Goal: Task Accomplishment & Management: Manage account settings

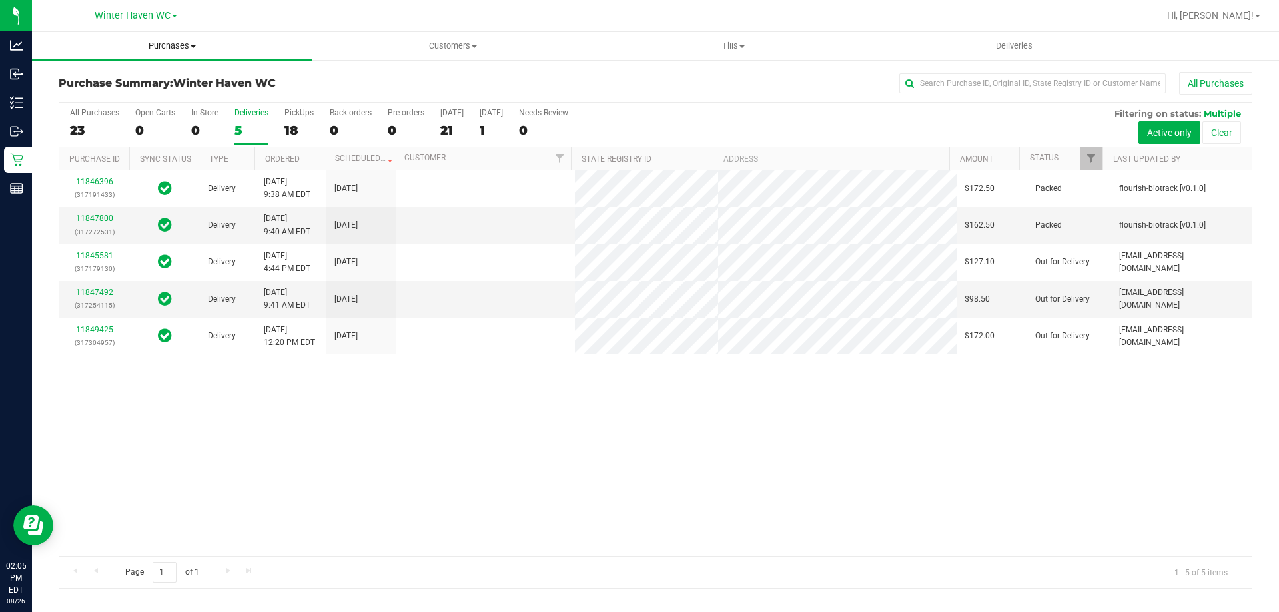
click at [180, 47] on span "Purchases" at bounding box center [172, 46] width 280 height 12
click at [99, 93] on span "Fulfillment" at bounding box center [73, 96] width 83 height 11
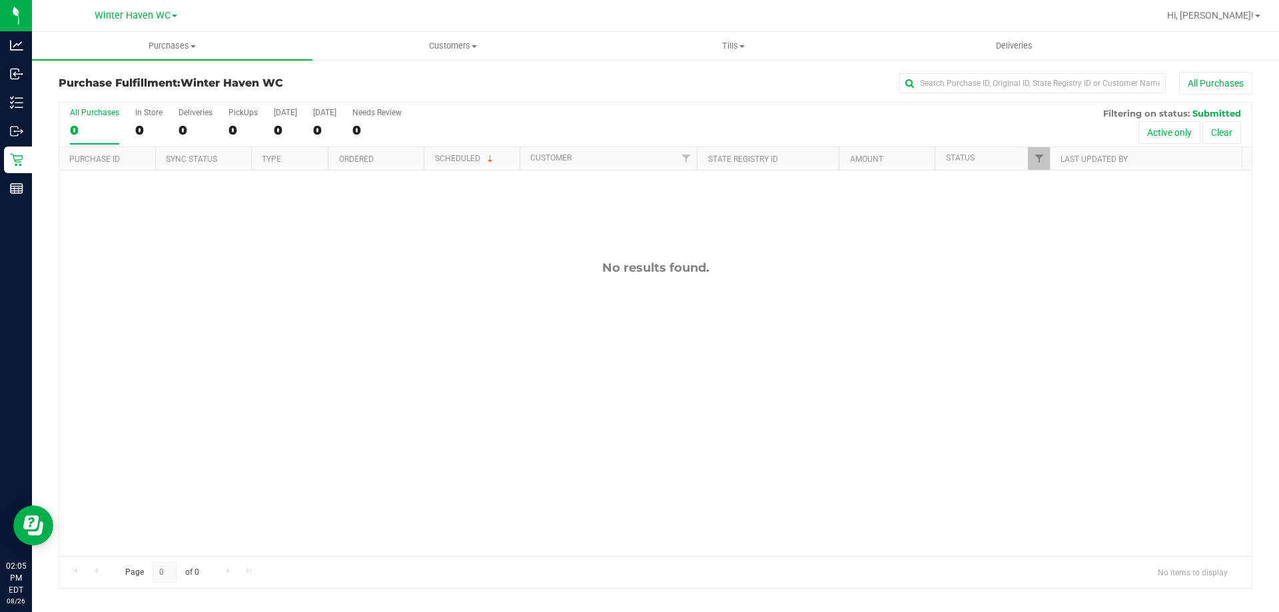
click at [300, 342] on div "No results found." at bounding box center [655, 407] width 1192 height 475
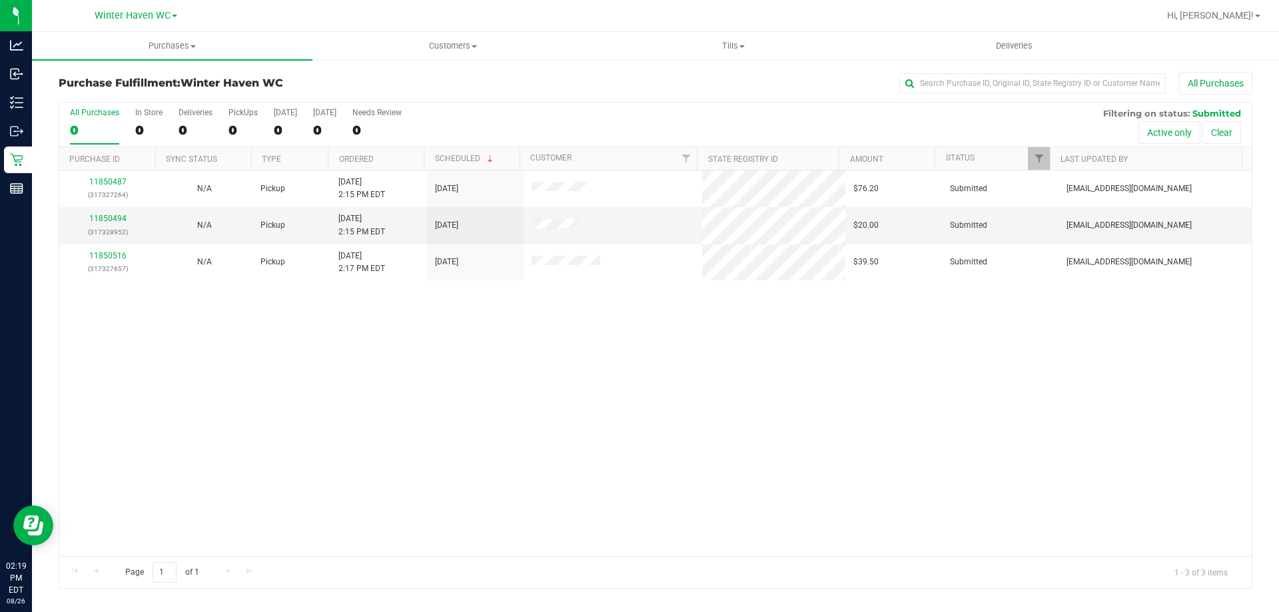
drag, startPoint x: 362, startPoint y: 346, endPoint x: 337, endPoint y: 359, distance: 27.7
click at [362, 348] on div "11850487 (317327264) N/A Pickup 8/26/2025 2:15 PM EDT 8/26/2025 $76.20 Submitte…" at bounding box center [655, 363] width 1192 height 386
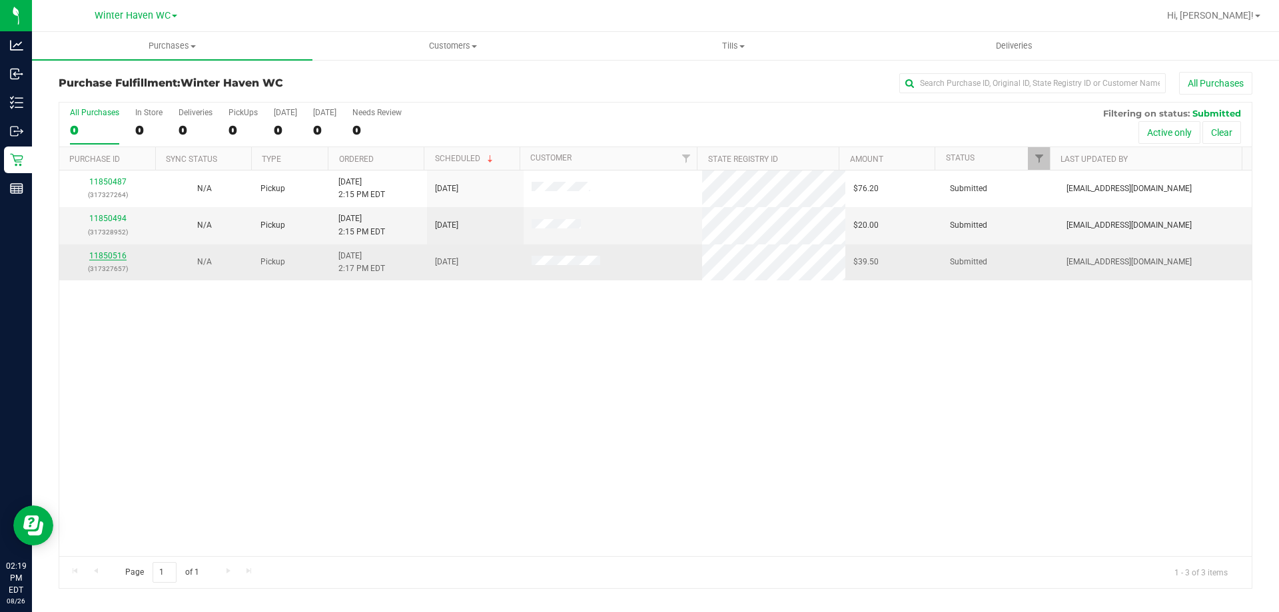
click at [108, 259] on link "11850516" at bounding box center [107, 255] width 37 height 9
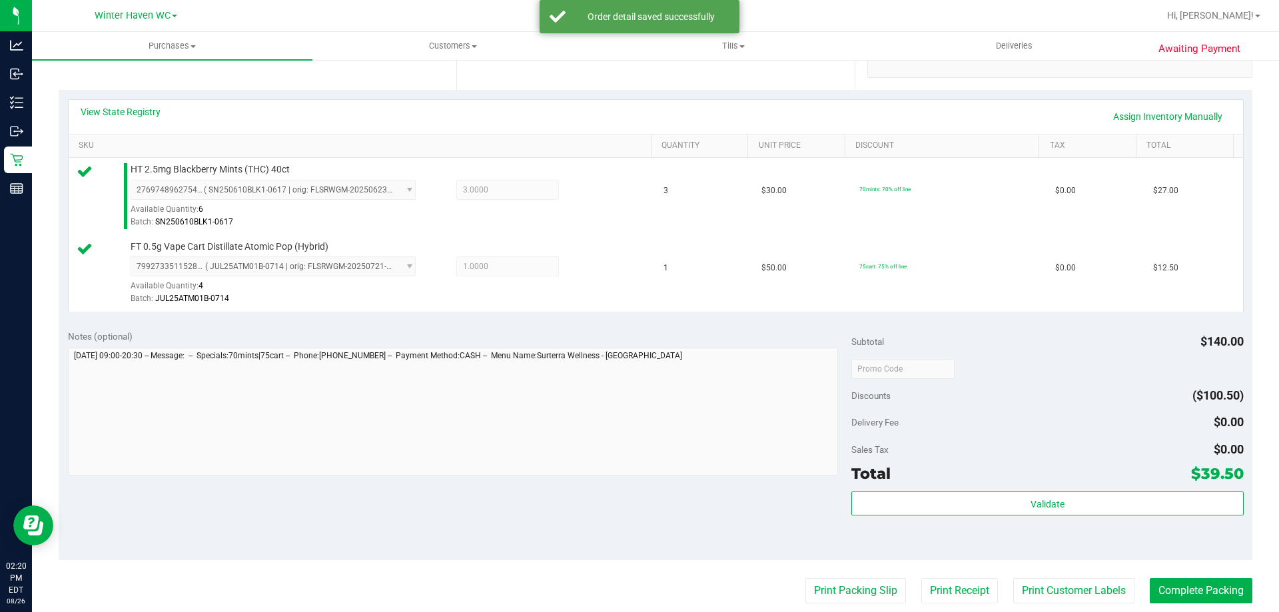
scroll to position [333, 0]
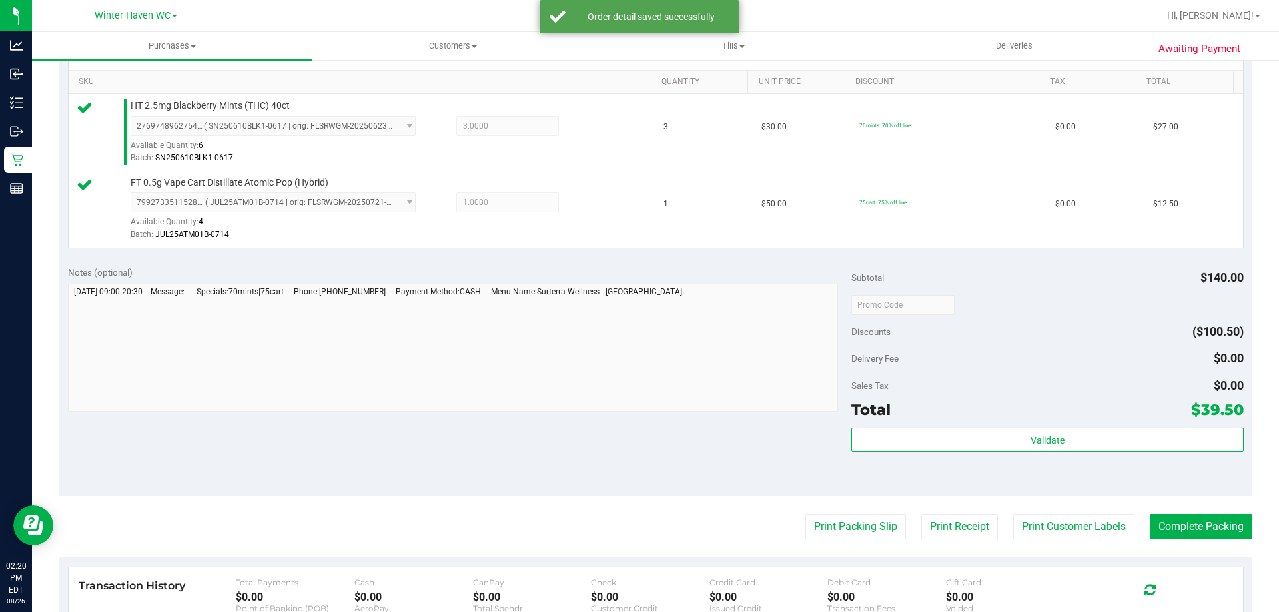
click at [971, 457] on div "Validate" at bounding box center [1047, 458] width 392 height 60
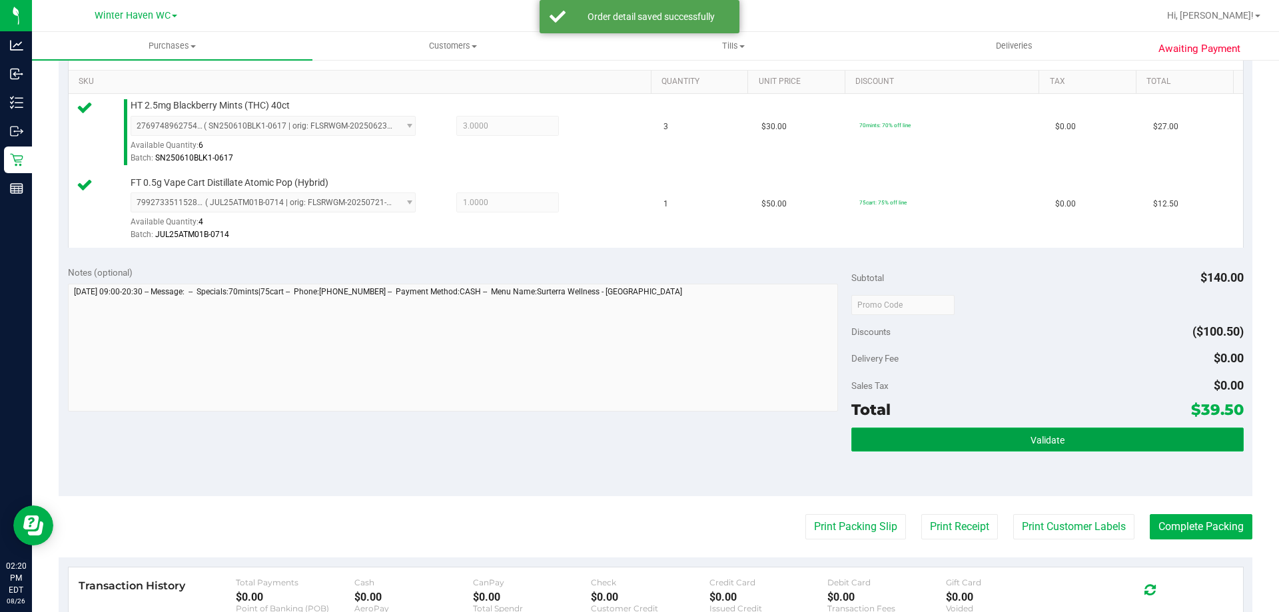
drag, startPoint x: 966, startPoint y: 444, endPoint x: 952, endPoint y: 451, distance: 16.1
click at [964, 444] on button "Validate" at bounding box center [1047, 440] width 392 height 24
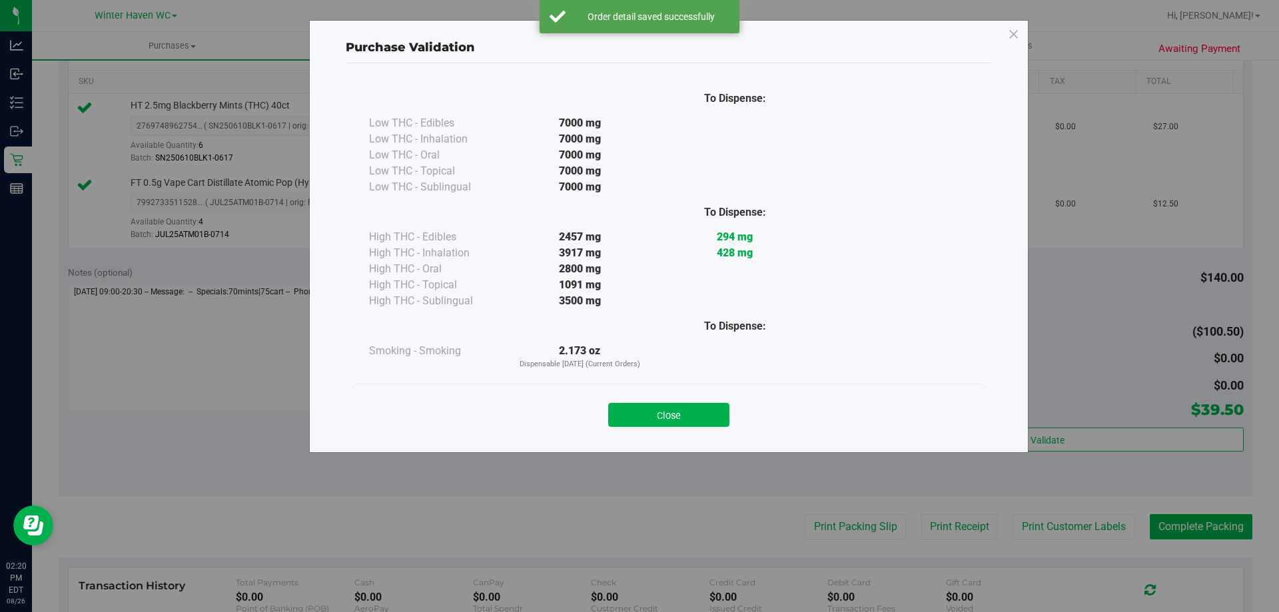
drag, startPoint x: 725, startPoint y: 408, endPoint x: 710, endPoint y: 446, distance: 40.3
click at [724, 408] on button "Close" at bounding box center [668, 415] width 121 height 24
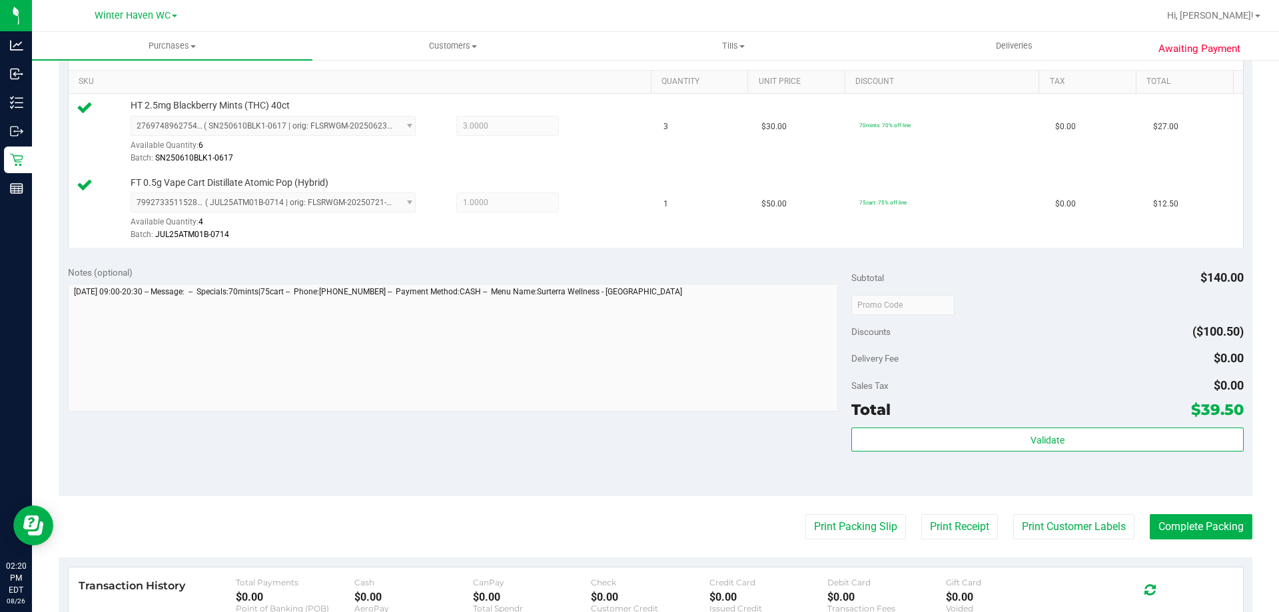
click at [711, 452] on div "Notes (optional) Subtotal $140.00 Discounts ($100.50) Delivery Fee $0.00 Sales …" at bounding box center [655, 376] width 1193 height 240
click at [833, 525] on button "Print Packing Slip" at bounding box center [855, 526] width 101 height 25
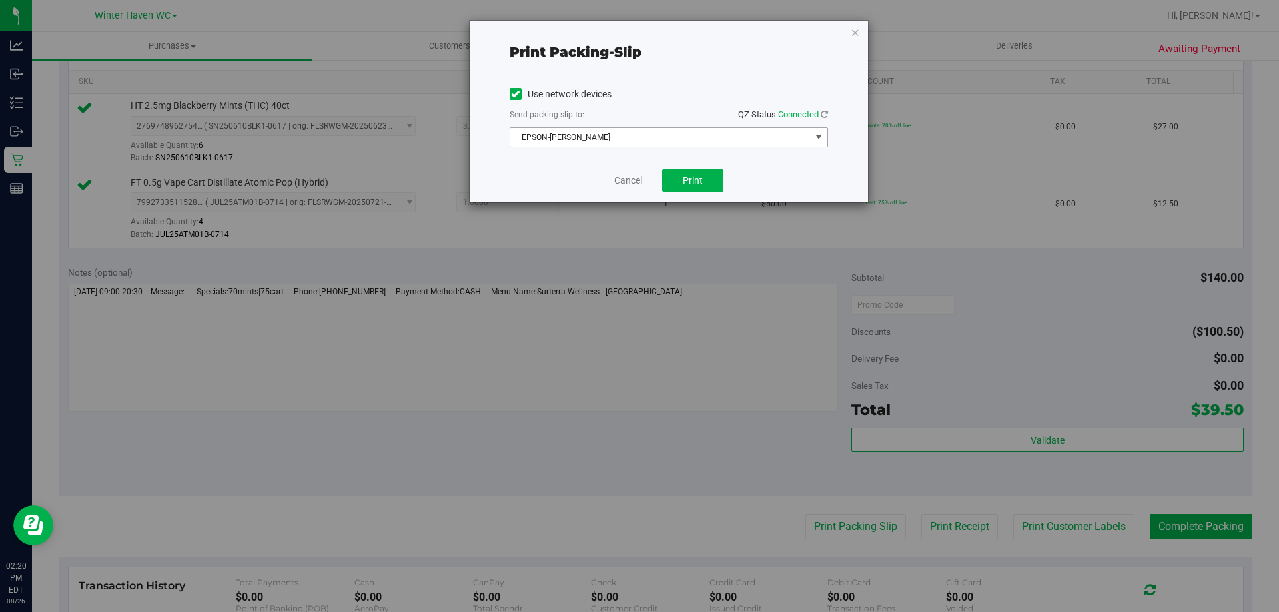
click at [676, 137] on span "EPSON-[PERSON_NAME]" at bounding box center [660, 137] width 300 height 19
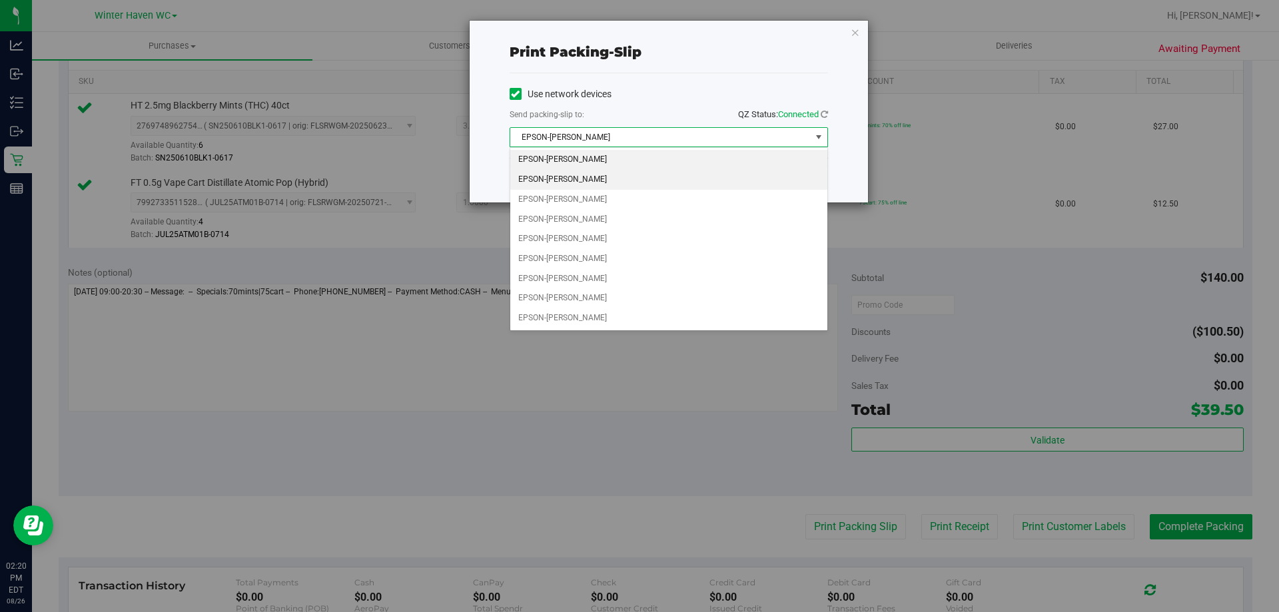
click at [604, 179] on li "EPSON-[PERSON_NAME]" at bounding box center [668, 180] width 317 height 20
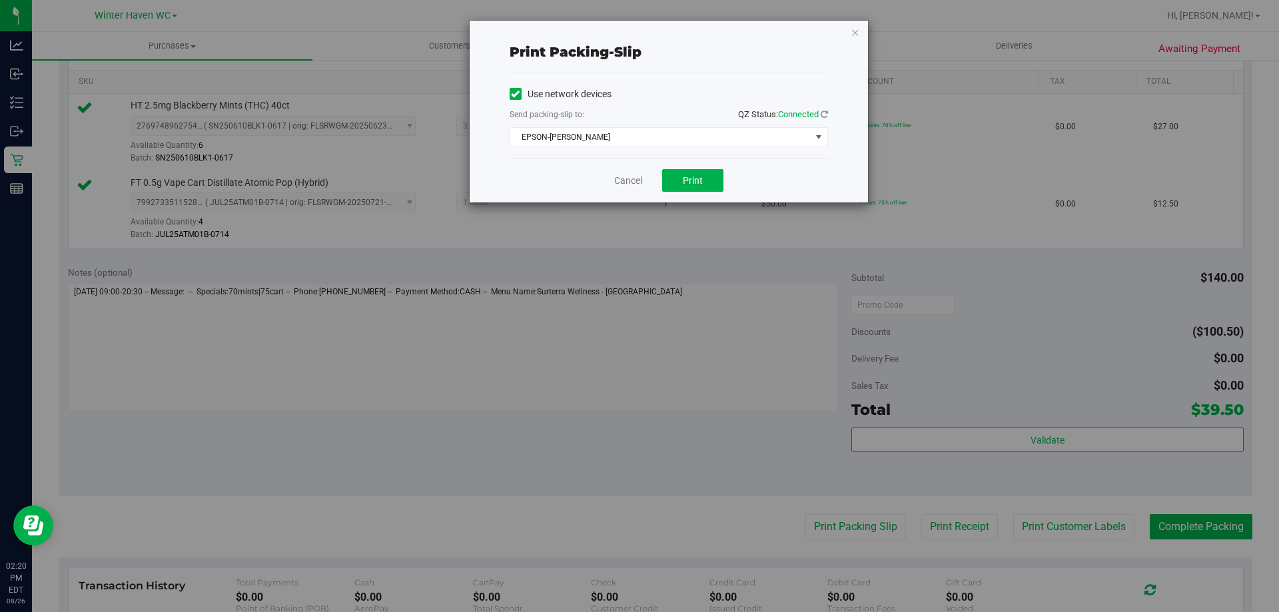
click at [563, 173] on div "Cancel Print" at bounding box center [668, 180] width 318 height 45
click at [688, 178] on span "Print" at bounding box center [693, 180] width 20 height 11
click at [625, 174] on link "Cancel" at bounding box center [628, 181] width 28 height 14
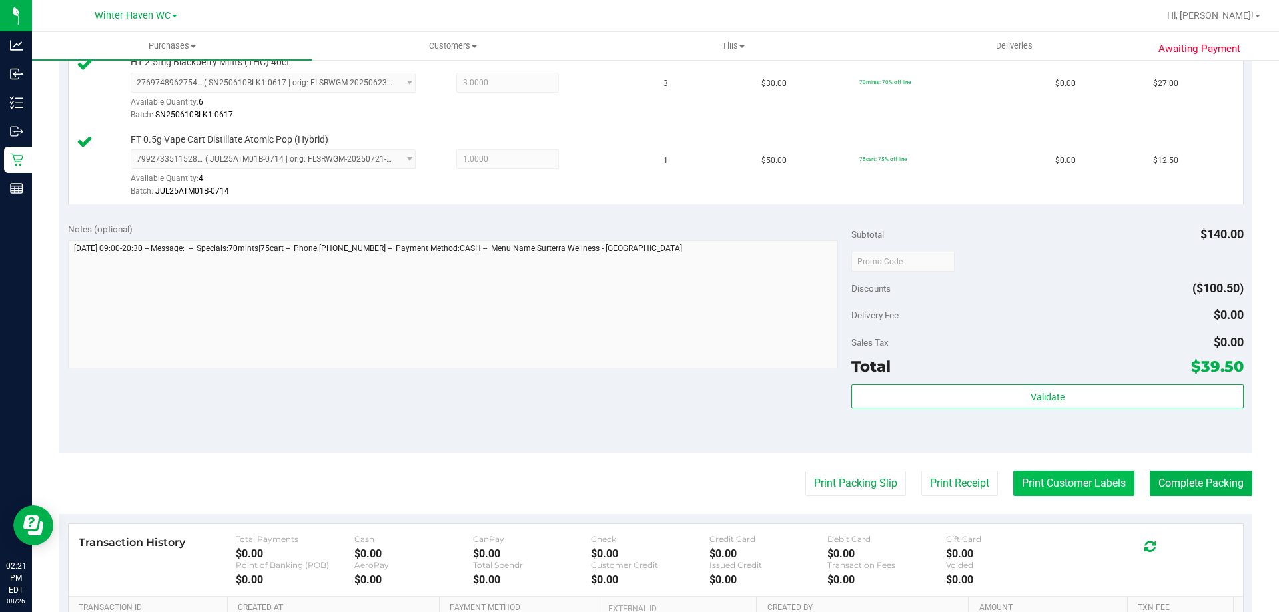
scroll to position [400, 0]
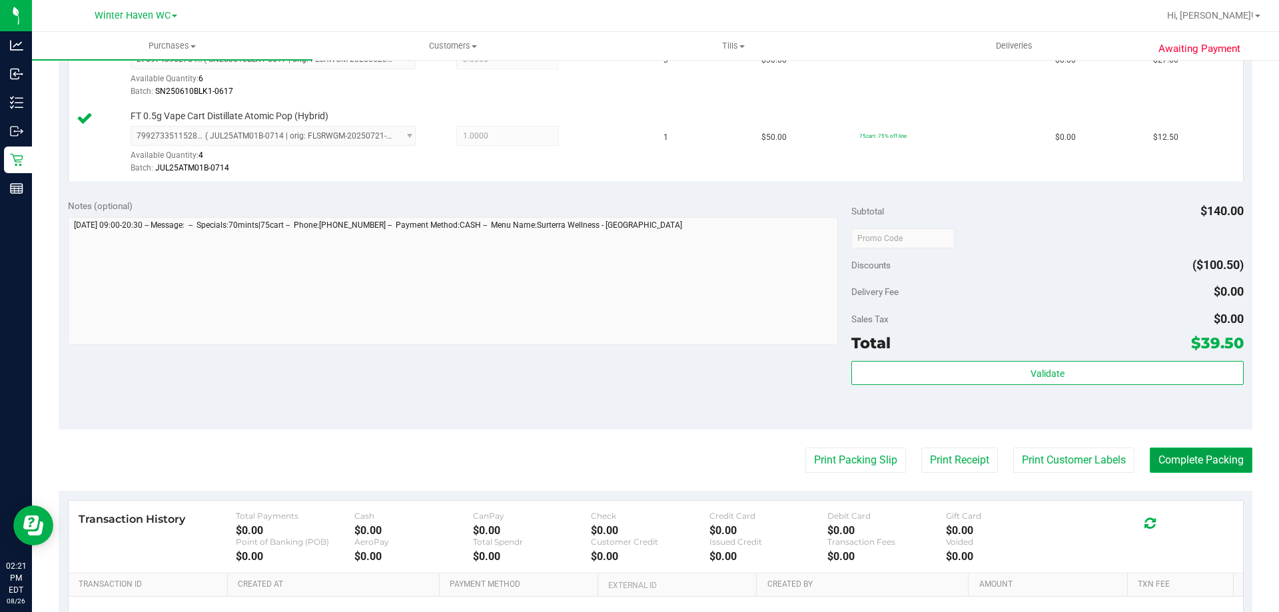
click at [1149, 458] on button "Complete Packing" at bounding box center [1200, 460] width 103 height 25
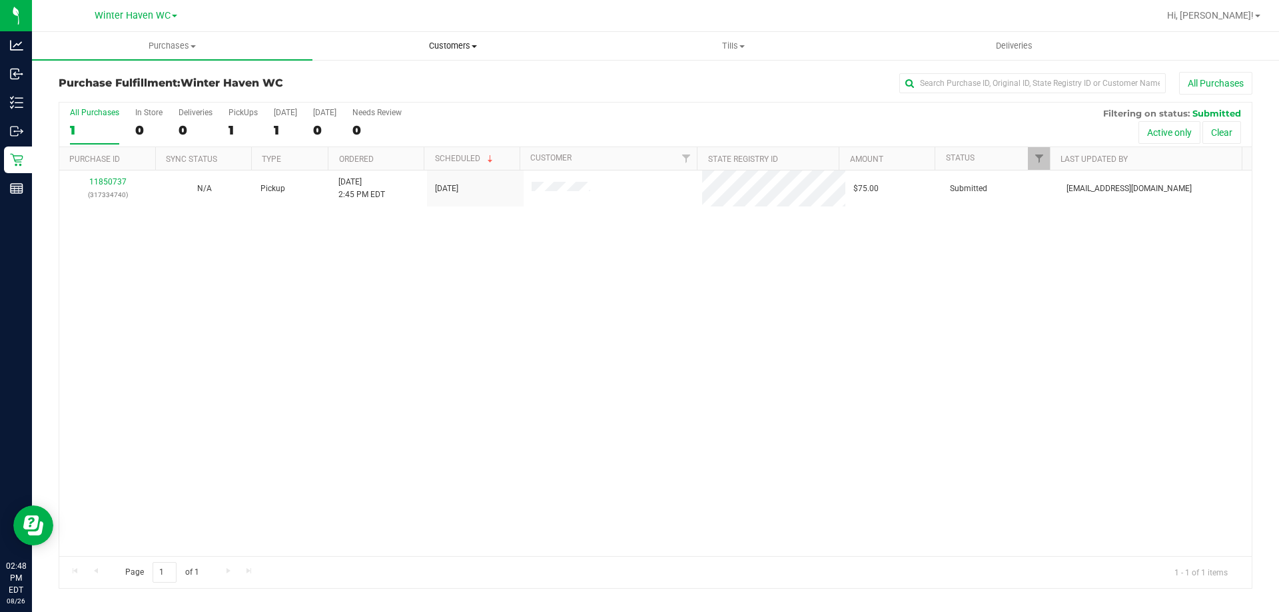
click at [442, 47] on span "Customers" at bounding box center [452, 46] width 279 height 12
click at [383, 97] on span "Add a new customer" at bounding box center [374, 96] width 125 height 11
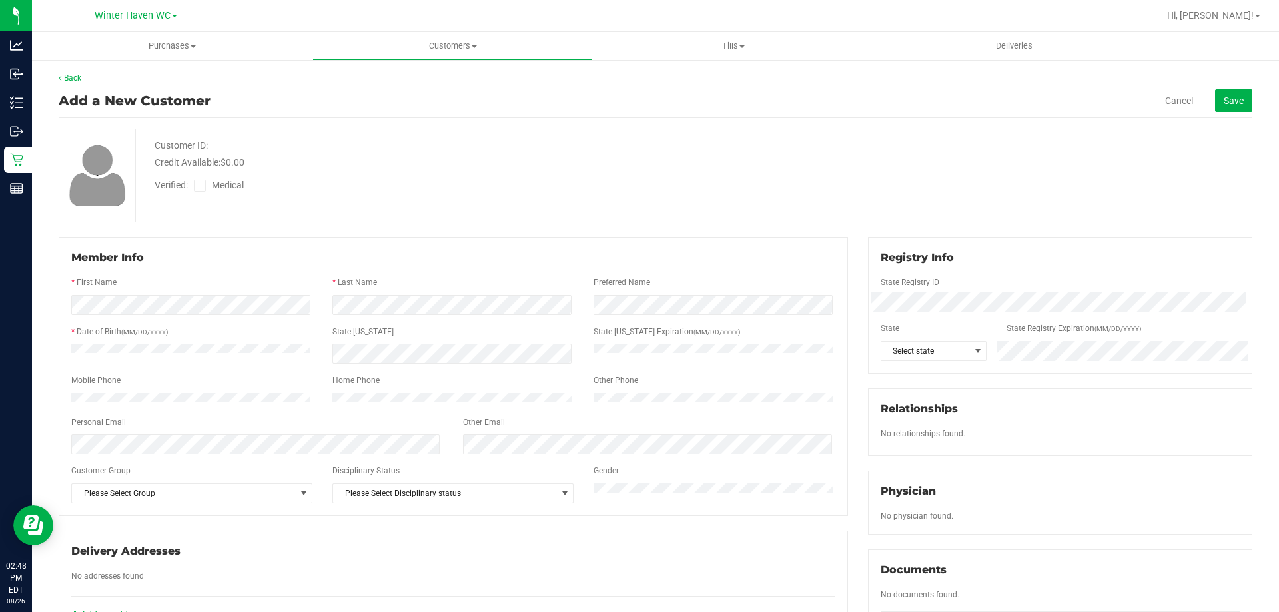
click at [438, 266] on div at bounding box center [453, 271] width 764 height 11
click at [927, 342] on span "Select state" at bounding box center [925, 351] width 89 height 19
click at [916, 211] on div "Customer ID: Credit Available: $0.00 Verified: Medical" at bounding box center [655, 176] width 1213 height 94
click at [205, 180] on span at bounding box center [200, 186] width 12 height 12
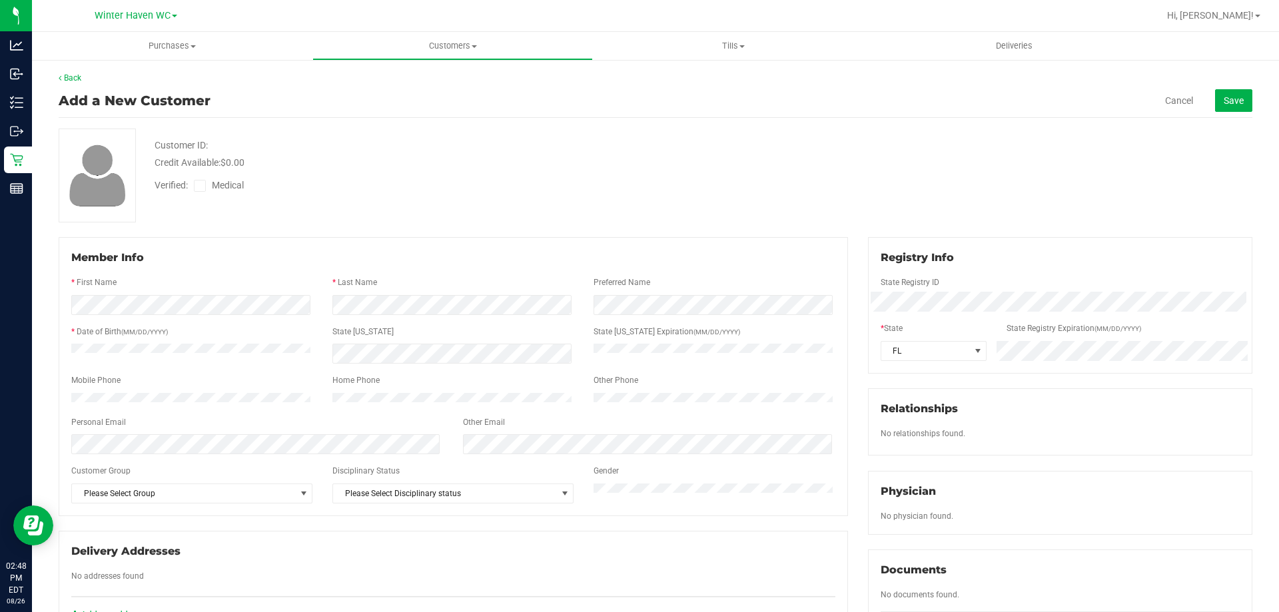
click at [0, 0] on input "Medical" at bounding box center [0, 0] width 0 height 0
drag, startPoint x: 335, startPoint y: 186, endPoint x: 344, endPoint y: 202, distance: 18.2
click at [336, 186] on div "Verified: Medical" at bounding box center [246, 185] width 202 height 14
click at [208, 265] on div "Member Info" at bounding box center [453, 258] width 764 height 16
click at [295, 503] on span "select" at bounding box center [303, 493] width 17 height 19
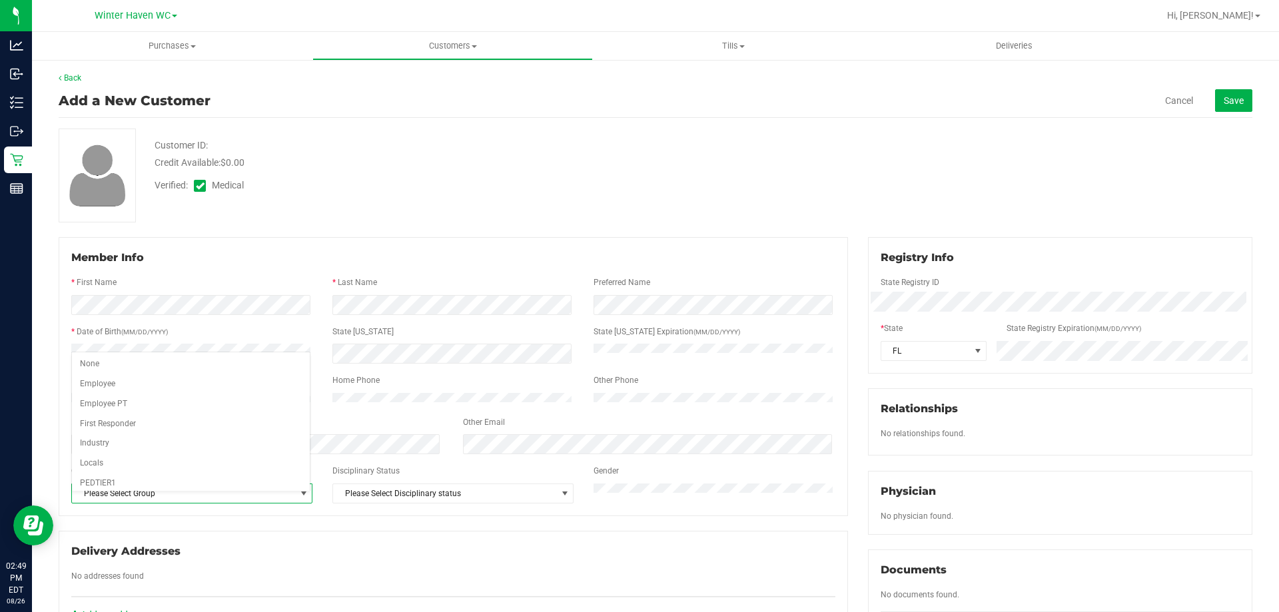
click at [396, 220] on div "Customer ID: Credit Available: $0.00 Verified: Medical" at bounding box center [655, 176] width 1213 height 94
click at [1232, 102] on span "Save" at bounding box center [1233, 100] width 20 height 11
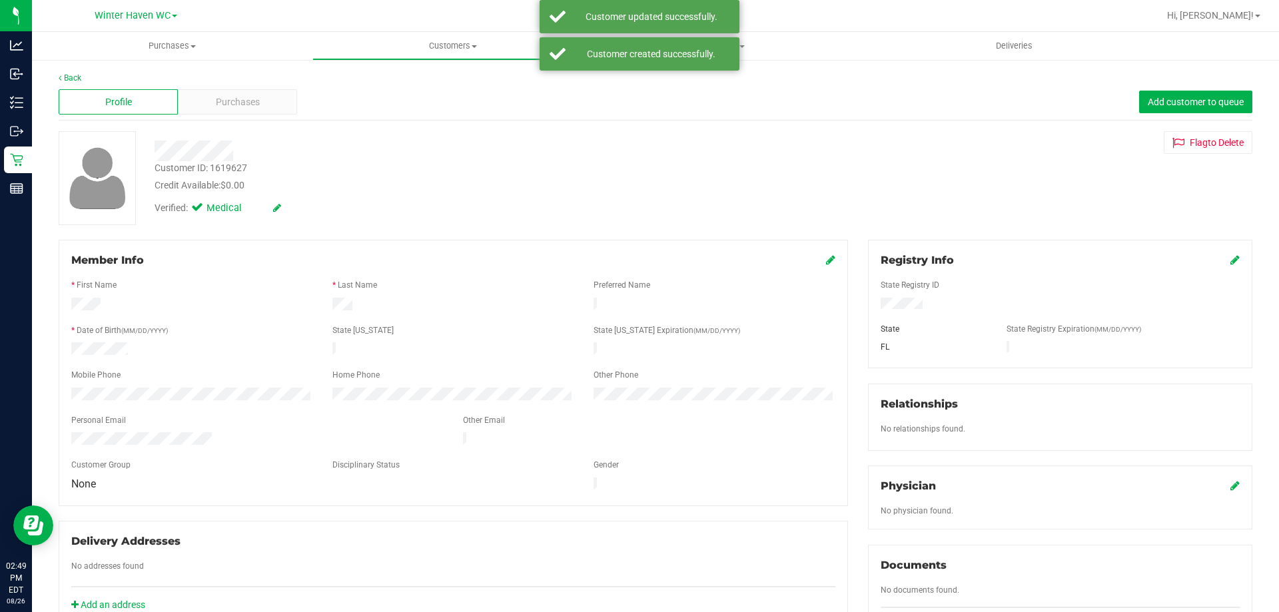
click at [687, 175] on div "Customer ID: 1619627 Credit Available: $0.00" at bounding box center [448, 176] width 607 height 31
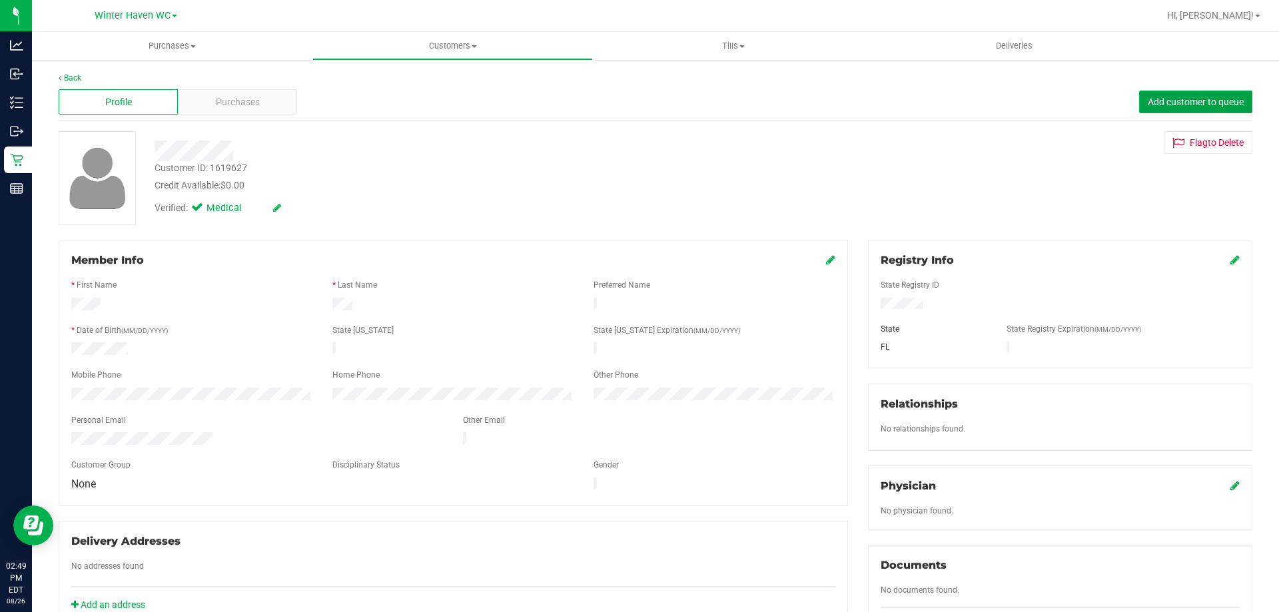
click at [1156, 99] on span "Add customer to queue" at bounding box center [1195, 102] width 96 height 11
click at [930, 102] on div "Profile Purchases Add customer to queue" at bounding box center [655, 102] width 1193 height 37
click at [1139, 97] on button "Add customer to queue" at bounding box center [1195, 102] width 113 height 23
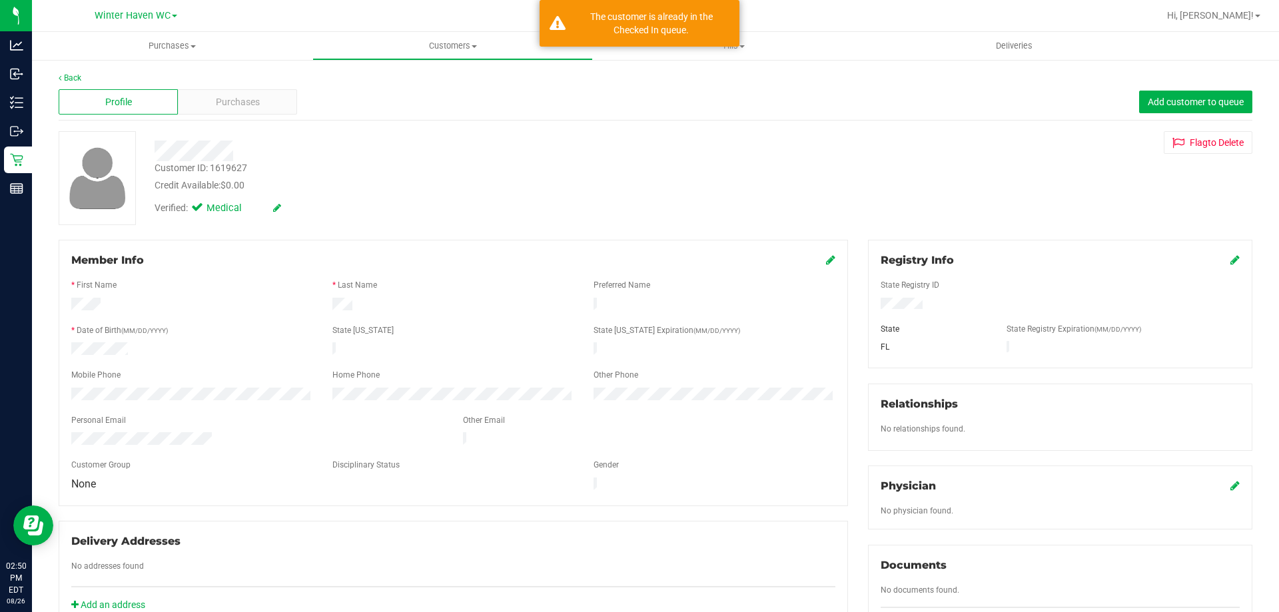
click at [745, 152] on div at bounding box center [448, 151] width 607 height 21
click at [168, 41] on span "Purchases" at bounding box center [172, 46] width 280 height 12
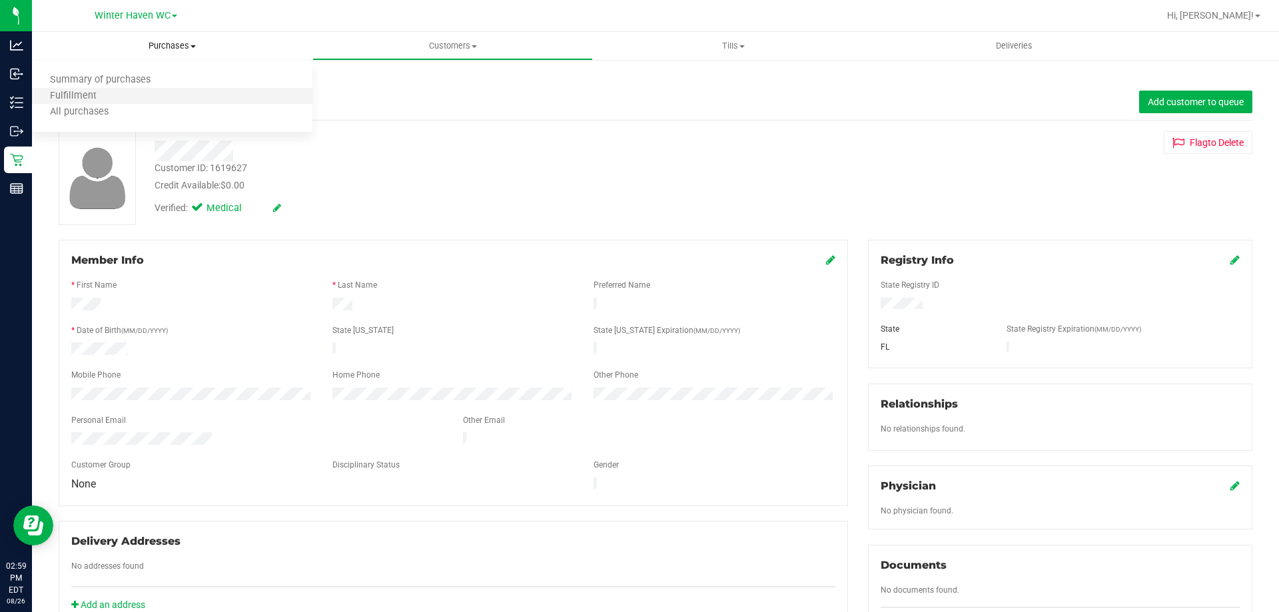
click at [126, 89] on li "Fulfillment" at bounding box center [172, 97] width 280 height 16
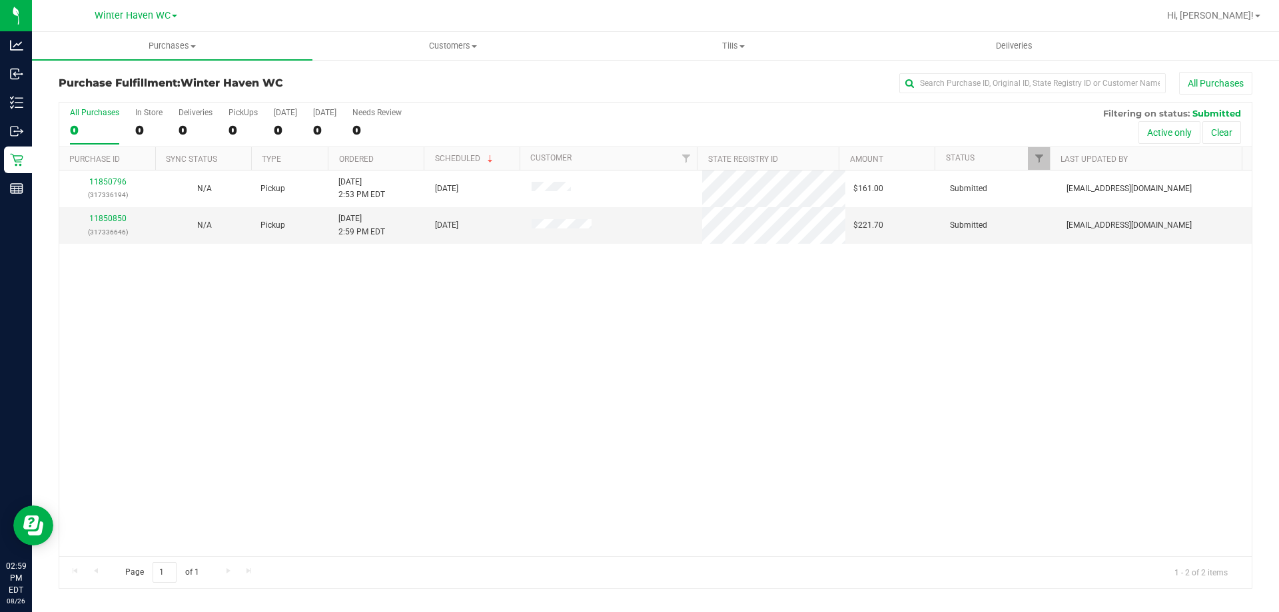
click at [563, 392] on div "11850796 (317336194) N/A Pickup 8/26/2025 2:53 PM EDT 8/26/2025 $161.00 Submitt…" at bounding box center [655, 363] width 1192 height 386
click at [268, 380] on div "11850796 (317336194) N/A Pickup 8/26/2025 2:53 PM EDT 8/26/2025 $161.00 Submitt…" at bounding box center [655, 363] width 1192 height 386
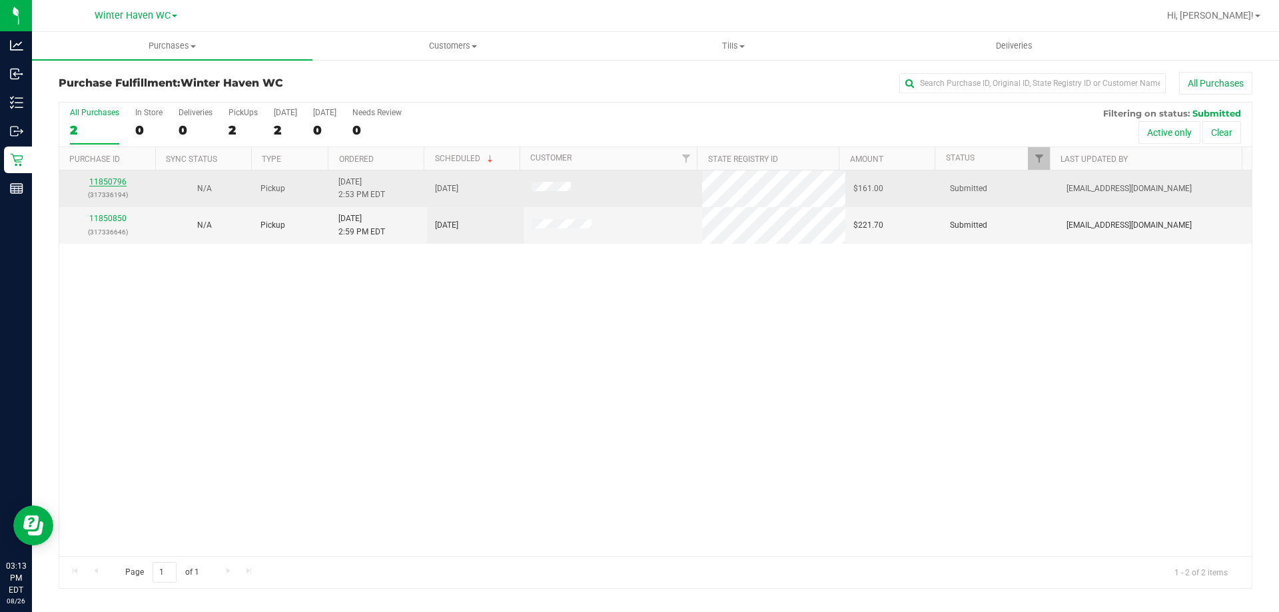
click at [100, 179] on link "11850796" at bounding box center [107, 181] width 37 height 9
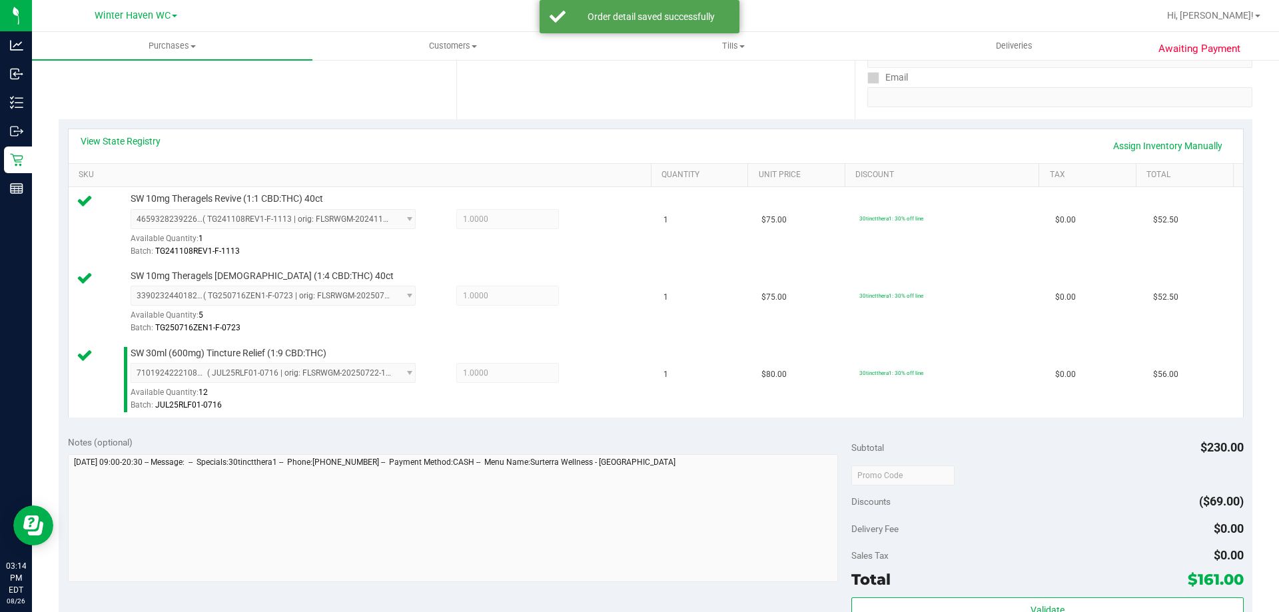
scroll to position [466, 0]
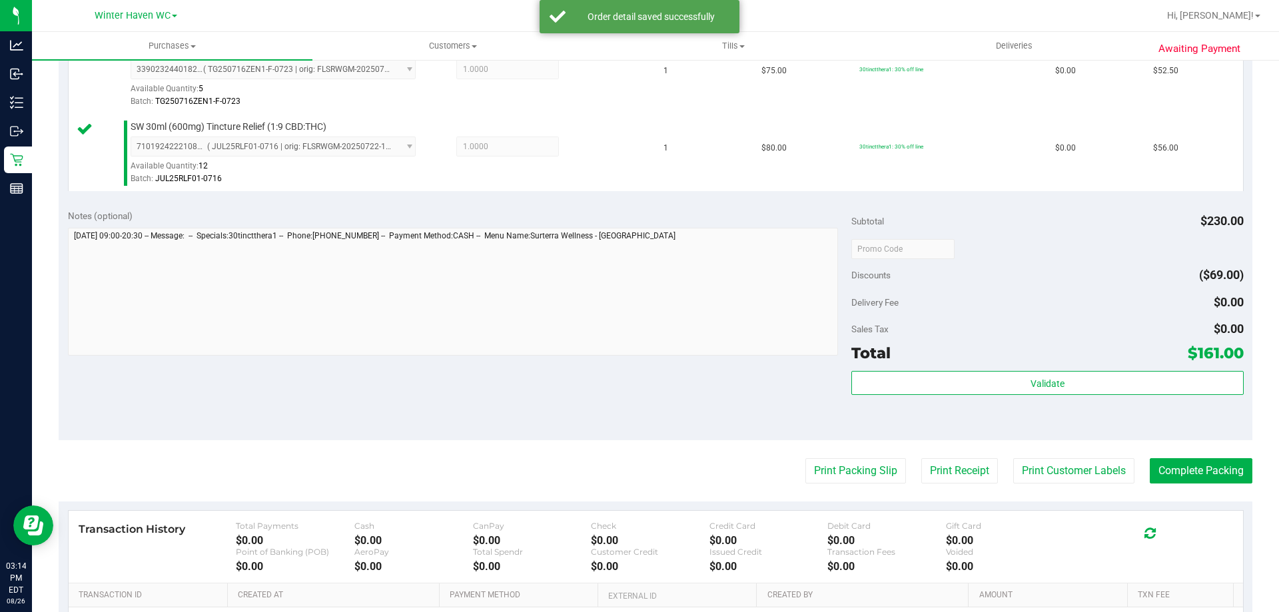
click at [934, 364] on div "Total $161.00" at bounding box center [1047, 353] width 392 height 24
click at [940, 369] on div "Subtotal $230.00 Discounts ($69.00) Delivery Fee $0.00 Sales Tax $0.00 Total $1…" at bounding box center [1047, 320] width 392 height 222
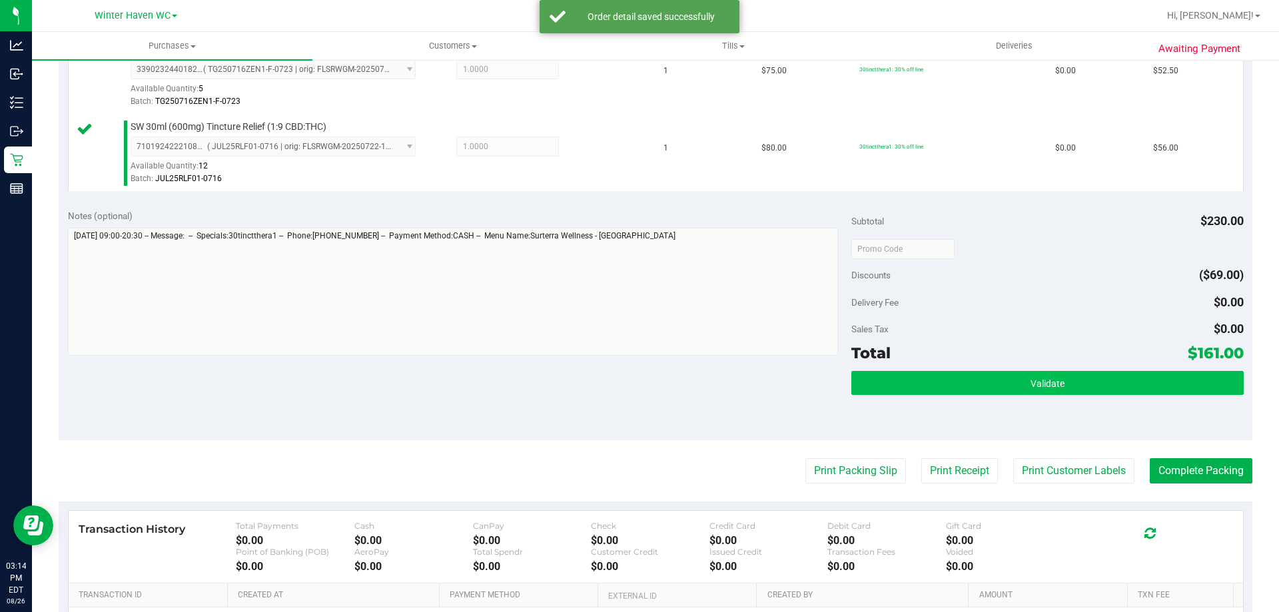
click at [950, 371] on div "Subtotal $230.00 Discounts ($69.00) Delivery Fee $0.00 Sales Tax $0.00 Total $1…" at bounding box center [1047, 320] width 392 height 222
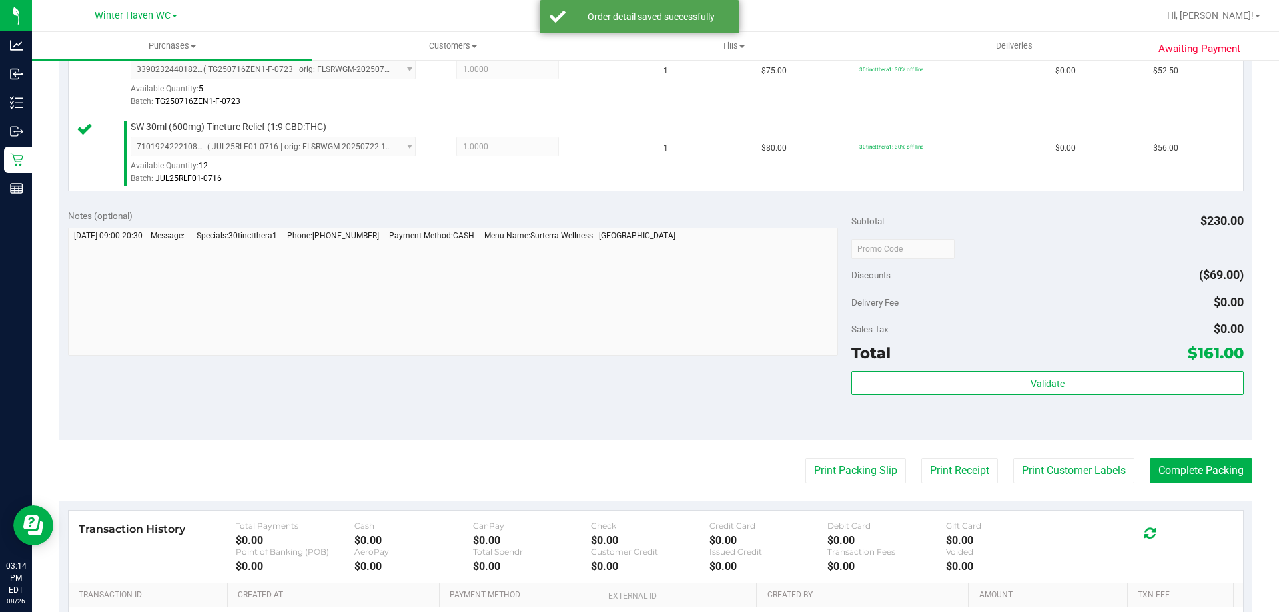
click at [963, 322] on div "Sales Tax $0.00" at bounding box center [1047, 329] width 392 height 24
click at [952, 368] on div "Subtotal $230.00 Discounts ($69.00) Delivery Fee $0.00 Sales Tax $0.00 Total $1…" at bounding box center [1047, 320] width 392 height 222
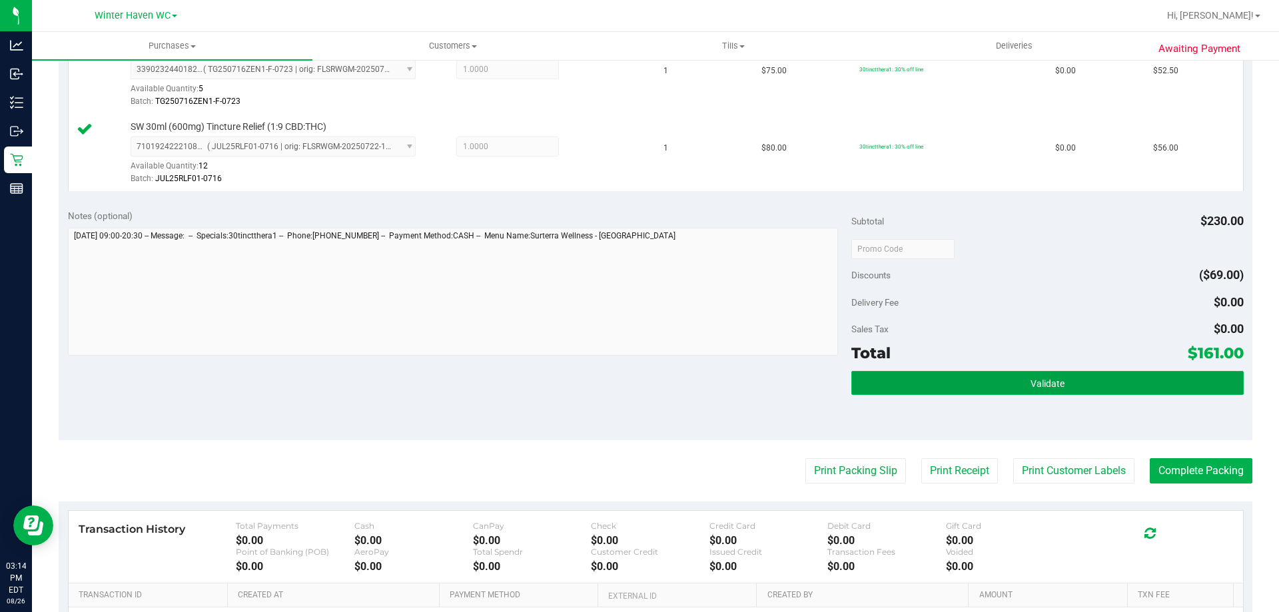
click at [953, 376] on button "Validate" at bounding box center [1047, 383] width 392 height 24
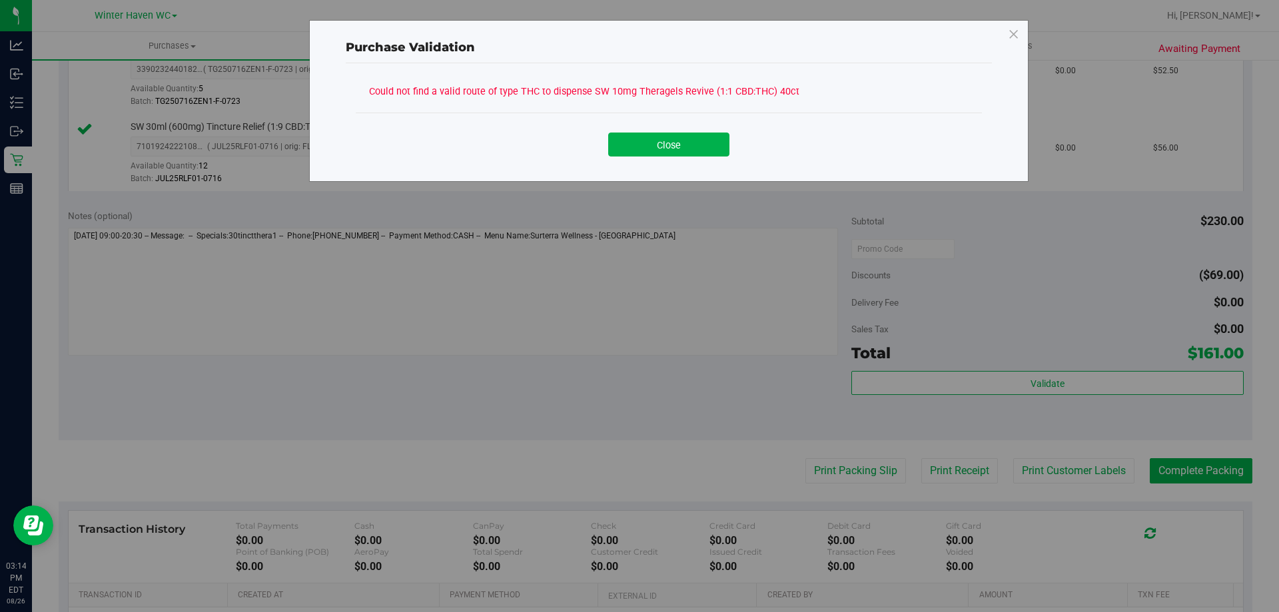
click at [683, 157] on div "Close" at bounding box center [669, 140] width 626 height 54
click at [683, 147] on button "Close" at bounding box center [668, 145] width 121 height 24
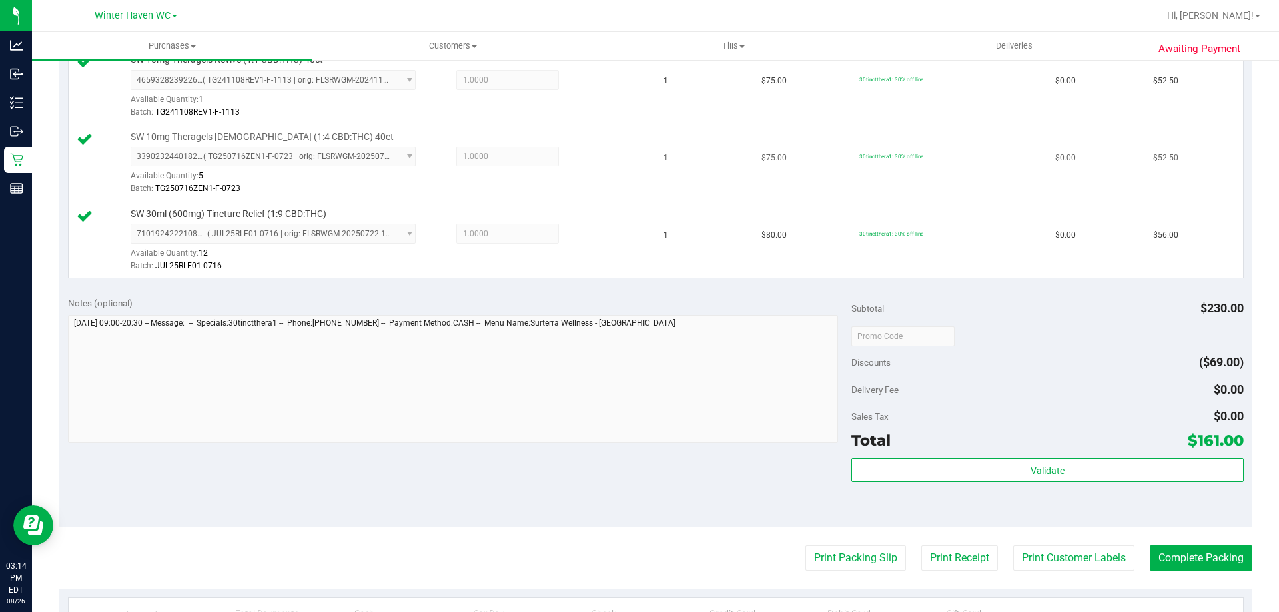
scroll to position [266, 0]
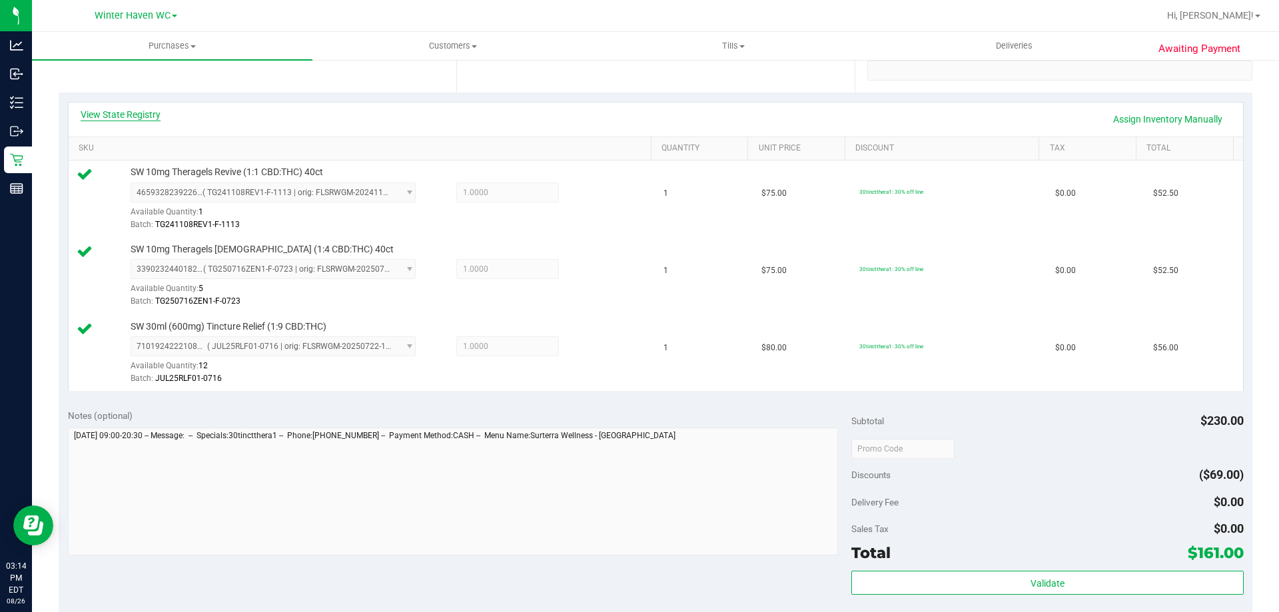
click at [153, 116] on link "View State Registry" at bounding box center [121, 114] width 80 height 13
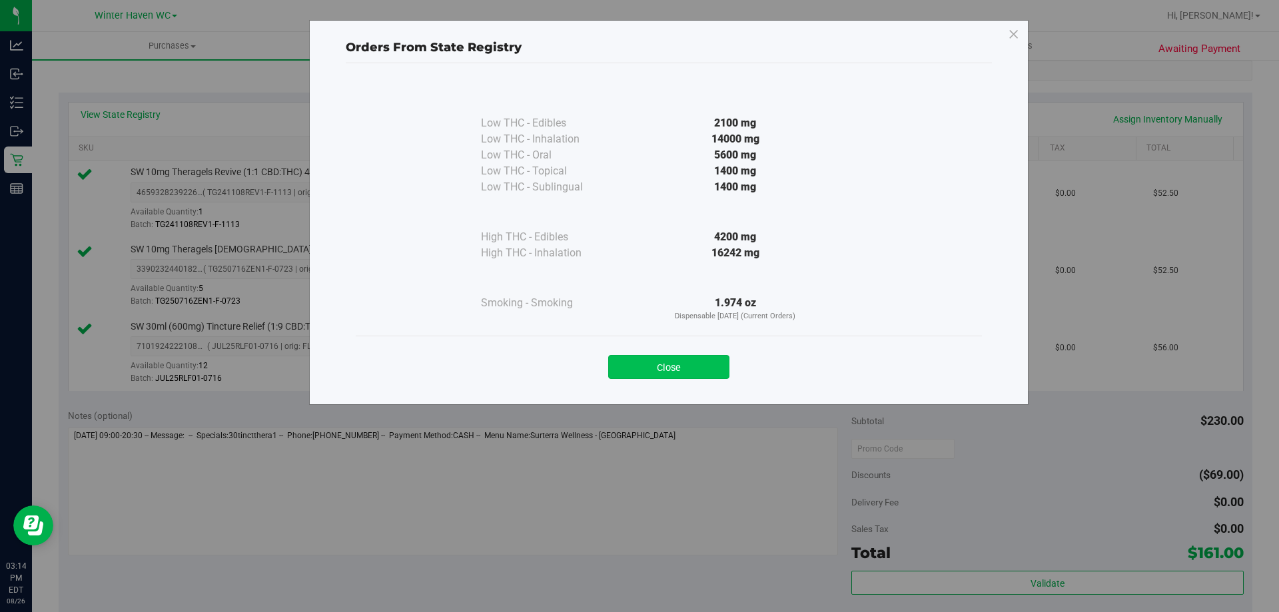
click at [659, 365] on button "Close" at bounding box center [668, 367] width 121 height 24
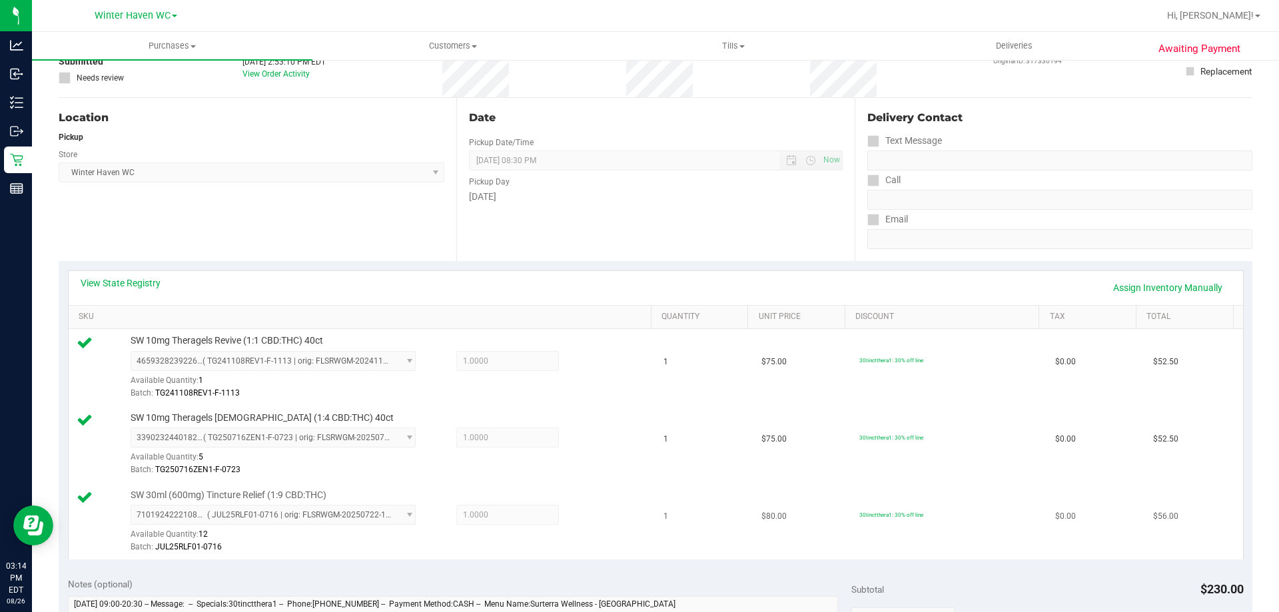
scroll to position [0, 0]
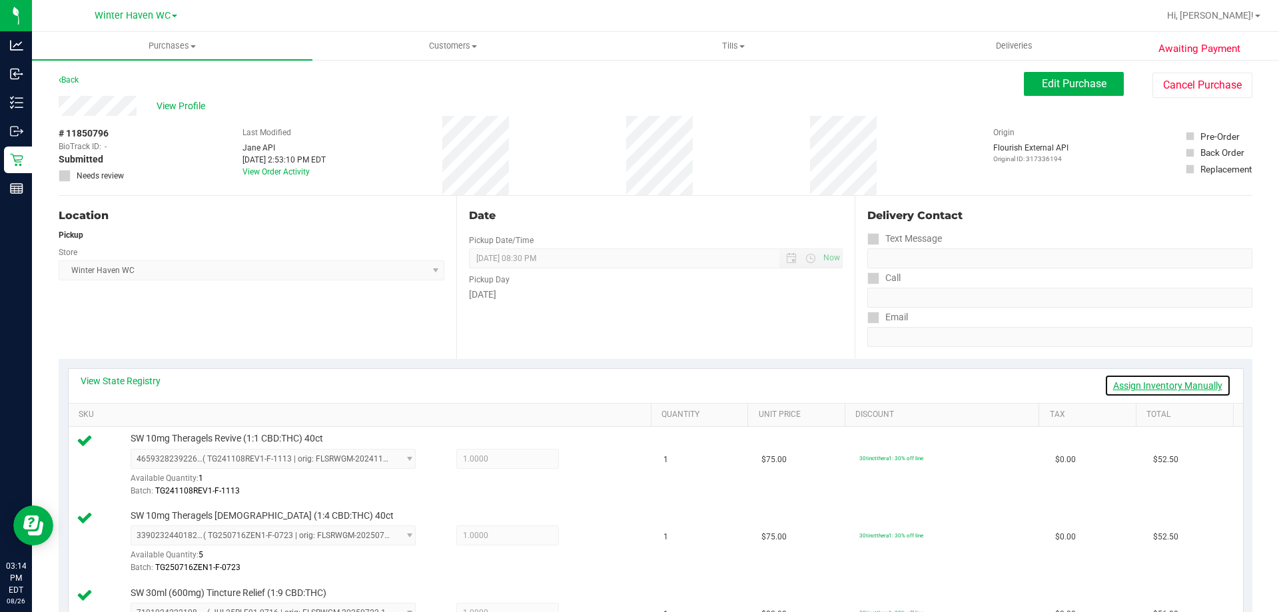
click at [1115, 377] on link "Assign Inventory Manually" at bounding box center [1167, 385] width 127 height 23
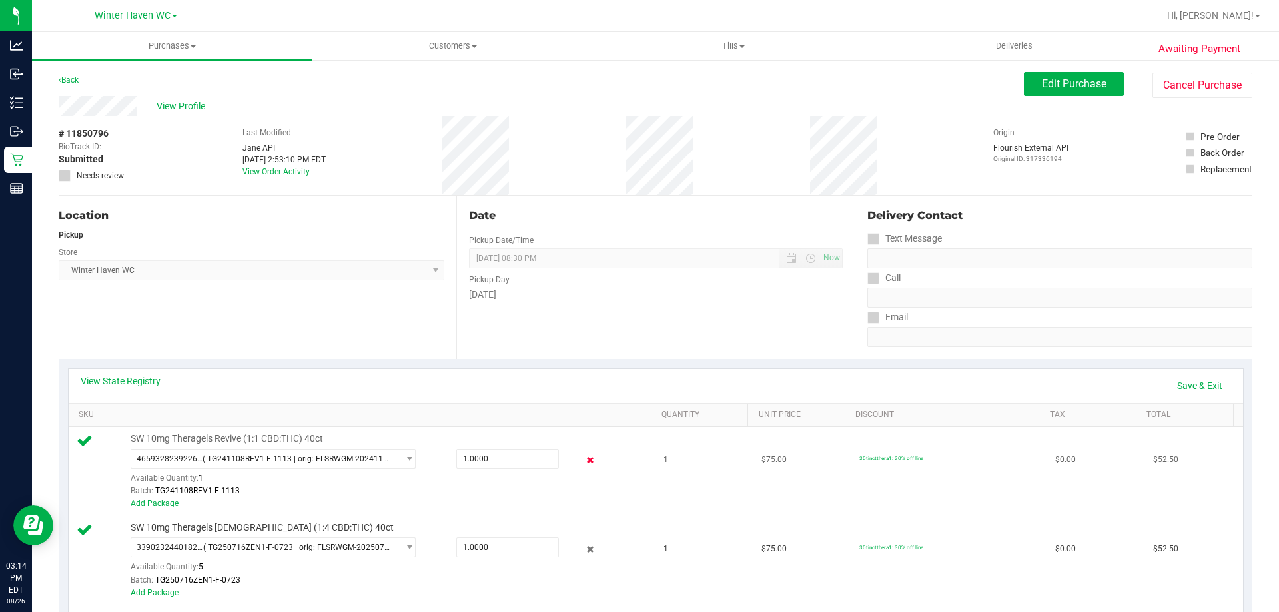
click at [583, 463] on icon at bounding box center [590, 460] width 14 height 15
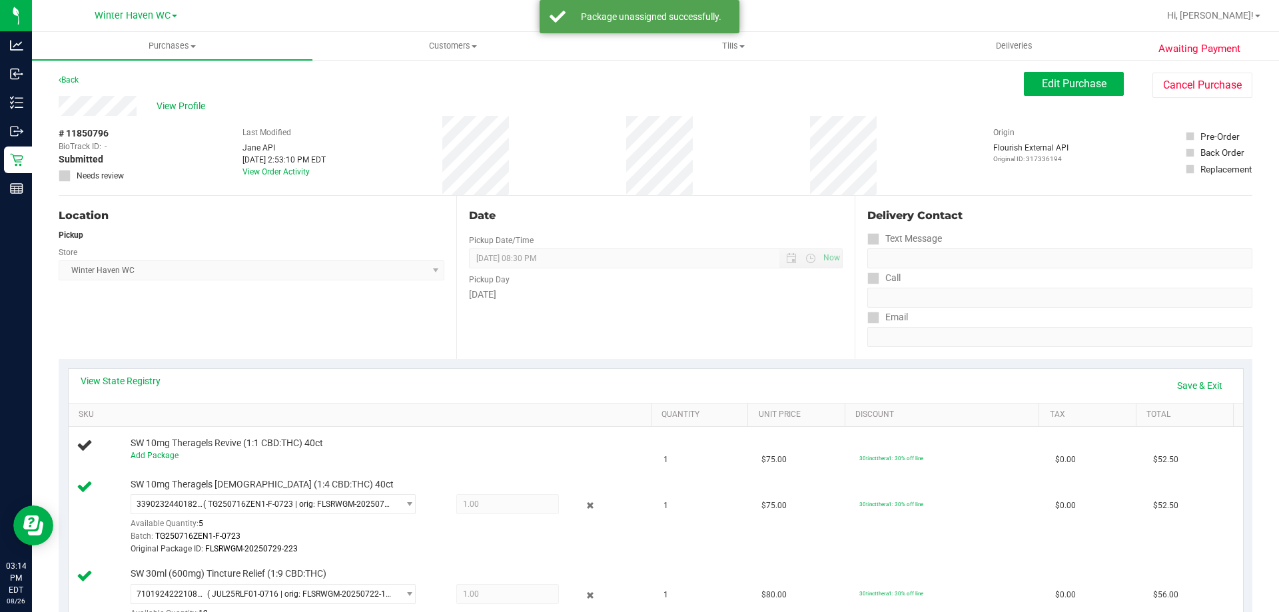
click at [582, 549] on div "Original Package ID: FLSRWGM-20250729-223" at bounding box center [388, 549] width 514 height 13
click at [583, 509] on icon at bounding box center [590, 505] width 14 height 15
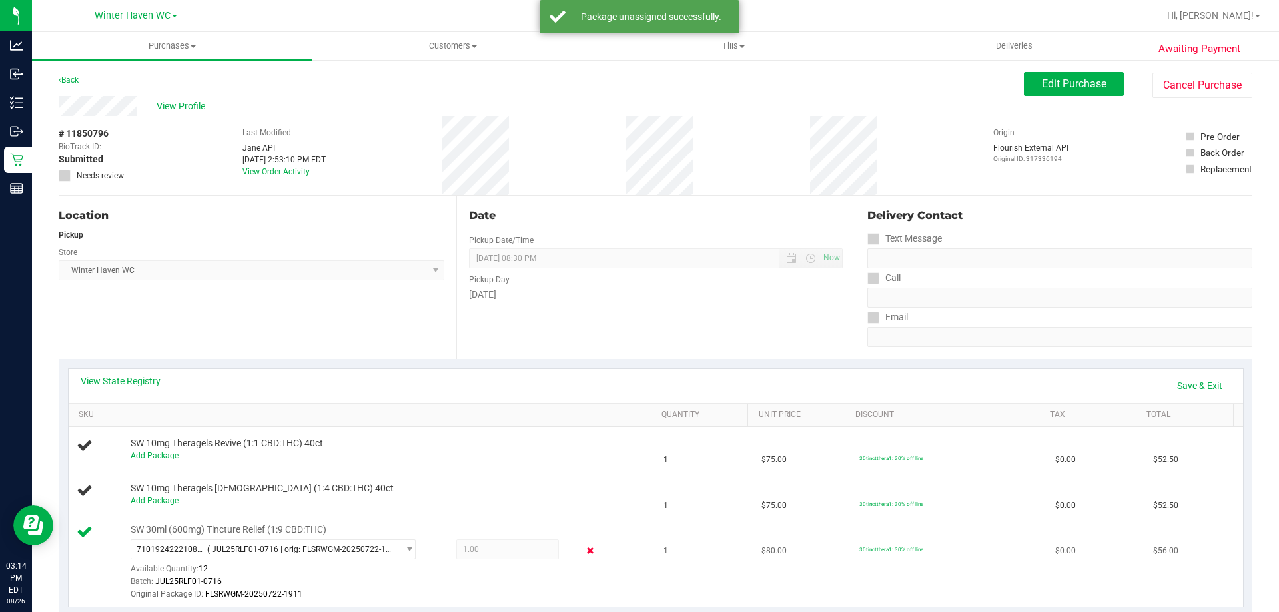
click at [583, 549] on icon at bounding box center [590, 550] width 14 height 15
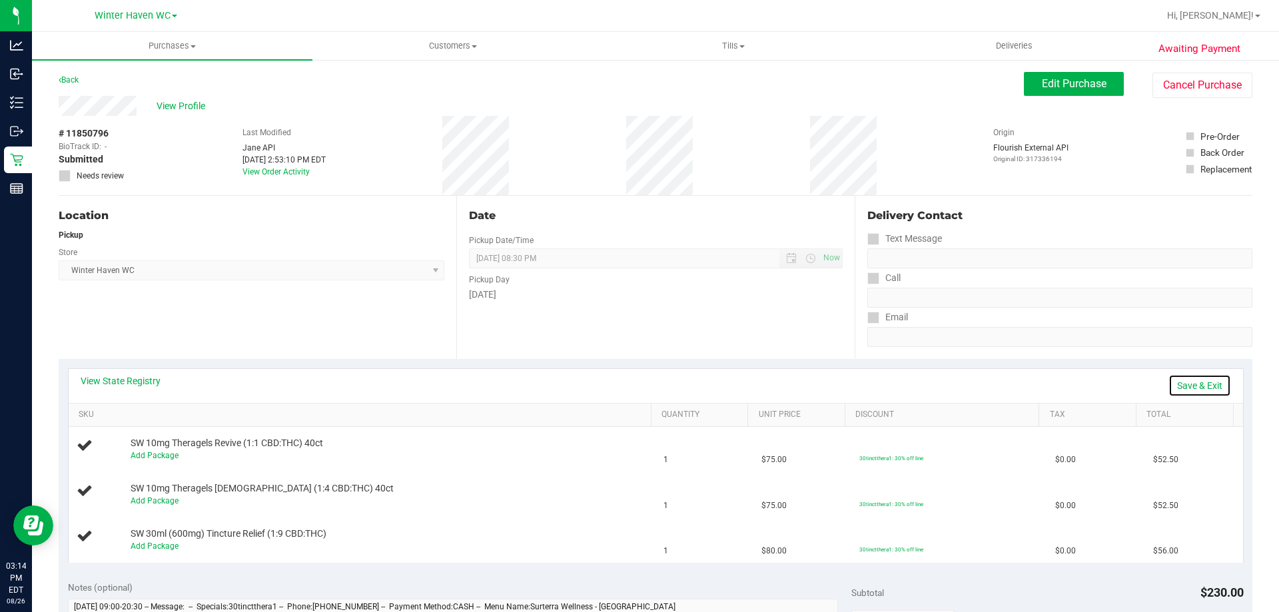
click at [1189, 379] on link "Save & Exit" at bounding box center [1199, 385] width 63 height 23
click at [1076, 83] on span "Edit Purchase" at bounding box center [1074, 83] width 65 height 13
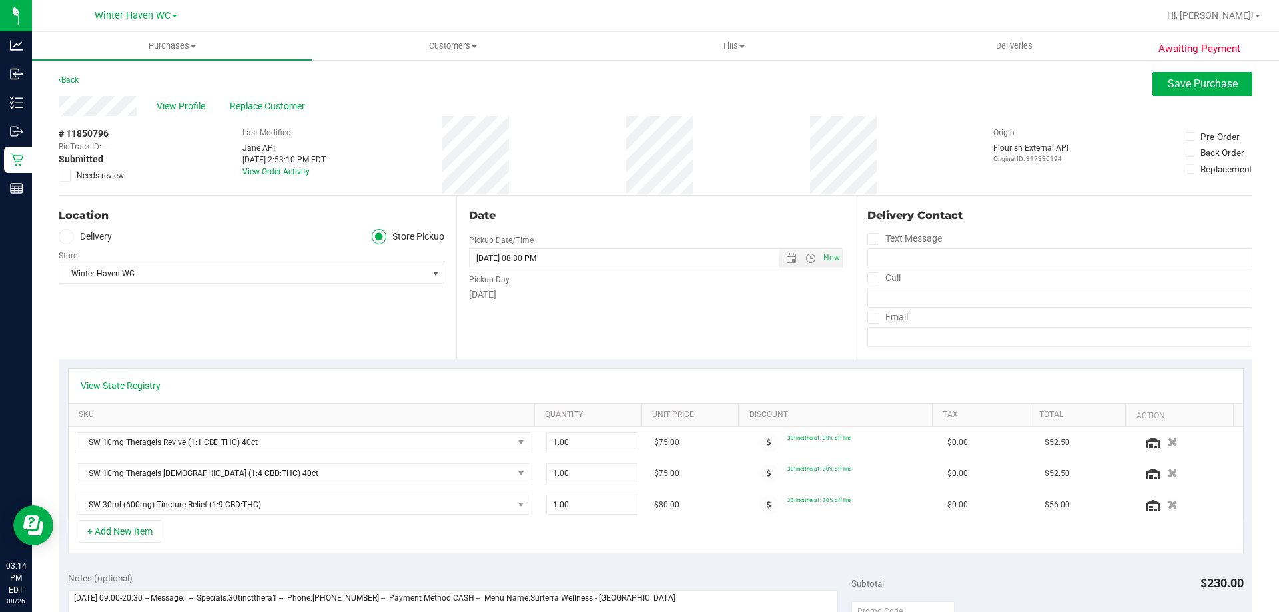
click at [61, 176] on icon at bounding box center [65, 176] width 9 height 0
click at [0, 0] on input "Needs review" at bounding box center [0, 0] width 0 height 0
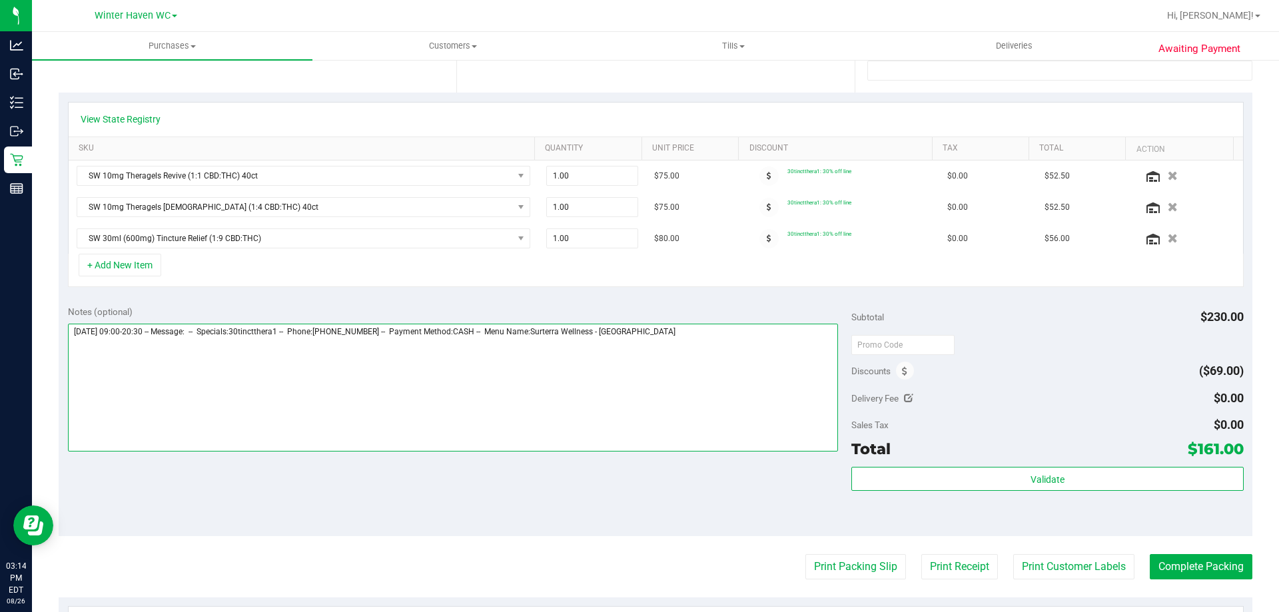
click at [729, 344] on textarea at bounding box center [453, 388] width 771 height 128
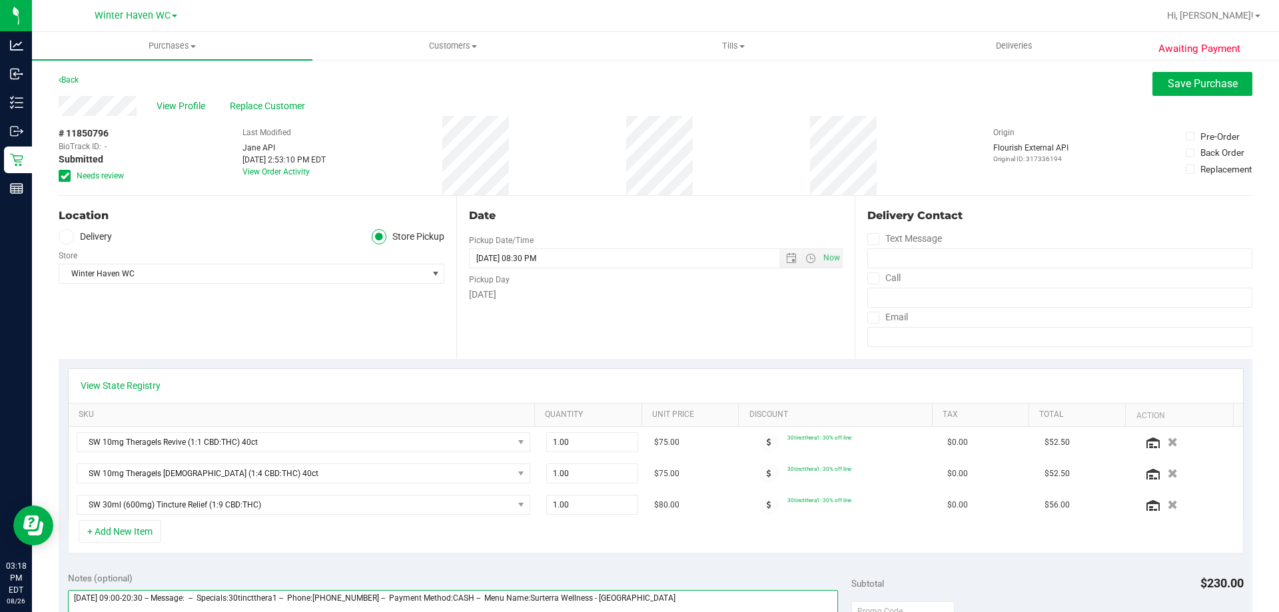
type textarea "Tuesday 08/26/2025 09:00-20:30 -- Message: -- Specials:30tinctthera1 -- Phone:8…"
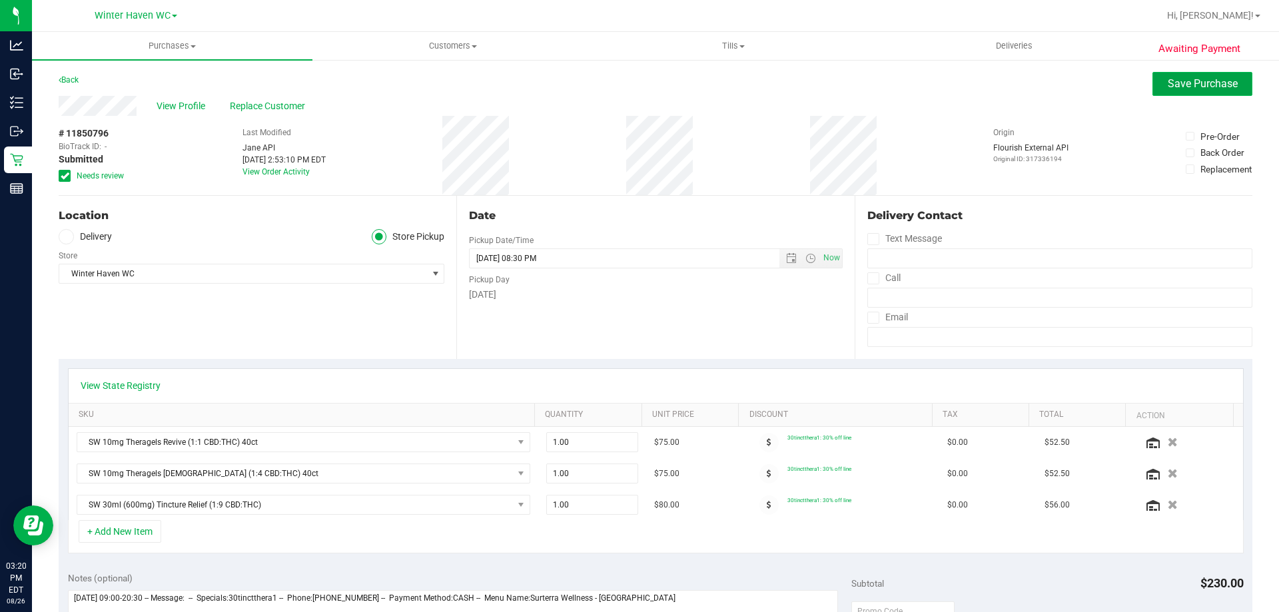
click at [1152, 84] on button "Save Purchase" at bounding box center [1202, 84] width 100 height 24
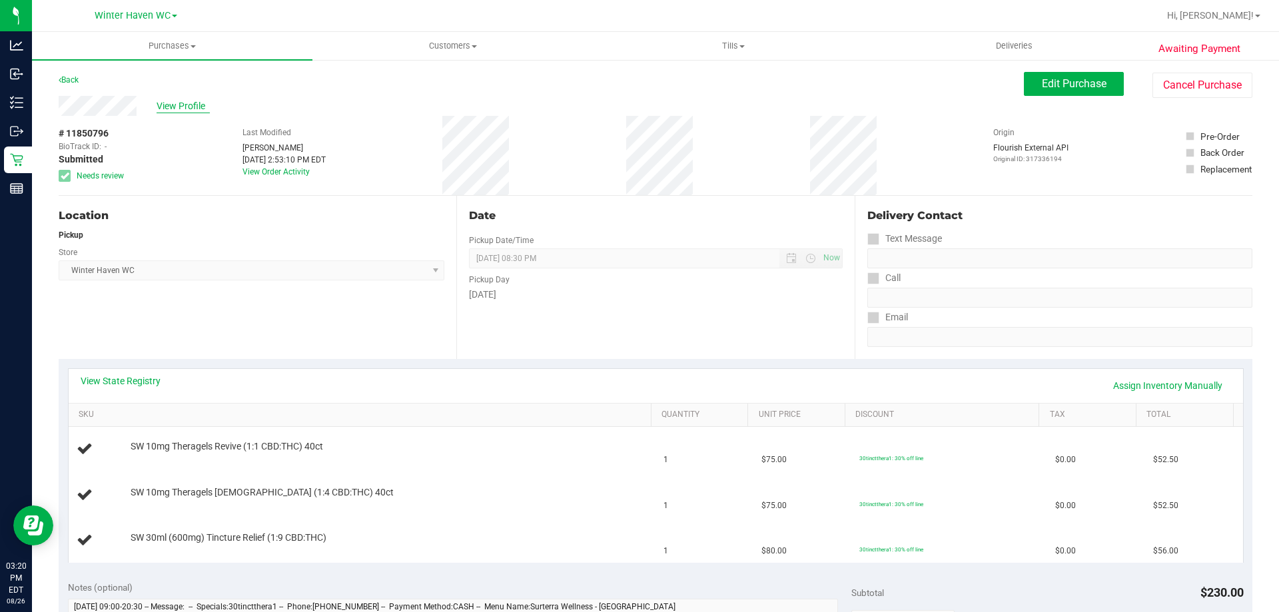
click at [176, 105] on span "View Profile" at bounding box center [182, 106] width 53 height 14
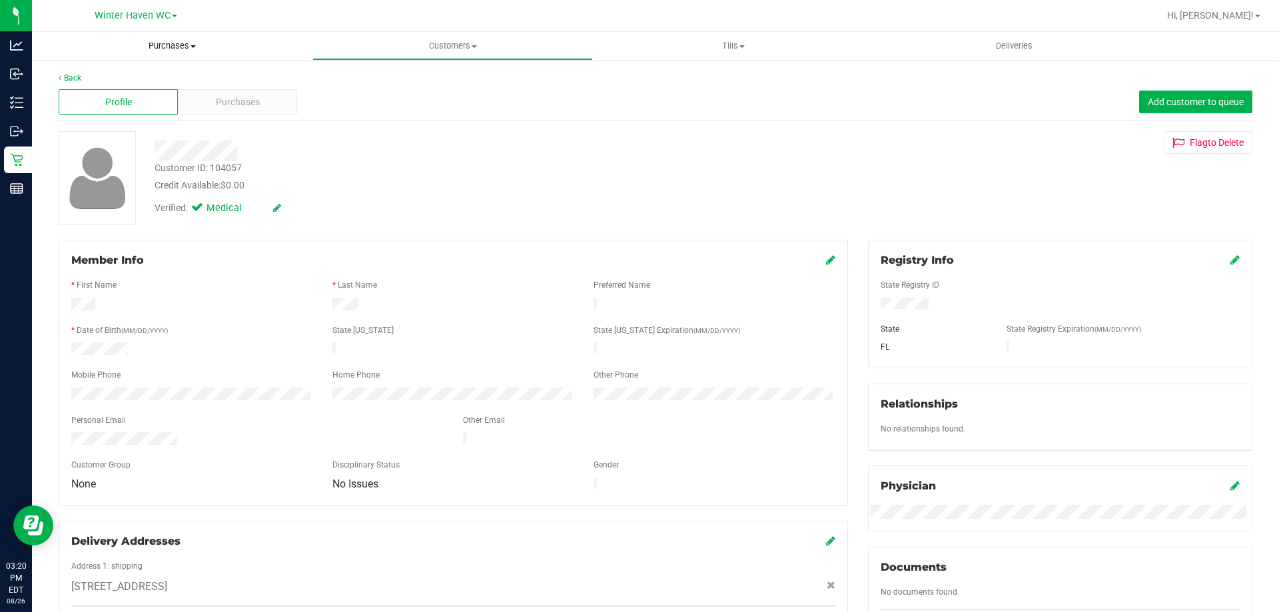
click at [180, 49] on span "Purchases" at bounding box center [172, 46] width 280 height 12
click at [92, 97] on span "Fulfillment" at bounding box center [73, 96] width 83 height 11
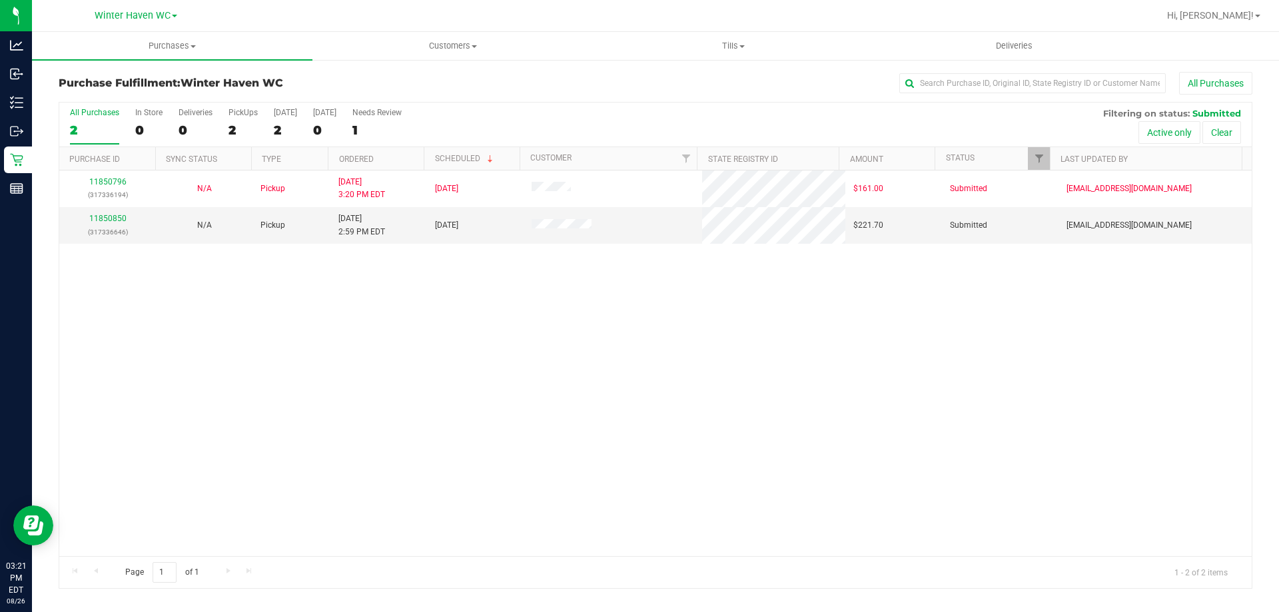
click at [222, 349] on div "11850796 (317336194) N/A Pickup 8/26/2025 3:20 PM EDT 8/26/2025 $161.00 Submitt…" at bounding box center [655, 363] width 1192 height 386
click at [124, 220] on link "11850850" at bounding box center [107, 218] width 37 height 9
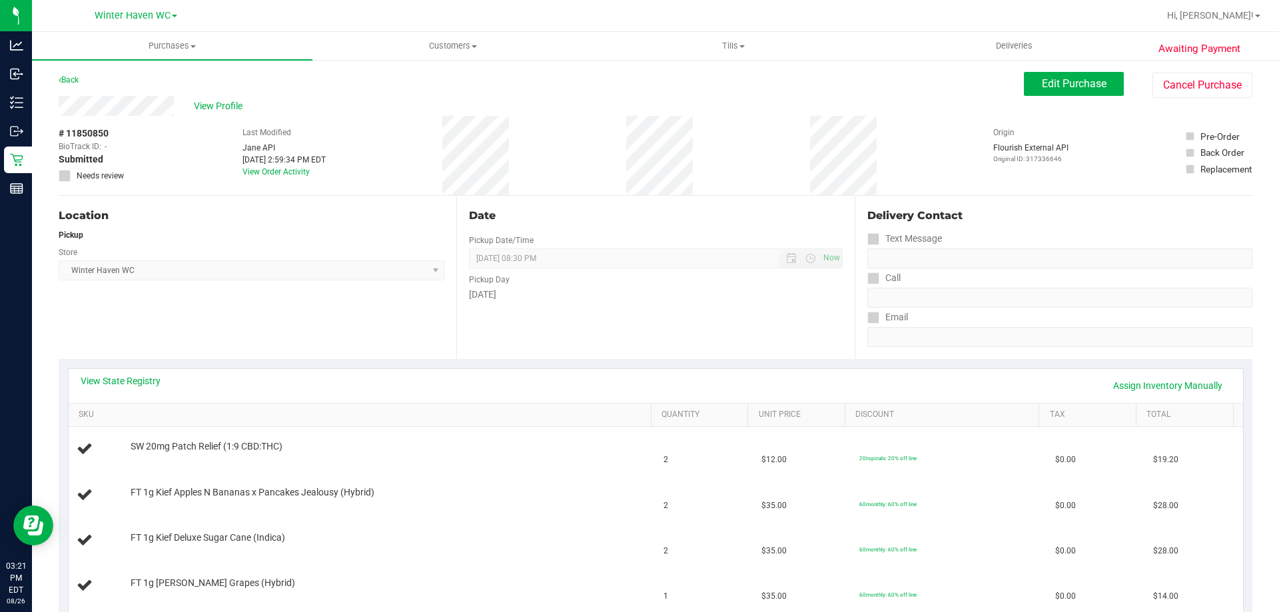
click at [224, 343] on div "Location Pickup Store Winter Haven WC Select Store Bonita Springs WC Boynton Be…" at bounding box center [258, 277] width 398 height 163
click at [158, 375] on link "View State Registry" at bounding box center [121, 380] width 80 height 13
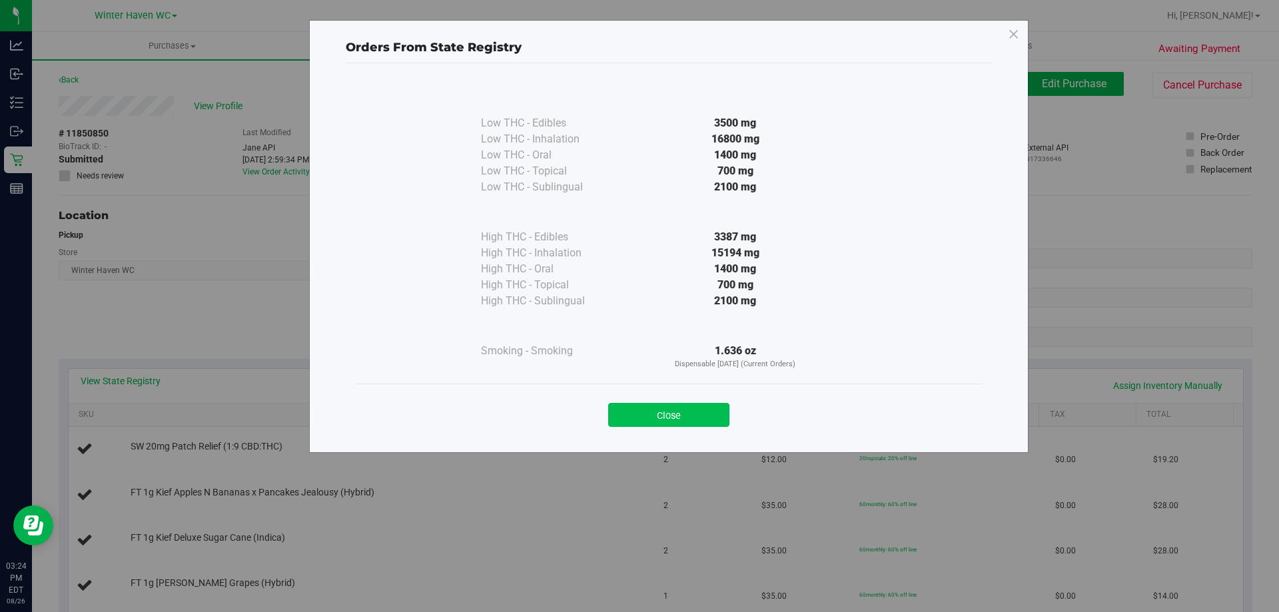
click at [648, 406] on button "Close" at bounding box center [668, 415] width 121 height 24
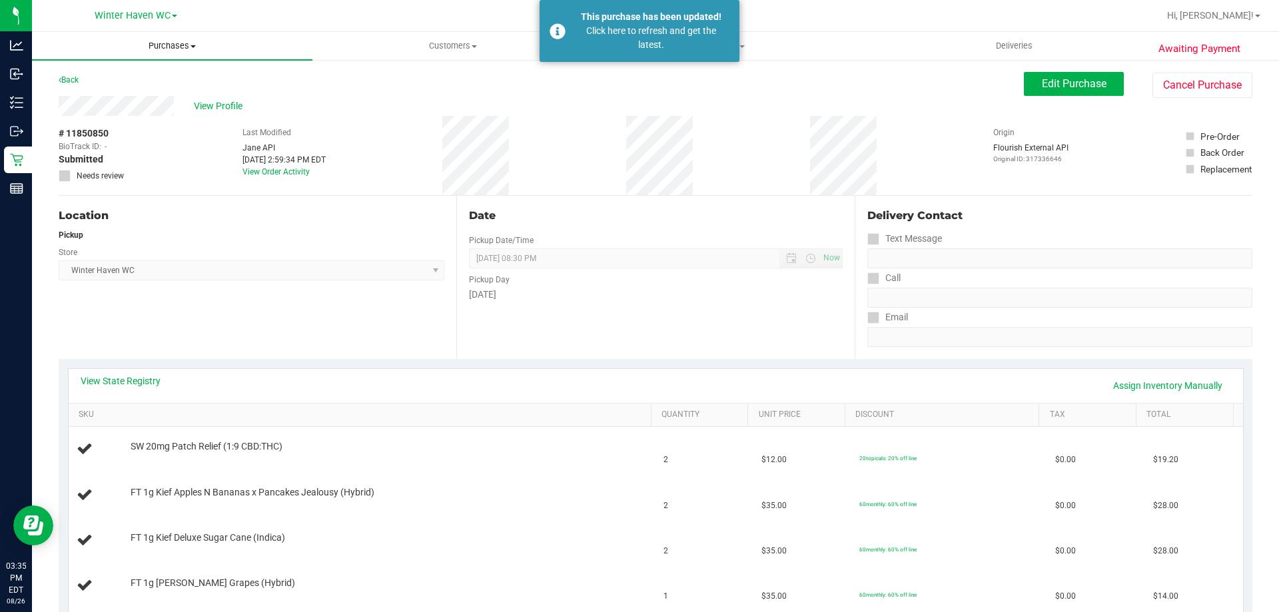
click at [164, 43] on span "Purchases" at bounding box center [172, 46] width 280 height 12
click at [97, 84] on span "Summary of purchases" at bounding box center [100, 80] width 137 height 11
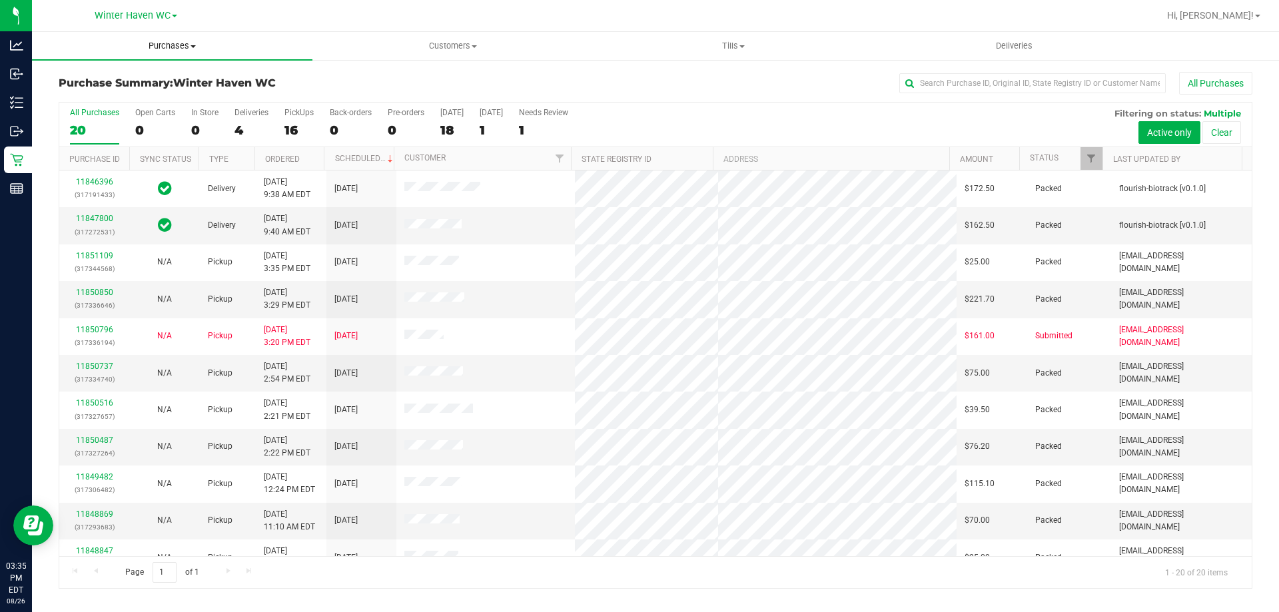
click at [147, 45] on span "Purchases" at bounding box center [172, 46] width 280 height 12
click at [127, 106] on li "All purchases" at bounding box center [172, 113] width 280 height 16
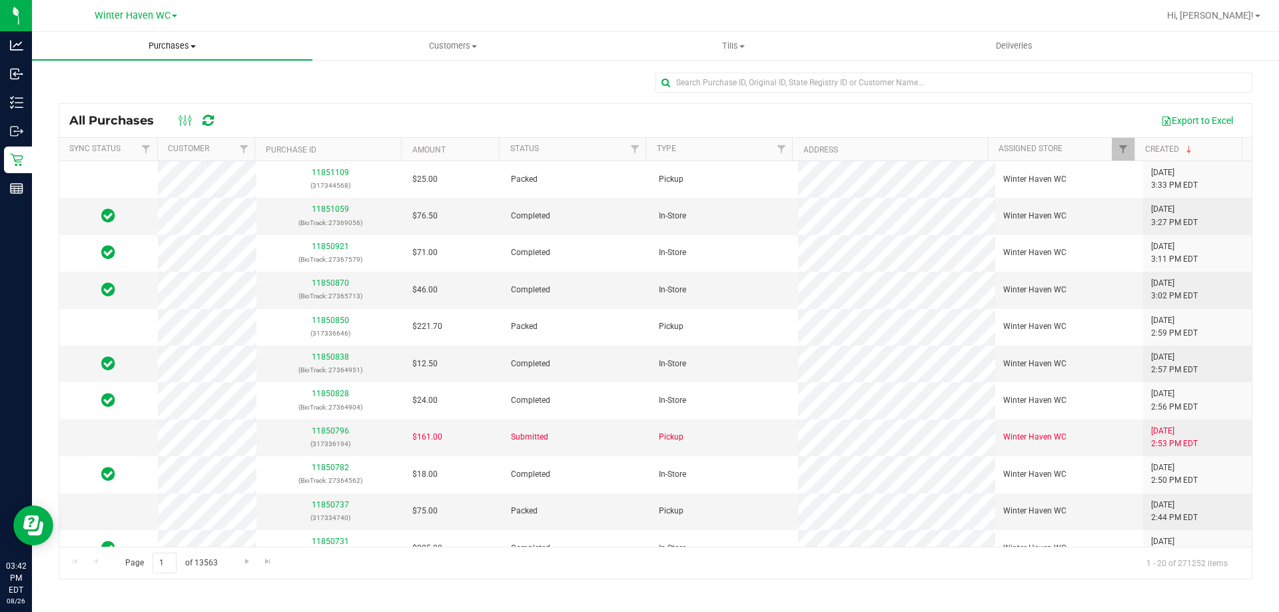
click at [166, 51] on span "Purchases" at bounding box center [172, 46] width 280 height 12
click at [147, 93] on li "Fulfillment" at bounding box center [172, 97] width 280 height 16
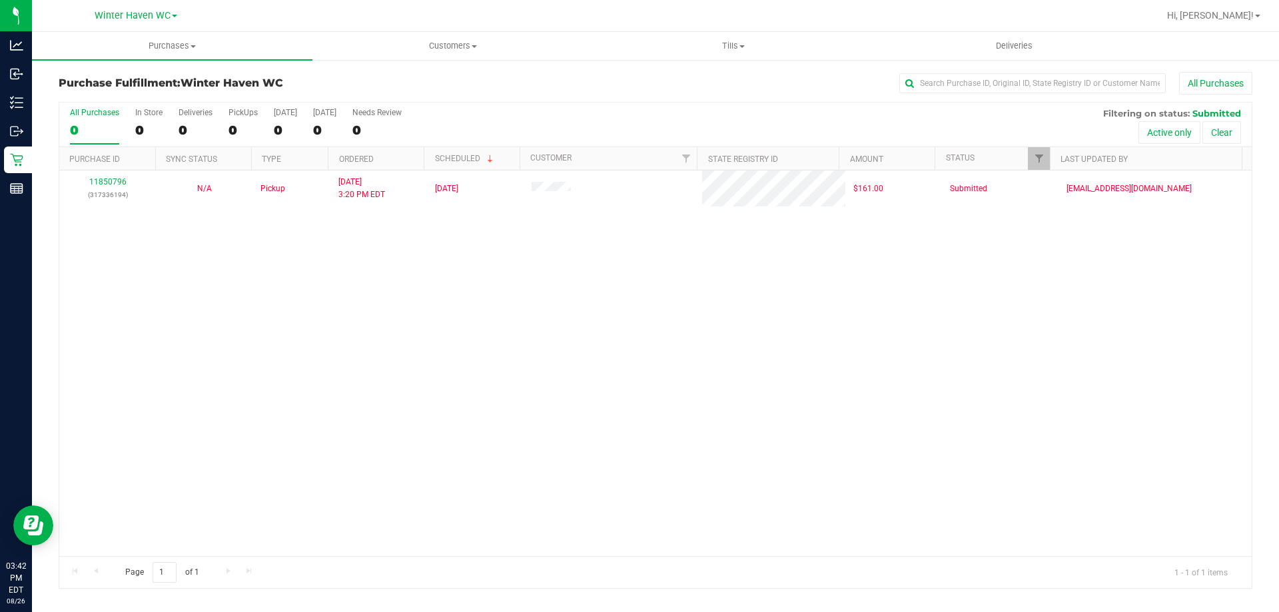
click at [295, 280] on div "11850796 (317336194) N/A Pickup 8/26/2025 3:20 PM EDT 8/26/2025 $161.00 Submitt…" at bounding box center [655, 363] width 1192 height 386
click at [860, 384] on div "11850796 (317336194) N/A Pickup 8/26/2025 3:20 PM EDT 8/26/2025 $161.00 Submitt…" at bounding box center [655, 363] width 1192 height 386
click at [151, 44] on span "Purchases" at bounding box center [172, 46] width 280 height 12
click at [134, 93] on li "Fulfillment" at bounding box center [172, 97] width 280 height 16
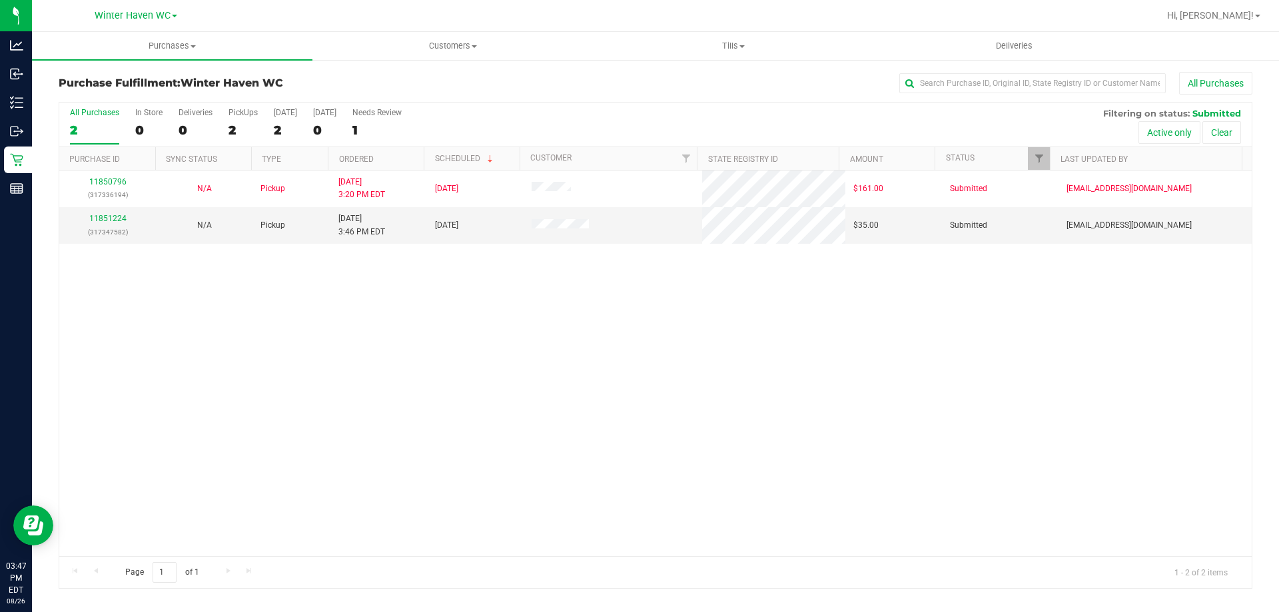
click at [791, 359] on div "11850796 (317336194) N/A Pickup 8/26/2025 3:20 PM EDT 8/26/2025 $161.00 Submitt…" at bounding box center [655, 363] width 1192 height 386
click at [356, 312] on div "11850796 (317336194) N/A Pickup 8/26/2025 3:20 PM EDT 8/26/2025 $161.00 Submitt…" at bounding box center [655, 363] width 1192 height 386
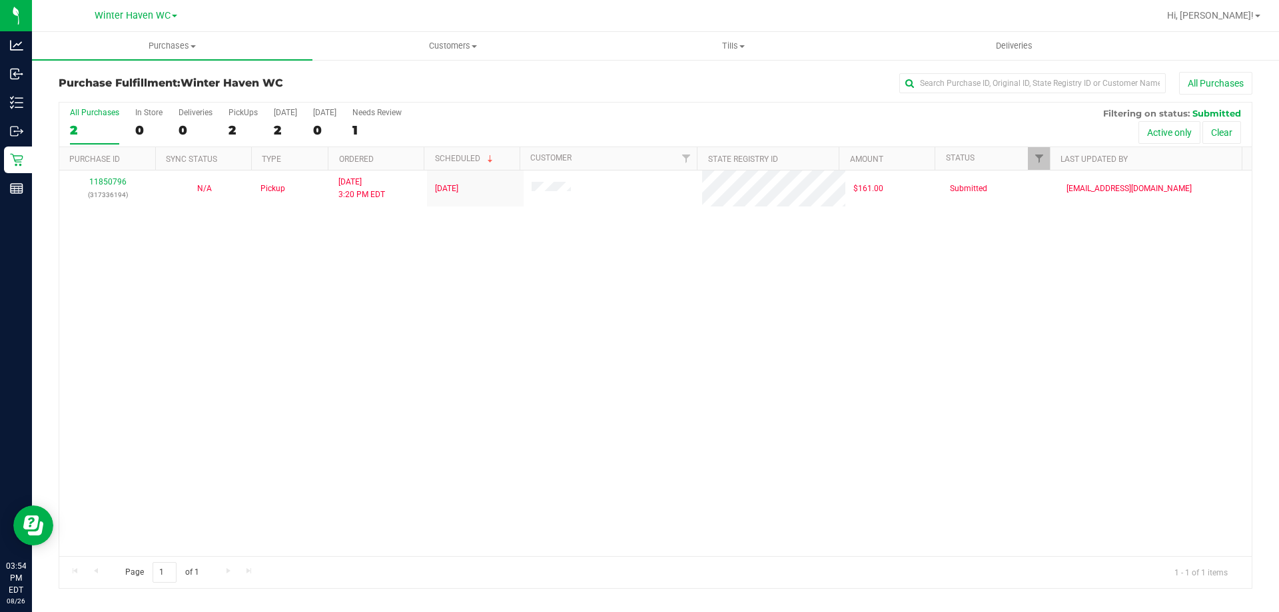
drag, startPoint x: 192, startPoint y: 426, endPoint x: 77, endPoint y: 149, distance: 300.0
click at [192, 424] on div "11850796 (317336194) N/A Pickup 8/26/2025 3:20 PM EDT 8/26/2025 $161.00 Submitt…" at bounding box center [655, 363] width 1192 height 386
click at [200, 331] on div "11850796 (317336194) N/A Pickup 8/26/2025 3:20 PM EDT 8/26/2025 $161.00 Submitt…" at bounding box center [655, 363] width 1192 height 386
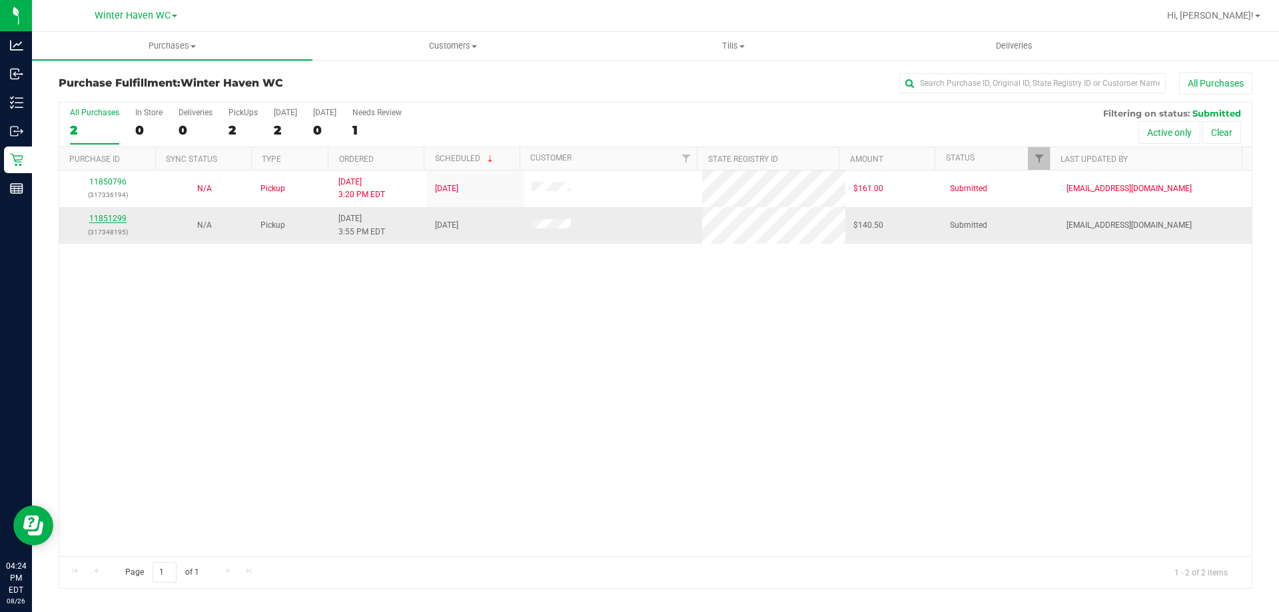
click at [107, 221] on link "11851299" at bounding box center [107, 218] width 37 height 9
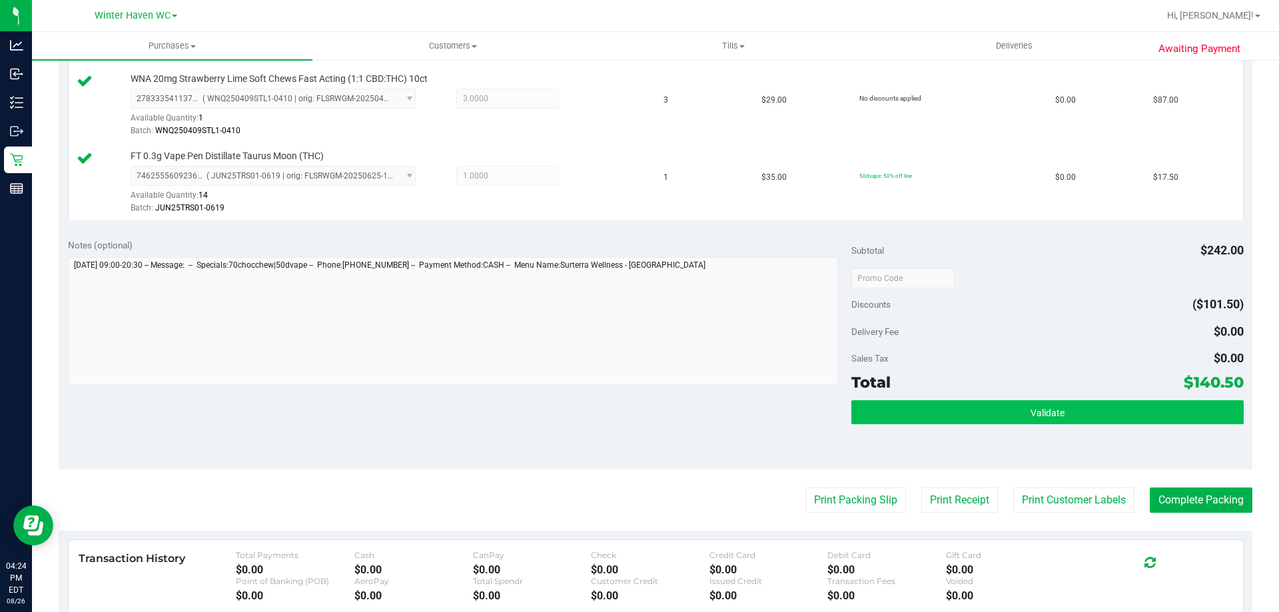
scroll to position [466, 0]
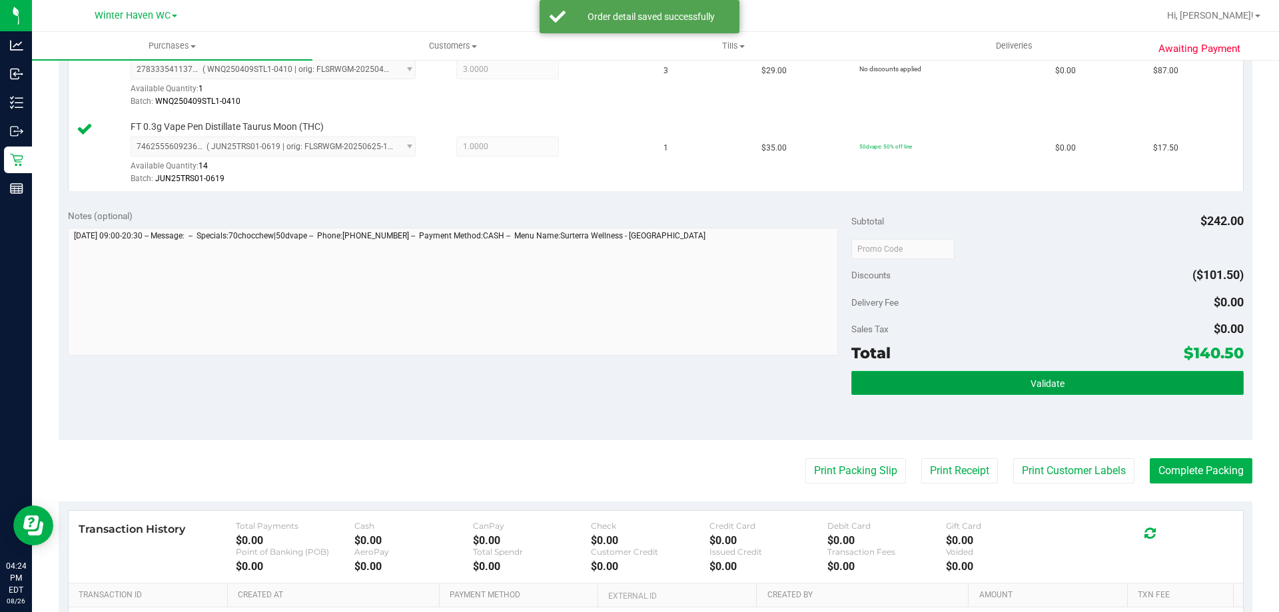
click at [953, 384] on button "Validate" at bounding box center [1047, 383] width 392 height 24
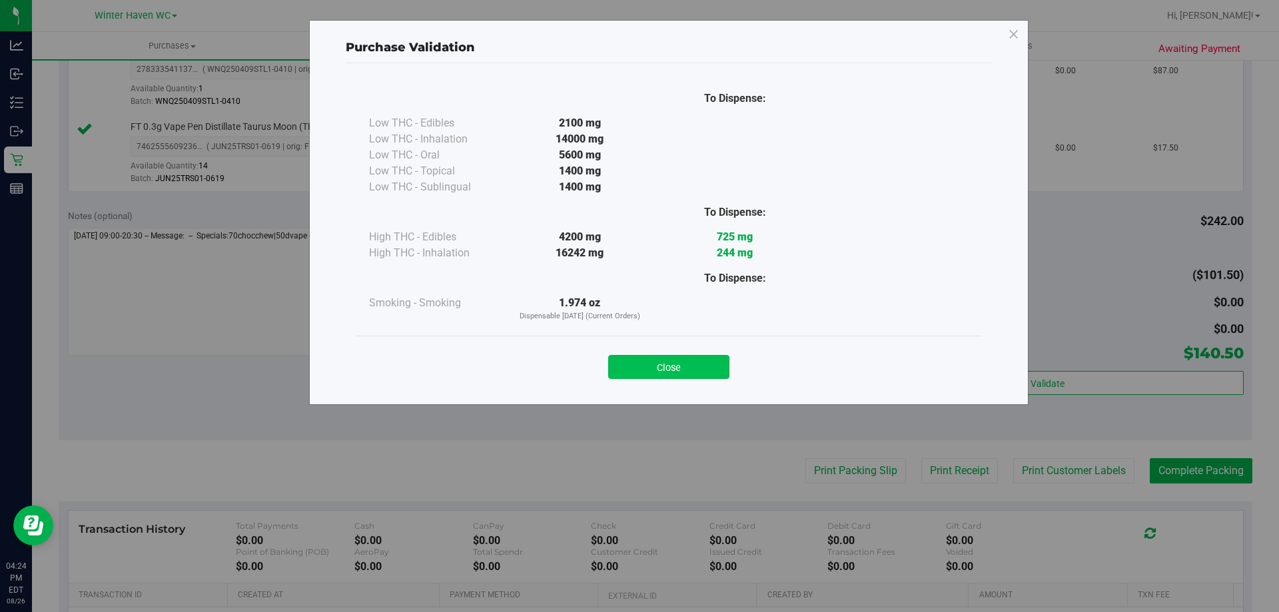
click at [706, 377] on button "Close" at bounding box center [668, 367] width 121 height 24
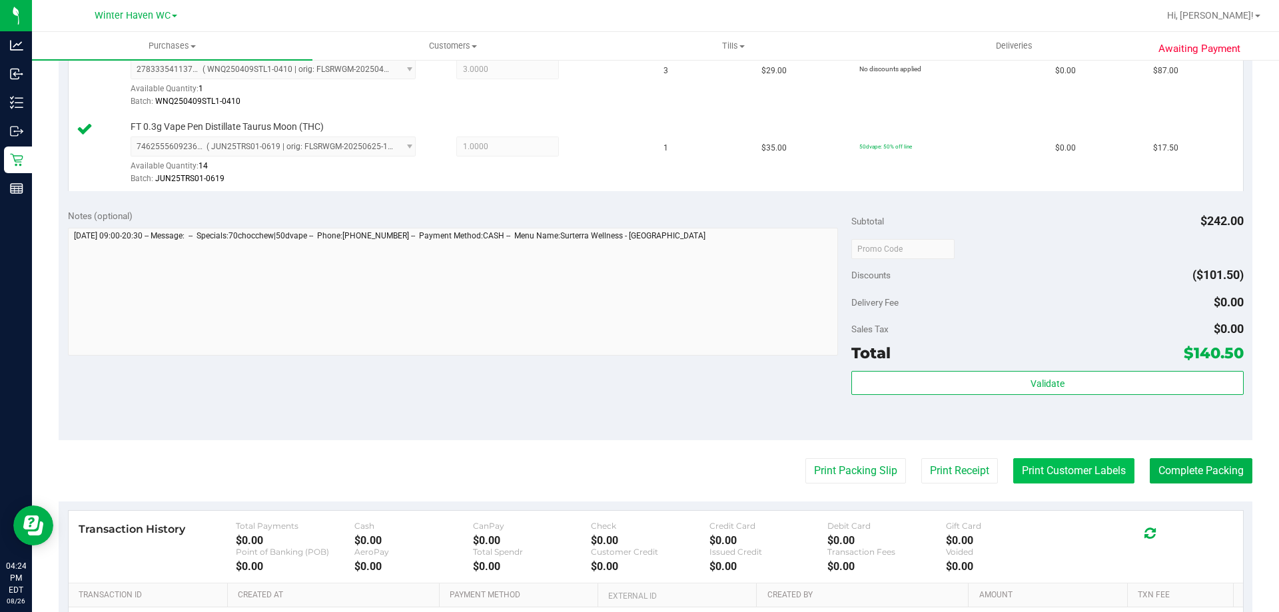
click at [1074, 465] on button "Print Customer Labels" at bounding box center [1073, 470] width 121 height 25
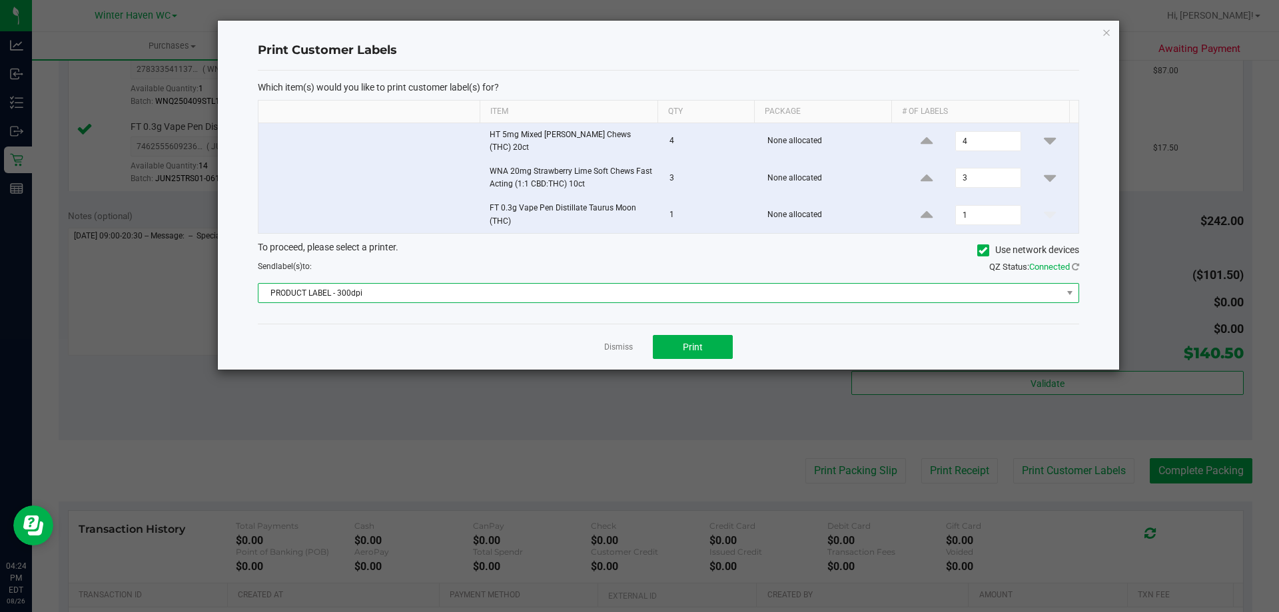
click at [604, 284] on span "PRODUCT LABEL - 300dpi" at bounding box center [659, 293] width 803 height 19
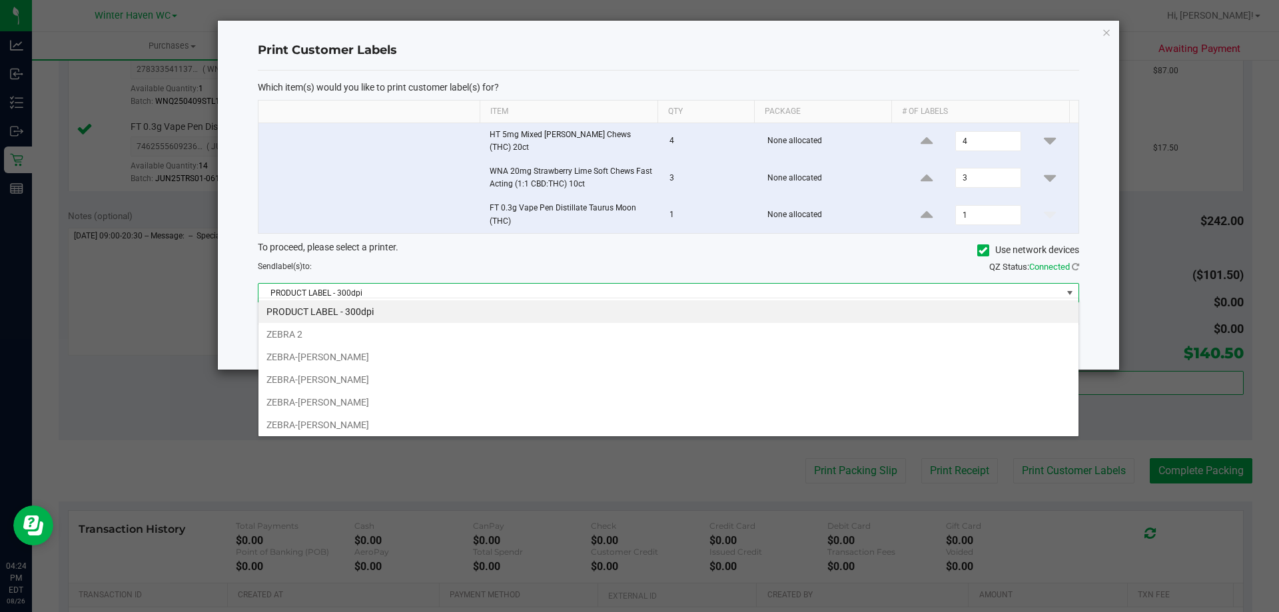
scroll to position [20, 820]
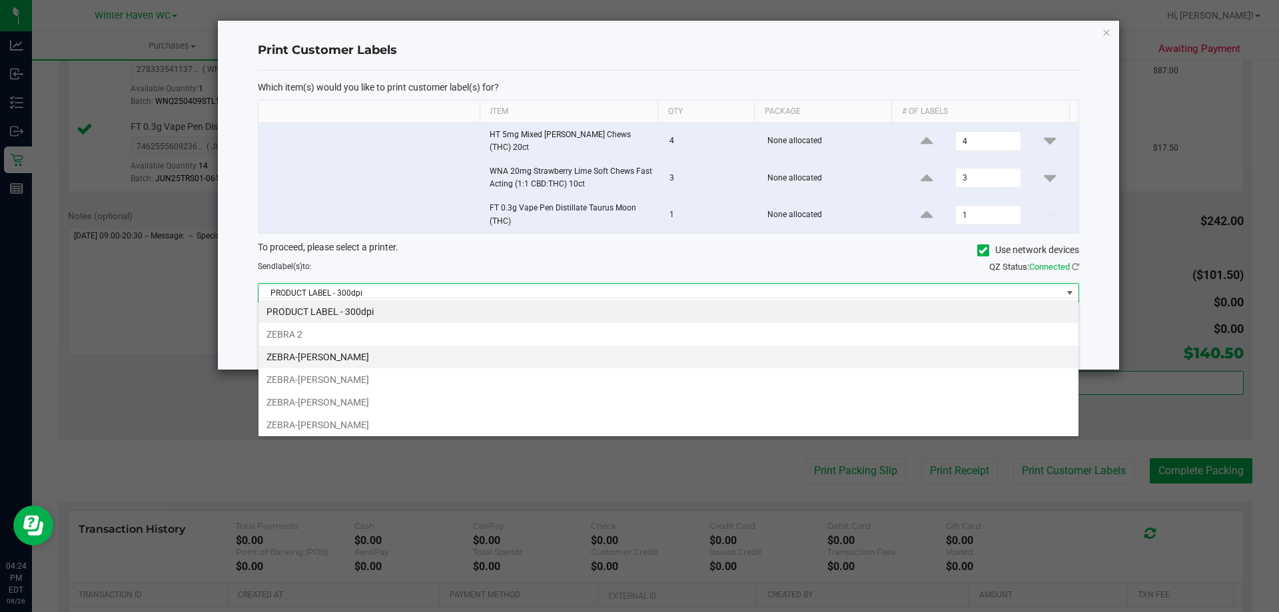
click at [349, 348] on li "ZEBRA-JAMES-BROWN" at bounding box center [668, 357] width 820 height 23
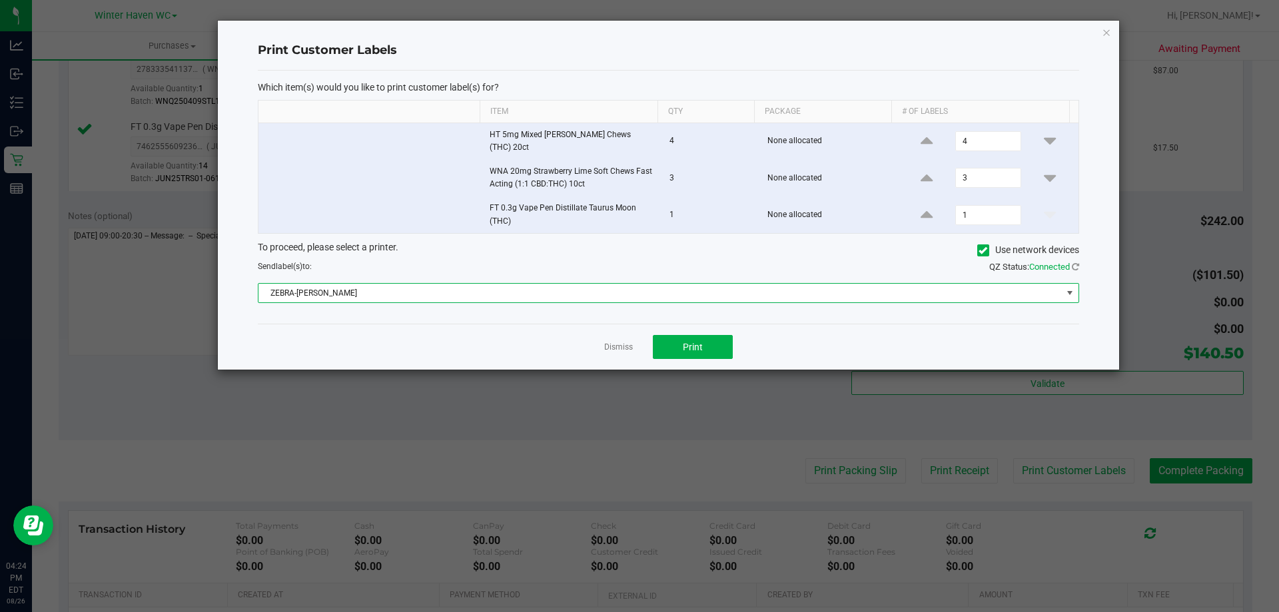
click at [392, 342] on div "Dismiss Print" at bounding box center [668, 347] width 821 height 46
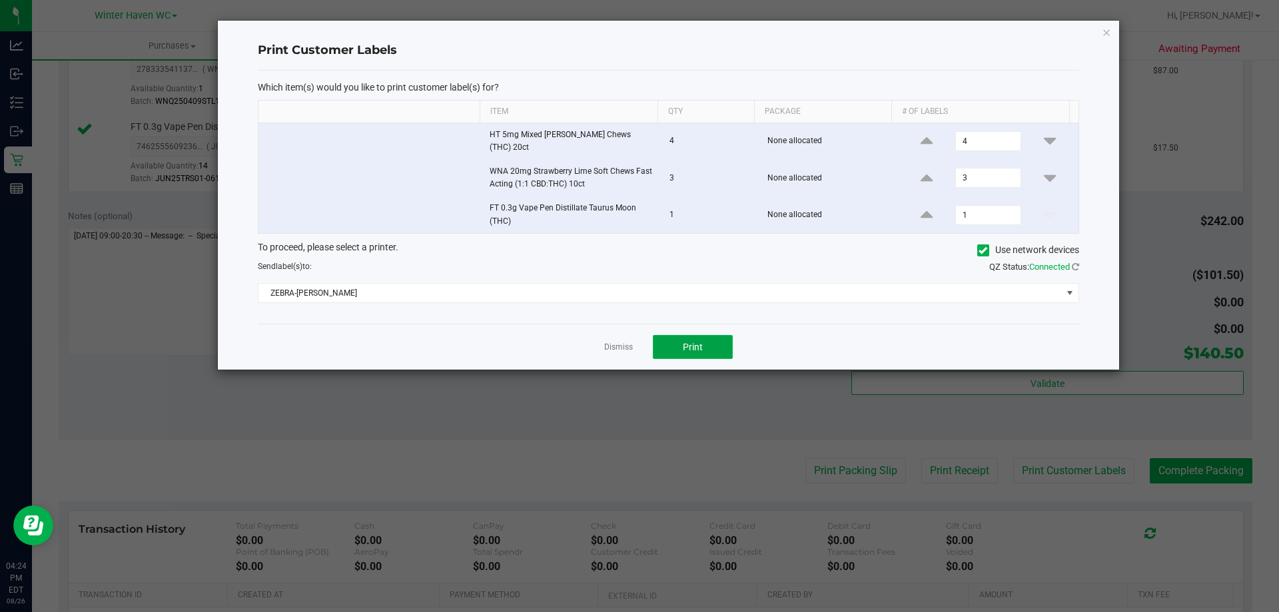
click at [731, 344] on button "Print" at bounding box center [693, 347] width 80 height 24
click at [614, 342] on link "Dismiss" at bounding box center [618, 347] width 29 height 11
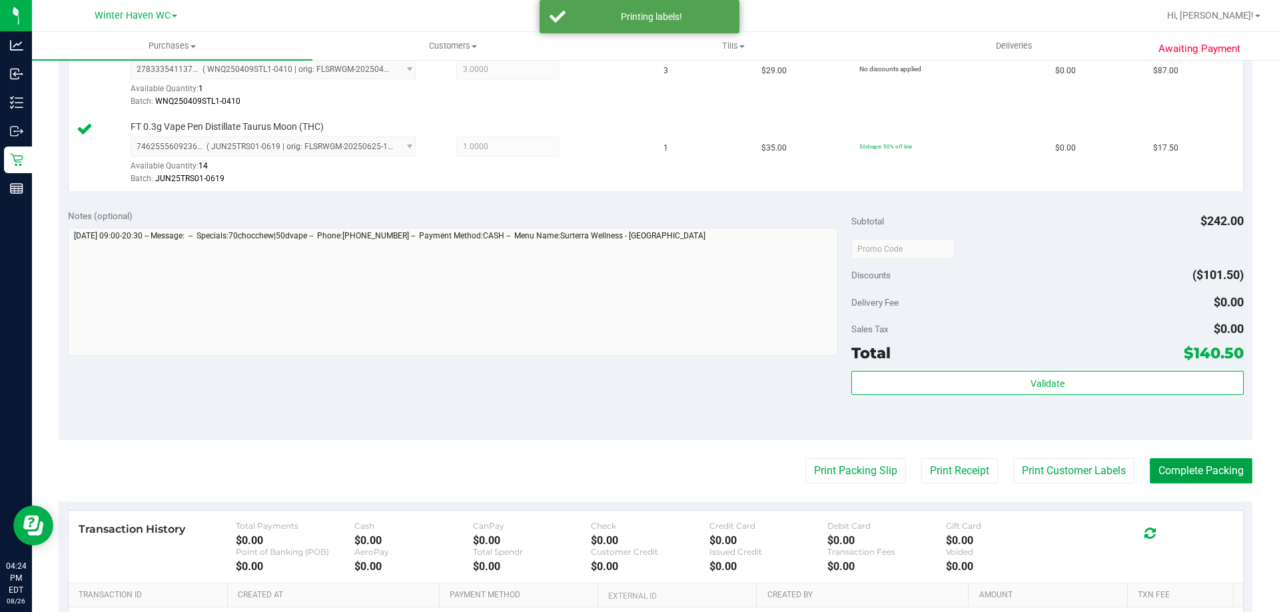
click at [1219, 462] on button "Complete Packing" at bounding box center [1200, 470] width 103 height 25
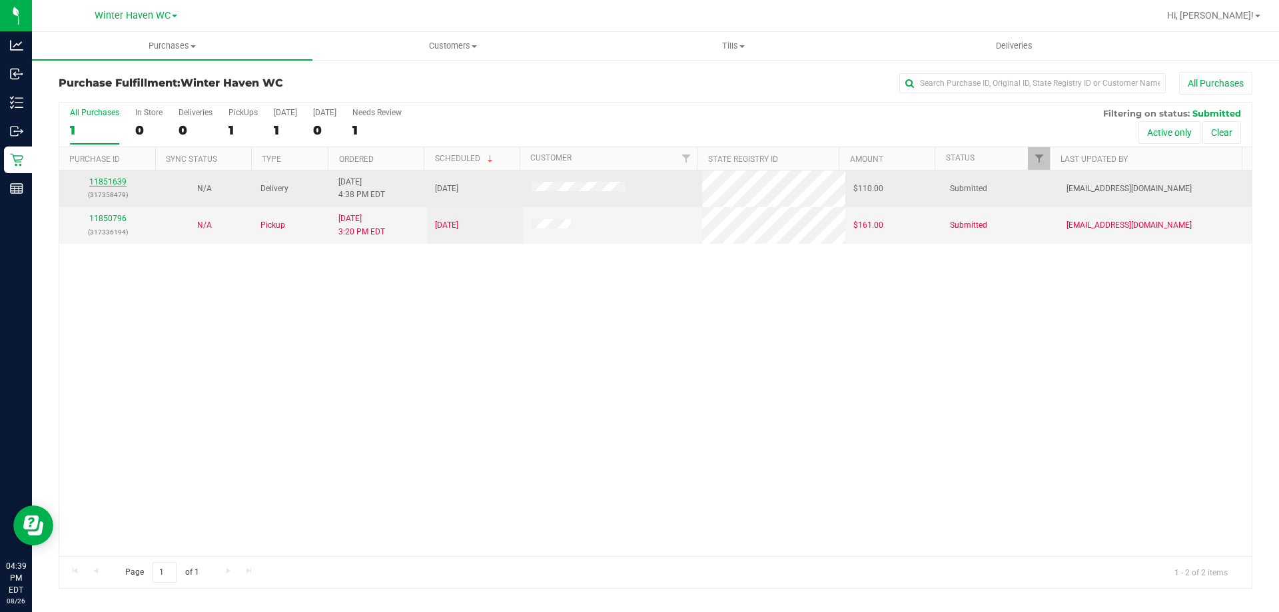
click at [107, 180] on link "11851639" at bounding box center [107, 181] width 37 height 9
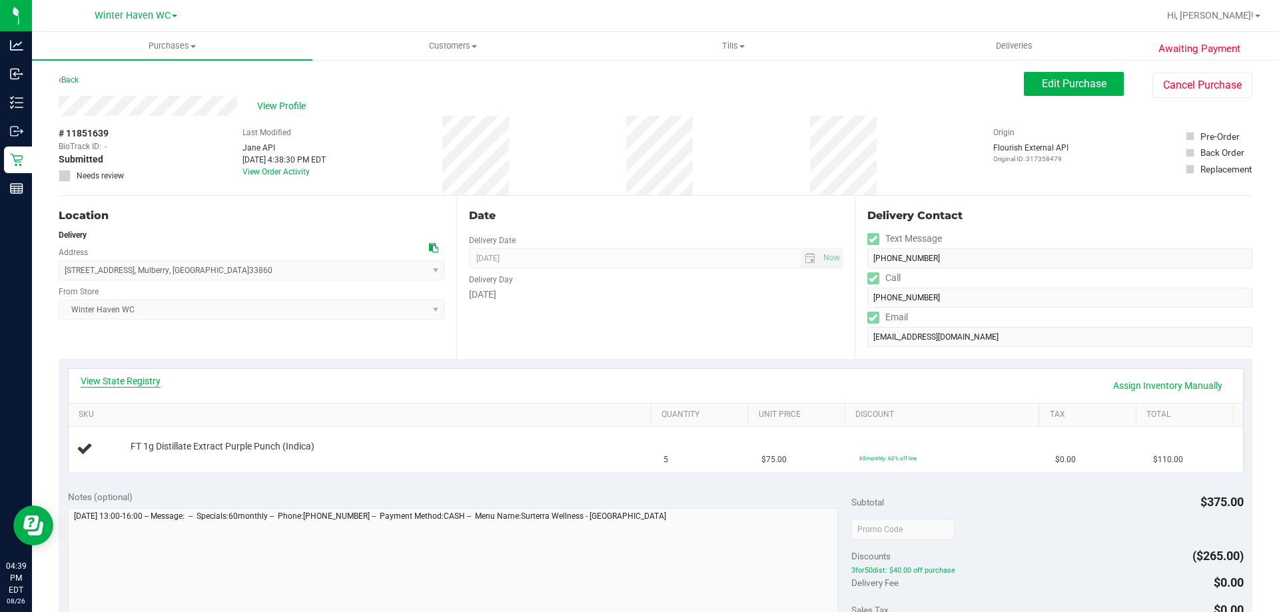
click at [138, 386] on link "View State Registry" at bounding box center [121, 380] width 80 height 13
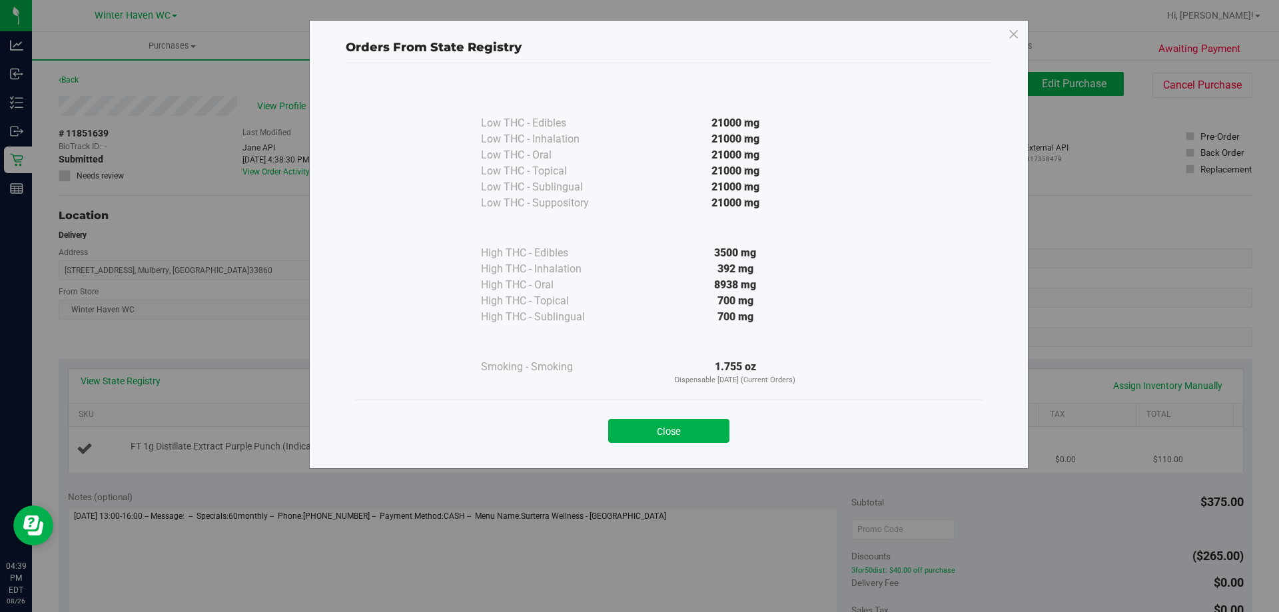
drag, startPoint x: 703, startPoint y: 428, endPoint x: 749, endPoint y: 434, distance: 46.3
click at [709, 429] on button "Close" at bounding box center [668, 431] width 121 height 24
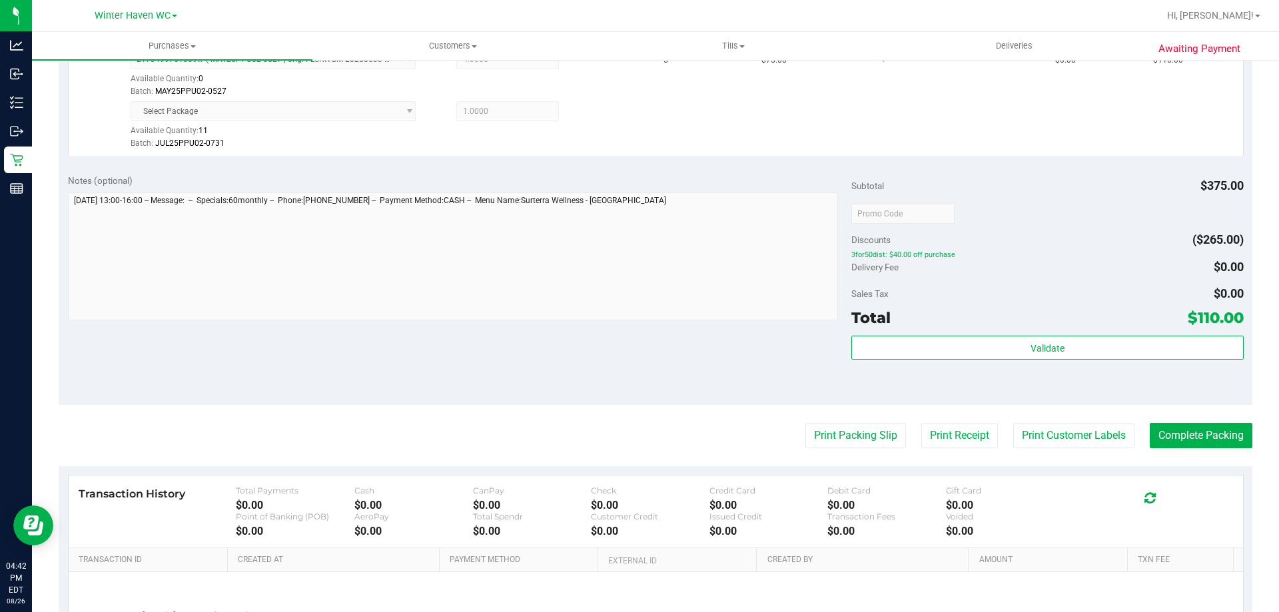
scroll to position [529, 0]
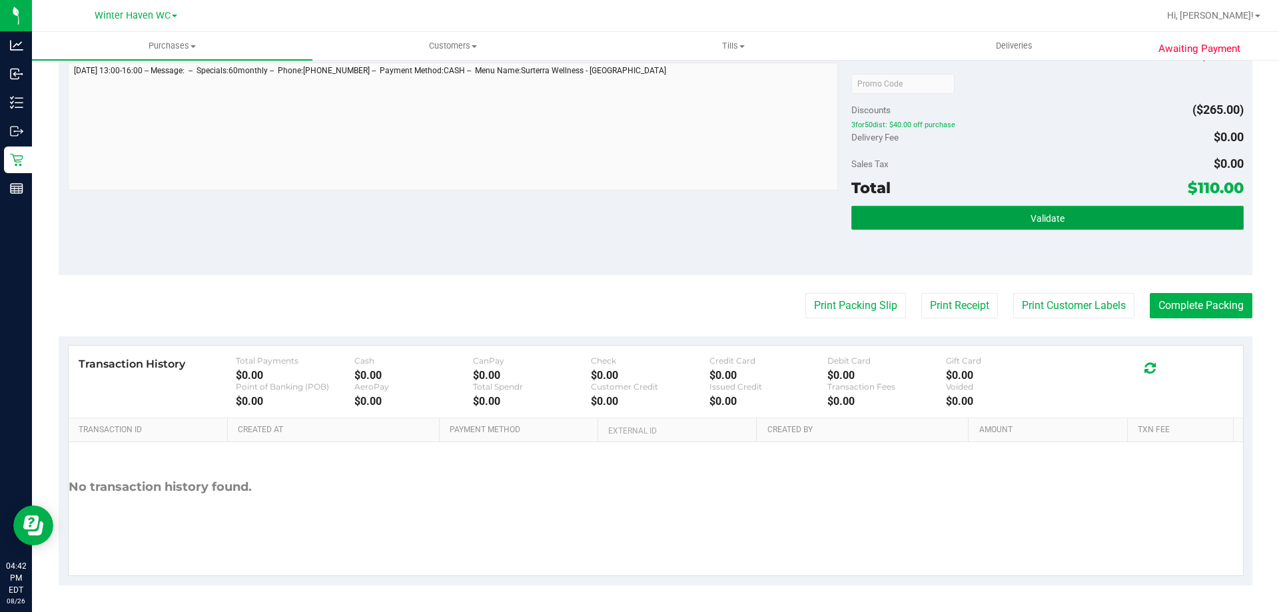
click at [956, 218] on button "Validate" at bounding box center [1047, 218] width 392 height 24
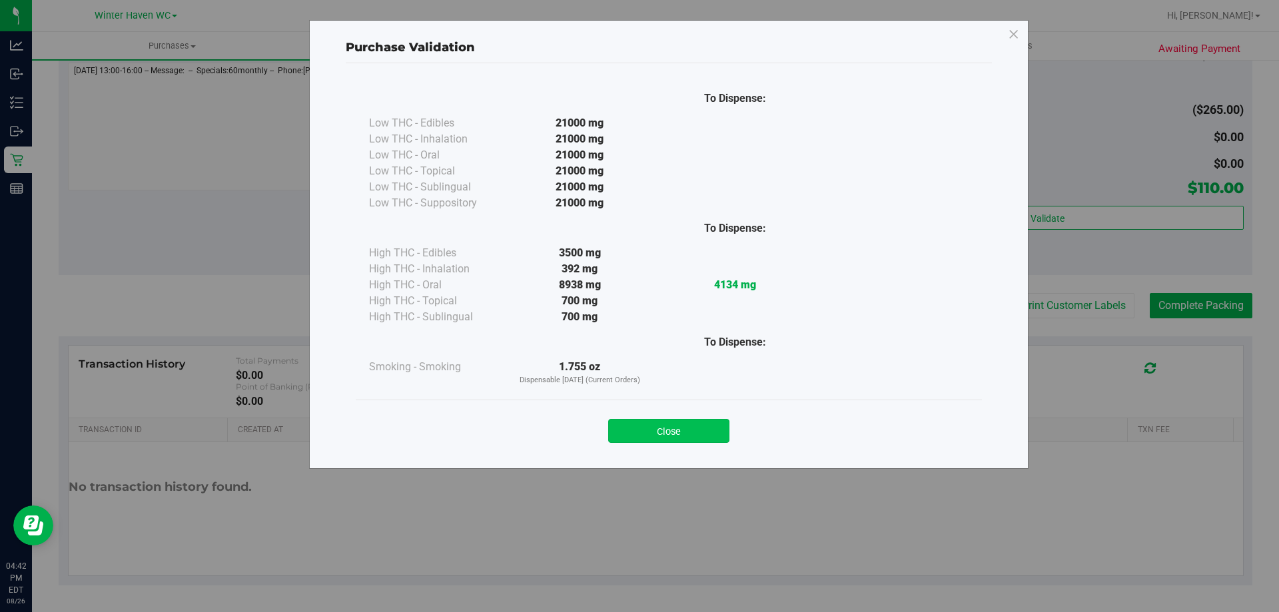
click at [669, 437] on button "Close" at bounding box center [668, 431] width 121 height 24
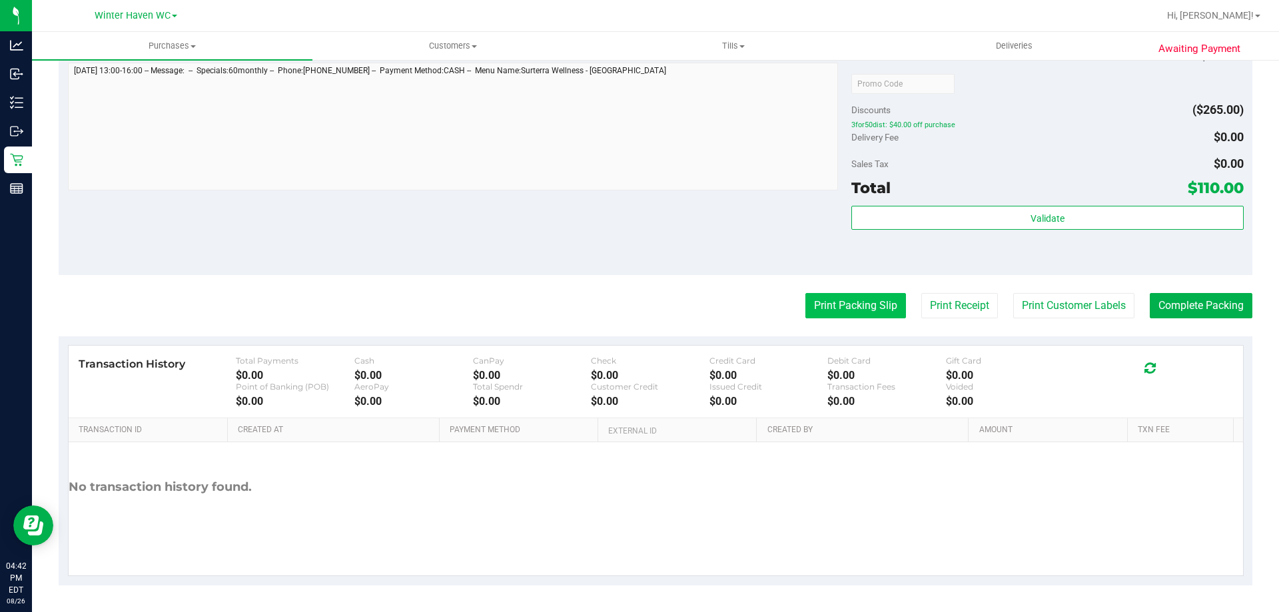
click at [830, 316] on button "Print Packing Slip" at bounding box center [855, 305] width 101 height 25
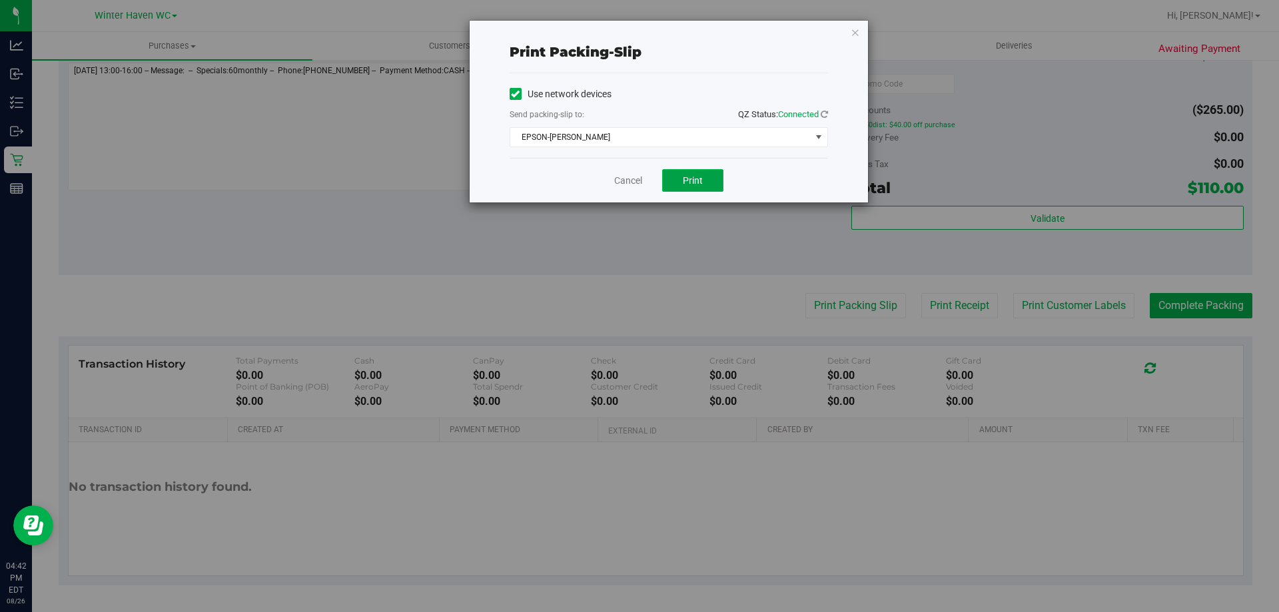
click at [690, 179] on span "Print" at bounding box center [693, 180] width 20 height 11
click at [629, 176] on link "Cancel" at bounding box center [628, 181] width 28 height 14
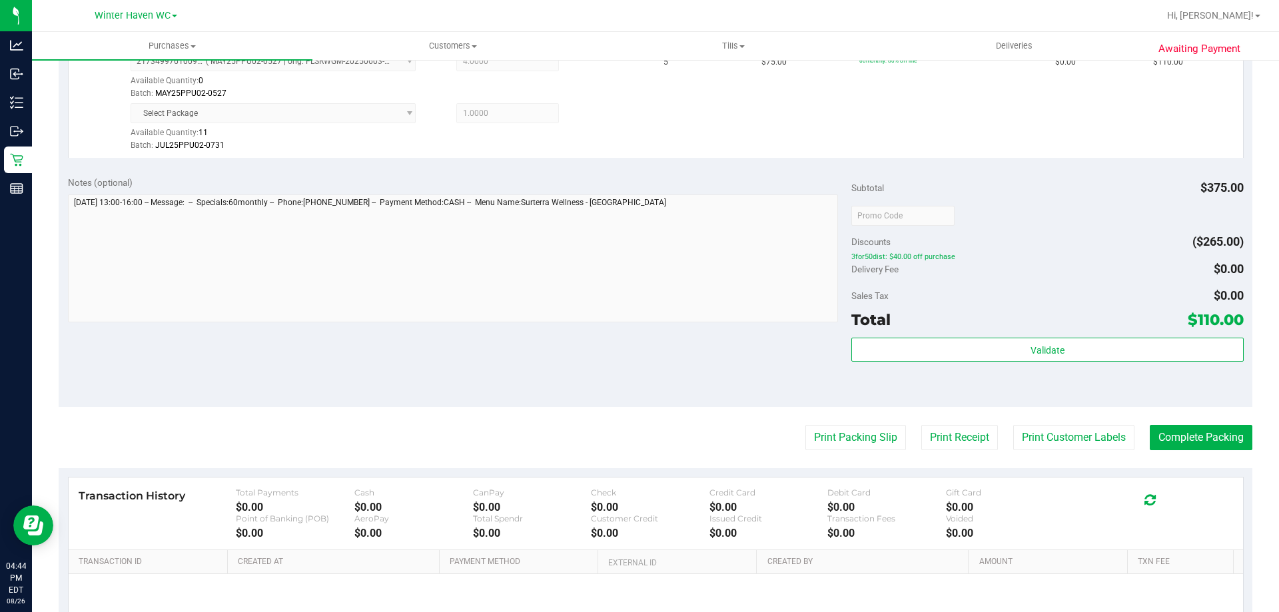
scroll to position [396, 0]
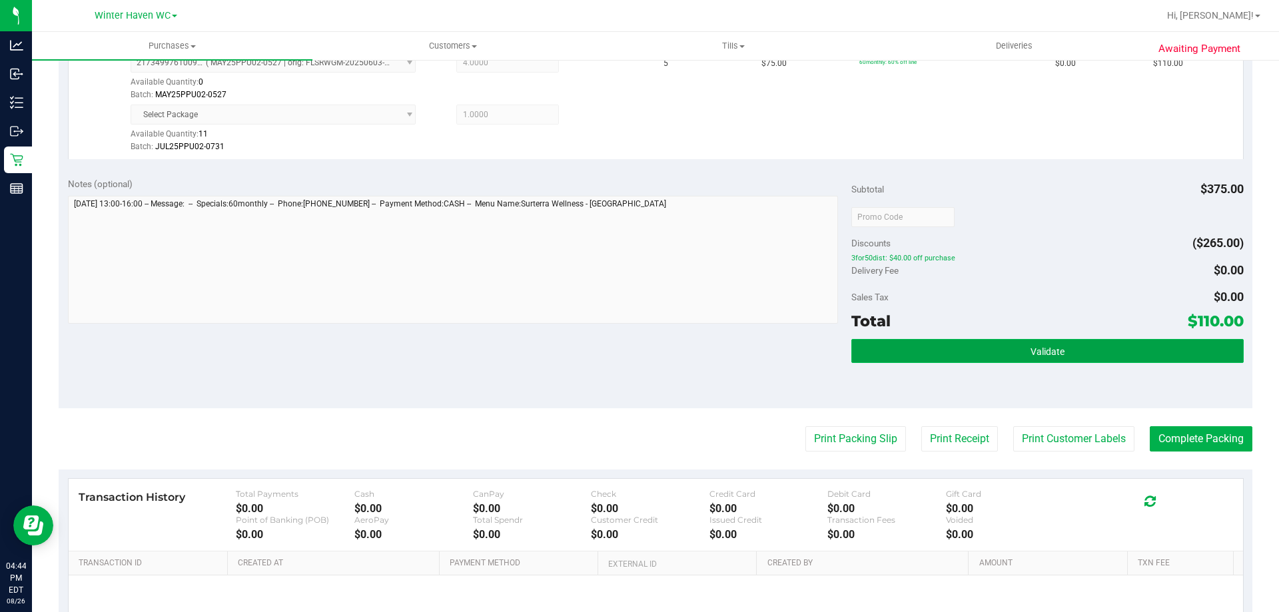
click at [1103, 352] on button "Validate" at bounding box center [1047, 351] width 392 height 24
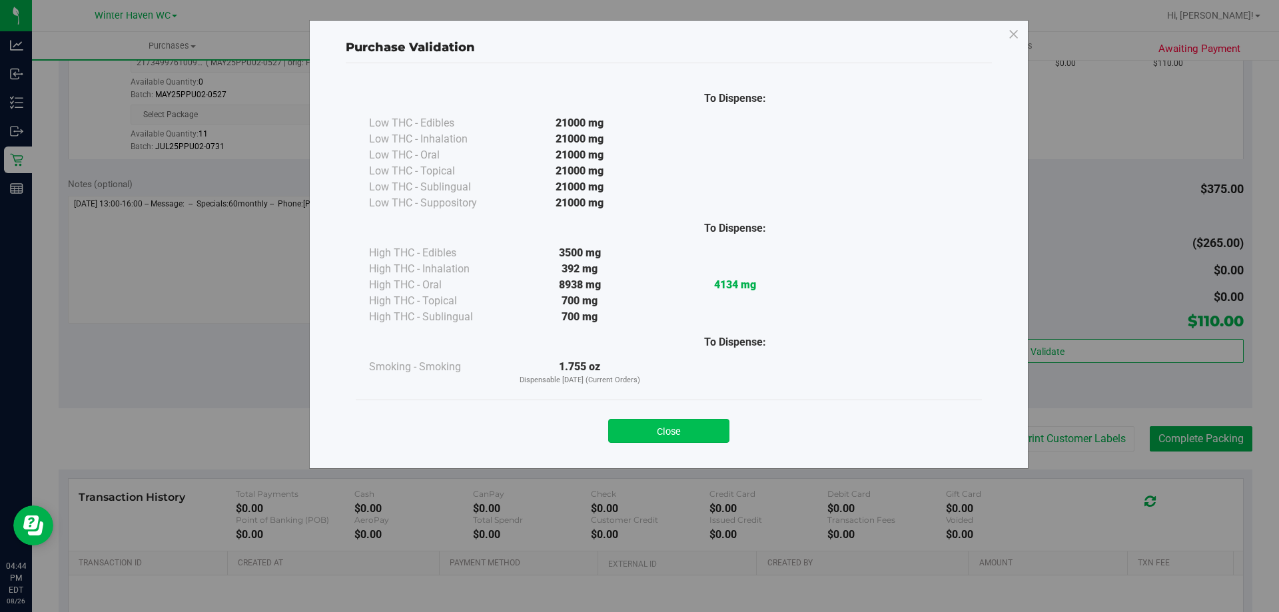
click at [687, 430] on button "Close" at bounding box center [668, 431] width 121 height 24
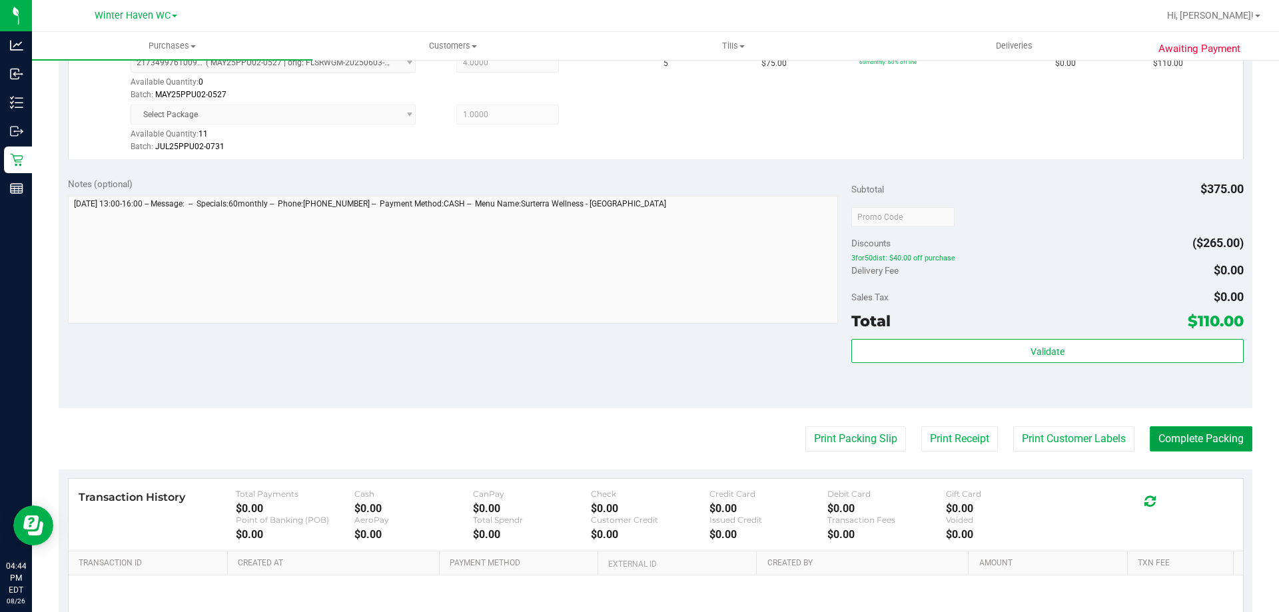
click at [1185, 442] on button "Complete Packing" at bounding box center [1200, 438] width 103 height 25
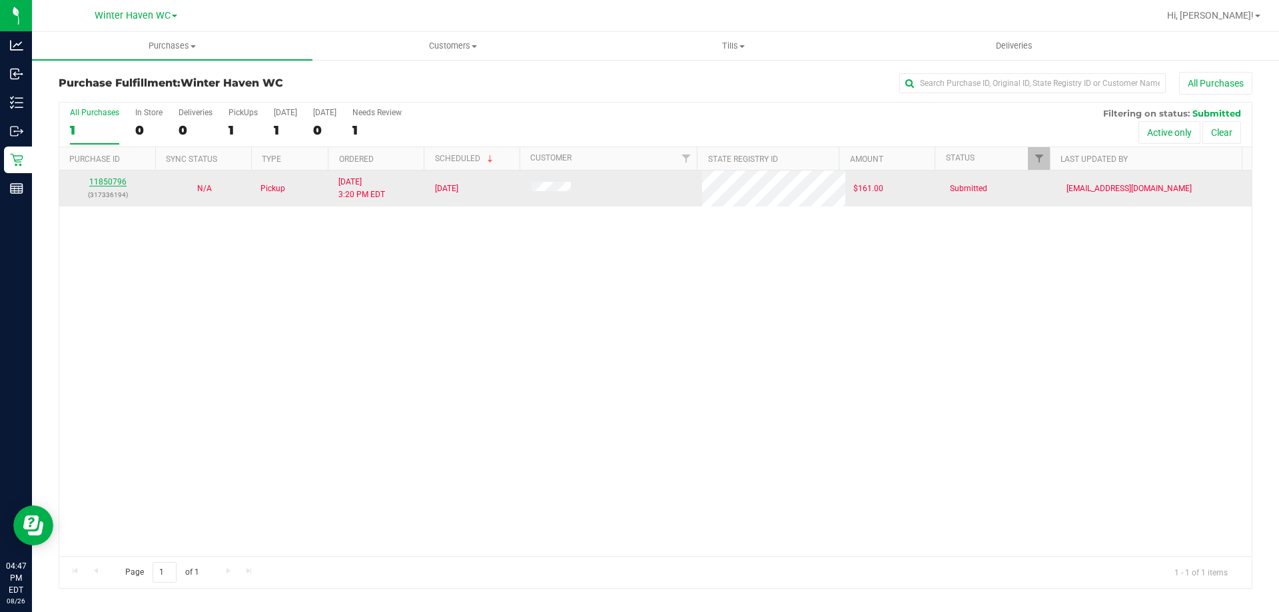
click at [109, 184] on link "11850796" at bounding box center [107, 181] width 37 height 9
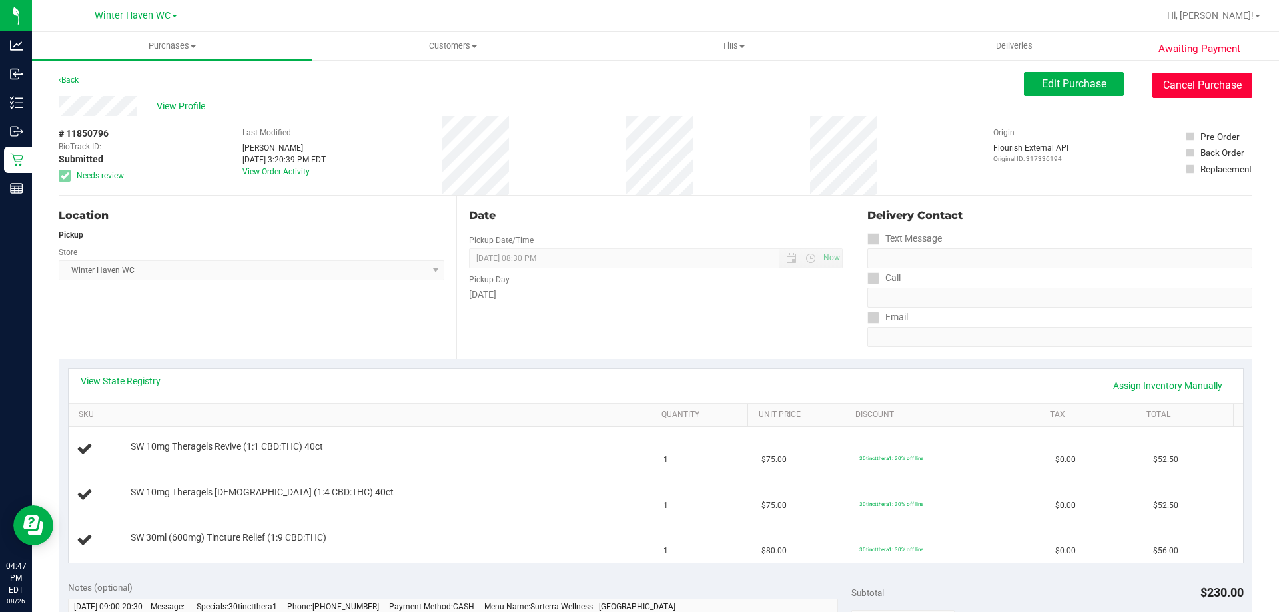
click at [1203, 76] on button "Cancel Purchase" at bounding box center [1202, 85] width 100 height 25
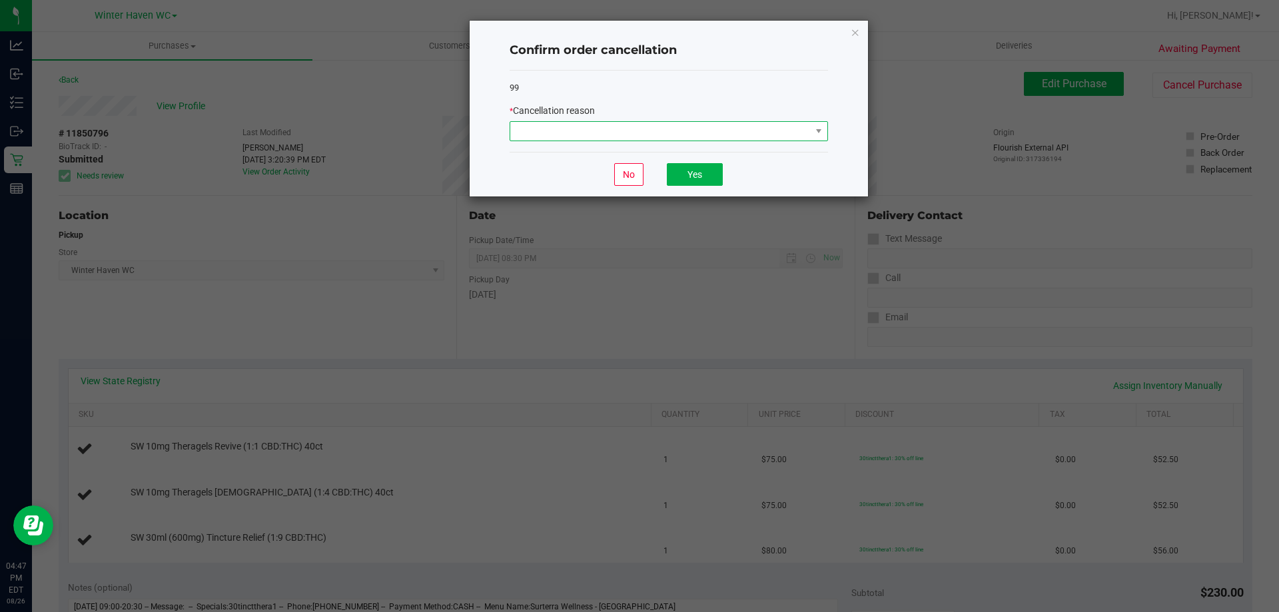
drag, startPoint x: 762, startPoint y: 137, endPoint x: 752, endPoint y: 139, distance: 10.2
click at [761, 137] on span at bounding box center [660, 131] width 300 height 19
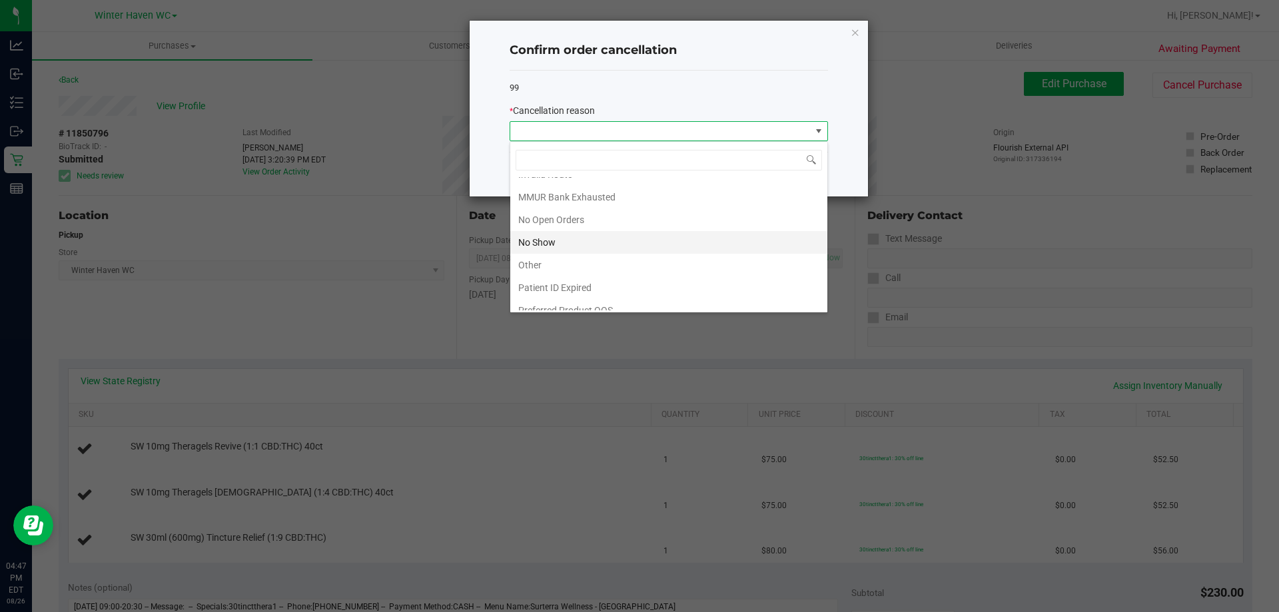
scroll to position [93, 0]
click at [555, 256] on li "Other" at bounding box center [668, 253] width 317 height 23
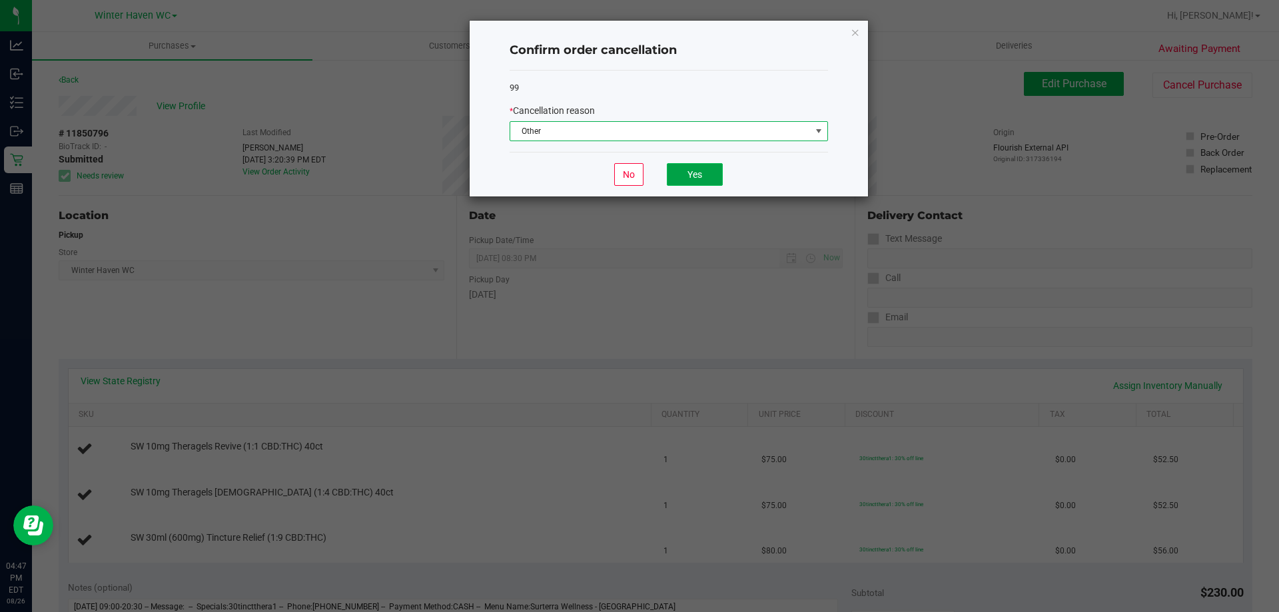
click at [693, 168] on button "Yes" at bounding box center [695, 174] width 56 height 23
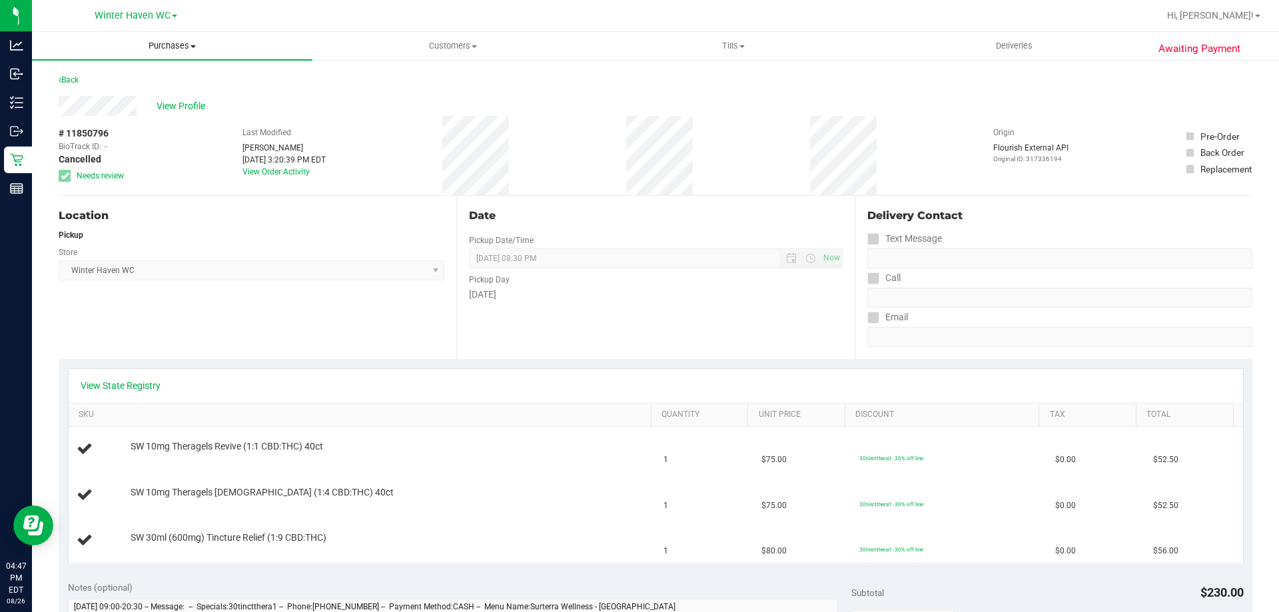
click at [185, 47] on span "Purchases" at bounding box center [172, 46] width 280 height 12
click at [162, 99] on li "Fulfillment" at bounding box center [172, 97] width 280 height 16
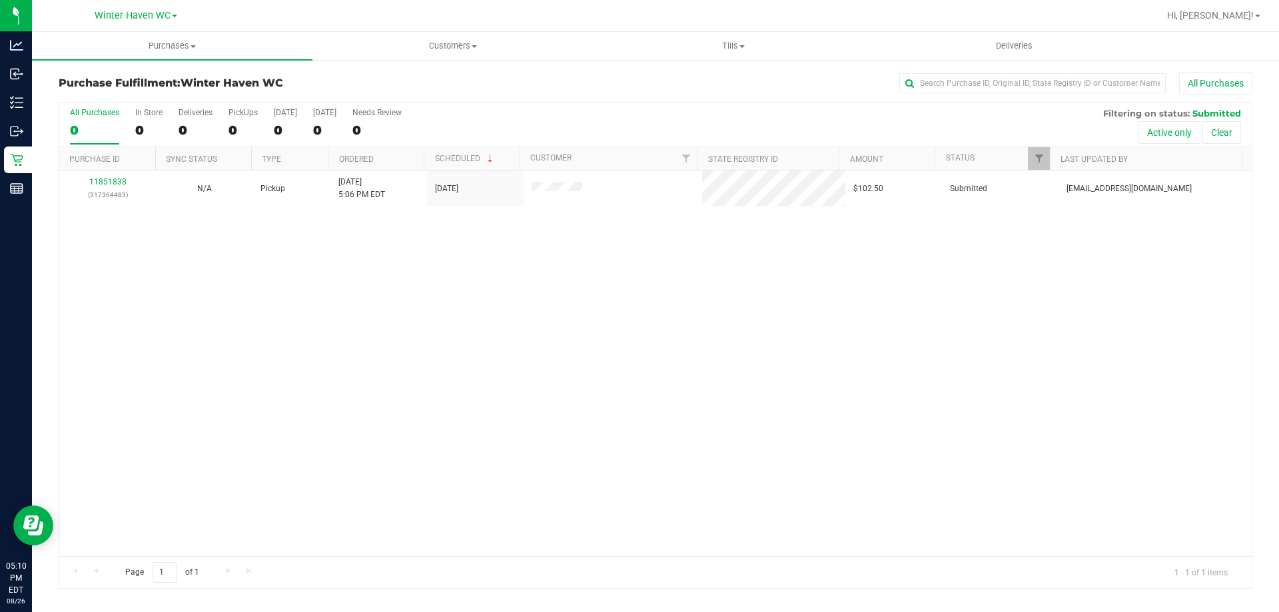
click at [164, 314] on div "11851838 (317364483) N/A Pickup 8/26/2025 5:06 PM EDT 8/26/2025 $102.50 Submitt…" at bounding box center [655, 363] width 1192 height 386
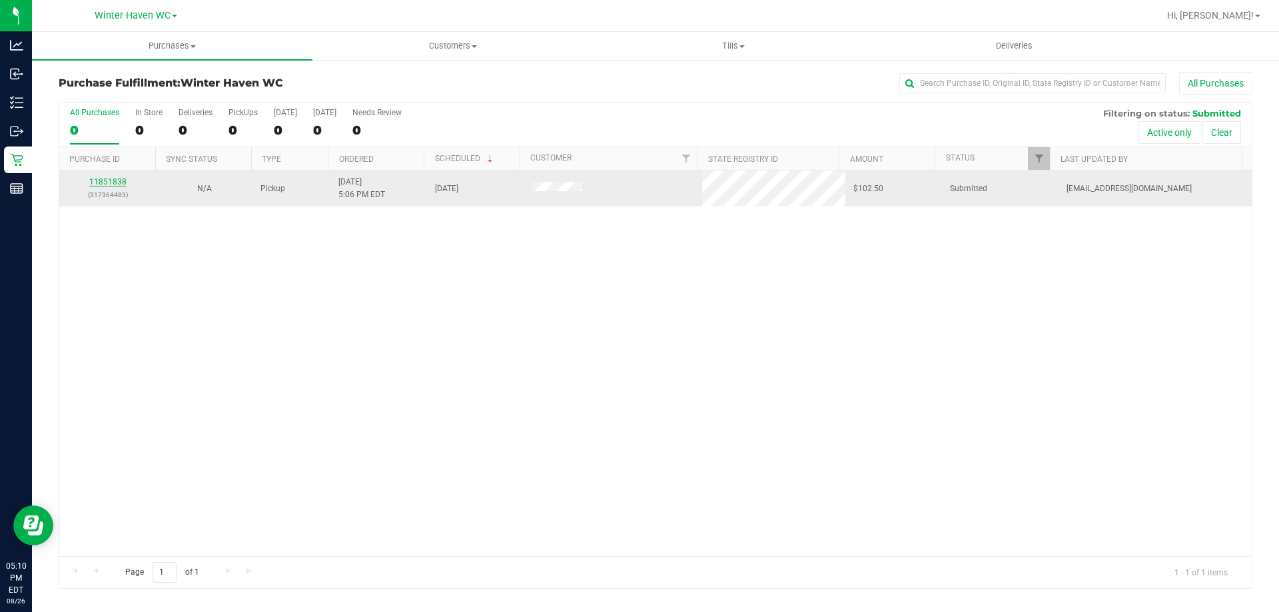
drag, startPoint x: 114, startPoint y: 169, endPoint x: 111, endPoint y: 182, distance: 13.6
click at [113, 171] on div "All Purchases 0 In Store 0 Deliveries 0 PickUps 0 Today 0 Tomorrow 0 Needs Revi…" at bounding box center [655, 345] width 1193 height 487
click at [111, 183] on link "11851838" at bounding box center [107, 181] width 37 height 9
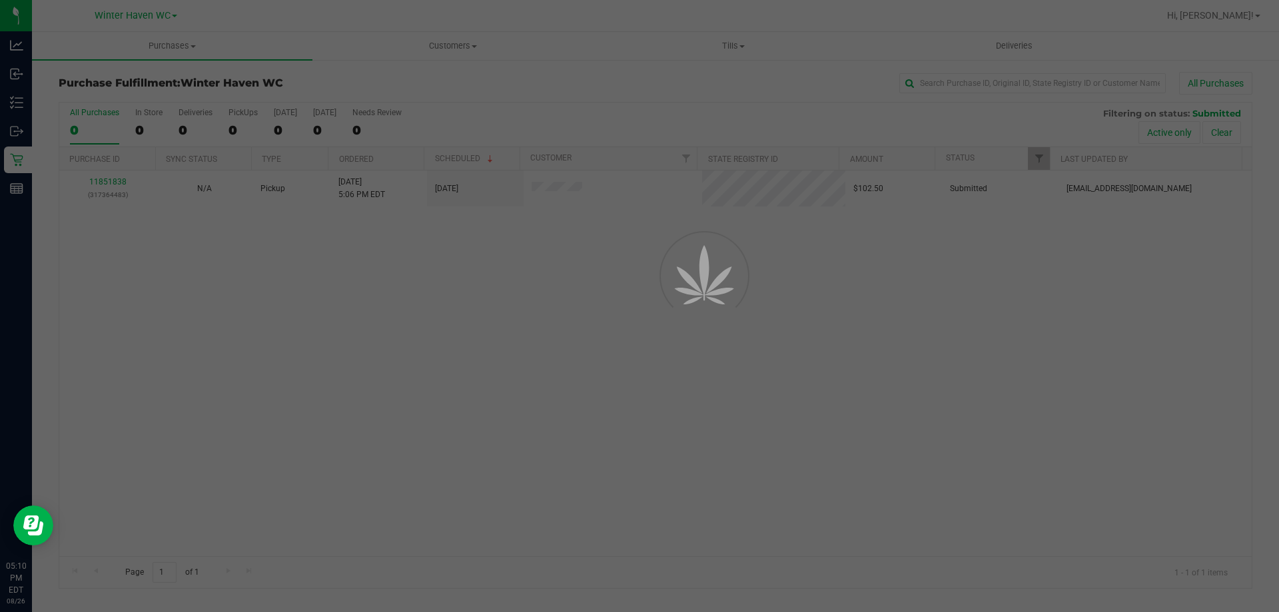
click at [173, 338] on div at bounding box center [639, 306] width 1279 height 612
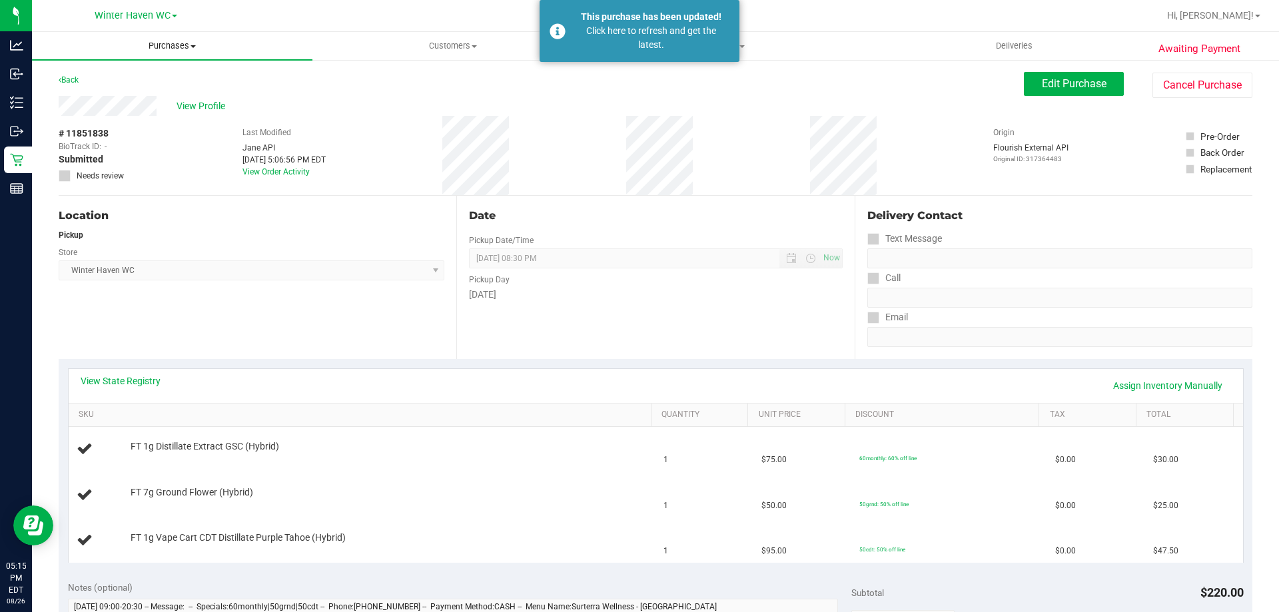
click at [176, 33] on uib-tab-heading "Purchases Summary of purchases Fulfillment All purchases" at bounding box center [172, 46] width 280 height 28
click at [133, 98] on li "Fulfillment" at bounding box center [172, 97] width 280 height 16
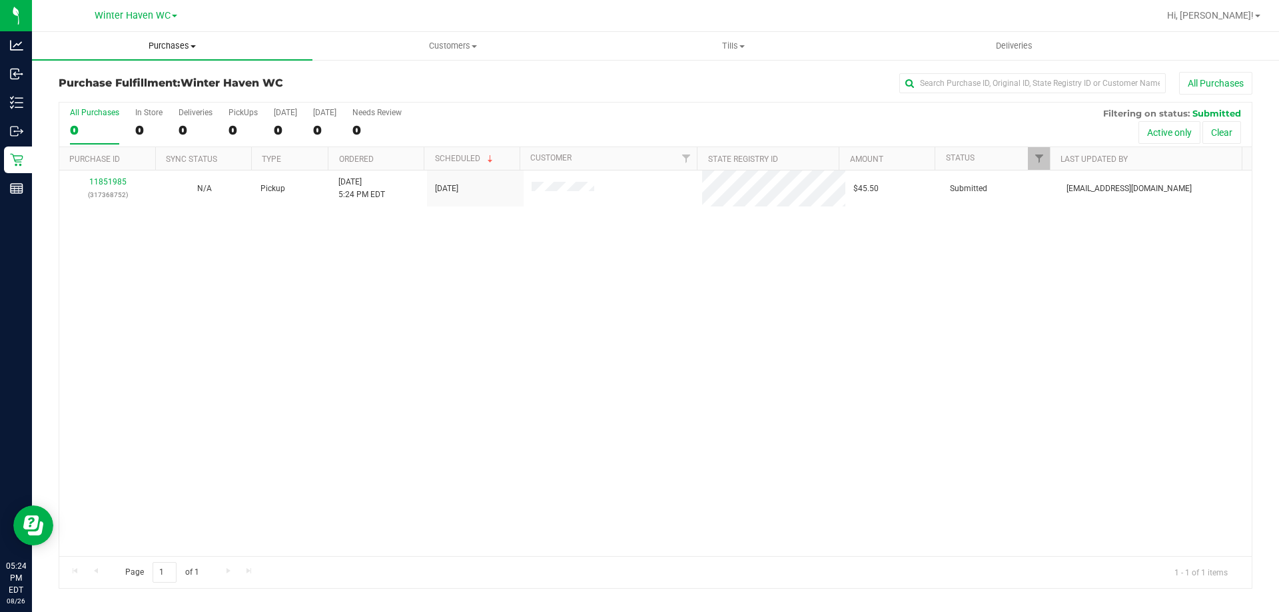
click at [170, 46] on span "Purchases" at bounding box center [172, 46] width 280 height 12
click at [183, 36] on uib-tab-heading "Purchases Summary of purchases Fulfillment All purchases" at bounding box center [172, 46] width 280 height 28
click at [1038, 151] on link "Filter" at bounding box center [1039, 158] width 22 height 23
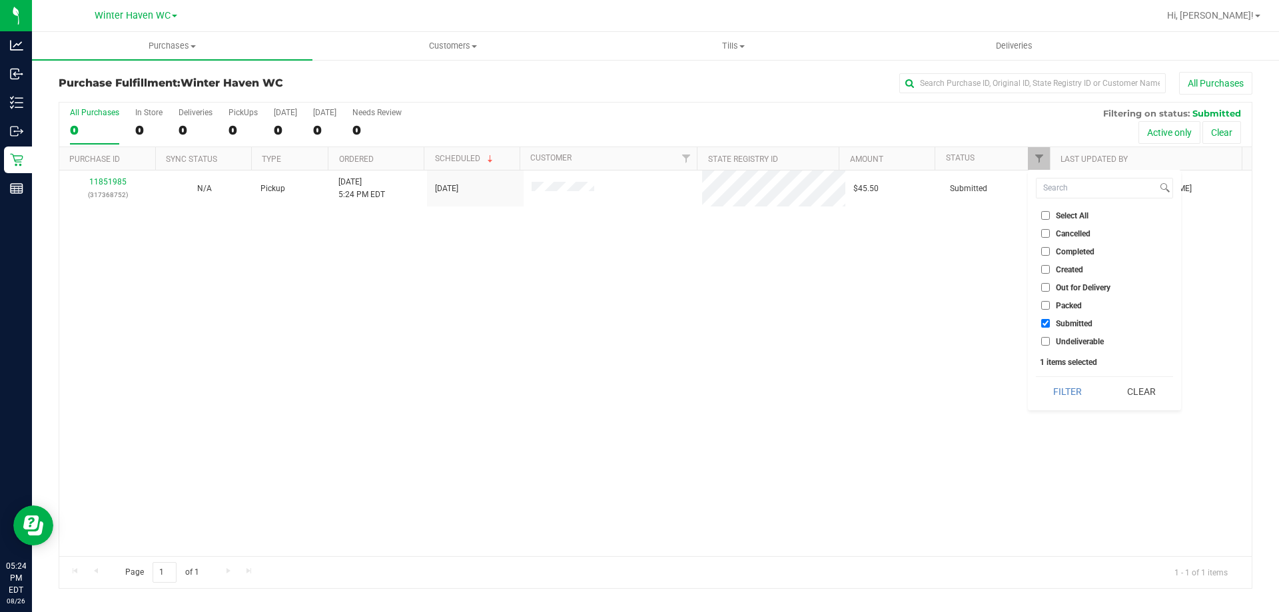
click at [1078, 307] on span "Packed" at bounding box center [1069, 306] width 26 height 8
click at [1050, 307] on input "Packed" at bounding box center [1045, 305] width 9 height 9
checkbox input "true"
click at [1086, 394] on button "Filter" at bounding box center [1068, 391] width 64 height 29
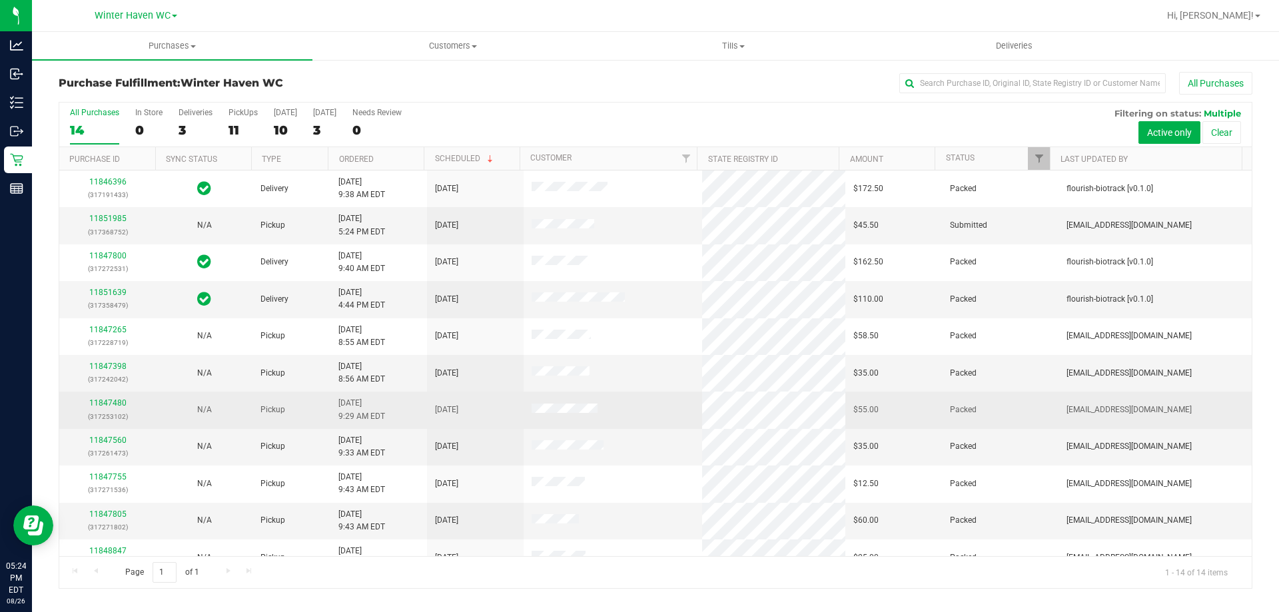
scroll to position [131, 0]
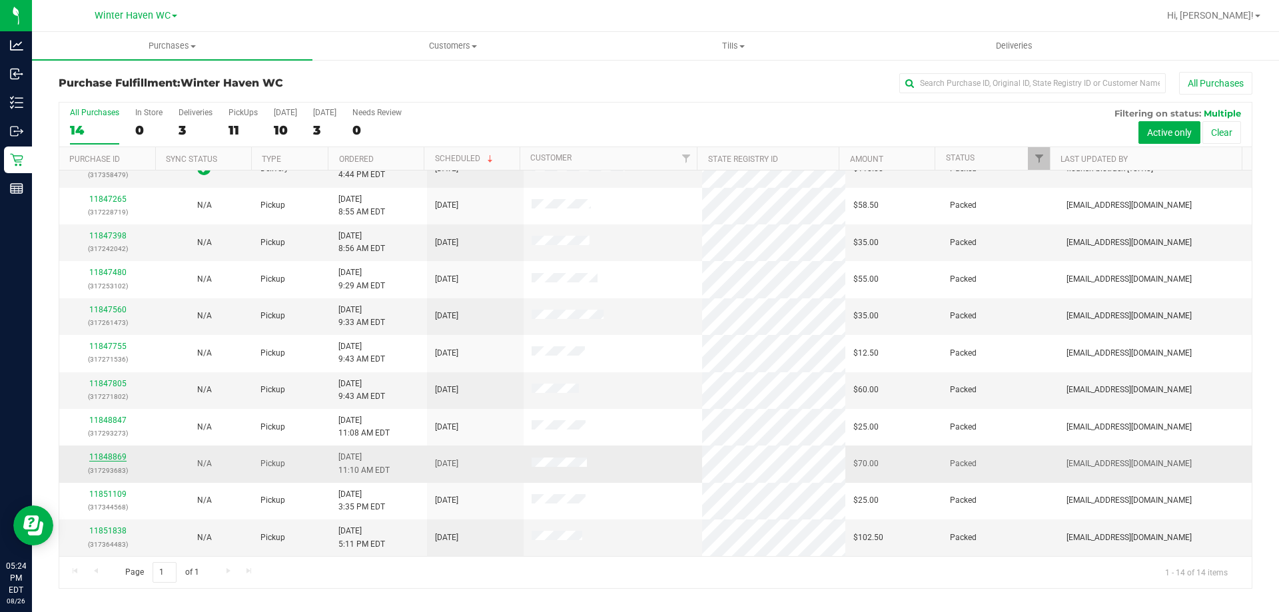
click at [120, 453] on link "11848869" at bounding box center [107, 456] width 37 height 9
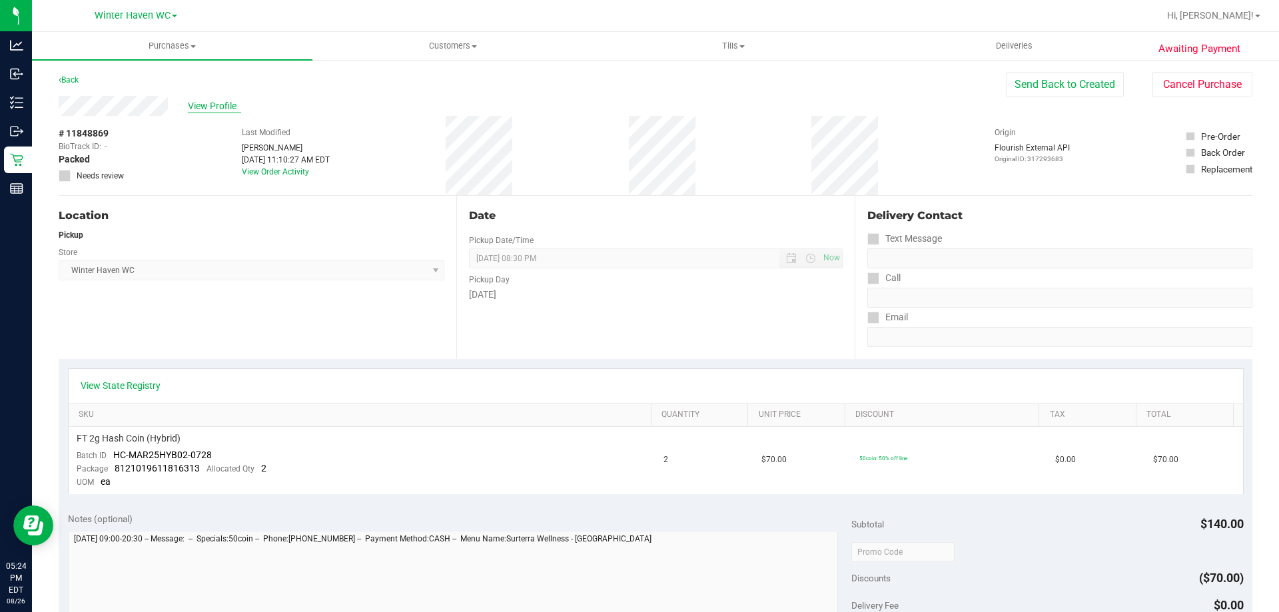
click at [224, 109] on span "View Profile" at bounding box center [214, 106] width 53 height 14
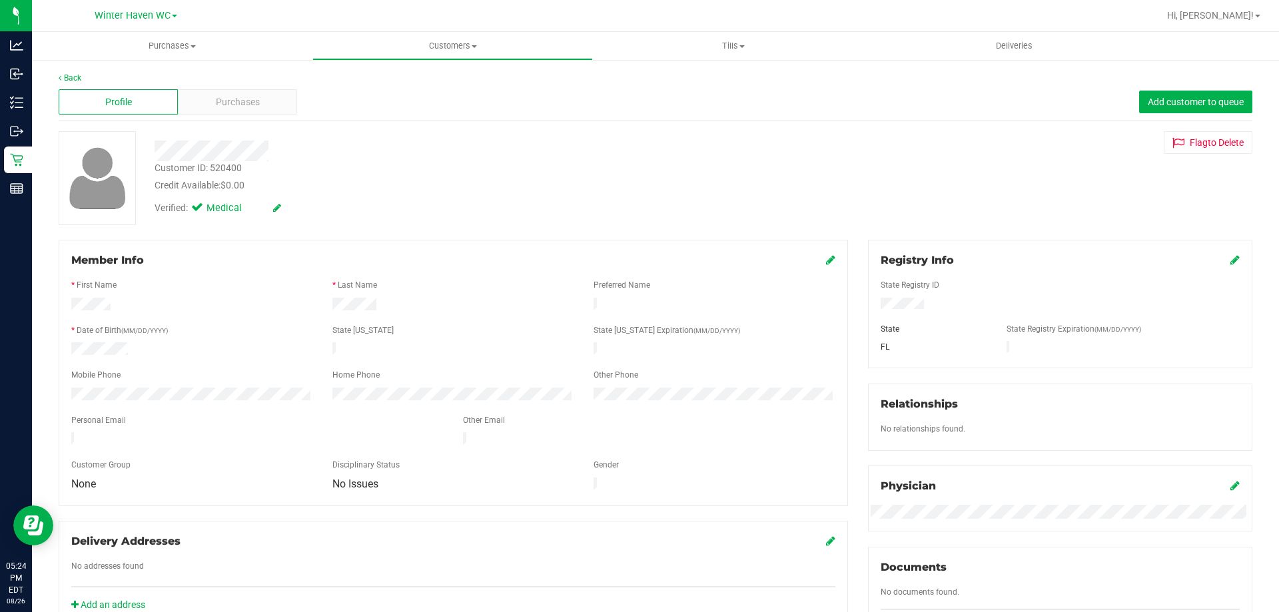
click at [826, 259] on icon at bounding box center [830, 259] width 9 height 11
click at [695, 262] on div "Member Info" at bounding box center [453, 260] width 764 height 16
click at [823, 262] on icon at bounding box center [829, 261] width 12 height 11
click at [177, 53] on uib-tab-heading "Purchases Summary of purchases Fulfillment All purchases" at bounding box center [172, 46] width 280 height 28
click at [176, 91] on li "Fulfillment" at bounding box center [172, 97] width 280 height 16
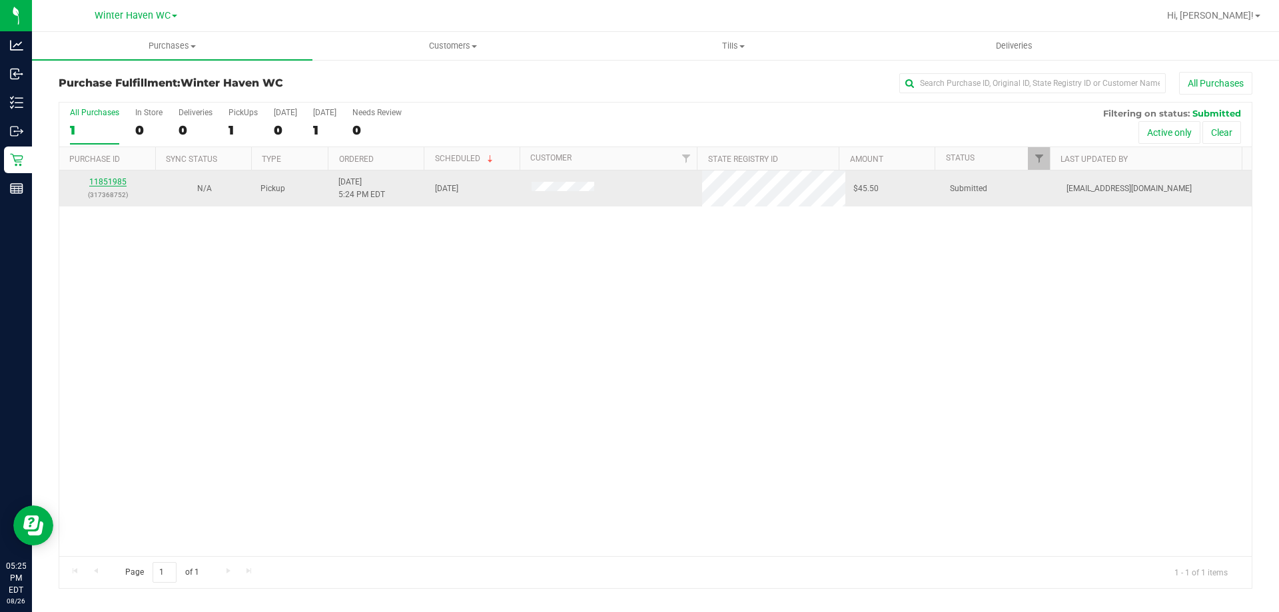
click at [112, 183] on link "11851985" at bounding box center [107, 181] width 37 height 9
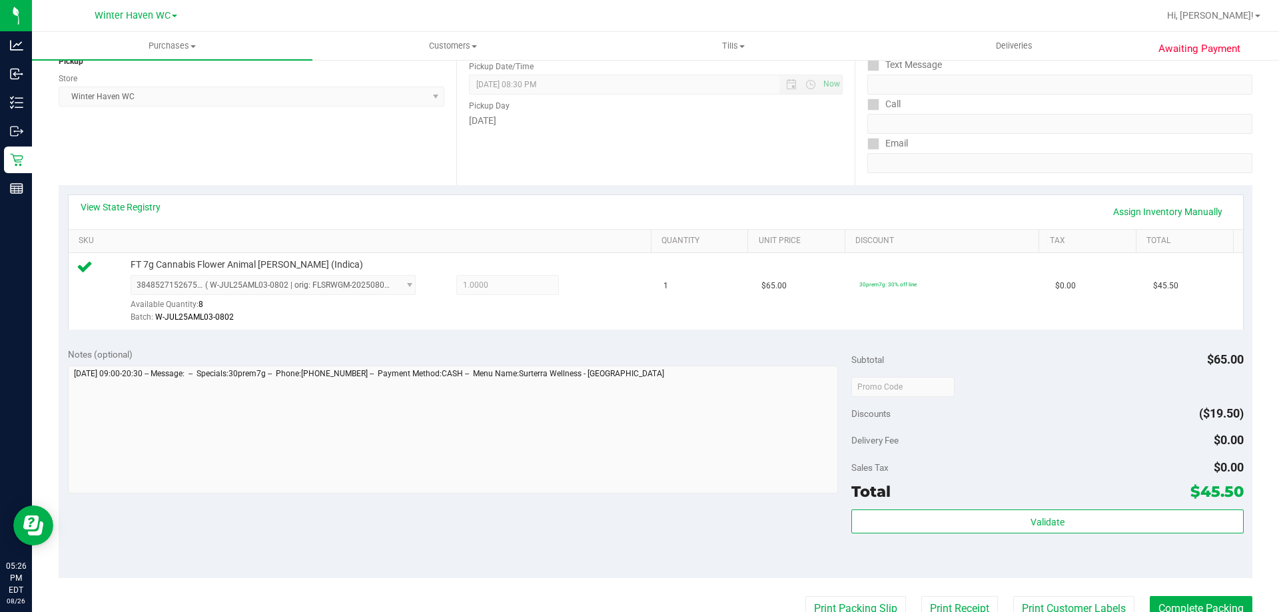
scroll to position [333, 0]
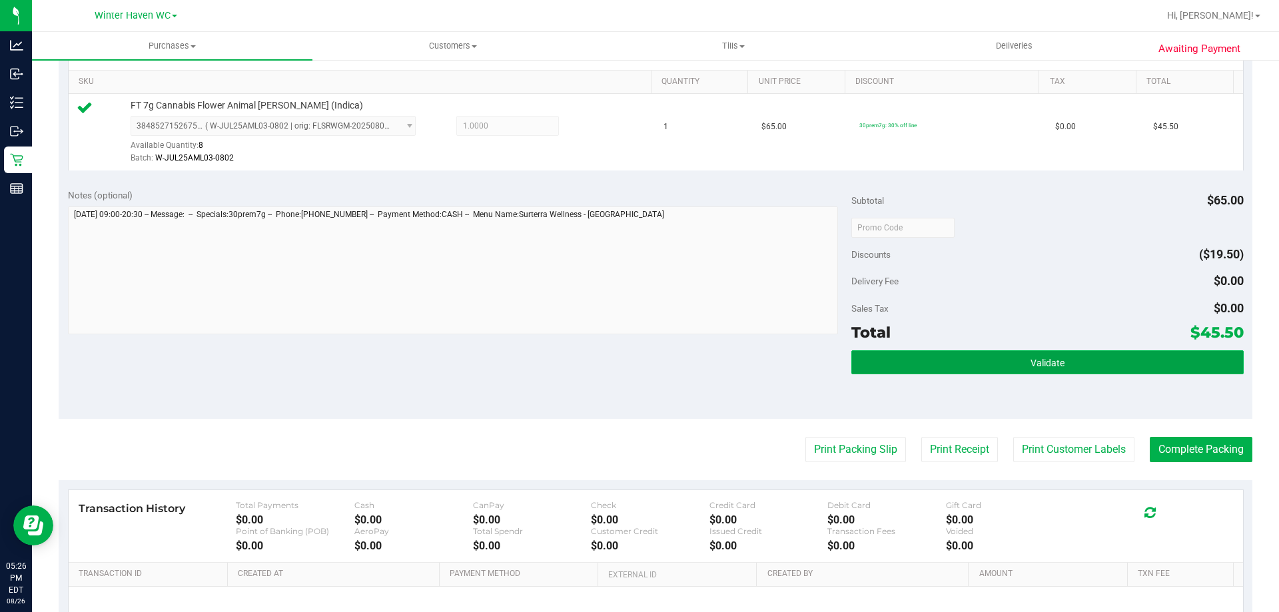
click at [861, 354] on button "Validate" at bounding box center [1047, 362] width 392 height 24
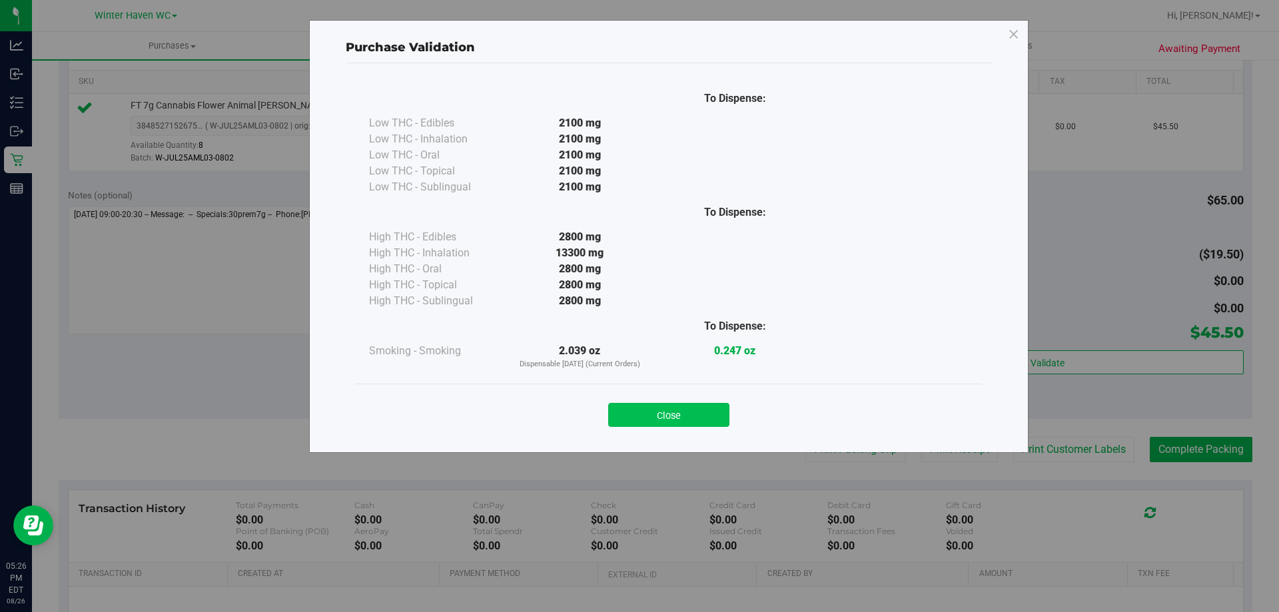
click at [664, 406] on button "Close" at bounding box center [668, 415] width 121 height 24
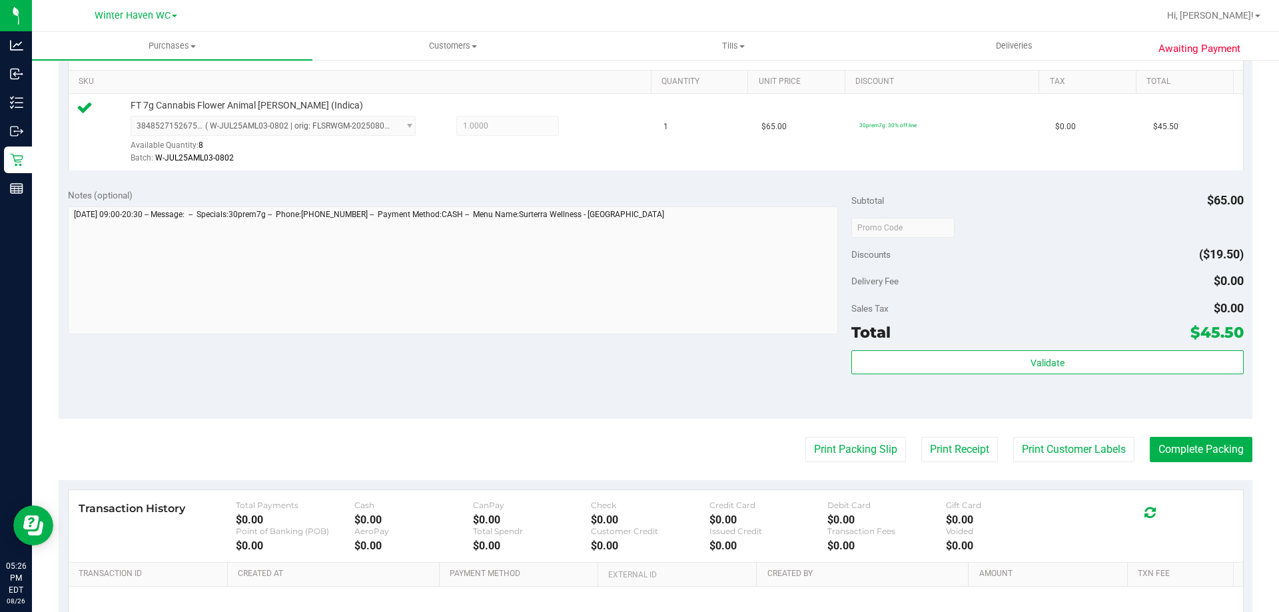
click at [684, 418] on div "Notes (optional) Subtotal $65.00 Discounts ($19.50) Delivery Fee $0.00 Sales Ta…" at bounding box center [655, 299] width 1193 height 240
click at [786, 445] on div "Print Packing Slip Print Receipt Print Customer Labels Complete Packing" at bounding box center [655, 449] width 1193 height 25
click at [790, 446] on div "Print Packing Slip Print Receipt Print Customer Labels Complete Packing" at bounding box center [655, 449] width 1193 height 25
click at [805, 453] on button "Print Packing Slip" at bounding box center [855, 449] width 101 height 25
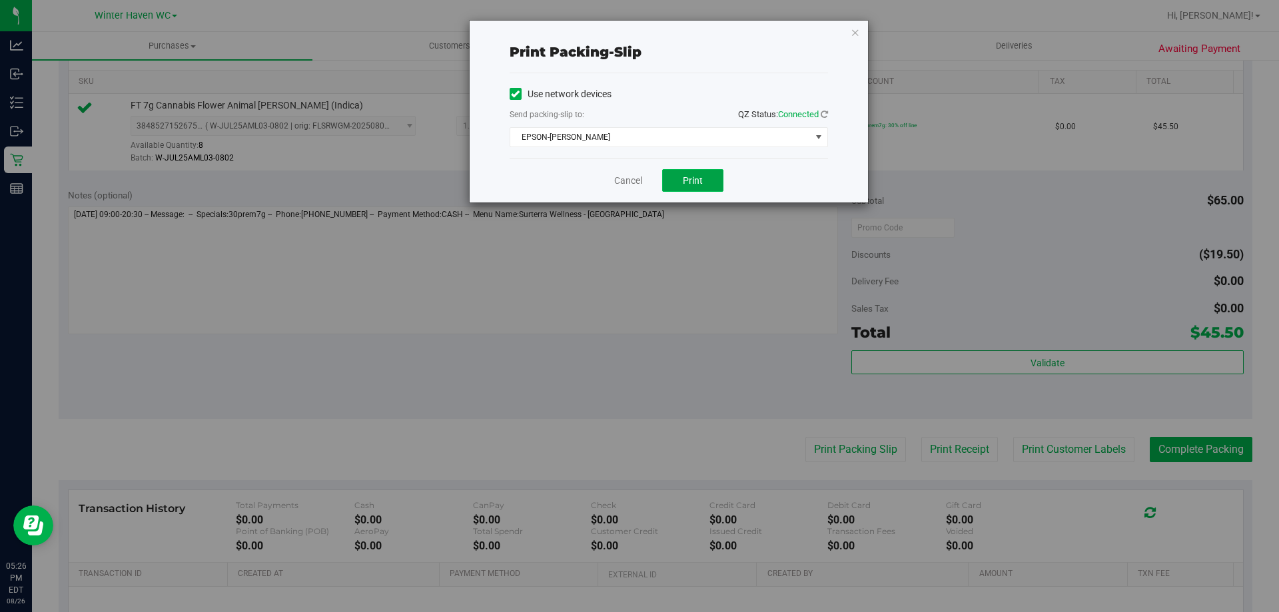
click at [709, 190] on button "Print" at bounding box center [692, 180] width 61 height 23
click at [633, 178] on link "Cancel" at bounding box center [628, 181] width 28 height 14
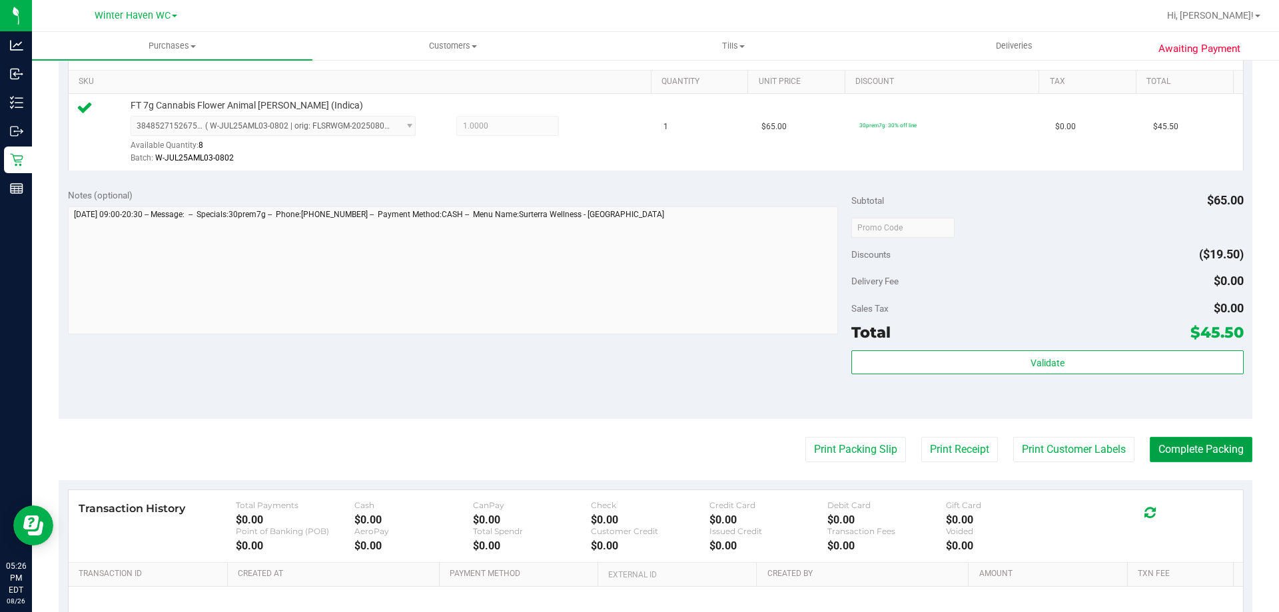
click at [1173, 456] on button "Complete Packing" at bounding box center [1200, 449] width 103 height 25
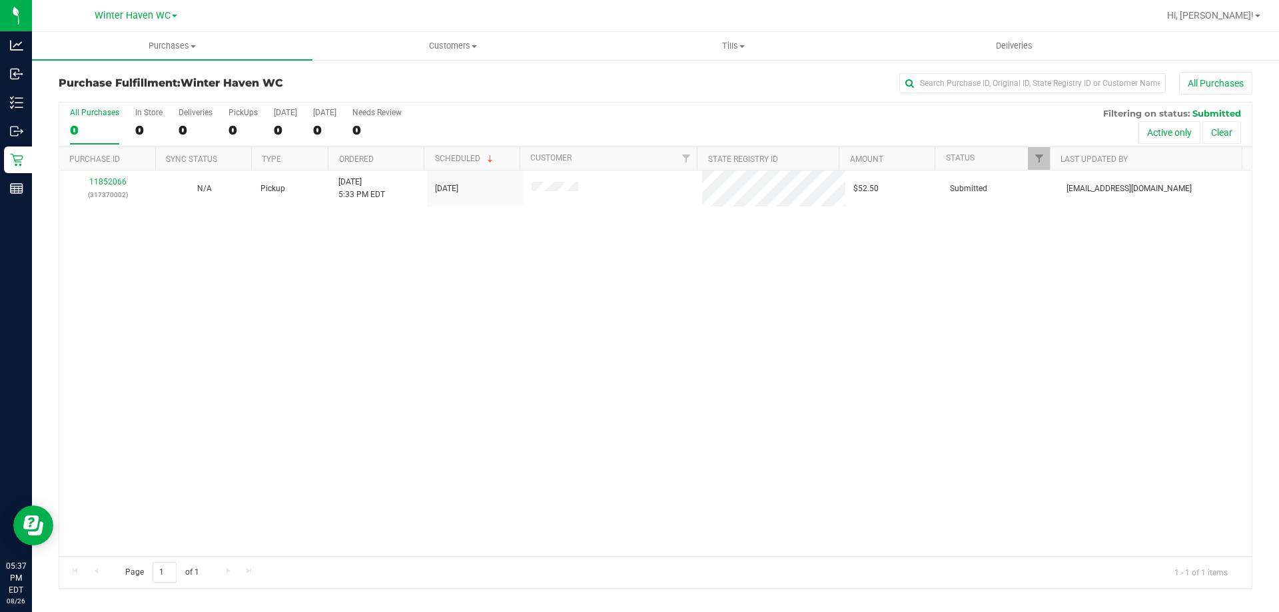
click at [950, 392] on div "11852066 (317370002) N/A Pickup 8/26/2025 5:33 PM EDT 8/26/2025 $52.50 Submitte…" at bounding box center [655, 363] width 1192 height 386
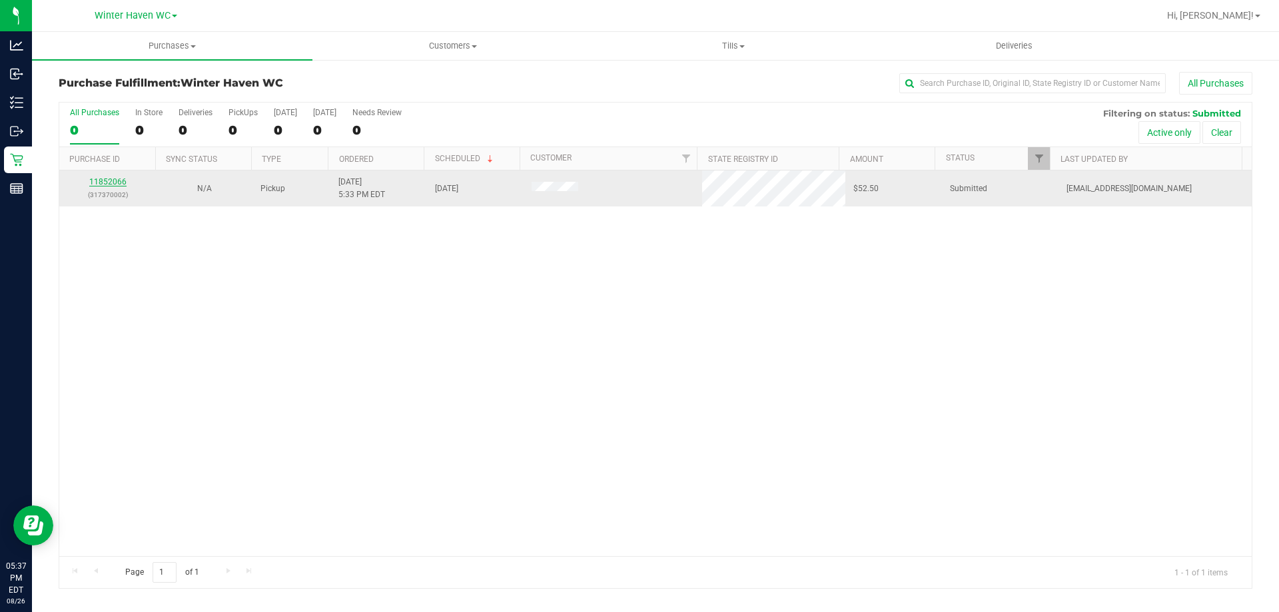
click at [105, 184] on link "11852066" at bounding box center [107, 181] width 37 height 9
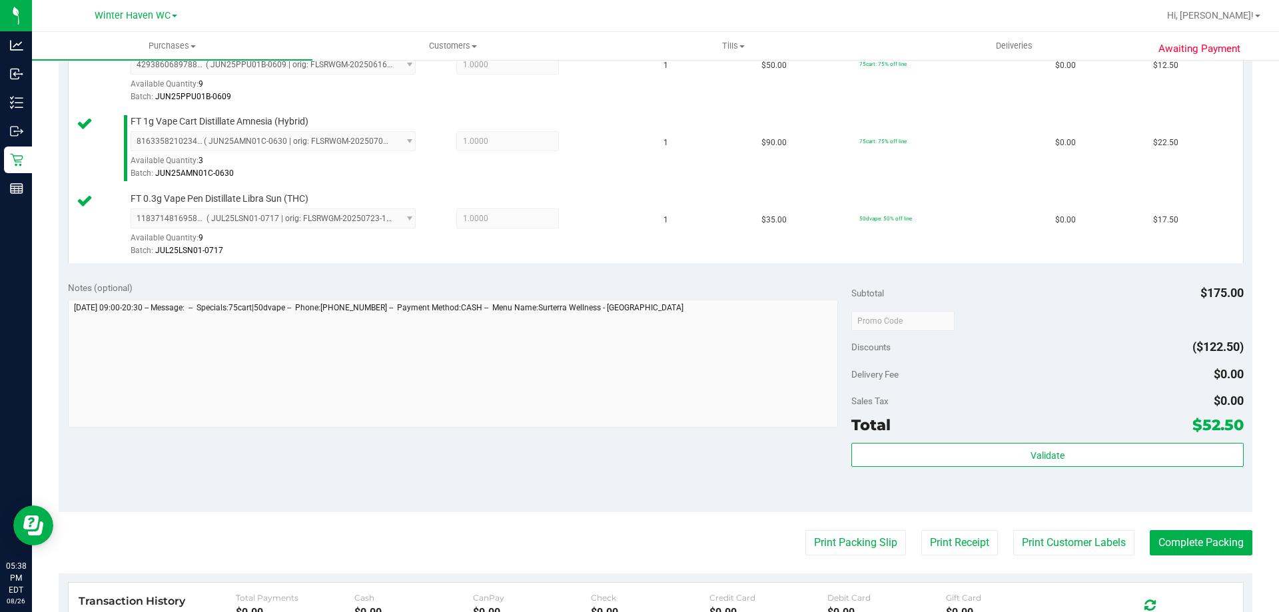
scroll to position [533, 0]
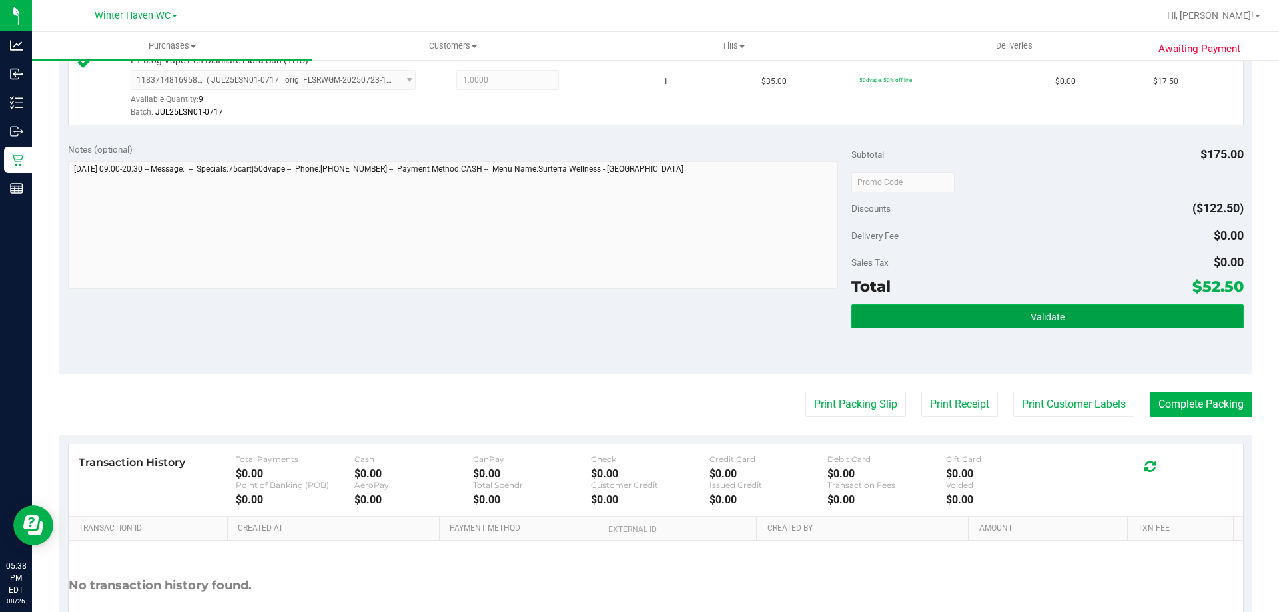
click at [952, 323] on button "Validate" at bounding box center [1047, 316] width 392 height 24
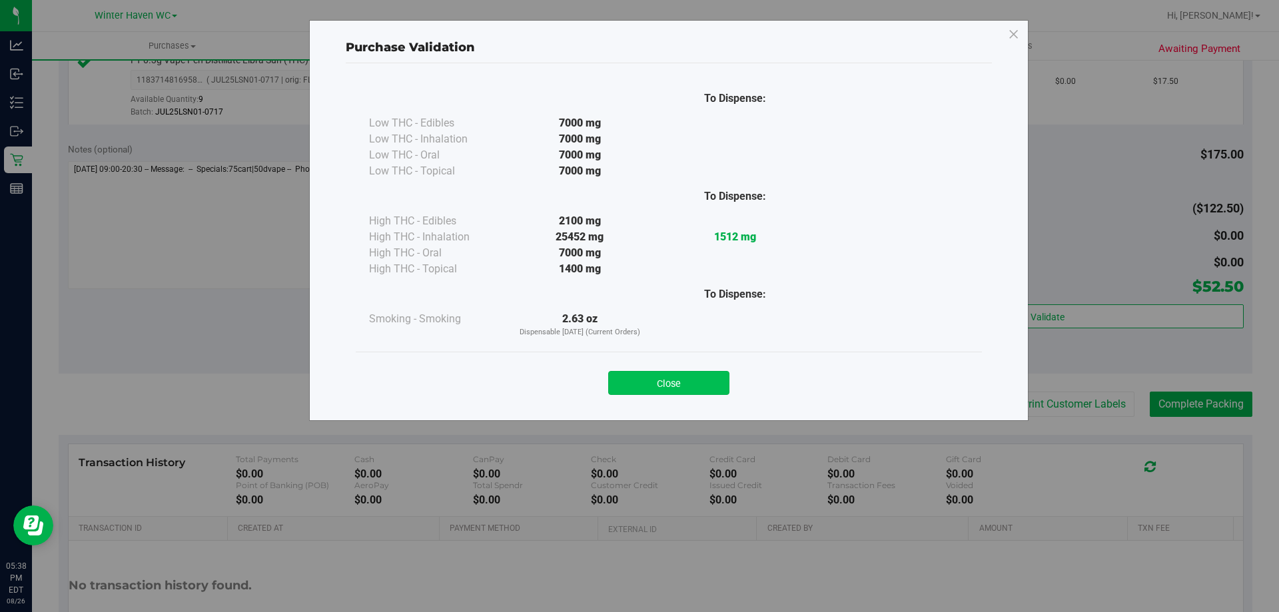
click at [721, 385] on button "Close" at bounding box center [668, 383] width 121 height 24
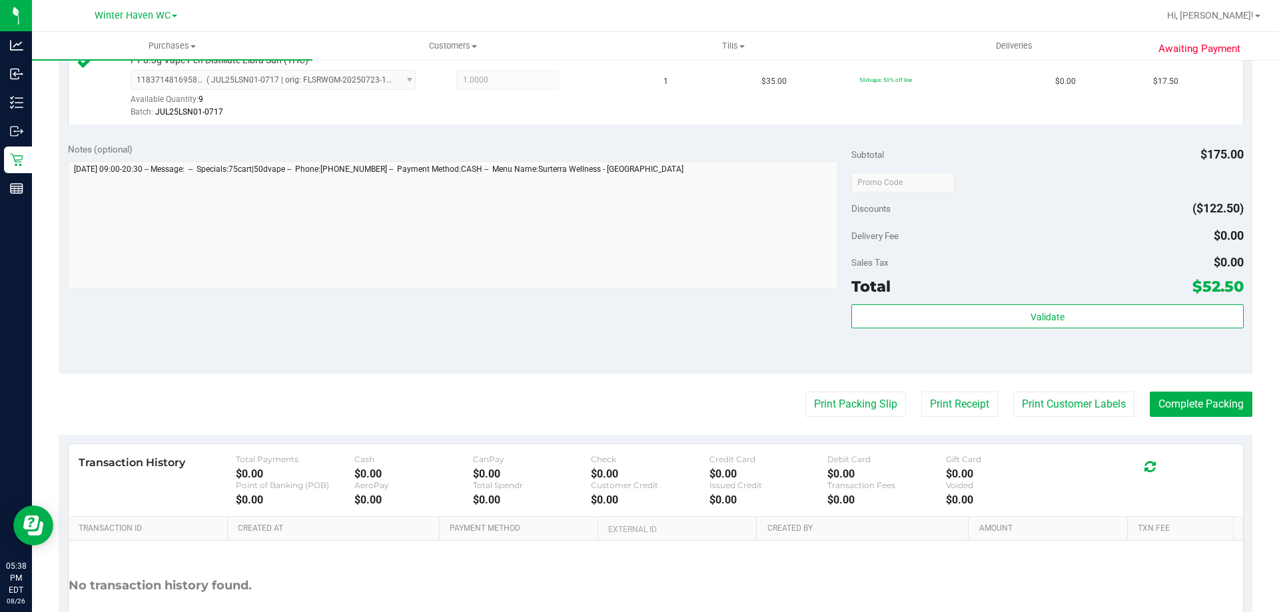
click at [731, 354] on div "Notes (optional) Subtotal $175.00 Discounts ($122.50) Delivery Fee $0.00 Sales …" at bounding box center [655, 254] width 1193 height 240
click at [848, 396] on button "Print Packing Slip" at bounding box center [855, 404] width 101 height 25
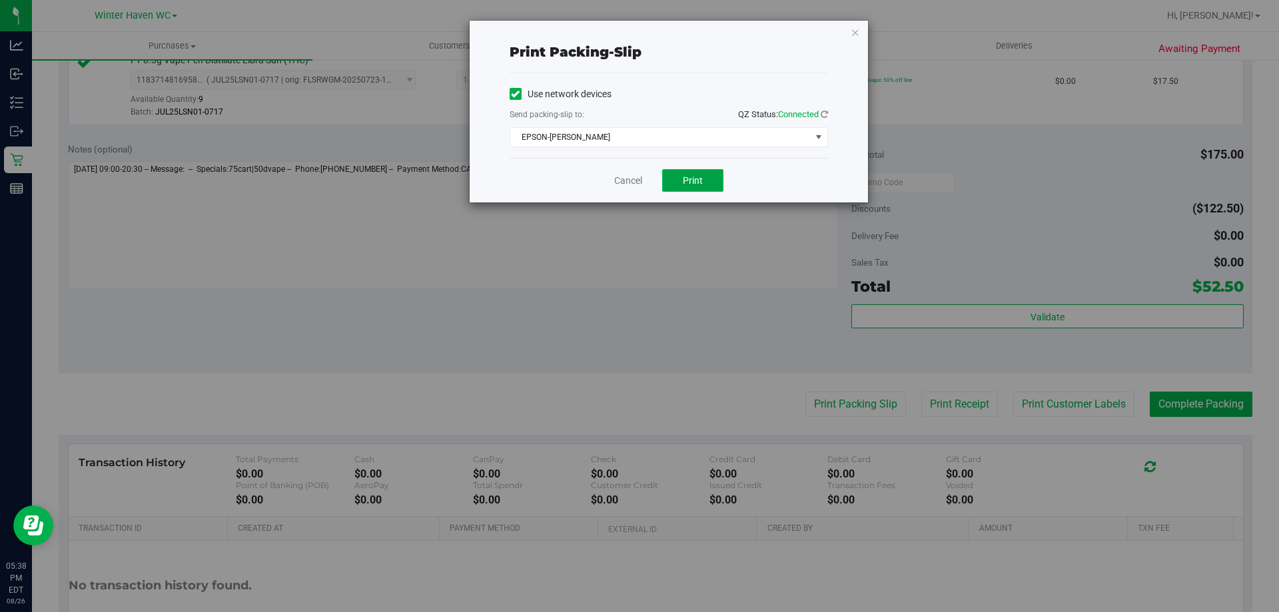
click at [703, 186] on button "Print" at bounding box center [692, 180] width 61 height 23
click at [619, 178] on link "Cancel" at bounding box center [628, 181] width 28 height 14
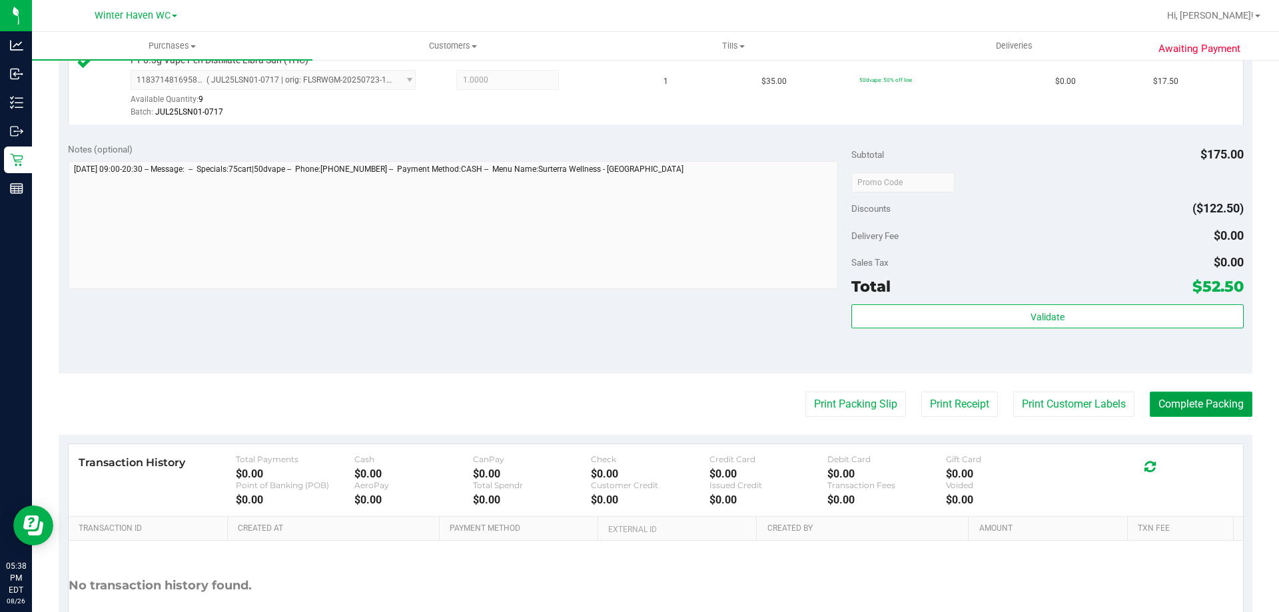
click at [1161, 400] on button "Complete Packing" at bounding box center [1200, 404] width 103 height 25
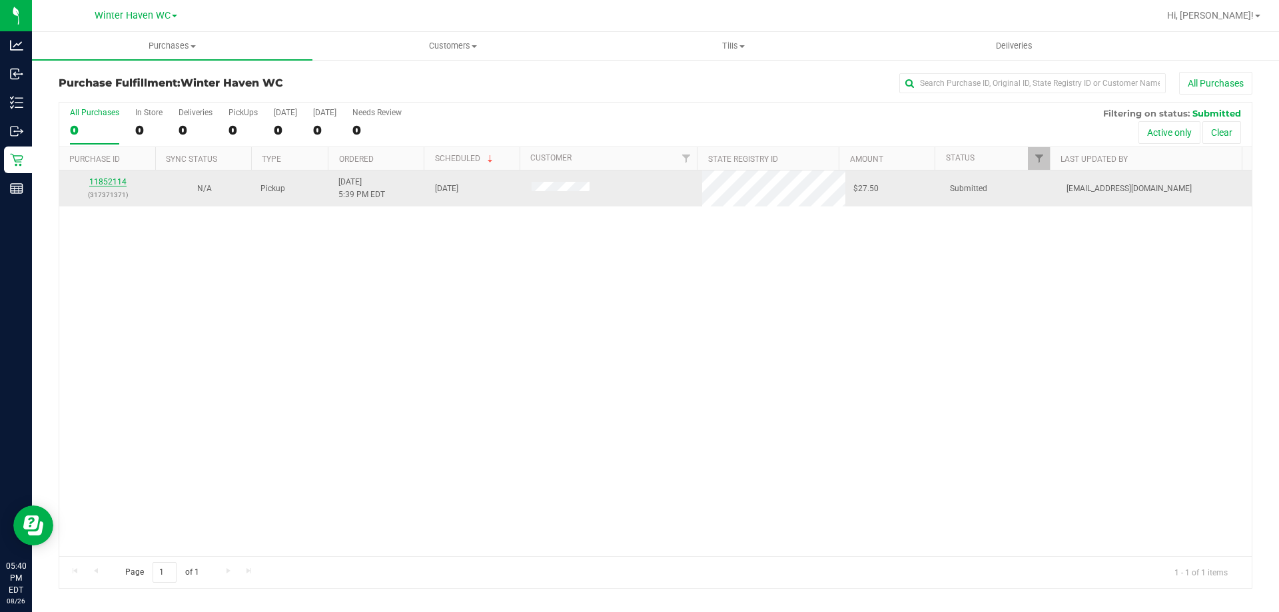
click at [109, 183] on link "11852114" at bounding box center [107, 181] width 37 height 9
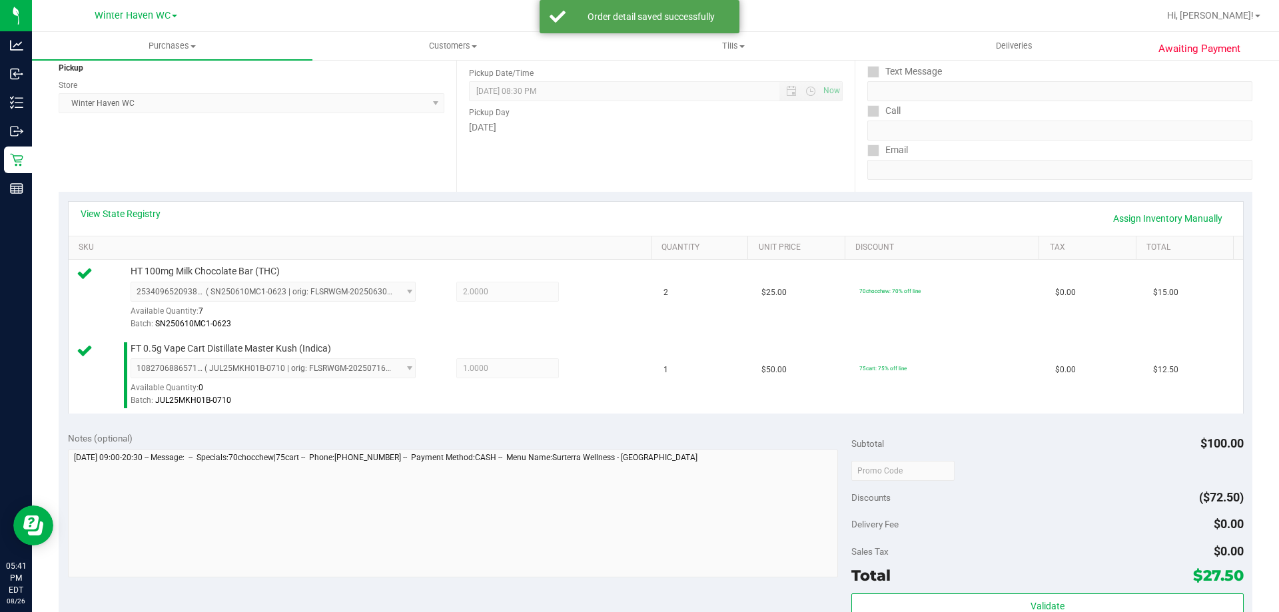
scroll to position [200, 0]
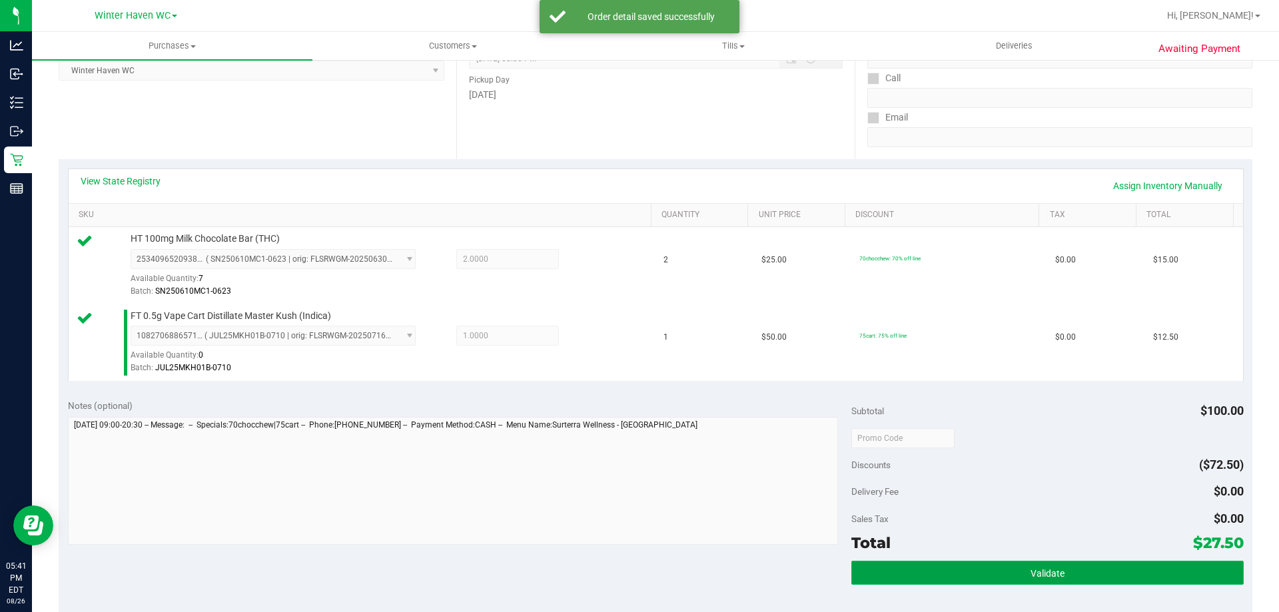
click at [1038, 562] on button "Validate" at bounding box center [1047, 573] width 392 height 24
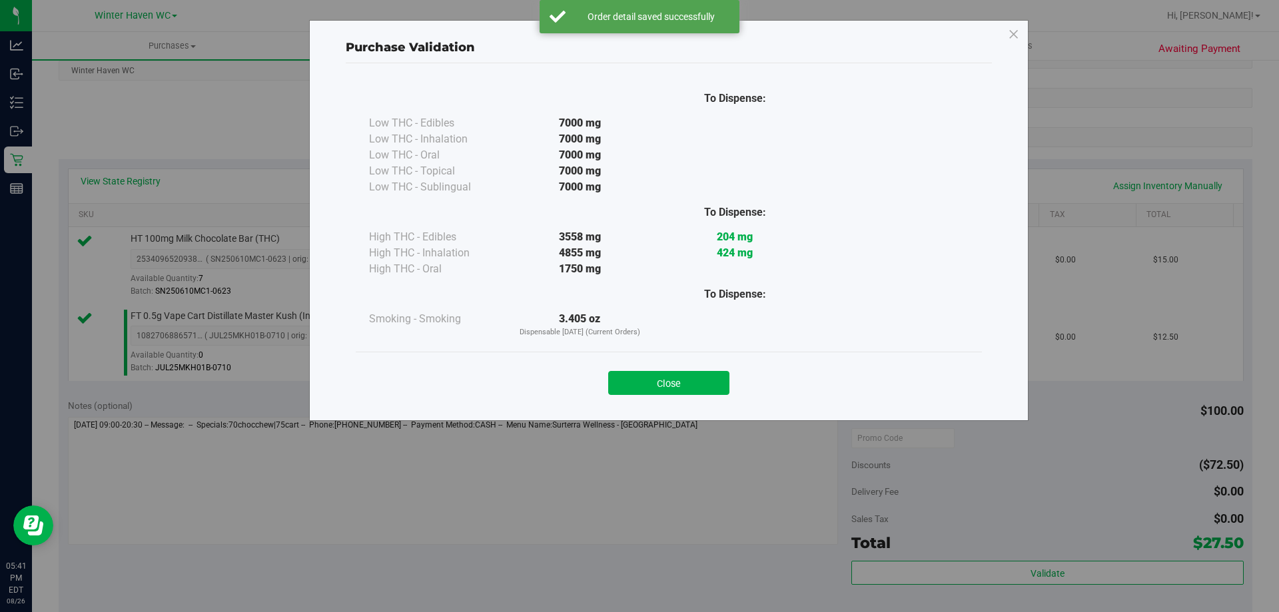
click at [1036, 525] on div "Purchase Validation To Dispense: Low THC - Edibles 7000 mg" at bounding box center [644, 306] width 1289 height 612
click at [721, 385] on button "Close" at bounding box center [668, 383] width 121 height 24
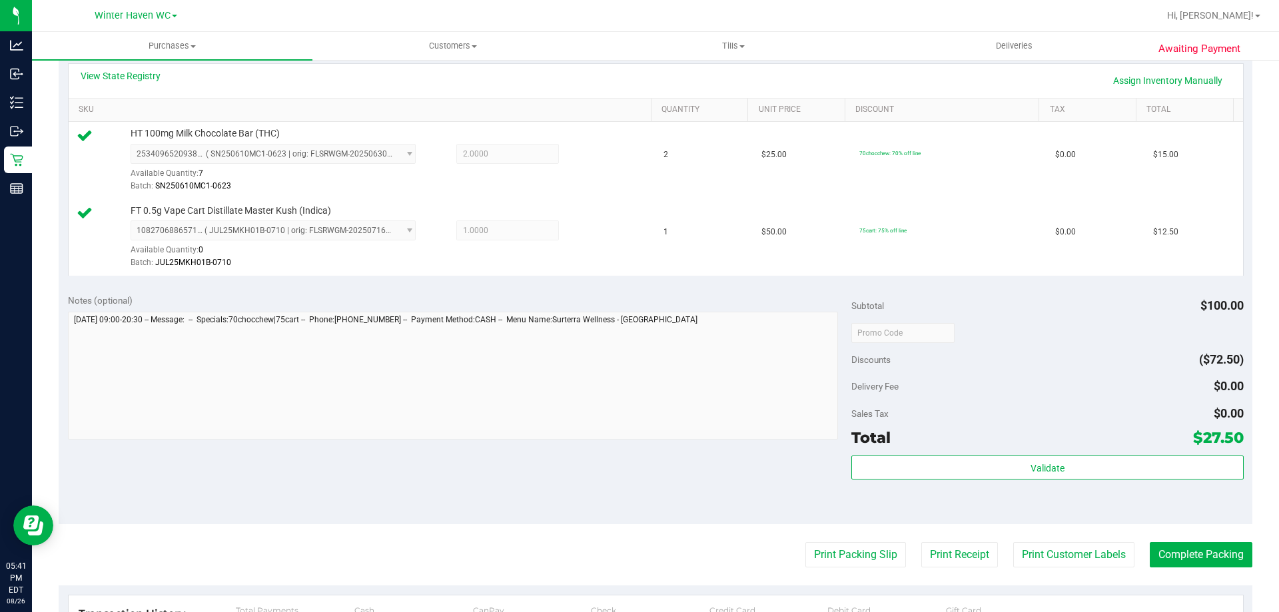
scroll to position [466, 0]
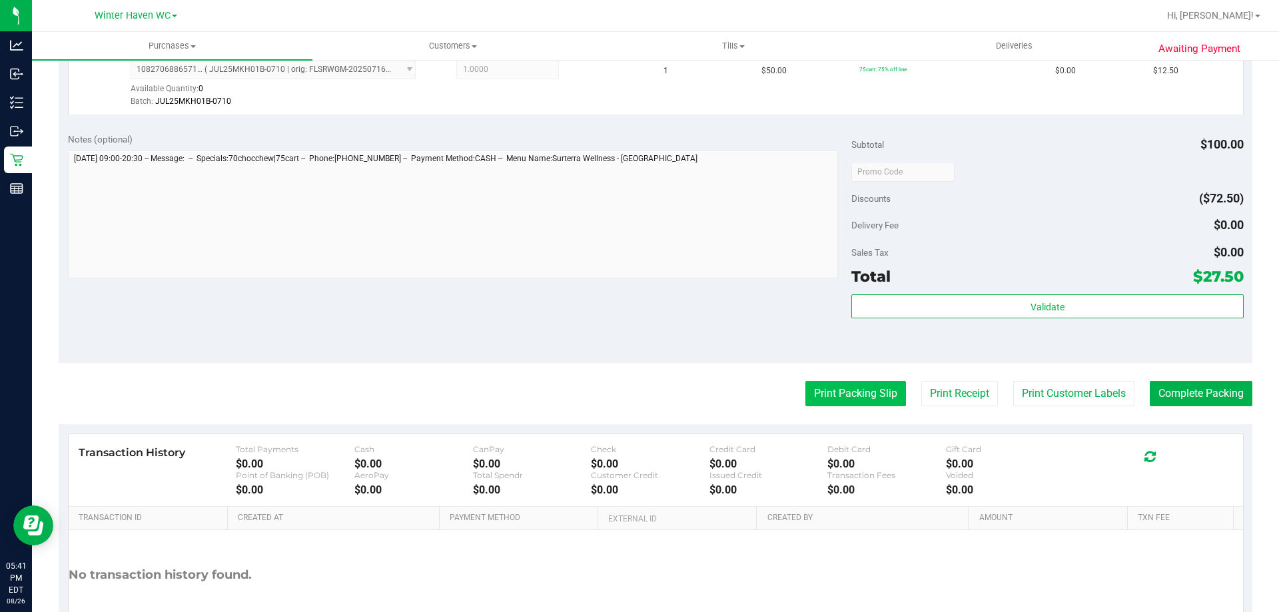
click at [857, 399] on button "Print Packing Slip" at bounding box center [855, 393] width 101 height 25
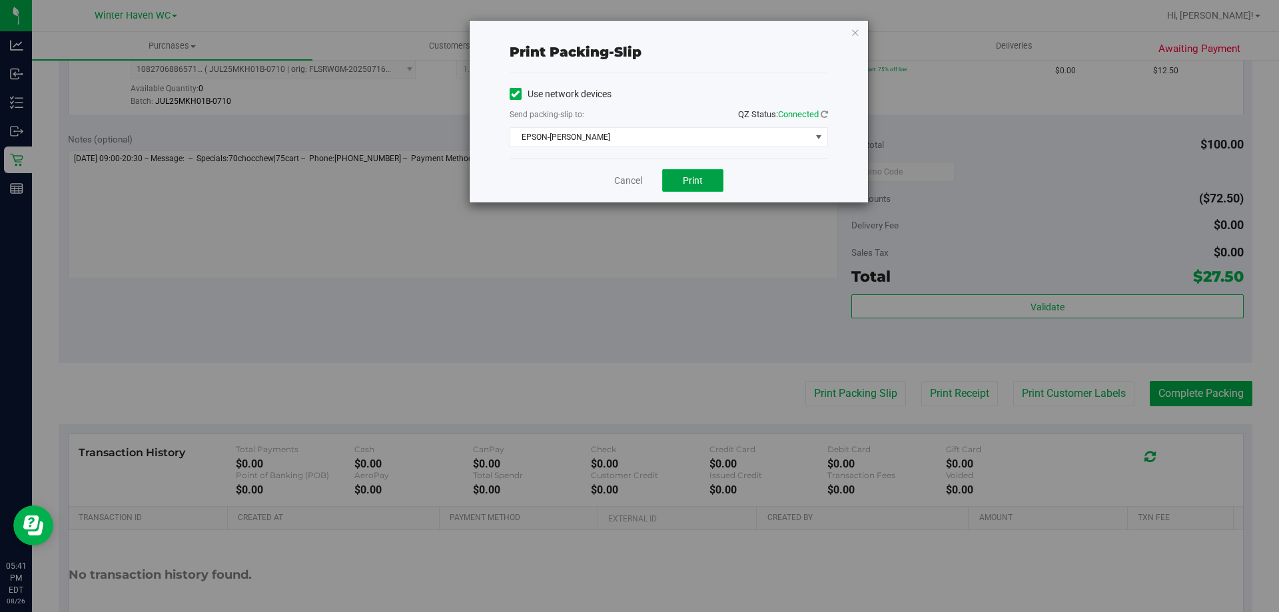
click at [702, 178] on span "Print" at bounding box center [693, 180] width 20 height 11
click at [625, 182] on link "Cancel" at bounding box center [628, 181] width 28 height 14
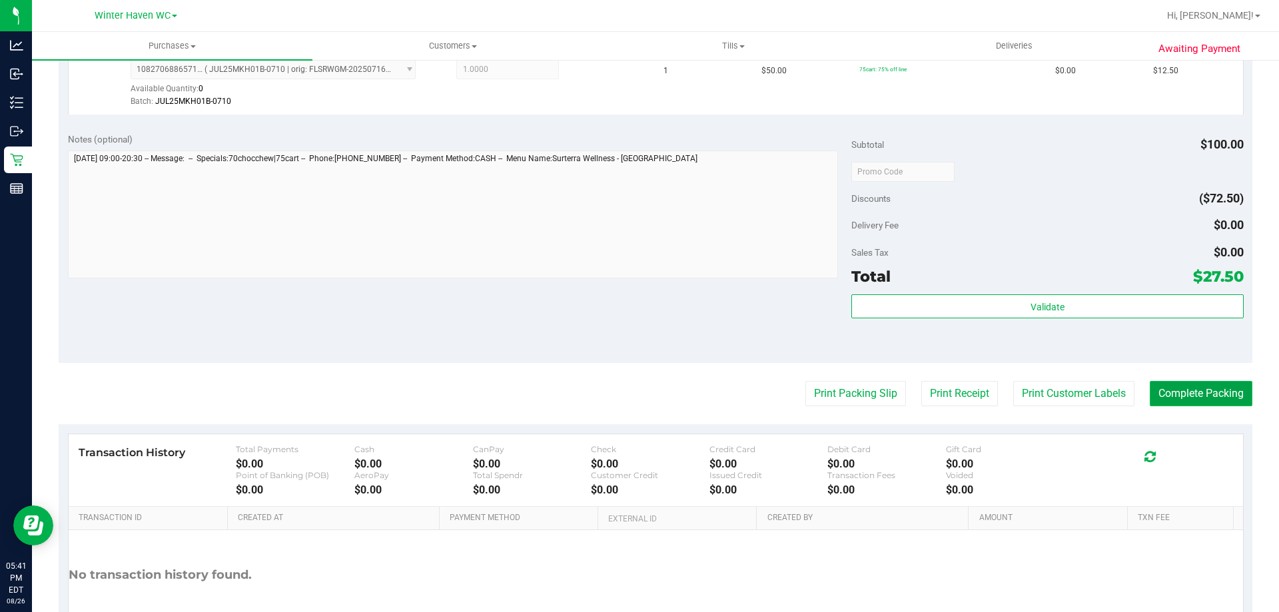
click at [1194, 400] on button "Complete Packing" at bounding box center [1200, 393] width 103 height 25
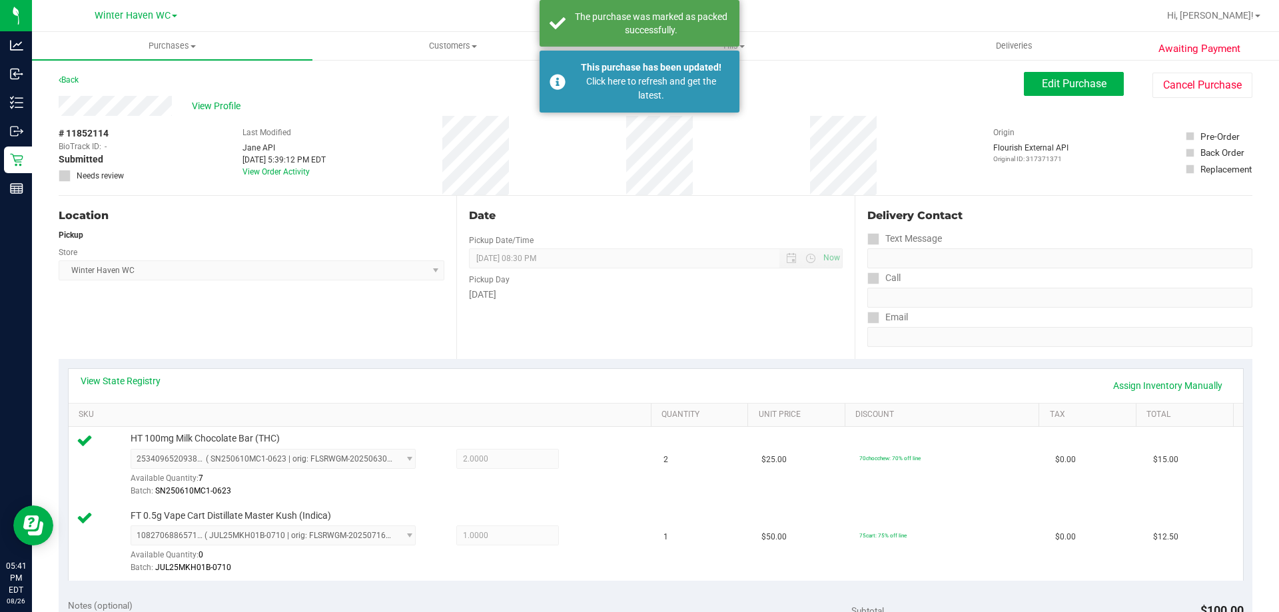
scroll to position [266, 0]
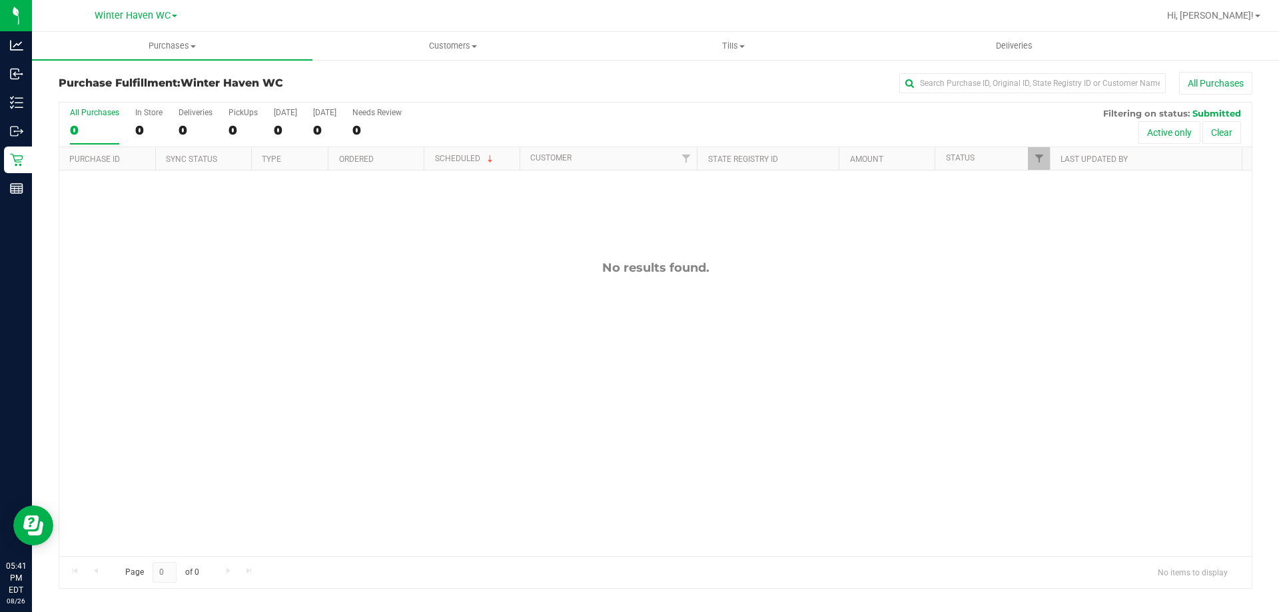
click at [1072, 352] on div "No results found." at bounding box center [655, 407] width 1192 height 475
click at [864, 345] on div "11852138 (317372516) N/A Pickup 8/26/2025 5:42 PM EDT 8/26/2025 $20.00 Submitte…" at bounding box center [655, 363] width 1192 height 386
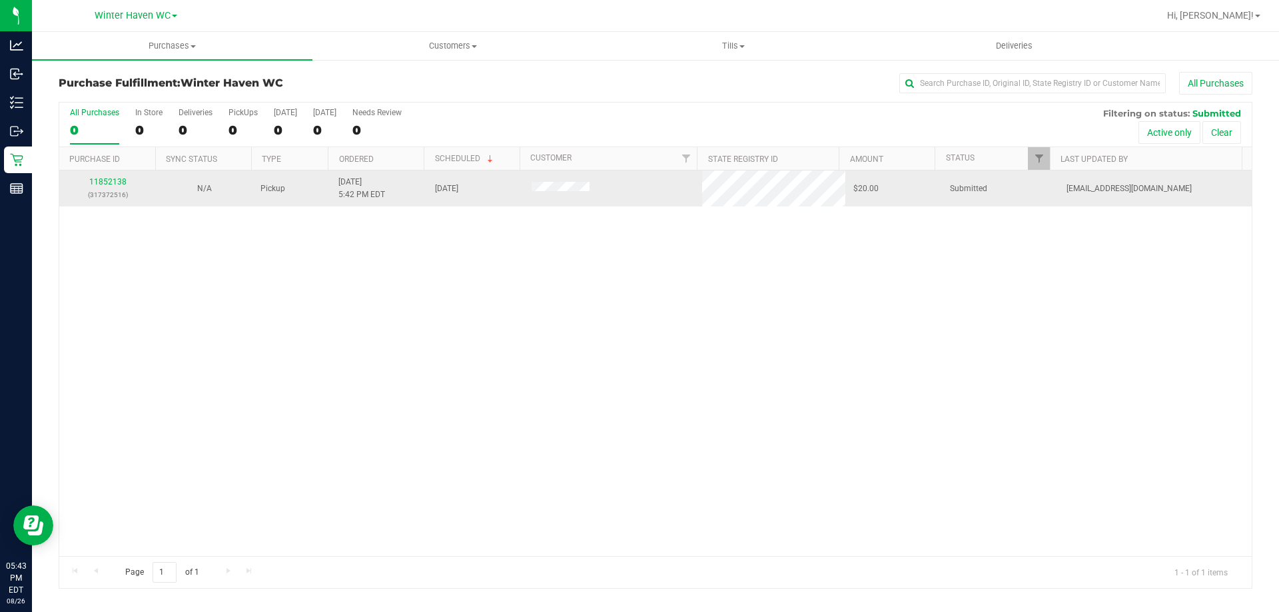
click at [111, 171] on td "11852138 (317372516)" at bounding box center [107, 188] width 97 height 36
click at [112, 183] on link "11852138" at bounding box center [107, 181] width 37 height 9
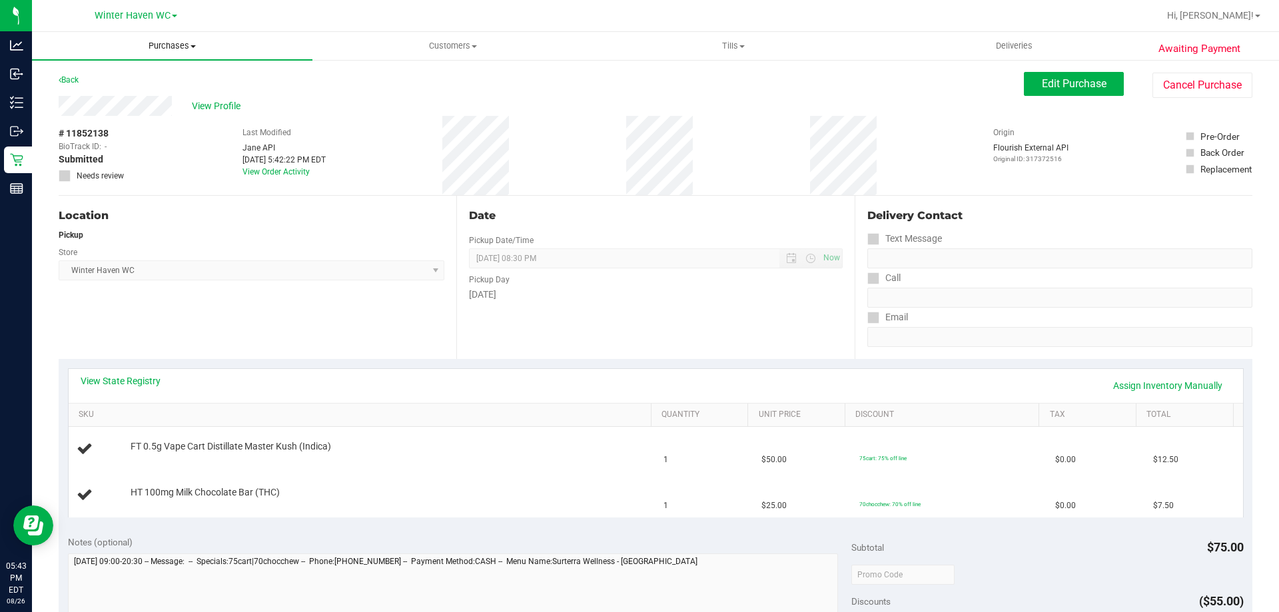
click at [155, 47] on span "Purchases" at bounding box center [172, 46] width 280 height 12
click at [139, 98] on li "Fulfillment" at bounding box center [172, 97] width 280 height 16
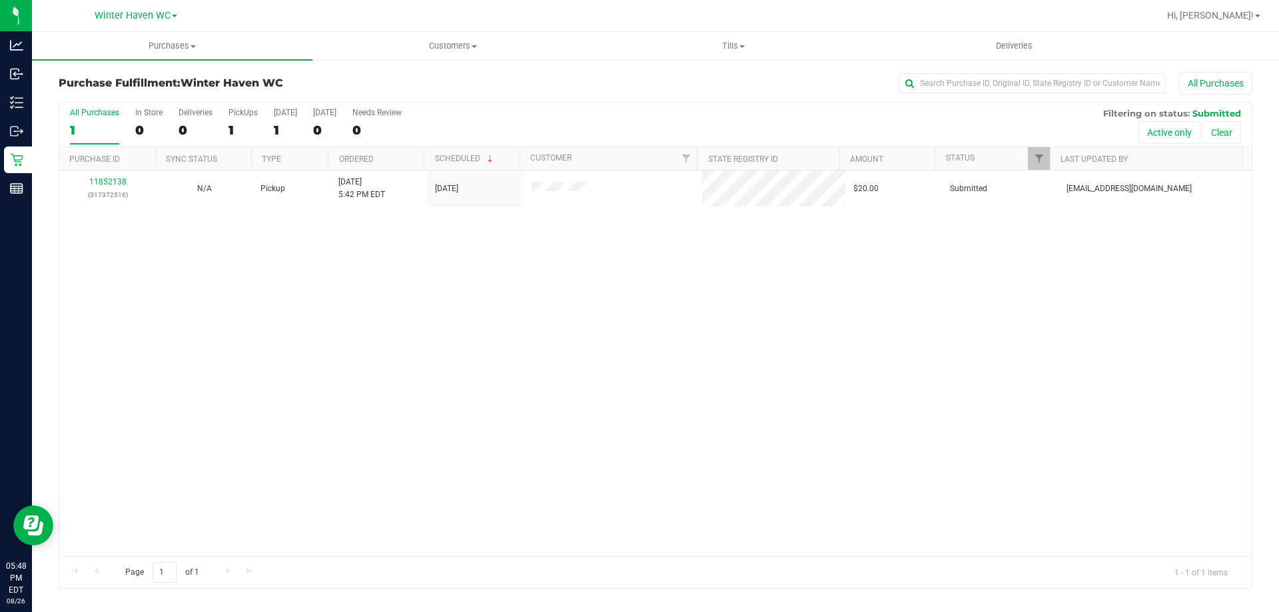
drag, startPoint x: 230, startPoint y: 314, endPoint x: 179, endPoint y: 268, distance: 68.8
click at [229, 314] on div "11852138 (317372516) N/A Pickup 8/26/2025 5:42 PM EDT 8/26/2025 $20.00 Submitte…" at bounding box center [655, 363] width 1192 height 386
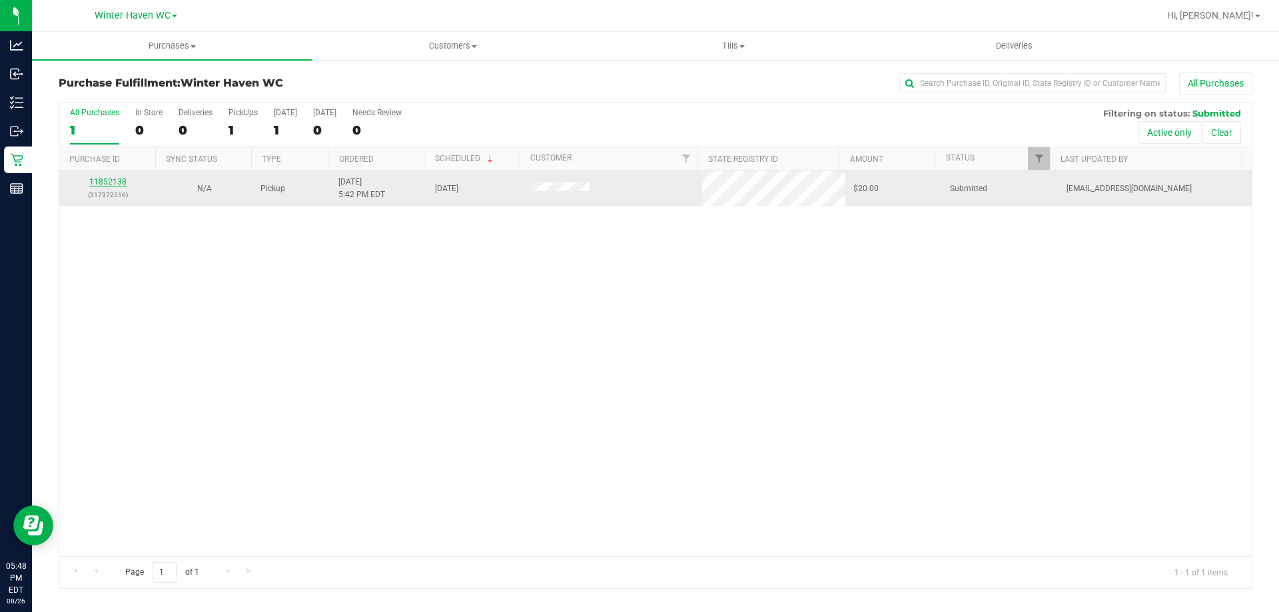
click at [102, 179] on link "11852138" at bounding box center [107, 181] width 37 height 9
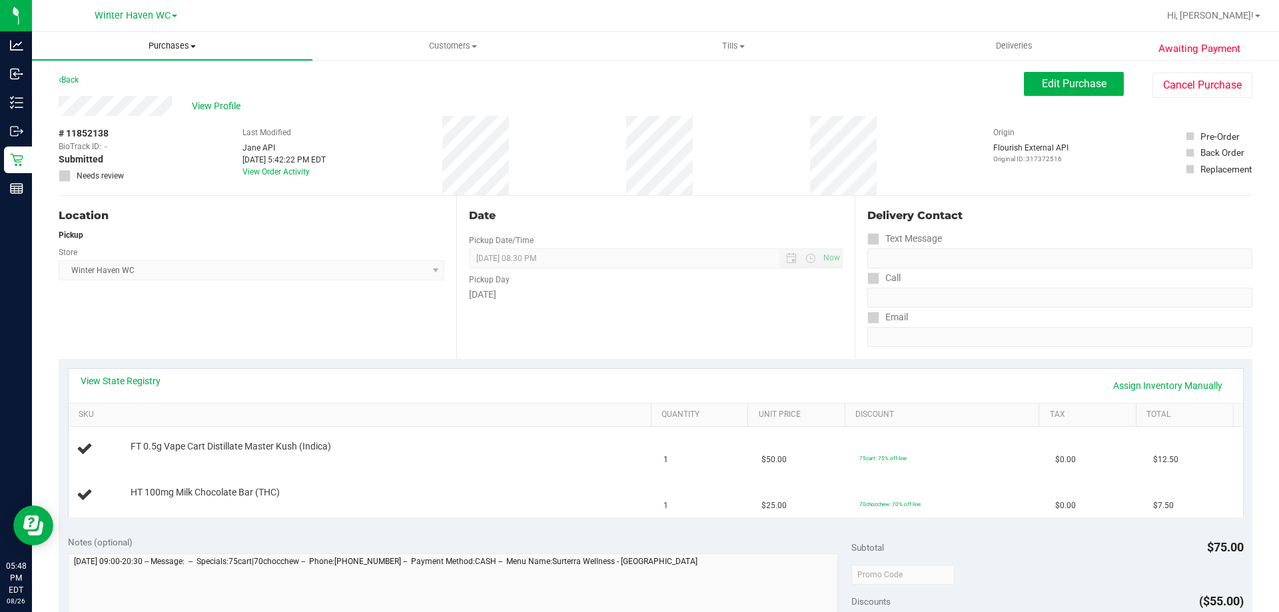
click at [172, 36] on uib-tab-heading "Purchases Summary of purchases Fulfillment All purchases" at bounding box center [172, 46] width 280 height 28
click at [132, 94] on li "Fulfillment" at bounding box center [172, 97] width 280 height 16
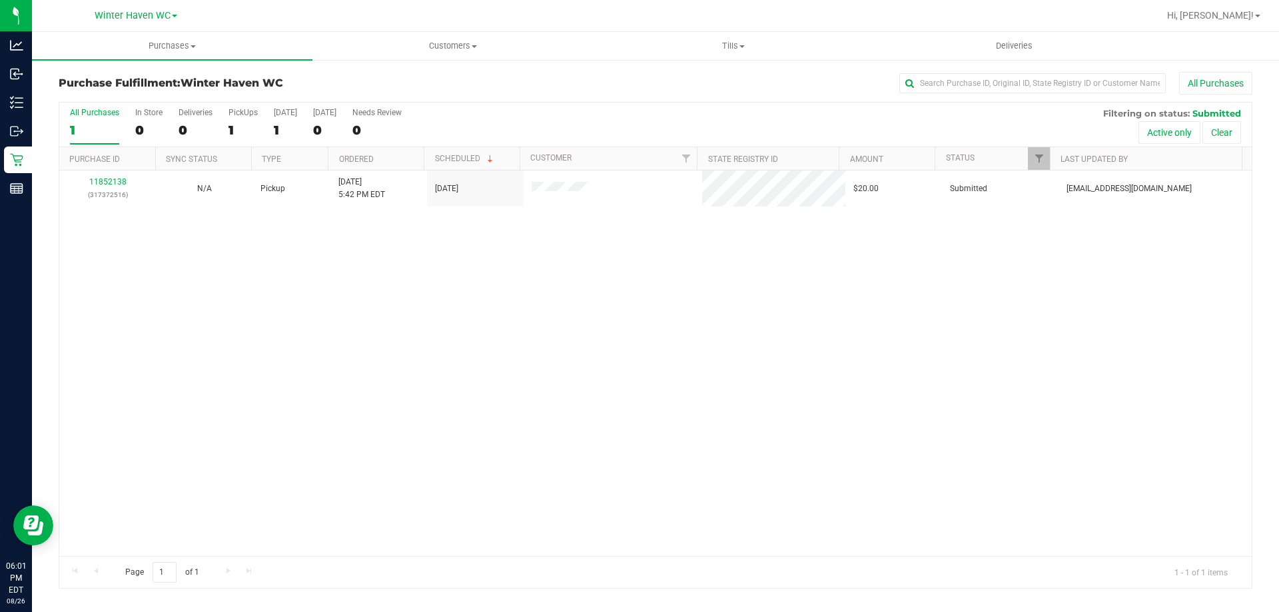
click at [147, 329] on div "11852138 (317372516) N/A Pickup 8/26/2025 5:42 PM EDT 8/26/2025 $20.00 Submitte…" at bounding box center [655, 363] width 1192 height 386
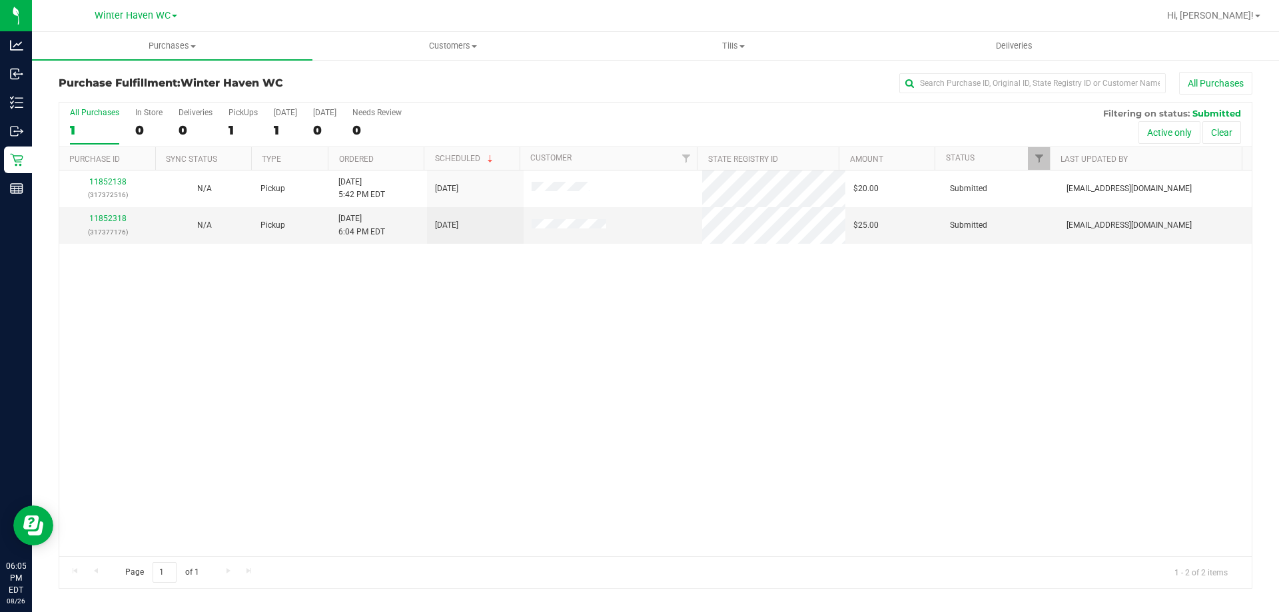
click at [358, 430] on div "11852138 (317372516) N/A Pickup 8/26/2025 5:42 PM EDT 8/26/2025 $20.00 Submitte…" at bounding box center [655, 363] width 1192 height 386
click at [322, 348] on div "11852138 (317372516) N/A Pickup 8/26/2025 5:42 PM EDT 8/26/2025 $20.00 Submitte…" at bounding box center [655, 363] width 1192 height 386
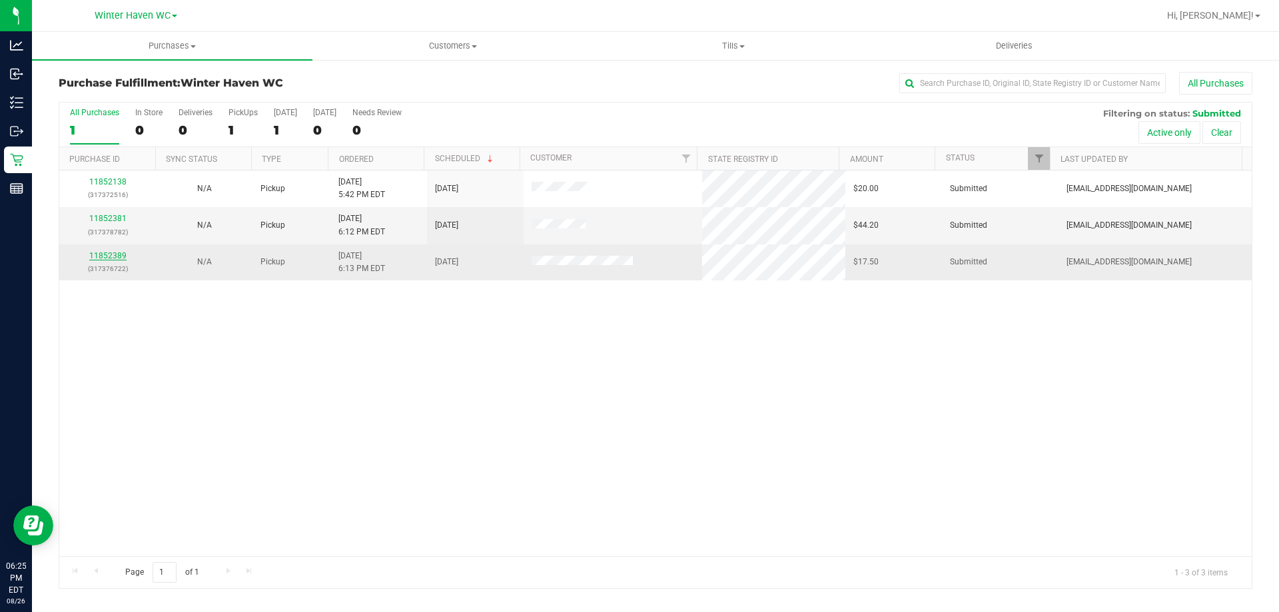
click at [106, 257] on link "11852389" at bounding box center [107, 255] width 37 height 9
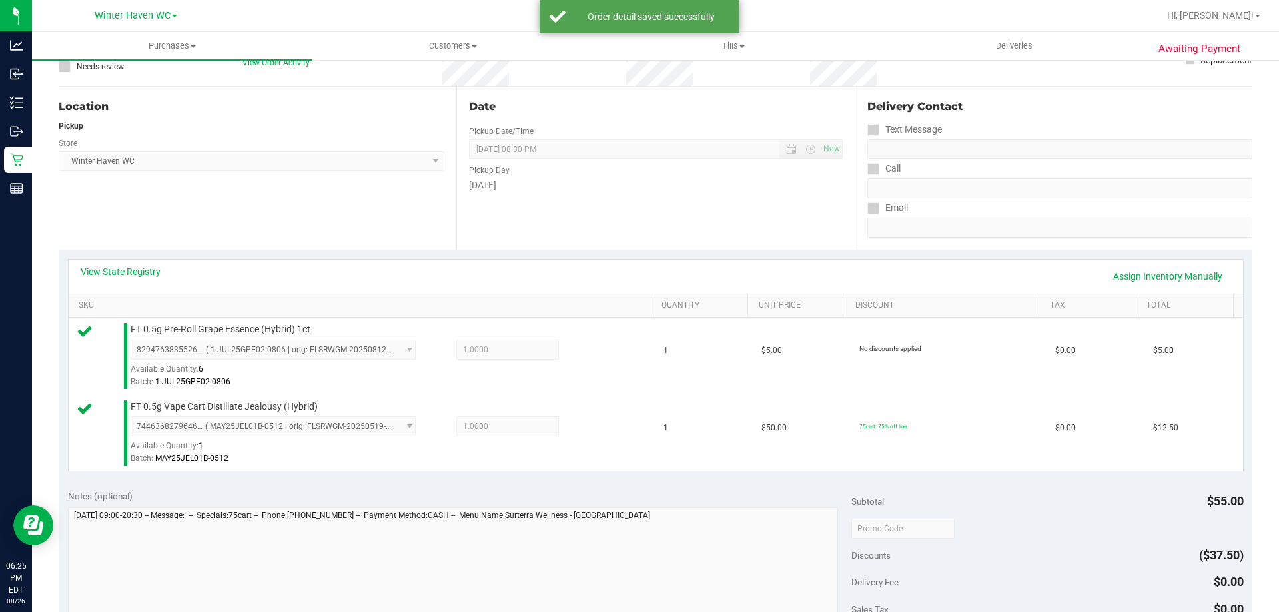
scroll to position [400, 0]
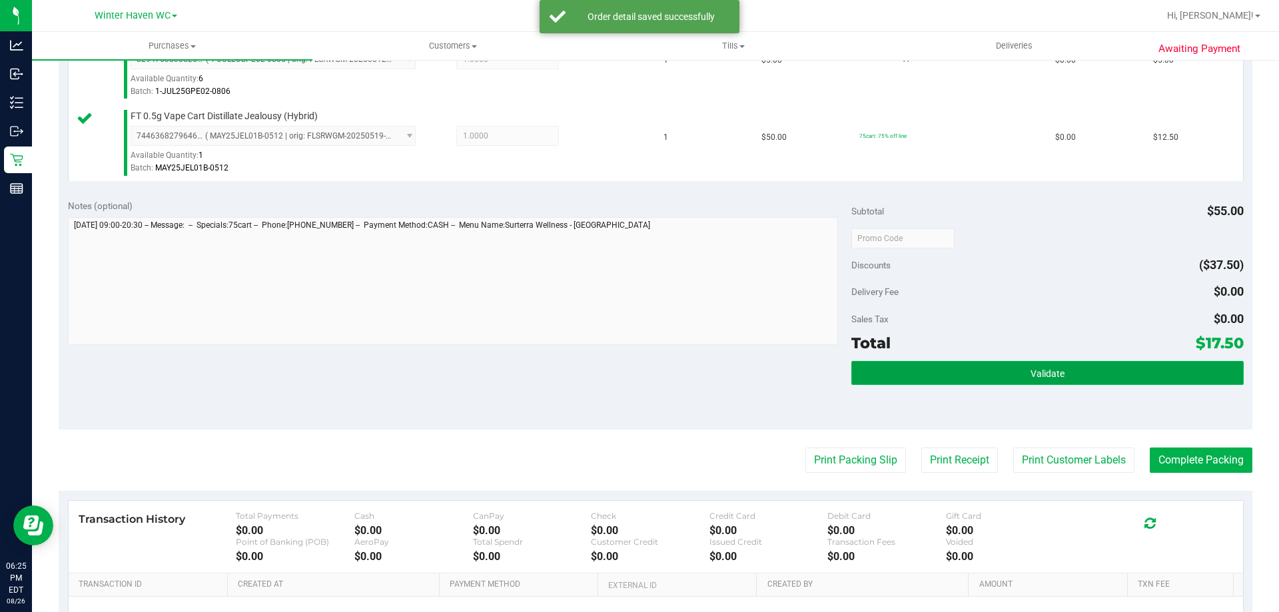
click at [945, 372] on button "Validate" at bounding box center [1047, 373] width 392 height 24
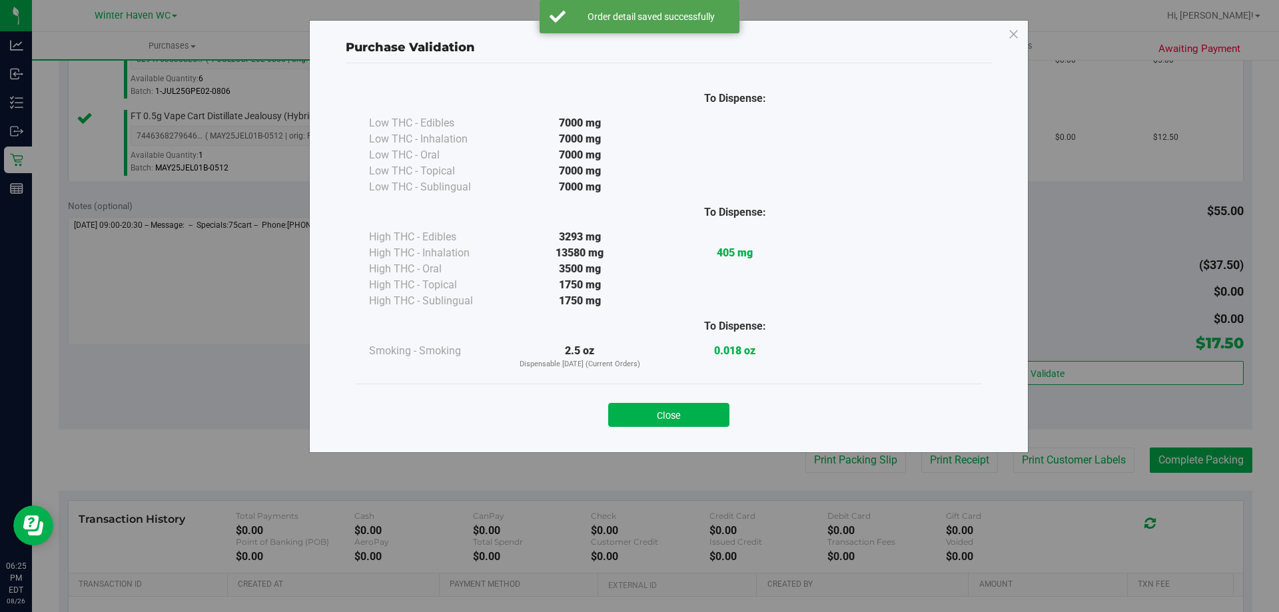
drag, startPoint x: 666, startPoint y: 414, endPoint x: 675, endPoint y: 412, distance: 8.9
click at [666, 415] on button "Close" at bounding box center [668, 415] width 121 height 24
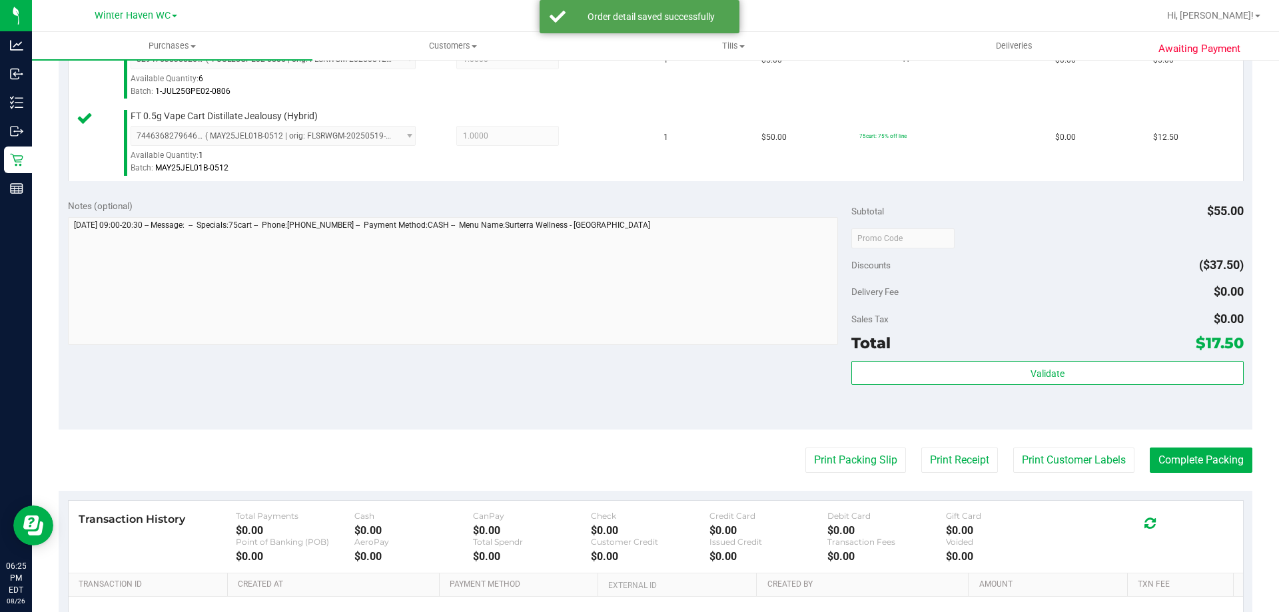
drag, startPoint x: 698, startPoint y: 392, endPoint x: 1050, endPoint y: 438, distance: 355.2
click at [700, 392] on div "Notes (optional) Subtotal $55.00 Discounts ($37.50) Delivery Fee $0.00 Sales Ta…" at bounding box center [655, 310] width 1193 height 240
click at [1186, 460] on button "Complete Packing" at bounding box center [1200, 460] width 103 height 25
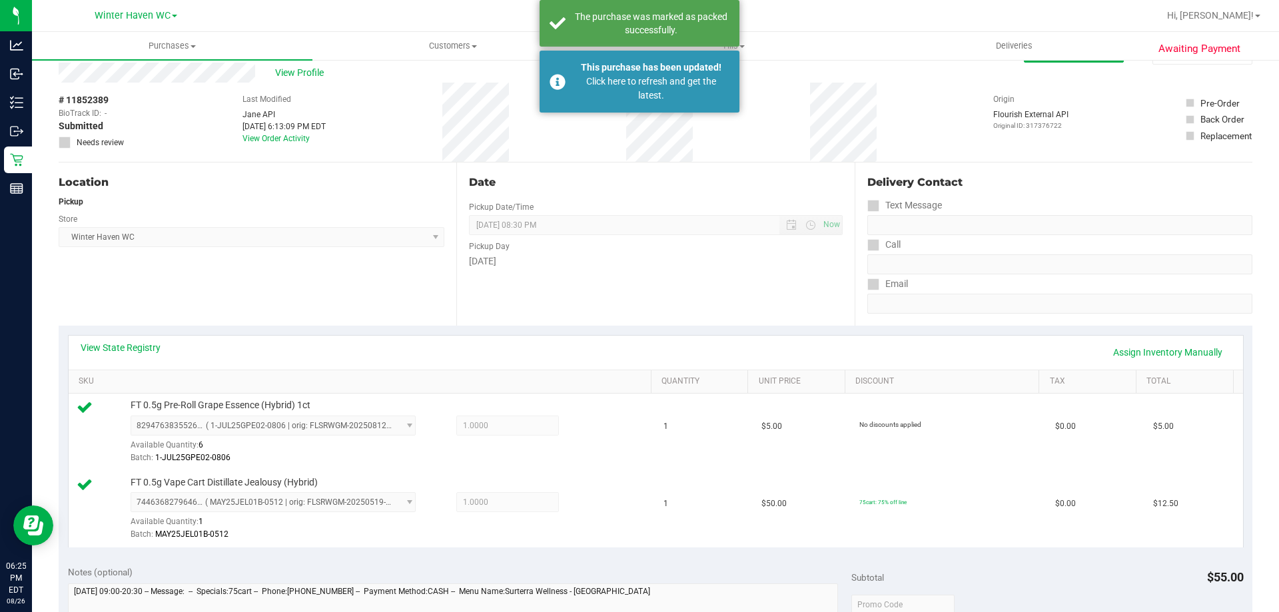
scroll to position [0, 0]
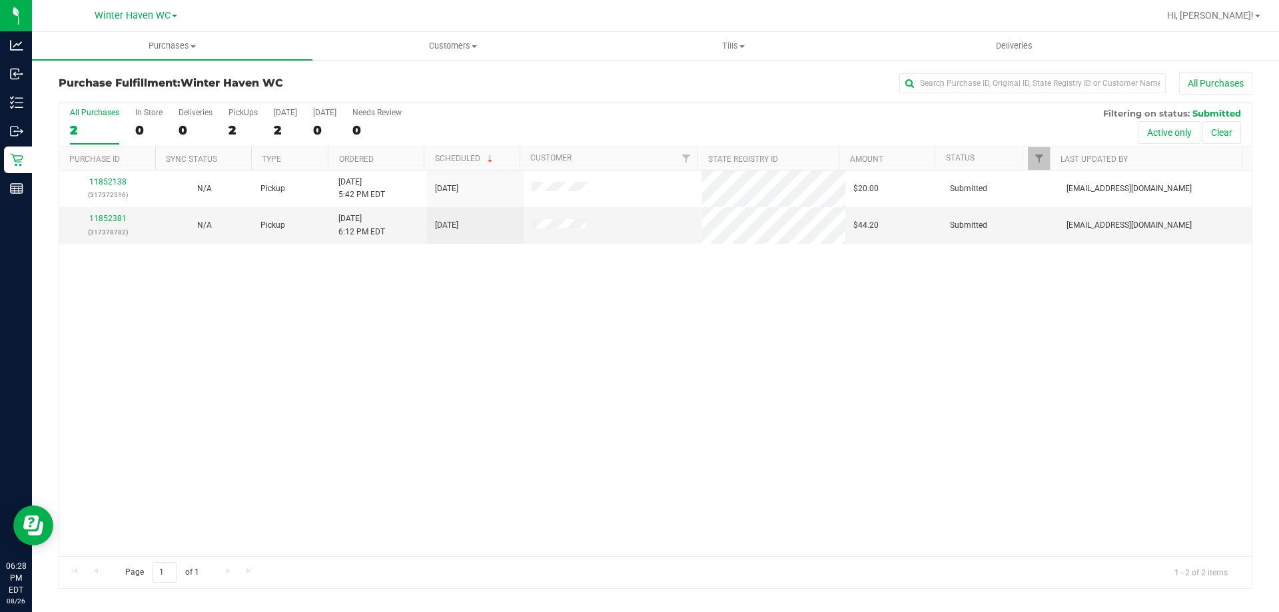
click at [250, 466] on div "11852138 (317372516) N/A Pickup 8/26/2025 5:42 PM EDT 8/26/2025 $20.00 Submitte…" at bounding box center [655, 363] width 1192 height 386
click at [103, 215] on link "11852381" at bounding box center [107, 218] width 37 height 9
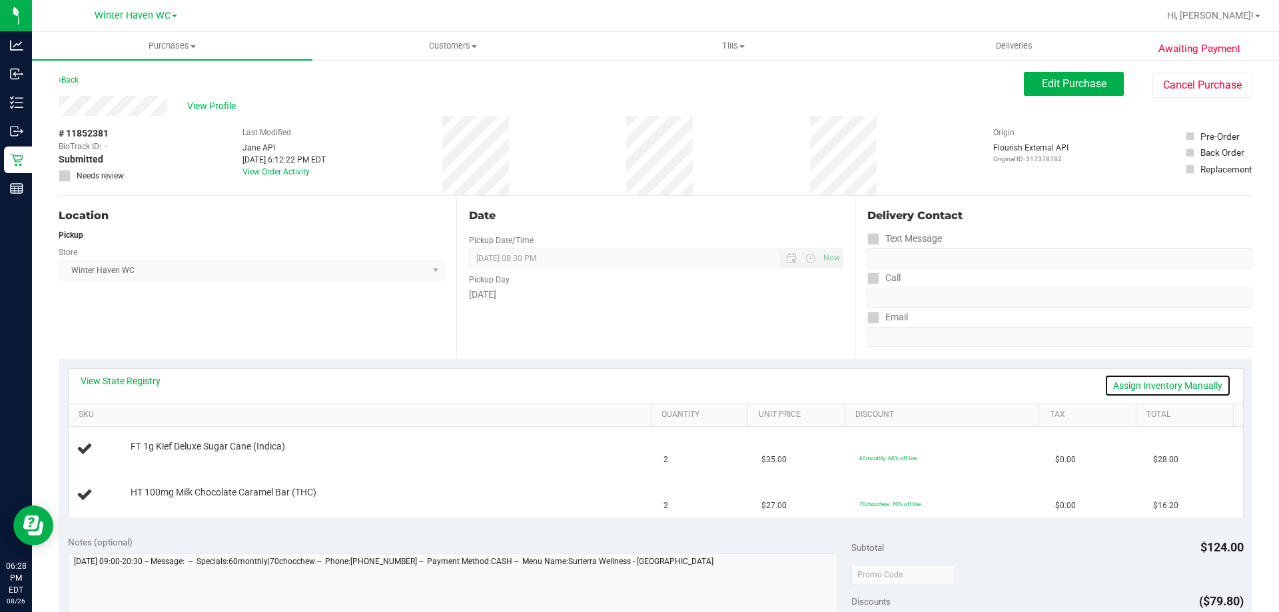
click at [1123, 386] on link "Assign Inventory Manually" at bounding box center [1167, 385] width 127 height 23
click at [150, 462] on div "Add Package" at bounding box center [388, 456] width 514 height 13
click at [149, 454] on link "Add Package" at bounding box center [155, 455] width 48 height 9
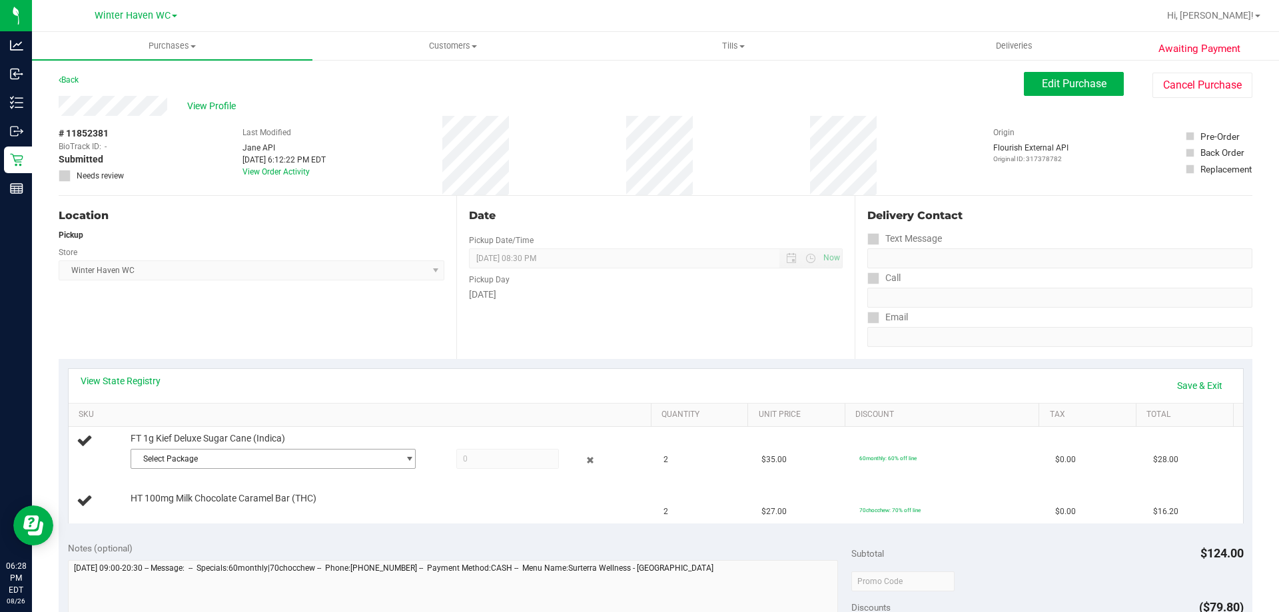
click at [152, 462] on span "Select Package" at bounding box center [264, 459] width 267 height 19
drag, startPoint x: 178, startPoint y: 507, endPoint x: 194, endPoint y: 505, distance: 16.0
click at [181, 507] on li "9459381161639727 ( K-JUL25DSC01-0702 | orig: FLSRWGM-20250709-1057 )" at bounding box center [270, 513] width 278 height 19
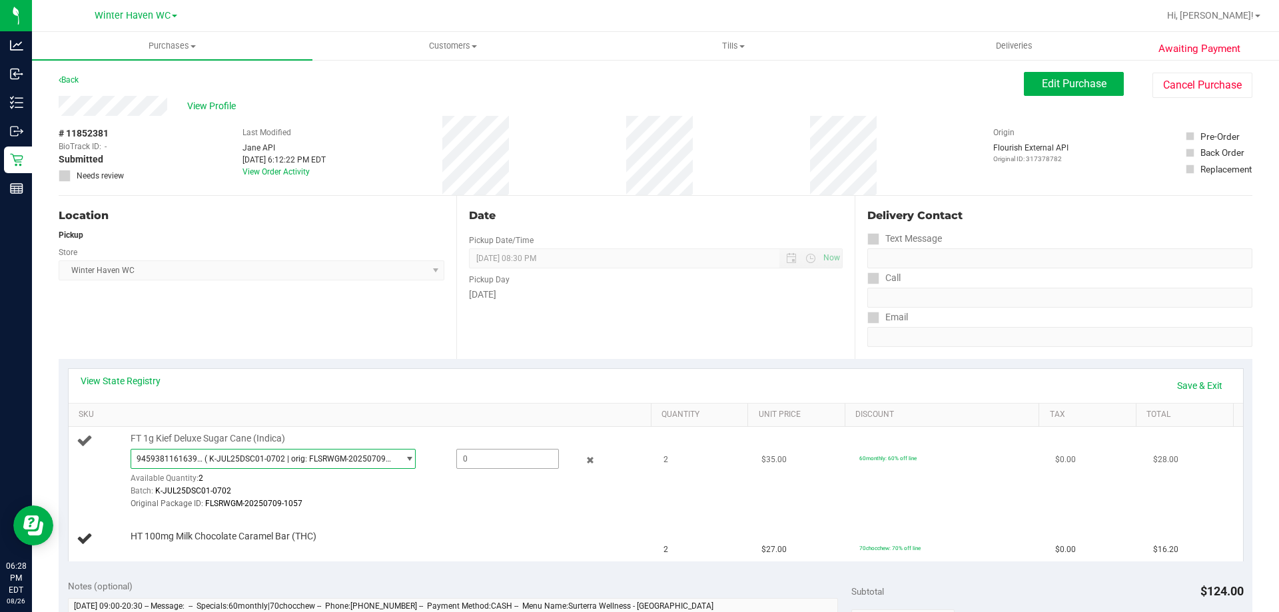
click at [469, 466] on span at bounding box center [507, 459] width 103 height 20
type input "2"
type input "2.0000"
click at [454, 493] on div "Batch: K-JUL25DSC01-0702" at bounding box center [388, 491] width 514 height 13
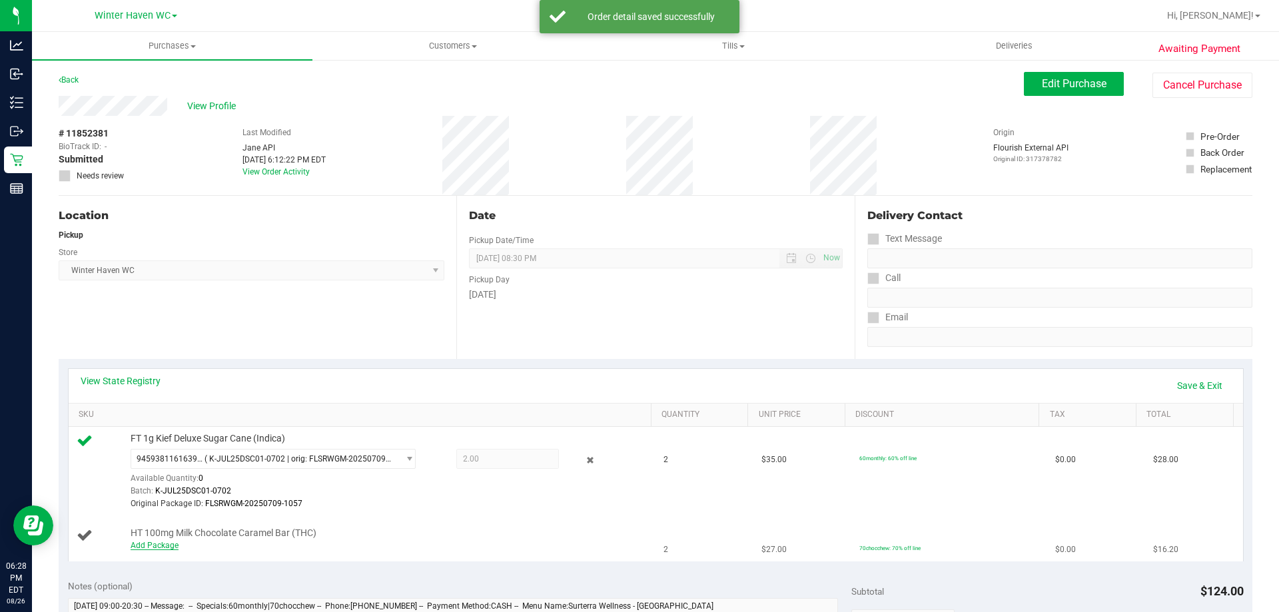
click at [164, 545] on link "Add Package" at bounding box center [155, 545] width 48 height 9
click at [169, 545] on span "Select Package" at bounding box center [264, 548] width 267 height 19
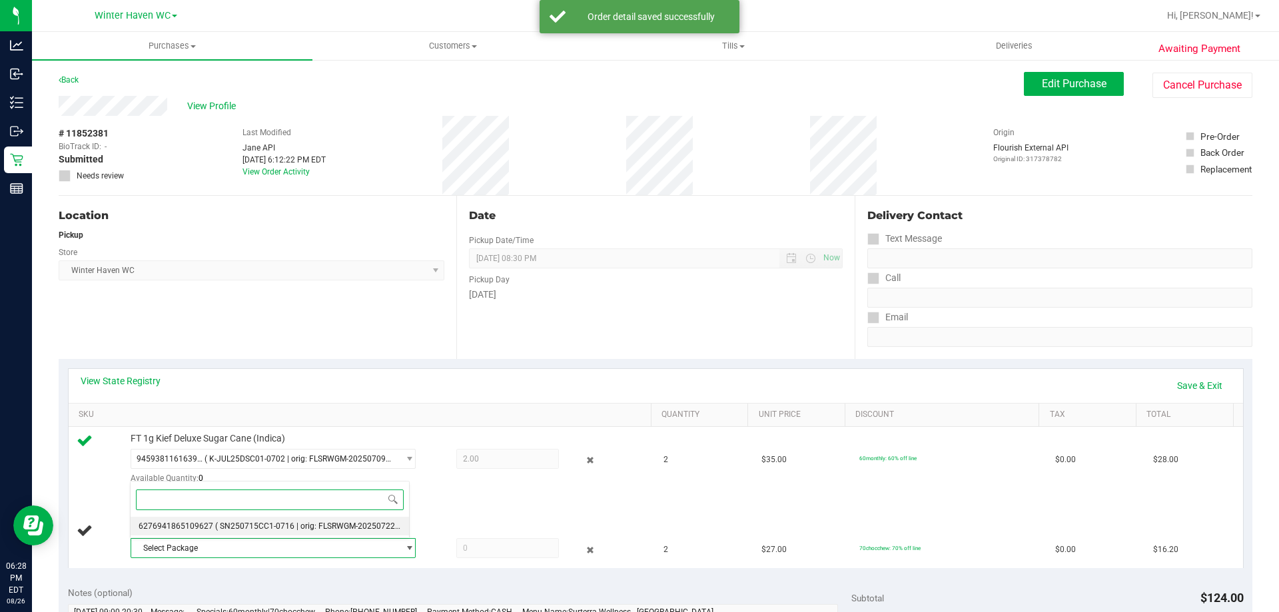
click at [195, 528] on span "6276941865109627" at bounding box center [176, 525] width 75 height 9
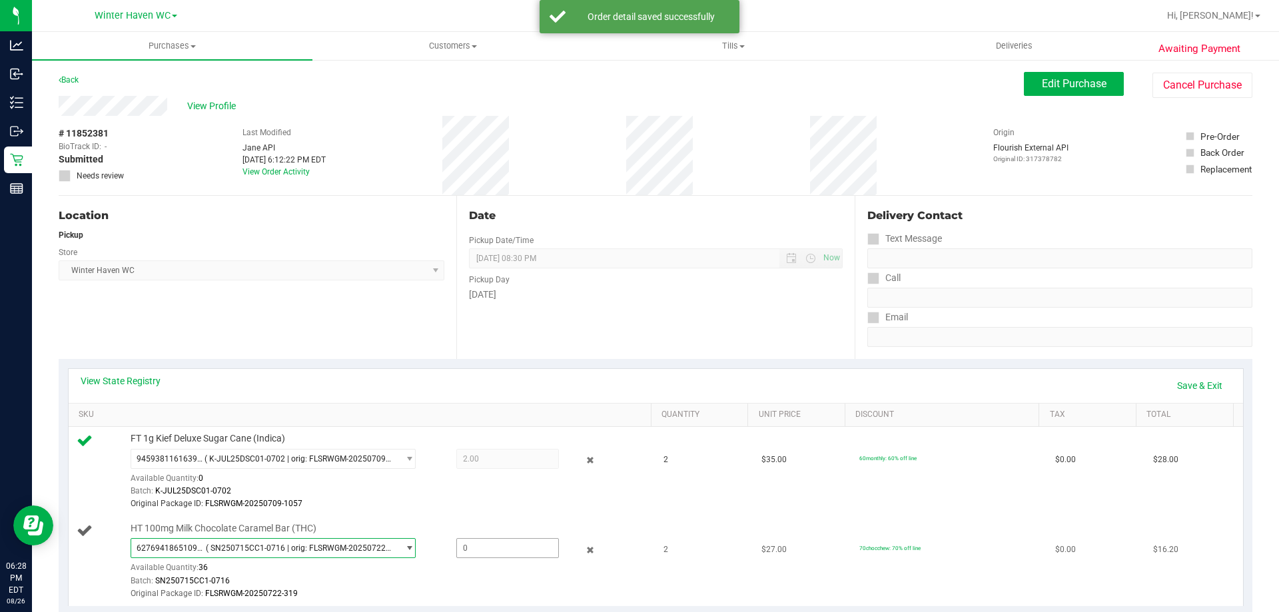
click at [460, 551] on span at bounding box center [507, 548] width 103 height 20
type input "2"
type input "2.0000"
click at [457, 588] on div "Original Package ID: FLSRWGM-20250722-319" at bounding box center [388, 593] width 514 height 13
click at [1181, 382] on link "Save & Exit" at bounding box center [1199, 385] width 63 height 23
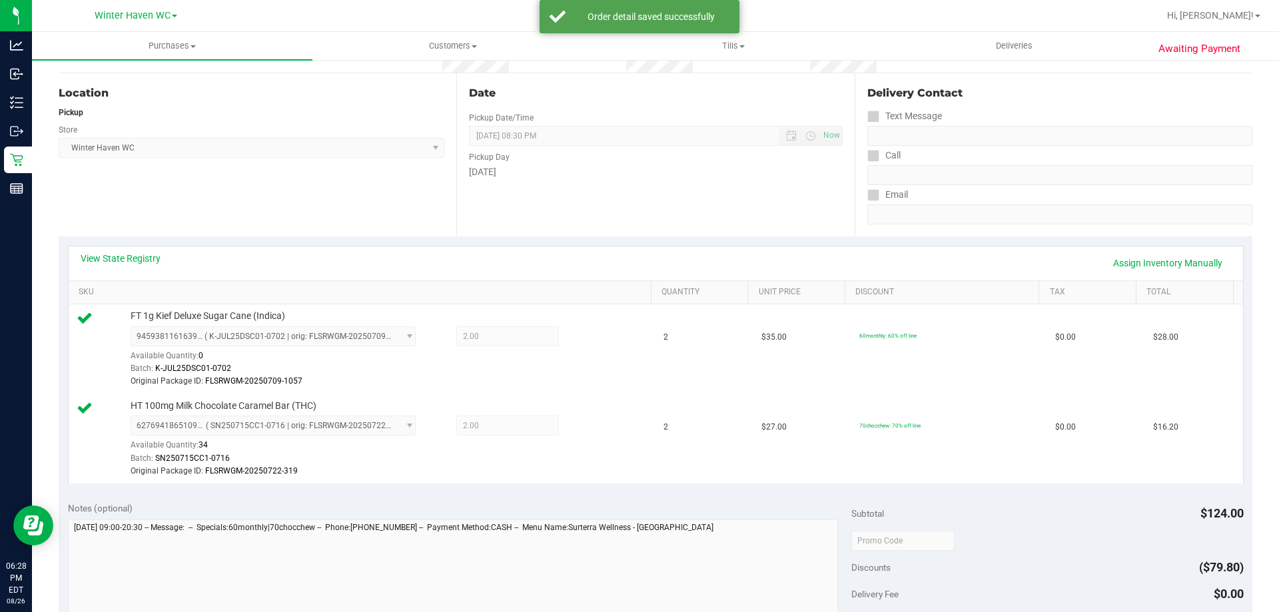
scroll to position [266, 0]
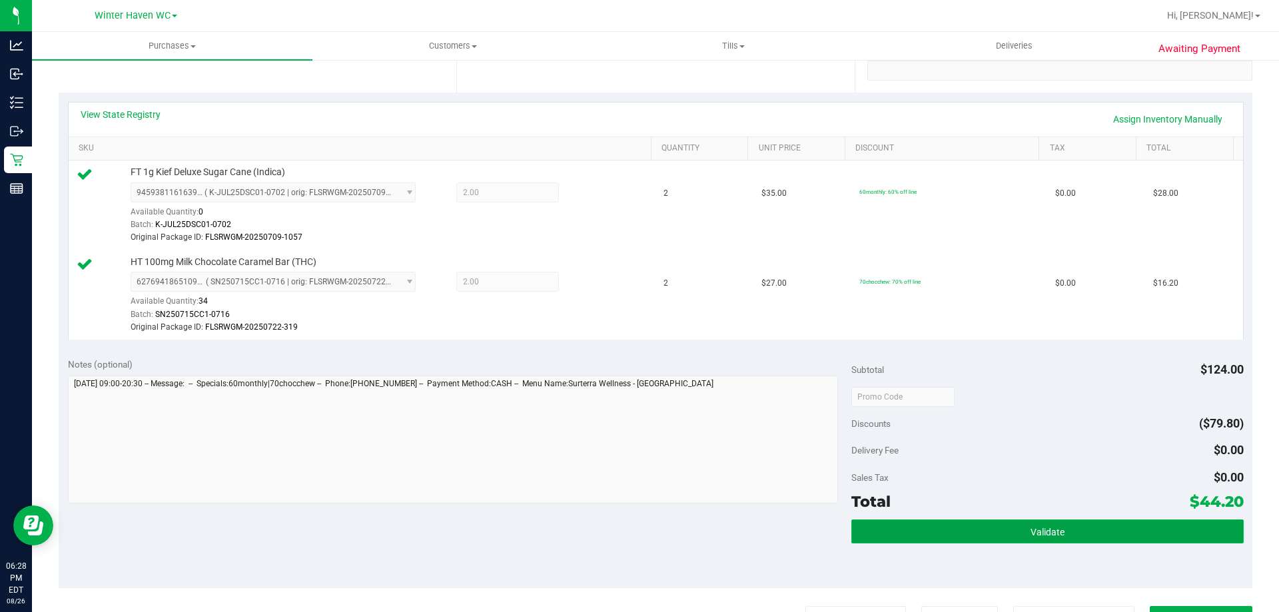
click at [1061, 535] on button "Validate" at bounding box center [1047, 531] width 392 height 24
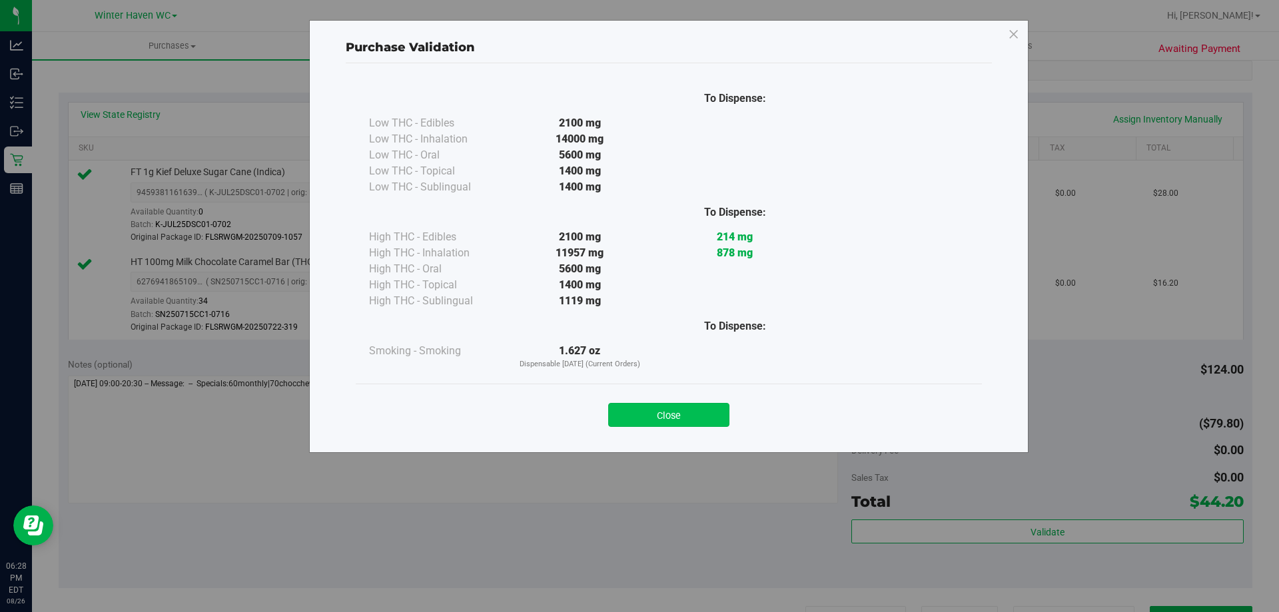
click at [709, 408] on button "Close" at bounding box center [668, 415] width 121 height 24
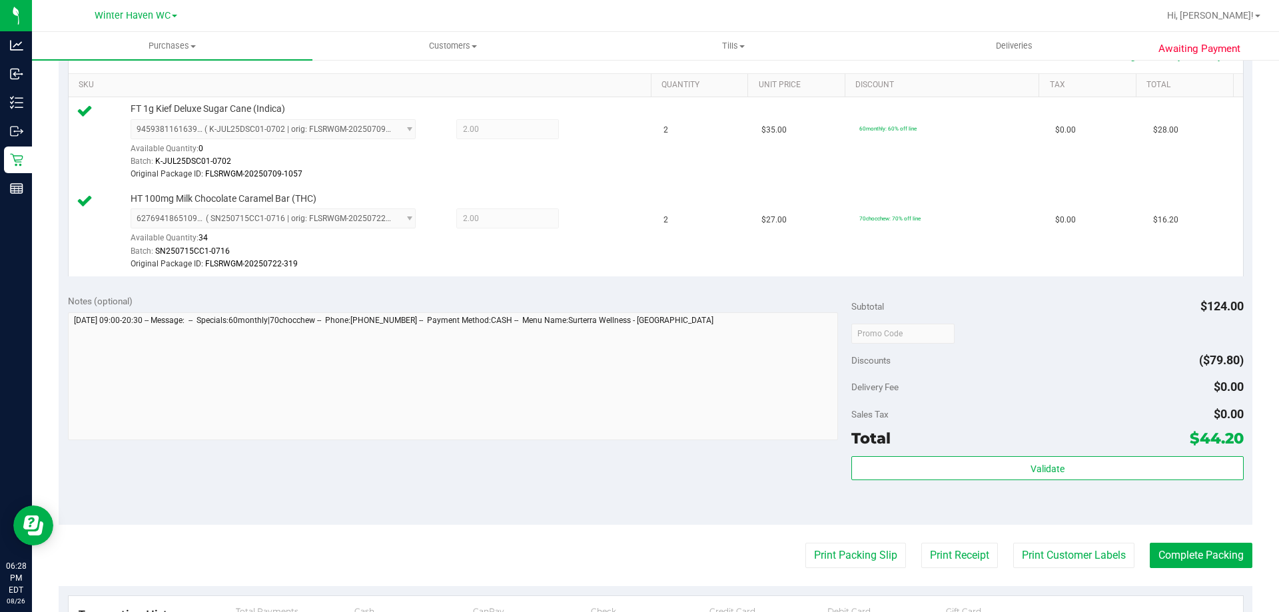
scroll to position [400, 0]
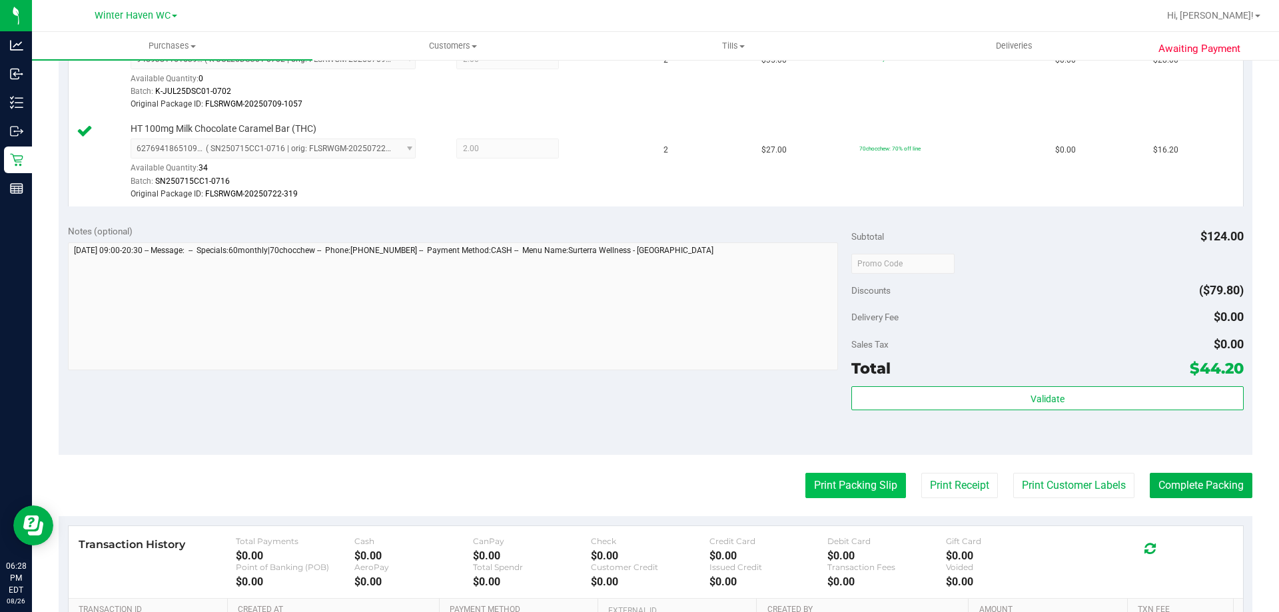
click at [822, 493] on button "Print Packing Slip" at bounding box center [855, 485] width 101 height 25
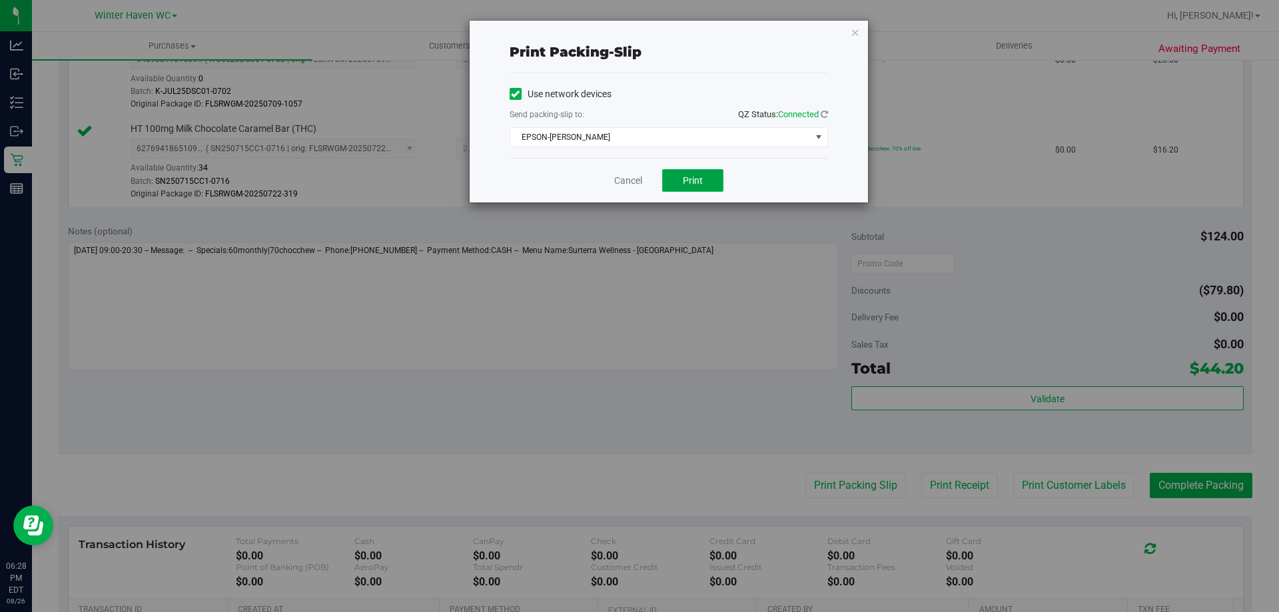
click at [699, 178] on span "Print" at bounding box center [693, 180] width 20 height 11
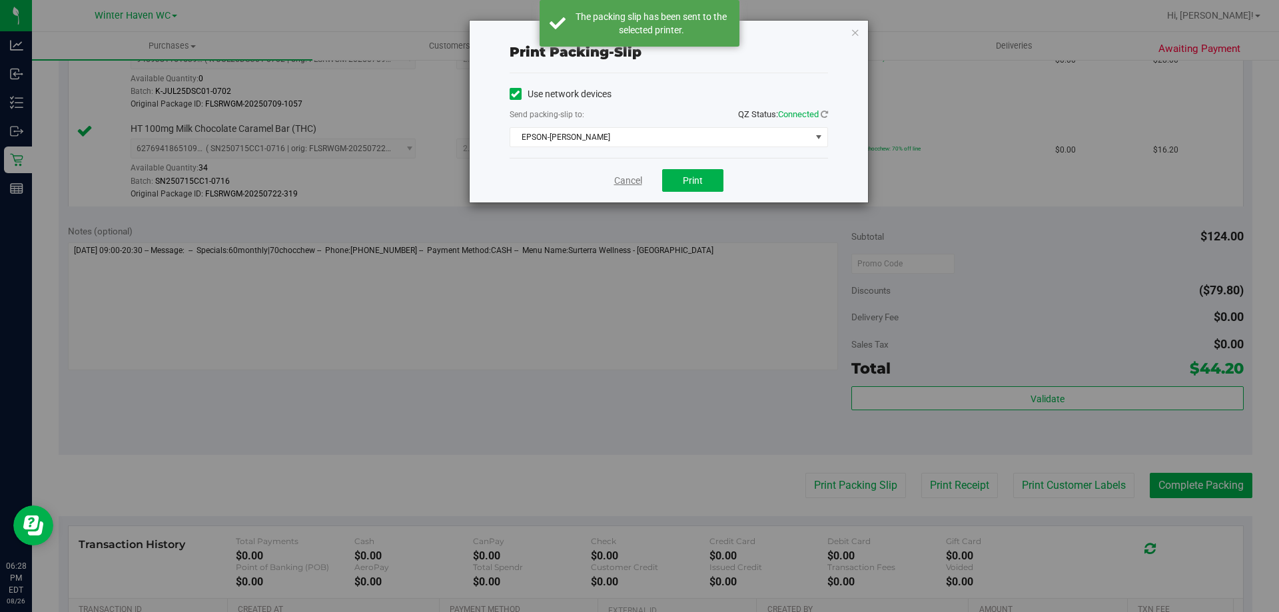
click at [635, 182] on link "Cancel" at bounding box center [628, 181] width 28 height 14
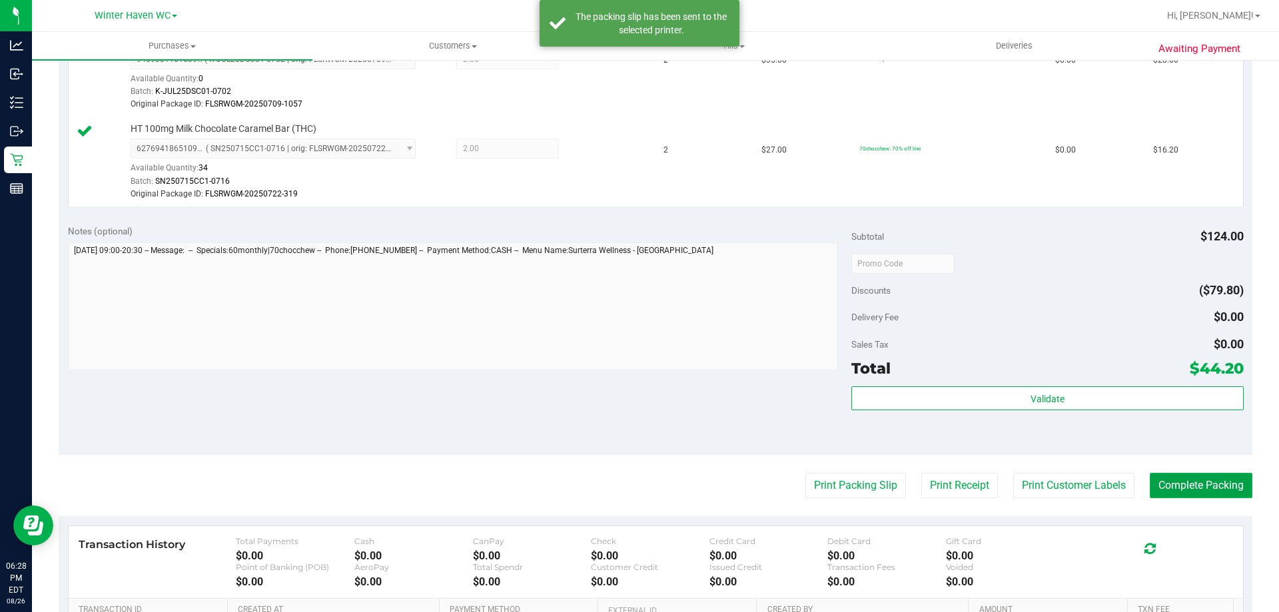
drag, startPoint x: 1216, startPoint y: 485, endPoint x: 1219, endPoint y: 479, distance: 7.2
click at [1215, 485] on button "Complete Packing" at bounding box center [1200, 485] width 103 height 25
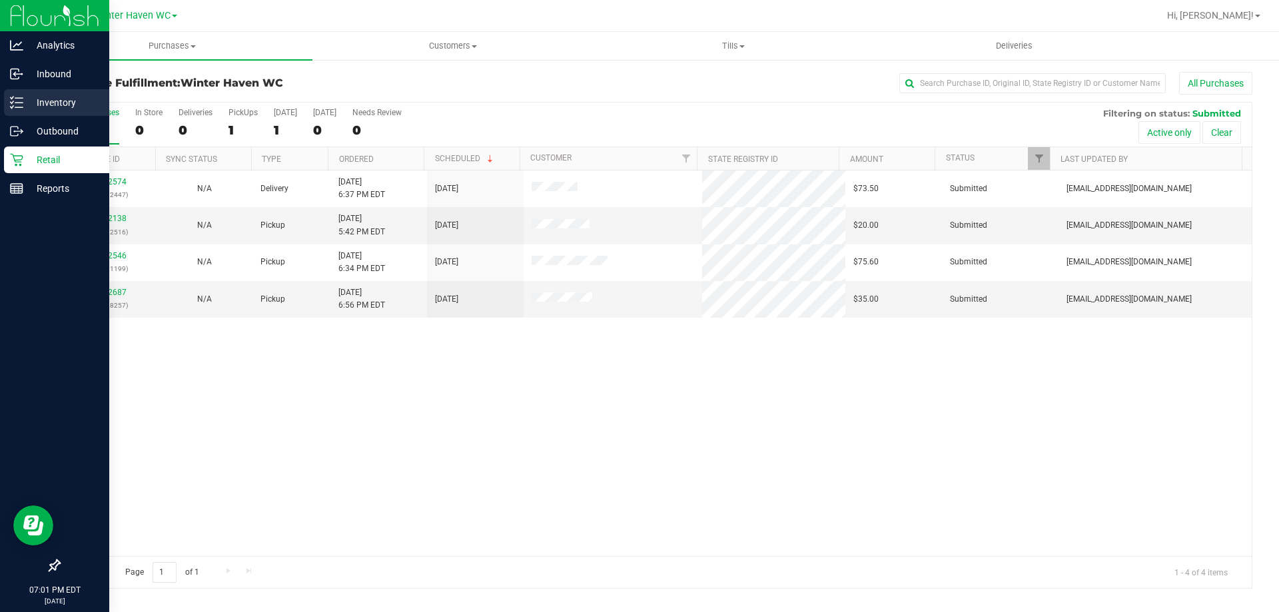
click at [17, 107] on icon at bounding box center [16, 102] width 13 height 13
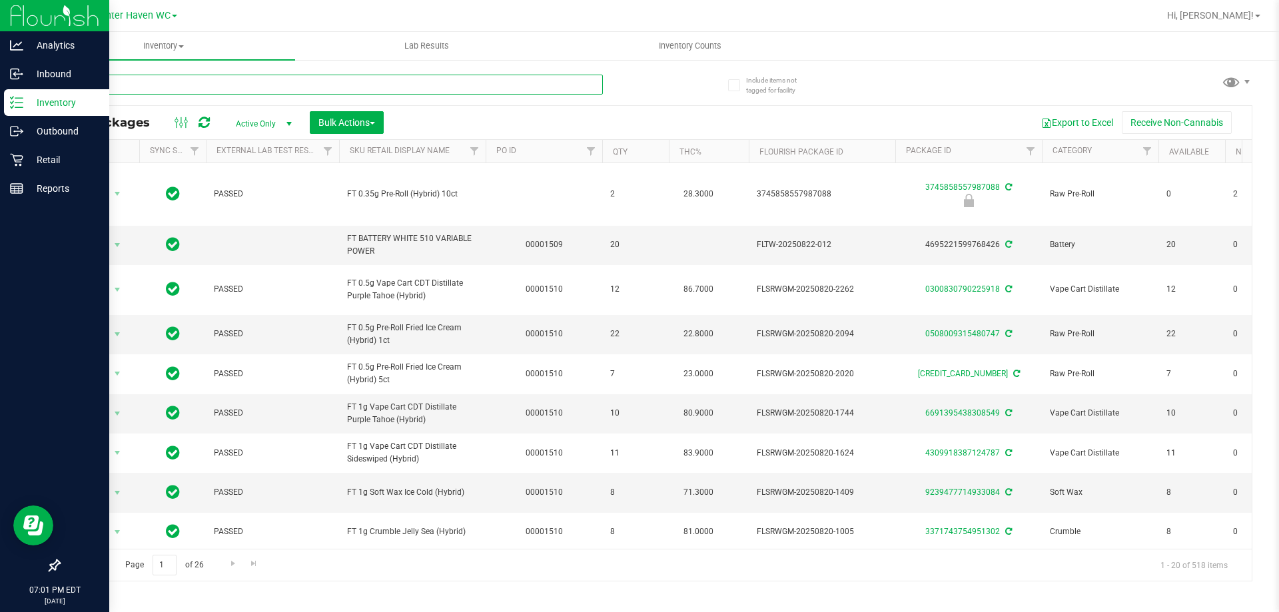
click at [143, 85] on input "text" at bounding box center [331, 85] width 544 height 20
type input "0042936205149027"
click at [462, 104] on div "0042936205149027" at bounding box center [331, 90] width 544 height 31
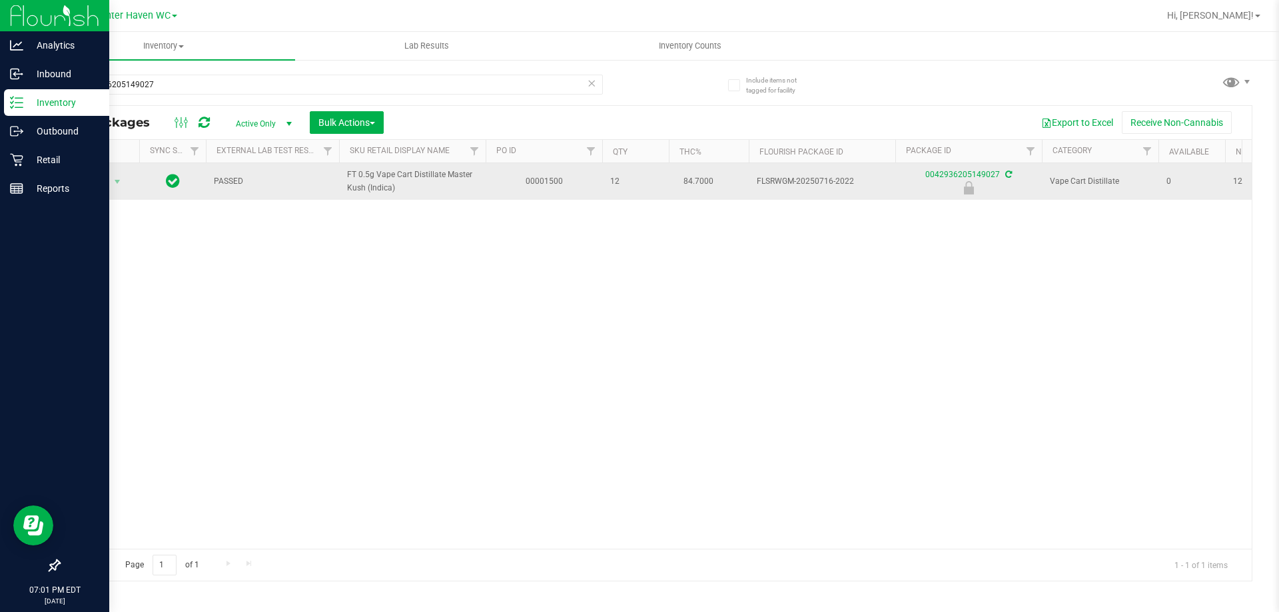
click at [108, 171] on td "Action Action Edit attributes Global inventory Locate package Package audit log…" at bounding box center [99, 181] width 80 height 37
click at [111, 178] on span "select" at bounding box center [117, 181] width 17 height 19
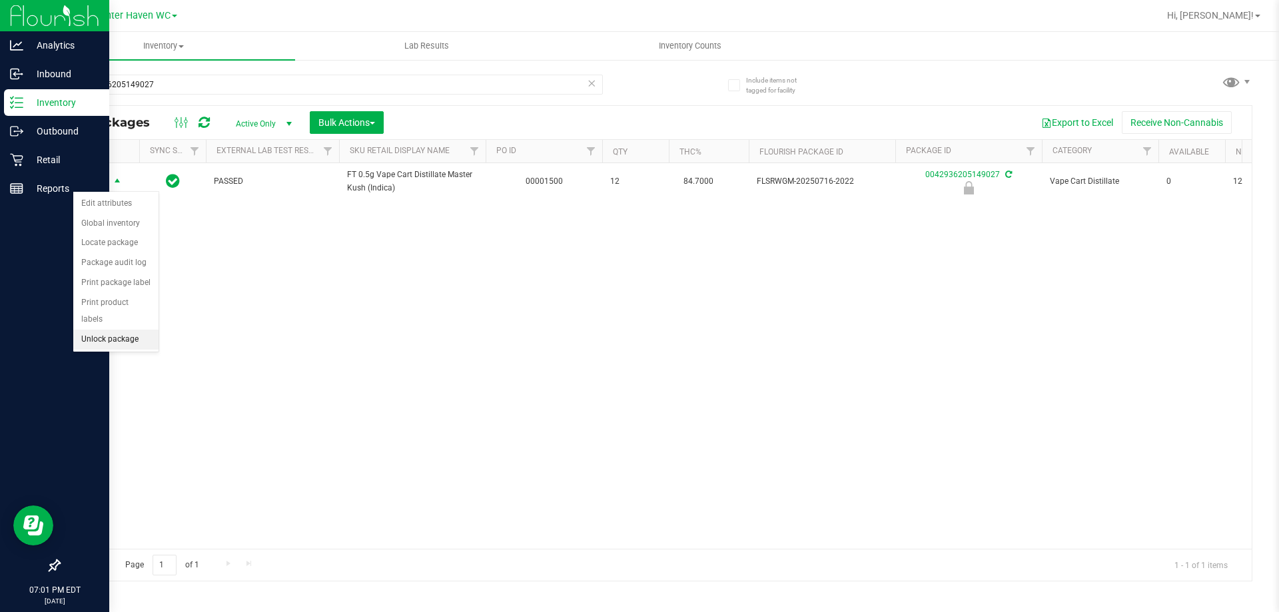
click at [101, 330] on li "Unlock package" at bounding box center [115, 340] width 85 height 20
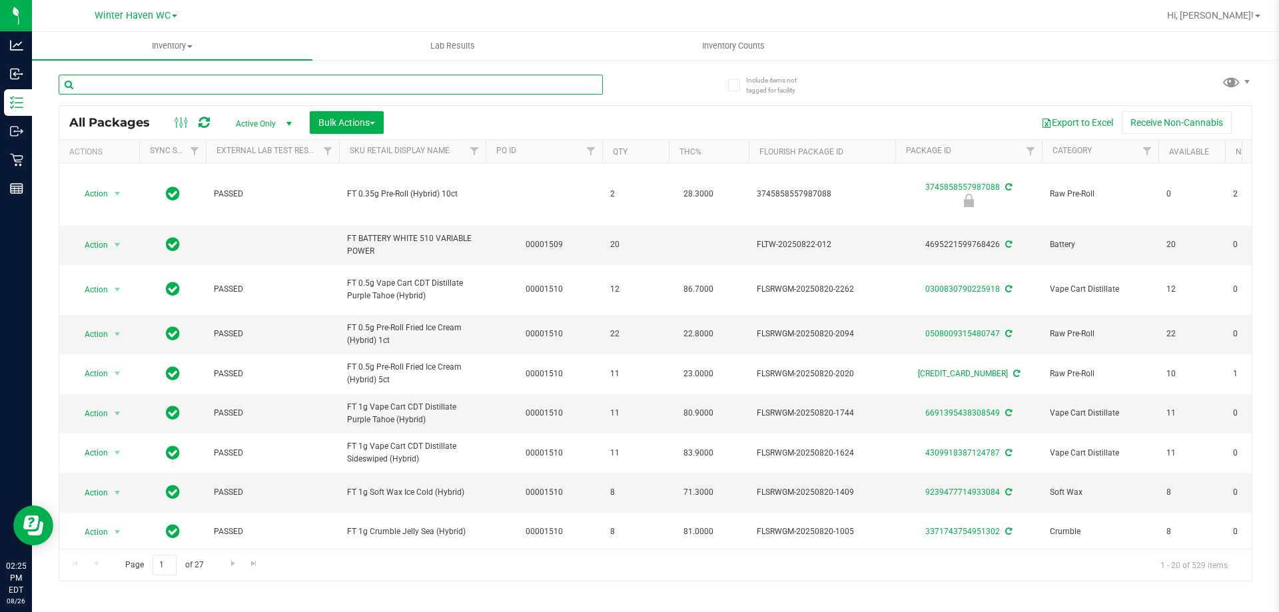
click at [151, 87] on input "text" at bounding box center [331, 85] width 544 height 20
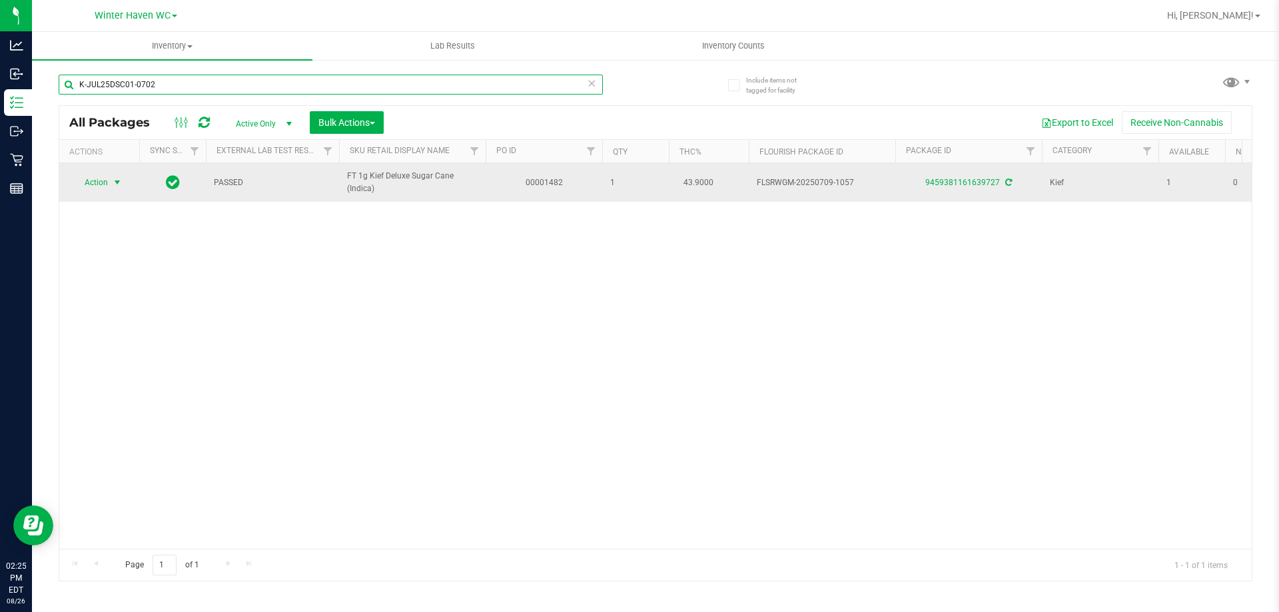
type input "K-JUL25DSC01-0702"
click at [111, 177] on span "select" at bounding box center [117, 182] width 17 height 19
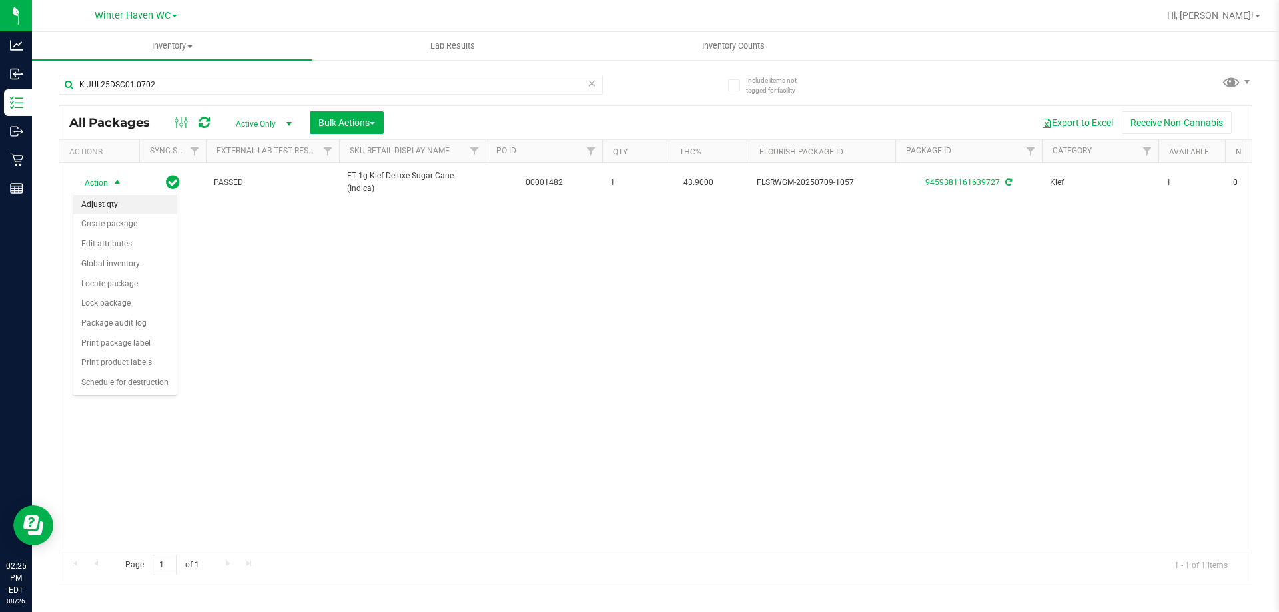
click at [105, 204] on li "Adjust qty" at bounding box center [124, 205] width 103 height 20
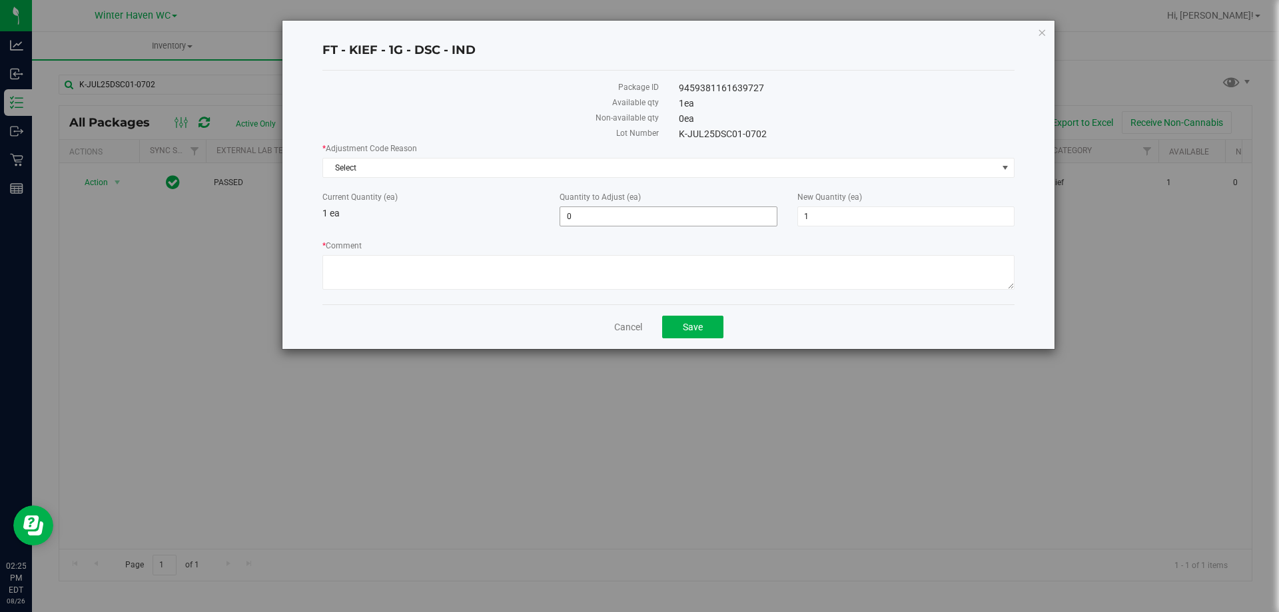
click at [608, 216] on span "0 0" at bounding box center [667, 216] width 217 height 20
type input "03"
type input "3"
type input "4"
click at [522, 226] on div "Current Quantity (ea) 1 ea Quantity to Adjust (ea) 3 3 New Quantity (ea) 4 4" at bounding box center [668, 208] width 712 height 35
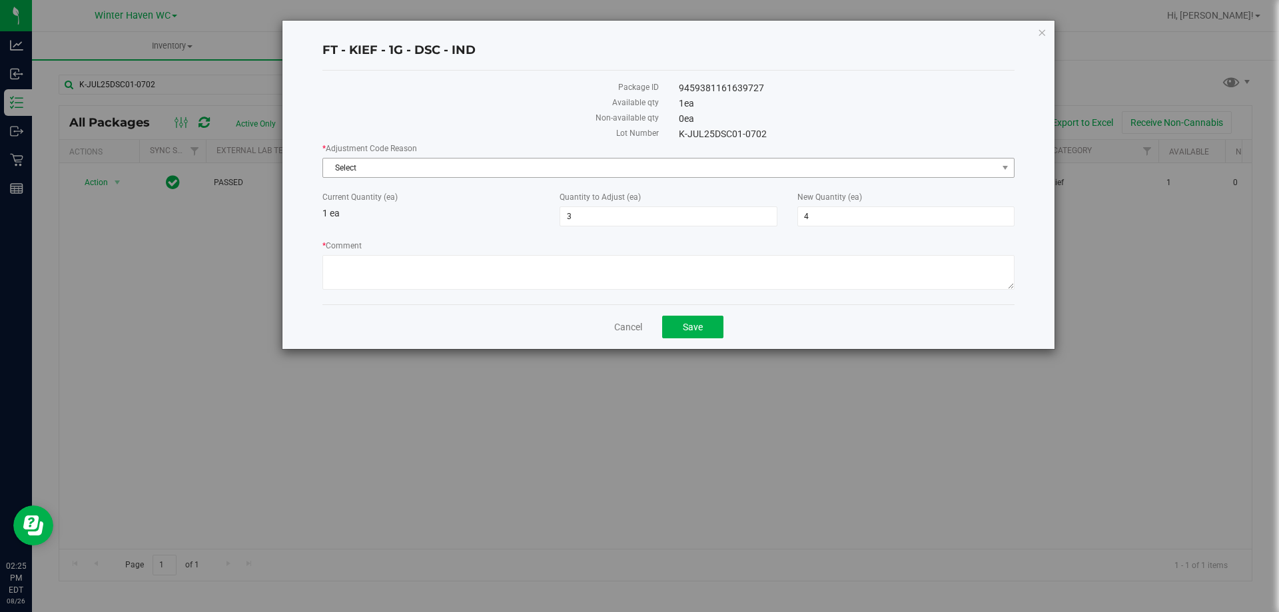
click at [436, 168] on span "Select" at bounding box center [660, 167] width 674 height 19
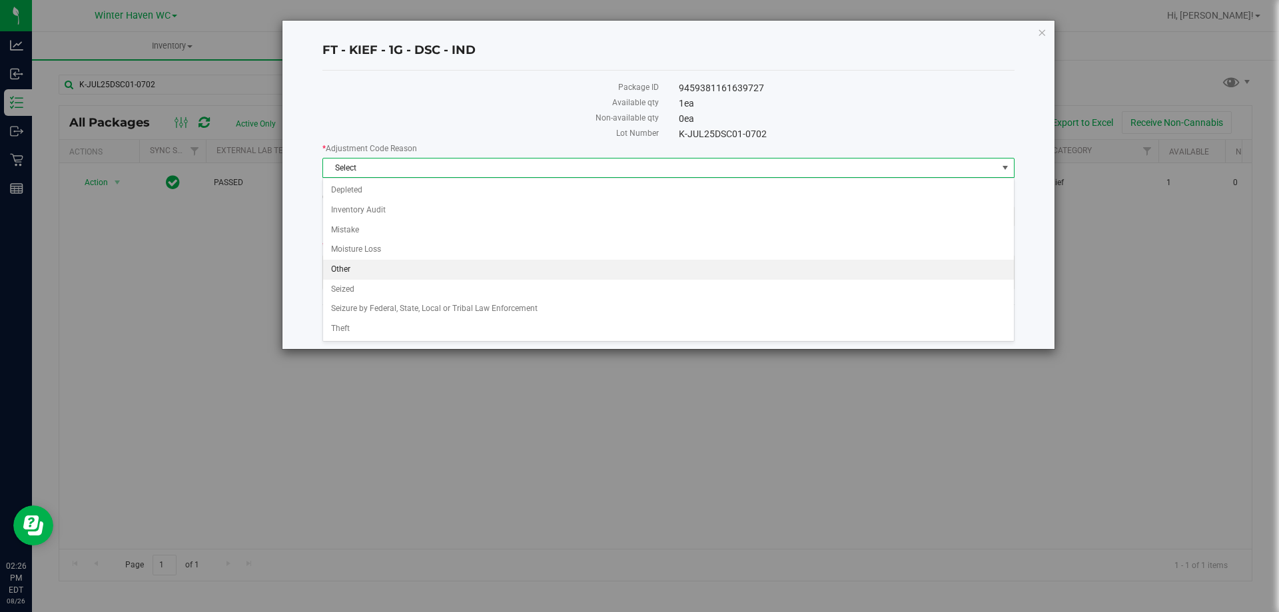
click at [390, 278] on li "Other" at bounding box center [668, 270] width 691 height 20
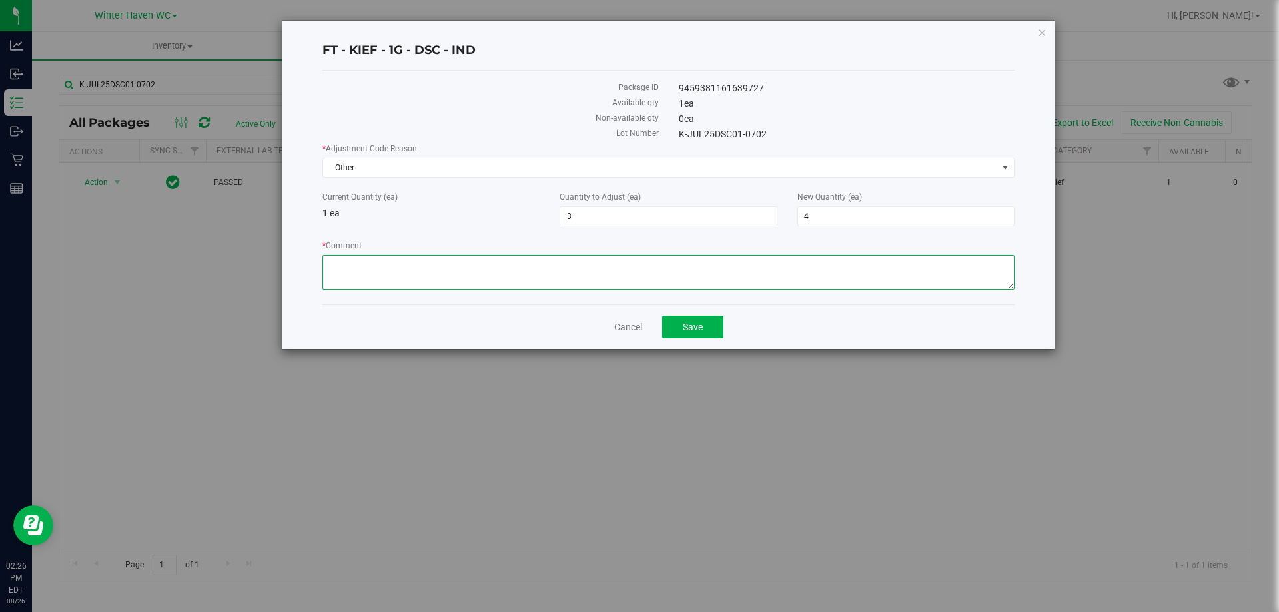
click at [388, 268] on textarea "* Comment" at bounding box center [668, 272] width 692 height 35
type textarea "P"
type textarea "A"
type textarea "P"
type textarea "Adding item back into inventory - patient misinterprited the product use."
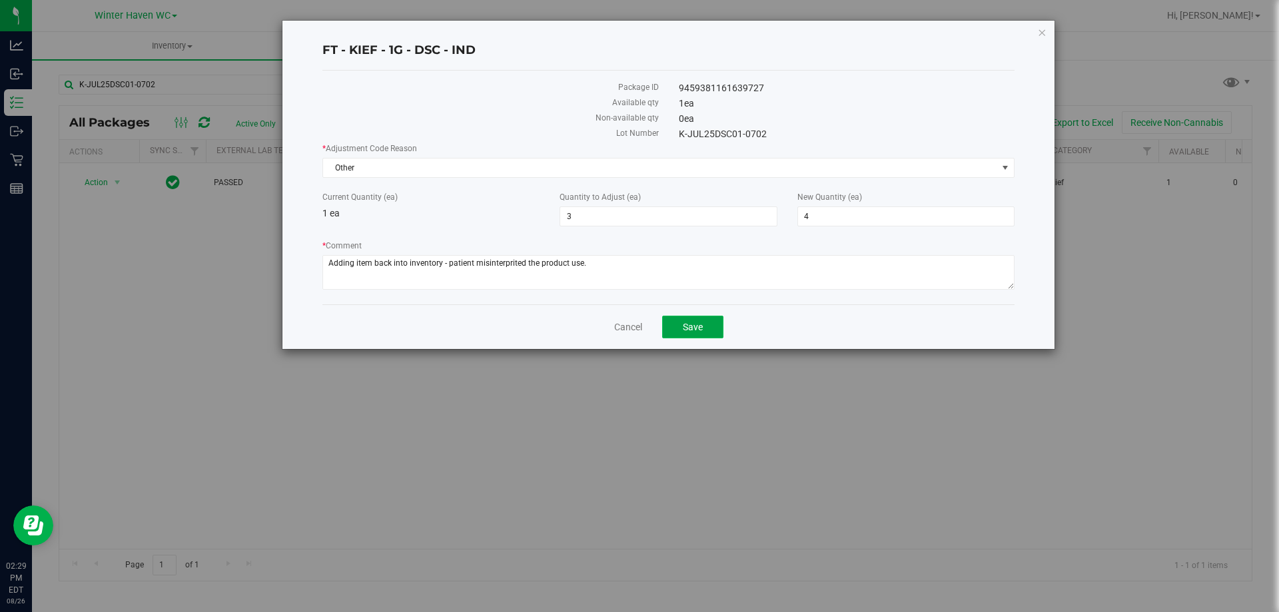
click at [673, 326] on button "Save" at bounding box center [692, 327] width 61 height 23
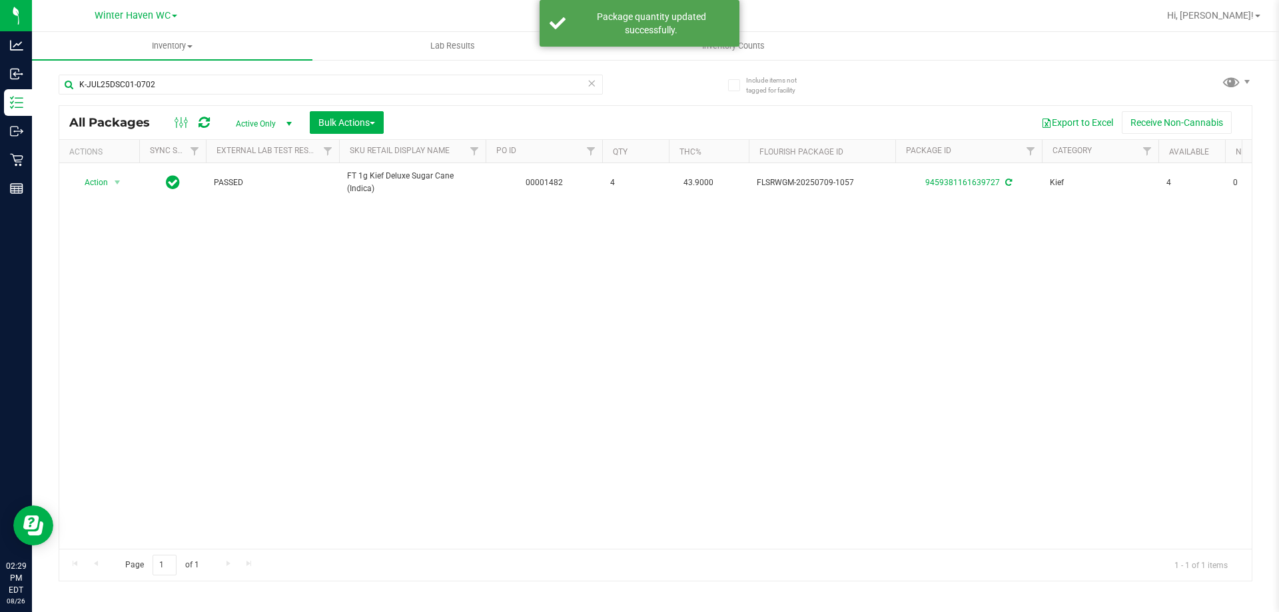
click at [526, 344] on div "Action Action Adjust qty Create package Edit attributes Global inventory Locate…" at bounding box center [655, 356] width 1192 height 386
click at [170, 73] on div "K-JUL25DSC01-0702" at bounding box center [357, 84] width 597 height 43
click at [172, 84] on input "K-JUL25DSC01-0702" at bounding box center [331, 85] width 544 height 20
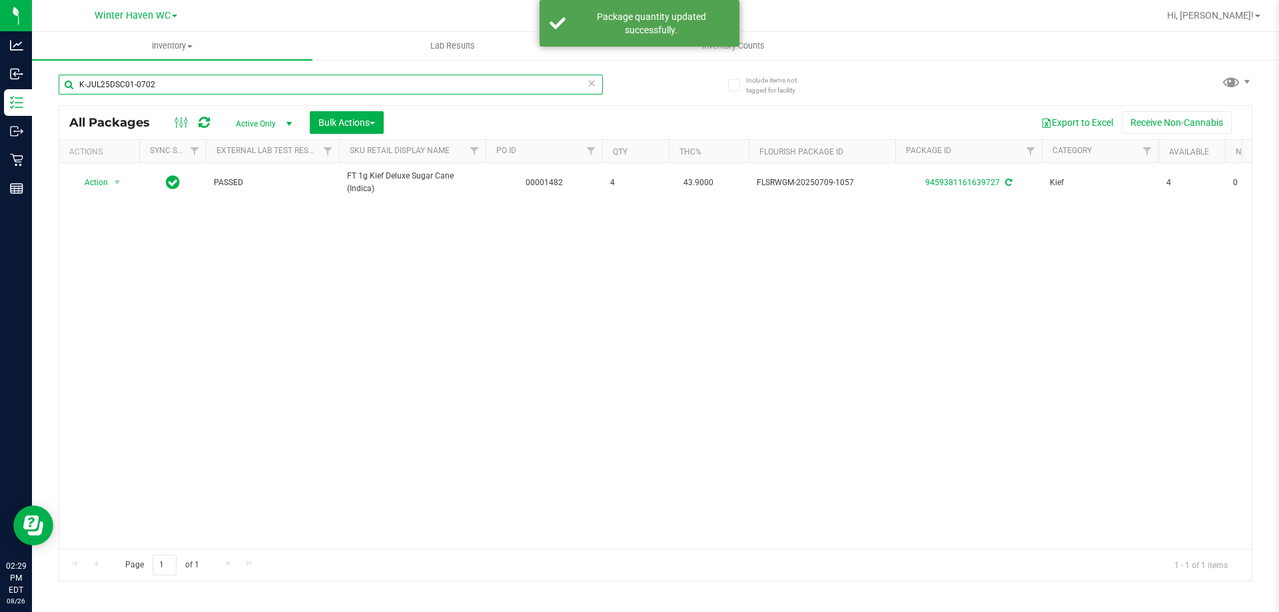
click at [172, 85] on input "K-JUL25DSC01-0702" at bounding box center [331, 85] width 544 height 20
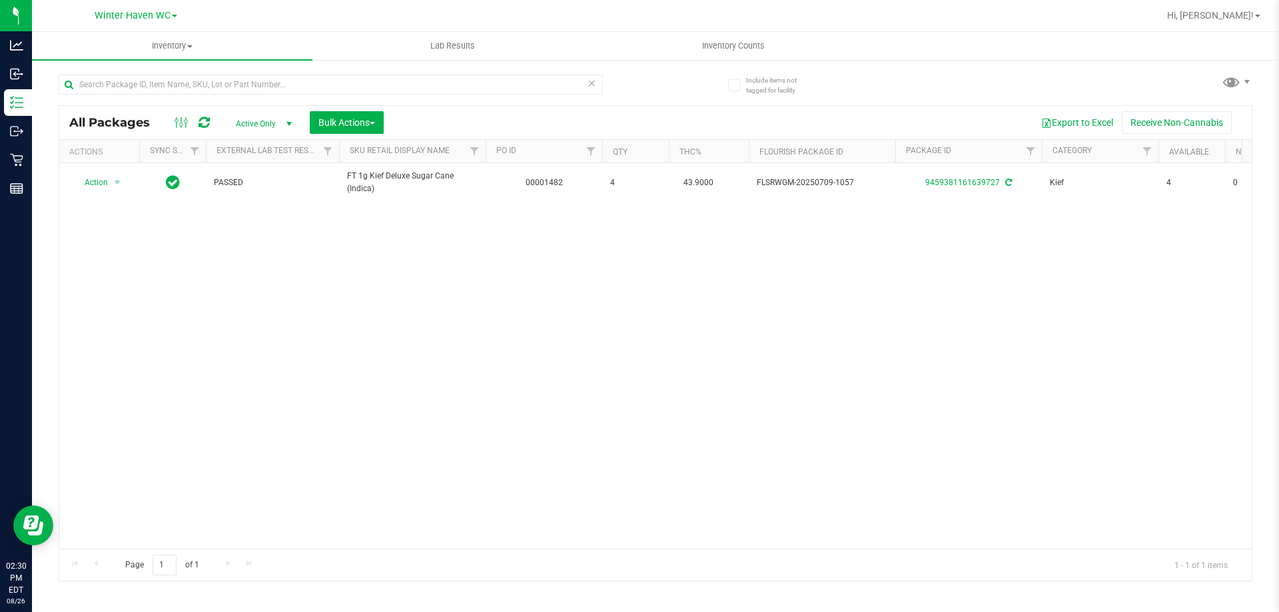
click at [297, 284] on div "Action Action Adjust qty Create package Edit attributes Global inventory Locate…" at bounding box center [655, 356] width 1192 height 386
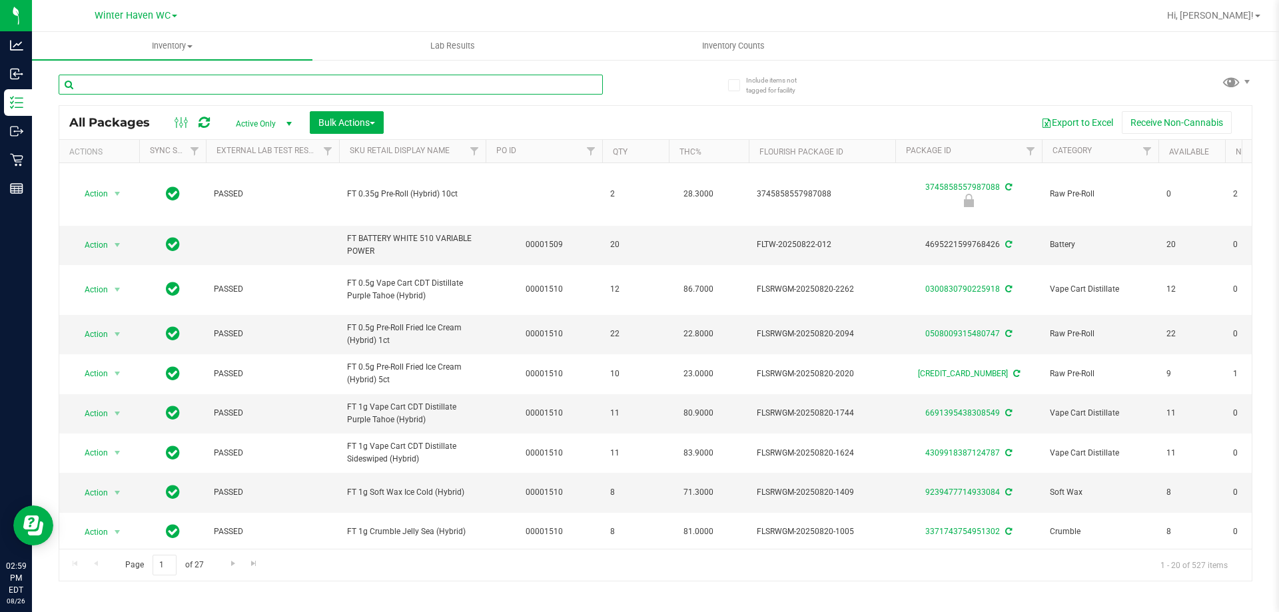
click at [121, 94] on input "text" at bounding box center [331, 85] width 544 height 20
type input "milk"
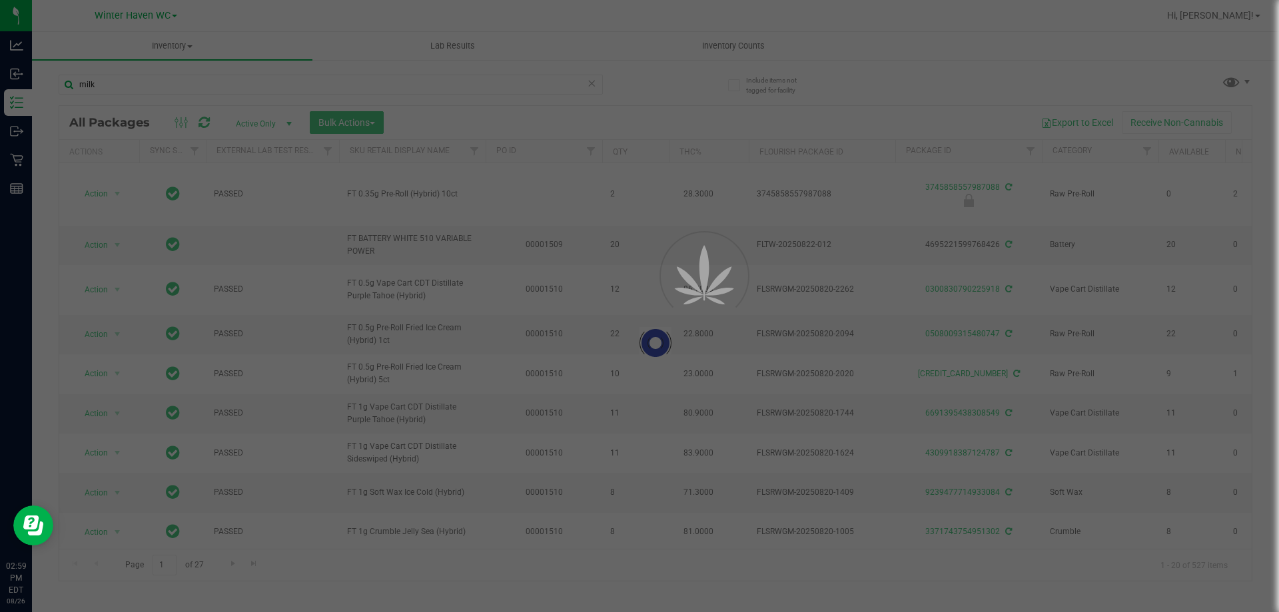
click at [619, 78] on div at bounding box center [639, 306] width 1279 height 612
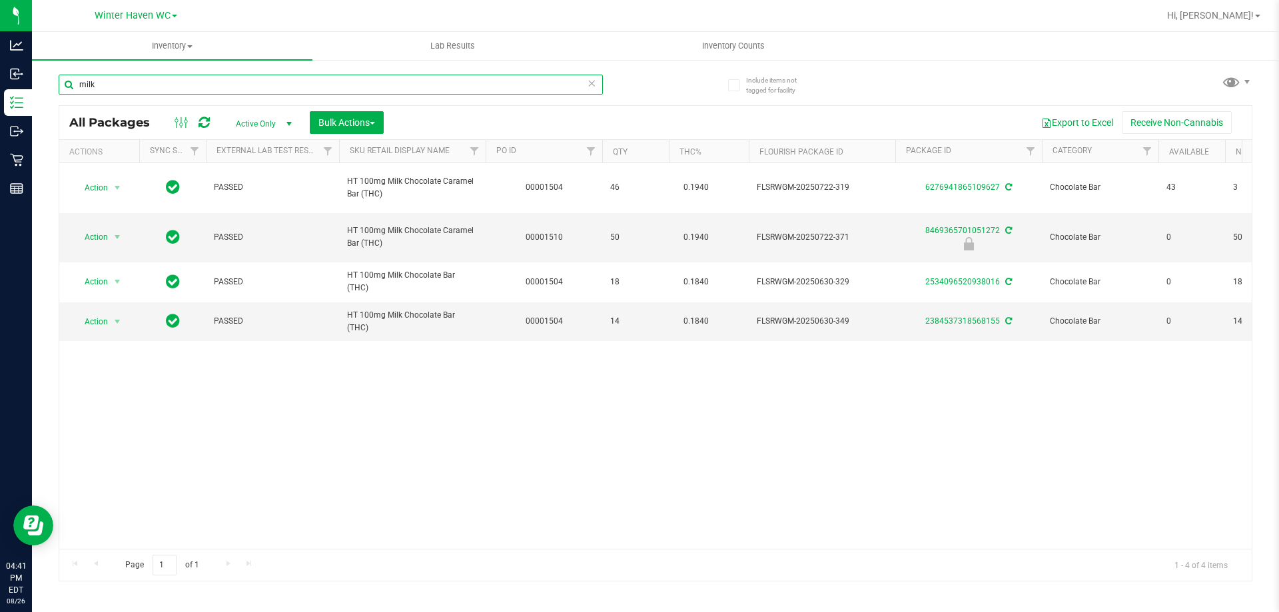
click at [294, 87] on input "milk" at bounding box center [331, 85] width 544 height 20
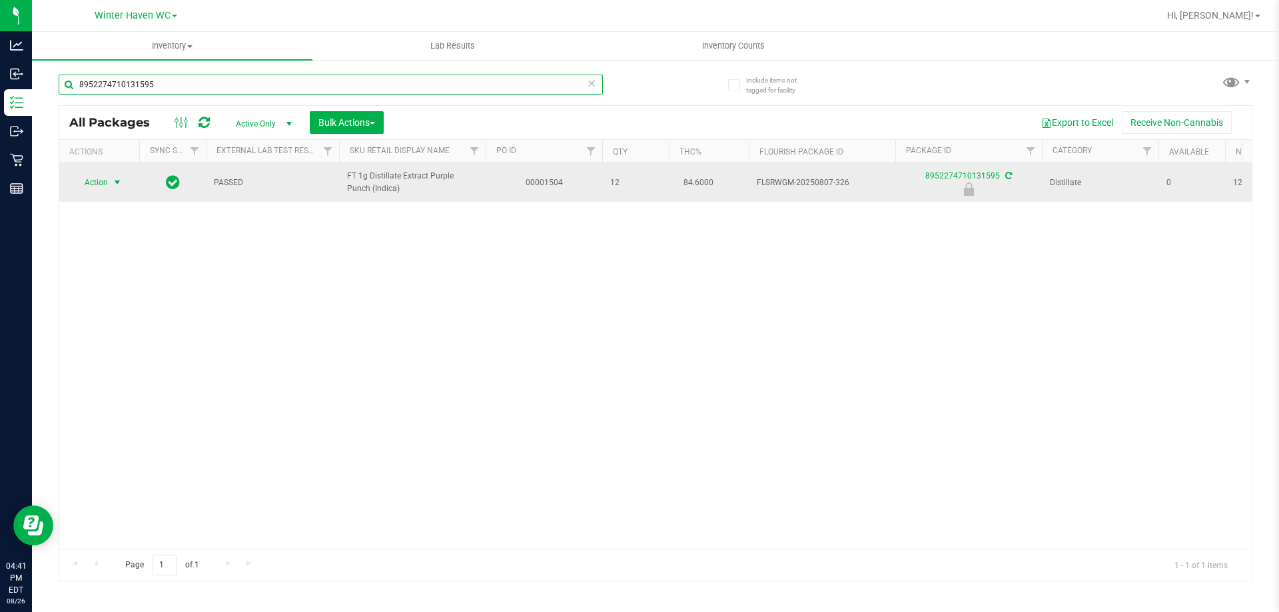
type input "8952274710131595"
click at [98, 184] on span "Action" at bounding box center [91, 182] width 36 height 19
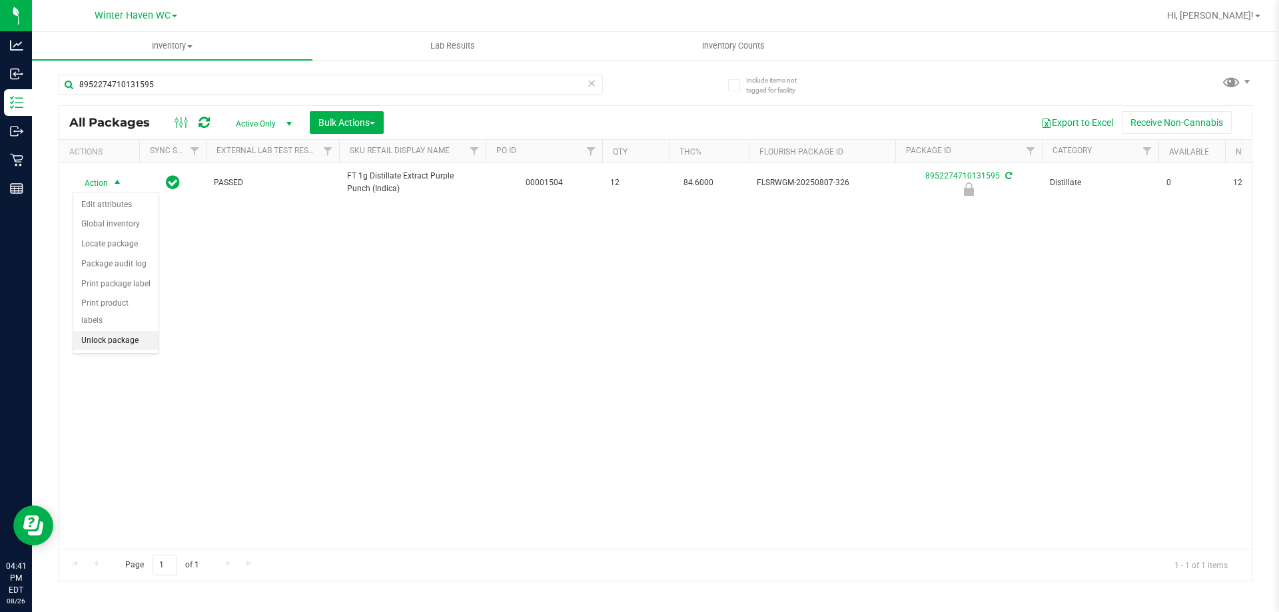
click at [111, 331] on li "Unlock package" at bounding box center [115, 341] width 85 height 20
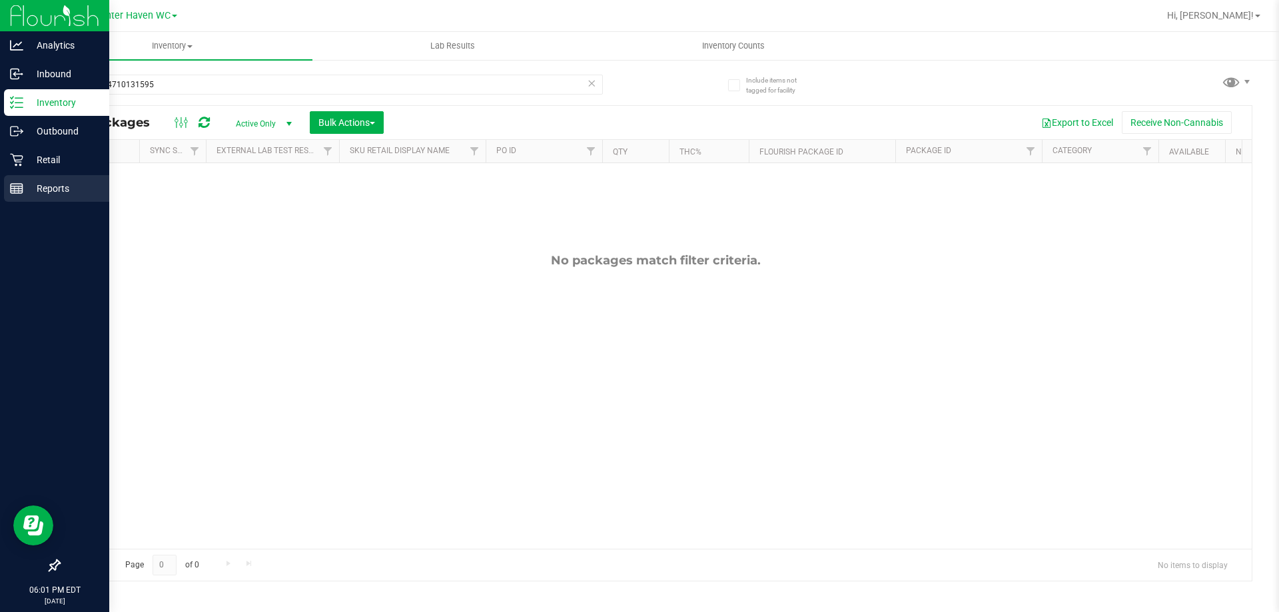
click at [11, 194] on icon at bounding box center [16, 188] width 13 height 13
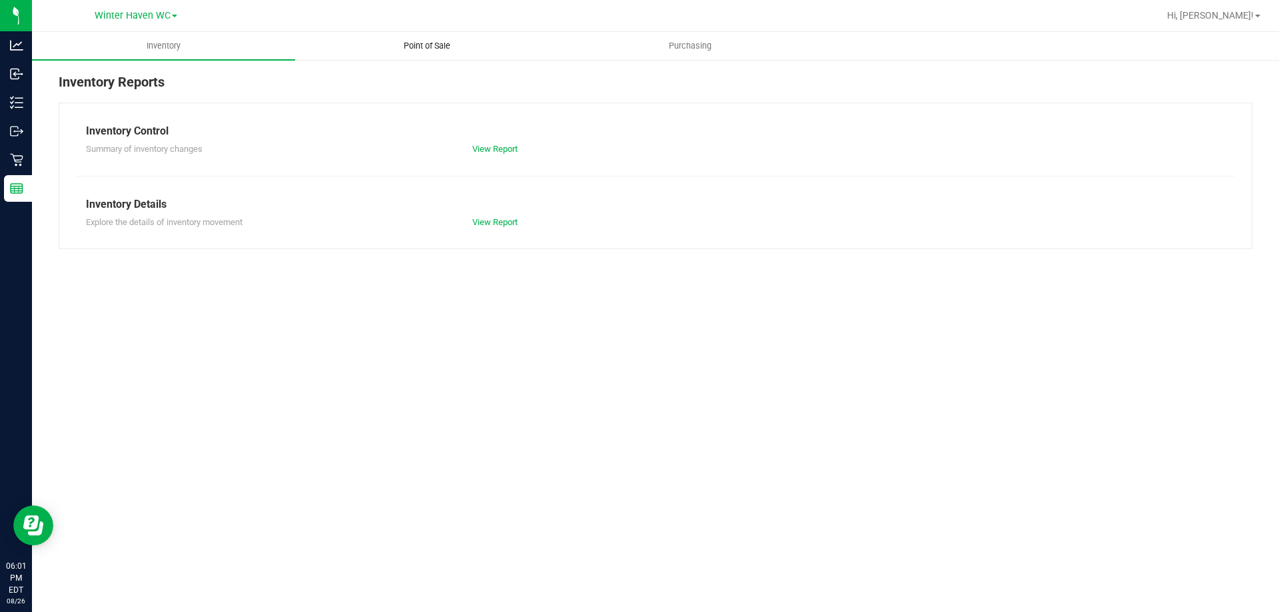
click at [428, 46] on span "Point of Sale" at bounding box center [427, 46] width 83 height 12
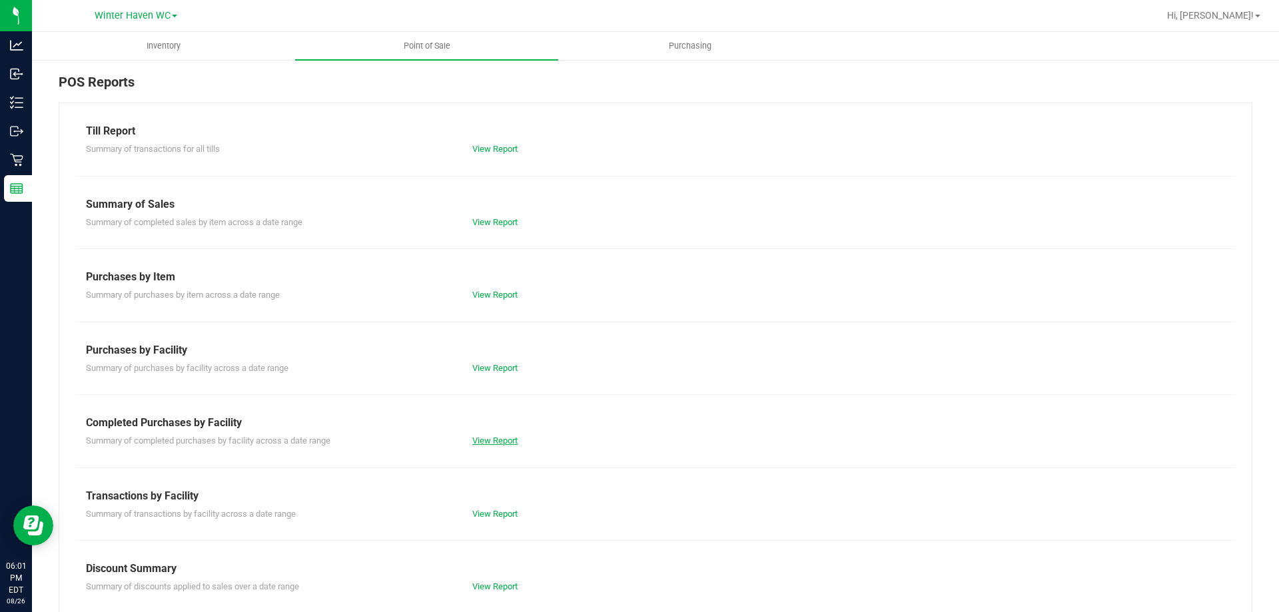
click at [479, 442] on link "View Report" at bounding box center [494, 441] width 45 height 10
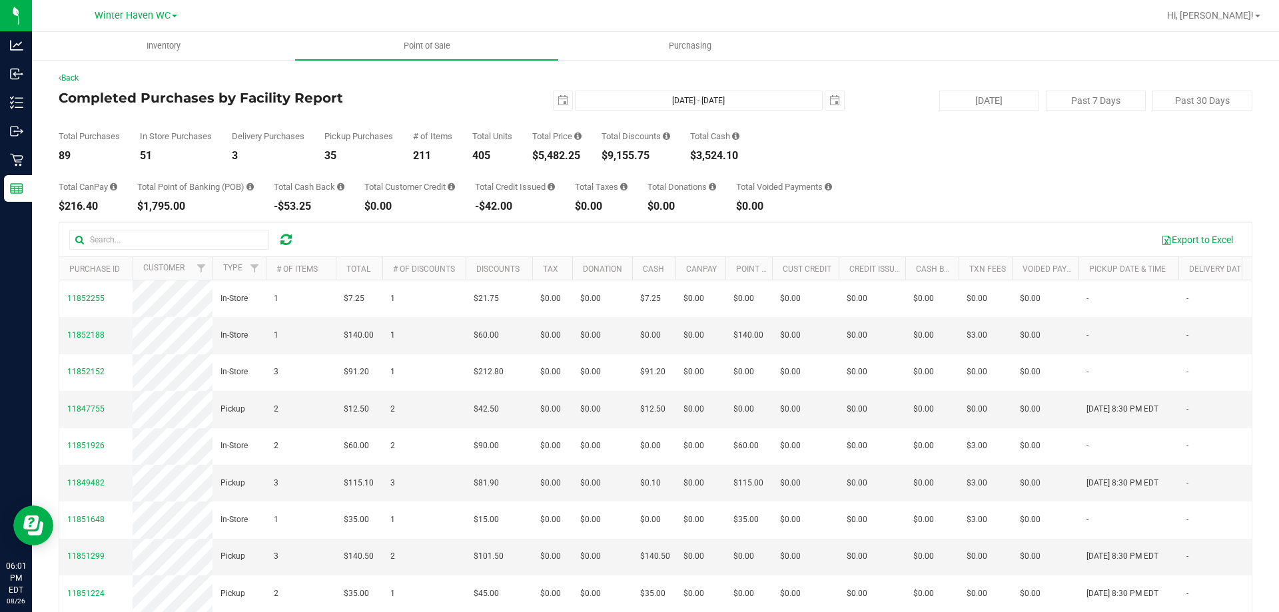
click at [968, 207] on div "Total CanPay $216.40 Total Point of Banking (POB) $1,795.00 Total Cash Back -$5…" at bounding box center [655, 186] width 1193 height 51
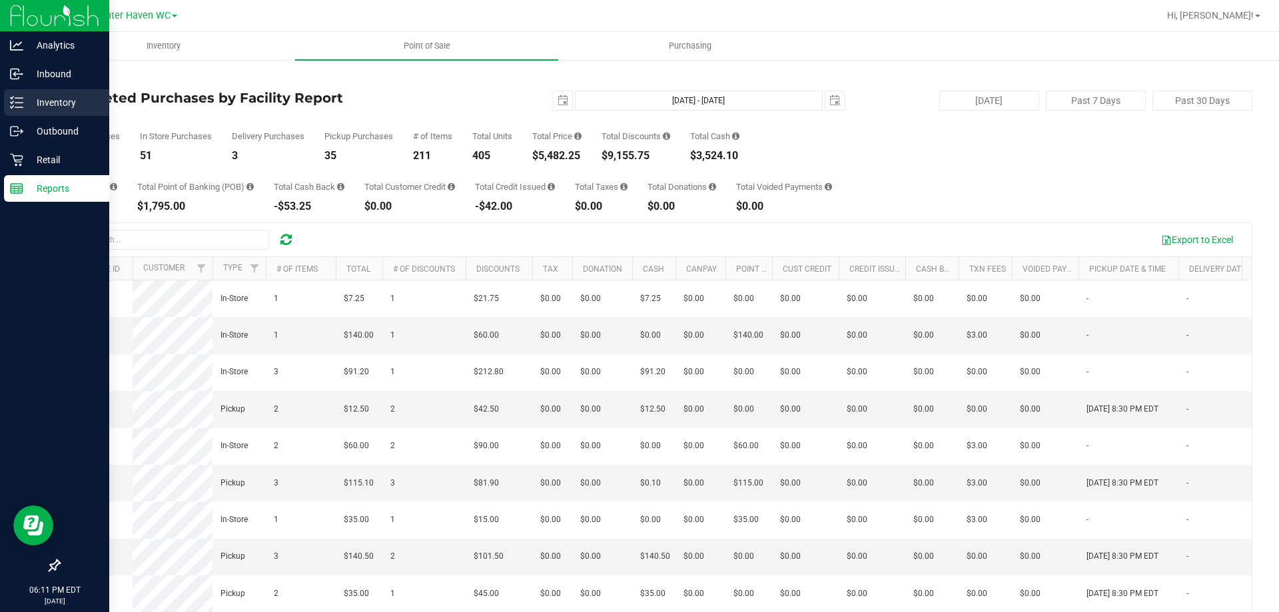
click at [18, 104] on icon at bounding box center [16, 102] width 13 height 13
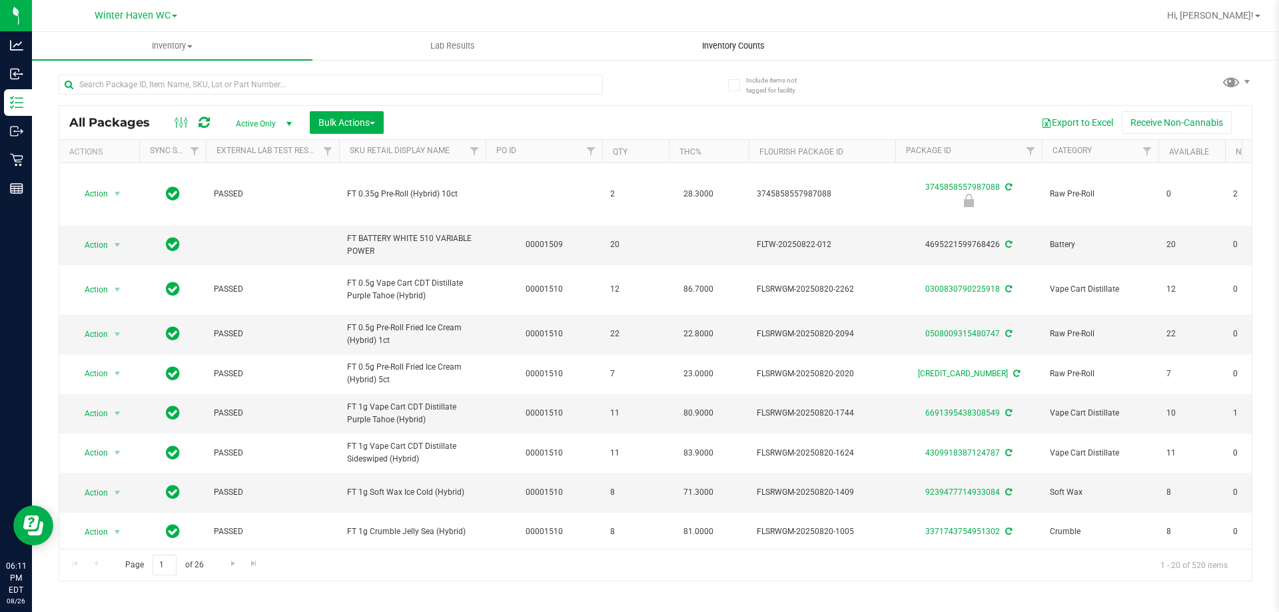
click at [749, 47] on span "Inventory Counts" at bounding box center [733, 46] width 99 height 12
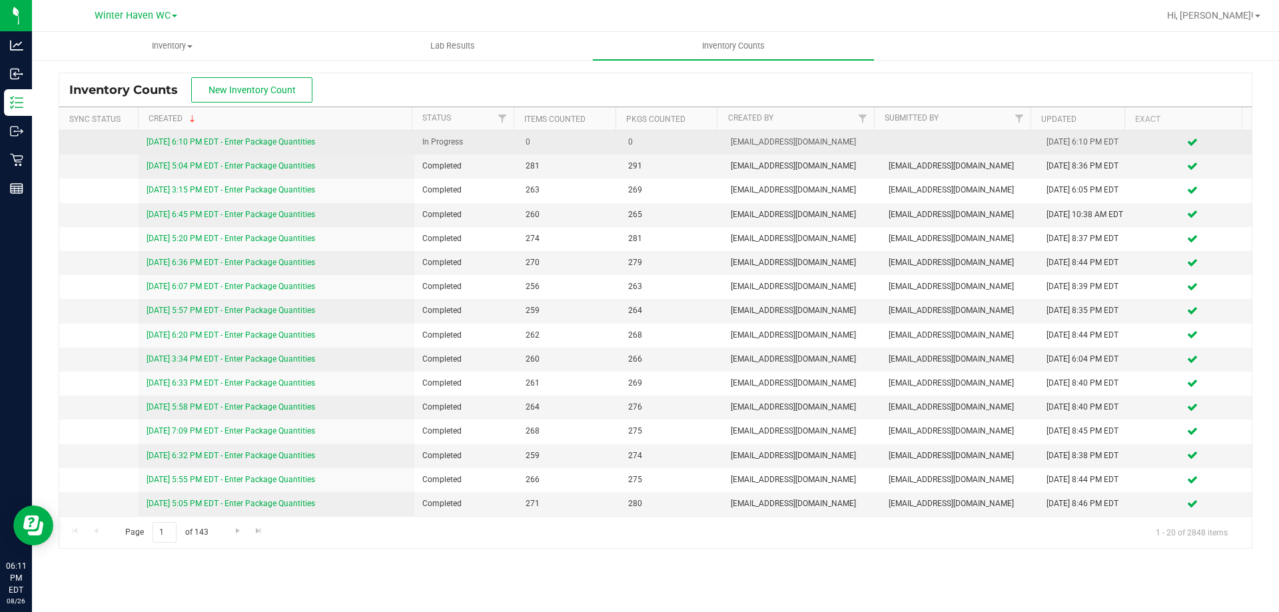
click at [298, 147] on link "8/26/25 6:10 PM EDT - Enter Package Quantities" at bounding box center [231, 141] width 168 height 9
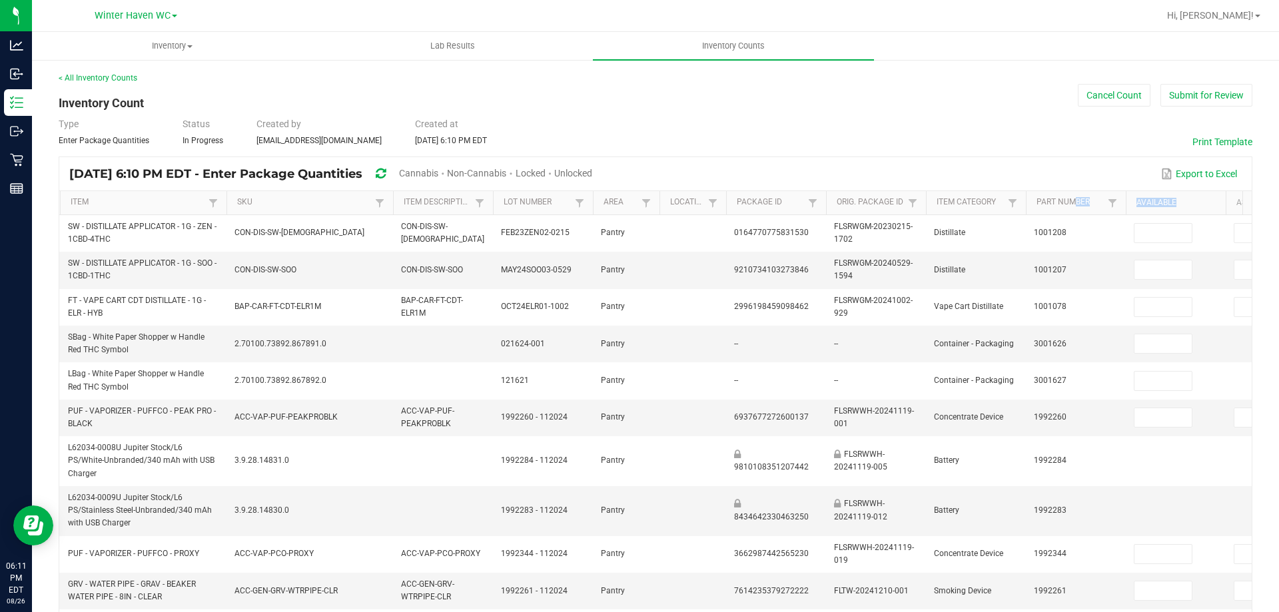
drag, startPoint x: 1204, startPoint y: 198, endPoint x: 1071, endPoint y: 173, distance: 135.6
click at [1072, 174] on kendo-grid "Aug 26, 2025 6:10 PM EDT - Enter Package Quantities Cannabis Non-Cannabis Locke…" at bounding box center [655, 584] width 1193 height 856
click at [1071, 171] on div "Export to Excel" at bounding box center [921, 173] width 639 height 23
click at [1248, 11] on span "Hi, [PERSON_NAME]!" at bounding box center [1210, 15] width 87 height 11
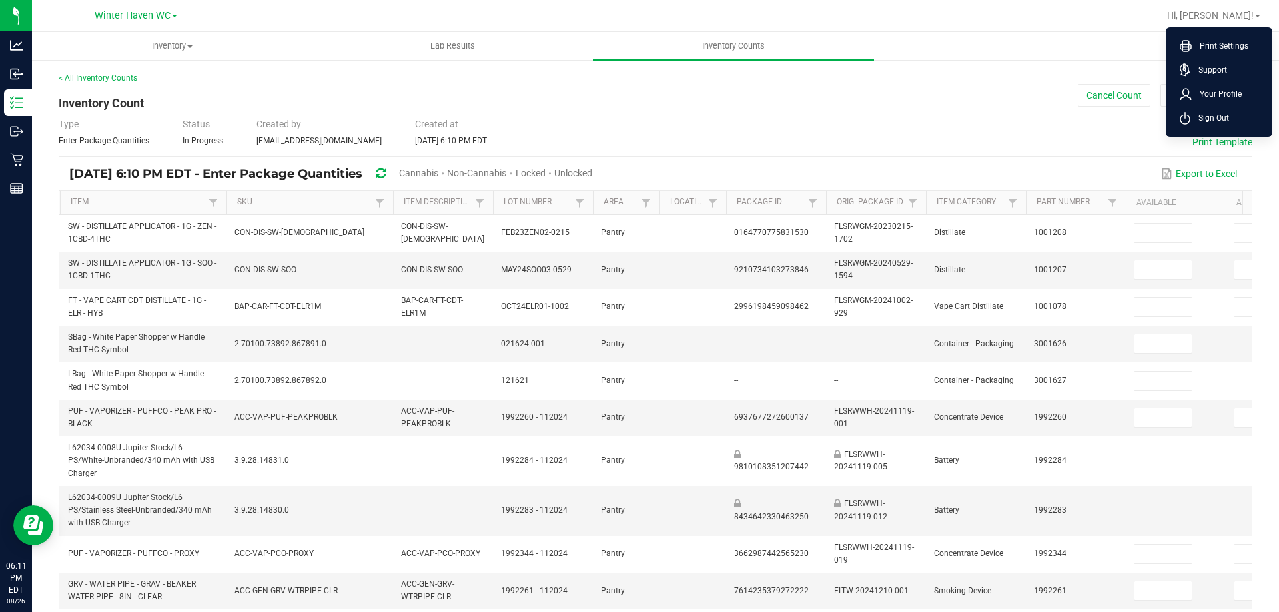
click at [1007, 89] on div "< All Inventory Counts Inventory Count Cancel Count Submit for Review Type Ente…" at bounding box center [655, 542] width 1193 height 941
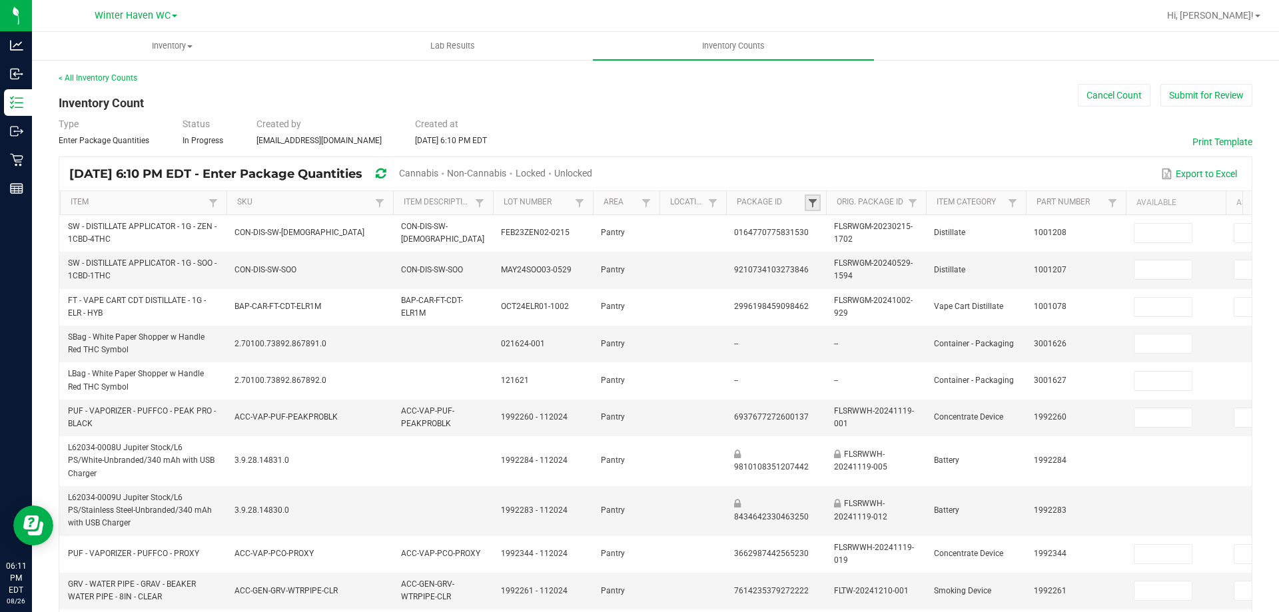
click at [810, 205] on span at bounding box center [812, 203] width 11 height 11
click at [854, 265] on button "Clear" at bounding box center [846, 264] width 66 height 29
click at [860, 102] on div "< All Inventory Counts Inventory Count Cancel Count Submit for Review Type Ente…" at bounding box center [655, 542] width 1193 height 941
click at [1225, 24] on div "Hi, Brian! Print Settings Support Your Profile Sign Out" at bounding box center [1213, 15] width 104 height 23
click at [1226, 23] on div "Hi, Brian! Print Settings Support Your Profile Sign Out" at bounding box center [1213, 15] width 104 height 23
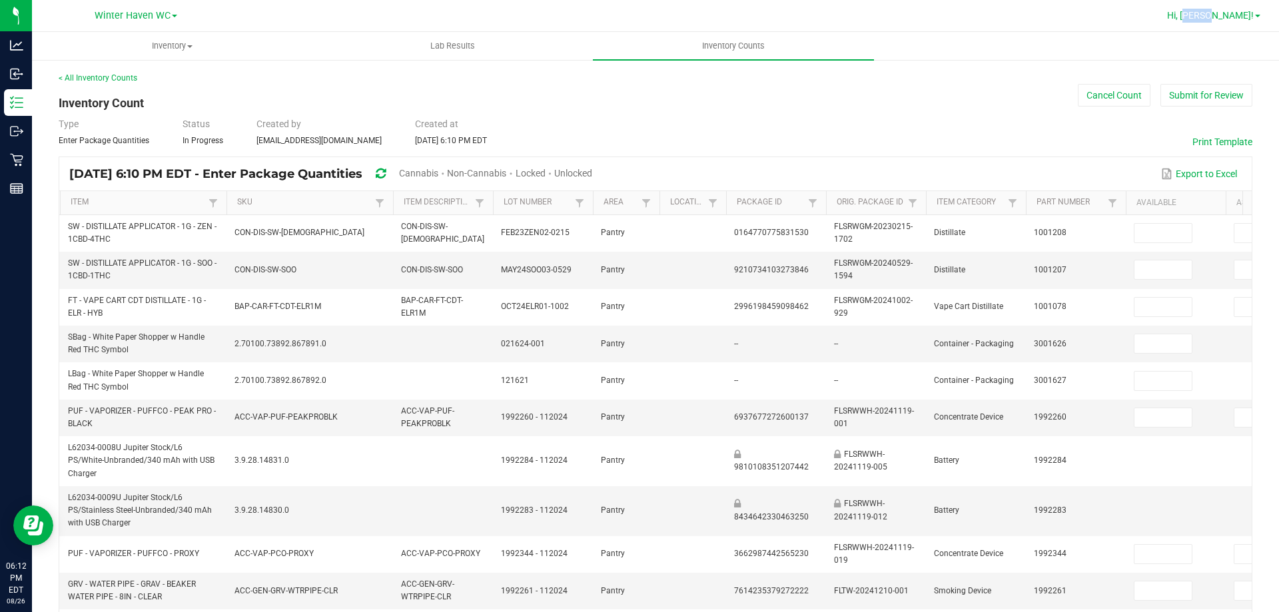
click at [1227, 20] on span "Hi, [PERSON_NAME]!" at bounding box center [1210, 15] width 87 height 11
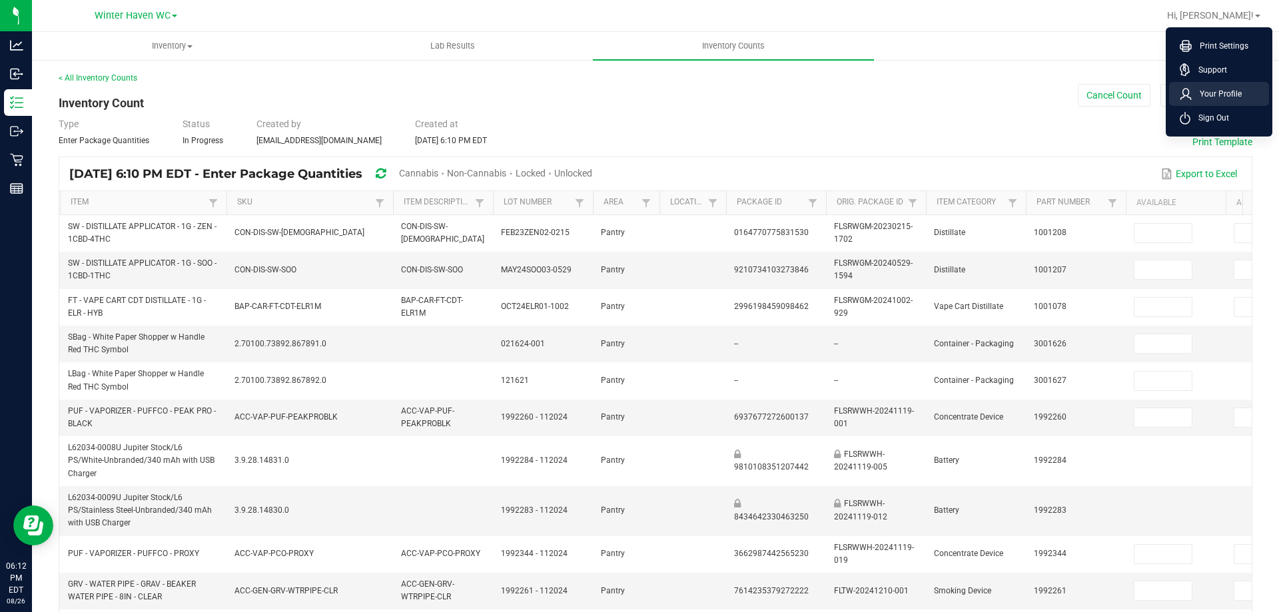
click at [1219, 87] on li "Your Profile" at bounding box center [1219, 94] width 100 height 24
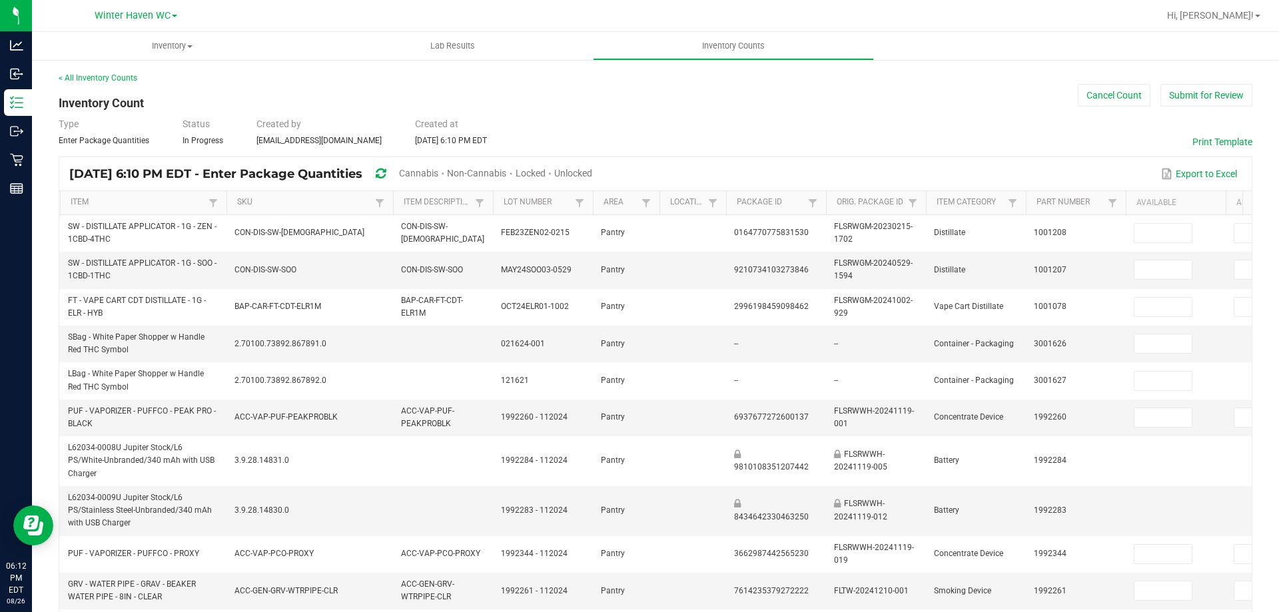
click at [659, 112] on div "< All Inventory Counts Inventory Count Cancel Count Submit for Review Type Ente…" at bounding box center [655, 542] width 1193 height 941
click at [592, 176] on span "Unlocked" at bounding box center [573, 173] width 38 height 11
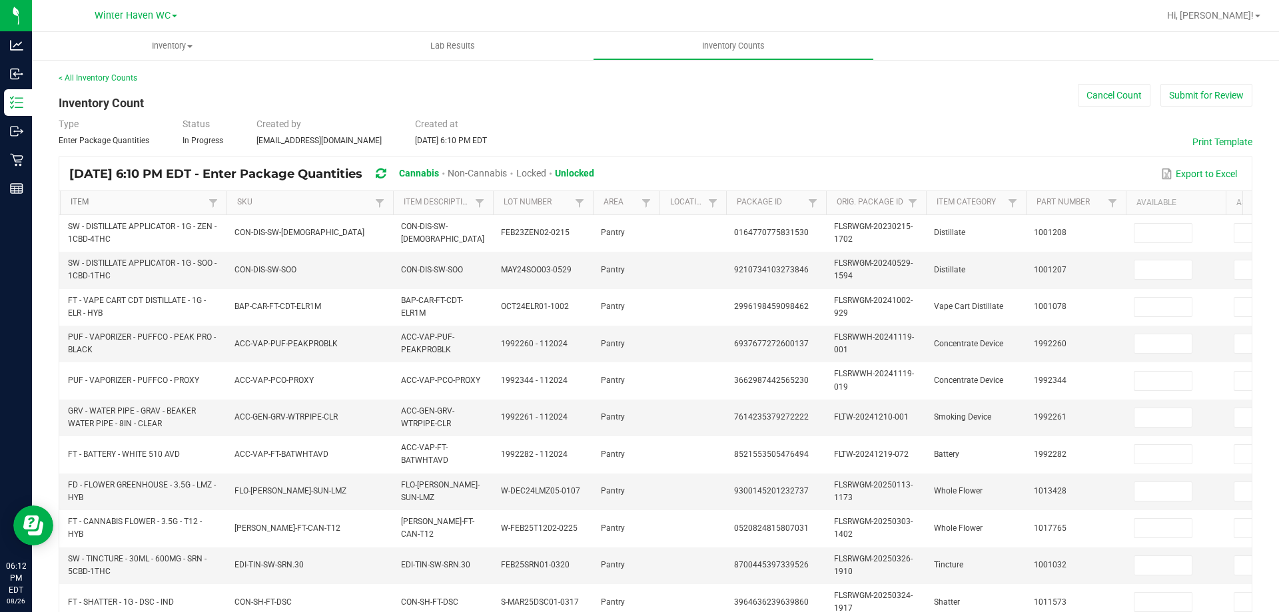
click at [176, 200] on link "Item" at bounding box center [138, 202] width 134 height 11
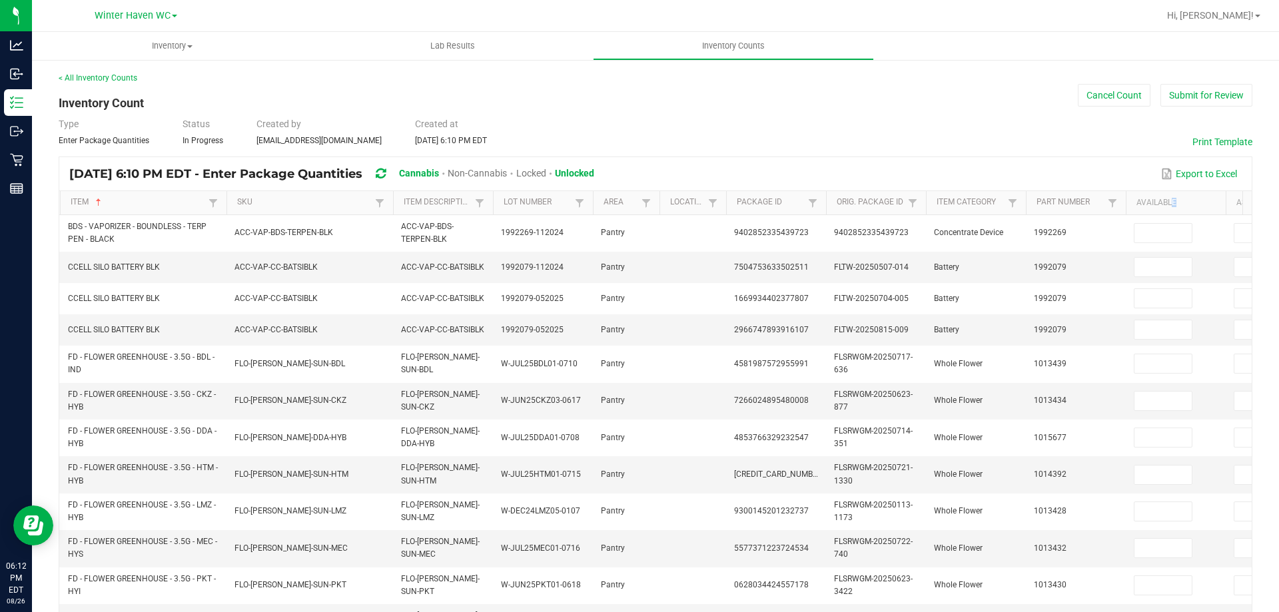
drag, startPoint x: 1185, startPoint y: 202, endPoint x: 1173, endPoint y: 201, distance: 12.1
click at [1173, 201] on th "Available" at bounding box center [1175, 203] width 100 height 24
click at [685, 124] on div "Type Enter Package Quantities Status In Progress Created by bbeaudin@liveparall…" at bounding box center [655, 131] width 1193 height 29
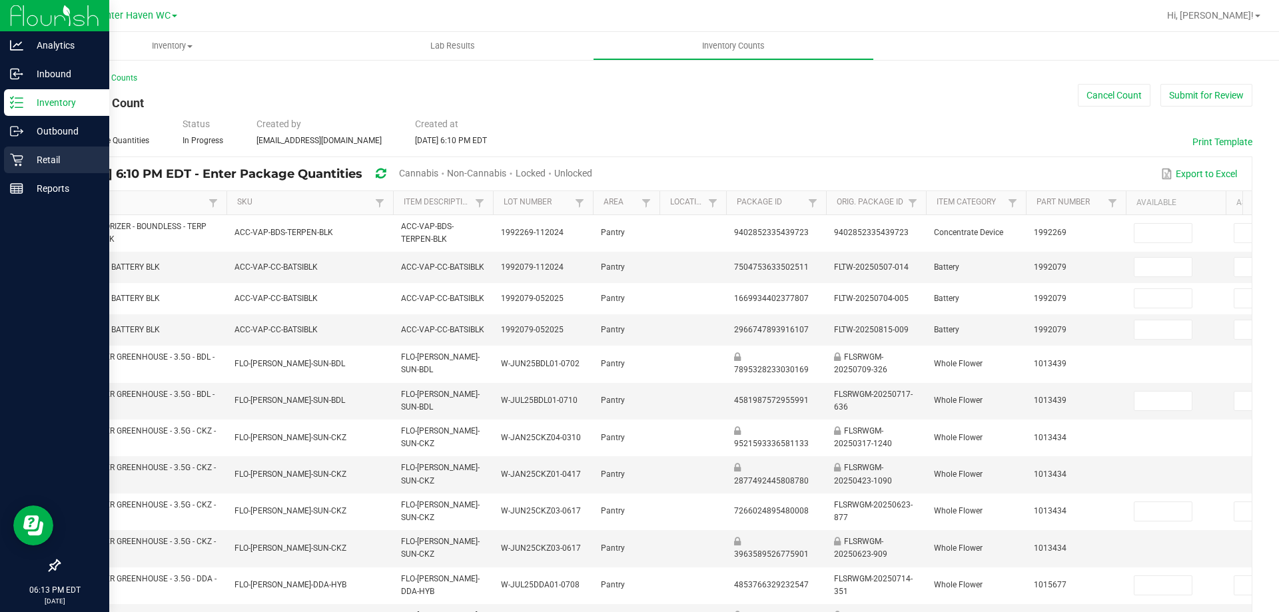
click at [33, 166] on p "Retail" at bounding box center [63, 160] width 80 height 16
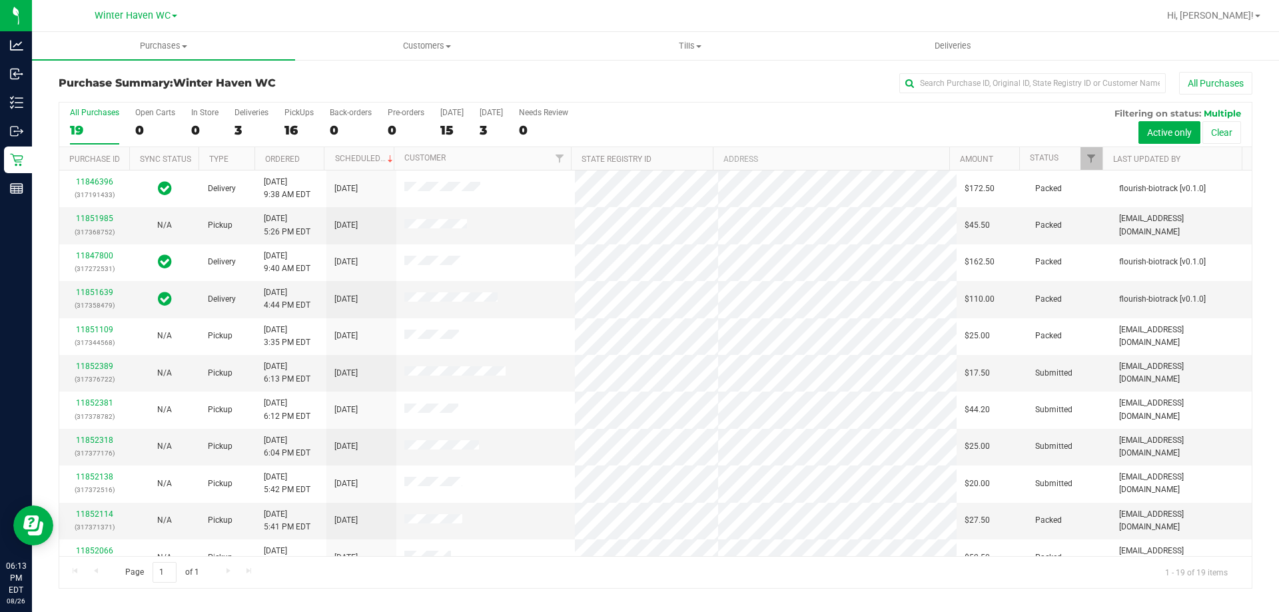
click at [698, 85] on div "All Purchases" at bounding box center [854, 83] width 796 height 23
click at [152, 3] on div "Winter Haven WC" at bounding box center [139, 16] width 200 height 26
click at [150, 14] on span "Winter Haven WC" at bounding box center [133, 16] width 76 height 12
click at [1249, 21] on link "Hi, [PERSON_NAME]!" at bounding box center [1213, 16] width 104 height 14
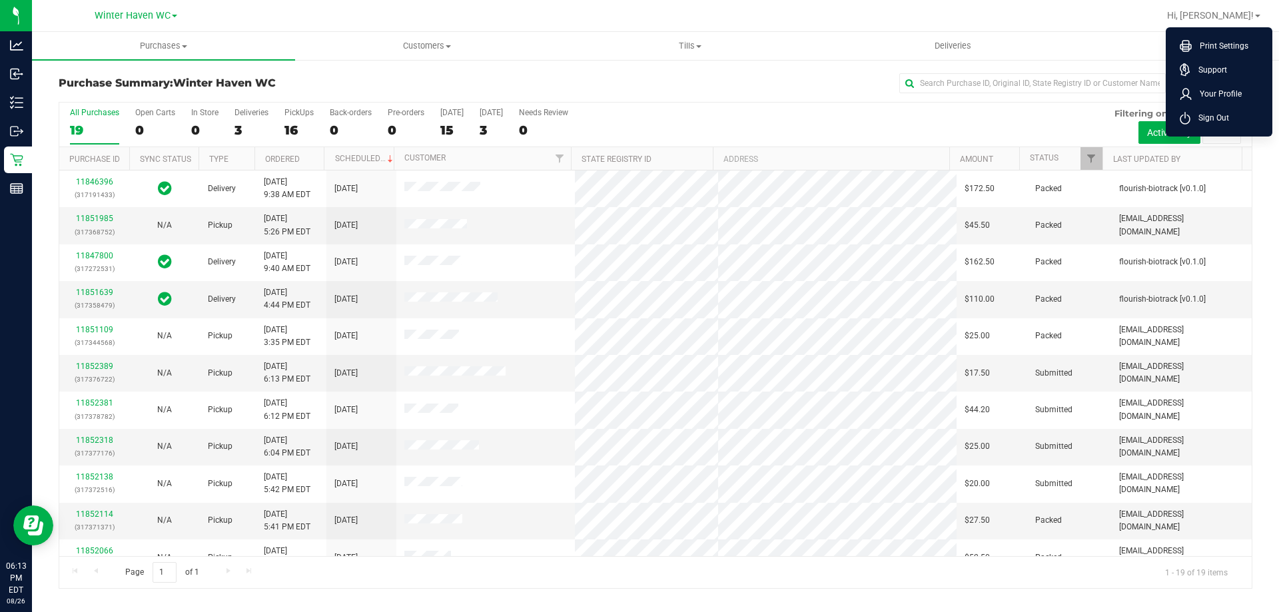
drag, startPoint x: 799, startPoint y: 89, endPoint x: 649, endPoint y: 59, distance: 152.7
click at [798, 89] on div "All Purchases" at bounding box center [854, 83] width 796 height 23
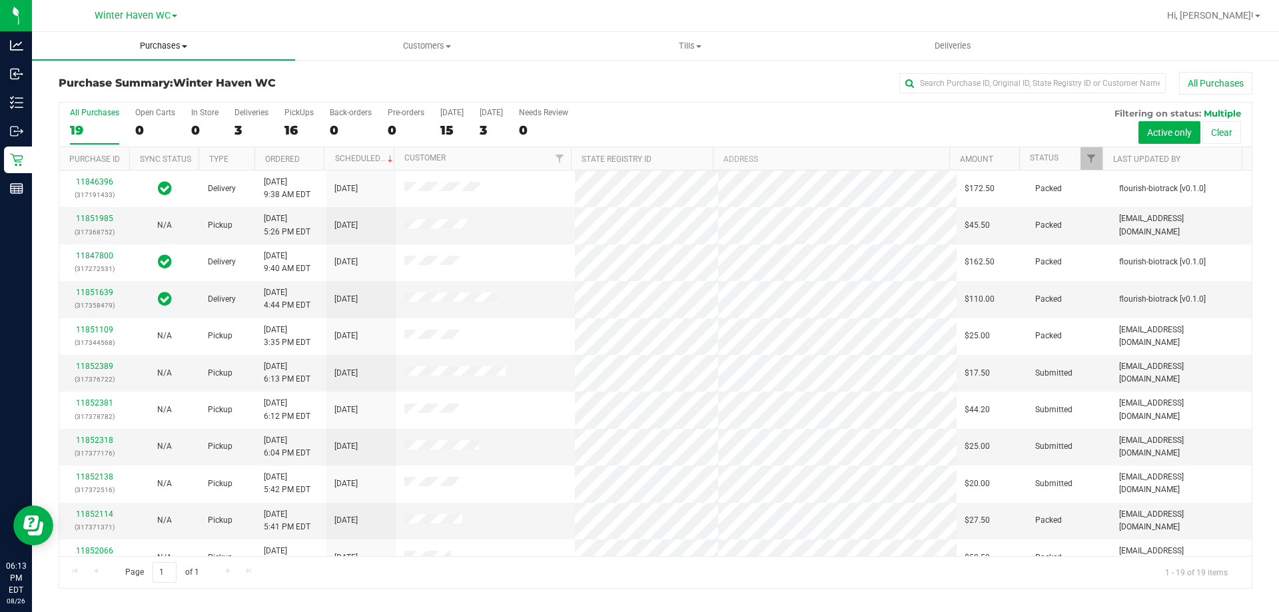
click at [177, 41] on span "Purchases" at bounding box center [163, 46] width 263 height 12
click at [100, 95] on span "Fulfillment" at bounding box center [73, 96] width 83 height 11
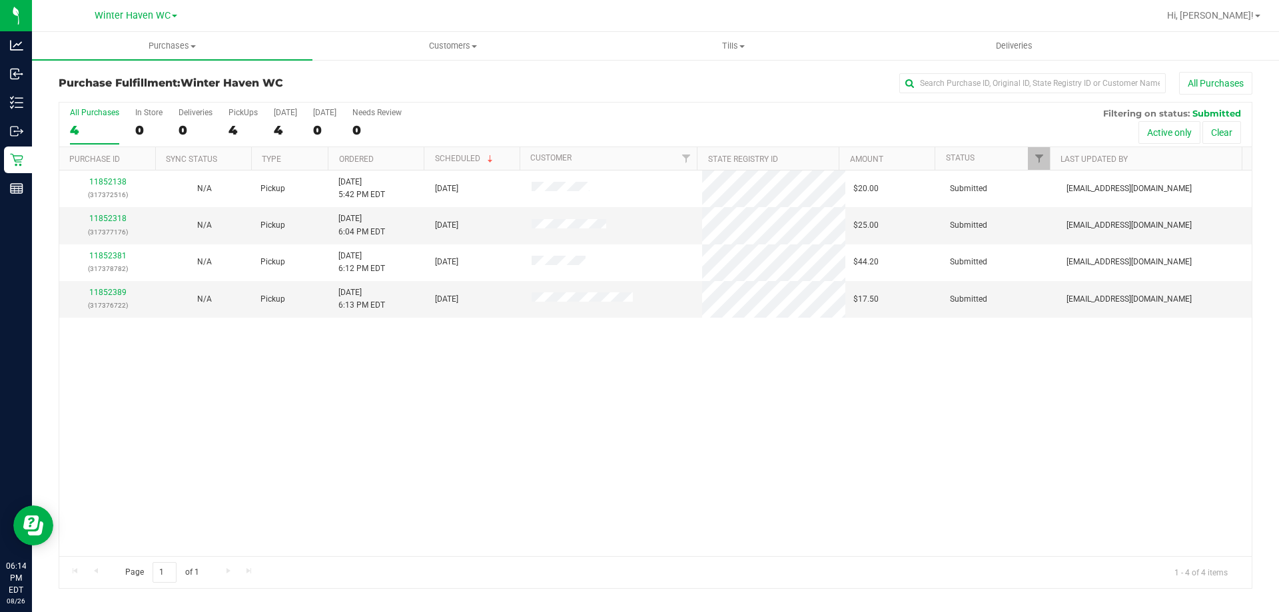
click at [383, 428] on div "11852138 (317372516) N/A Pickup [DATE] 5:42 PM EDT 8/26/2025 $20.00 Submitted […" at bounding box center [655, 363] width 1192 height 386
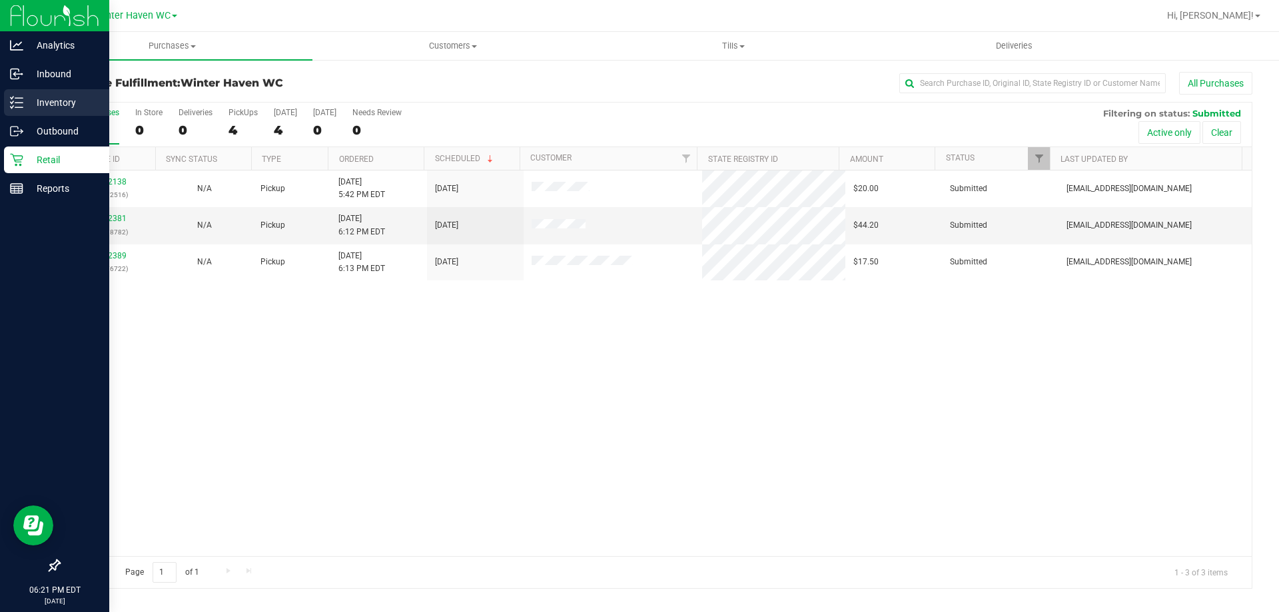
click at [5, 99] on div "Inventory" at bounding box center [56, 102] width 105 height 27
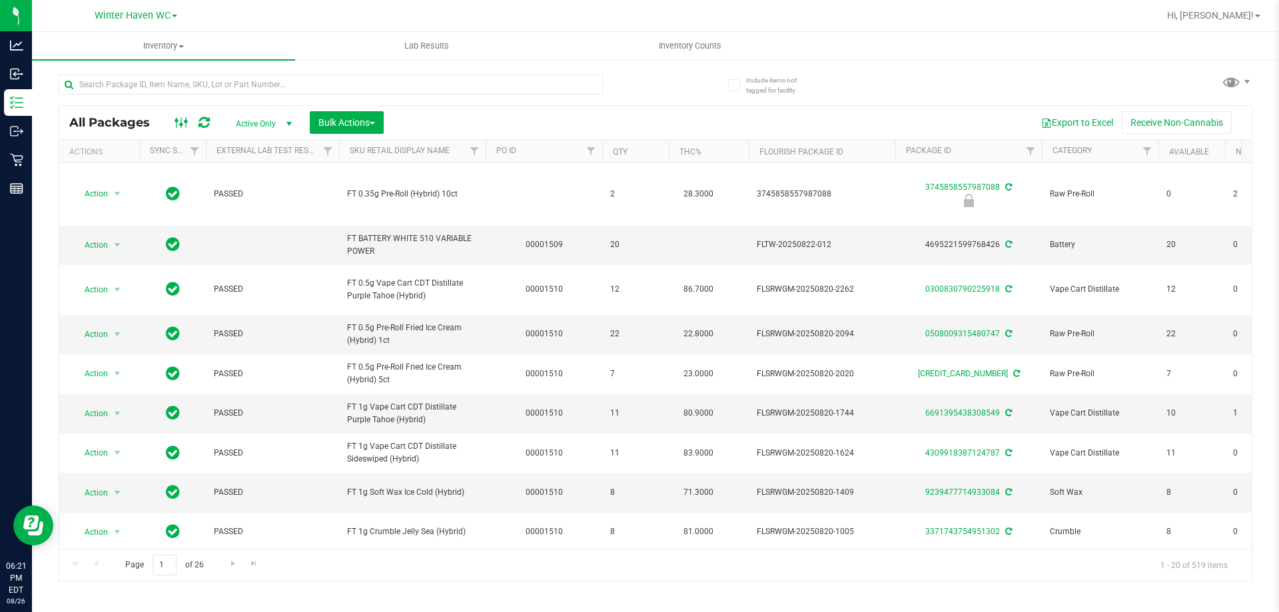
click at [174, 125] on icon at bounding box center [181, 123] width 15 height 16
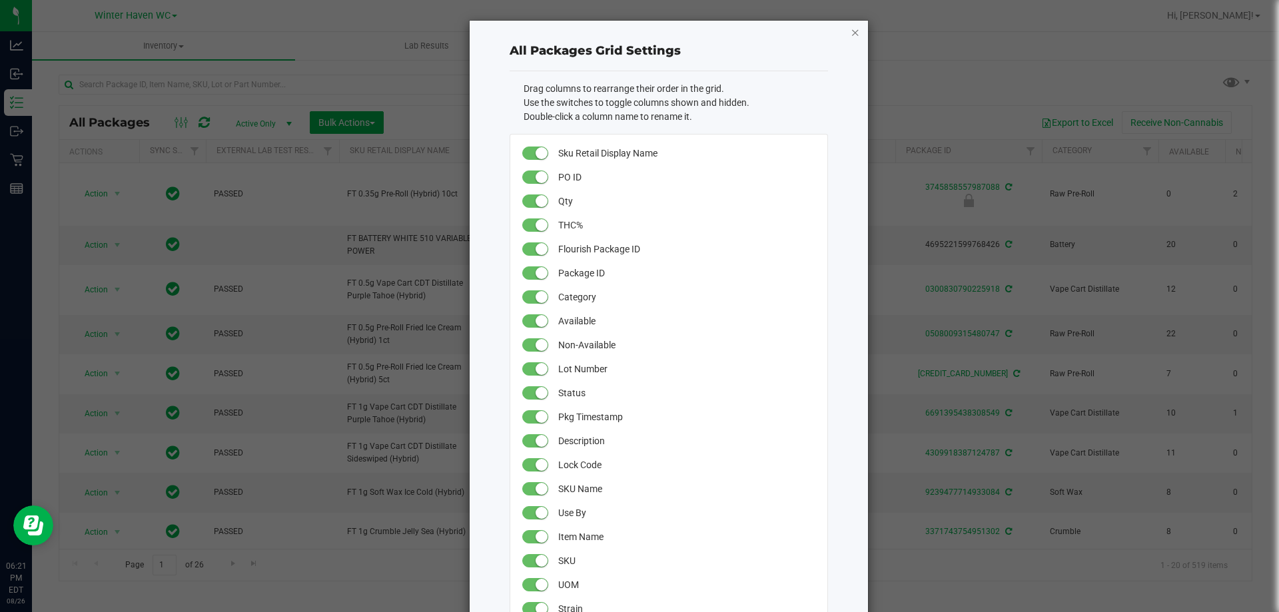
click at [851, 35] on icon "button" at bounding box center [854, 32] width 9 height 16
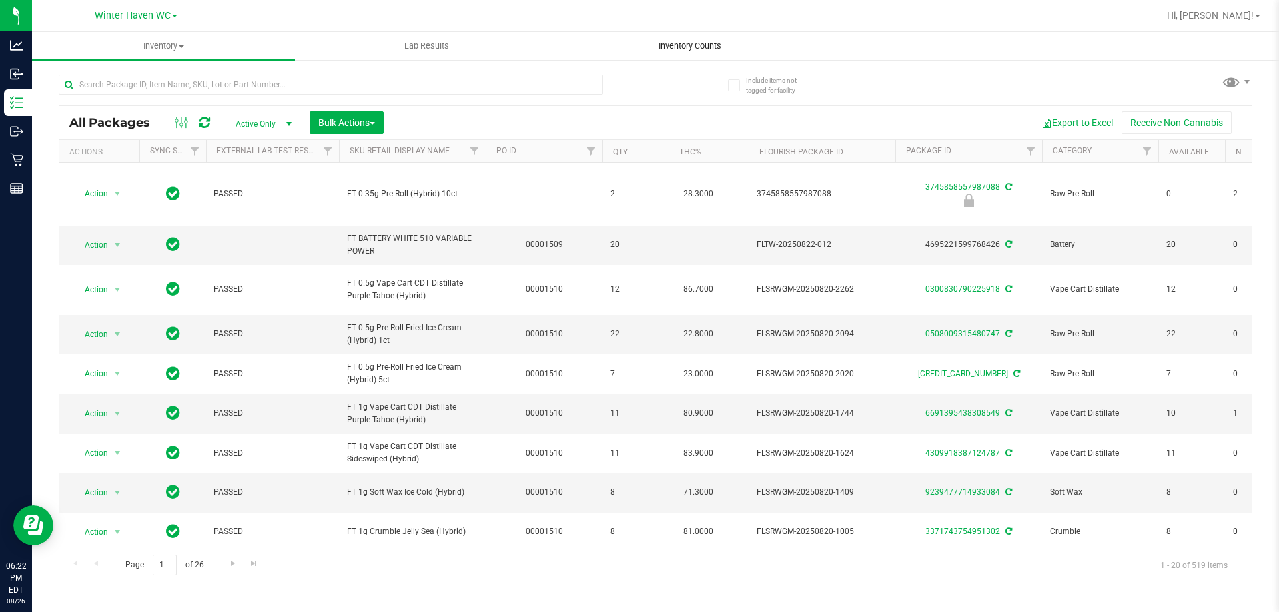
click at [704, 35] on uib-tab-heading "Inventory Counts" at bounding box center [690, 46] width 262 height 27
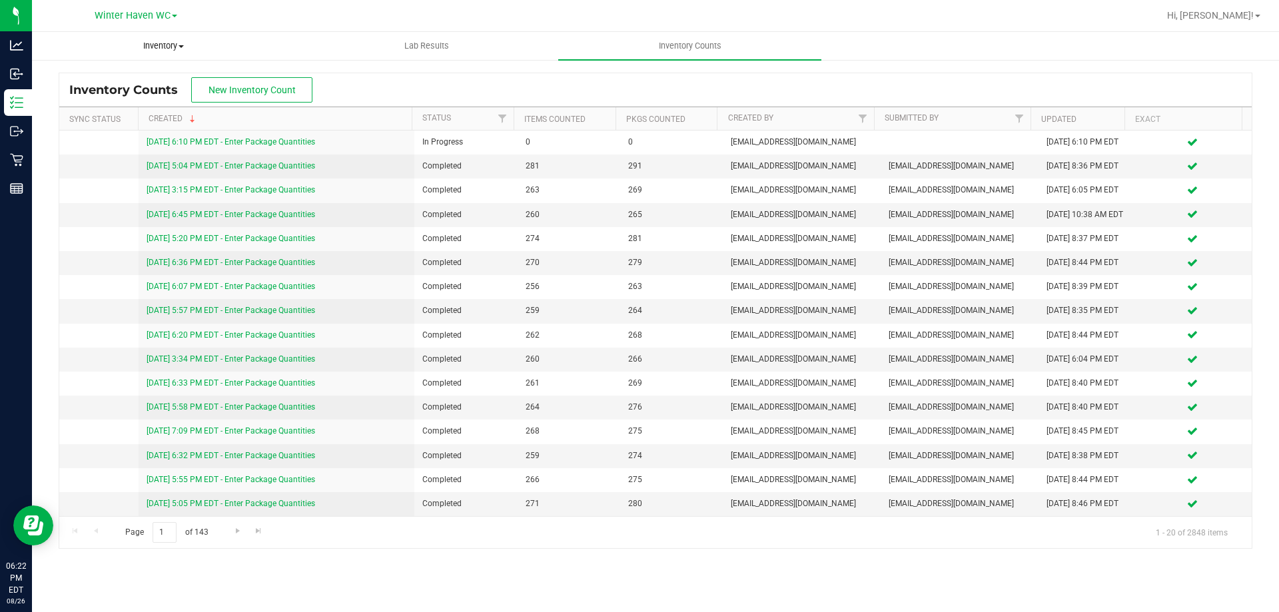
click at [161, 45] on span "Inventory" at bounding box center [164, 46] width 262 height 12
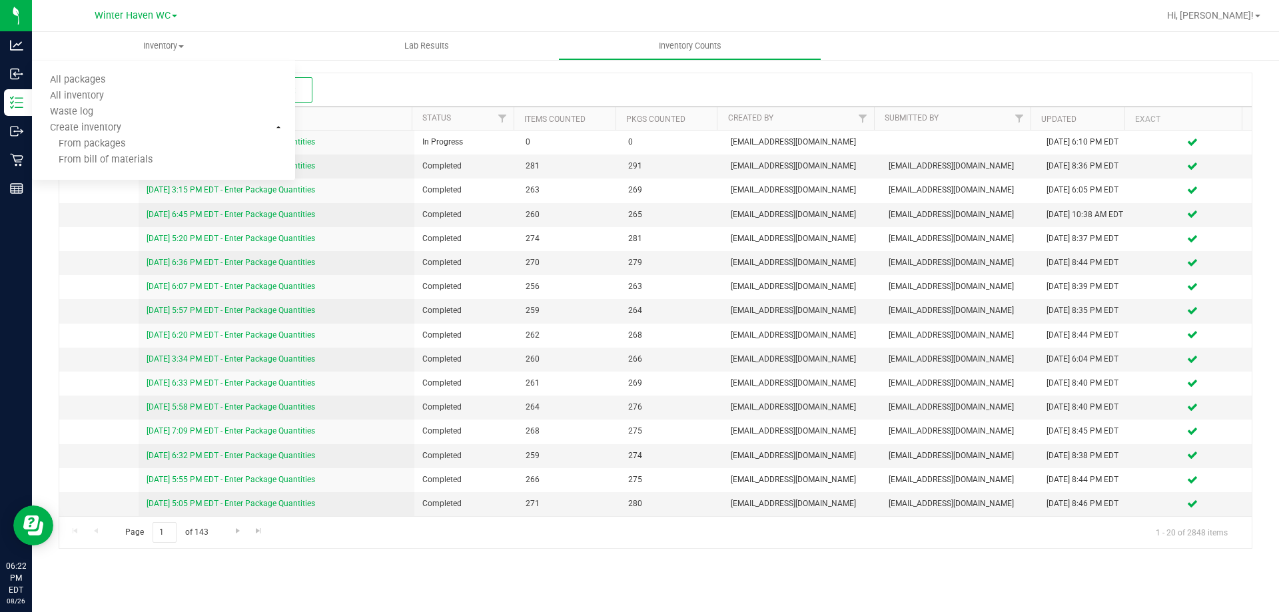
click at [477, 73] on div "Inventory Counts New Inventory Count" at bounding box center [655, 89] width 1192 height 33
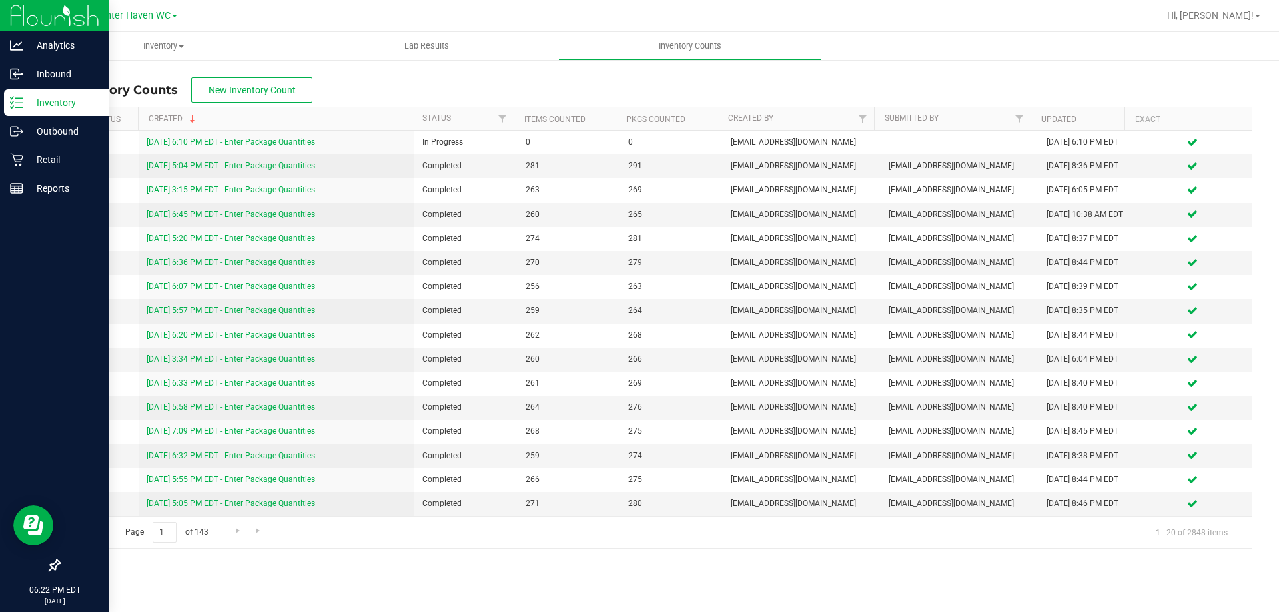
click at [27, 103] on p "Inventory" at bounding box center [63, 103] width 80 height 16
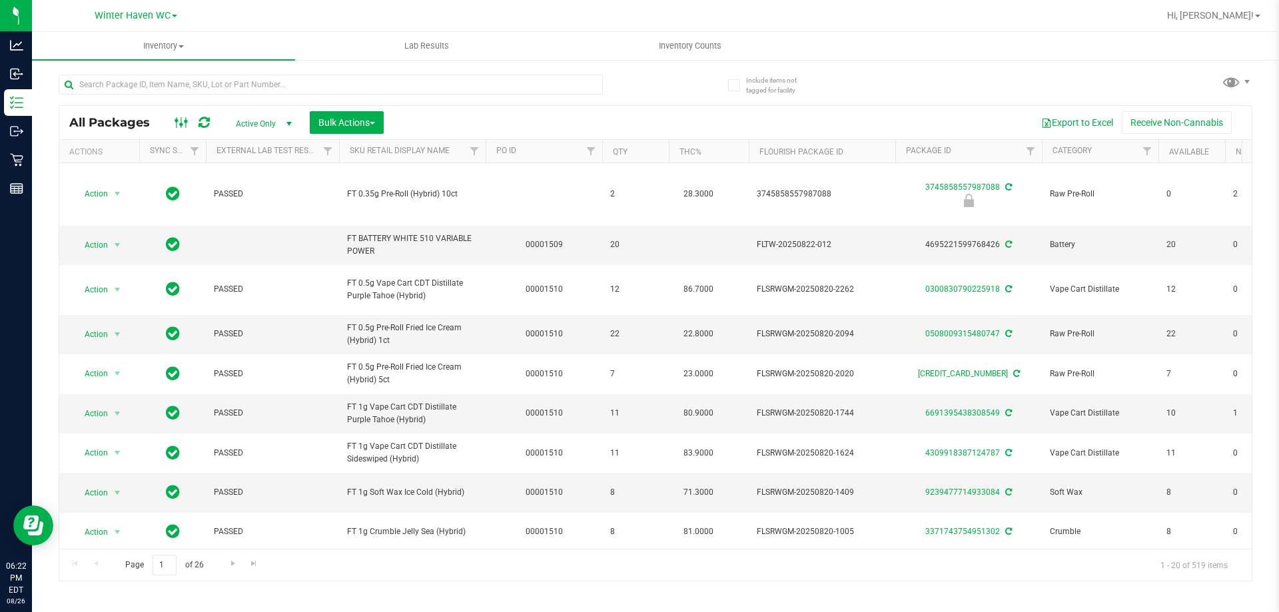
click at [183, 119] on icon at bounding box center [181, 123] width 15 height 16
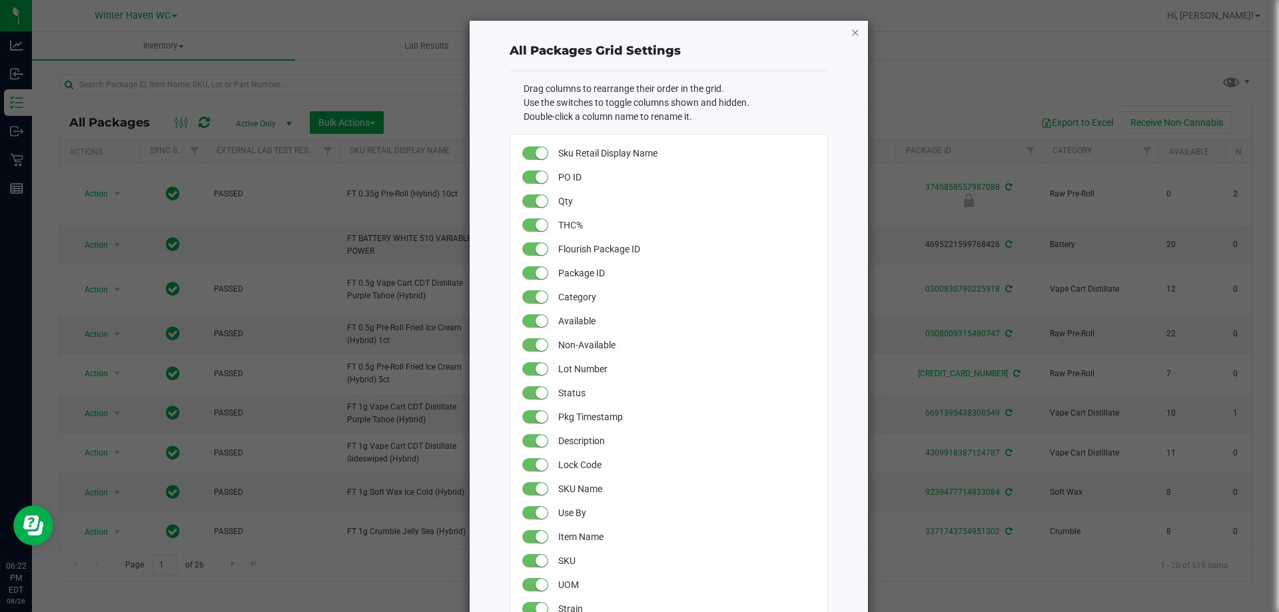
click at [850, 33] on icon "button" at bounding box center [854, 32] width 9 height 16
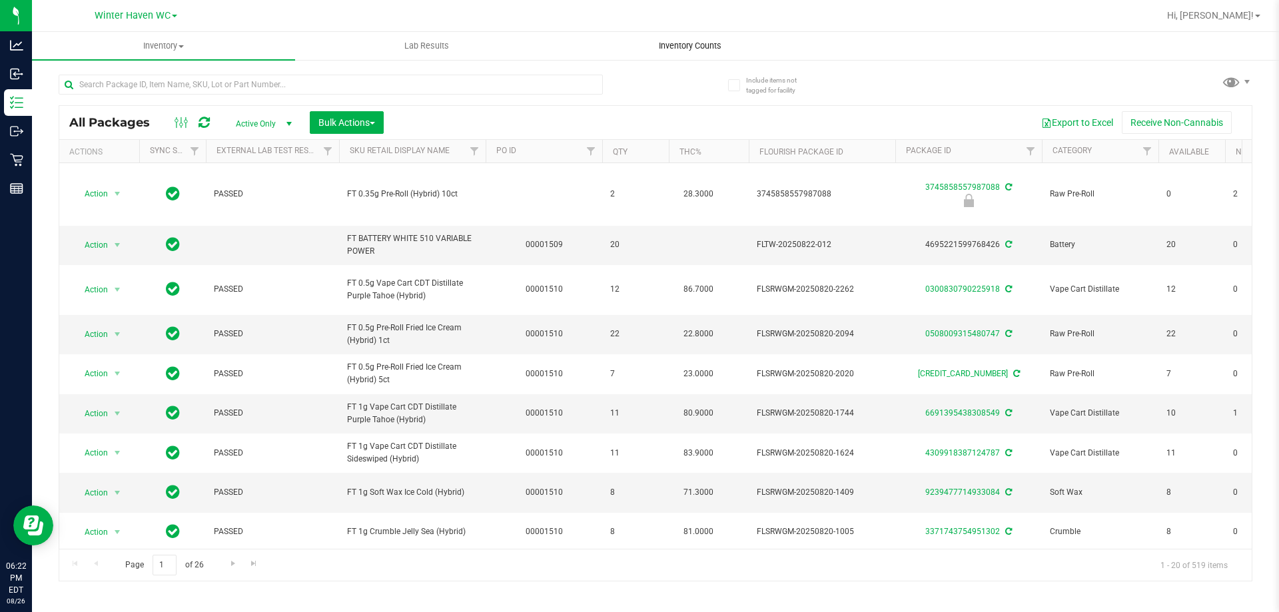
click at [671, 43] on span "Inventory Counts" at bounding box center [690, 46] width 99 height 12
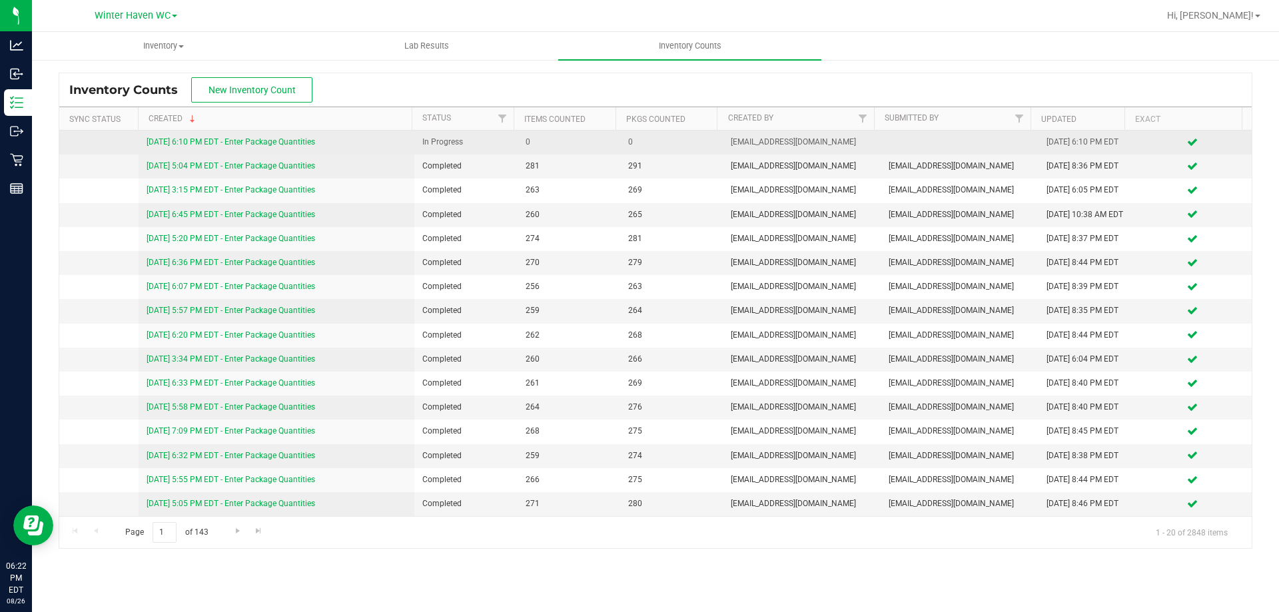
click at [219, 137] on link "8/26/25 6:10 PM EDT - Enter Package Quantities" at bounding box center [231, 141] width 168 height 9
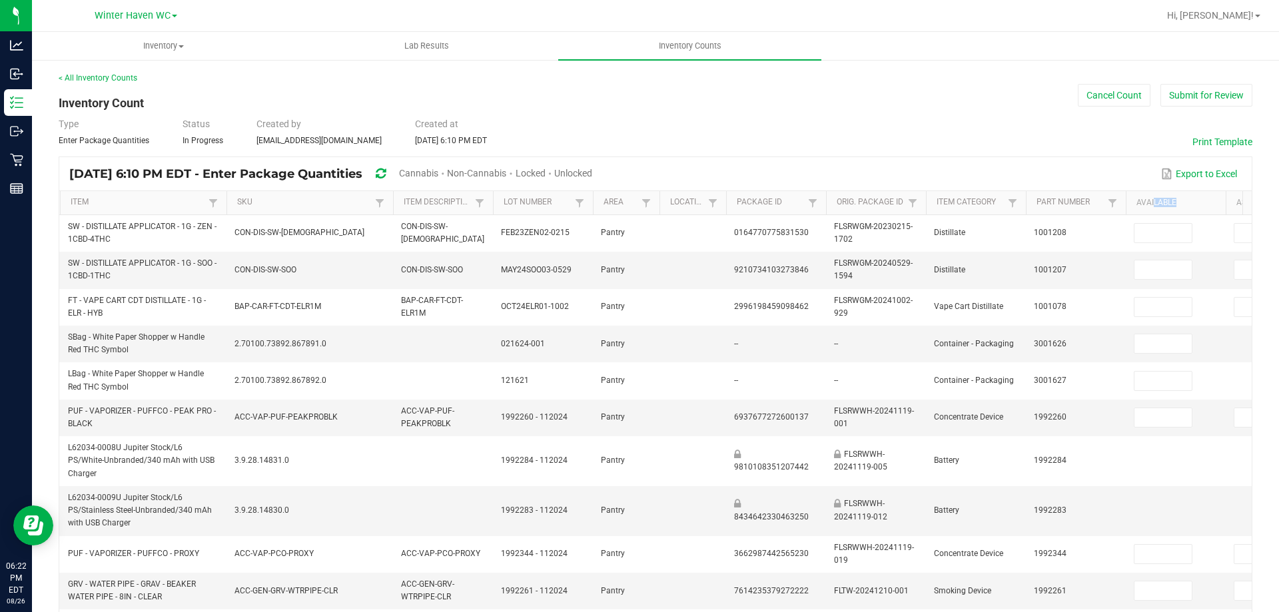
drag, startPoint x: 1205, startPoint y: 201, endPoint x: 1153, endPoint y: 198, distance: 52.1
click at [1153, 198] on th "Available" at bounding box center [1175, 203] width 100 height 24
click at [1207, 204] on th "Available" at bounding box center [1175, 203] width 100 height 24
click at [1215, 196] on span at bounding box center [1213, 307] width 4 height 232
click at [1026, 195] on th "Part Number" at bounding box center [1029, 203] width 7 height 24
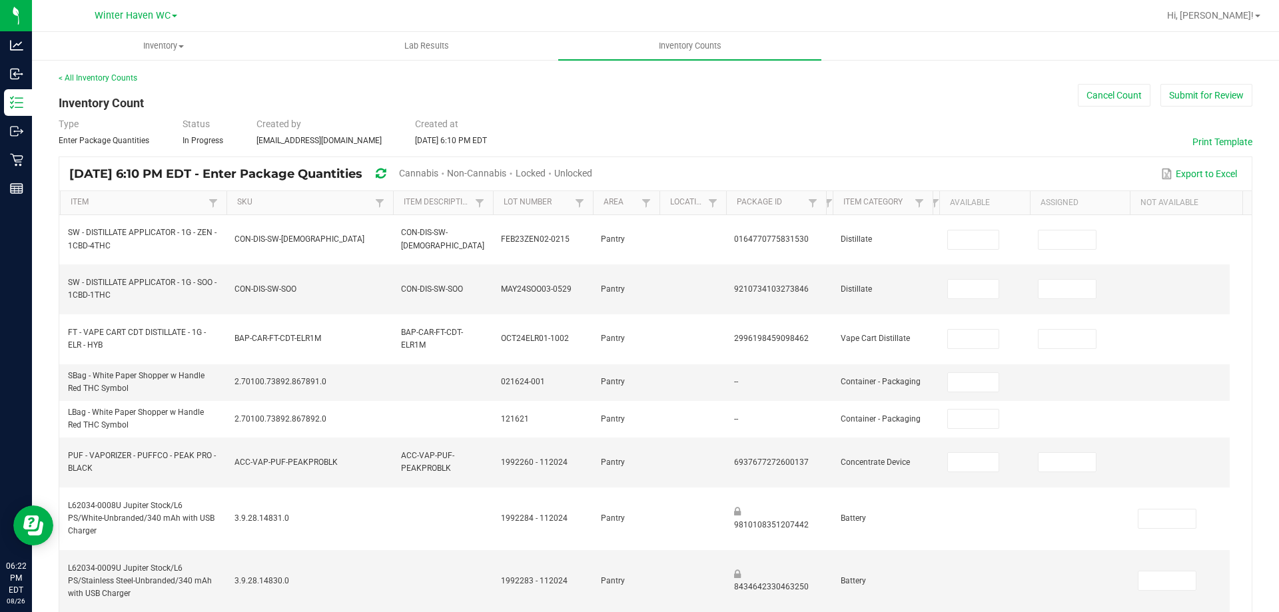
click at [826, 194] on th "Orig. Package Id" at bounding box center [829, 203] width 7 height 24
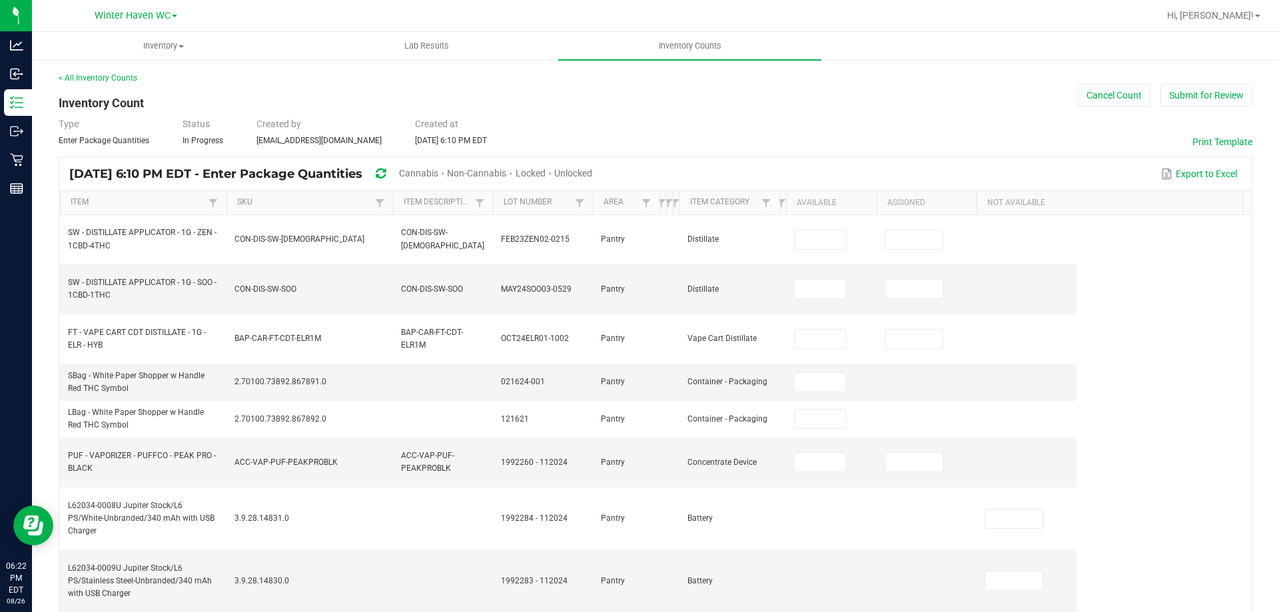
click at [631, 191] on tr "Item SKU Item Description Lot Number Area Location Package Id Orig. Package Id …" at bounding box center [567, 203] width 1017 height 24
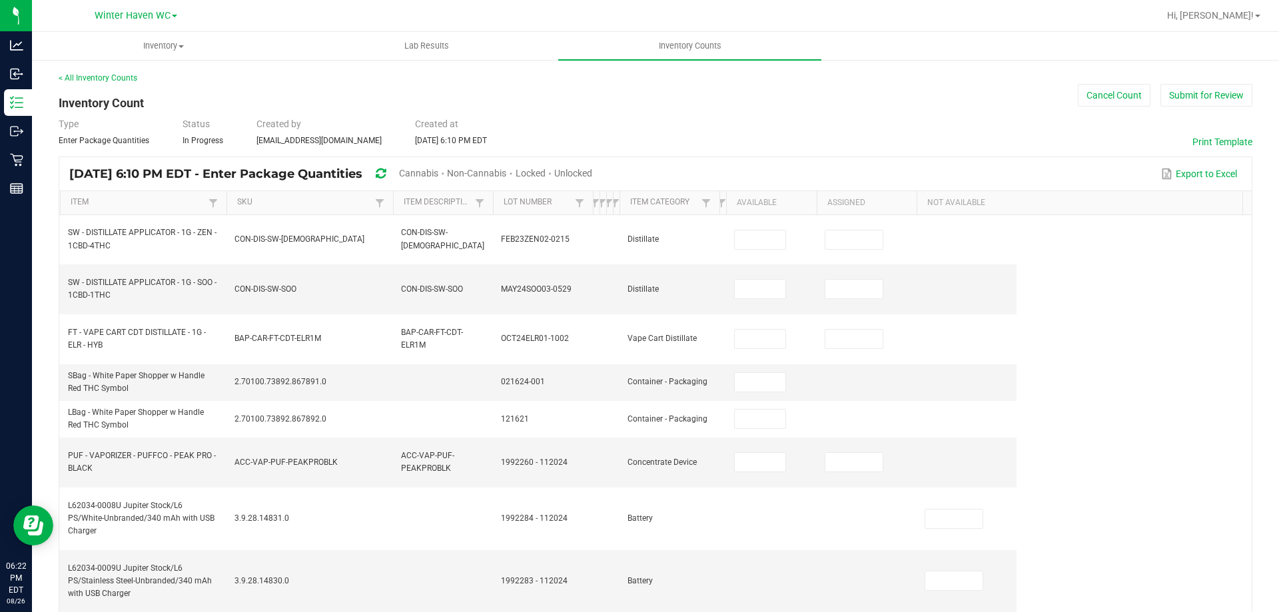
click at [607, 144] on div "Type Enter Package Quantities Status In Progress Created by bbeaudin@liveparall…" at bounding box center [655, 131] width 1193 height 29
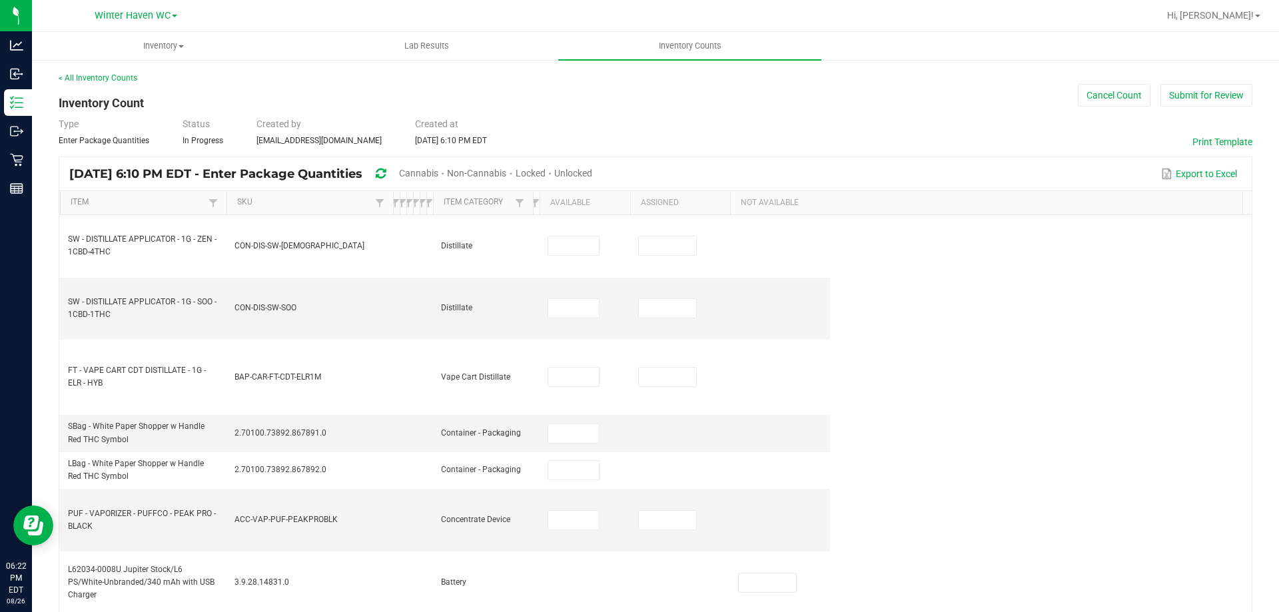
click at [341, 207] on tr "Item SKU Item Description Lot Number Area Location Package Id Orig. Package Id …" at bounding box center [444, 203] width 771 height 24
click at [592, 170] on span "Unlocked" at bounding box center [573, 173] width 38 height 11
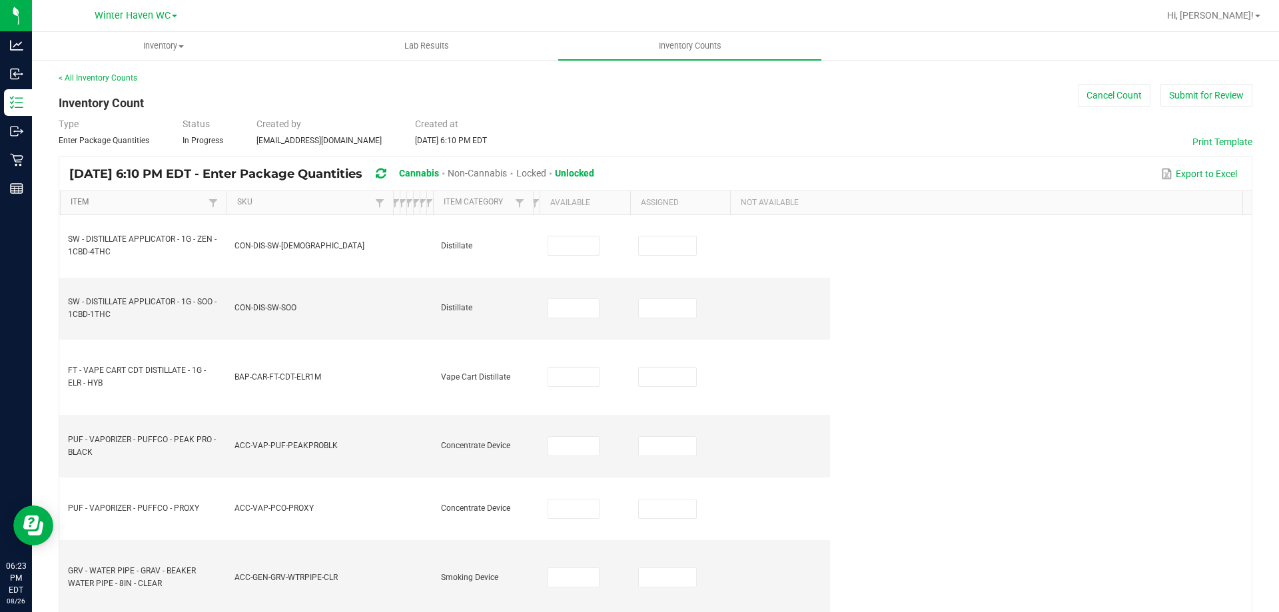
click at [176, 207] on link "Item" at bounding box center [138, 202] width 134 height 11
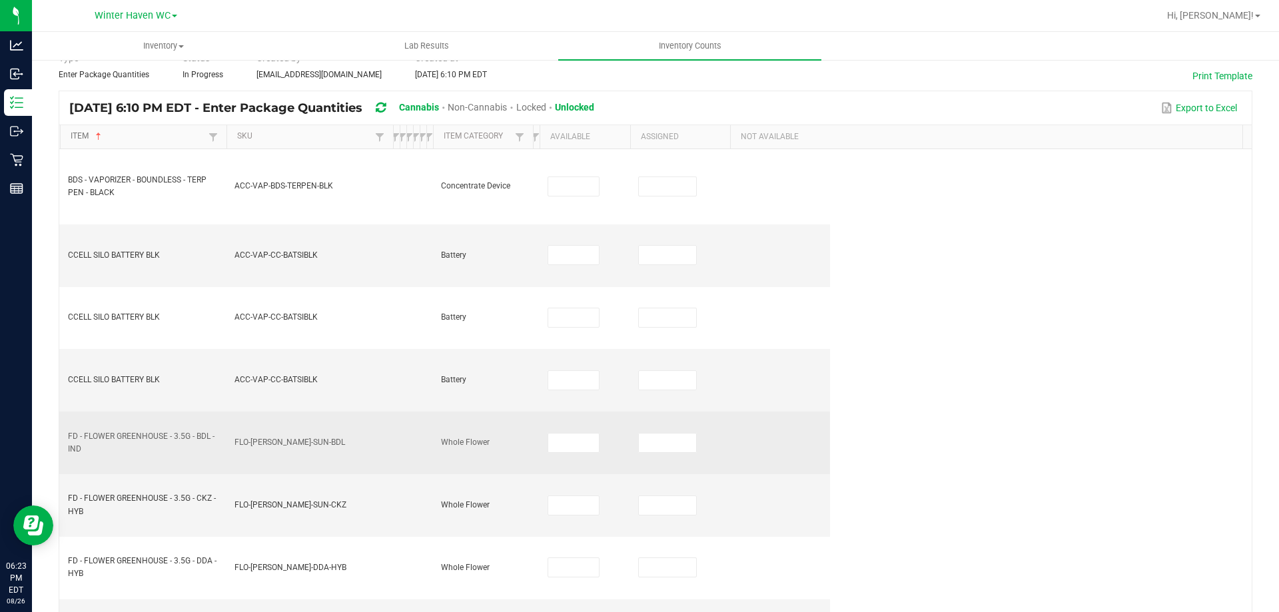
scroll to position [67, 0]
click at [557, 450] on input at bounding box center [573, 442] width 51 height 19
type input "4"
type input "0"
type input "19"
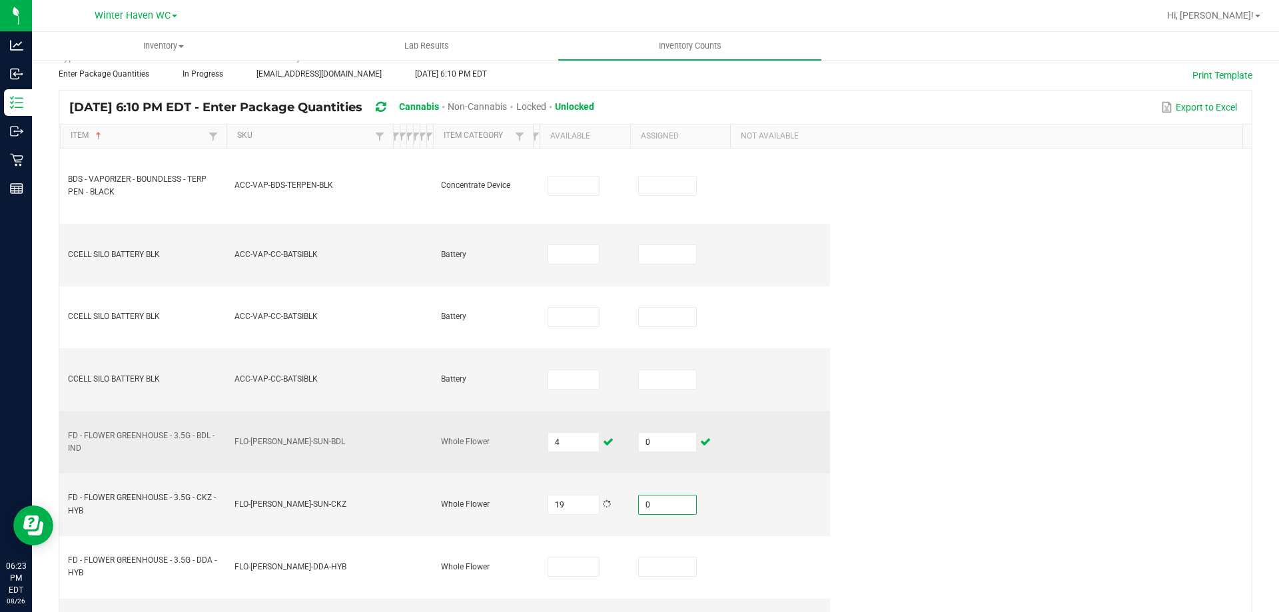
type input "0"
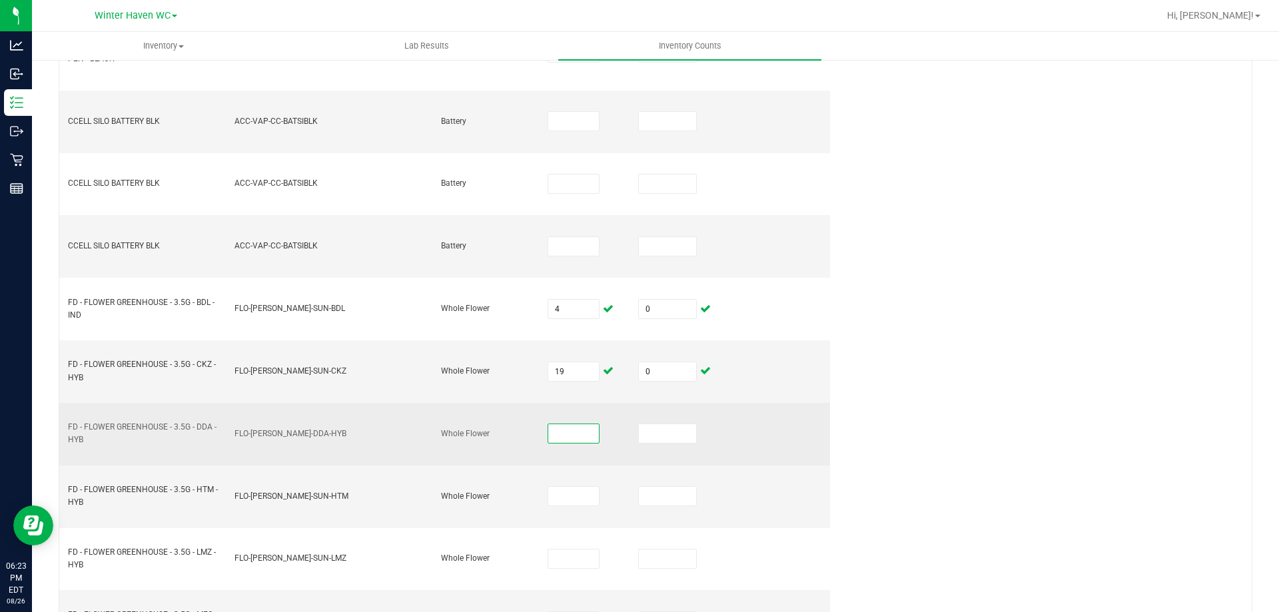
scroll to position [266, 0]
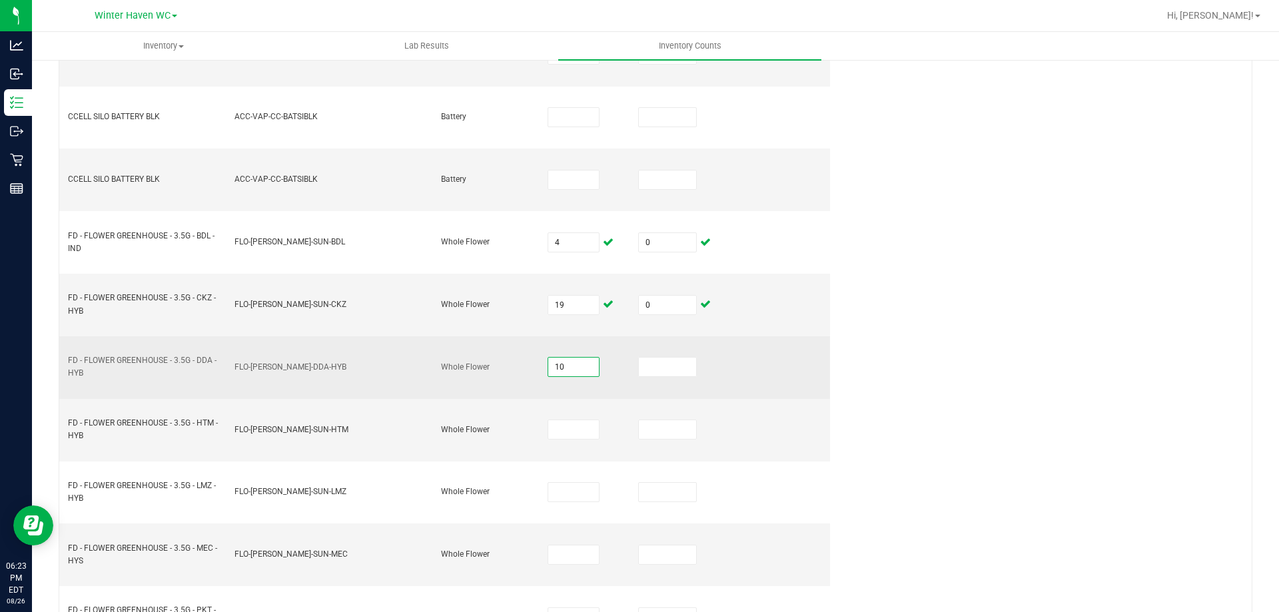
type input "10"
type input "0"
type input "5"
type input "0"
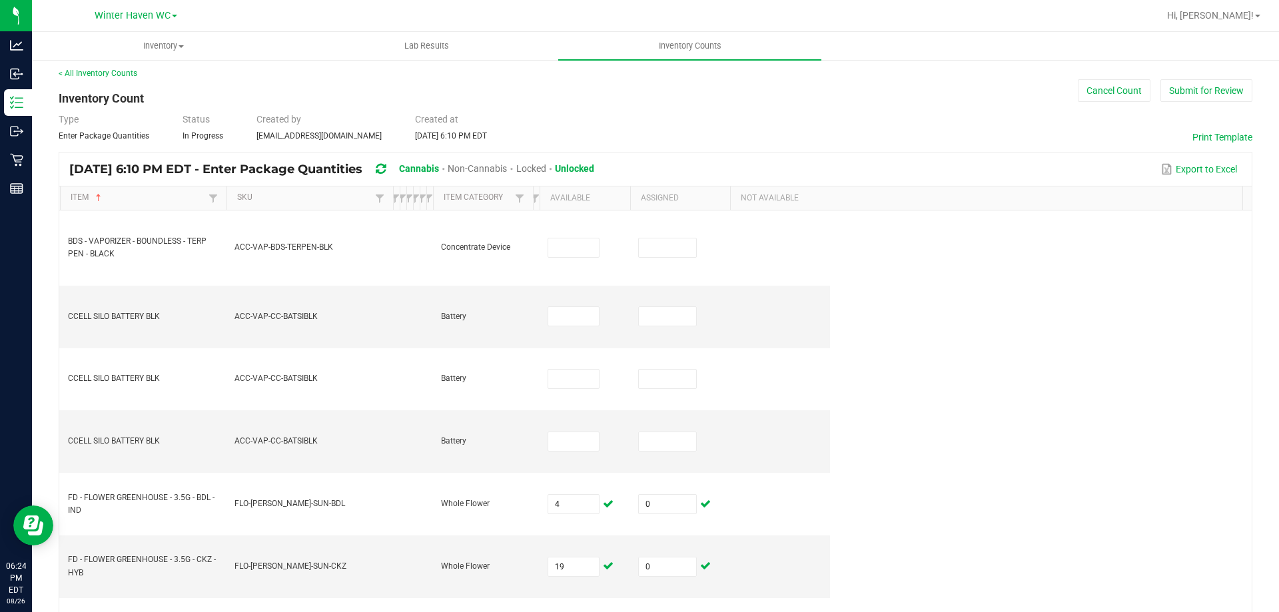
scroll to position [0, 0]
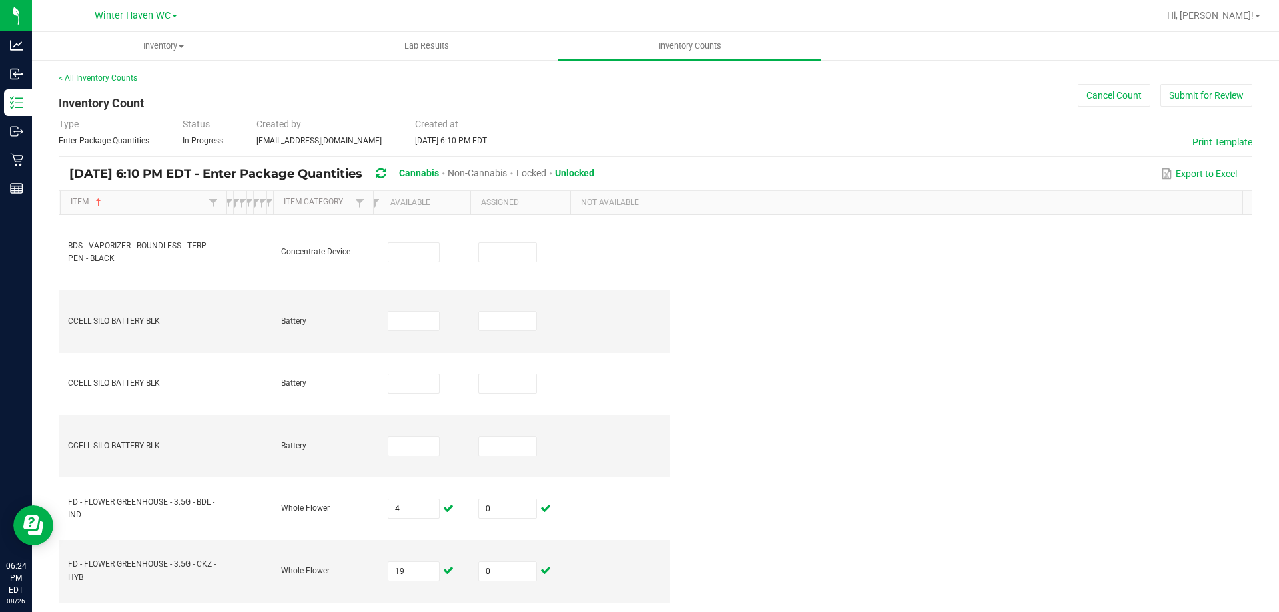
click at [223, 204] on tr "Item Sorted Ascending SKU Item Description Lot Number Area Location Package Id …" at bounding box center [364, 203] width 611 height 24
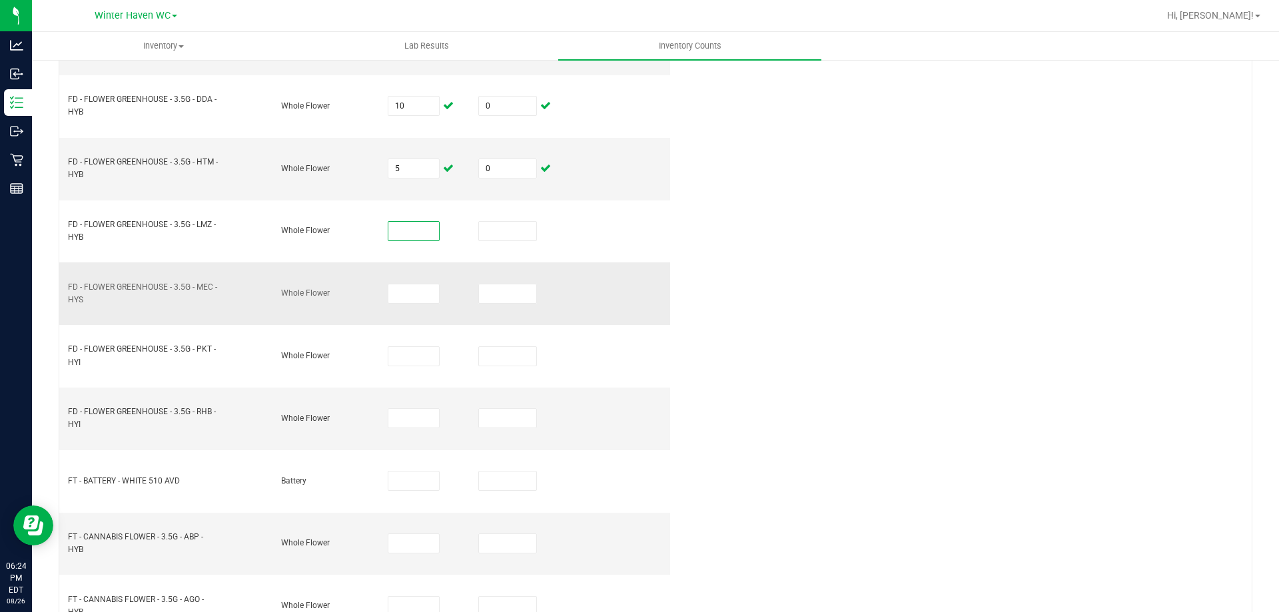
scroll to position [533, 0]
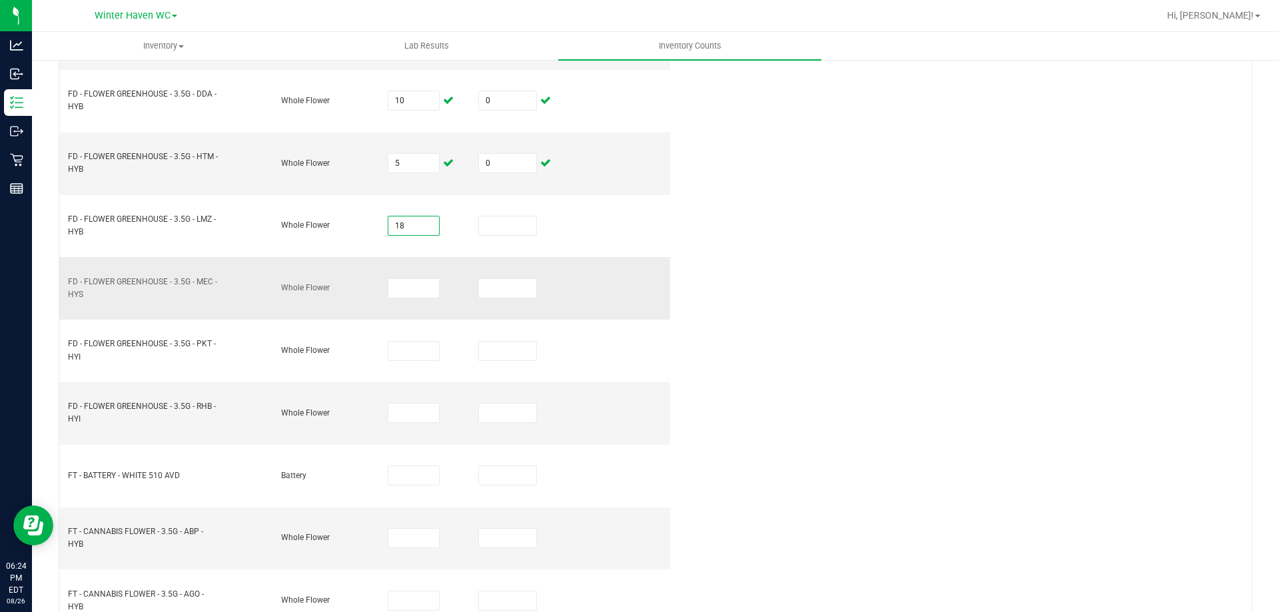
type input "18"
type input "0"
type input "17"
type input "0"
type input "15"
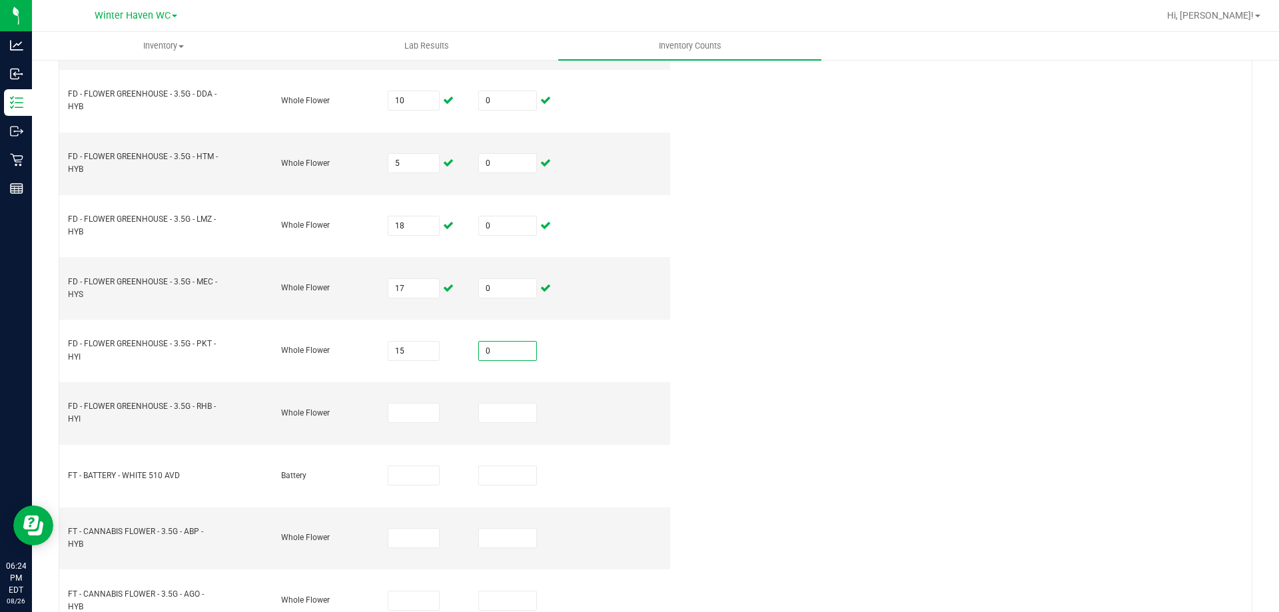
type input "0"
type input "2"
type input "0"
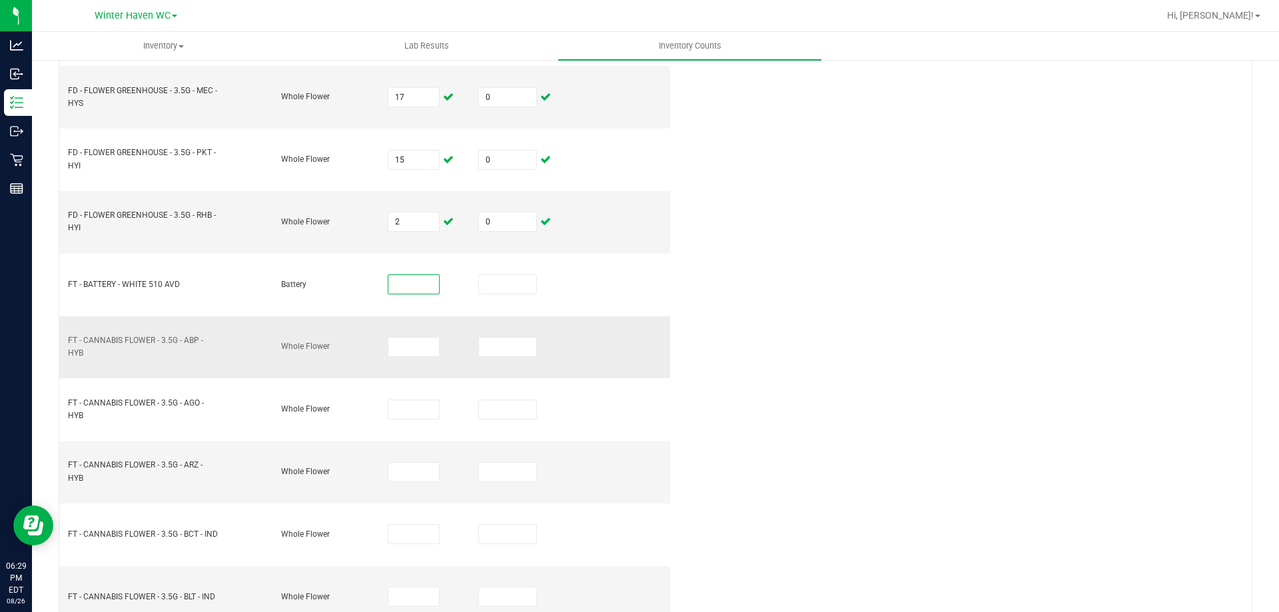
scroll to position [799, 0]
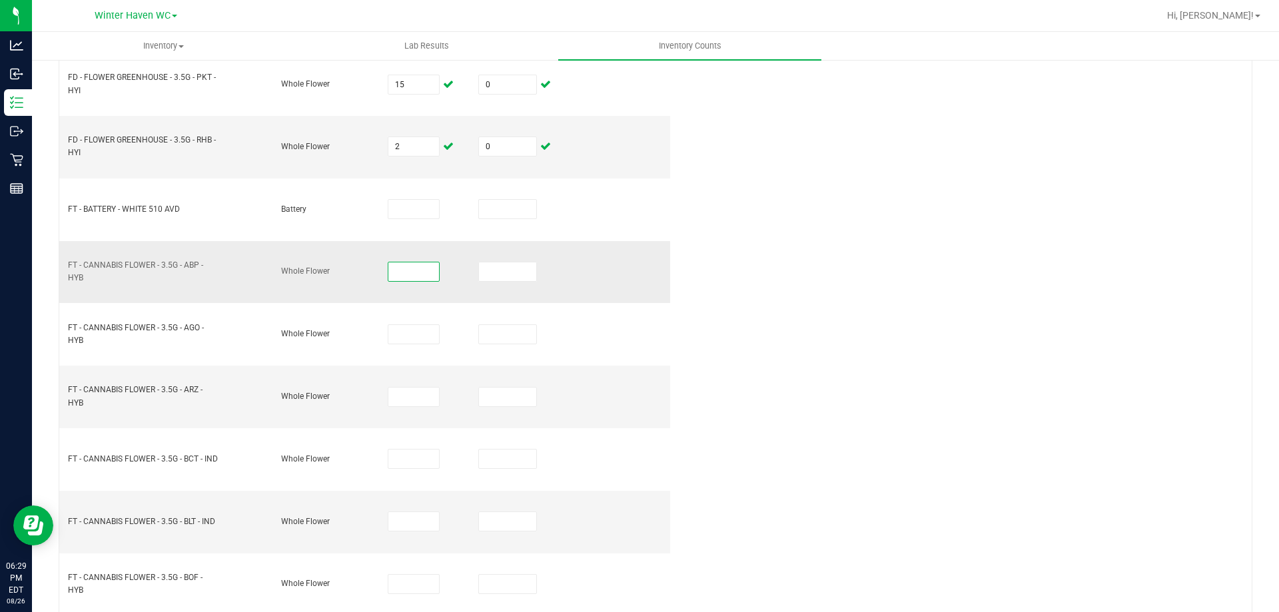
click at [419, 281] on input at bounding box center [413, 271] width 51 height 19
type input "12"
type input "0"
type input "17"
type input "0"
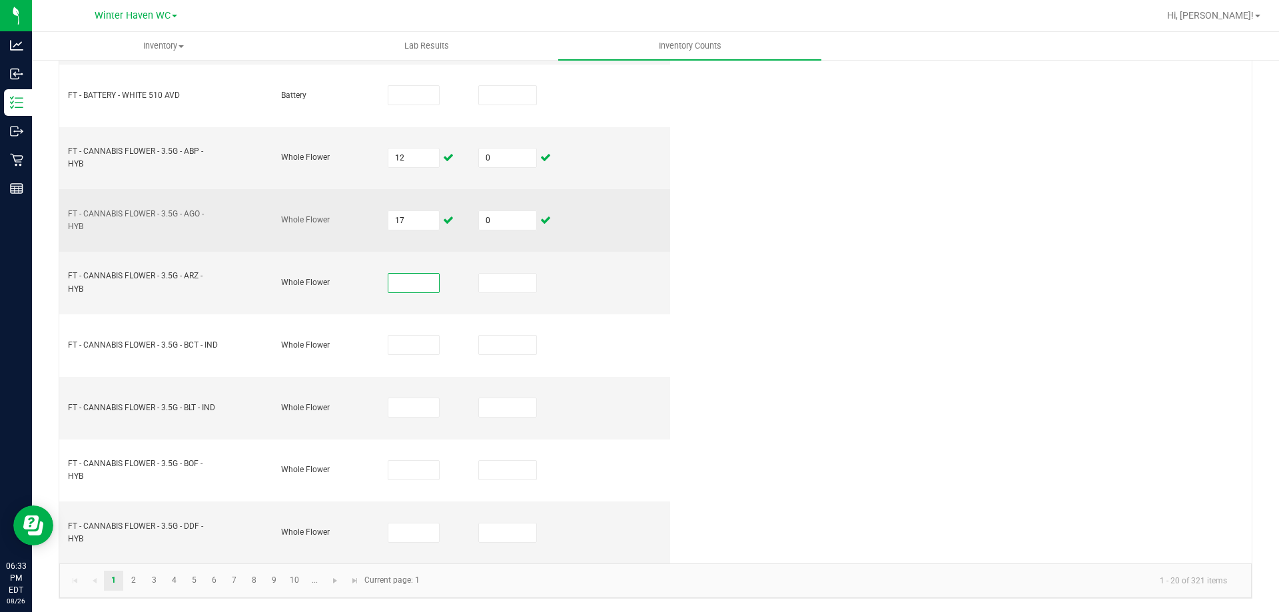
scroll to position [932, 0]
type input "7"
type input "0"
type input "2"
type input "0"
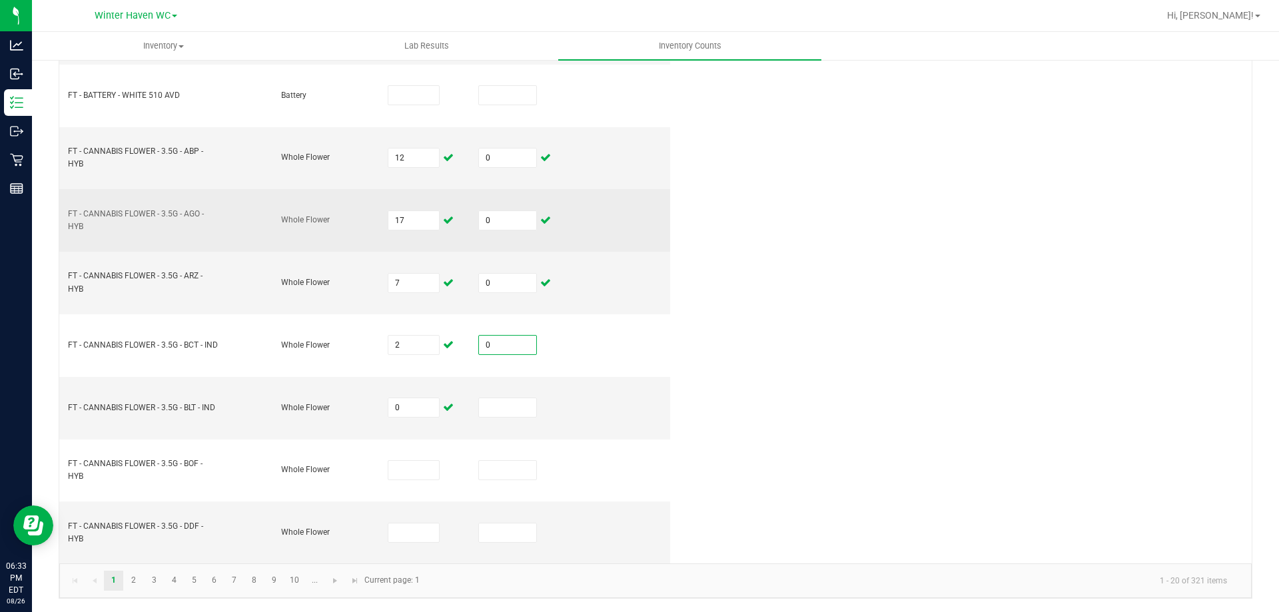
type input "0"
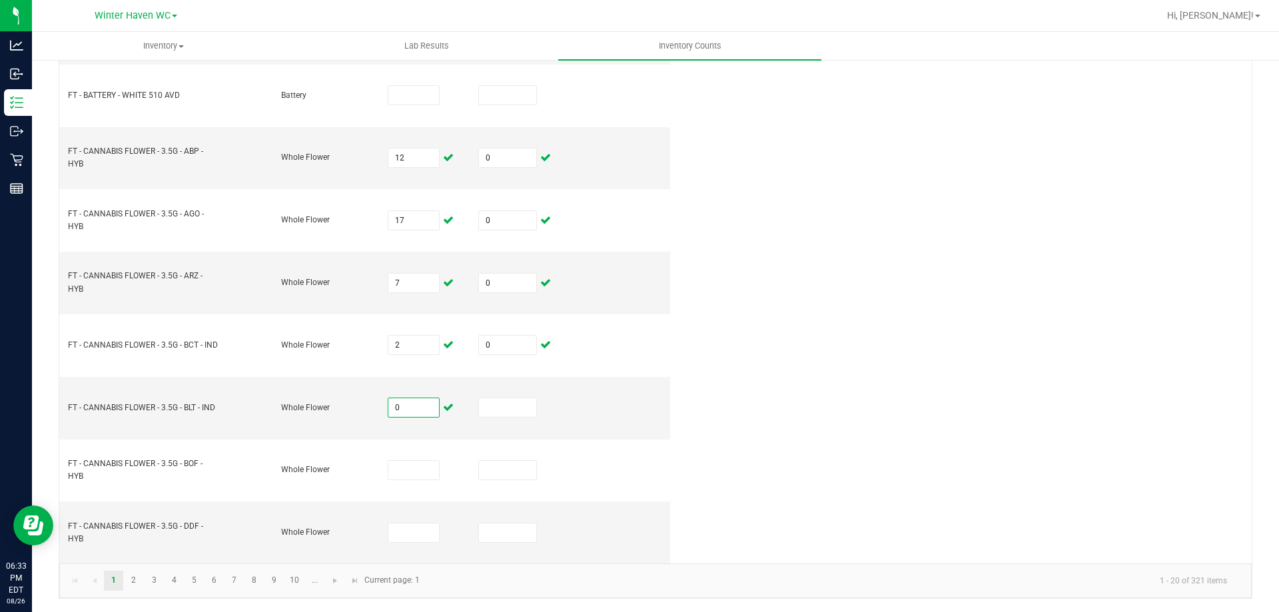
scroll to position [1066, 0]
type input "9"
type input "0"
type input "1"
type input "0"
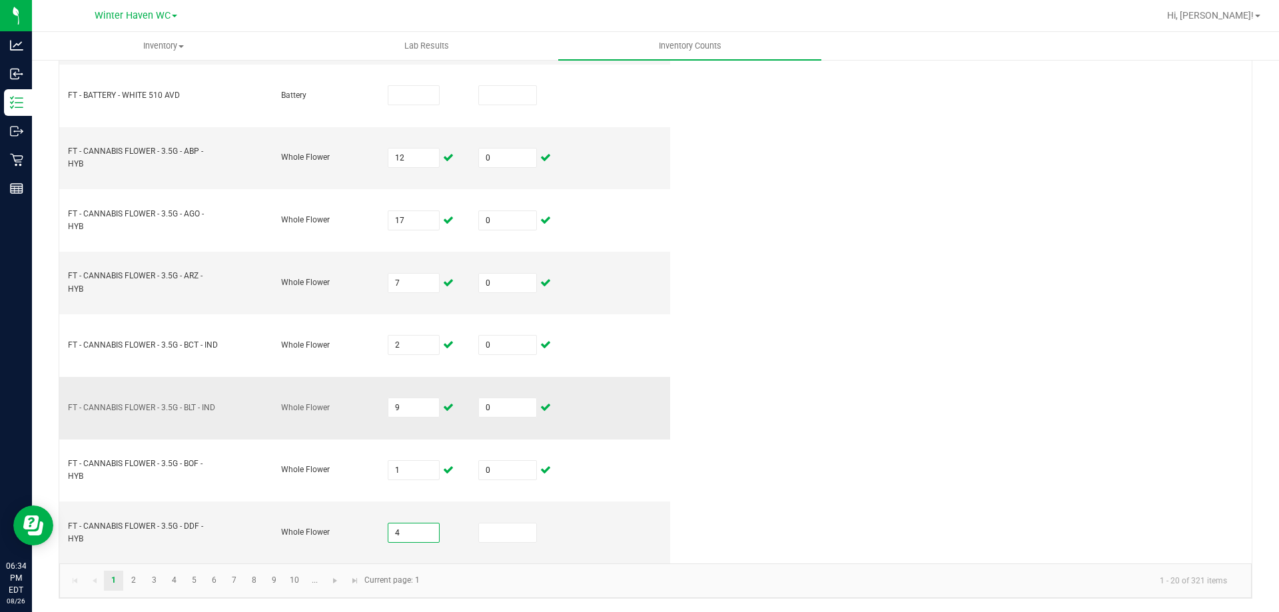
type input "4"
type input "0"
click at [139, 576] on link "2" at bounding box center [133, 581] width 19 height 20
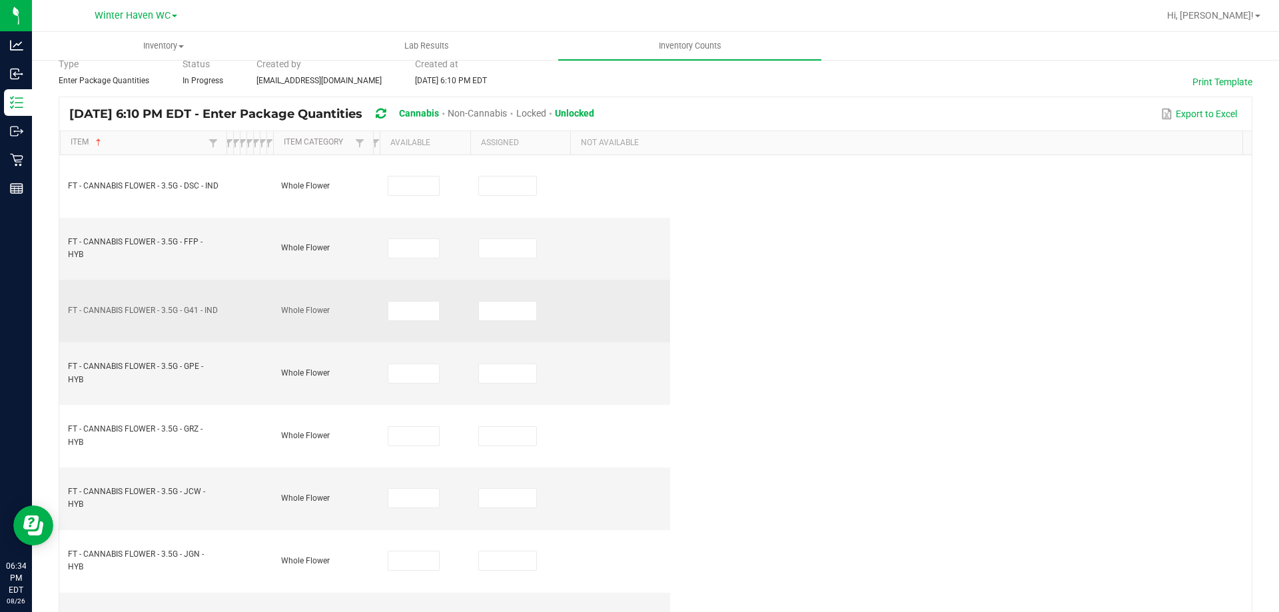
scroll to position [0, 0]
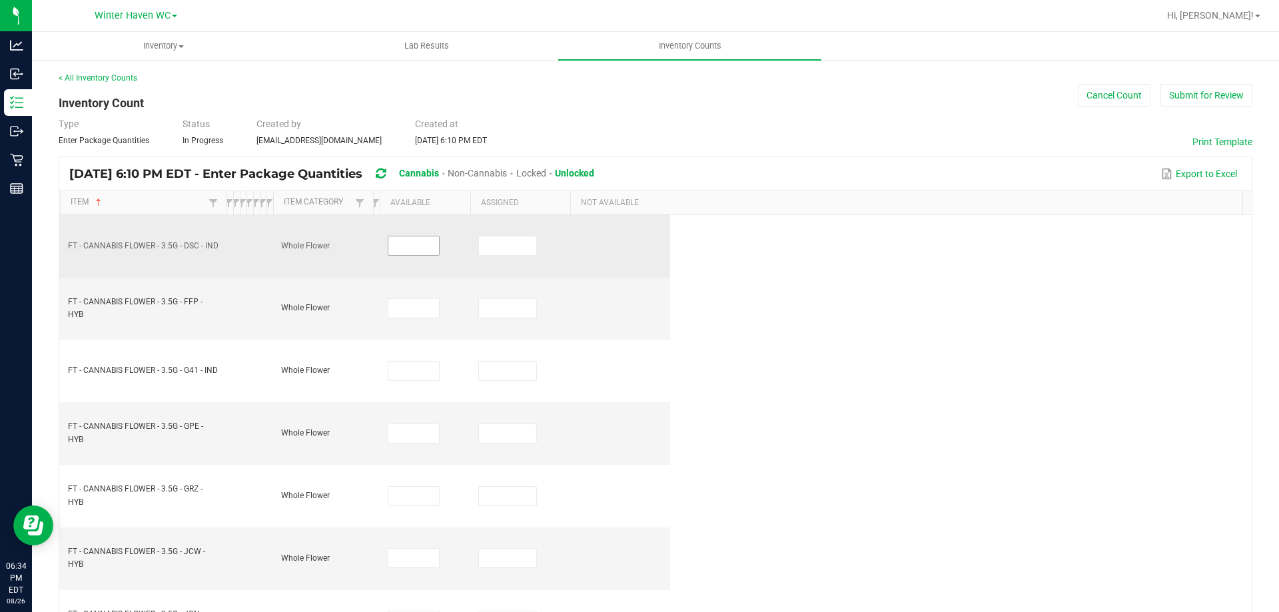
click at [434, 255] on input at bounding box center [413, 245] width 51 height 19
type input "4"
type input "0"
type input "13"
type input "0"
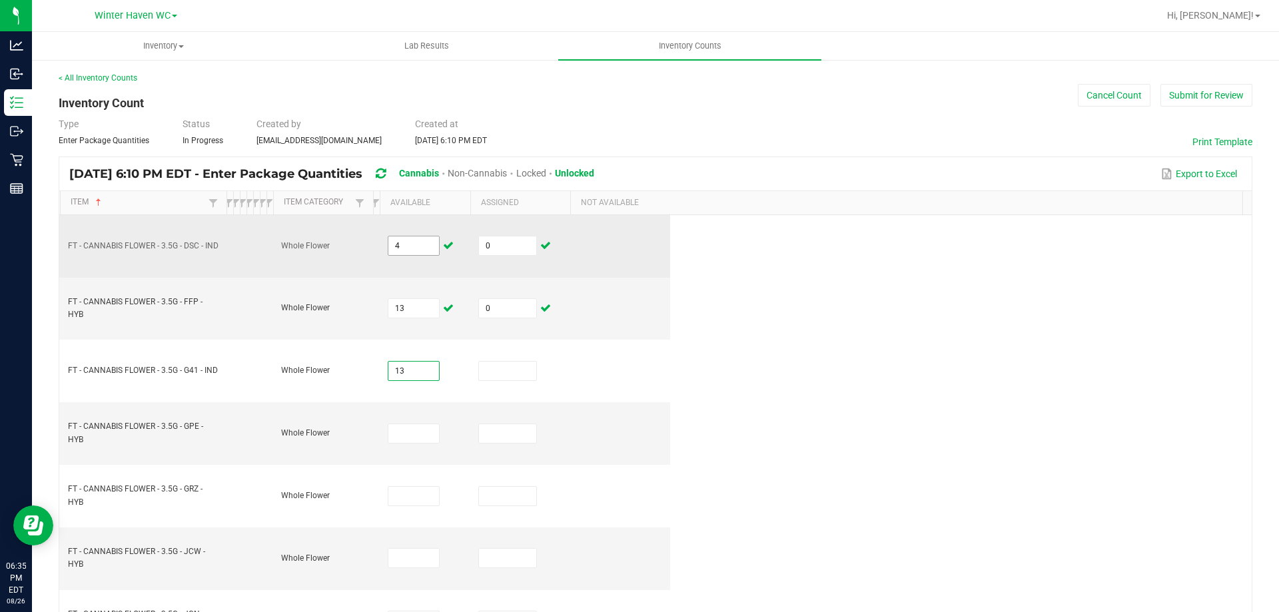
type input "13"
type input "0"
type input "7"
type input "0"
type input "8"
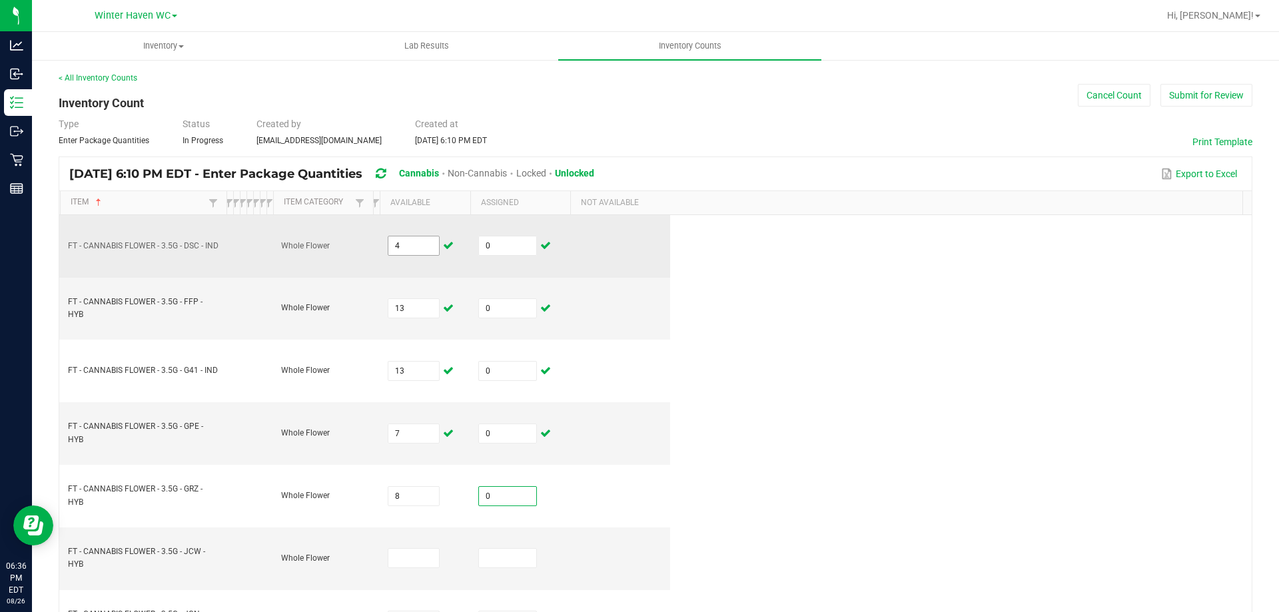
type input "0"
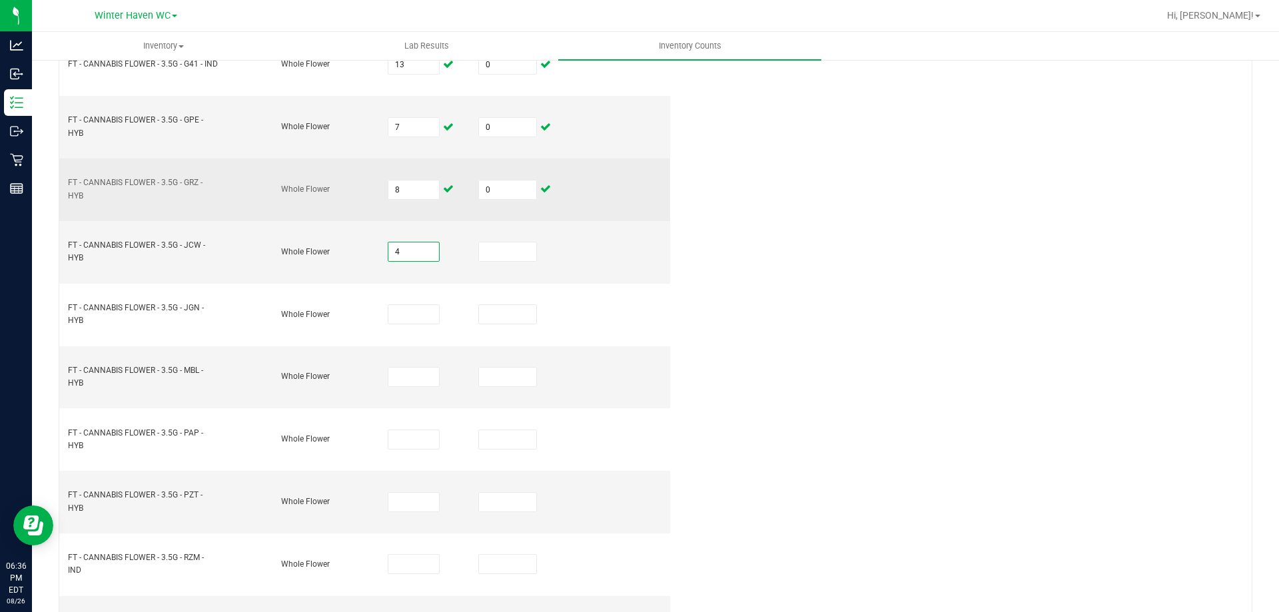
type input "4"
type input "0"
type input "1"
type input "0"
type input "8"
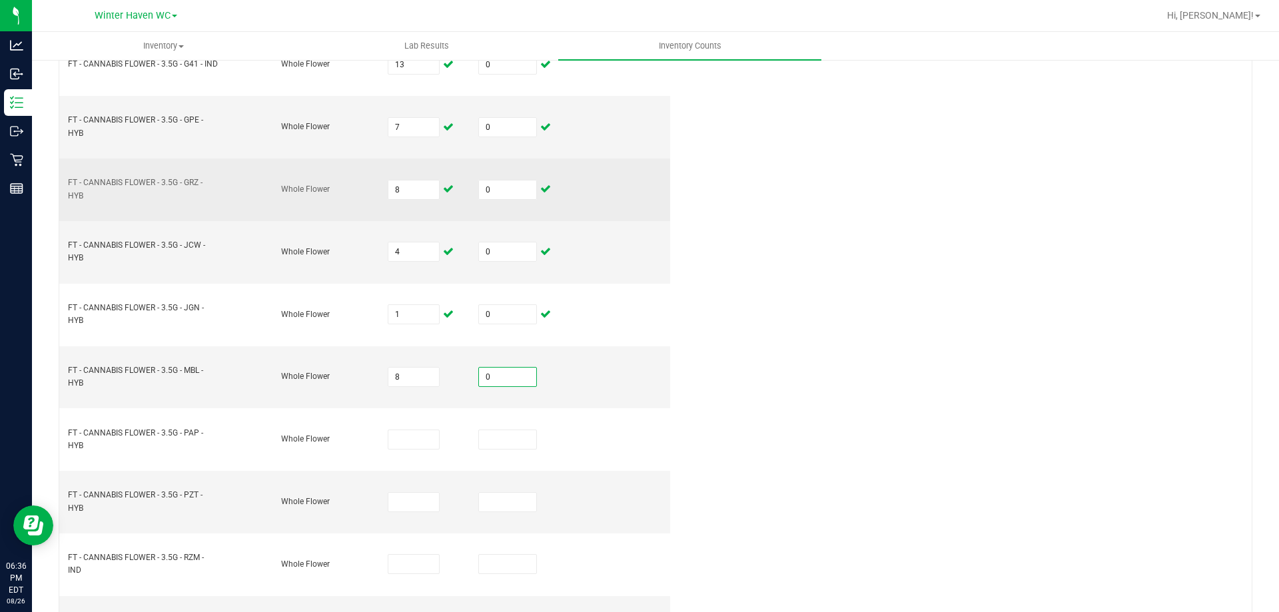
type input "0"
type input "18"
type input "0"
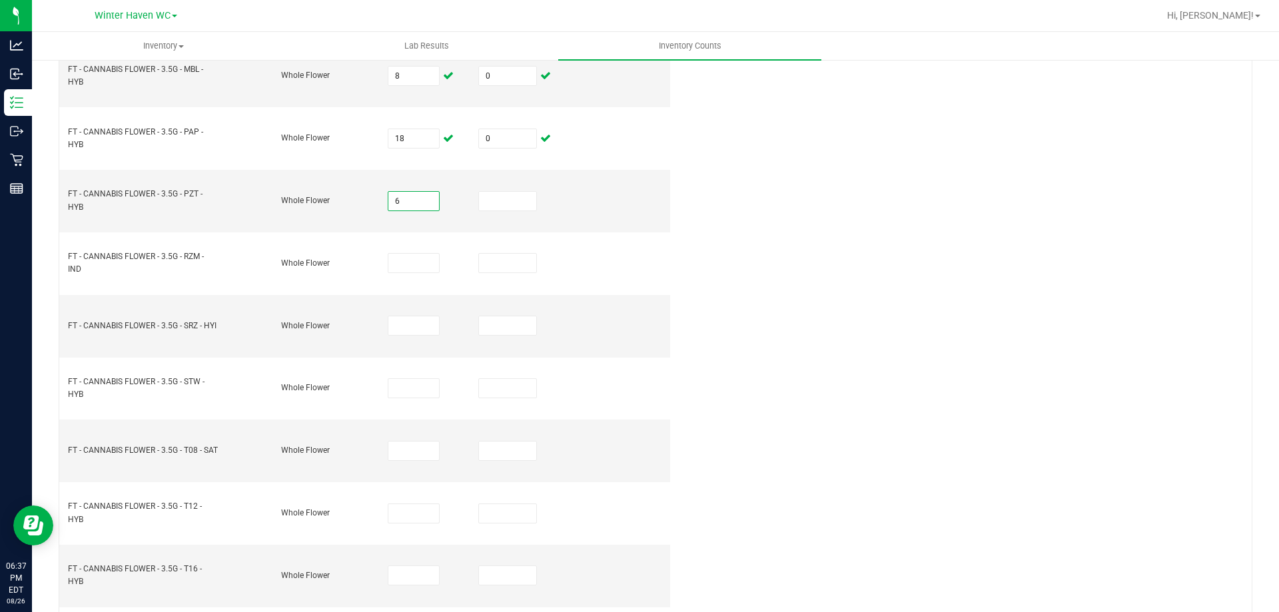
type input "6"
type input "0"
type input "19"
type input "0"
type input "18"
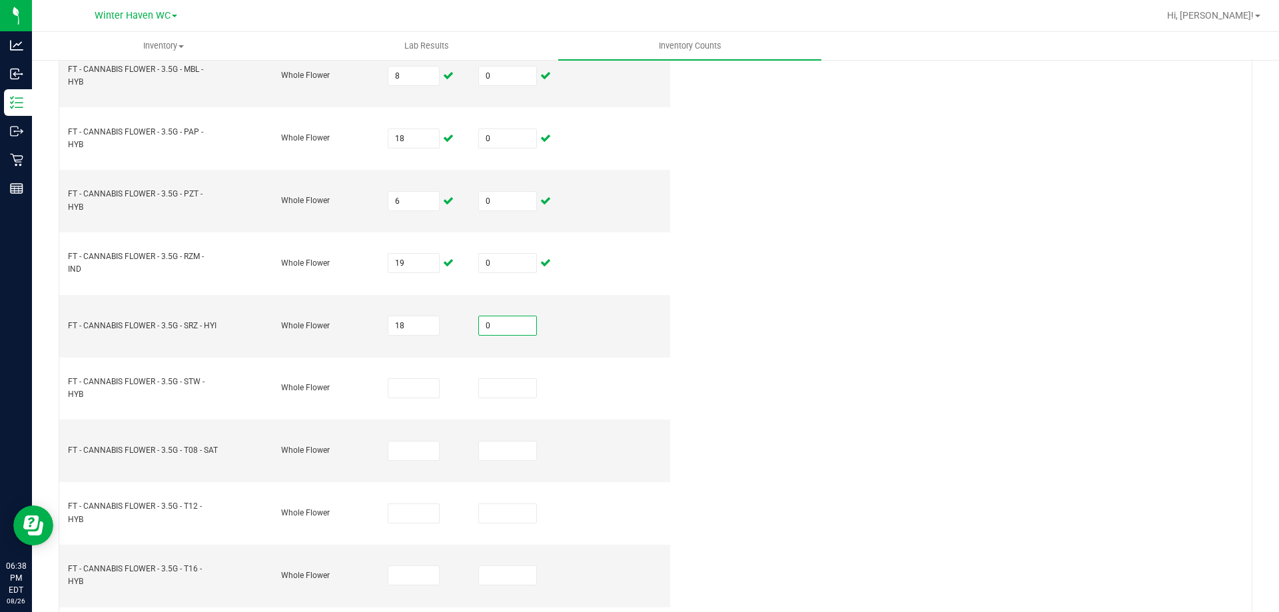
type input "0"
type input "12"
type input "18"
type input "0"
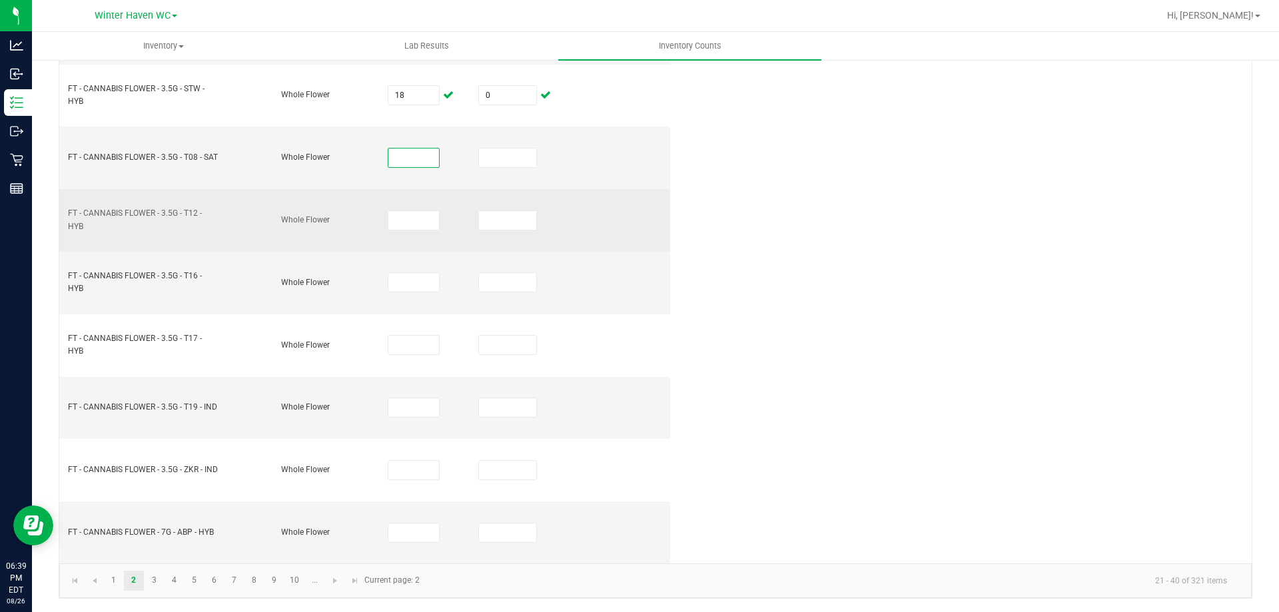
scroll to position [976, 0]
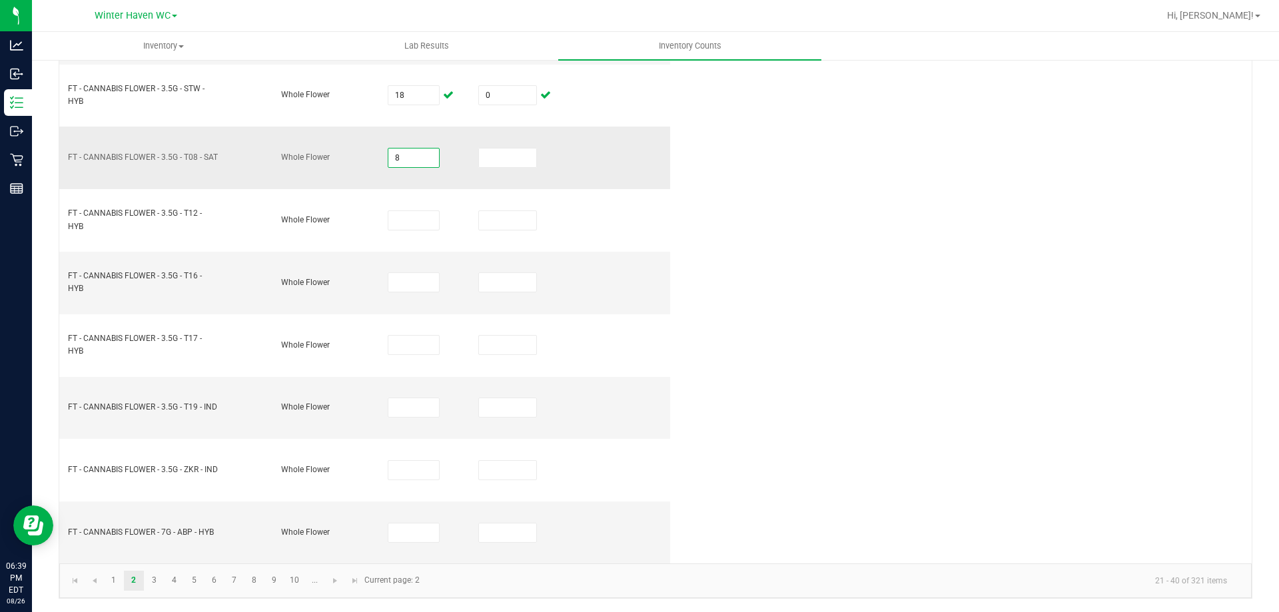
type input "8"
type input "0"
type input "17"
type input "0"
type input "12"
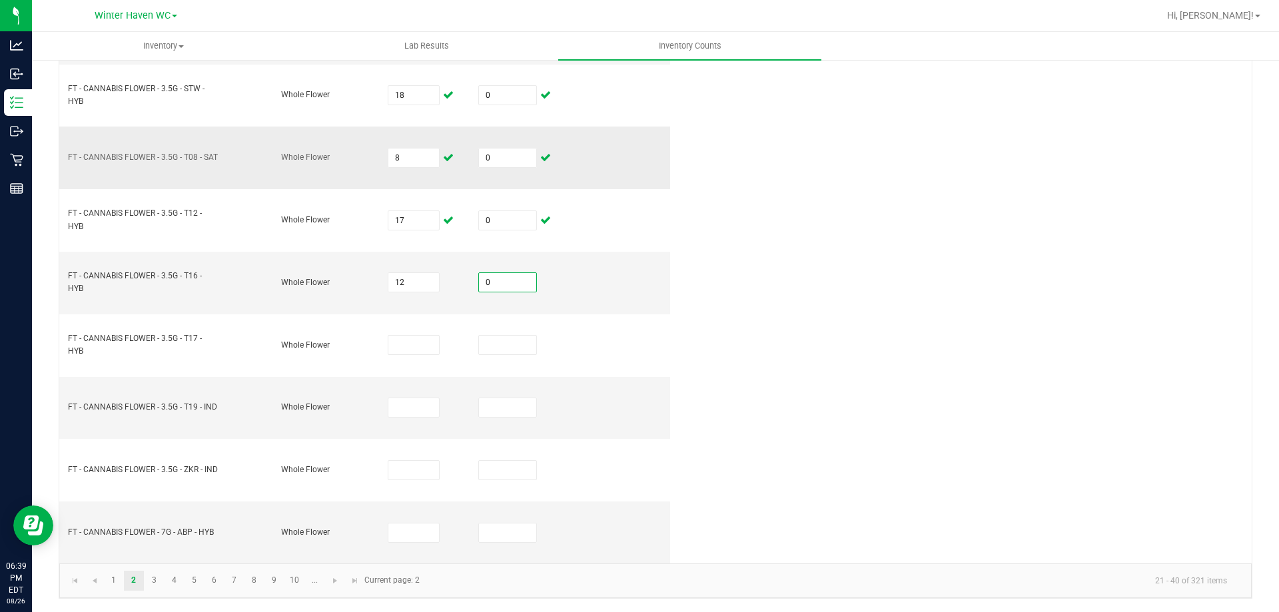
type input "0"
type input "1"
type input "0"
type input "13"
type input "0"
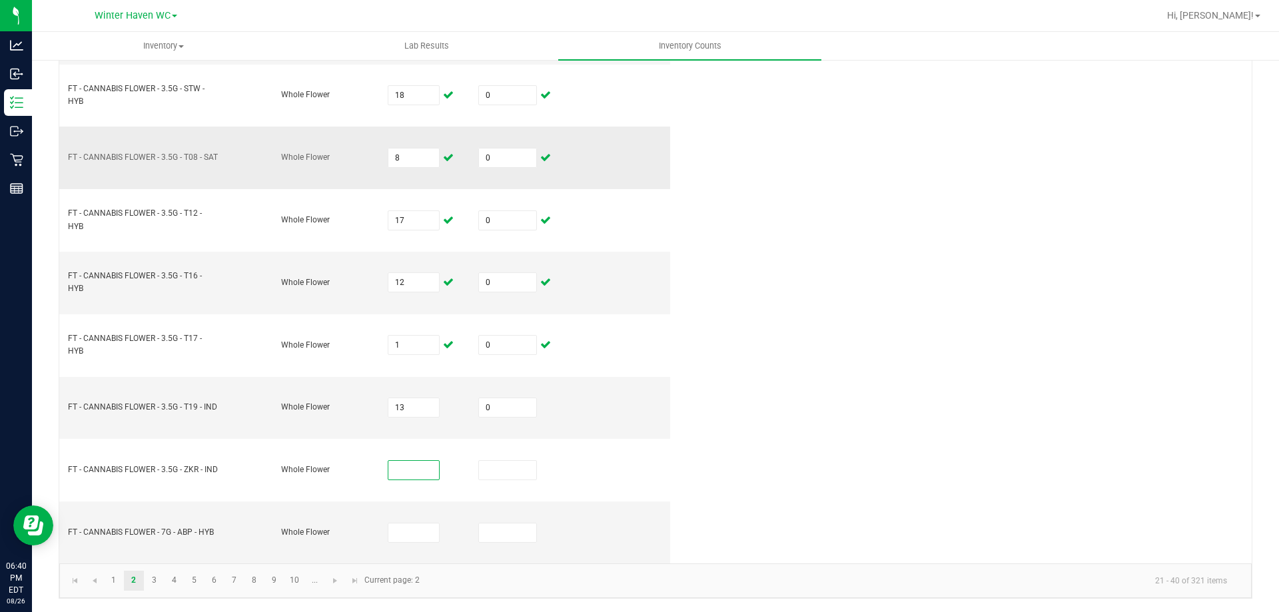
scroll to position [1156, 0]
type input "13"
type input "0"
type input "18"
type input "0"
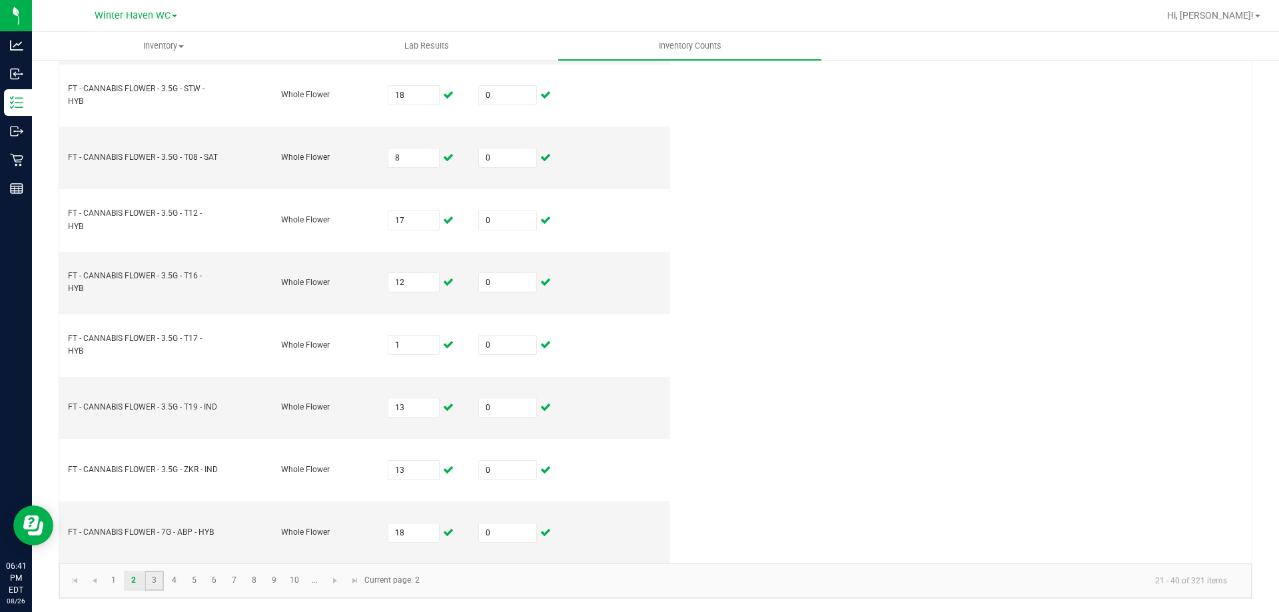
click at [160, 581] on link "3" at bounding box center [154, 581] width 19 height 20
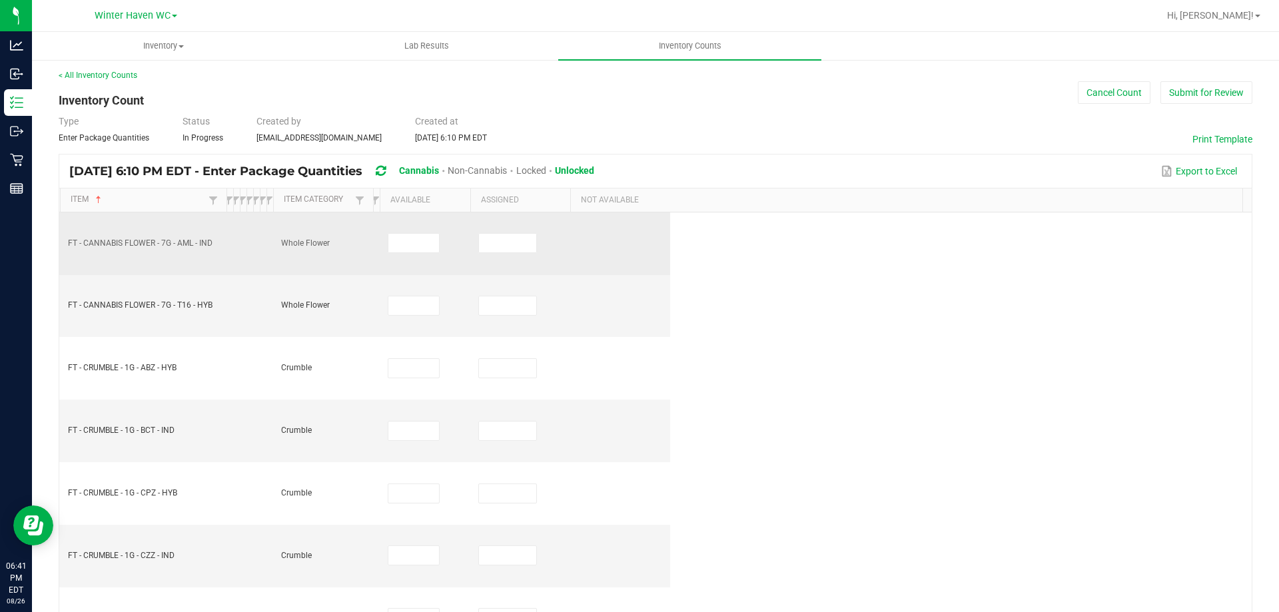
scroll to position [0, 0]
click at [404, 252] on input at bounding box center [413, 245] width 51 height 19
type input "8"
type input "0"
type input "16"
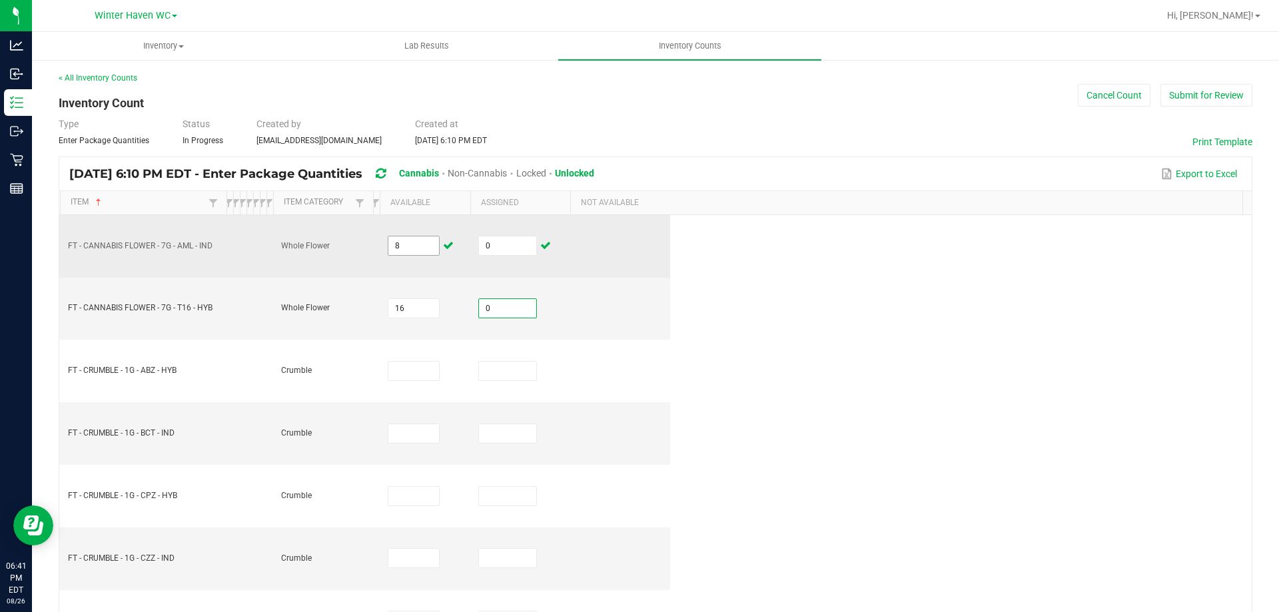
type input "0"
type input "6"
type input "0"
type input "8"
type input "0"
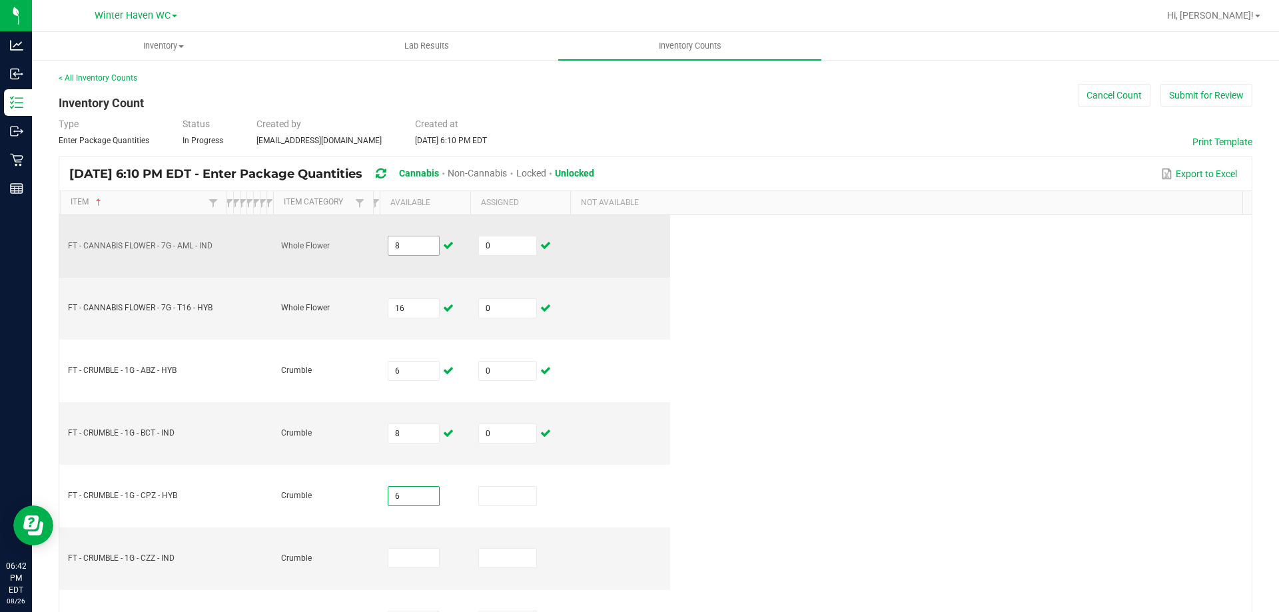
type input "6"
type input "0"
type input "1"
type input "0"
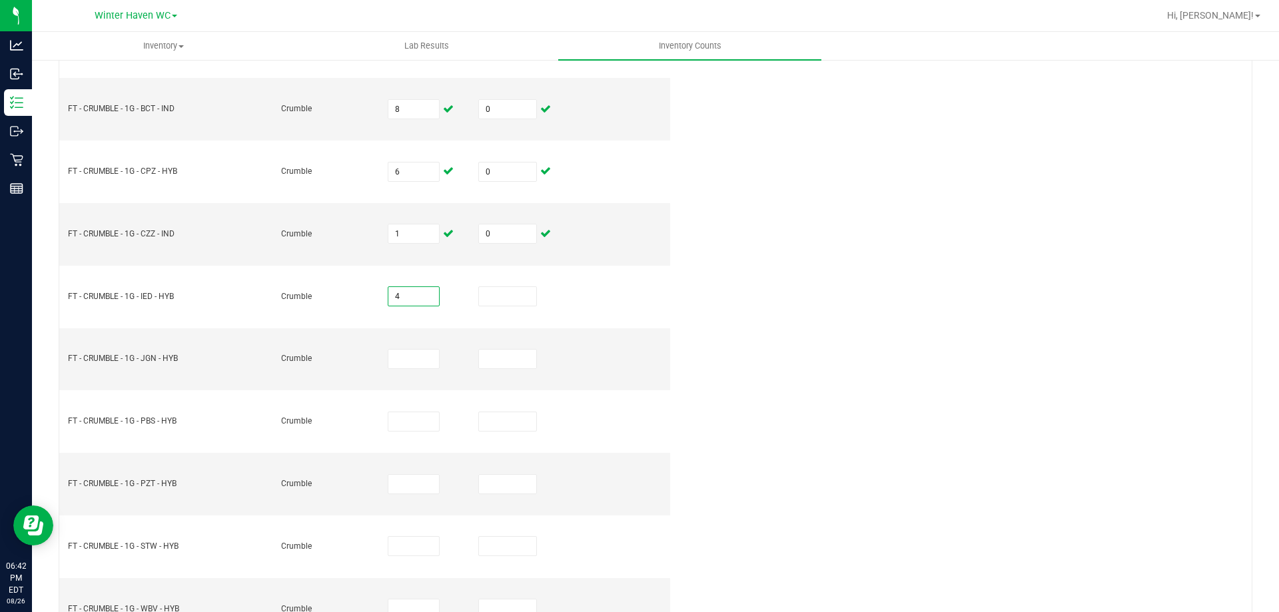
type input "4"
type input "0"
type input "8"
type input "0"
type input "7"
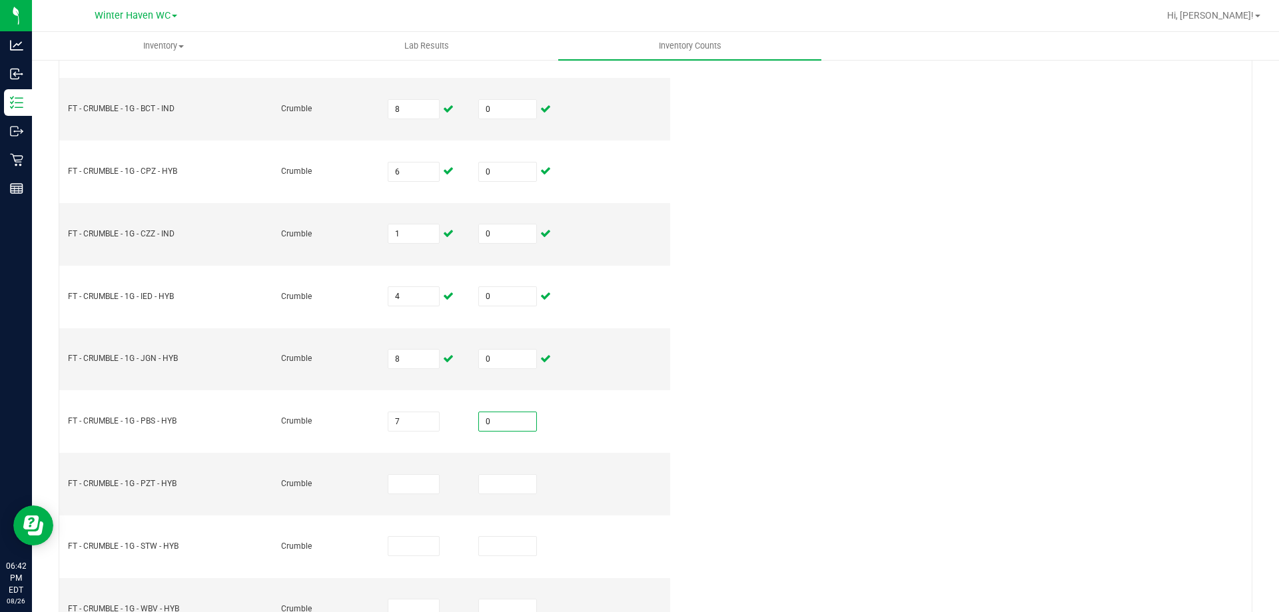
type input "0"
type input "1"
type input "0"
type input "4"
type input "0"
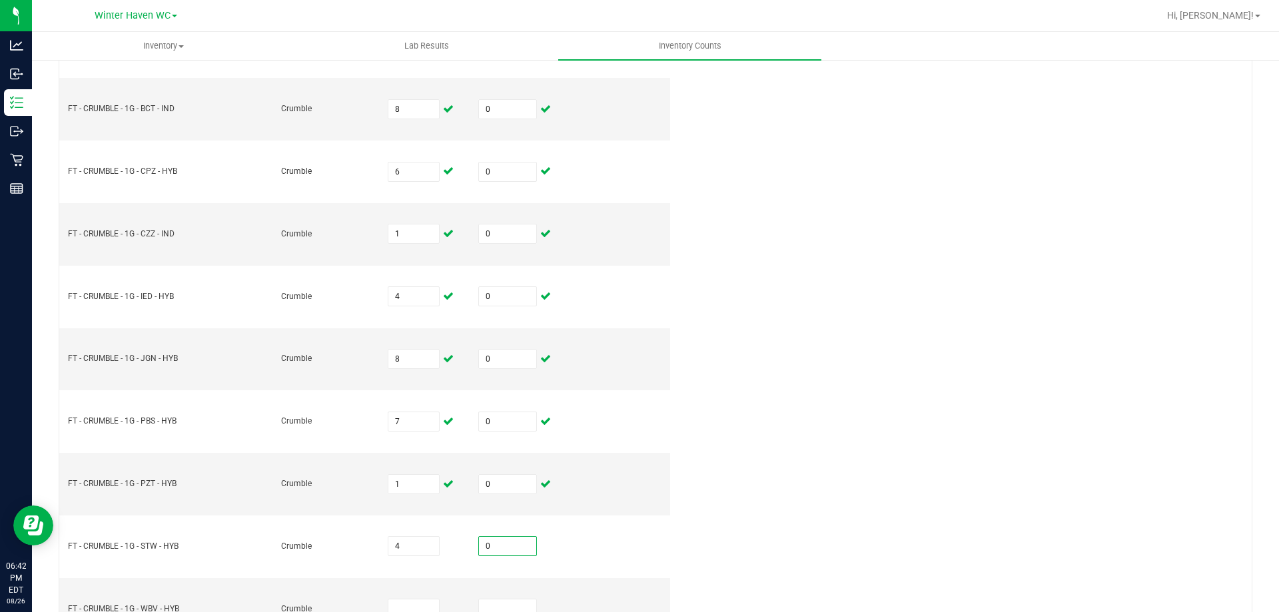
scroll to position [637, 0]
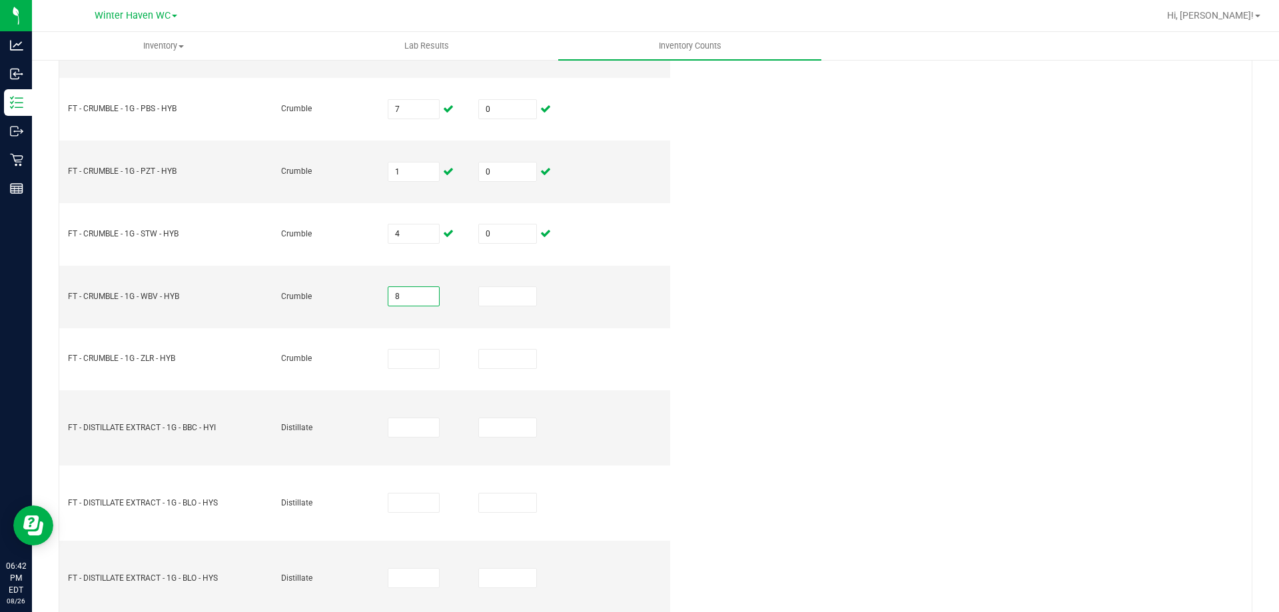
type input "8"
type input "0"
type input "1"
type input "0"
type input "9"
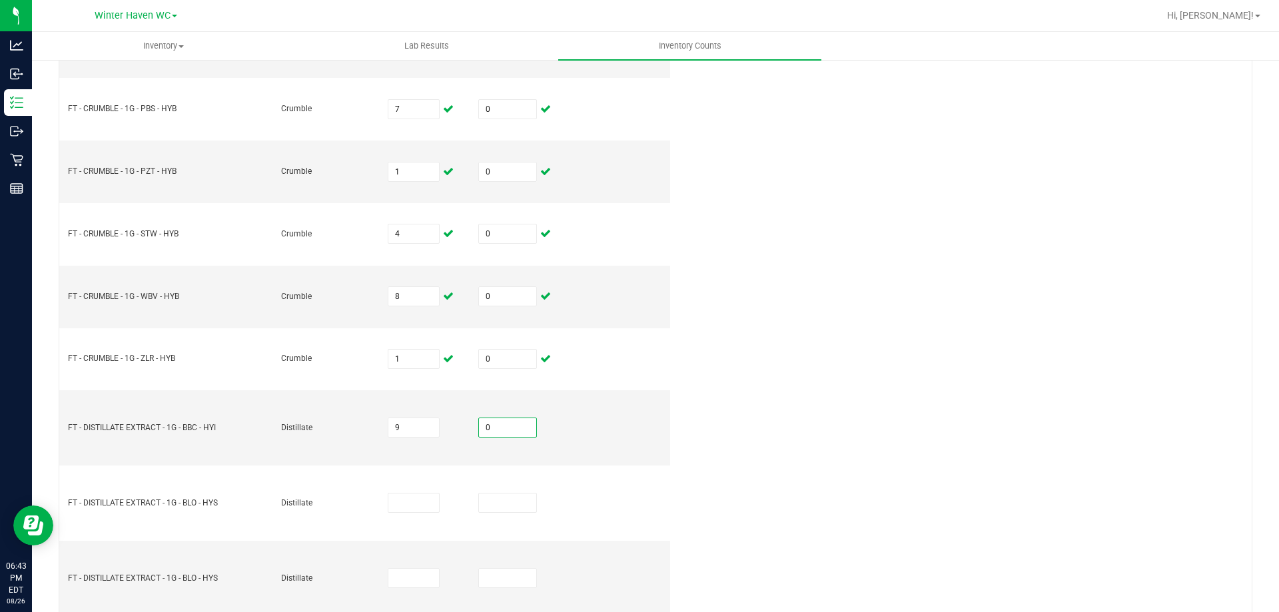
type input "0"
type input "12"
type input "0"
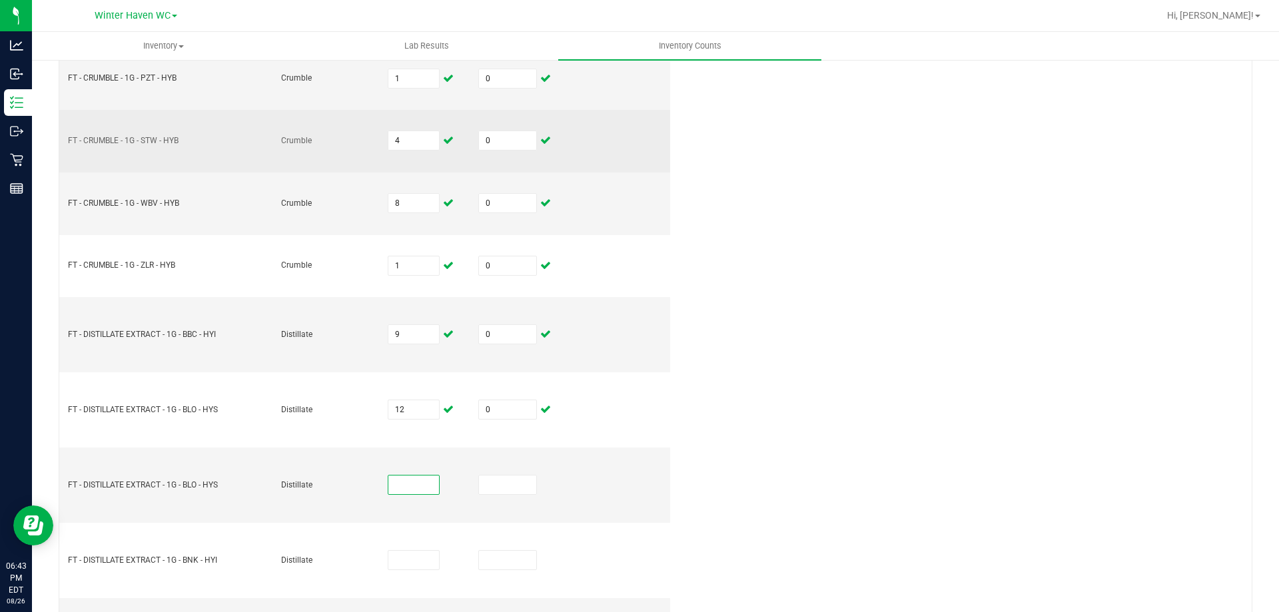
scroll to position [771, 0]
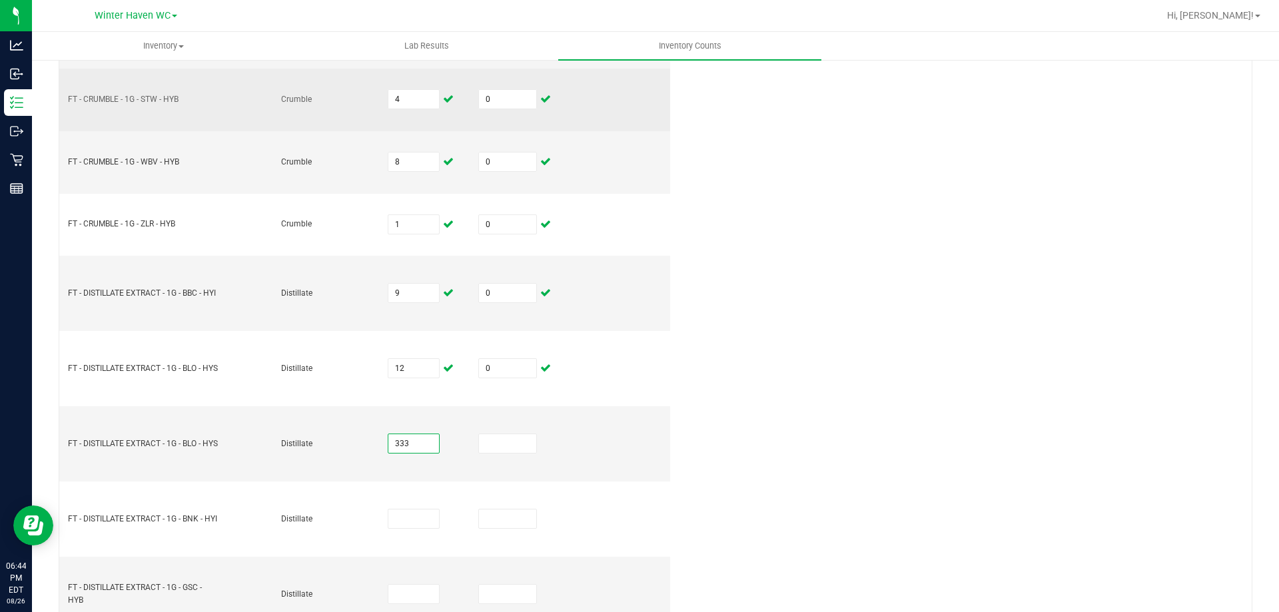
type input "333"
type input "0"
type input "4"
type input "0"
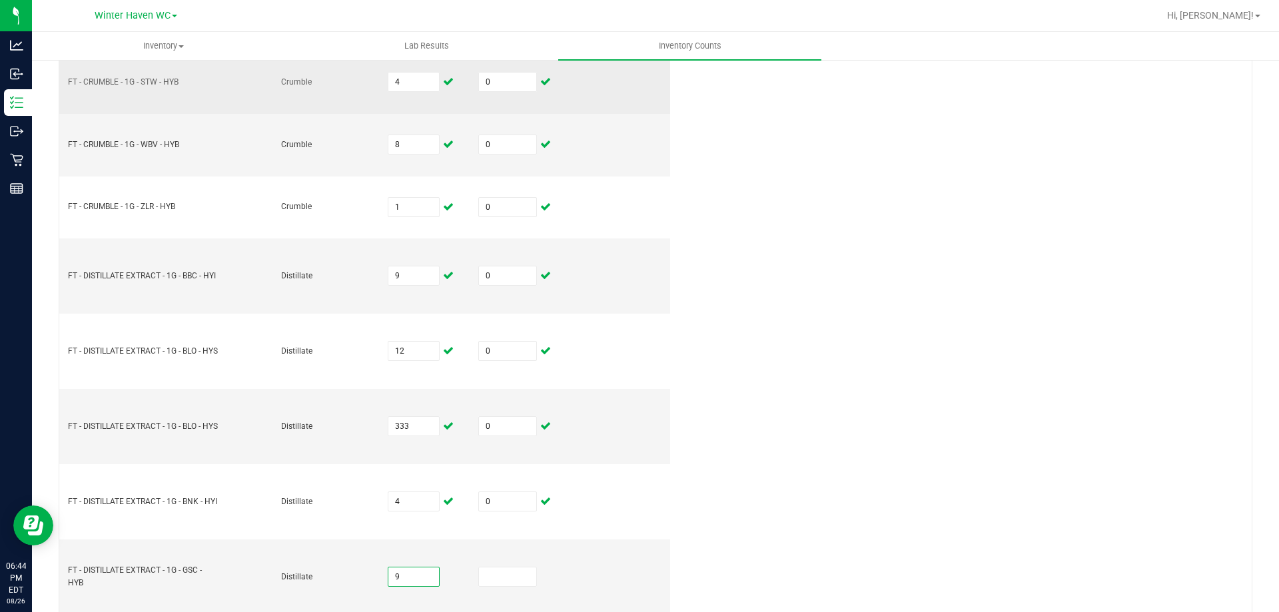
type input "9"
type input "0"
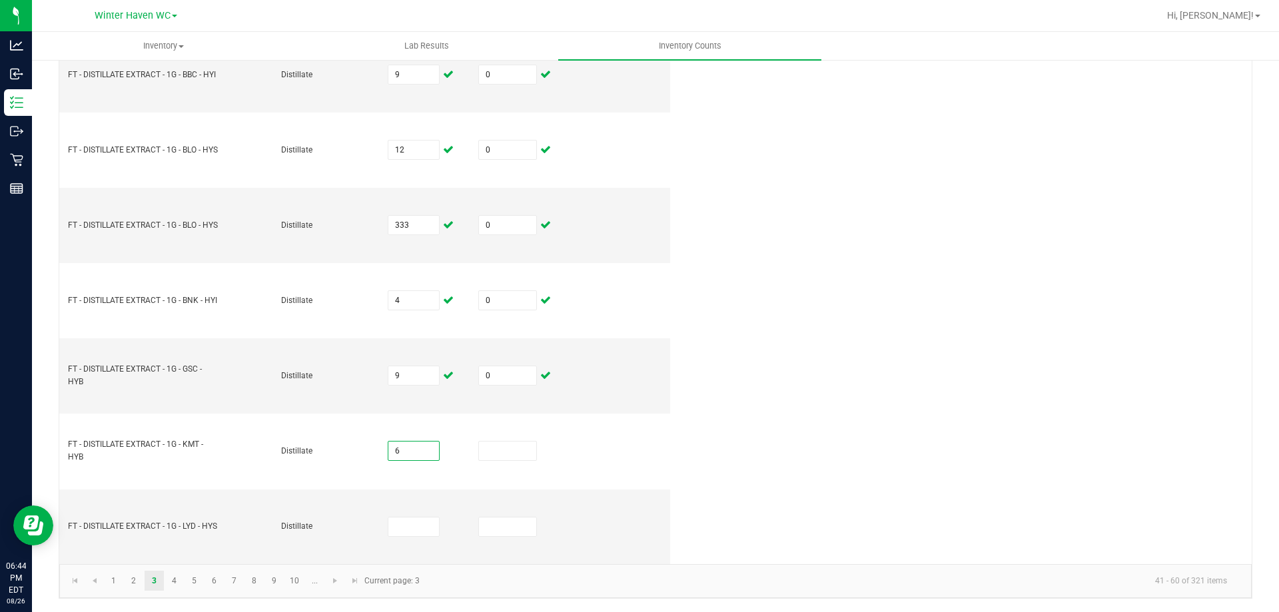
type input "6"
type input "0"
type input "5"
type input "0"
click at [173, 574] on link "4" at bounding box center [173, 581] width 19 height 20
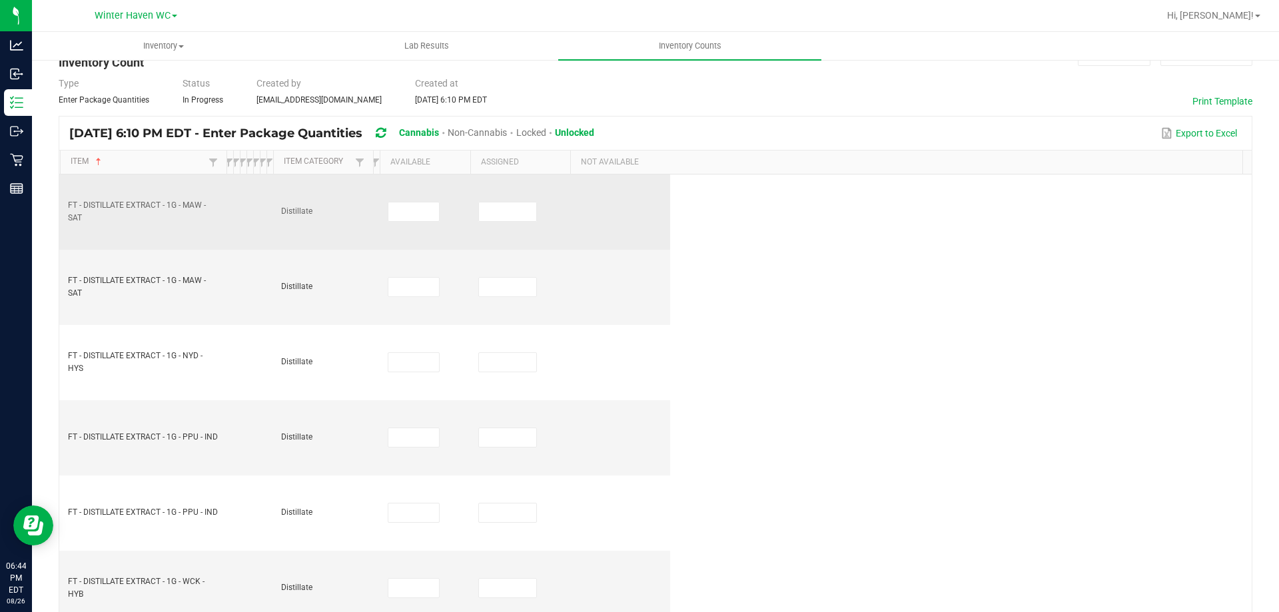
scroll to position [0, 0]
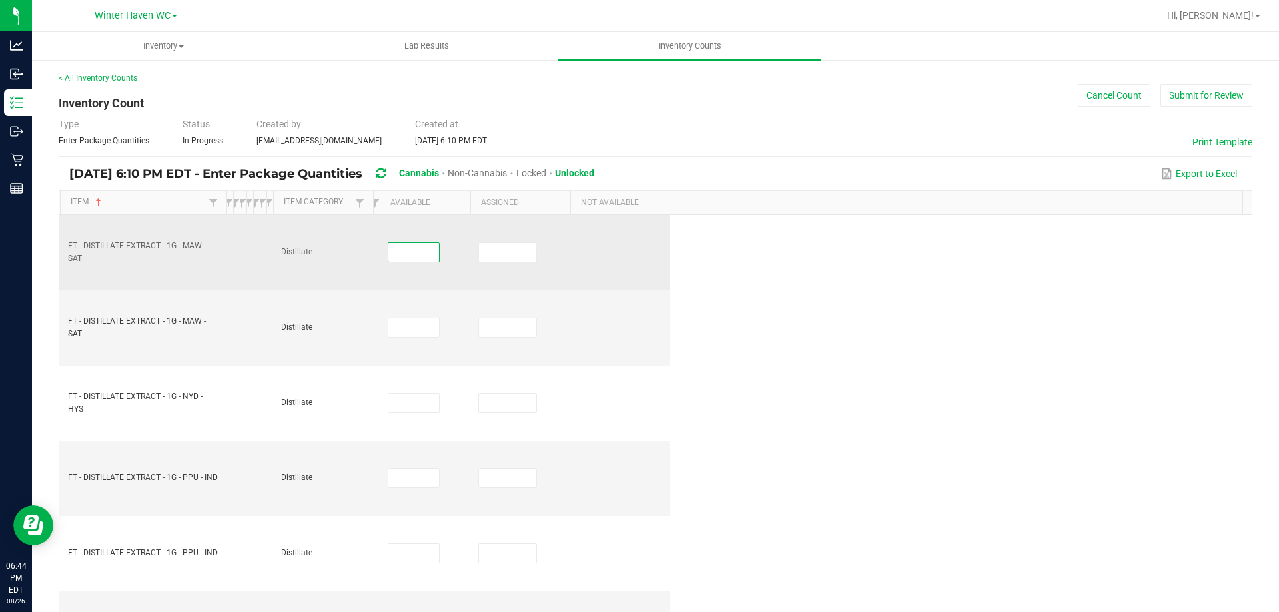
click at [394, 250] on input at bounding box center [413, 252] width 51 height 19
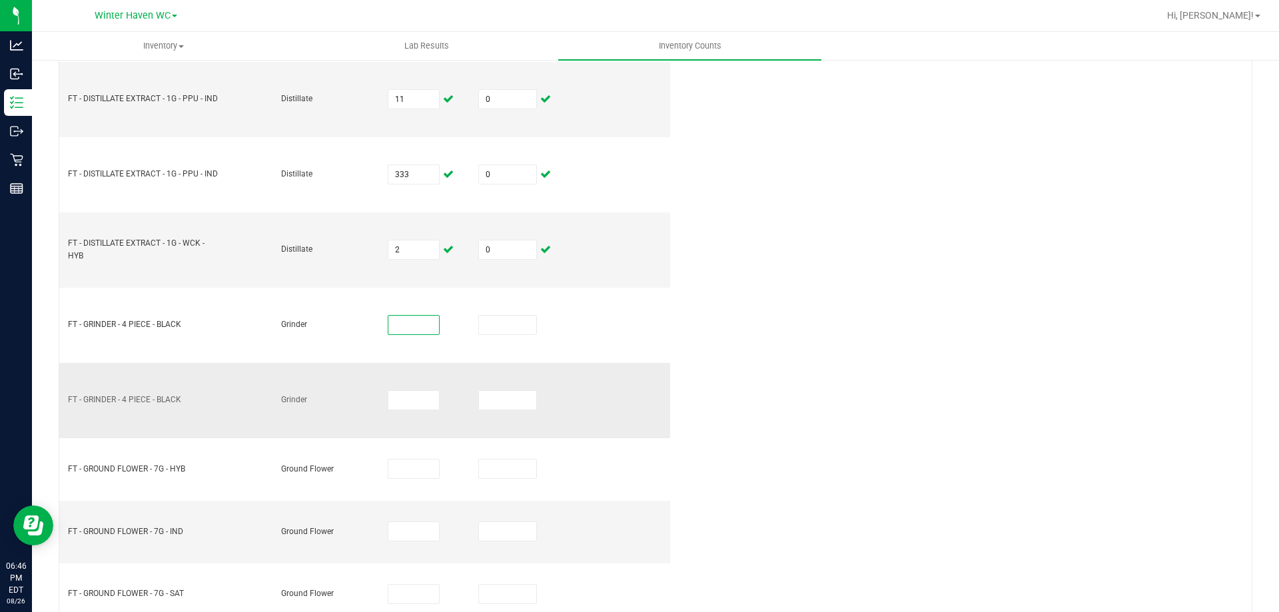
scroll to position [506, 0]
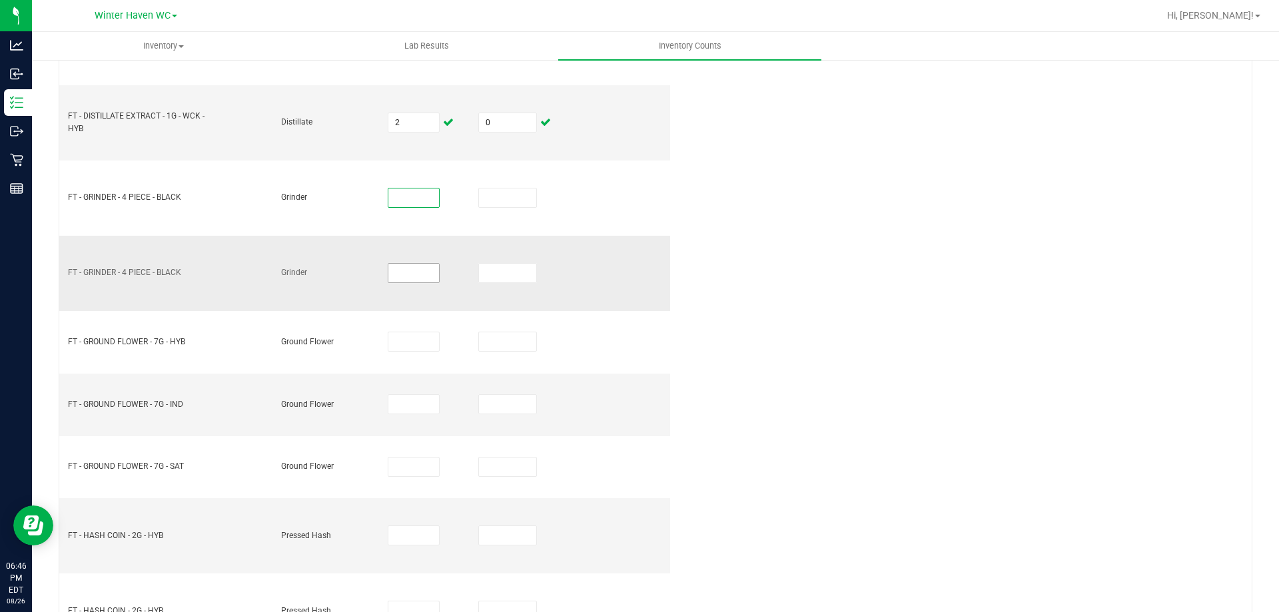
click at [406, 282] on input at bounding box center [413, 273] width 51 height 19
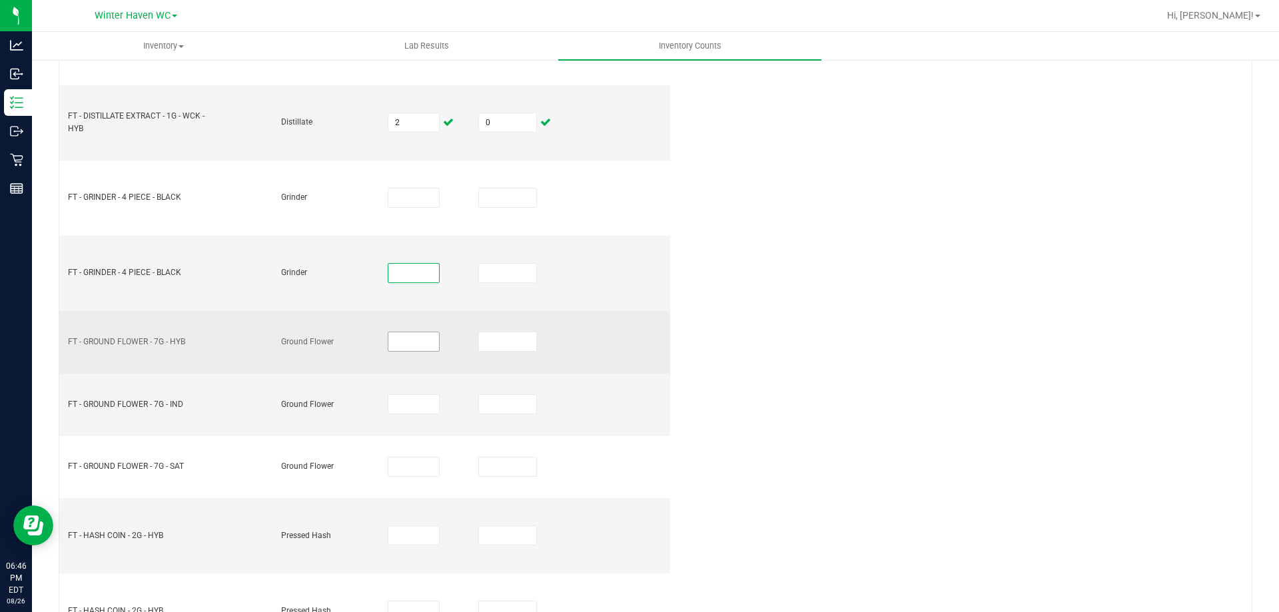
click at [418, 346] on input at bounding box center [413, 341] width 51 height 19
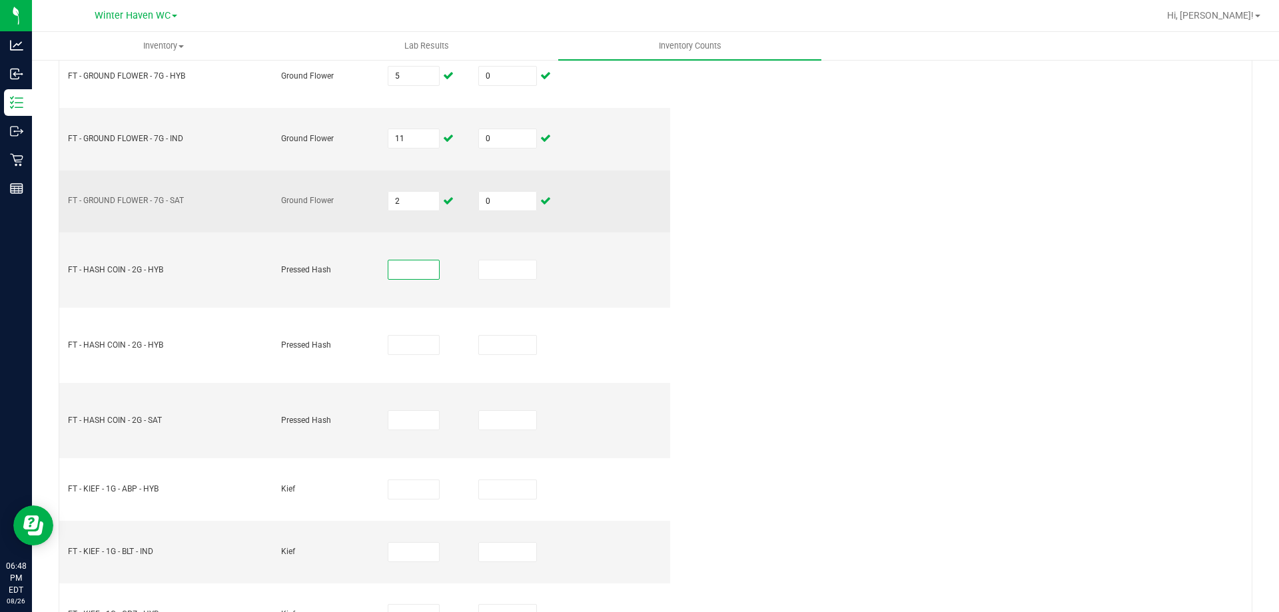
scroll to position [773, 0]
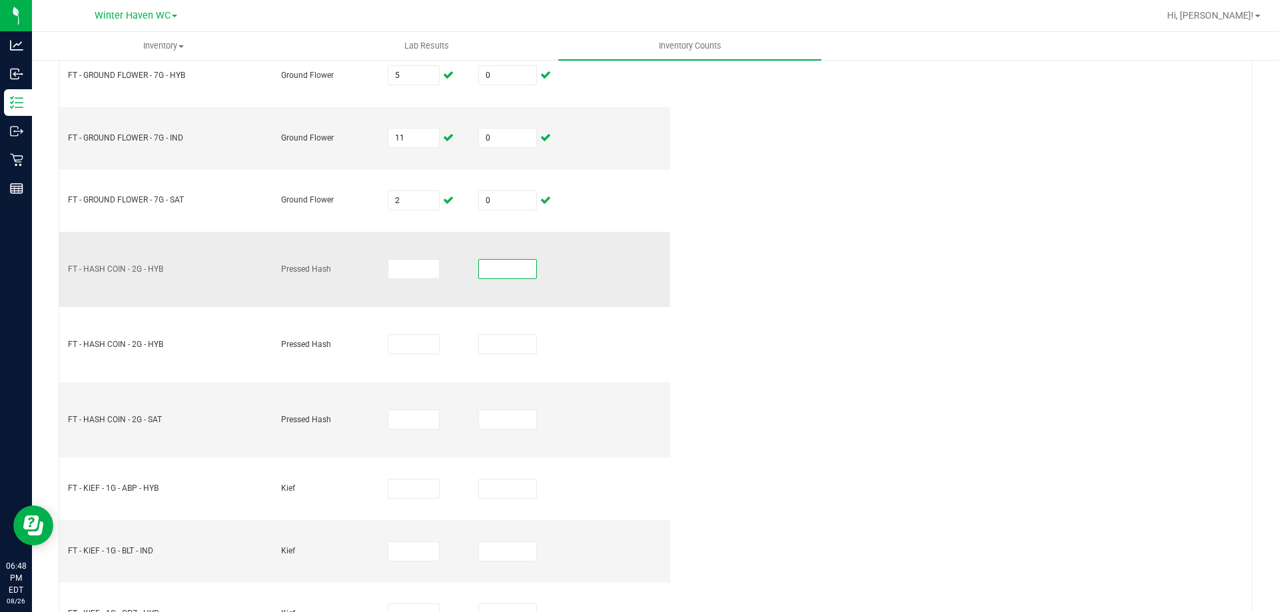
drag, startPoint x: 501, startPoint y: 302, endPoint x: 483, endPoint y: 286, distance: 24.1
click at [500, 278] on input at bounding box center [507, 269] width 57 height 19
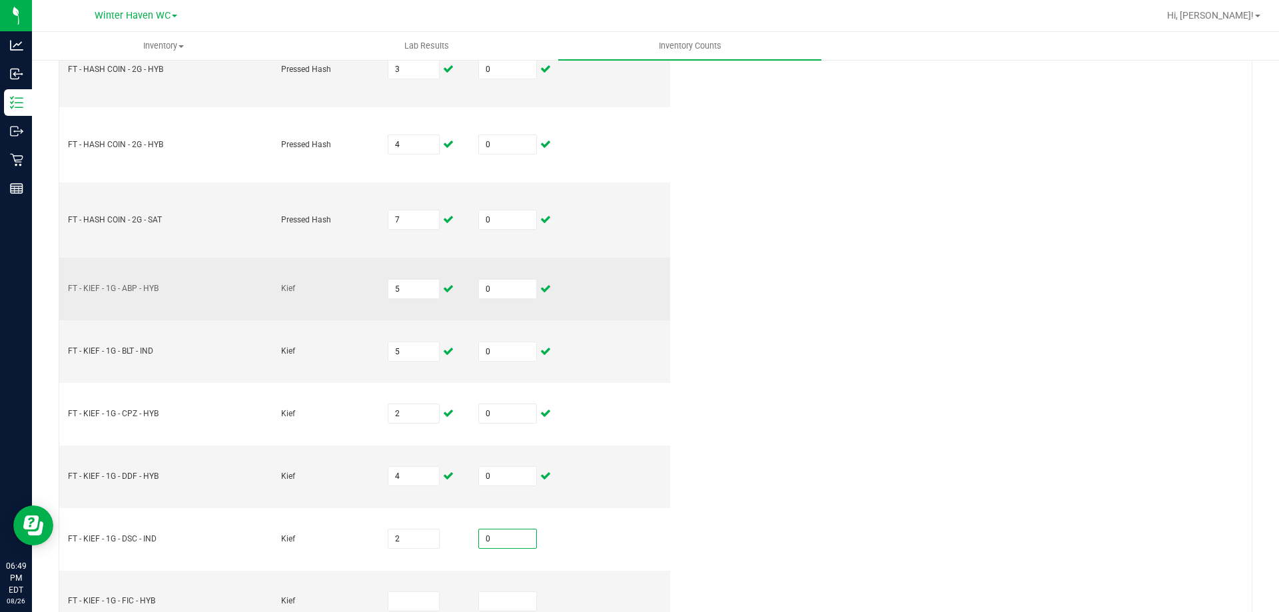
scroll to position [1079, 0]
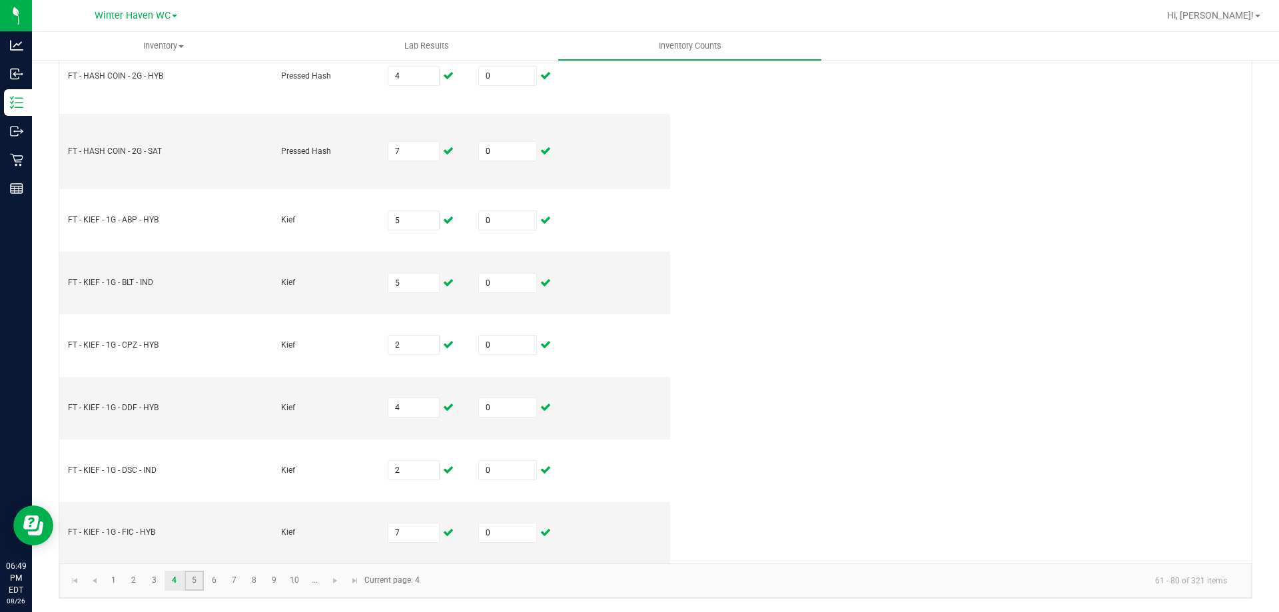
click at [191, 587] on link "5" at bounding box center [193, 581] width 19 height 20
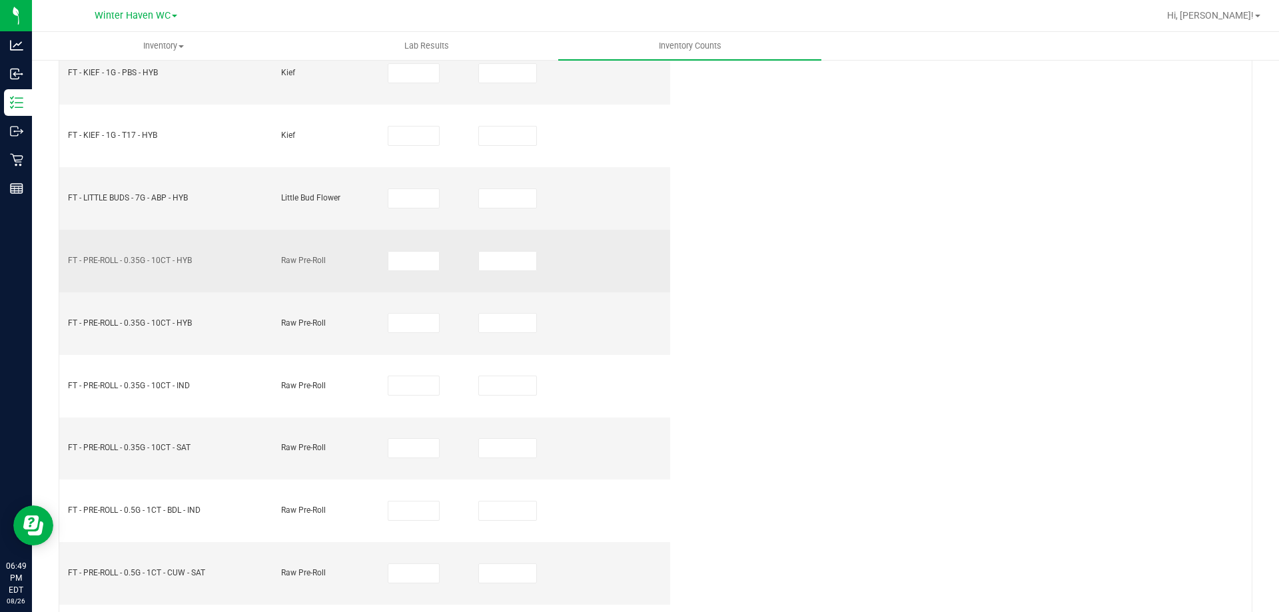
scroll to position [47, 0]
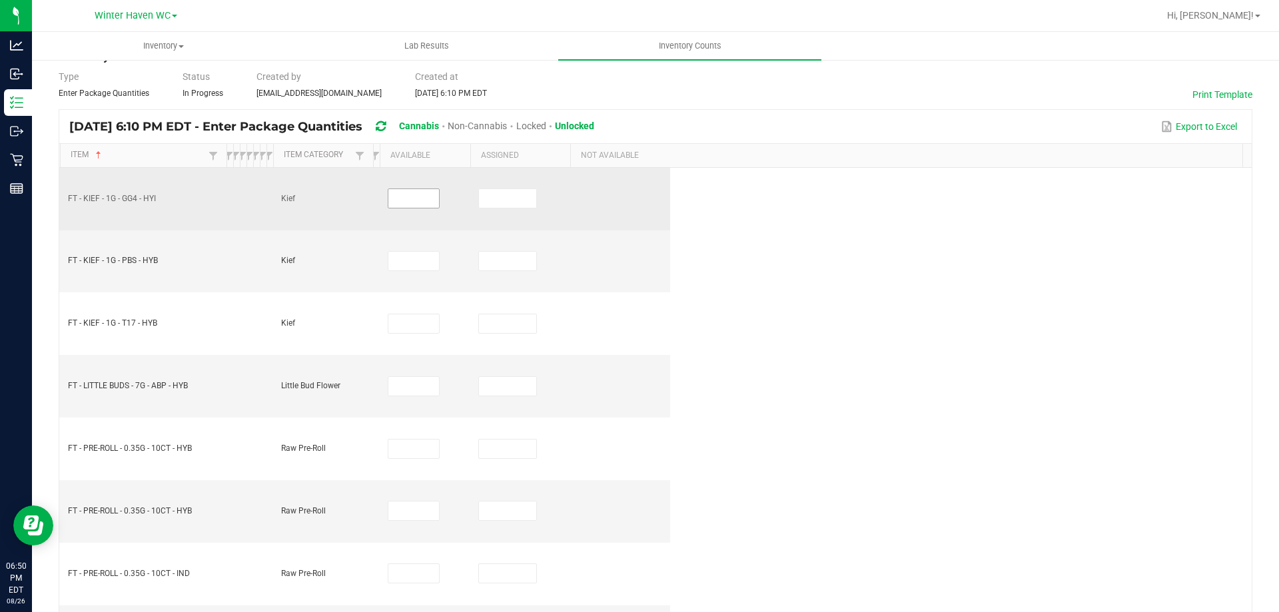
click at [406, 206] on input at bounding box center [413, 198] width 51 height 19
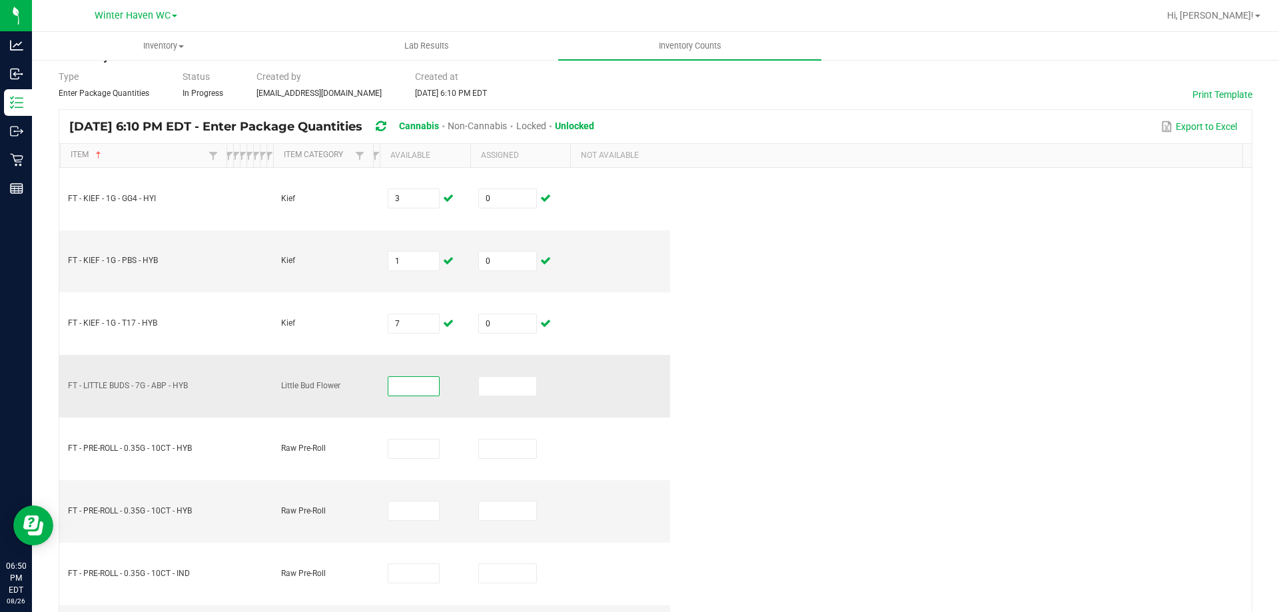
click at [428, 392] on input at bounding box center [413, 386] width 51 height 19
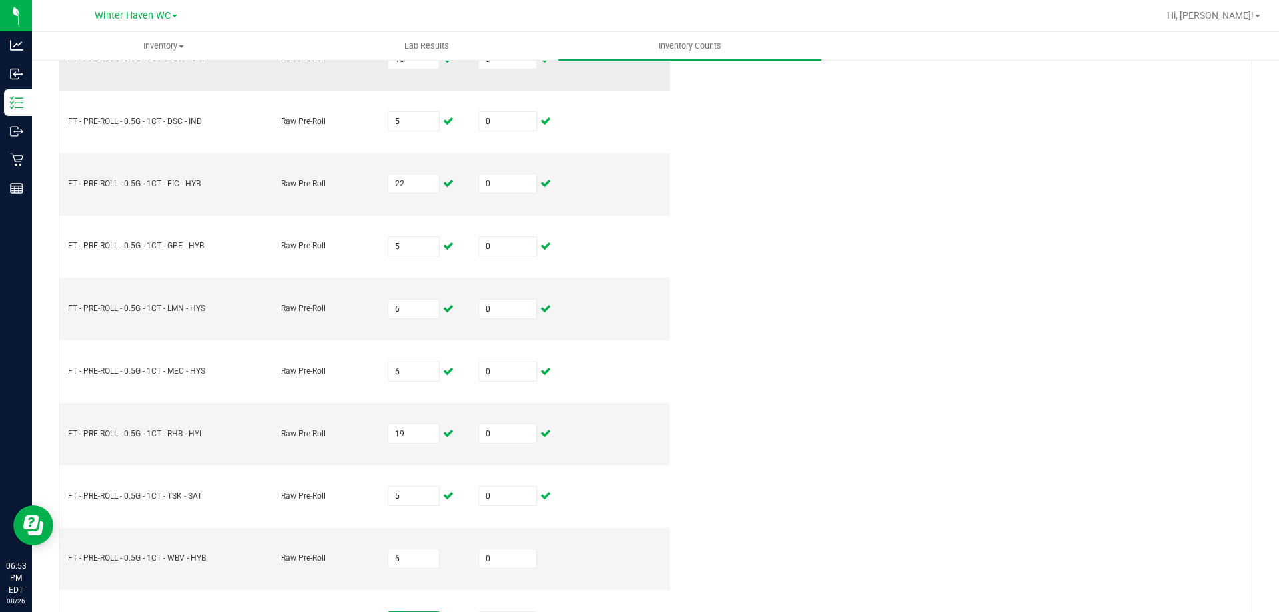
scroll to position [913, 0]
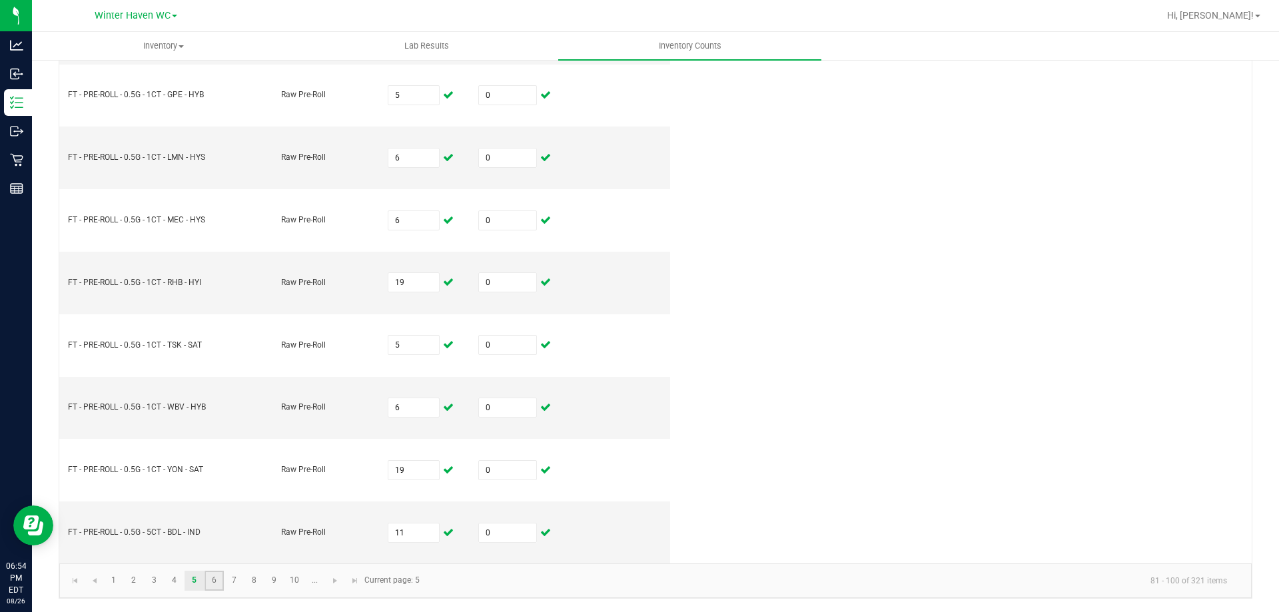
click at [212, 581] on link "6" at bounding box center [213, 581] width 19 height 20
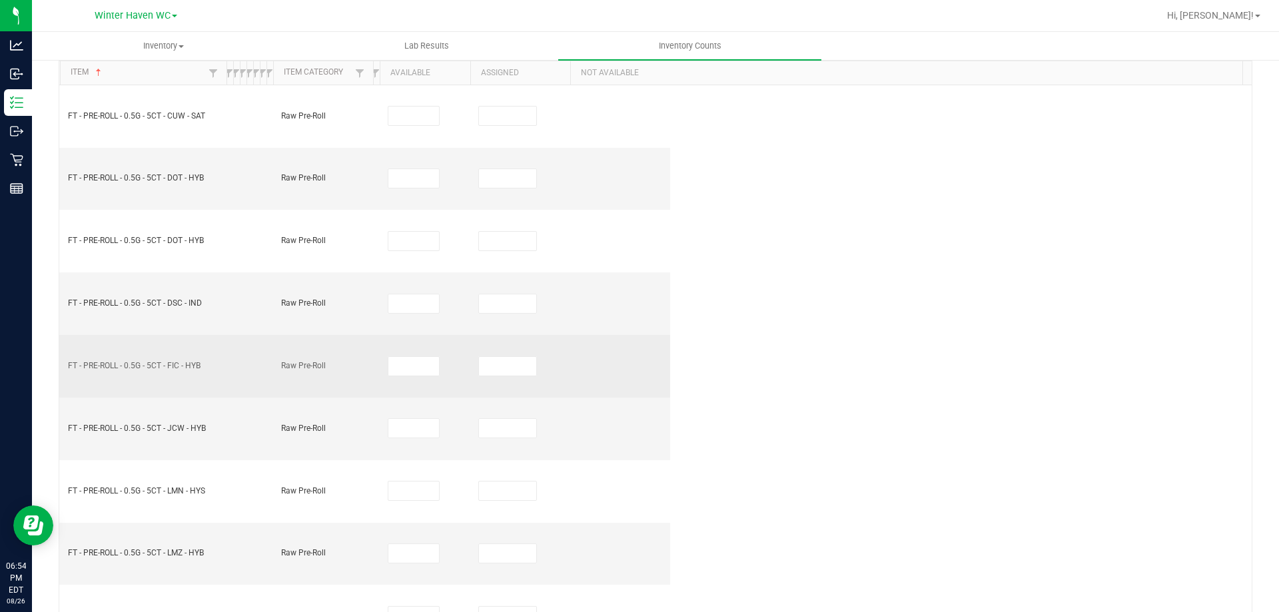
scroll to position [0, 0]
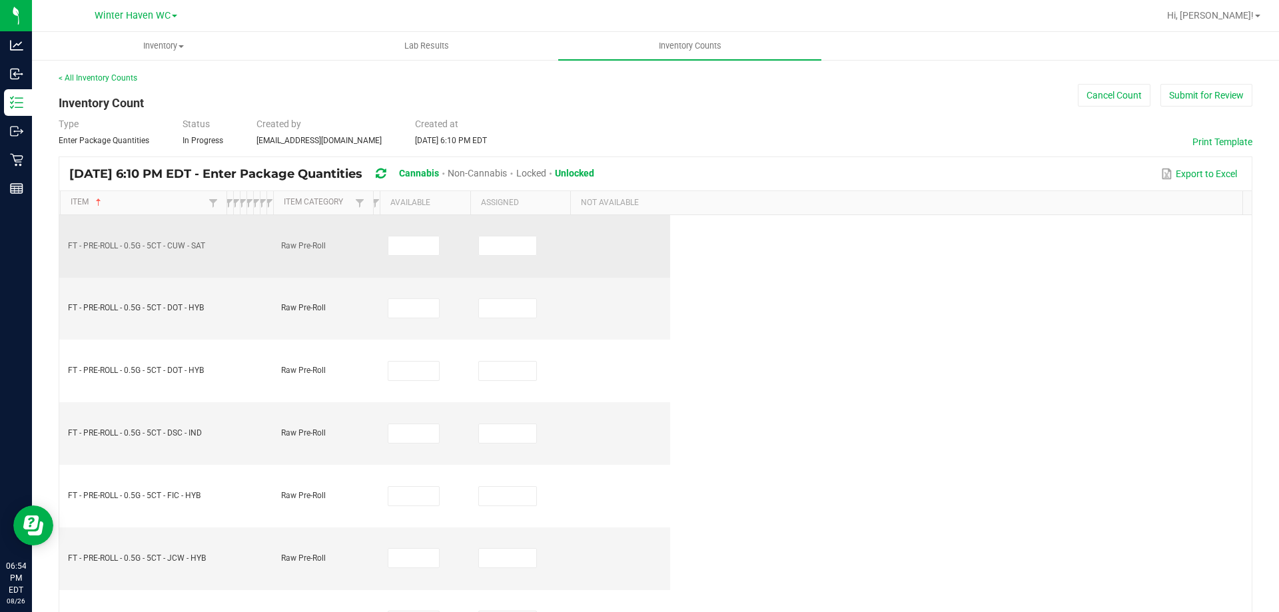
click at [404, 258] on td at bounding box center [425, 246] width 91 height 63
click at [405, 249] on input at bounding box center [413, 245] width 51 height 19
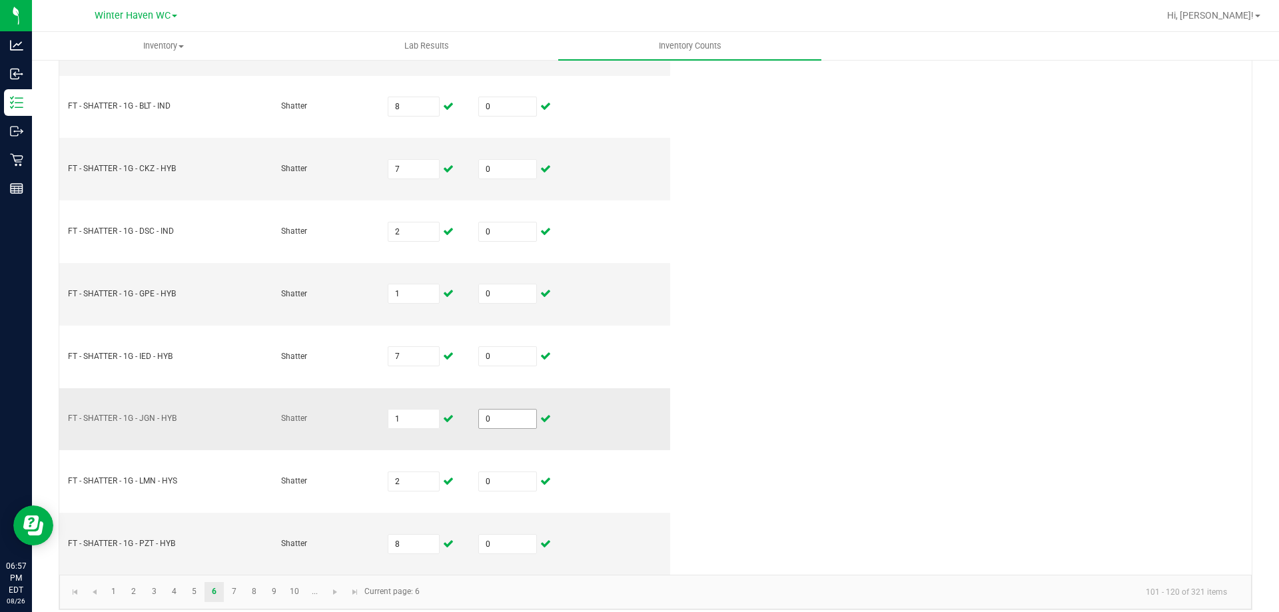
scroll to position [900, 0]
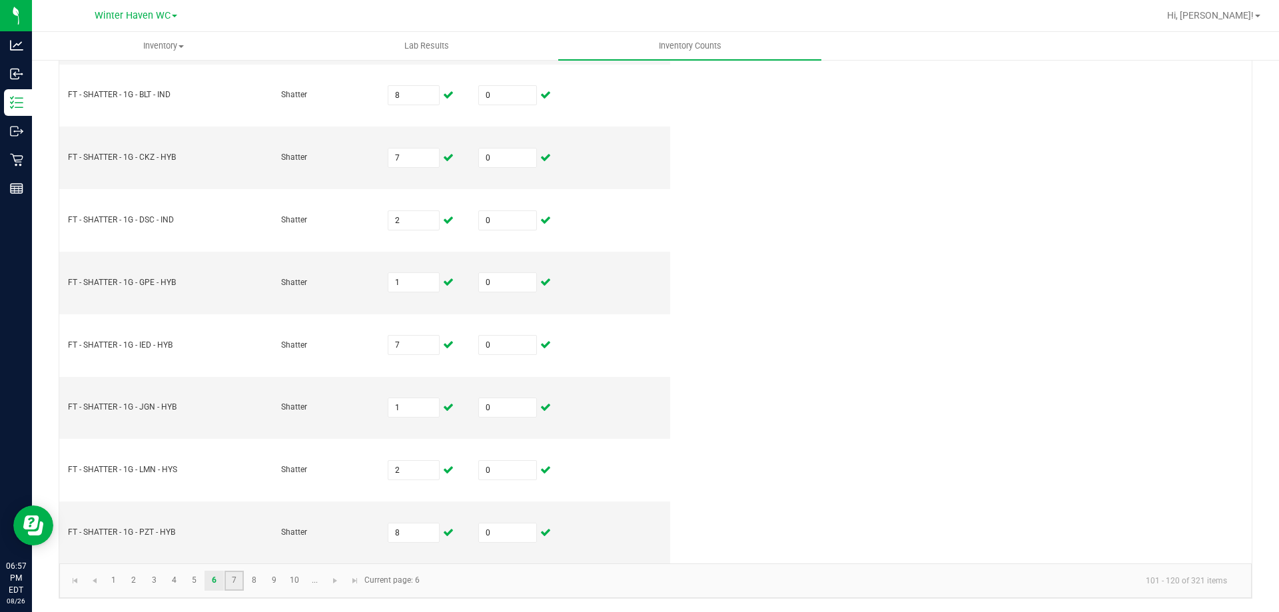
click at [234, 582] on link "7" at bounding box center [233, 581] width 19 height 20
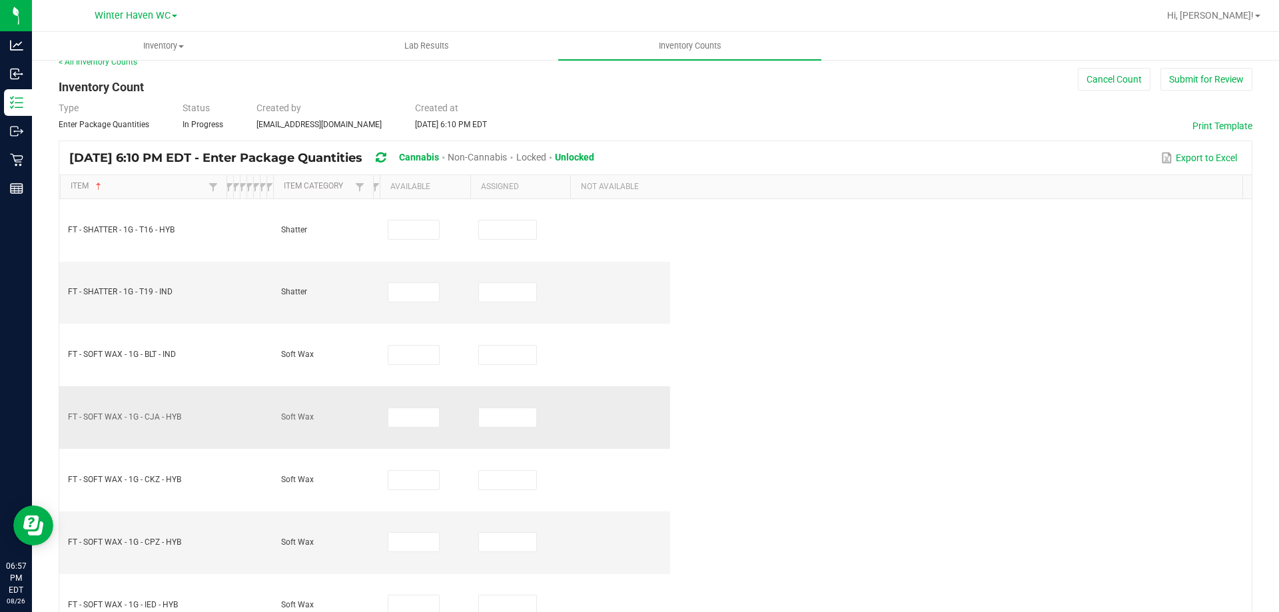
scroll to position [0, 0]
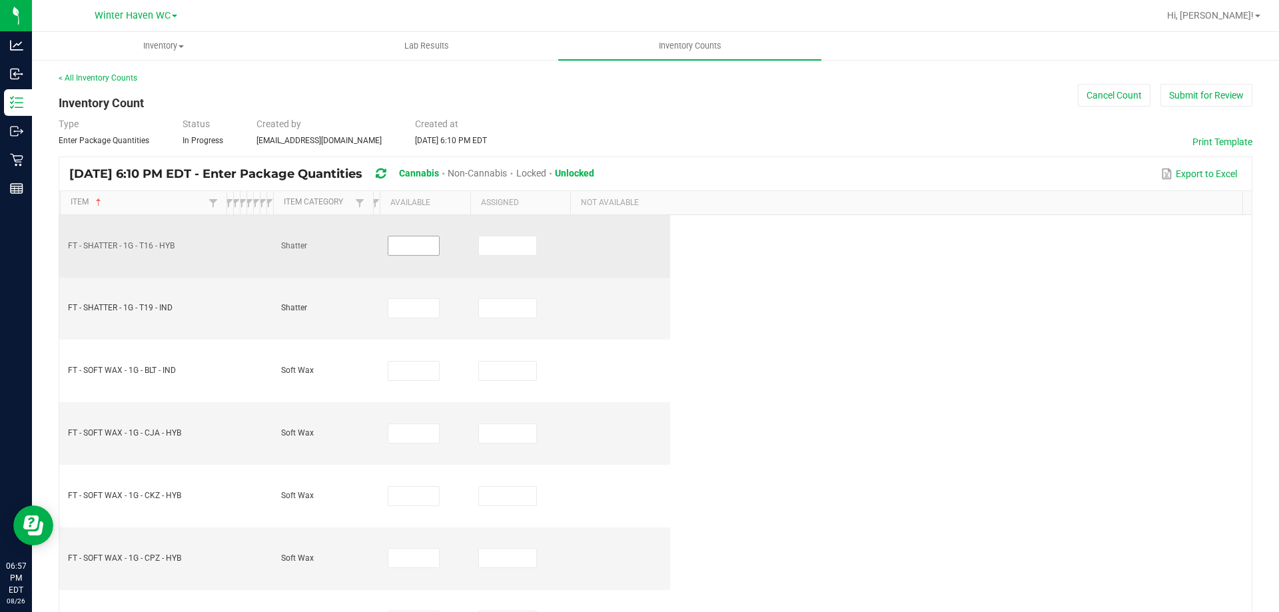
click at [415, 239] on input at bounding box center [413, 245] width 51 height 19
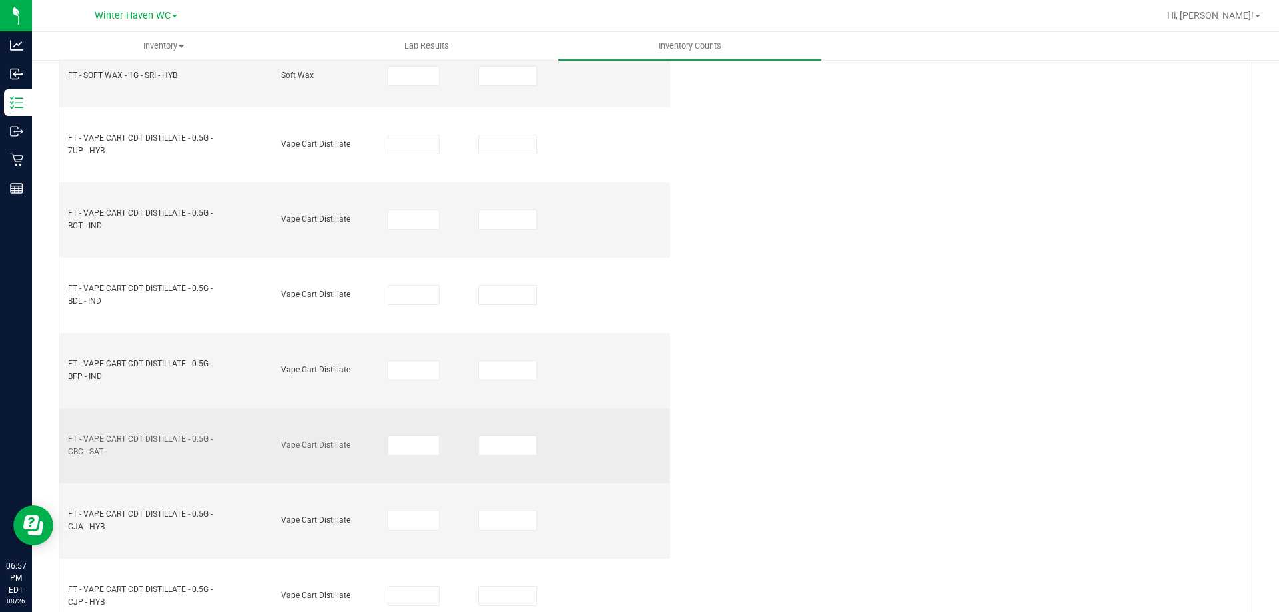
scroll to position [1028, 0]
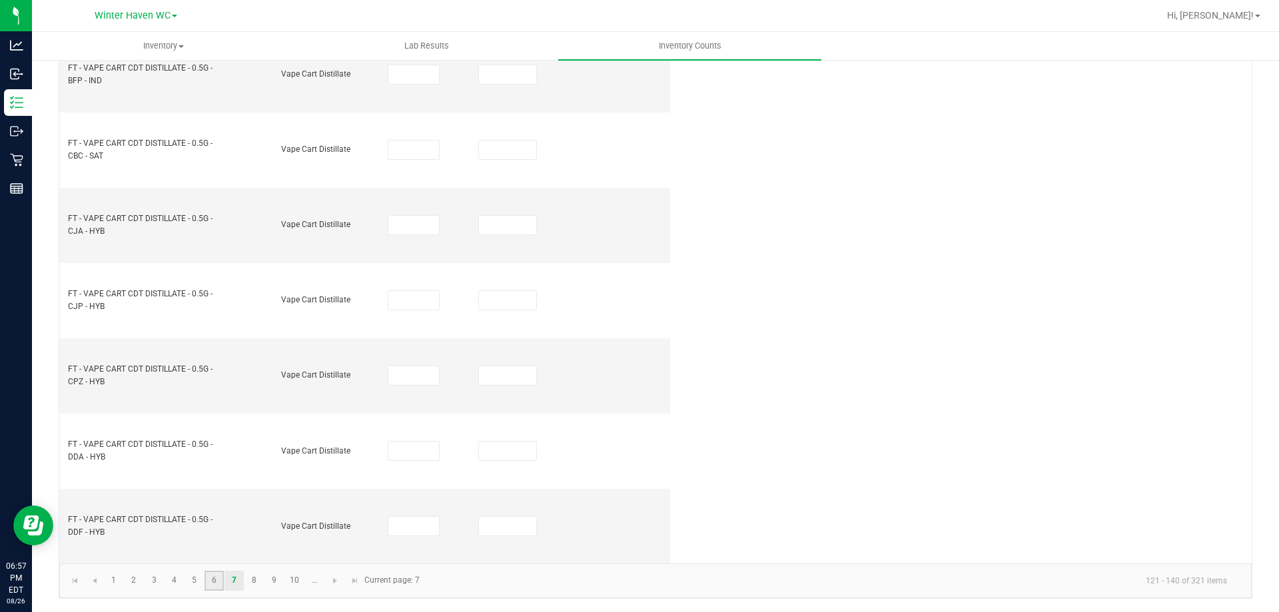
click at [220, 582] on link "6" at bounding box center [213, 581] width 19 height 20
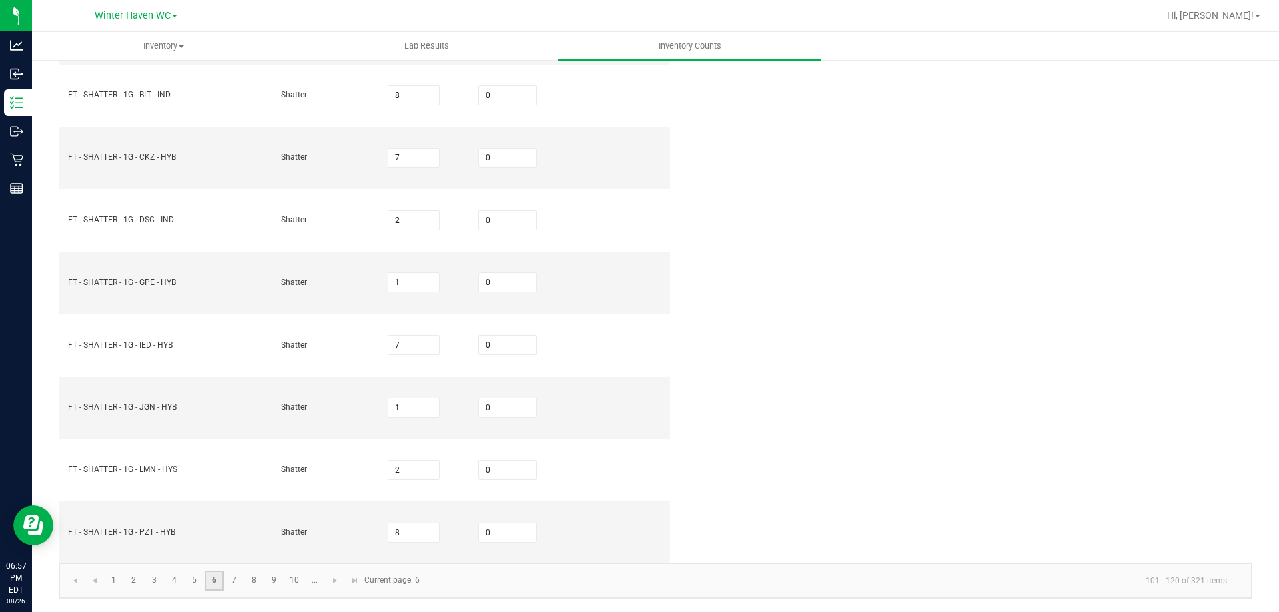
scroll to position [900, 0]
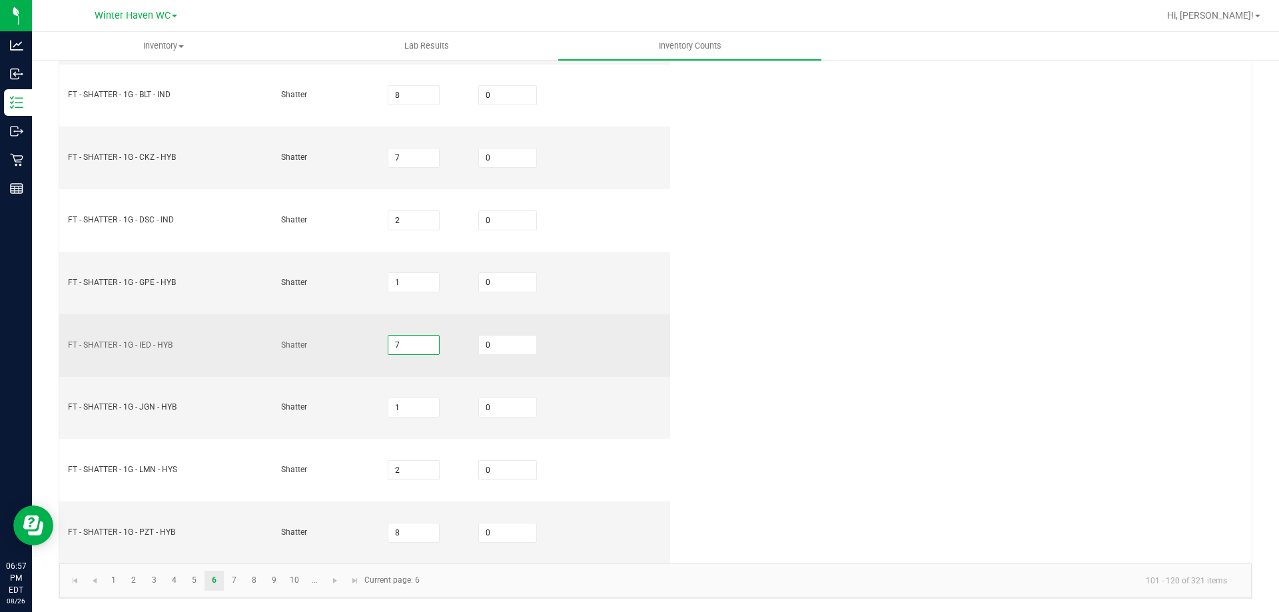
click at [394, 350] on input "7" at bounding box center [413, 345] width 51 height 19
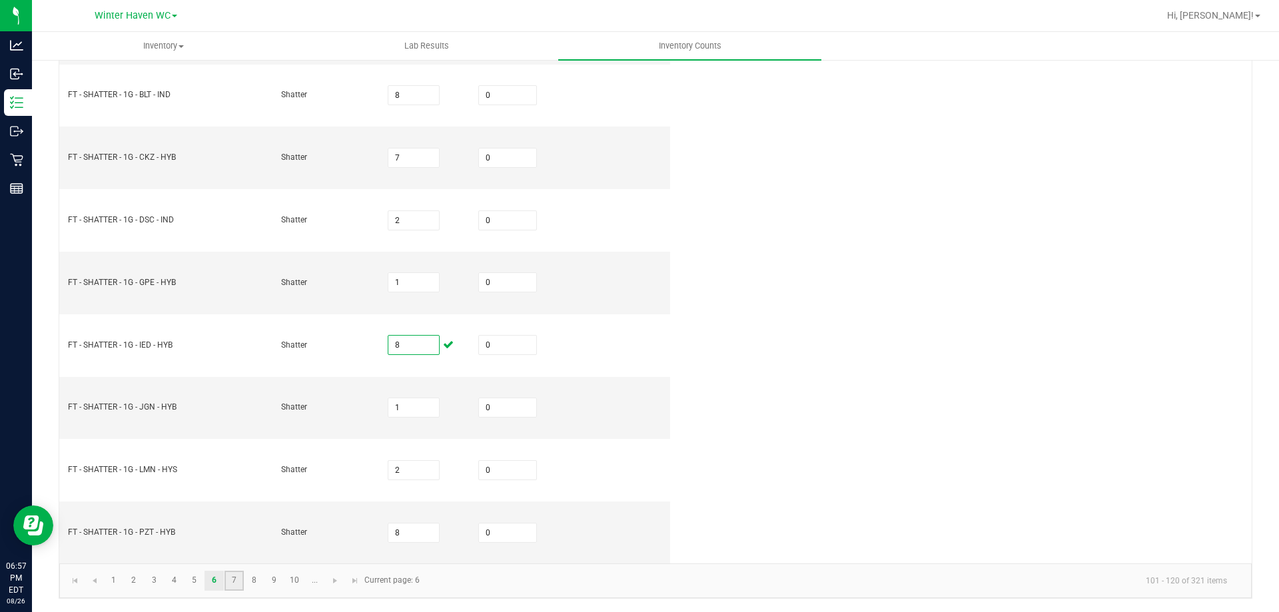
click at [240, 580] on link "7" at bounding box center [233, 581] width 19 height 20
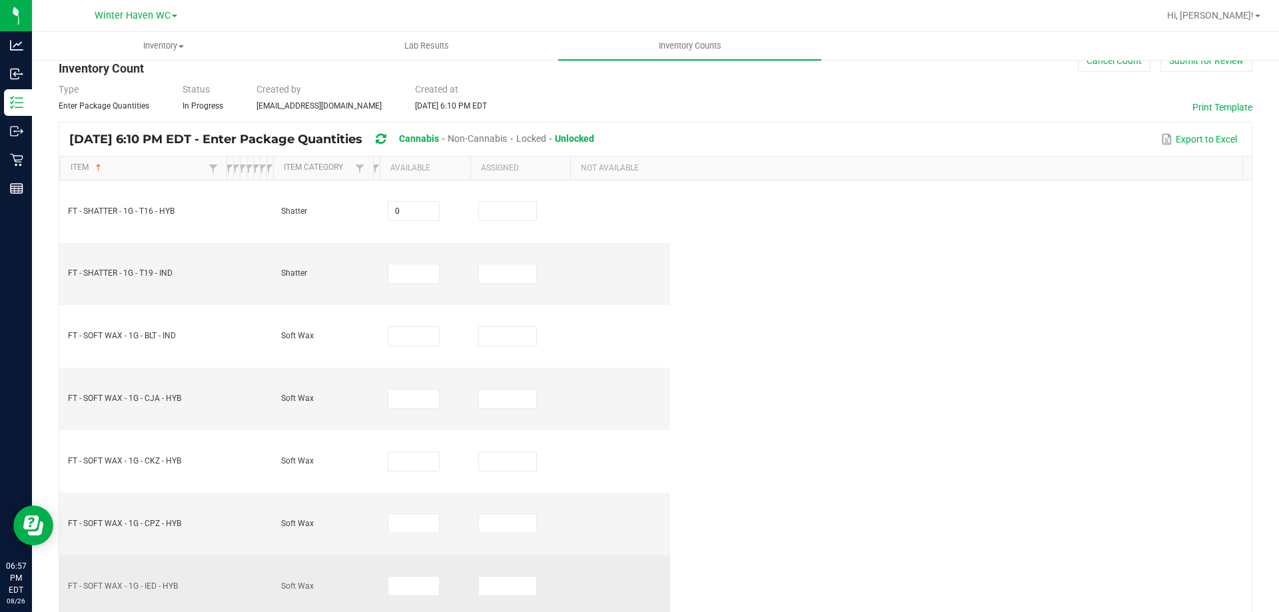
scroll to position [0, 0]
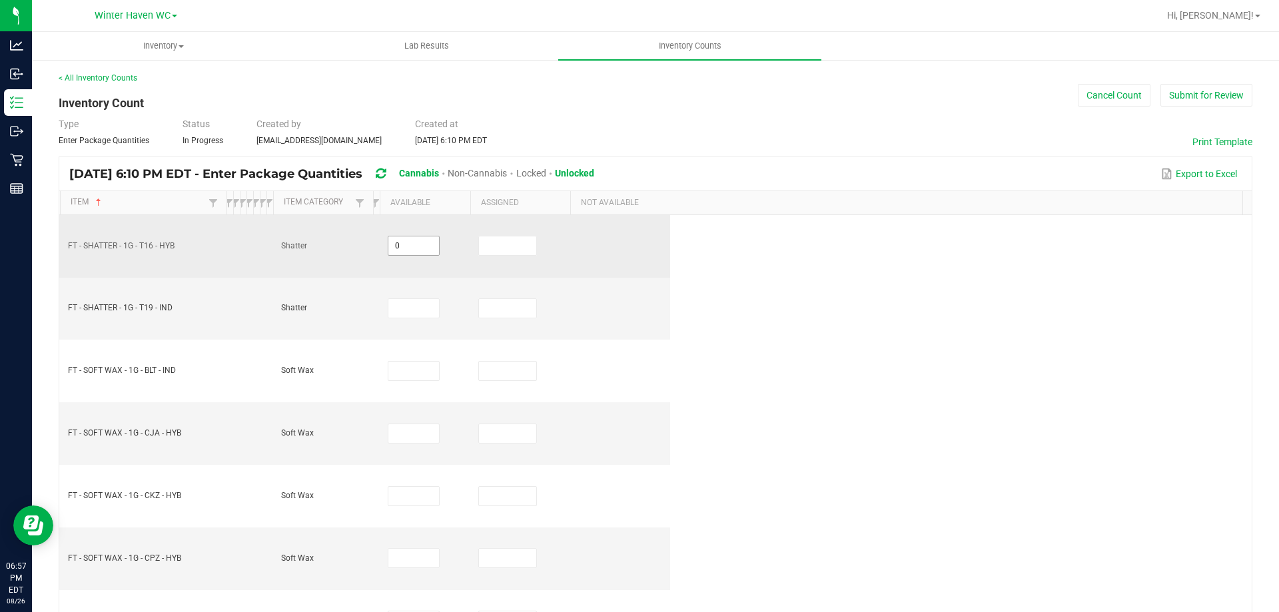
click at [394, 247] on input "0" at bounding box center [413, 245] width 51 height 19
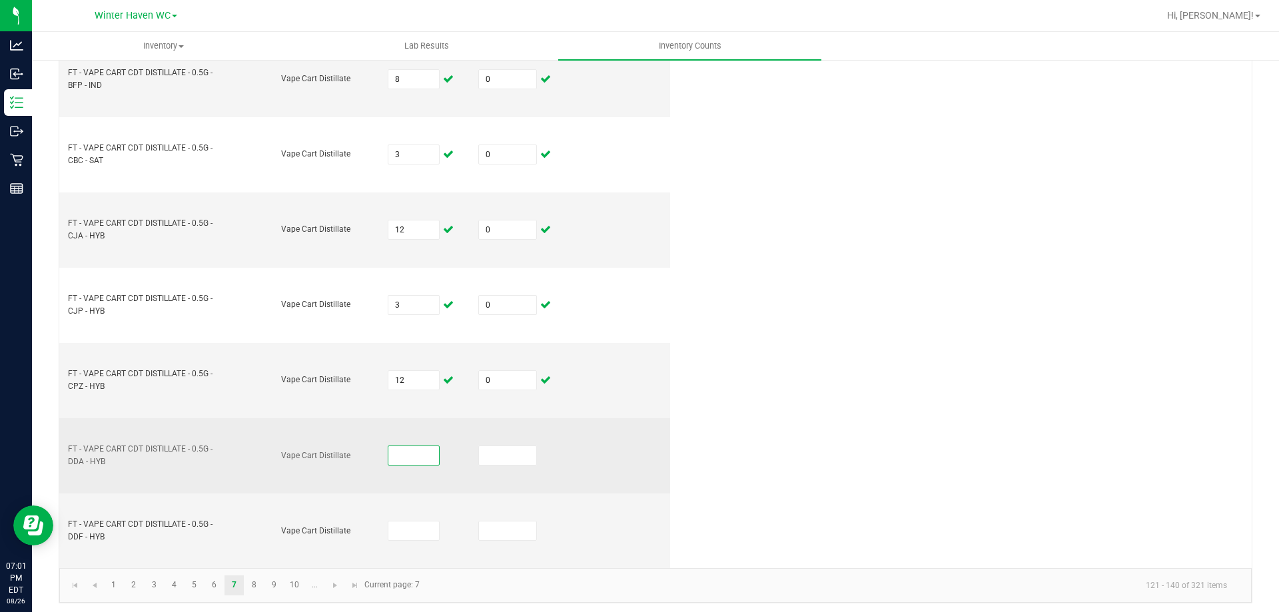
scroll to position [1028, 0]
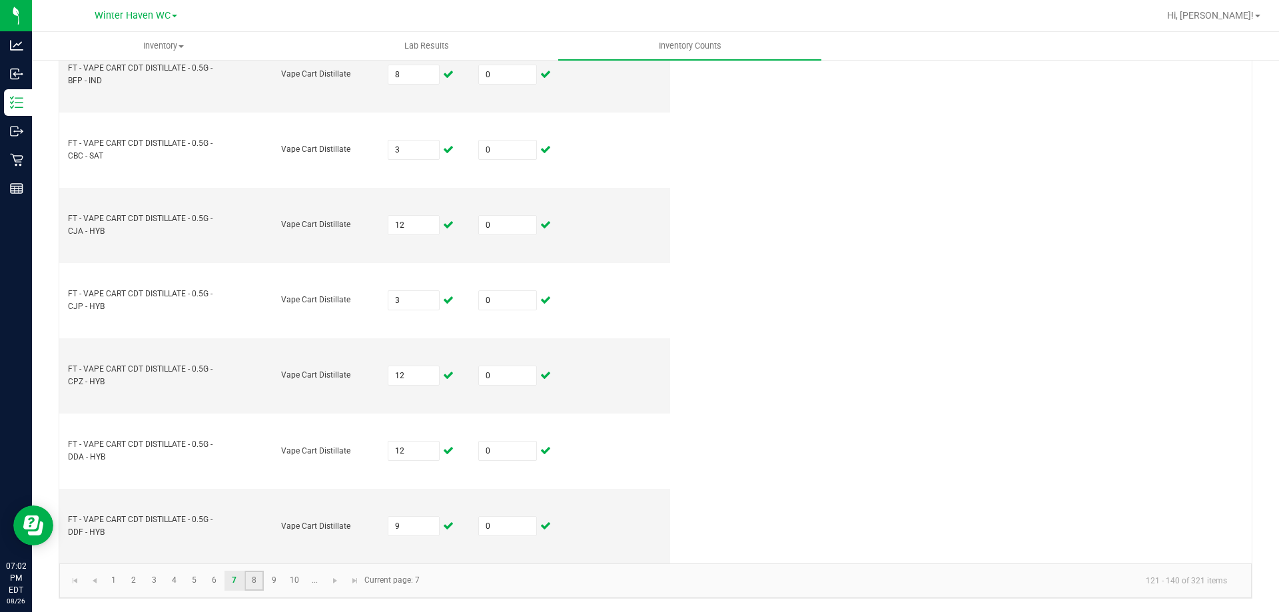
click at [250, 580] on link "8" at bounding box center [253, 581] width 19 height 20
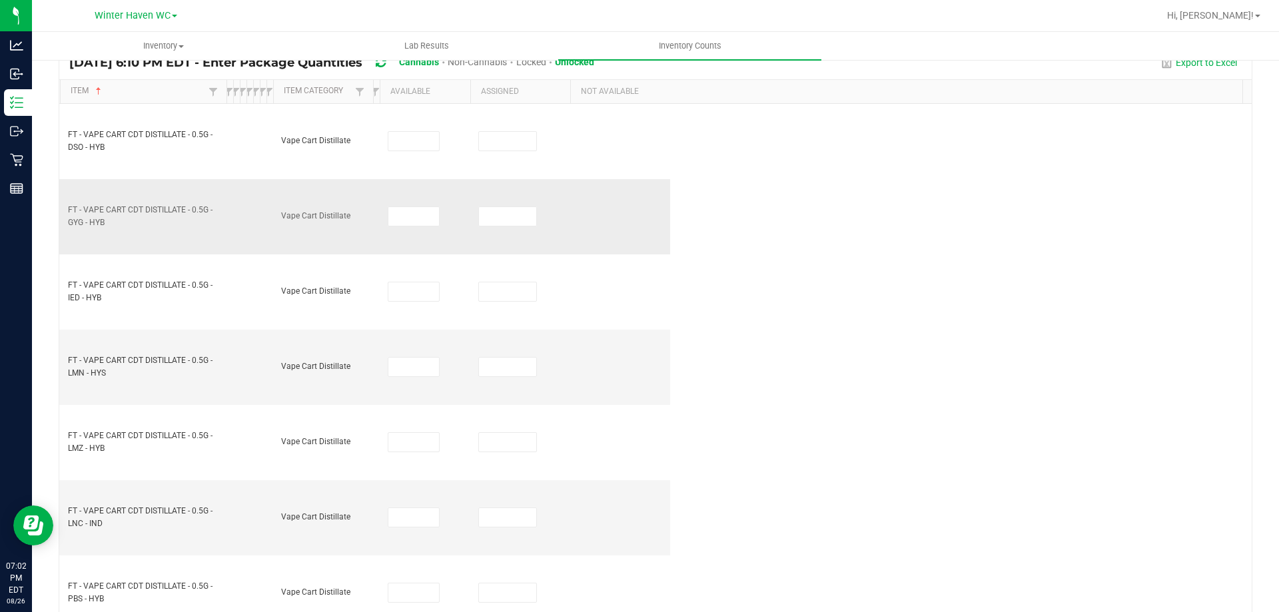
scroll to position [0, 0]
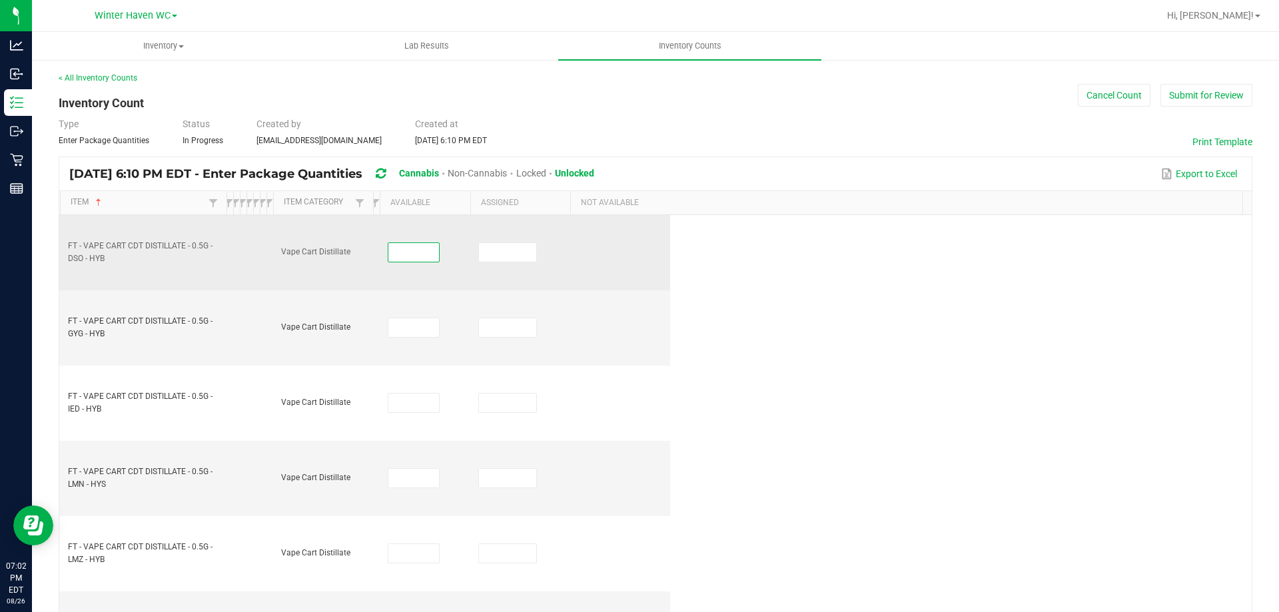
click at [395, 245] on input at bounding box center [413, 252] width 51 height 19
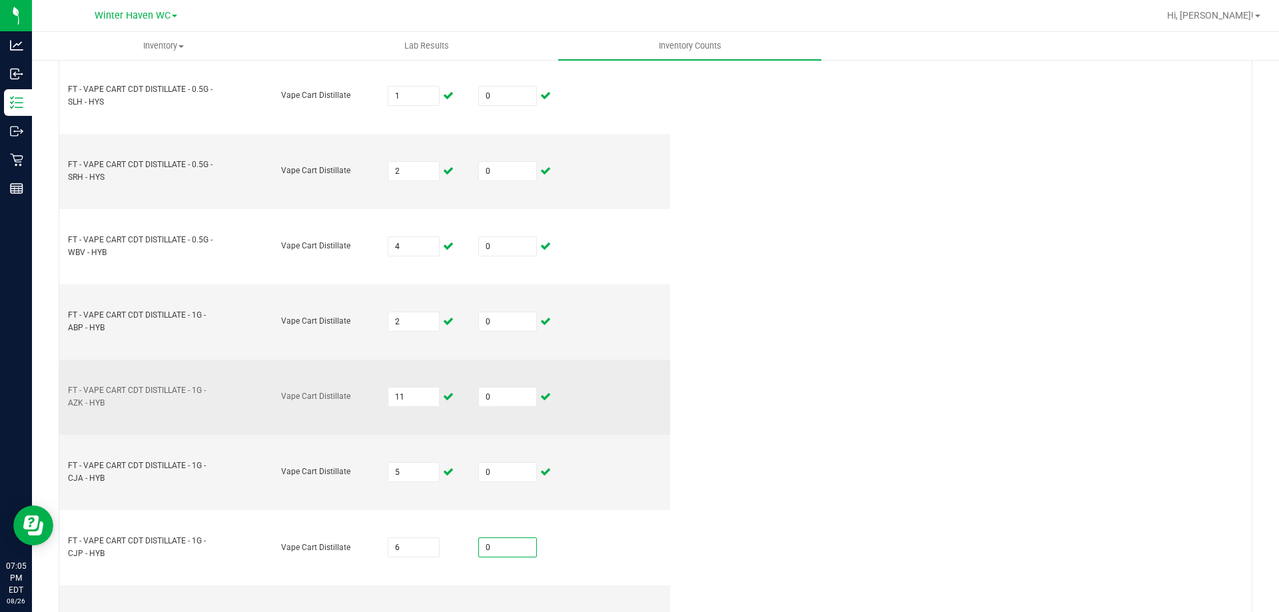
scroll to position [1156, 0]
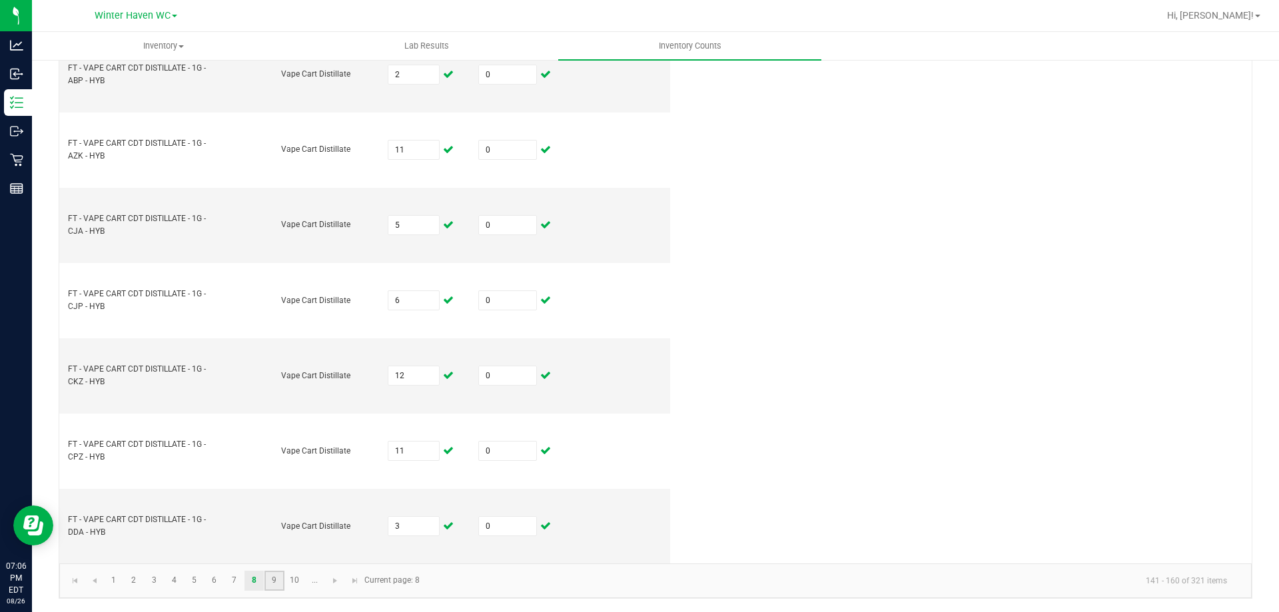
click at [274, 585] on link "9" at bounding box center [273, 581] width 19 height 20
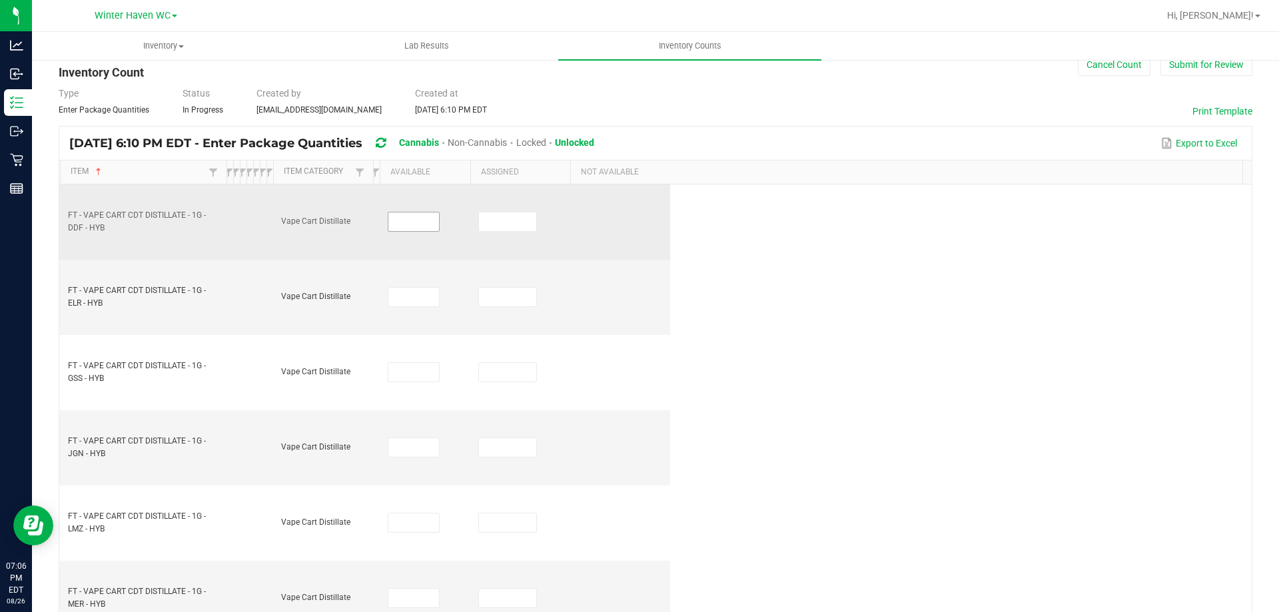
scroll to position [0, 0]
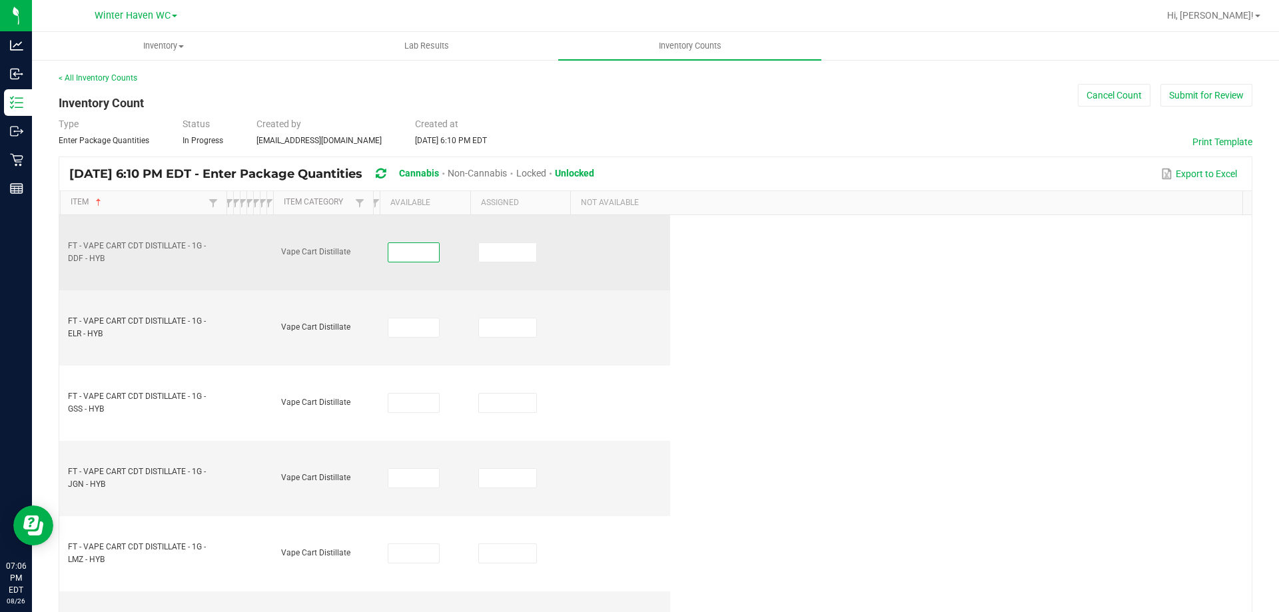
click at [419, 256] on input at bounding box center [413, 252] width 51 height 19
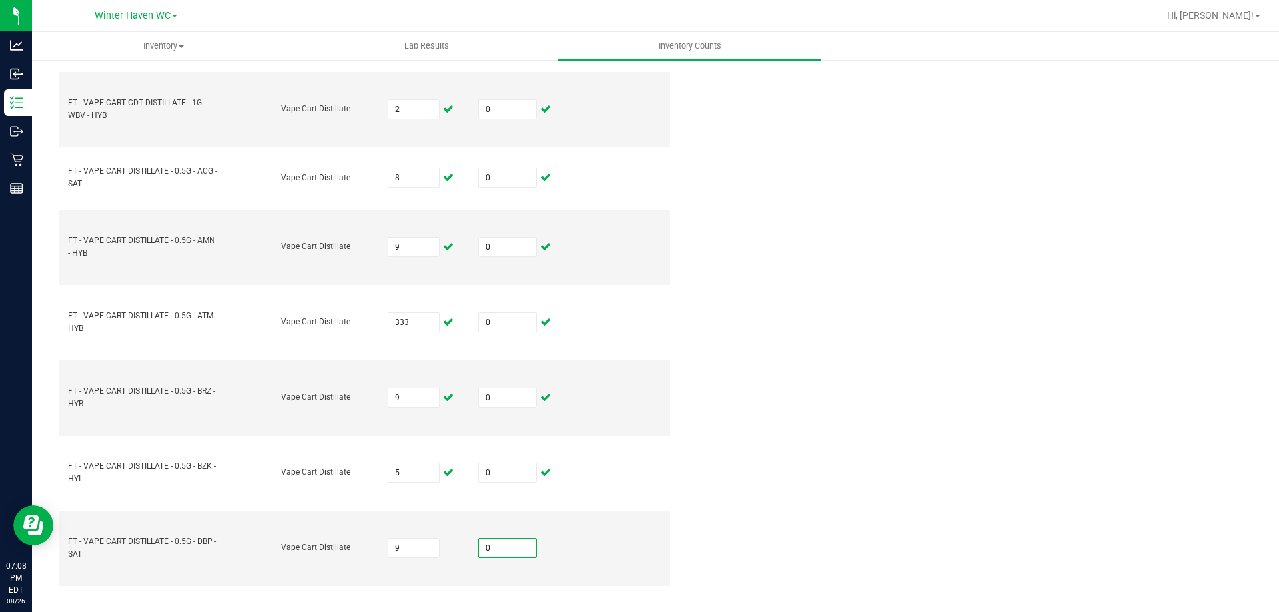
scroll to position [1143, 0]
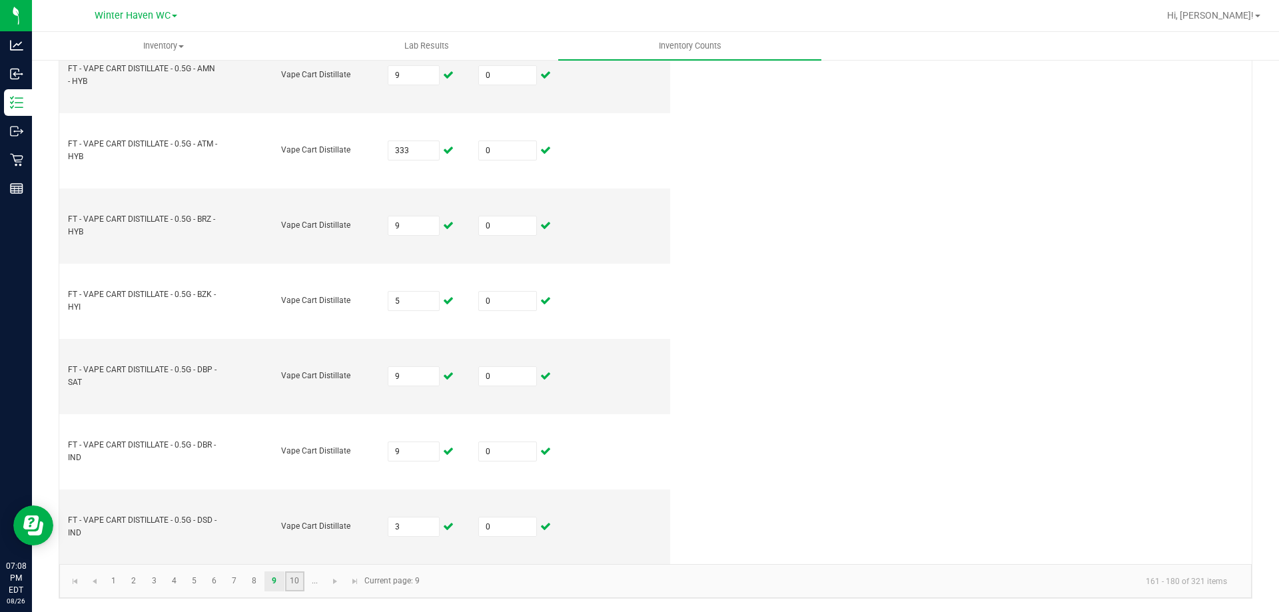
click at [289, 581] on link "10" at bounding box center [294, 581] width 19 height 20
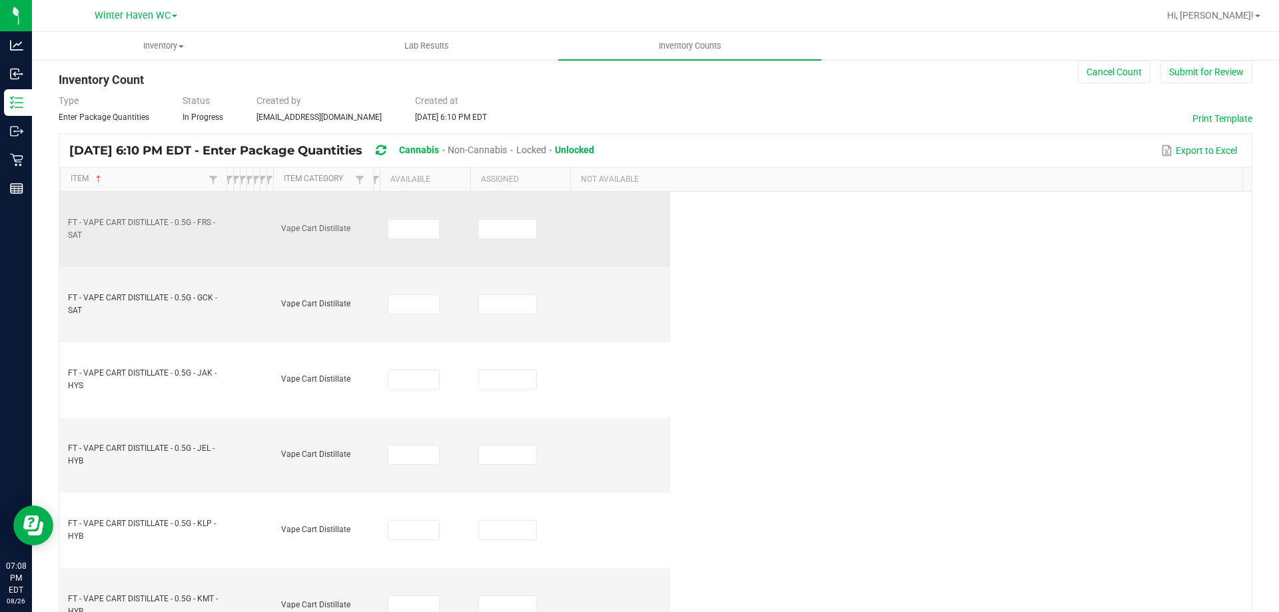
scroll to position [0, 0]
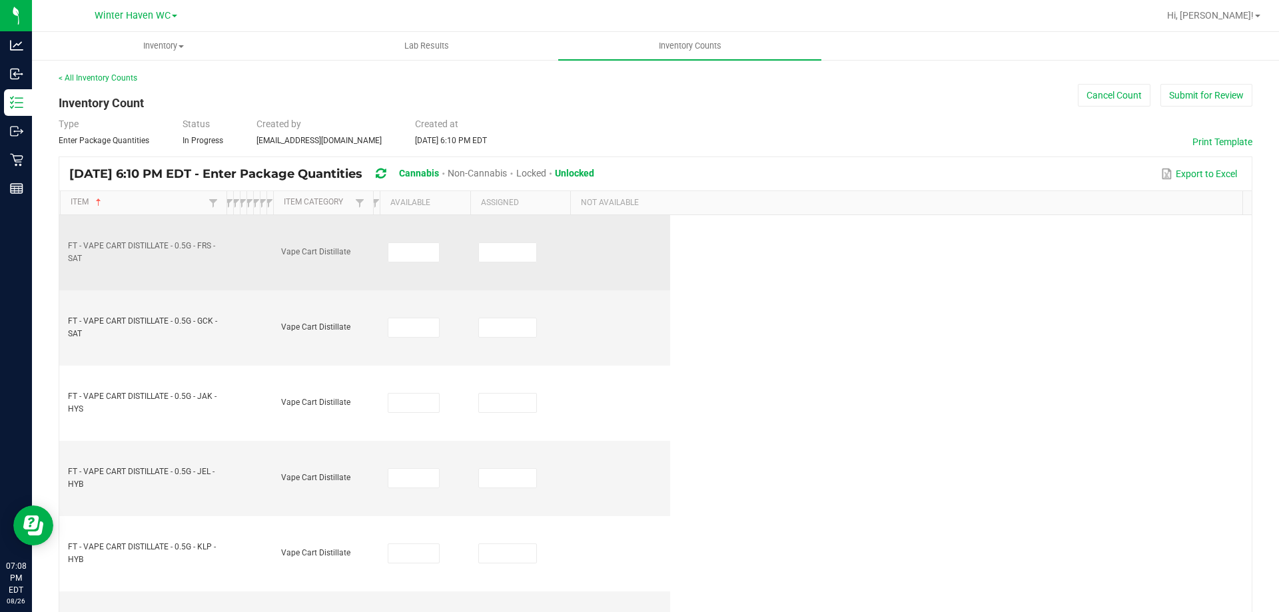
click at [386, 253] on td at bounding box center [425, 252] width 91 height 75
click at [396, 253] on input at bounding box center [413, 252] width 51 height 19
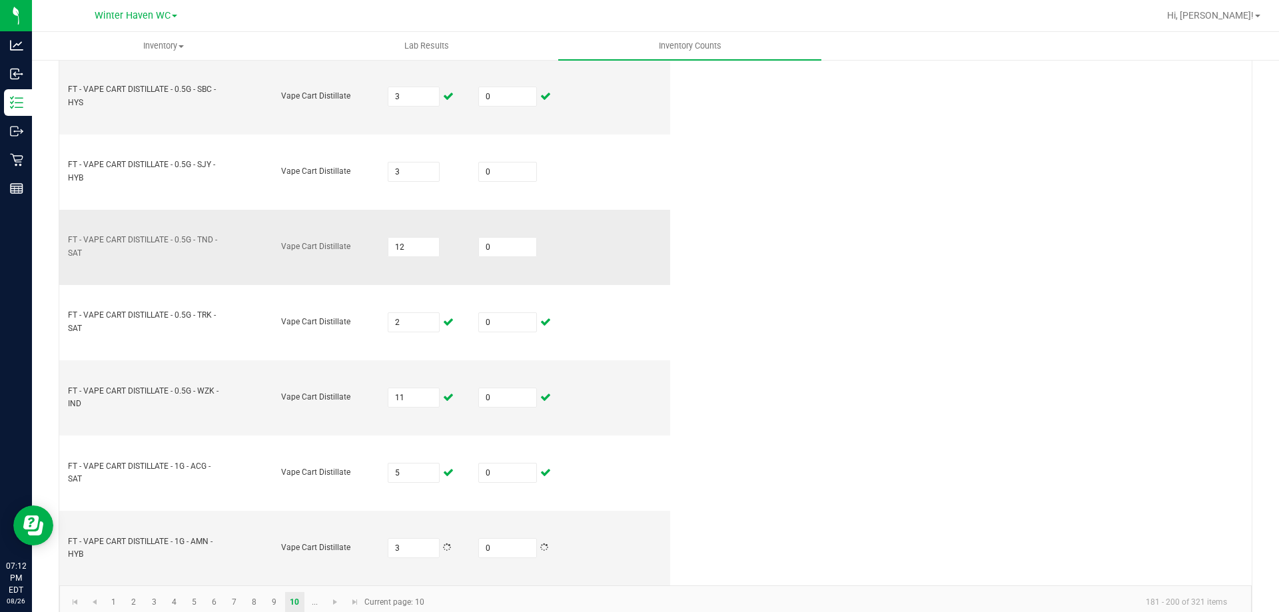
scroll to position [1130, 0]
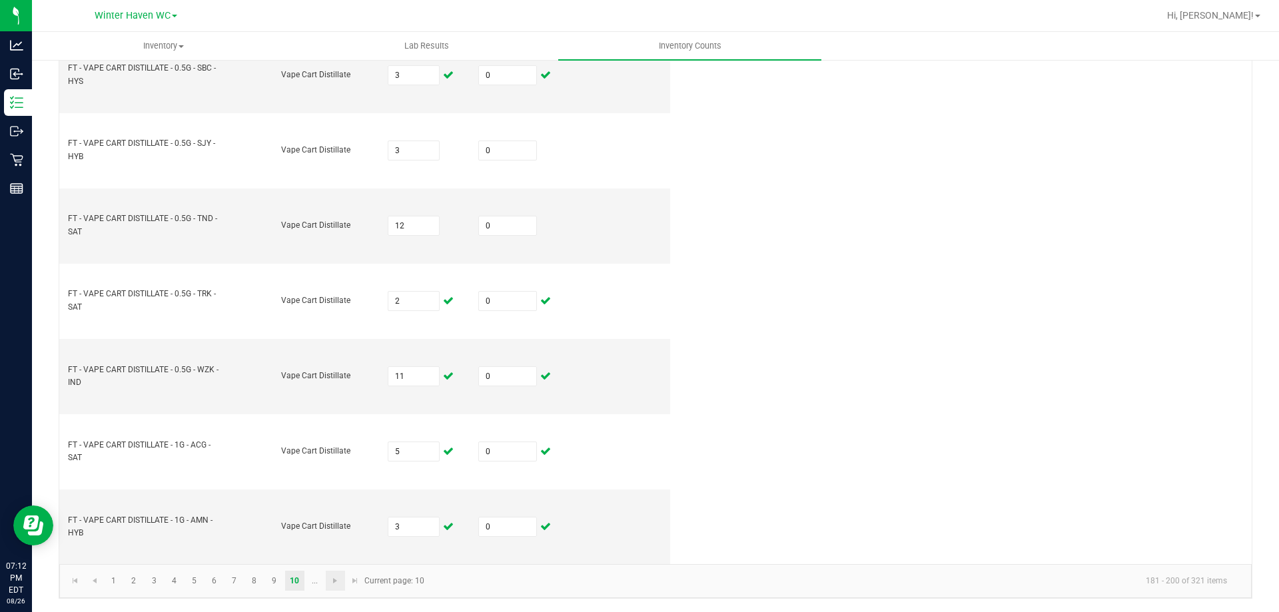
click at [333, 574] on link at bounding box center [335, 581] width 19 height 20
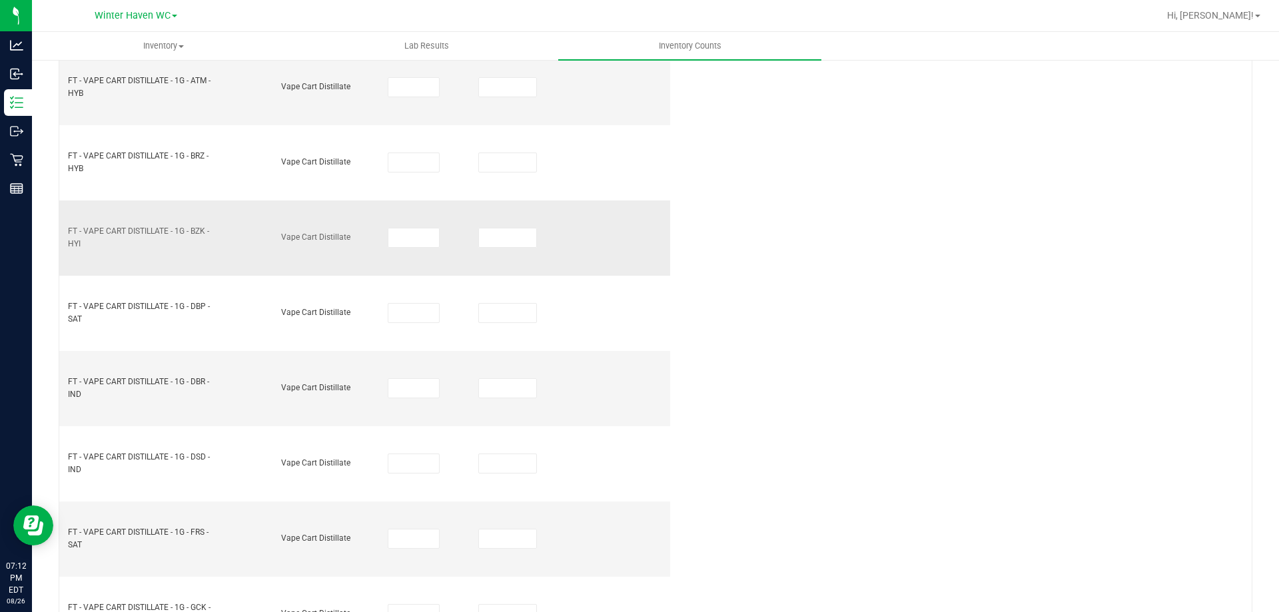
scroll to position [24, 0]
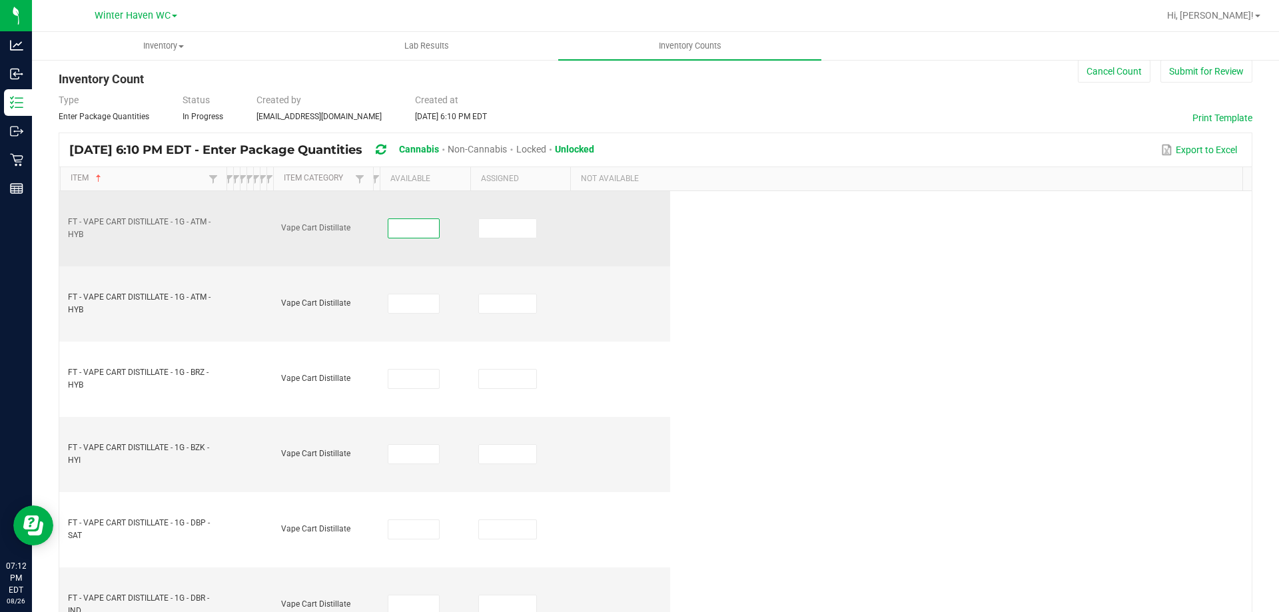
click at [394, 232] on input at bounding box center [413, 228] width 51 height 19
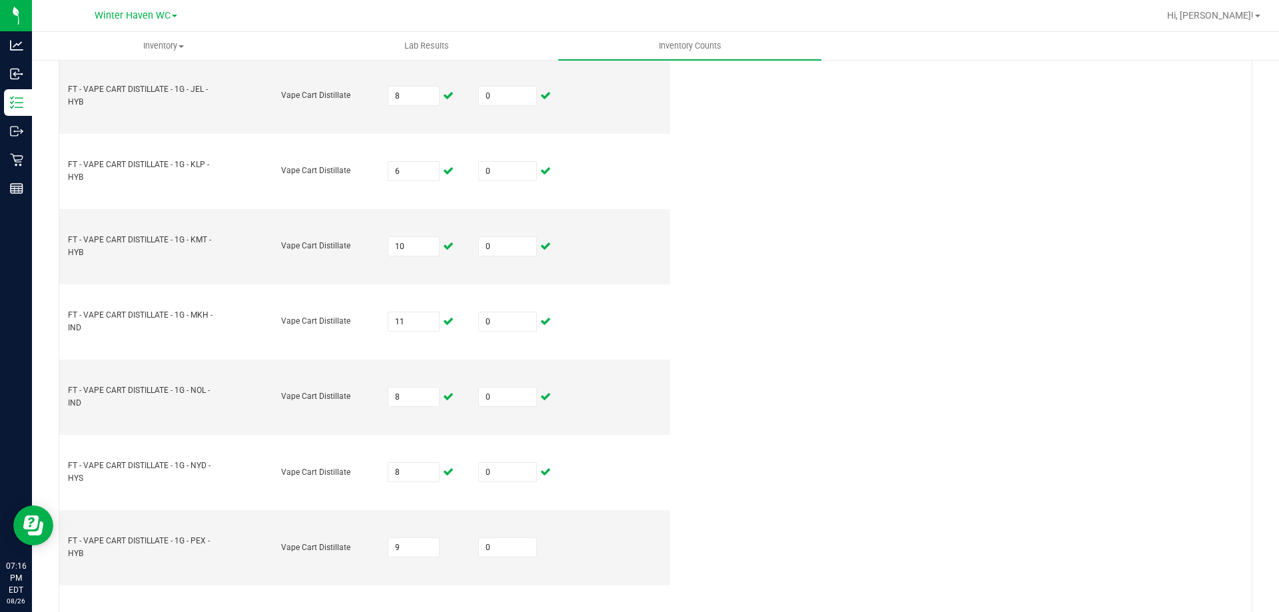
scroll to position [1156, 0]
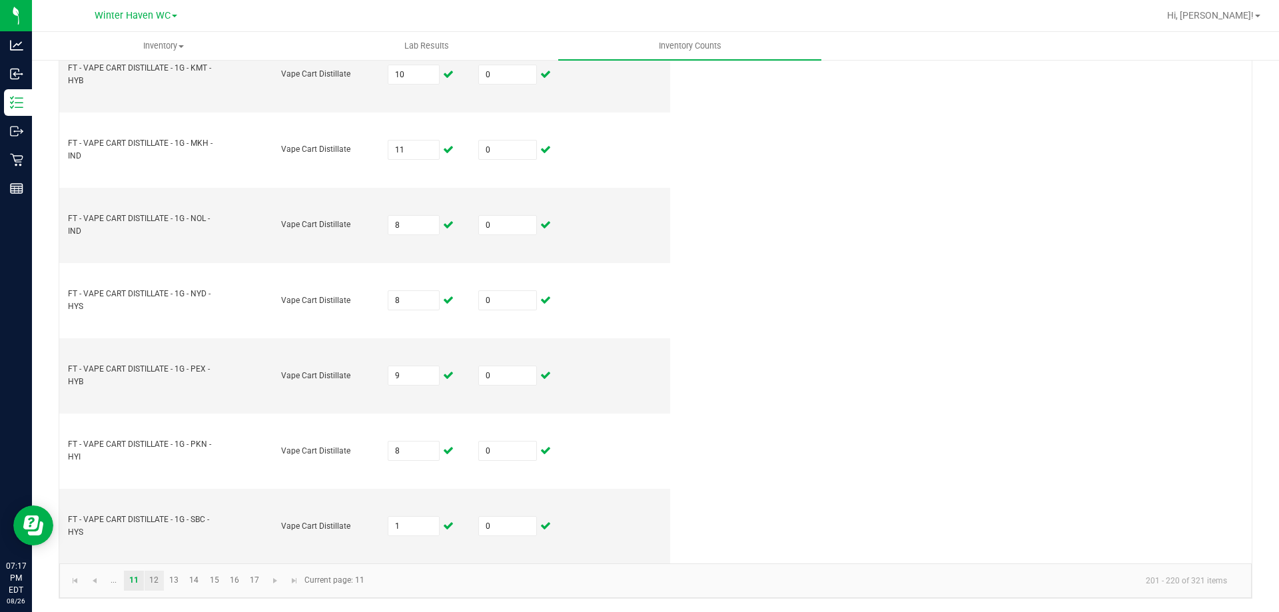
click at [155, 581] on link "12" at bounding box center [154, 581] width 19 height 20
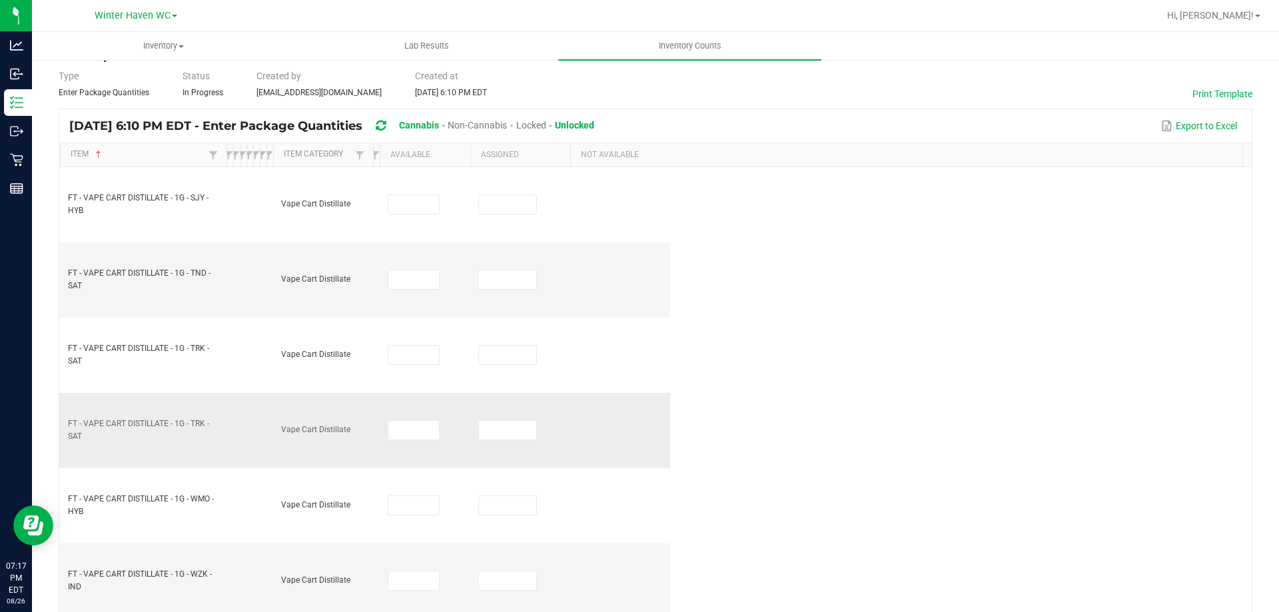
scroll to position [0, 0]
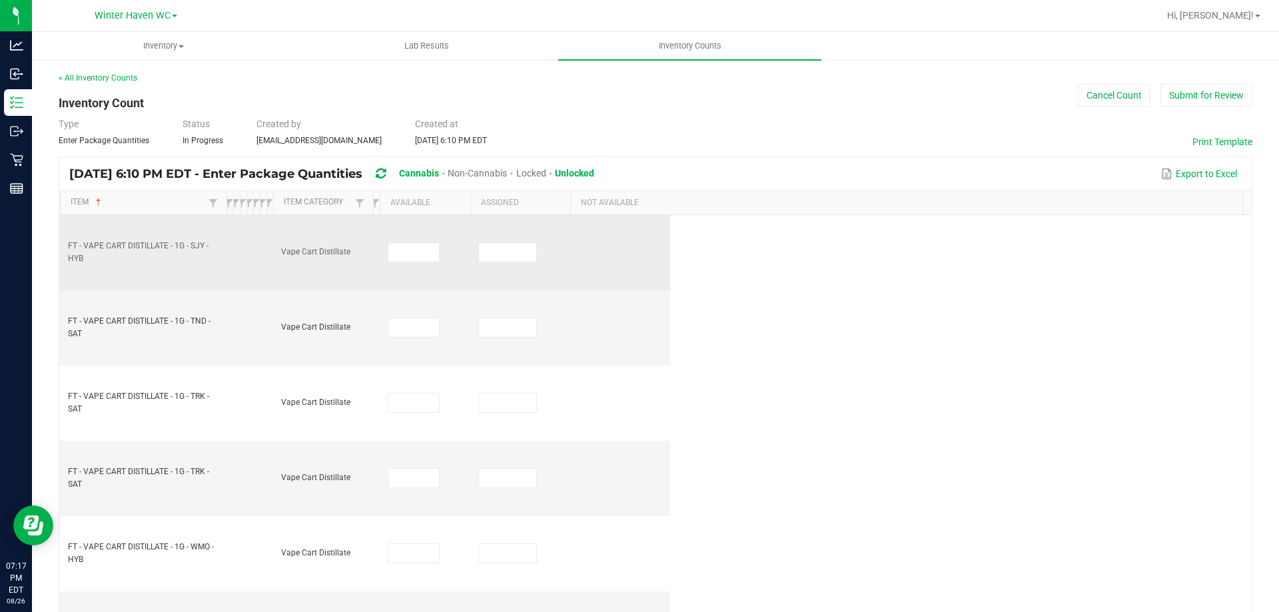
click at [410, 226] on td at bounding box center [425, 252] width 91 height 75
click at [414, 251] on input at bounding box center [413, 252] width 51 height 19
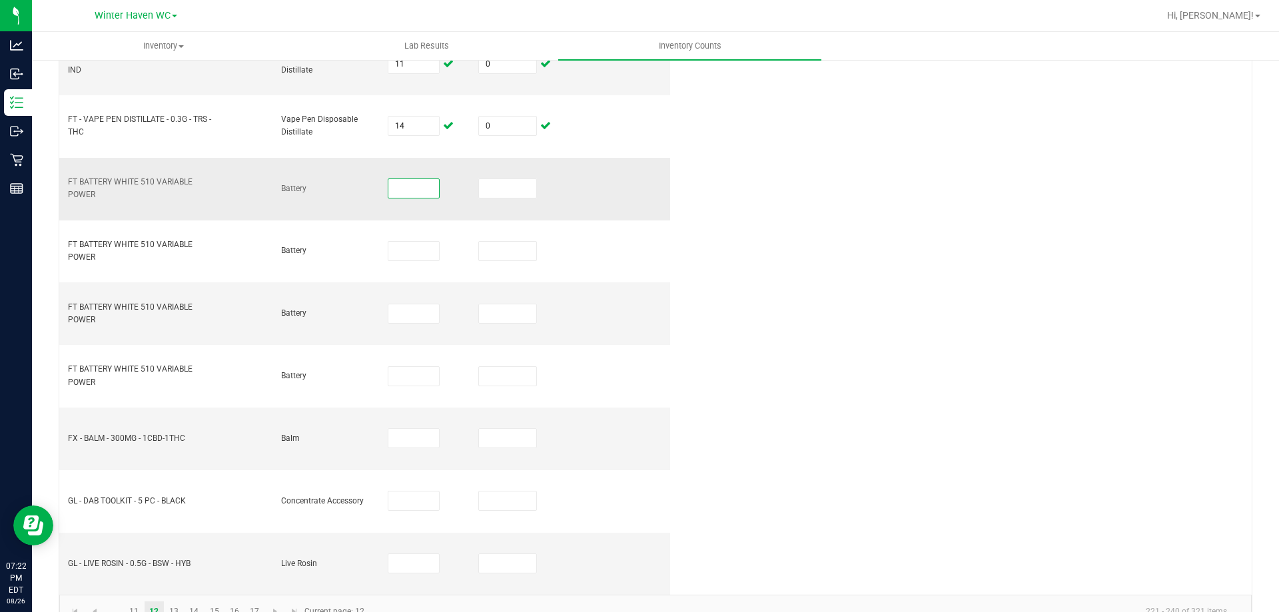
scroll to position [963, 0]
click at [415, 429] on input at bounding box center [413, 434] width 51 height 19
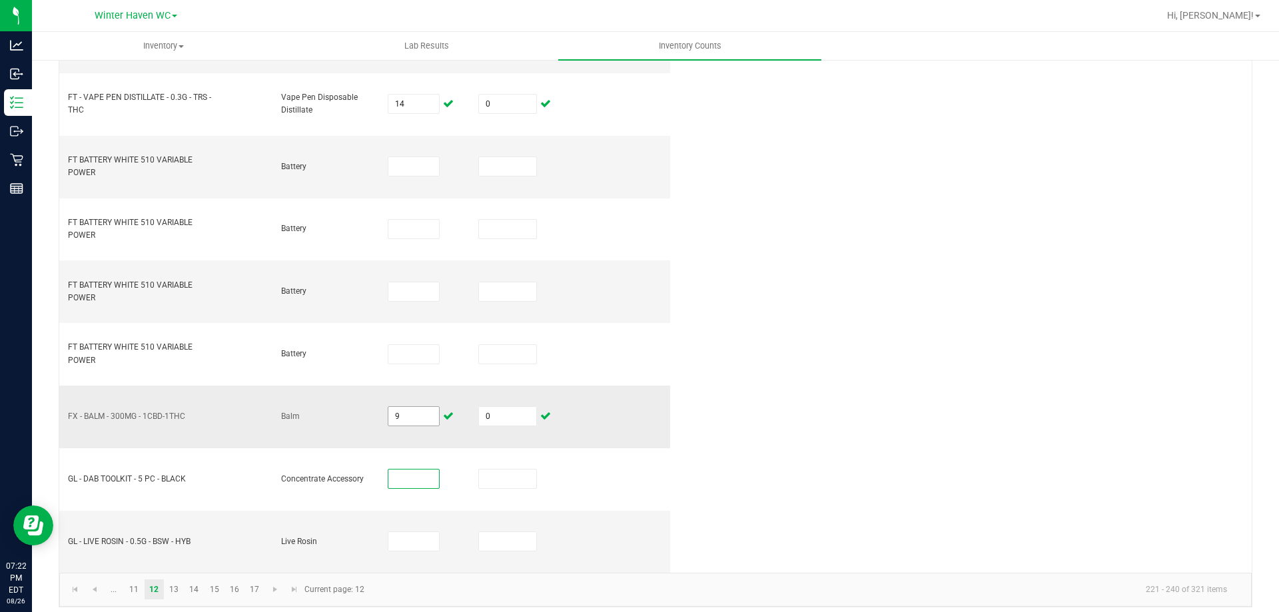
scroll to position [990, 0]
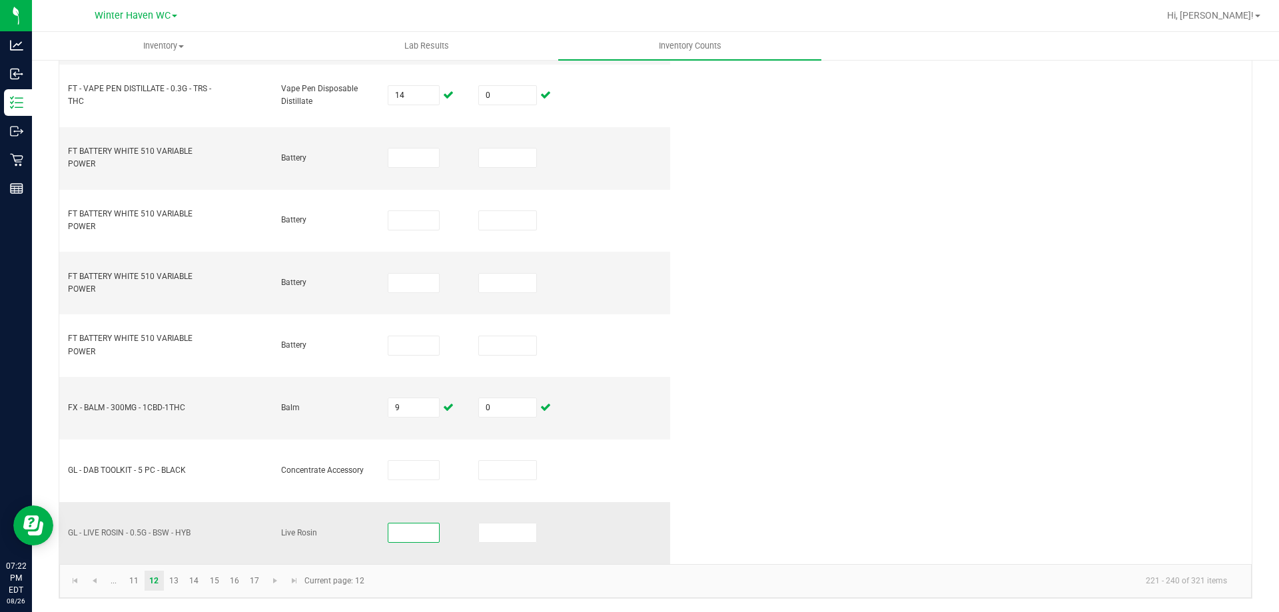
click at [408, 525] on input at bounding box center [413, 532] width 51 height 19
click at [177, 583] on link "13" at bounding box center [173, 581] width 19 height 20
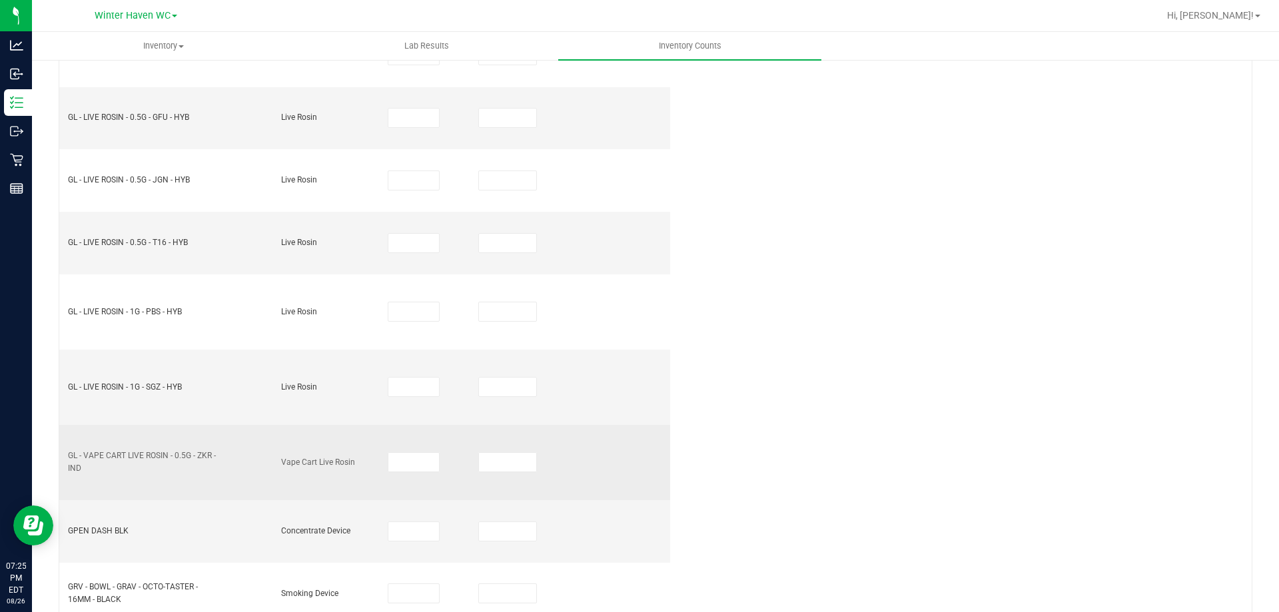
scroll to position [0, 0]
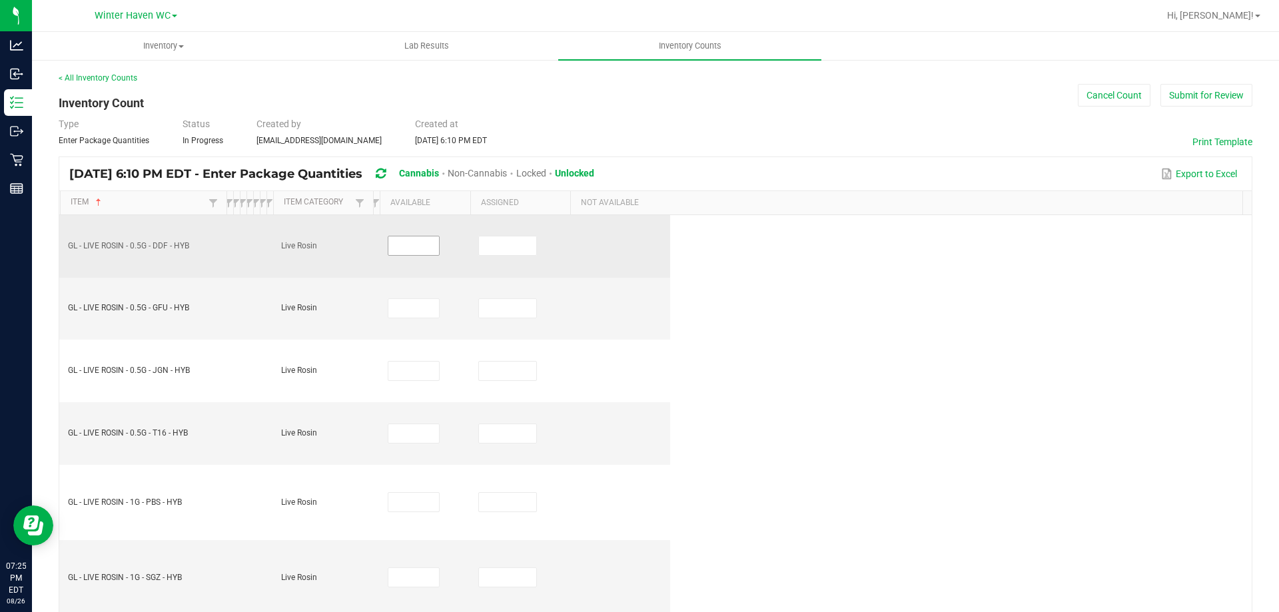
click at [397, 244] on input at bounding box center [413, 245] width 51 height 19
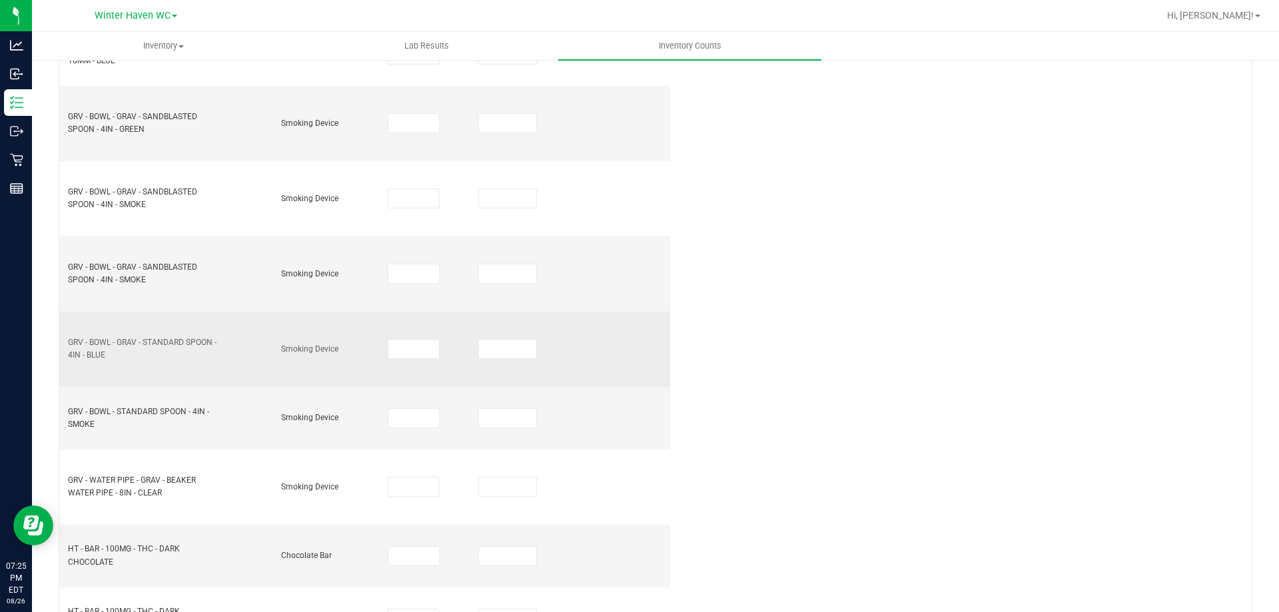
scroll to position [930, 0]
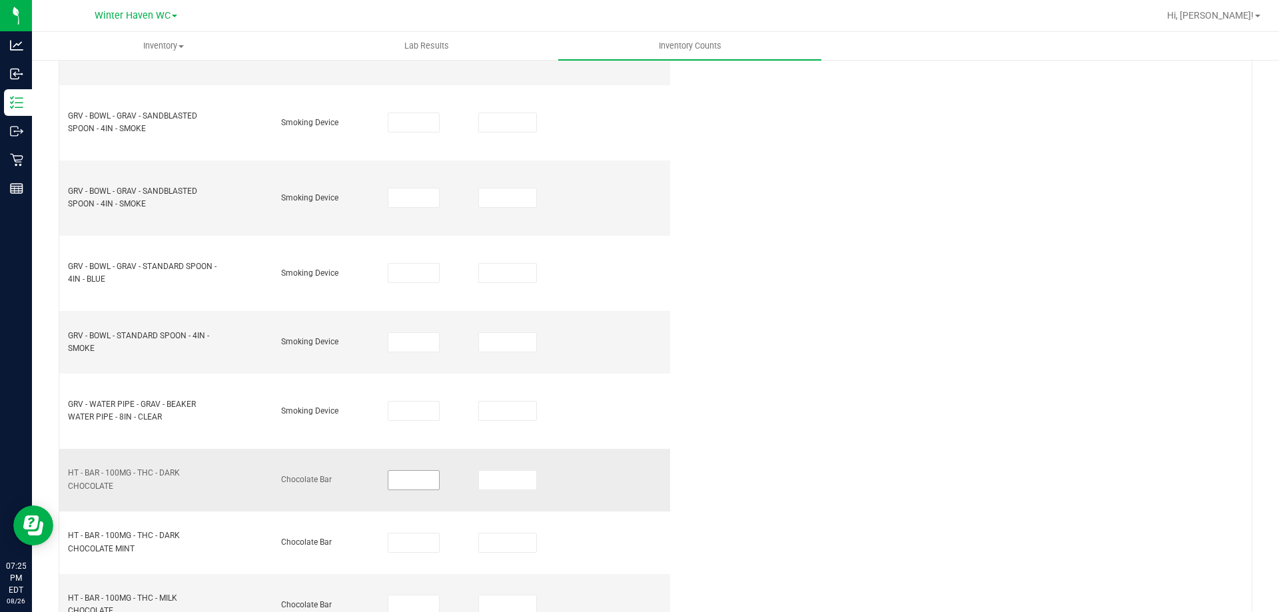
click at [400, 483] on input at bounding box center [413, 480] width 51 height 19
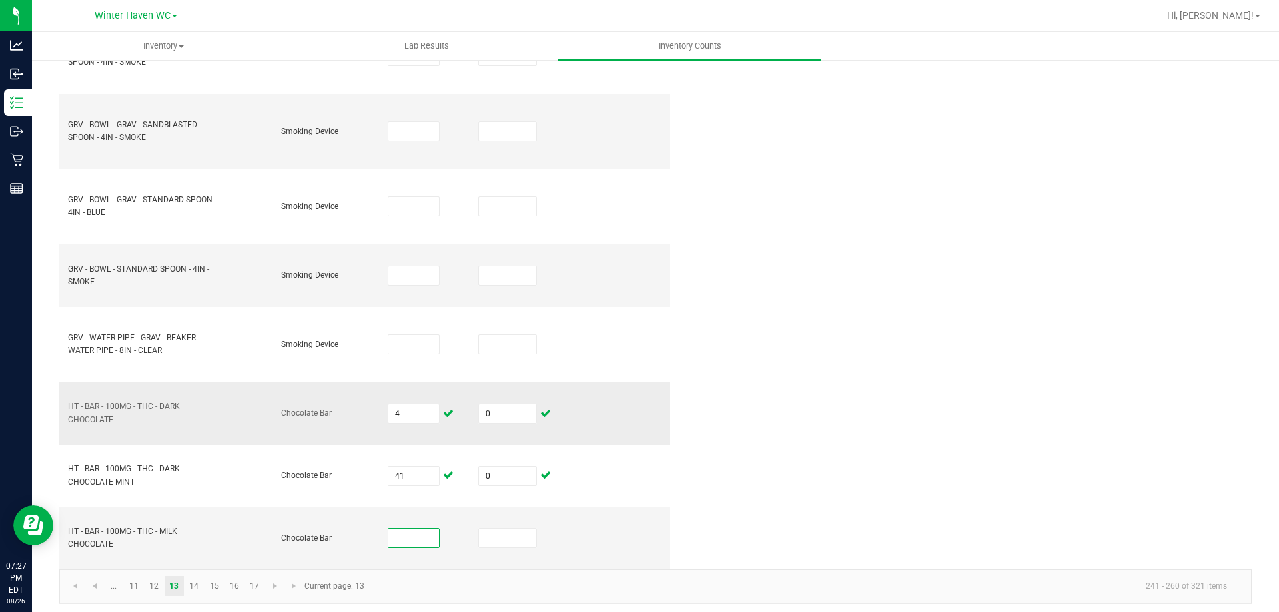
scroll to position [1002, 0]
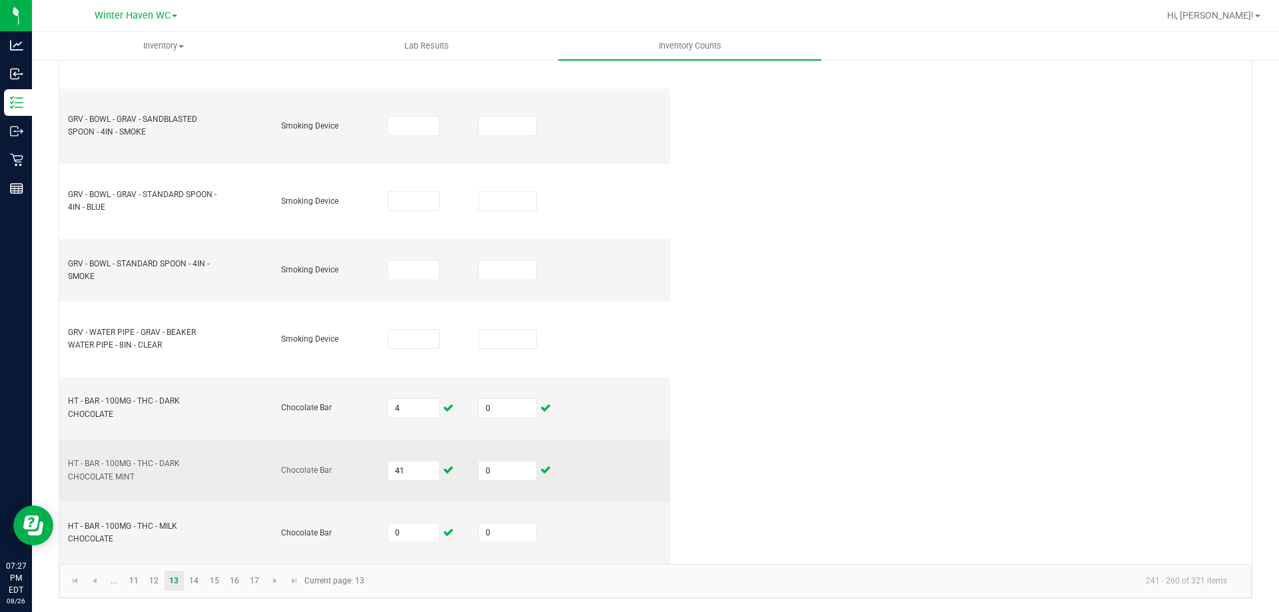
click at [642, 450] on td at bounding box center [620, 471] width 100 height 63
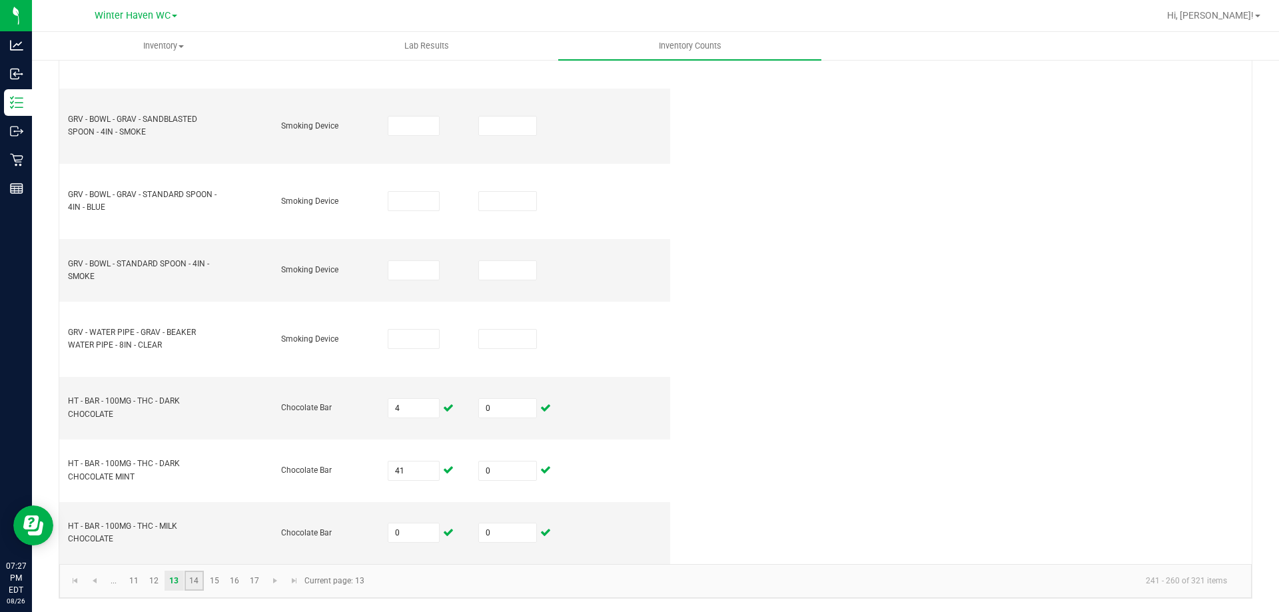
click at [200, 574] on link "14" at bounding box center [193, 581] width 19 height 20
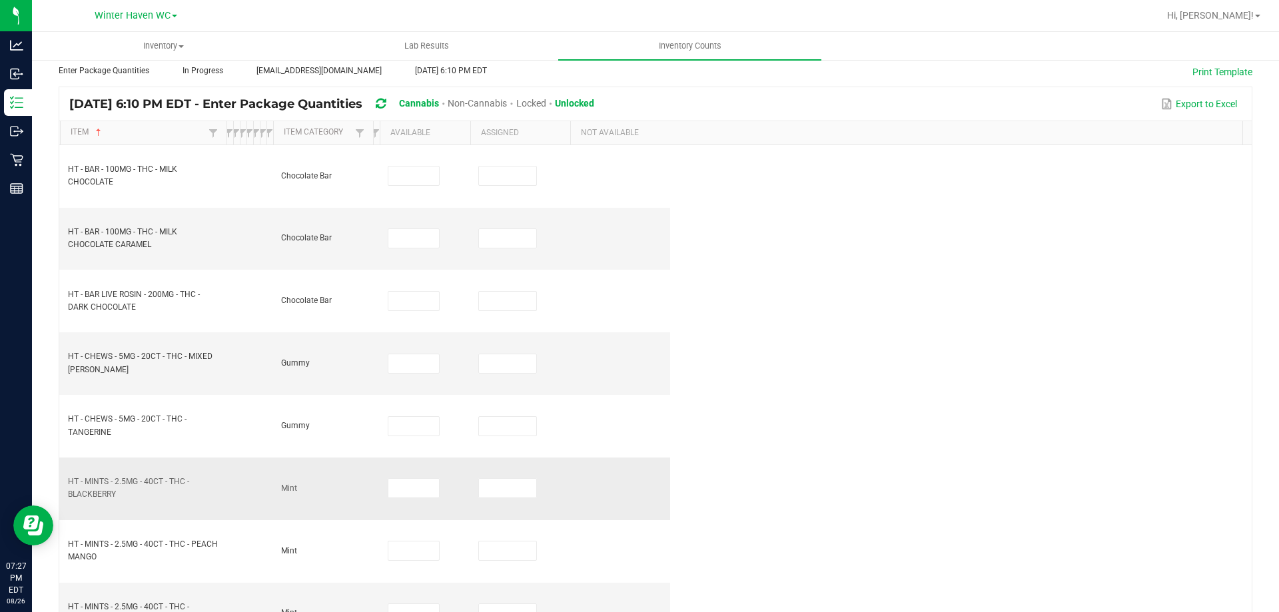
scroll to position [0, 0]
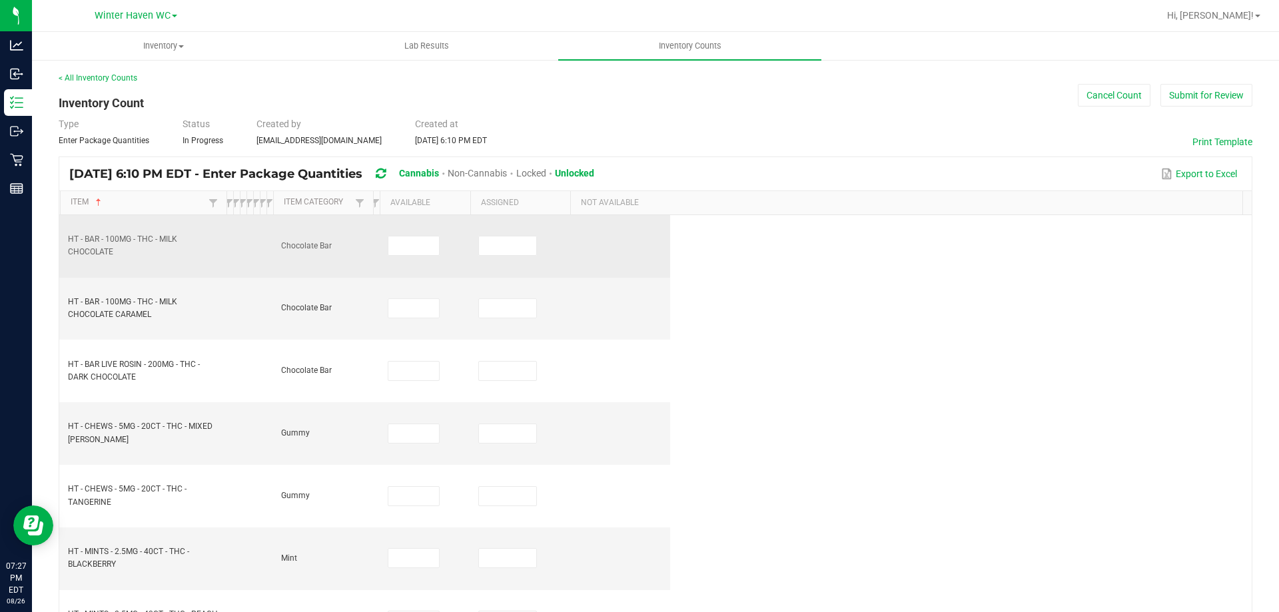
click at [444, 244] on td at bounding box center [425, 246] width 91 height 63
click at [440, 244] on span at bounding box center [414, 246] width 52 height 20
click at [427, 244] on input at bounding box center [413, 245] width 51 height 19
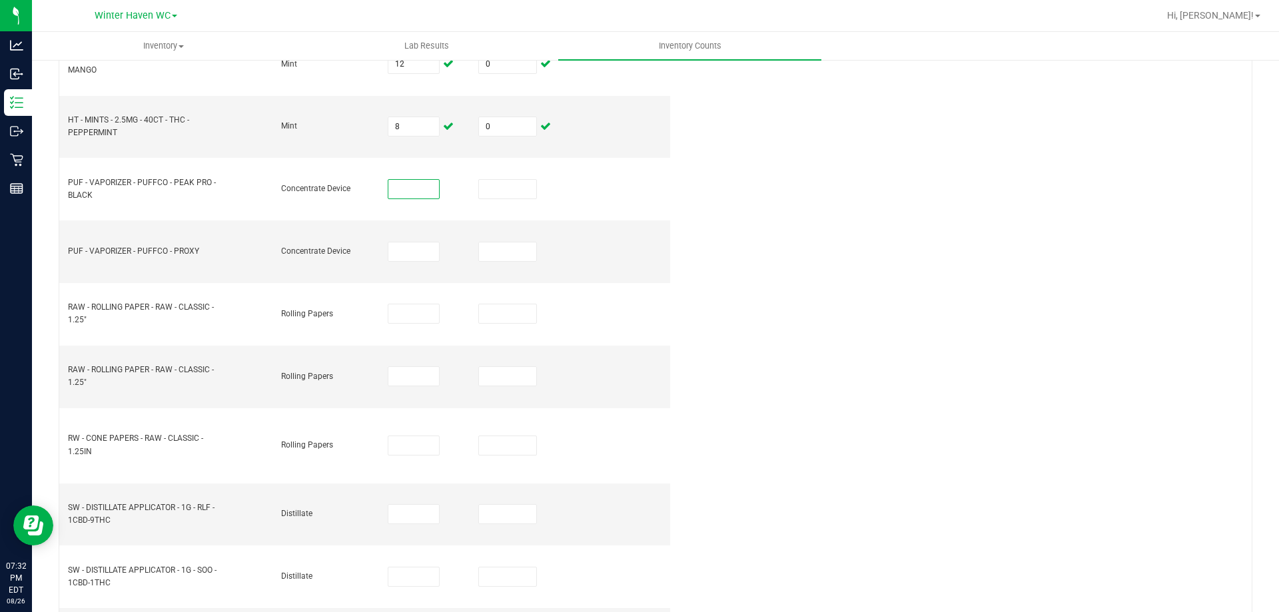
scroll to position [623, 0]
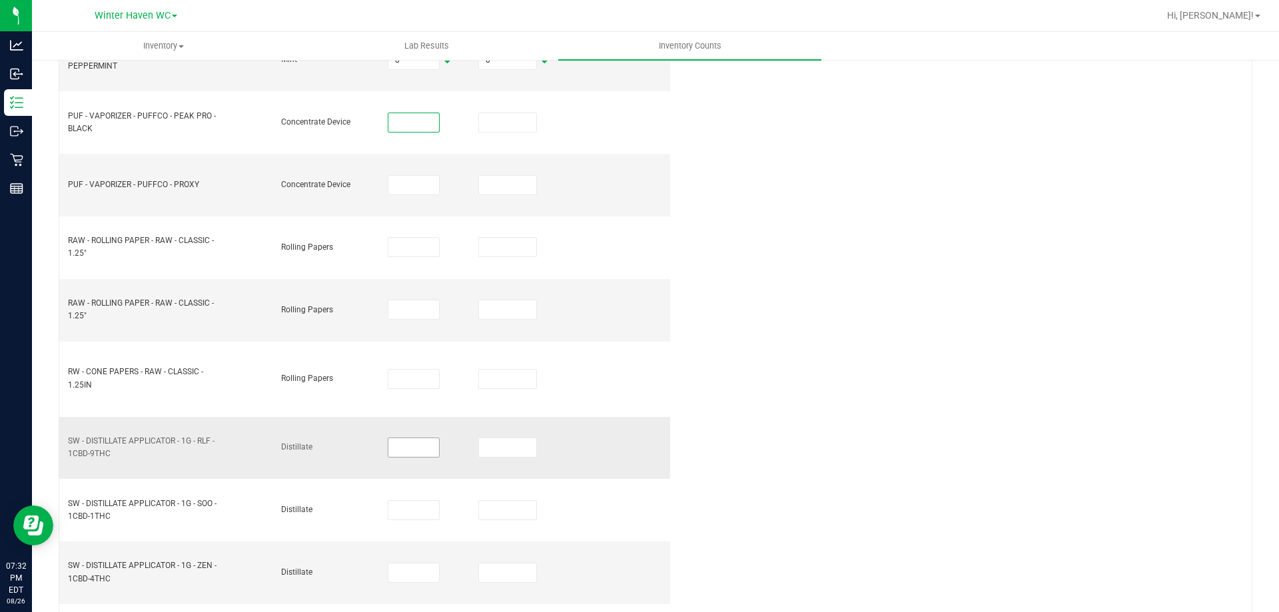
click at [430, 444] on input at bounding box center [413, 447] width 51 height 19
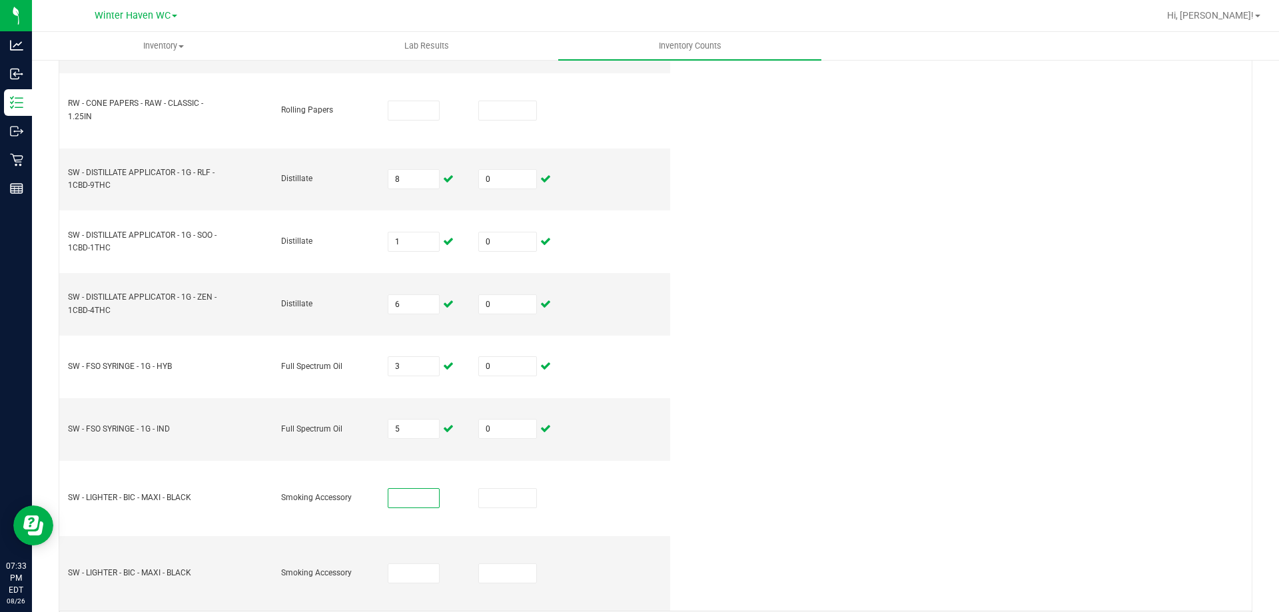
scroll to position [938, 0]
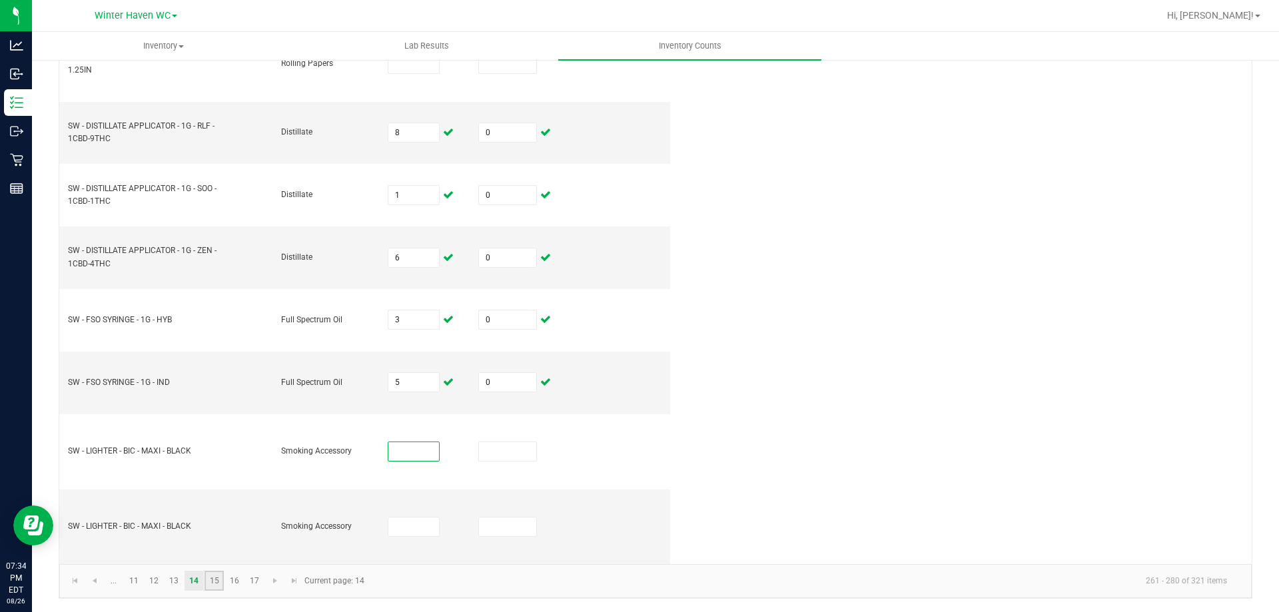
click at [212, 587] on link "15" at bounding box center [213, 581] width 19 height 20
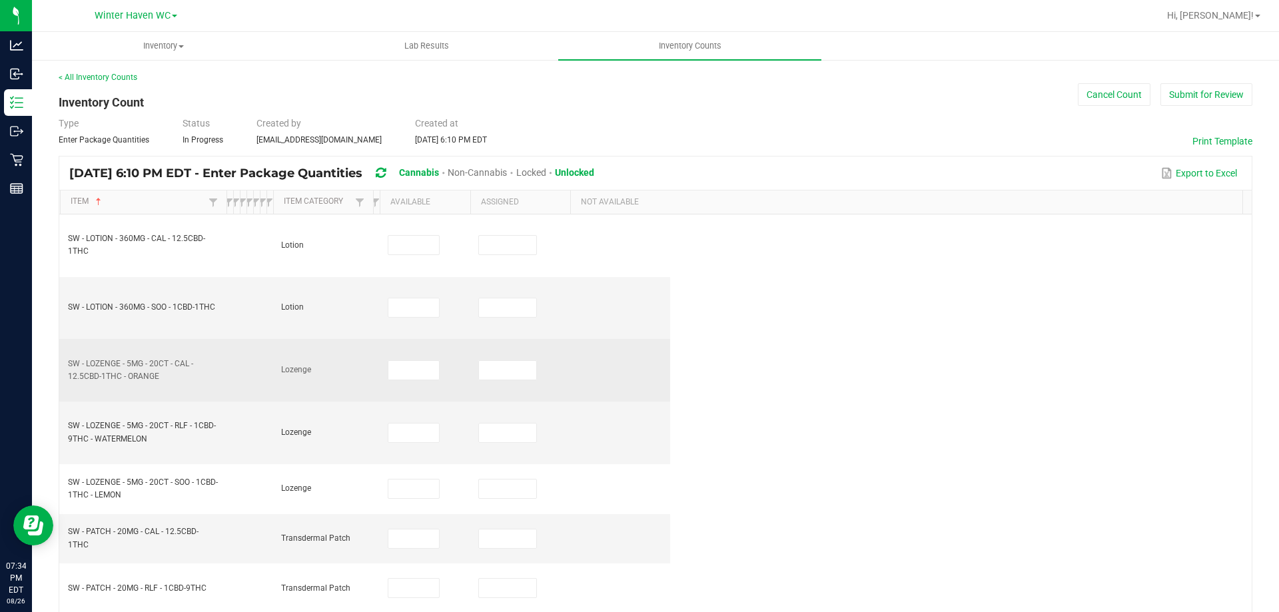
scroll to position [0, 0]
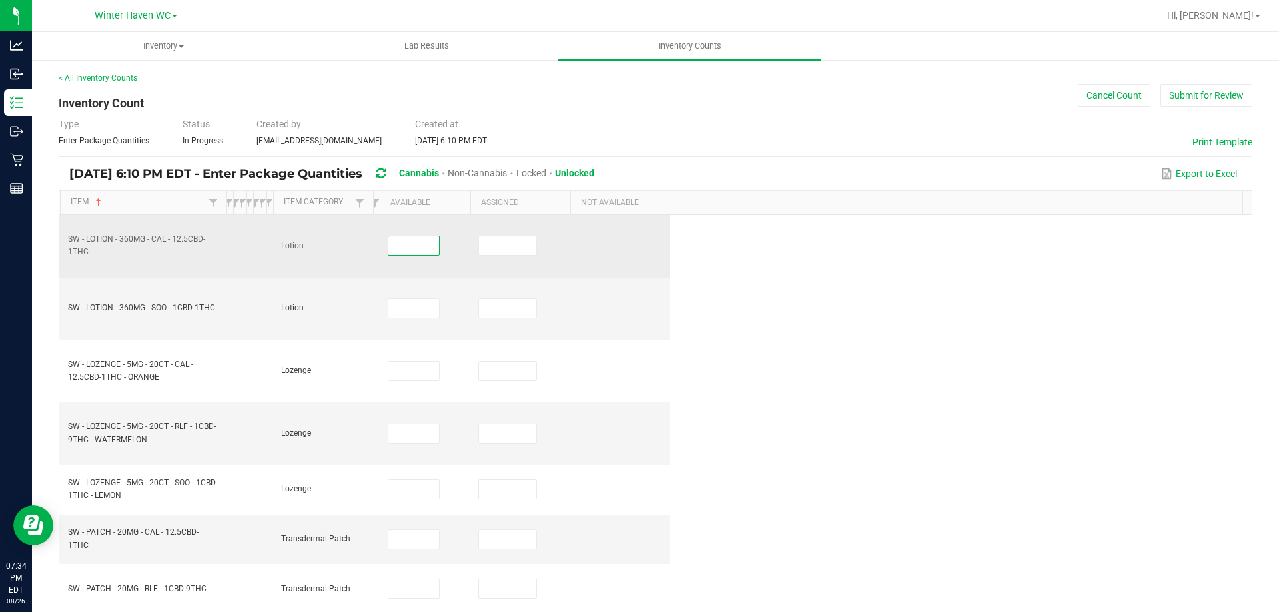
click at [414, 248] on input at bounding box center [413, 245] width 51 height 19
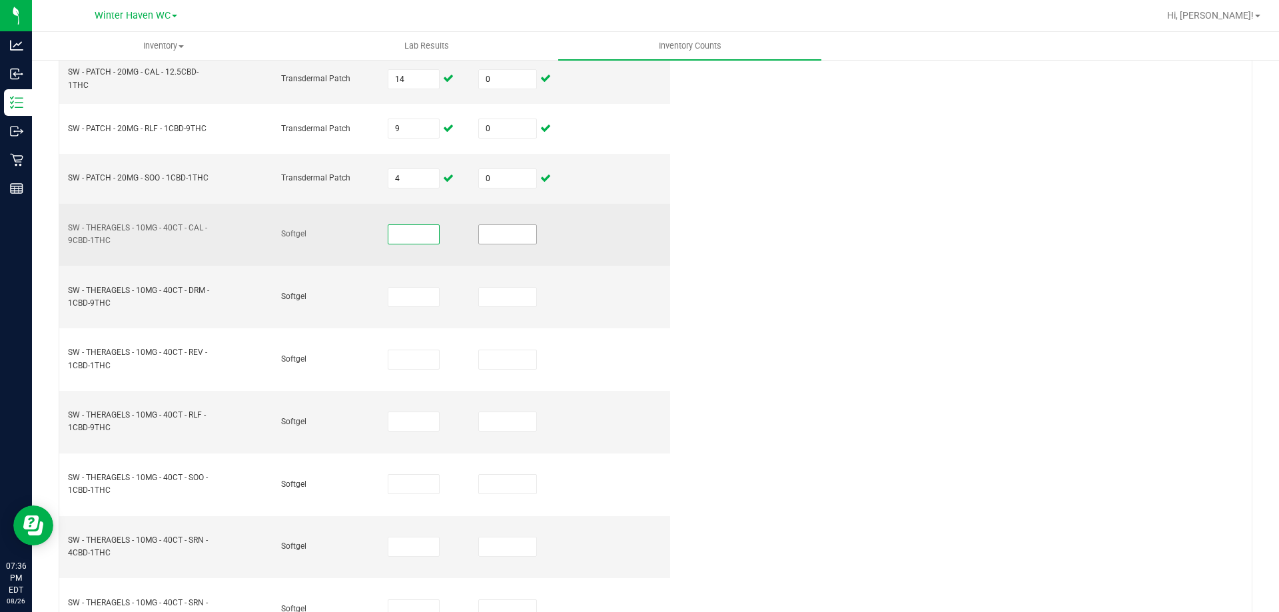
scroll to position [484, 0]
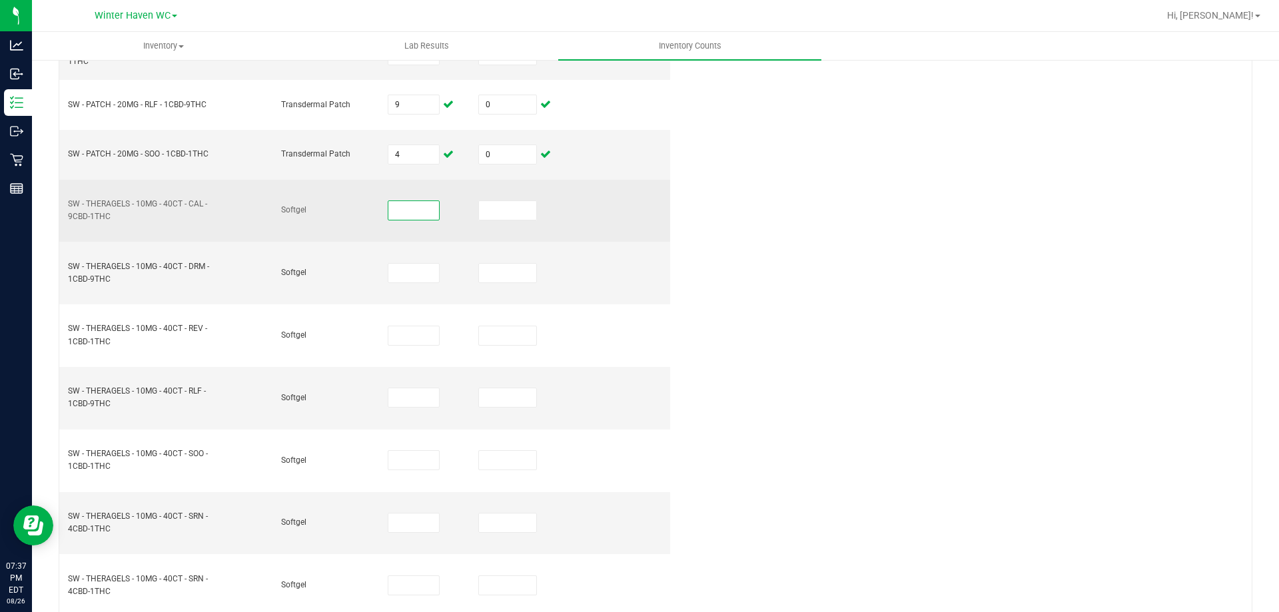
click at [419, 220] on input at bounding box center [413, 210] width 51 height 19
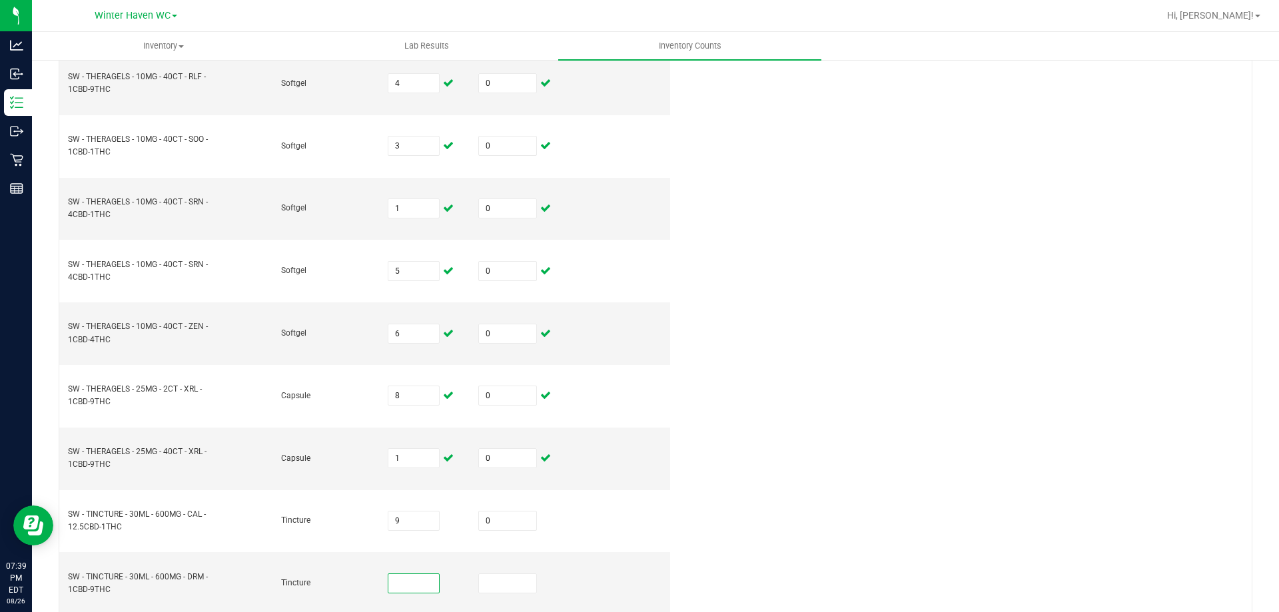
scroll to position [900, 0]
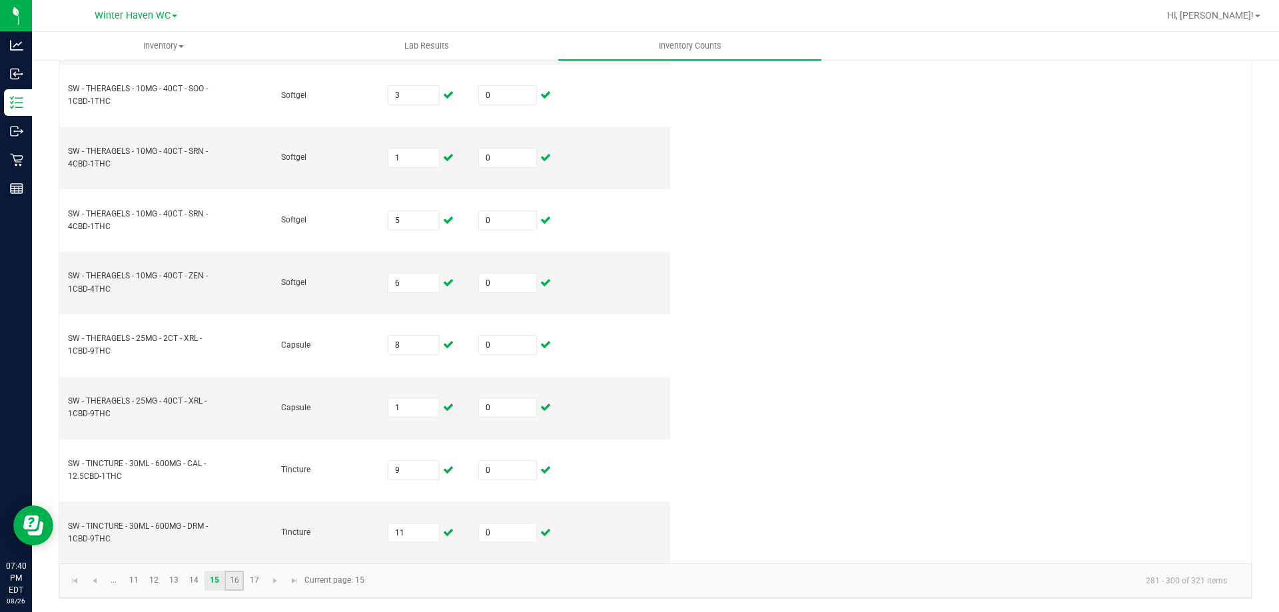
click at [229, 581] on link "16" at bounding box center [233, 581] width 19 height 20
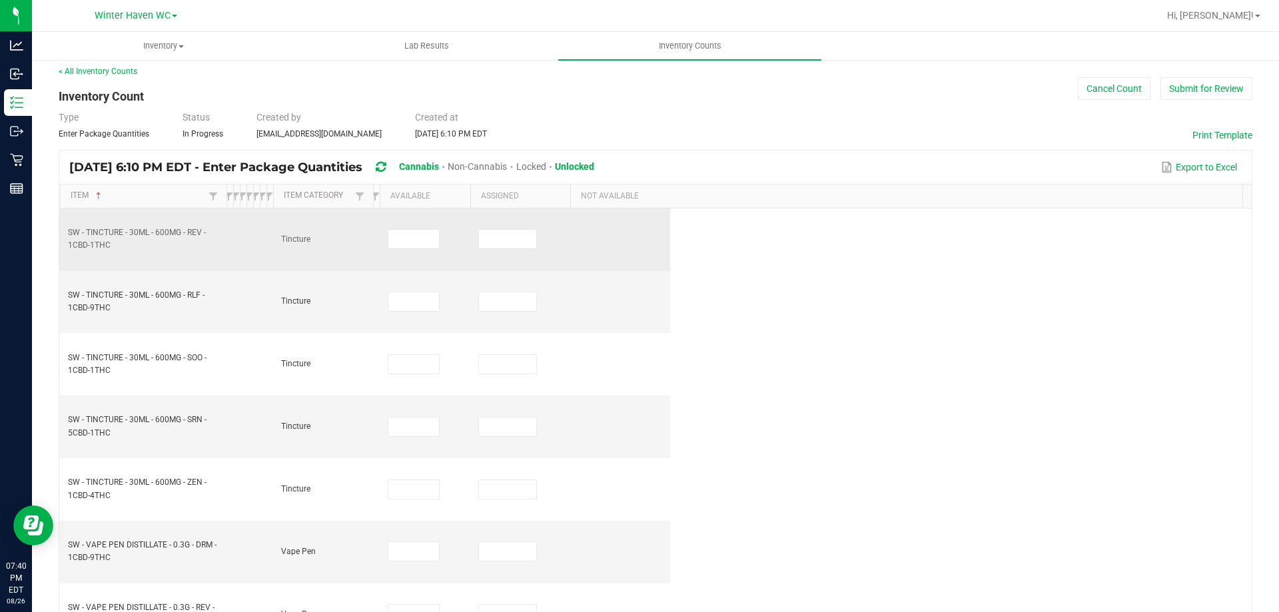
scroll to position [0, 0]
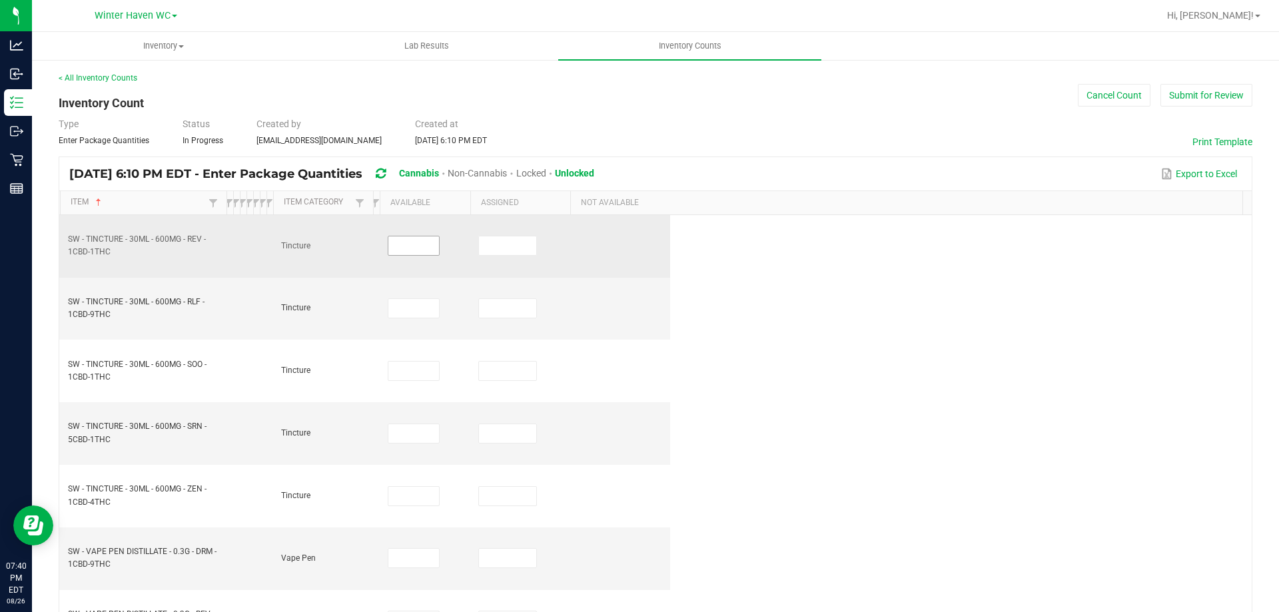
click at [406, 242] on input at bounding box center [413, 245] width 51 height 19
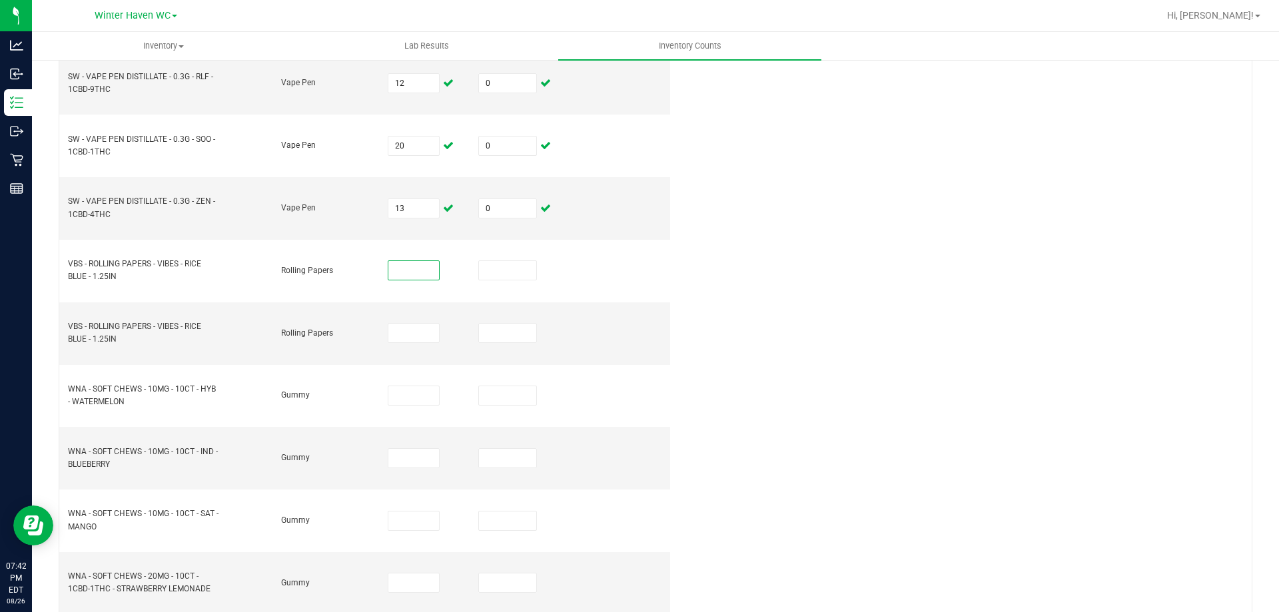
scroll to position [601, 0]
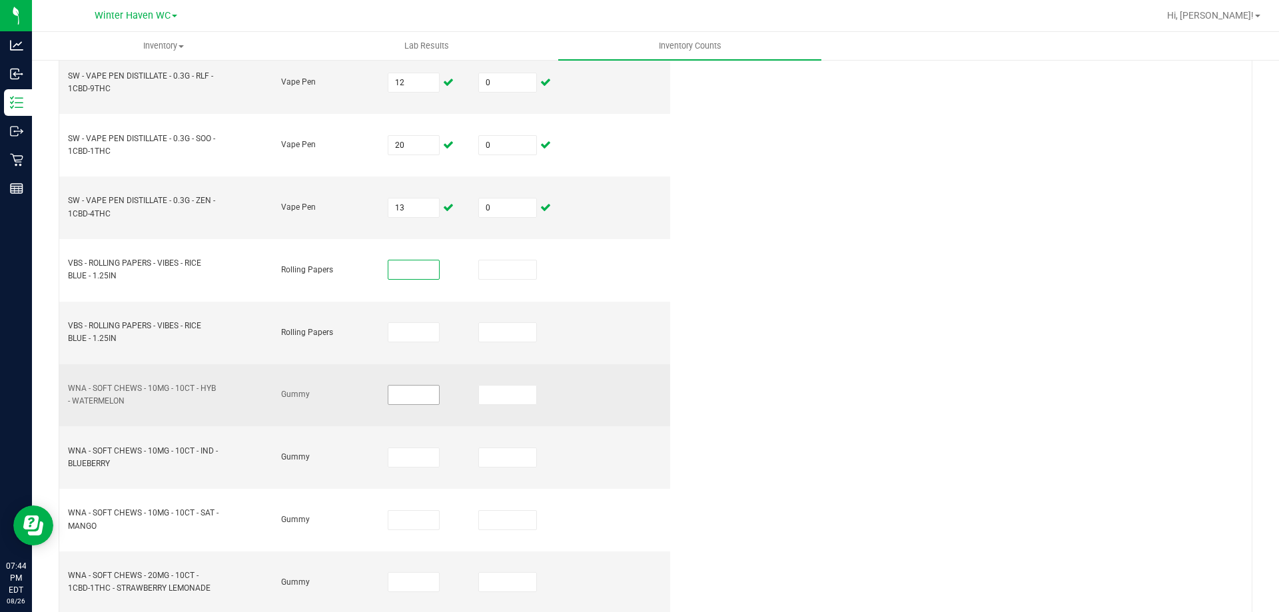
click at [424, 398] on input at bounding box center [413, 395] width 51 height 19
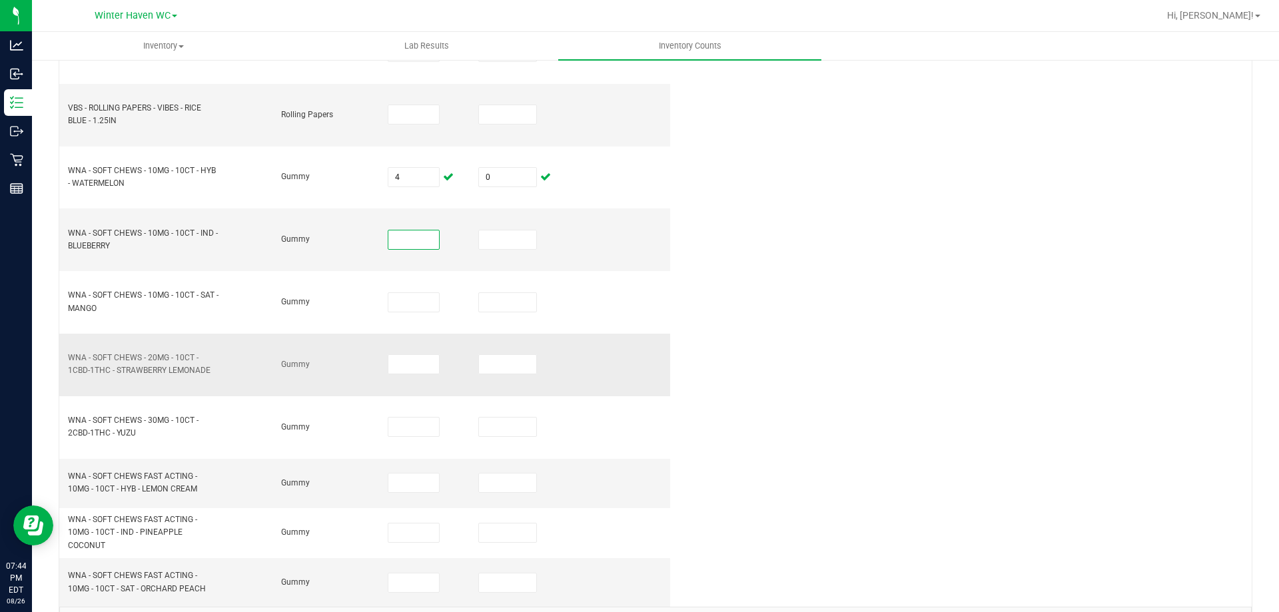
scroll to position [862, 0]
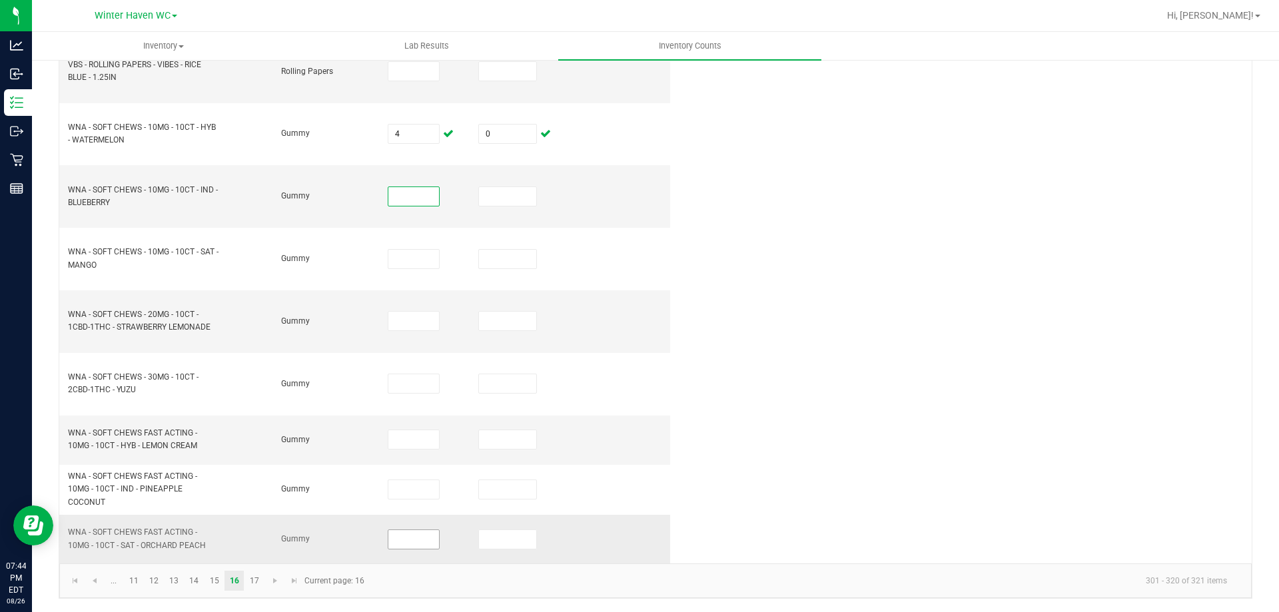
click at [426, 536] on input at bounding box center [413, 539] width 51 height 19
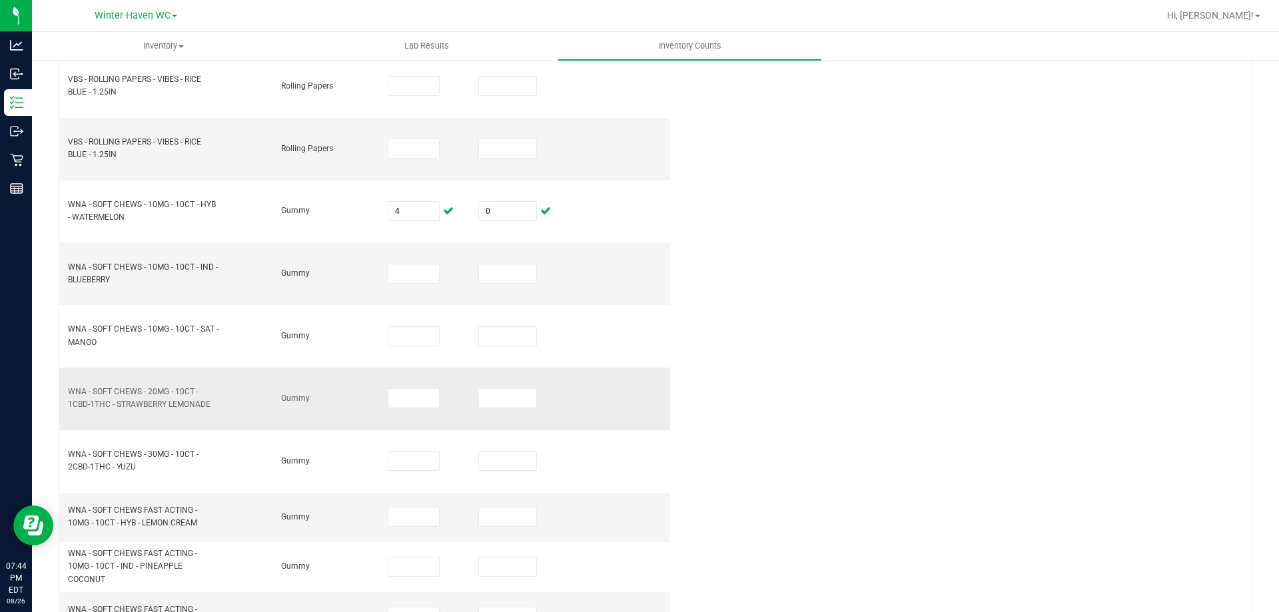
scroll to position [729, 0]
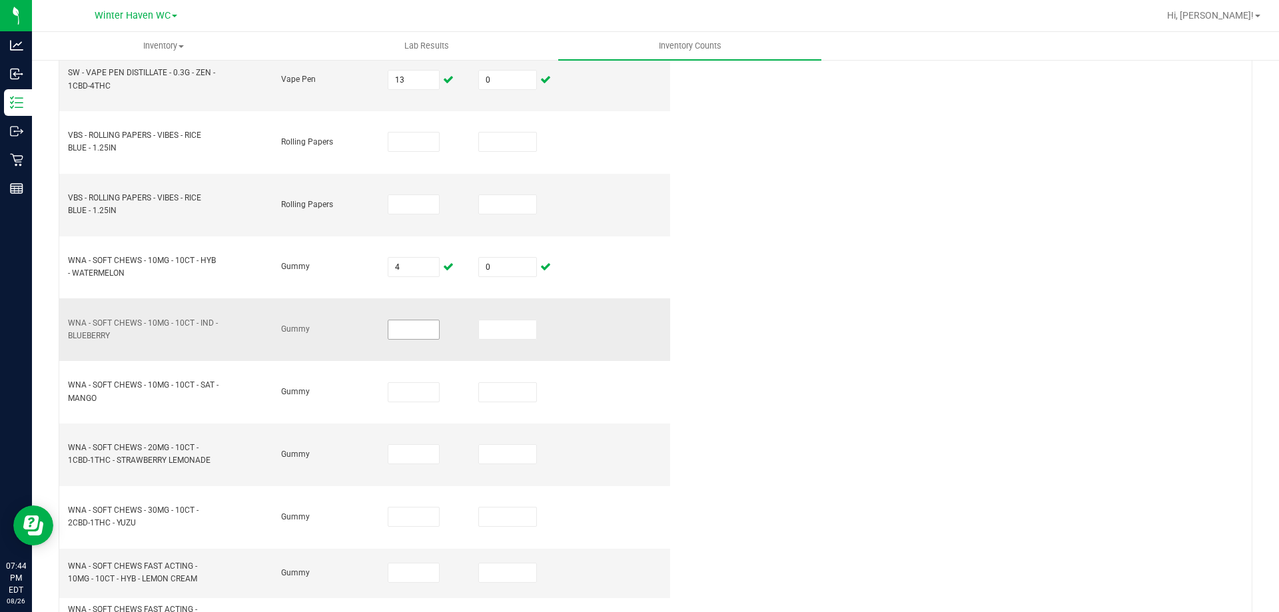
click at [416, 336] on input at bounding box center [413, 329] width 51 height 19
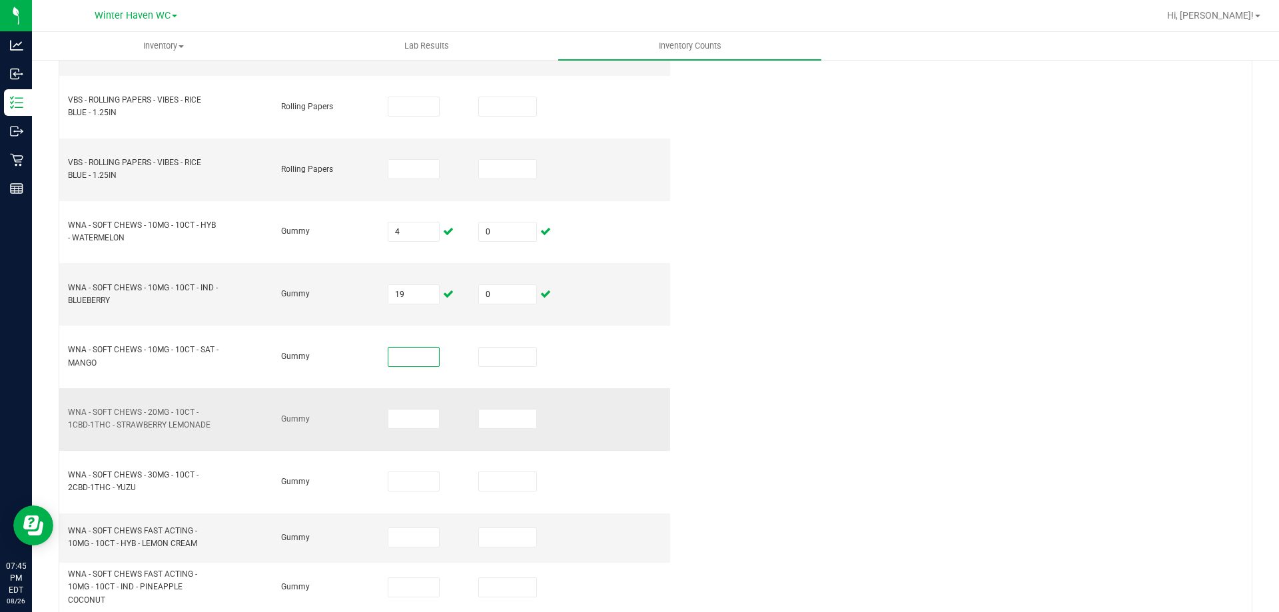
scroll to position [795, 0]
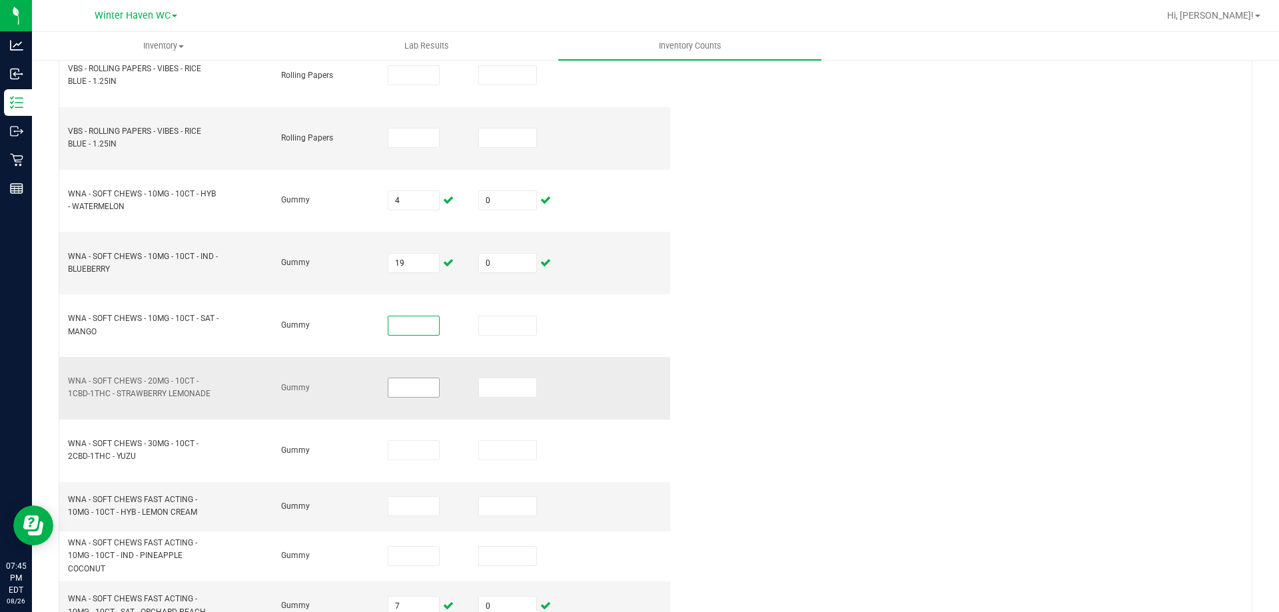
click at [399, 398] on span at bounding box center [414, 388] width 52 height 20
click at [399, 393] on input at bounding box center [413, 387] width 51 height 19
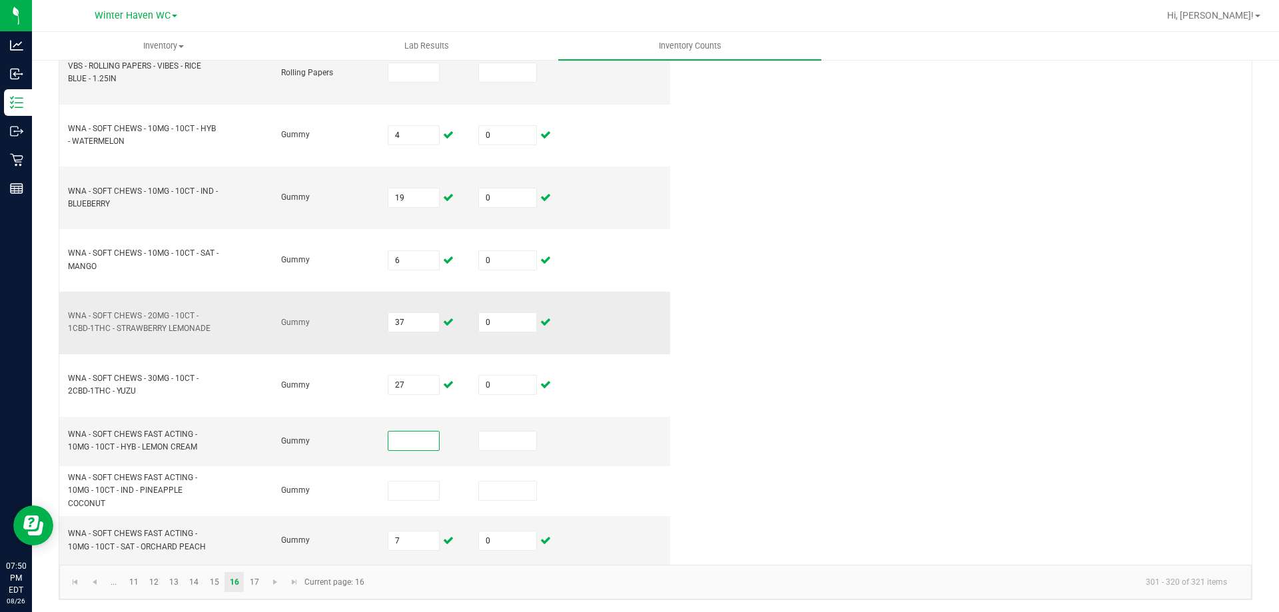
scroll to position [862, 0]
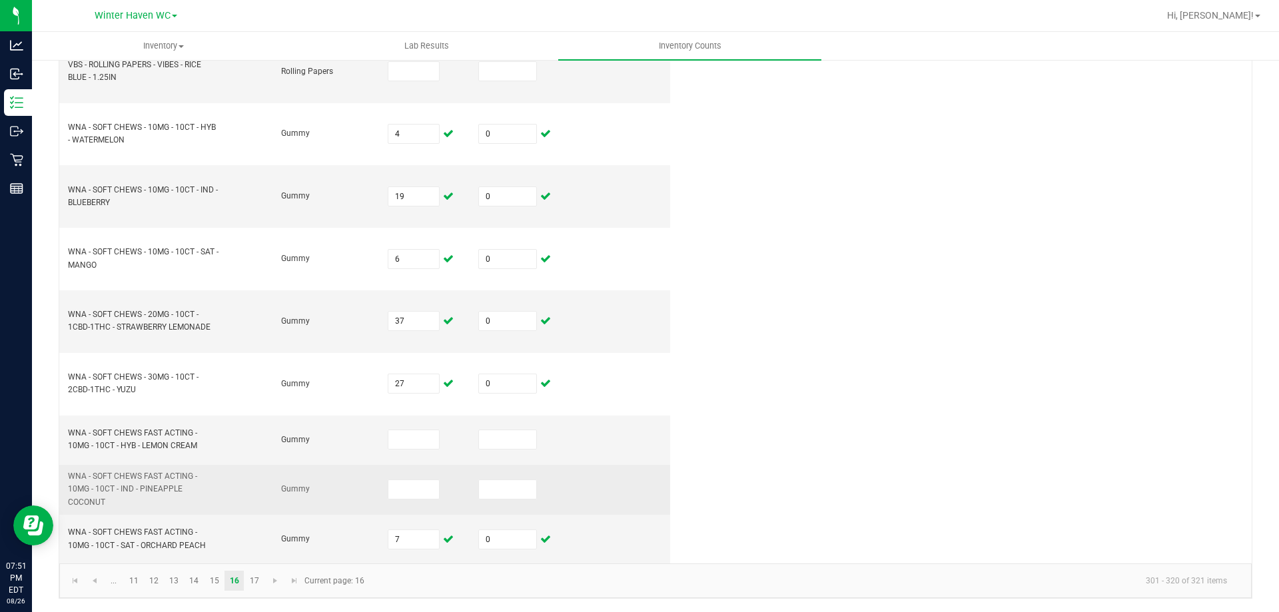
click at [398, 479] on td at bounding box center [425, 490] width 91 height 50
click at [411, 487] on input at bounding box center [413, 489] width 51 height 19
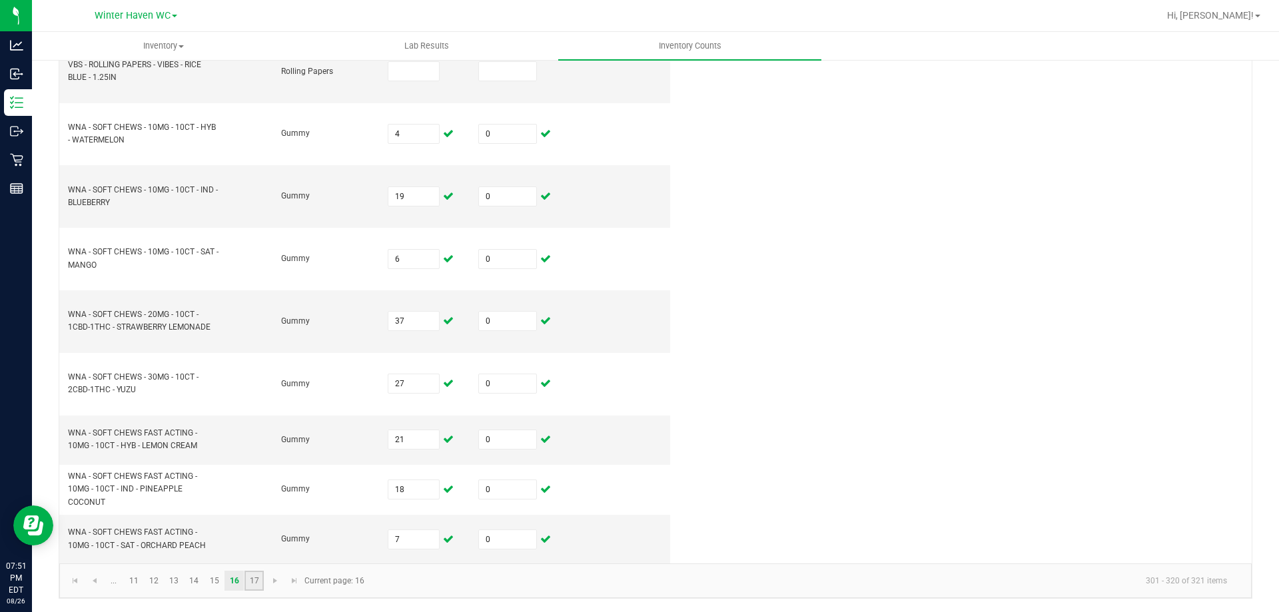
click at [256, 579] on link "17" at bounding box center [253, 581] width 19 height 20
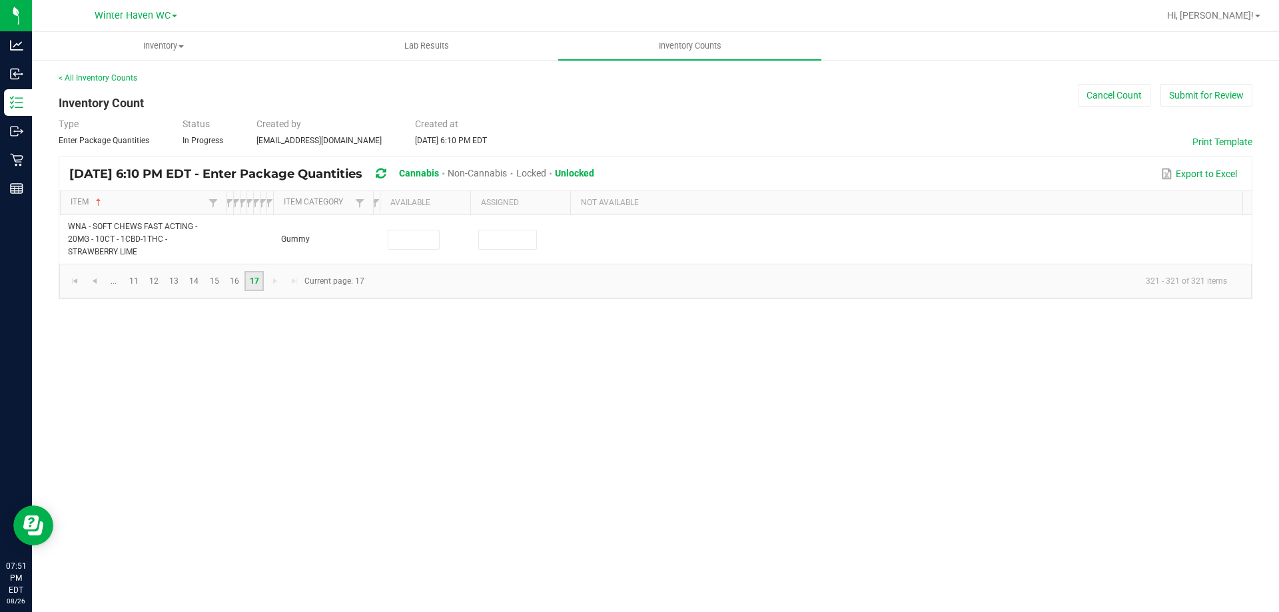
scroll to position [0, 0]
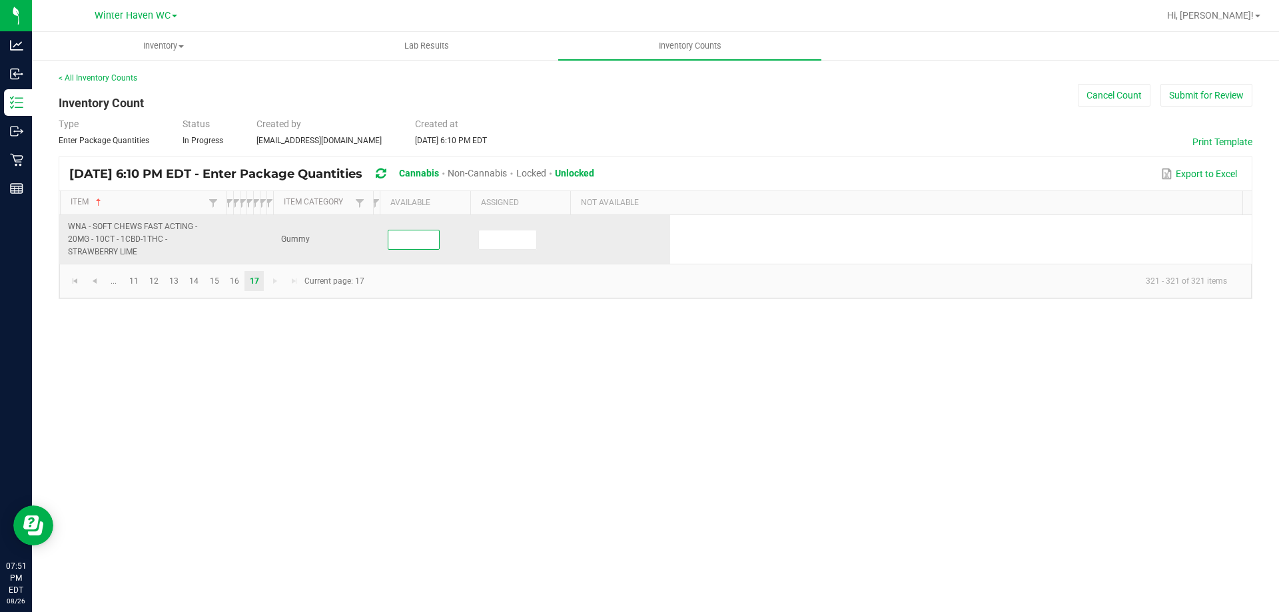
click at [394, 230] on input at bounding box center [413, 239] width 51 height 19
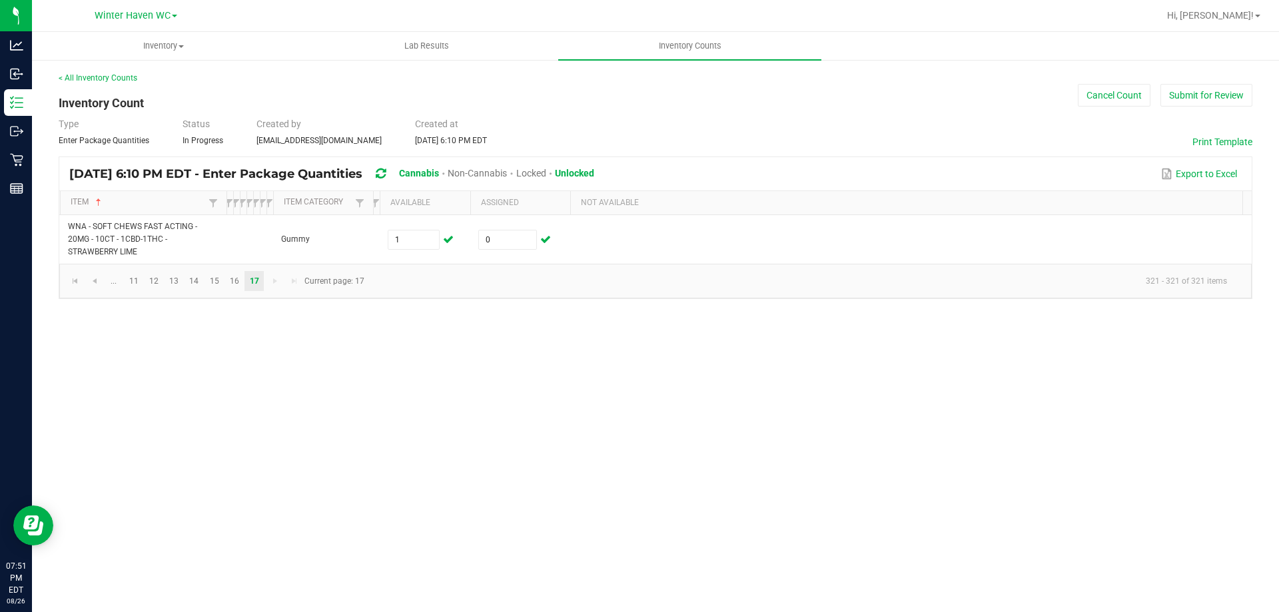
click at [281, 359] on div "Inventory All packages All inventory Waste log Create inventory Lab Results Inv…" at bounding box center [655, 322] width 1247 height 580
click at [562, 117] on div "Type Enter Package Quantities Status In Progress Created by bbeaudin@liveparall…" at bounding box center [655, 131] width 1193 height 29
click at [210, 282] on link "15" at bounding box center [213, 281] width 19 height 20
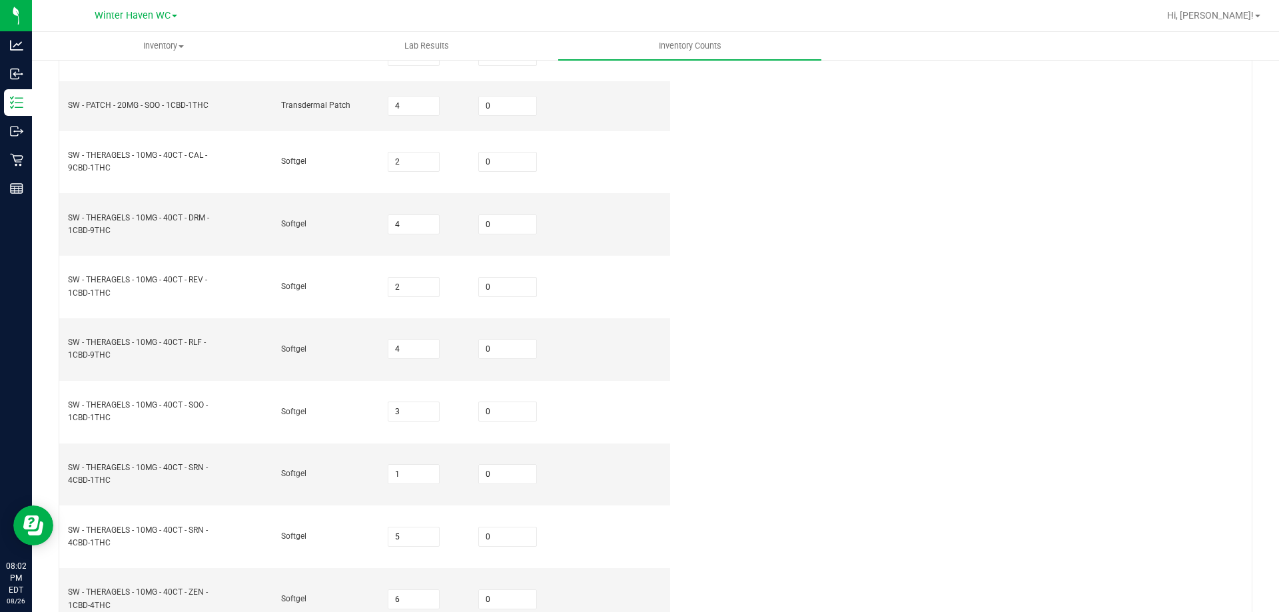
scroll to position [900, 0]
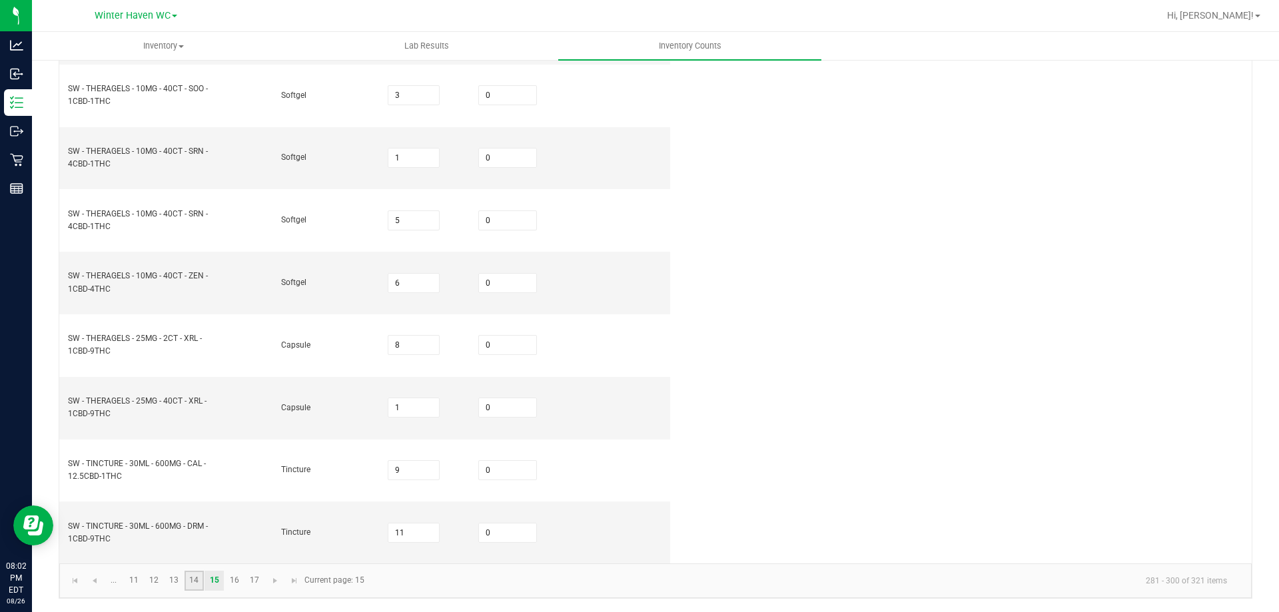
click at [201, 574] on link "14" at bounding box center [193, 581] width 19 height 20
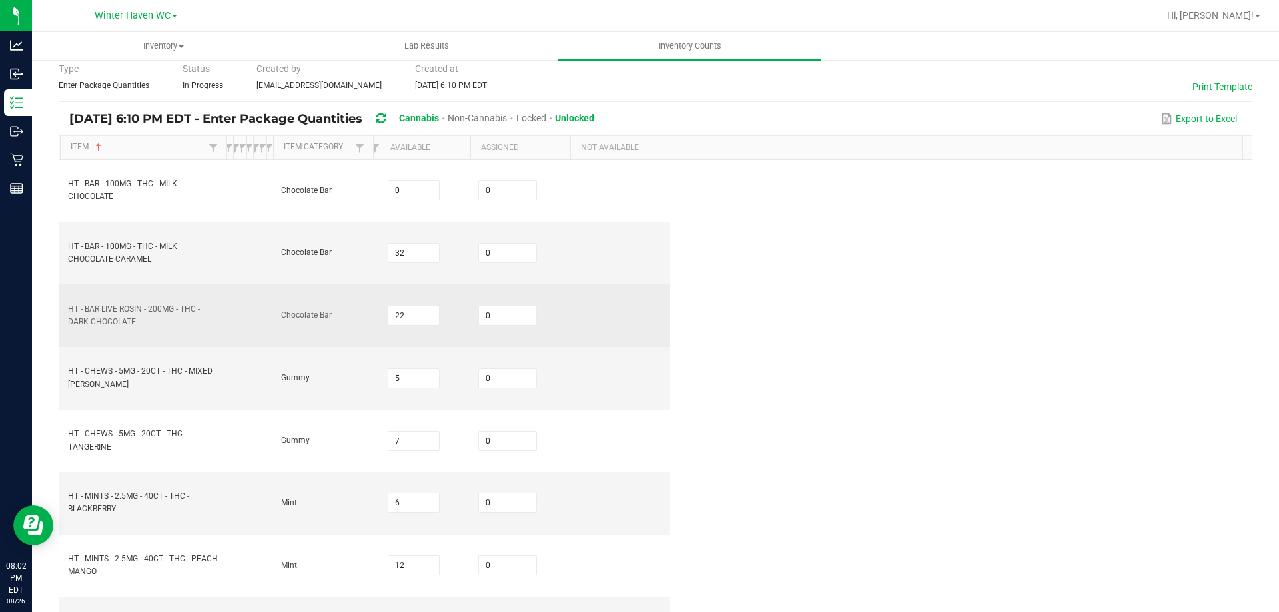
scroll to position [35, 0]
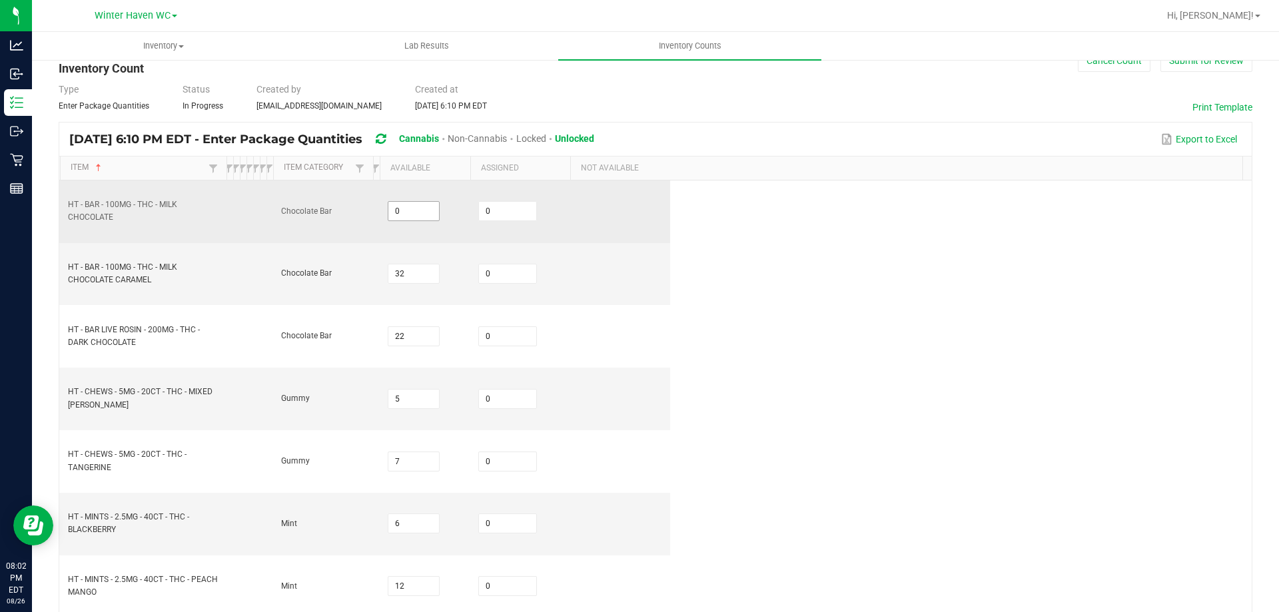
click at [398, 212] on input "0" at bounding box center [413, 211] width 51 height 19
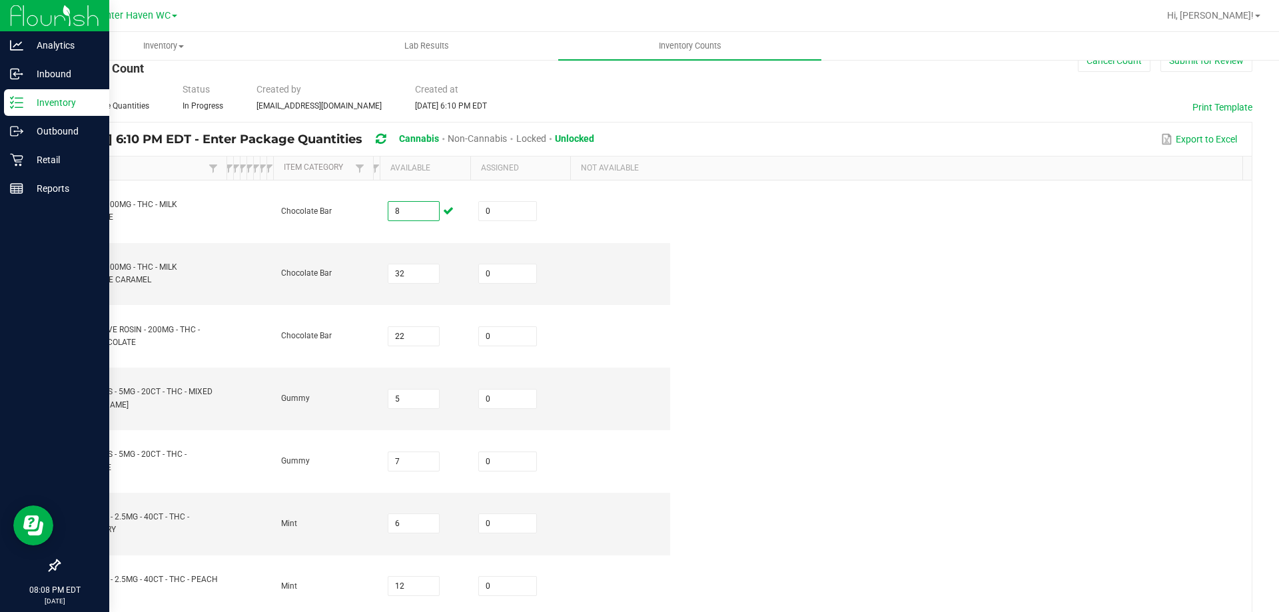
click at [23, 97] on p "Inventory" at bounding box center [63, 103] width 80 height 16
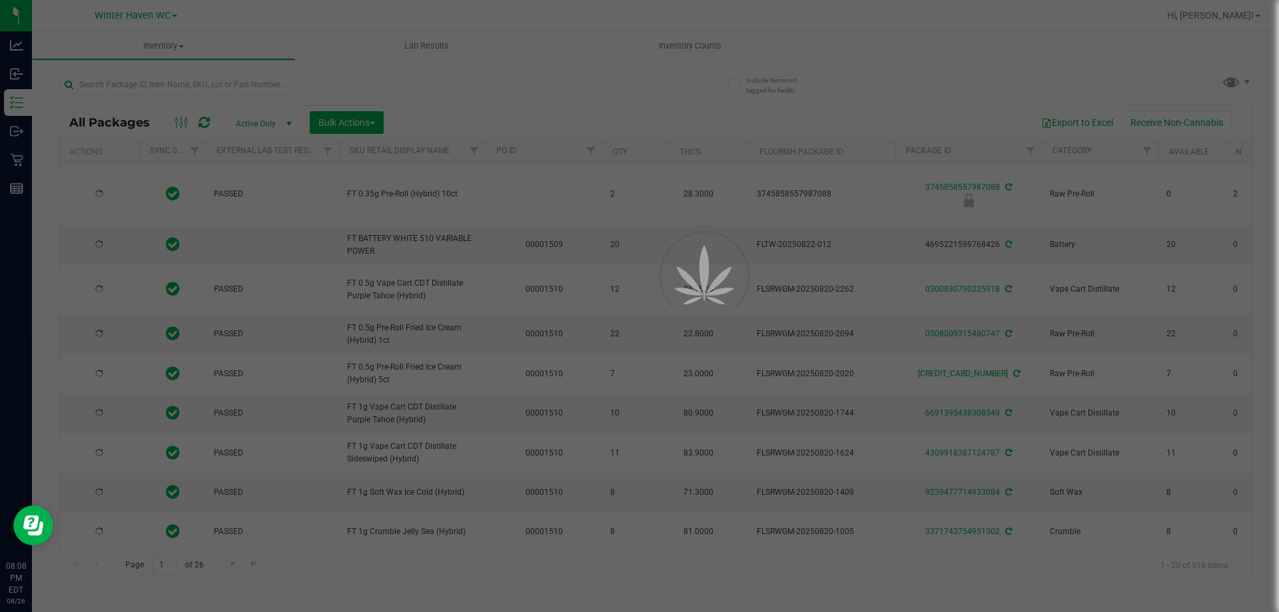
click at [126, 83] on div at bounding box center [639, 306] width 1279 height 612
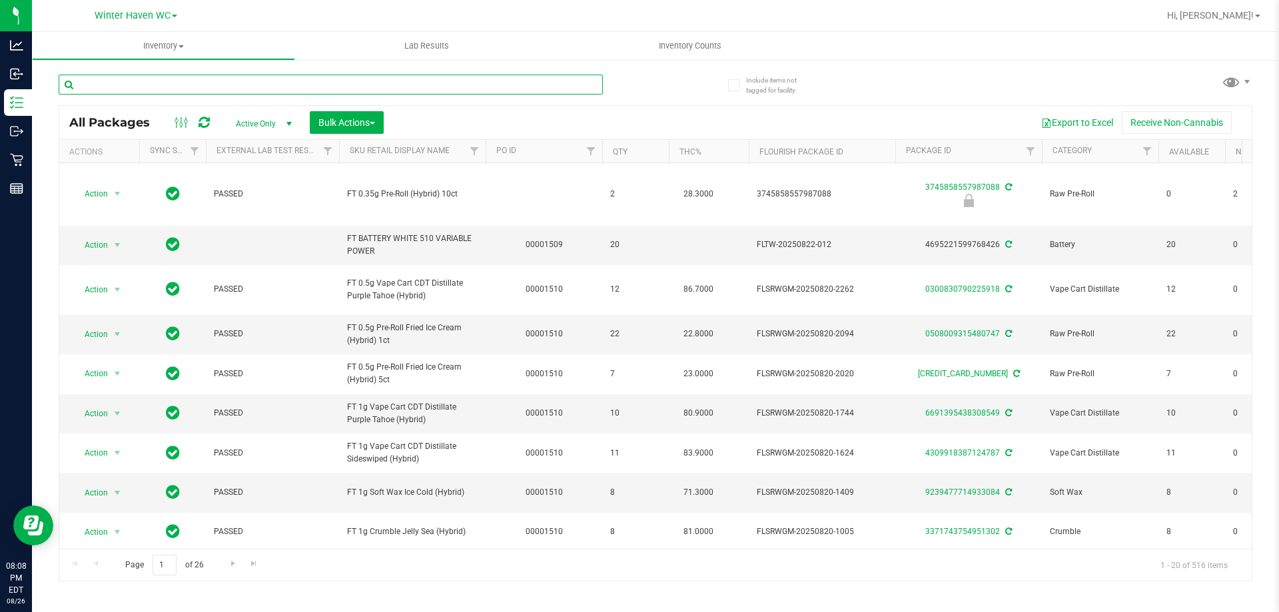
click at [127, 87] on input "text" at bounding box center [331, 85] width 544 height 20
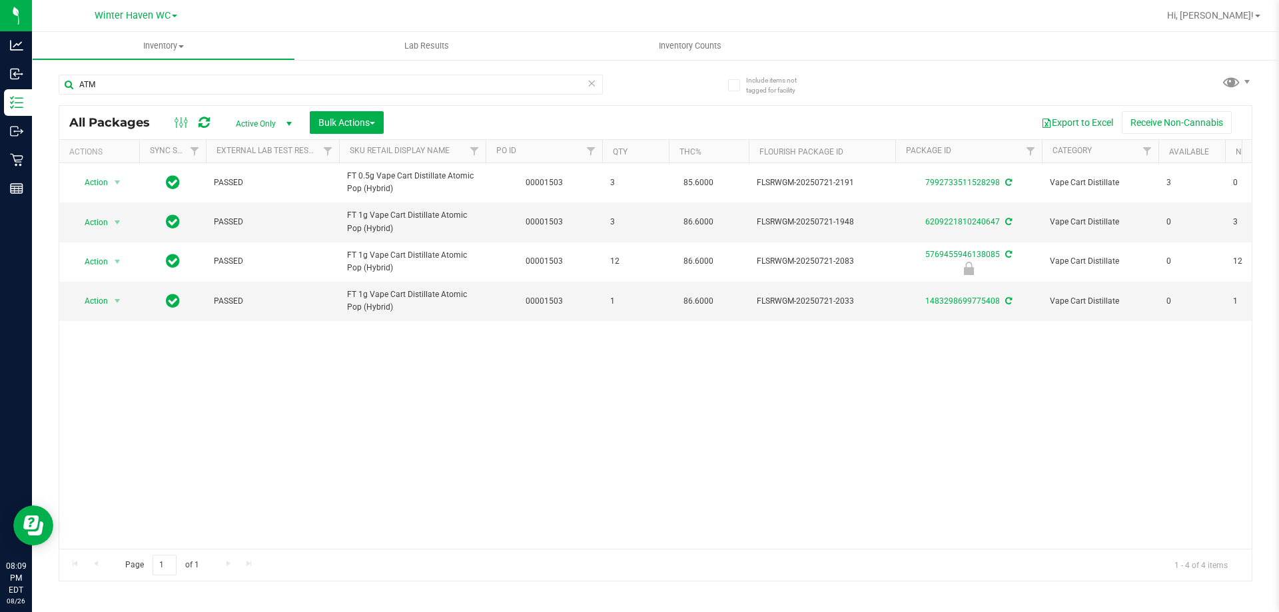
click at [426, 416] on div "Action Action Adjust qty Create package Edit attributes Global inventory Locate…" at bounding box center [655, 356] width 1192 height 386
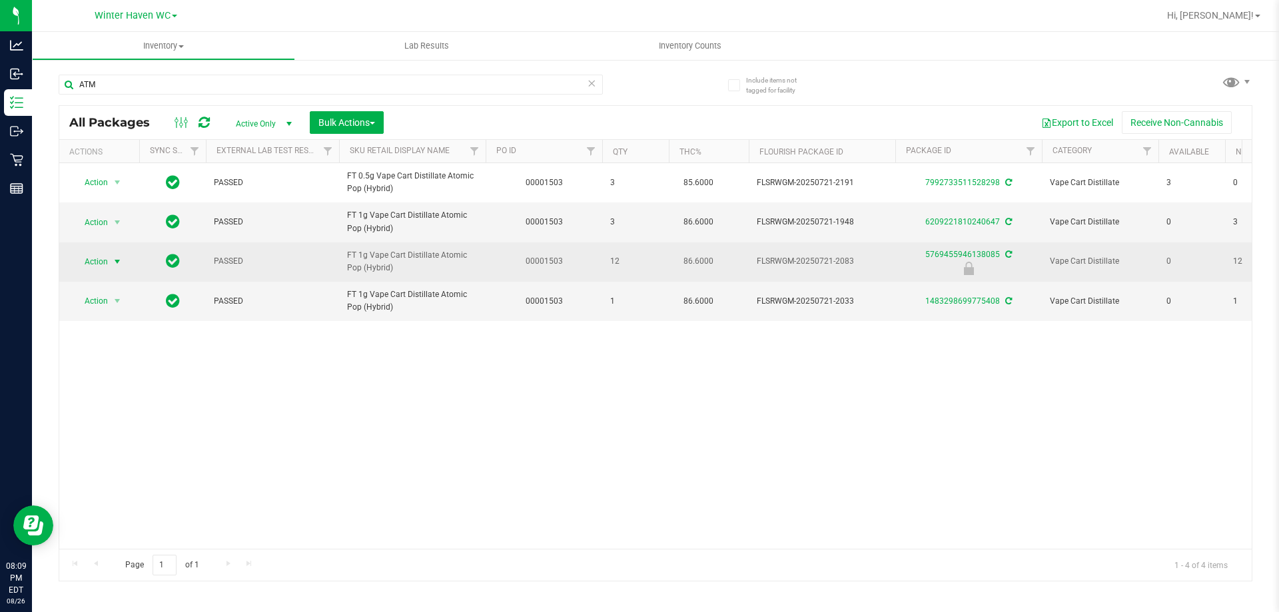
click at [110, 270] on span "select" at bounding box center [117, 261] width 17 height 19
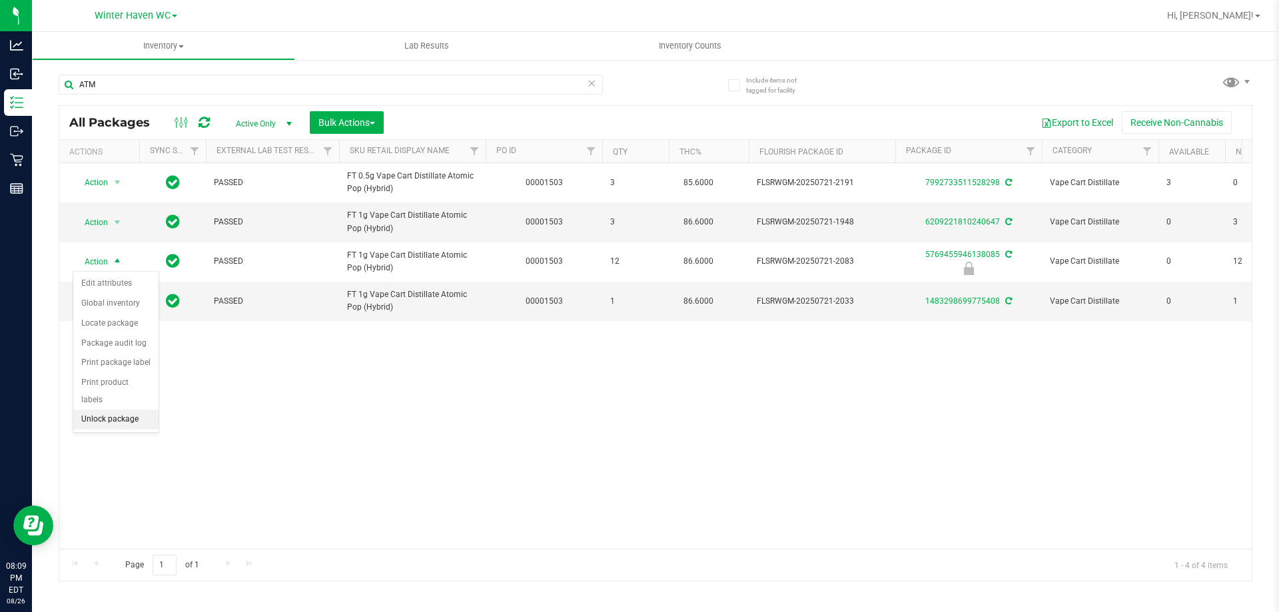
click at [136, 411] on li "Unlock package" at bounding box center [115, 420] width 85 height 20
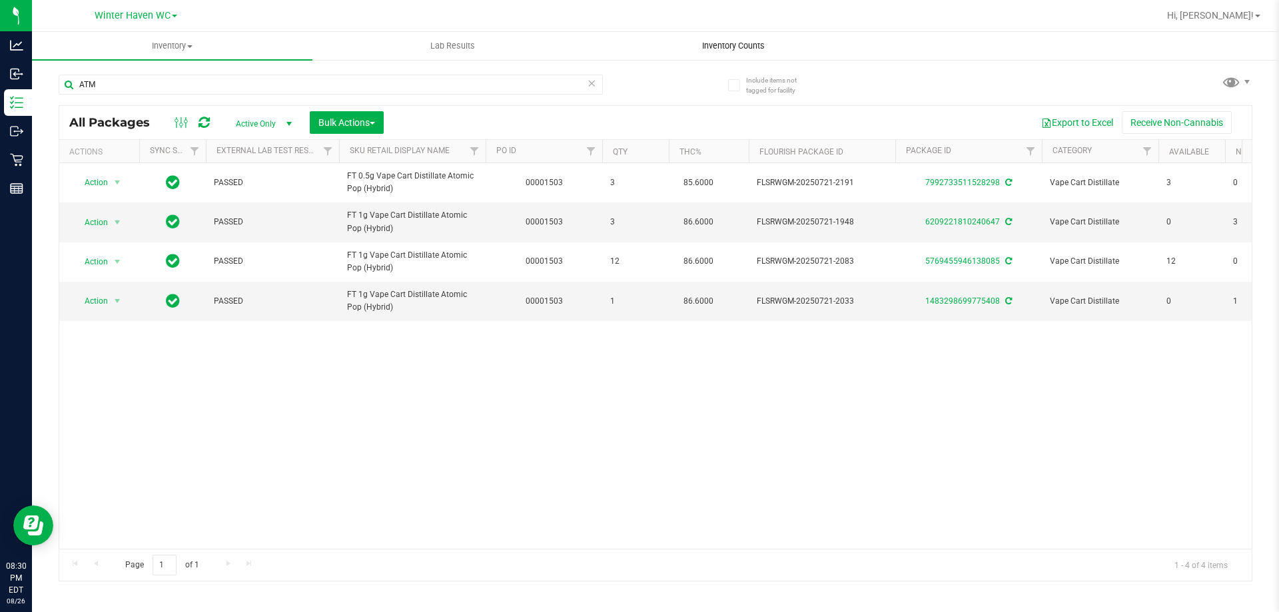
click at [755, 44] on span "Inventory Counts" at bounding box center [733, 46] width 99 height 12
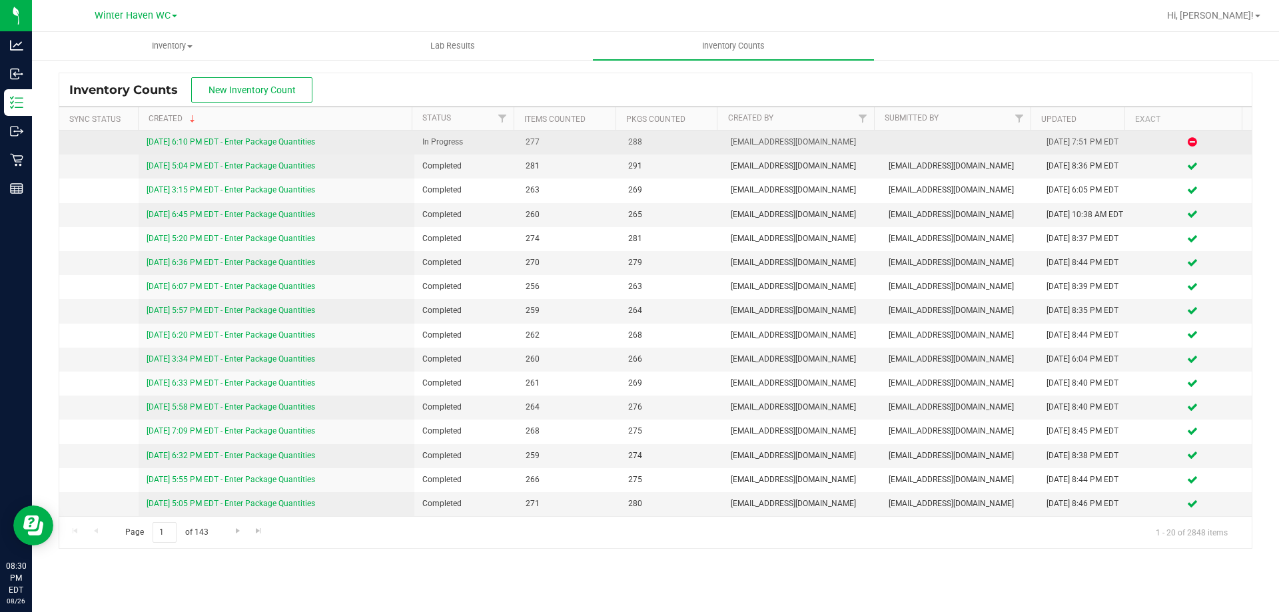
click at [262, 140] on link "8/26/25 6:10 PM EDT - Enter Package Quantities" at bounding box center [231, 141] width 168 height 9
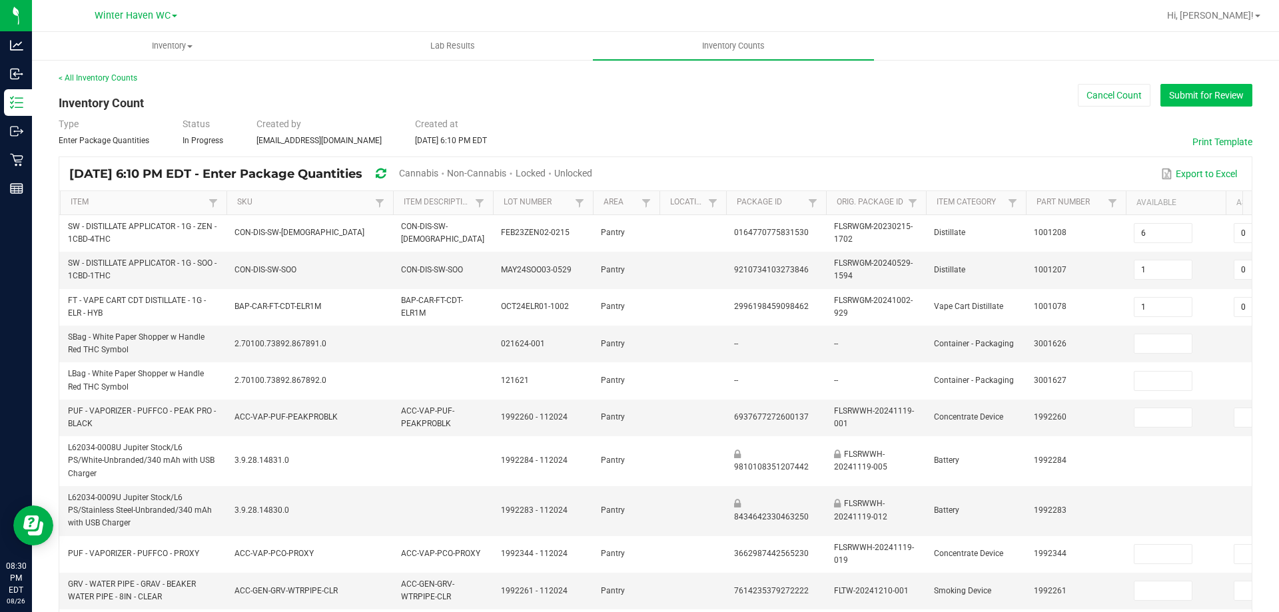
click at [1179, 104] on button "Submit for Review" at bounding box center [1206, 95] width 92 height 23
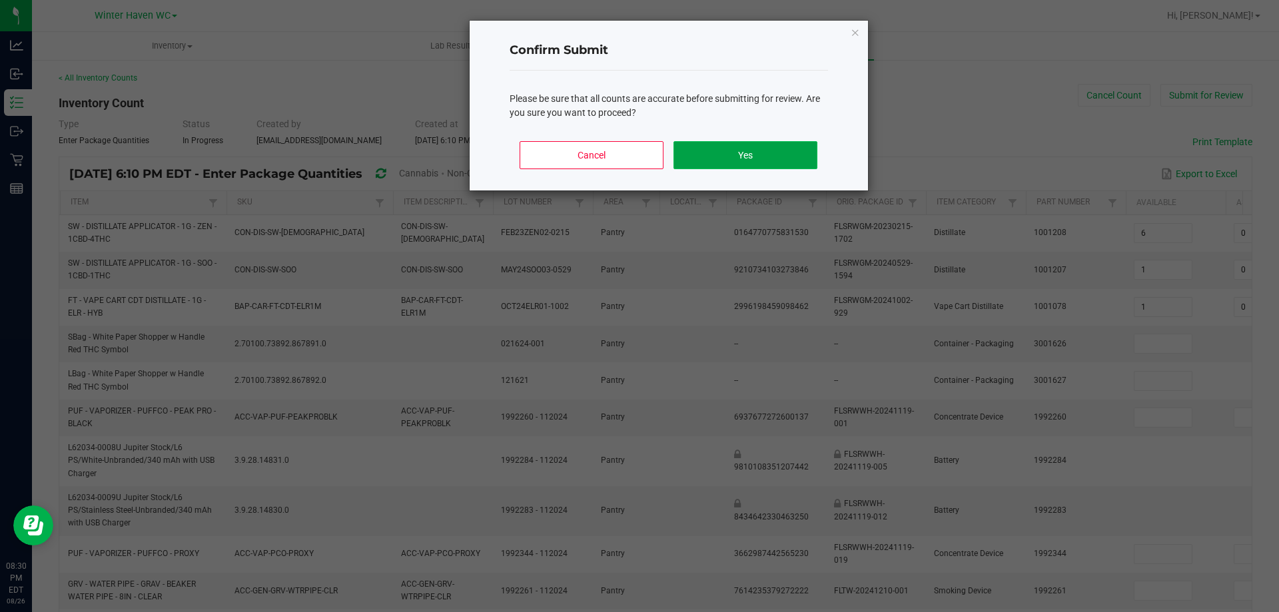
click at [719, 143] on button "Yes" at bounding box center [744, 155] width 143 height 28
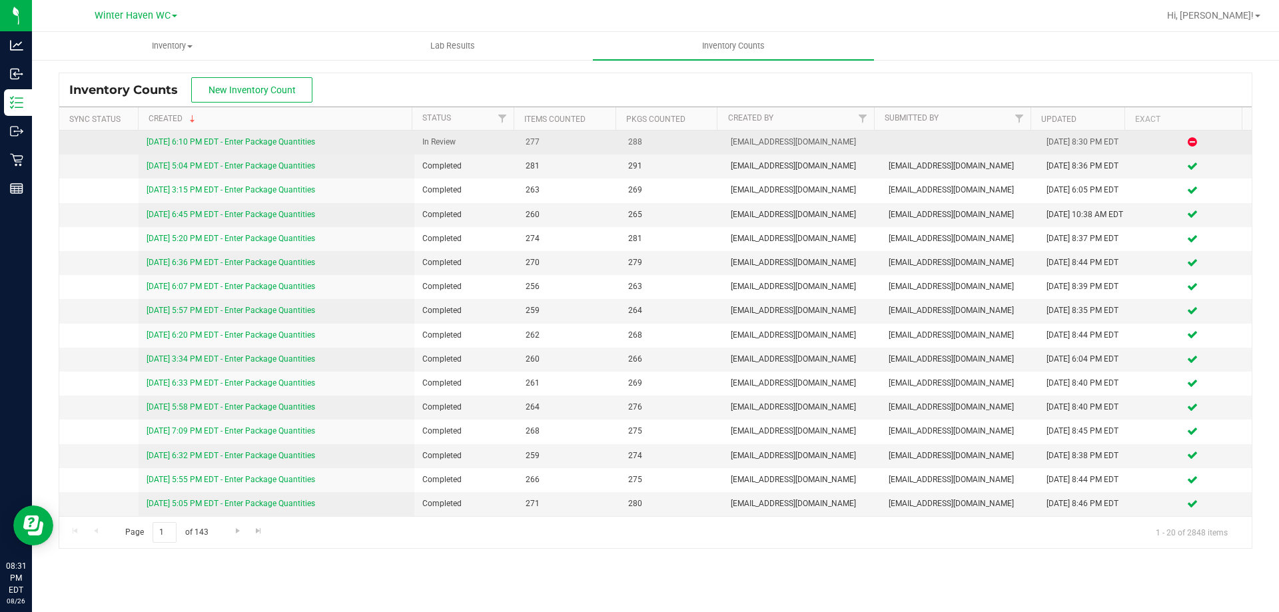
click at [218, 143] on link "8/26/25 6:10 PM EDT - Enter Package Quantities" at bounding box center [231, 141] width 168 height 9
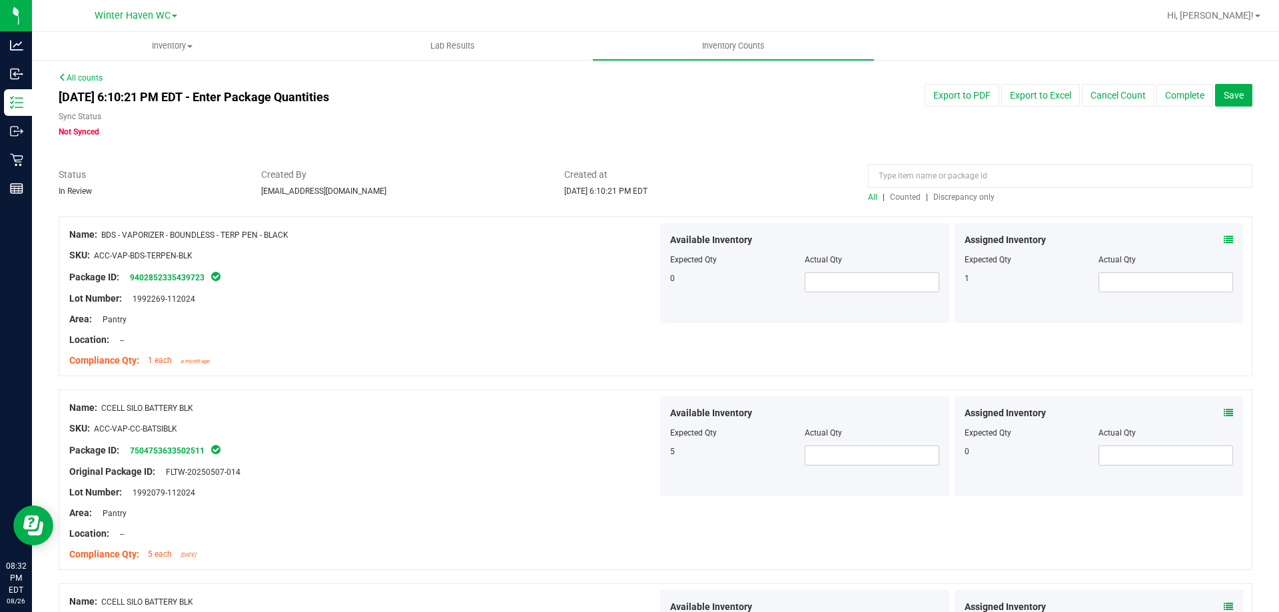
click at [982, 195] on span "Discrepancy only" at bounding box center [963, 196] width 61 height 9
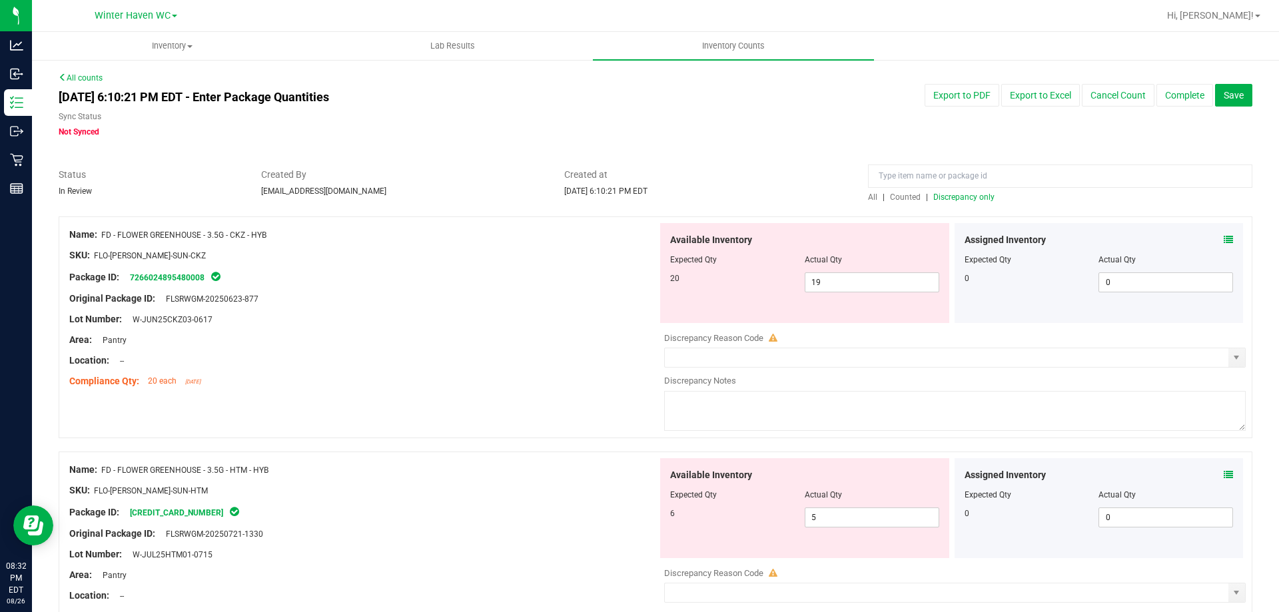
click at [1223, 241] on icon at bounding box center [1227, 239] width 9 height 9
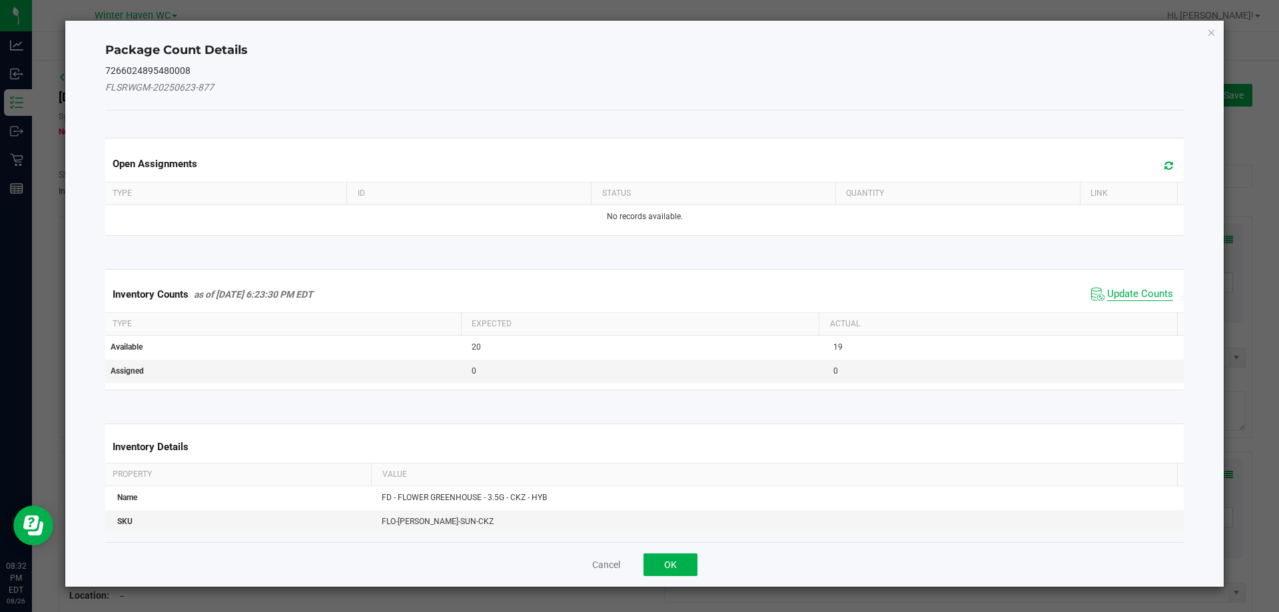
click at [1125, 290] on span "Update Counts" at bounding box center [1140, 294] width 66 height 13
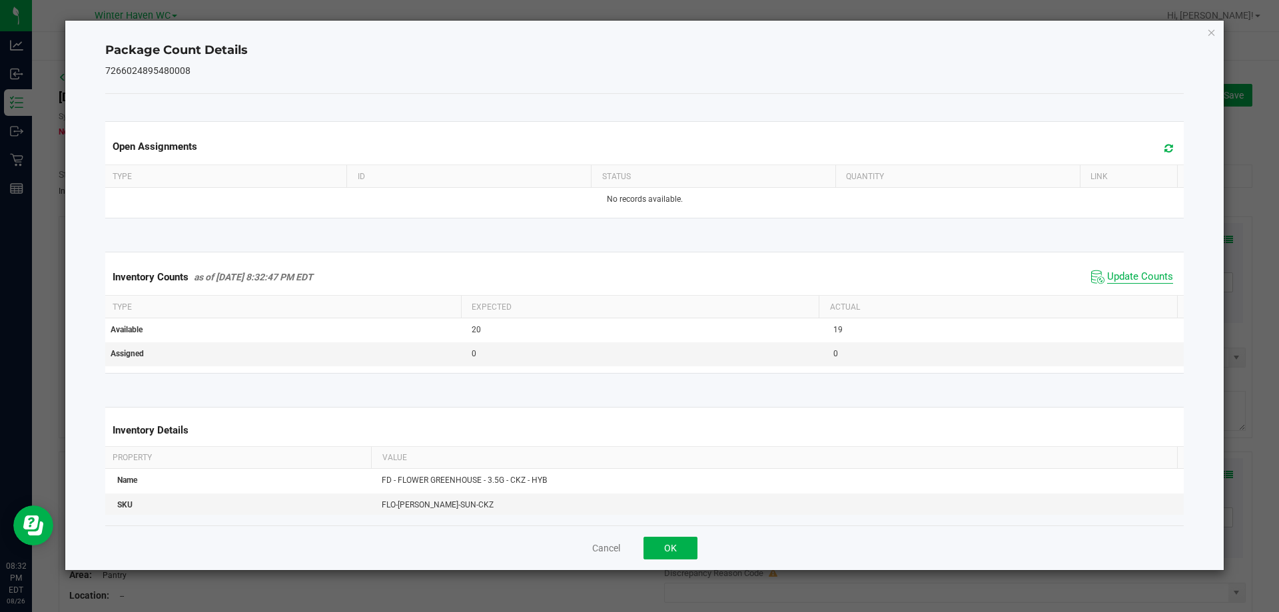
click at [1129, 275] on span "Update Counts" at bounding box center [1140, 276] width 66 height 13
click at [665, 543] on button "OK" at bounding box center [670, 548] width 54 height 23
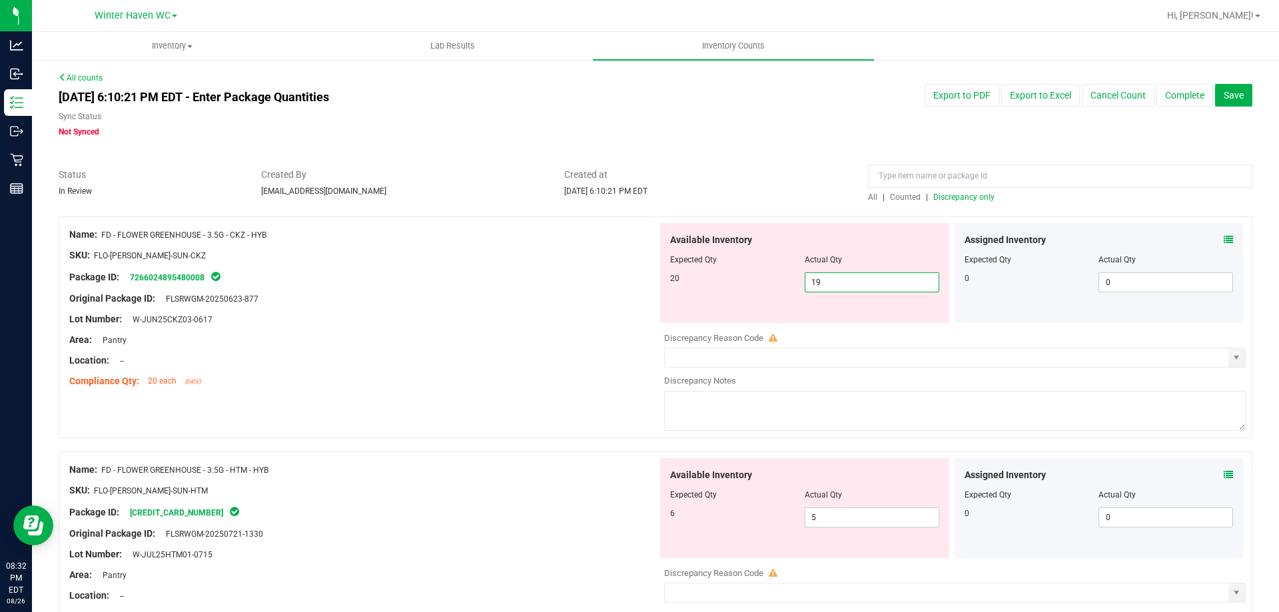
drag, startPoint x: 819, startPoint y: 287, endPoint x: 794, endPoint y: 288, distance: 25.3
click at [794, 288] on div "20 19 19" at bounding box center [804, 282] width 269 height 20
click at [641, 343] on div "Area: Pantry" at bounding box center [363, 340] width 588 height 14
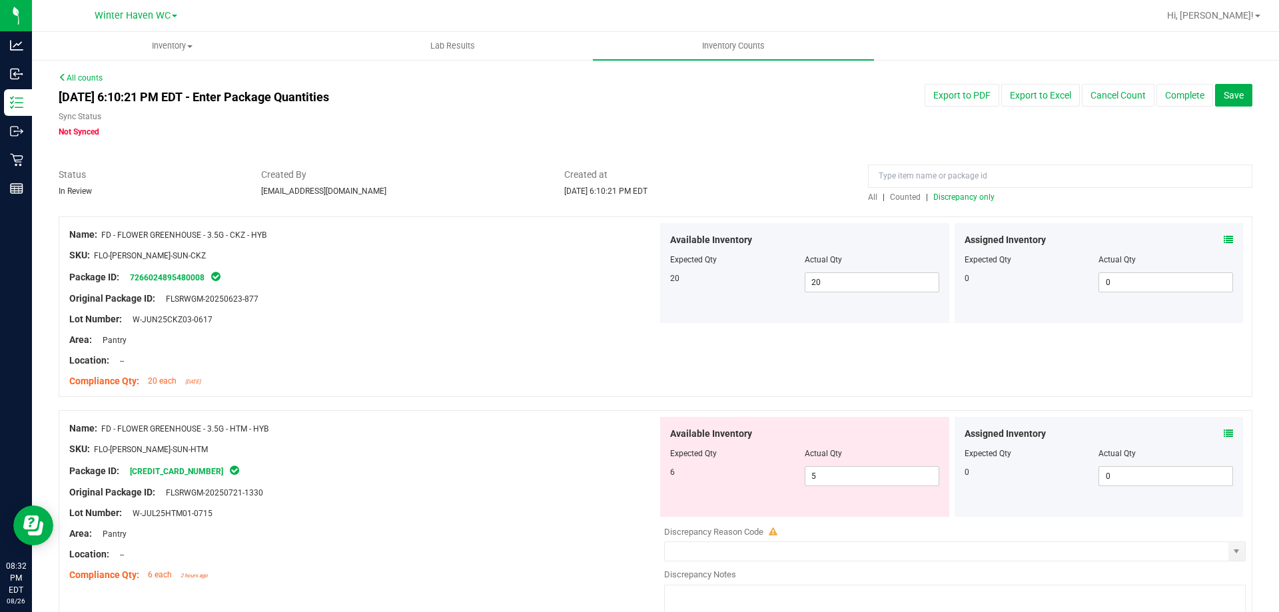
click at [1223, 429] on icon at bounding box center [1227, 433] width 9 height 9
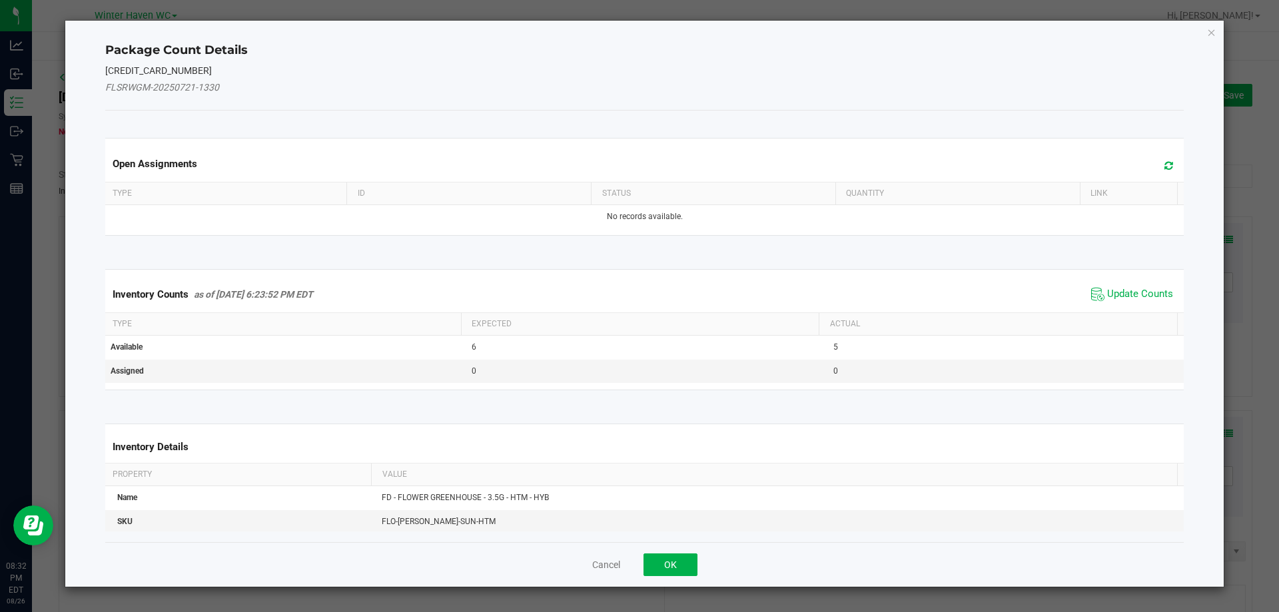
click at [1121, 286] on span "Update Counts" at bounding box center [1132, 294] width 89 height 20
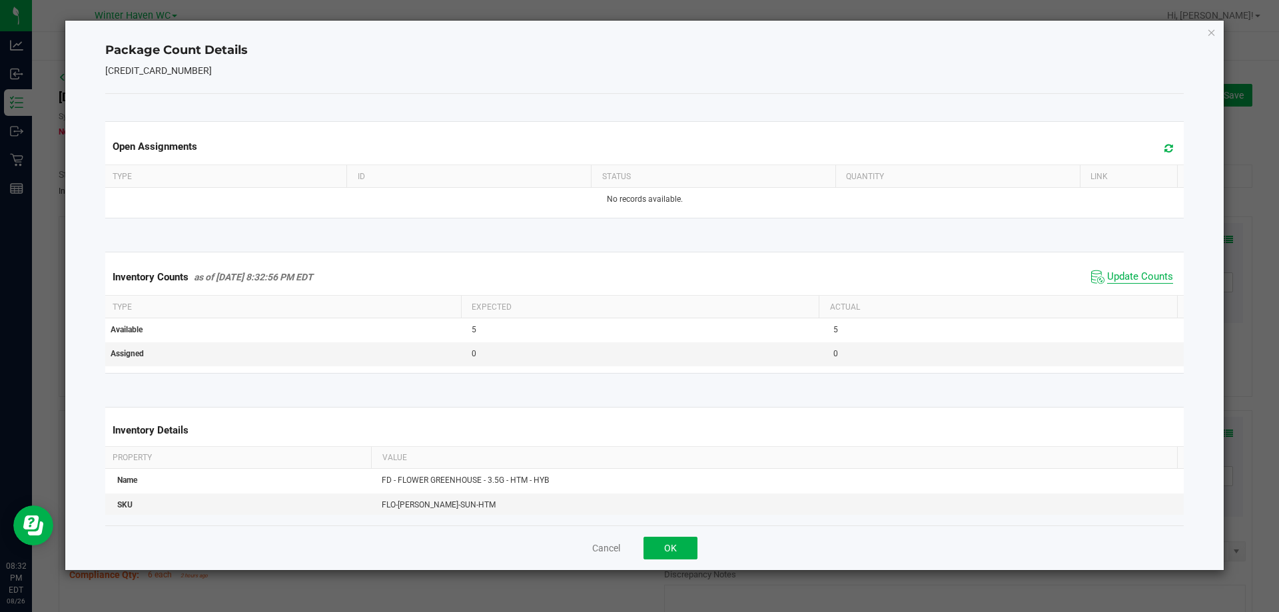
click at [1118, 282] on span "Update Counts" at bounding box center [1140, 276] width 66 height 13
click at [1118, 282] on span "Update Counts" at bounding box center [1140, 276] width 66 height 12
click at [649, 548] on button "OK" at bounding box center [670, 548] width 54 height 23
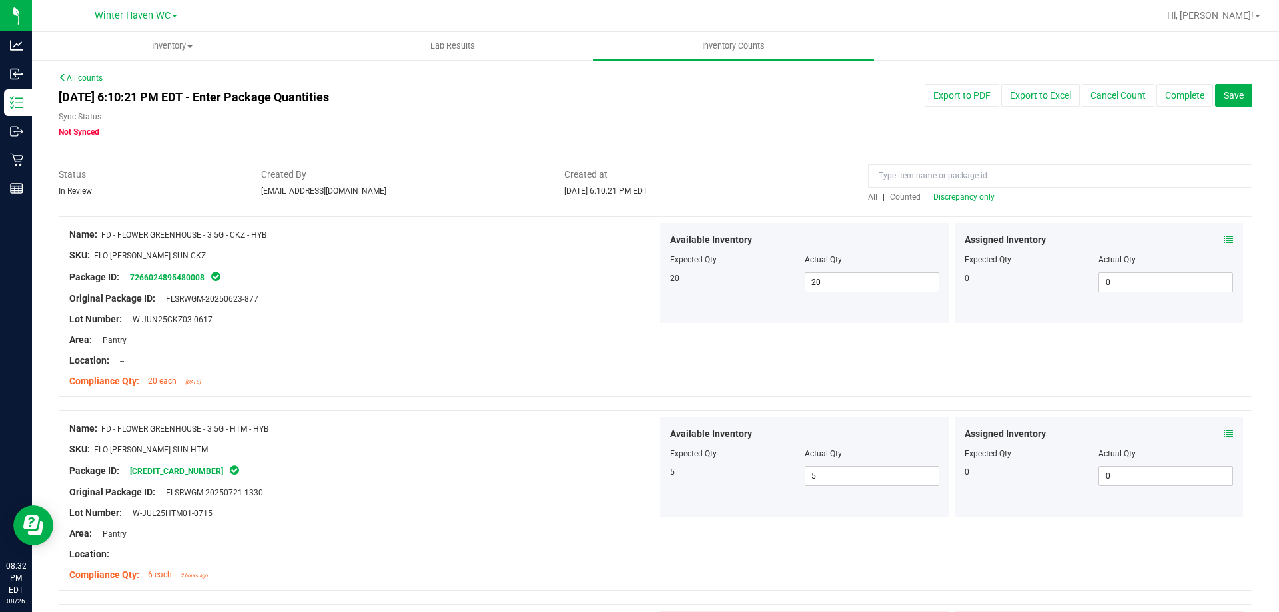
click at [593, 469] on div "Package ID: 8156488070363686" at bounding box center [363, 471] width 588 height 16
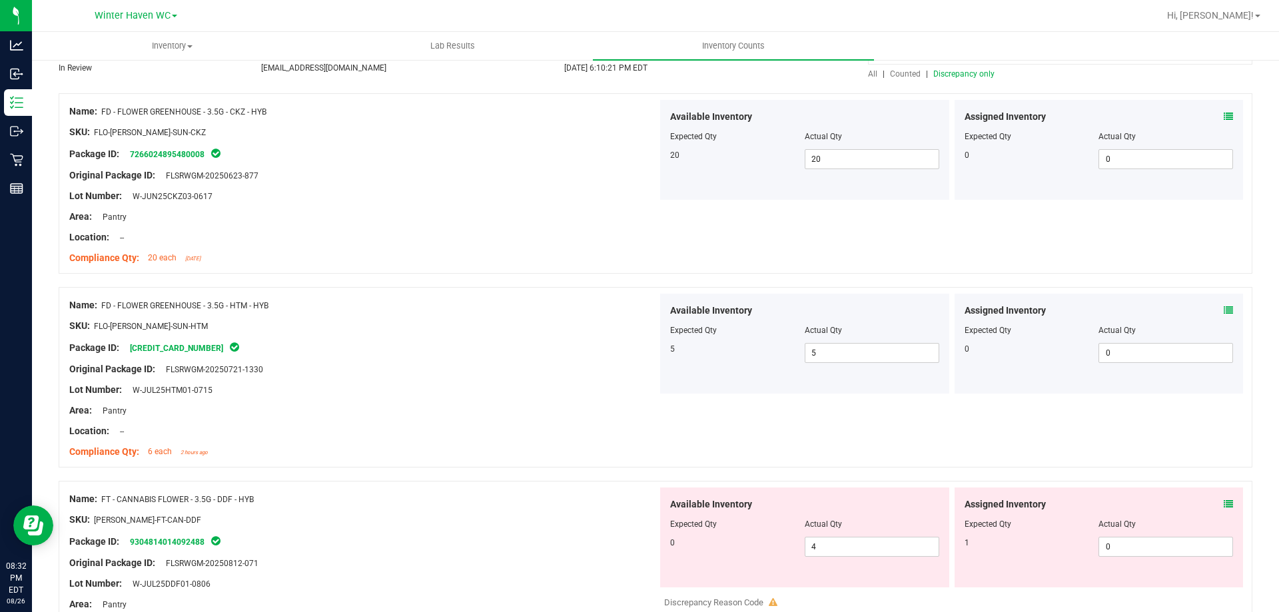
scroll to position [266, 0]
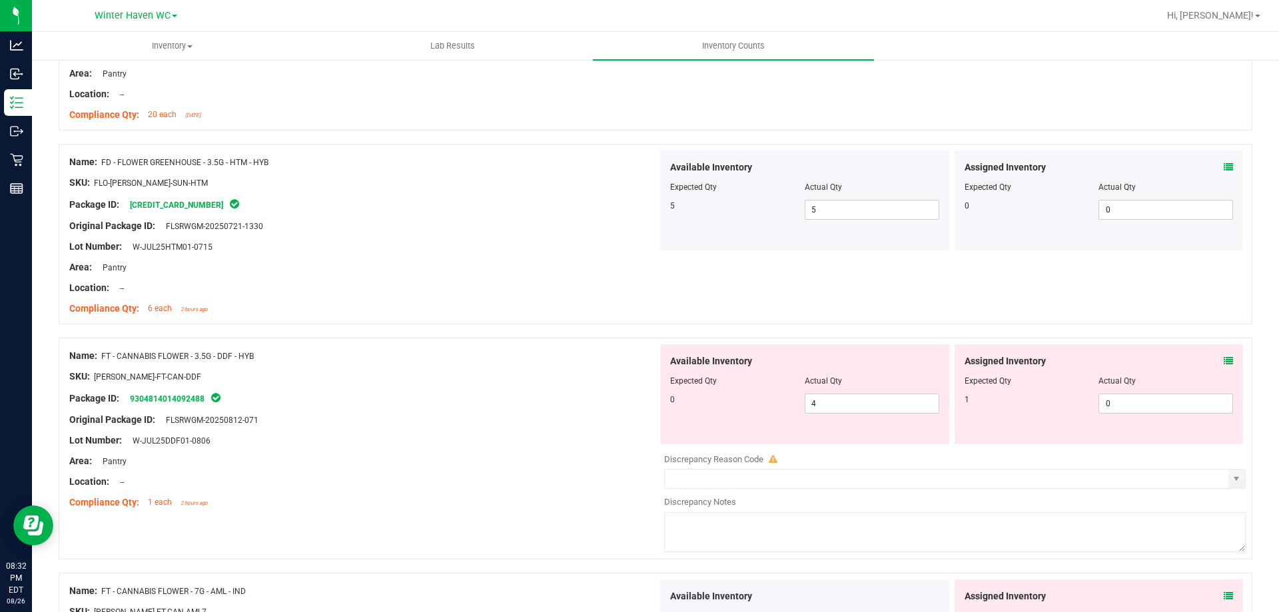
click at [1211, 360] on div "Assigned Inventory" at bounding box center [1098, 361] width 269 height 14
click at [1223, 360] on icon at bounding box center [1227, 360] width 9 height 9
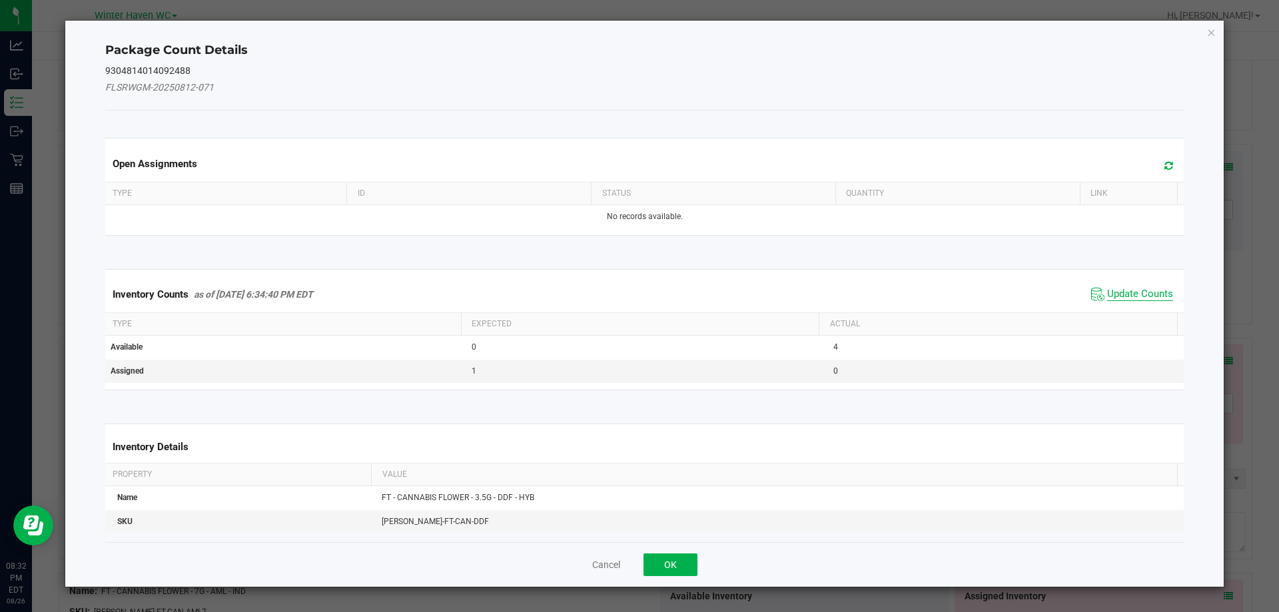
drag, startPoint x: 1139, startPoint y: 272, endPoint x: 1137, endPoint y: 290, distance: 18.1
click at [1137, 288] on kendo-grid "Inventory Counts as of Aug 26, 2025 6:34:40 PM EDT Update Counts Type Expected …" at bounding box center [644, 329] width 1099 height 121
click at [1135, 295] on span "Update Counts" at bounding box center [1140, 294] width 66 height 13
click at [1129, 282] on div "Inventory Counts as of Aug 26, 2025 6:34:40 PM EDT Update Counts" at bounding box center [645, 293] width 1084 height 35
click at [1129, 288] on span "Update Counts" at bounding box center [1140, 294] width 66 height 12
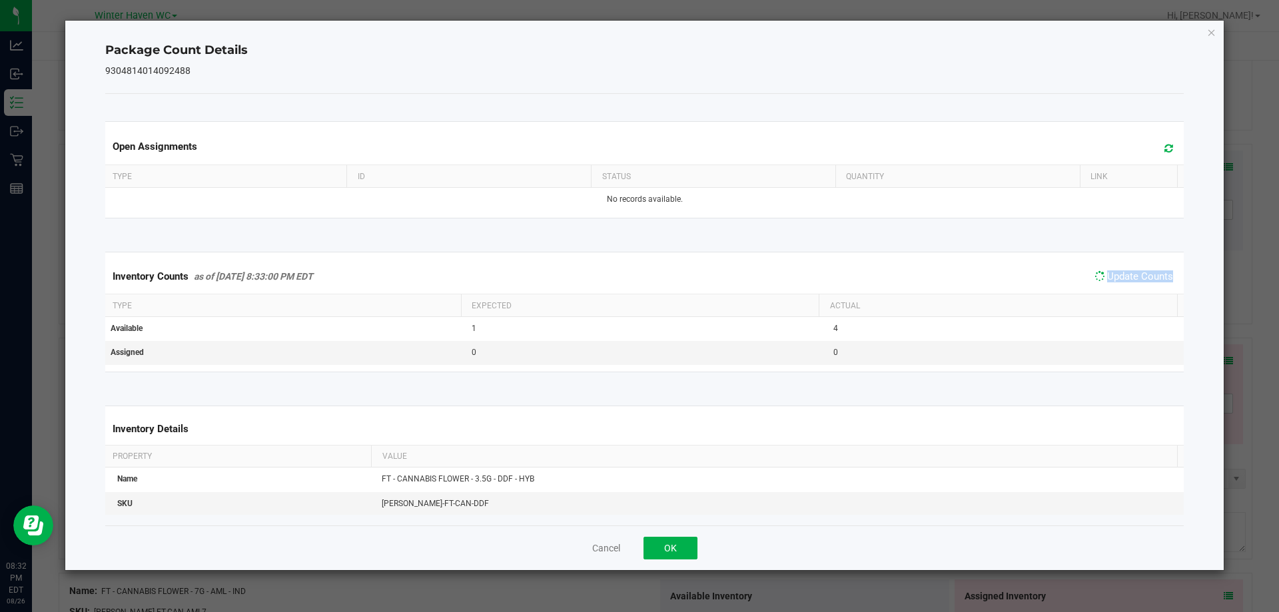
click at [1129, 282] on span "Update Counts" at bounding box center [1140, 276] width 66 height 12
drag, startPoint x: 679, startPoint y: 545, endPoint x: 521, endPoint y: 458, distance: 180.3
click at [677, 545] on button "OK" at bounding box center [670, 548] width 54 height 23
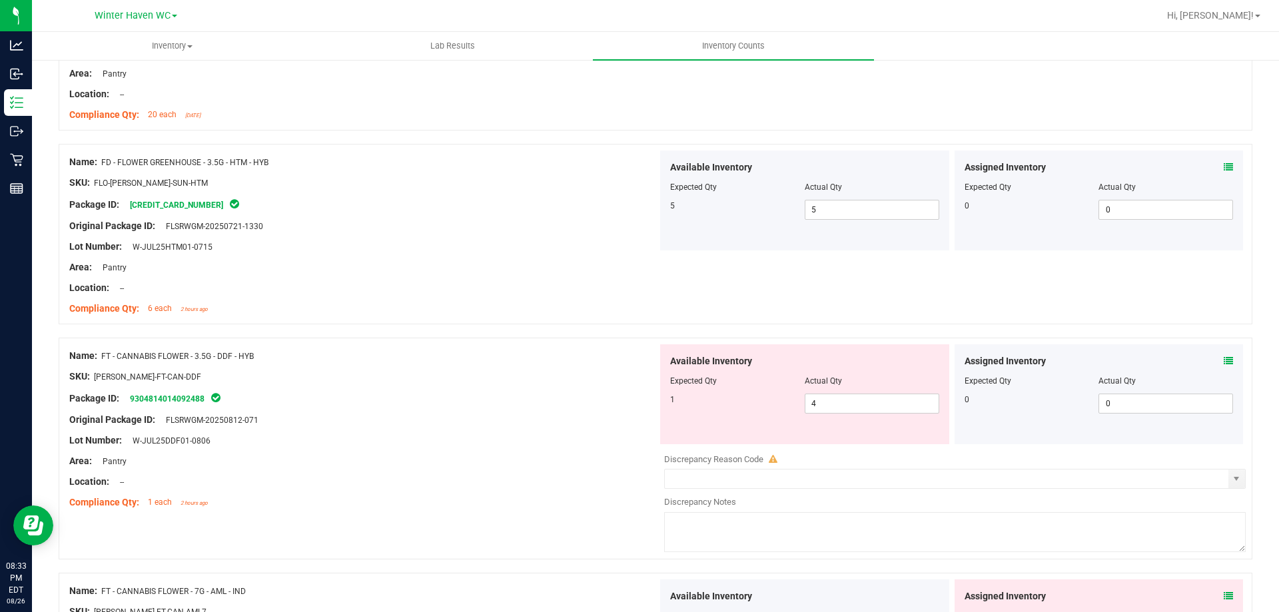
click at [516, 456] on div "Area: Pantry" at bounding box center [363, 461] width 588 height 14
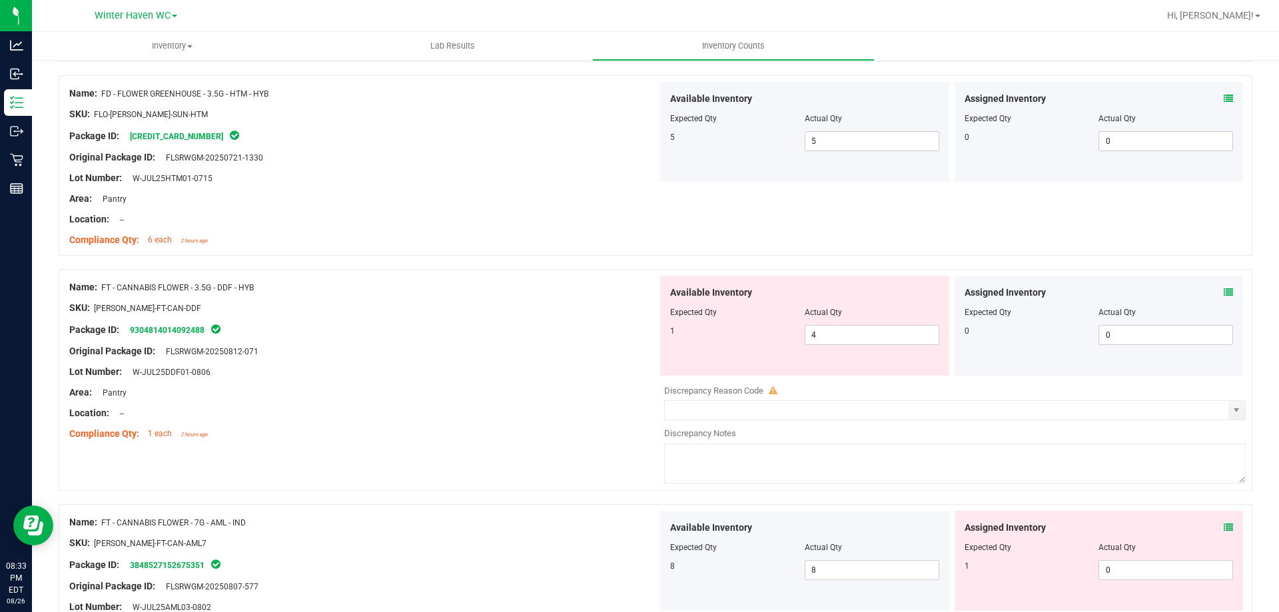
scroll to position [400, 0]
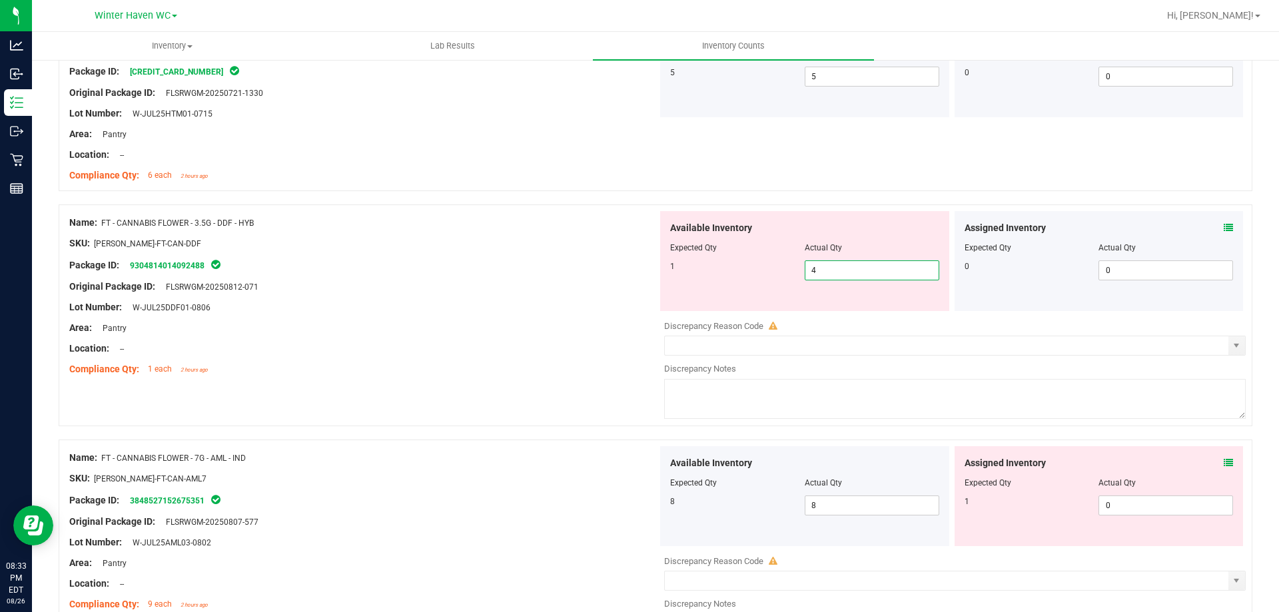
drag, startPoint x: 828, startPoint y: 270, endPoint x: 773, endPoint y: 267, distance: 56.0
click at [773, 267] on div "1 4 4" at bounding box center [804, 270] width 269 height 20
click at [559, 250] on div at bounding box center [363, 253] width 588 height 7
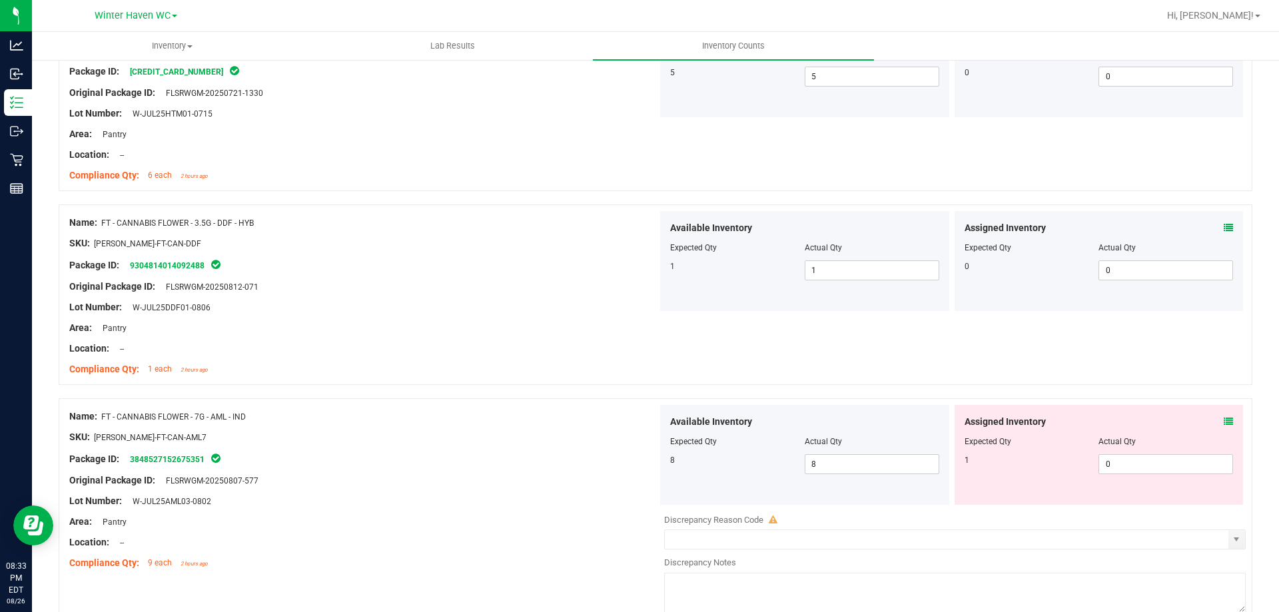
click at [1223, 423] on icon at bounding box center [1227, 421] width 9 height 9
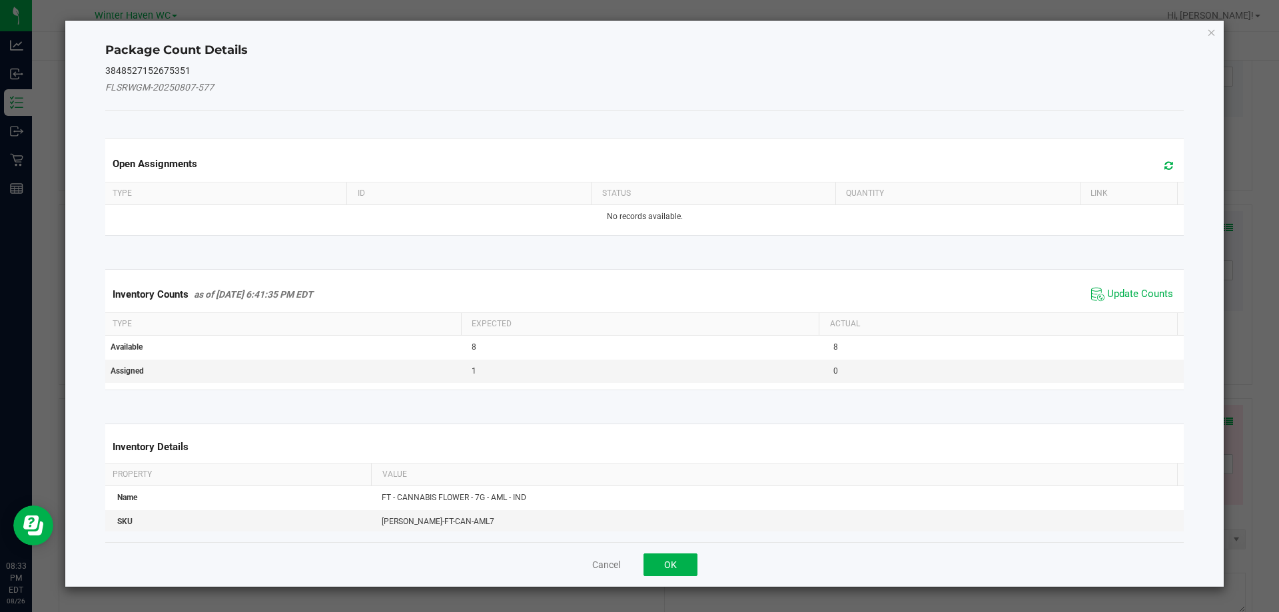
click at [1121, 307] on div "Inventory Counts as of Aug 26, 2025 6:41:35 PM EDT Update Counts" at bounding box center [645, 294] width 1084 height 36
drag, startPoint x: 1119, startPoint y: 304, endPoint x: 1117, endPoint y: 298, distance: 7.2
click at [1119, 304] on div "Inventory Counts as of Aug 26, 2025 6:41:35 PM EDT Update Counts" at bounding box center [645, 294] width 1084 height 36
click at [1117, 298] on span "Update Counts" at bounding box center [1140, 294] width 66 height 13
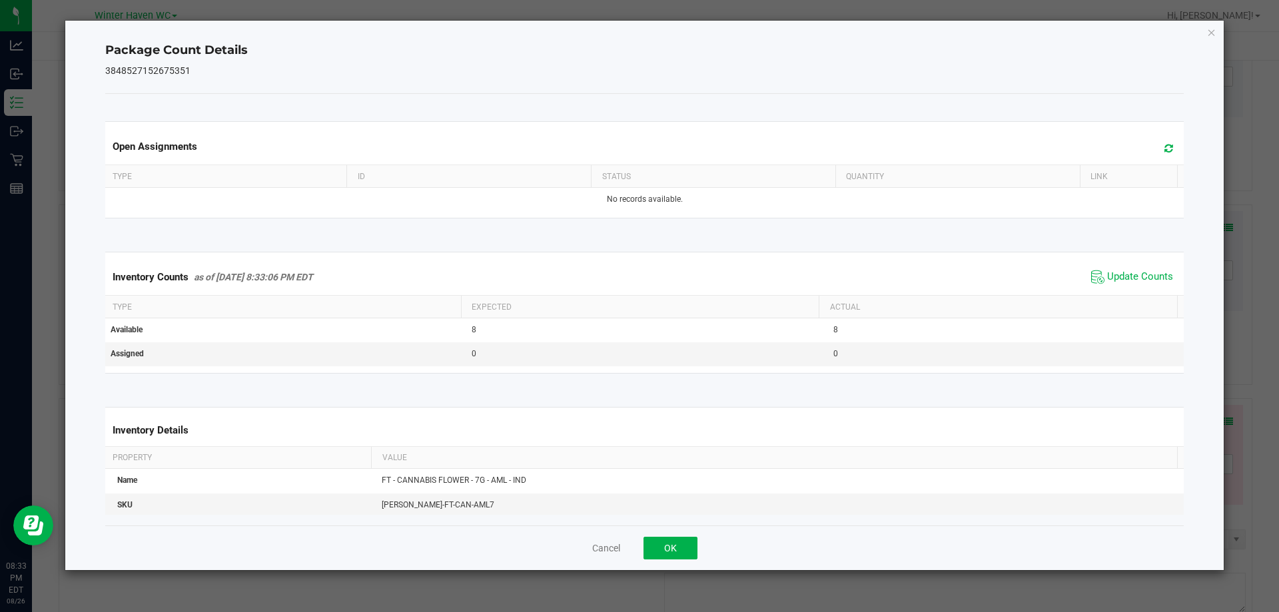
drag, startPoint x: 1115, startPoint y: 286, endPoint x: 1111, endPoint y: 278, distance: 9.8
click at [1115, 285] on span "Update Counts" at bounding box center [1132, 277] width 89 height 20
click at [1111, 278] on span "Update Counts" at bounding box center [1140, 276] width 66 height 13
click at [1111, 278] on span "Update Counts" at bounding box center [1140, 276] width 66 height 12
click at [684, 542] on button "OK" at bounding box center [670, 548] width 54 height 23
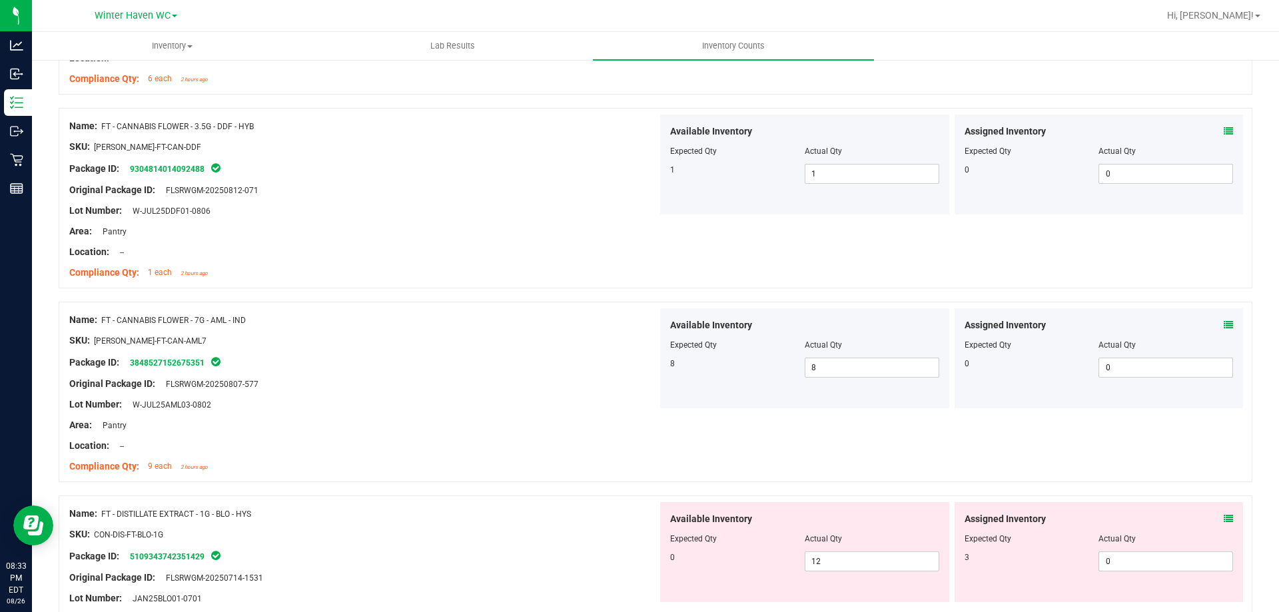
scroll to position [599, 0]
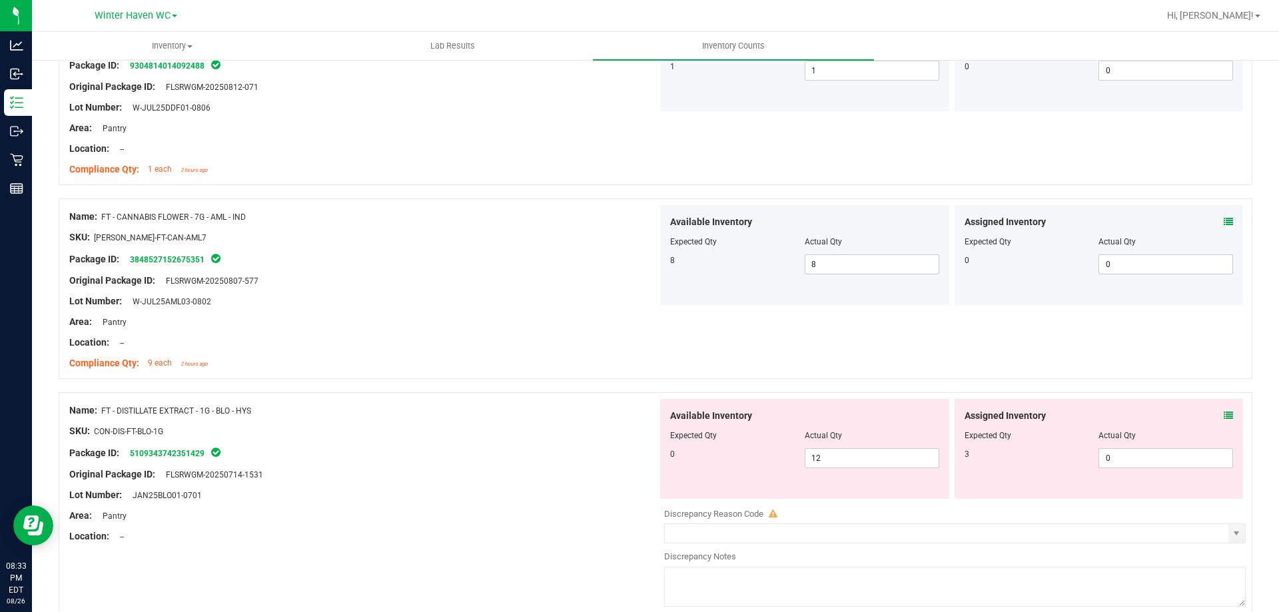
click at [1223, 416] on icon at bounding box center [1227, 415] width 9 height 9
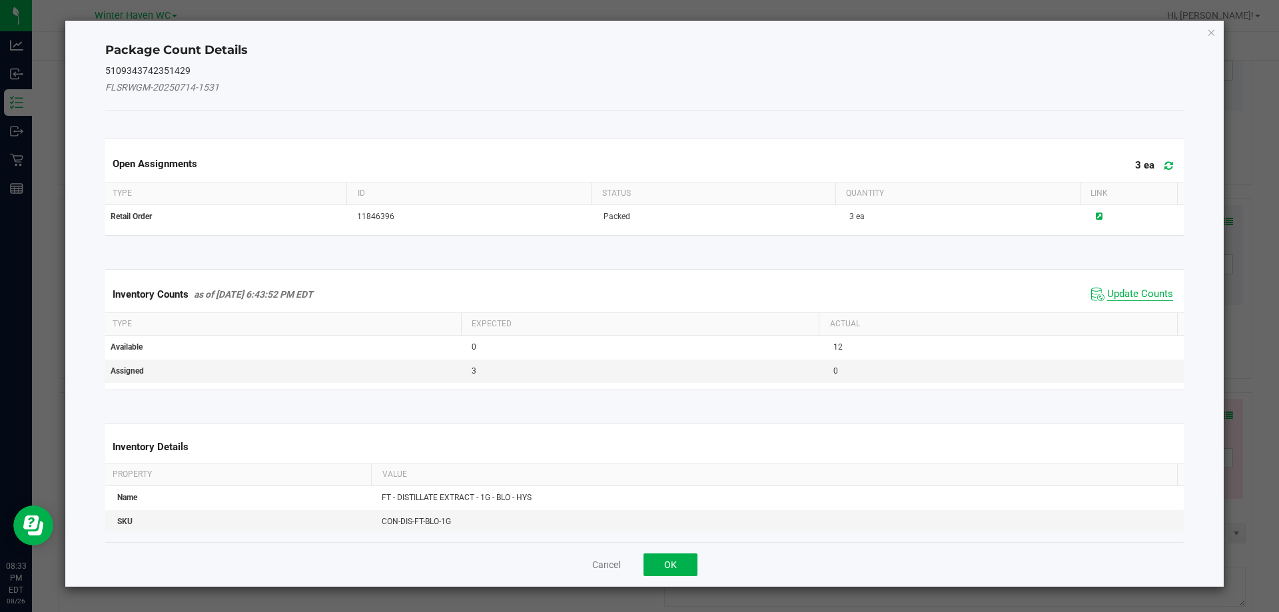
drag, startPoint x: 1160, startPoint y: 294, endPoint x: 1145, endPoint y: 290, distance: 15.2
click at [1147, 290] on span "Update Counts" at bounding box center [1140, 294] width 66 height 13
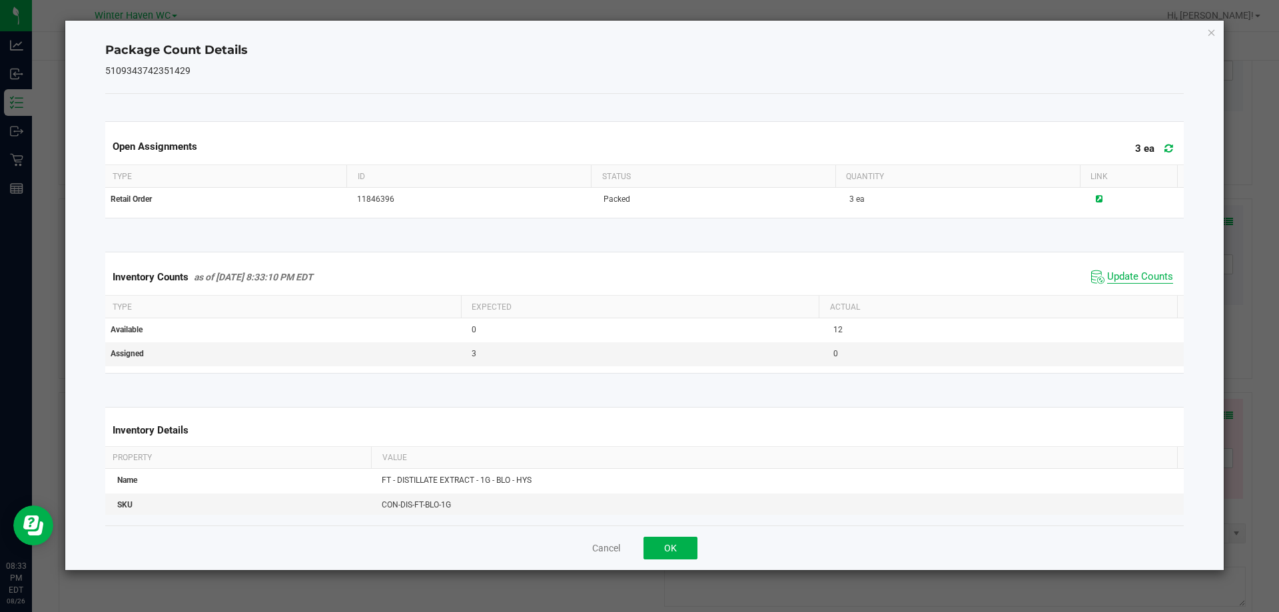
click at [1132, 274] on span "Update Counts" at bounding box center [1140, 276] width 66 height 13
click at [1132, 274] on span "Update Counts" at bounding box center [1140, 276] width 66 height 12
drag, startPoint x: 685, startPoint y: 543, endPoint x: 474, endPoint y: 455, distance: 228.9
click at [684, 543] on button "OK" at bounding box center [670, 548] width 54 height 23
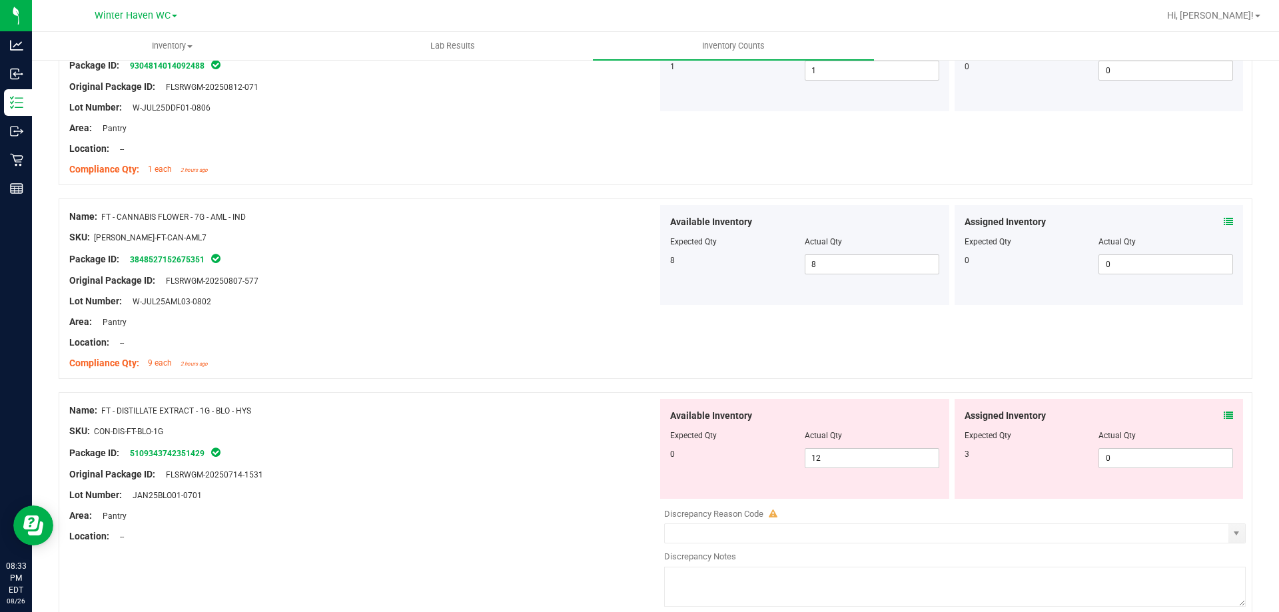
click at [474, 454] on div "Package ID: 5109343742351429" at bounding box center [363, 453] width 588 height 16
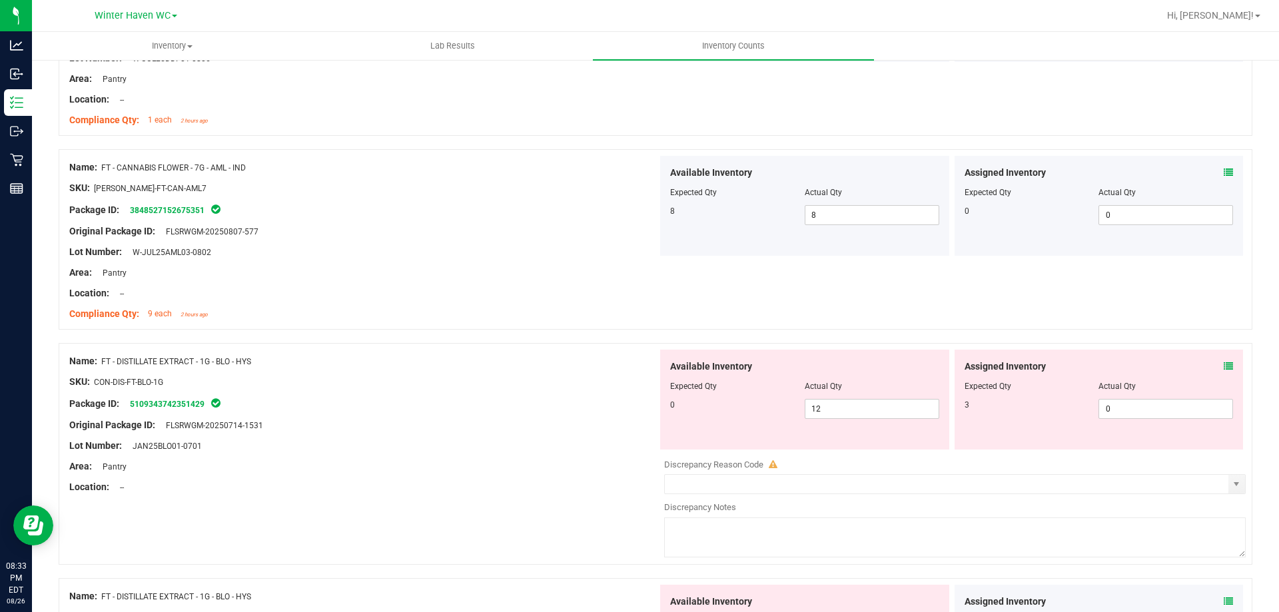
scroll to position [733, 0]
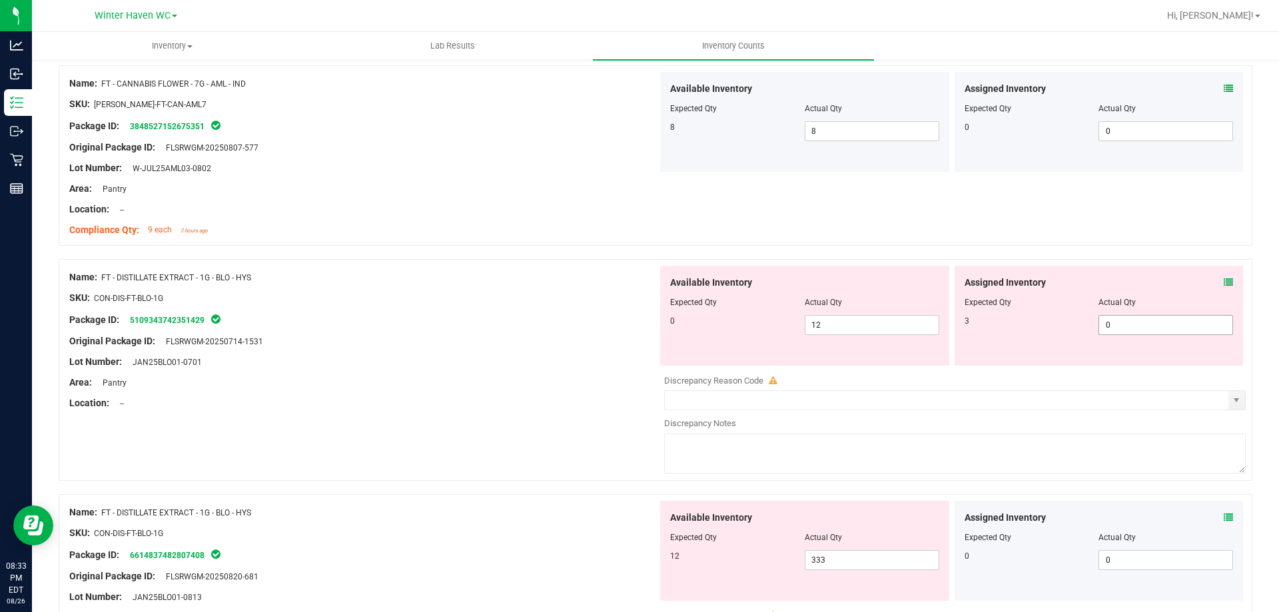
drag, startPoint x: 1123, startPoint y: 325, endPoint x: 1094, endPoint y: 321, distance: 28.9
click at [1098, 322] on span "0 0" at bounding box center [1165, 325] width 135 height 20
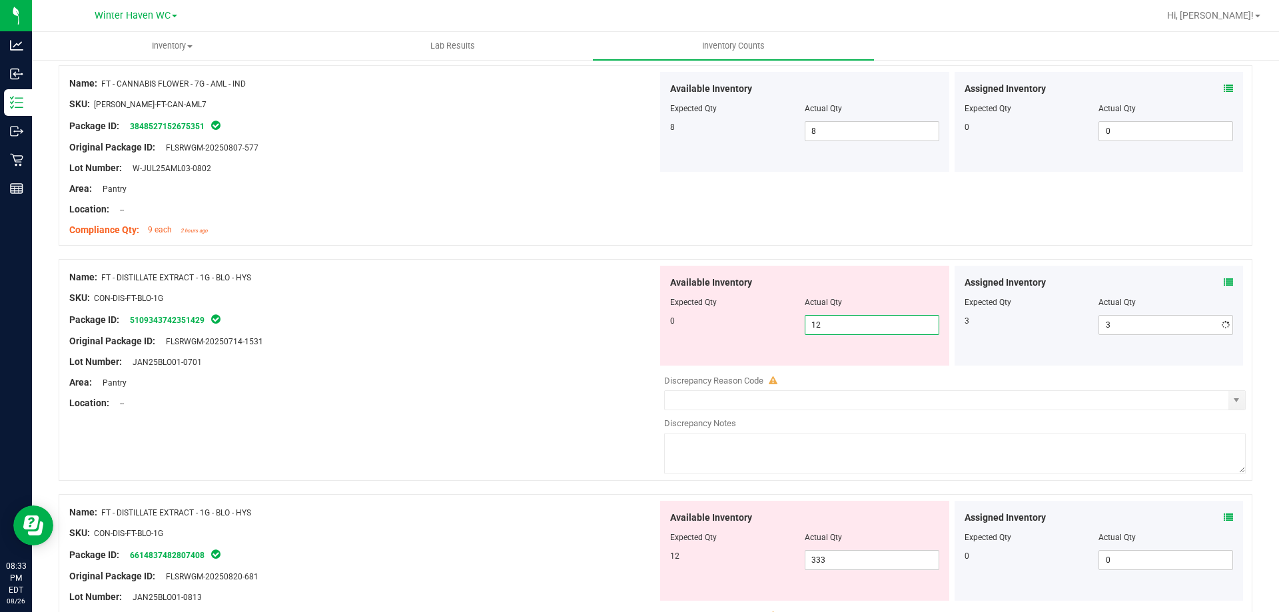
drag, startPoint x: 870, startPoint y: 326, endPoint x: 791, endPoint y: 323, distance: 79.3
click at [796, 325] on div "0 12 12" at bounding box center [804, 325] width 269 height 20
click at [563, 324] on div "Package ID: 5109343742351429" at bounding box center [363, 320] width 588 height 16
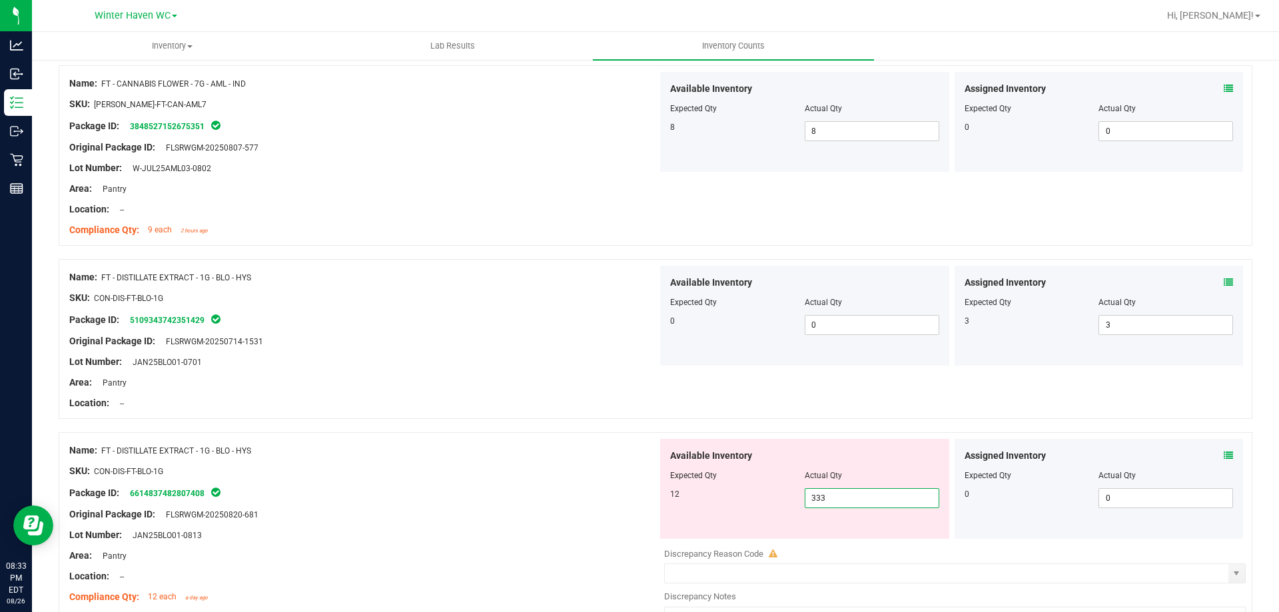
drag, startPoint x: 846, startPoint y: 500, endPoint x: 739, endPoint y: 498, distance: 107.2
click at [741, 498] on div "12 333 333" at bounding box center [804, 498] width 269 height 20
drag, startPoint x: 545, startPoint y: 443, endPoint x: 990, endPoint y: 390, distance: 448.0
click at [577, 440] on div "Name: FT - DISTILLATE EXTRACT - 1G - BLO - HYS SKU: CON-DIS-FT-BLO-1G Package I…" at bounding box center [363, 524] width 588 height 170
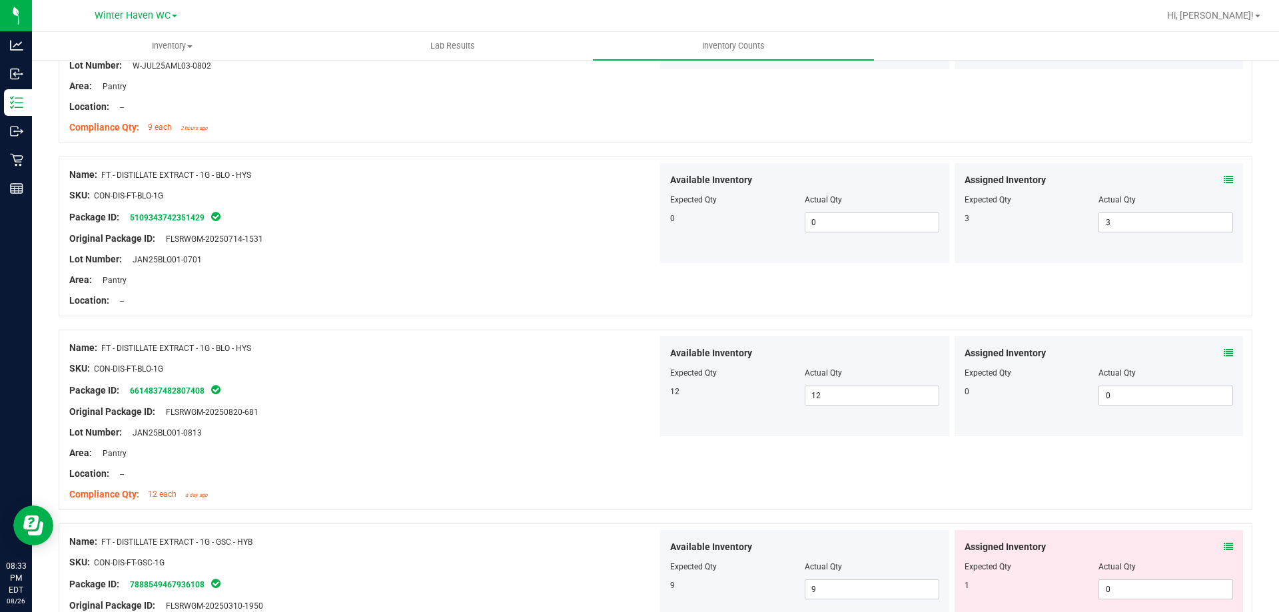
scroll to position [932, 0]
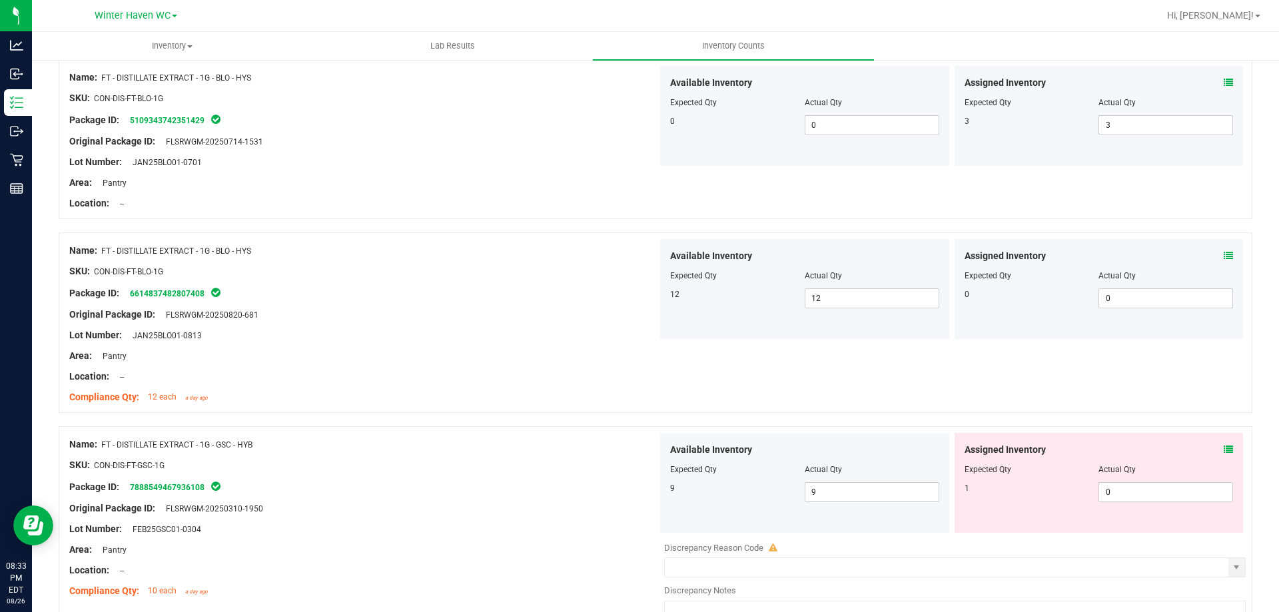
click at [1223, 446] on icon at bounding box center [1227, 449] width 9 height 9
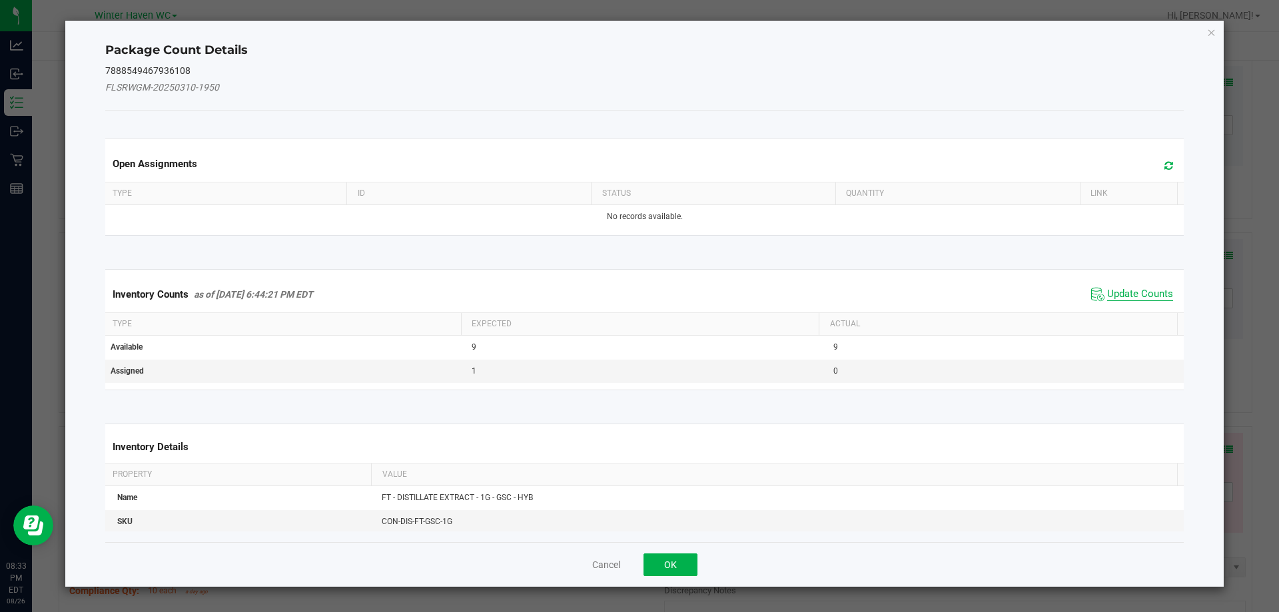
click at [1125, 292] on span "Update Counts" at bounding box center [1140, 294] width 66 height 13
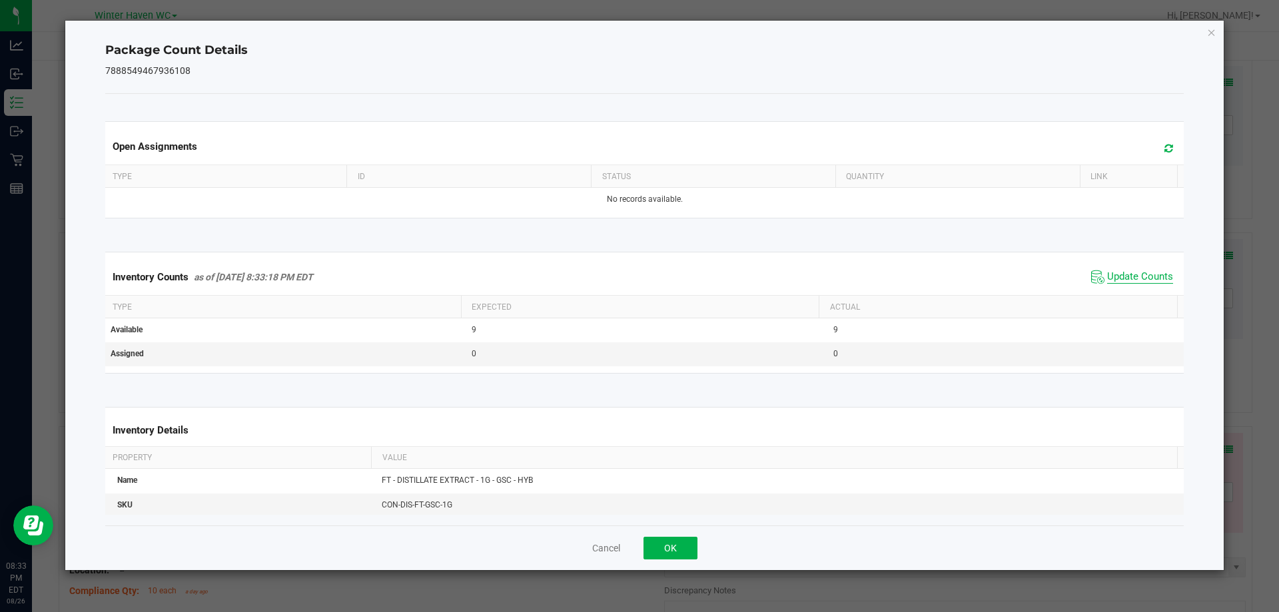
click at [1117, 273] on span "Update Counts" at bounding box center [1140, 276] width 66 height 13
click at [1117, 273] on span "Update Counts" at bounding box center [1140, 276] width 66 height 12
drag, startPoint x: 683, startPoint y: 543, endPoint x: 608, endPoint y: 460, distance: 111.3
click at [682, 543] on button "OK" at bounding box center [670, 548] width 54 height 23
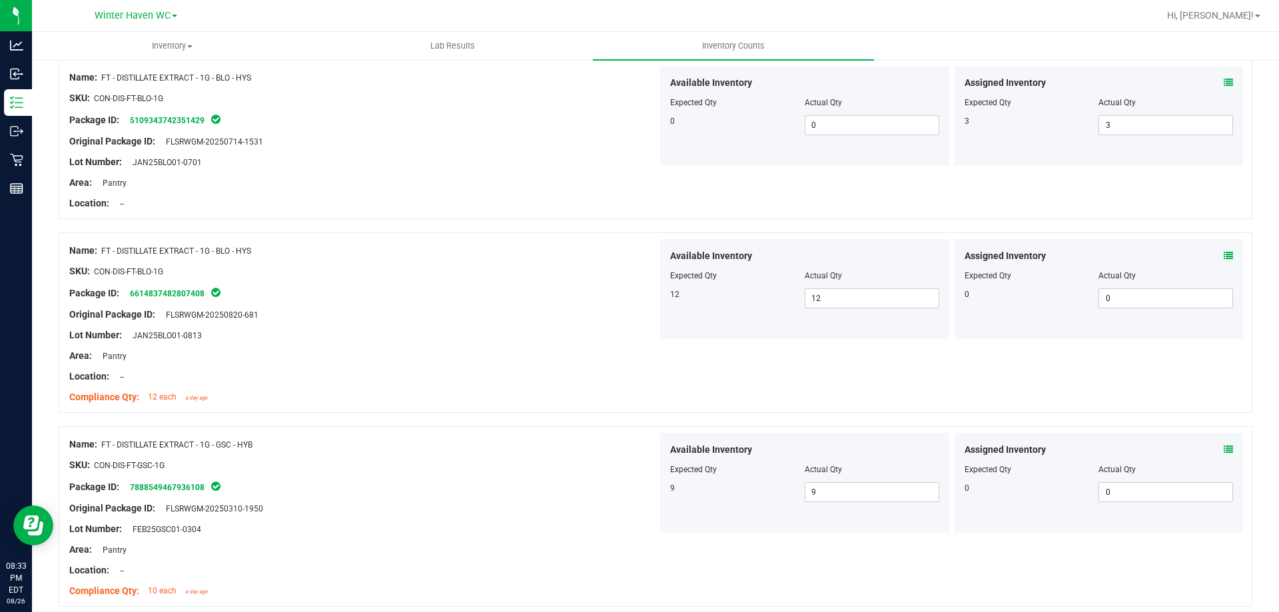
click at [523, 426] on div "Name: FT - DISTILLATE EXTRACT - 1G - GSC - HYB SKU: CON-DIS-FT-GSC-1G Package I…" at bounding box center [655, 516] width 1193 height 180
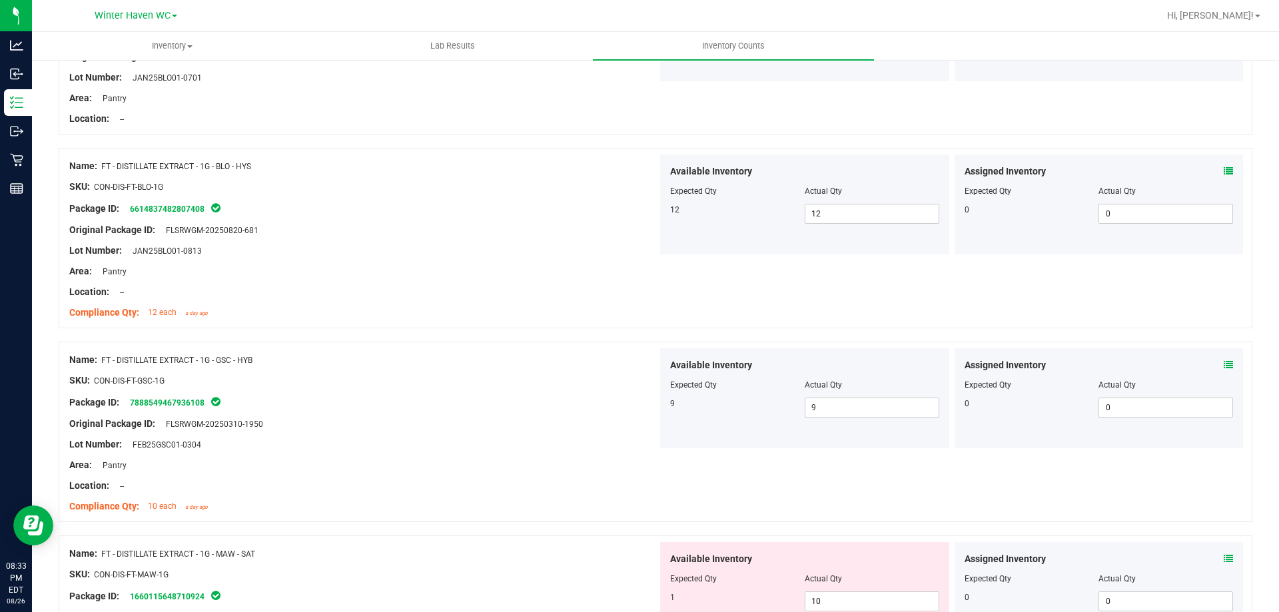
scroll to position [1066, 0]
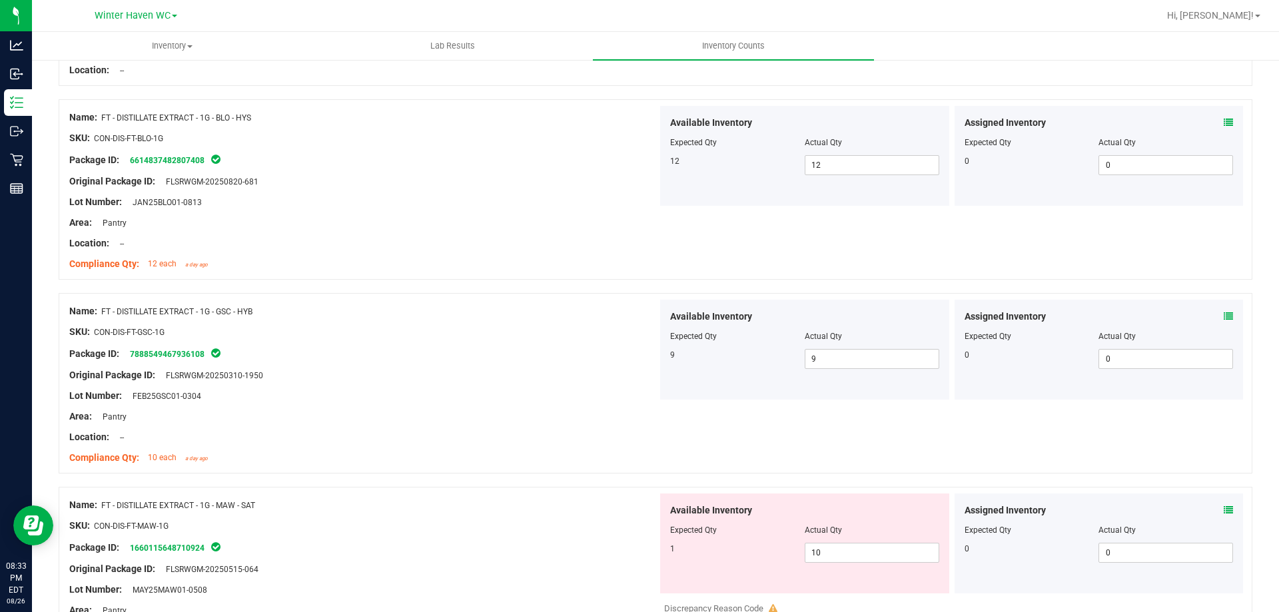
click at [1223, 507] on icon at bounding box center [1227, 509] width 9 height 9
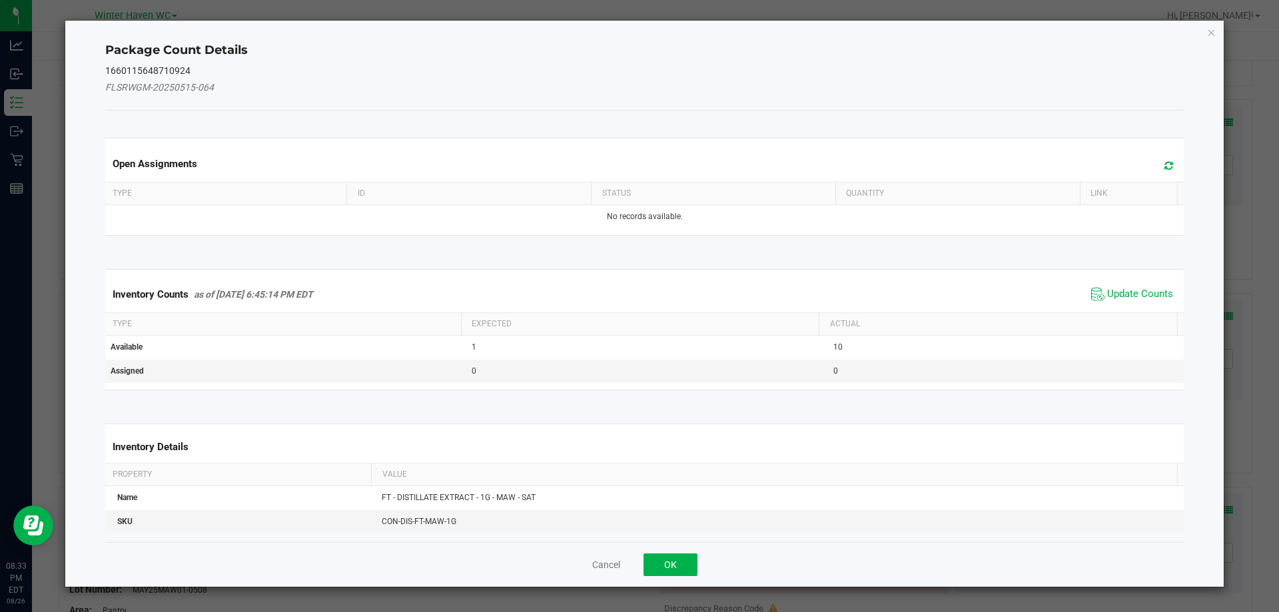
click at [1103, 285] on span "Update Counts" at bounding box center [1132, 294] width 89 height 20
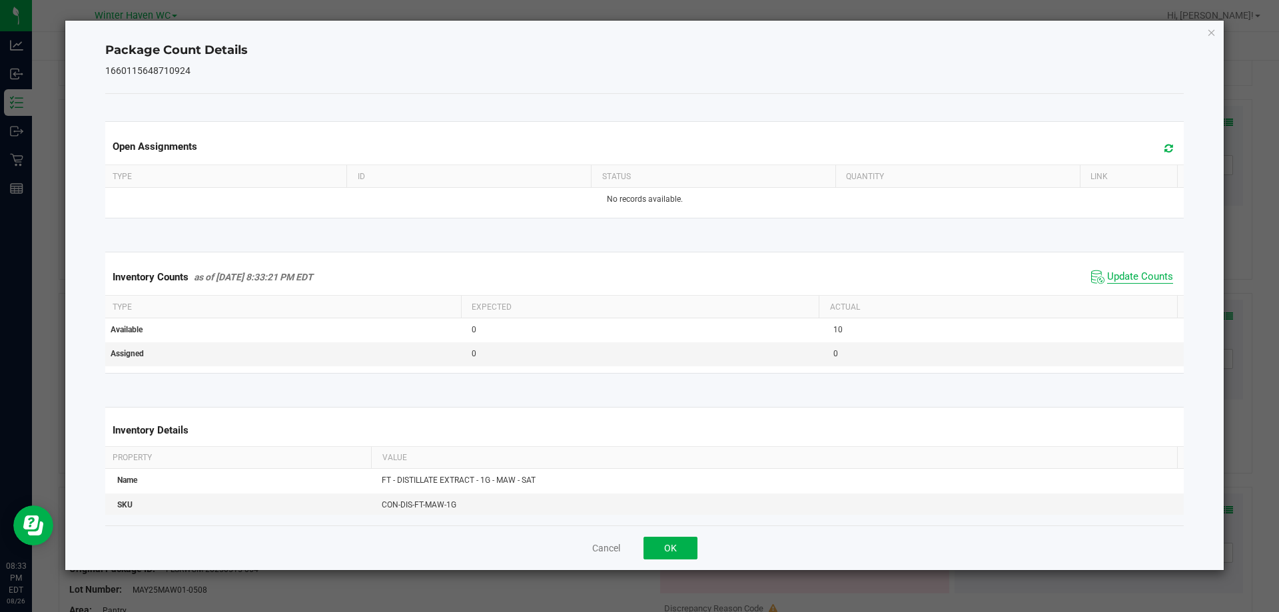
click at [1119, 272] on span "Update Counts" at bounding box center [1140, 276] width 66 height 13
click at [1119, 272] on span "Update Counts" at bounding box center [1140, 276] width 66 height 12
click at [1119, 272] on span "Update Counts" at bounding box center [1140, 276] width 66 height 13
drag, startPoint x: 704, startPoint y: 544, endPoint x: 665, endPoint y: 535, distance: 39.6
click at [690, 544] on div "Cancel OK" at bounding box center [644, 547] width 1079 height 45
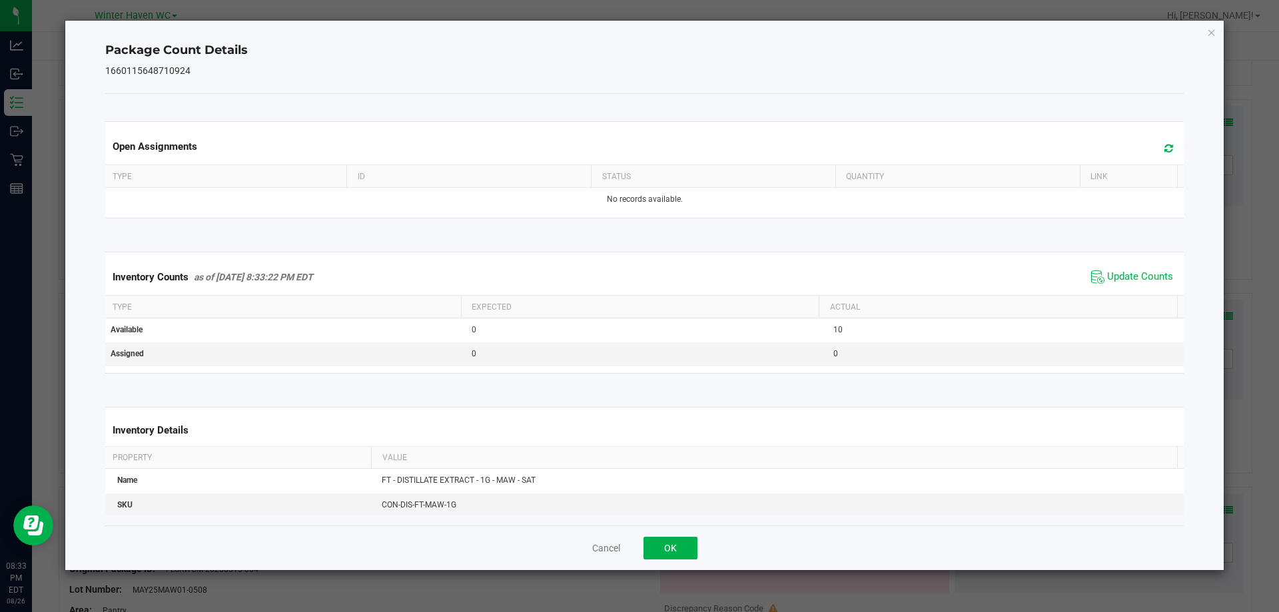
click at [665, 535] on div "Cancel OK" at bounding box center [644, 547] width 1079 height 45
drag, startPoint x: 659, startPoint y: 544, endPoint x: 623, endPoint y: 515, distance: 46.9
click at [662, 549] on button "OK" at bounding box center [670, 548] width 54 height 23
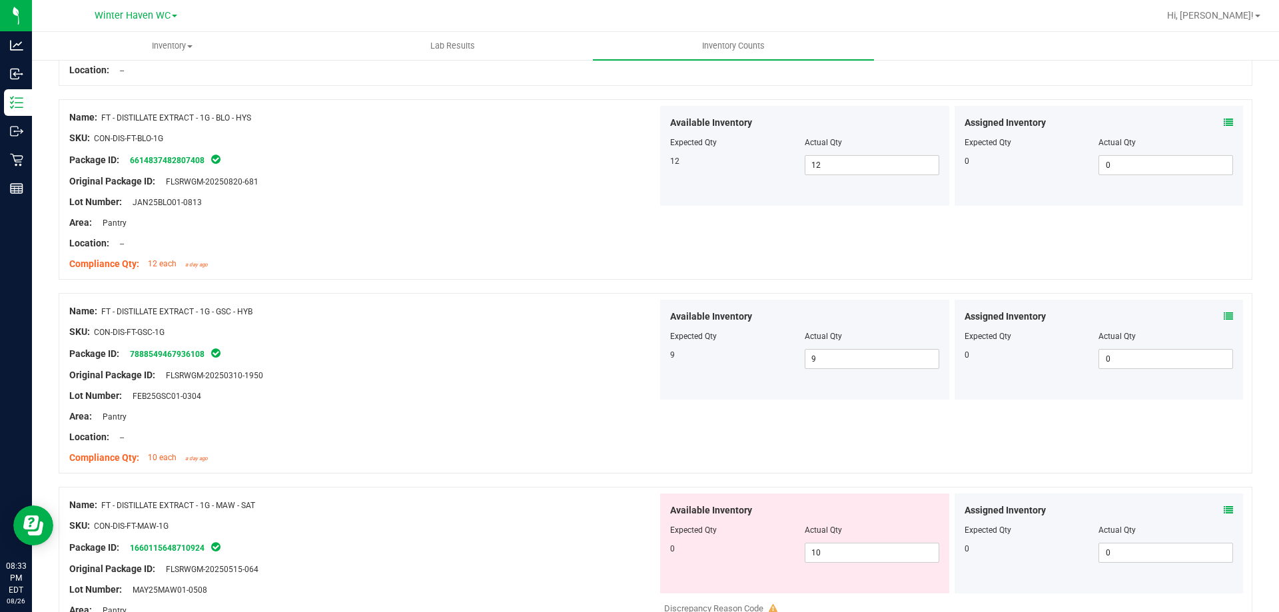
click at [522, 422] on div "Area: Pantry" at bounding box center [363, 417] width 588 height 14
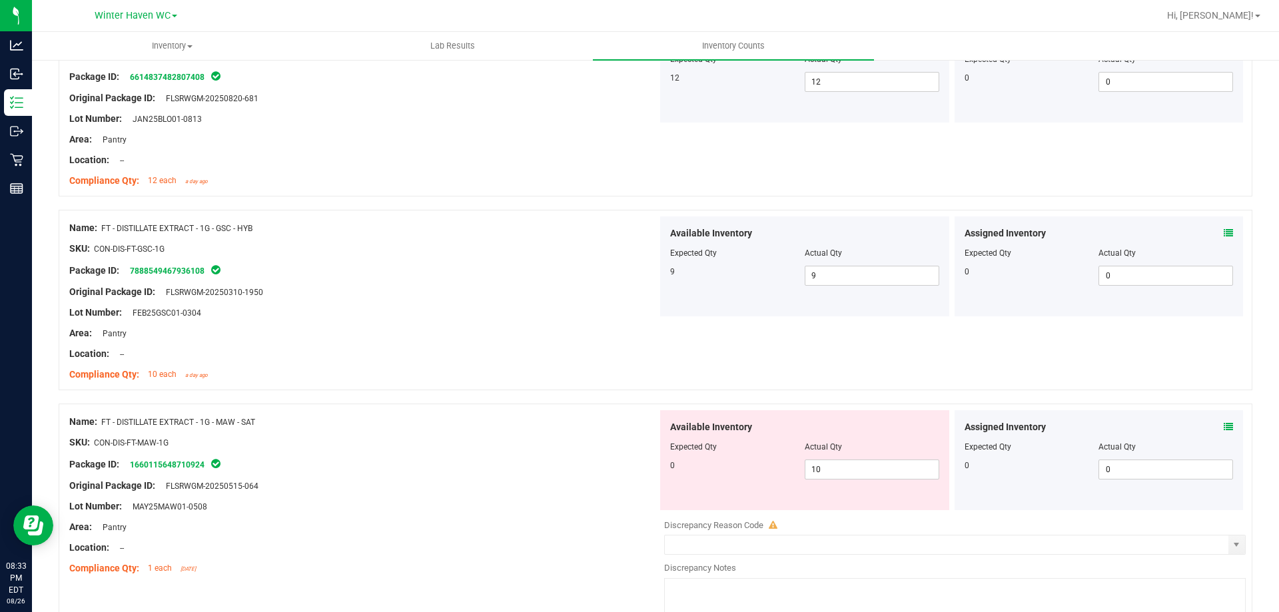
scroll to position [1332, 0]
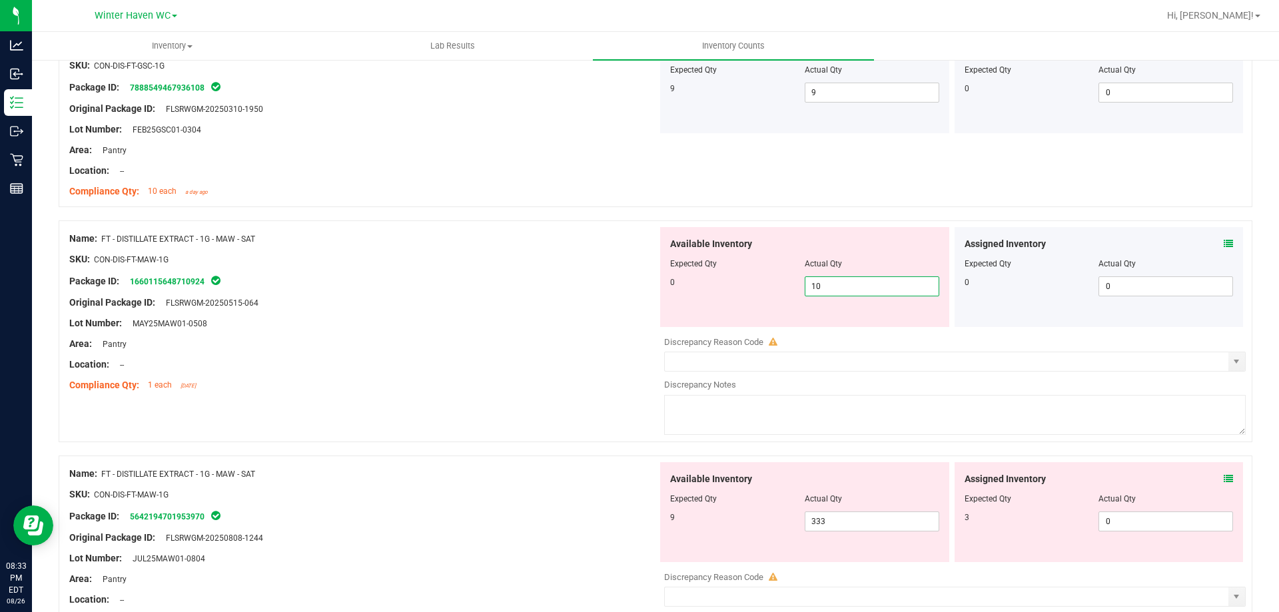
drag, startPoint x: 830, startPoint y: 285, endPoint x: 595, endPoint y: 274, distance: 234.7
click at [722, 278] on div "0 10 10" at bounding box center [804, 286] width 269 height 20
click at [513, 274] on div "Package ID: 1660115648710924" at bounding box center [363, 281] width 588 height 16
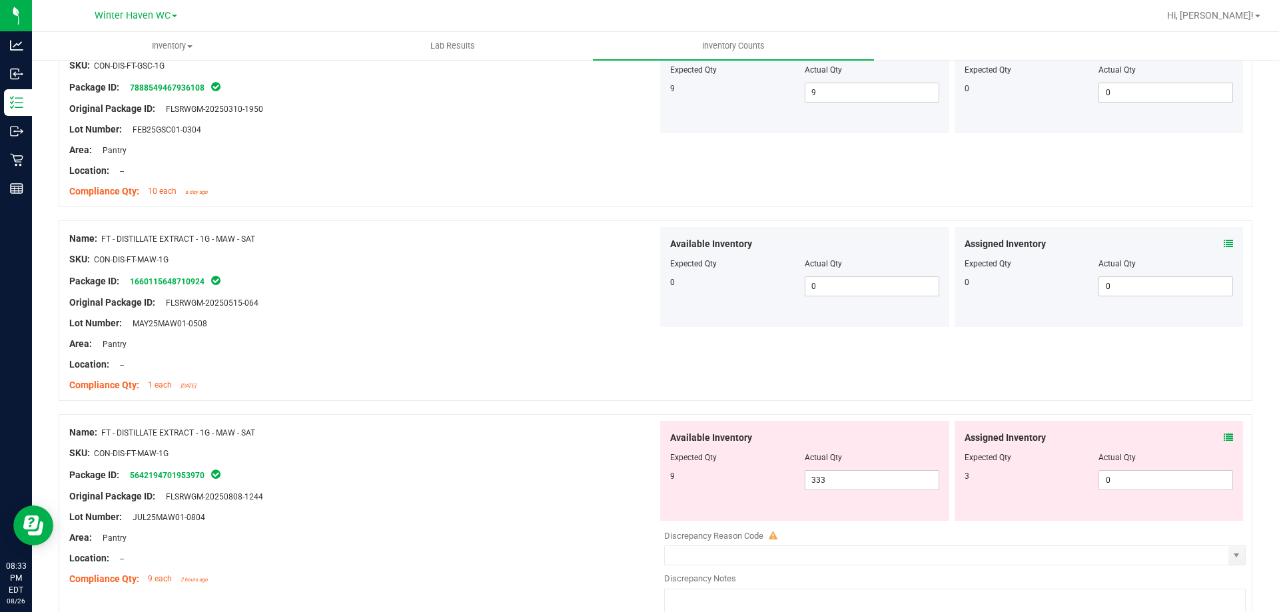
click at [1223, 440] on icon at bounding box center [1227, 437] width 9 height 9
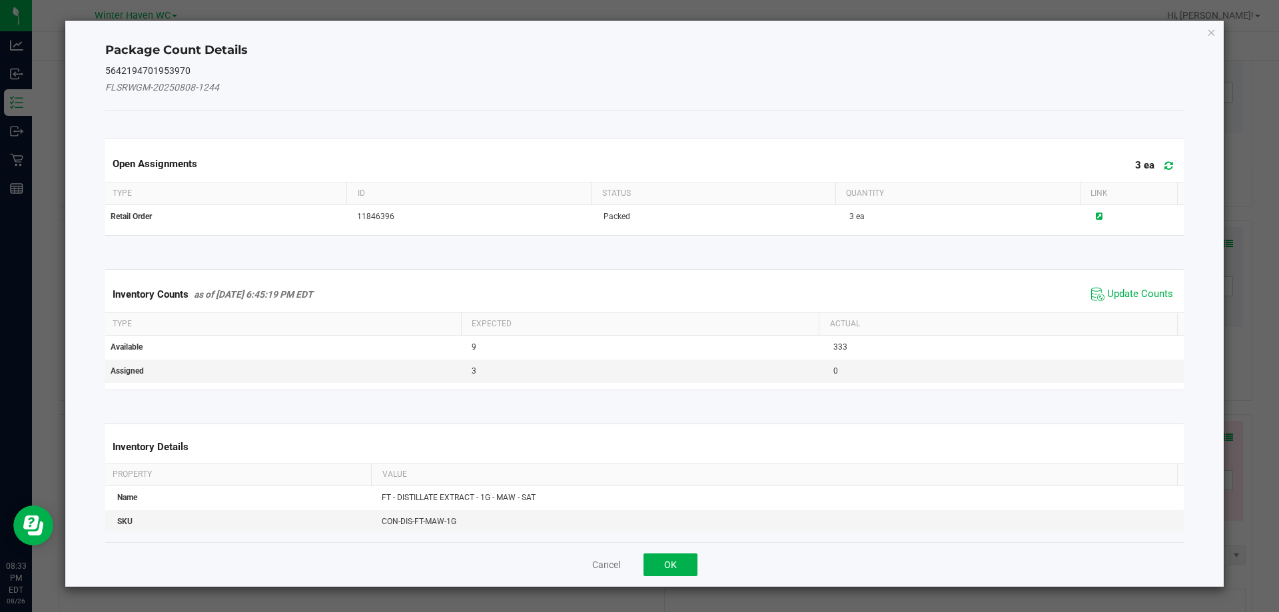
click at [1142, 304] on div "Inventory Counts as of Aug 26, 2025 6:45:19 PM EDT Update Counts" at bounding box center [645, 294] width 1084 height 36
click at [1135, 292] on span "Update Counts" at bounding box center [1140, 294] width 66 height 13
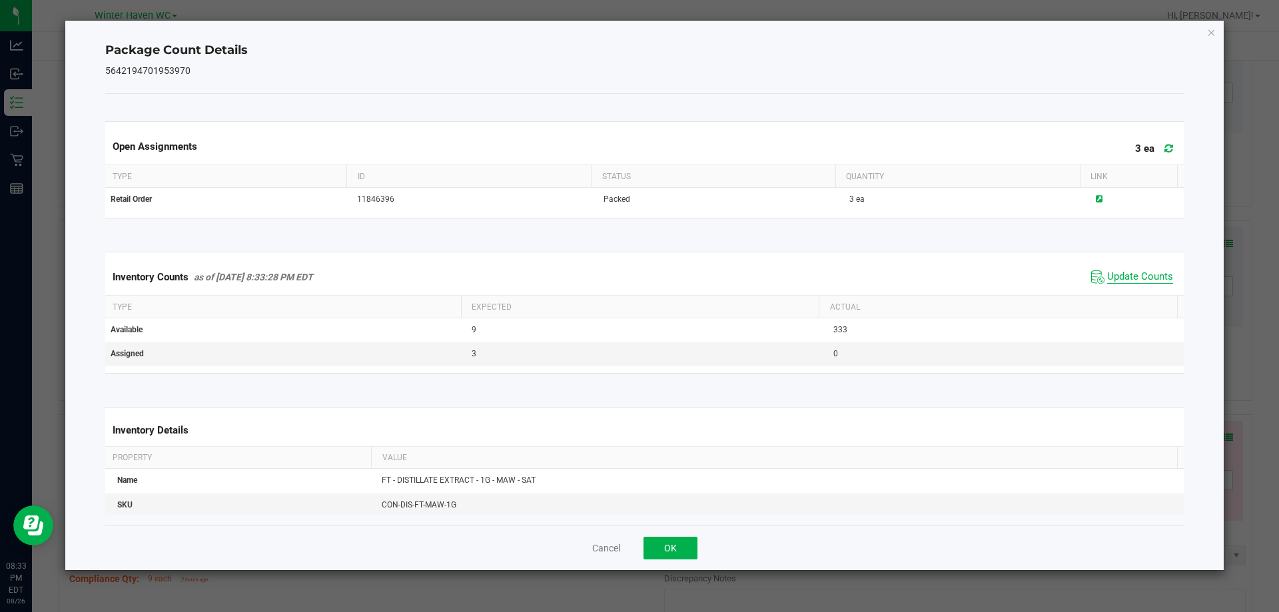
click at [1123, 280] on span "Update Counts" at bounding box center [1140, 276] width 66 height 13
click at [1123, 280] on span "Update Counts" at bounding box center [1140, 276] width 66 height 12
click at [666, 542] on button "OK" at bounding box center [670, 548] width 54 height 23
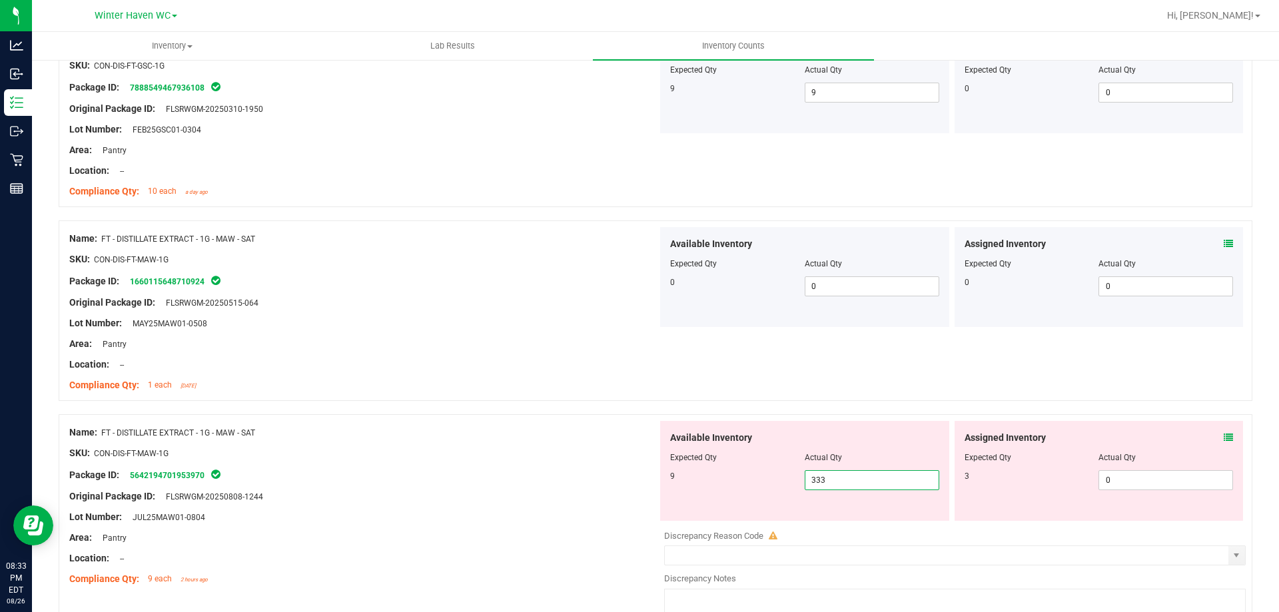
drag, startPoint x: 834, startPoint y: 477, endPoint x: 738, endPoint y: 483, distance: 96.1
click at [738, 483] on div "9 333 333" at bounding box center [804, 480] width 269 height 20
click at [1115, 483] on span "0 0" at bounding box center [1165, 480] width 135 height 20
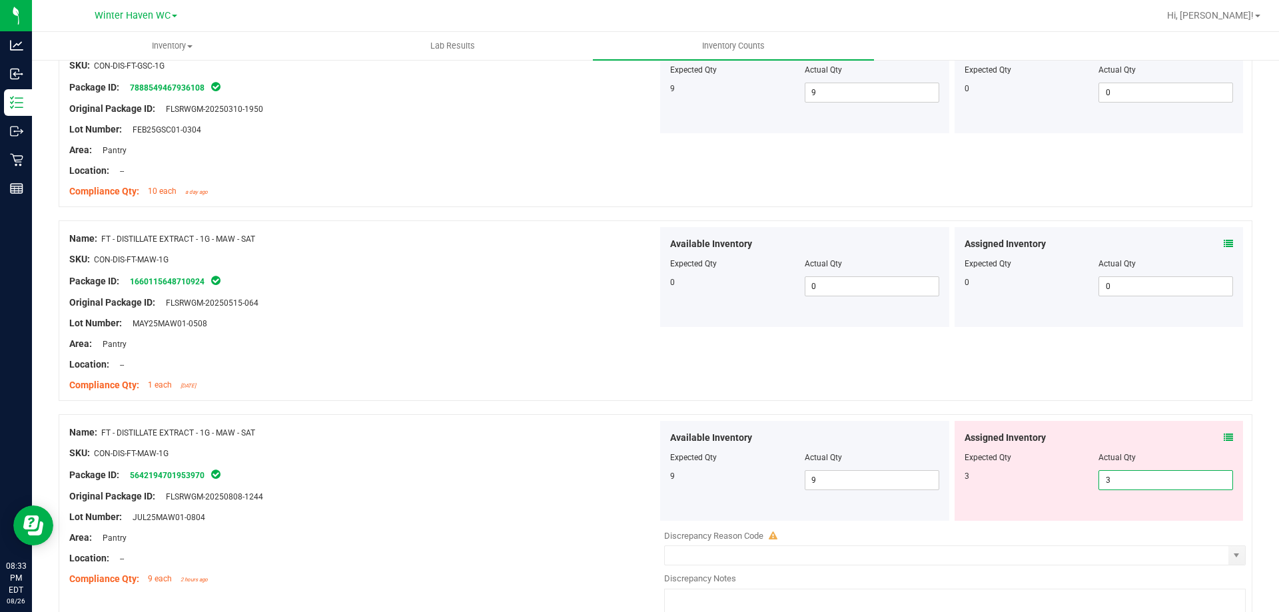
click at [574, 431] on div "Name: FT - DISTILLATE EXTRACT - 1G - MAW - SAT" at bounding box center [363, 433] width 588 height 14
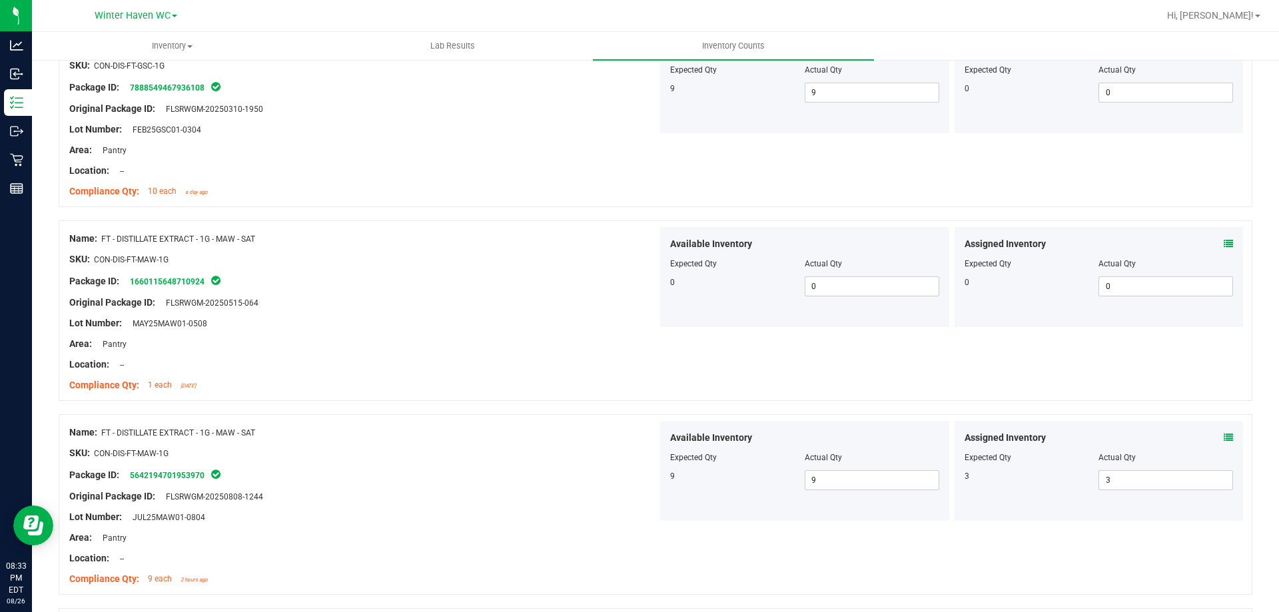
scroll to position [1598, 0]
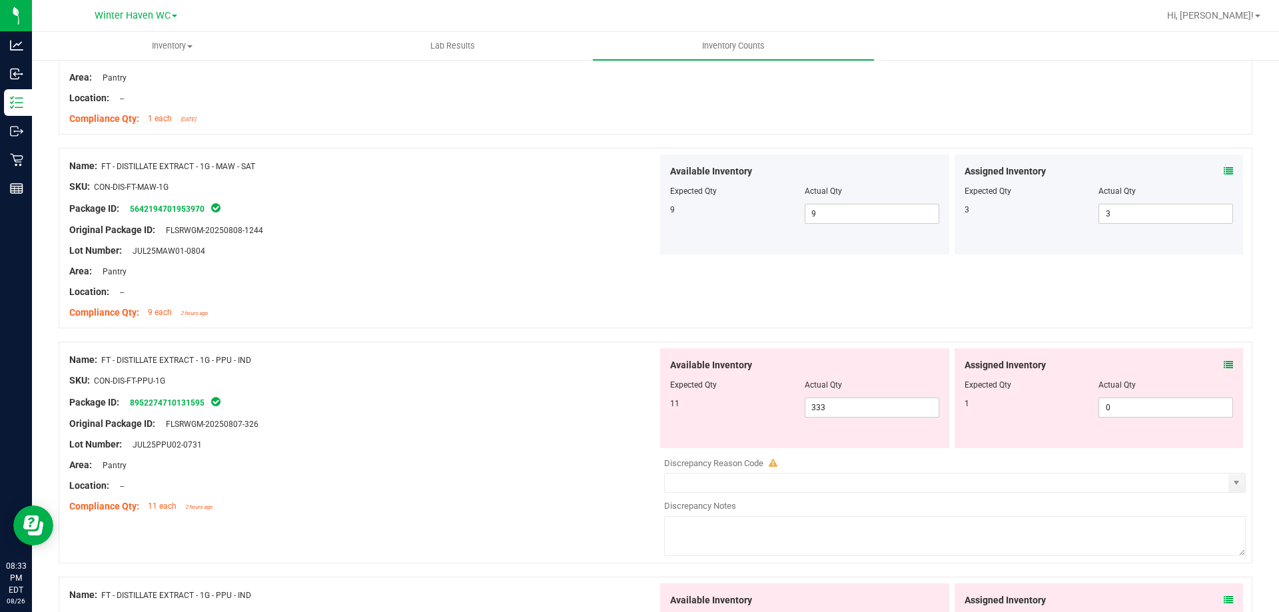
click at [1223, 362] on icon at bounding box center [1227, 364] width 9 height 9
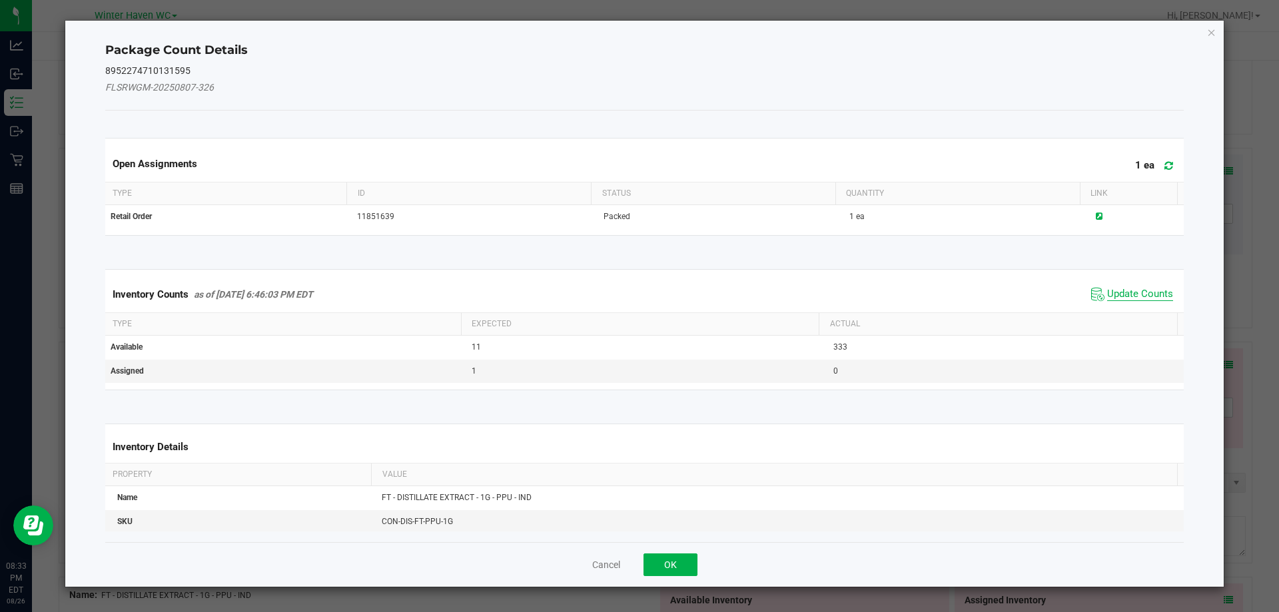
click at [1130, 288] on span "Update Counts" at bounding box center [1140, 294] width 66 height 13
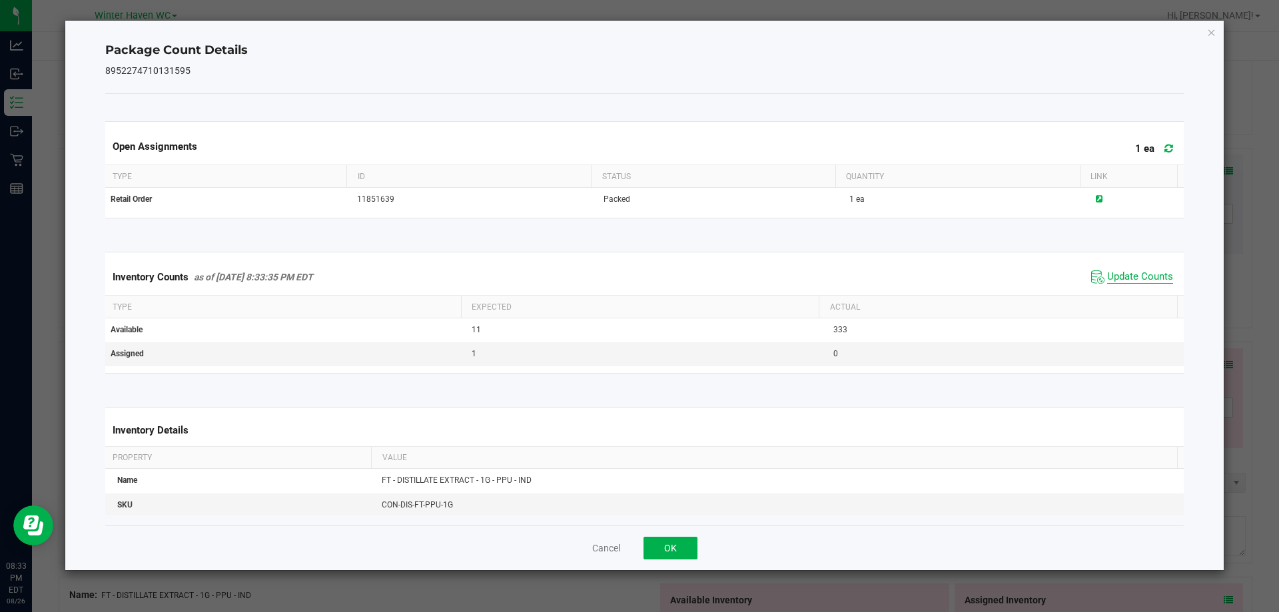
click at [1120, 278] on span "Update Counts" at bounding box center [1140, 276] width 66 height 13
click at [1120, 278] on span "Update Counts" at bounding box center [1140, 276] width 66 height 12
drag, startPoint x: 670, startPoint y: 555, endPoint x: 652, endPoint y: 533, distance: 28.4
click at [669, 555] on button "OK" at bounding box center [670, 548] width 54 height 23
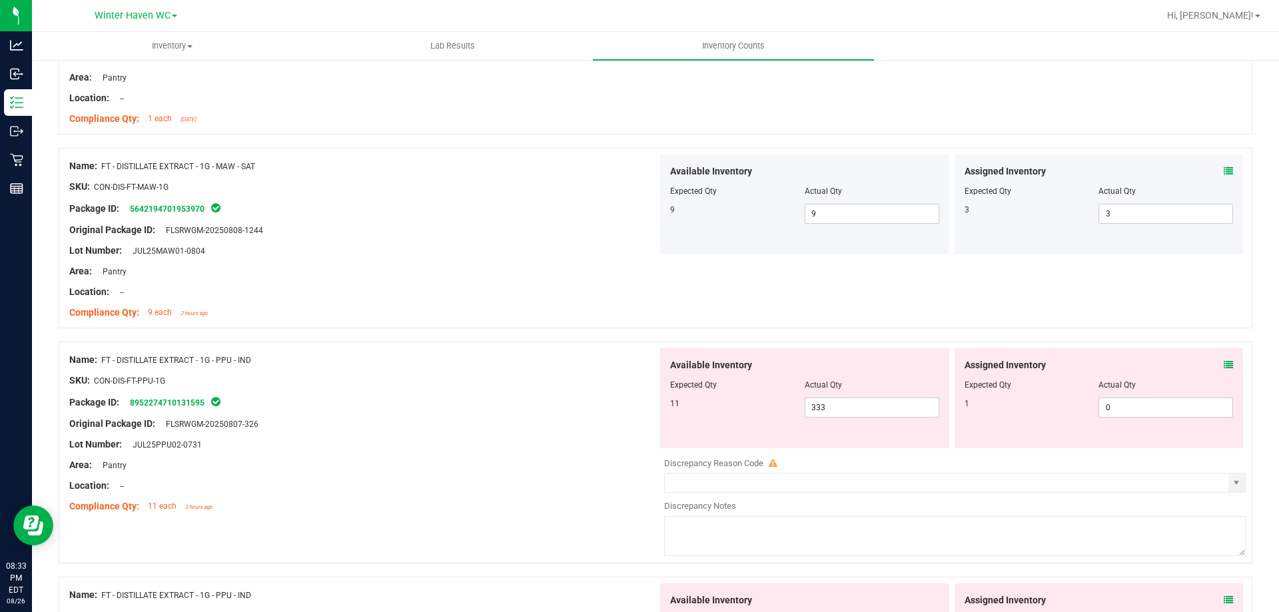
click at [484, 462] on div "Area: Pantry" at bounding box center [363, 465] width 588 height 14
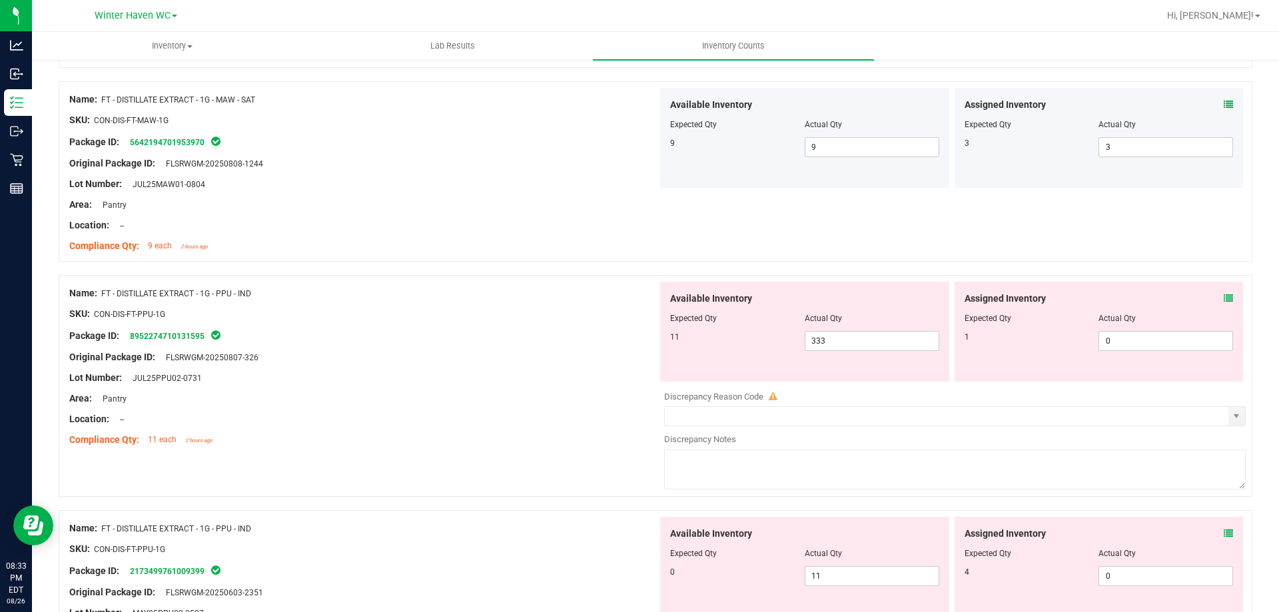
scroll to position [1731, 0]
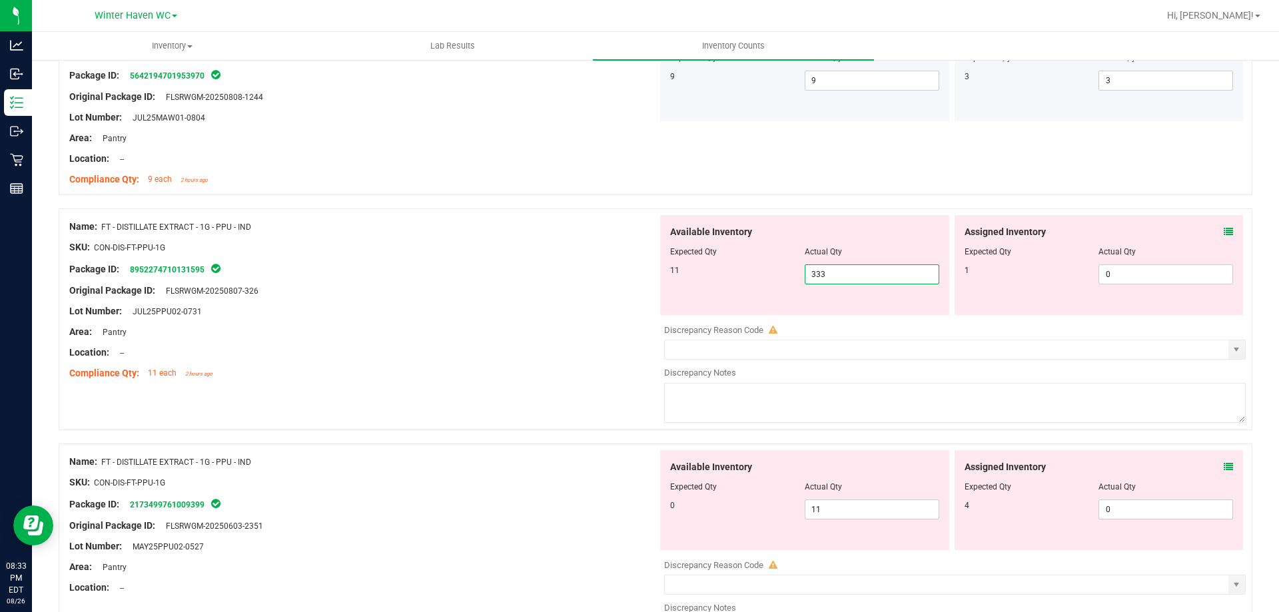
drag, startPoint x: 836, startPoint y: 270, endPoint x: 778, endPoint y: 268, distance: 58.6
click at [779, 268] on div "11 333 333" at bounding box center [804, 274] width 269 height 20
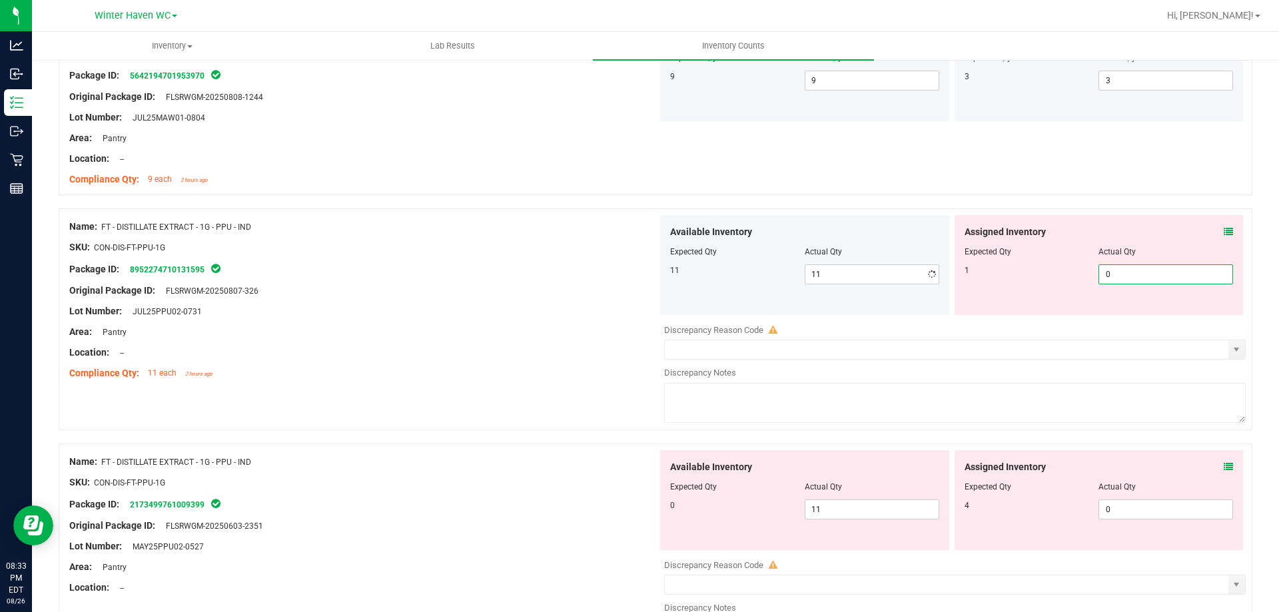
click at [1098, 274] on span "0 0" at bounding box center [1165, 274] width 135 height 20
click at [1125, 275] on input "0" at bounding box center [1165, 274] width 133 height 19
click at [503, 298] on div at bounding box center [363, 301] width 588 height 7
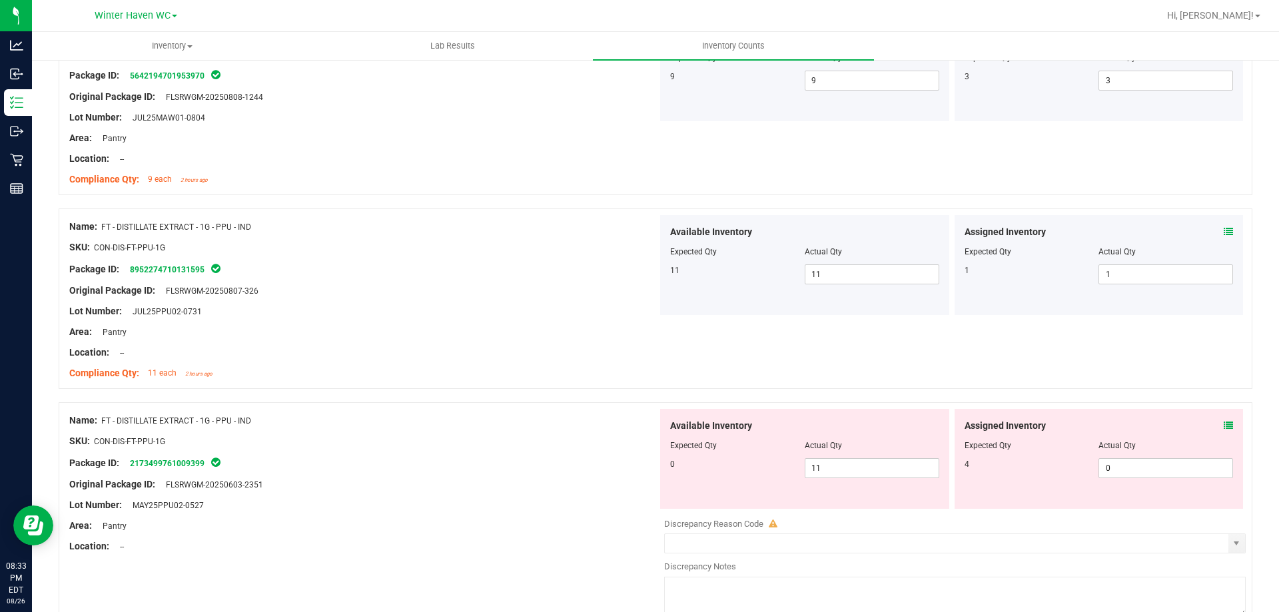
click at [1224, 425] on div "Assigned Inventory Expected Qty Actual Qty 4 0 0" at bounding box center [1098, 459] width 289 height 100
click at [1223, 424] on div "Assigned Inventory Expected Qty Actual Qty 4 0 0" at bounding box center [1098, 459] width 289 height 100
click at [1223, 423] on icon at bounding box center [1227, 425] width 9 height 9
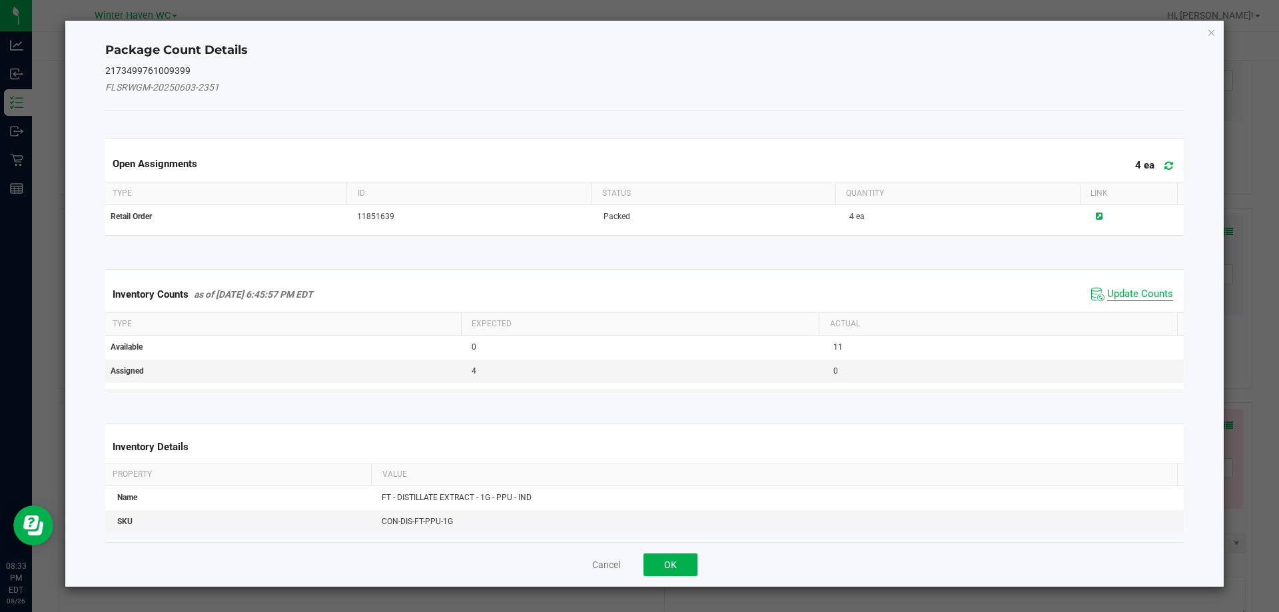
click at [1144, 294] on span "Update Counts" at bounding box center [1140, 294] width 66 height 13
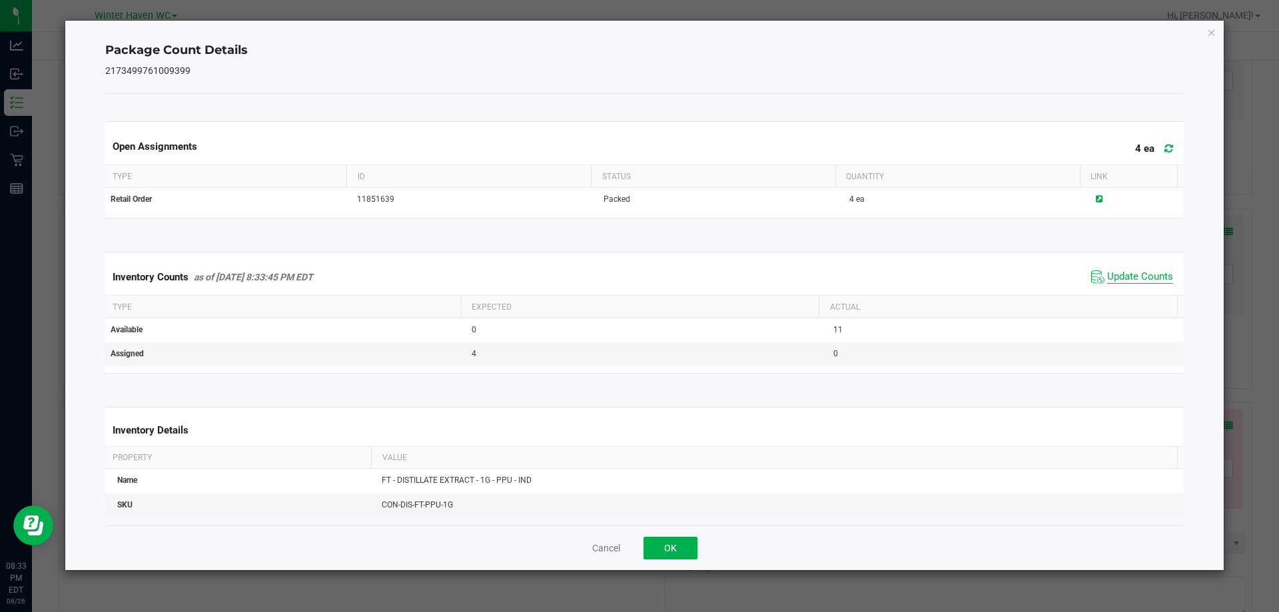
click at [1119, 278] on span "Update Counts" at bounding box center [1140, 276] width 66 height 13
click at [1119, 278] on span "Update Counts" at bounding box center [1140, 276] width 66 height 12
click at [666, 549] on button "OK" at bounding box center [670, 548] width 54 height 23
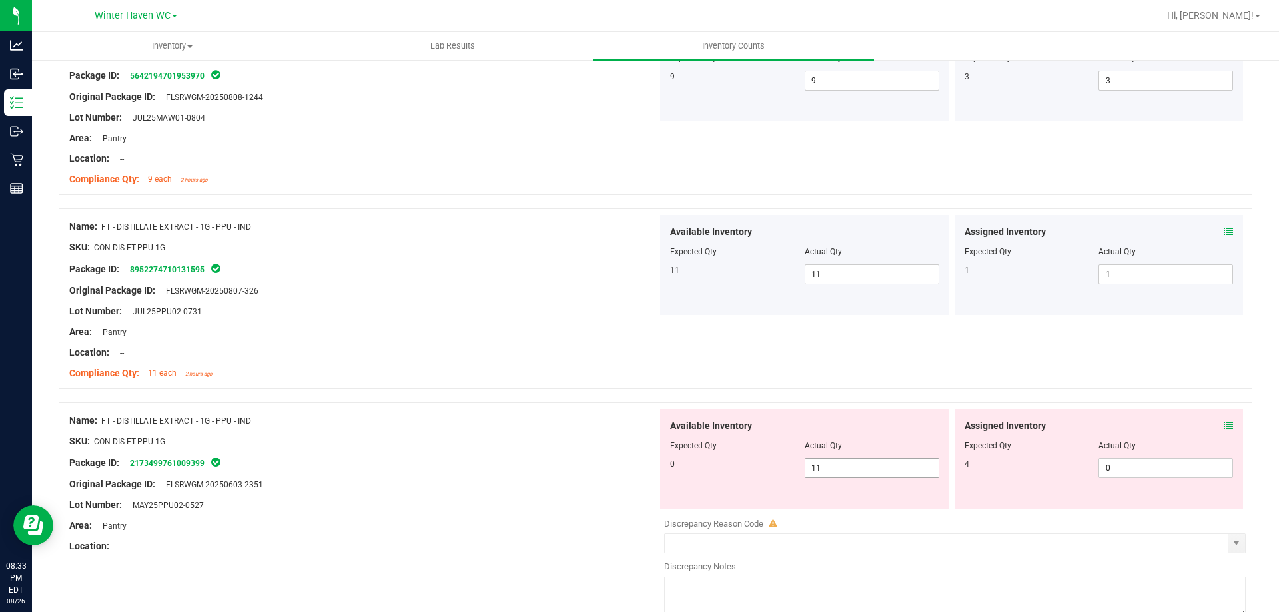
drag, startPoint x: 828, startPoint y: 467, endPoint x: 777, endPoint y: 464, distance: 50.7
click at [777, 464] on div "0 11 11" at bounding box center [804, 468] width 269 height 20
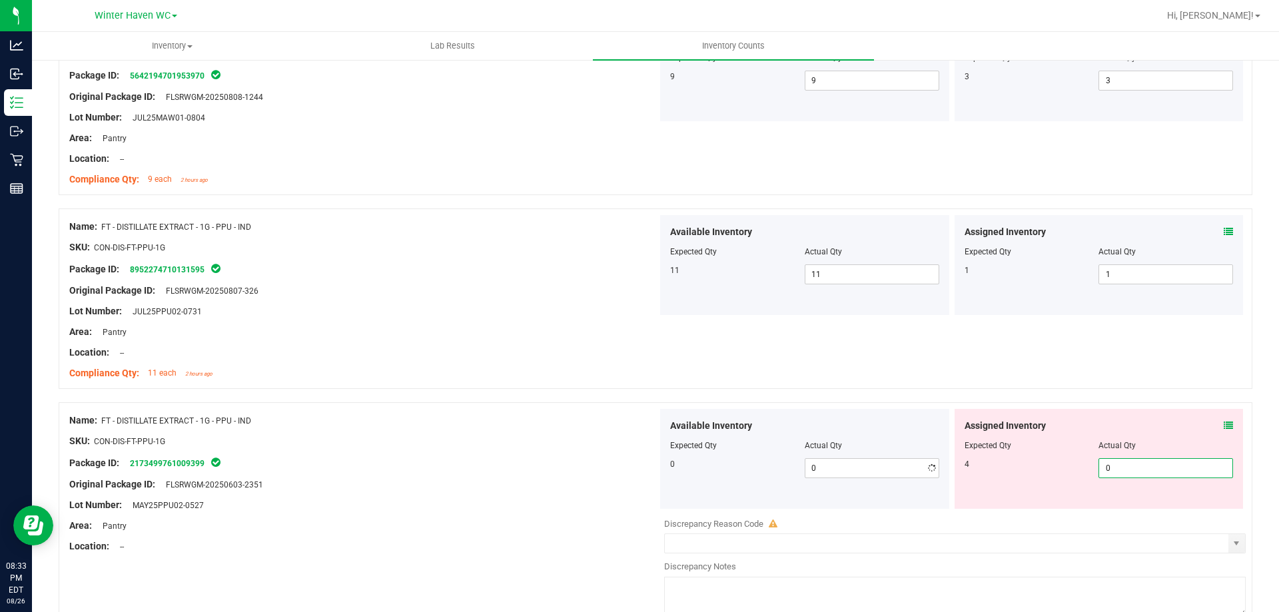
click at [1125, 467] on span "0 0" at bounding box center [1165, 468] width 135 height 20
click at [445, 446] on div "SKU: CON-DIS-FT-PPU-1G" at bounding box center [363, 441] width 588 height 14
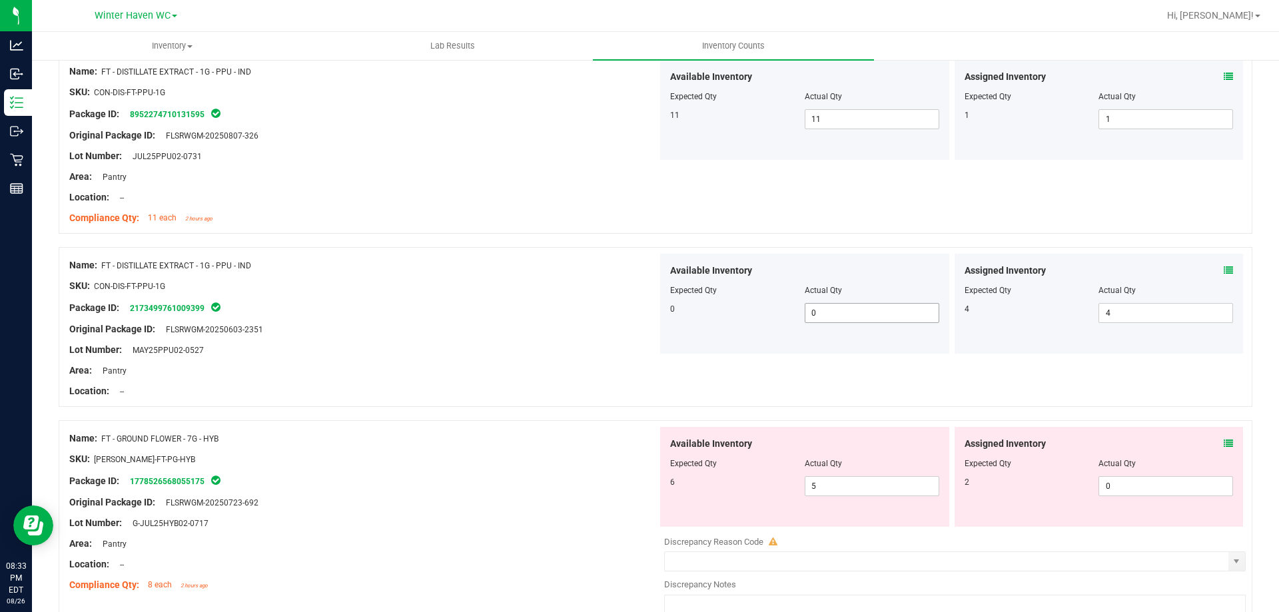
scroll to position [1998, 0]
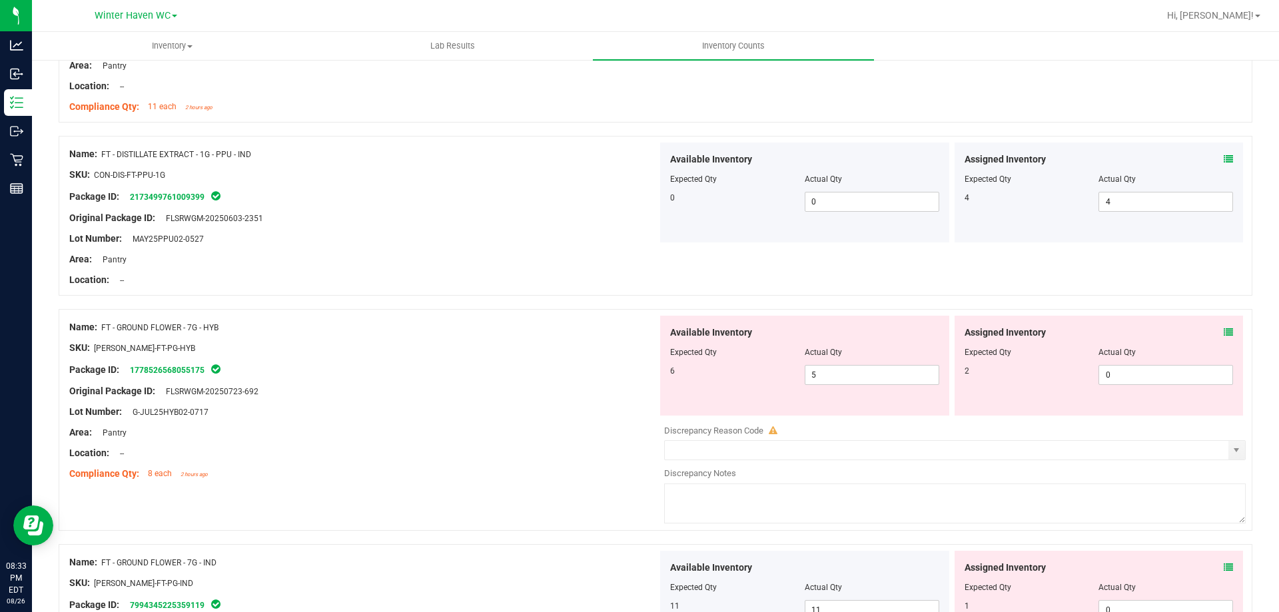
click at [1223, 330] on icon at bounding box center [1227, 332] width 9 height 9
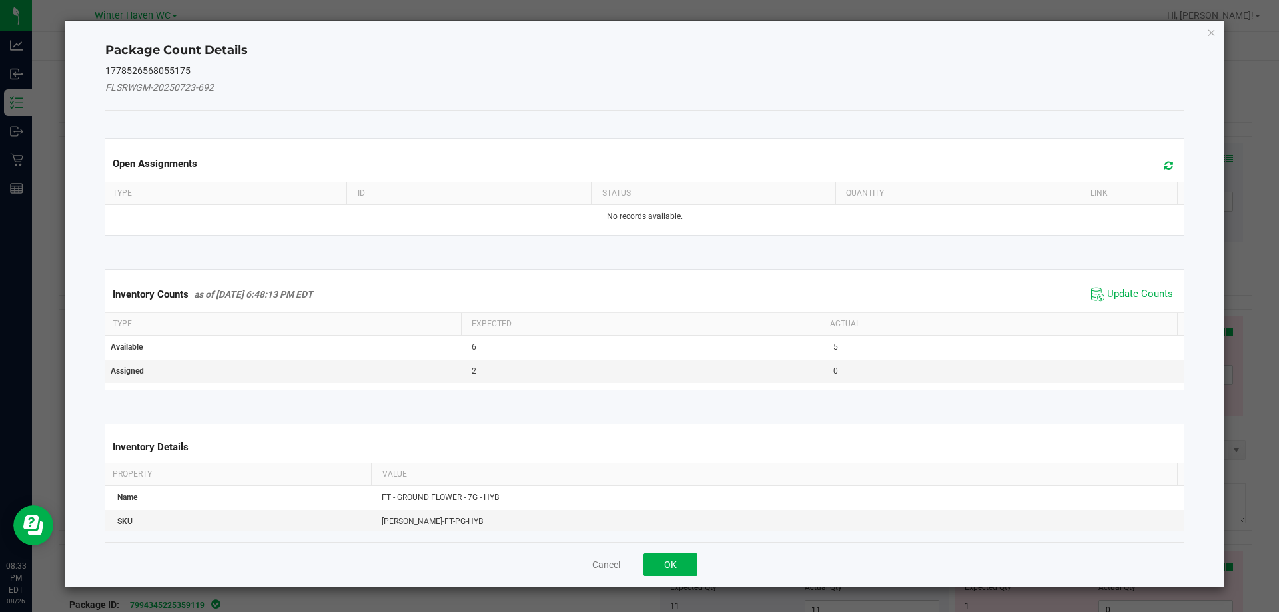
click at [1121, 286] on span "Update Counts" at bounding box center [1132, 294] width 89 height 20
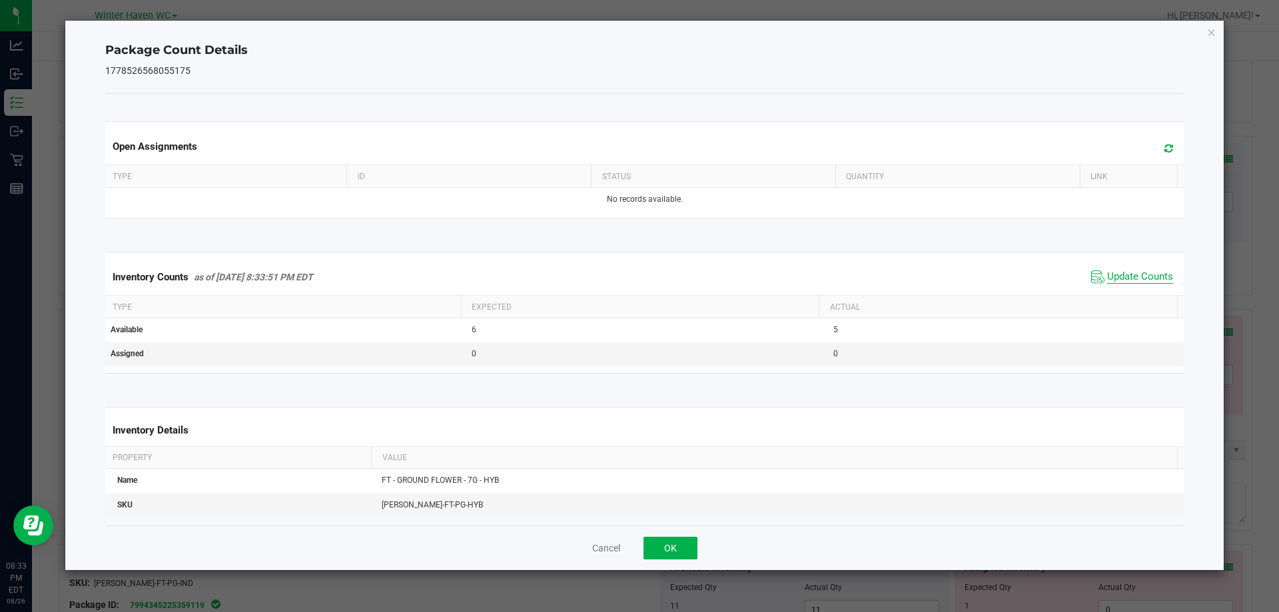
click at [1107, 276] on span "Update Counts" at bounding box center [1140, 276] width 66 height 13
click at [1107, 276] on span "Update Counts" at bounding box center [1140, 276] width 66 height 12
click at [657, 548] on button "OK" at bounding box center [670, 548] width 54 height 23
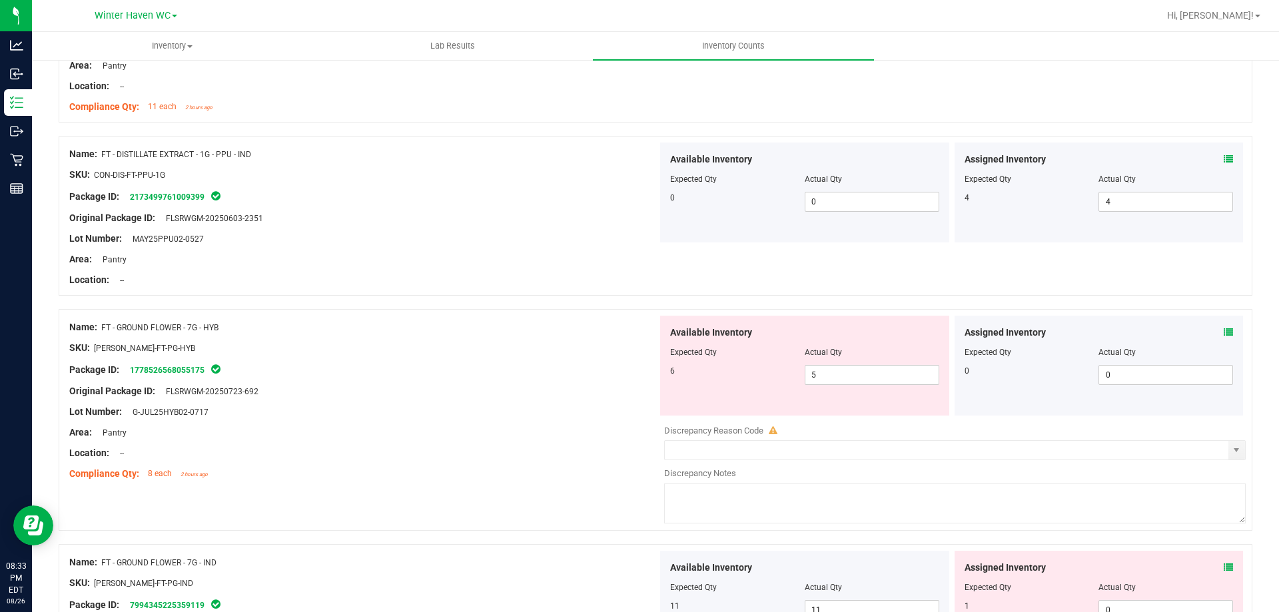
drag, startPoint x: 542, startPoint y: 455, endPoint x: 765, endPoint y: 416, distance: 225.8
click at [547, 454] on div "Location: --" at bounding box center [363, 453] width 588 height 14
drag, startPoint x: 820, startPoint y: 375, endPoint x: 790, endPoint y: 374, distance: 30.0
click at [791, 374] on div "6 5 5" at bounding box center [804, 375] width 269 height 20
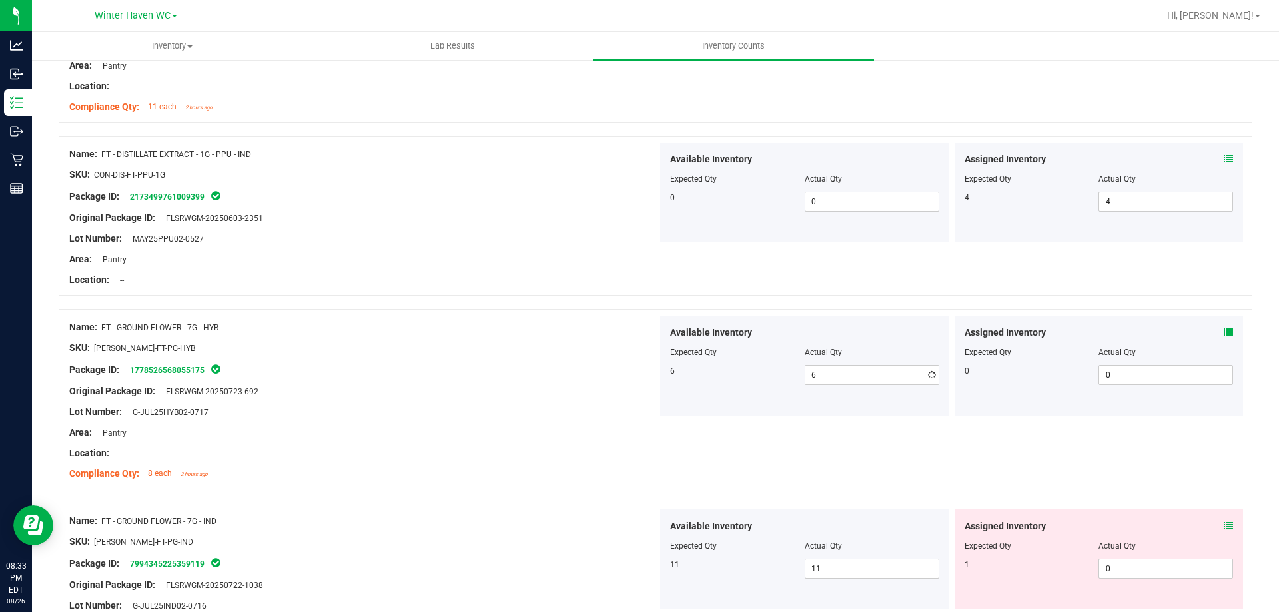
click at [596, 382] on div at bounding box center [363, 381] width 588 height 7
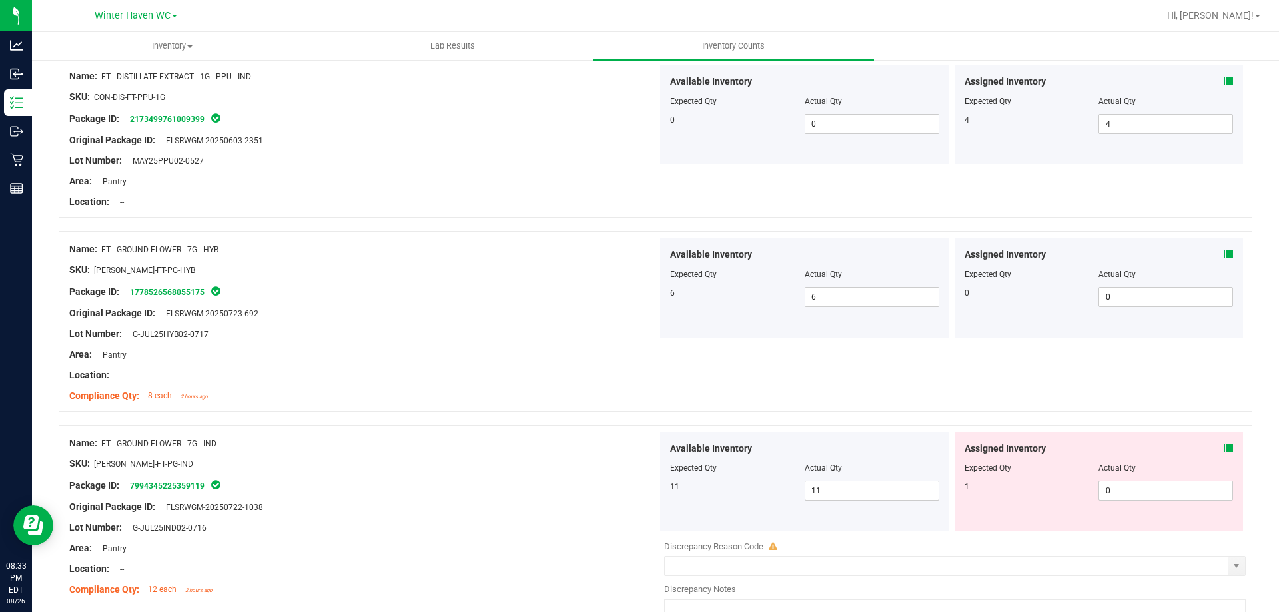
scroll to position [2198, 0]
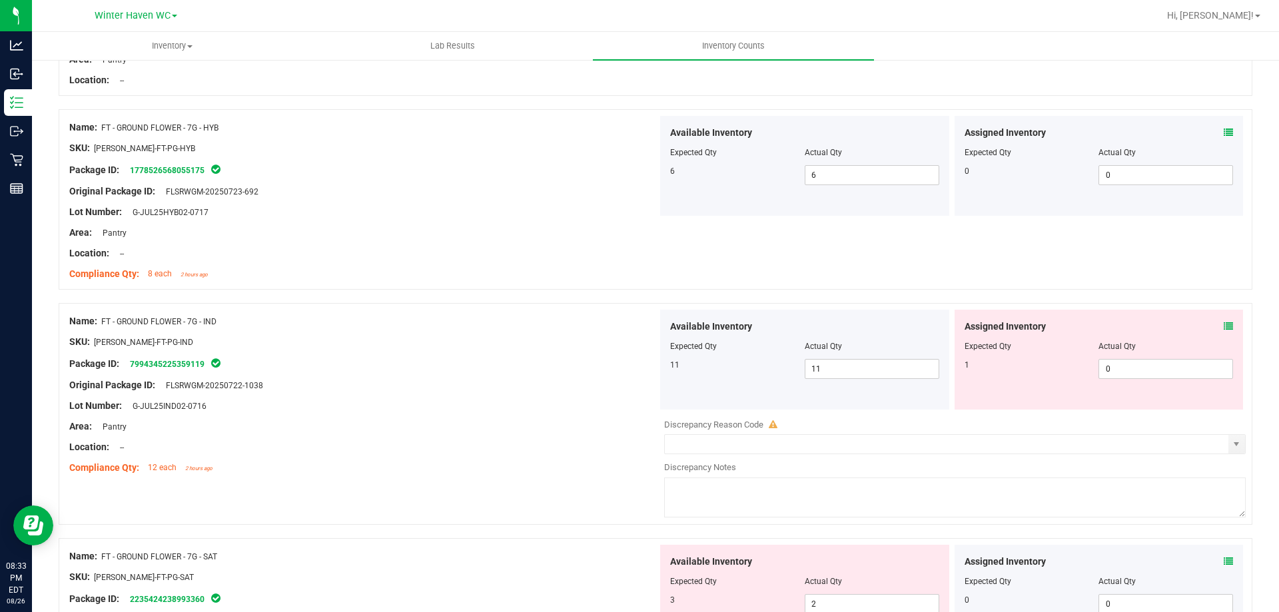
click at [1223, 327] on icon at bounding box center [1227, 326] width 9 height 9
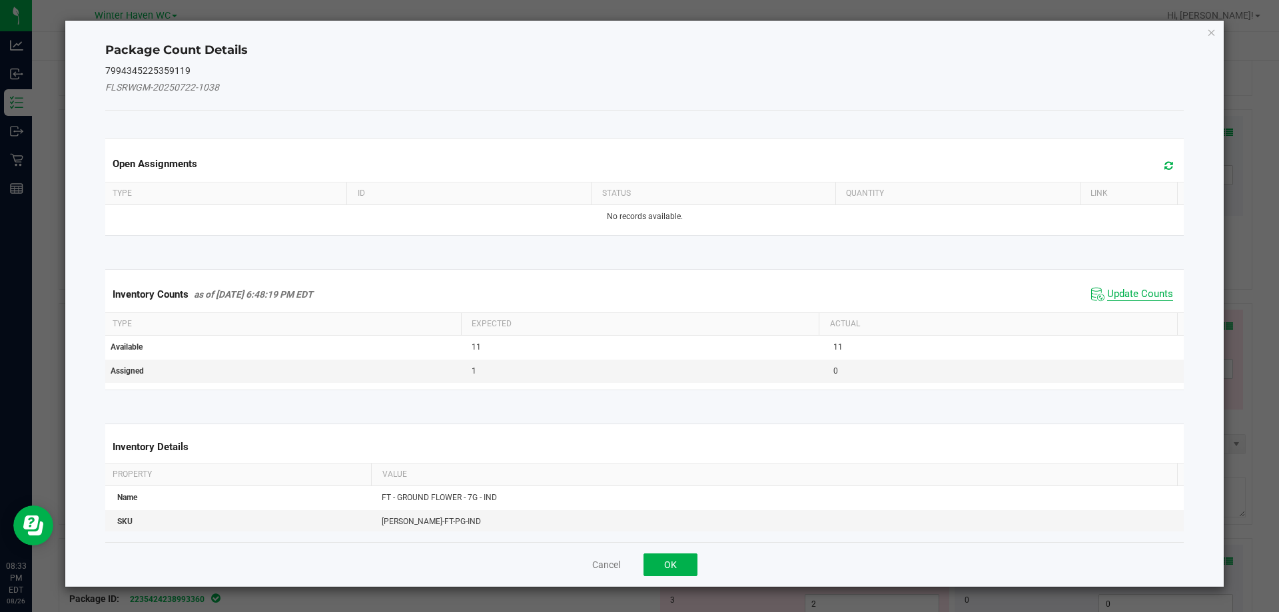
click at [1117, 292] on span "Update Counts" at bounding box center [1140, 294] width 66 height 13
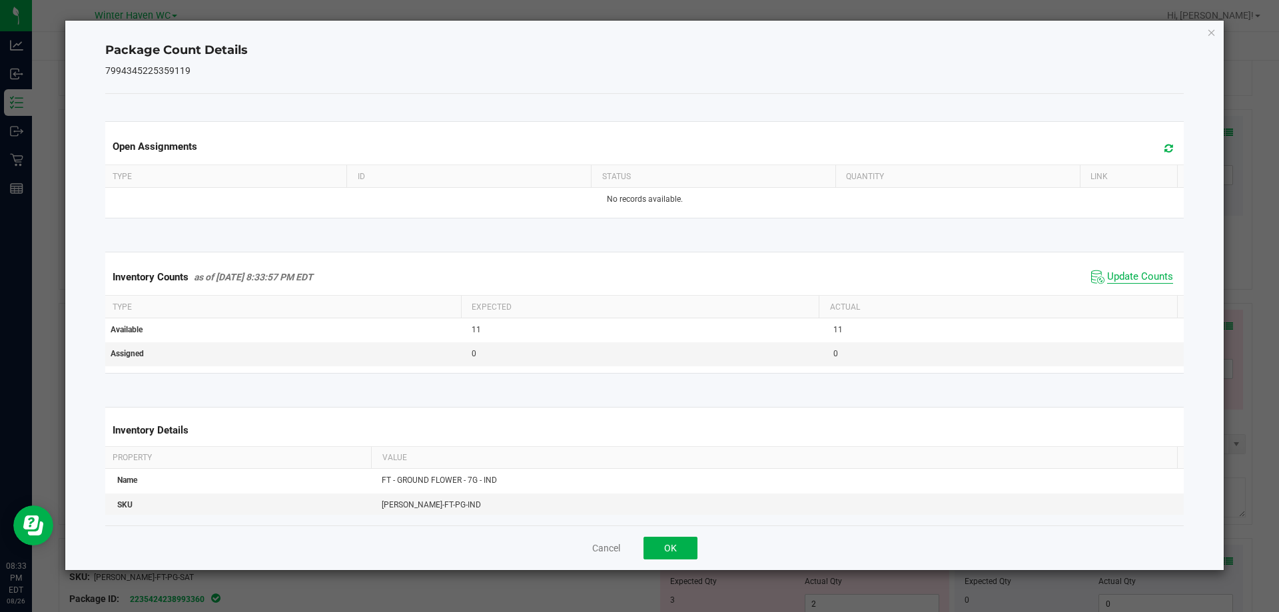
click at [1115, 278] on span "Update Counts" at bounding box center [1140, 276] width 66 height 13
click at [1115, 278] on span "Update Counts" at bounding box center [1140, 276] width 66 height 12
click at [678, 547] on button "OK" at bounding box center [670, 548] width 54 height 23
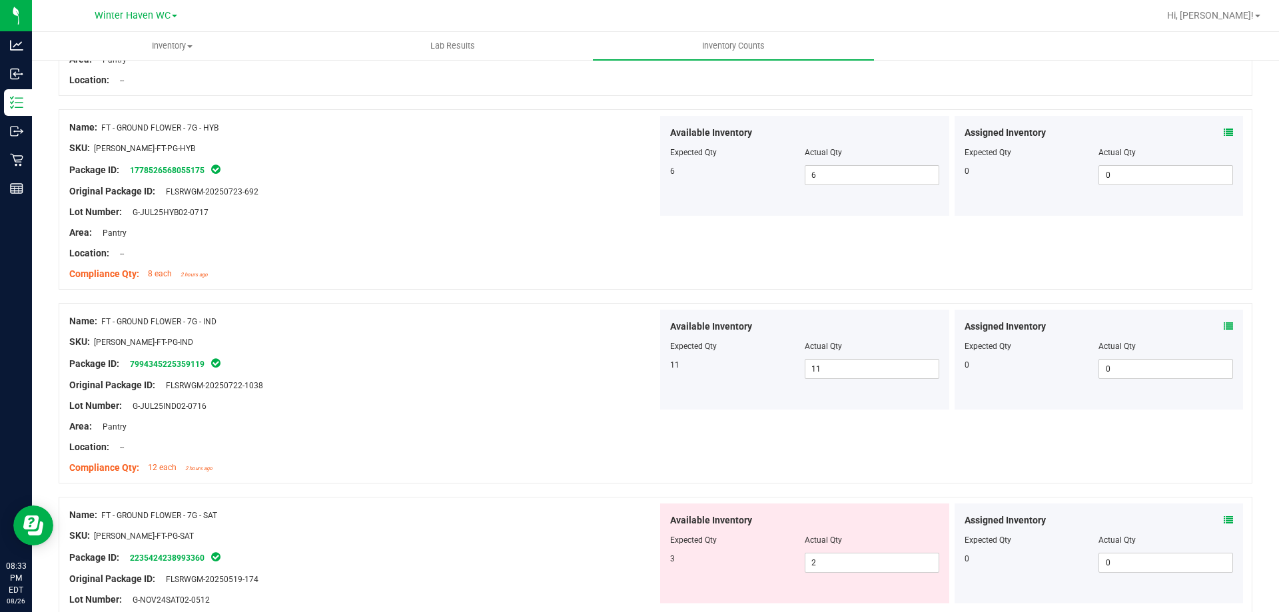
drag, startPoint x: 561, startPoint y: 461, endPoint x: 586, endPoint y: 452, distance: 26.3
click at [575, 455] on ng-container "Compliance Qty: 12 each 2 hours ago" at bounding box center [363, 464] width 588 height 21
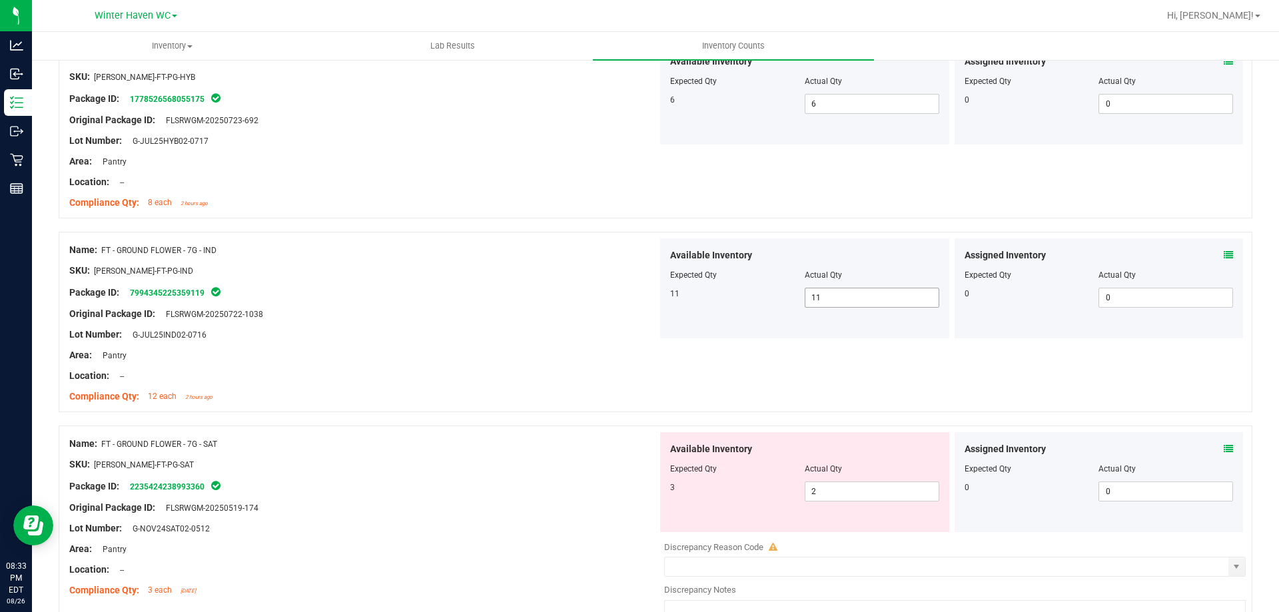
scroll to position [2397, 0]
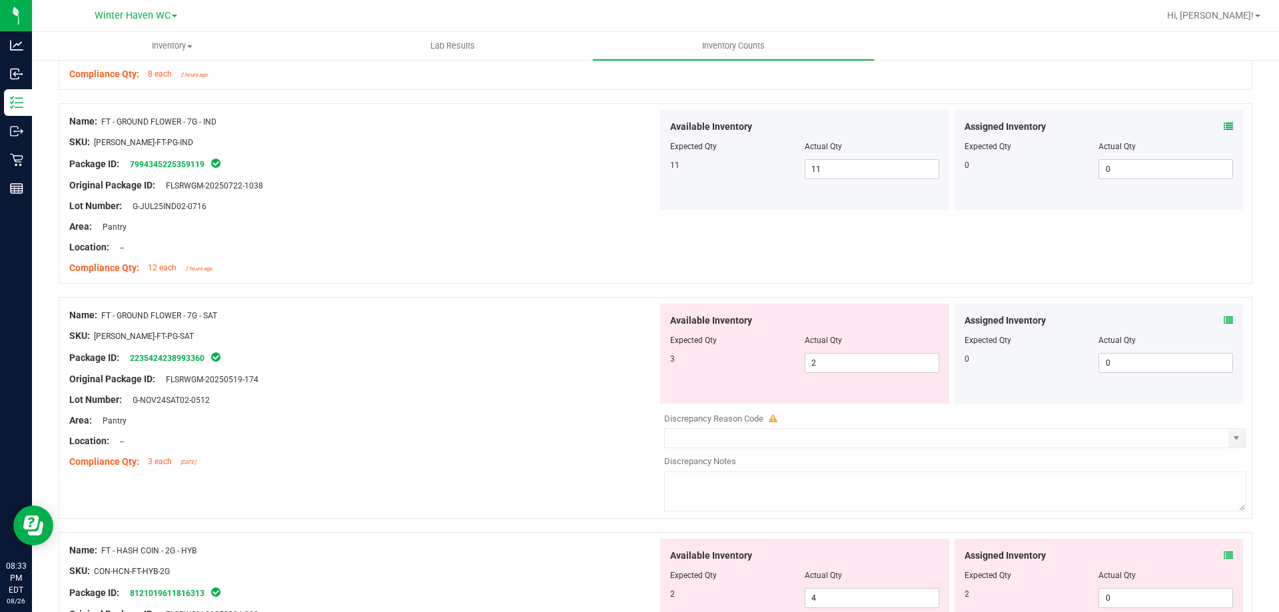
click at [1223, 322] on icon at bounding box center [1227, 320] width 9 height 9
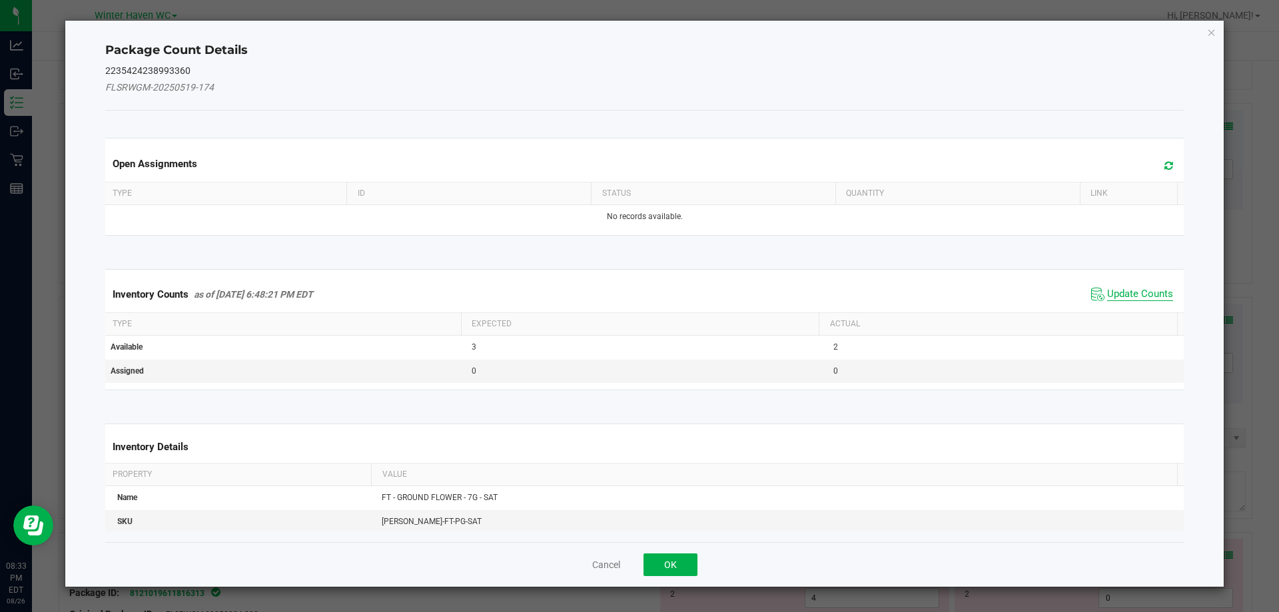
click at [1121, 294] on span "Update Counts" at bounding box center [1140, 294] width 66 height 13
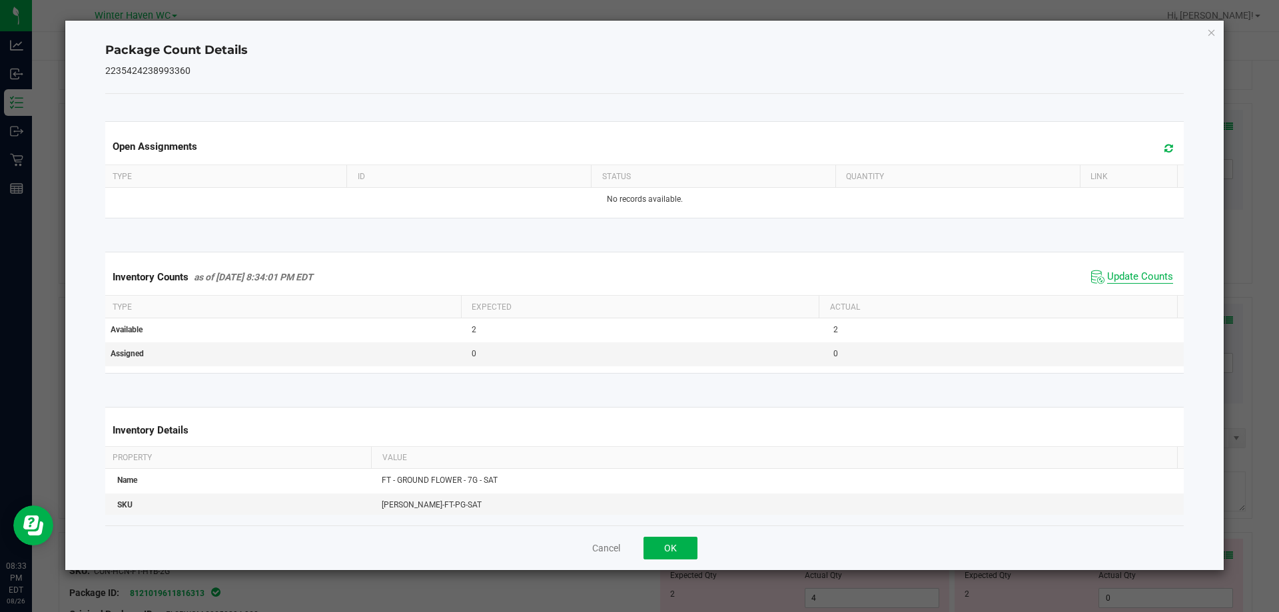
click at [1115, 280] on span "Update Counts" at bounding box center [1140, 276] width 66 height 13
click at [694, 544] on button "OK" at bounding box center [670, 548] width 54 height 23
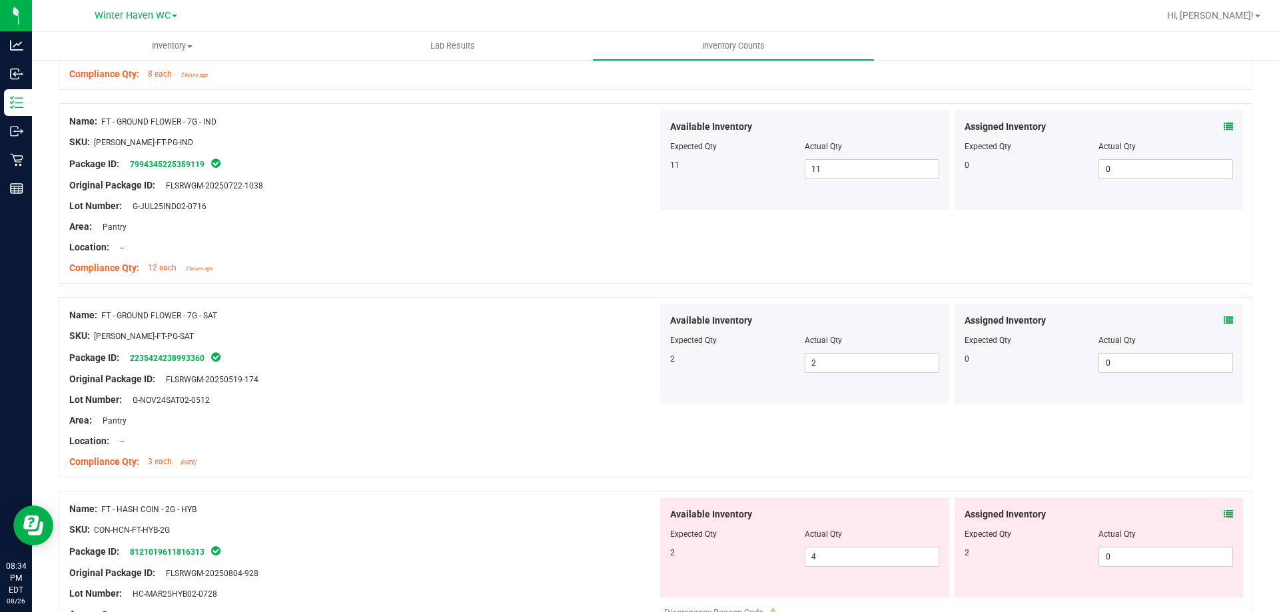
click at [652, 438] on div "Location: --" at bounding box center [363, 441] width 588 height 14
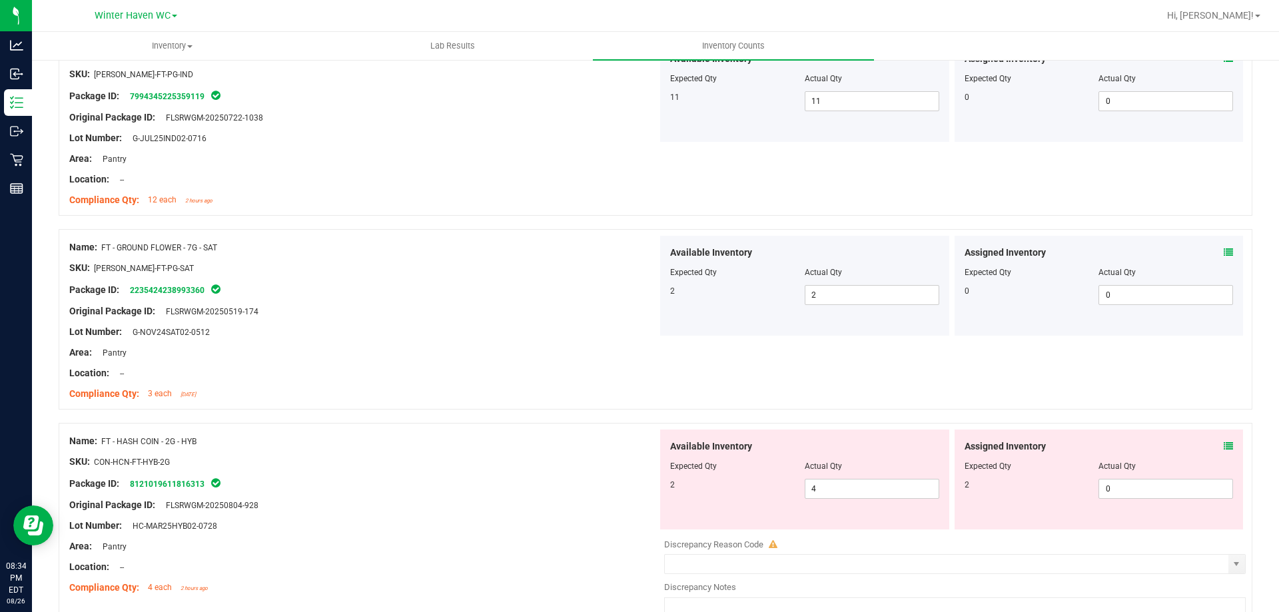
scroll to position [2531, 0]
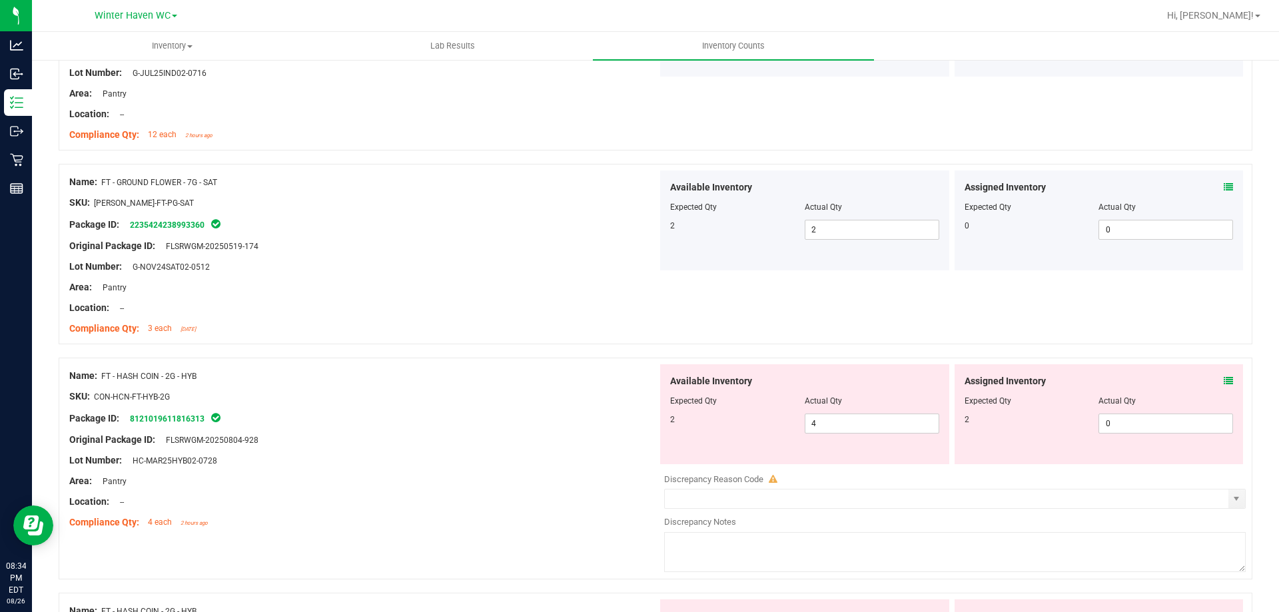
click at [1223, 378] on div "Assigned Inventory Expected Qty Actual Qty 2 0 0" at bounding box center [1098, 414] width 289 height 100
click at [1223, 378] on icon at bounding box center [1227, 380] width 9 height 9
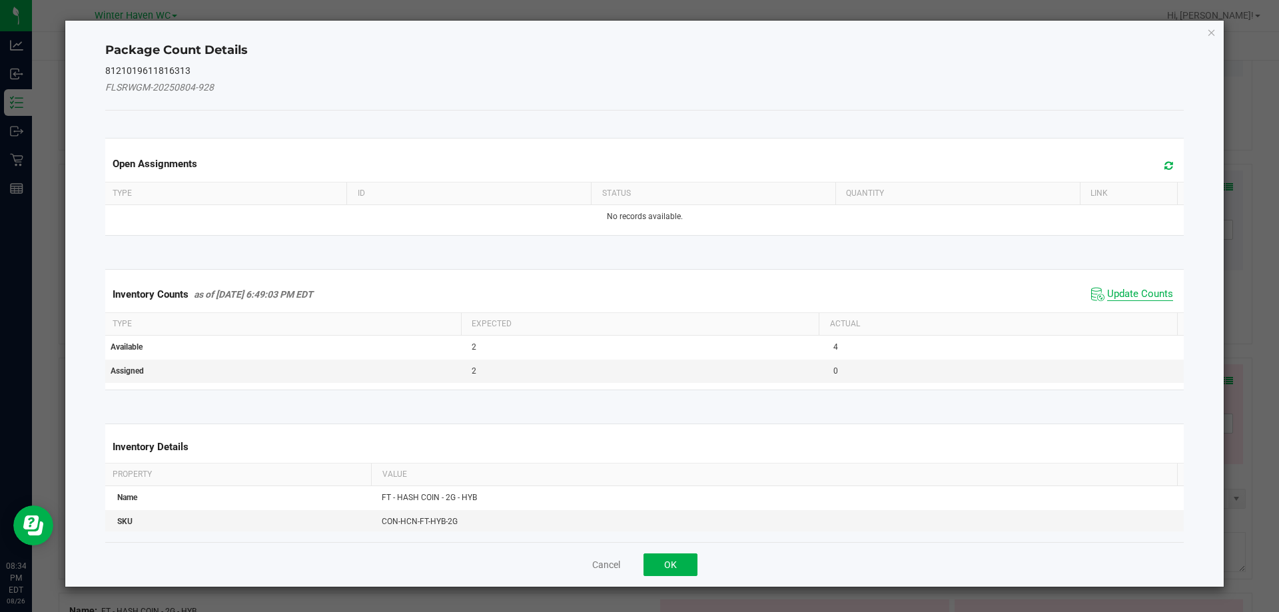
click at [1143, 296] on span "Update Counts" at bounding box center [1140, 294] width 66 height 13
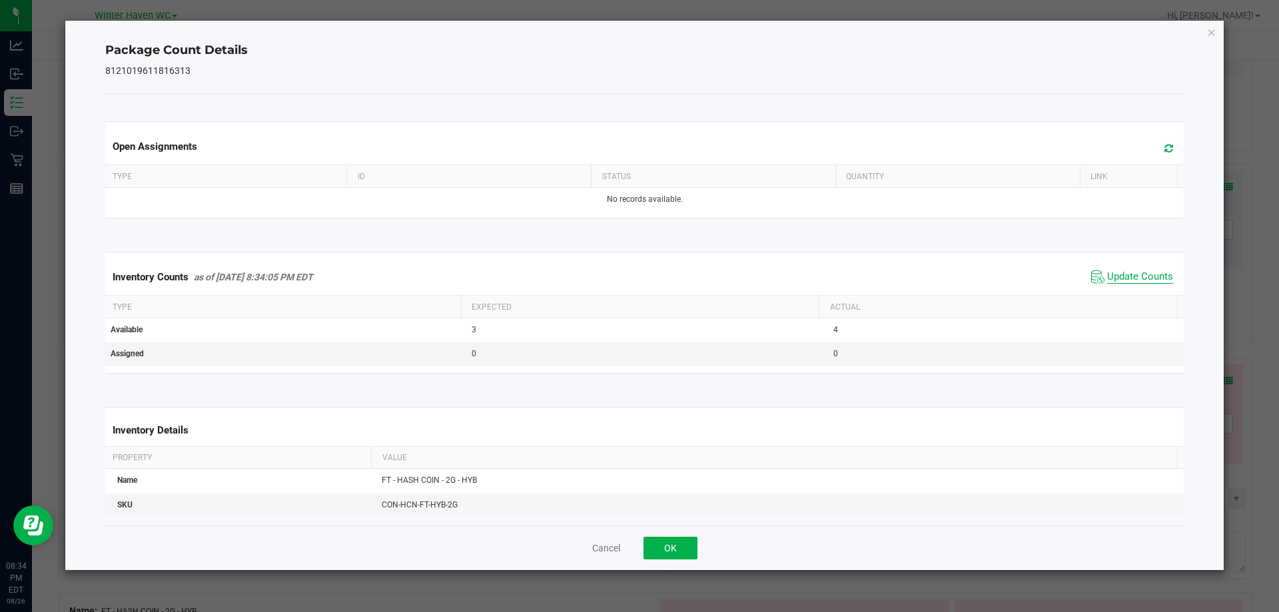
click at [1127, 276] on span "Update Counts" at bounding box center [1140, 276] width 66 height 13
click at [1127, 276] on span "Update Counts" at bounding box center [1140, 276] width 66 height 12
drag, startPoint x: 689, startPoint y: 548, endPoint x: 631, endPoint y: 517, distance: 66.1
click at [684, 545] on button "OK" at bounding box center [670, 548] width 54 height 23
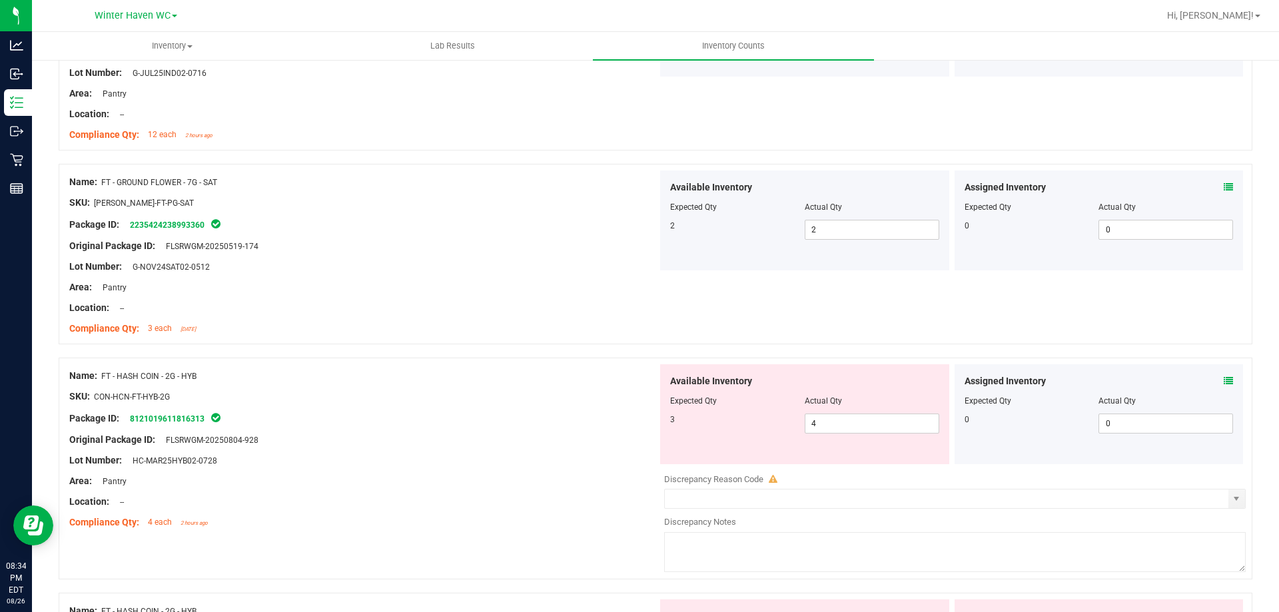
click at [589, 507] on div "Location: --" at bounding box center [363, 502] width 588 height 14
drag, startPoint x: 814, startPoint y: 427, endPoint x: 735, endPoint y: 418, distance: 79.8
click at [751, 424] on div "3 4 4" at bounding box center [804, 424] width 269 height 20
click at [623, 398] on div "SKU: CON-HCN-FT-HYB-2G" at bounding box center [363, 397] width 588 height 14
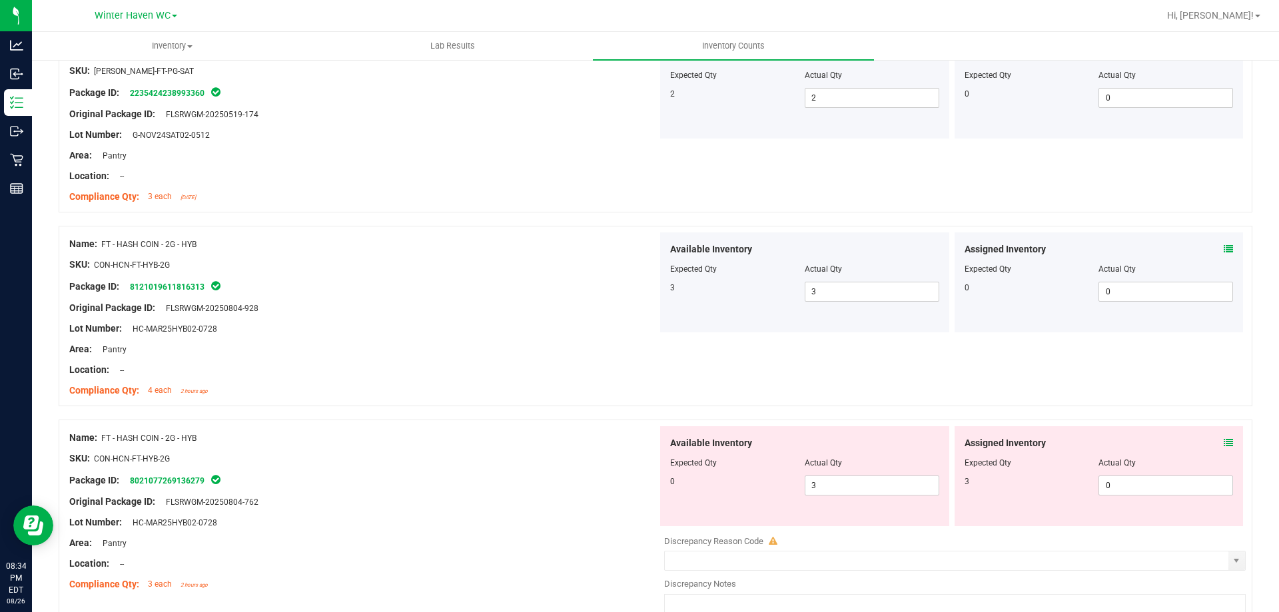
scroll to position [2664, 0]
click at [1223, 443] on icon at bounding box center [1227, 441] width 9 height 9
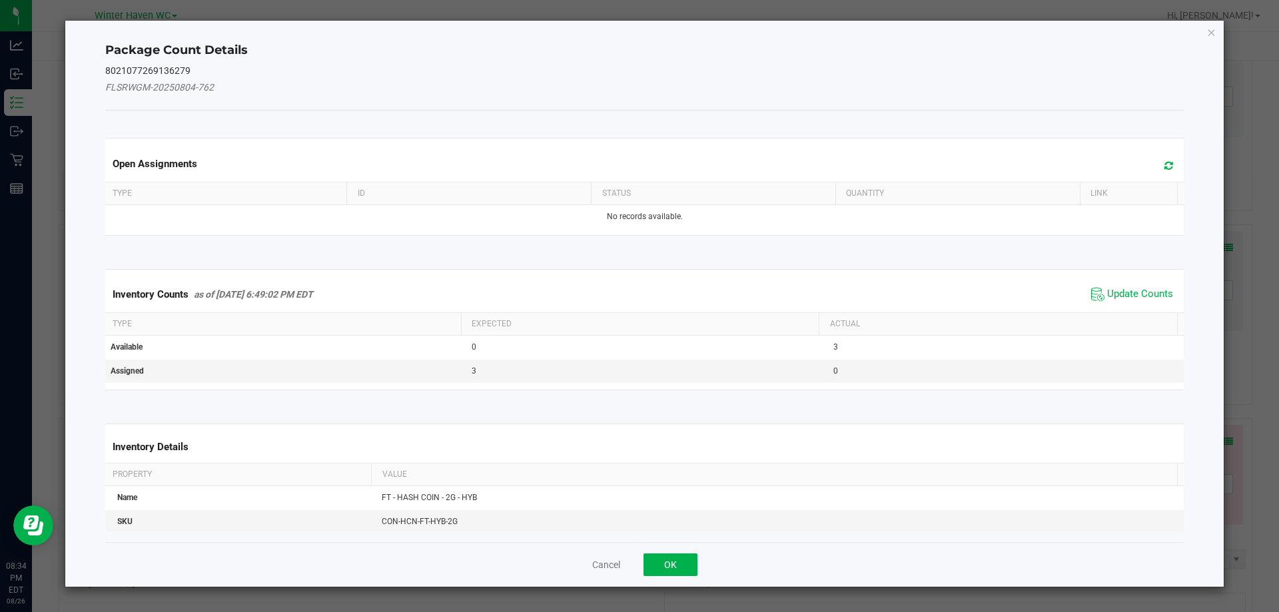
click at [1119, 284] on span "Update Counts" at bounding box center [1132, 294] width 89 height 20
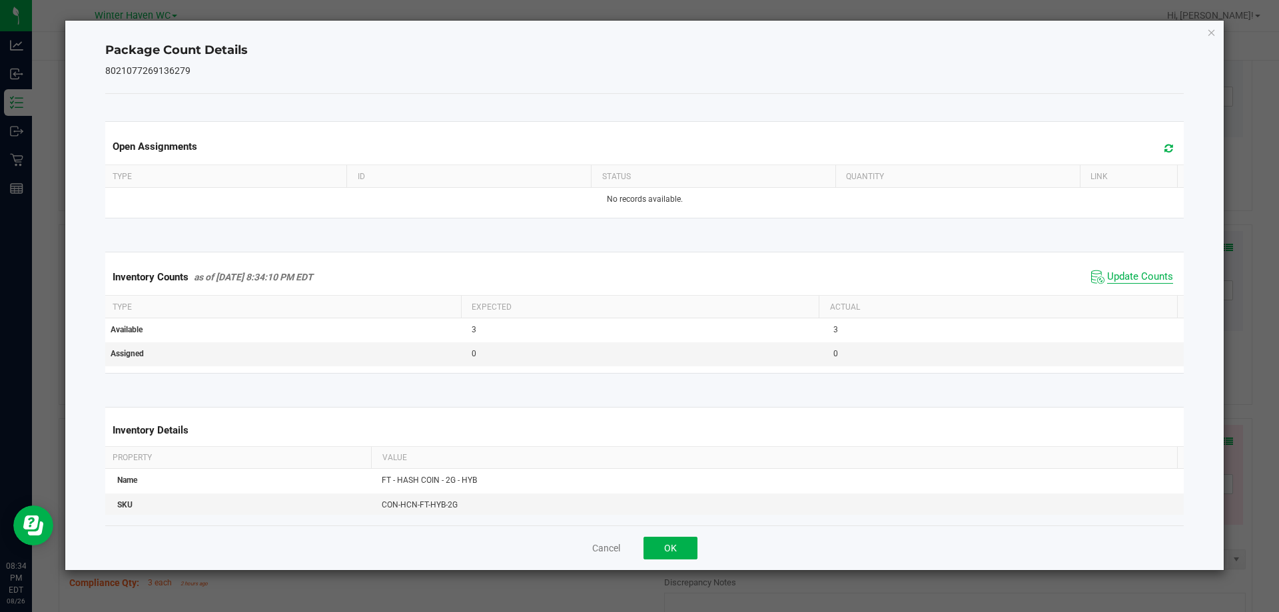
click at [1112, 278] on span "Update Counts" at bounding box center [1140, 276] width 66 height 13
click at [1112, 278] on span "Update Counts" at bounding box center [1140, 276] width 66 height 12
click at [687, 538] on button "OK" at bounding box center [670, 548] width 54 height 23
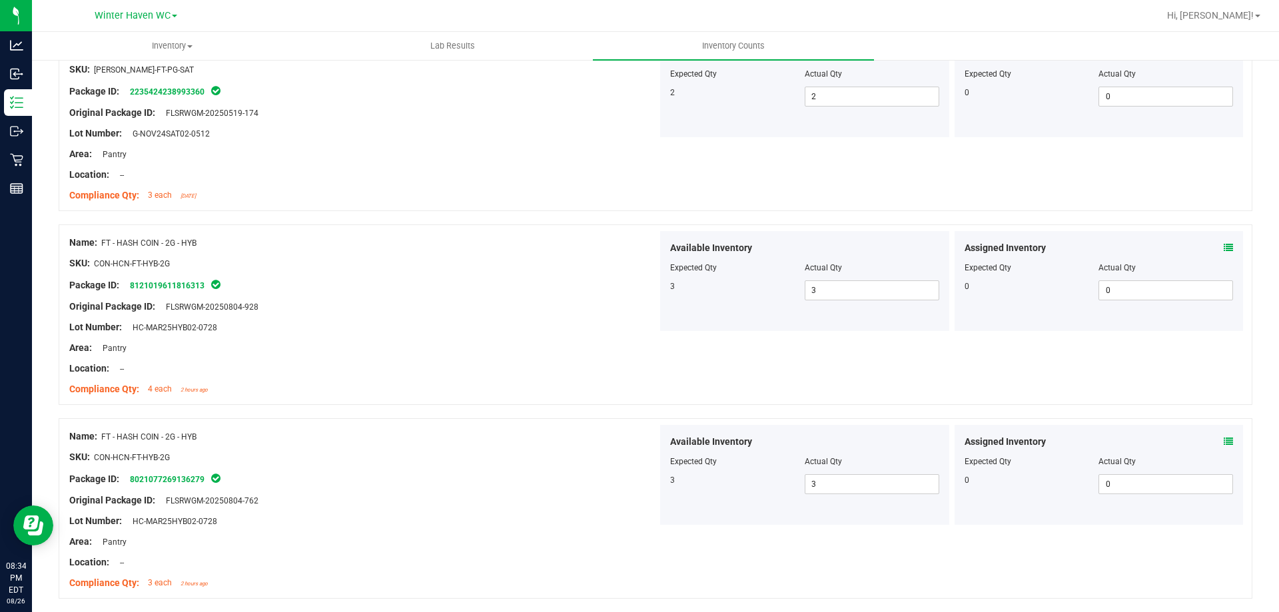
click at [577, 505] on div "Original Package ID: FLSRWGM-20250804-762" at bounding box center [363, 500] width 588 height 14
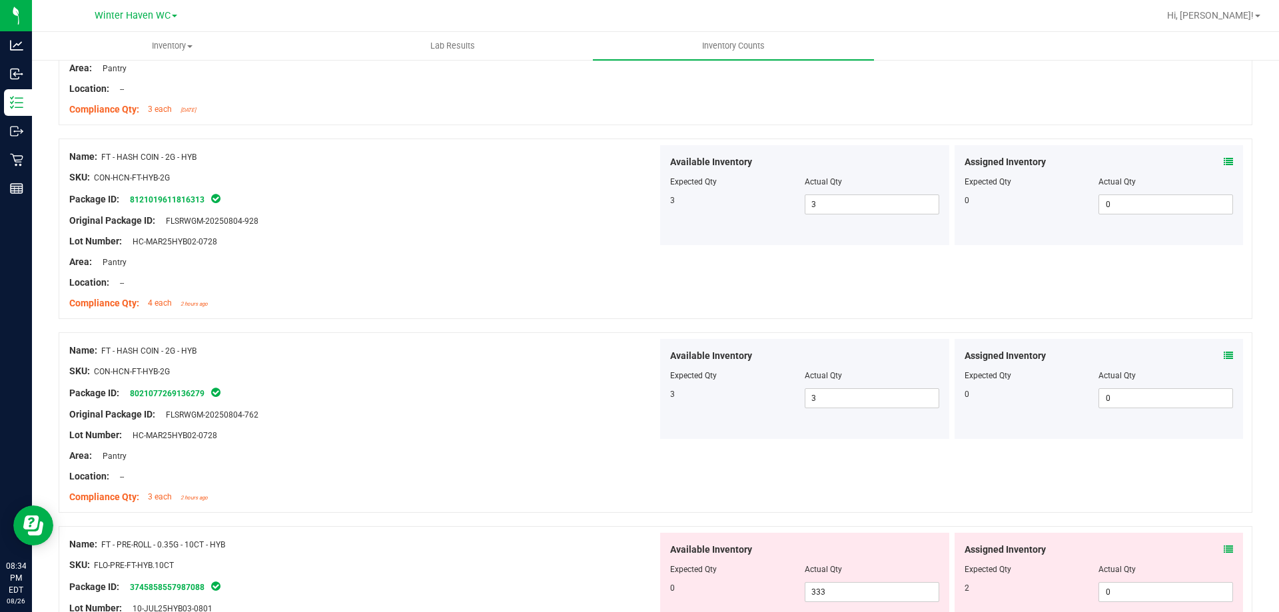
scroll to position [2930, 0]
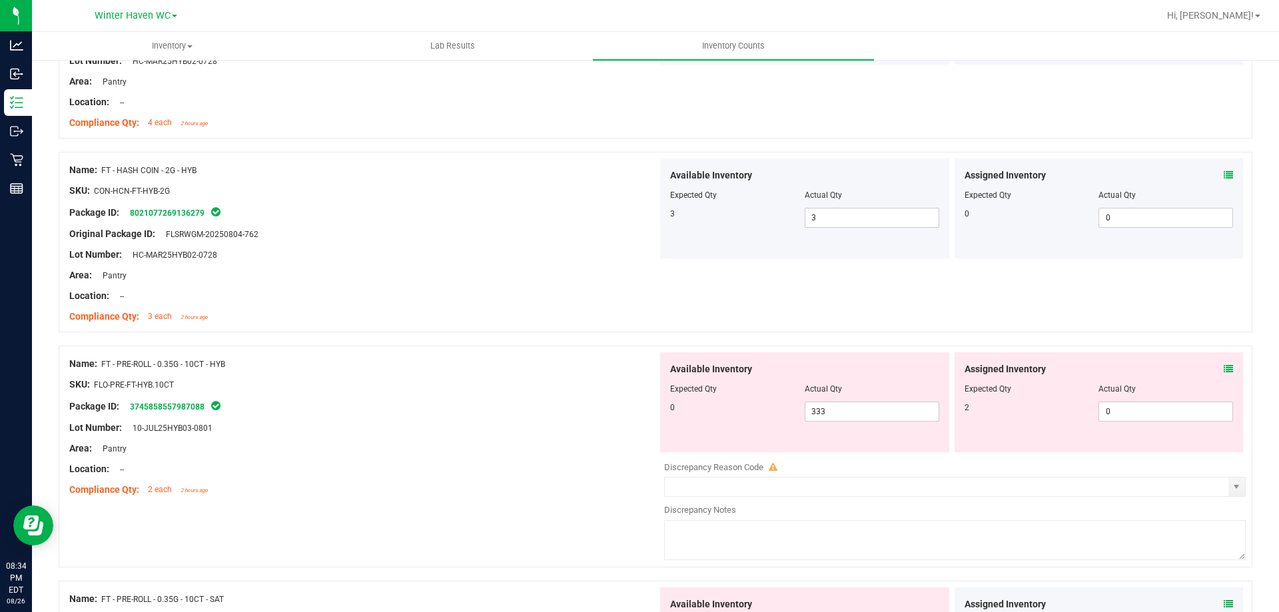
click at [1223, 367] on icon at bounding box center [1227, 368] width 9 height 9
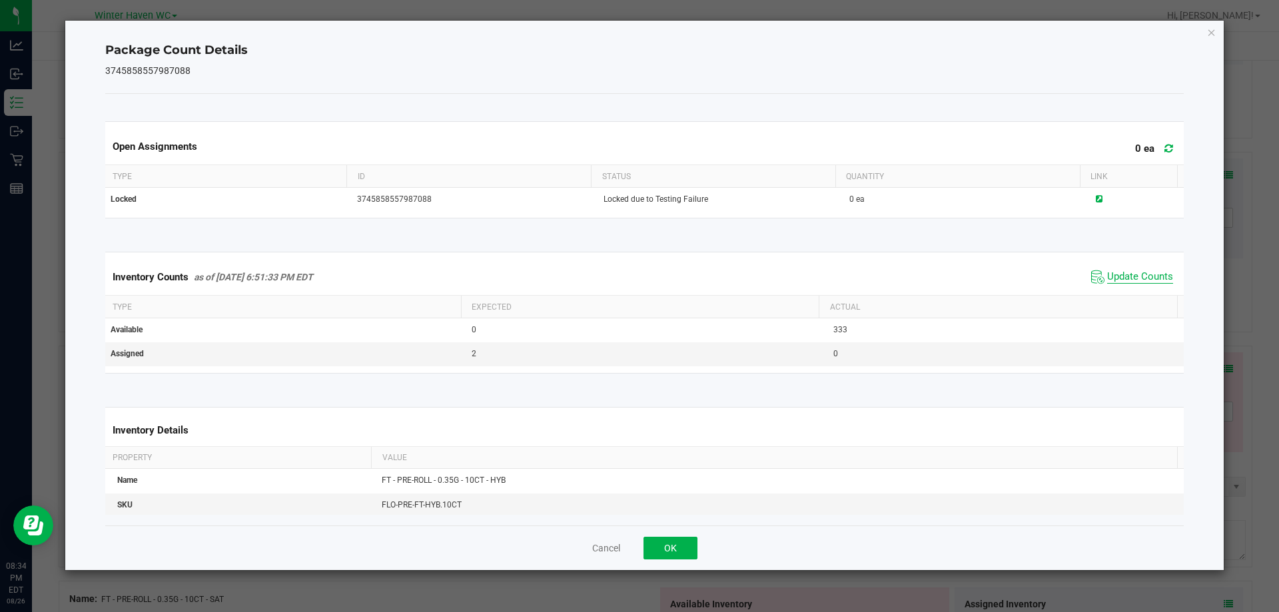
click at [1137, 282] on span "Update Counts" at bounding box center [1140, 276] width 66 height 13
click at [1121, 254] on kendo-grid "Inventory Counts as of Aug 26, 2025 8:34:15 PM EDT Update Counts Type Expected …" at bounding box center [644, 312] width 1099 height 121
click at [1122, 278] on span "Update Counts" at bounding box center [1140, 276] width 66 height 13
click at [1120, 268] on span "Update Counts" at bounding box center [1132, 277] width 89 height 20
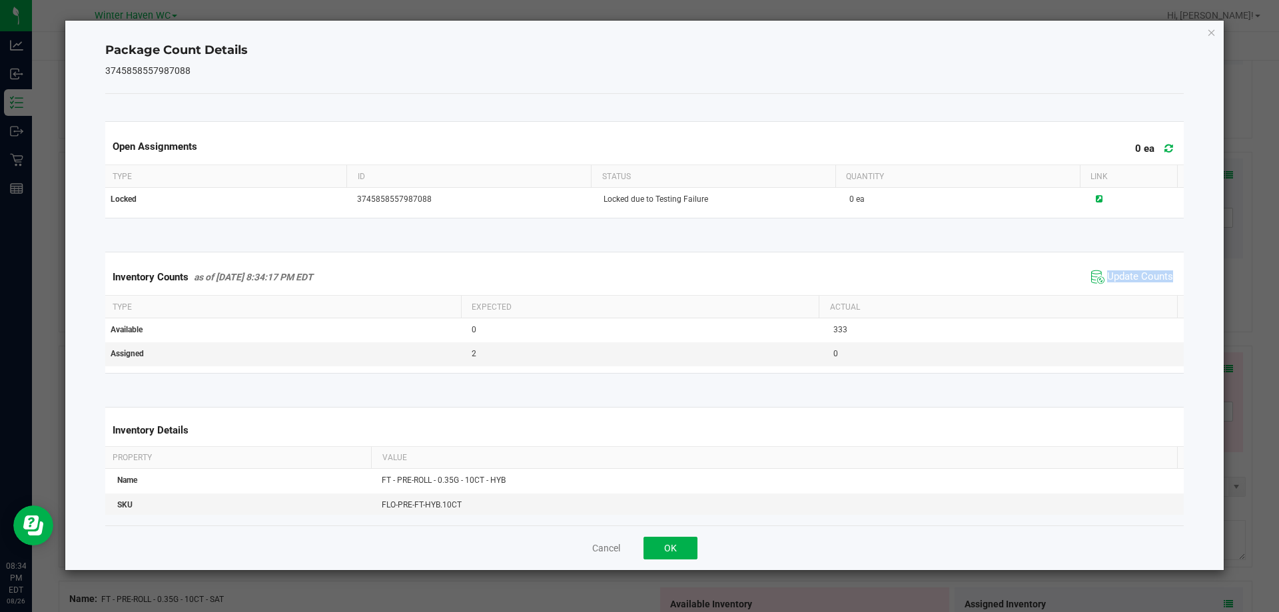
click at [1120, 268] on span "Update Counts" at bounding box center [1132, 277] width 89 height 20
click at [657, 545] on button "OK" at bounding box center [670, 548] width 54 height 23
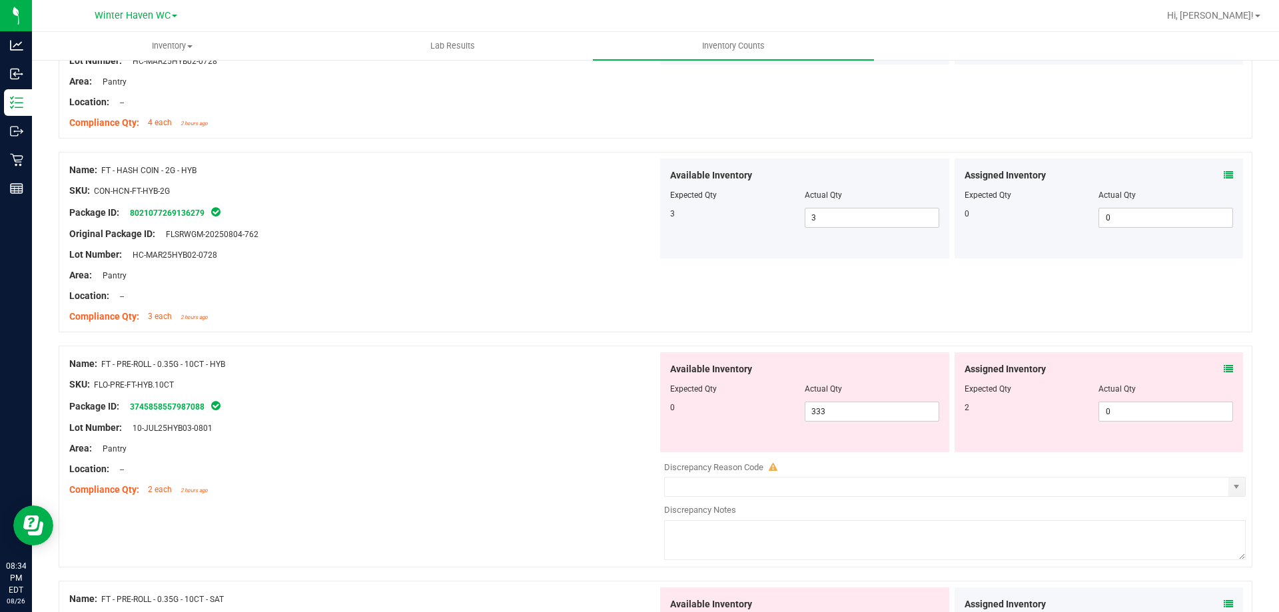
click at [513, 456] on div at bounding box center [363, 459] width 588 height 7
drag, startPoint x: 824, startPoint y: 405, endPoint x: 700, endPoint y: 410, distance: 124.0
click at [768, 410] on div "0 333 333" at bounding box center [804, 412] width 269 height 20
click at [461, 413] on div "Package ID: 3745858557987088" at bounding box center [363, 406] width 588 height 16
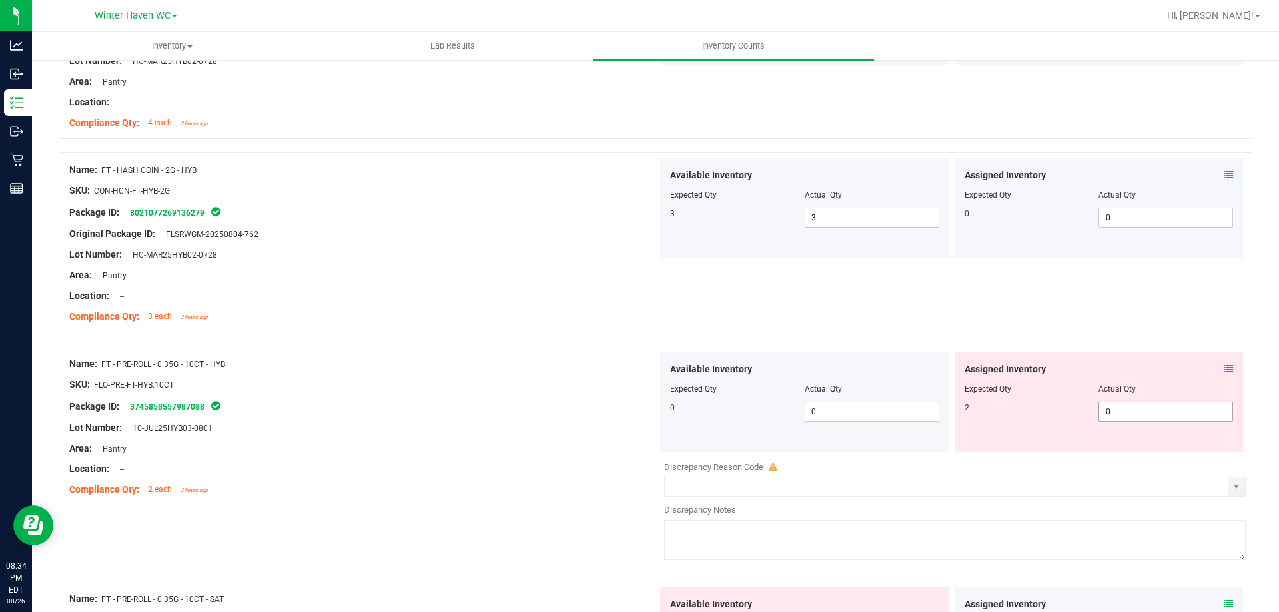
click at [1109, 411] on span "0 0" at bounding box center [1165, 412] width 135 height 20
click at [1013, 322] on div "Name: FT - HASH COIN - 2G - HYB SKU: CON-HCN-FT-HYB-2G Package ID: 802107726913…" at bounding box center [655, 242] width 1193 height 180
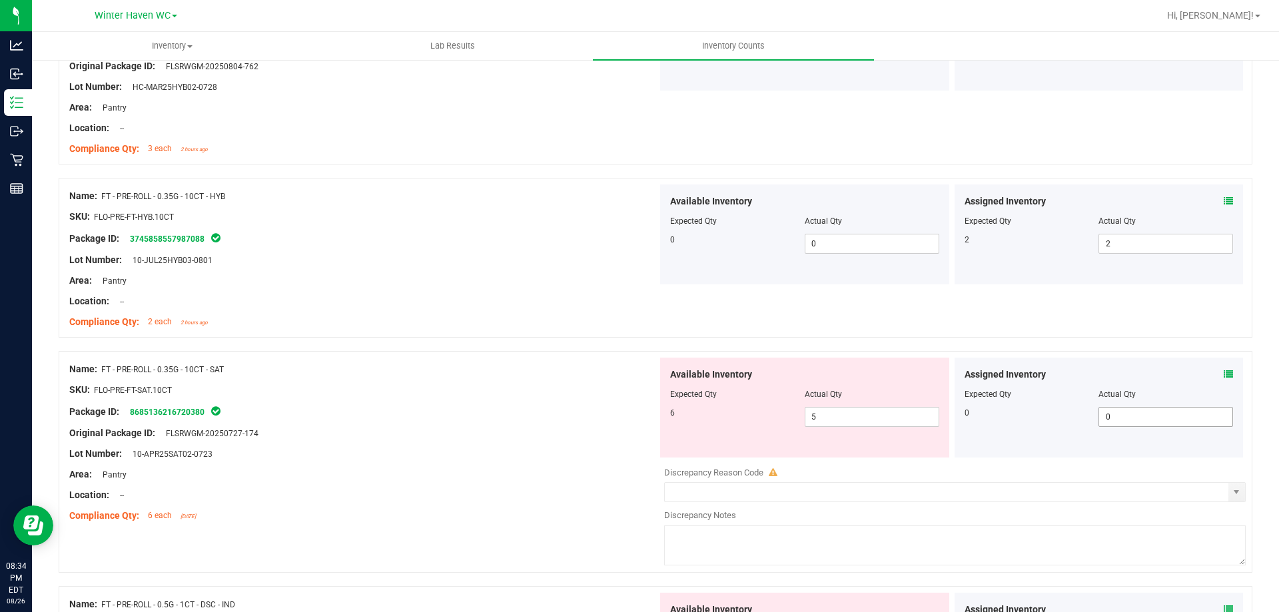
scroll to position [3197, 0]
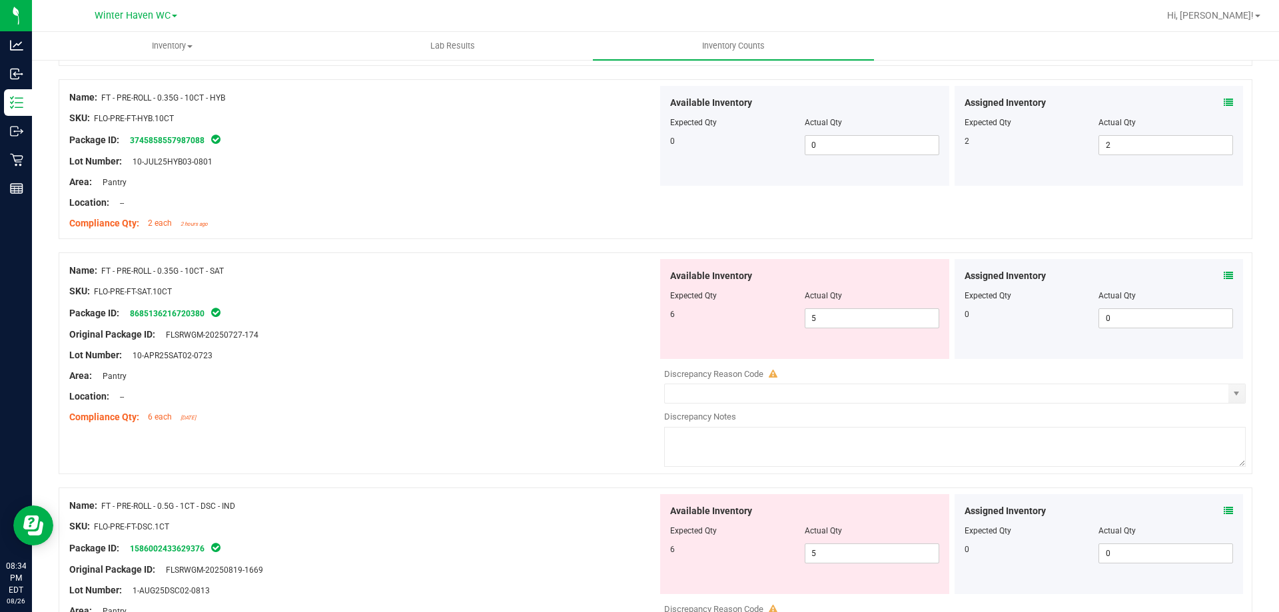
click at [1223, 277] on icon at bounding box center [1227, 275] width 9 height 9
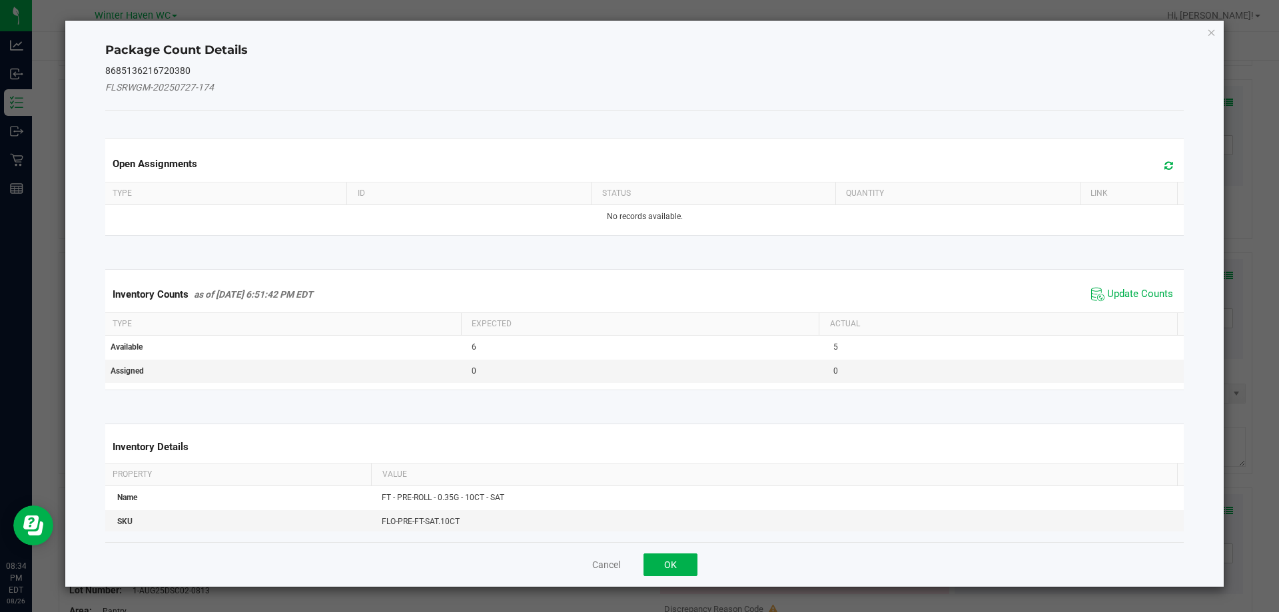
click at [1147, 286] on span "Update Counts" at bounding box center [1132, 294] width 89 height 20
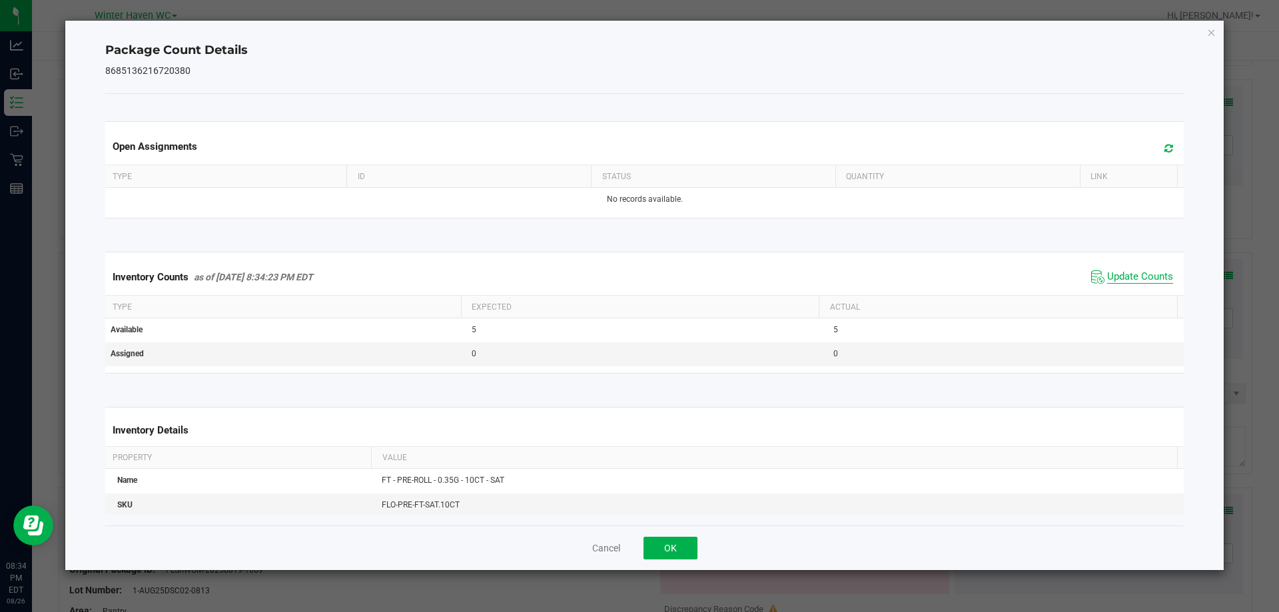
click at [1129, 278] on span "Update Counts" at bounding box center [1140, 276] width 66 height 13
click at [1129, 278] on span "Update Counts" at bounding box center [1140, 276] width 66 height 12
click at [672, 557] on button "OK" at bounding box center [670, 548] width 54 height 23
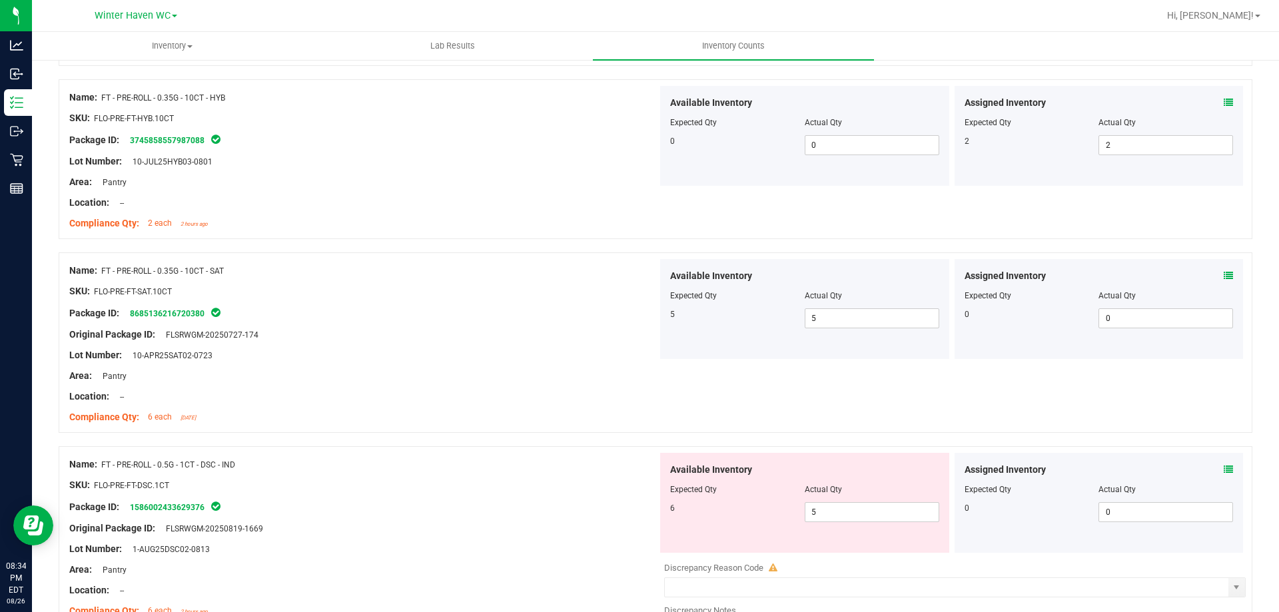
drag, startPoint x: 614, startPoint y: 468, endPoint x: 693, endPoint y: 430, distance: 87.6
click at [621, 467] on div "Name: FT - PRE-ROLL - 0.5G - 1CT - DSC - IND" at bounding box center [363, 465] width 588 height 14
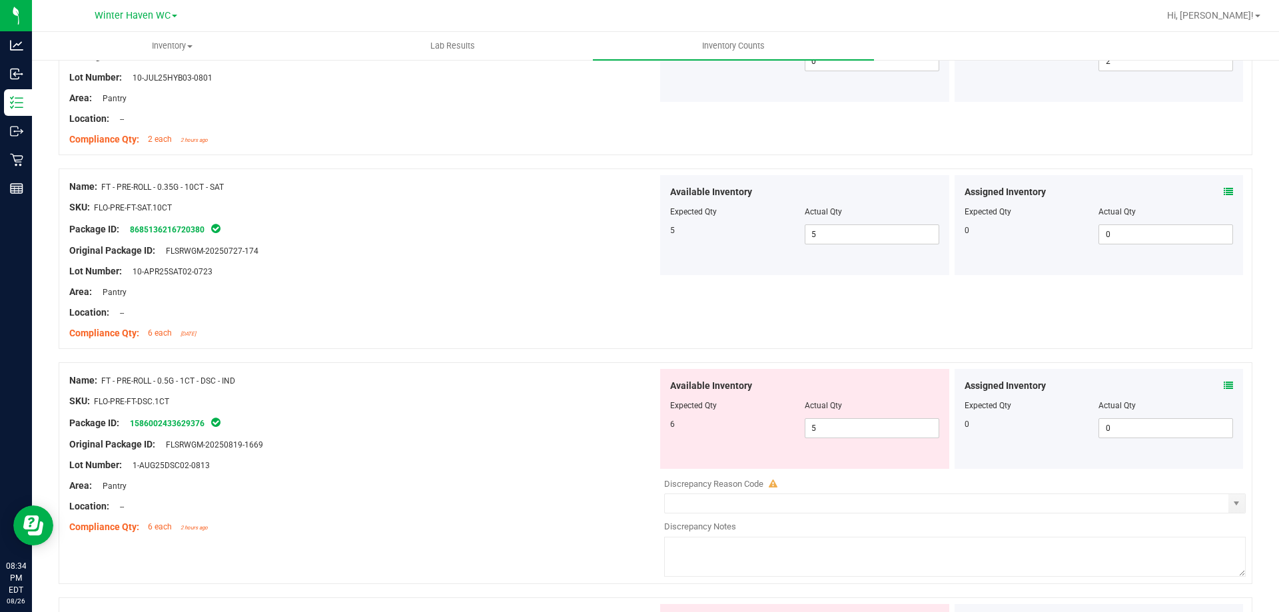
scroll to position [3330, 0]
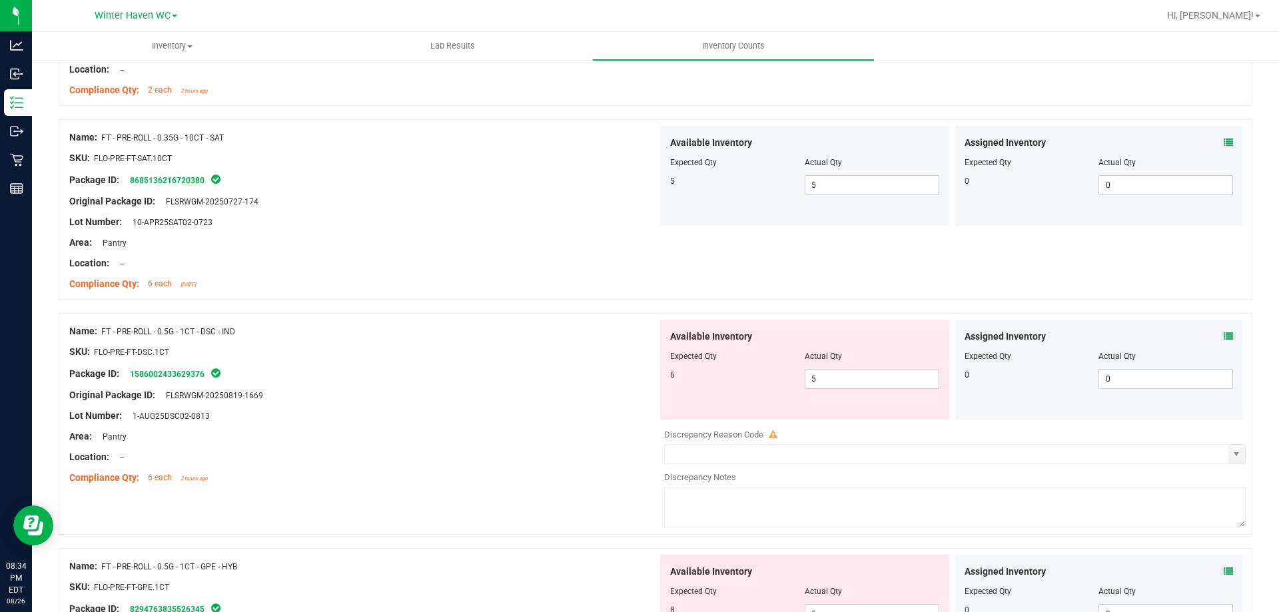
click at [1223, 334] on icon at bounding box center [1227, 336] width 9 height 9
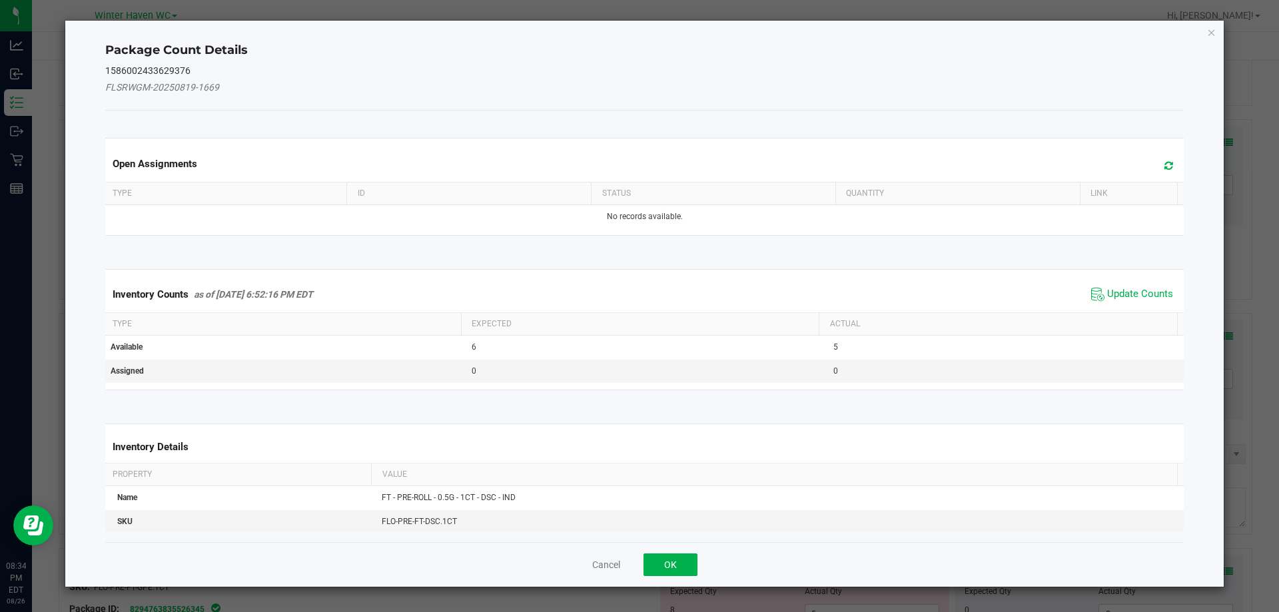
click at [1136, 285] on span "Update Counts" at bounding box center [1132, 294] width 89 height 20
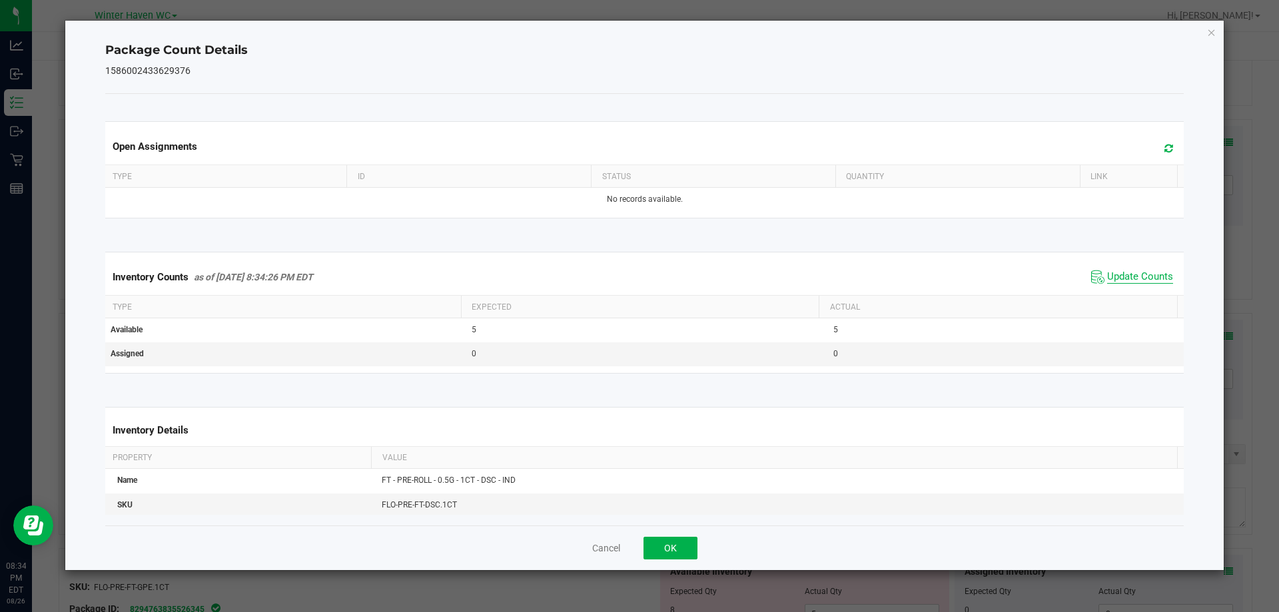
click at [1109, 282] on span "Update Counts" at bounding box center [1140, 276] width 66 height 13
click at [1109, 282] on span "Update Counts" at bounding box center [1140, 276] width 66 height 12
drag, startPoint x: 695, startPoint y: 544, endPoint x: 552, endPoint y: 448, distance: 171.8
click at [692, 544] on button "OK" at bounding box center [670, 548] width 54 height 23
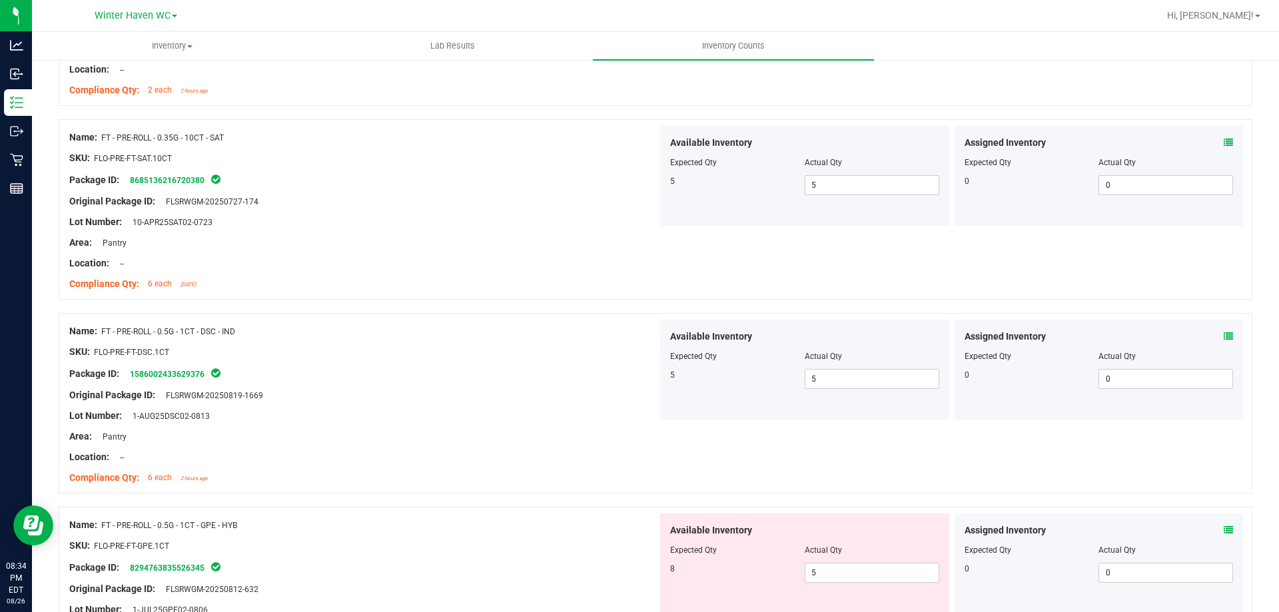
click at [541, 440] on div "Area: Pantry" at bounding box center [363, 437] width 588 height 14
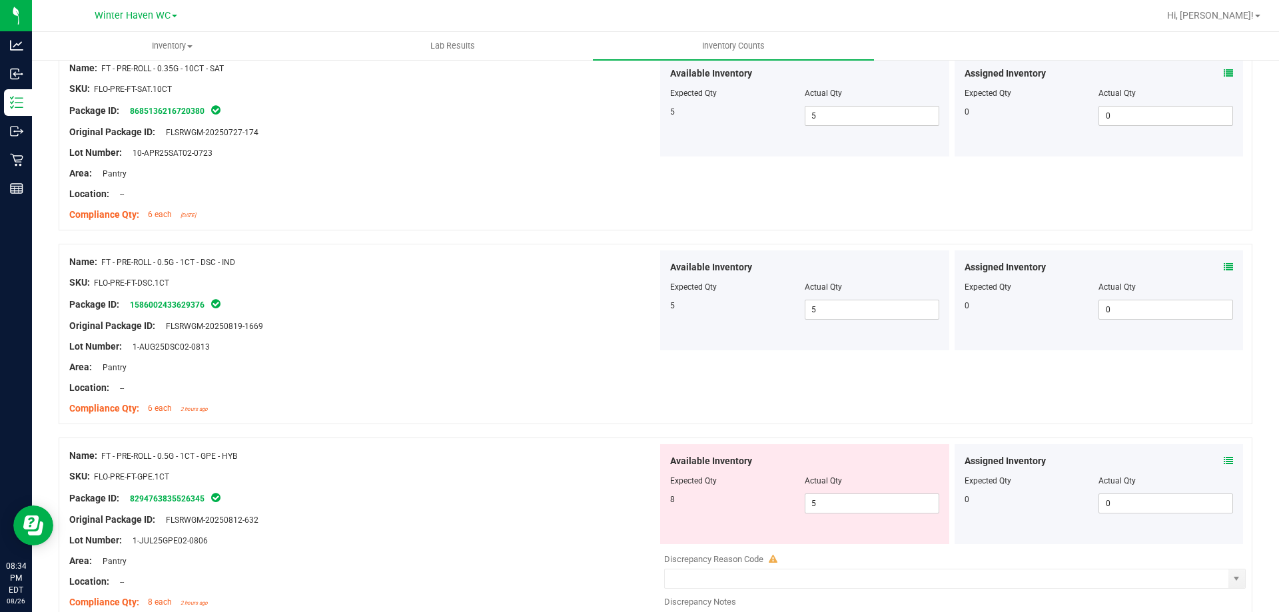
scroll to position [3505, 0]
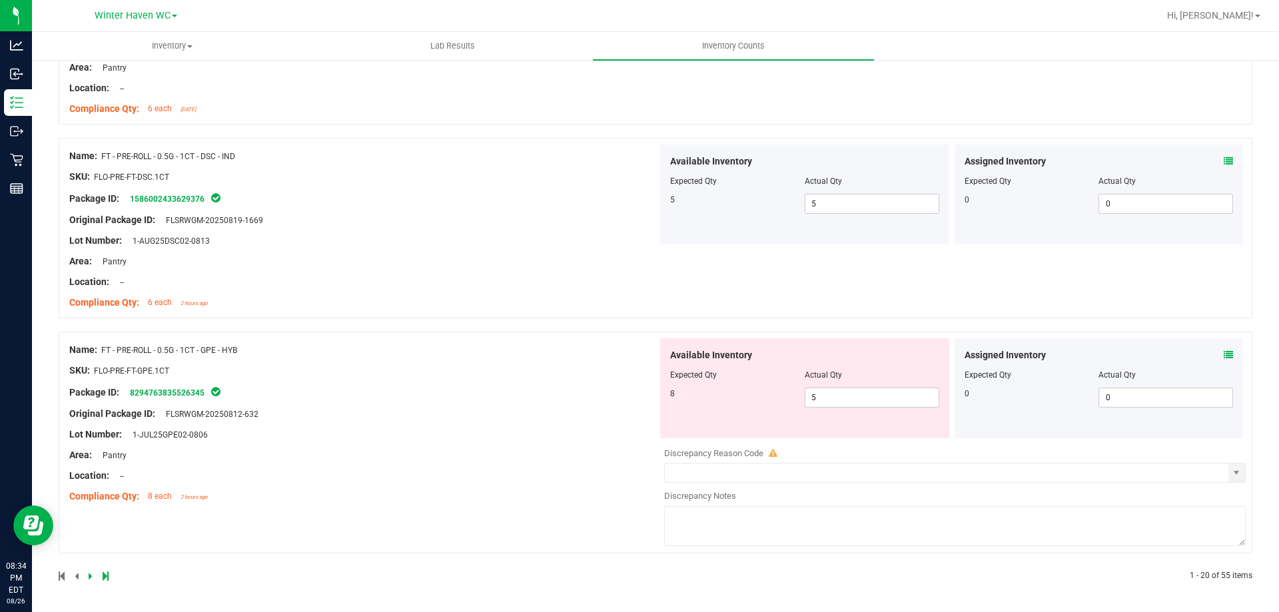
click at [1223, 354] on icon at bounding box center [1227, 354] width 9 height 9
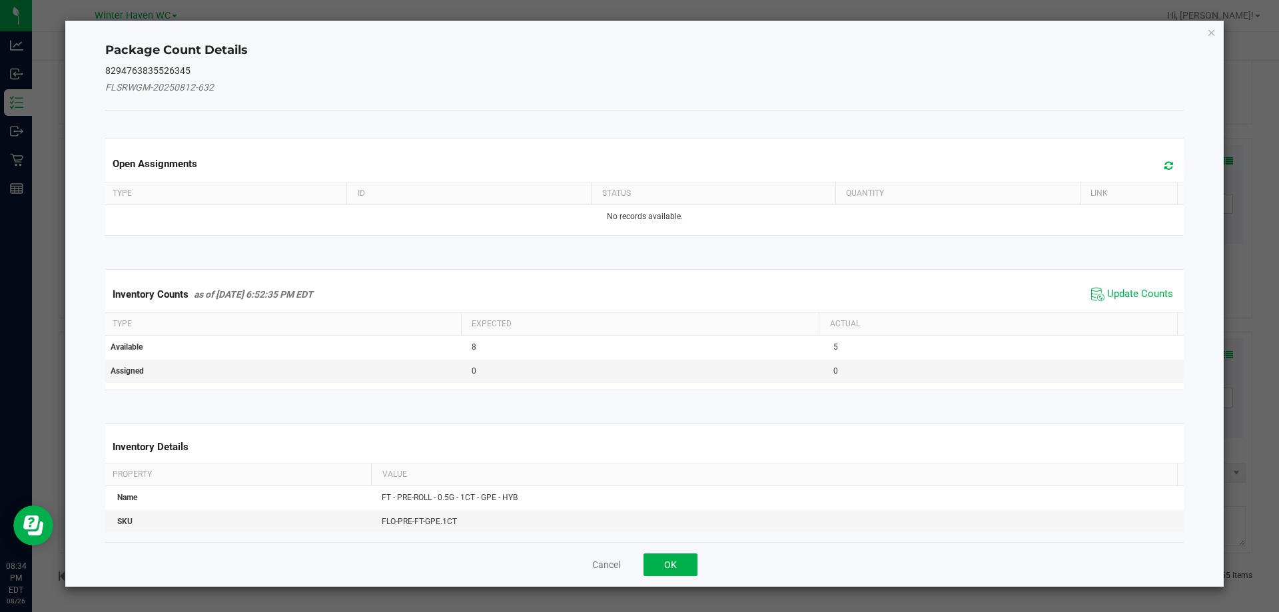
click at [1115, 309] on div "Inventory Counts as of Aug 26, 2025 6:52:35 PM EDT Update Counts" at bounding box center [645, 294] width 1084 height 36
click at [1111, 298] on span "Update Counts" at bounding box center [1140, 294] width 66 height 13
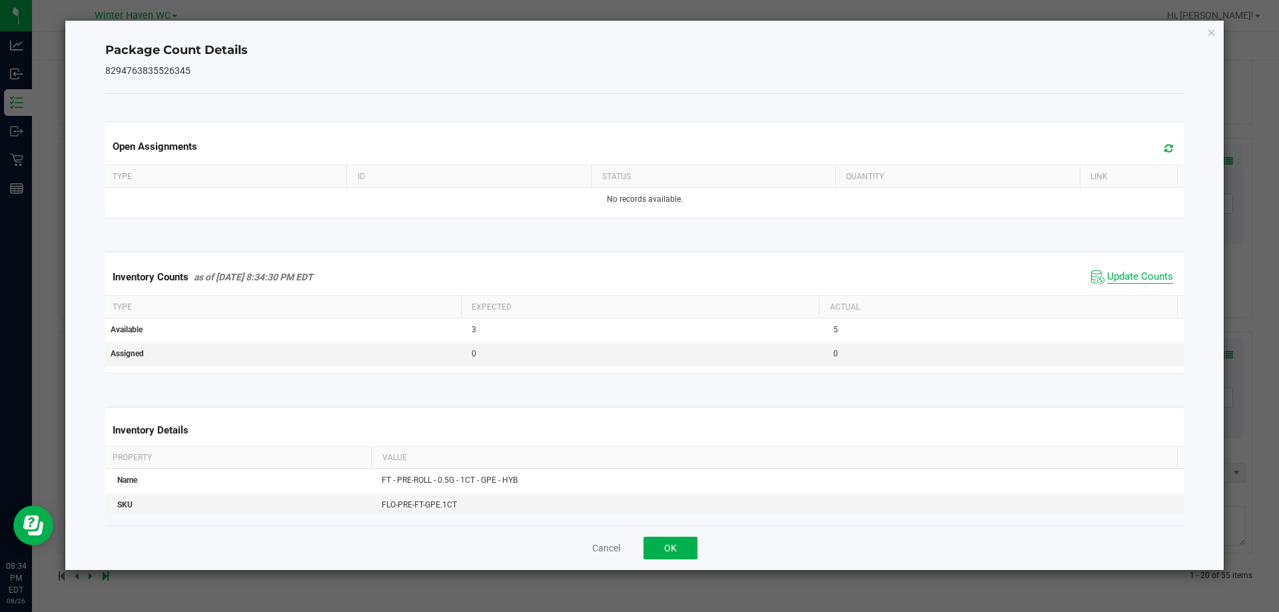
click at [1111, 280] on span "Update Counts" at bounding box center [1140, 276] width 66 height 13
click at [663, 539] on button "OK" at bounding box center [670, 548] width 54 height 23
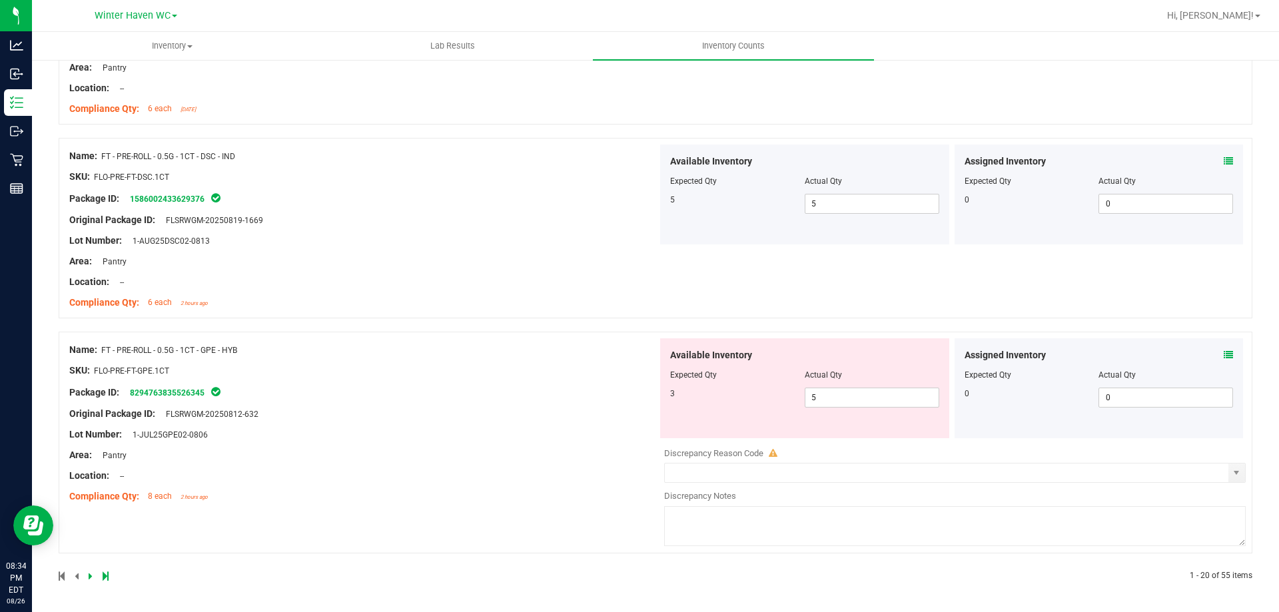
click at [592, 491] on div "Compliance Qty: 8 each 2 hours ago" at bounding box center [363, 496] width 588 height 14
drag, startPoint x: 844, startPoint y: 400, endPoint x: 753, endPoint y: 393, distance: 90.8
click at [756, 393] on div "3 5 5" at bounding box center [804, 398] width 269 height 20
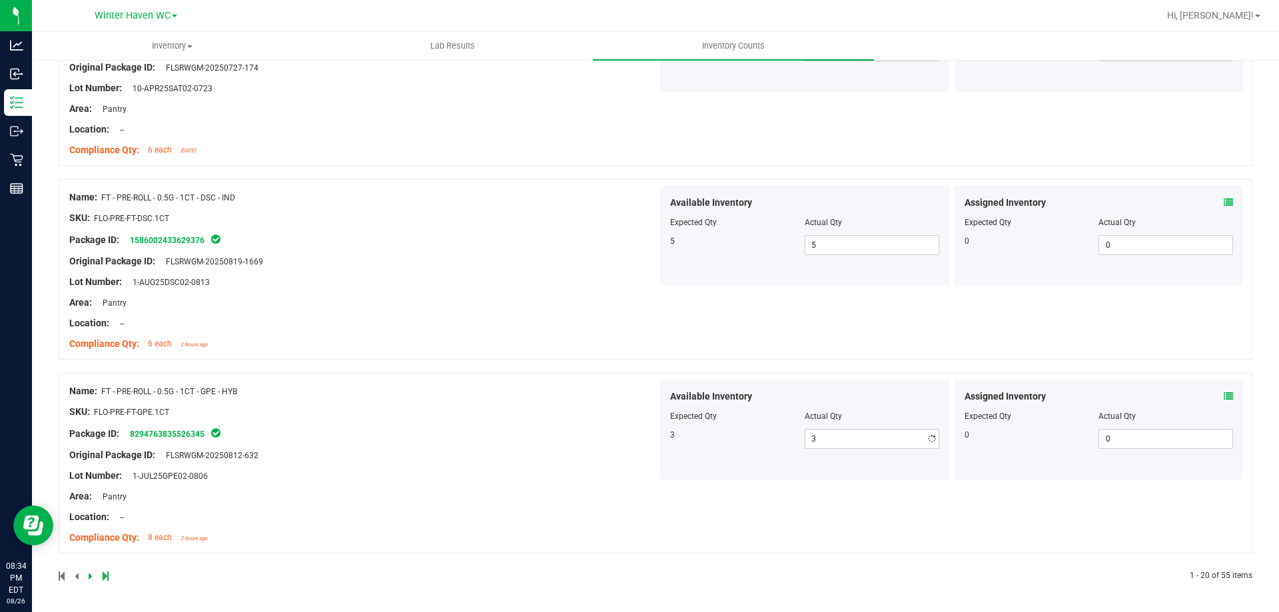
click at [602, 388] on div "Name: FT - PRE-ROLL - 0.5G - 1CT - GPE - HYB SKU: FLO-PRE-FT-GPE.1CT Package ID…" at bounding box center [363, 465] width 588 height 170
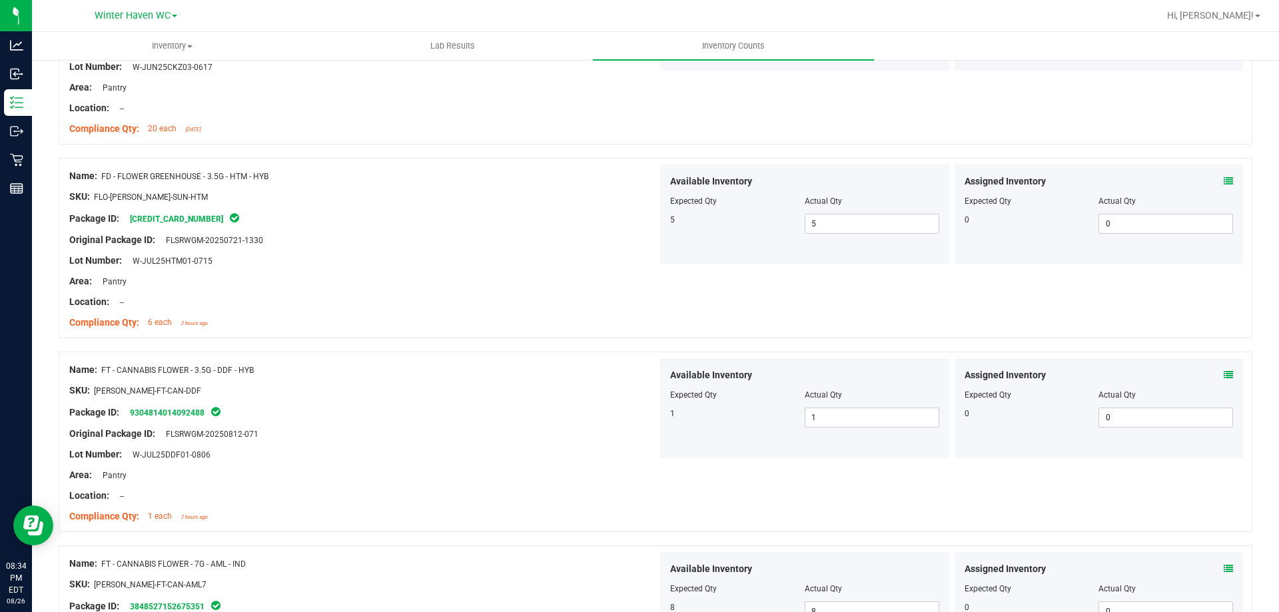
scroll to position [0, 0]
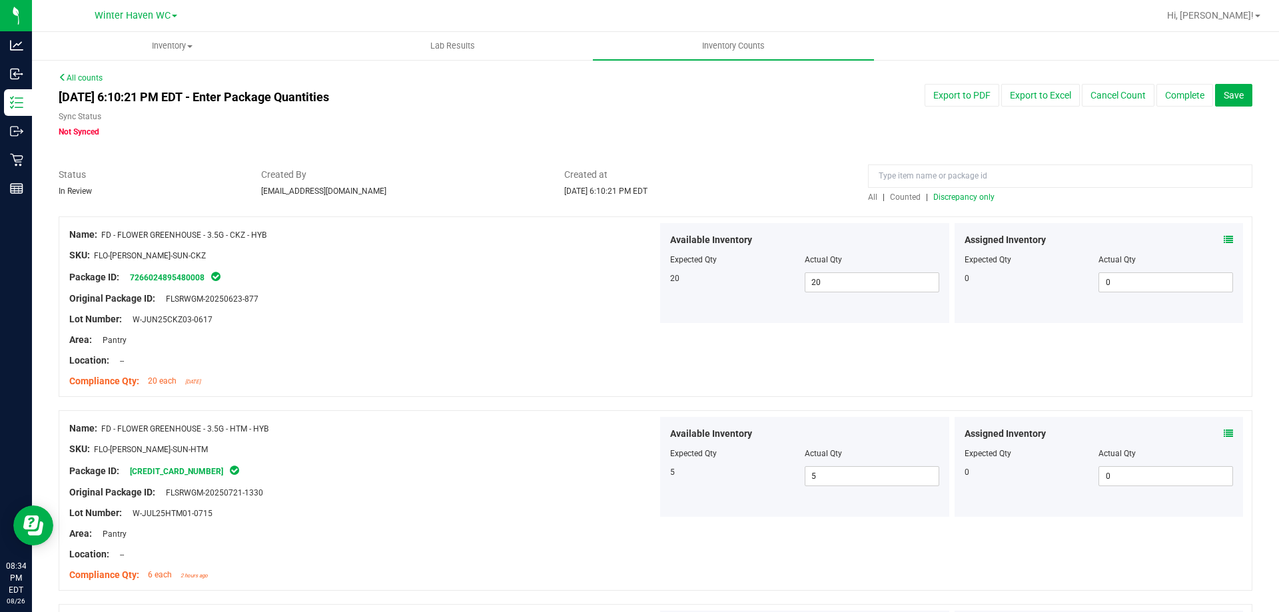
click at [948, 196] on span "Discrepancy only" at bounding box center [963, 196] width 61 height 9
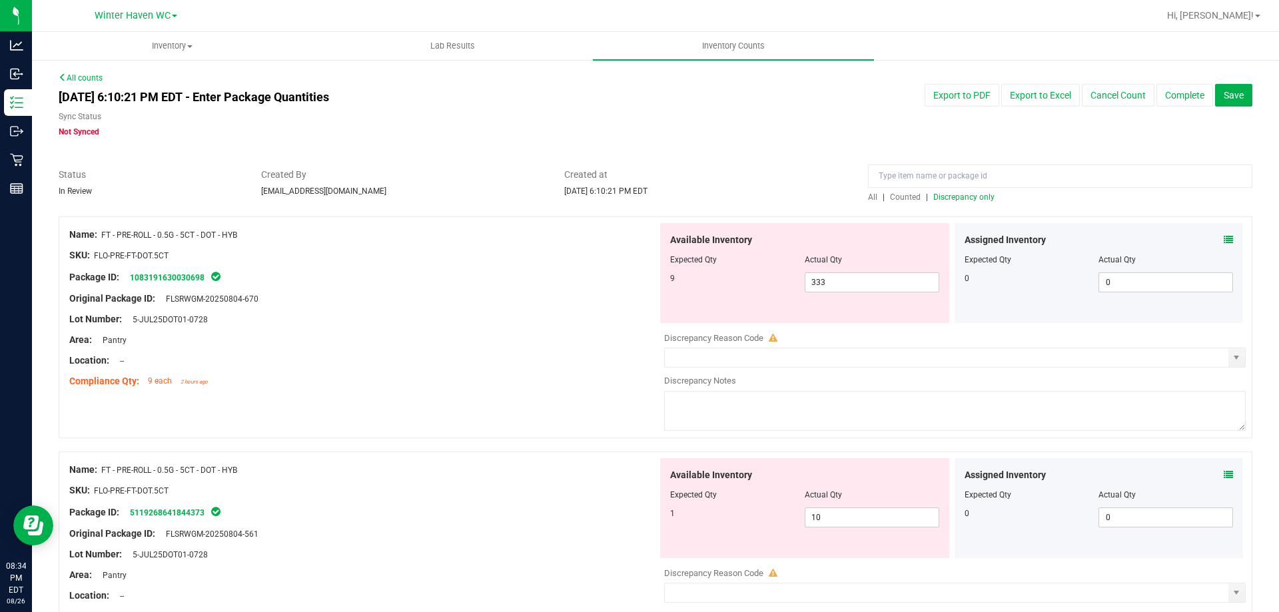
click at [1223, 243] on icon at bounding box center [1227, 239] width 9 height 9
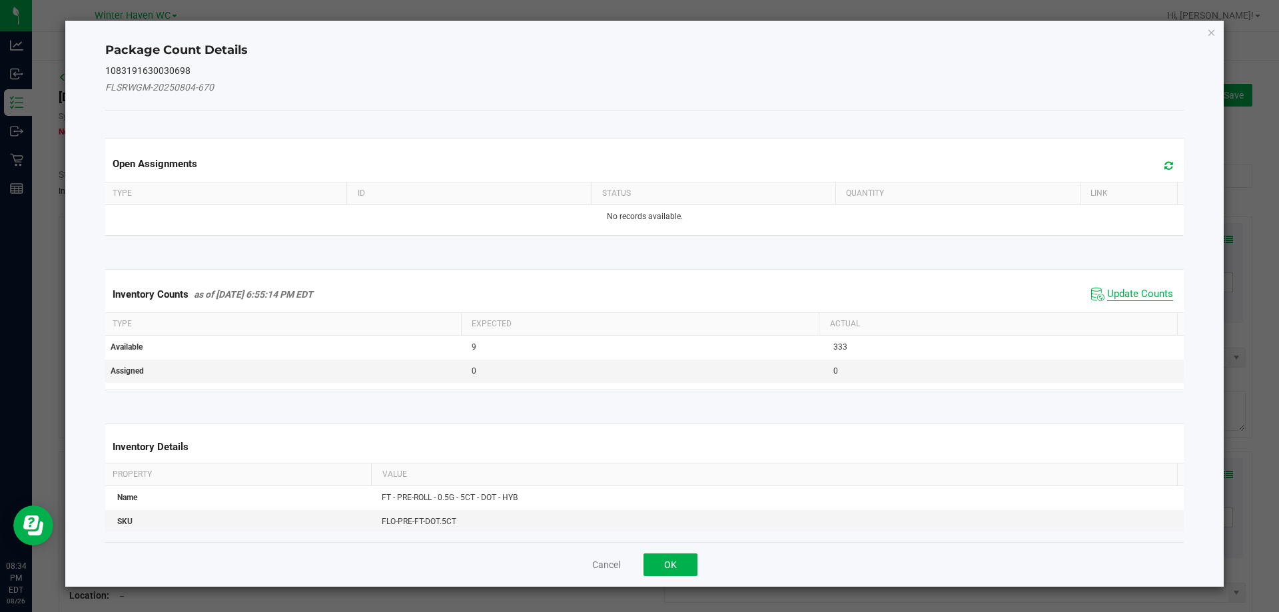
click at [1123, 296] on span "Update Counts" at bounding box center [1140, 294] width 66 height 13
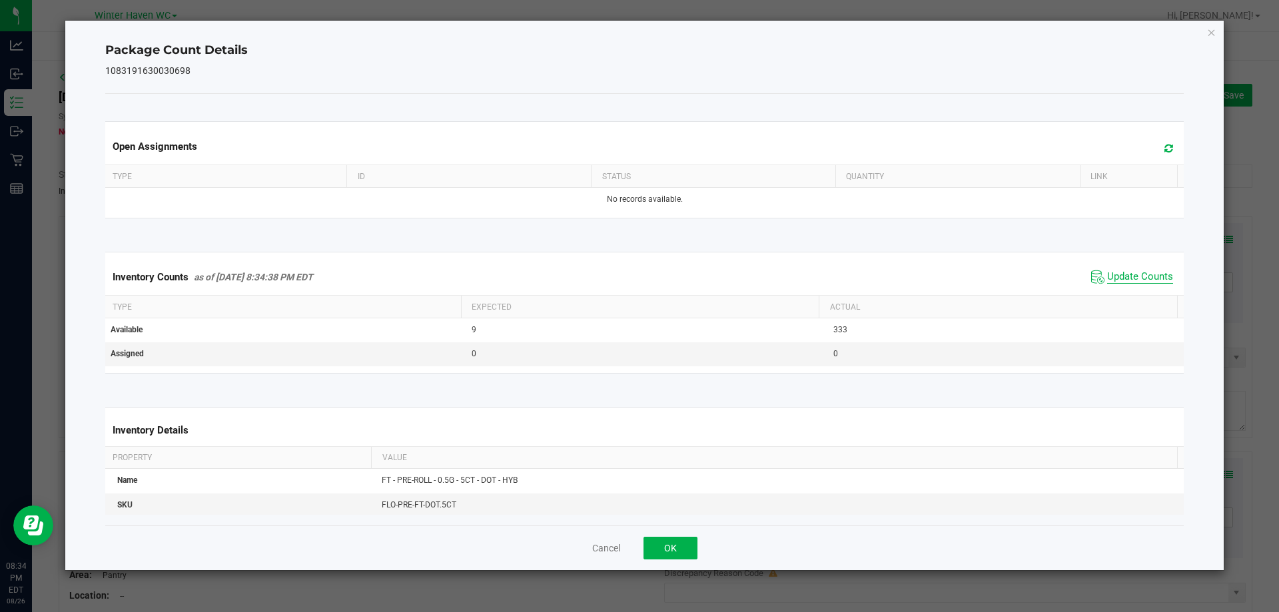
click at [1122, 274] on span "Update Counts" at bounding box center [1140, 276] width 66 height 13
click at [1122, 274] on span "Update Counts" at bounding box center [1140, 276] width 66 height 12
click at [674, 558] on button "OK" at bounding box center [670, 548] width 54 height 23
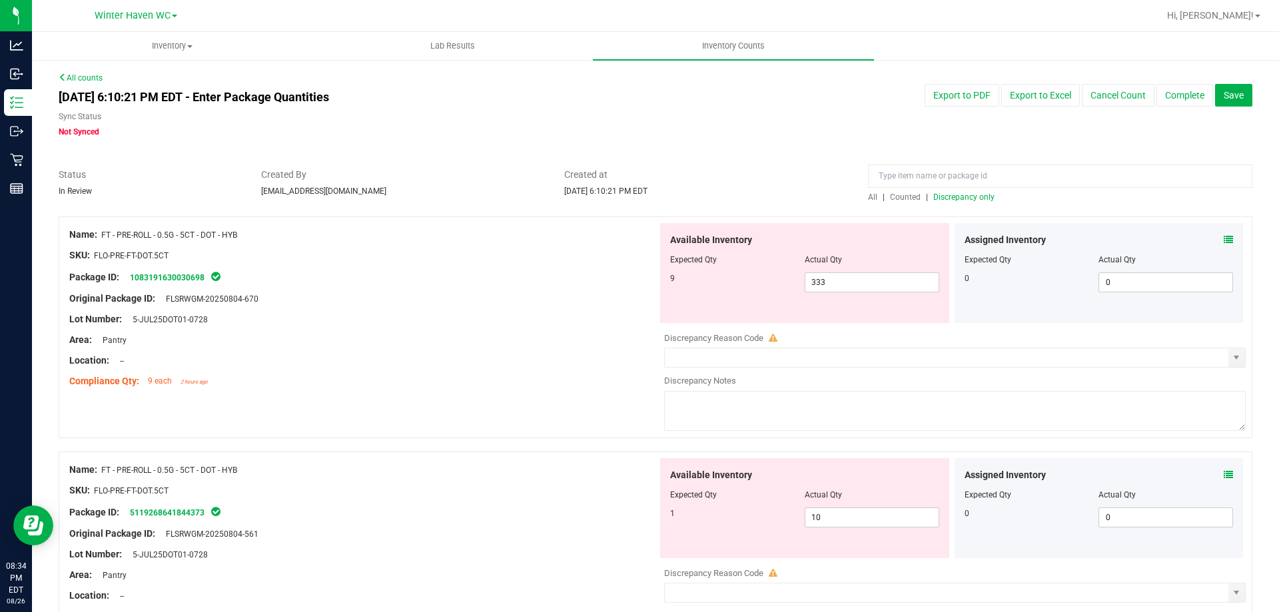
click at [495, 420] on div "Name: FT - PRE-ROLL - 0.5G - 5CT - DOT - HYB SKU: FLO-PRE-FT-DOT.5CT Package ID…" at bounding box center [655, 327] width 1193 height 222
click at [1224, 473] on div "Assigned Inventory Expected Qty Actual Qty 0 0 0" at bounding box center [1098, 508] width 289 height 100
click at [1223, 474] on icon at bounding box center [1227, 474] width 9 height 9
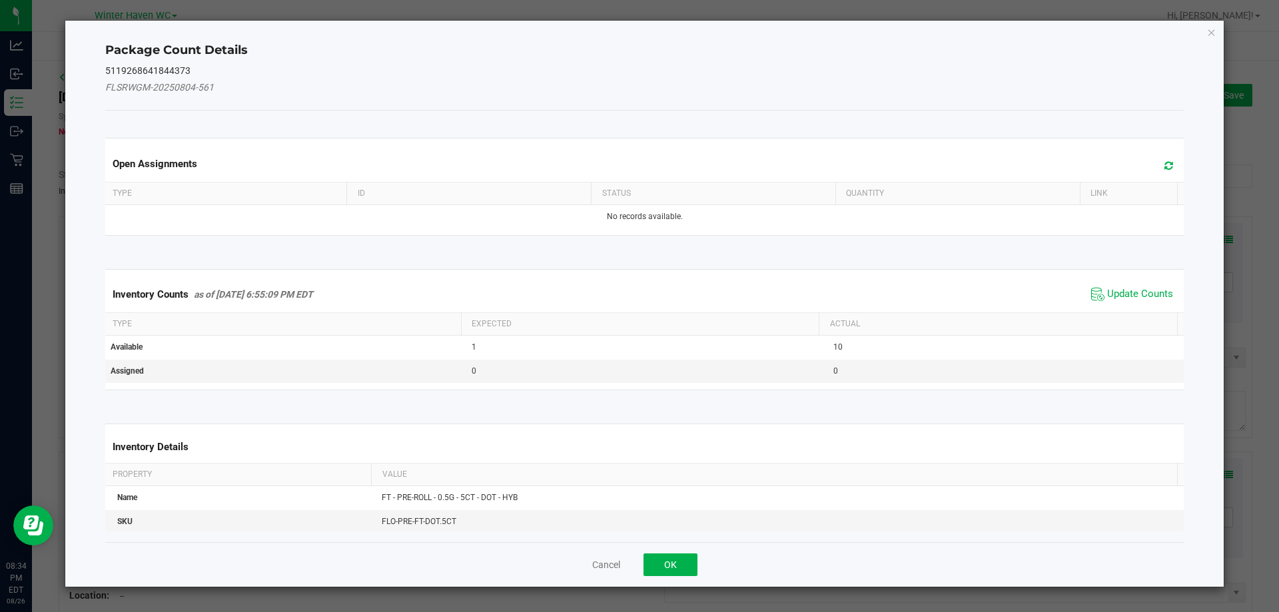
click at [1137, 310] on div "Inventory Counts as of Aug 26, 2025 6:55:09 PM EDT Update Counts" at bounding box center [645, 294] width 1084 height 36
click at [1135, 301] on span "Update Counts" at bounding box center [1132, 294] width 89 height 20
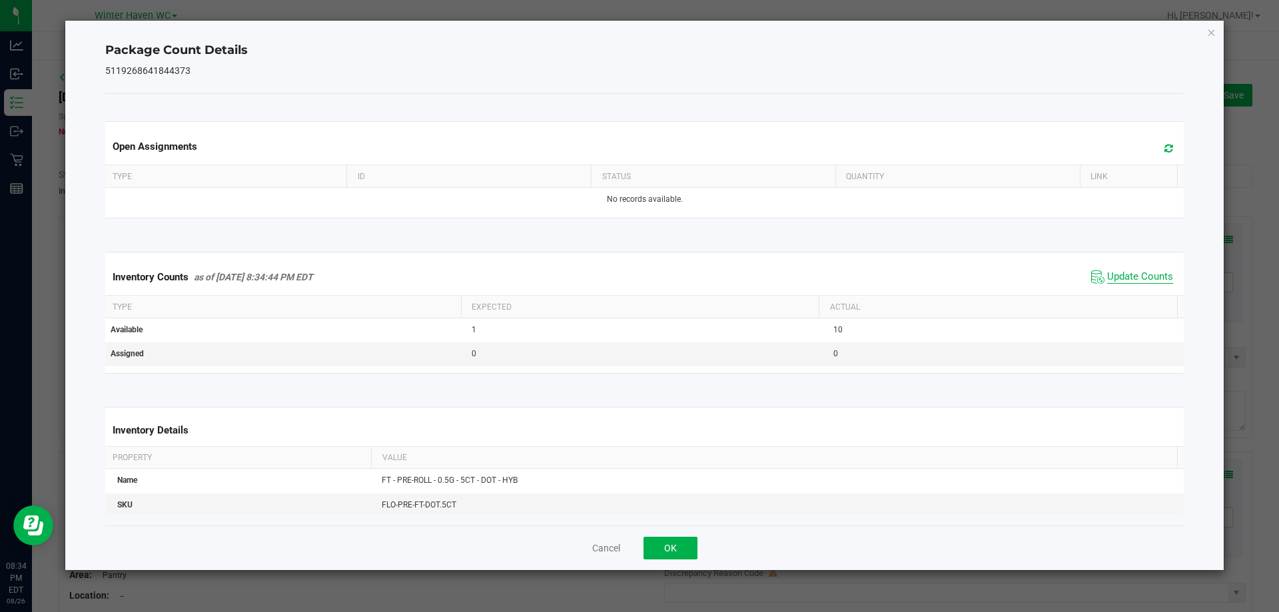
click at [1122, 279] on span "Update Counts" at bounding box center [1140, 276] width 66 height 13
click at [1122, 279] on span "Update Counts" at bounding box center [1140, 276] width 66 height 12
drag, startPoint x: 671, startPoint y: 551, endPoint x: 704, endPoint y: 490, distance: 69.4
click at [671, 552] on button "OK" at bounding box center [670, 548] width 54 height 23
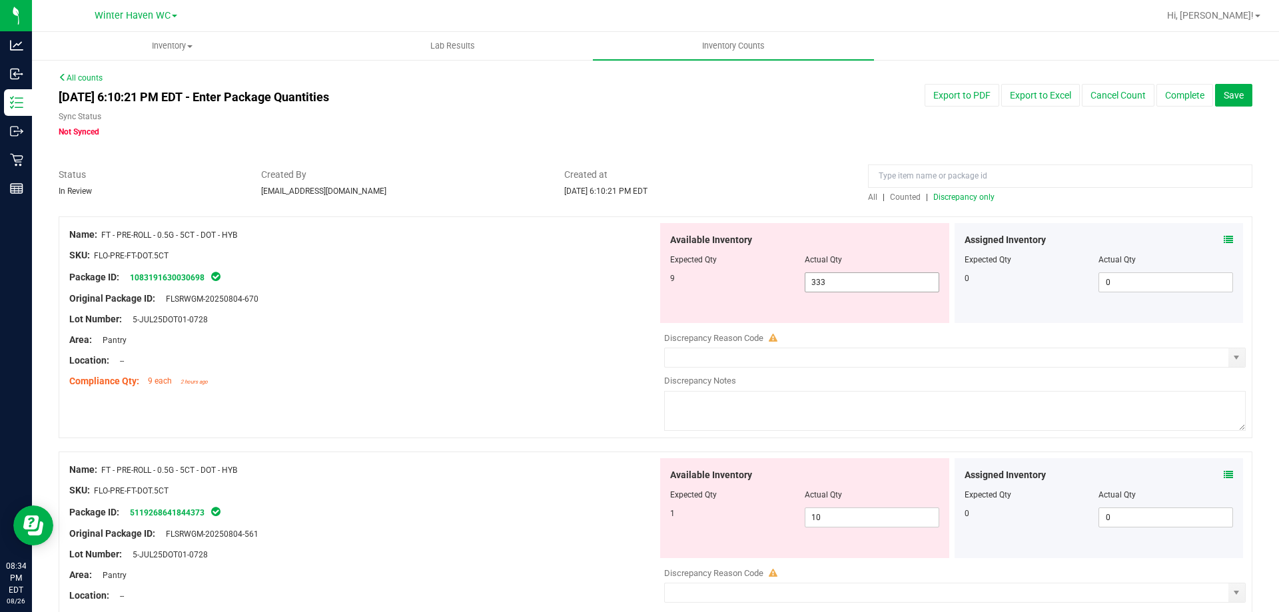
drag, startPoint x: 790, startPoint y: 288, endPoint x: 761, endPoint y: 288, distance: 29.3
click at [762, 288] on div "9 333 333" at bounding box center [804, 282] width 269 height 20
click at [493, 334] on div "Area: Pantry" at bounding box center [363, 340] width 588 height 14
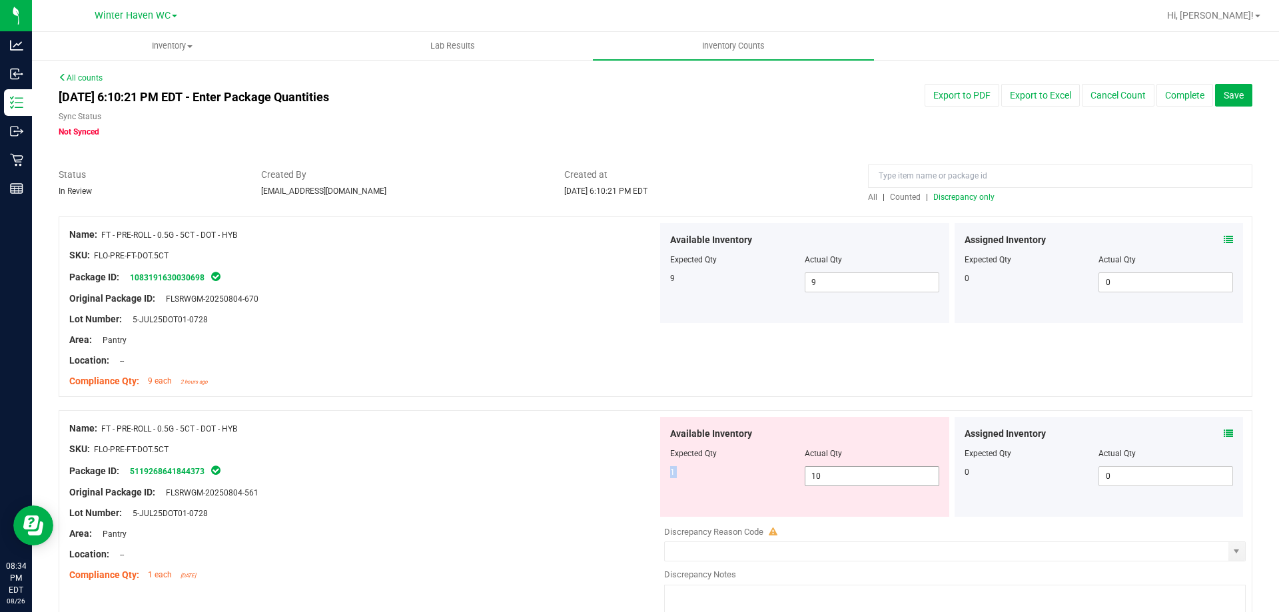
drag, startPoint x: 852, startPoint y: 465, endPoint x: 810, endPoint y: 475, distance: 42.6
click at [810, 475] on div "Available Inventory Expected Qty Actual Qty 1 10 10" at bounding box center [804, 467] width 289 height 100
click at [814, 475] on span "10 10" at bounding box center [871, 476] width 135 height 20
click at [814, 475] on input "10" at bounding box center [871, 476] width 133 height 19
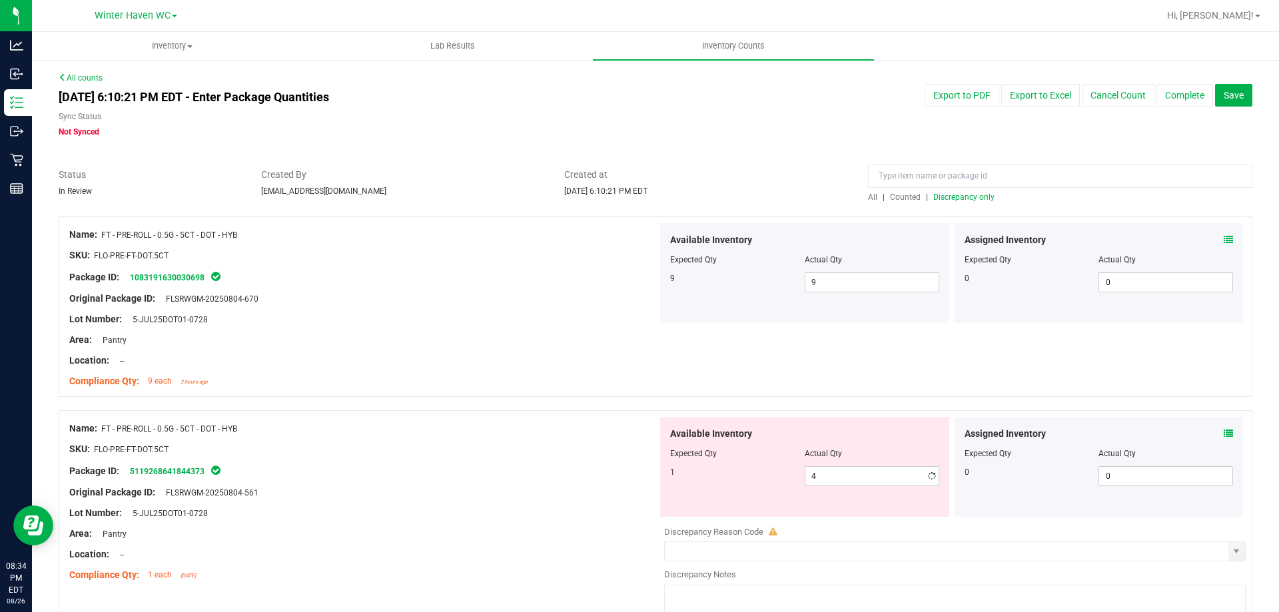
drag, startPoint x: 501, startPoint y: 456, endPoint x: 721, endPoint y: 396, distance: 227.0
click at [503, 453] on ng-container "SKU: FLO-PRE-FT-DOT.5CT" at bounding box center [363, 452] width 588 height 21
drag, startPoint x: 830, startPoint y: 467, endPoint x: 730, endPoint y: 477, distance: 100.3
click at [730, 477] on div "1 4 4" at bounding box center [804, 476] width 269 height 20
drag, startPoint x: 595, startPoint y: 476, endPoint x: 755, endPoint y: 412, distance: 172.1
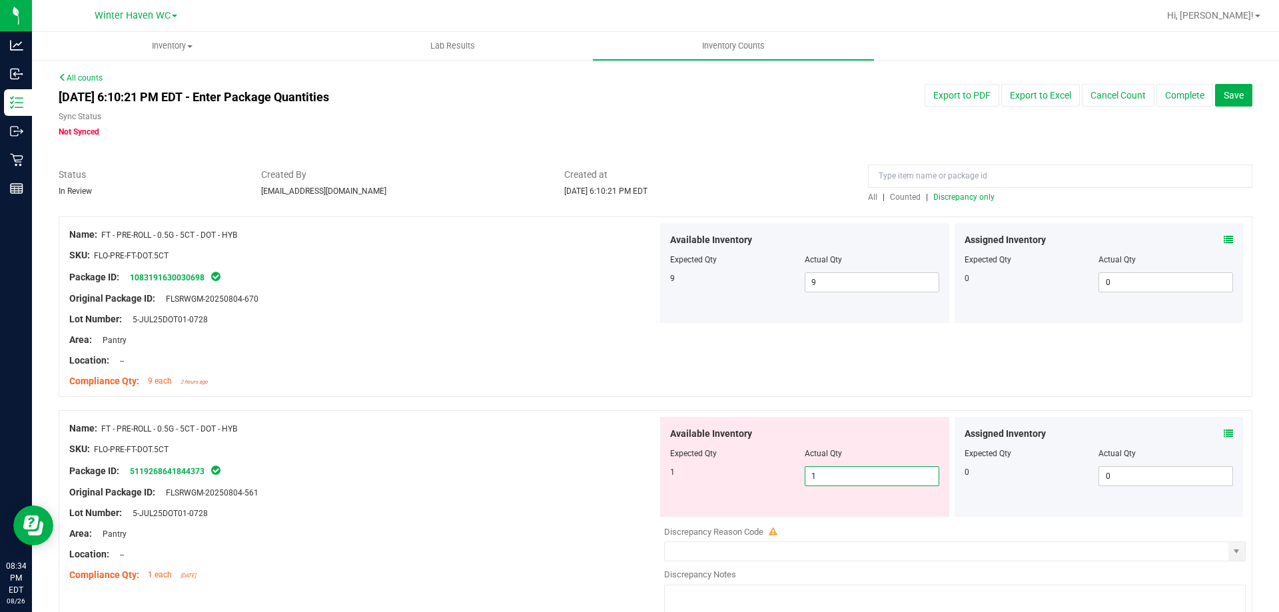
click at [595, 471] on div "Package ID: 5119268641844373" at bounding box center [363, 471] width 588 height 16
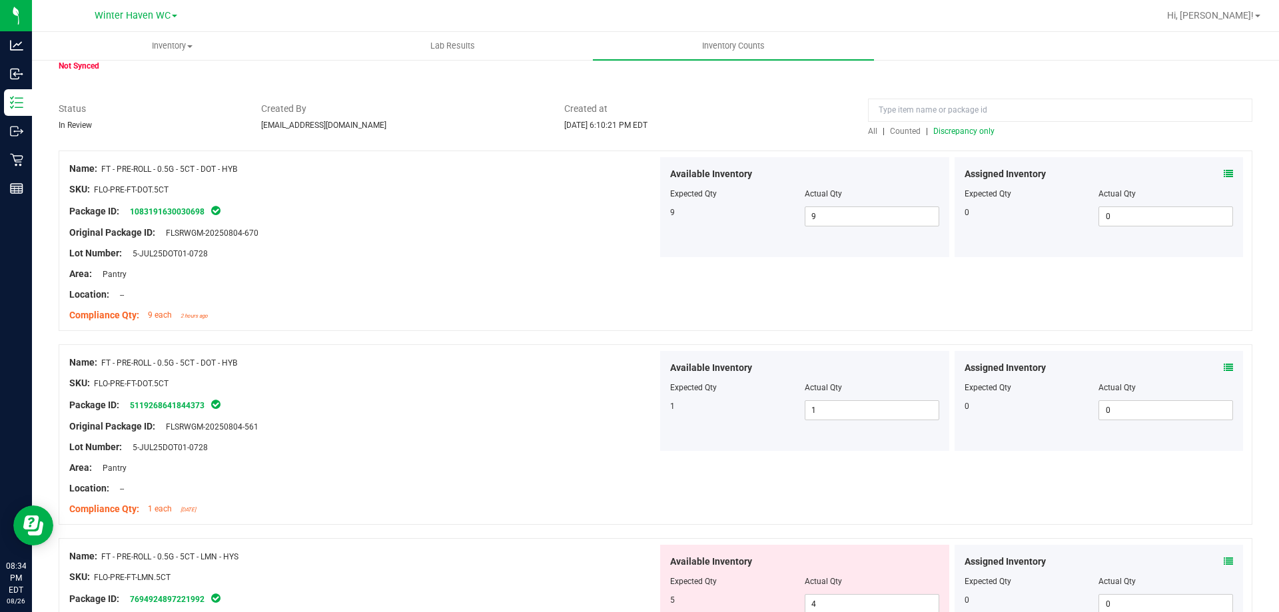
scroll to position [266, 0]
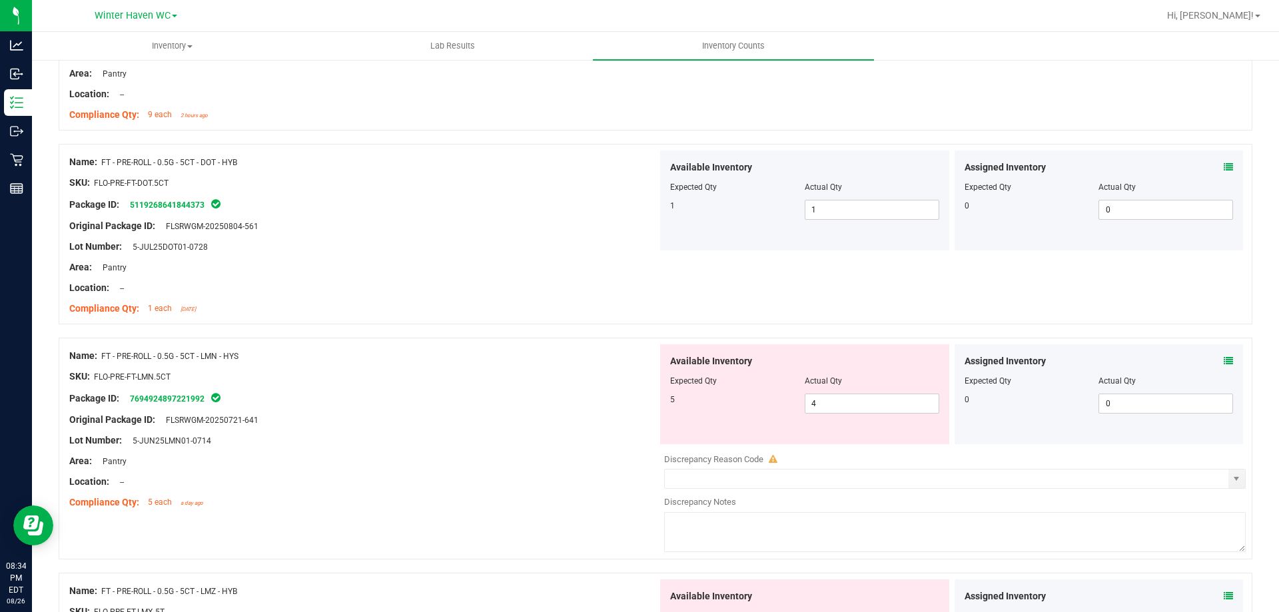
click at [1223, 363] on icon at bounding box center [1227, 360] width 9 height 9
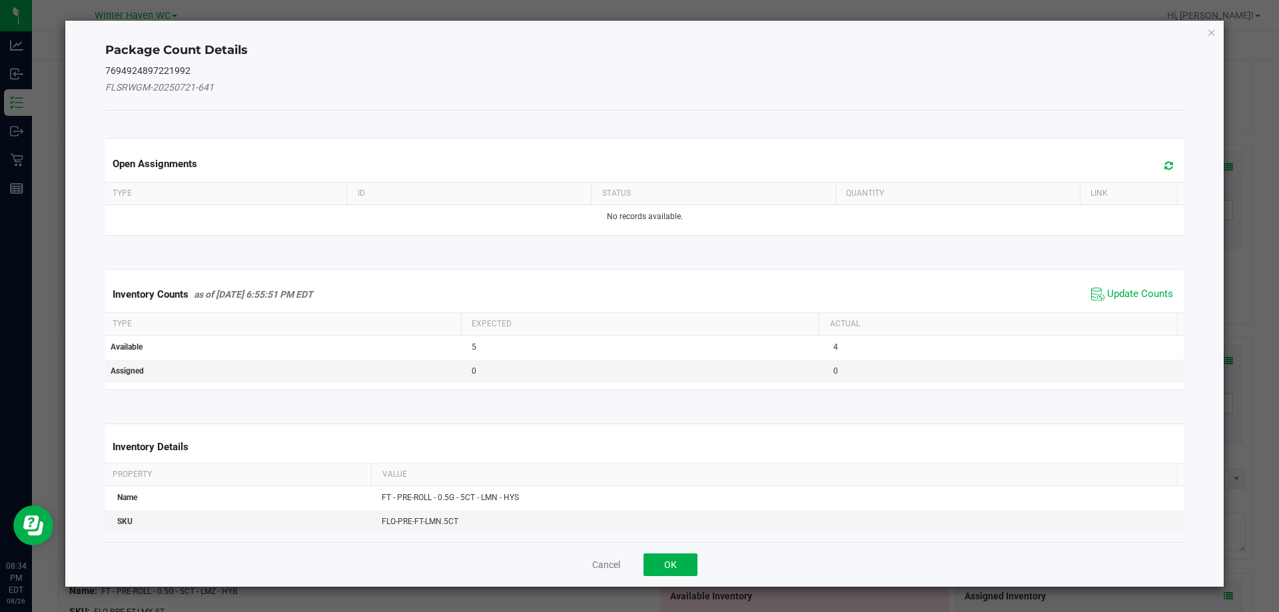
click at [1122, 276] on div "Inventory Counts as of Aug 26, 2025 6:55:51 PM EDT Update Counts" at bounding box center [645, 294] width 1084 height 36
click at [1121, 294] on span "Update Counts" at bounding box center [1140, 294] width 66 height 13
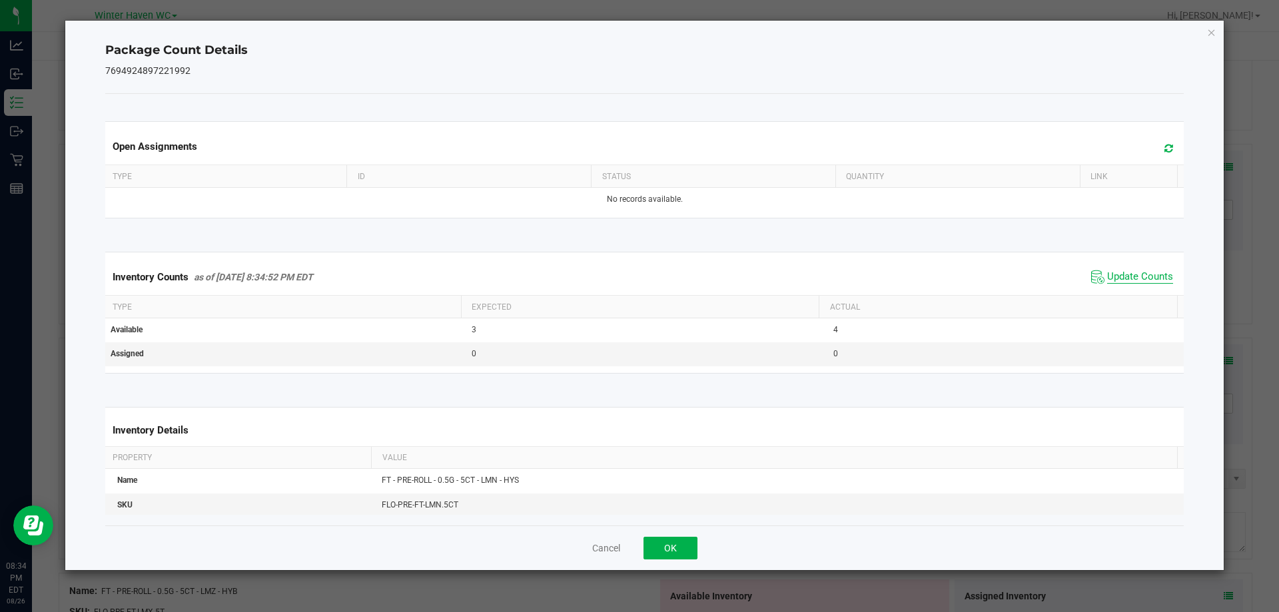
click at [1113, 278] on span "Update Counts" at bounding box center [1140, 276] width 66 height 13
click at [1113, 278] on span "Update Counts" at bounding box center [1140, 276] width 66 height 12
drag, startPoint x: 657, startPoint y: 545, endPoint x: 707, endPoint y: 501, distance: 66.6
click at [658, 545] on button "OK" at bounding box center [670, 548] width 54 height 23
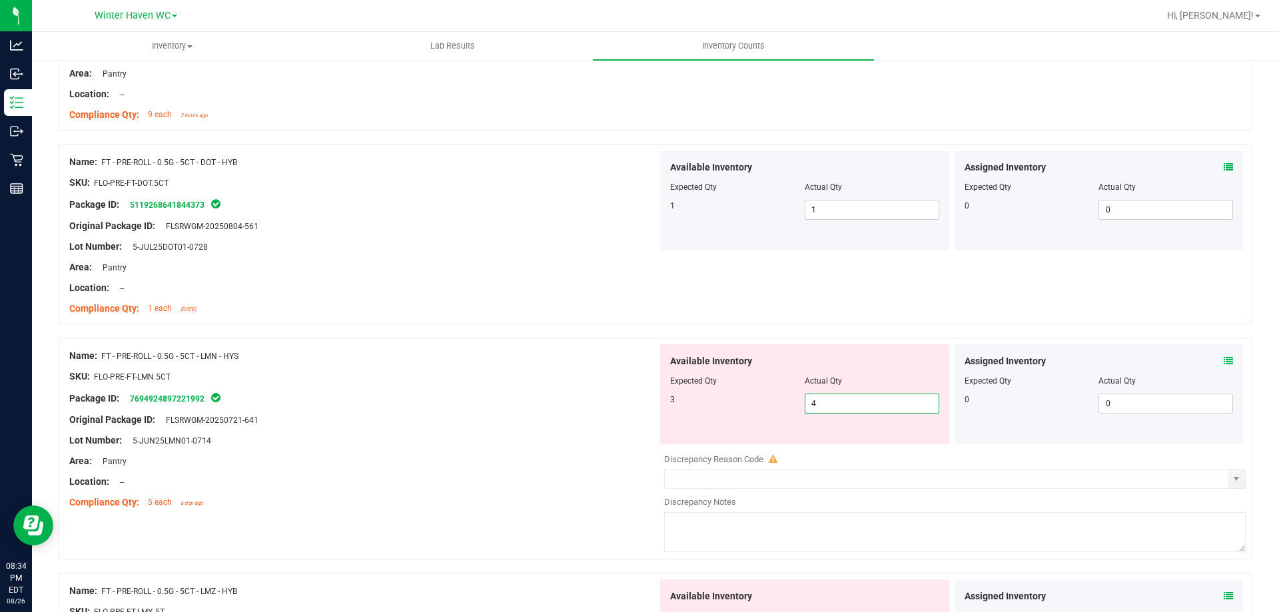
drag, startPoint x: 818, startPoint y: 406, endPoint x: 788, endPoint y: 407, distance: 30.0
click at [790, 407] on div "3 4 4" at bounding box center [804, 404] width 269 height 20
drag, startPoint x: 838, startPoint y: 399, endPoint x: 535, endPoint y: 428, distance: 304.4
click at [737, 408] on div "3 4 34" at bounding box center [804, 404] width 269 height 20
click at [533, 427] on div at bounding box center [363, 430] width 588 height 7
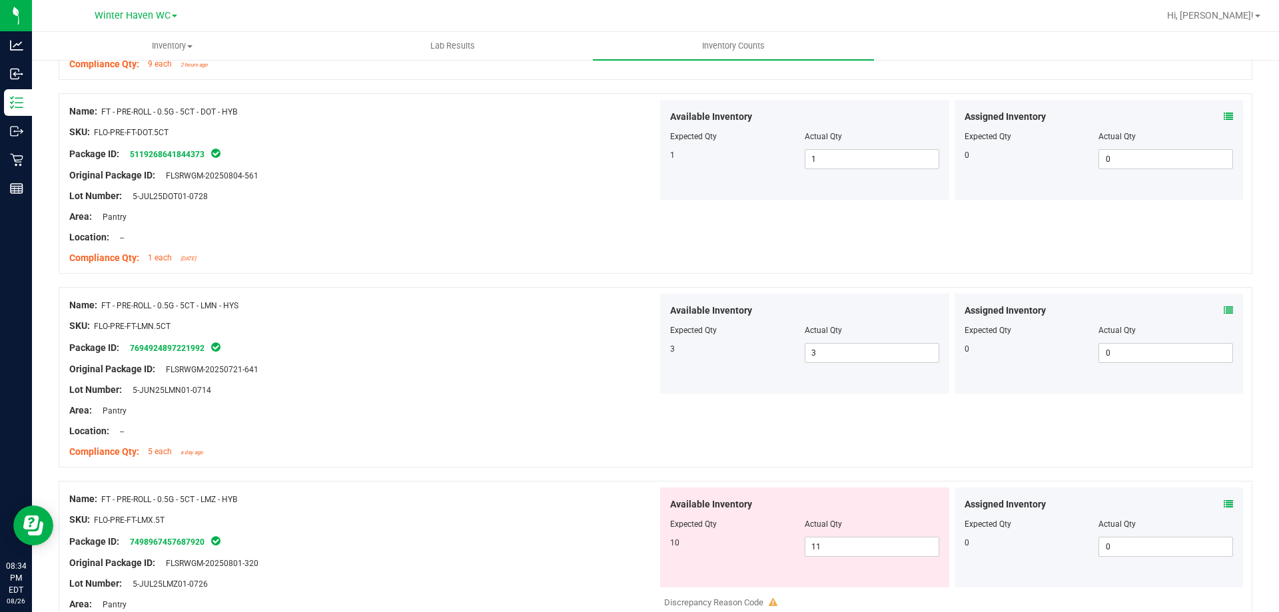
scroll to position [400, 0]
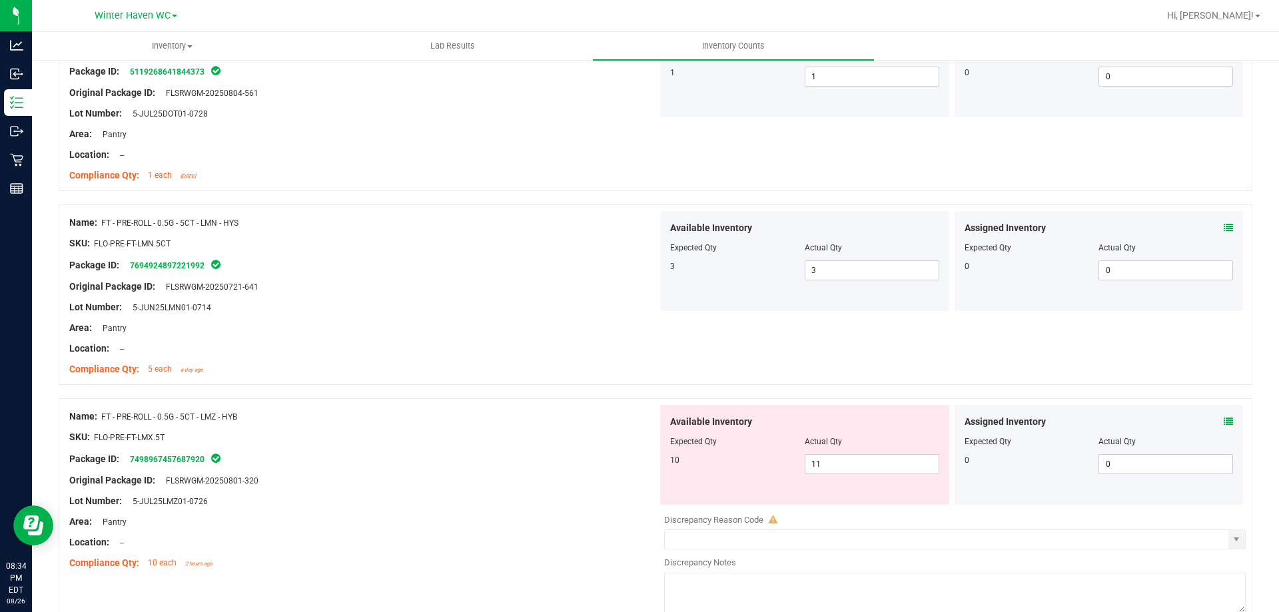
click at [1212, 422] on div "Assigned Inventory" at bounding box center [1098, 422] width 269 height 14
click at [1223, 420] on icon at bounding box center [1227, 421] width 9 height 9
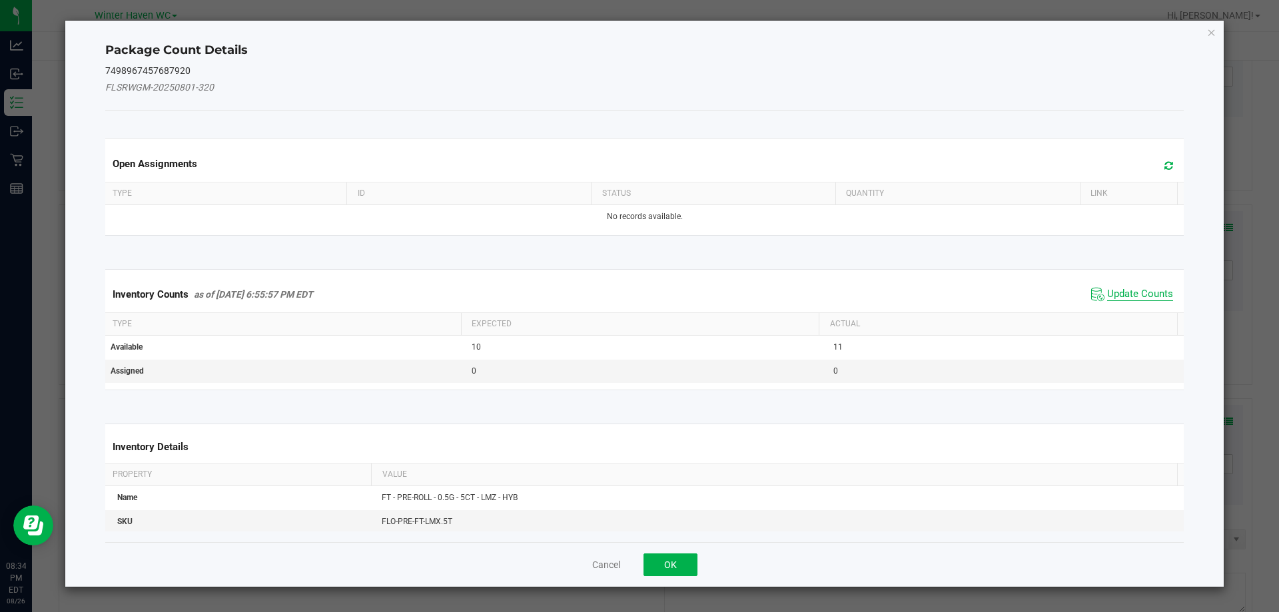
drag, startPoint x: 1129, startPoint y: 282, endPoint x: 1125, endPoint y: 291, distance: 10.1
click at [1127, 283] on div "Inventory Counts as of Aug 26, 2025 6:55:57 PM EDT Update Counts" at bounding box center [645, 294] width 1084 height 36
click at [1123, 291] on span "Update Counts" at bounding box center [1140, 294] width 66 height 13
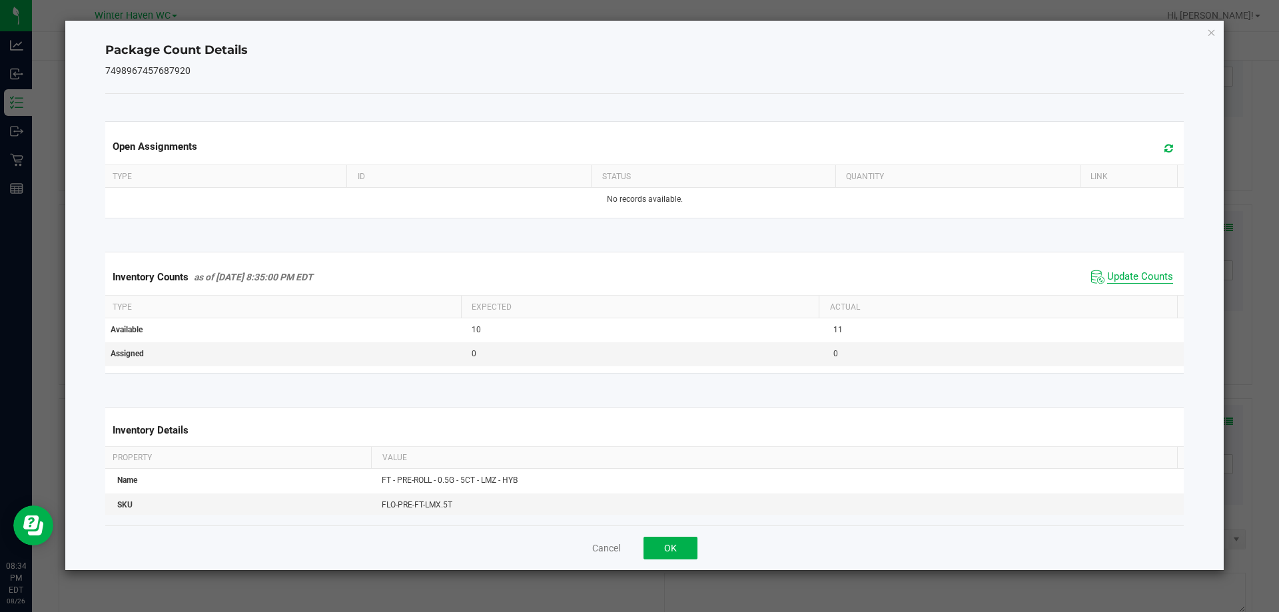
click at [1117, 278] on span "Update Counts" at bounding box center [1140, 276] width 66 height 13
click at [1117, 278] on span "Update Counts" at bounding box center [1140, 276] width 66 height 12
click at [671, 545] on button "OK" at bounding box center [670, 548] width 54 height 23
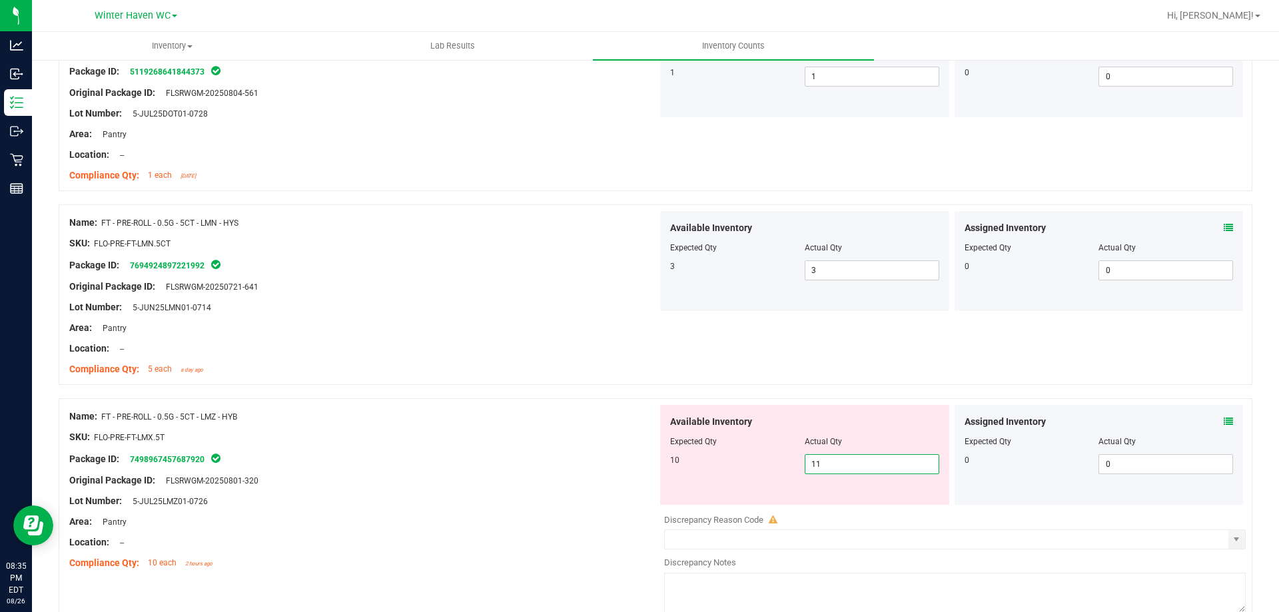
drag, startPoint x: 862, startPoint y: 463, endPoint x: 785, endPoint y: 467, distance: 76.7
click at [785, 466] on div "10 11 11" at bounding box center [804, 464] width 269 height 20
click at [630, 454] on div "Package ID: 7498967457687920" at bounding box center [363, 459] width 588 height 16
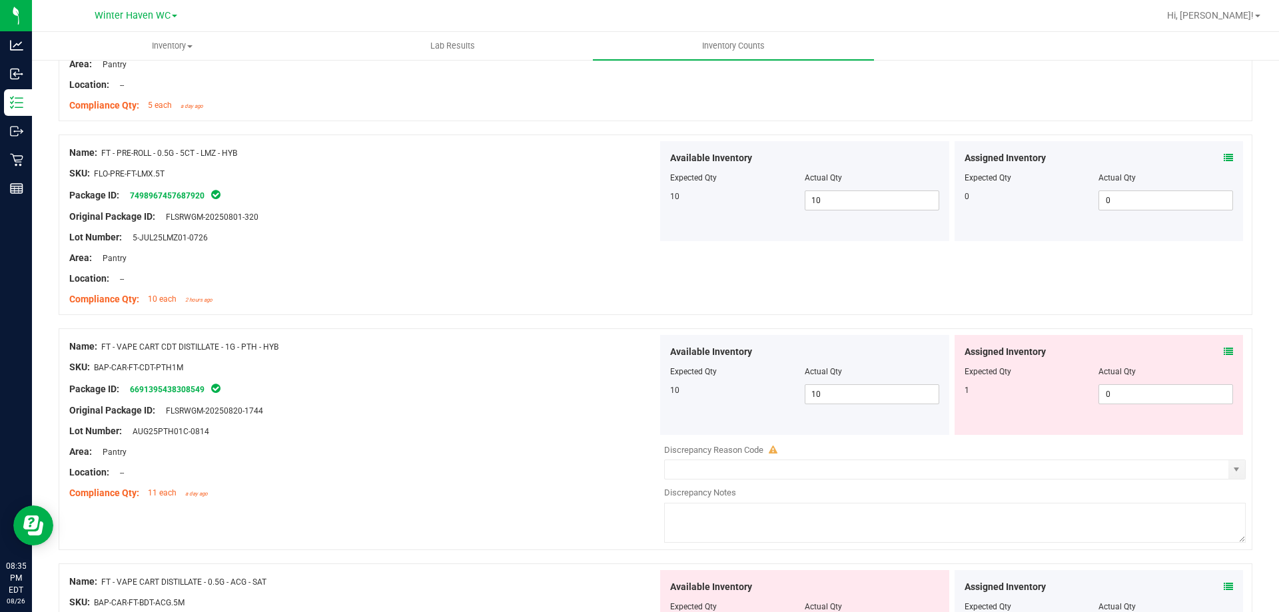
scroll to position [666, 0]
click at [1218, 341] on div "Assigned Inventory Expected Qty Actual Qty 1 0 0" at bounding box center [1098, 382] width 289 height 100
click at [1223, 342] on span at bounding box center [1227, 349] width 9 height 14
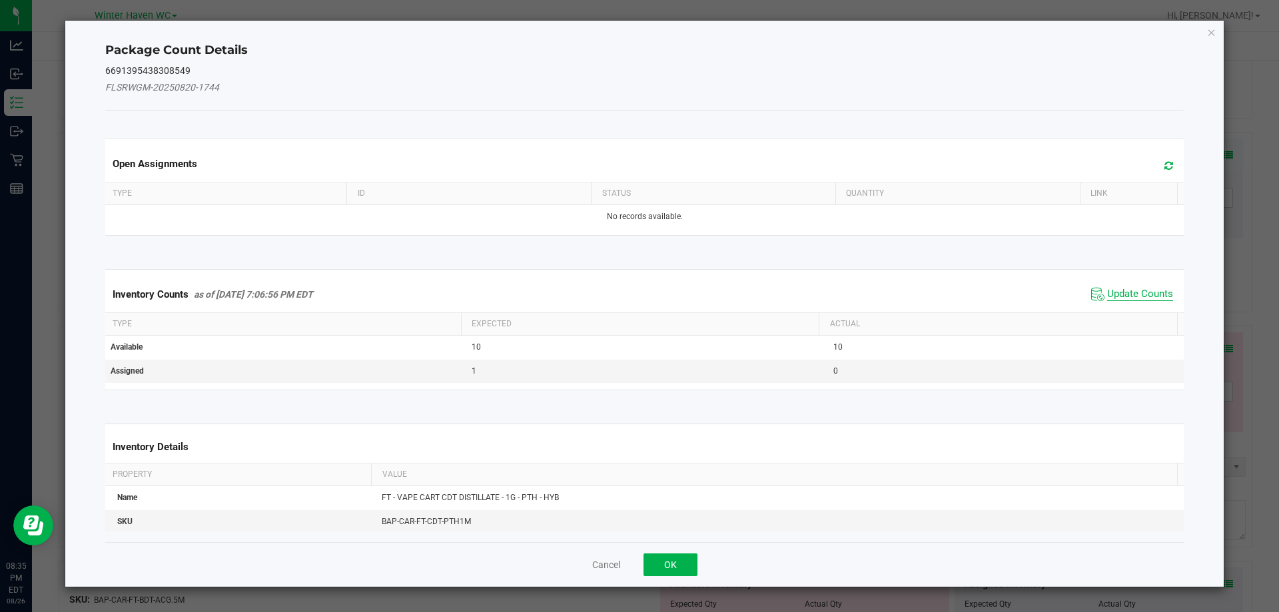
click at [1145, 290] on span "Update Counts" at bounding box center [1140, 294] width 66 height 13
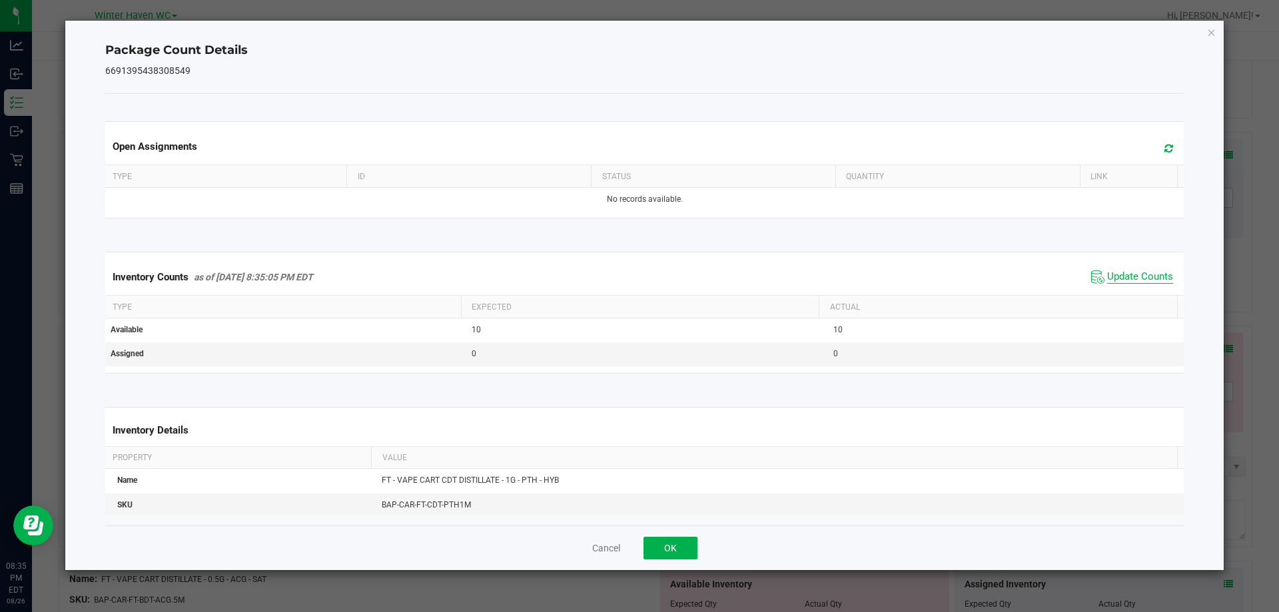
click at [1123, 277] on span "Update Counts" at bounding box center [1140, 276] width 66 height 13
click at [1123, 277] on span "Update Counts" at bounding box center [1140, 276] width 66 height 12
click at [669, 535] on div "Cancel OK" at bounding box center [644, 547] width 1079 height 45
drag, startPoint x: 657, startPoint y: 551, endPoint x: 626, endPoint y: 511, distance: 50.3
click at [657, 545] on button "OK" at bounding box center [670, 548] width 54 height 23
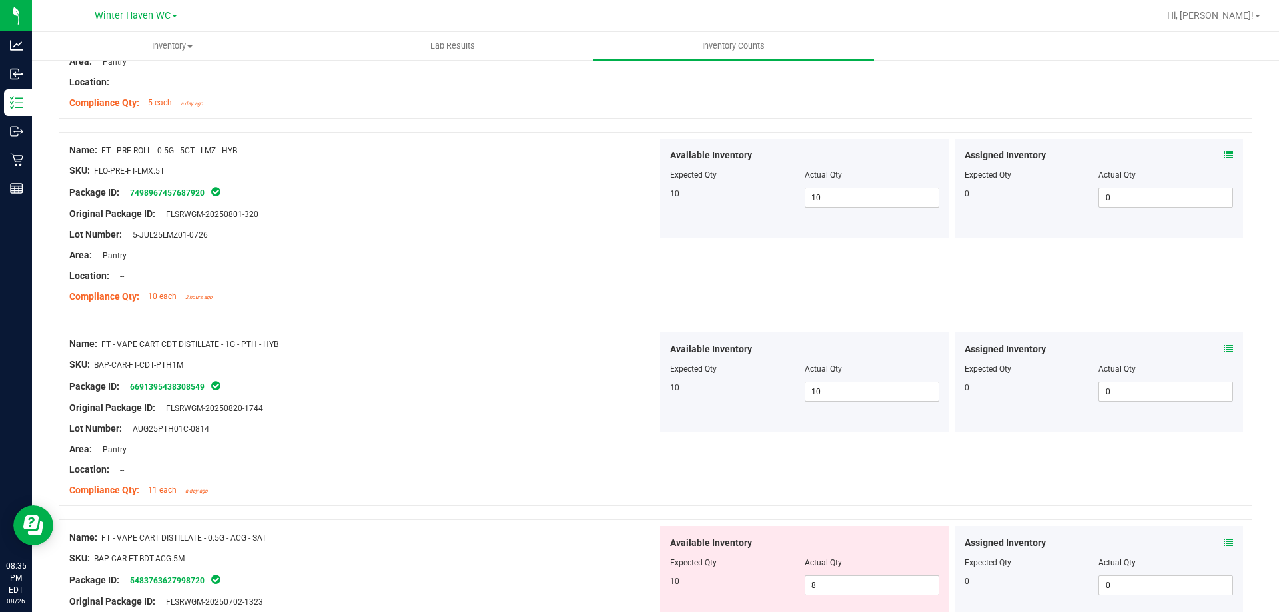
drag, startPoint x: 601, startPoint y: 476, endPoint x: 773, endPoint y: 428, distance: 177.7
click at [604, 473] on div "Name: FT - VAPE CART CDT DISTILLATE - 1G - PTH - HYB SKU: BAP-CAR-FT-CDT-PTH1M …" at bounding box center [363, 417] width 588 height 170
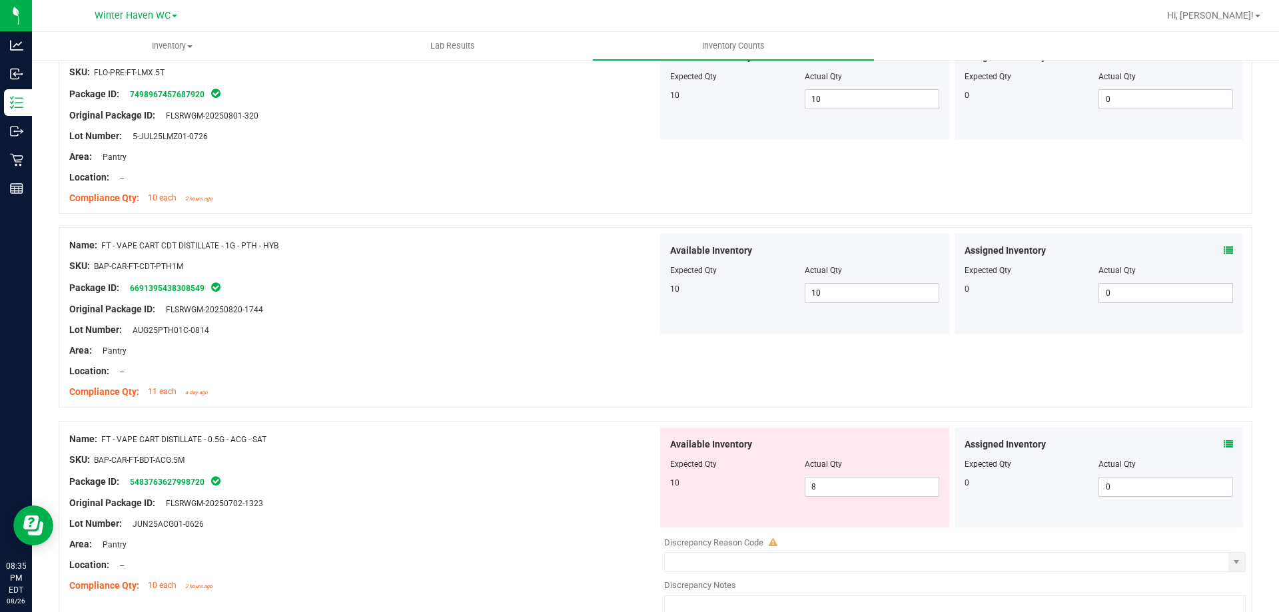
scroll to position [866, 0]
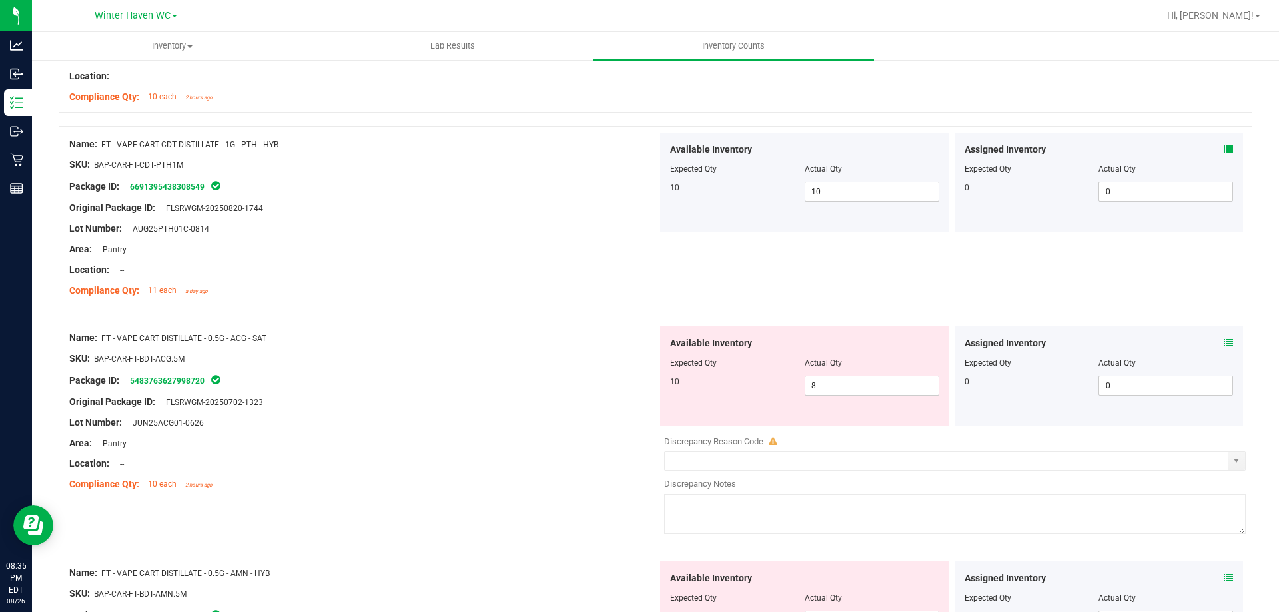
click at [1223, 342] on icon at bounding box center [1227, 342] width 9 height 9
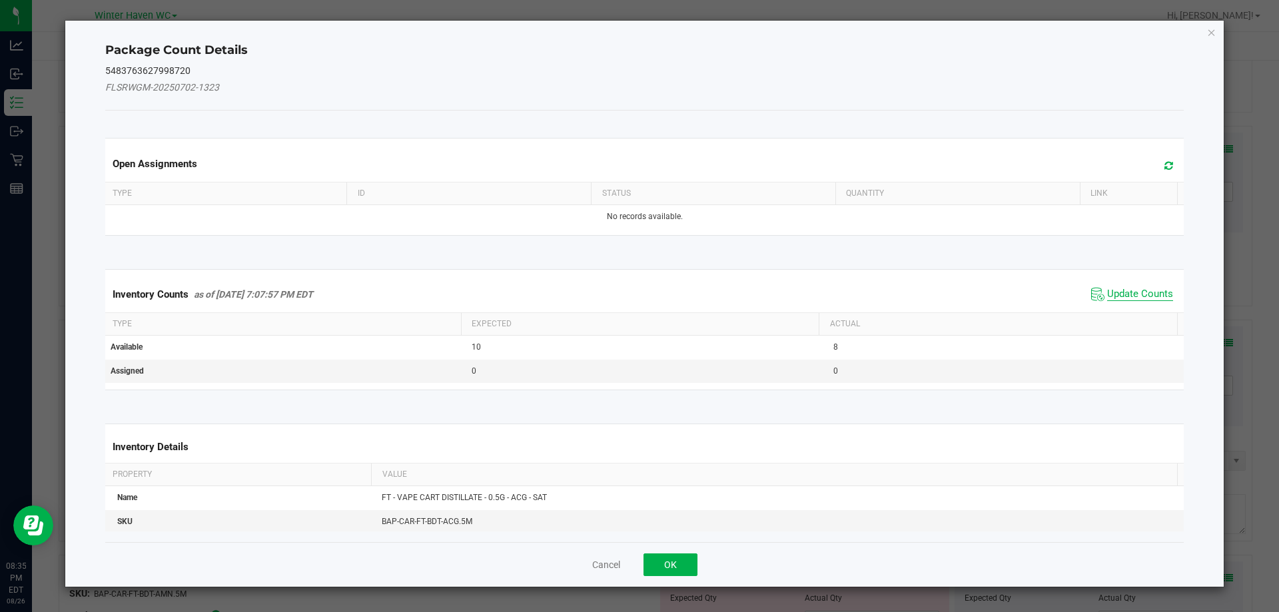
drag, startPoint x: 1155, startPoint y: 299, endPoint x: 1143, endPoint y: 294, distance: 13.1
click at [1151, 298] on span "Update Counts" at bounding box center [1140, 294] width 66 height 13
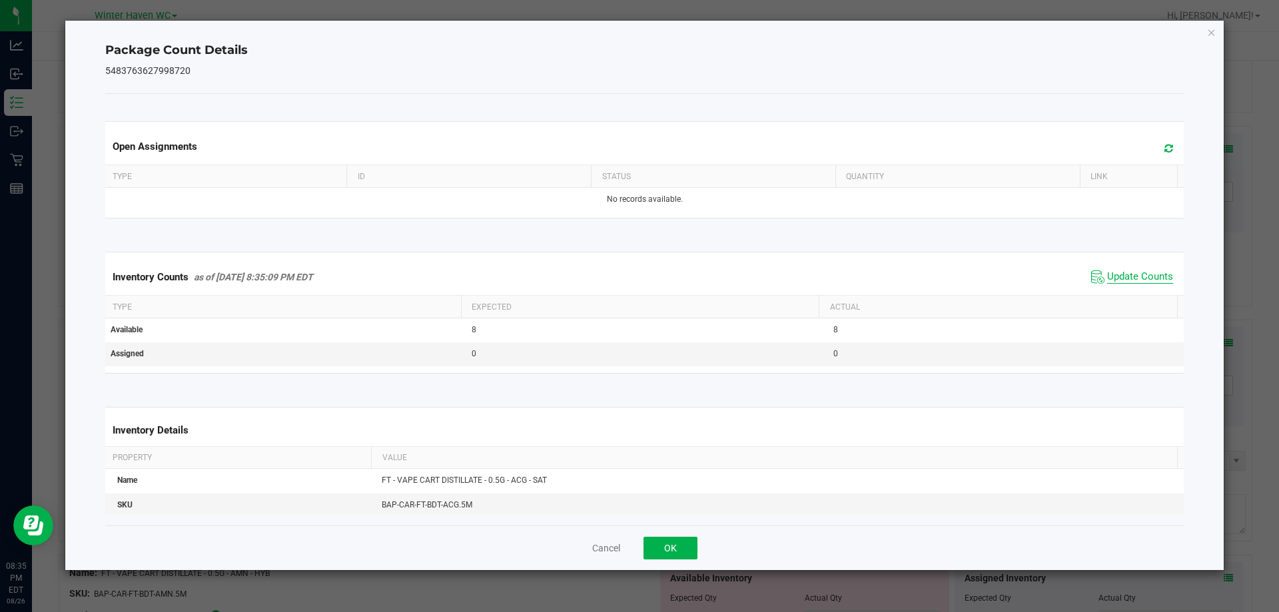
click at [1113, 277] on span "Update Counts" at bounding box center [1140, 276] width 66 height 13
click at [1112, 277] on span "Update Counts" at bounding box center [1140, 276] width 66 height 13
click at [681, 544] on button "OK" at bounding box center [670, 548] width 54 height 23
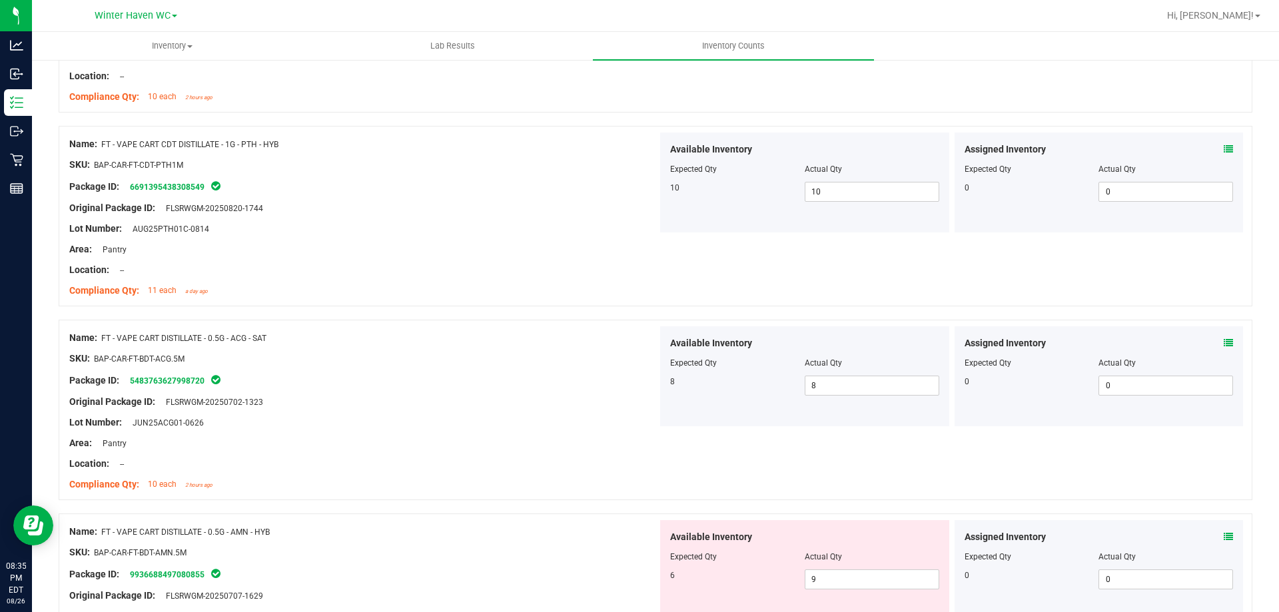
drag, startPoint x: 645, startPoint y: 477, endPoint x: 679, endPoint y: 462, distance: 37.9
click at [645, 477] on div "Compliance Qty: 10 each 2 hours ago" at bounding box center [363, 484] width 588 height 14
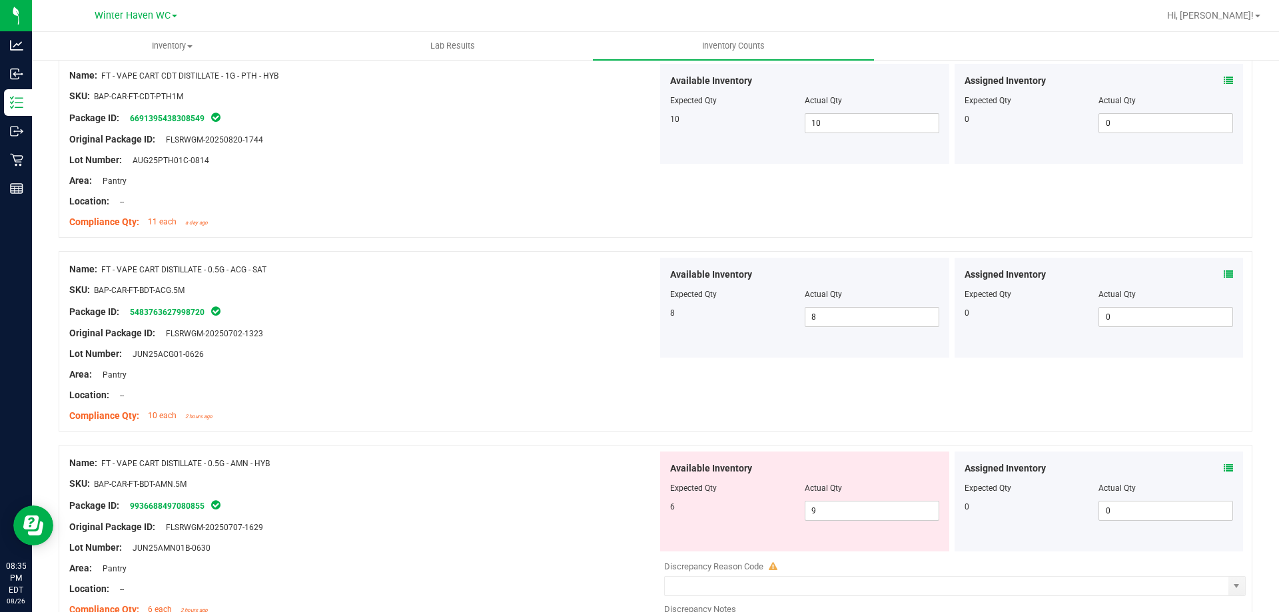
scroll to position [999, 0]
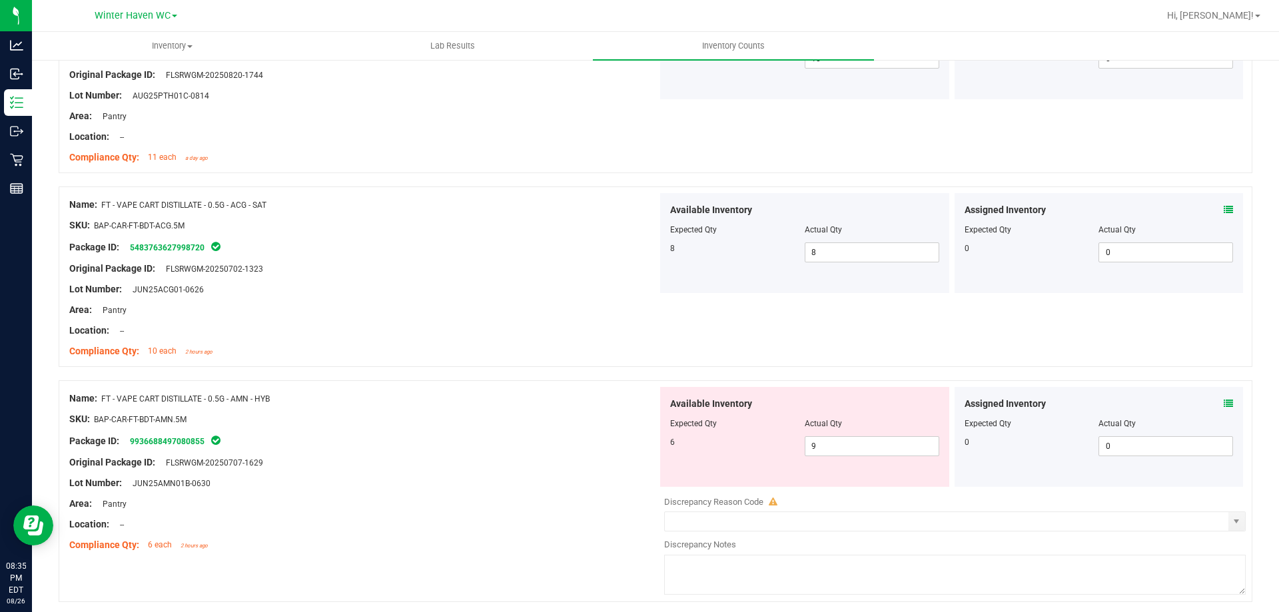
click at [1223, 404] on icon at bounding box center [1227, 403] width 9 height 9
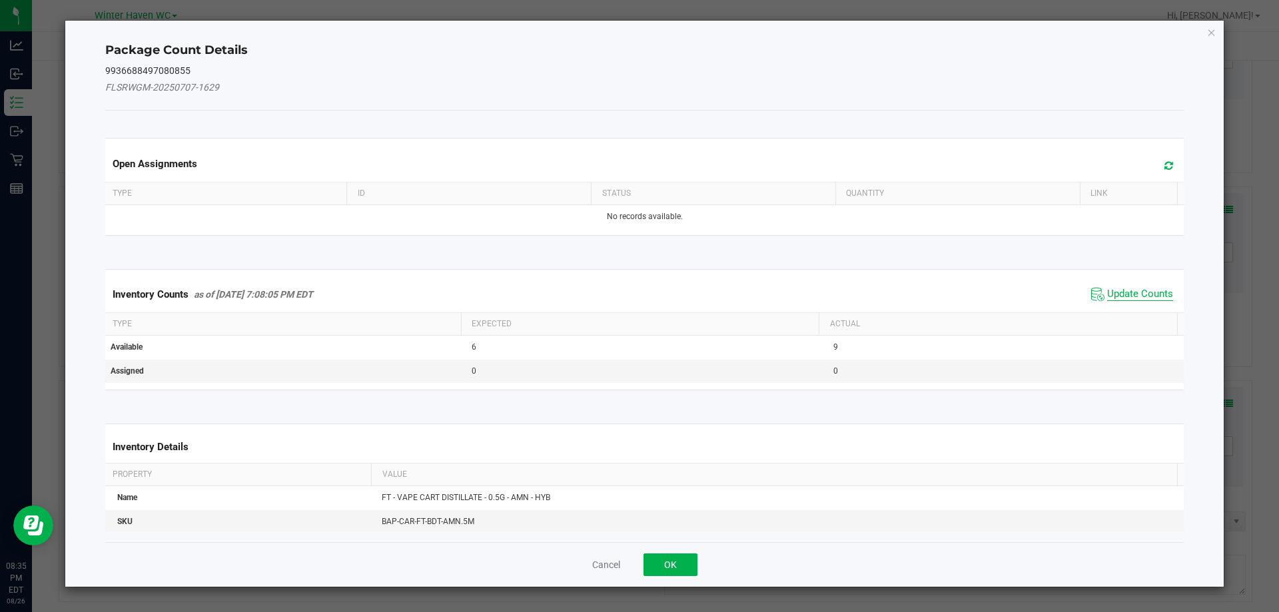
click at [1124, 292] on span "Update Counts" at bounding box center [1140, 294] width 66 height 13
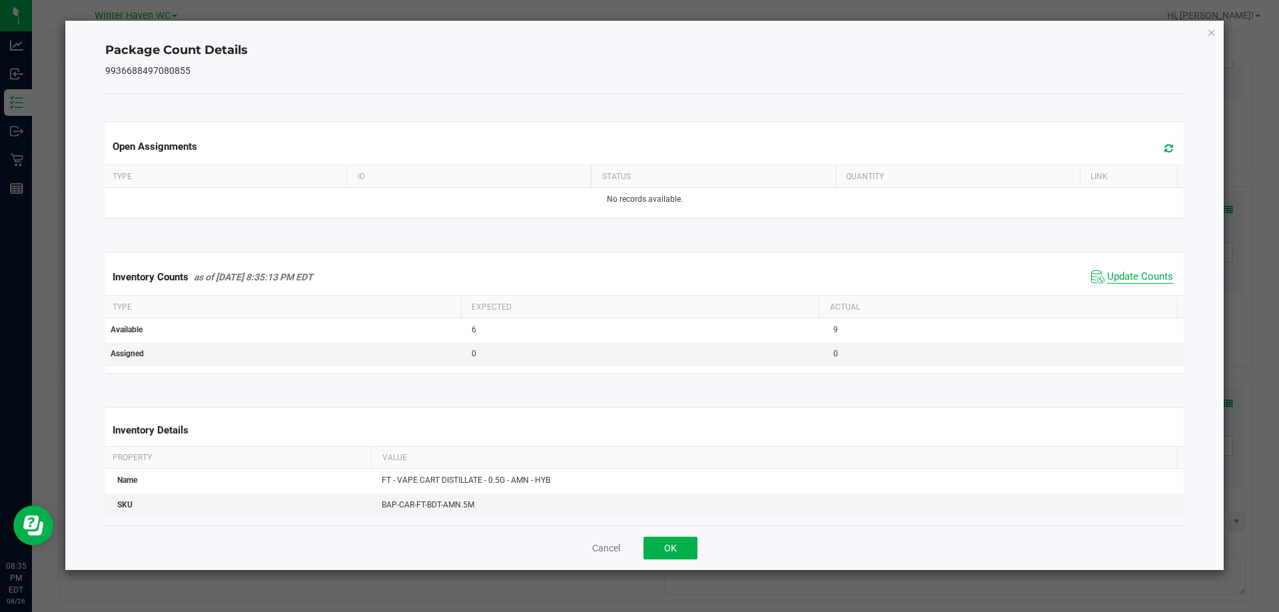
click at [1121, 280] on span "Update Counts" at bounding box center [1140, 276] width 66 height 13
click at [1121, 279] on span "Update Counts" at bounding box center [1140, 276] width 66 height 12
click at [679, 545] on button "OK" at bounding box center [670, 548] width 54 height 23
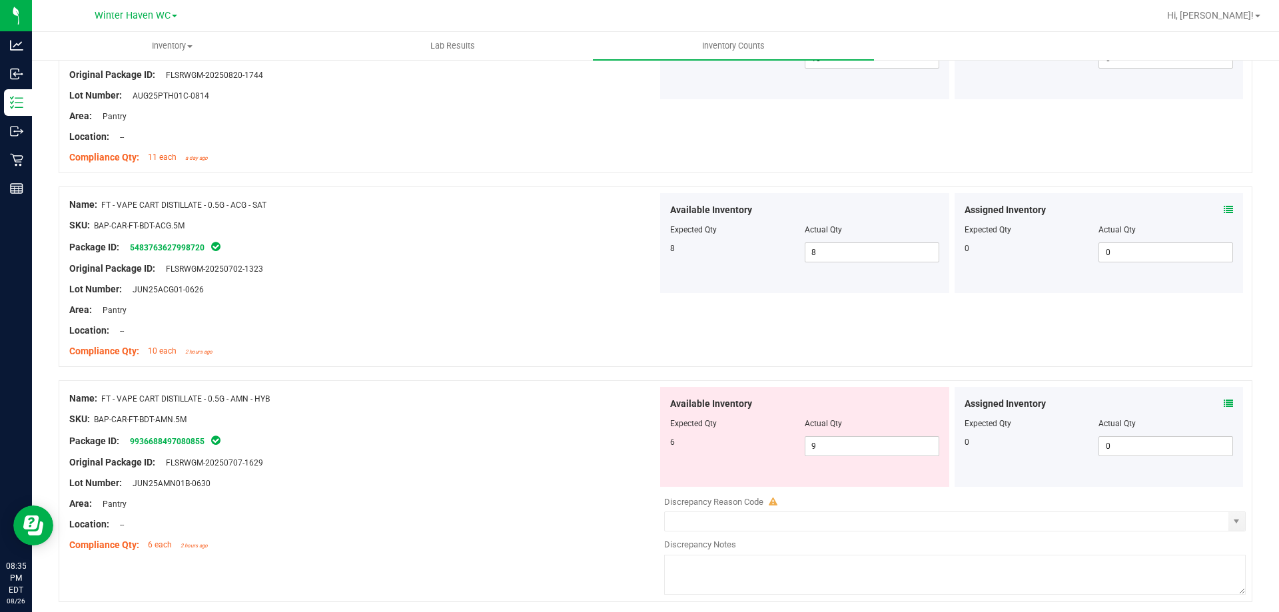
click at [624, 501] on div "Area: Pantry" at bounding box center [363, 504] width 588 height 14
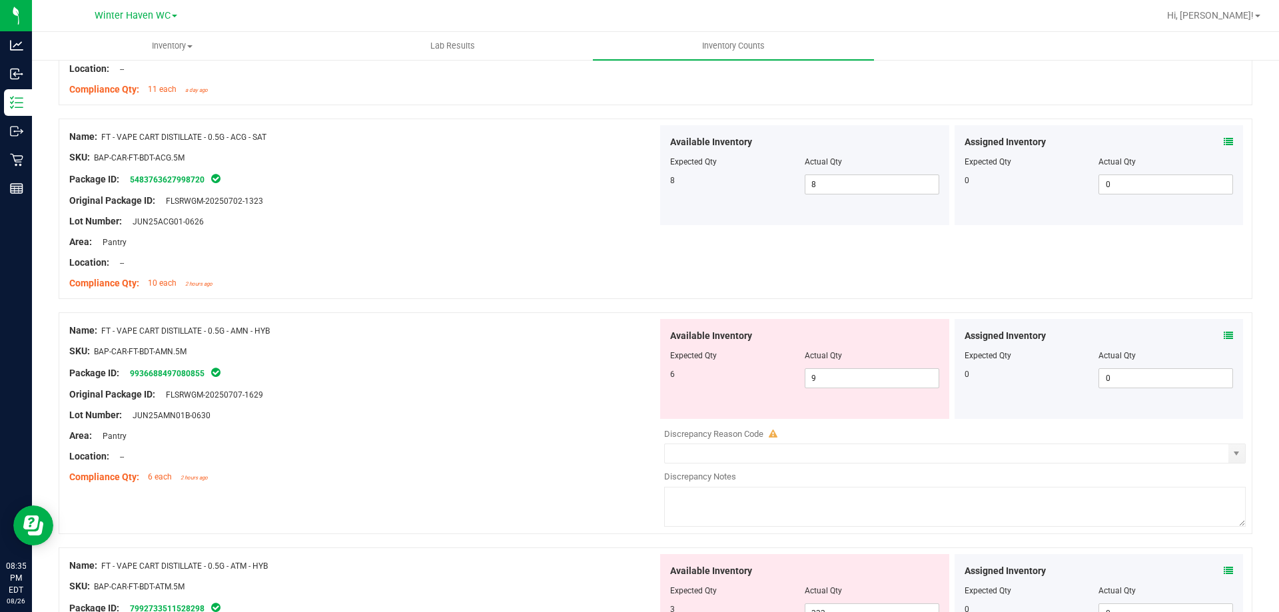
scroll to position [1132, 0]
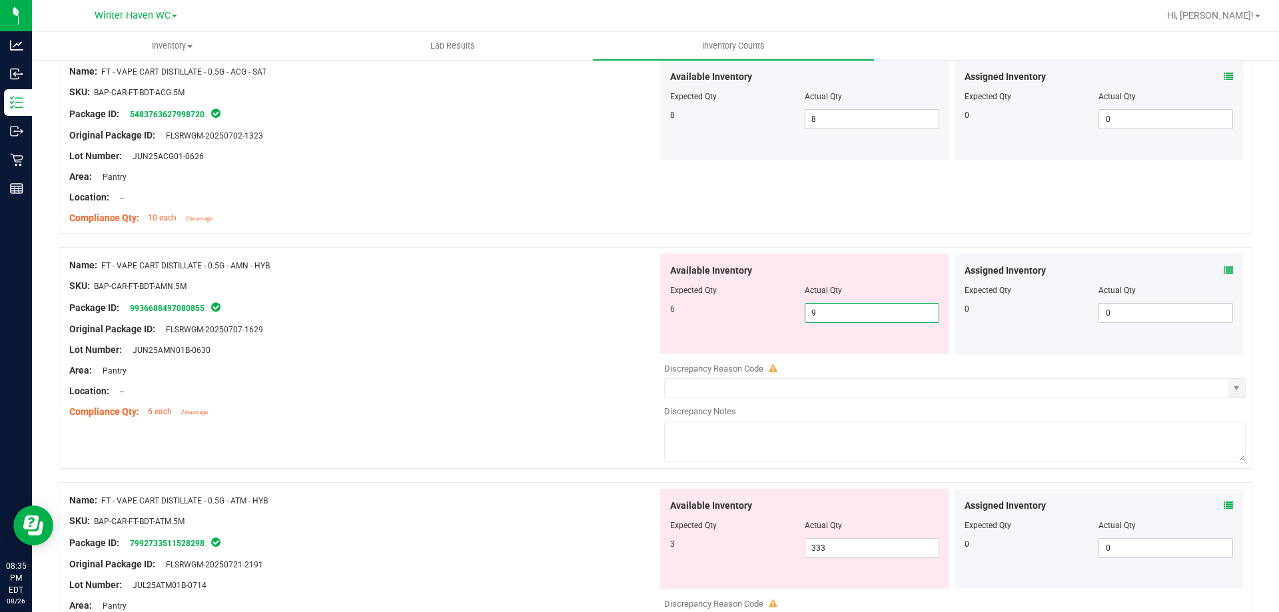
drag, startPoint x: 800, startPoint y: 312, endPoint x: 782, endPoint y: 309, distance: 17.5
click at [783, 309] on div "6 9 9" at bounding box center [804, 313] width 269 height 20
click at [471, 336] on div at bounding box center [363, 339] width 588 height 7
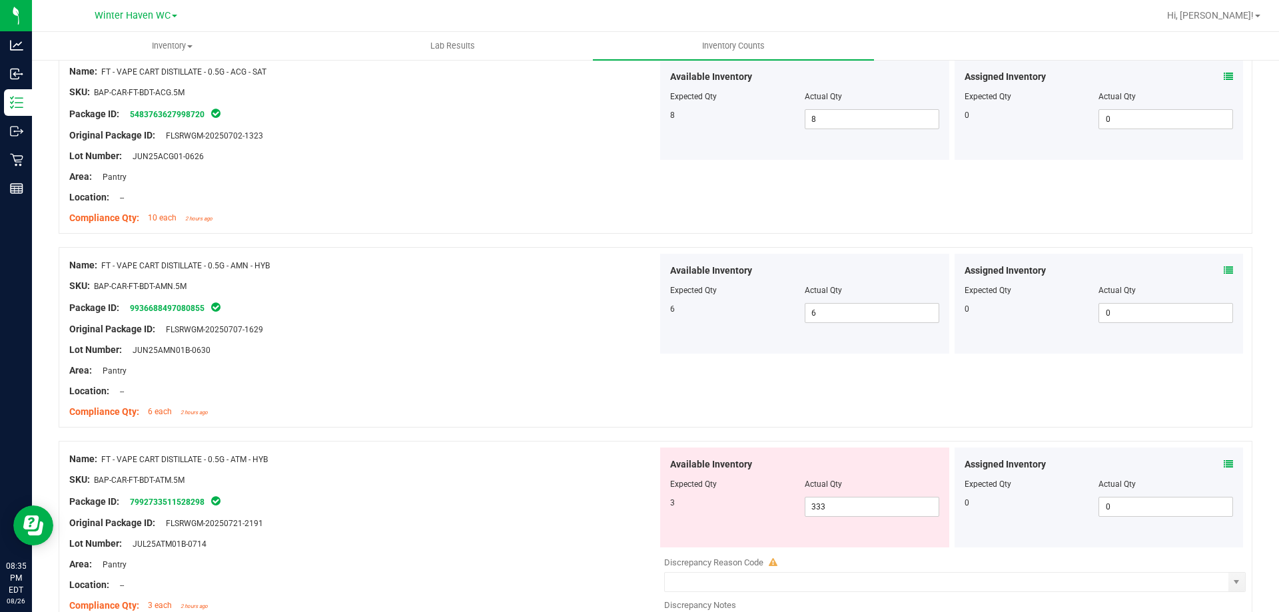
click at [1223, 460] on icon at bounding box center [1227, 464] width 9 height 9
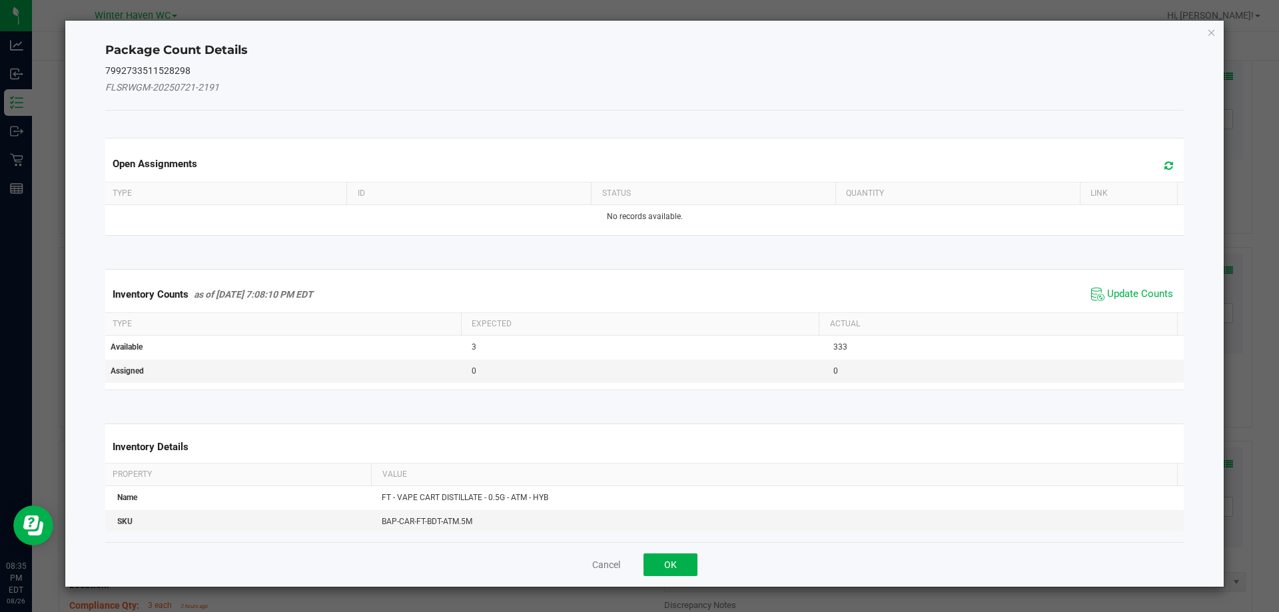
click at [1101, 285] on span "Update Counts" at bounding box center [1132, 294] width 89 height 20
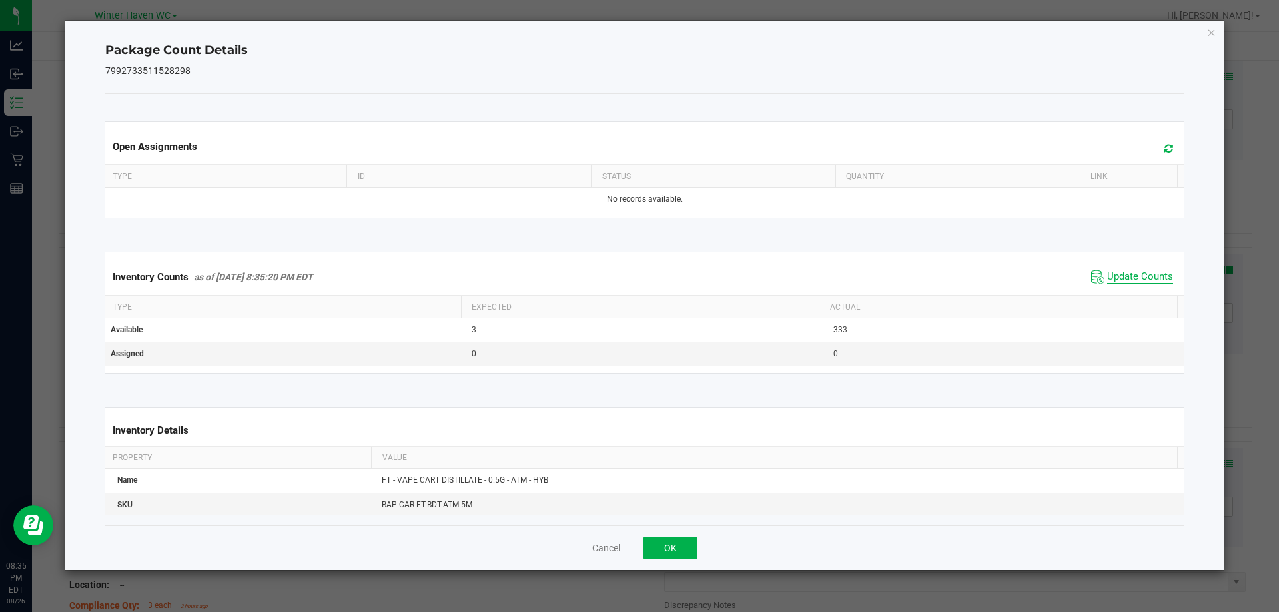
click at [1107, 278] on span "Update Counts" at bounding box center [1140, 276] width 66 height 13
click at [1107, 278] on span "Update Counts" at bounding box center [1140, 276] width 66 height 12
click at [664, 547] on button "OK" at bounding box center [670, 548] width 54 height 23
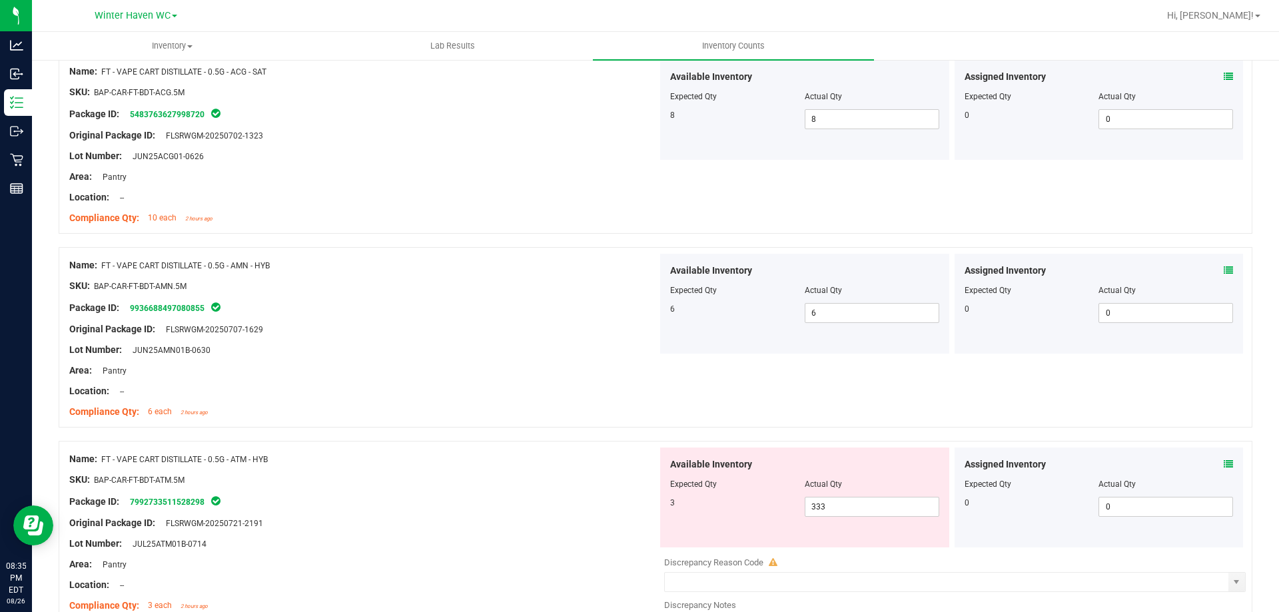
click at [533, 453] on div "Name: FT - VAPE CART DISTILLATE - 0.5G - ATM - HYB" at bounding box center [363, 459] width 588 height 14
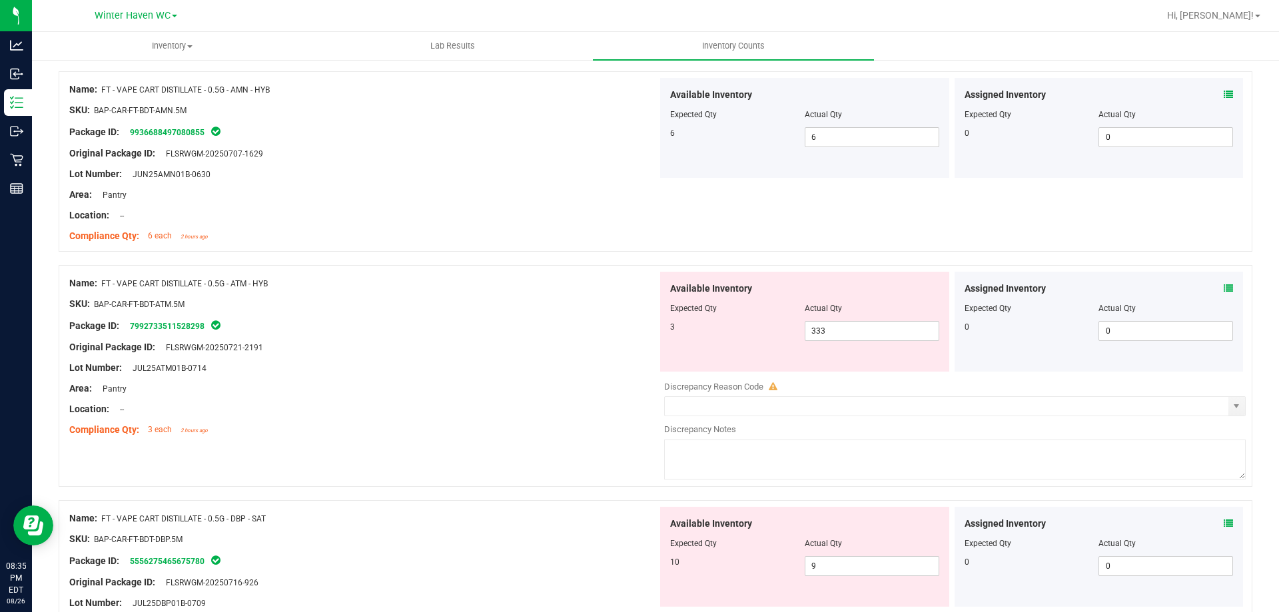
scroll to position [1332, 0]
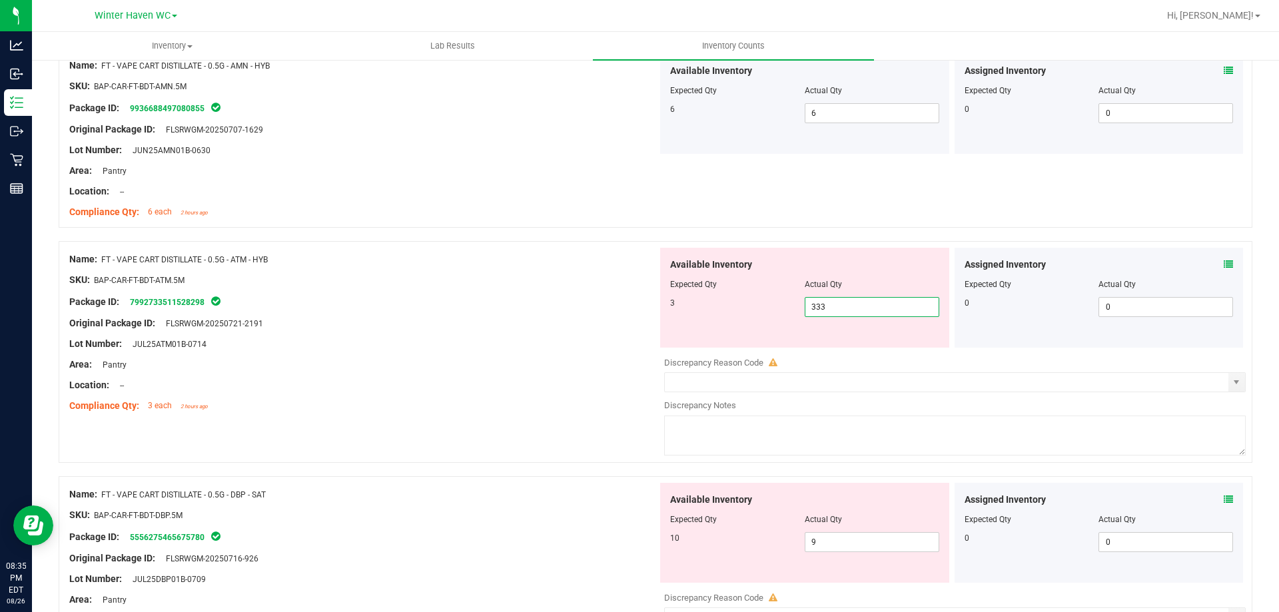
drag, startPoint x: 824, startPoint y: 304, endPoint x: 777, endPoint y: 321, distance: 50.1
click at [784, 310] on div "3 333 333" at bounding box center [804, 307] width 269 height 20
click at [651, 327] on div "Name: FT - VAPE CART DISTILLATE - 0.5G - ATM - HYB SKU: BAP-CAR-FT-BDT-ATM.5M P…" at bounding box center [655, 352] width 1193 height 222
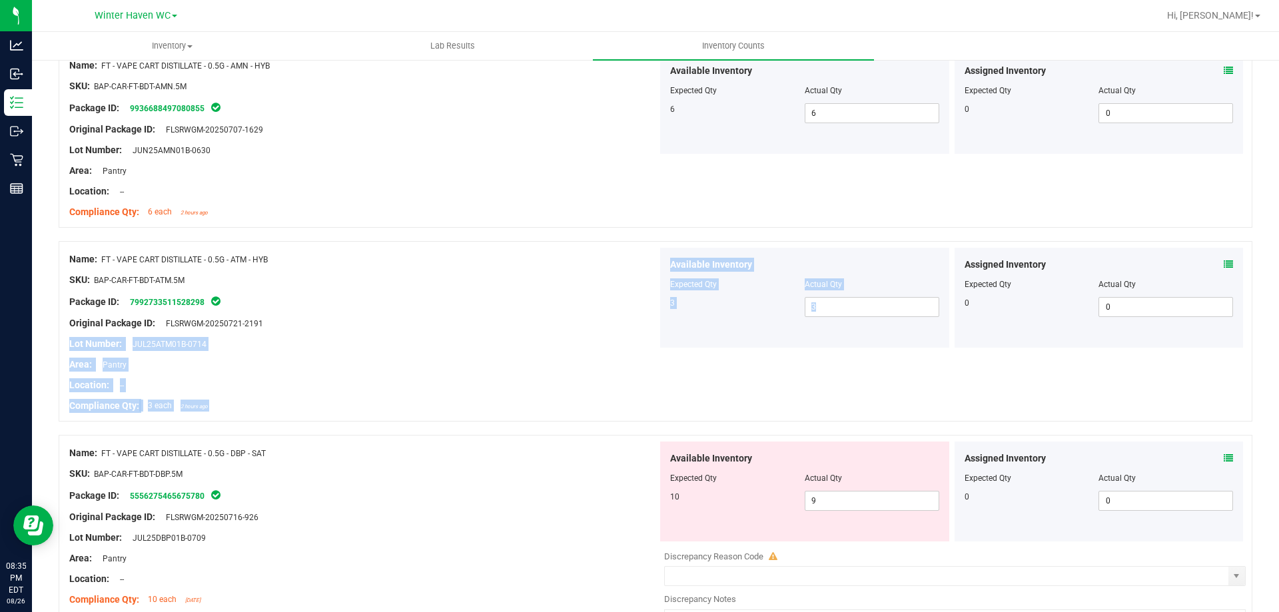
click at [636, 351] on div at bounding box center [363, 354] width 588 height 7
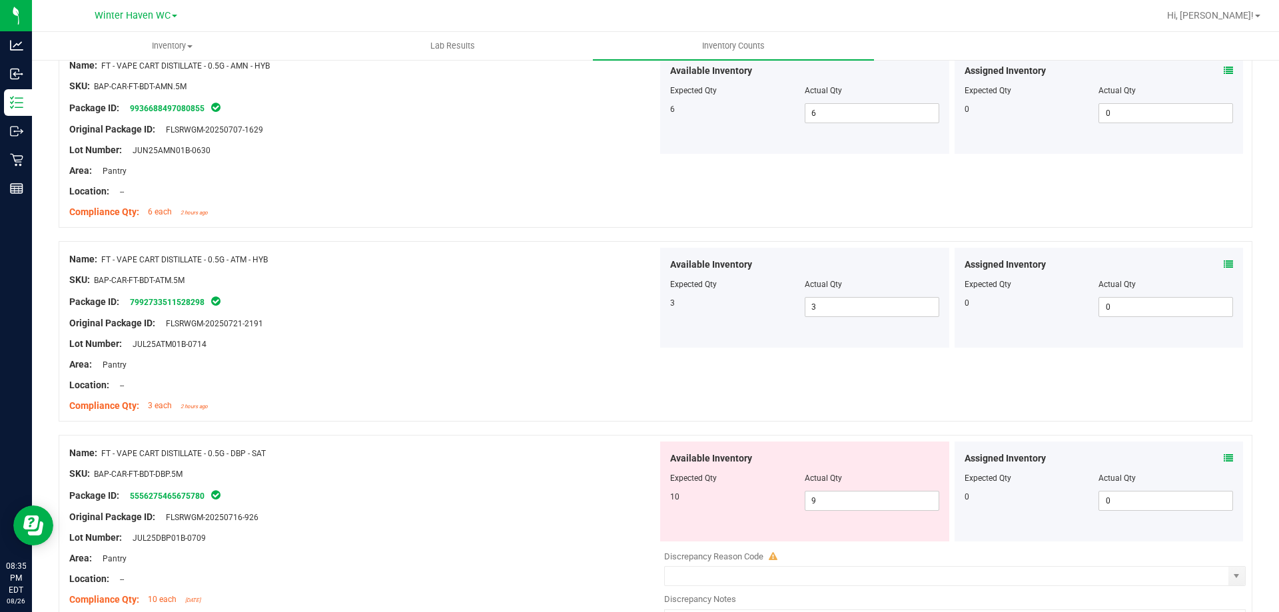
click at [630, 360] on div "Area: Pantry" at bounding box center [363, 365] width 588 height 14
click at [1223, 456] on icon at bounding box center [1227, 458] width 9 height 9
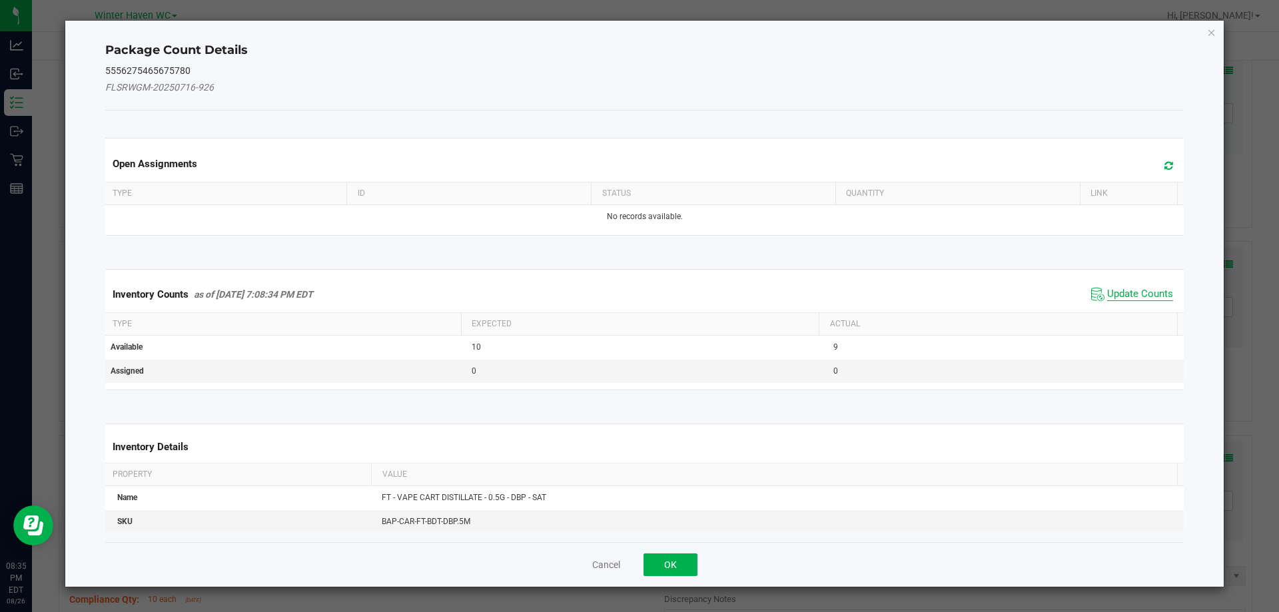
click at [1153, 286] on div "Inventory Counts as of Aug 26, 2025 7:08:34 PM EDT Update Counts" at bounding box center [645, 294] width 1084 height 36
click at [1149, 292] on span "Update Counts" at bounding box center [1140, 294] width 66 height 13
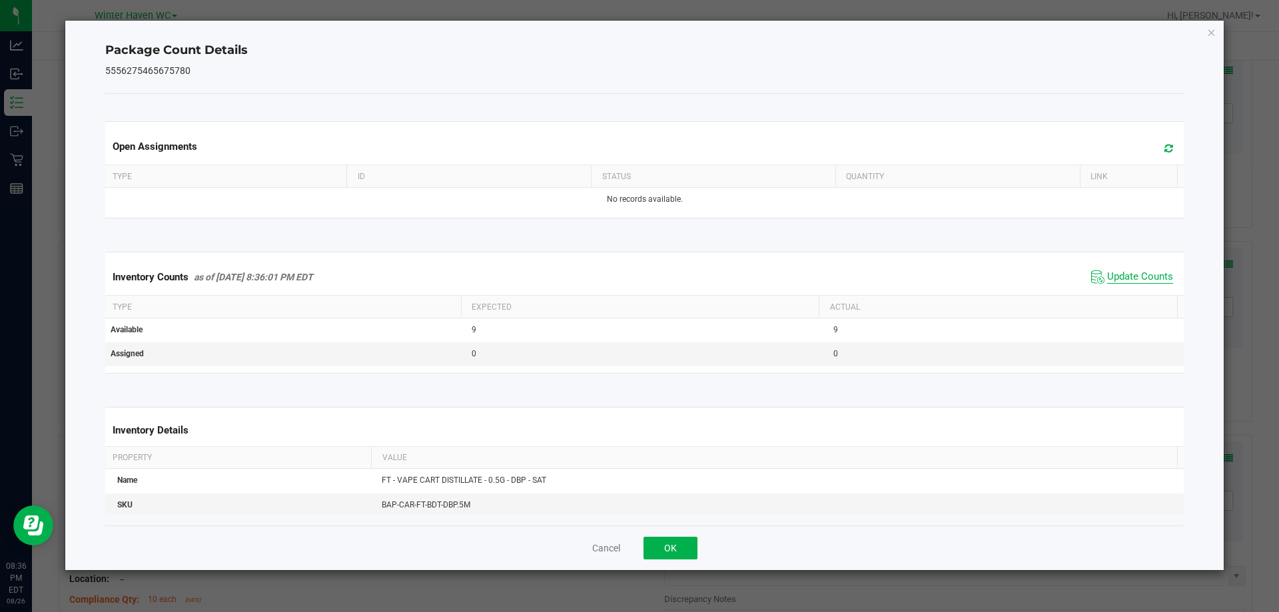
click at [1141, 278] on span "Update Counts" at bounding box center [1140, 276] width 66 height 13
drag, startPoint x: 683, startPoint y: 549, endPoint x: 622, endPoint y: 473, distance: 98.1
click at [683, 549] on button "OK" at bounding box center [670, 548] width 54 height 23
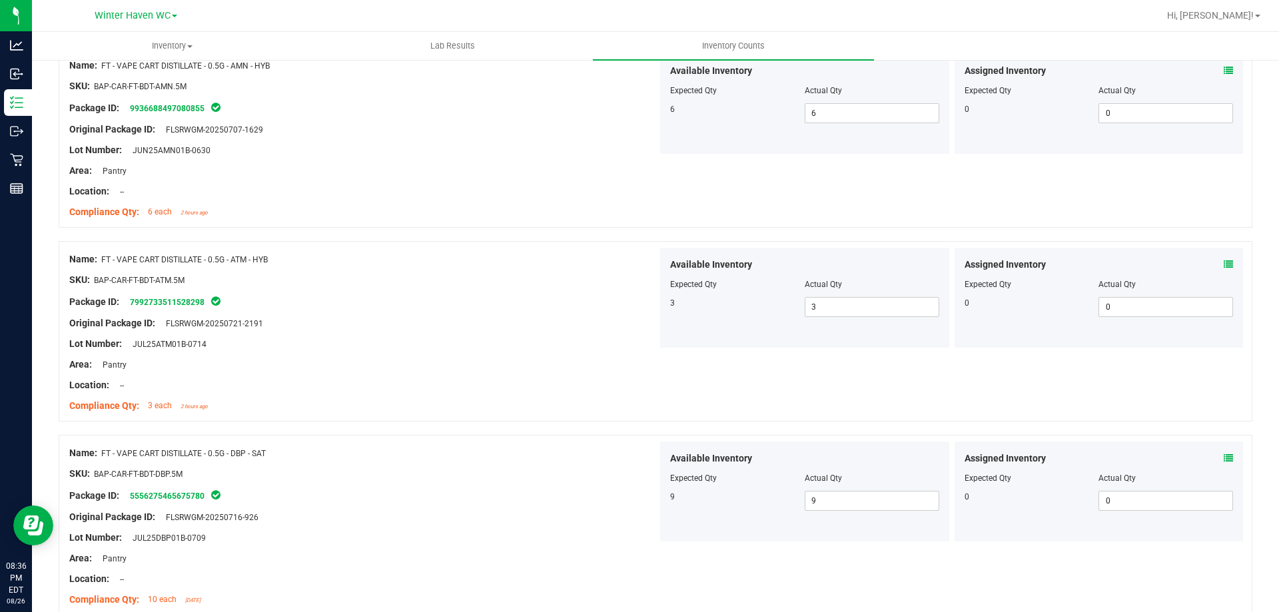
click at [527, 381] on div "Location: --" at bounding box center [363, 385] width 588 height 14
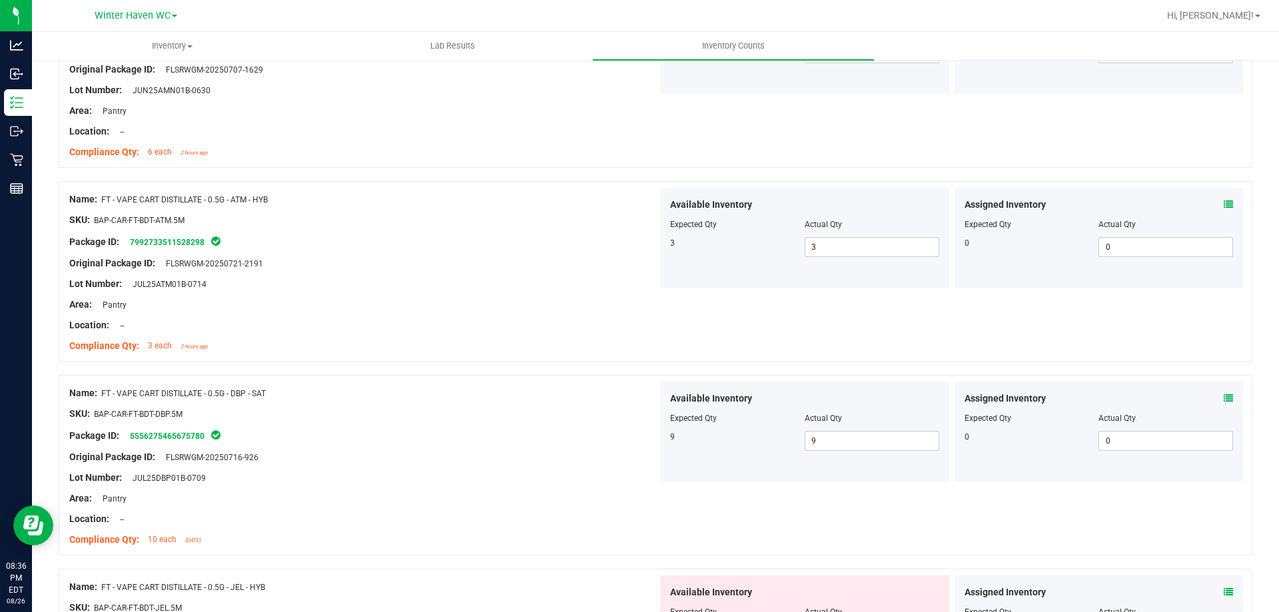
scroll to position [1532, 0]
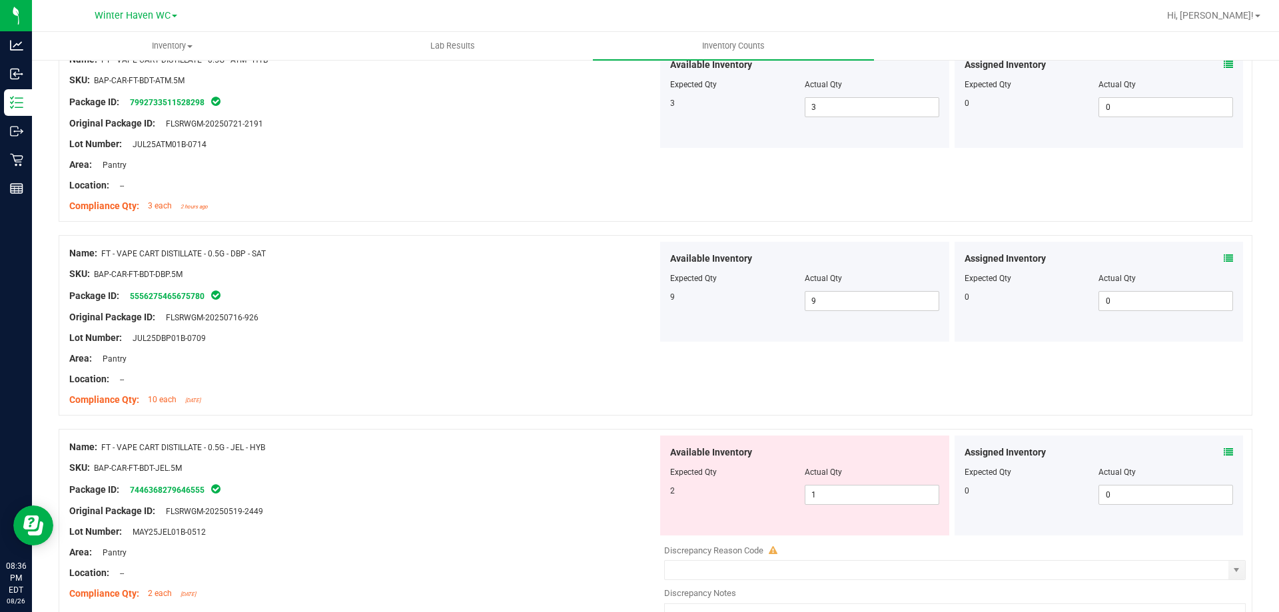
click at [1223, 448] on icon at bounding box center [1227, 452] width 9 height 9
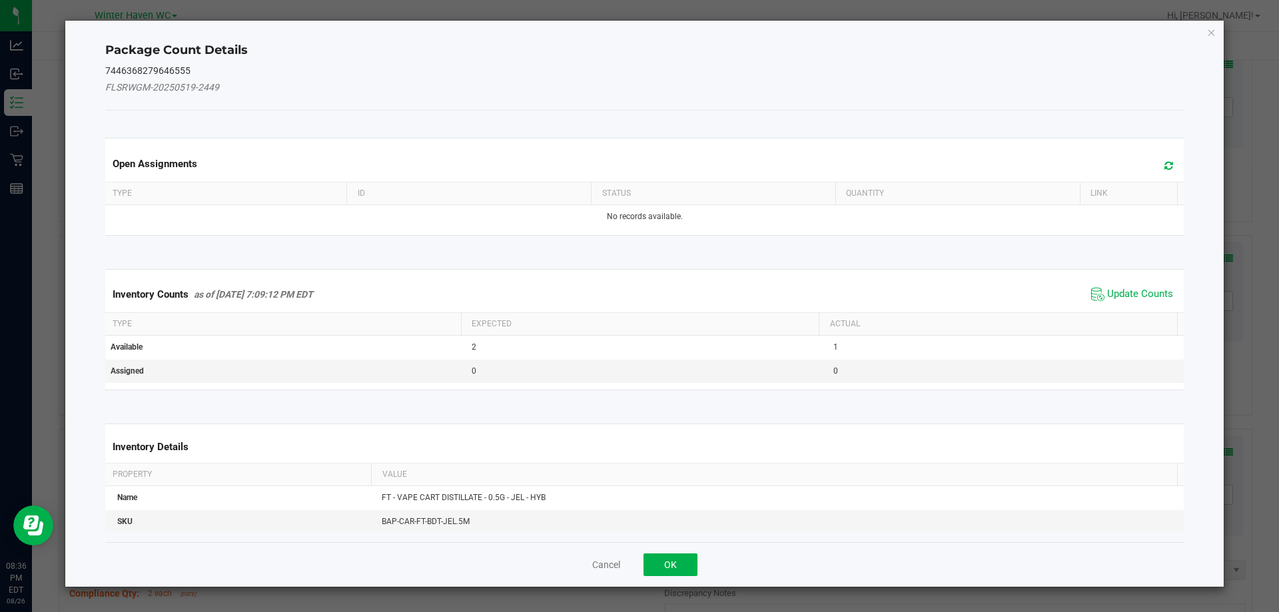
click at [1125, 284] on span "Update Counts" at bounding box center [1132, 294] width 89 height 20
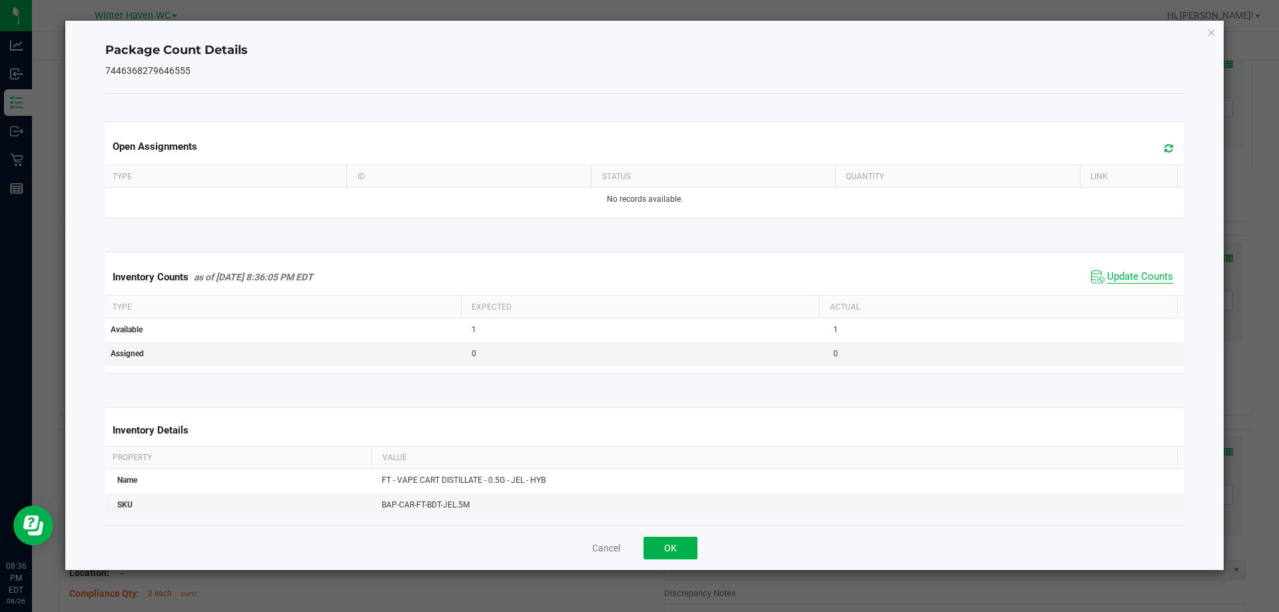
click at [1119, 275] on span "Update Counts" at bounding box center [1140, 276] width 66 height 13
click at [1119, 275] on span "Update Counts" at bounding box center [1140, 276] width 66 height 12
click at [657, 543] on button "OK" at bounding box center [670, 548] width 54 height 23
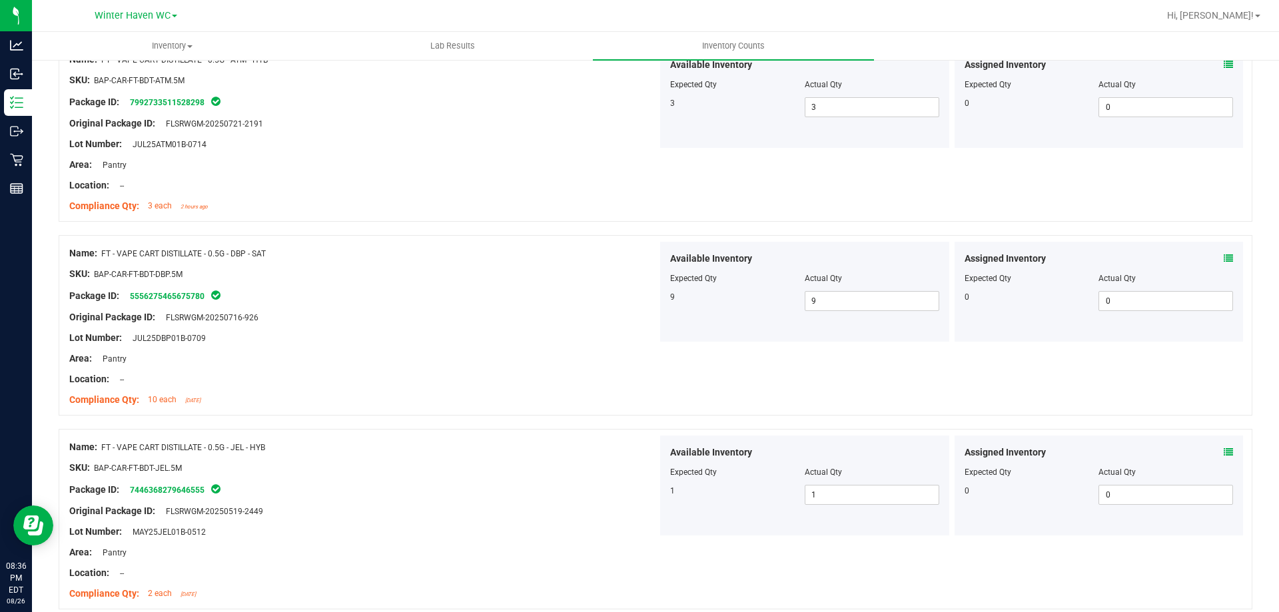
click at [555, 442] on div "Name: FT - VAPE CART DISTILLATE - 0.5G - JEL - HYB" at bounding box center [363, 447] width 588 height 14
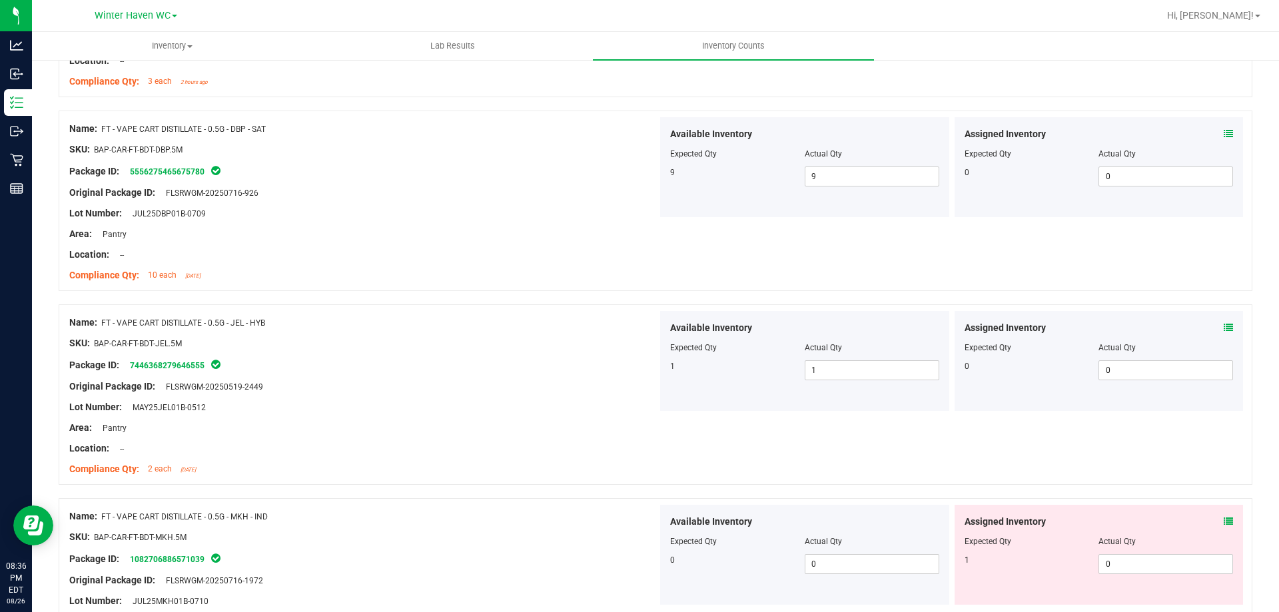
scroll to position [1731, 0]
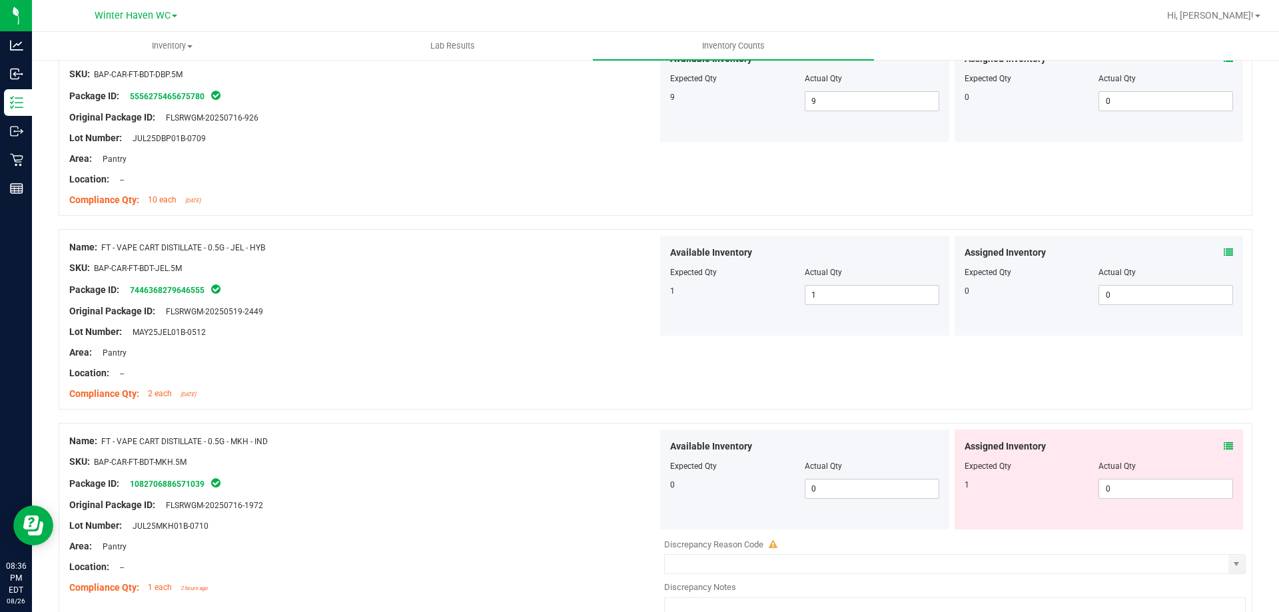
click at [1223, 447] on icon at bounding box center [1227, 446] width 9 height 9
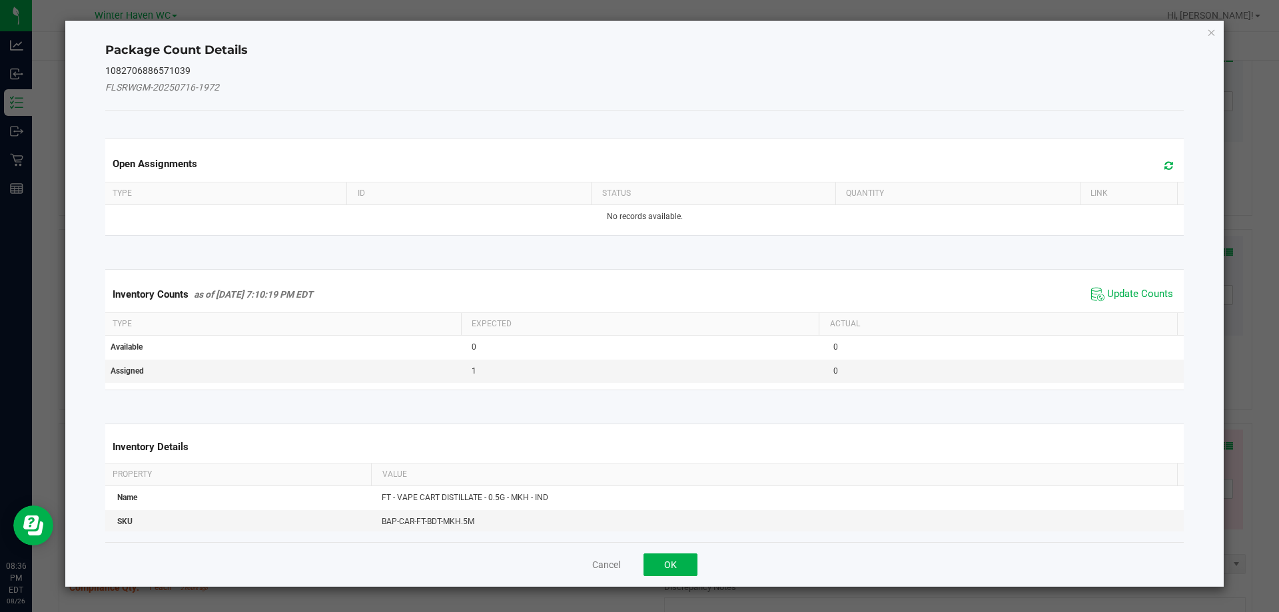
drag, startPoint x: 1101, startPoint y: 266, endPoint x: 1106, endPoint y: 281, distance: 16.0
click at [1101, 272] on div "Inventory Counts as of Aug 26, 2025 7:10:19 PM EDT Update Counts Type Expected …" at bounding box center [644, 329] width 1099 height 155
click at [1107, 283] on div "Inventory Counts as of Aug 26, 2025 7:10:19 PM EDT Update Counts" at bounding box center [645, 294] width 1084 height 36
click at [1107, 286] on span "Update Counts" at bounding box center [1132, 294] width 89 height 20
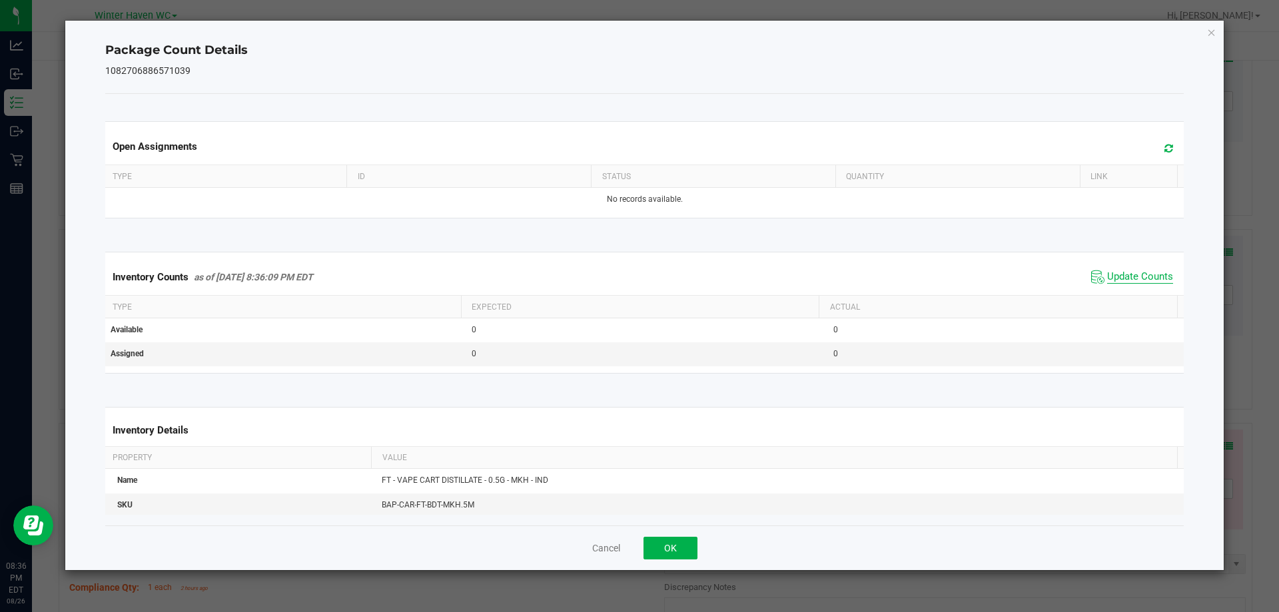
click at [1107, 278] on span "Update Counts" at bounding box center [1140, 276] width 66 height 13
click at [1107, 278] on span "Update Counts" at bounding box center [1140, 276] width 66 height 12
click at [658, 548] on button "OK" at bounding box center [670, 548] width 54 height 23
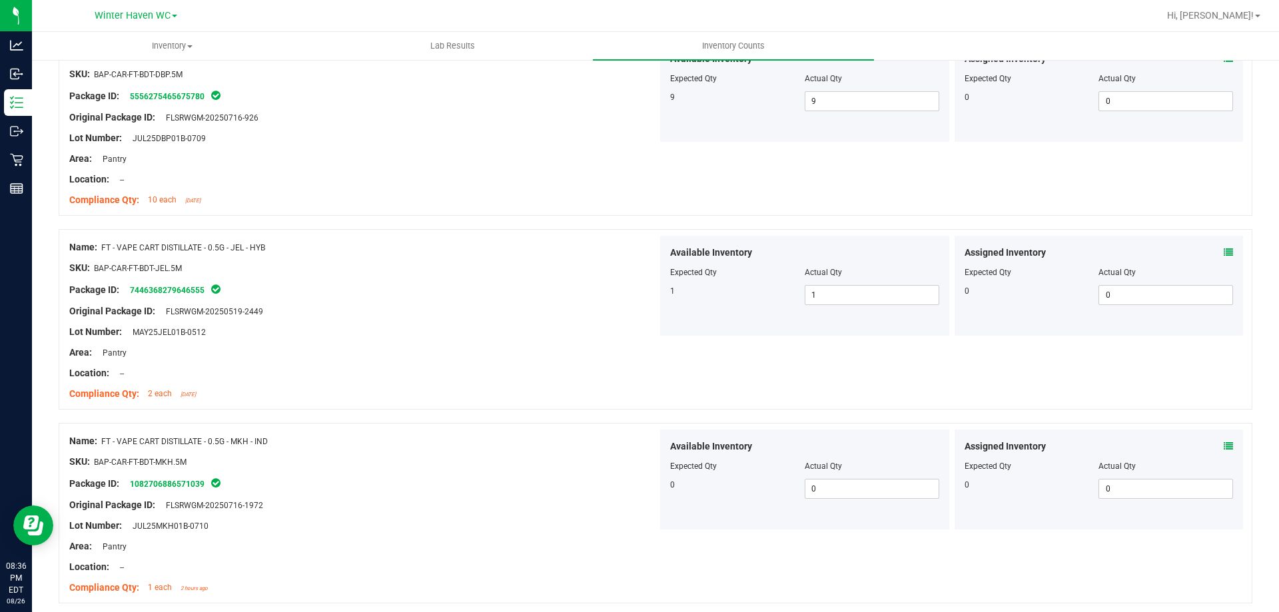
click at [565, 416] on div at bounding box center [655, 416] width 1193 height 13
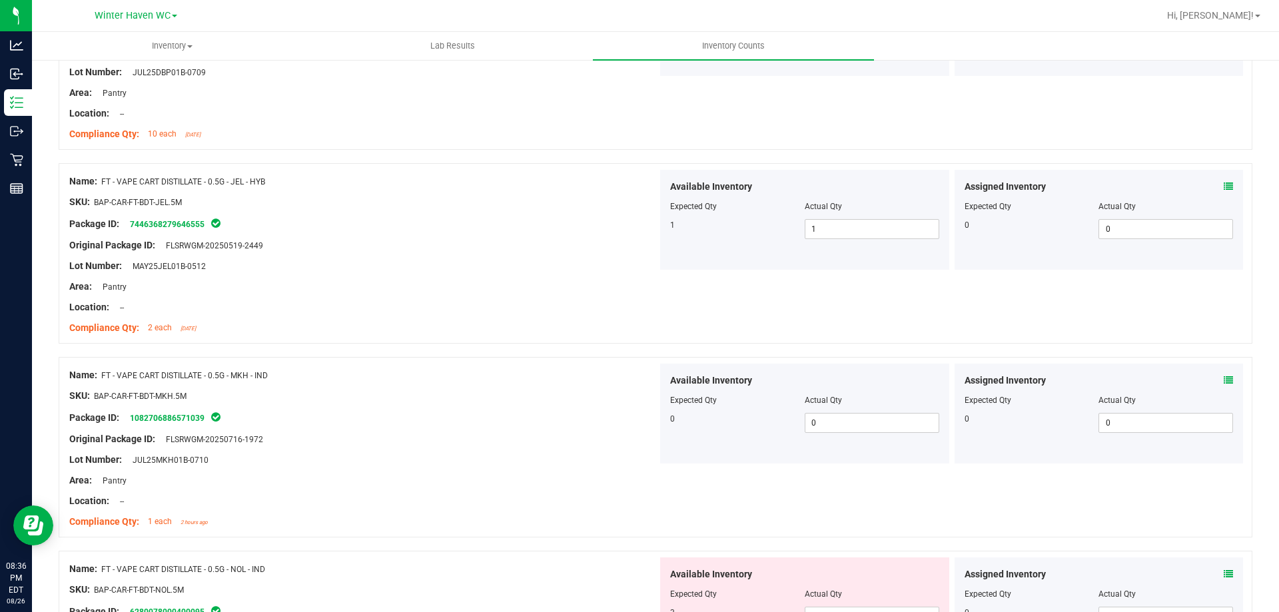
scroll to position [1931, 0]
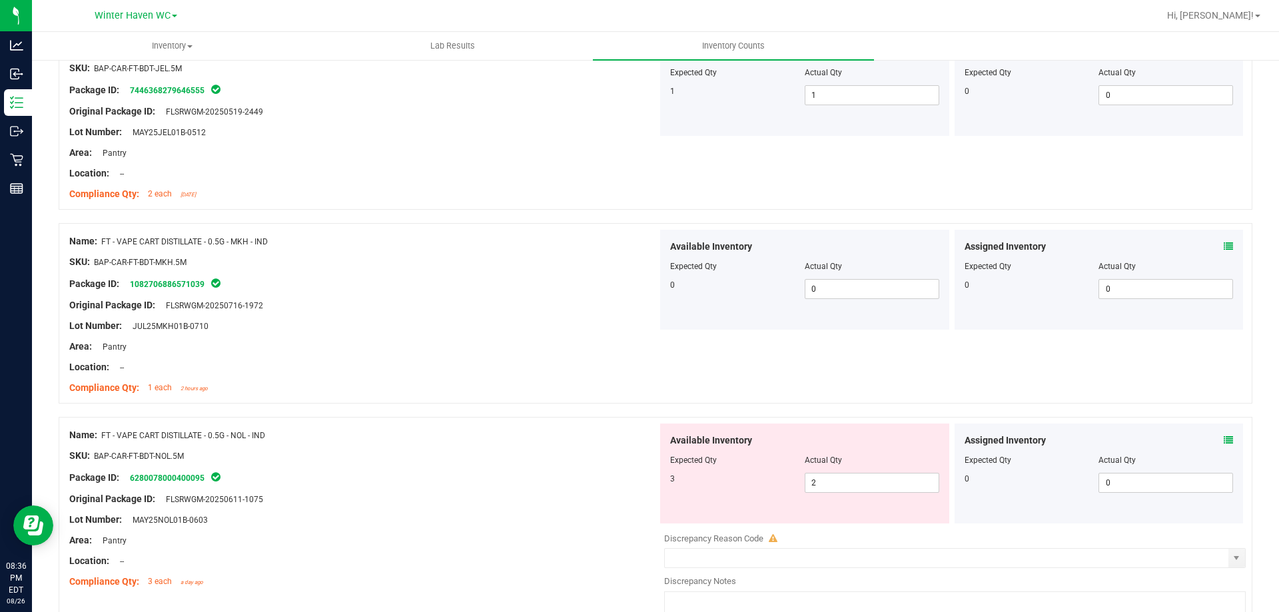
click at [1223, 442] on icon at bounding box center [1227, 440] width 9 height 9
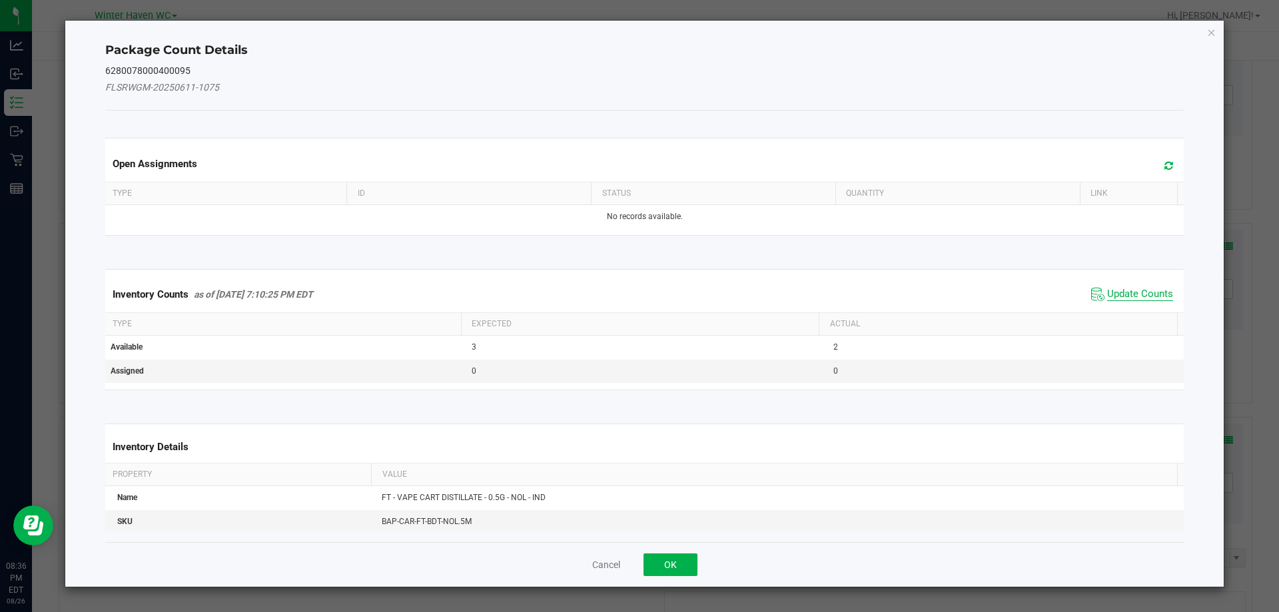
click at [1135, 294] on span "Update Counts" at bounding box center [1140, 294] width 66 height 13
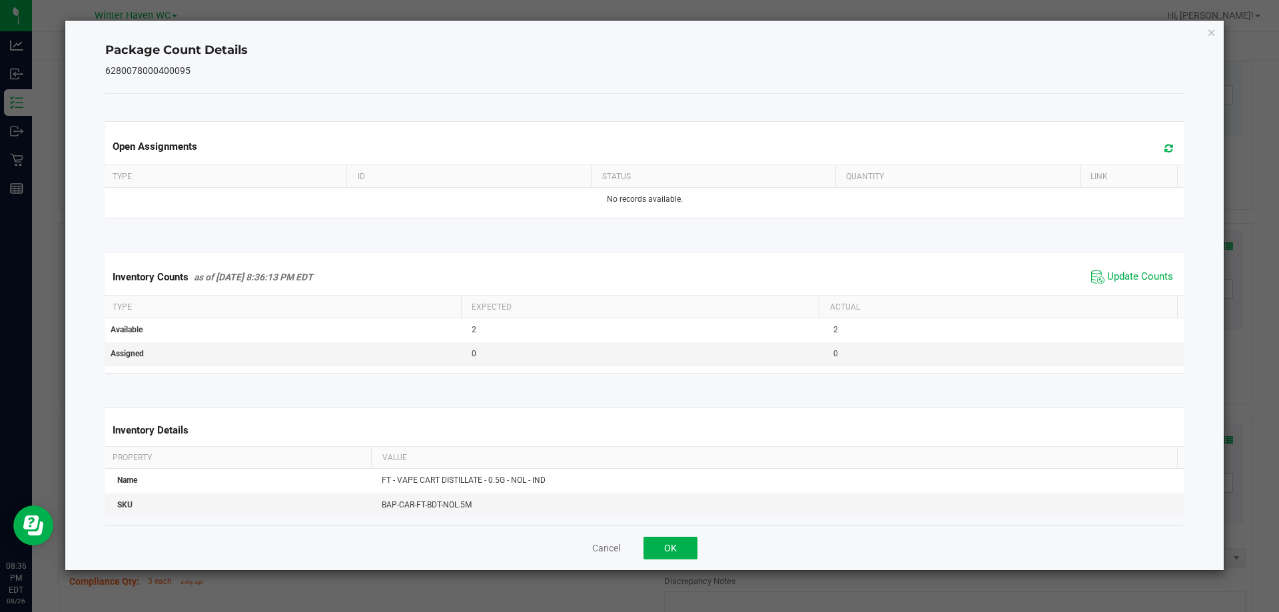
click at [1115, 269] on span "Update Counts" at bounding box center [1132, 277] width 89 height 20
click at [1115, 269] on span "Update Counts" at bounding box center [1133, 276] width 85 height 19
click at [673, 545] on button "OK" at bounding box center [670, 548] width 54 height 23
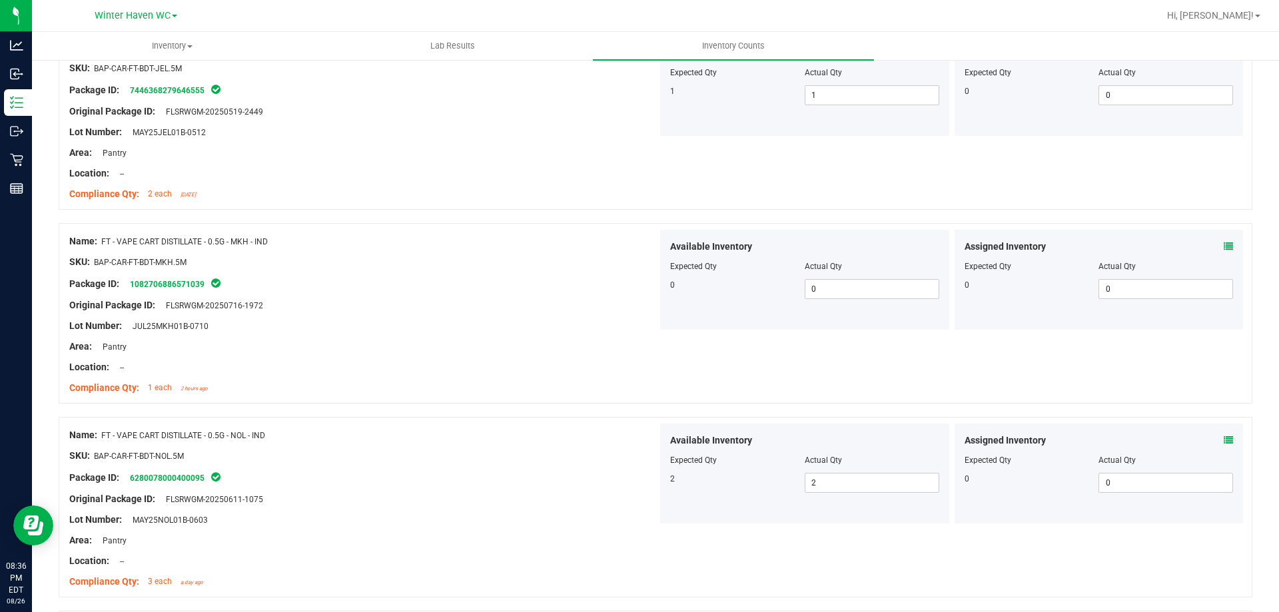
click at [555, 418] on div "Name: FT - VAPE CART DISTILLATE - 0.5G - NOL - IND SKU: BAP-CAR-FT-BDT-NOL.5M P…" at bounding box center [655, 507] width 1193 height 180
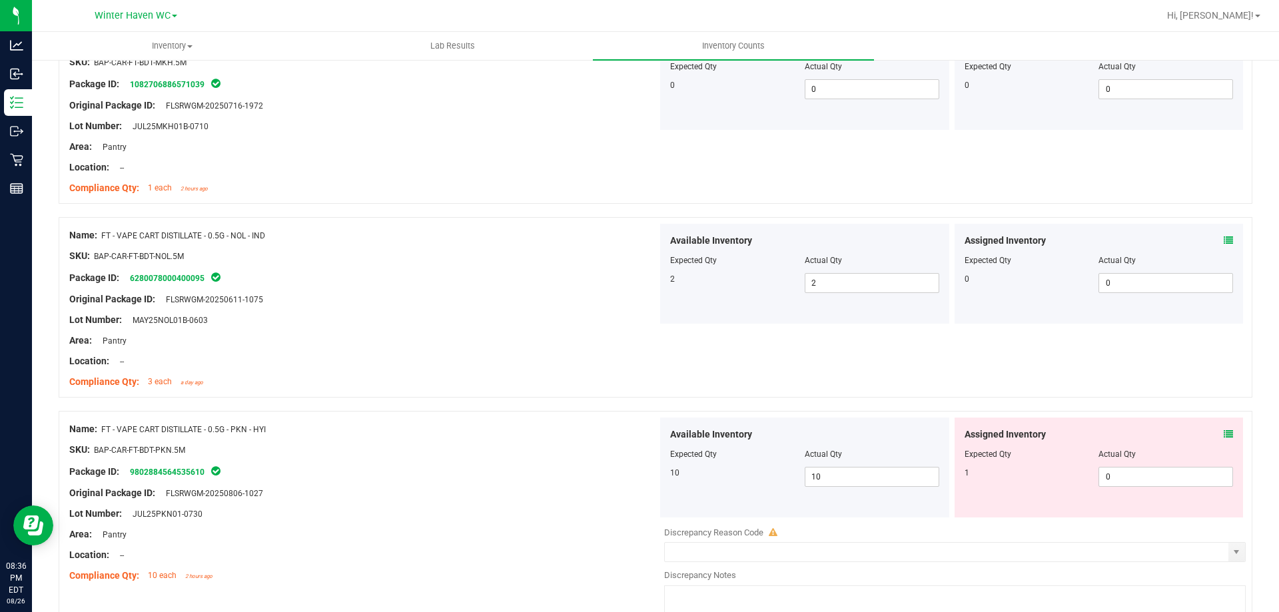
click at [1223, 436] on icon at bounding box center [1227, 434] width 9 height 9
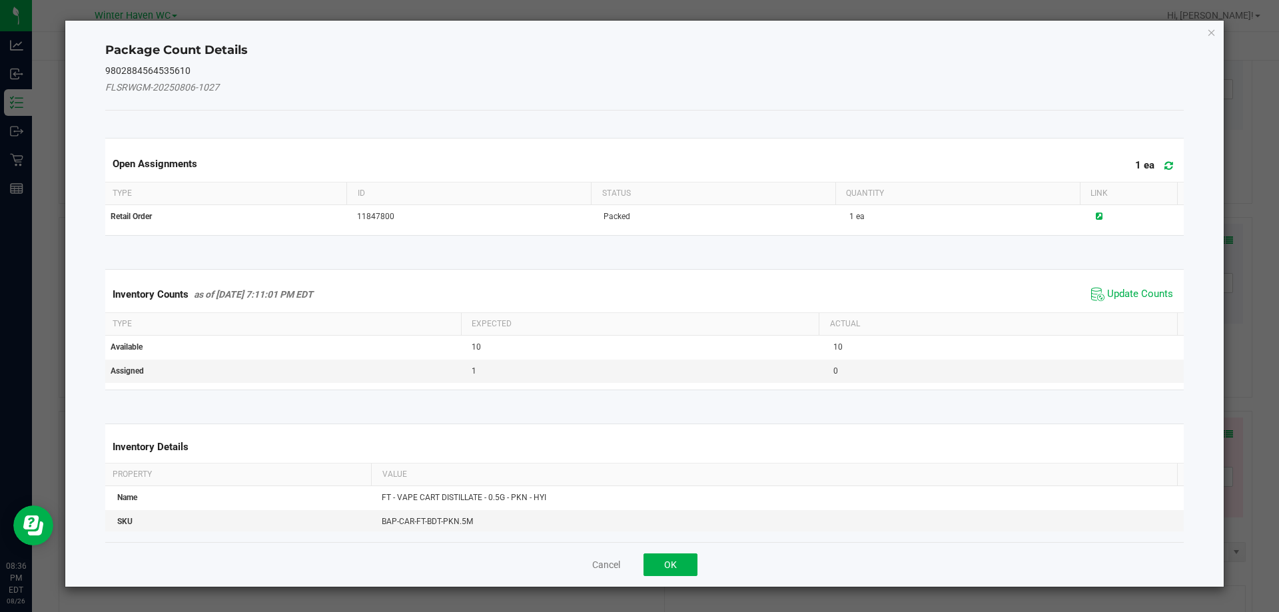
click at [1106, 267] on div "Inventory Counts as of Aug 26, 2025 7:11:01 PM EDT Update Counts Type Expected …" at bounding box center [644, 329] width 1099 height 155
click at [1111, 288] on span "Update Counts" at bounding box center [1140, 294] width 66 height 13
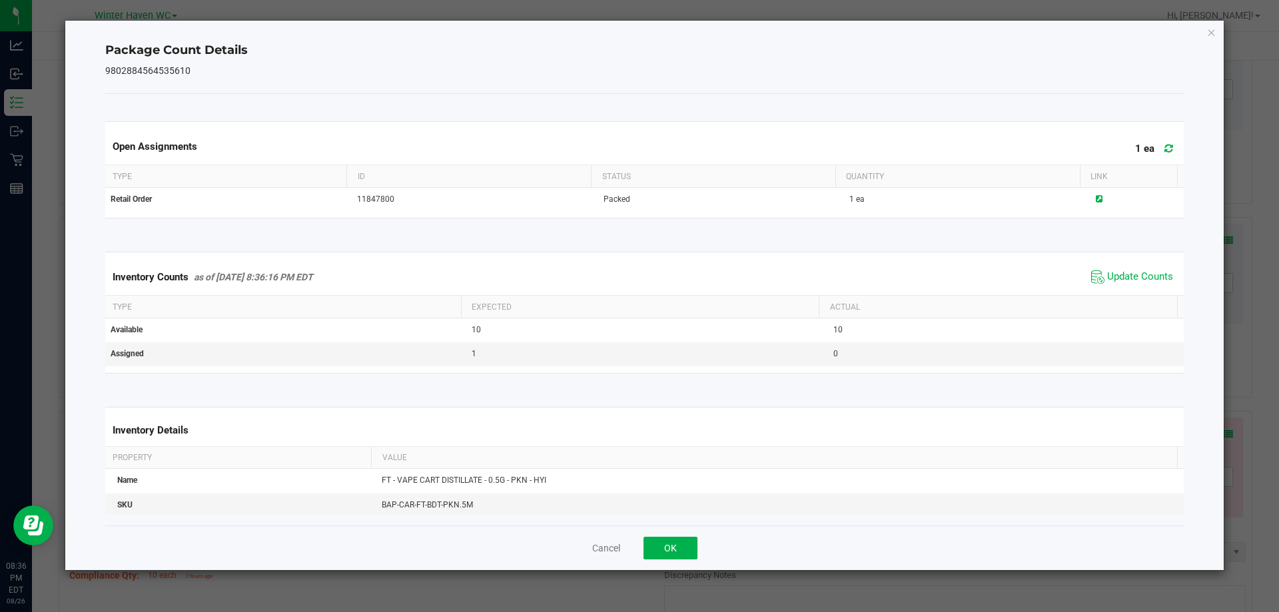
click at [1111, 286] on span "Update Counts" at bounding box center [1132, 277] width 89 height 20
click at [1108, 277] on span "Update Counts" at bounding box center [1140, 276] width 66 height 13
click at [682, 543] on button "OK" at bounding box center [670, 548] width 54 height 23
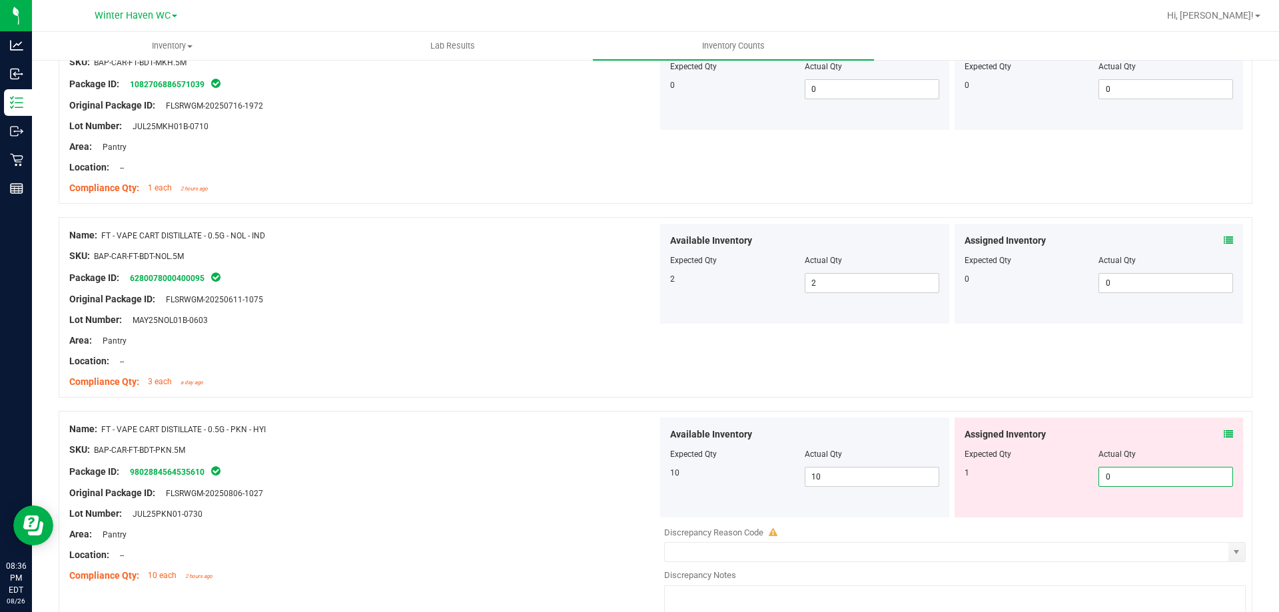
click at [1115, 471] on span "0 0" at bounding box center [1165, 477] width 135 height 20
click at [675, 353] on div "Name: FT - VAPE CART DISTILLATE - 0.5G - NOL - IND SKU: BAP-CAR-FT-BDT-NOL.5M P…" at bounding box center [655, 307] width 1193 height 180
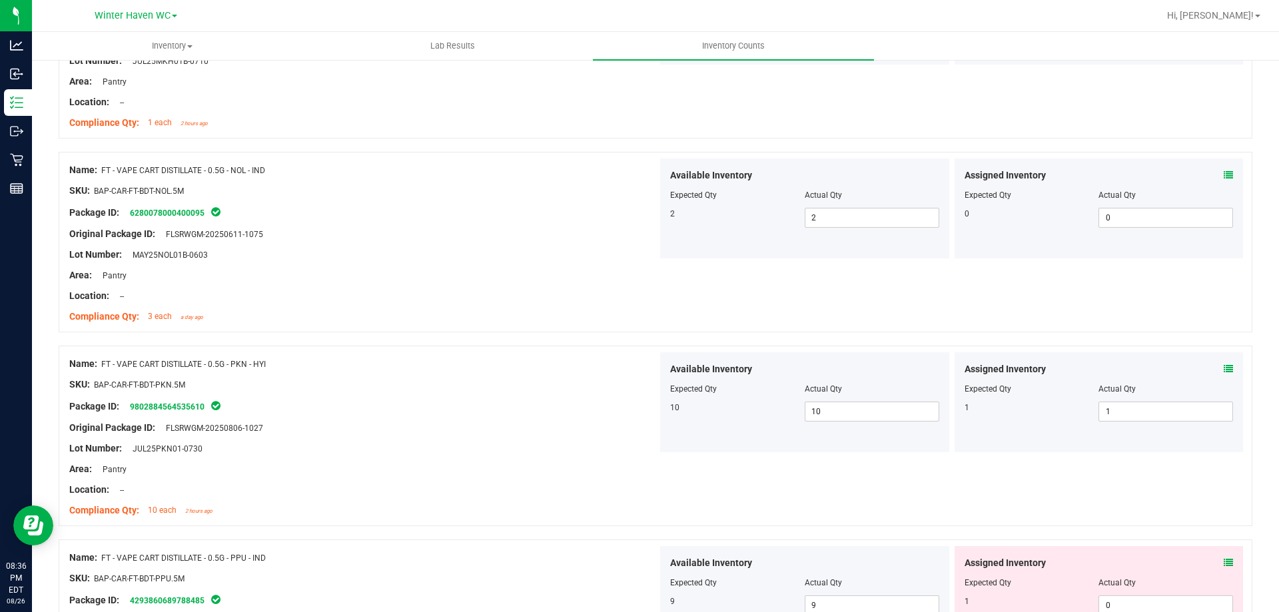
scroll to position [2397, 0]
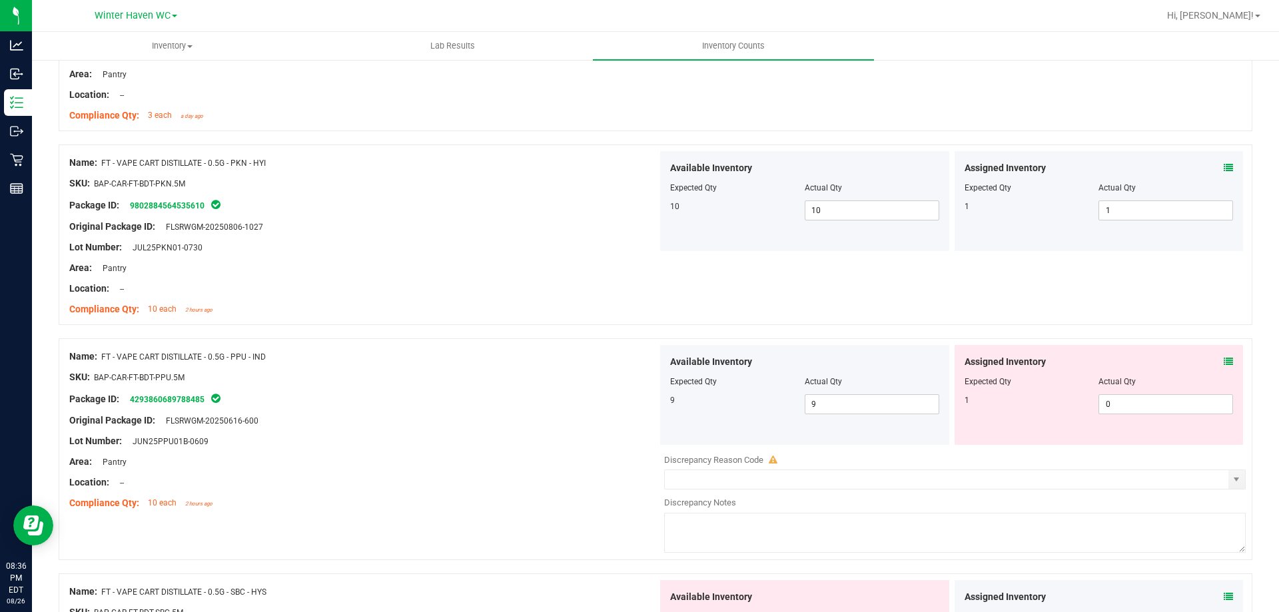
click at [1223, 365] on icon at bounding box center [1227, 361] width 9 height 9
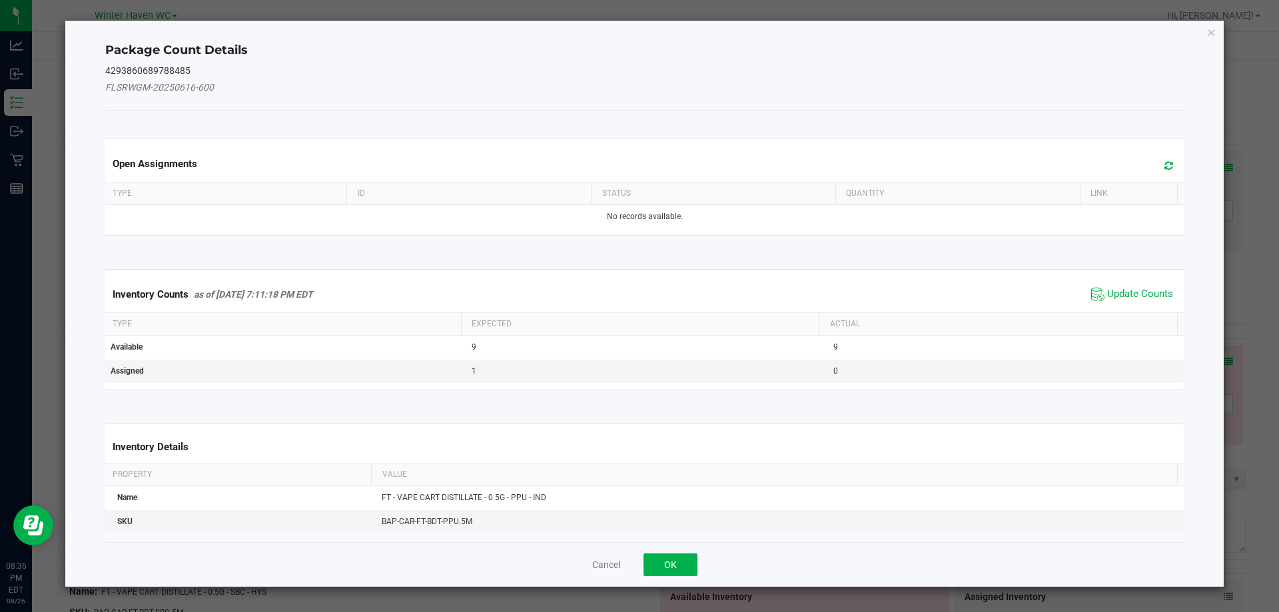
click at [1141, 301] on span "Update Counts" at bounding box center [1132, 294] width 89 height 20
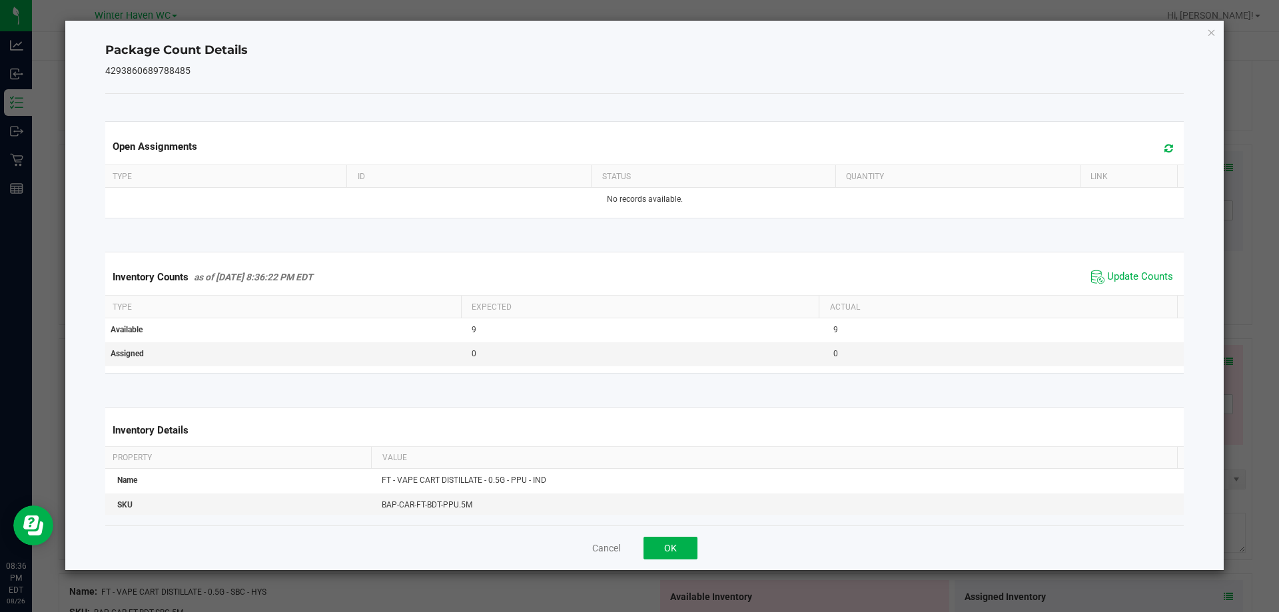
click at [1129, 284] on span "Update Counts" at bounding box center [1132, 277] width 89 height 20
click at [1126, 282] on span "Update Counts" at bounding box center [1140, 276] width 66 height 12
click at [656, 552] on button "OK" at bounding box center [670, 548] width 54 height 23
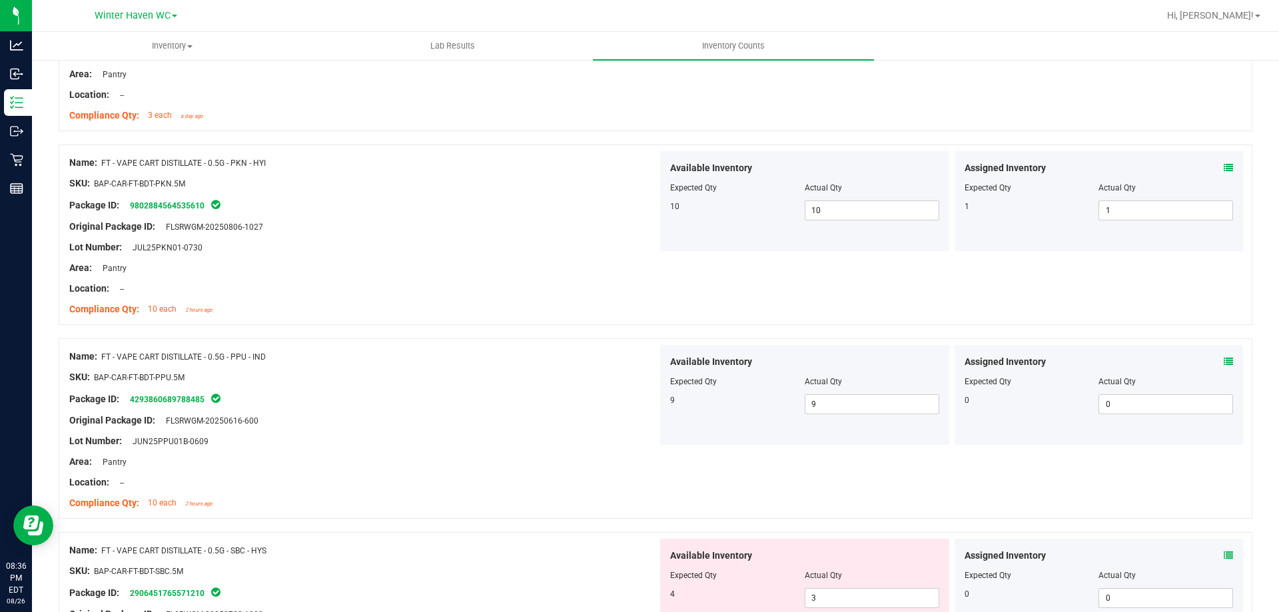
drag, startPoint x: 615, startPoint y: 471, endPoint x: 864, endPoint y: 428, distance: 253.5
click at [644, 471] on div at bounding box center [363, 472] width 588 height 7
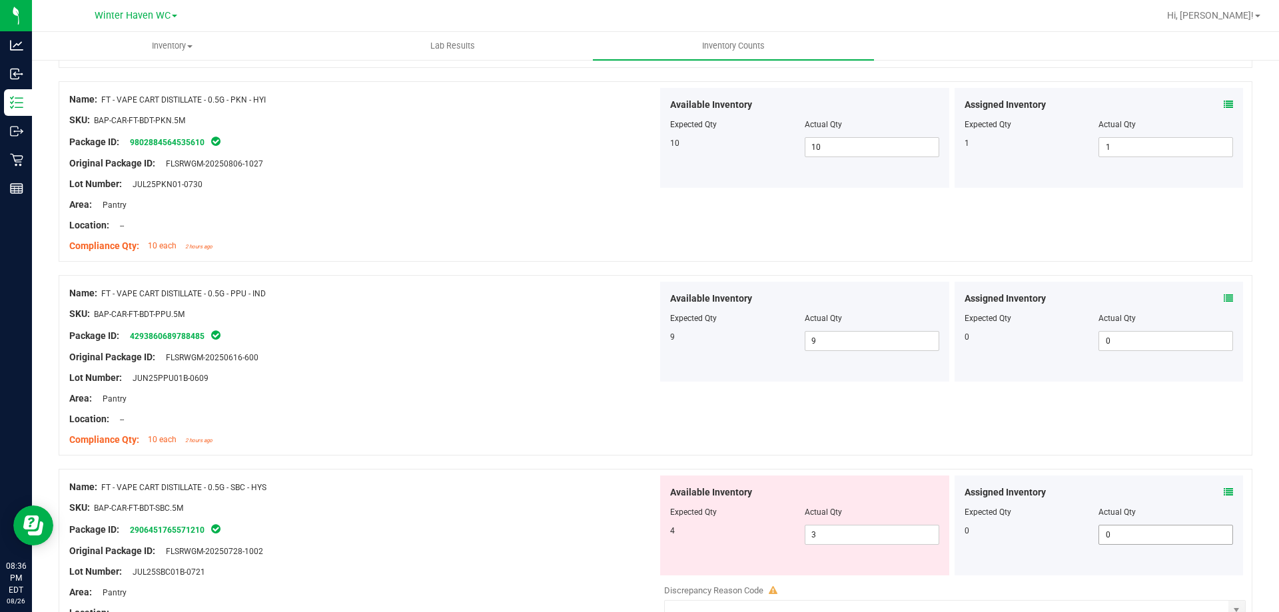
scroll to position [2597, 0]
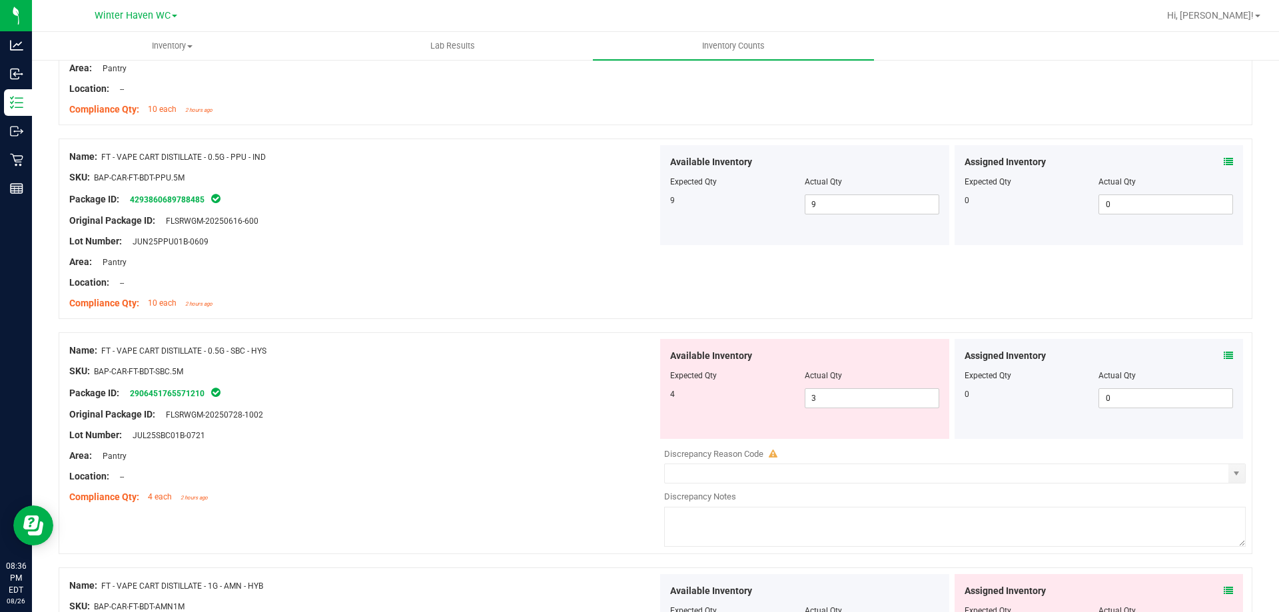
click at [1223, 358] on icon at bounding box center [1227, 355] width 9 height 9
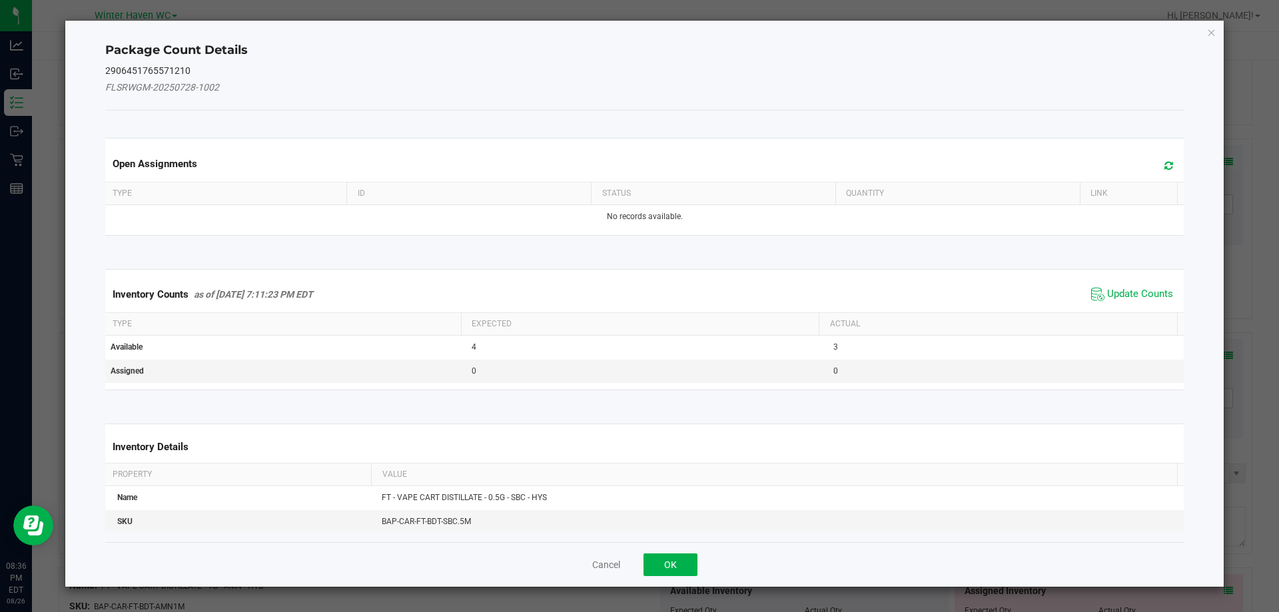
click at [1129, 273] on kendo-grid "Inventory Counts as of Aug 26, 2025 7:11:23 PM EDT Update Counts Type Expected …" at bounding box center [644, 329] width 1099 height 121
click at [1126, 294] on span "Update Counts" at bounding box center [1140, 294] width 66 height 13
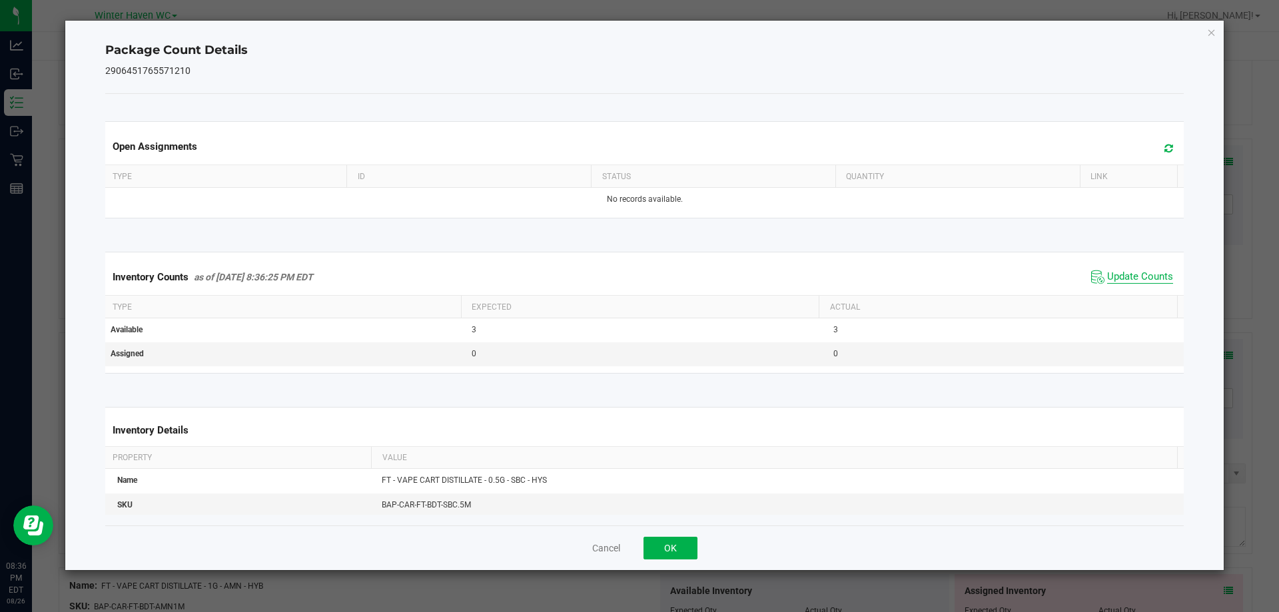
click at [1119, 274] on span "Update Counts" at bounding box center [1140, 276] width 66 height 13
click at [1119, 274] on span "Update Counts" at bounding box center [1140, 276] width 66 height 12
drag, startPoint x: 669, startPoint y: 545, endPoint x: 642, endPoint y: 515, distance: 40.1
click at [669, 548] on button "OK" at bounding box center [670, 548] width 54 height 23
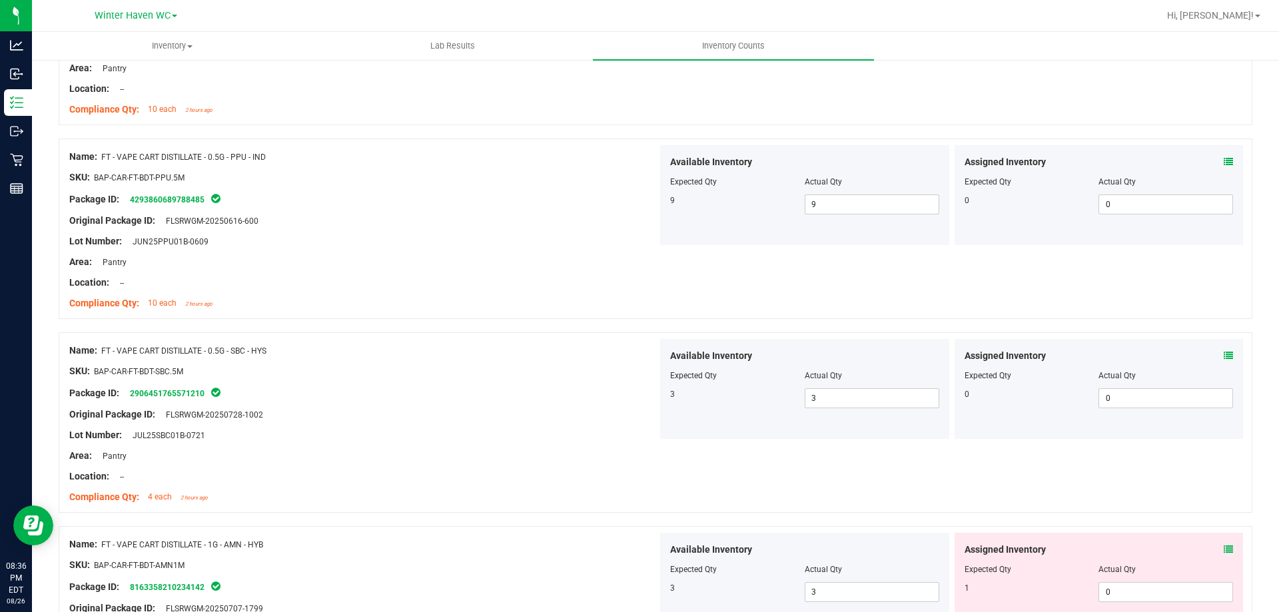
drag, startPoint x: 565, startPoint y: 464, endPoint x: 692, endPoint y: 457, distance: 126.7
click at [566, 464] on div at bounding box center [363, 466] width 588 height 7
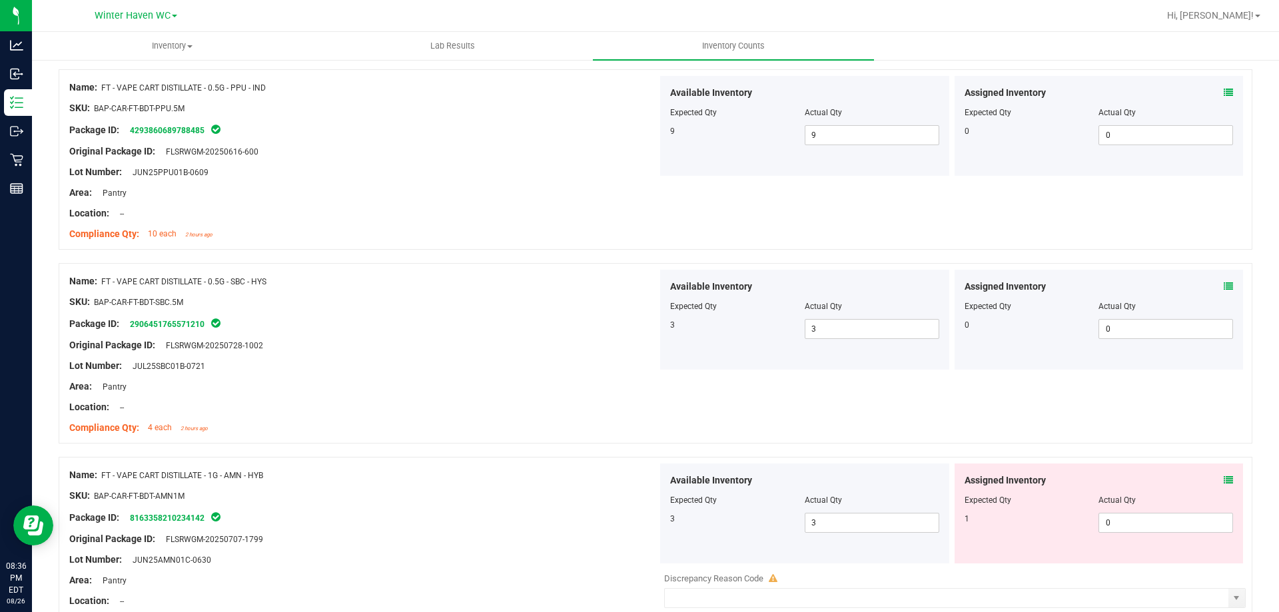
scroll to position [2730, 0]
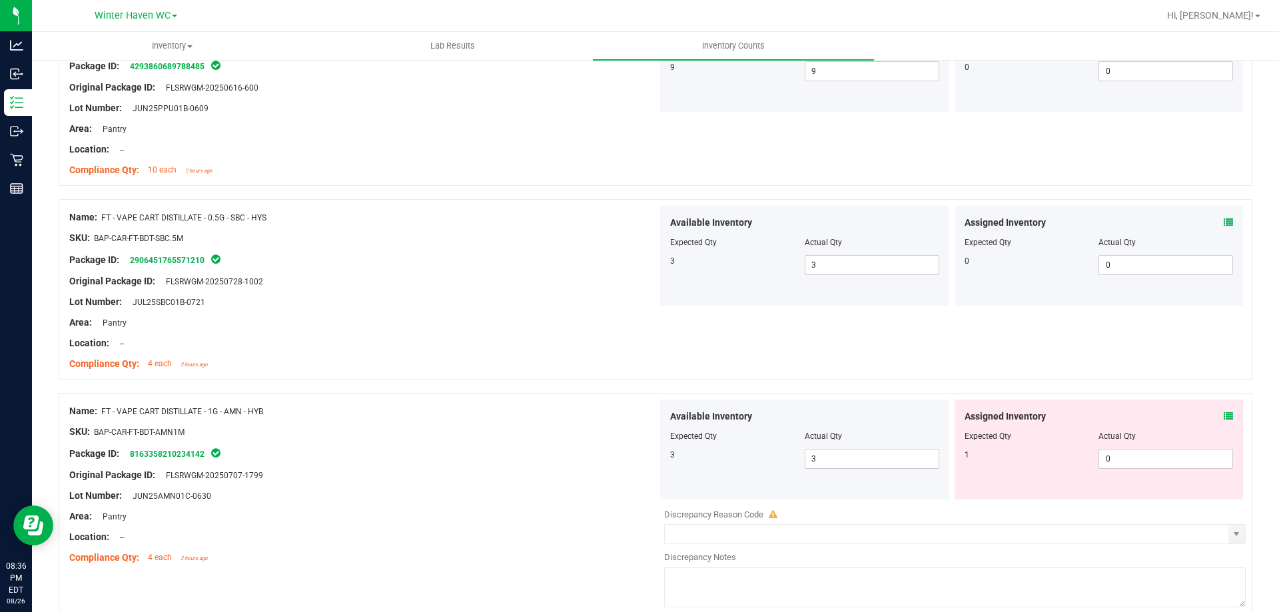
click at [1223, 412] on icon at bounding box center [1227, 416] width 9 height 9
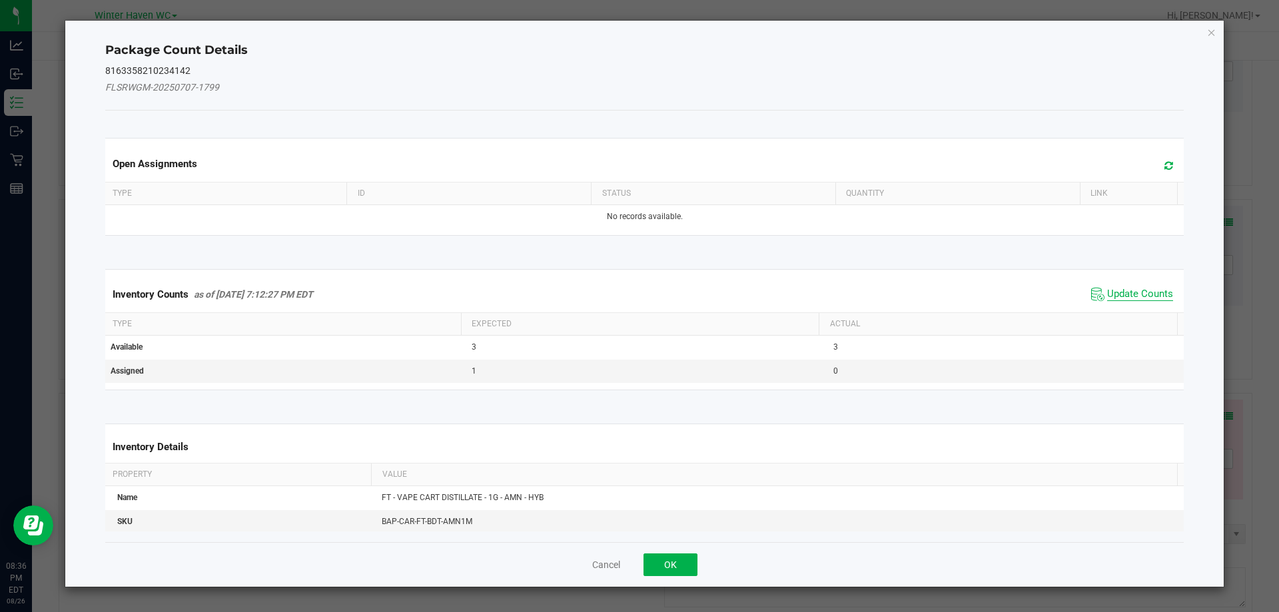
click at [1139, 294] on span "Update Counts" at bounding box center [1140, 294] width 66 height 13
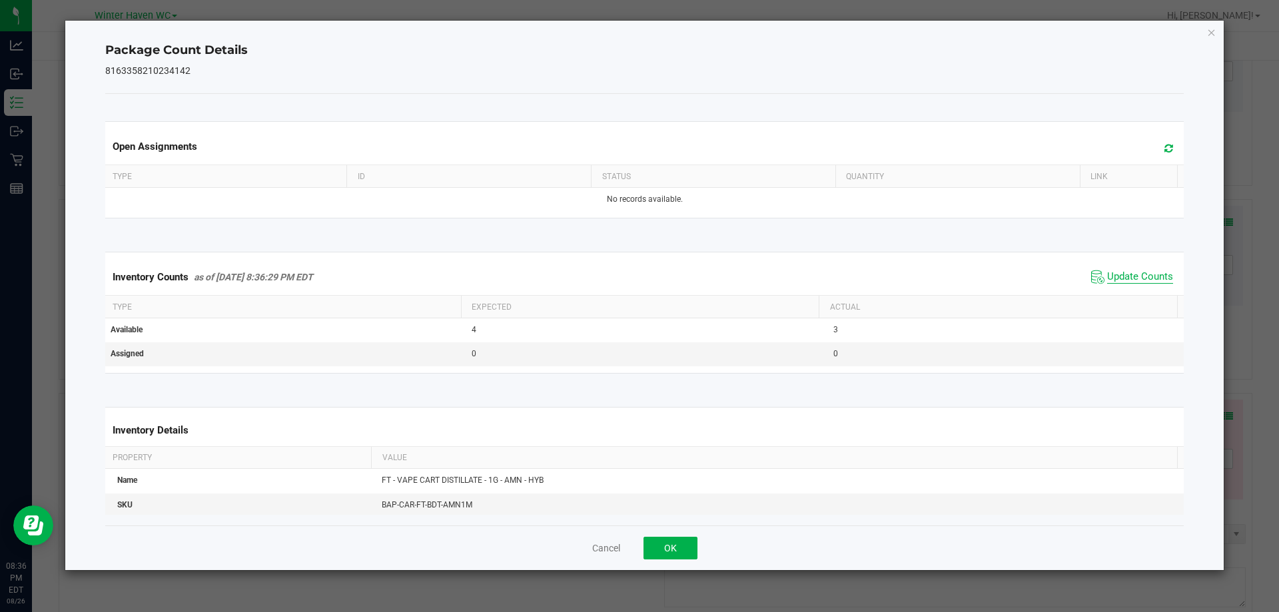
click at [1128, 278] on span "Update Counts" at bounding box center [1140, 276] width 66 height 13
click at [679, 538] on button "OK" at bounding box center [670, 548] width 54 height 23
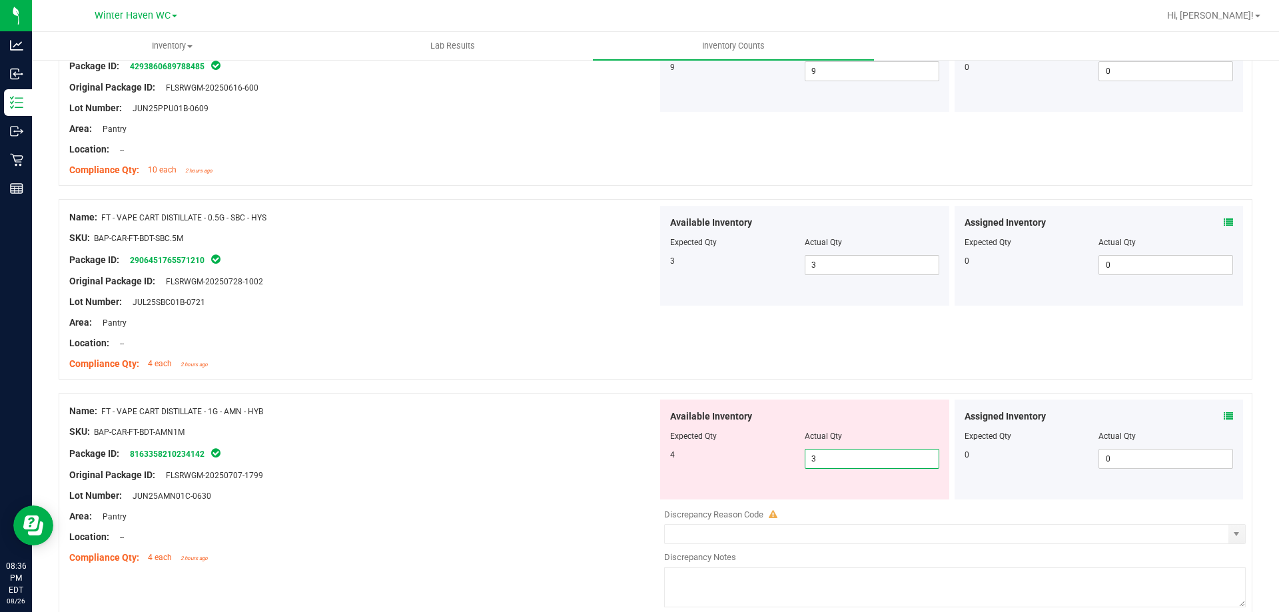
drag, startPoint x: 828, startPoint y: 459, endPoint x: 805, endPoint y: 457, distance: 22.7
click at [805, 457] on span "3 3" at bounding box center [871, 459] width 135 height 20
click at [514, 467] on ng-container "Original Package ID: FLSRWGM-20250707-1799" at bounding box center [363, 472] width 588 height 21
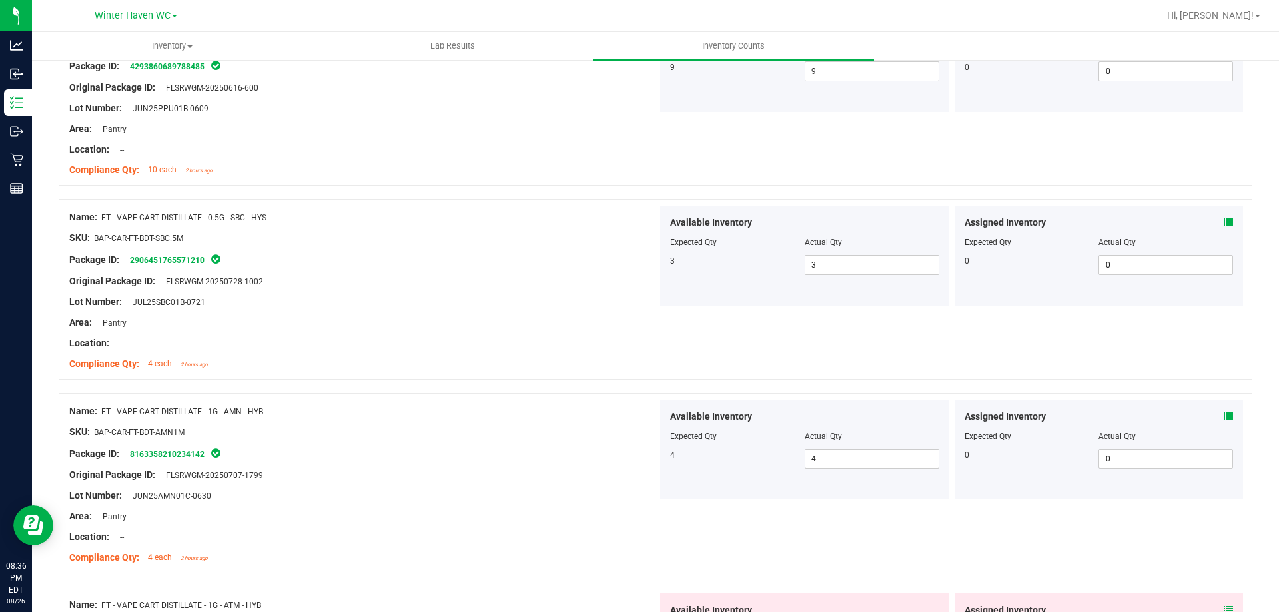
click at [514, 468] on div "Original Package ID: FLSRWGM-20250707-1799" at bounding box center [363, 475] width 588 height 14
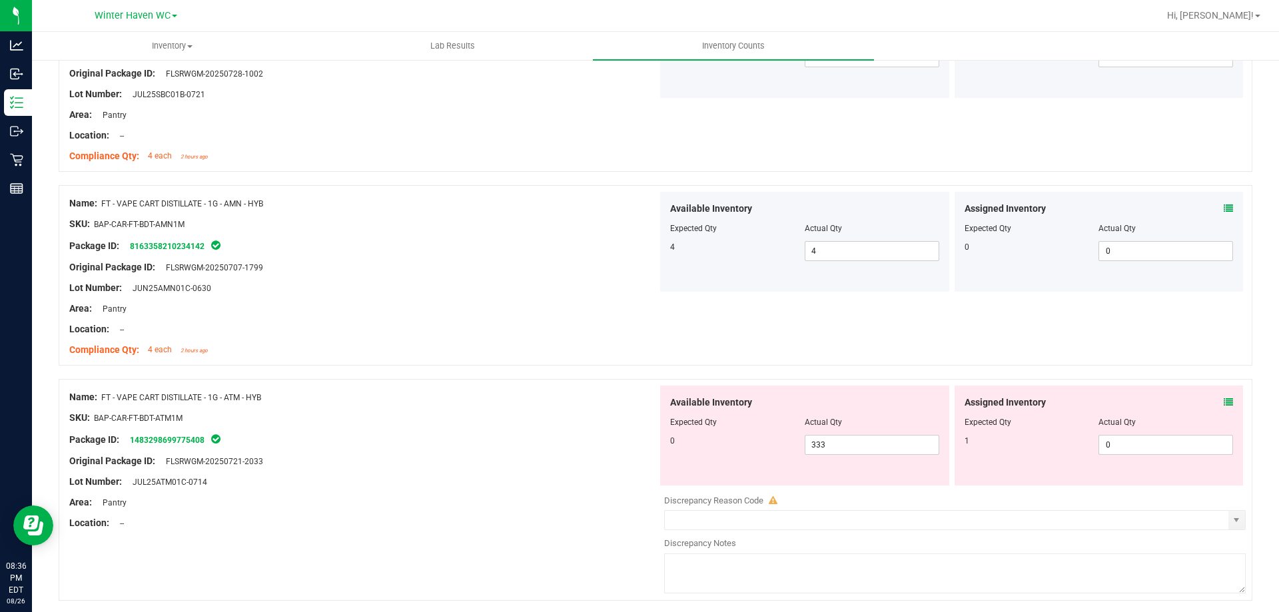
scroll to position [3063, 0]
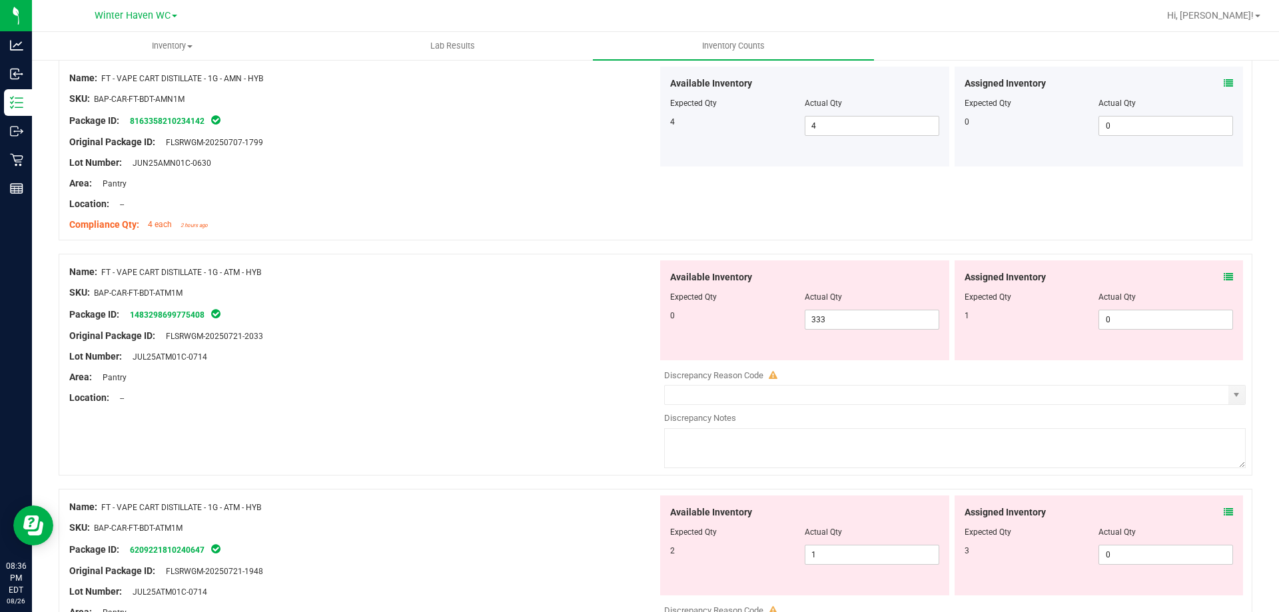
click at [1223, 278] on icon at bounding box center [1227, 276] width 9 height 9
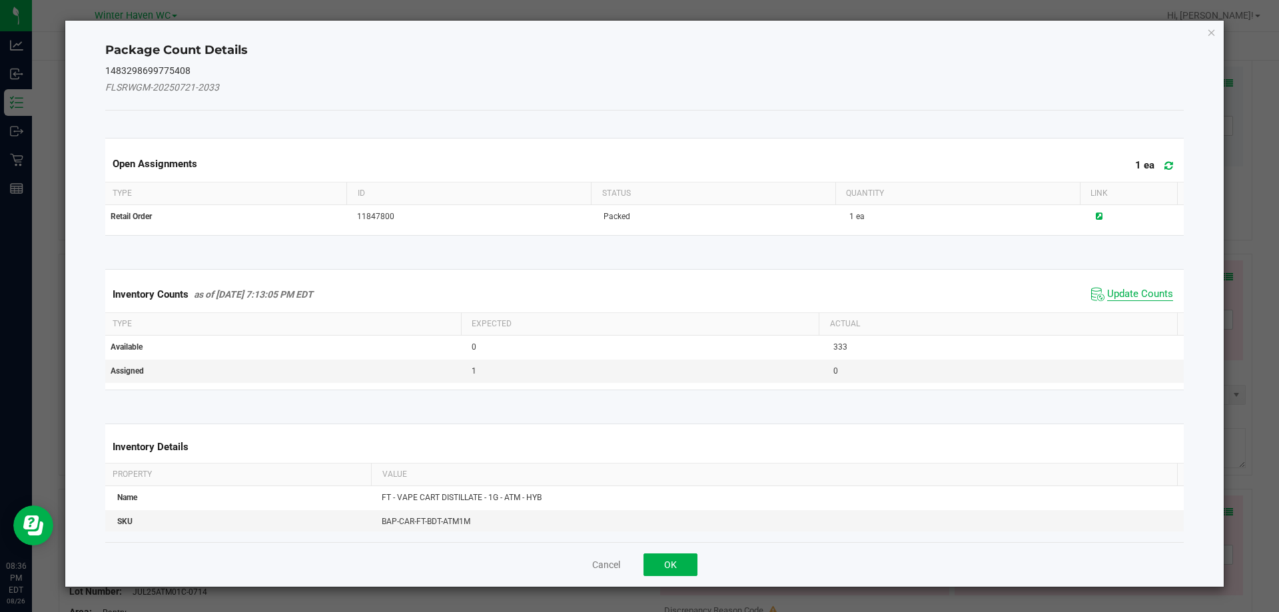
click at [1151, 290] on span "Update Counts" at bounding box center [1140, 294] width 66 height 13
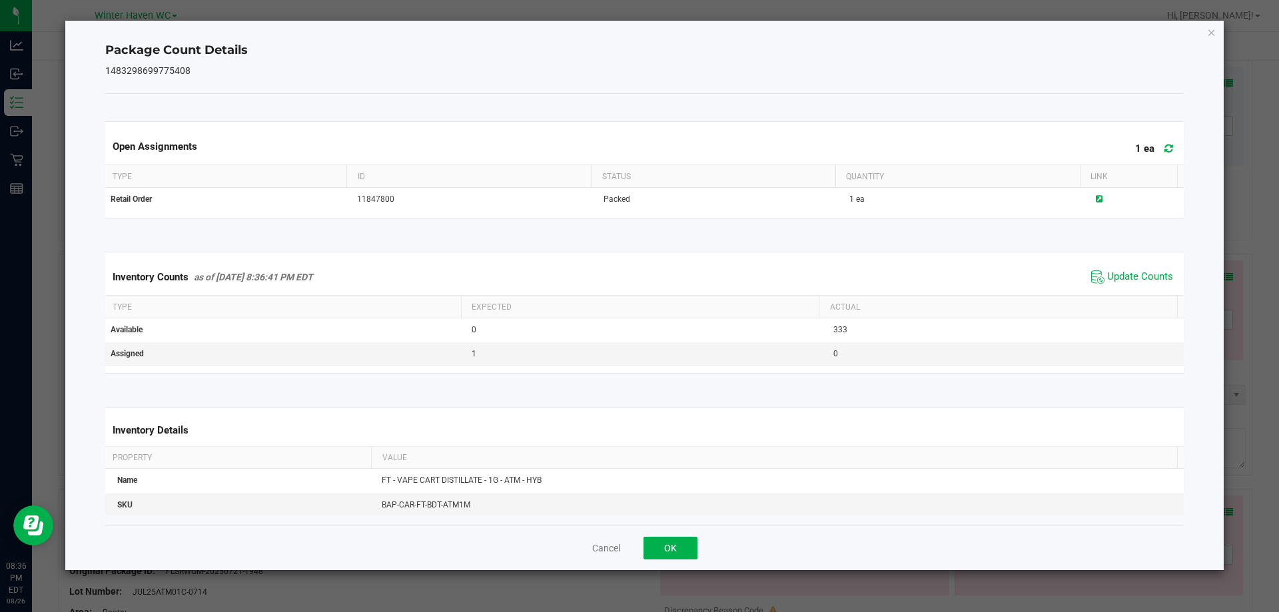
click at [1106, 269] on span "Update Counts" at bounding box center [1132, 277] width 89 height 20
drag, startPoint x: 689, startPoint y: 553, endPoint x: 688, endPoint y: 546, distance: 7.4
click at [688, 551] on button "OK" at bounding box center [670, 548] width 54 height 23
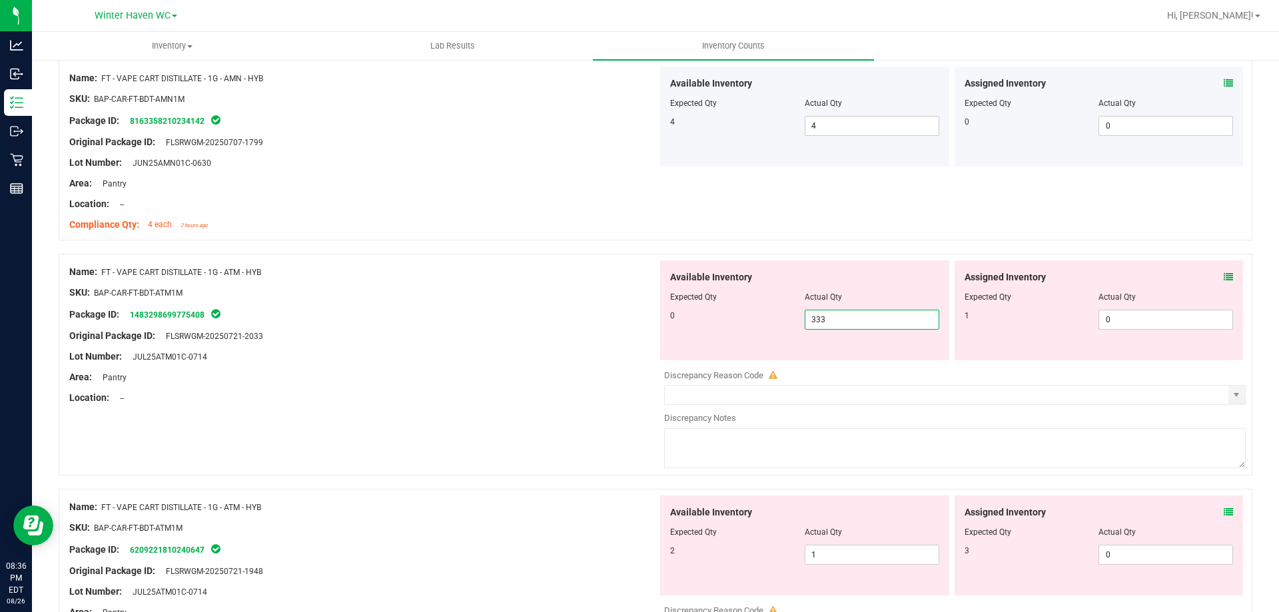
drag, startPoint x: 827, startPoint y: 324, endPoint x: 791, endPoint y: 320, distance: 36.2
click at [793, 320] on div "0 333 333" at bounding box center [804, 320] width 269 height 20
click at [1117, 319] on span "0 0" at bounding box center [1165, 320] width 135 height 20
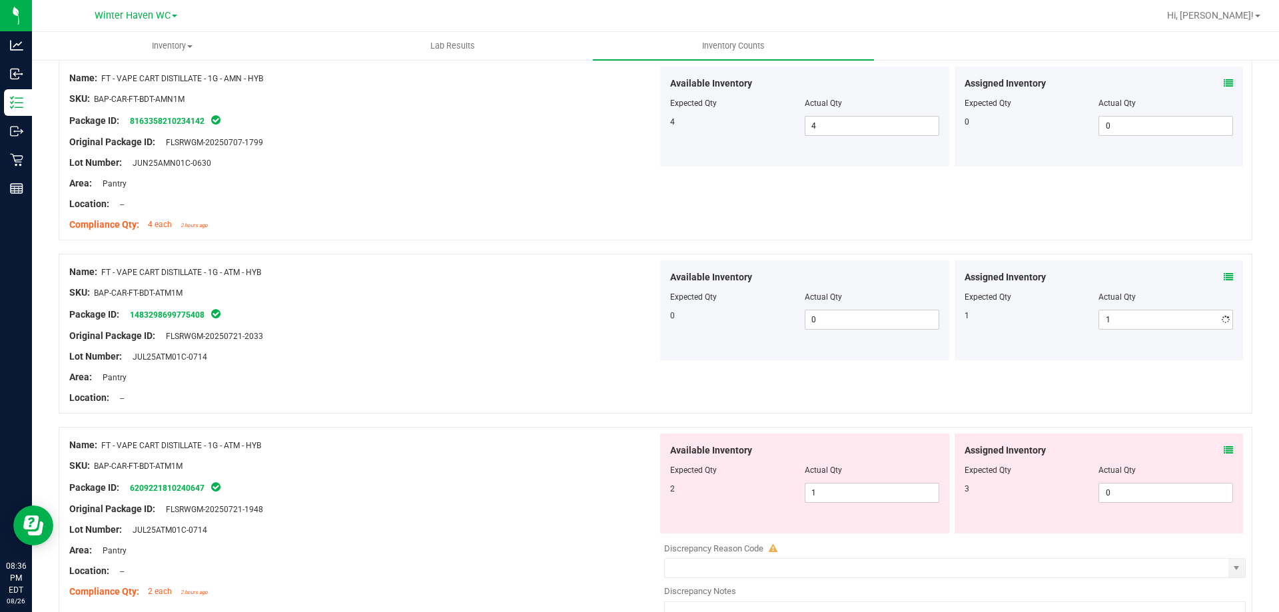
click at [522, 268] on div "Name: FT - VAPE CART DISTILLATE - 1G - ATM - HYB" at bounding box center [363, 272] width 588 height 14
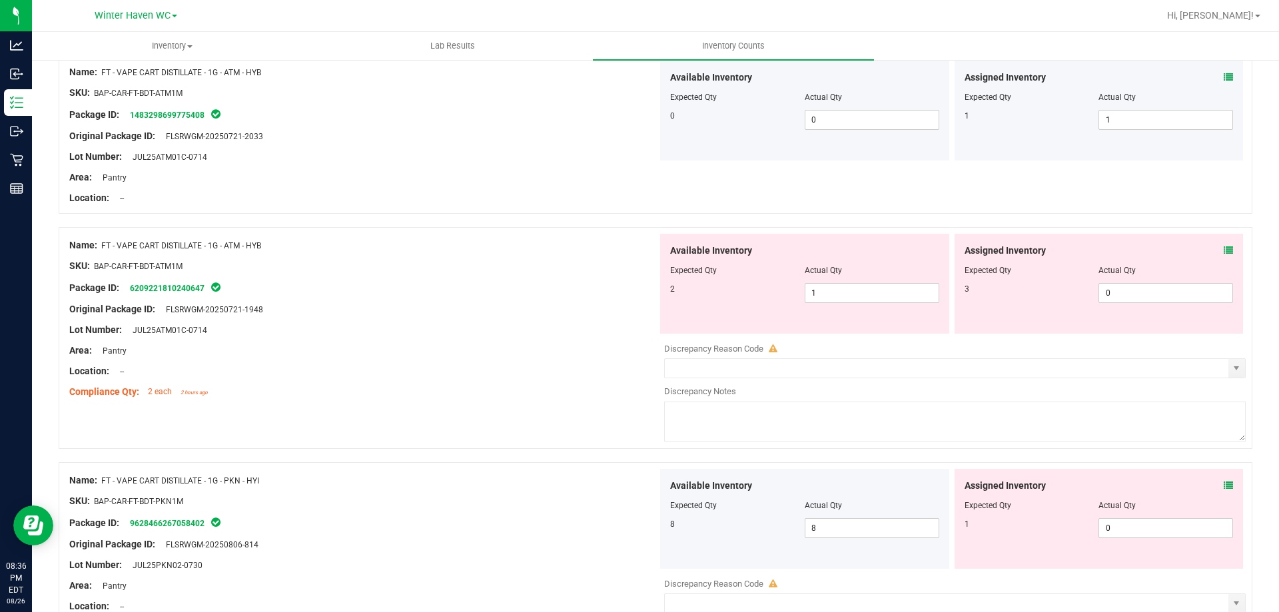
click at [1223, 249] on icon at bounding box center [1227, 250] width 9 height 9
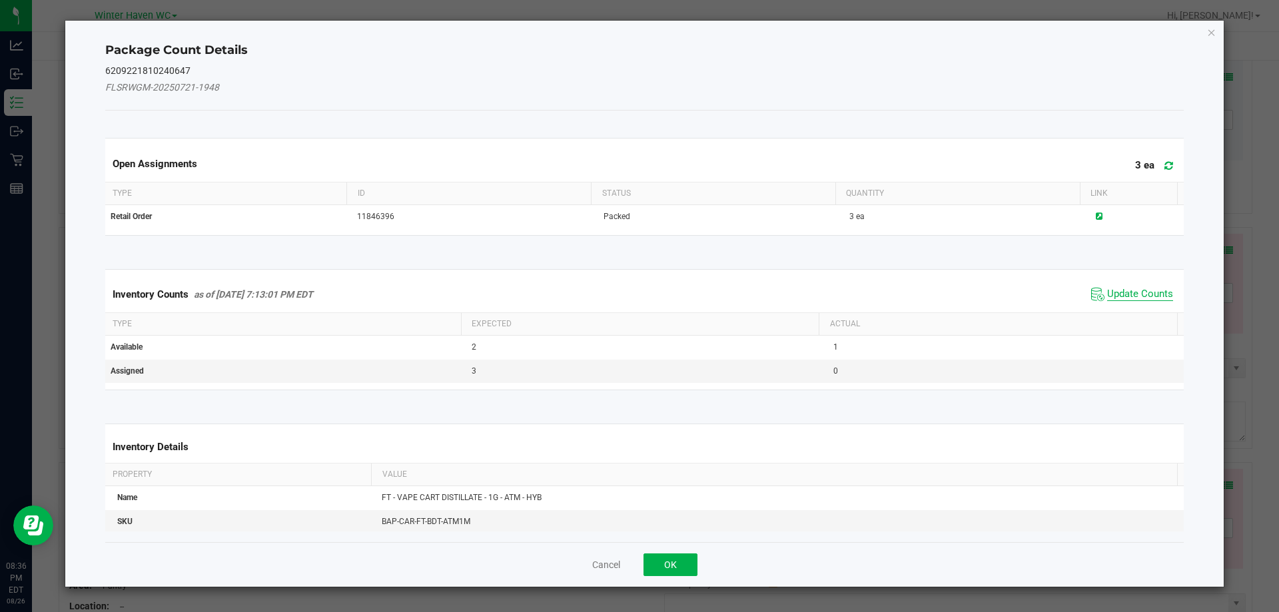
click at [1140, 292] on span "Update Counts" at bounding box center [1140, 294] width 66 height 13
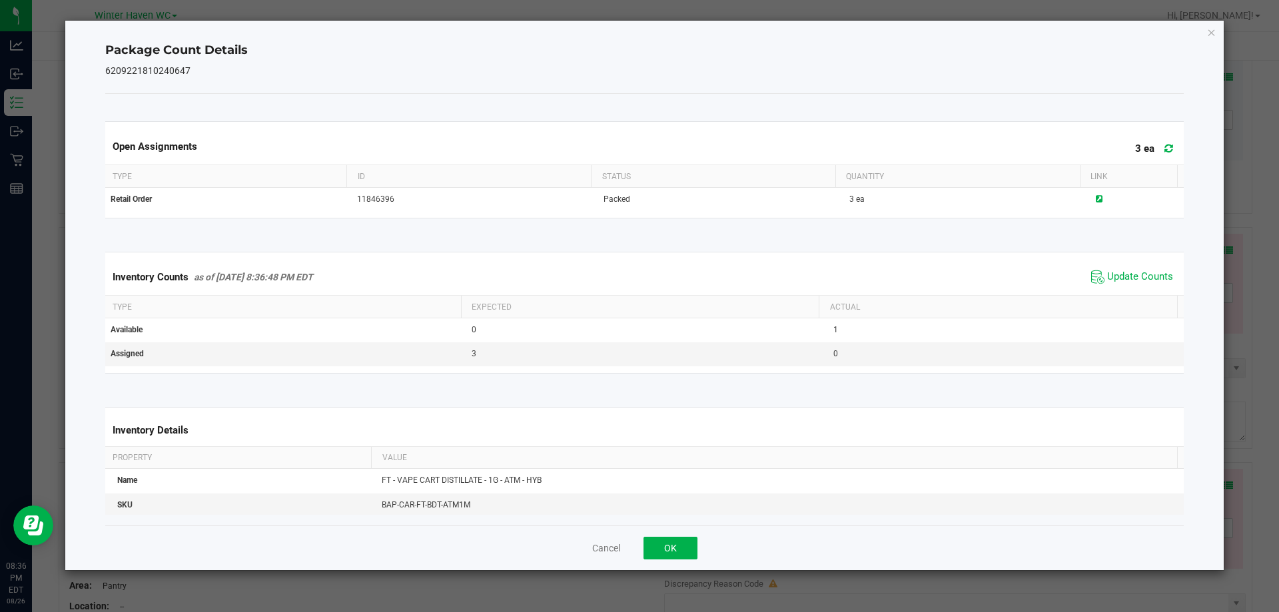
click at [1133, 276] on span "Update Counts" at bounding box center [1140, 276] width 66 height 13
click at [1133, 276] on span "Update Counts" at bounding box center [1140, 276] width 66 height 12
click at [1133, 276] on span "Update Counts" at bounding box center [1140, 276] width 66 height 13
click at [681, 543] on button "OK" at bounding box center [670, 548] width 54 height 23
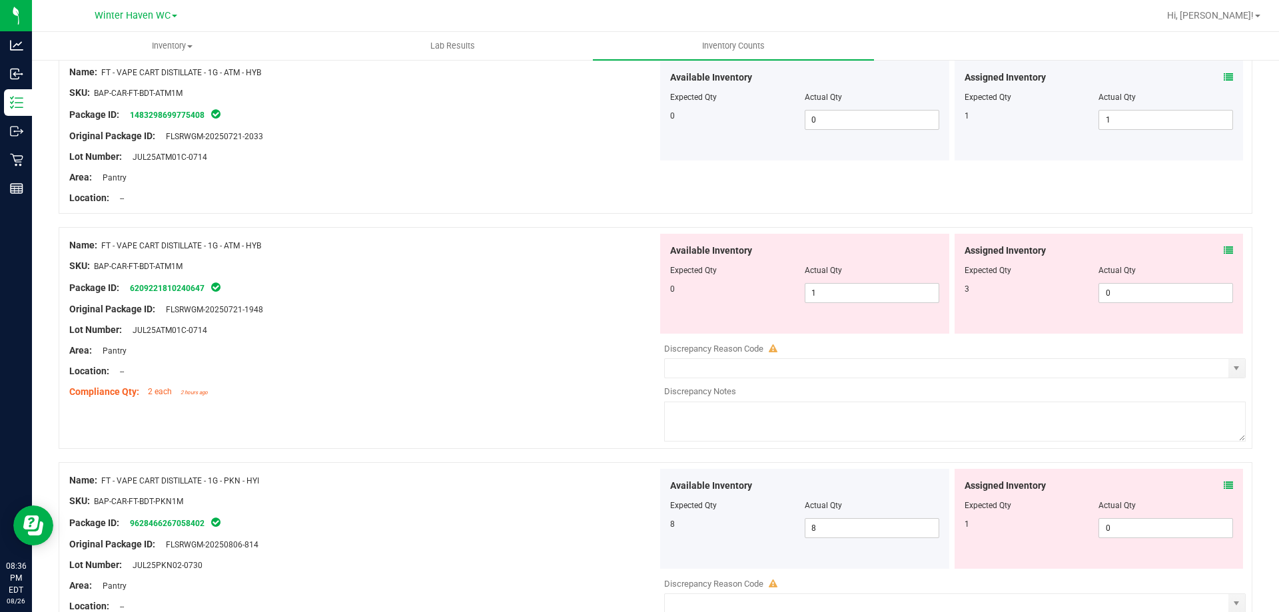
drag, startPoint x: 497, startPoint y: 380, endPoint x: 510, endPoint y: 377, distance: 13.7
click at [498, 380] on div at bounding box center [363, 381] width 588 height 7
drag, startPoint x: 836, startPoint y: 294, endPoint x: 820, endPoint y: 281, distance: 20.9
click at [782, 278] on div "Available Inventory Expected Qty Actual Qty 0 1 1" at bounding box center [804, 284] width 289 height 100
click at [1149, 293] on span "0 0" at bounding box center [1165, 293] width 135 height 20
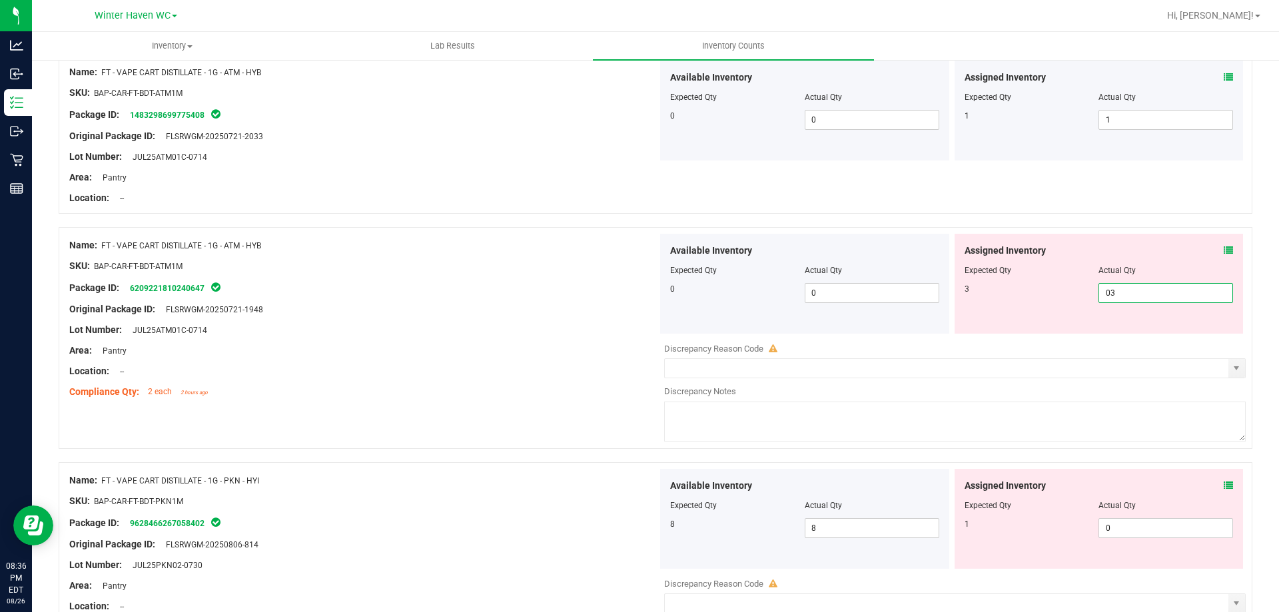
click at [597, 237] on div "Name: FT - VAPE CART DISTILLATE - 1G - ATM - HYB SKU: BAP-CAR-FT-BDT-ATM1M Pack…" at bounding box center [363, 319] width 588 height 170
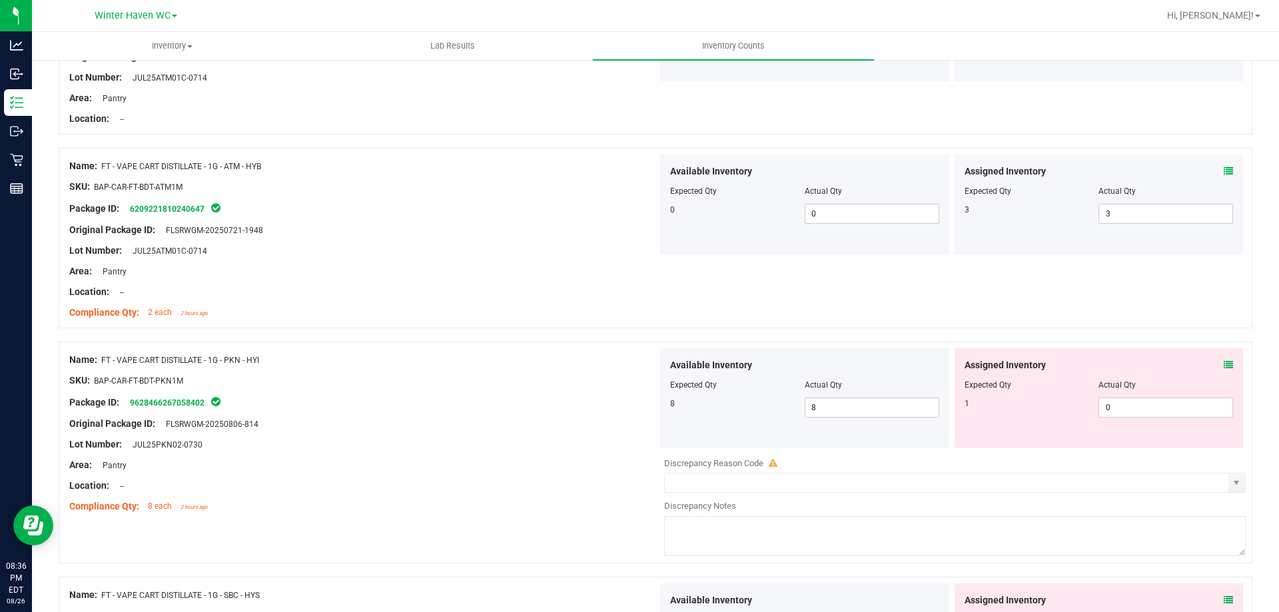
scroll to position [3463, 0]
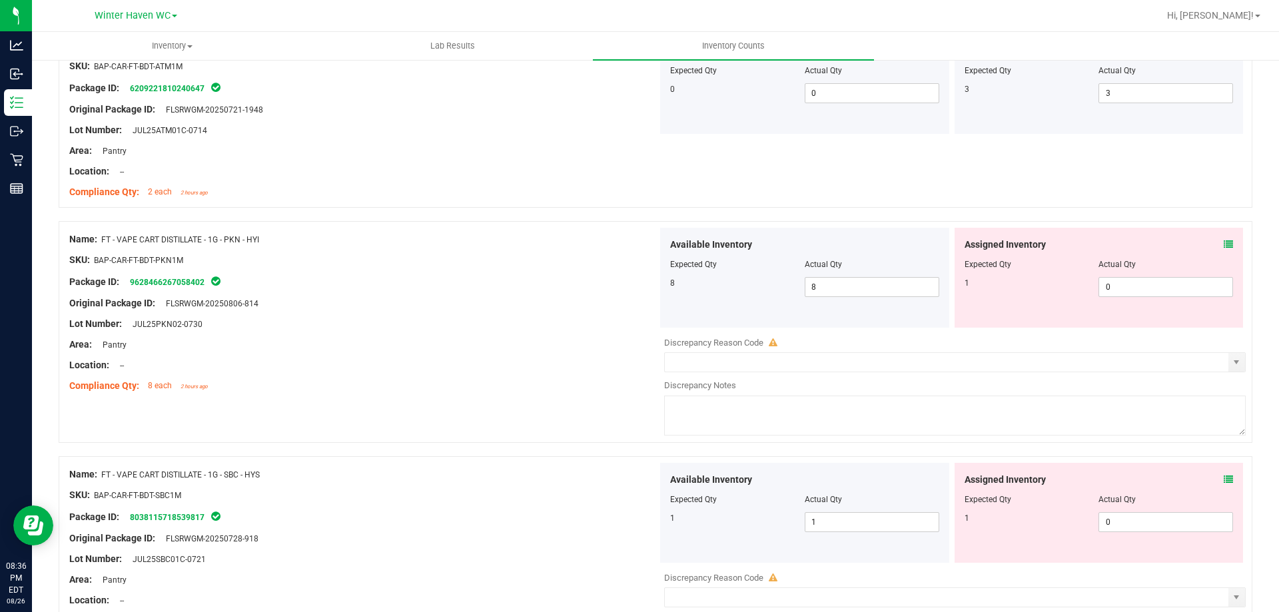
click at [1223, 240] on icon at bounding box center [1227, 244] width 9 height 9
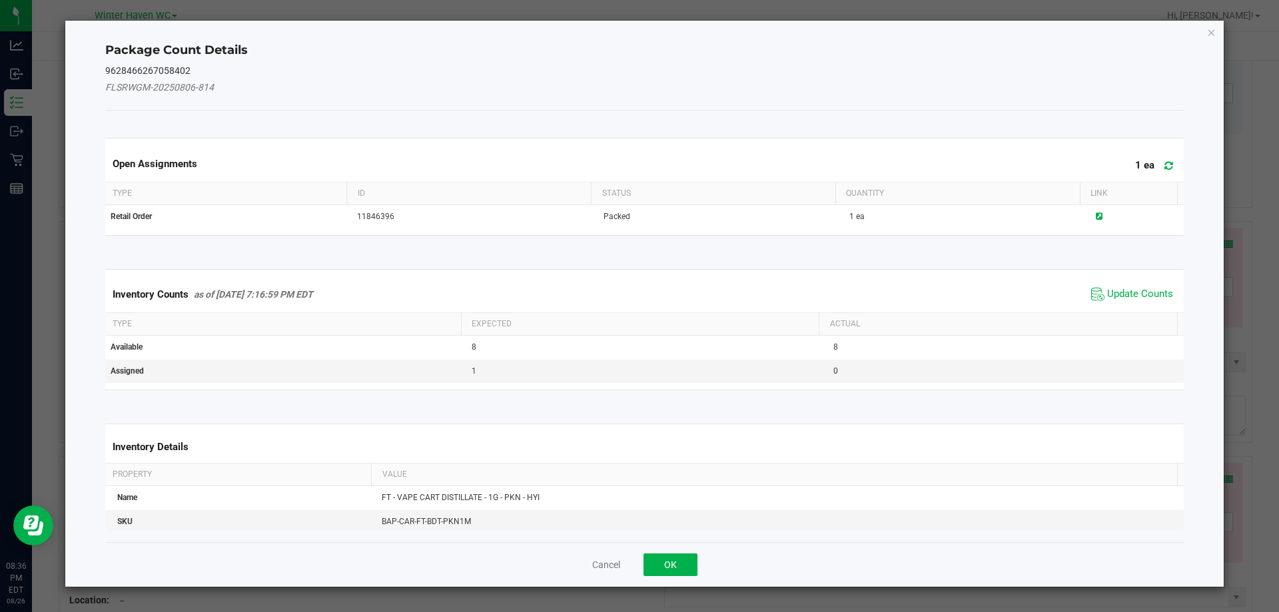
click at [1106, 305] on div "Inventory Counts as of Aug 26, 2025 7:16:59 PM EDT Update Counts" at bounding box center [645, 294] width 1084 height 36
click at [1111, 286] on span "Update Counts" at bounding box center [1132, 294] width 89 height 20
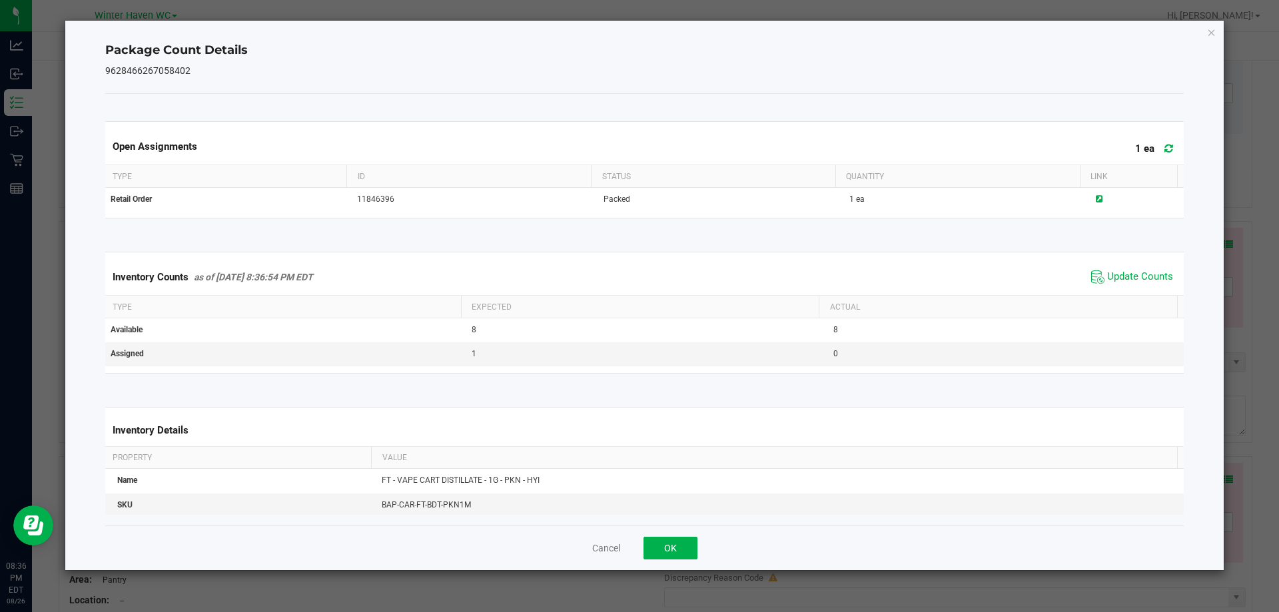
click at [1113, 290] on div "Inventory Counts as of Aug 26, 2025 8:36:54 PM EDT Update Counts" at bounding box center [645, 277] width 1084 height 36
click at [1112, 279] on span "Update Counts" at bounding box center [1140, 276] width 66 height 13
click at [1114, 274] on span "Update Counts" at bounding box center [1140, 276] width 66 height 13
click at [683, 541] on button "OK" at bounding box center [670, 548] width 54 height 23
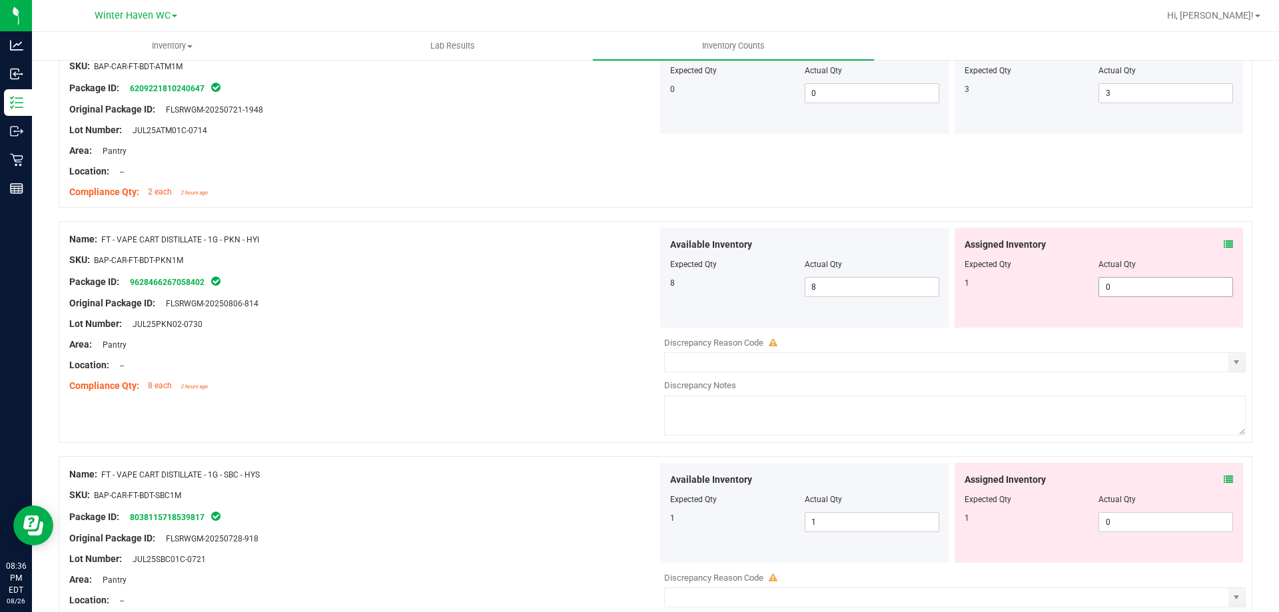
click at [1133, 284] on span "0 0" at bounding box center [1165, 287] width 135 height 20
click at [535, 212] on div at bounding box center [655, 214] width 1193 height 13
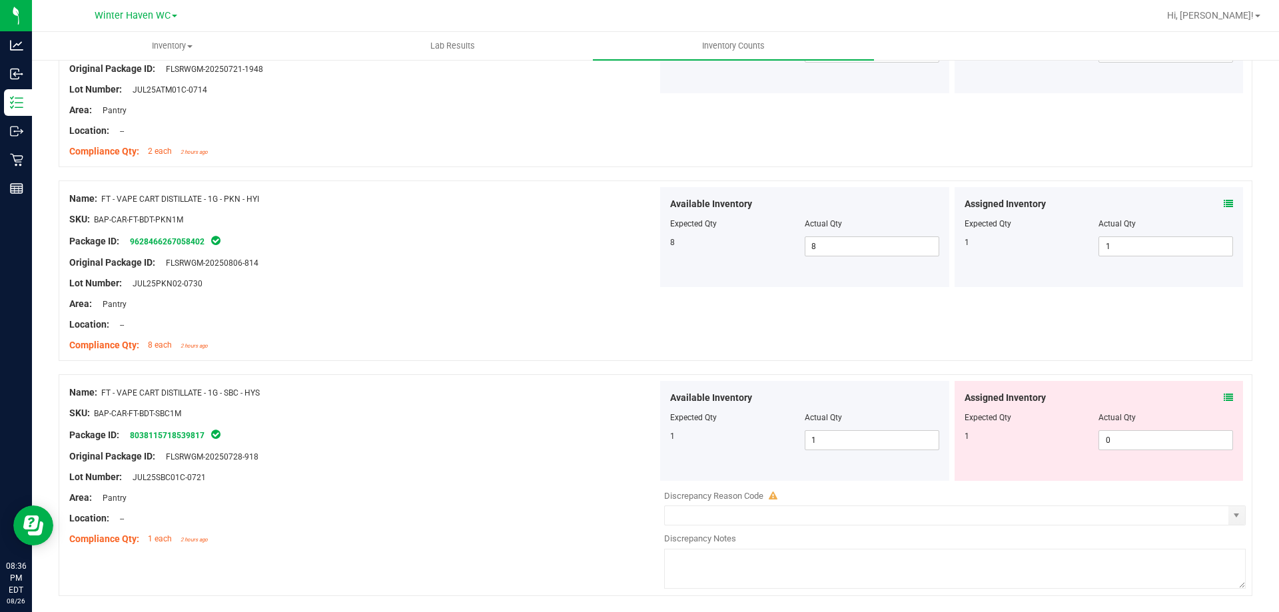
scroll to position [3546, 0]
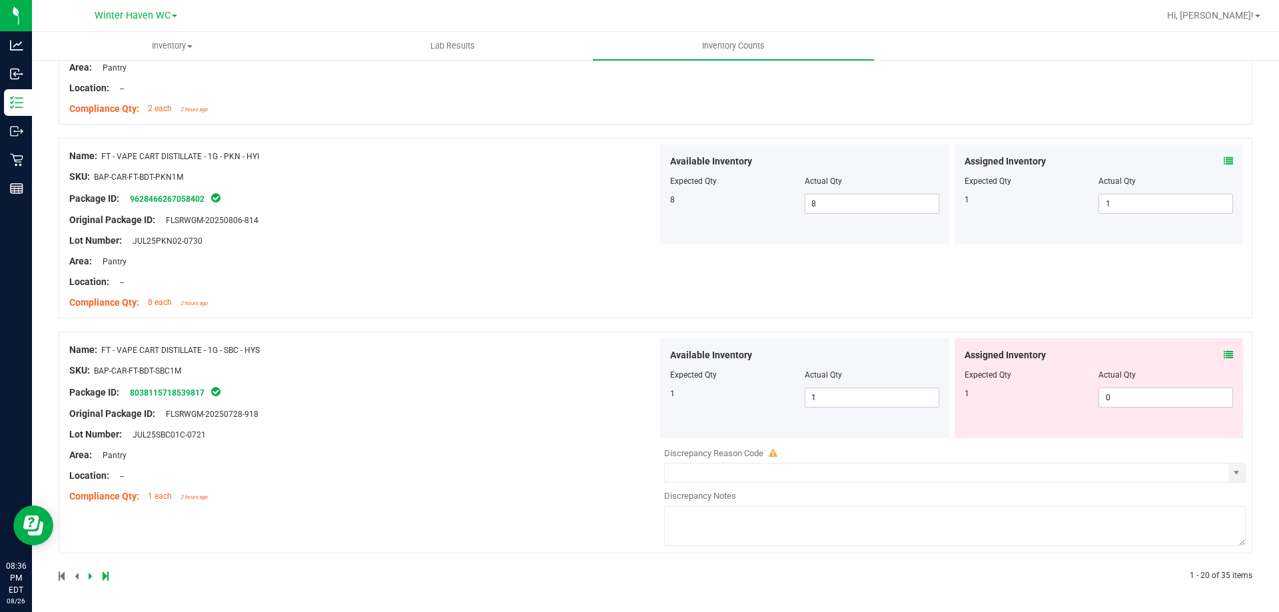
click at [1223, 355] on icon at bounding box center [1227, 354] width 9 height 9
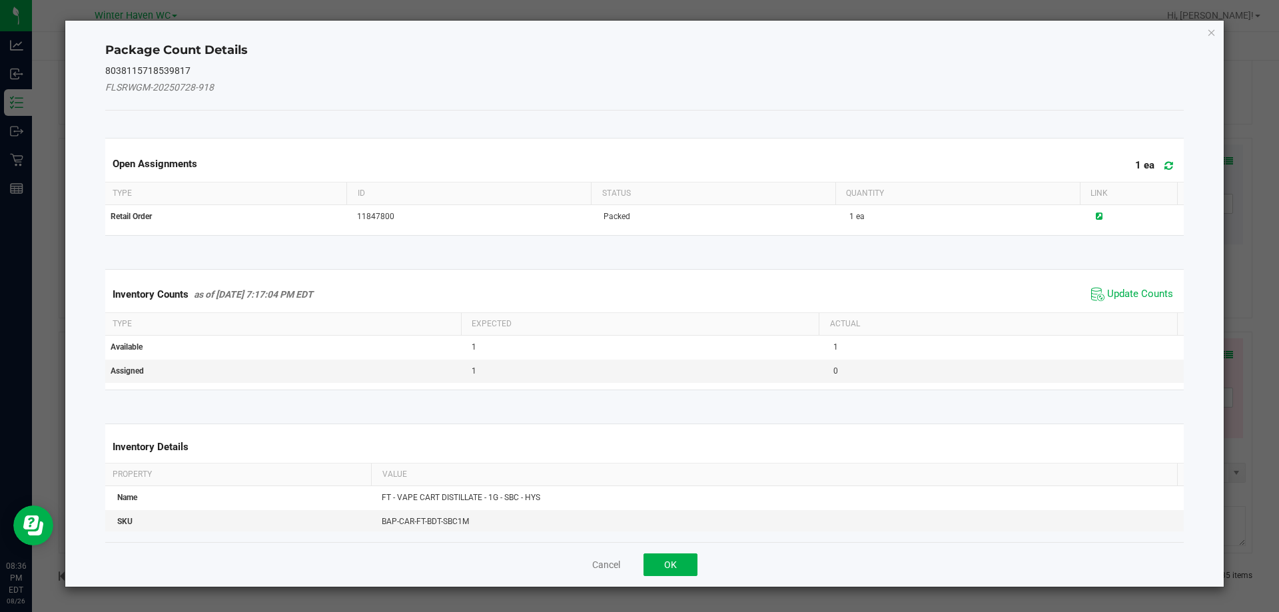
click at [1129, 280] on div "Inventory Counts as of Aug 26, 2025 7:17:04 PM EDT Update Counts" at bounding box center [645, 294] width 1084 height 36
click at [1129, 289] on span "Update Counts" at bounding box center [1140, 294] width 66 height 13
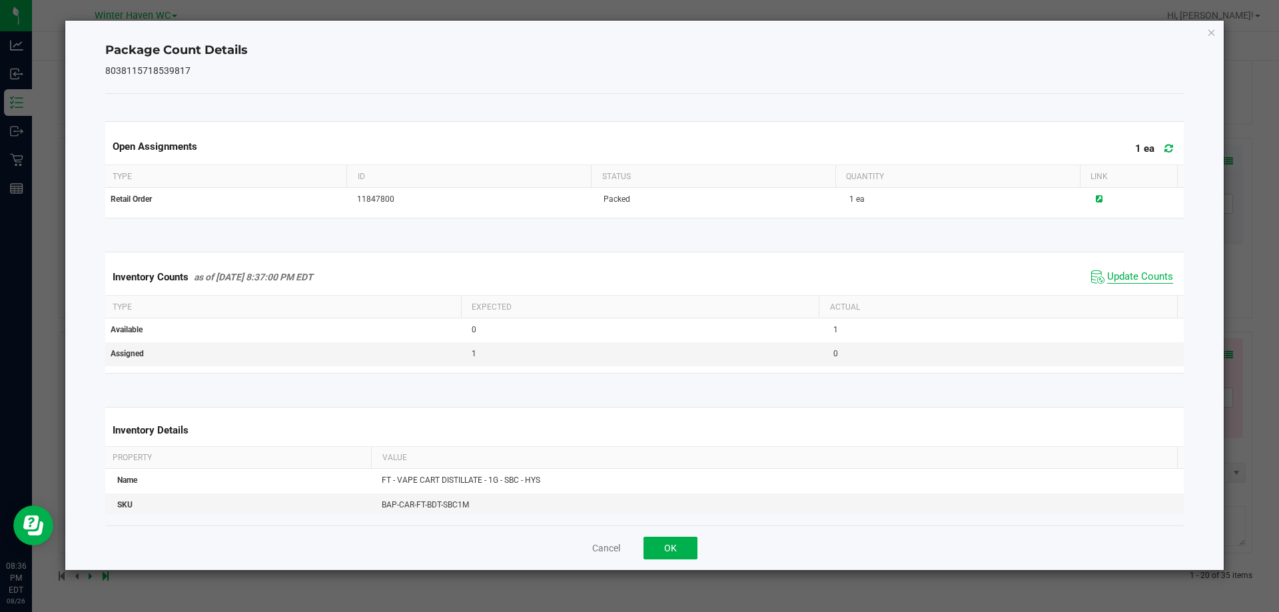
click at [1126, 283] on span "Update Counts" at bounding box center [1140, 276] width 66 height 13
click at [666, 553] on button "OK" at bounding box center [670, 548] width 54 height 23
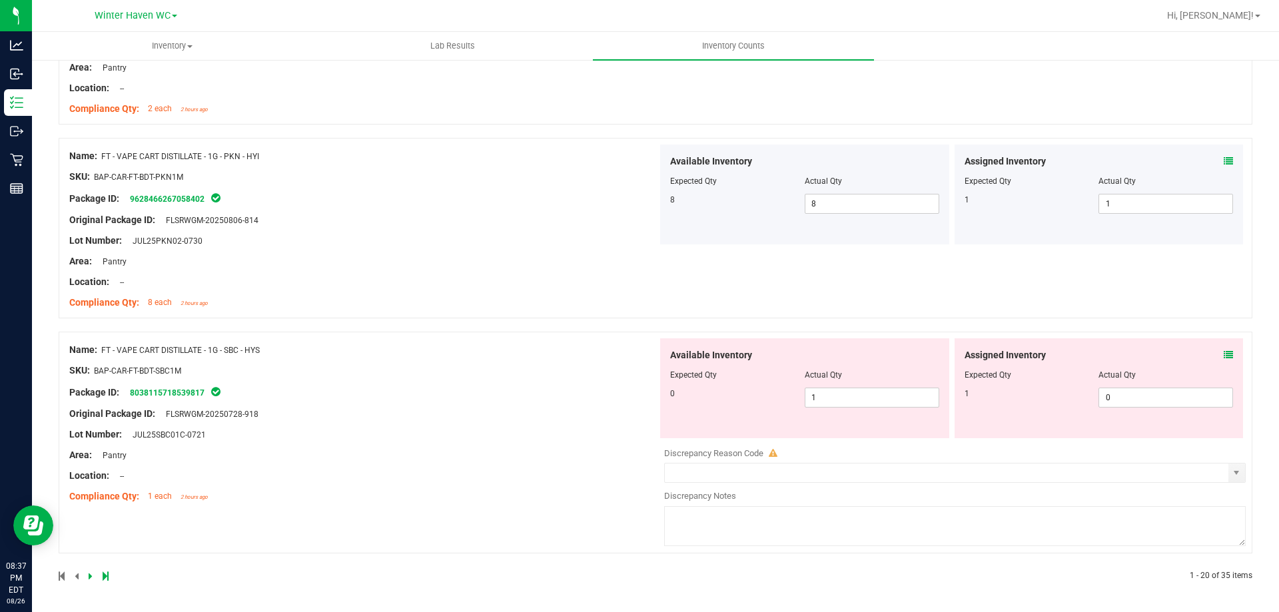
drag, startPoint x: 479, startPoint y: 401, endPoint x: 846, endPoint y: 363, distance: 368.9
click at [479, 400] on div at bounding box center [363, 403] width 588 height 7
drag, startPoint x: 850, startPoint y: 396, endPoint x: 725, endPoint y: 399, distance: 124.6
click at [725, 399] on div "0 1 1" at bounding box center [804, 398] width 269 height 20
click at [1160, 402] on span "0 0" at bounding box center [1165, 398] width 135 height 20
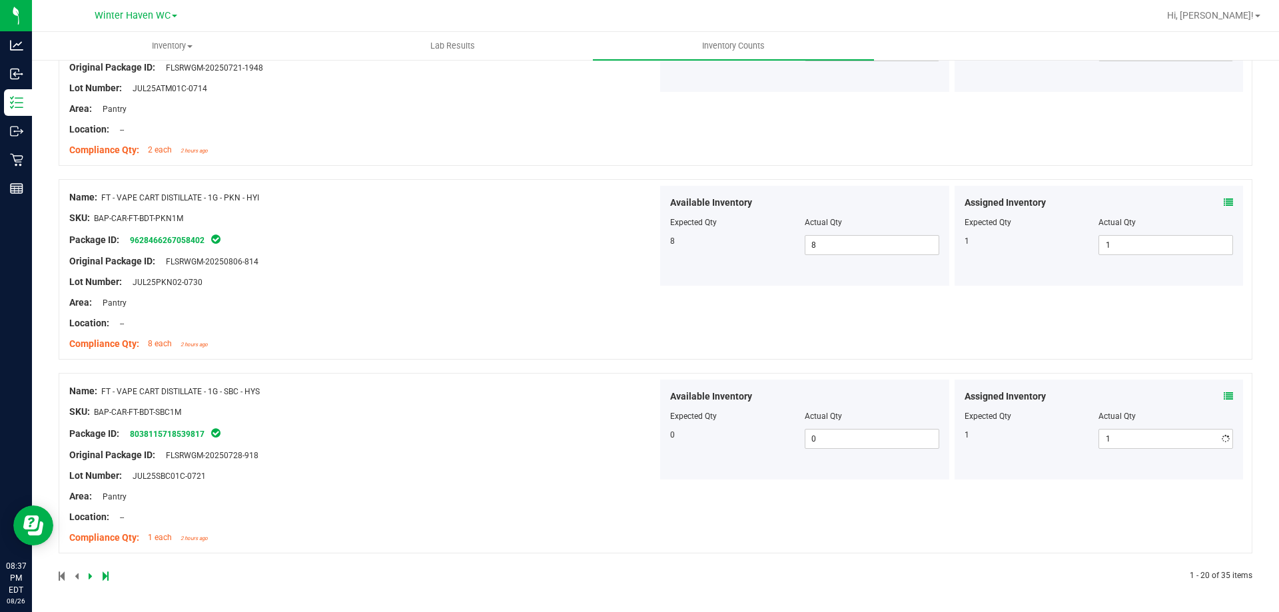
drag, startPoint x: 426, startPoint y: 325, endPoint x: 633, endPoint y: 291, distance: 209.9
click at [432, 325] on div "Name: FT - VAPE CART DISTILLATE - 1G - PKN - HYI SKU: BAP-CAR-FT-BDT-PKN1M Pack…" at bounding box center [655, 276] width 1193 height 194
drag, startPoint x: 497, startPoint y: 488, endPoint x: 627, endPoint y: 305, distance: 224.9
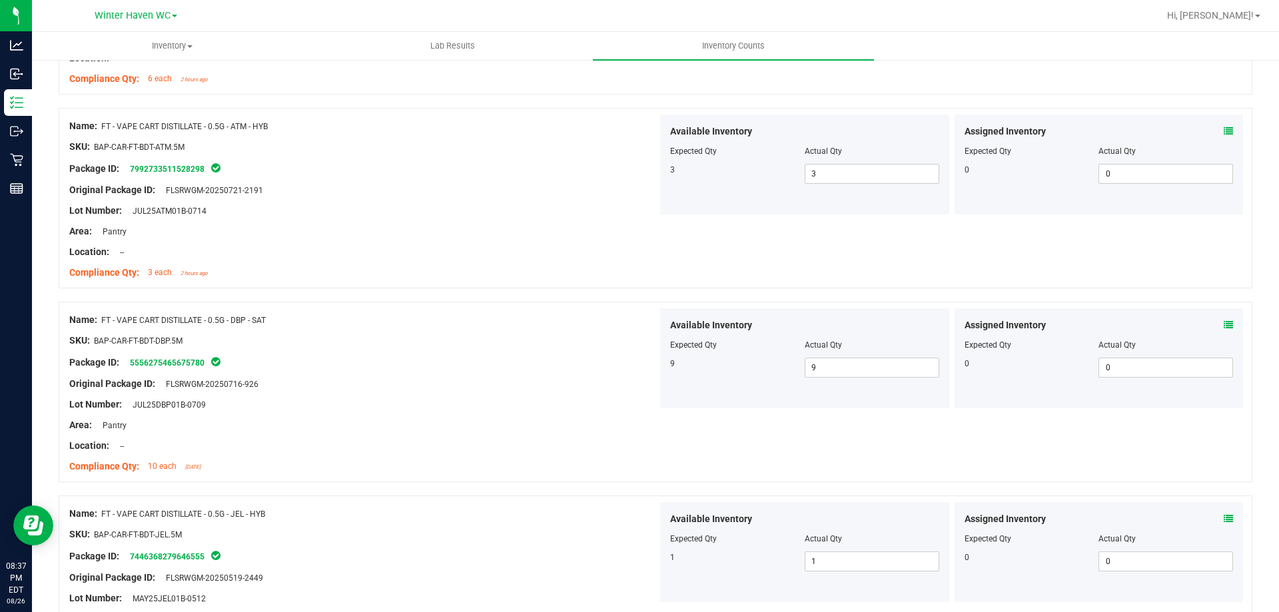
scroll to position [0, 0]
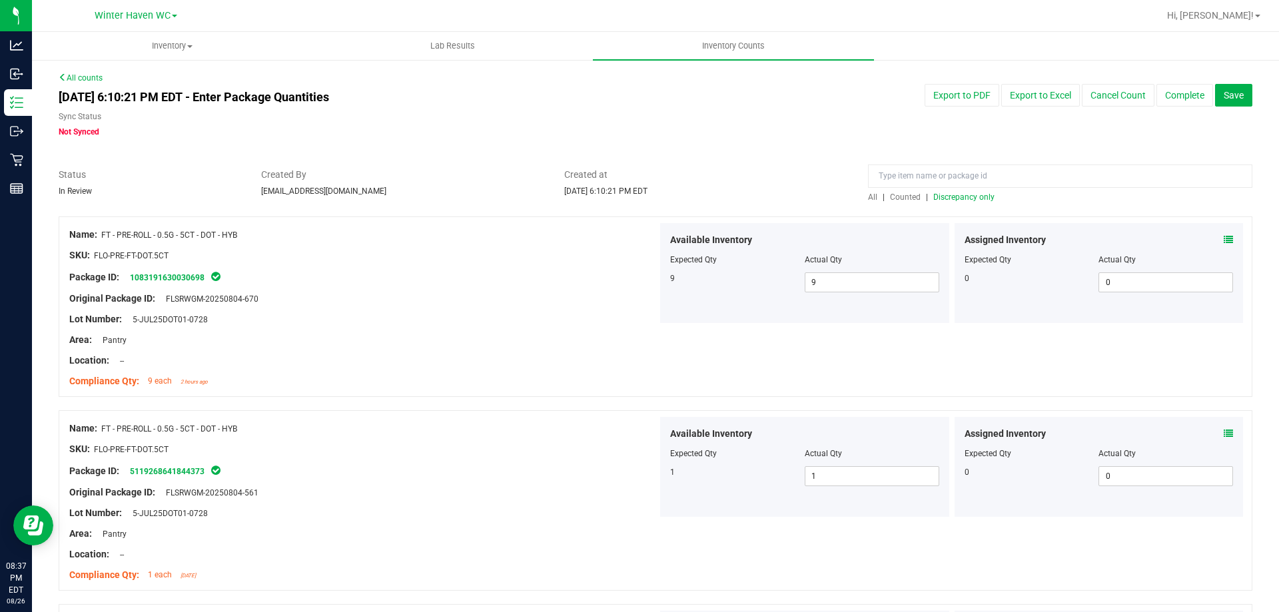
click at [942, 200] on span "Discrepancy only" at bounding box center [963, 196] width 61 height 9
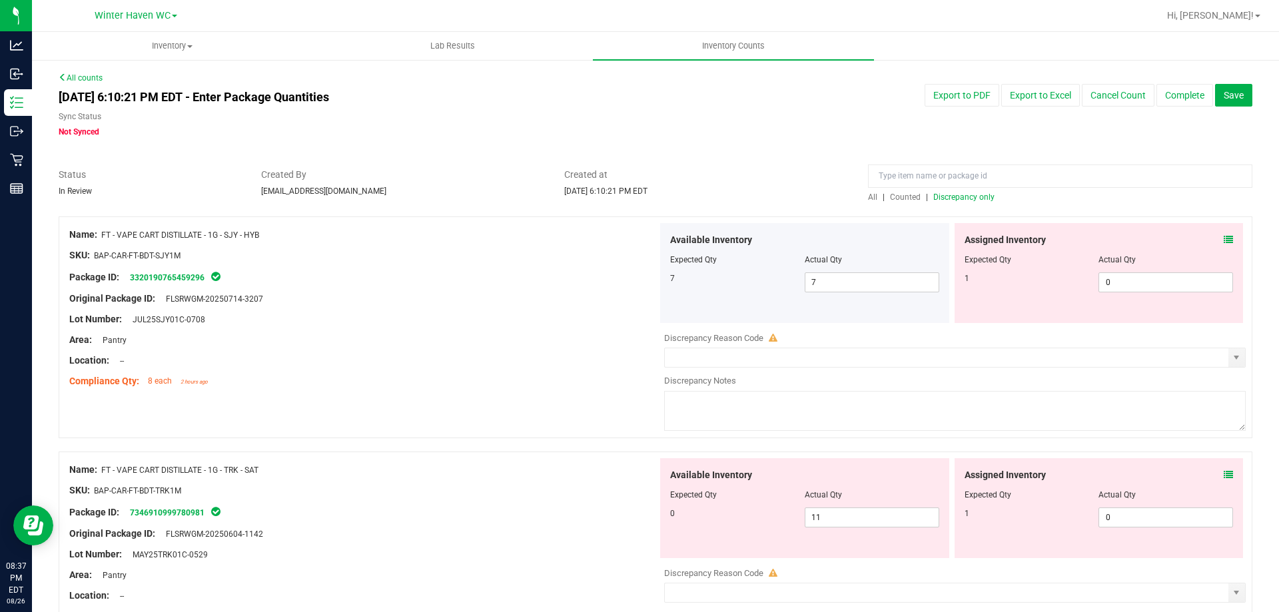
click at [1214, 243] on div "Assigned Inventory" at bounding box center [1098, 240] width 269 height 14
click at [1223, 242] on icon at bounding box center [1227, 239] width 9 height 9
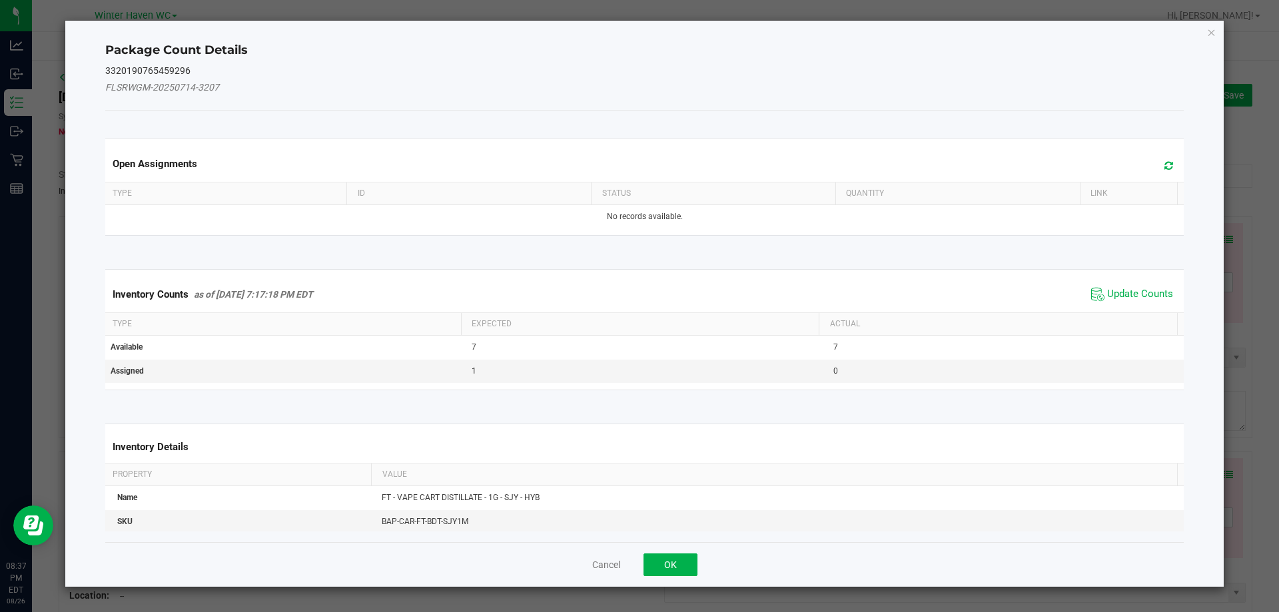
click at [1135, 286] on span "Update Counts" at bounding box center [1132, 294] width 89 height 20
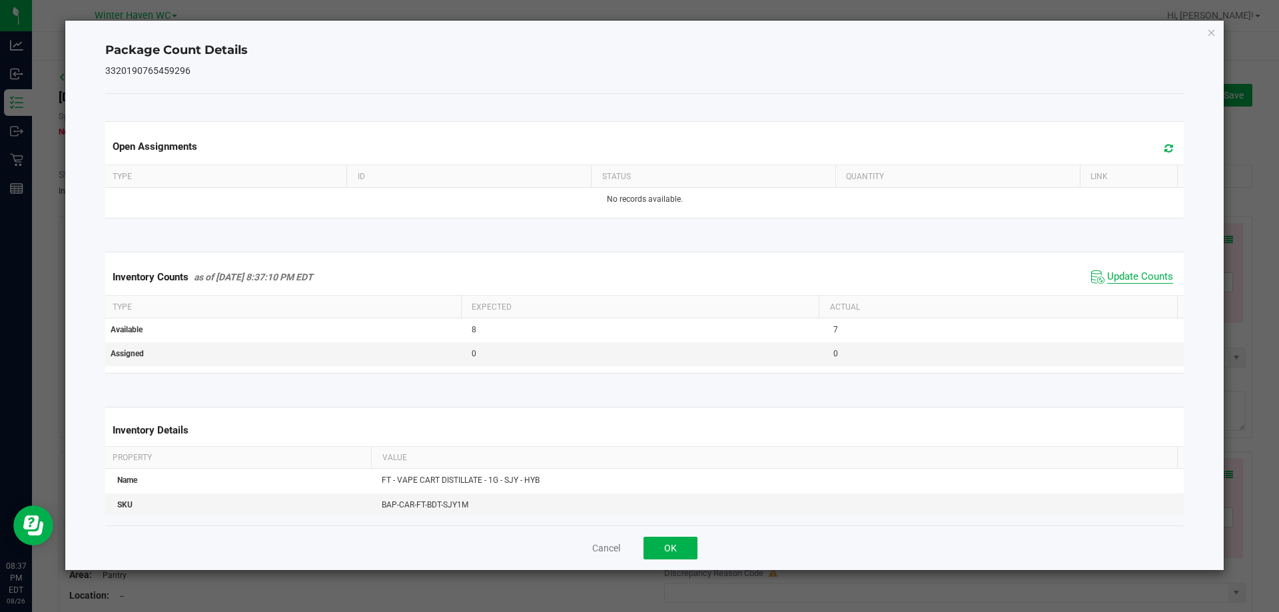
click at [1135, 278] on span "Update Counts" at bounding box center [1140, 276] width 66 height 13
click at [681, 542] on button "OK" at bounding box center [670, 548] width 54 height 23
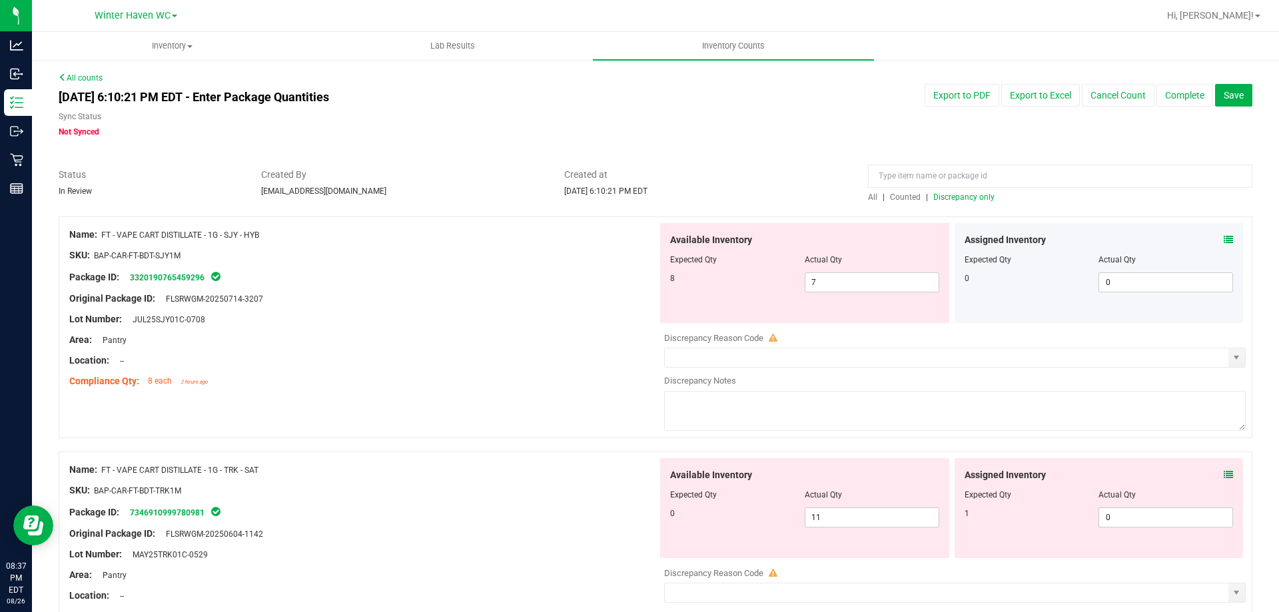
click at [550, 406] on div "Name: FT - VAPE CART DISTILLATE - 1G - SJY - HYB SKU: BAP-CAR-FT-BDT-SJY1M Pack…" at bounding box center [655, 327] width 1193 height 222
drag, startPoint x: 836, startPoint y: 278, endPoint x: 751, endPoint y: 287, distance: 85.8
click at [751, 287] on div "8 7 7" at bounding box center [804, 282] width 269 height 20
click at [400, 297] on div "Original Package ID: FLSRWGM-20250714-3207" at bounding box center [363, 299] width 588 height 14
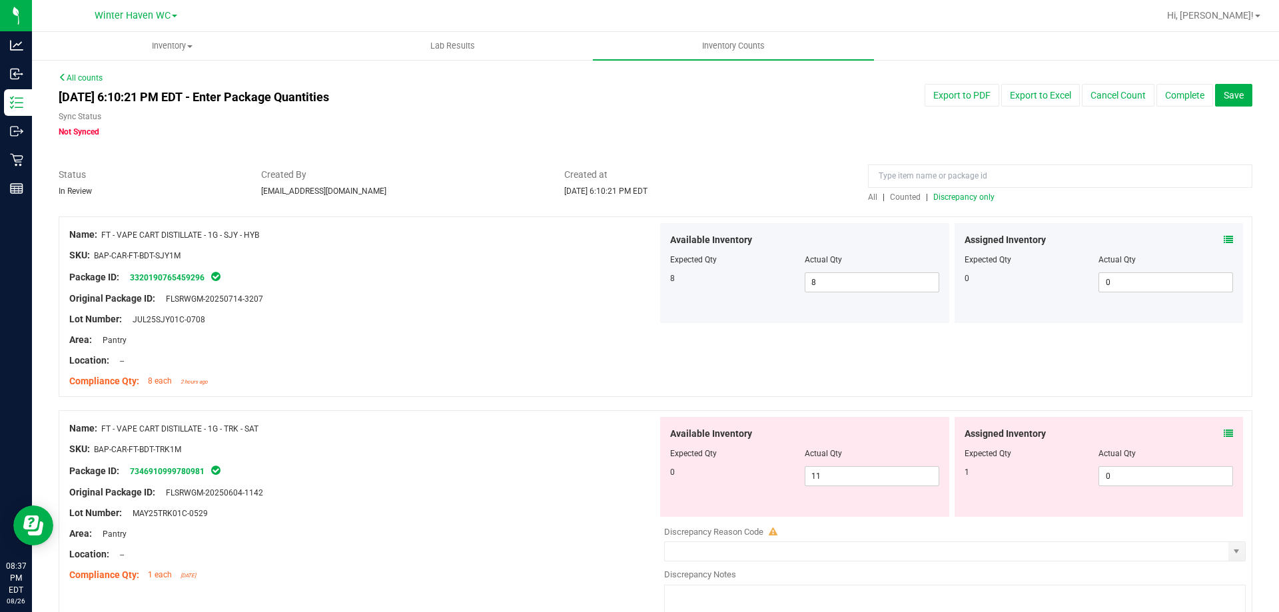
click at [1223, 431] on icon at bounding box center [1227, 433] width 9 height 9
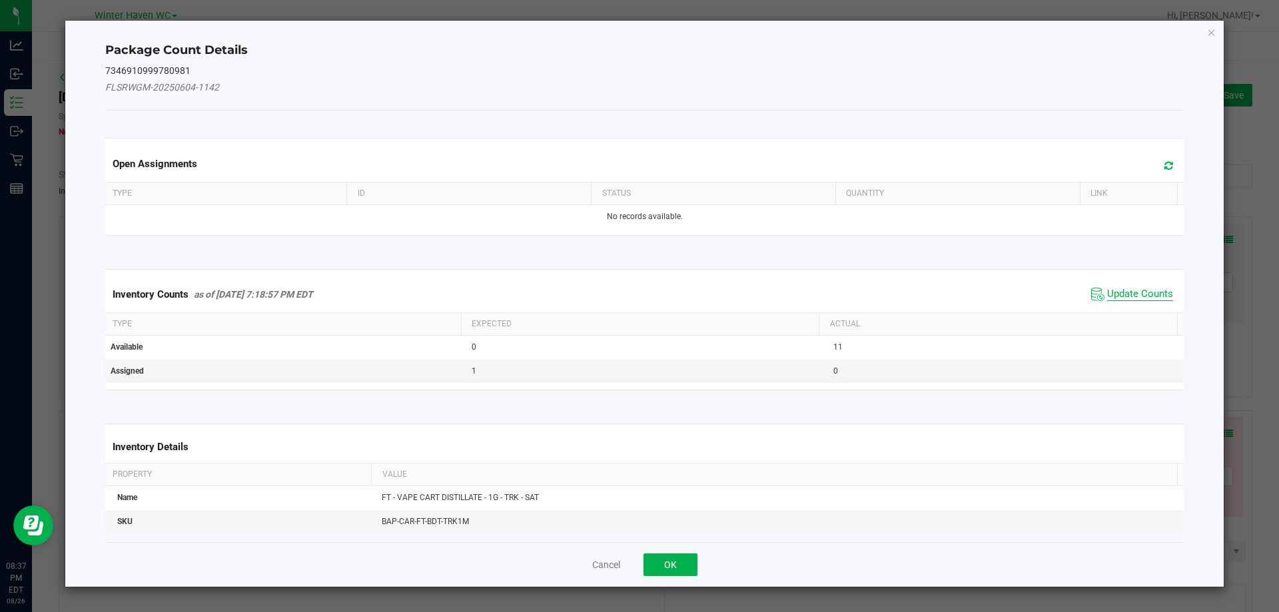
click at [1109, 298] on span "Update Counts" at bounding box center [1140, 294] width 66 height 13
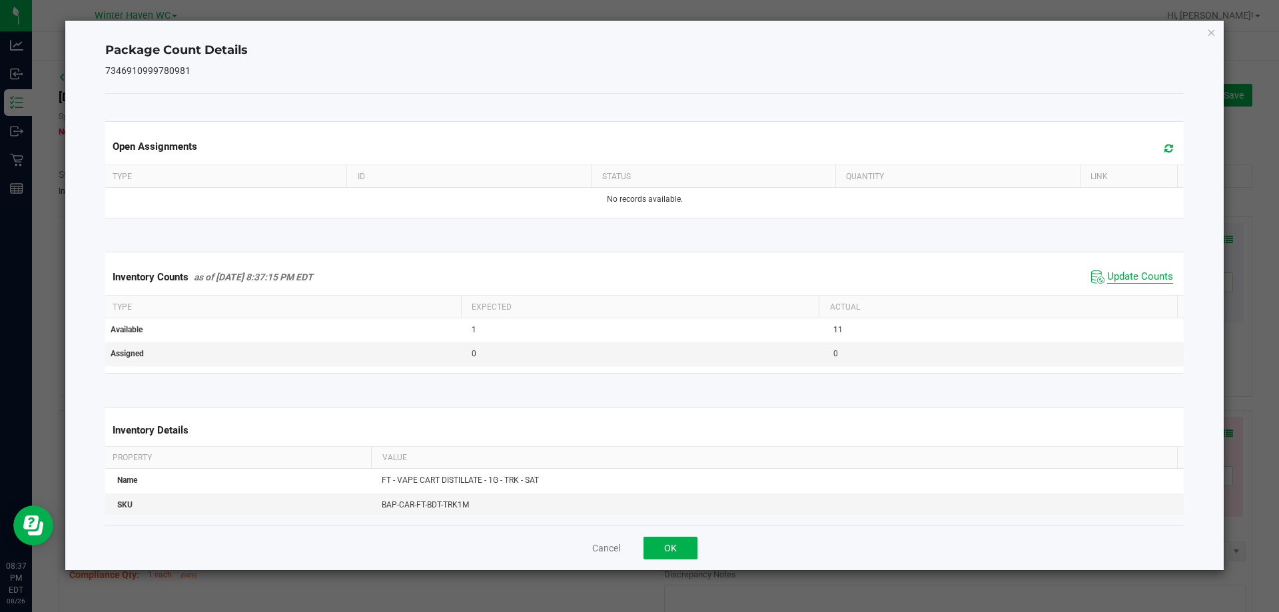
click at [1107, 281] on span "Update Counts" at bounding box center [1140, 276] width 66 height 13
click at [1107, 281] on span "Update Counts" at bounding box center [1140, 276] width 66 height 12
click at [681, 543] on button "OK" at bounding box center [670, 548] width 54 height 23
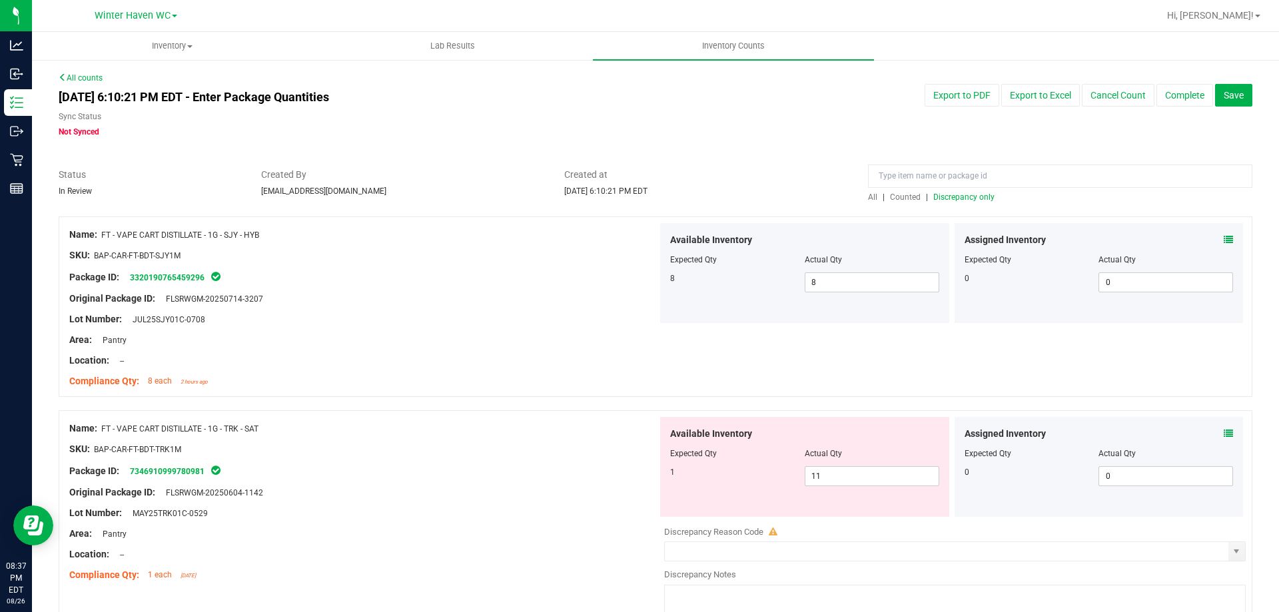
click at [407, 382] on div "Compliance Qty: 8 each 2 hours ago" at bounding box center [363, 381] width 588 height 14
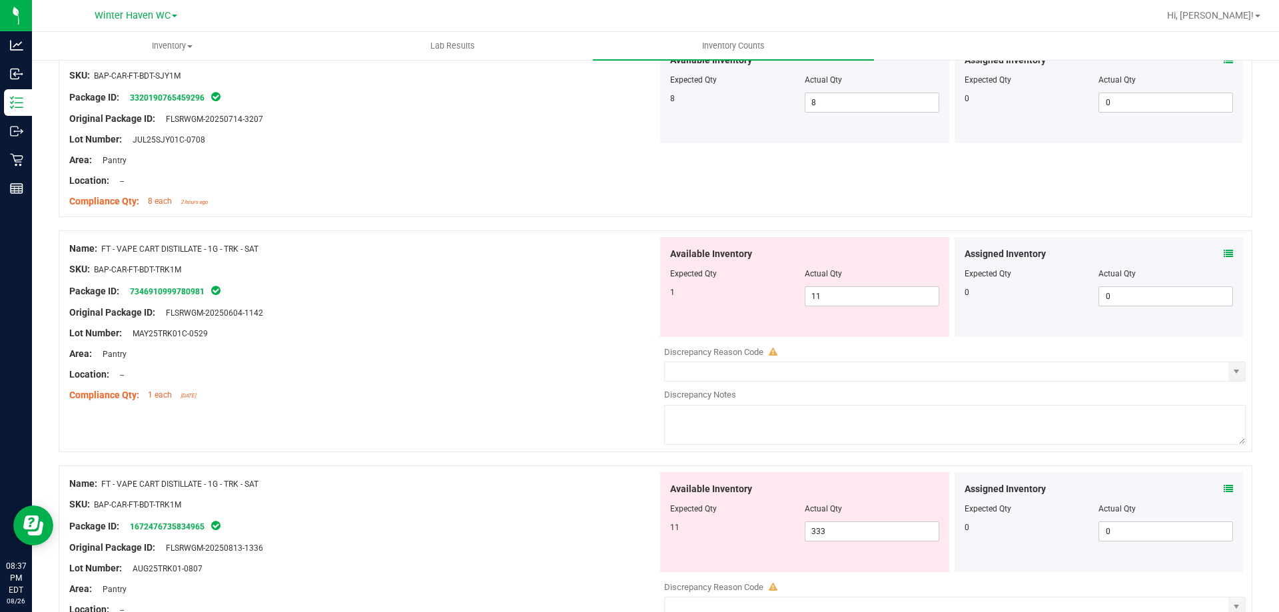
scroll to position [266, 0]
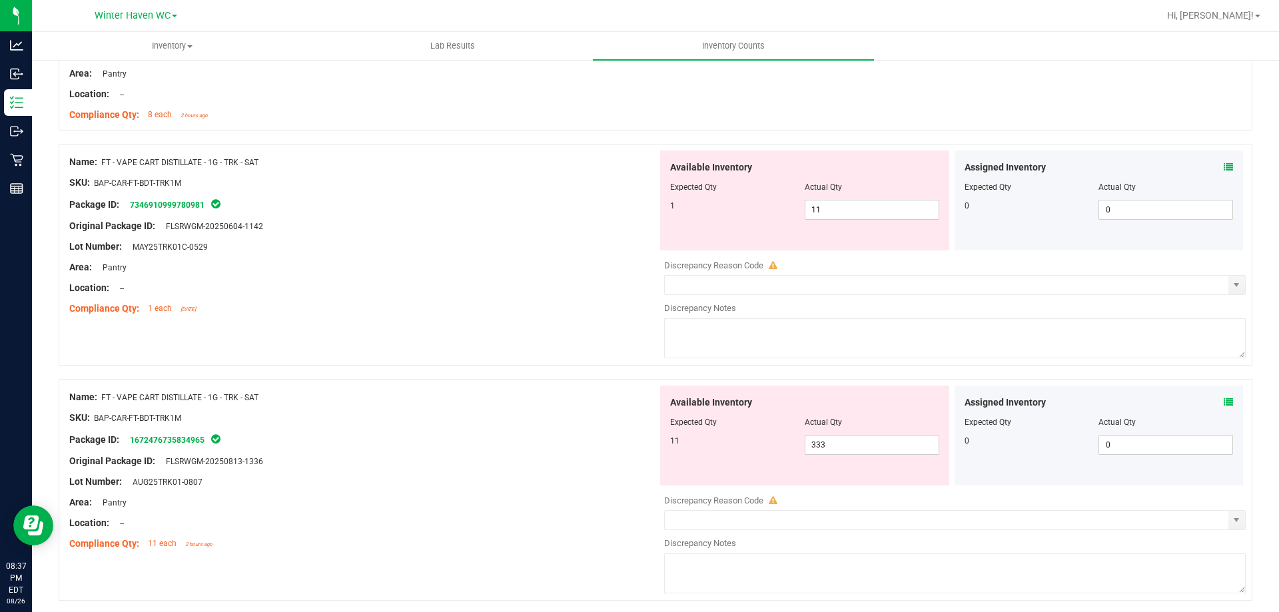
click at [1223, 398] on icon at bounding box center [1227, 402] width 9 height 9
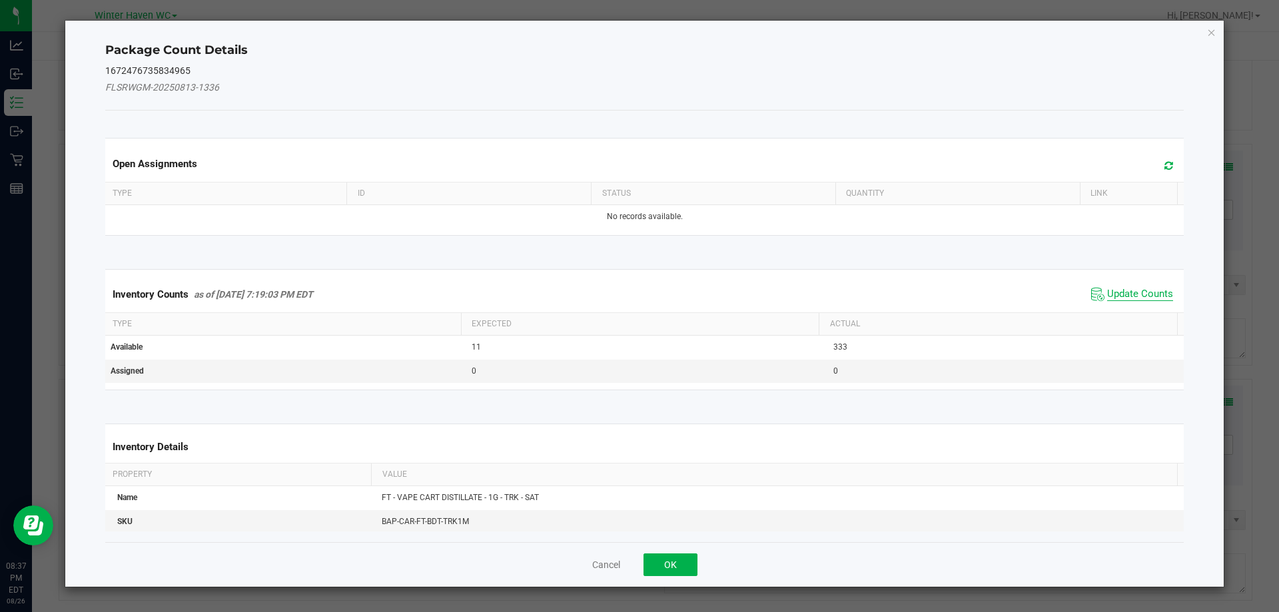
click at [1118, 285] on div "Inventory Counts as of Aug 26, 2025 7:19:03 PM EDT Update Counts" at bounding box center [645, 294] width 1084 height 36
click at [1117, 296] on span "Update Counts" at bounding box center [1140, 294] width 66 height 13
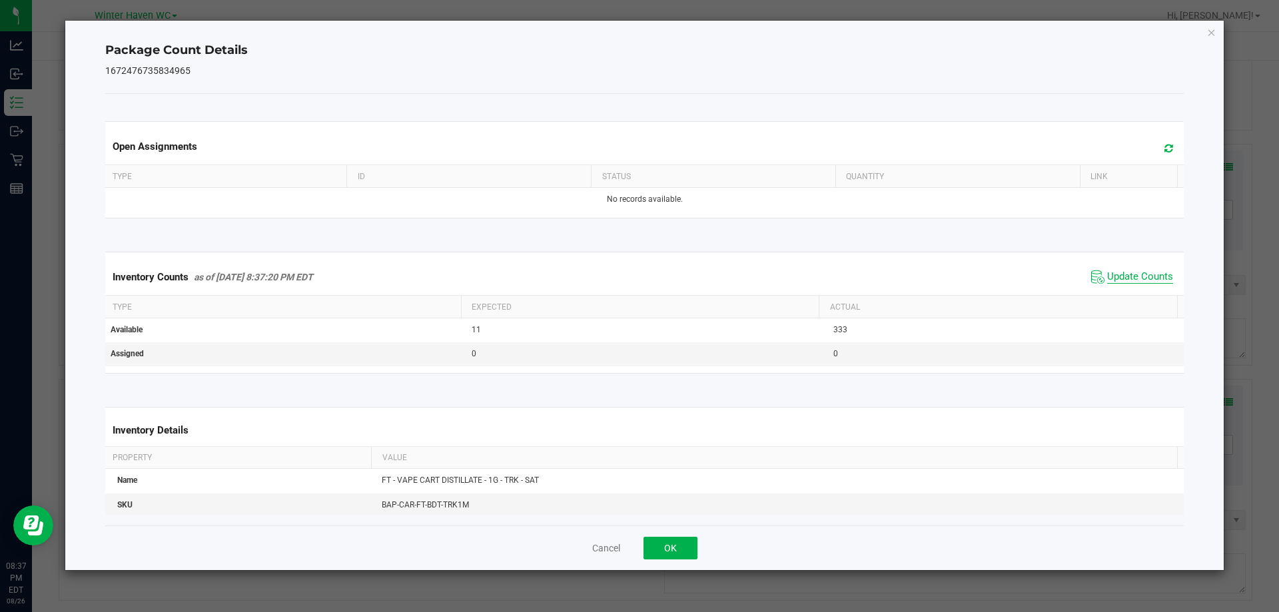
click at [1111, 278] on span "Update Counts" at bounding box center [1140, 276] width 66 height 13
click at [1111, 278] on span "Update Counts" at bounding box center [1140, 276] width 66 height 12
click at [693, 542] on button "OK" at bounding box center [670, 548] width 54 height 23
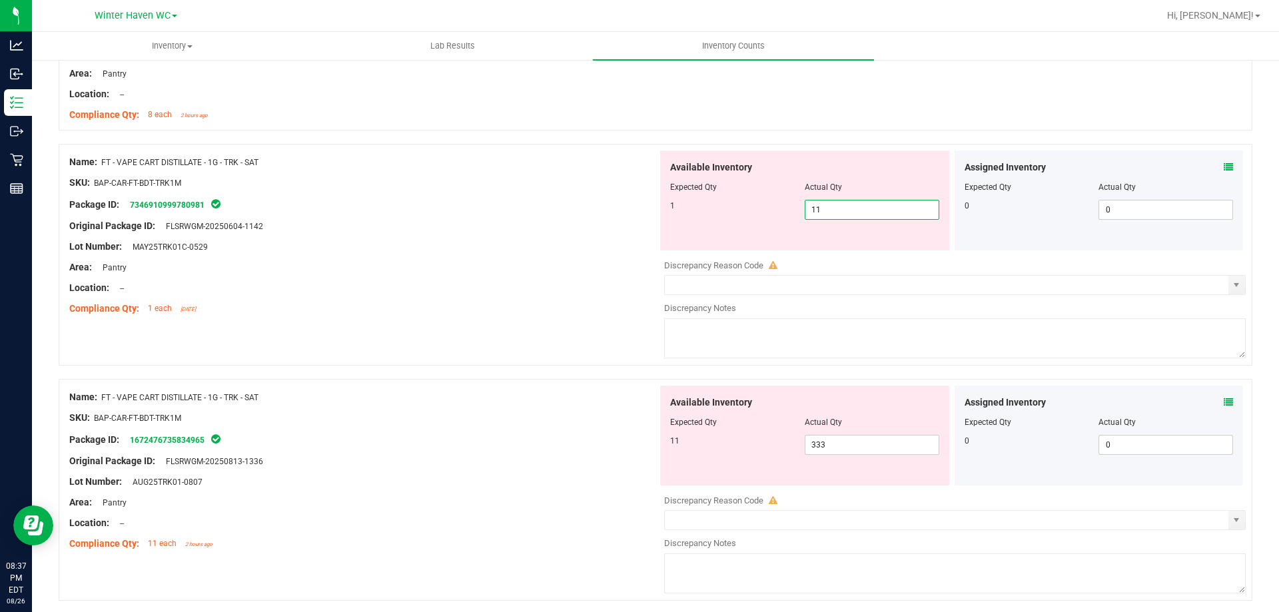
drag, startPoint x: 832, startPoint y: 214, endPoint x: 737, endPoint y: 208, distance: 95.4
click at [739, 208] on div "1 11 11" at bounding box center [804, 210] width 269 height 20
click at [595, 221] on div "Original Package ID: FLSRWGM-20250604-1142" at bounding box center [363, 226] width 588 height 14
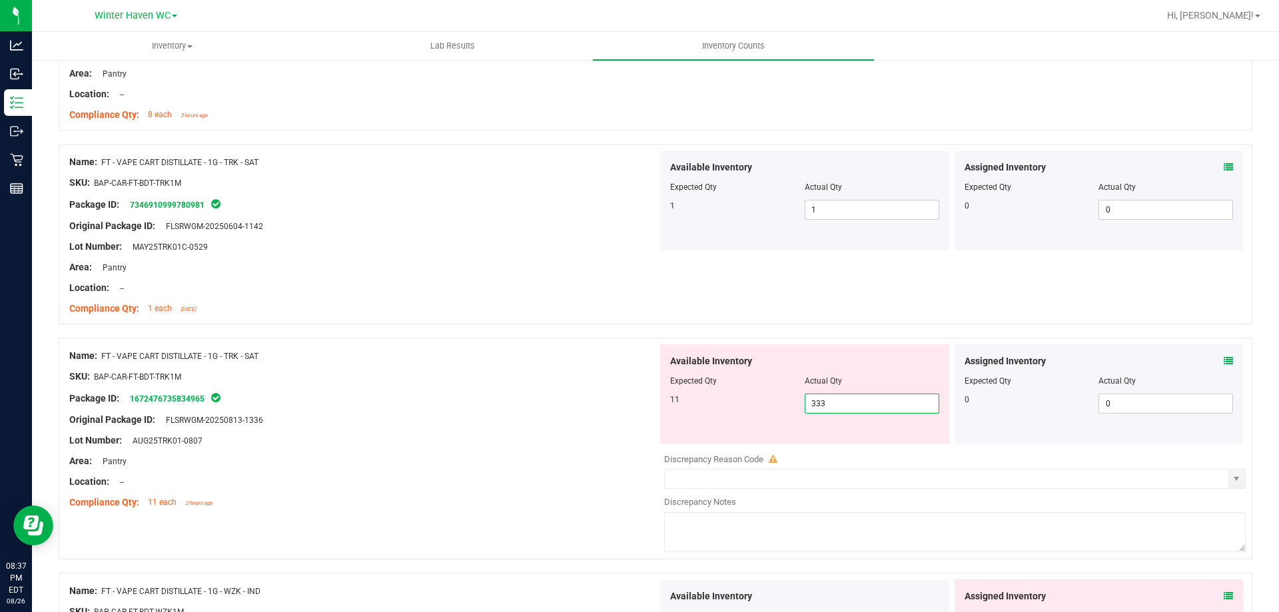
drag, startPoint x: 810, startPoint y: 400, endPoint x: 751, endPoint y: 403, distance: 60.0
click at [751, 403] on div "11 333 333" at bounding box center [804, 404] width 269 height 20
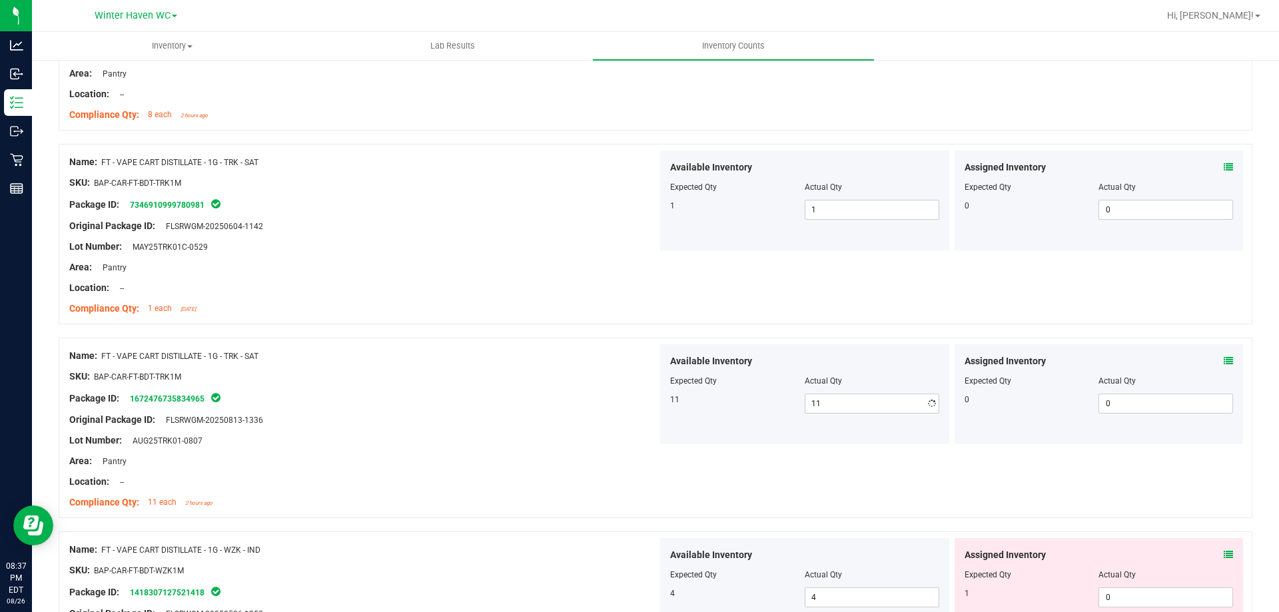
click at [528, 334] on div at bounding box center [655, 330] width 1193 height 13
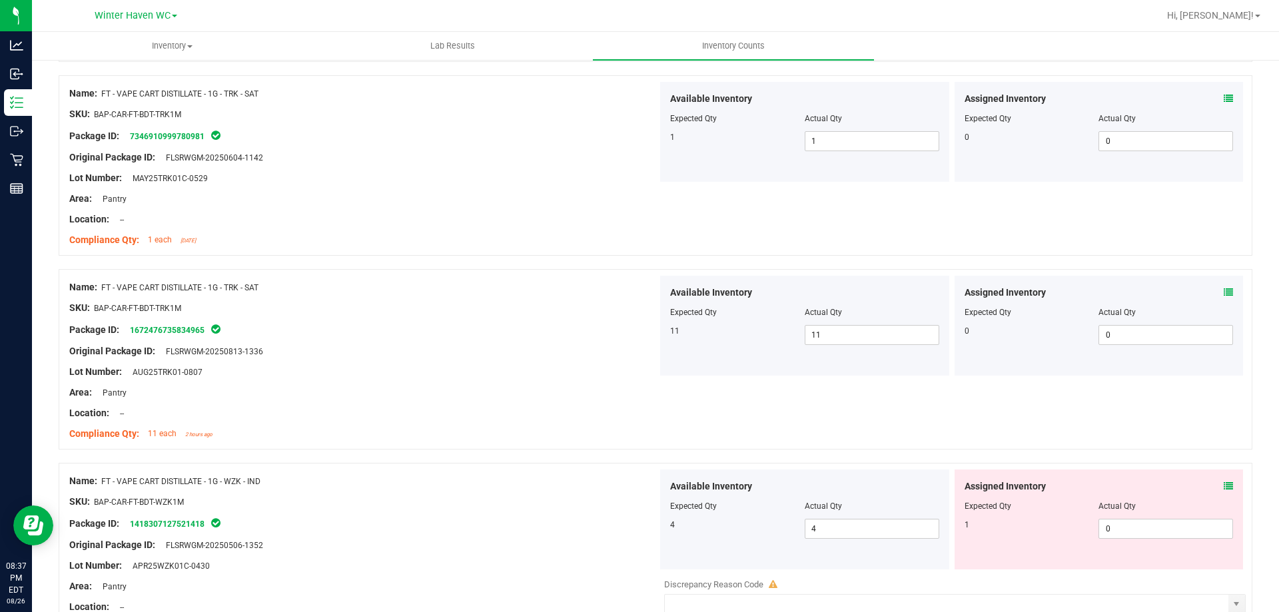
scroll to position [400, 0]
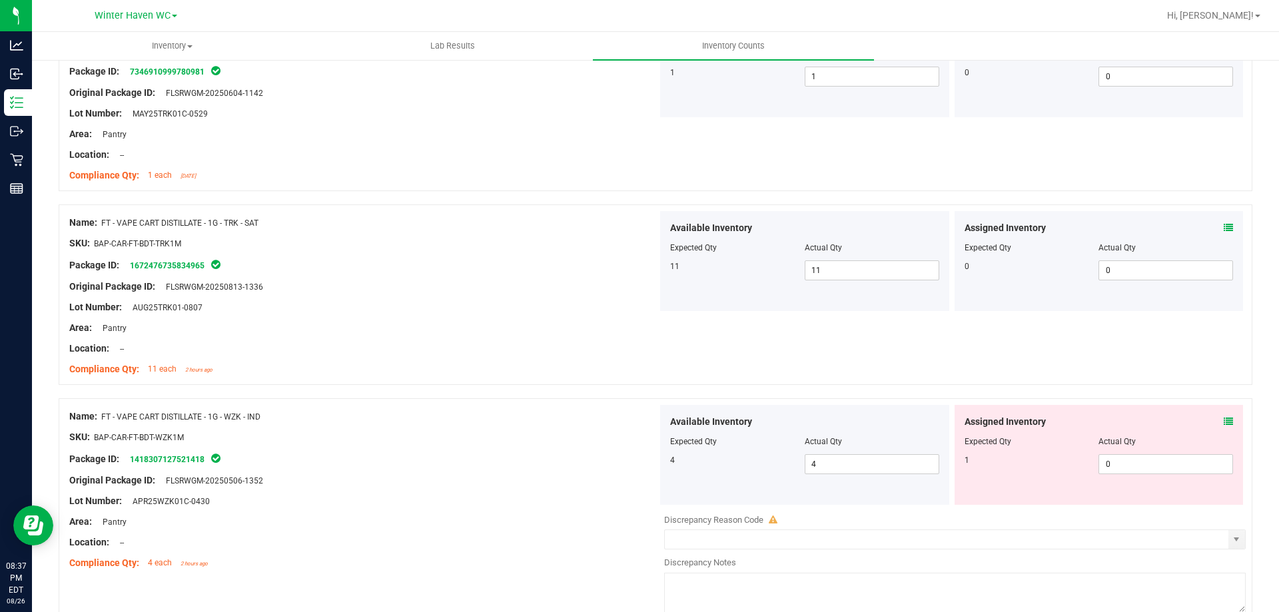
click at [1225, 434] on div "Assigned Inventory Expected Qty Actual Qty 1 0 0" at bounding box center [1098, 455] width 289 height 100
click at [1223, 422] on icon at bounding box center [1227, 421] width 9 height 9
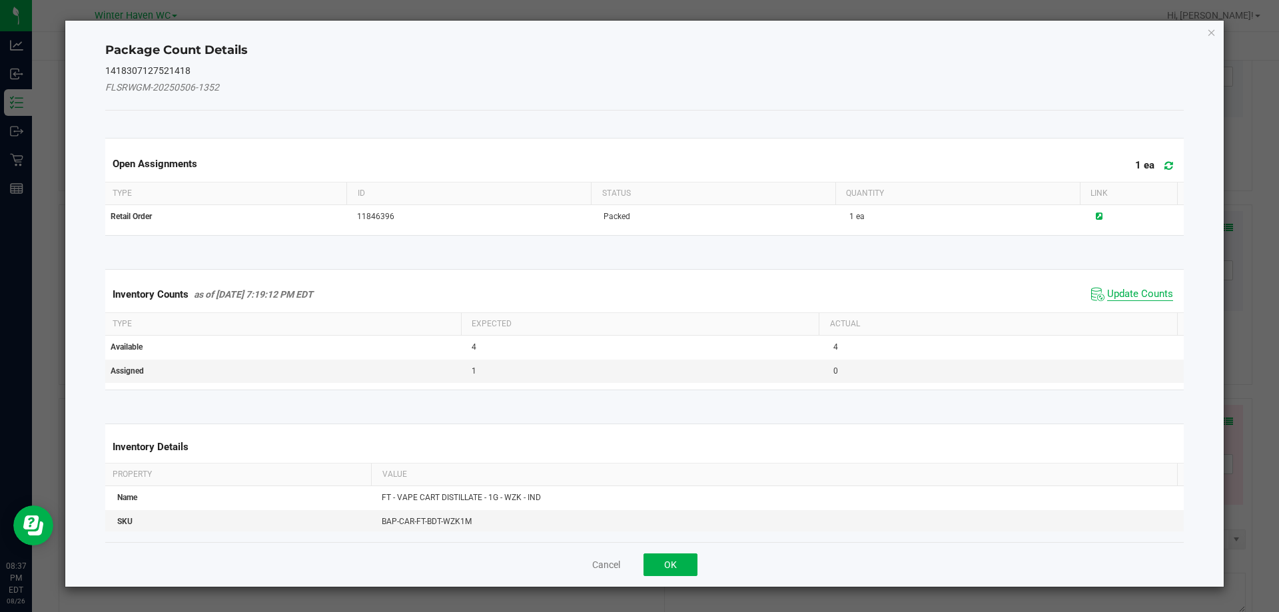
click at [1123, 294] on span "Update Counts" at bounding box center [1140, 294] width 66 height 13
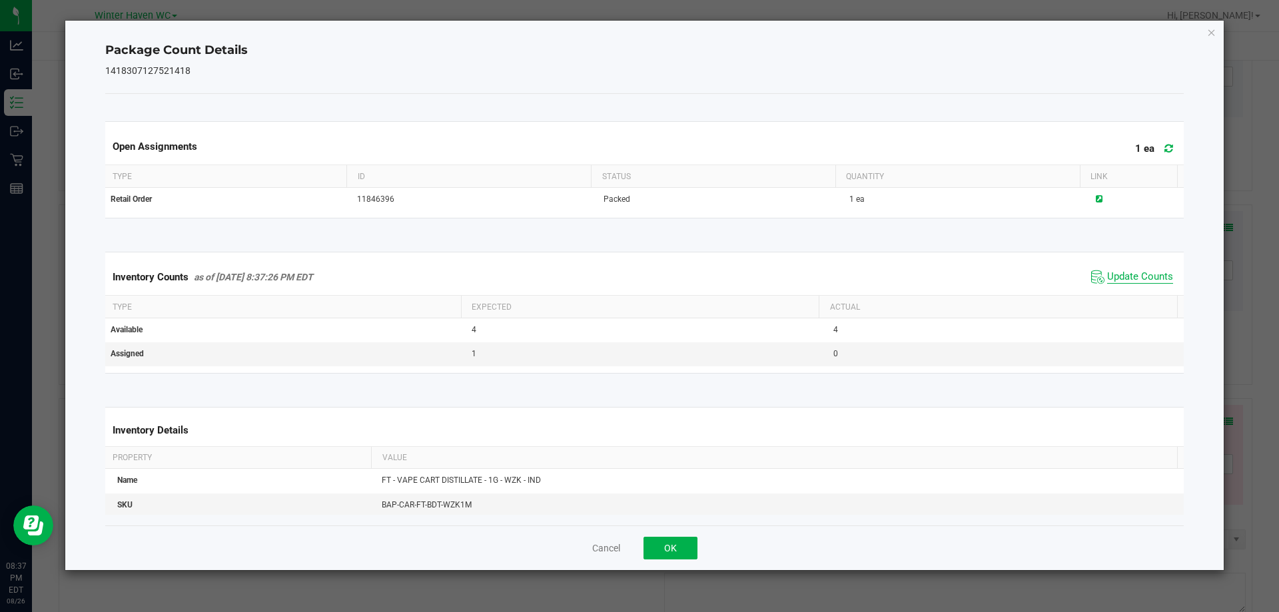
click at [1115, 276] on span "Update Counts" at bounding box center [1140, 276] width 66 height 13
click at [1115, 276] on span "Update Counts" at bounding box center [1140, 276] width 66 height 12
drag, startPoint x: 678, startPoint y: 547, endPoint x: 1078, endPoint y: 444, distance: 413.3
click at [678, 547] on button "OK" at bounding box center [670, 548] width 54 height 23
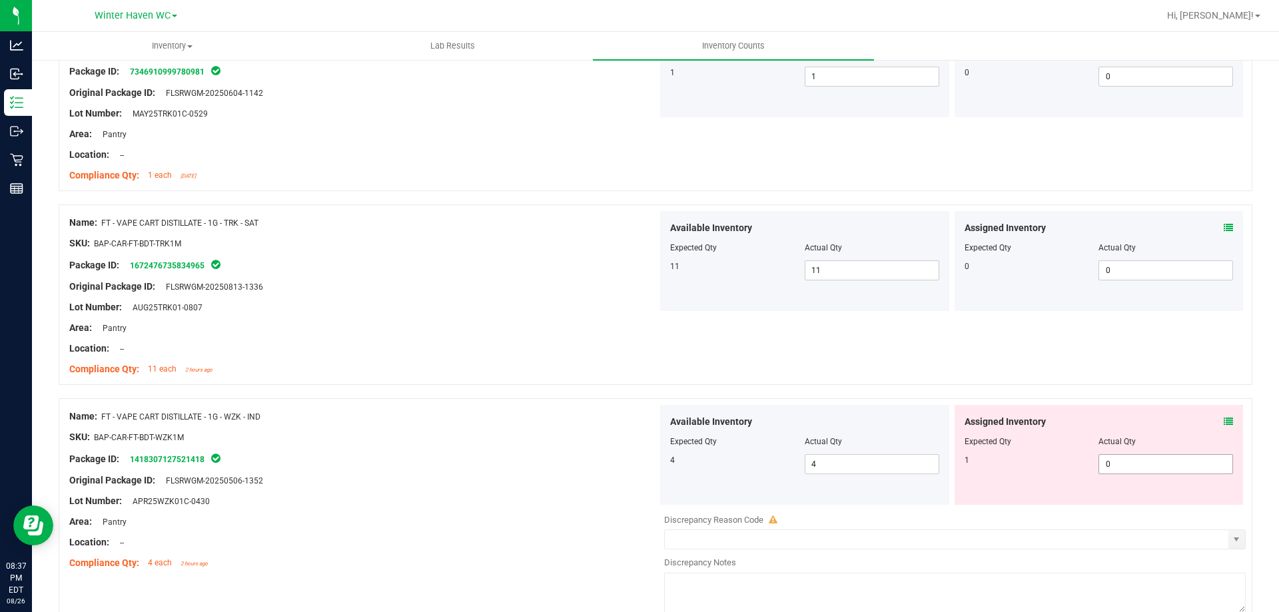
click at [1124, 466] on span "0 0" at bounding box center [1165, 464] width 135 height 20
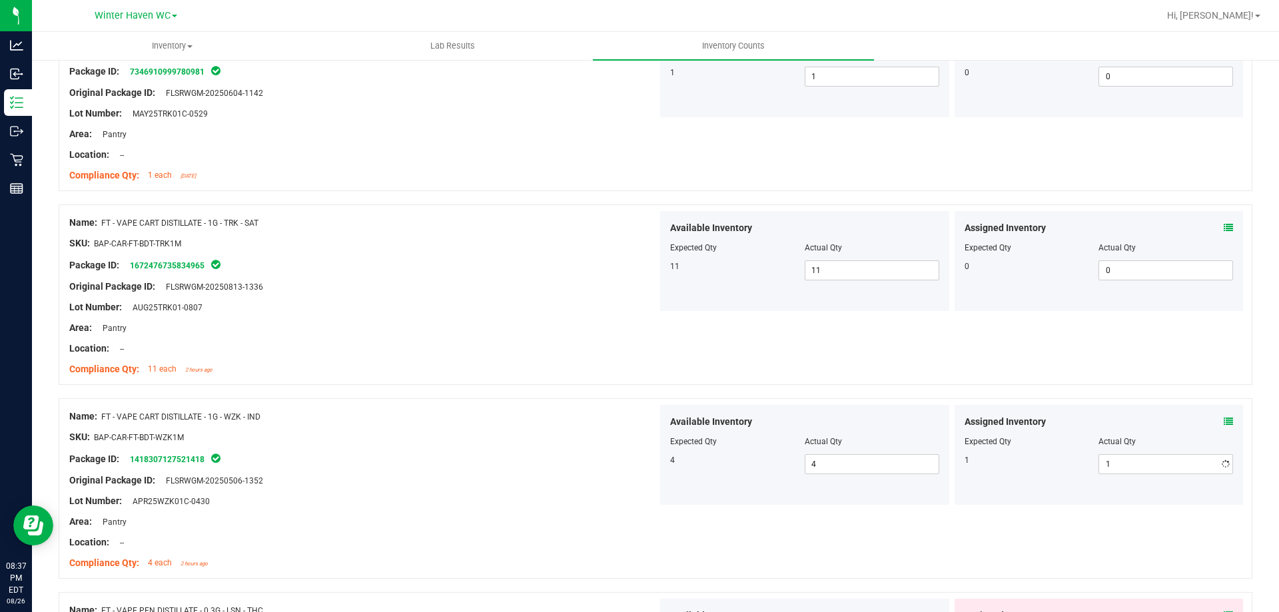
drag, startPoint x: 646, startPoint y: 339, endPoint x: 687, endPoint y: 329, distance: 41.8
click at [646, 338] on div at bounding box center [363, 338] width 588 height 7
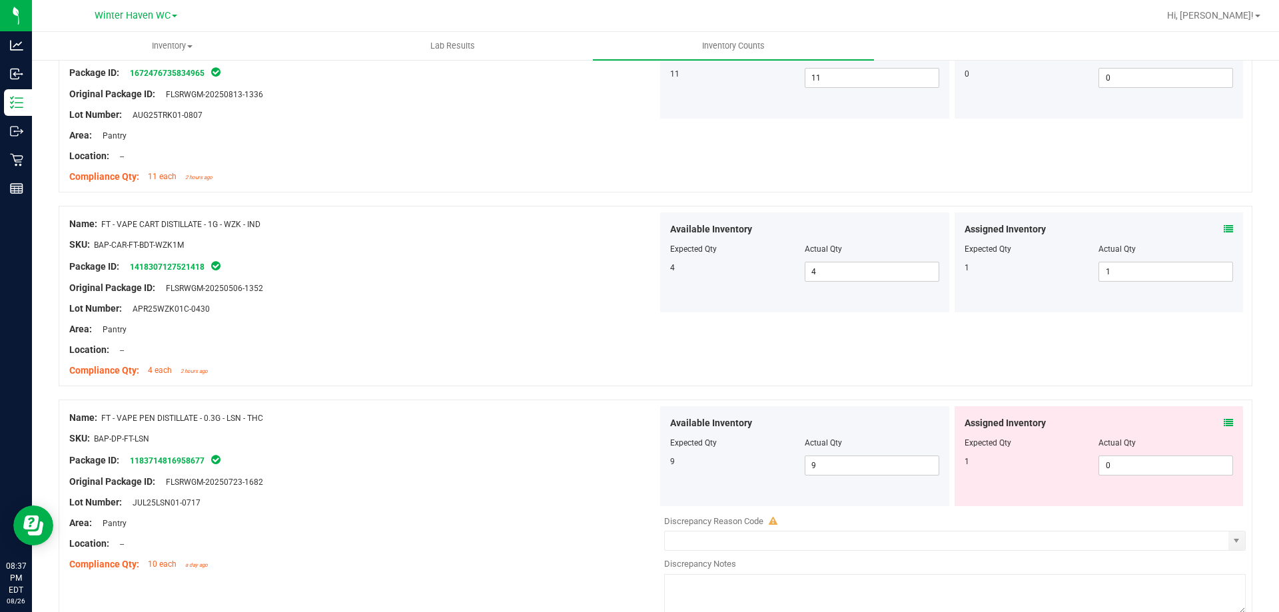
scroll to position [599, 0]
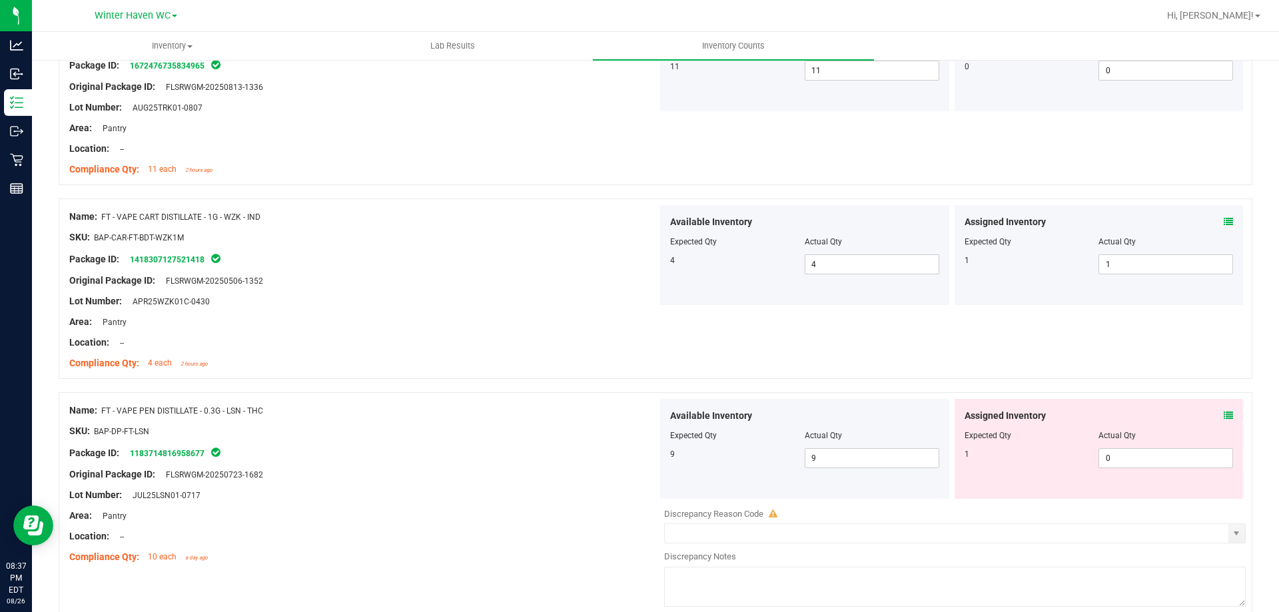
click at [1223, 413] on div "Assigned Inventory Expected Qty Actual Qty 1 0 0" at bounding box center [1098, 449] width 289 height 100
click at [1223, 416] on icon at bounding box center [1227, 415] width 9 height 9
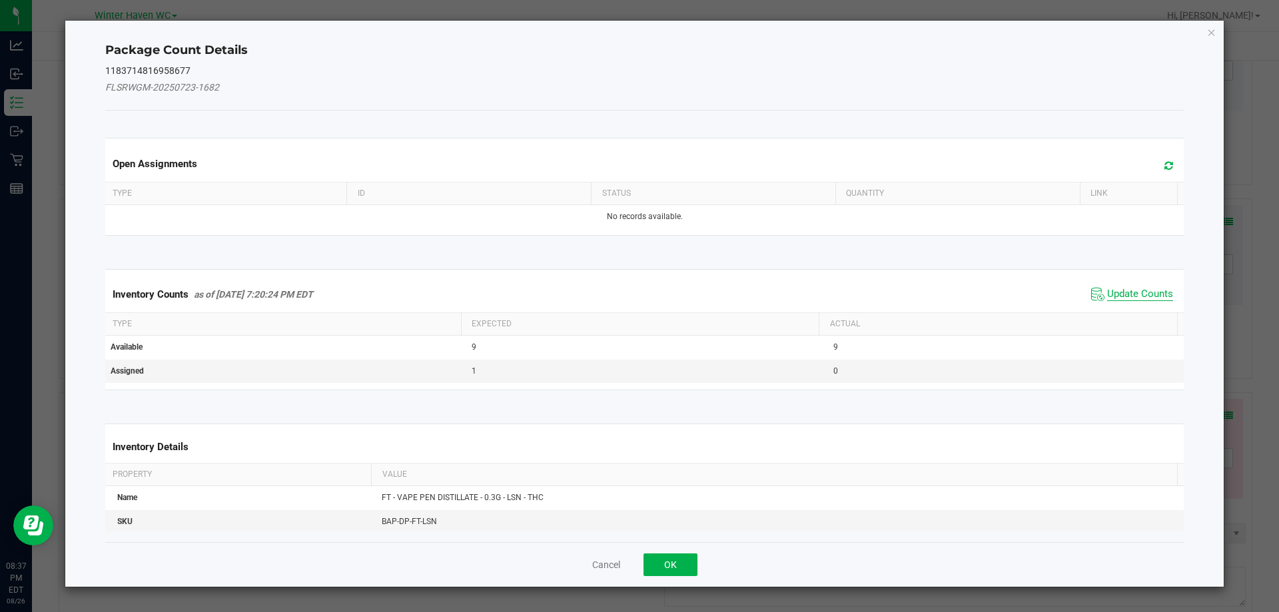
drag, startPoint x: 1131, startPoint y: 281, endPoint x: 1129, endPoint y: 291, distance: 10.3
click at [1131, 280] on div "Inventory Counts as of Aug 26, 2025 7:20:24 PM EDT Update Counts" at bounding box center [645, 294] width 1084 height 36
click at [1128, 292] on span "Update Counts" at bounding box center [1140, 294] width 66 height 13
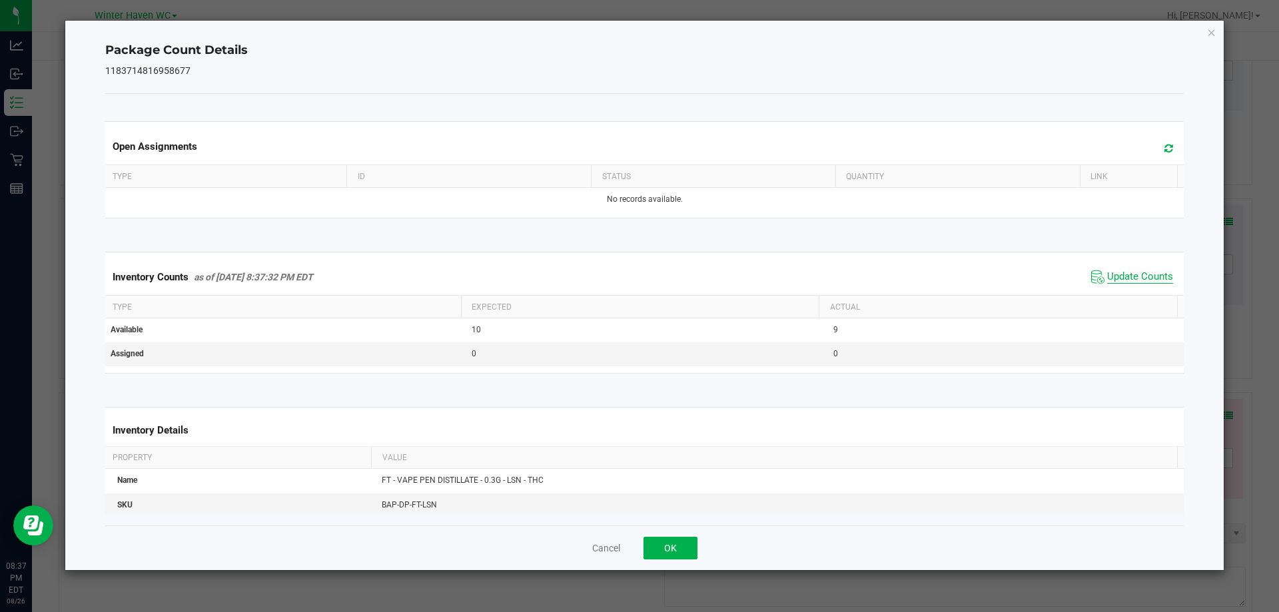
click at [1123, 279] on span "Update Counts" at bounding box center [1140, 276] width 66 height 13
click at [1123, 279] on span "Update Counts" at bounding box center [1140, 276] width 66 height 12
click at [681, 543] on button "OK" at bounding box center [670, 548] width 54 height 23
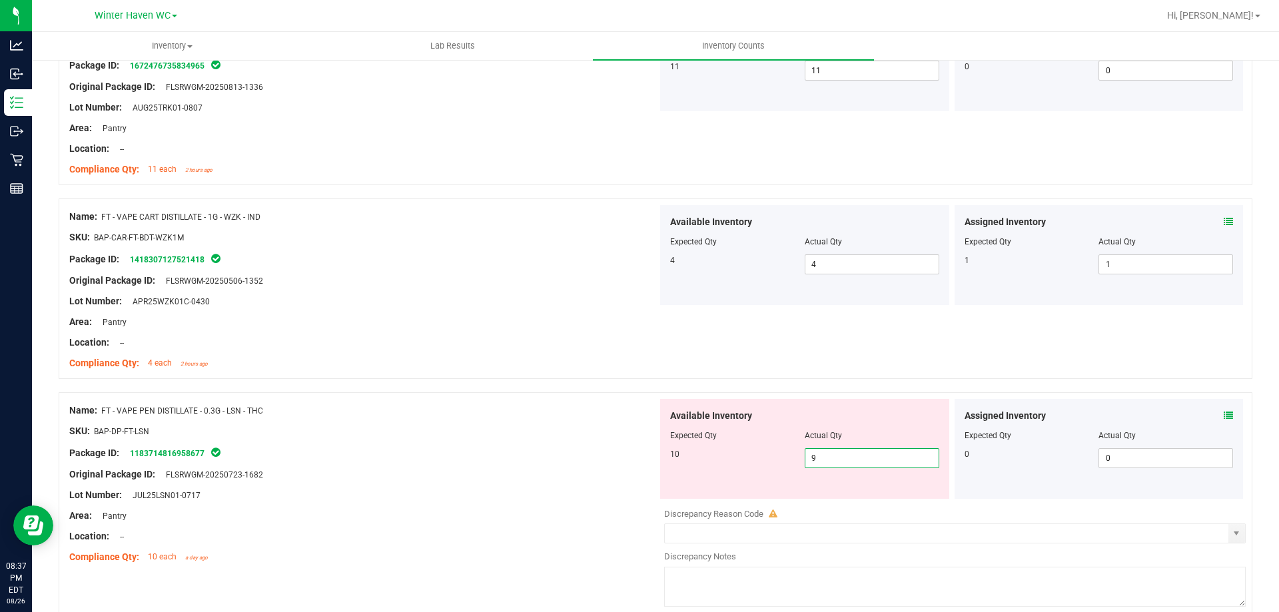
drag, startPoint x: 823, startPoint y: 463, endPoint x: 760, endPoint y: 464, distance: 63.3
click at [764, 464] on div "10 9 9" at bounding box center [804, 458] width 269 height 20
click at [618, 434] on div "SKU: BAP-DP-FT-LSN" at bounding box center [363, 431] width 588 height 14
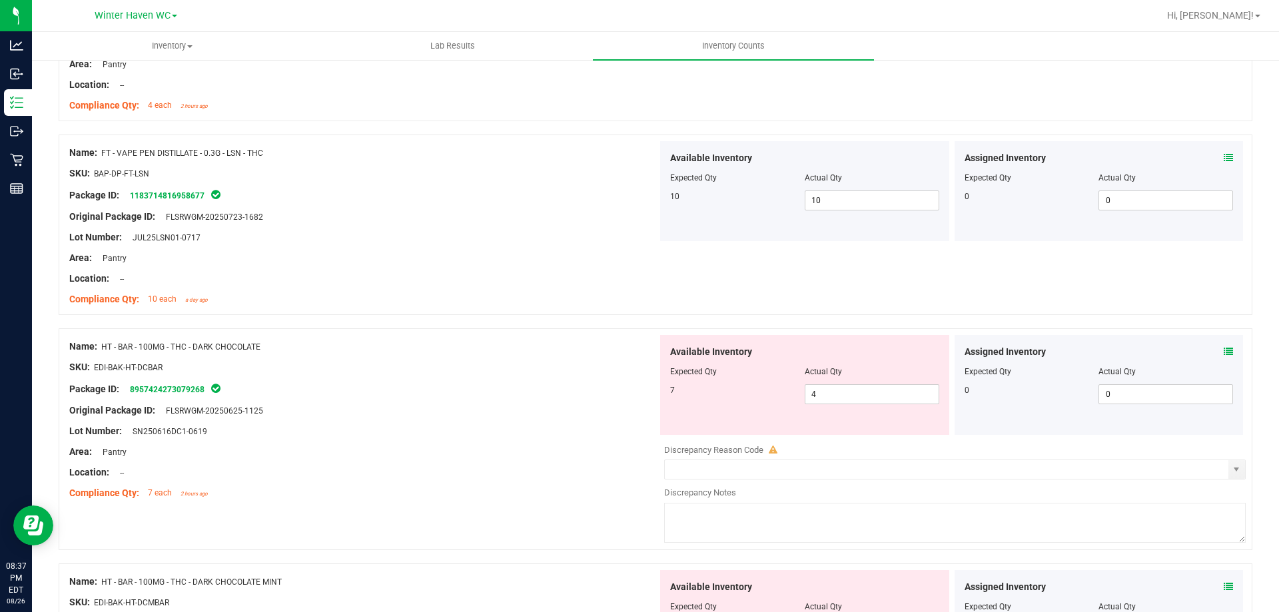
scroll to position [866, 0]
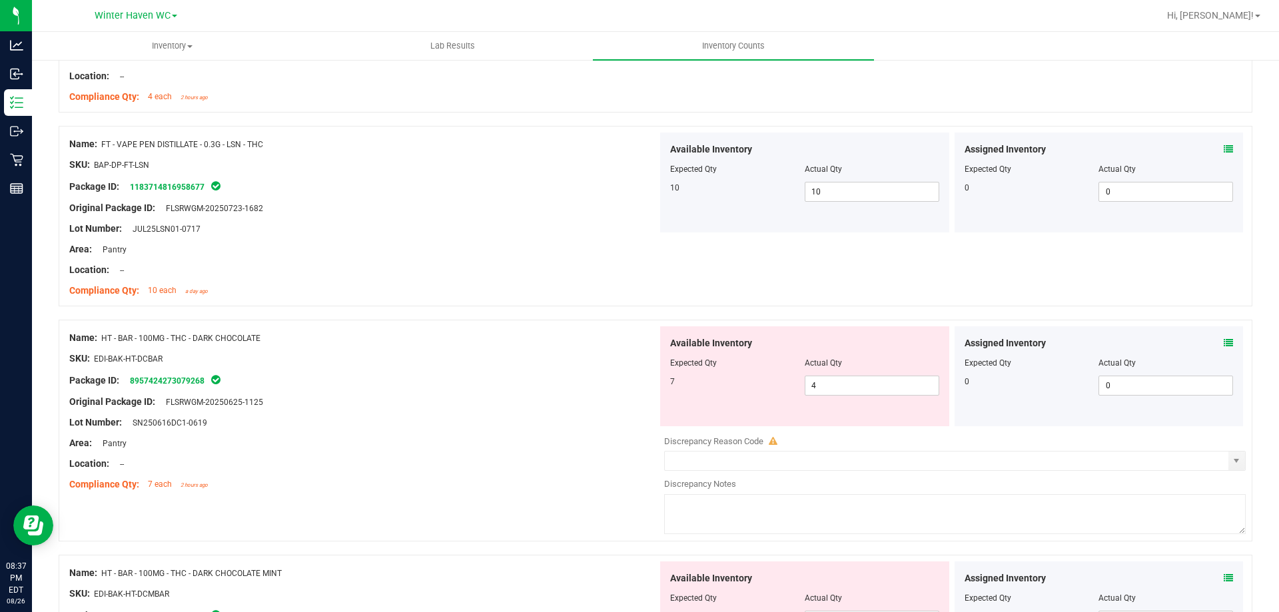
click at [1223, 340] on icon at bounding box center [1227, 342] width 9 height 9
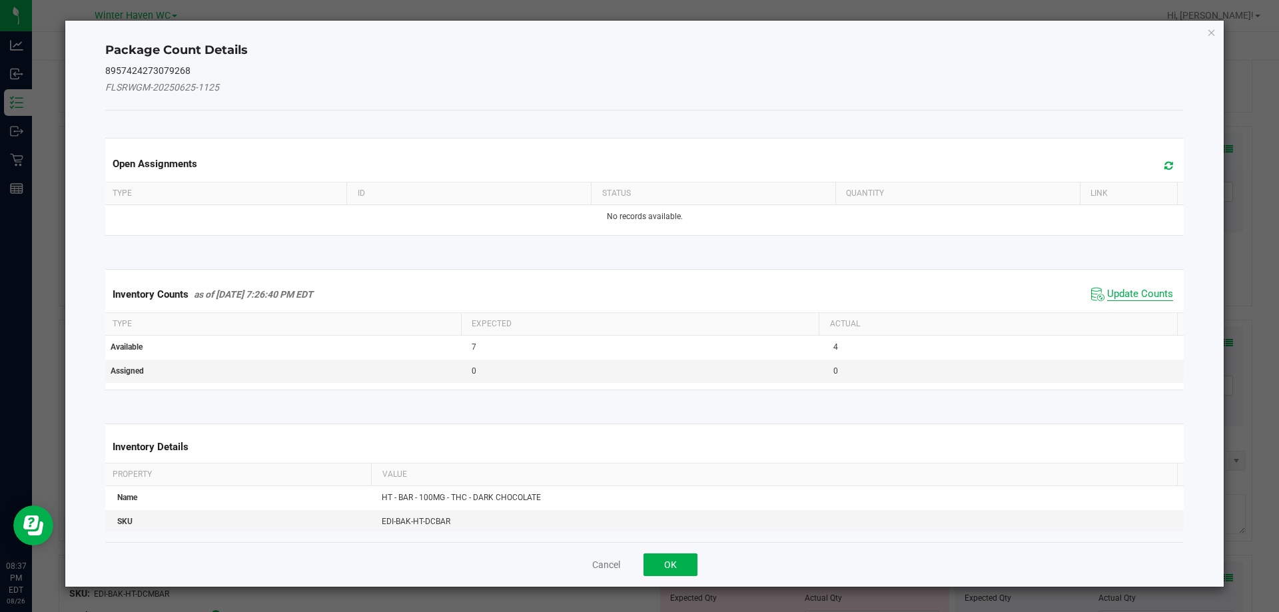
click at [1131, 296] on span "Update Counts" at bounding box center [1140, 294] width 66 height 13
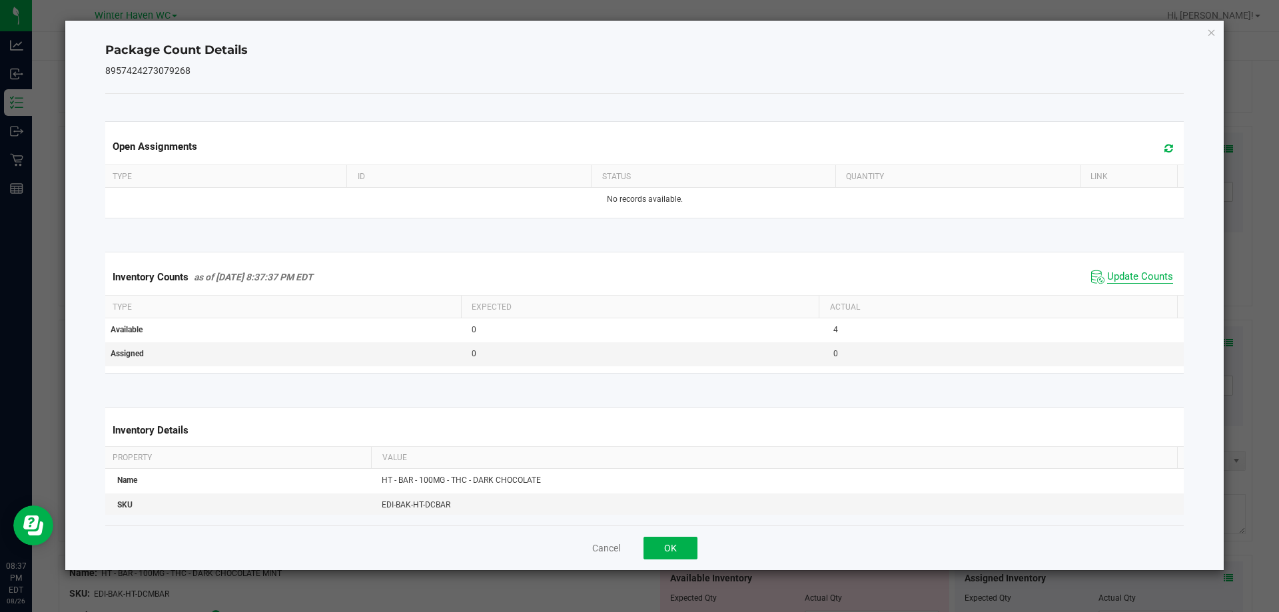
click at [1123, 279] on span "Update Counts" at bounding box center [1140, 276] width 66 height 13
click at [684, 545] on button "OK" at bounding box center [670, 548] width 54 height 23
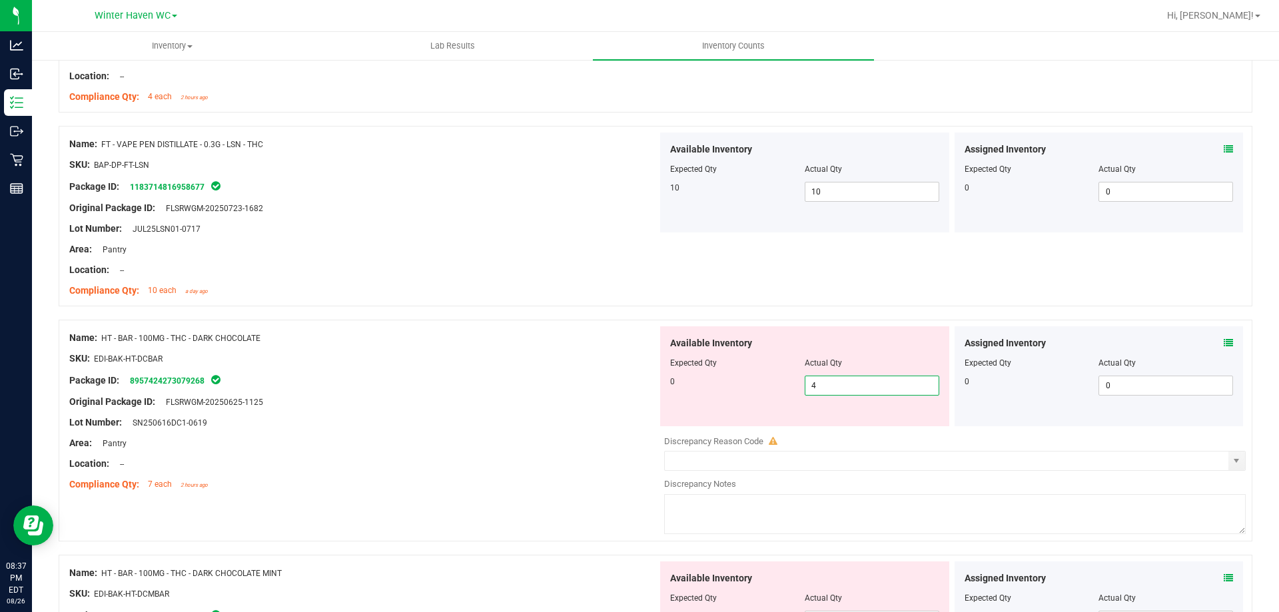
drag, startPoint x: 814, startPoint y: 388, endPoint x: 723, endPoint y: 388, distance: 91.2
click at [733, 388] on div "0 4 4" at bounding box center [804, 386] width 269 height 20
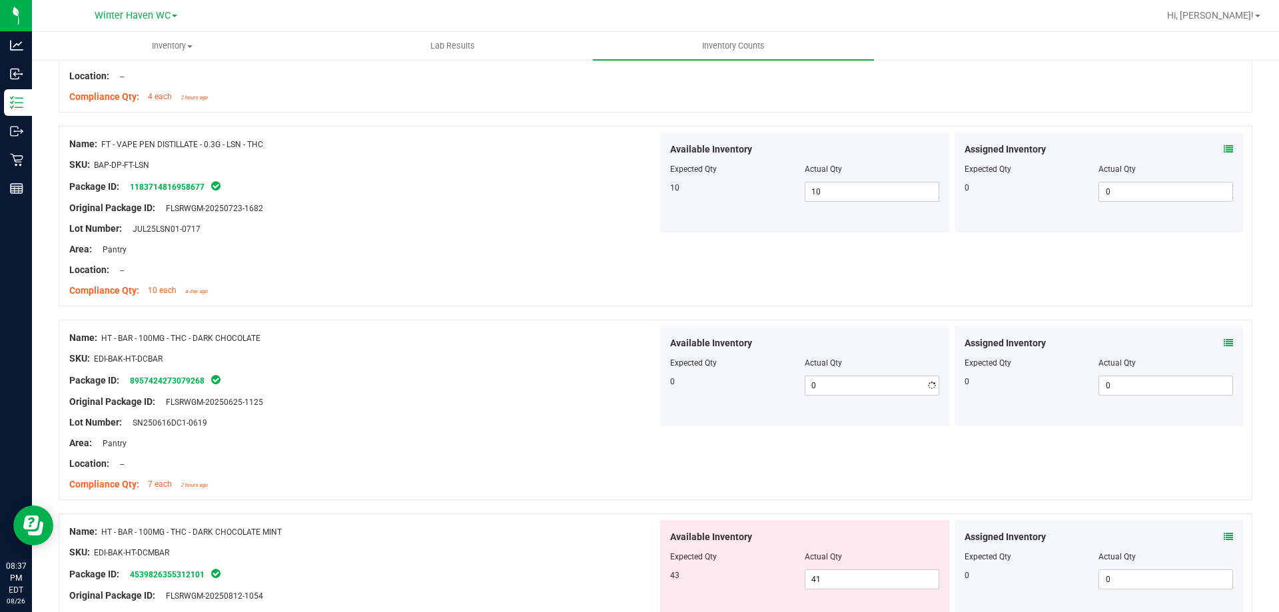
click at [557, 369] on div at bounding box center [363, 369] width 588 height 7
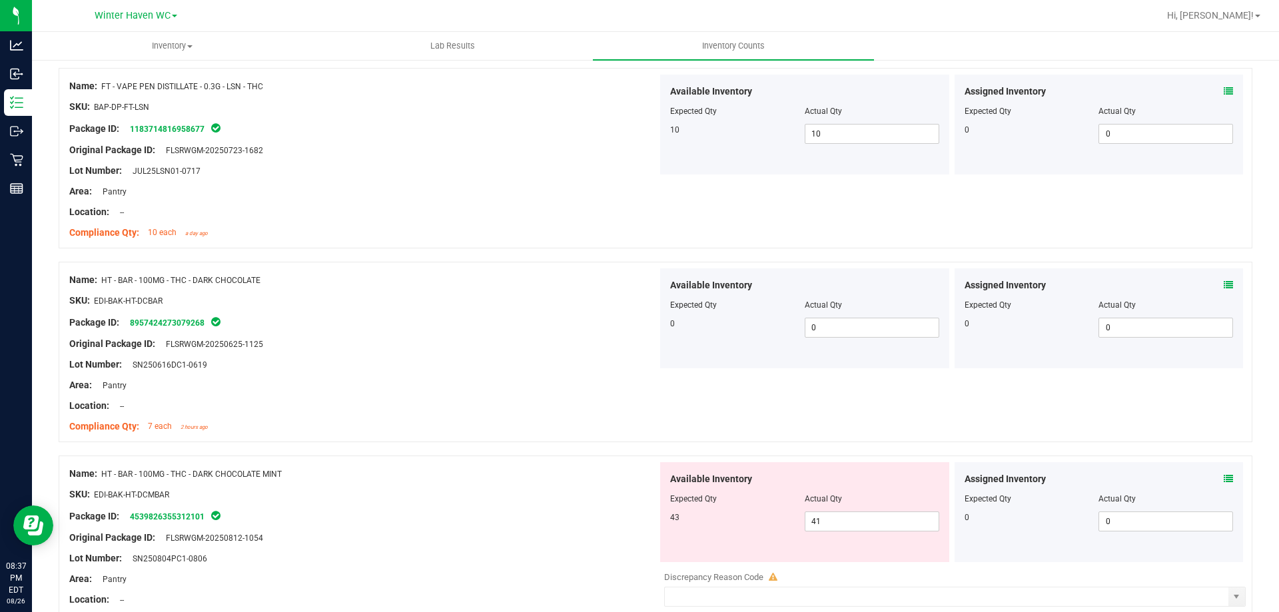
scroll to position [999, 0]
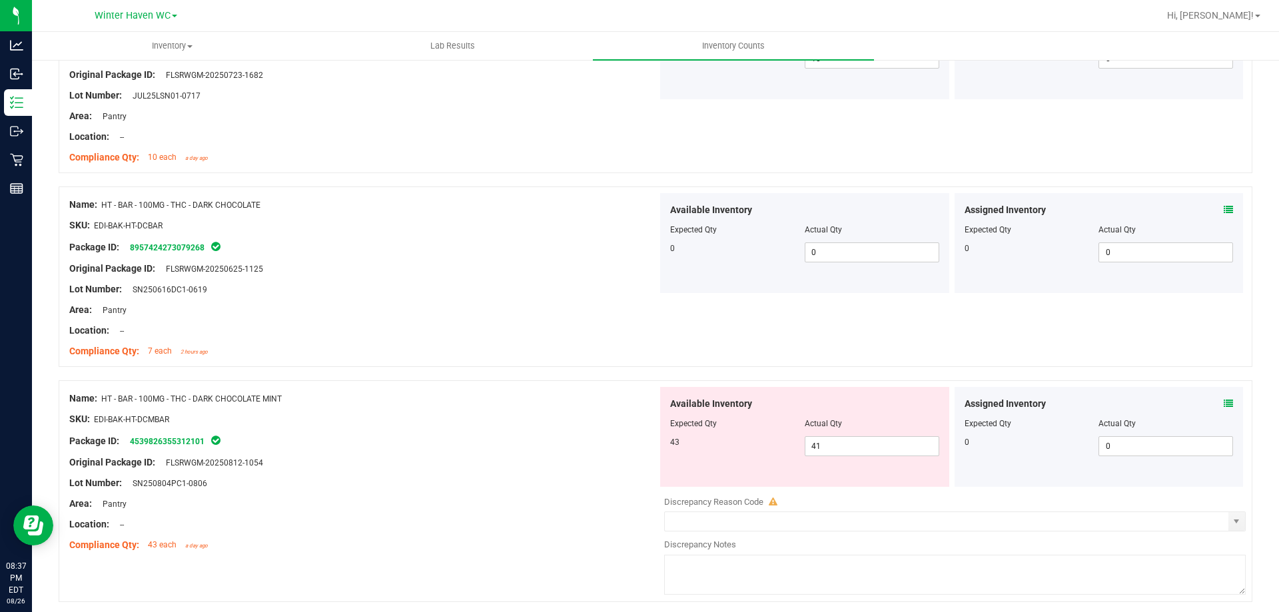
click at [1223, 401] on icon at bounding box center [1227, 403] width 9 height 9
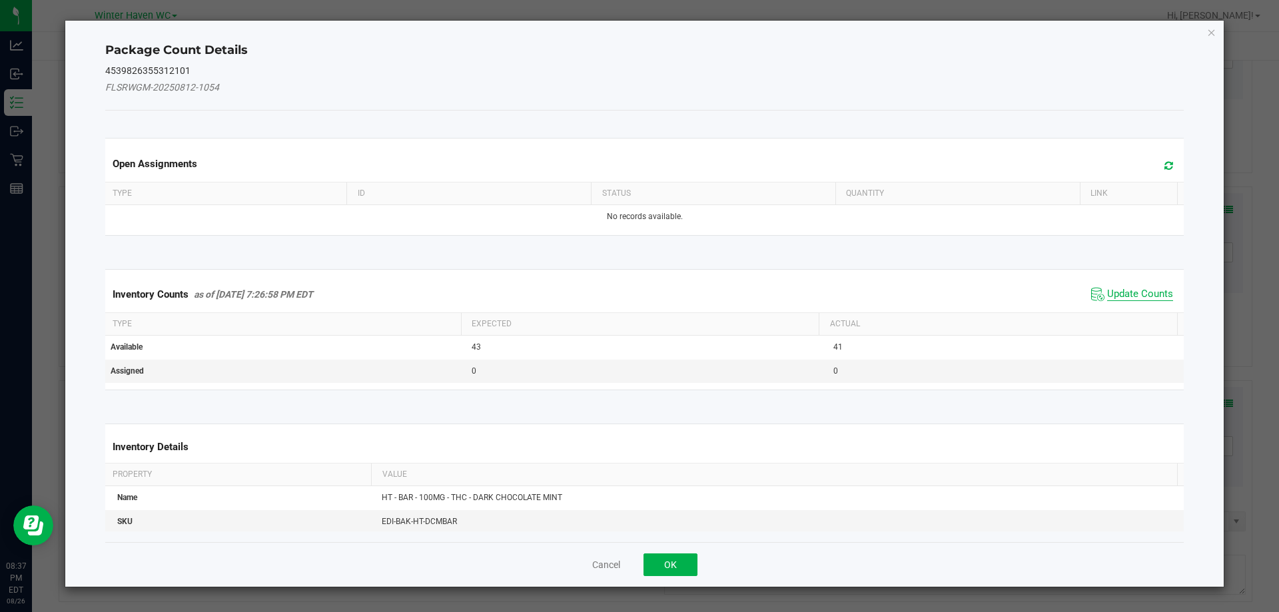
click at [1138, 292] on span "Update Counts" at bounding box center [1140, 294] width 66 height 13
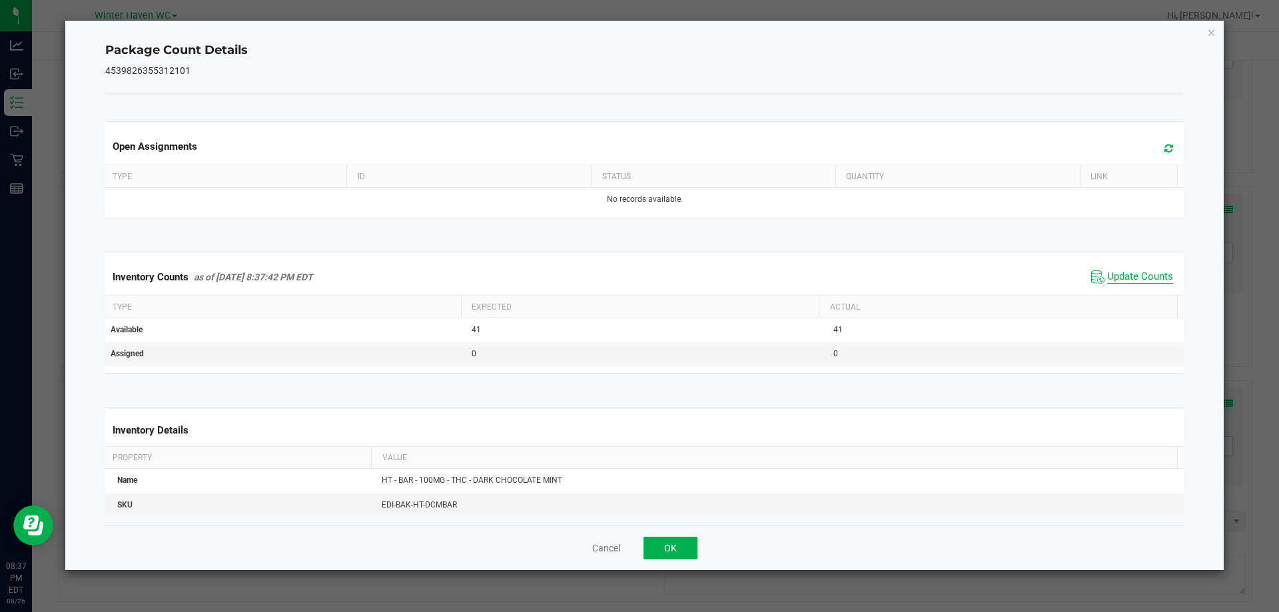
click at [1116, 276] on span "Update Counts" at bounding box center [1140, 276] width 66 height 13
click at [668, 542] on button "OK" at bounding box center [670, 548] width 54 height 23
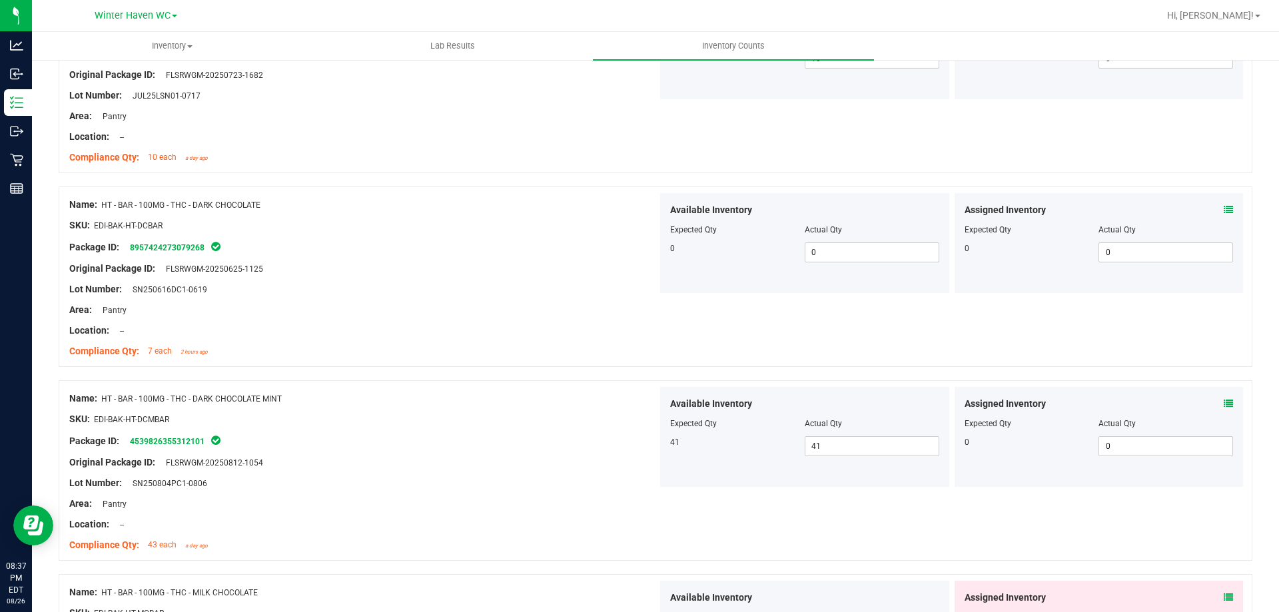
drag, startPoint x: 591, startPoint y: 424, endPoint x: 916, endPoint y: 329, distance: 338.7
click at [591, 424] on div "SKU: EDI-BAK-HT-DCMBAR" at bounding box center [363, 419] width 588 height 14
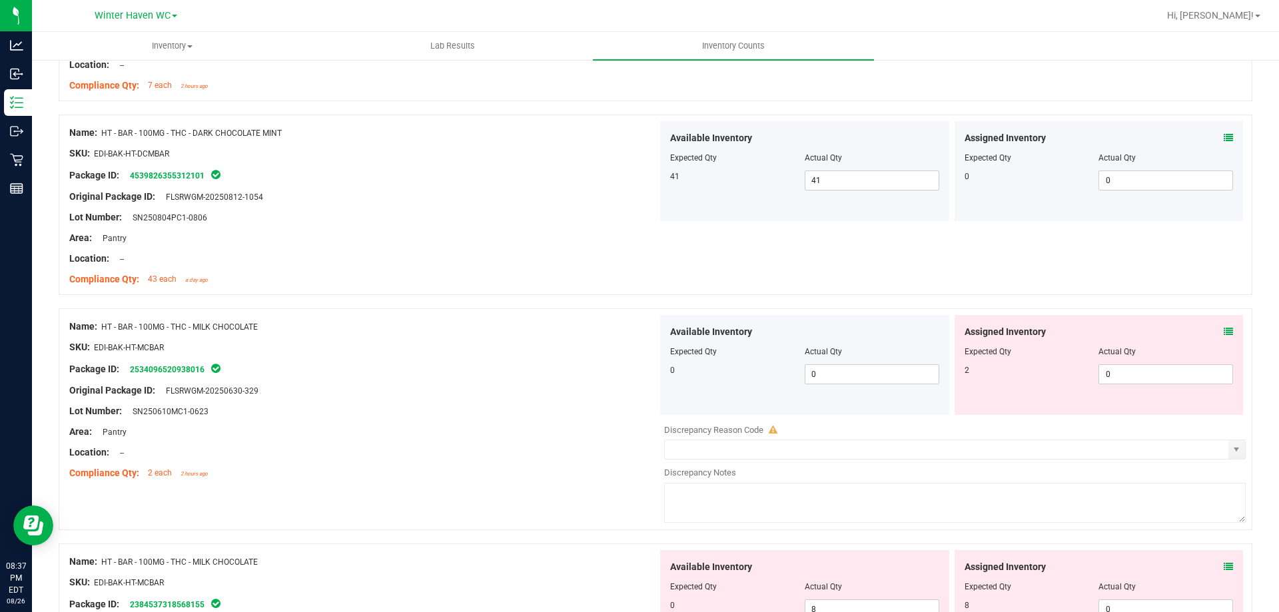
scroll to position [1265, 0]
click at [1223, 326] on icon at bounding box center [1227, 330] width 9 height 9
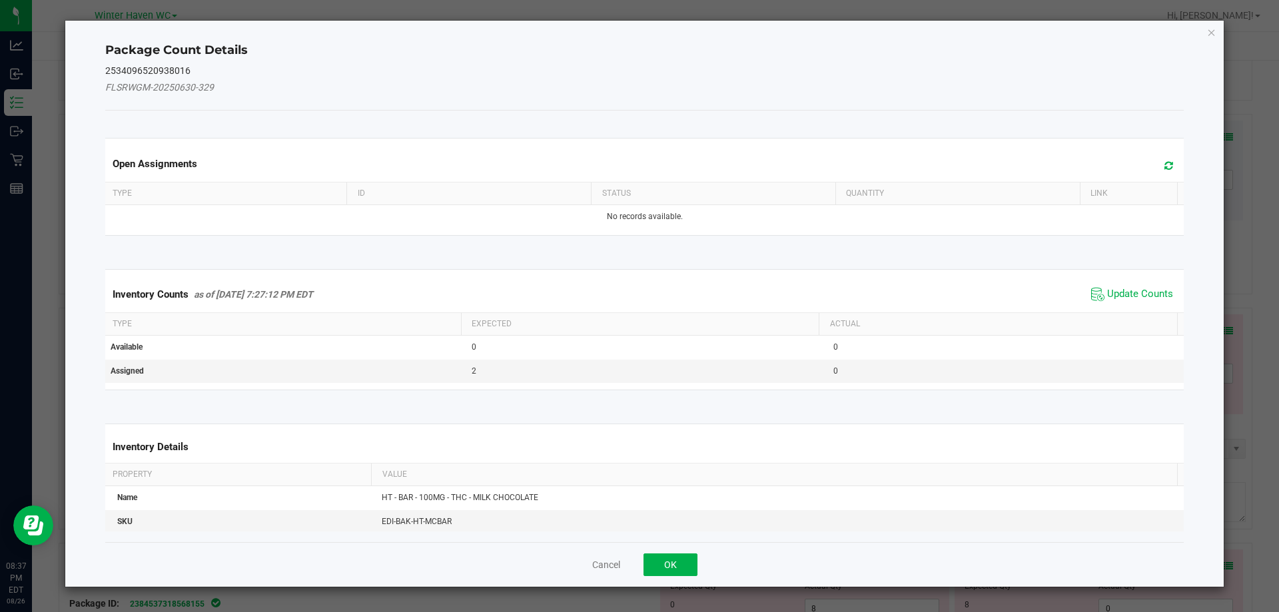
click at [1155, 280] on div "Inventory Counts as of Aug 26, 2025 7:27:12 PM EDT Update Counts" at bounding box center [645, 294] width 1084 height 36
click at [1123, 280] on div "Inventory Counts as of Aug 26, 2025 7:27:12 PM EDT Update Counts" at bounding box center [645, 294] width 1084 height 36
click at [1121, 294] on span "Update Counts" at bounding box center [1140, 294] width 66 height 13
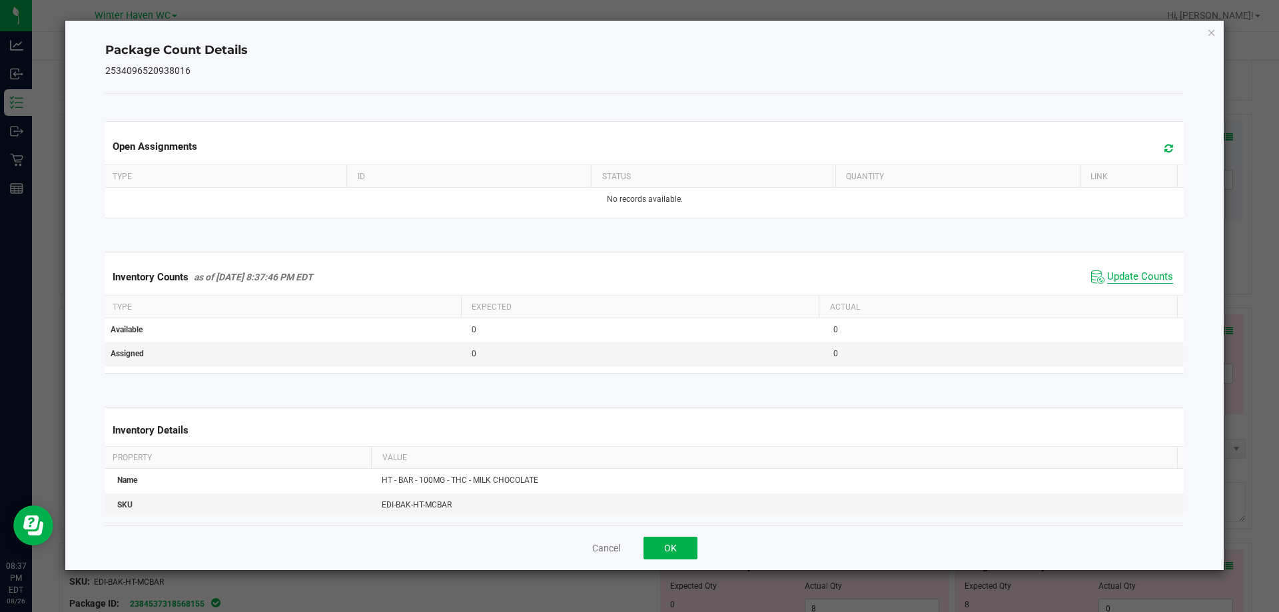
click at [1112, 277] on span "Update Counts" at bounding box center [1140, 276] width 66 height 13
click at [1112, 277] on span "Update Counts" at bounding box center [1140, 276] width 66 height 12
click at [663, 547] on button "OK" at bounding box center [670, 548] width 54 height 23
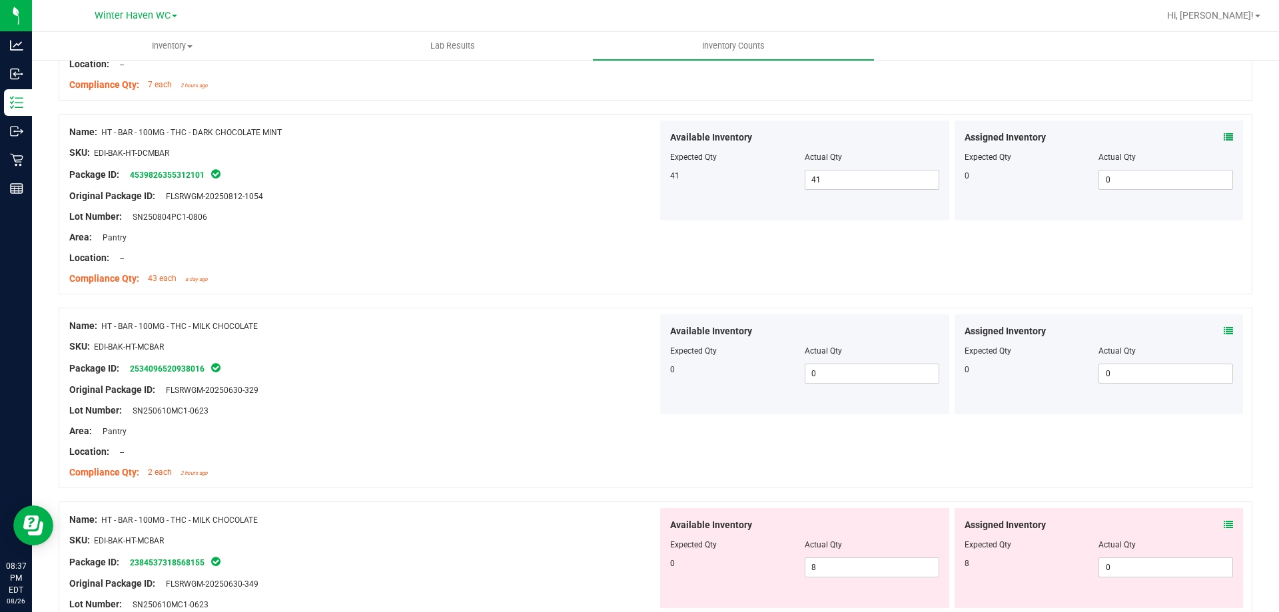
click at [621, 436] on div "Name: HT - BAR - 100MG - THC - MILK CHOCOLATE SKU: EDI-BAK-HT-MCBAR Package ID:…" at bounding box center [363, 399] width 588 height 170
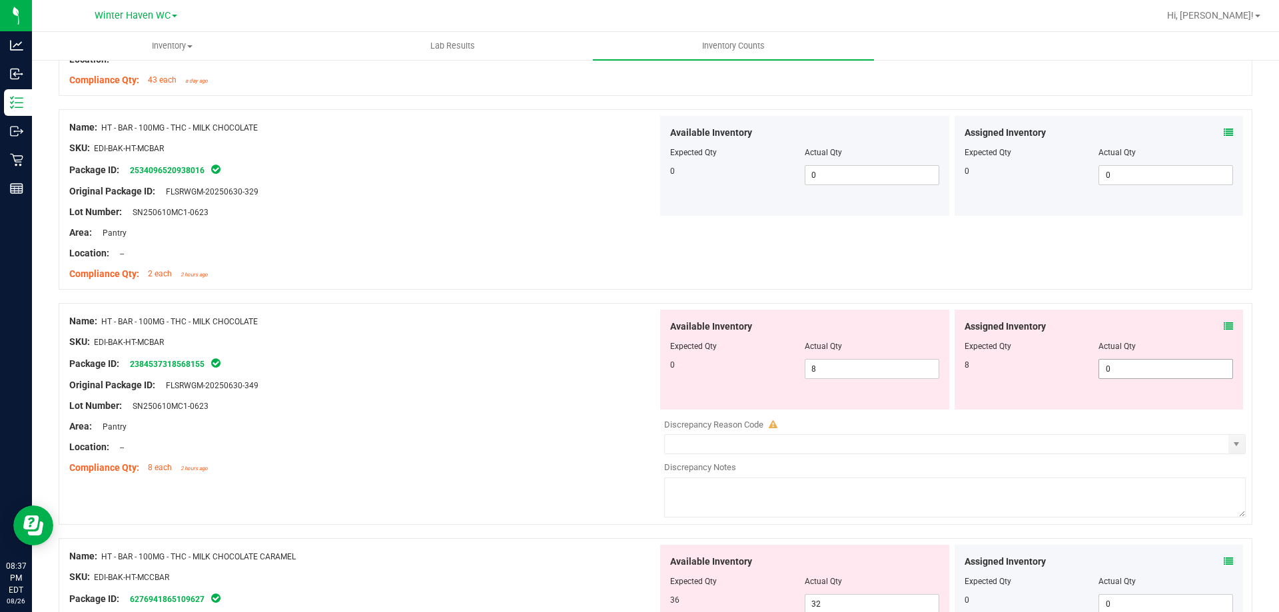
scroll to position [1465, 0]
click at [1223, 323] on icon at bounding box center [1227, 324] width 9 height 9
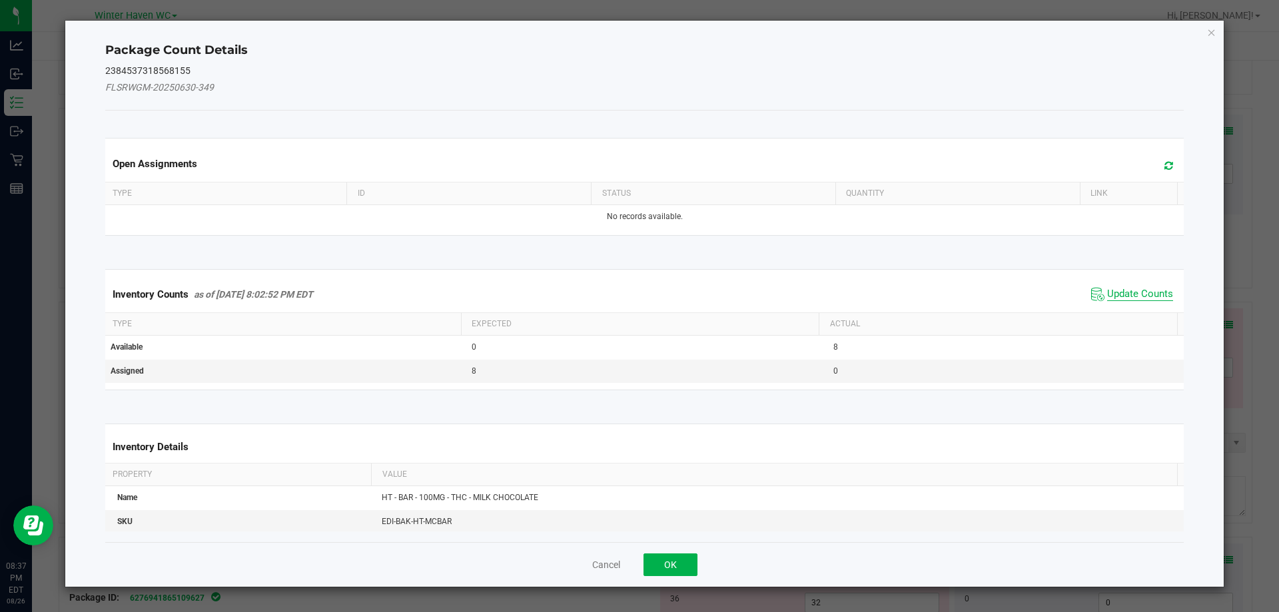
click at [1107, 300] on span "Update Counts" at bounding box center [1140, 294] width 66 height 13
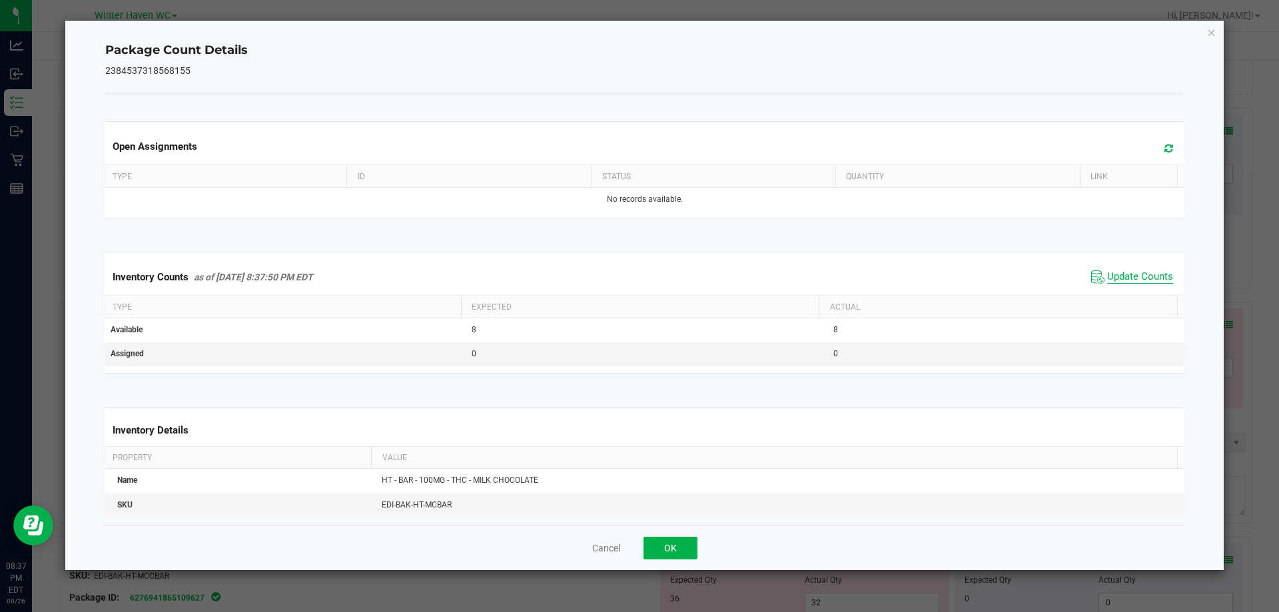
click at [1113, 275] on span "Update Counts" at bounding box center [1140, 276] width 66 height 13
click at [1113, 275] on span "Update Counts" at bounding box center [1140, 276] width 66 height 12
click at [686, 549] on button "OK" at bounding box center [670, 548] width 54 height 23
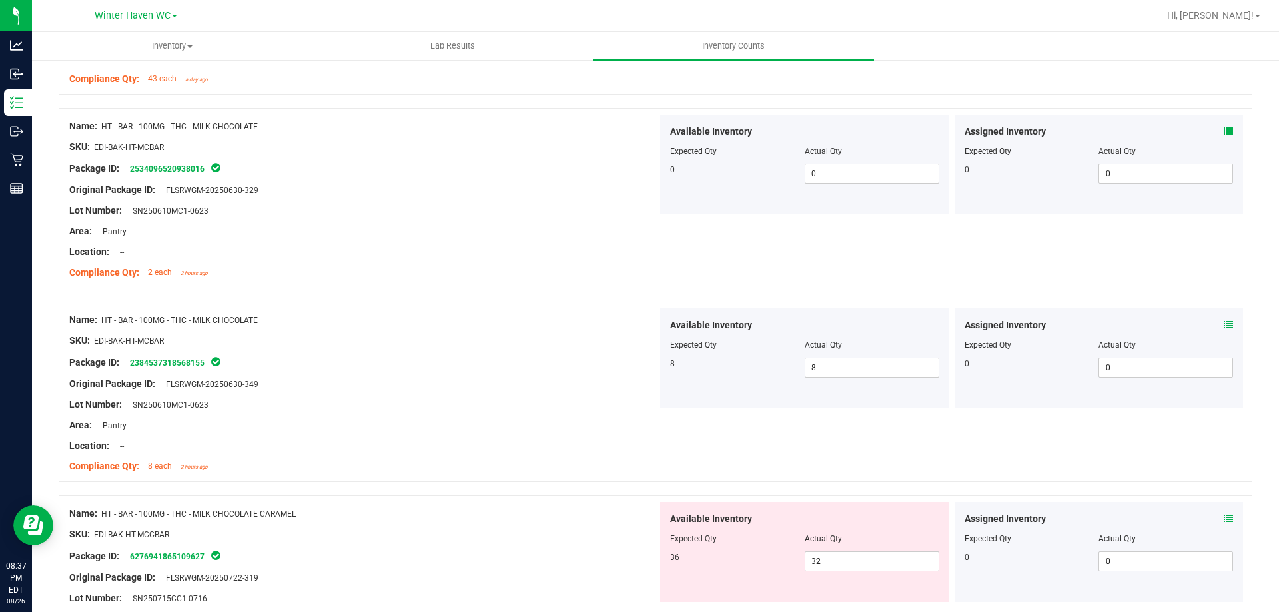
drag, startPoint x: 581, startPoint y: 388, endPoint x: 599, endPoint y: 388, distance: 18.0
click at [582, 388] on div "Original Package ID: FLSRWGM-20250630-349" at bounding box center [363, 384] width 588 height 14
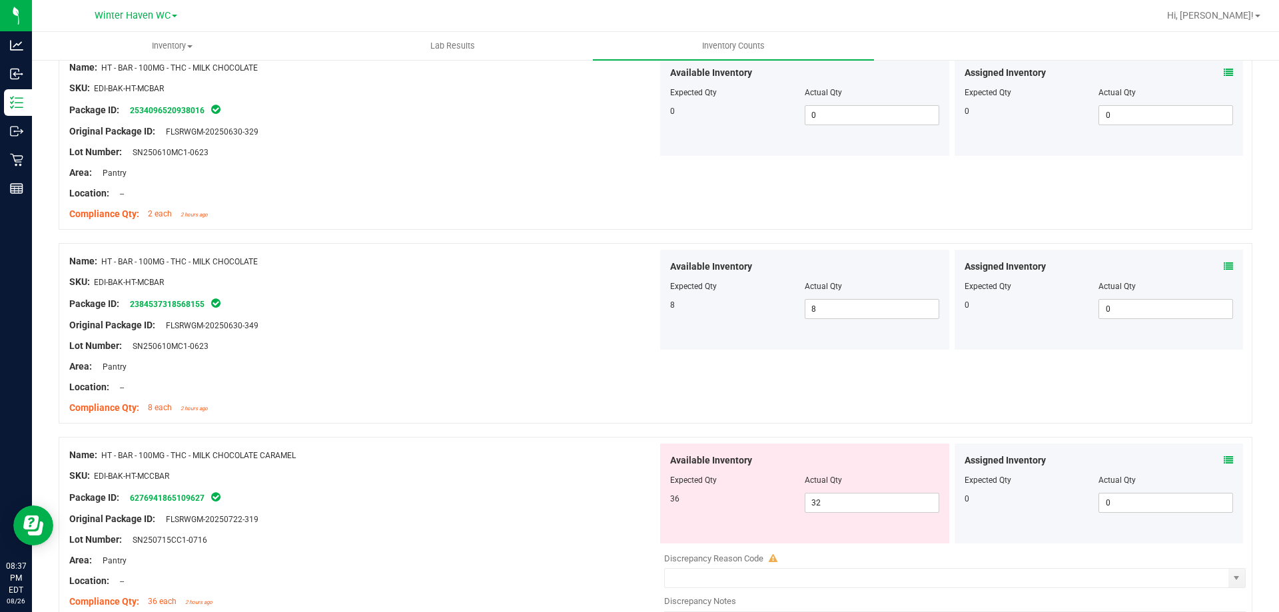
scroll to position [1598, 0]
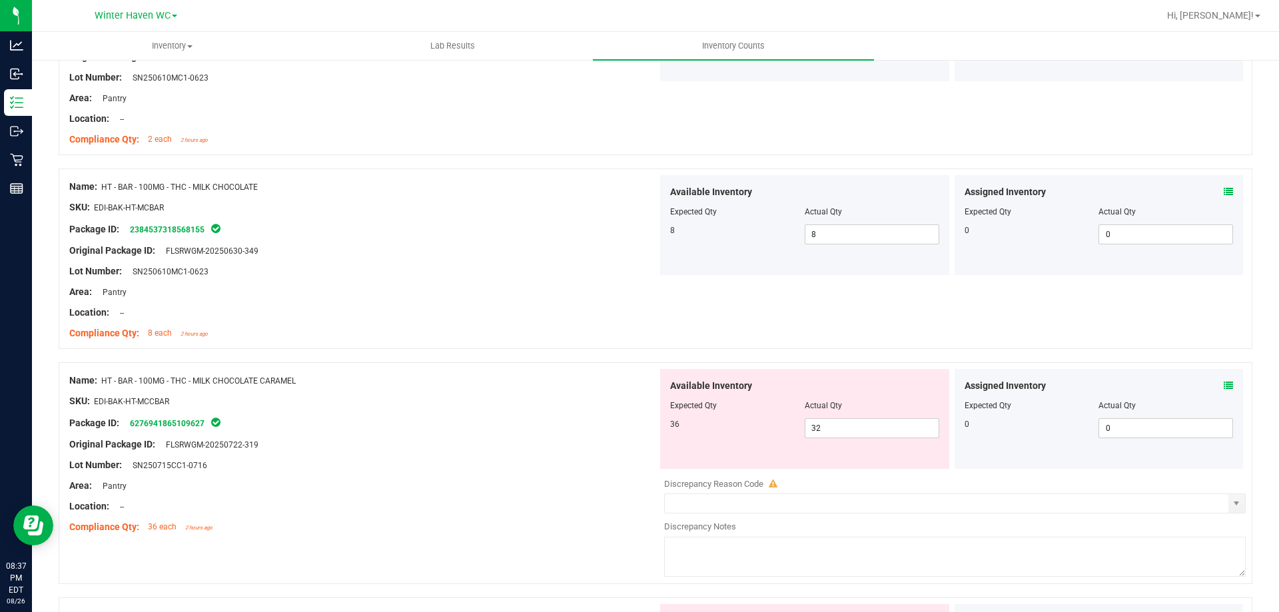
click at [1223, 384] on icon at bounding box center [1227, 385] width 9 height 9
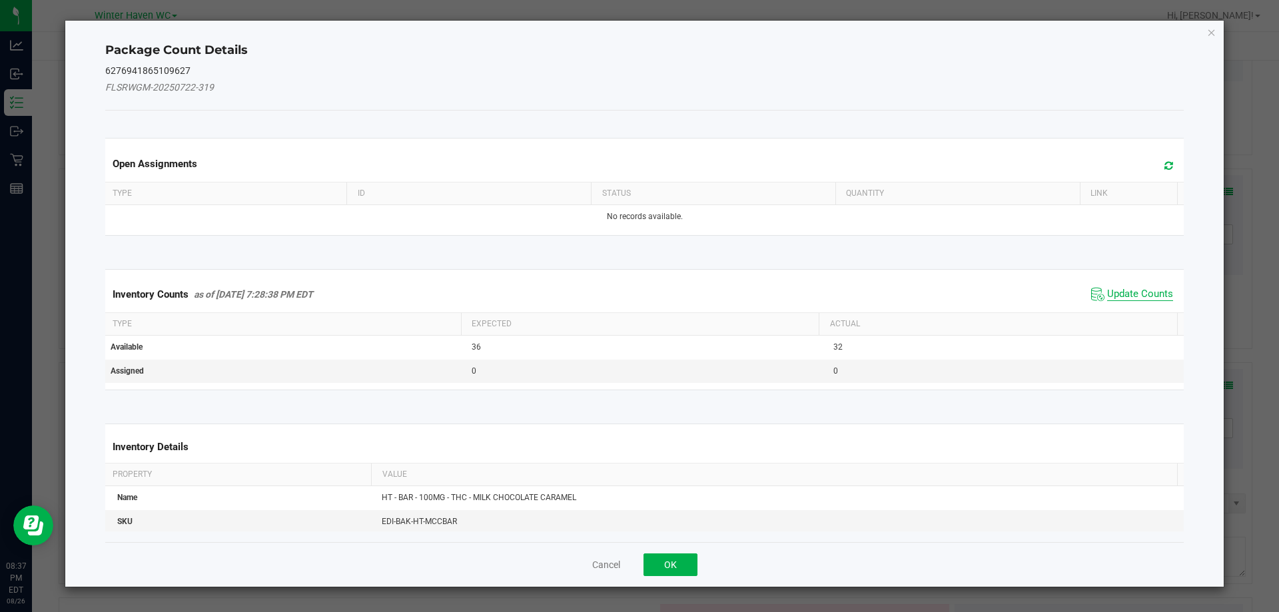
click at [1137, 290] on span "Update Counts" at bounding box center [1140, 294] width 66 height 13
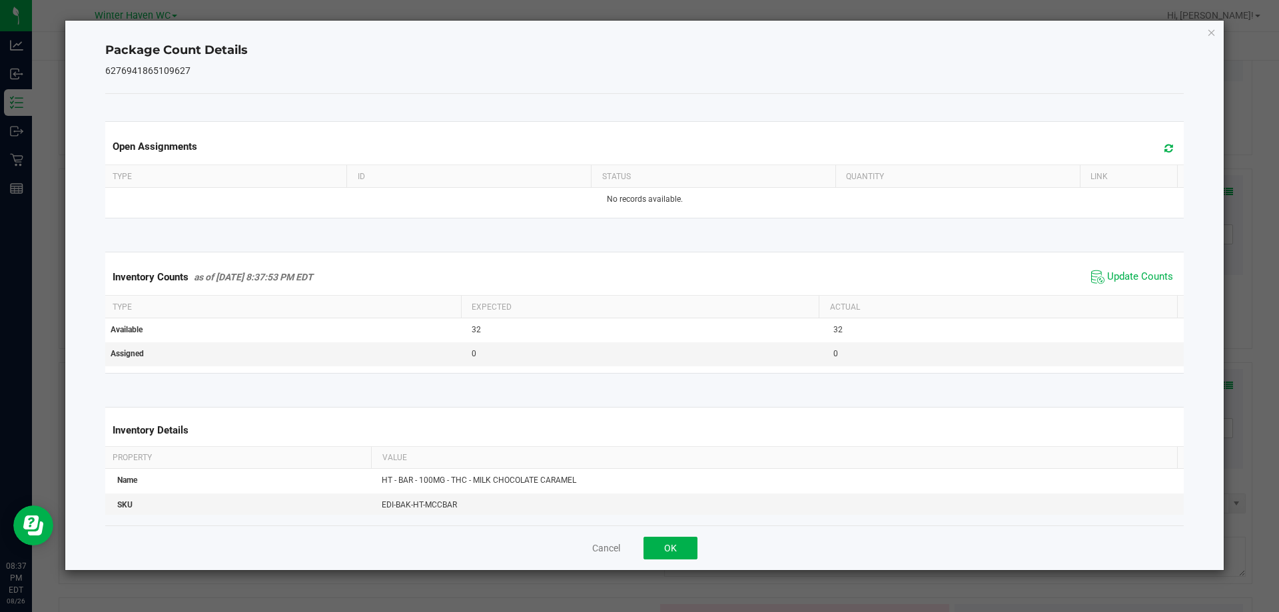
click at [1131, 285] on span "Update Counts" at bounding box center [1132, 277] width 89 height 20
click at [1126, 279] on span "Update Counts" at bounding box center [1140, 276] width 66 height 13
drag, startPoint x: 668, startPoint y: 546, endPoint x: 653, endPoint y: 520, distance: 30.2
click at [668, 543] on button "OK" at bounding box center [670, 548] width 54 height 23
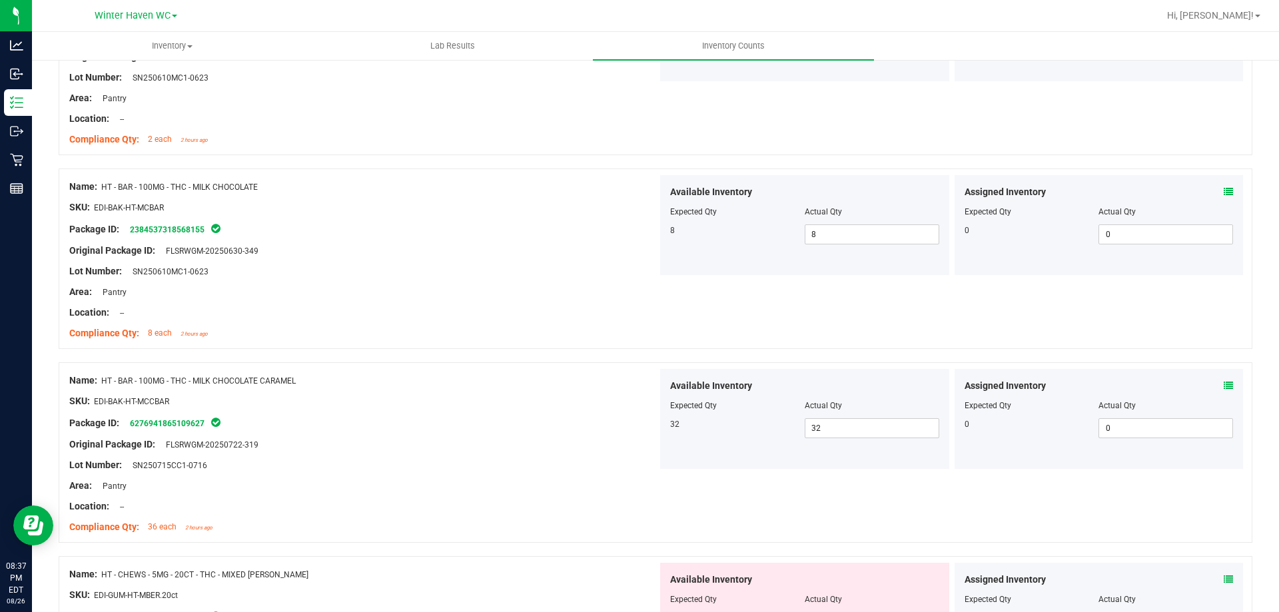
drag, startPoint x: 571, startPoint y: 462, endPoint x: 576, endPoint y: 457, distance: 7.5
click at [573, 459] on div "Lot Number: SN250715CC1-0716" at bounding box center [363, 465] width 588 height 14
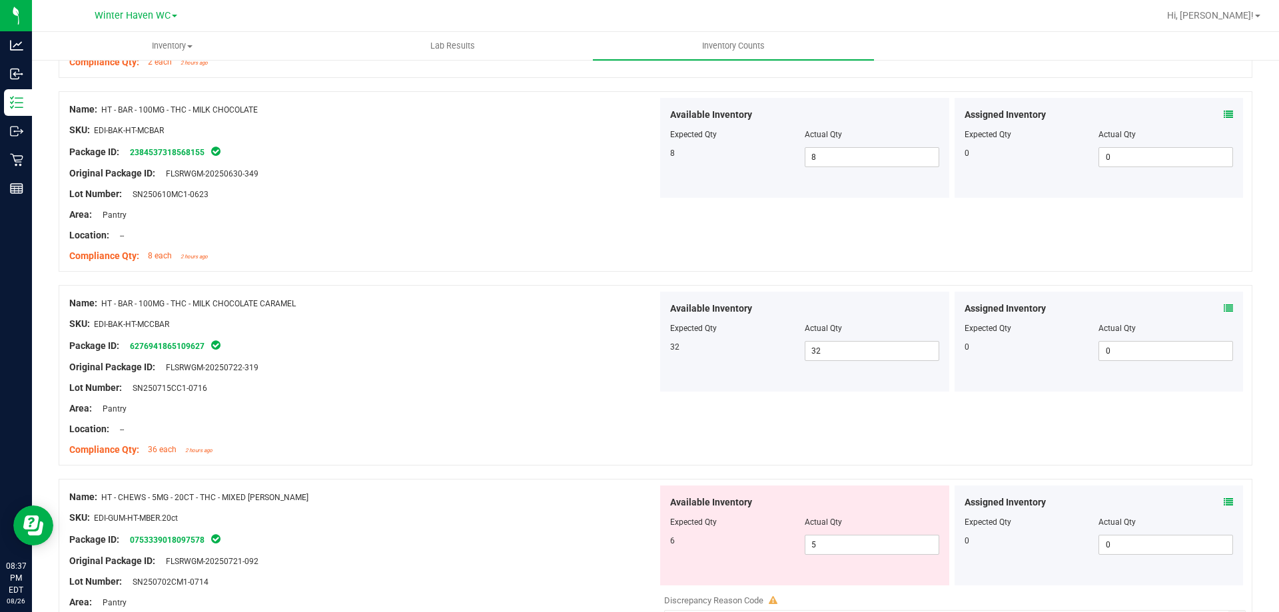
scroll to position [1798, 0]
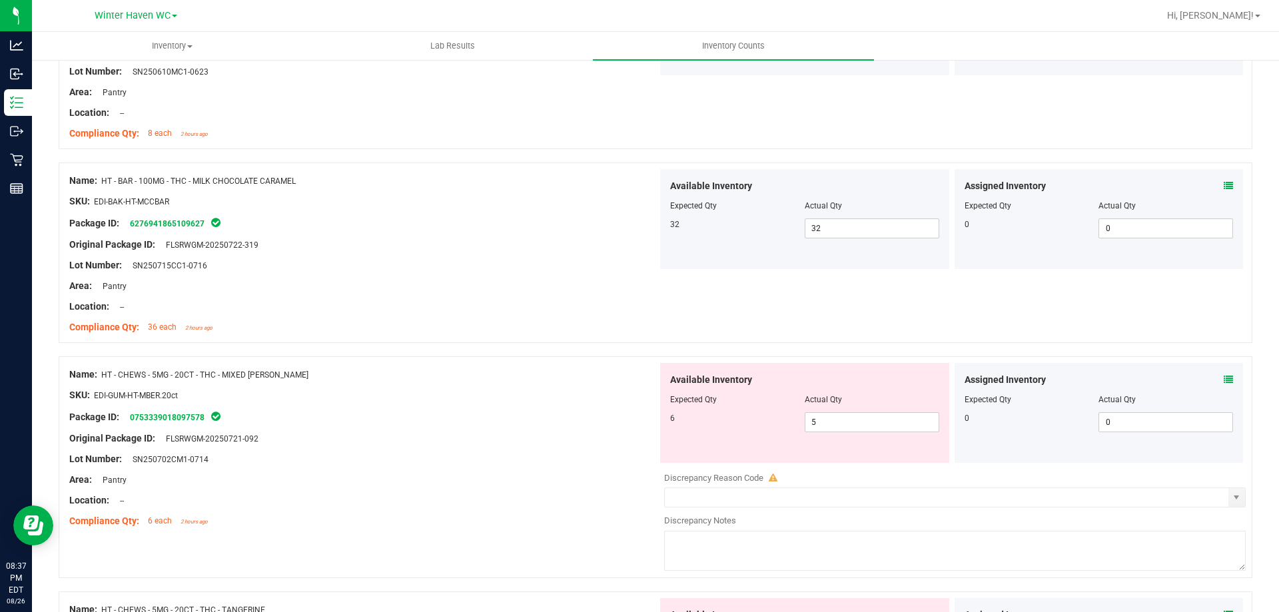
click at [1223, 376] on div "Assigned Inventory Expected Qty Actual Qty 0 0 0" at bounding box center [1098, 413] width 289 height 100
click at [1223, 378] on icon at bounding box center [1227, 379] width 9 height 9
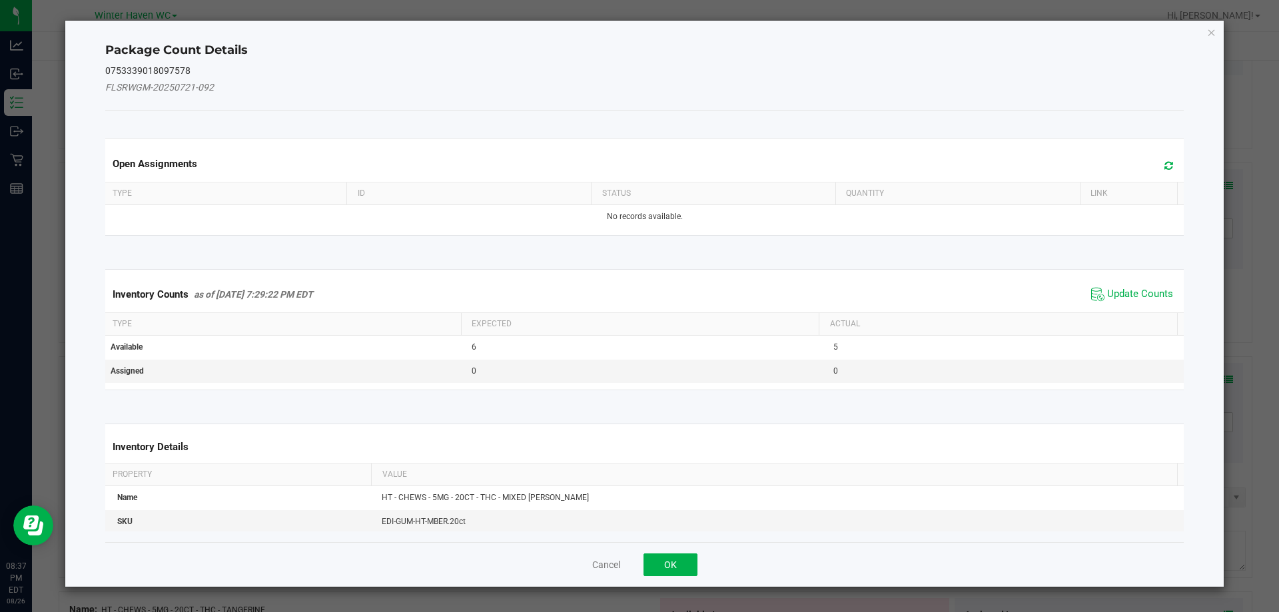
click at [1149, 303] on span "Update Counts" at bounding box center [1132, 294] width 89 height 20
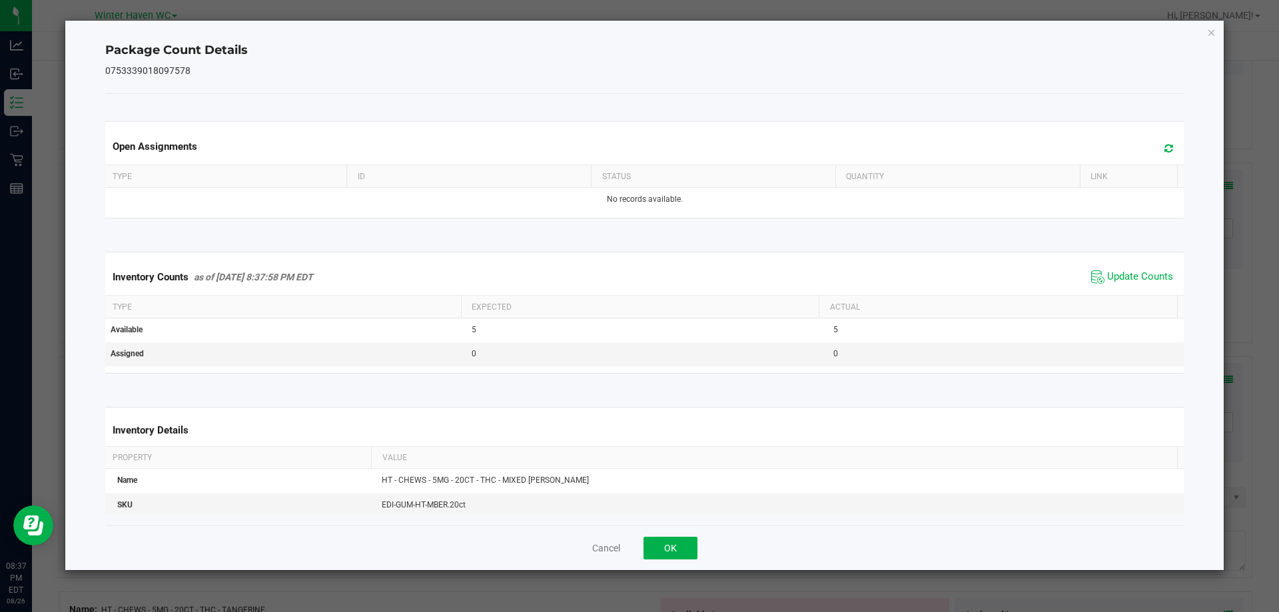
click at [1145, 293] on div "Inventory Counts as of Aug 26, 2025 8:37:58 PM EDT Update Counts" at bounding box center [645, 277] width 1084 height 36
click at [1135, 280] on span "Update Counts" at bounding box center [1140, 276] width 66 height 13
click at [1125, 274] on span "Update Counts" at bounding box center [1140, 276] width 66 height 13
click at [683, 543] on button "OK" at bounding box center [670, 548] width 54 height 23
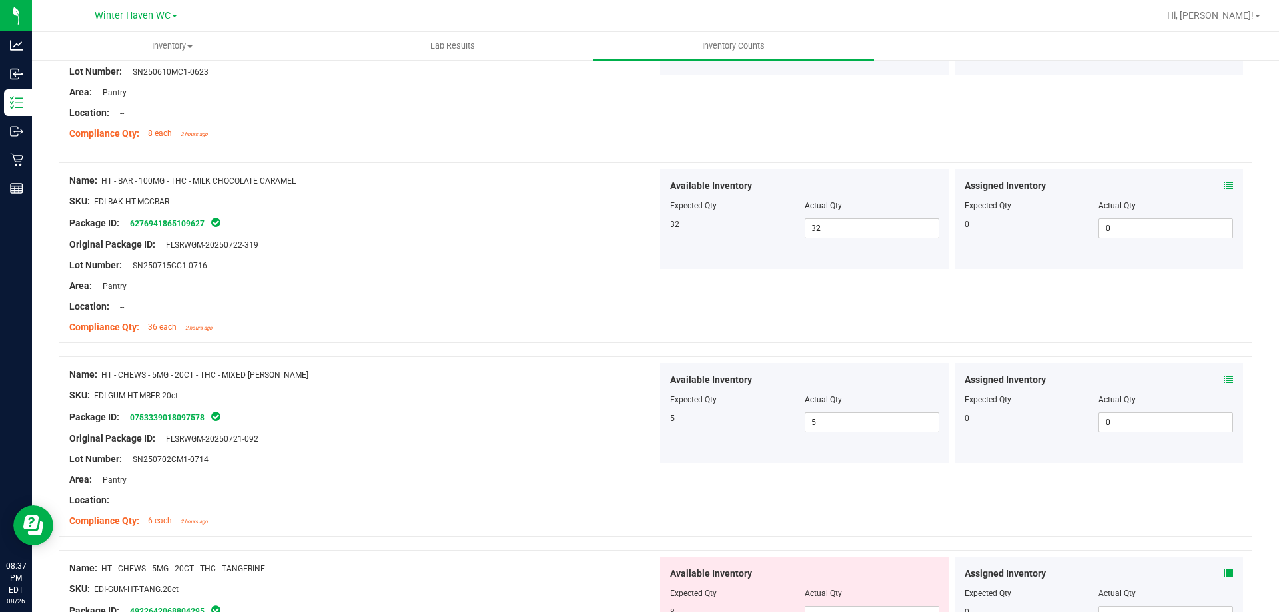
click at [657, 449] on div "Available Inventory Expected Qty Actual Qty 5 5 5" at bounding box center [804, 413] width 294 height 100
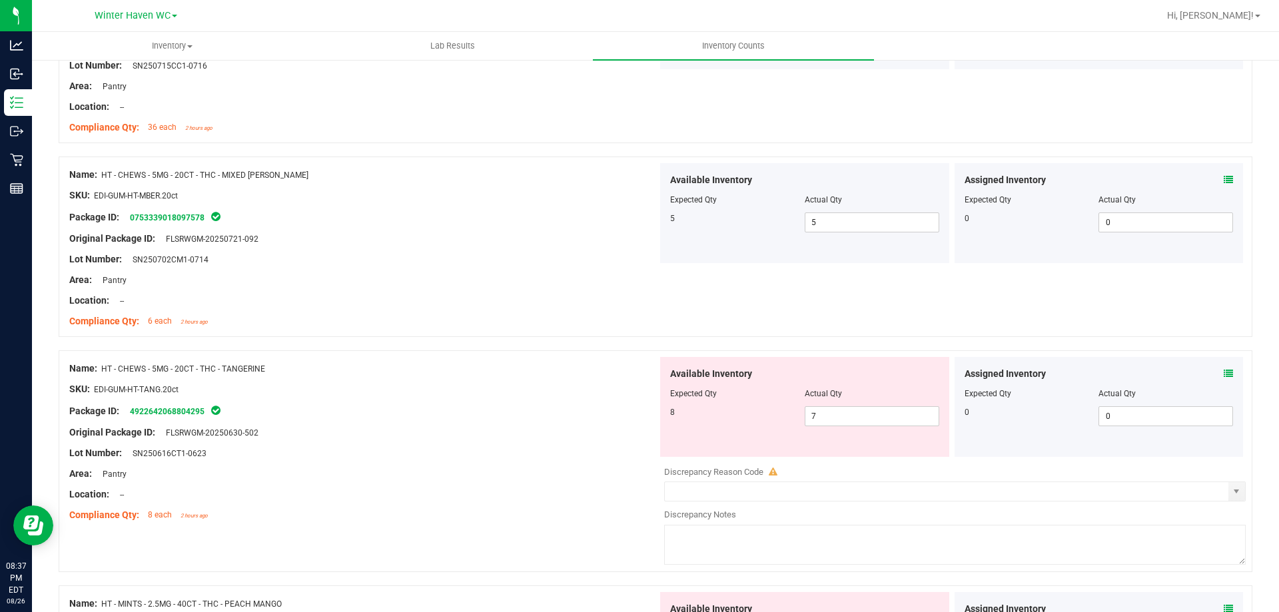
click at [1223, 372] on icon at bounding box center [1227, 373] width 9 height 9
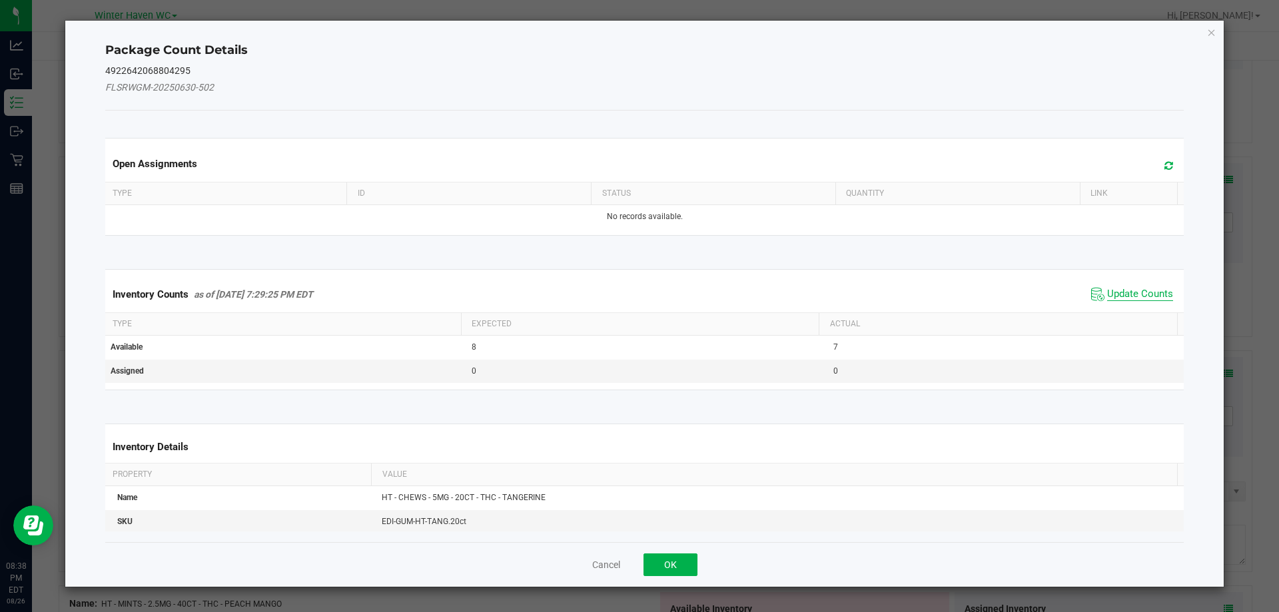
click at [1109, 294] on span "Update Counts" at bounding box center [1140, 294] width 66 height 13
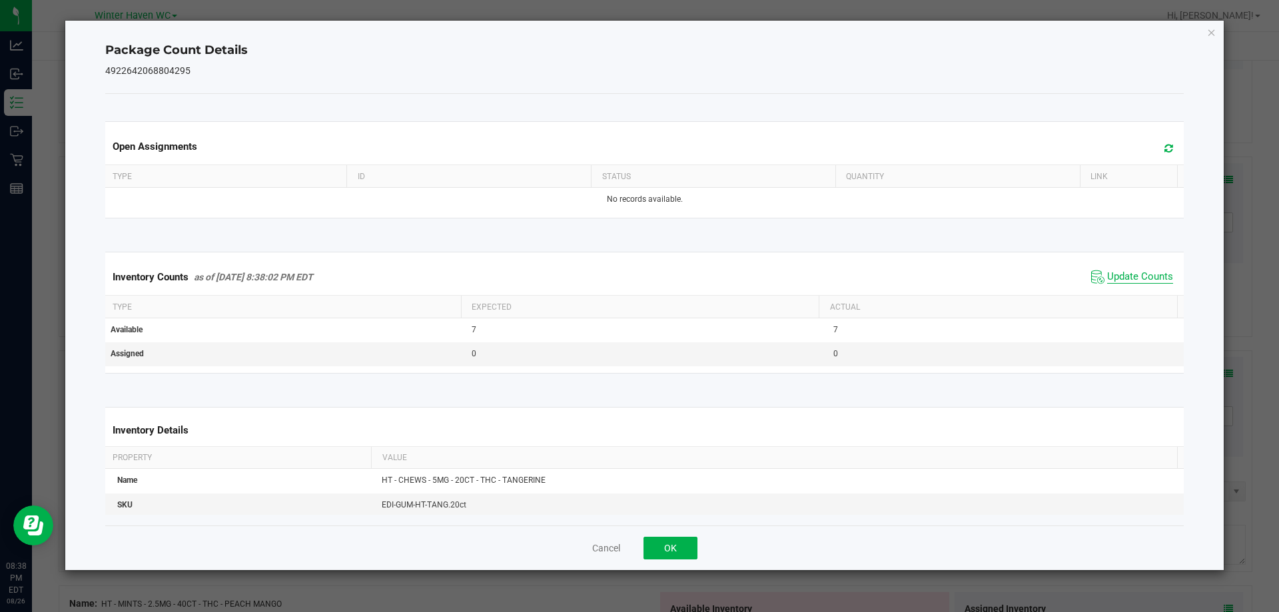
click at [1108, 278] on span "Update Counts" at bounding box center [1140, 276] width 66 height 13
click at [1108, 278] on span "Update Counts" at bounding box center [1140, 276] width 66 height 12
drag, startPoint x: 691, startPoint y: 531, endPoint x: 689, endPoint y: 539, distance: 8.2
click at [689, 539] on div "Cancel OK" at bounding box center [644, 547] width 1079 height 45
click at [687, 544] on button "OK" at bounding box center [670, 548] width 54 height 23
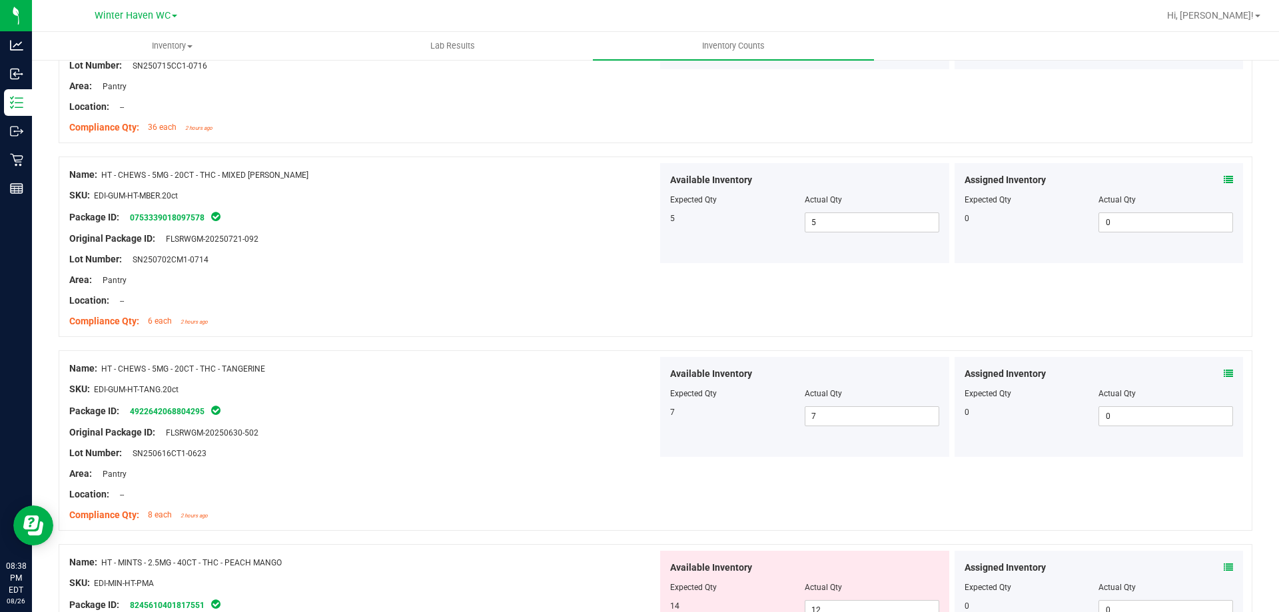
drag, startPoint x: 579, startPoint y: 481, endPoint x: 707, endPoint y: 463, distance: 128.6
click at [603, 478] on div "Name: HT - CHEWS - 5MG - 20CT - THC - TANGERINE SKU: EDI-GUM-HT-TANG.20ct Packa…" at bounding box center [363, 442] width 588 height 170
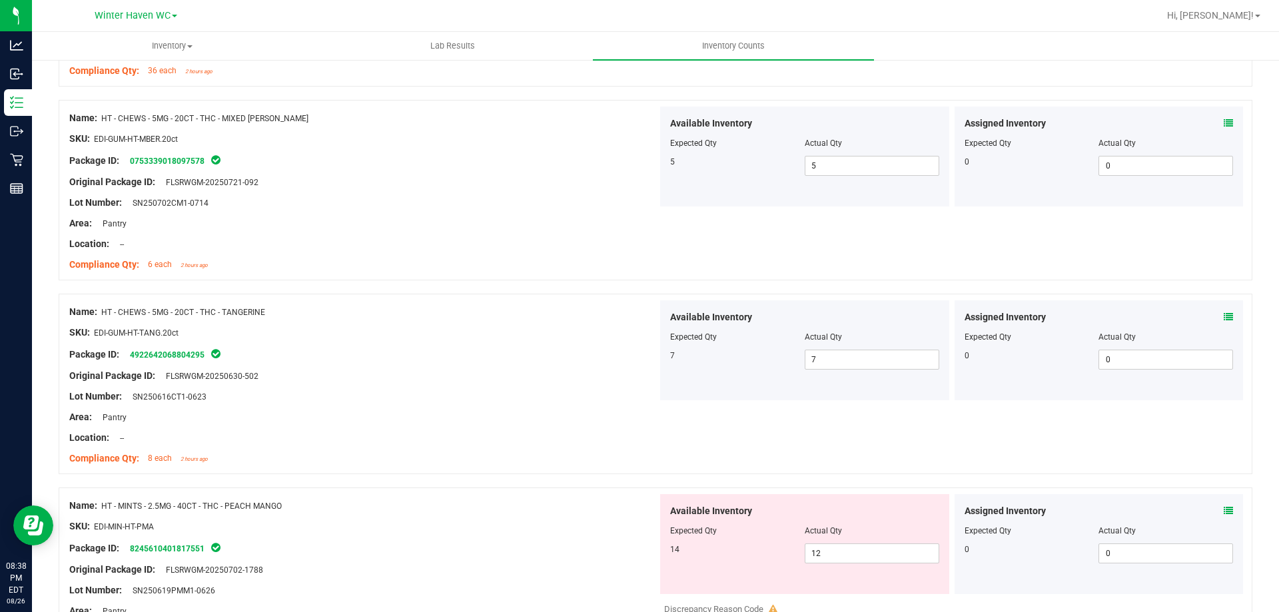
scroll to position [2131, 0]
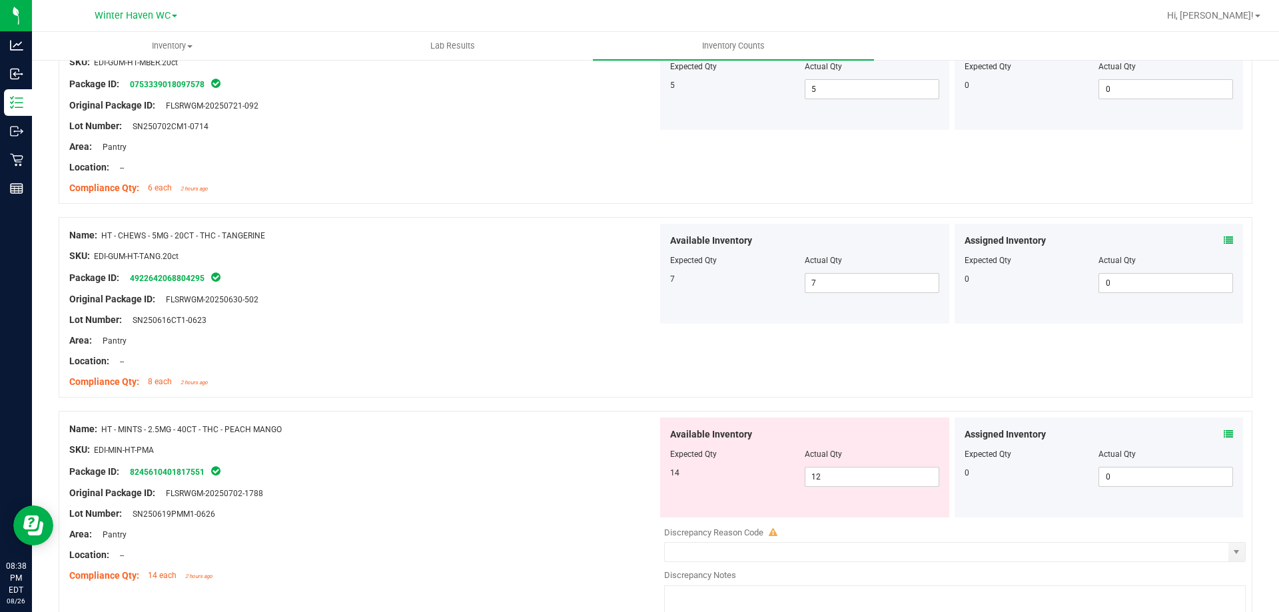
click at [1223, 437] on icon at bounding box center [1227, 434] width 9 height 9
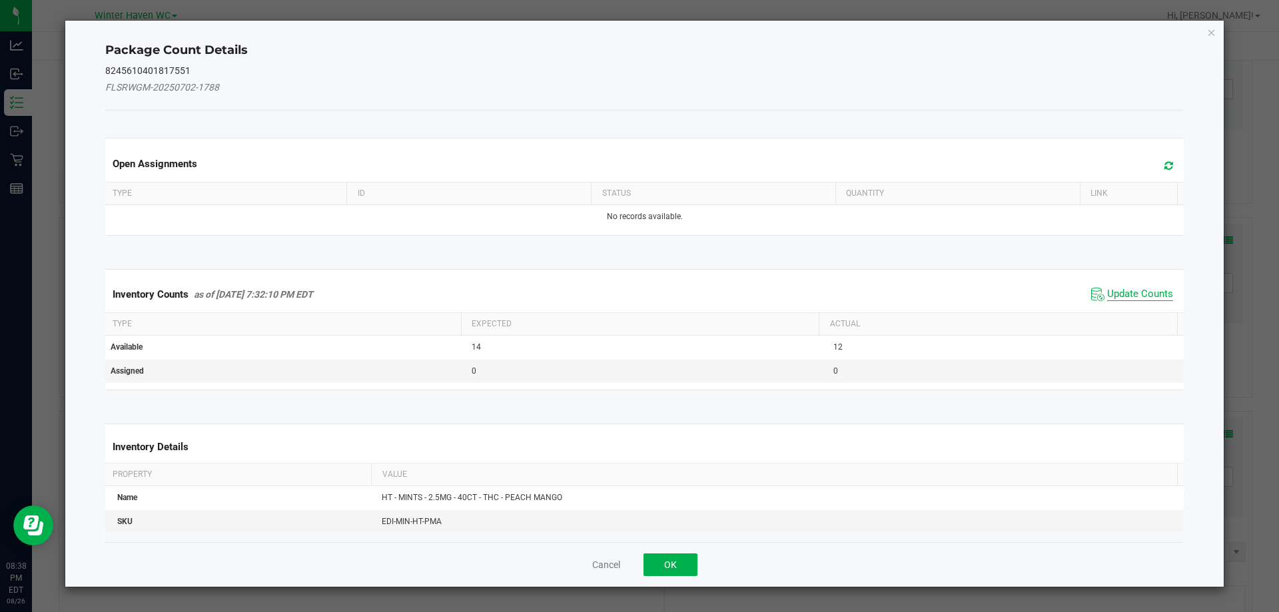
click at [1140, 298] on span "Update Counts" at bounding box center [1140, 294] width 66 height 13
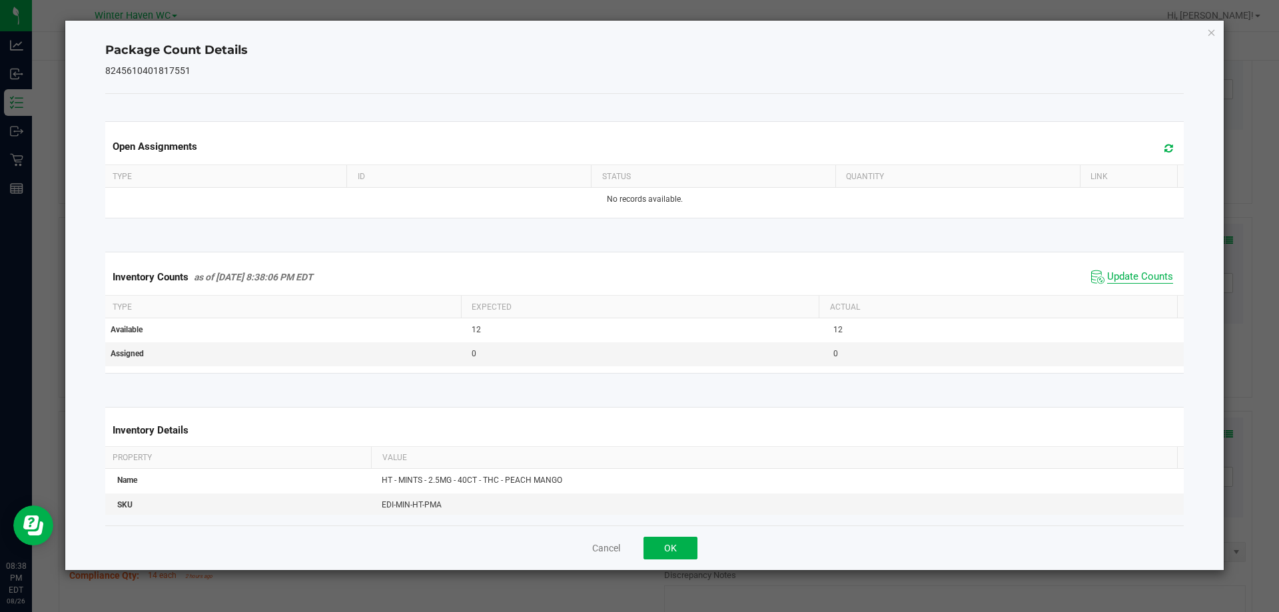
click at [1126, 276] on span "Update Counts" at bounding box center [1140, 276] width 66 height 13
click at [1126, 276] on span "Update Counts" at bounding box center [1140, 276] width 66 height 12
drag, startPoint x: 685, startPoint y: 539, endPoint x: 617, endPoint y: 509, distance: 74.0
click at [684, 539] on button "OK" at bounding box center [670, 548] width 54 height 23
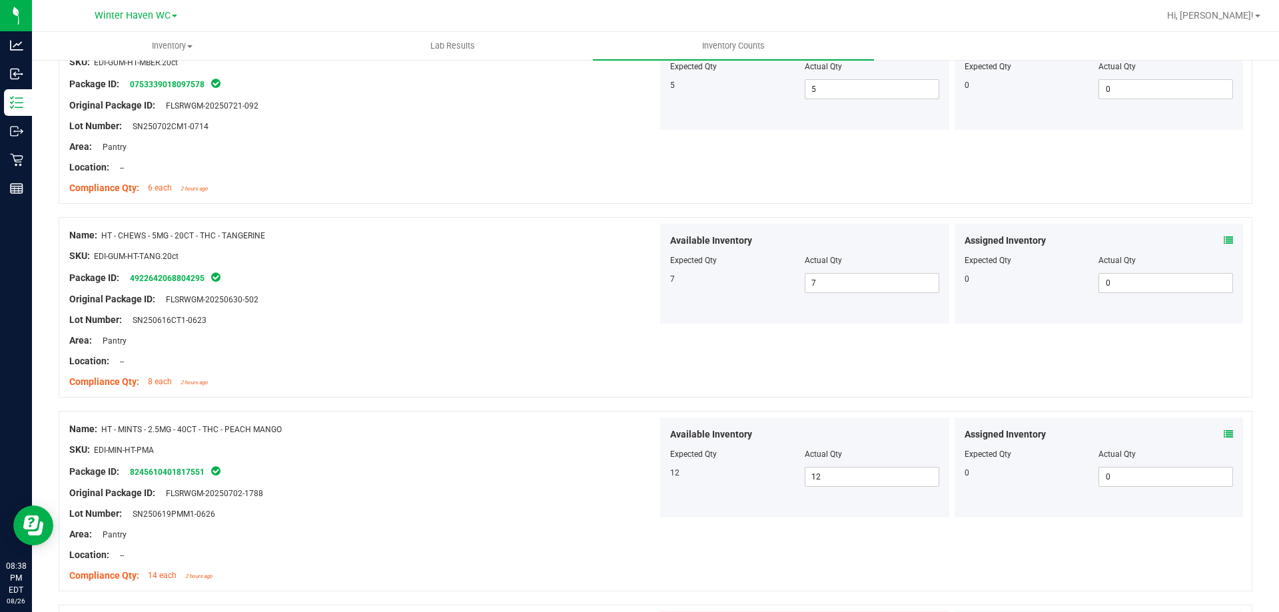
drag, startPoint x: 604, startPoint y: 502, endPoint x: 886, endPoint y: 402, distance: 299.1
click at [619, 495] on div "Name: HT - MINTS - 2.5MG - 40CT - THC - PEACH MANGO SKU: EDI-MIN-HT-PMA Package…" at bounding box center [363, 503] width 588 height 170
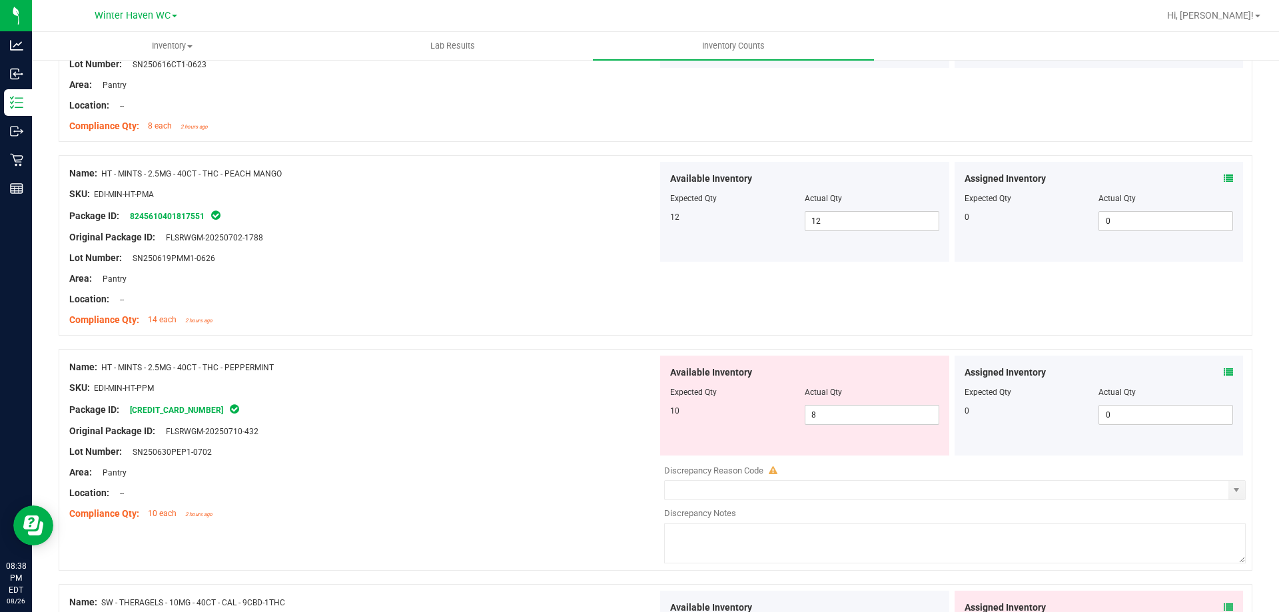
scroll to position [2397, 0]
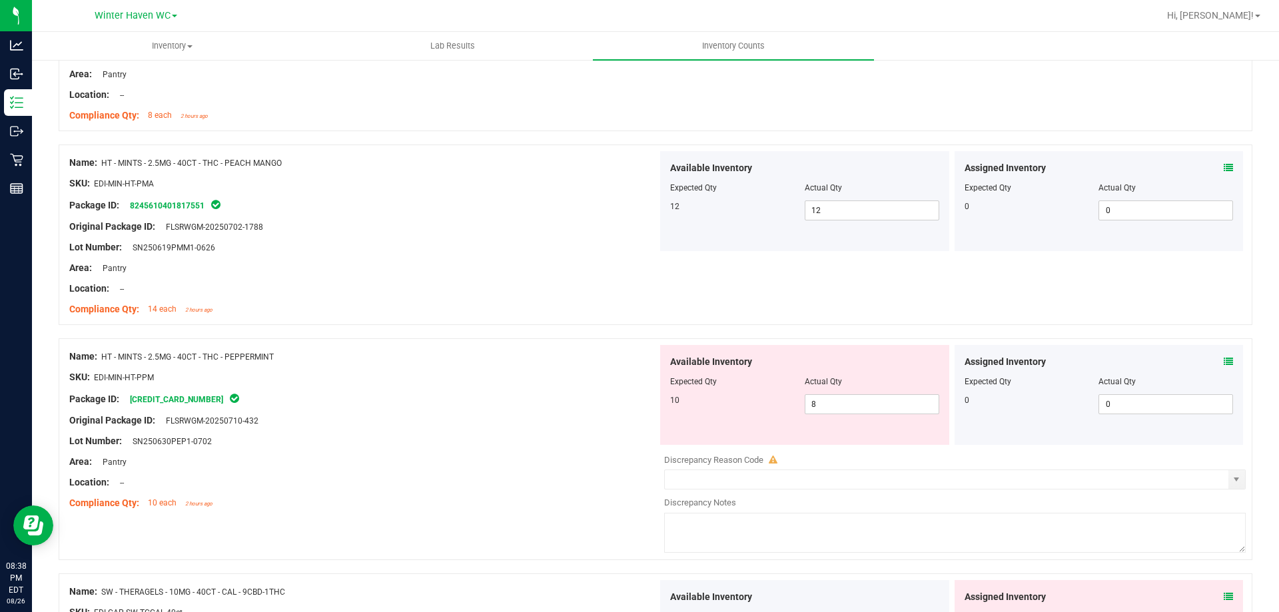
click at [1225, 362] on div "Assigned Inventory Expected Qty Actual Qty 0 0 0" at bounding box center [1098, 395] width 289 height 100
click at [1223, 362] on div "Assigned Inventory Expected Qty Actual Qty 0 0 0" at bounding box center [1098, 395] width 289 height 100
click at [1223, 362] on icon at bounding box center [1227, 361] width 9 height 9
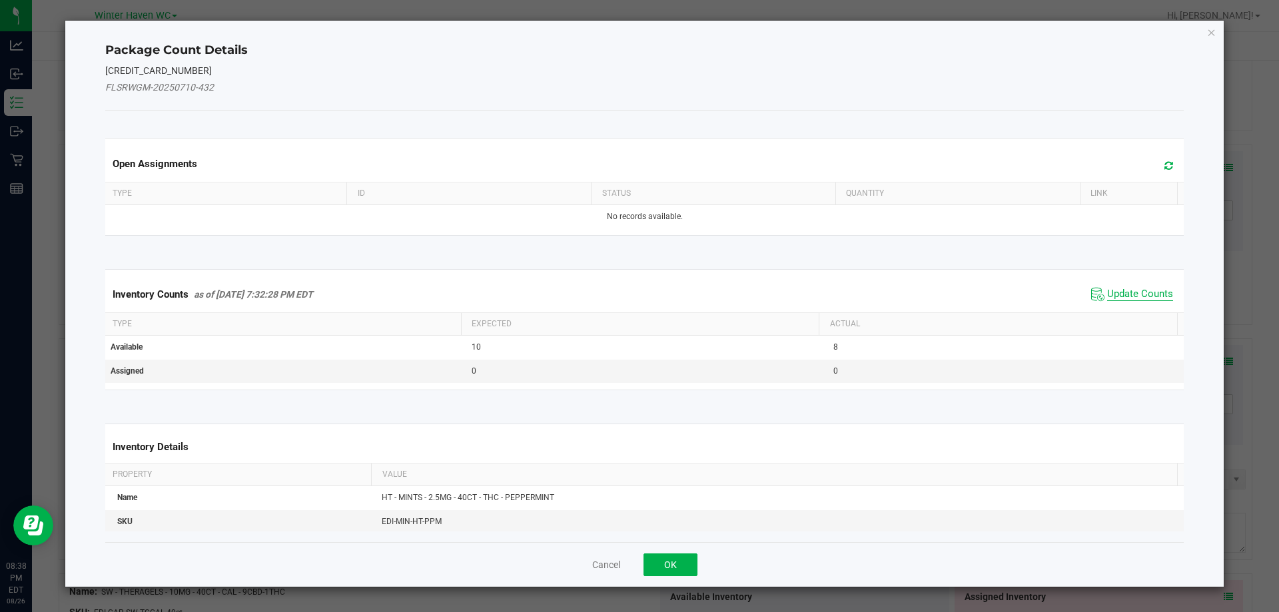
click at [1125, 298] on span "Update Counts" at bounding box center [1140, 294] width 66 height 13
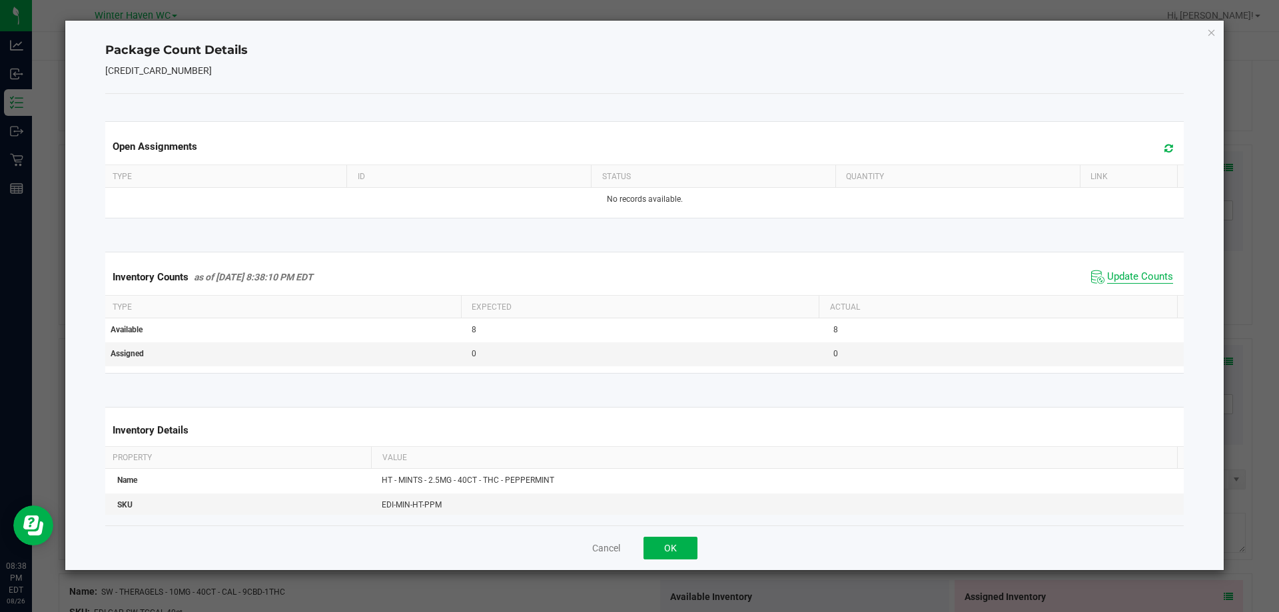
click at [1117, 279] on span "Update Counts" at bounding box center [1140, 276] width 66 height 13
click at [1117, 279] on span "Update Counts" at bounding box center [1140, 276] width 66 height 12
drag, startPoint x: 685, startPoint y: 535, endPoint x: 677, endPoint y: 539, distance: 8.7
click at [683, 537] on div "Cancel OK" at bounding box center [644, 547] width 1079 height 45
click at [677, 540] on button "OK" at bounding box center [670, 548] width 54 height 23
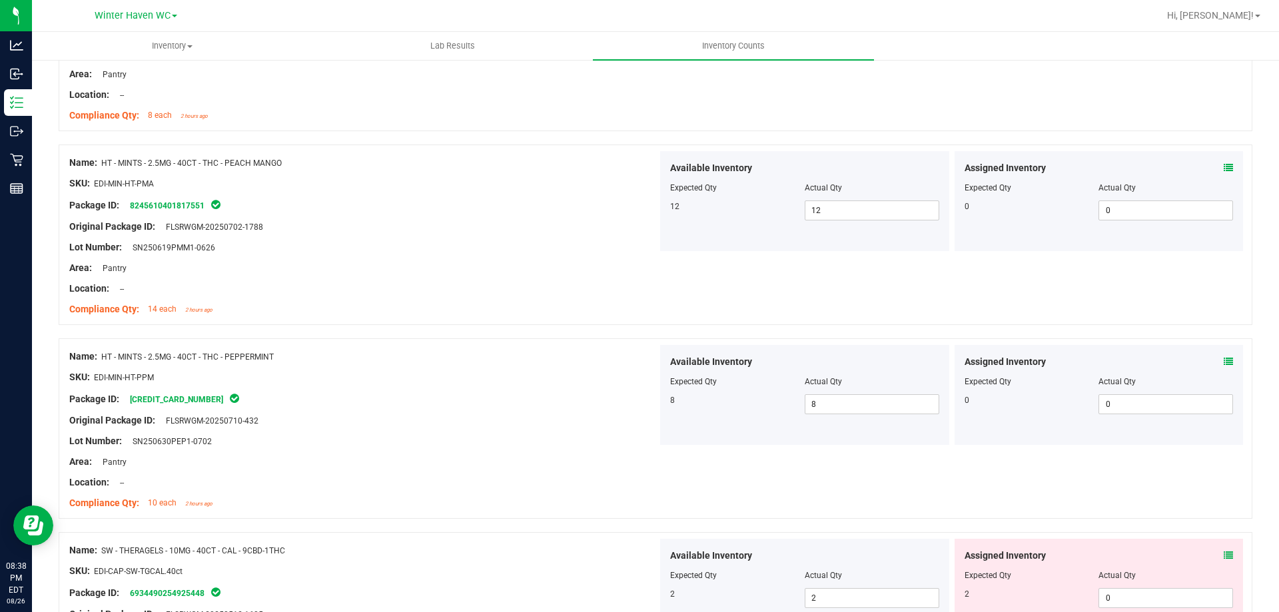
drag, startPoint x: 601, startPoint y: 442, endPoint x: 946, endPoint y: 395, distance: 347.5
click at [609, 440] on div "Lot Number: SN250630PEP1-0702" at bounding box center [363, 441] width 588 height 14
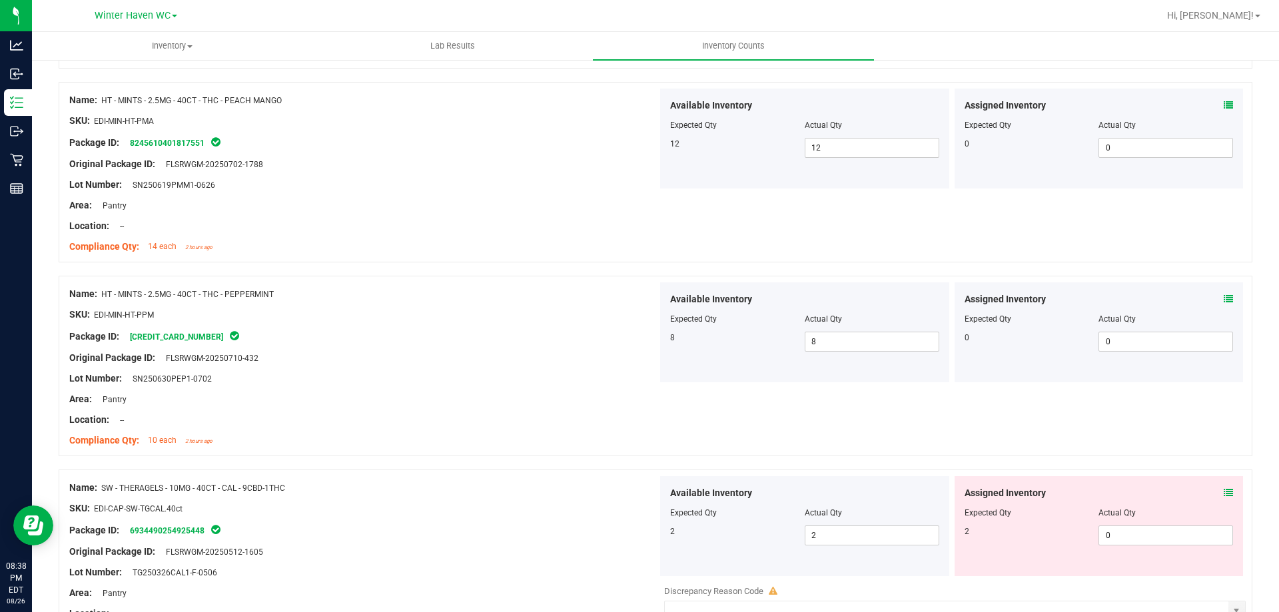
scroll to position [2531, 0]
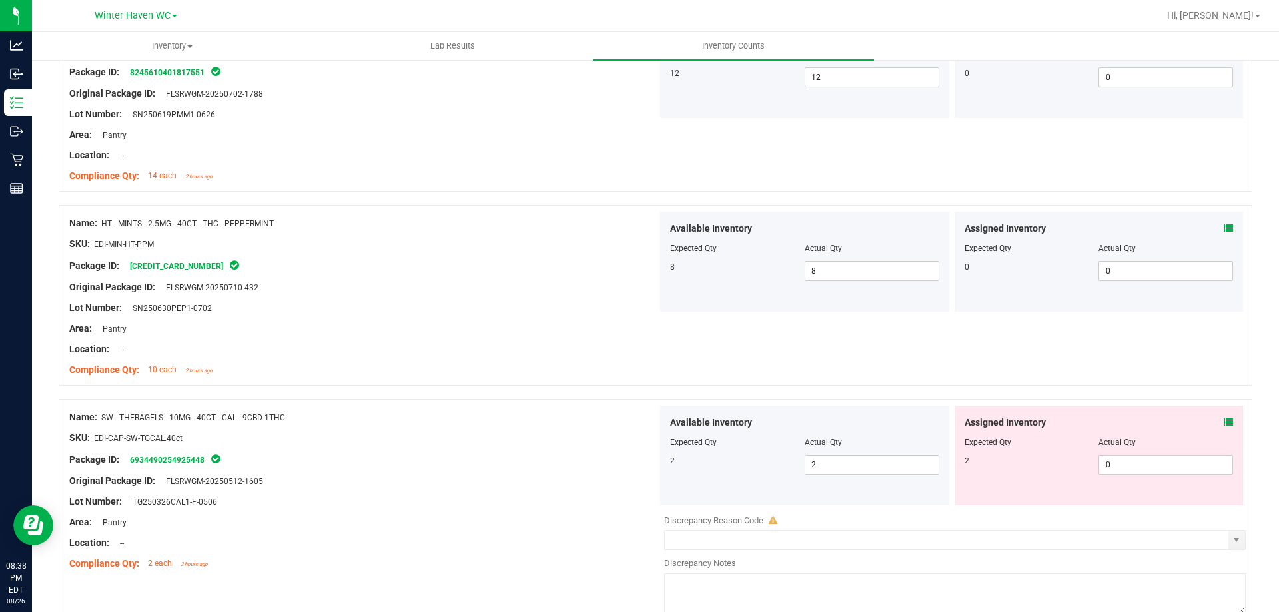
click at [1223, 418] on icon at bounding box center [1227, 422] width 9 height 9
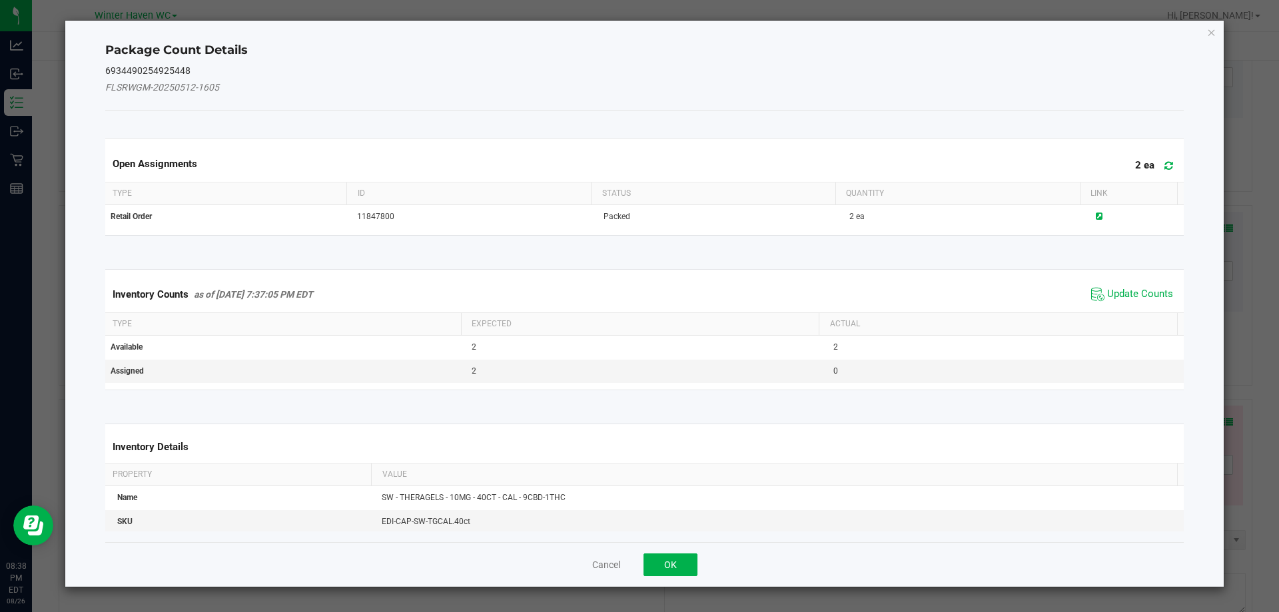
drag, startPoint x: 1148, startPoint y: 306, endPoint x: 1139, endPoint y: 296, distance: 14.2
click at [1147, 306] on div "Inventory Counts as of Aug 26, 2025 7:37:05 PM EDT Update Counts" at bounding box center [645, 294] width 1084 height 36
click at [1138, 296] on span "Update Counts" at bounding box center [1140, 294] width 66 height 13
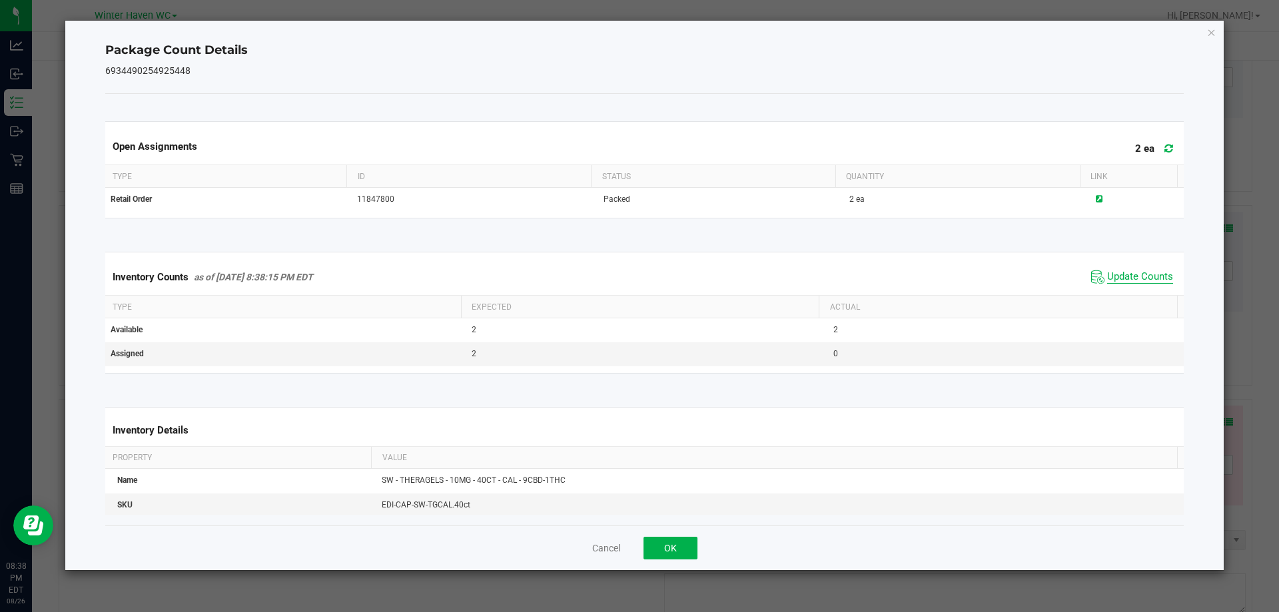
click at [1125, 275] on span "Update Counts" at bounding box center [1140, 276] width 66 height 13
click at [1125, 275] on span "Update Counts" at bounding box center [1140, 276] width 66 height 12
drag, startPoint x: 659, startPoint y: 541, endPoint x: 893, endPoint y: 515, distance: 235.2
click at [671, 542] on button "OK" at bounding box center [670, 548] width 54 height 23
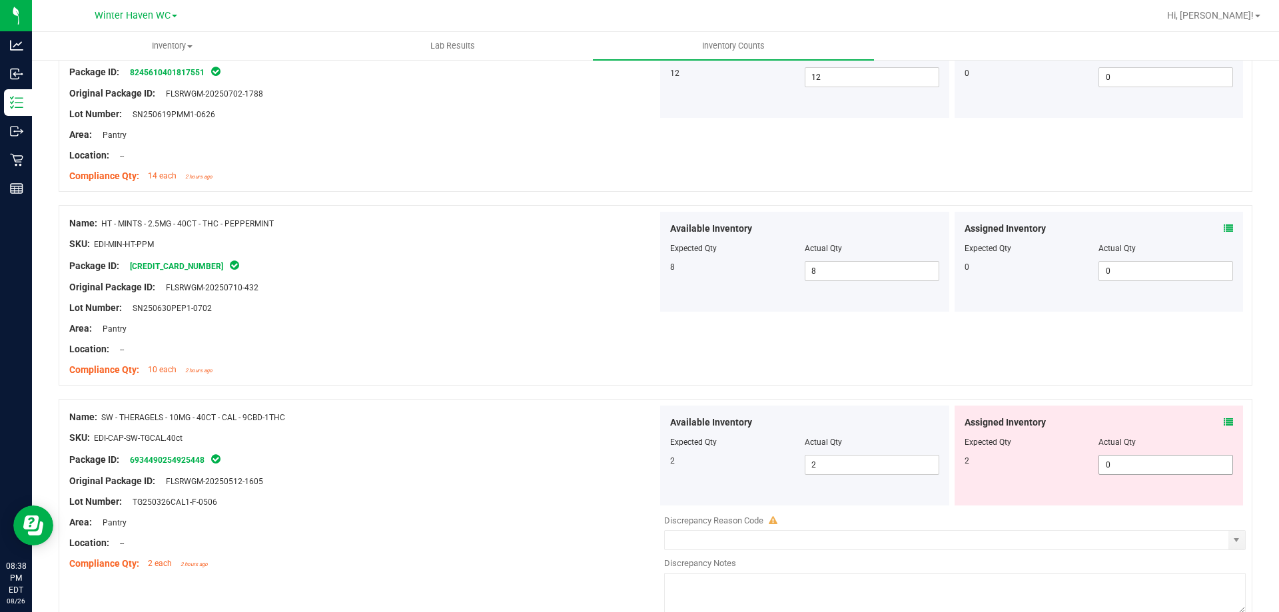
drag, startPoint x: 1119, startPoint y: 455, endPoint x: 1119, endPoint y: 464, distance: 9.3
click at [1120, 457] on span "0 0" at bounding box center [1165, 465] width 135 height 20
click at [776, 420] on div "Available Inventory" at bounding box center [804, 423] width 269 height 14
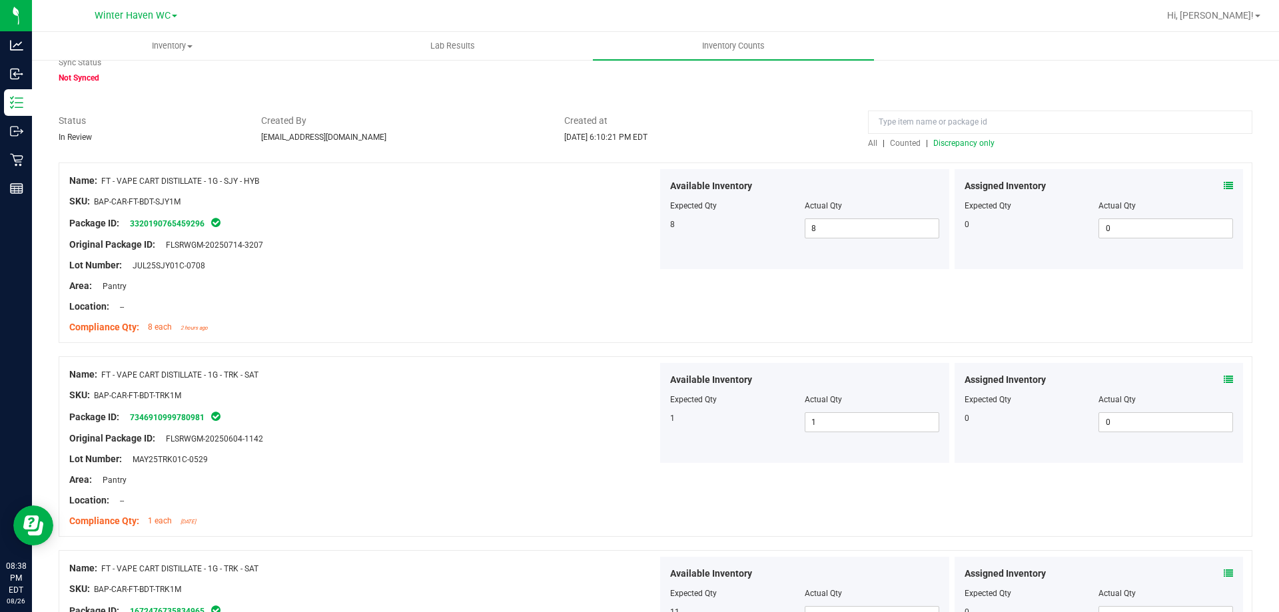
scroll to position [0, 0]
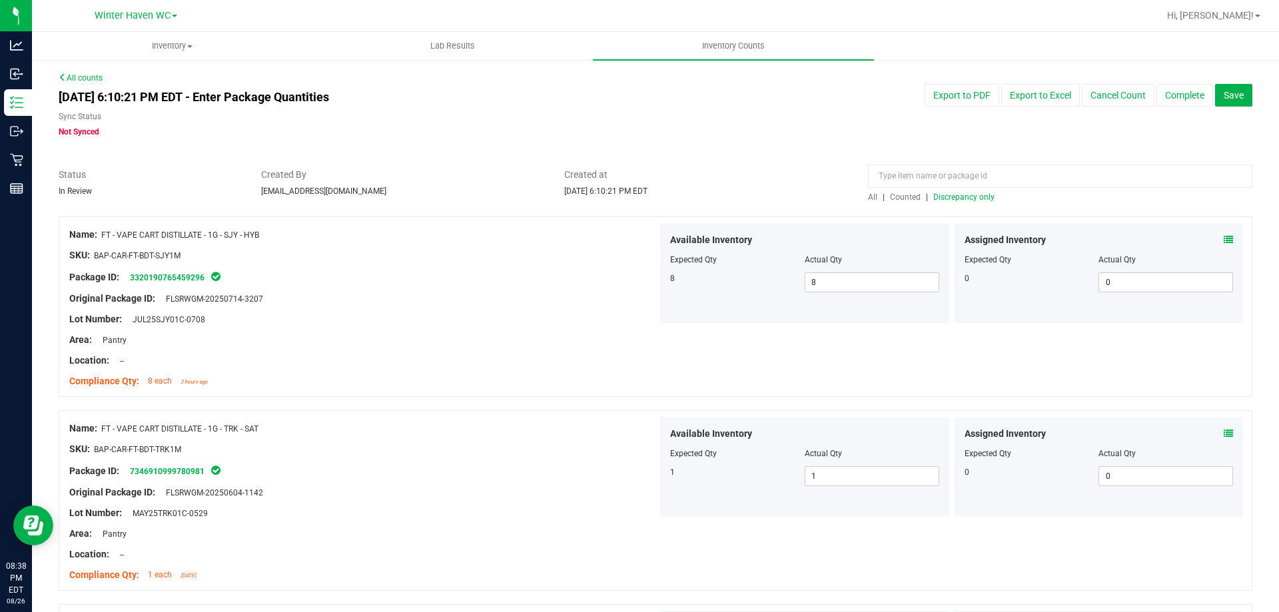
click at [933, 200] on span "Discrepancy only" at bounding box center [963, 196] width 61 height 9
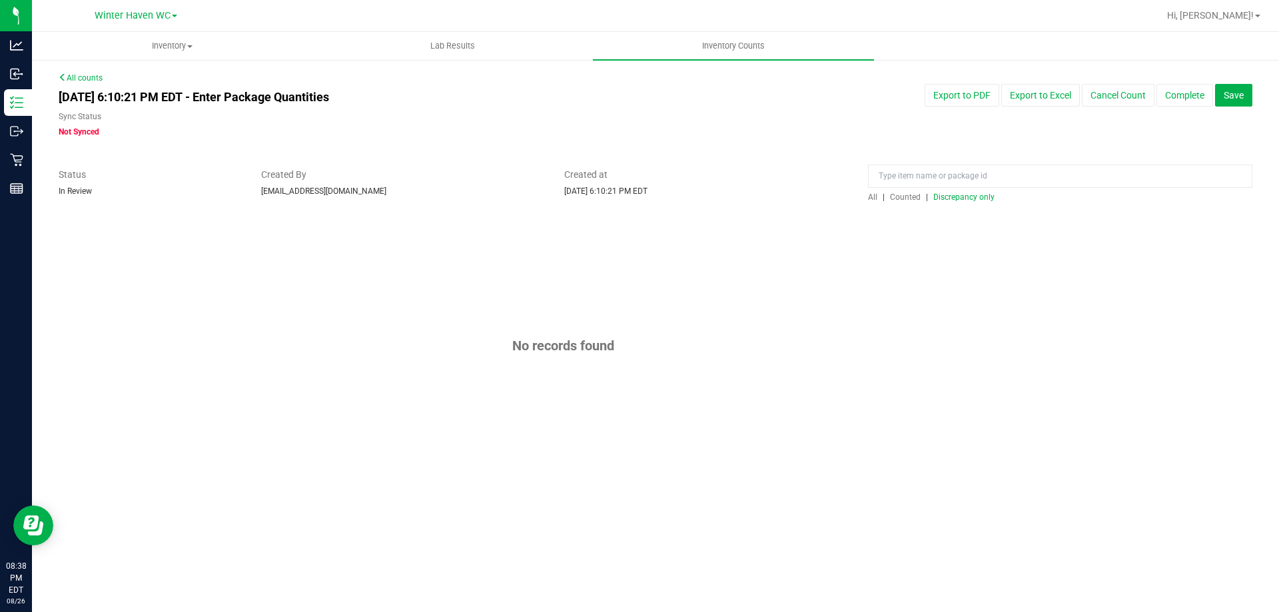
click at [976, 198] on span "Discrepancy only" at bounding box center [963, 196] width 61 height 9
click at [1165, 107] on div "Aug 26, 2025 6:10:21 PM EDT - Enter Package Quantities Sync Status Not Synced E…" at bounding box center [655, 111] width 1213 height 54
click at [1167, 99] on button "Complete" at bounding box center [1184, 95] width 57 height 23
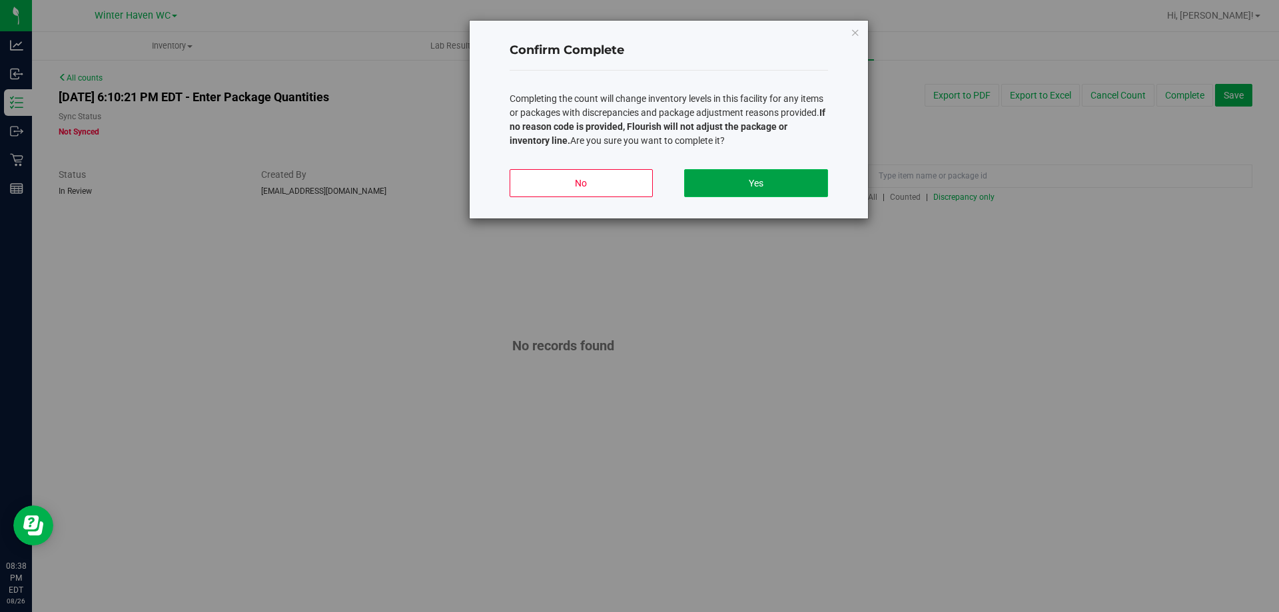
click at [788, 178] on button "Yes" at bounding box center [755, 183] width 143 height 28
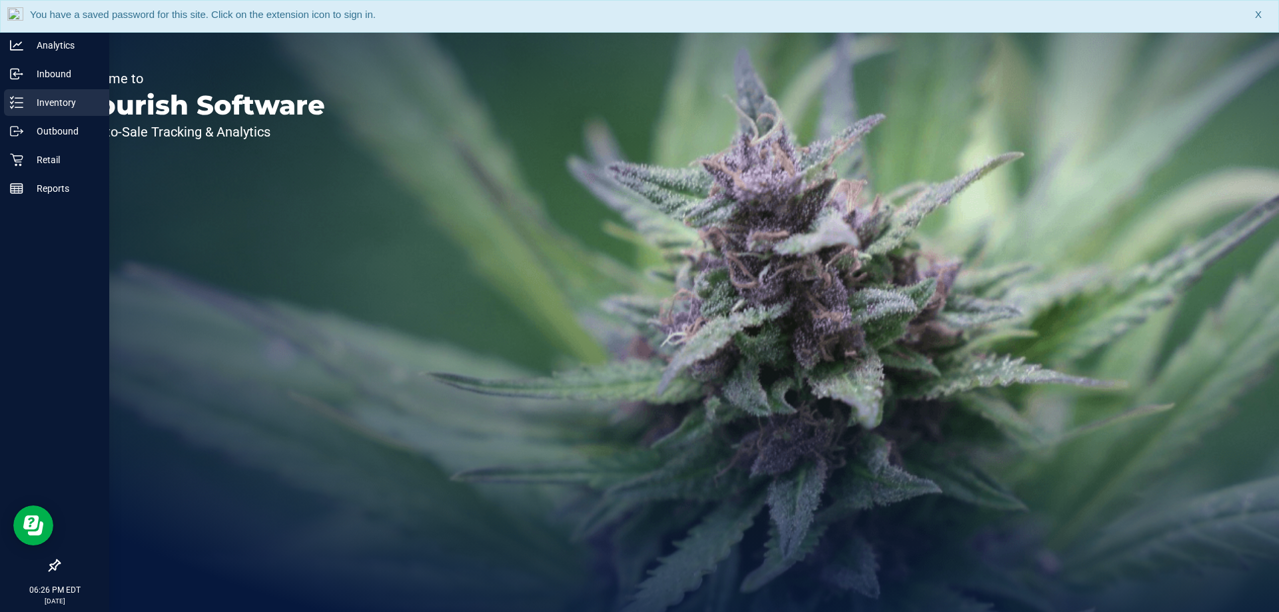
click at [11, 102] on icon at bounding box center [16, 102] width 13 height 13
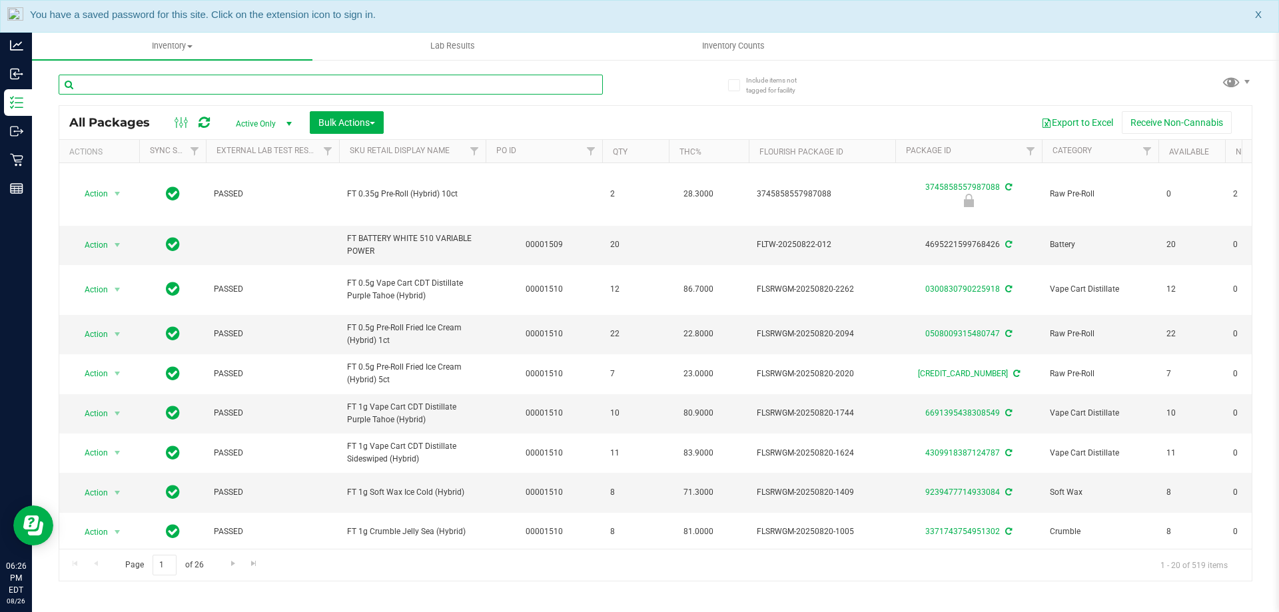
click at [169, 85] on input "text" at bounding box center [331, 85] width 544 height 20
click at [263, 127] on span "Active Only" at bounding box center [260, 124] width 73 height 19
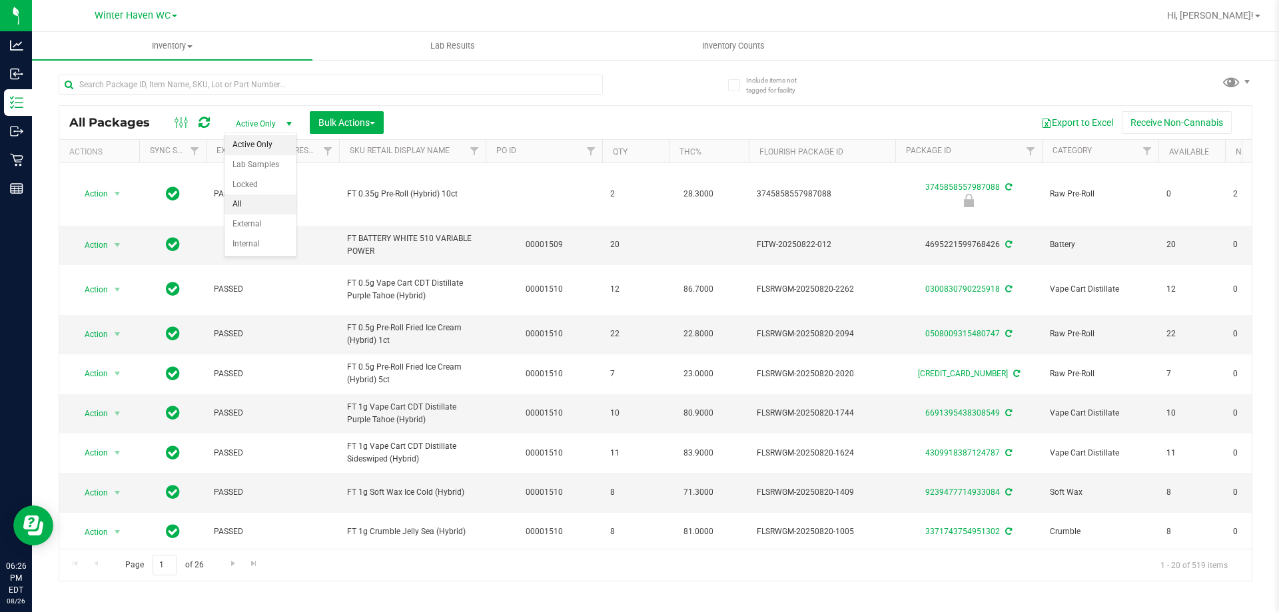
click at [258, 198] on li "All" at bounding box center [260, 204] width 72 height 20
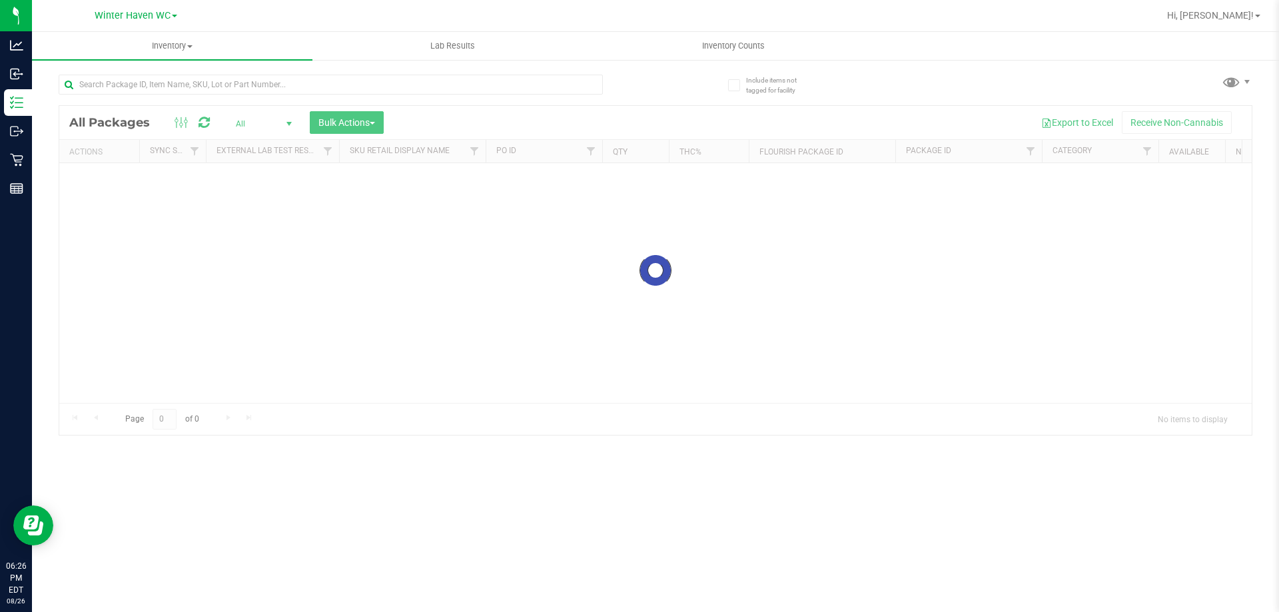
click at [273, 84] on input "text" at bounding box center [331, 85] width 544 height 20
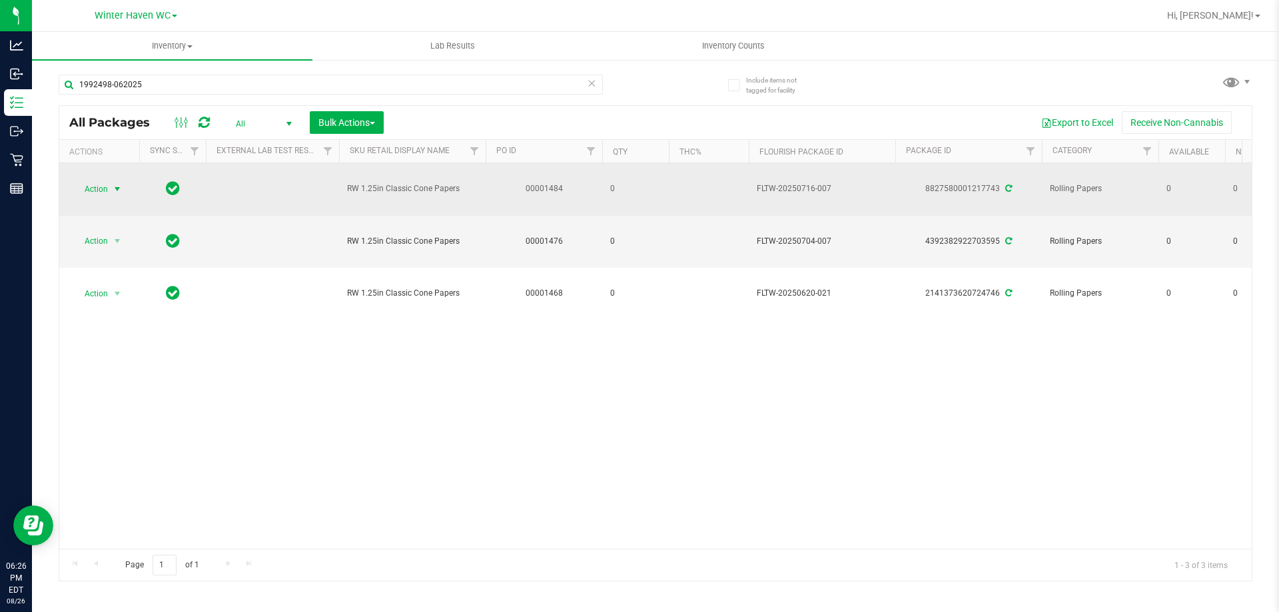
type input "1992498-062025"
click at [98, 196] on span "Action" at bounding box center [91, 189] width 36 height 19
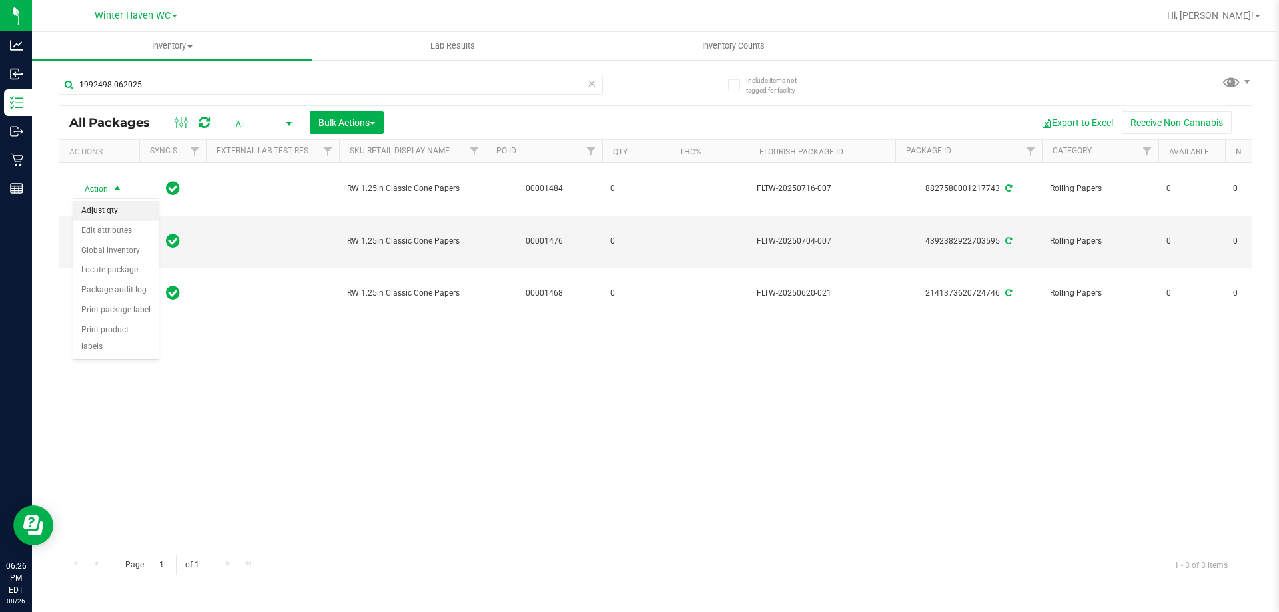
click at [103, 214] on li "Adjust qty" at bounding box center [115, 211] width 85 height 20
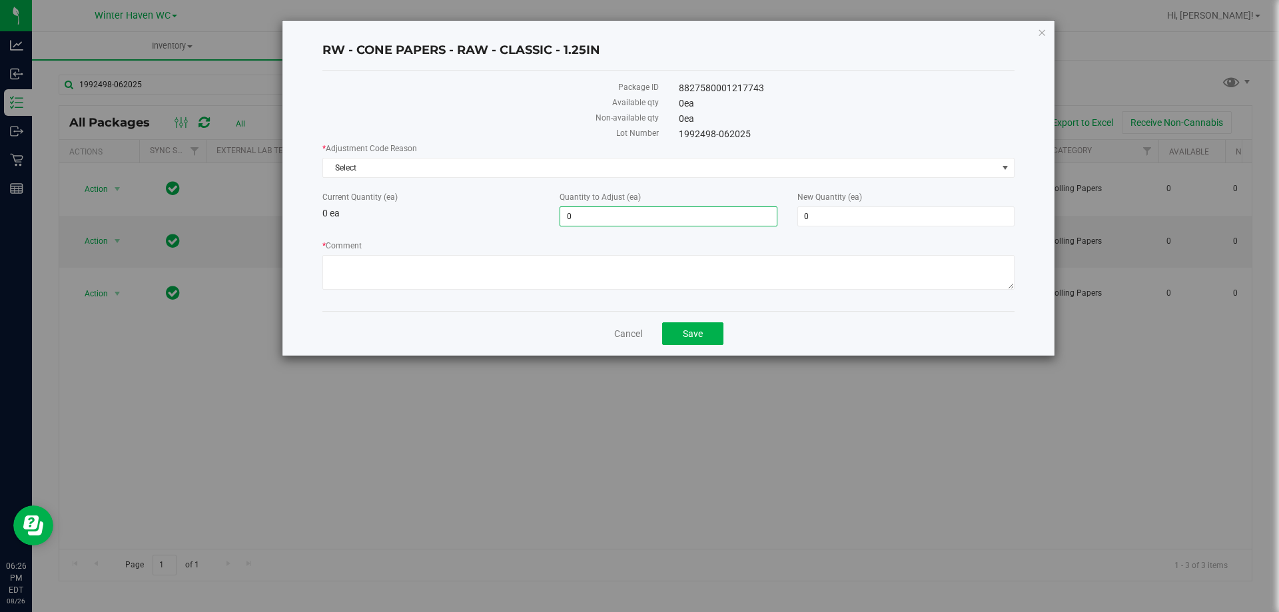
click at [612, 216] on span "0 0" at bounding box center [667, 216] width 217 height 20
type input "01"
type input "1"
click at [533, 230] on div "* Adjustment Code Reason Select Select Depleted Inventory Audit Mistake Moistur…" at bounding box center [668, 218] width 692 height 151
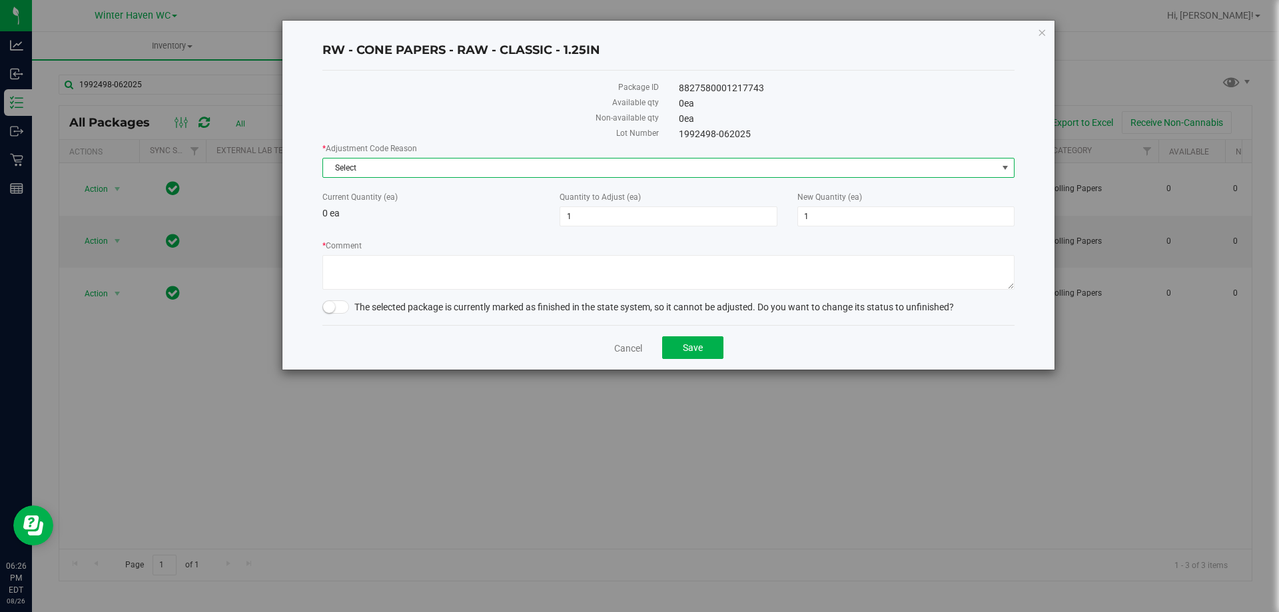
click at [479, 173] on span "Select" at bounding box center [660, 167] width 674 height 19
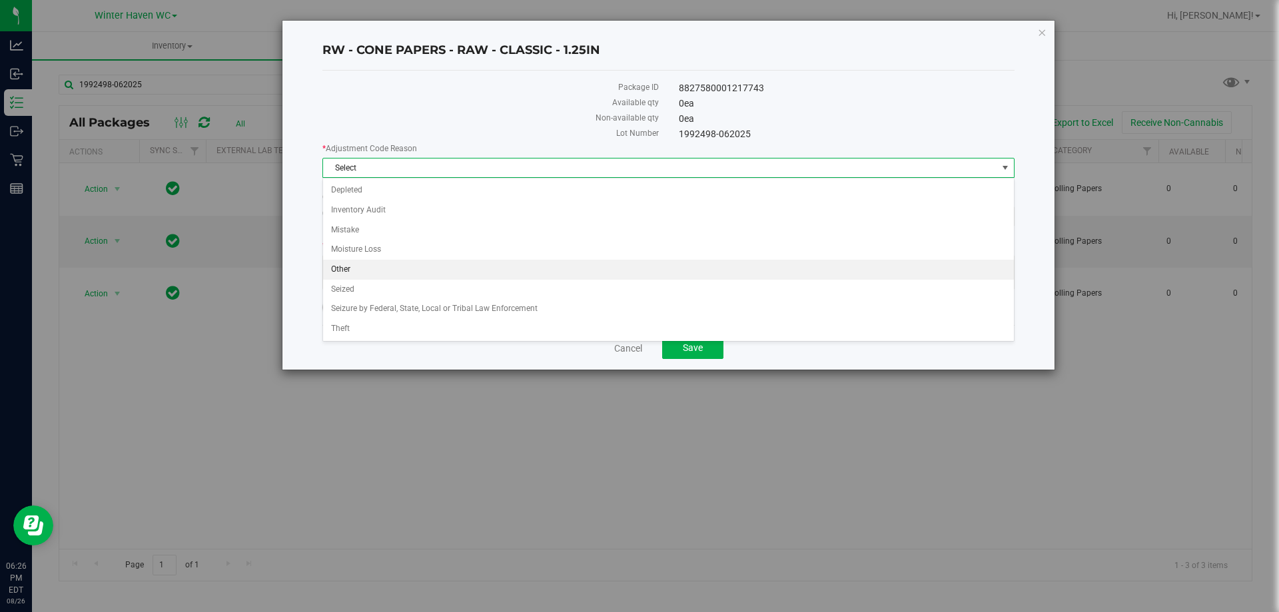
click at [387, 268] on li "Other" at bounding box center [668, 270] width 691 height 20
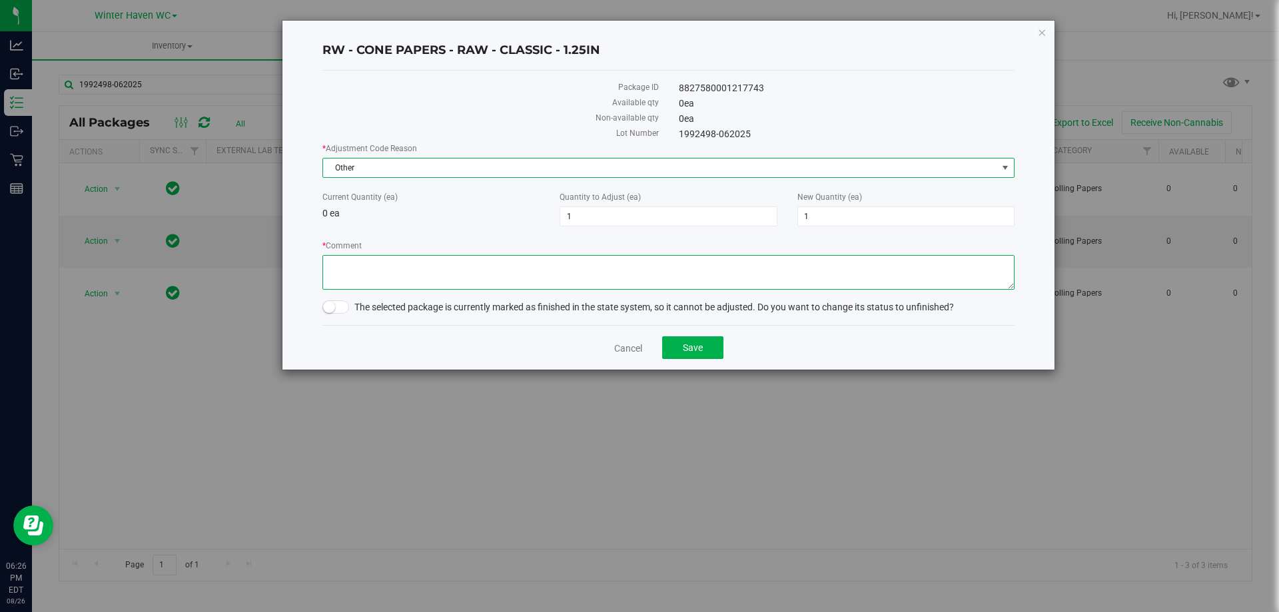
click at [387, 262] on textarea "* Comment" at bounding box center [668, 272] width 692 height 35
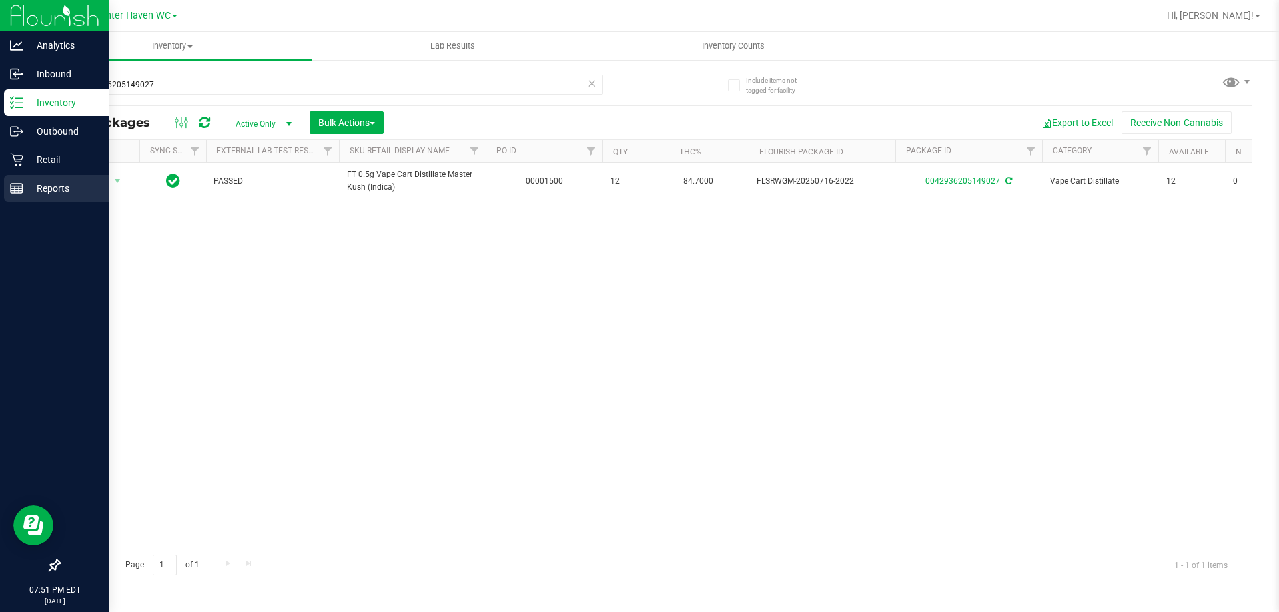
click at [17, 187] on icon at bounding box center [16, 188] width 13 height 13
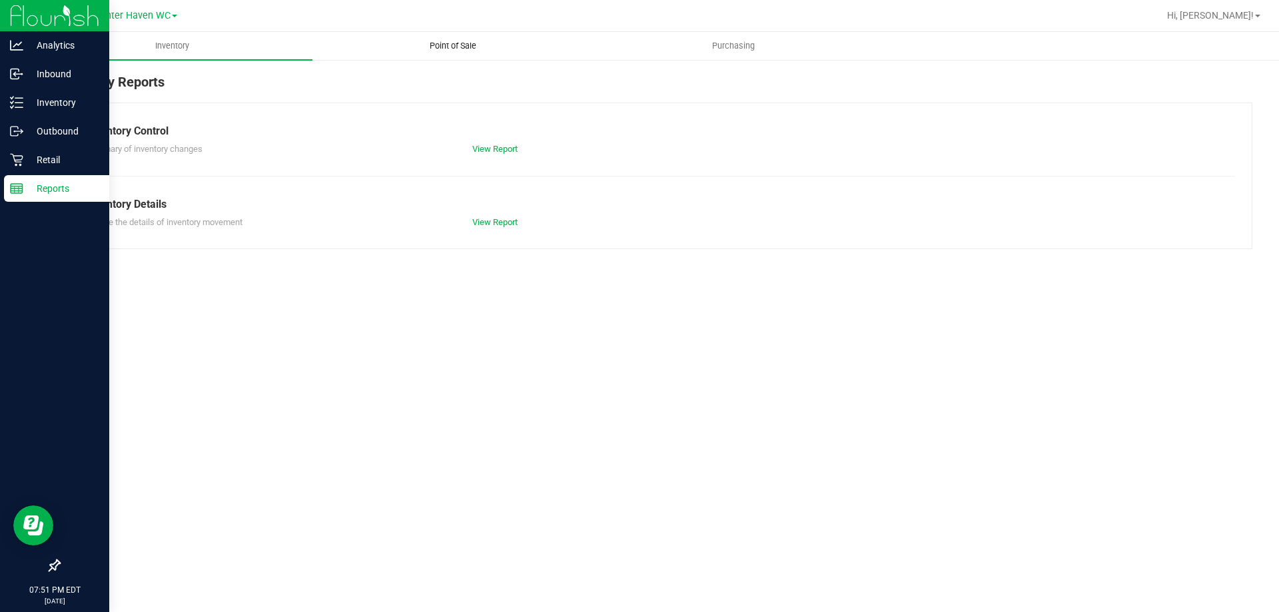
click at [447, 54] on uib-tab-heading "Point of Sale" at bounding box center [452, 46] width 279 height 27
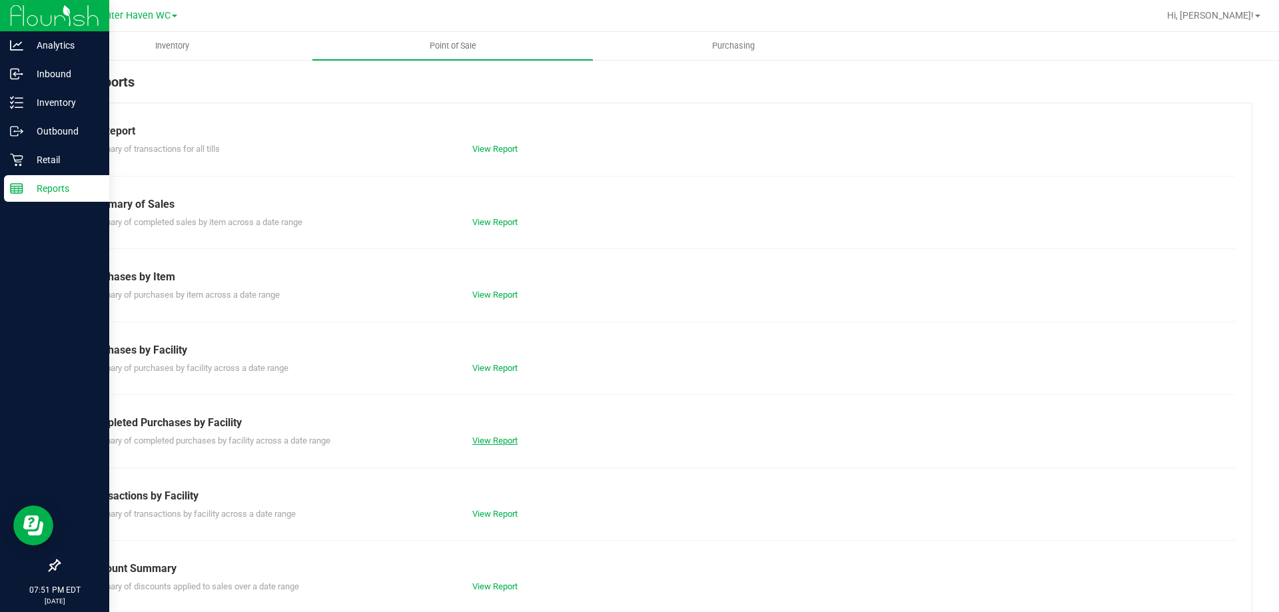
click at [489, 445] on link "View Report" at bounding box center [494, 441] width 45 height 10
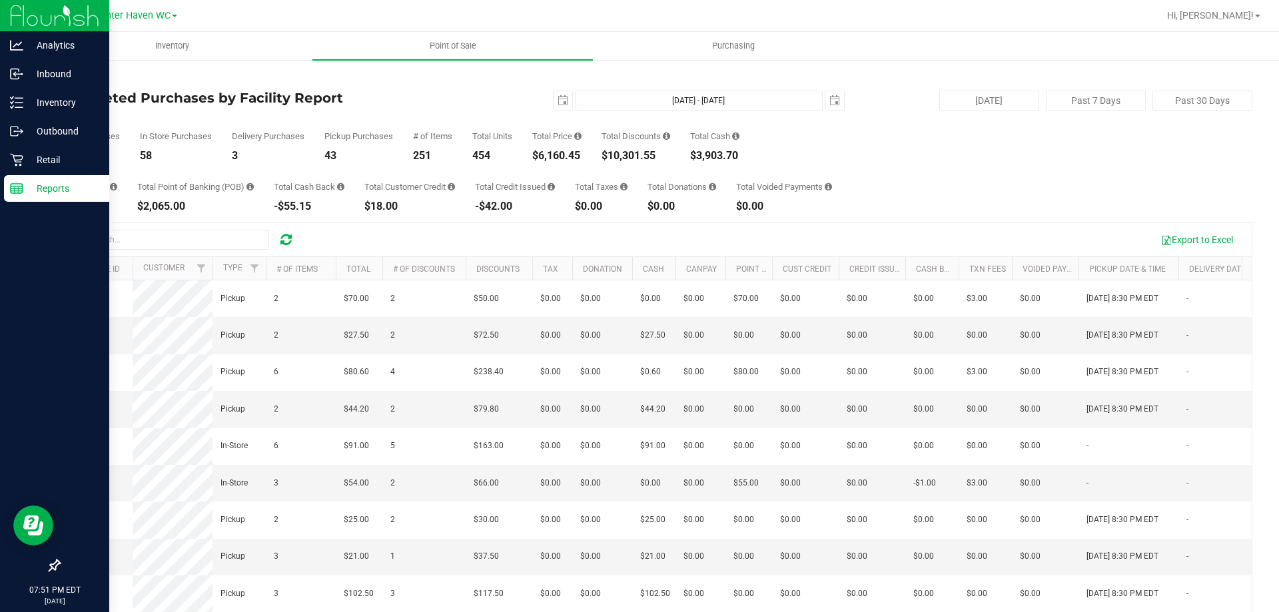
click at [962, 204] on div "Total CanPay $228.90 Total Point of Banking (POB) $2,065.00 Total Cash Back -$5…" at bounding box center [655, 186] width 1193 height 51
drag, startPoint x: 939, startPoint y: 176, endPoint x: 807, endPoint y: 158, distance: 133.2
click at [938, 176] on div "Total CanPay $228.90 Total Point of Banking (POB) $2,065.00 Total Cash Back -$5…" at bounding box center [655, 186] width 1193 height 51
click at [21, 158] on icon at bounding box center [16, 159] width 13 height 13
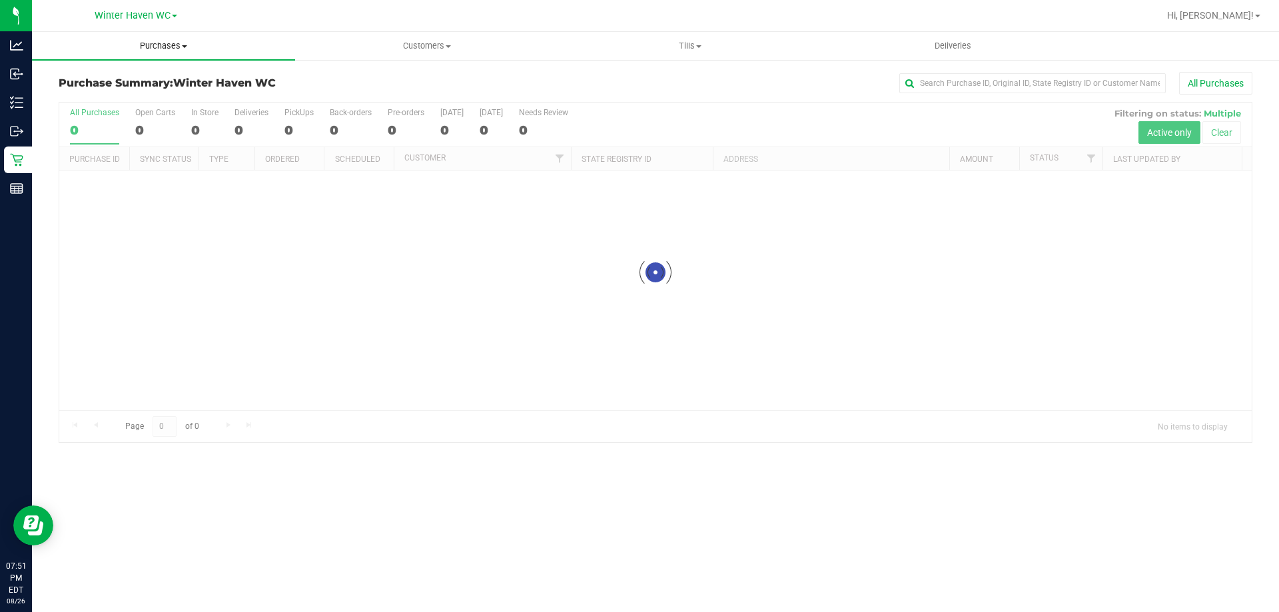
click at [158, 53] on uib-tab-heading "Purchases Summary of purchases Fulfillment All purchases" at bounding box center [163, 46] width 263 height 28
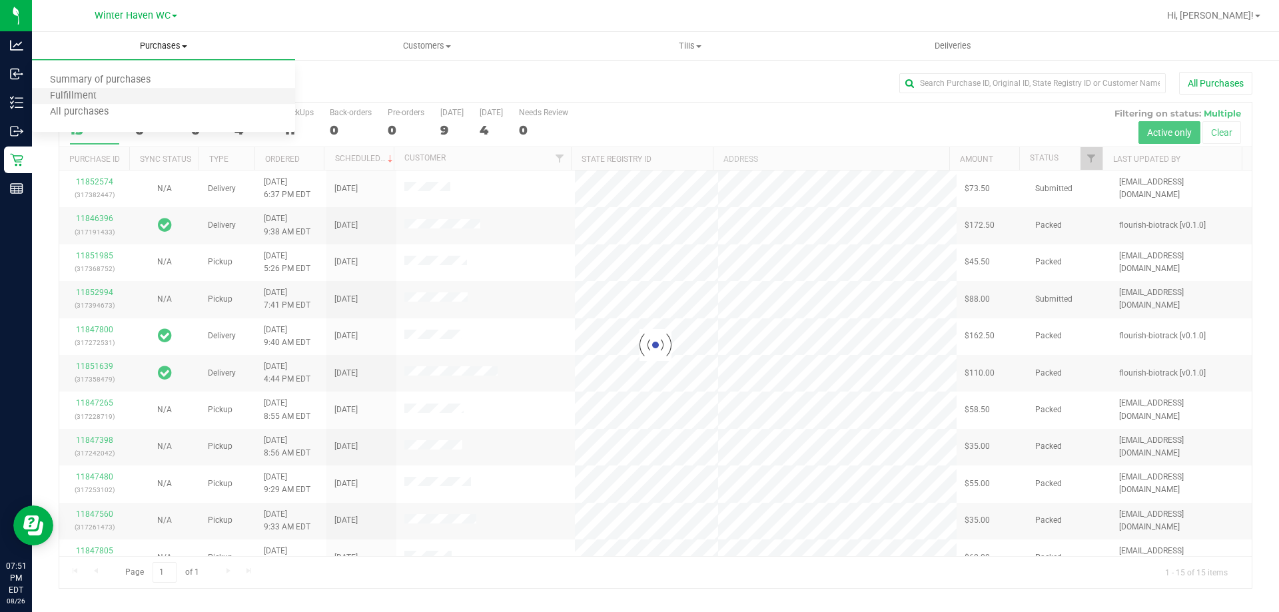
click at [127, 99] on li "Fulfillment" at bounding box center [163, 97] width 263 height 16
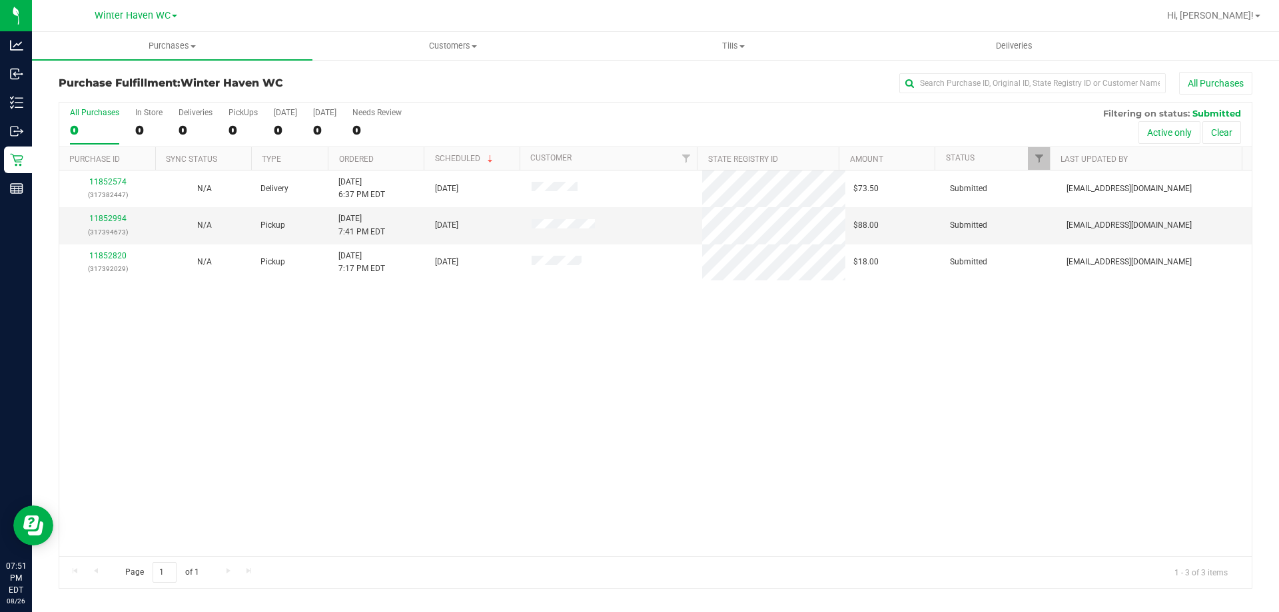
click at [627, 115] on div "All Purchases 0 In Store 0 Deliveries 0 PickUps 0 [DATE] 0 [DATE] 0 Needs Revie…" at bounding box center [655, 125] width 1192 height 45
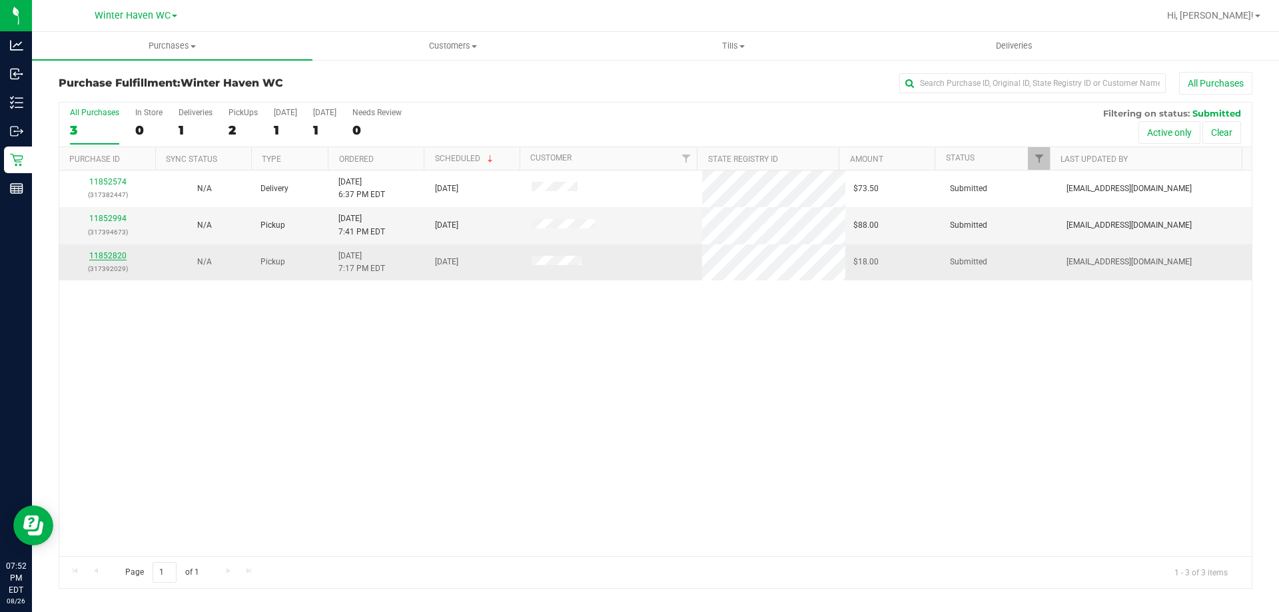
click at [114, 258] on link "11852820" at bounding box center [107, 255] width 37 height 9
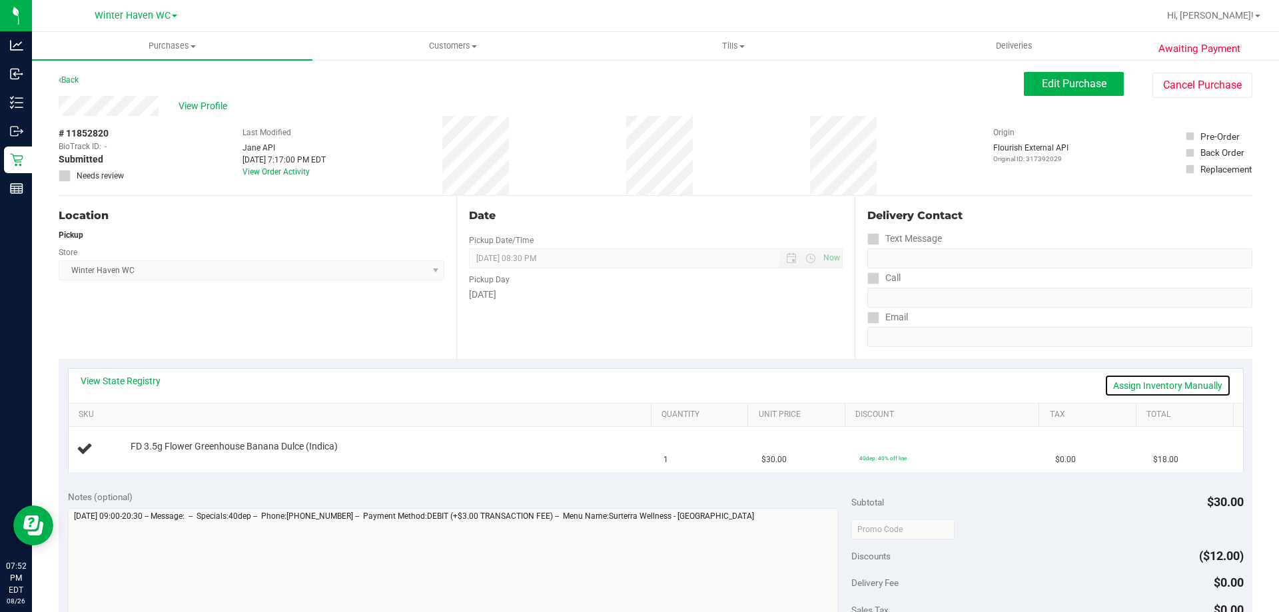
click at [1107, 383] on link "Assign Inventory Manually" at bounding box center [1167, 385] width 127 height 23
drag, startPoint x: 108, startPoint y: 464, endPoint x: 166, endPoint y: 464, distance: 58.6
click at [118, 464] on td "FD 3.5g Flower Greenhouse Banana Dulce (Indica) Add Package" at bounding box center [362, 449] width 587 height 45
click at [169, 464] on td "FD 3.5g Flower Greenhouse Banana Dulce (Indica) Add Package" at bounding box center [362, 449] width 587 height 45
click at [168, 461] on div "Add Package" at bounding box center [388, 456] width 514 height 13
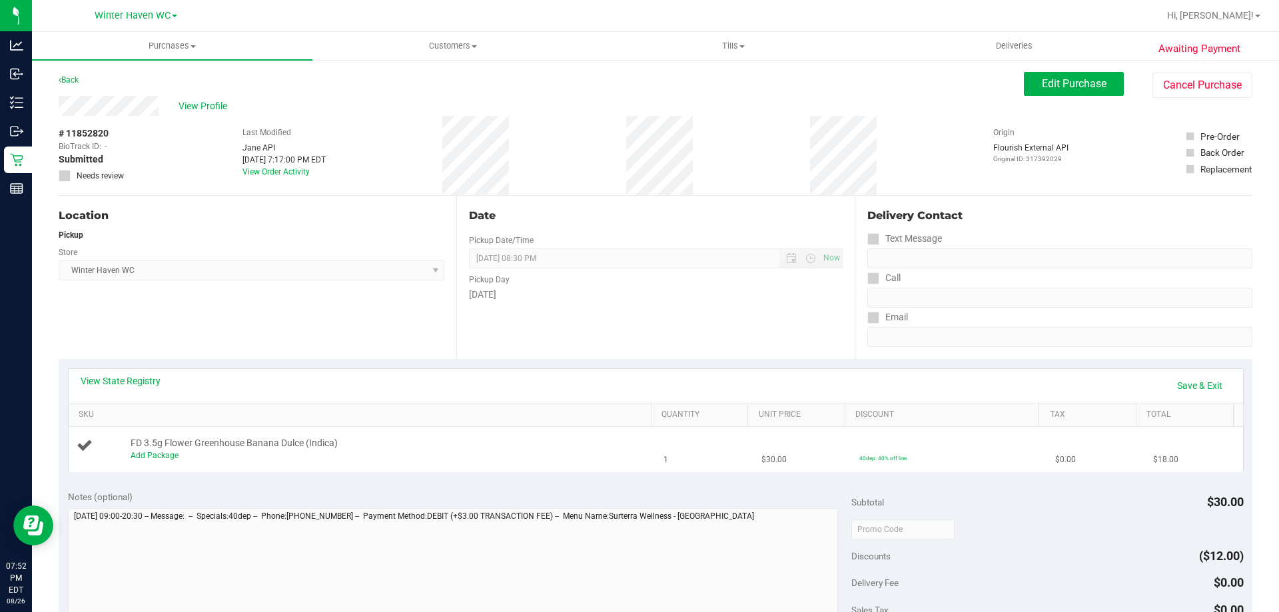
click at [168, 461] on div "Add Package" at bounding box center [388, 456] width 514 height 13
click at [168, 456] on link "Add Package" at bounding box center [155, 455] width 48 height 9
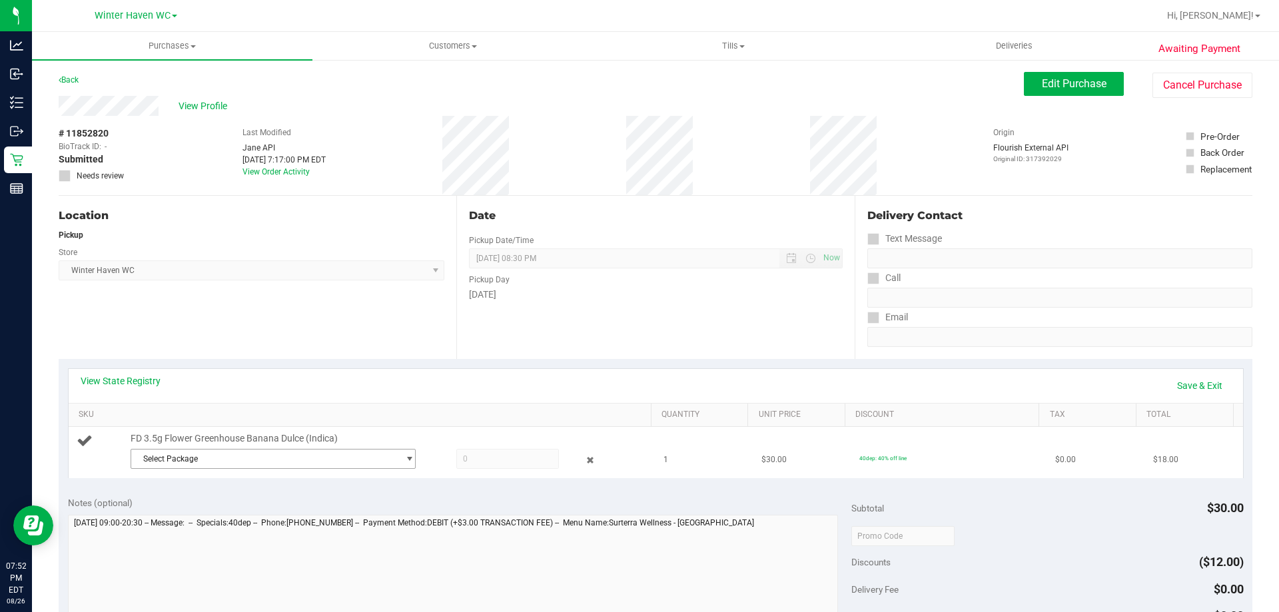
click at [206, 456] on span "Select Package" at bounding box center [264, 459] width 267 height 19
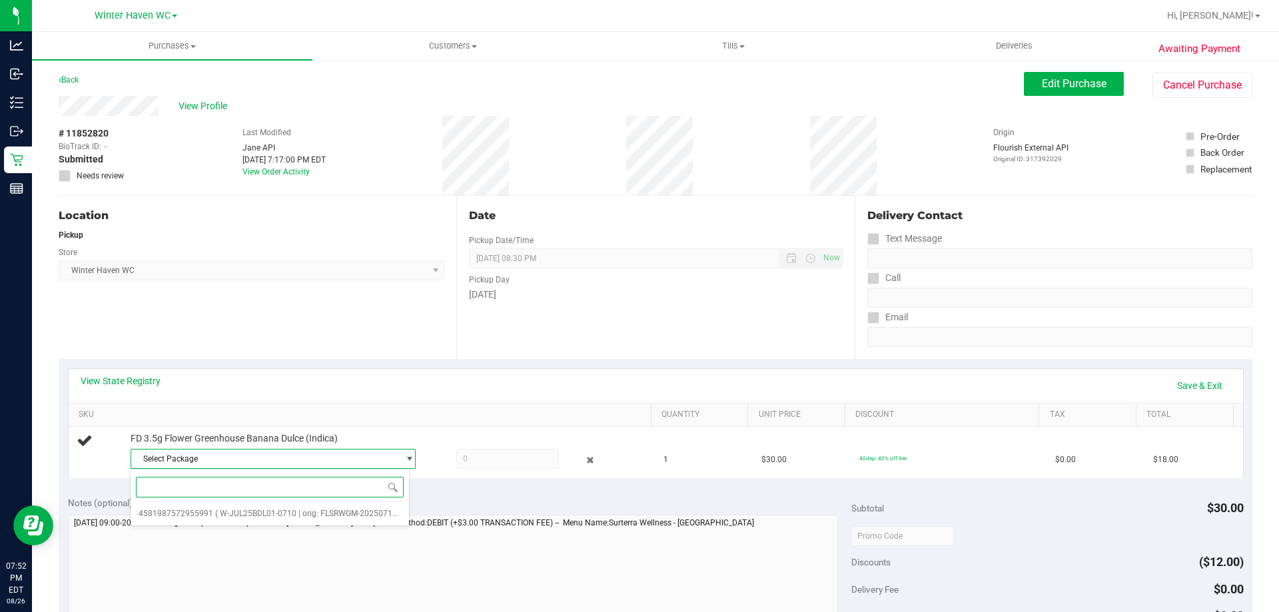
click at [224, 503] on div "Select Package 4581987572955991 ( W-JUL25BDL01-0710 | orig: FLSRWGM-20250717-63…" at bounding box center [270, 497] width 280 height 57
click at [228, 508] on li "4581987572955991 ( W-JUL25BDL01-0710 | orig: FLSRWGM-20250717-636 )" at bounding box center [270, 513] width 278 height 19
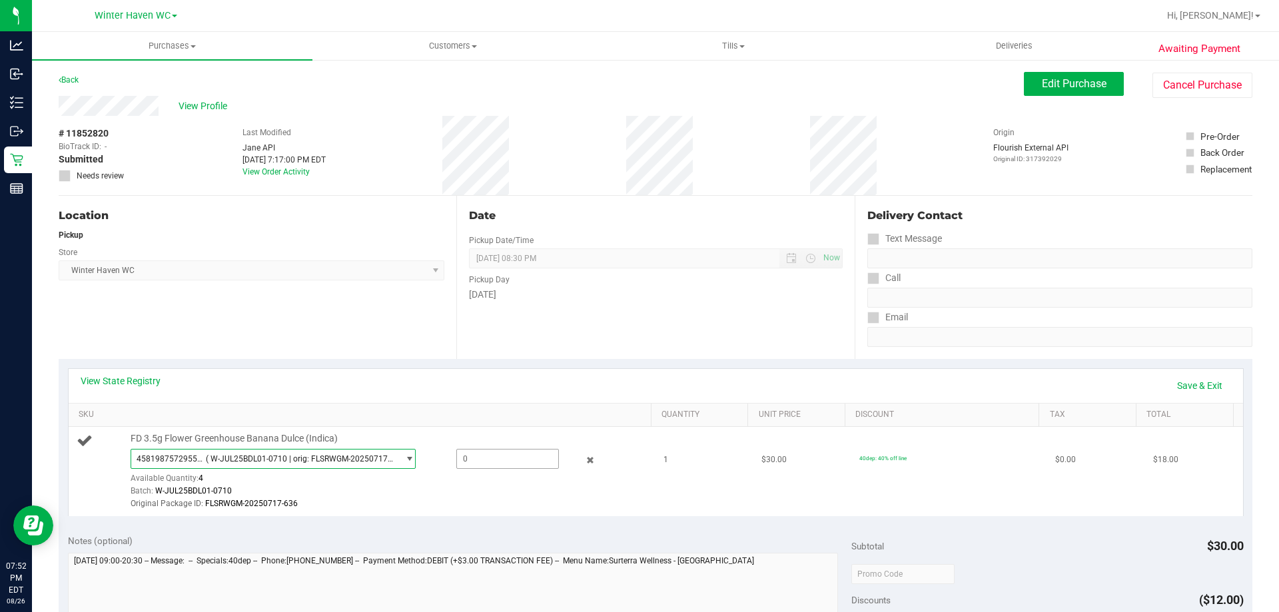
click at [468, 466] on span at bounding box center [507, 459] width 103 height 20
type input "1"
type input "1.0000"
click at [468, 487] on div "Batch: W-JUL25BDL01-0710" at bounding box center [388, 491] width 514 height 13
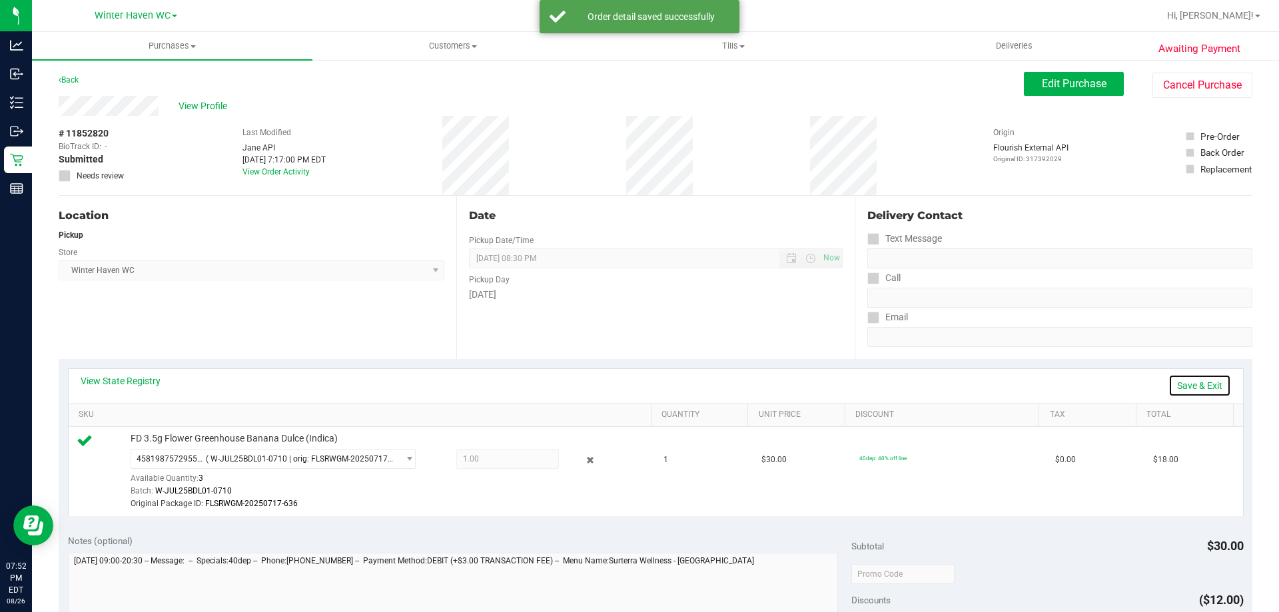
click at [1168, 383] on link "Save & Exit" at bounding box center [1199, 385] width 63 height 23
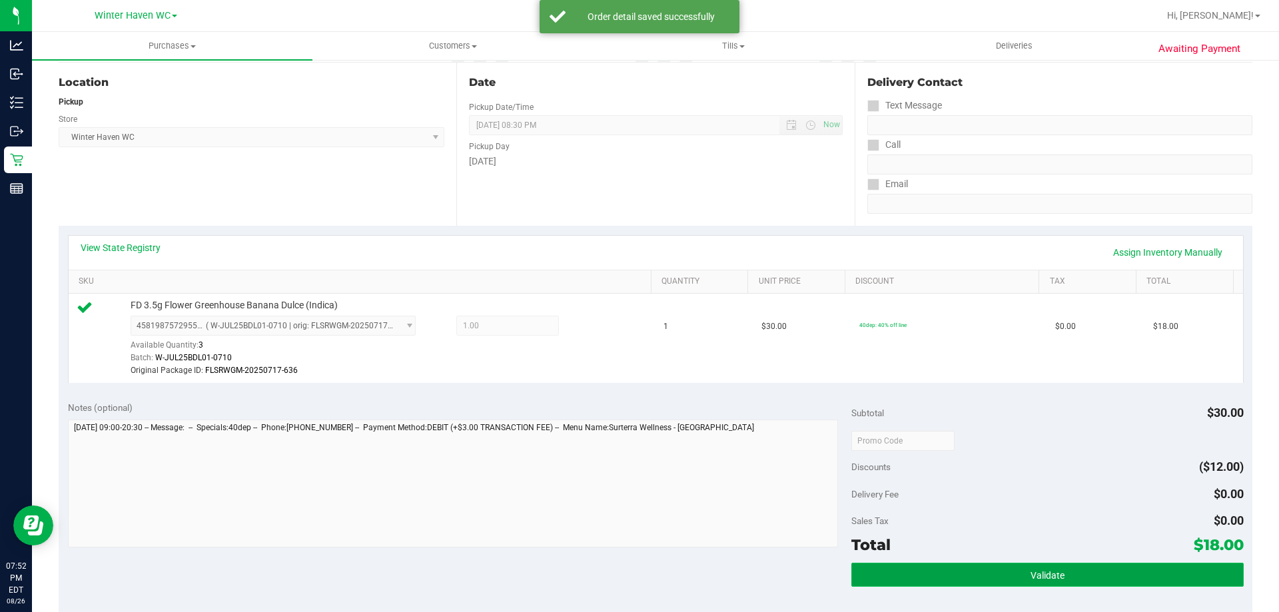
click at [1078, 570] on button "Validate" at bounding box center [1047, 575] width 392 height 24
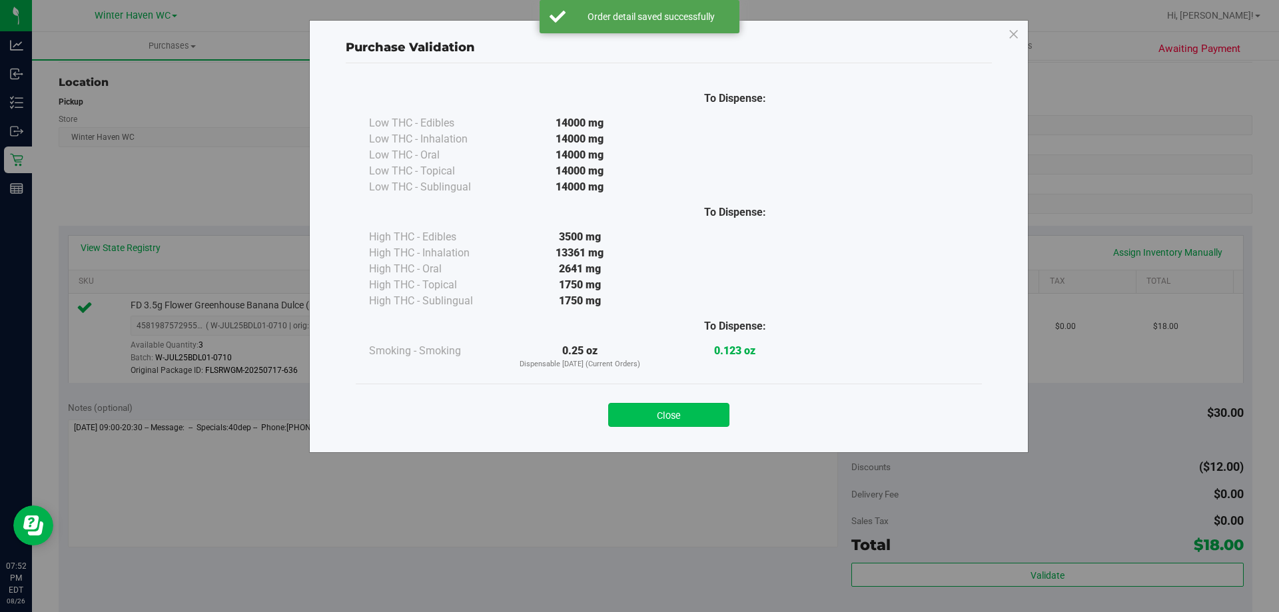
click at [706, 418] on button "Close" at bounding box center [668, 415] width 121 height 24
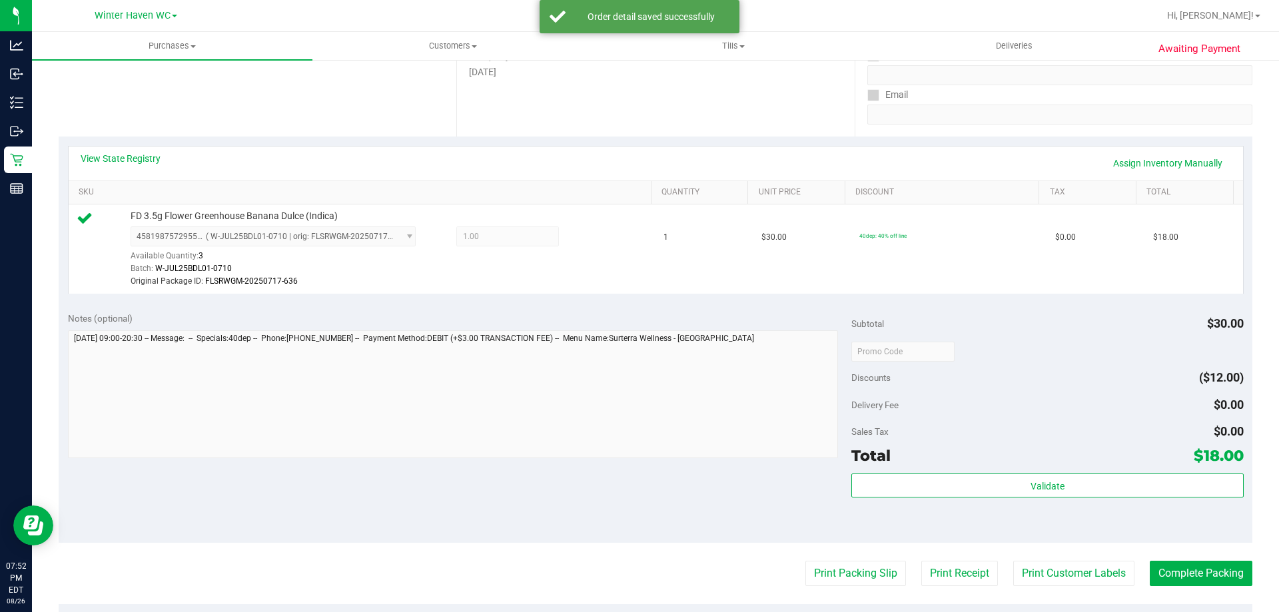
scroll to position [333, 0]
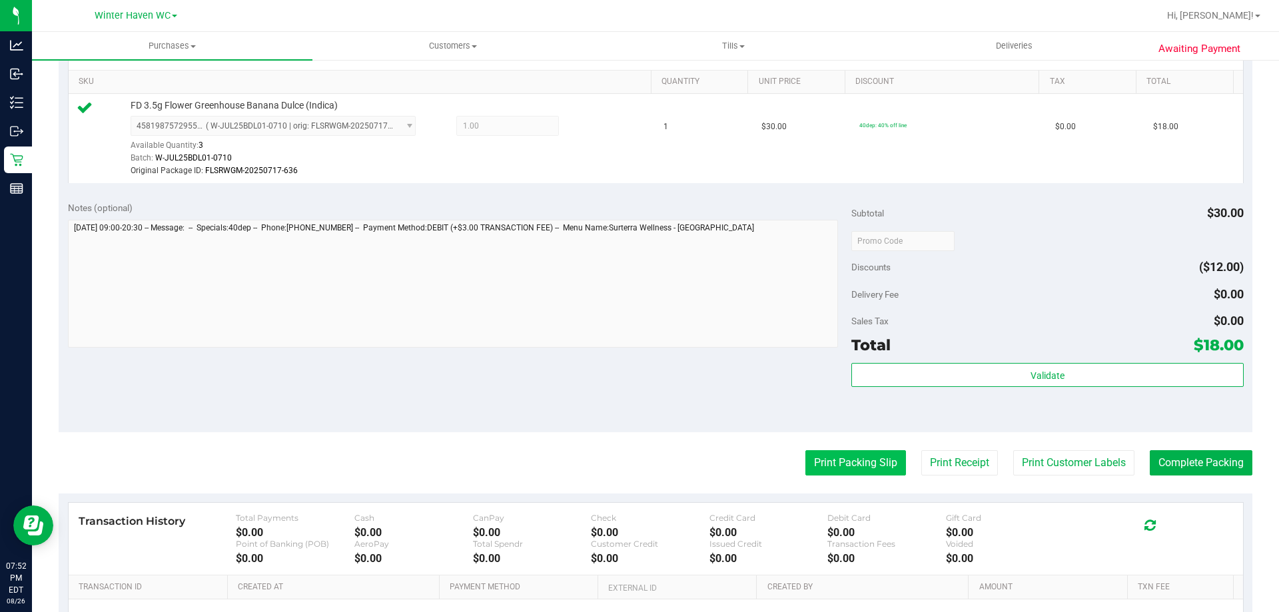
click at [843, 451] on button "Print Packing Slip" at bounding box center [855, 462] width 101 height 25
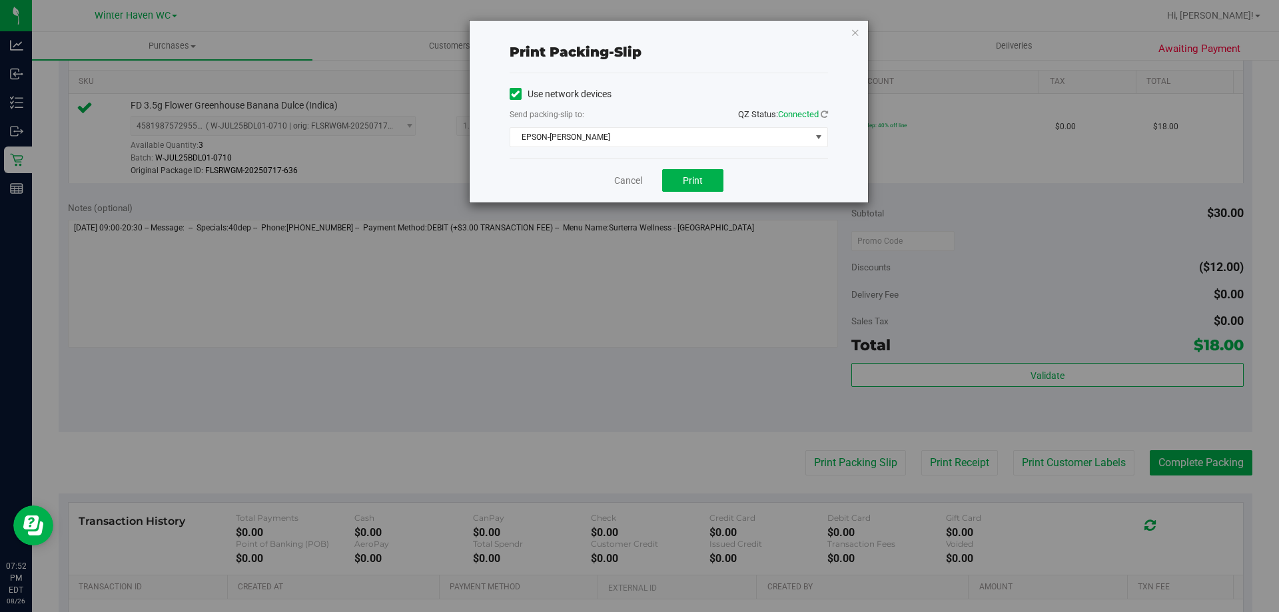
click at [688, 196] on div "Cancel Print" at bounding box center [668, 180] width 318 height 45
click at [688, 188] on button "Print" at bounding box center [692, 180] width 61 height 23
click at [633, 179] on link "Cancel" at bounding box center [628, 181] width 28 height 14
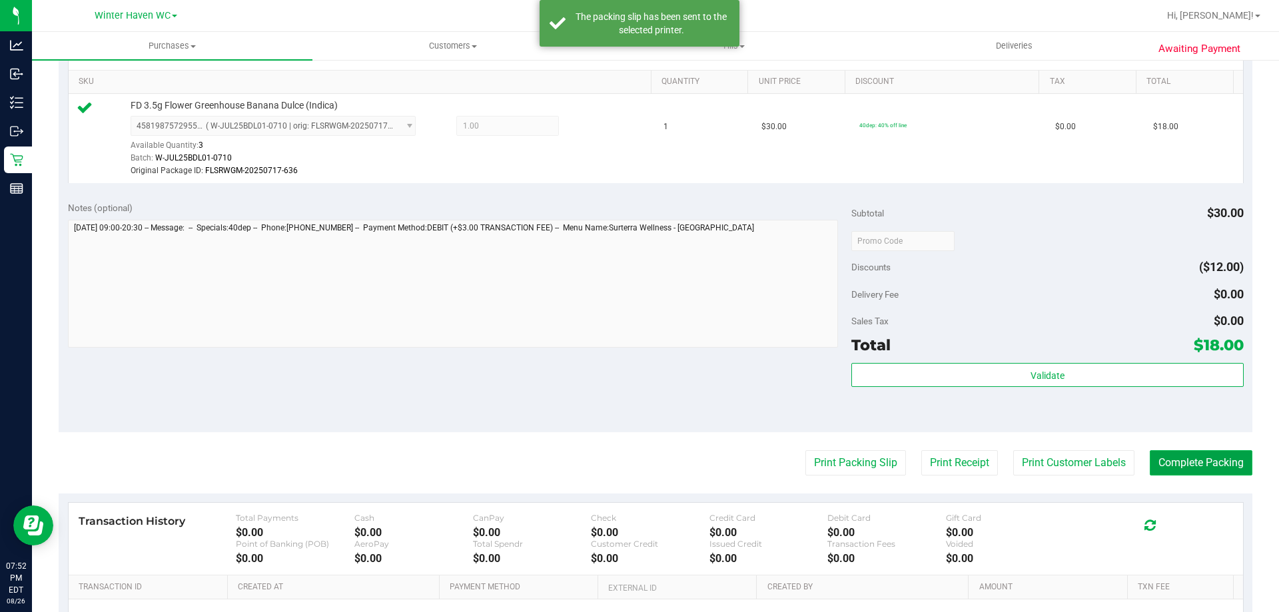
click at [1227, 454] on button "Complete Packing" at bounding box center [1200, 462] width 103 height 25
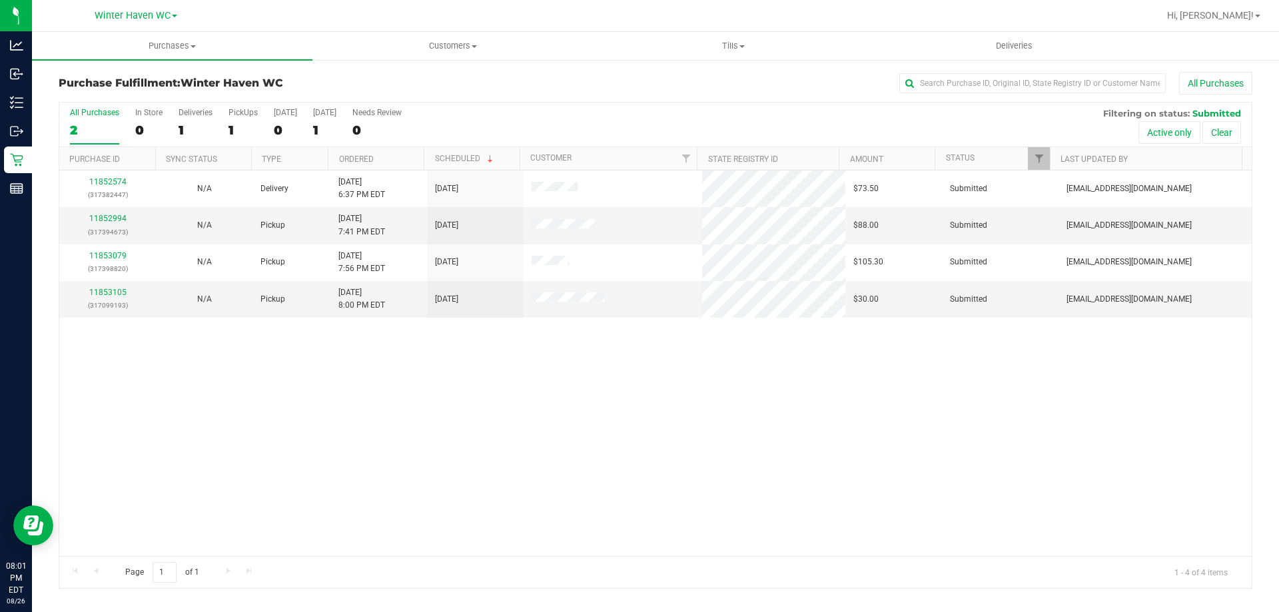
click at [238, 368] on div "11852574 (317382447) N/A Delivery [DATE] 6:37 PM EDT 8/28/2025 $73.50 Submitted…" at bounding box center [655, 363] width 1192 height 386
click at [239, 408] on div "11852574 (317382447) N/A Delivery [DATE] 6:37 PM EDT 8/28/2025 $73.50 Submitted…" at bounding box center [655, 363] width 1192 height 386
click at [405, 391] on div "11852574 (317382447) N/A Delivery [DATE] 6:37 PM EDT 8/28/2025 $73.50 Submitted…" at bounding box center [655, 363] width 1192 height 386
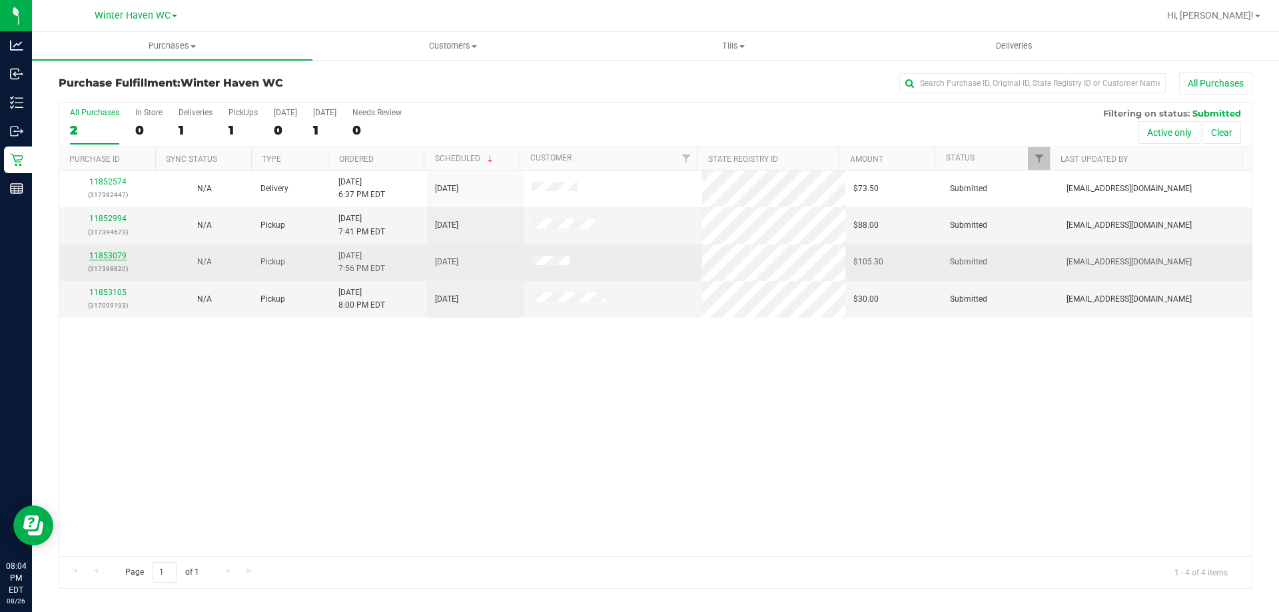
click at [103, 254] on link "11853079" at bounding box center [107, 255] width 37 height 9
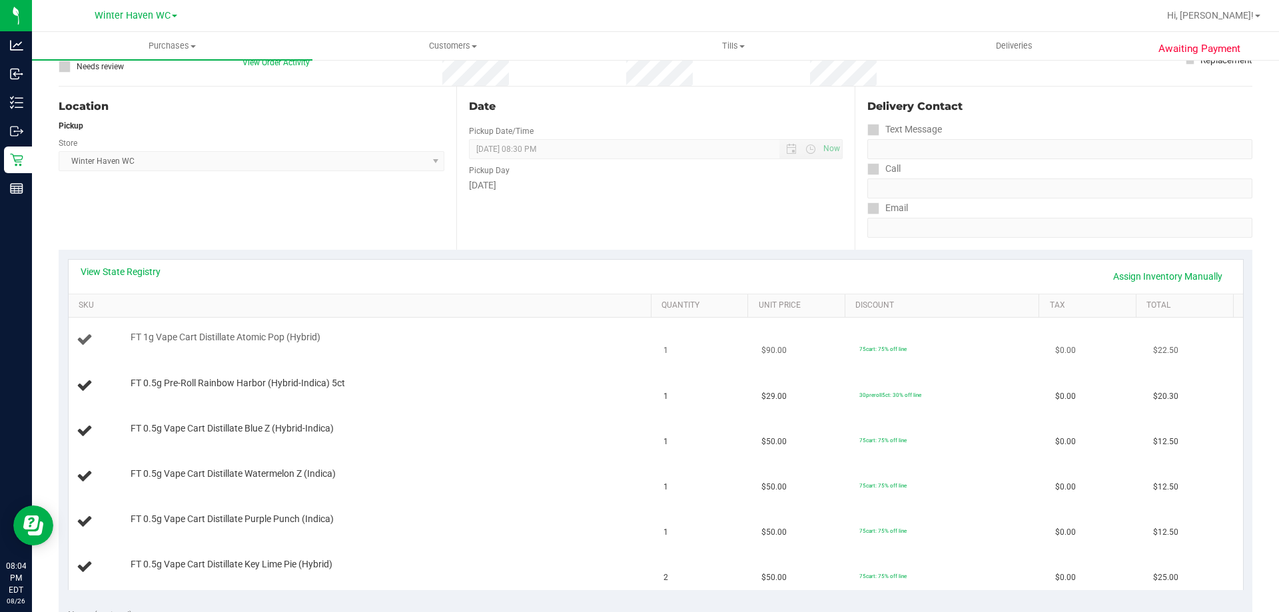
scroll to position [133, 0]
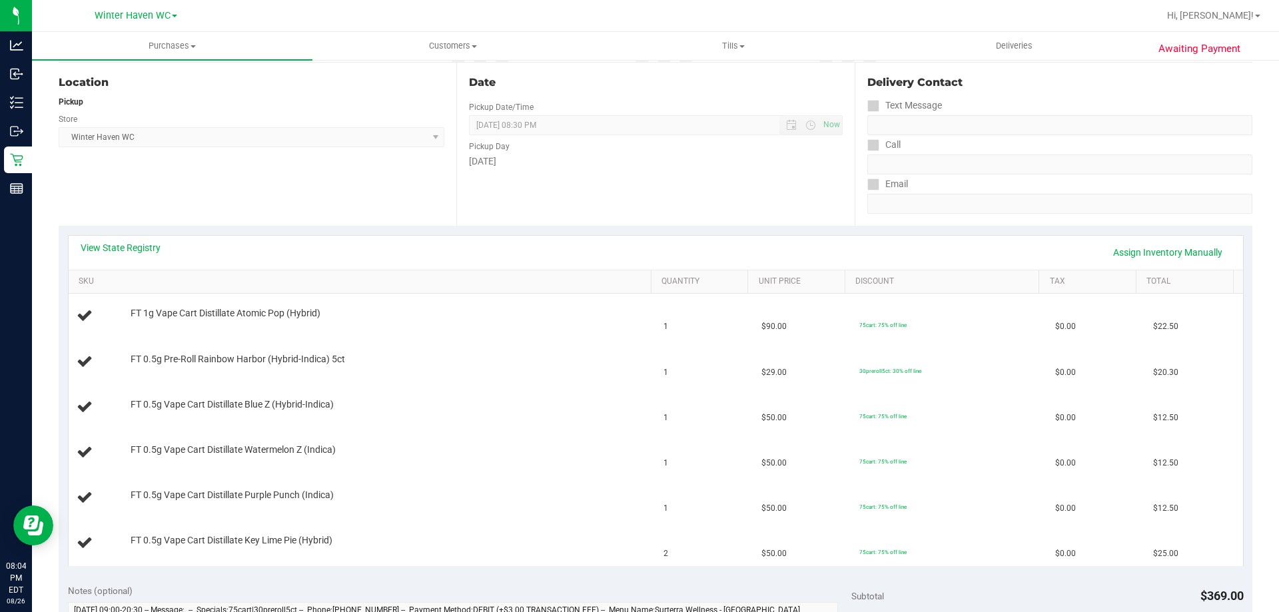
click at [147, 255] on div "View State Registry Assign Inventory Manually" at bounding box center [656, 252] width 1150 height 23
click at [148, 250] on link "View State Registry" at bounding box center [121, 247] width 80 height 13
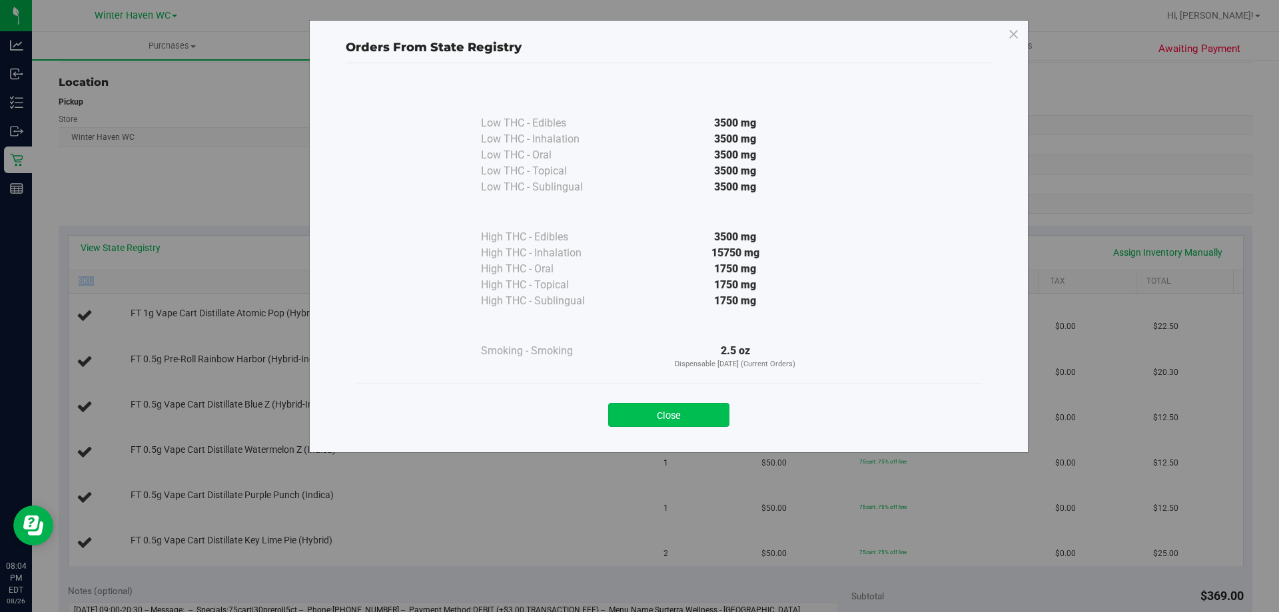
click at [631, 408] on button "Close" at bounding box center [668, 415] width 121 height 24
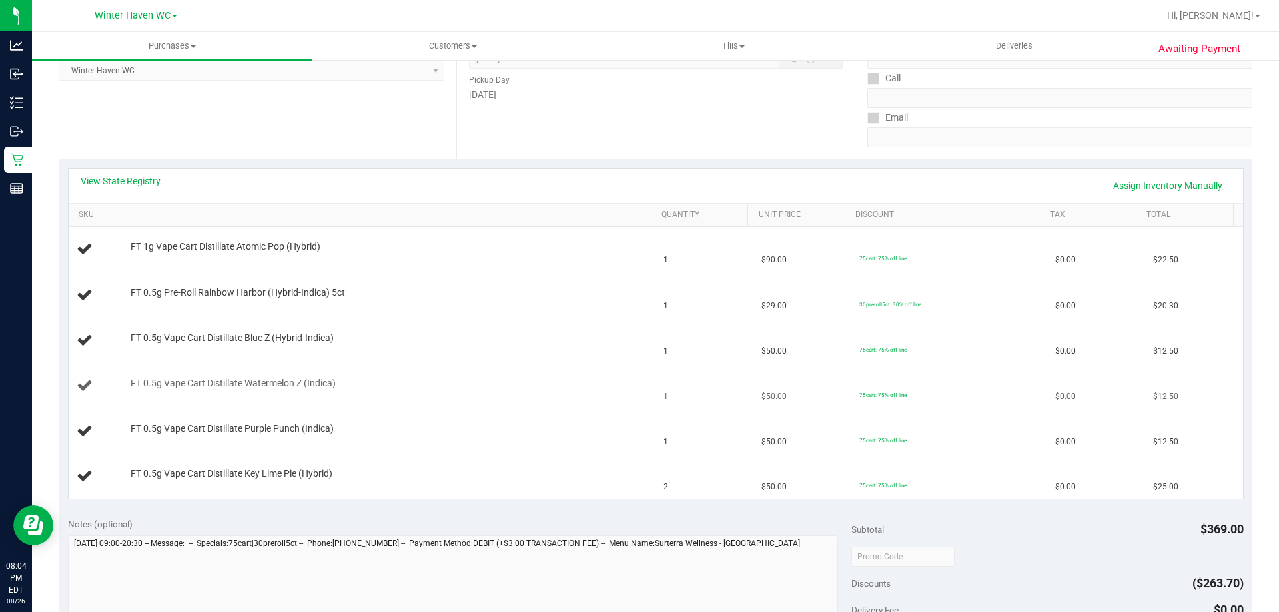
click at [541, 379] on div "FT 0.5g Vape Cart Distillate Watermelon Z (Indica)" at bounding box center [384, 383] width 521 height 13
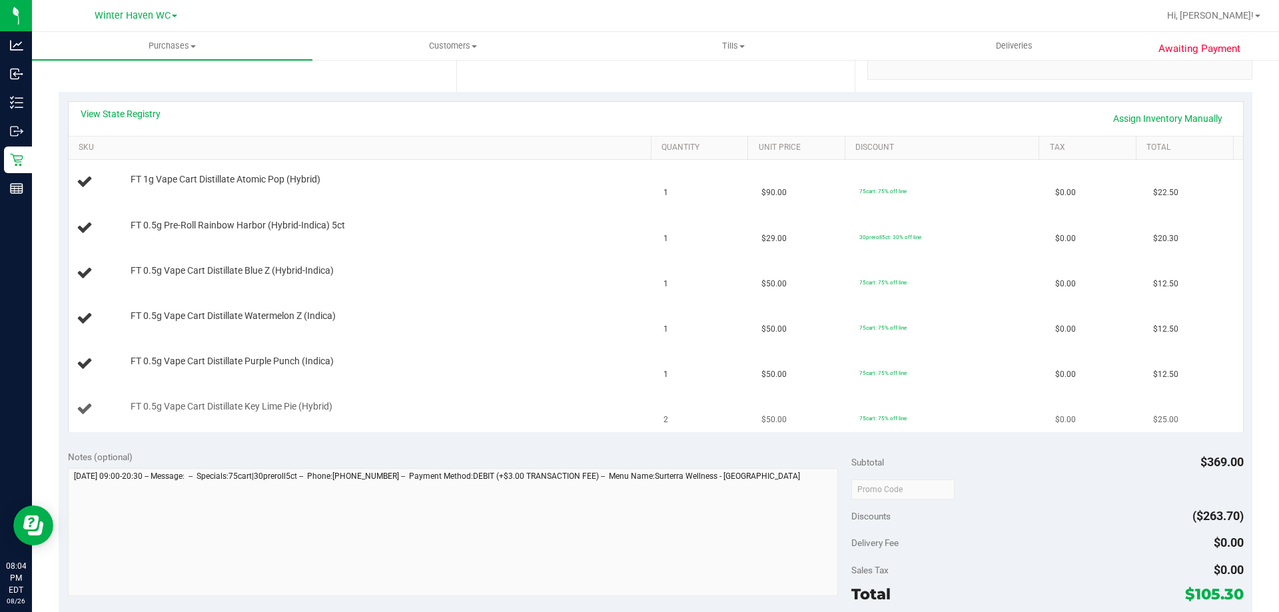
scroll to position [266, 0]
click at [513, 416] on div "FT 0.5g Vape Cart Distillate Key Lime Pie (Hybrid)" at bounding box center [362, 410] width 571 height 18
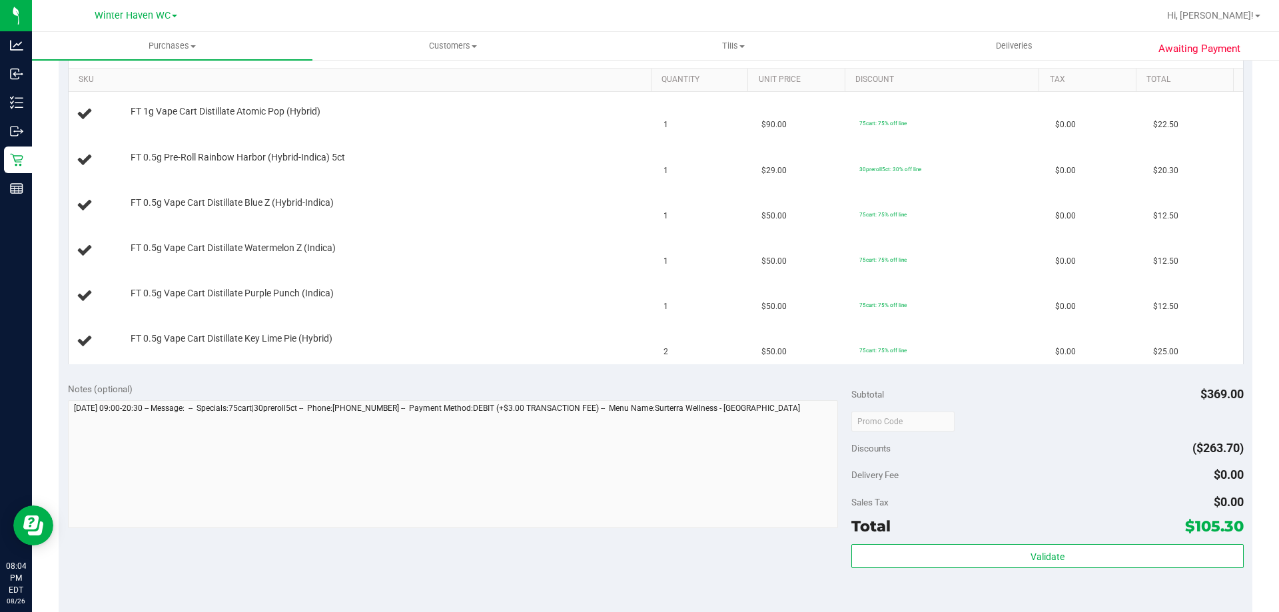
scroll to position [400, 0]
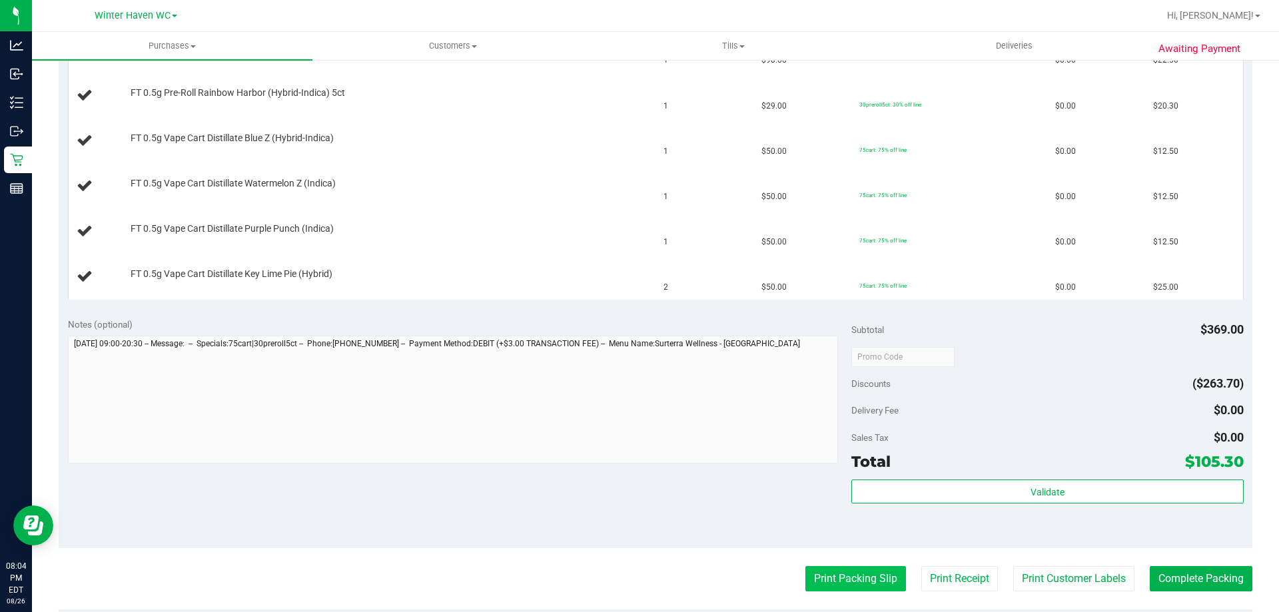
click at [860, 573] on button "Print Packing Slip" at bounding box center [855, 578] width 101 height 25
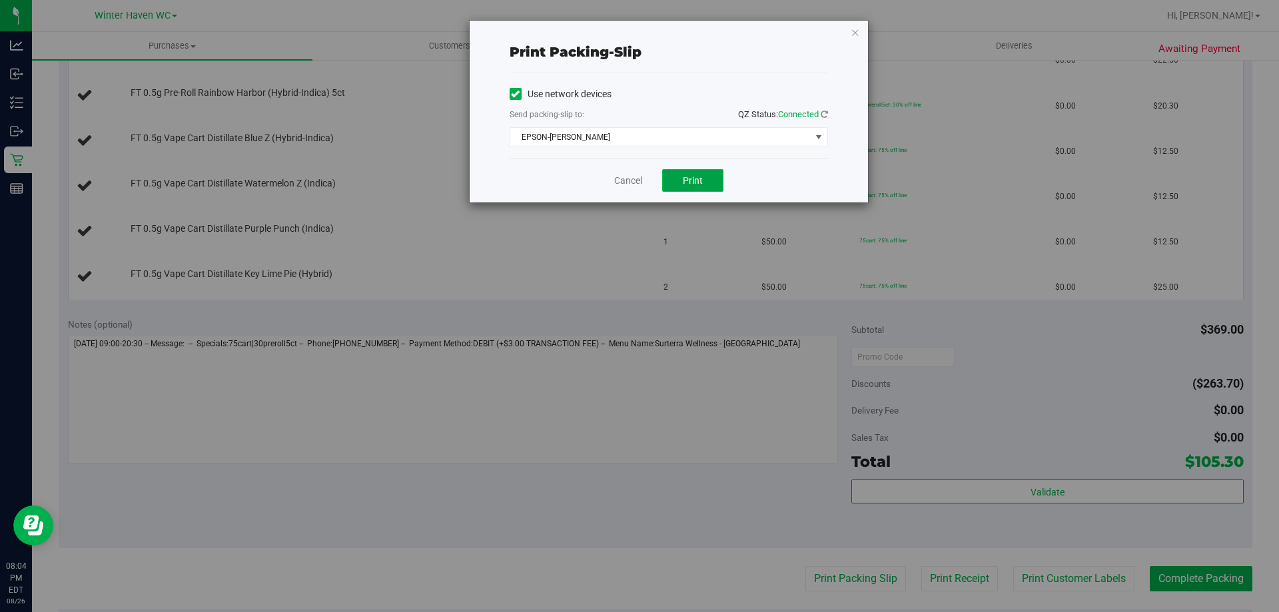
click at [697, 177] on span "Print" at bounding box center [693, 180] width 20 height 11
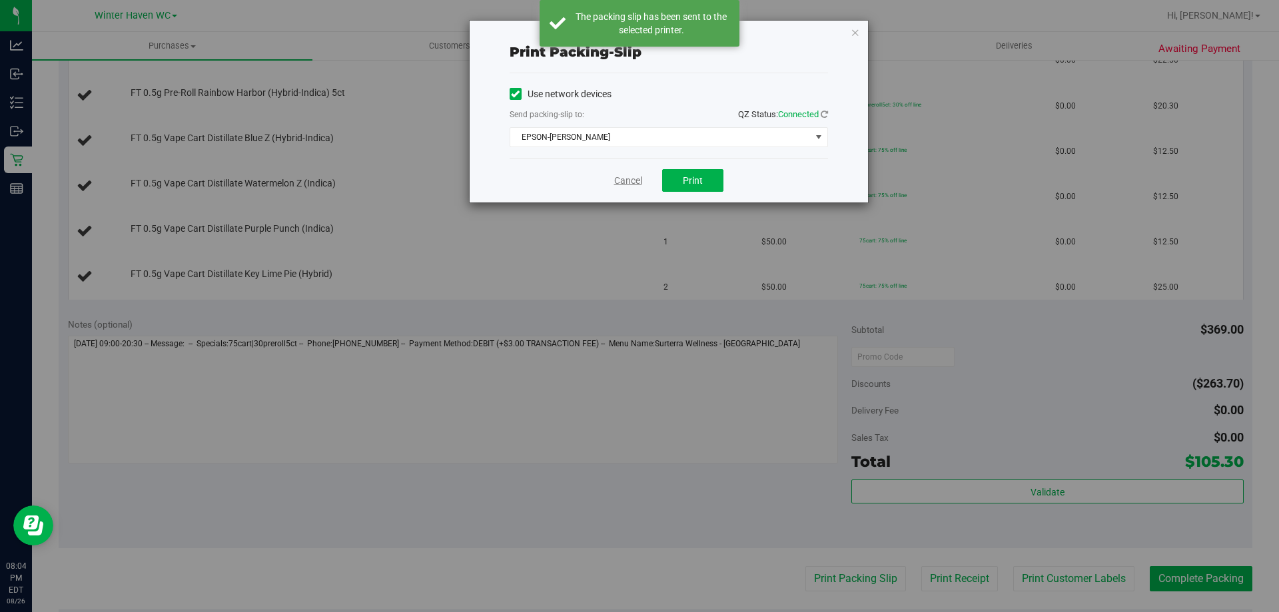
click at [636, 180] on link "Cancel" at bounding box center [628, 181] width 28 height 14
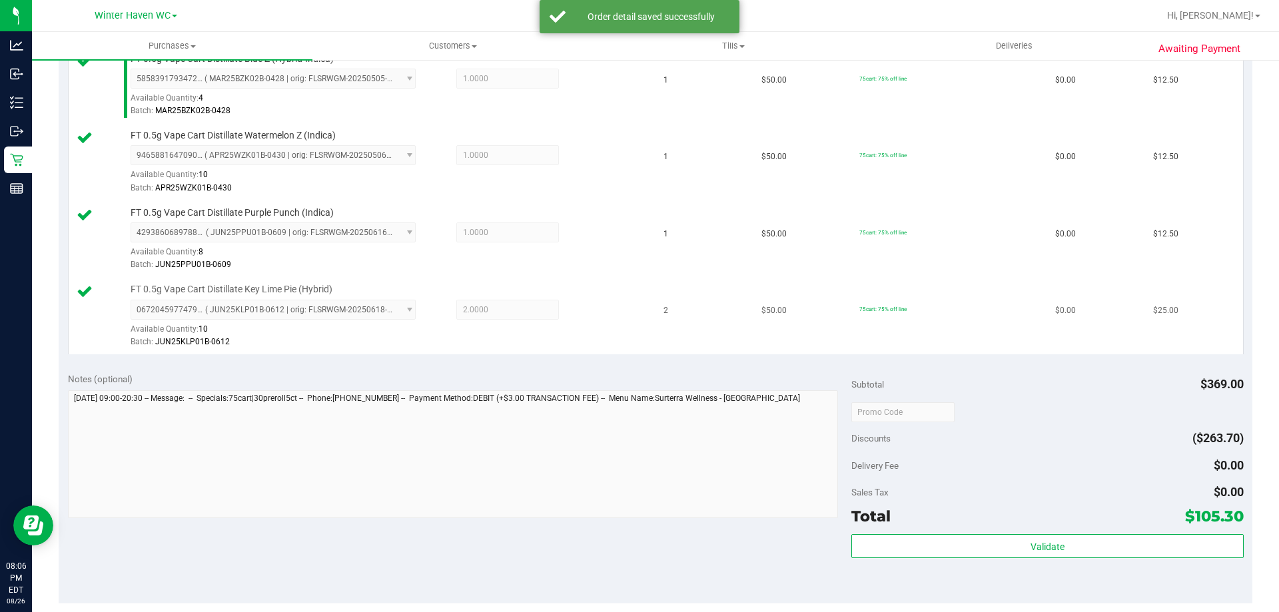
scroll to position [599, 0]
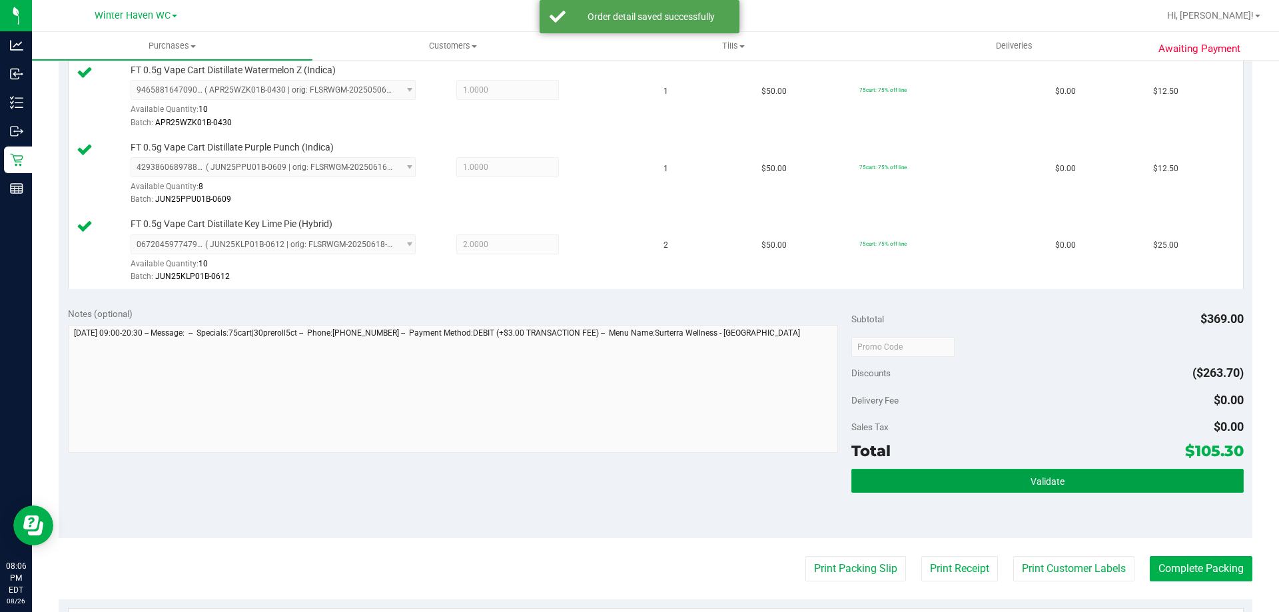
click at [936, 479] on button "Validate" at bounding box center [1047, 481] width 392 height 24
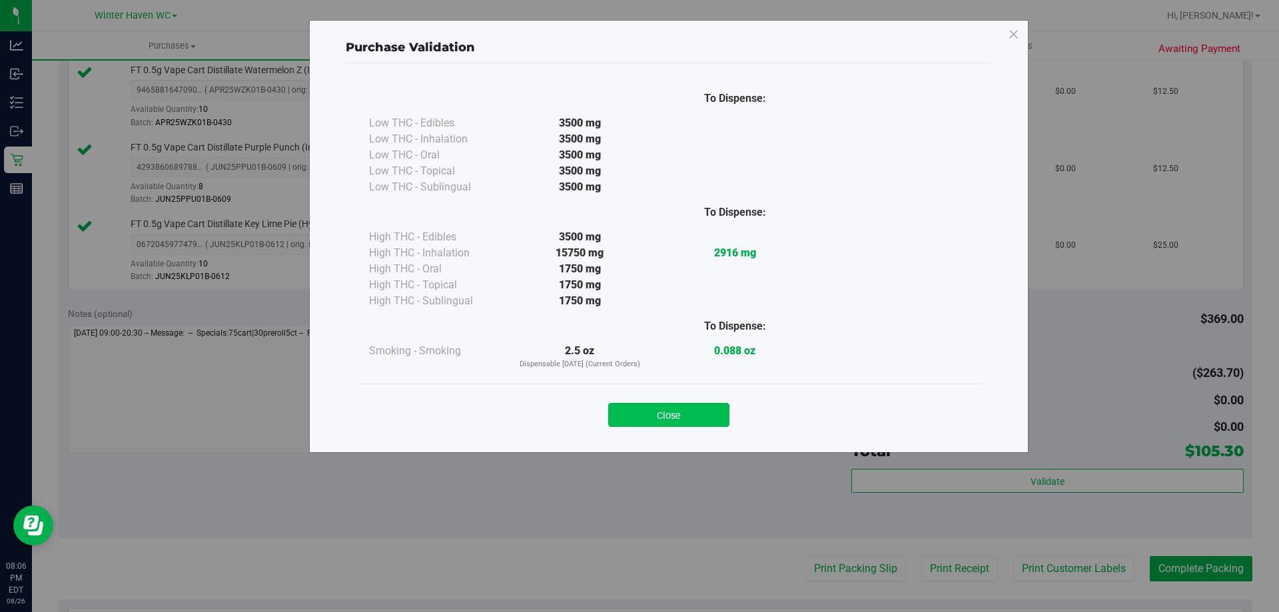
click at [721, 412] on button "Close" at bounding box center [668, 415] width 121 height 24
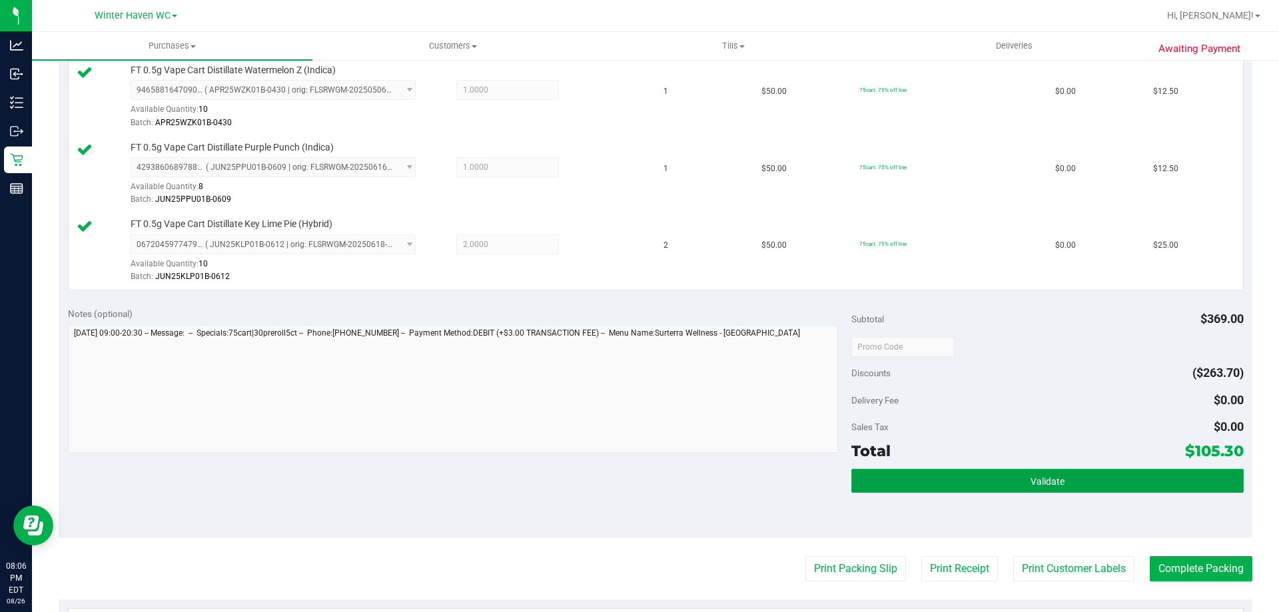
click at [1036, 483] on span "Validate" at bounding box center [1047, 481] width 34 height 11
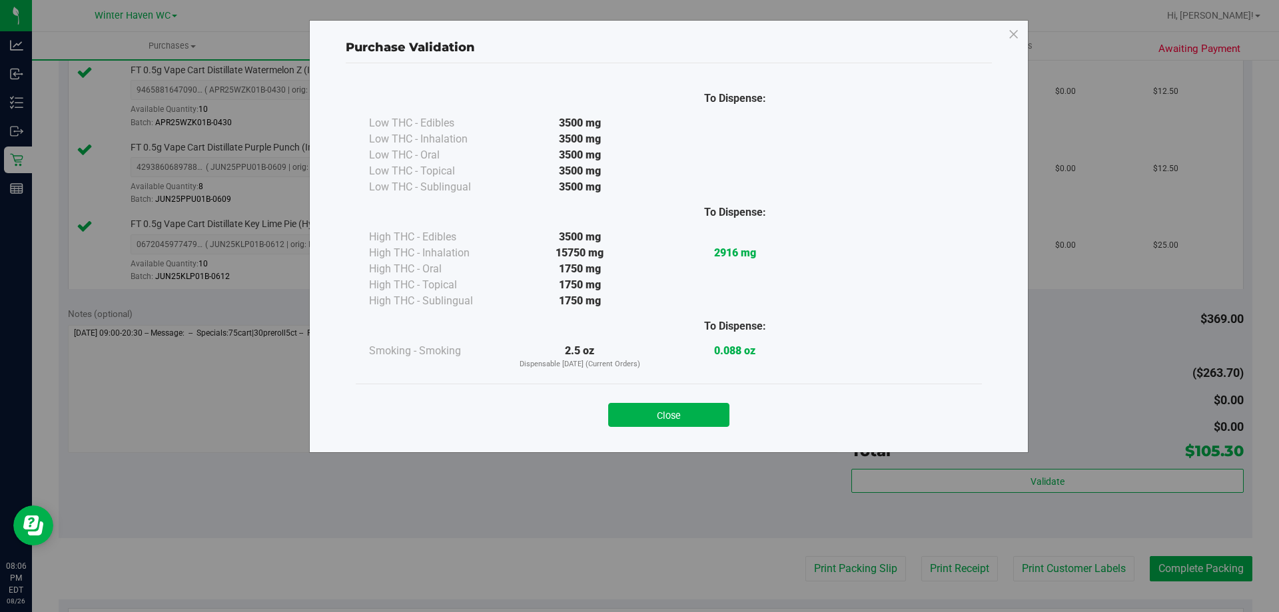
click at [666, 427] on div "Close" at bounding box center [669, 411] width 626 height 54
click at [666, 422] on button "Close" at bounding box center [668, 415] width 121 height 24
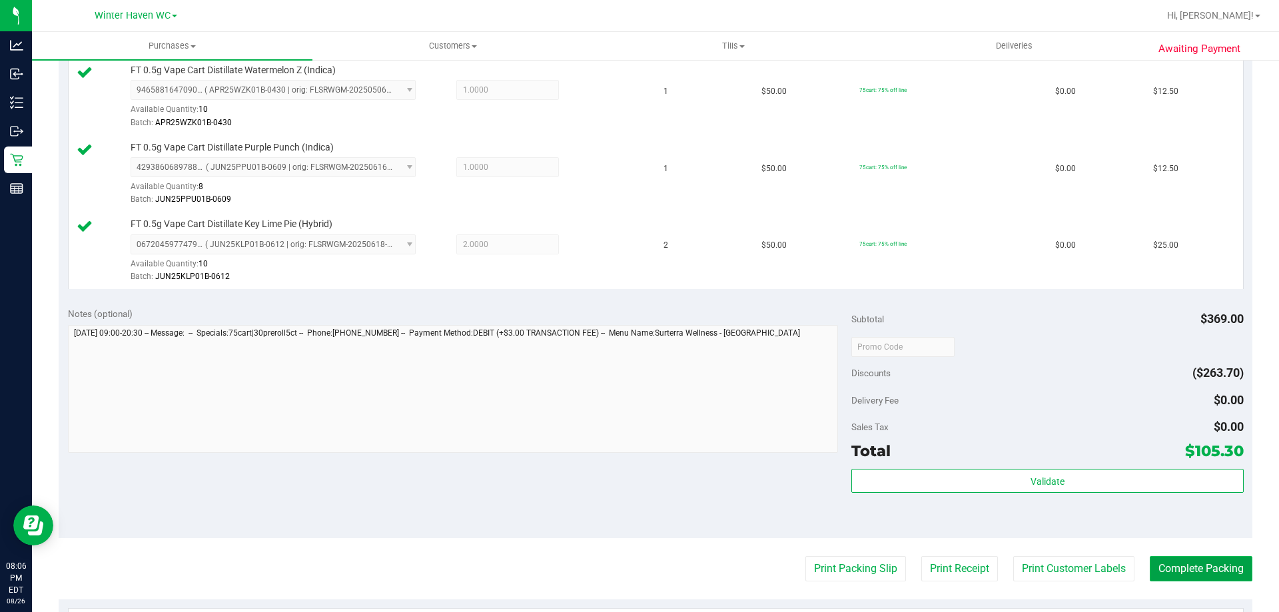
click at [1177, 564] on button "Complete Packing" at bounding box center [1200, 568] width 103 height 25
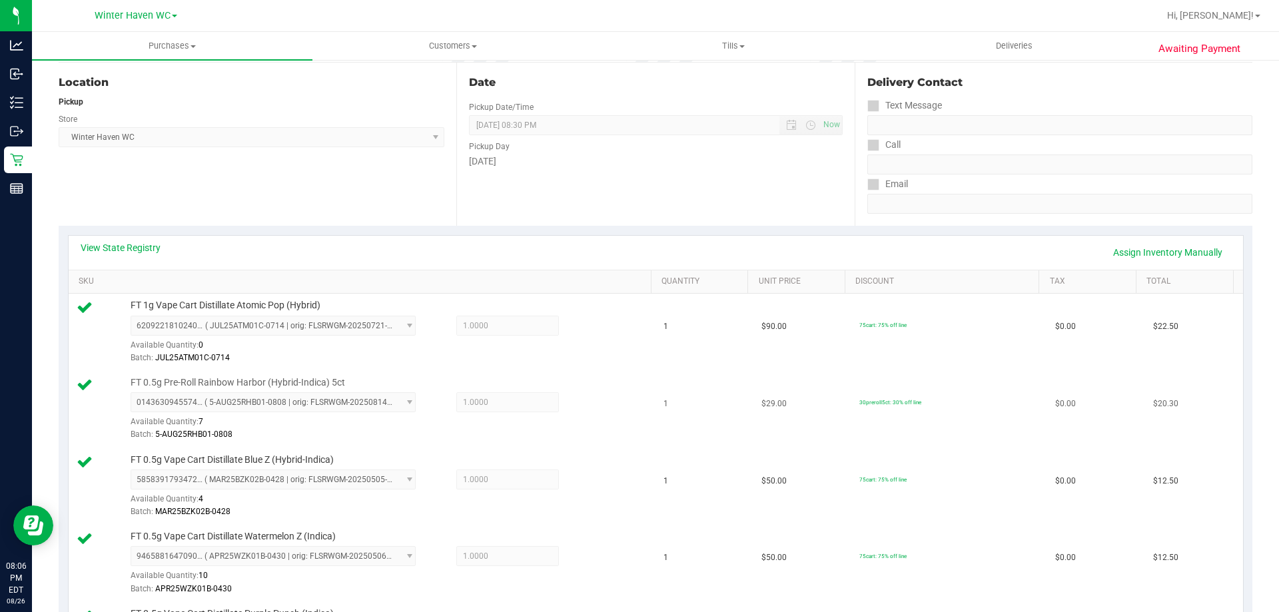
scroll to position [0, 0]
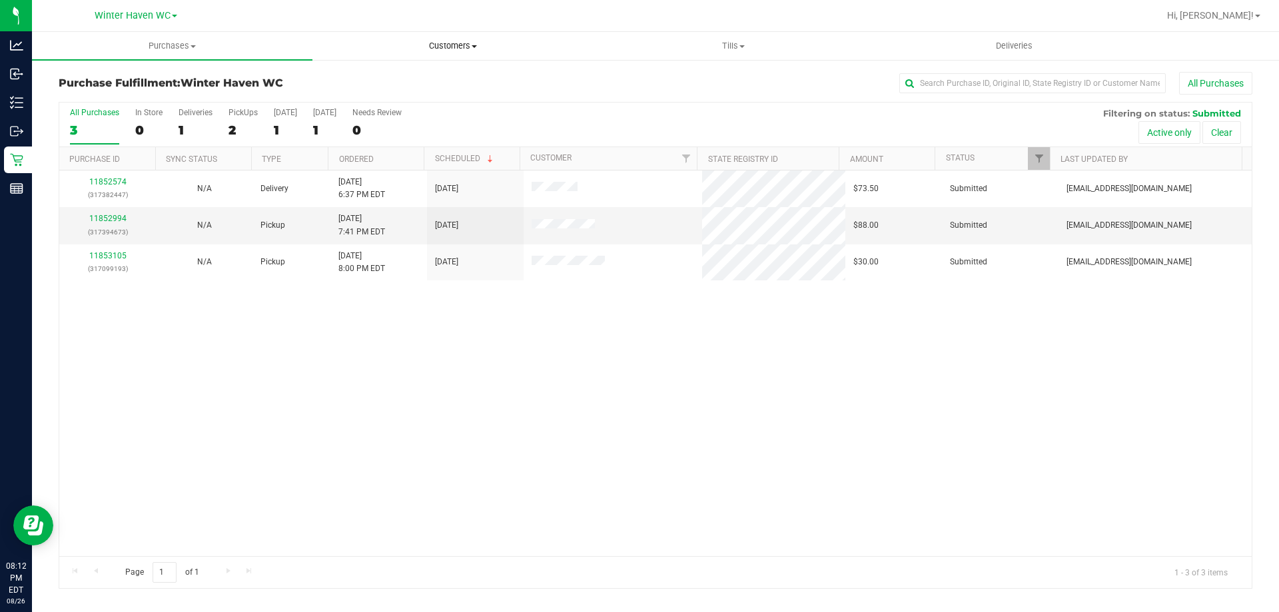
click at [444, 48] on span "Customers" at bounding box center [452, 46] width 279 height 12
click at [408, 101] on span "Add a new customer" at bounding box center [374, 96] width 125 height 11
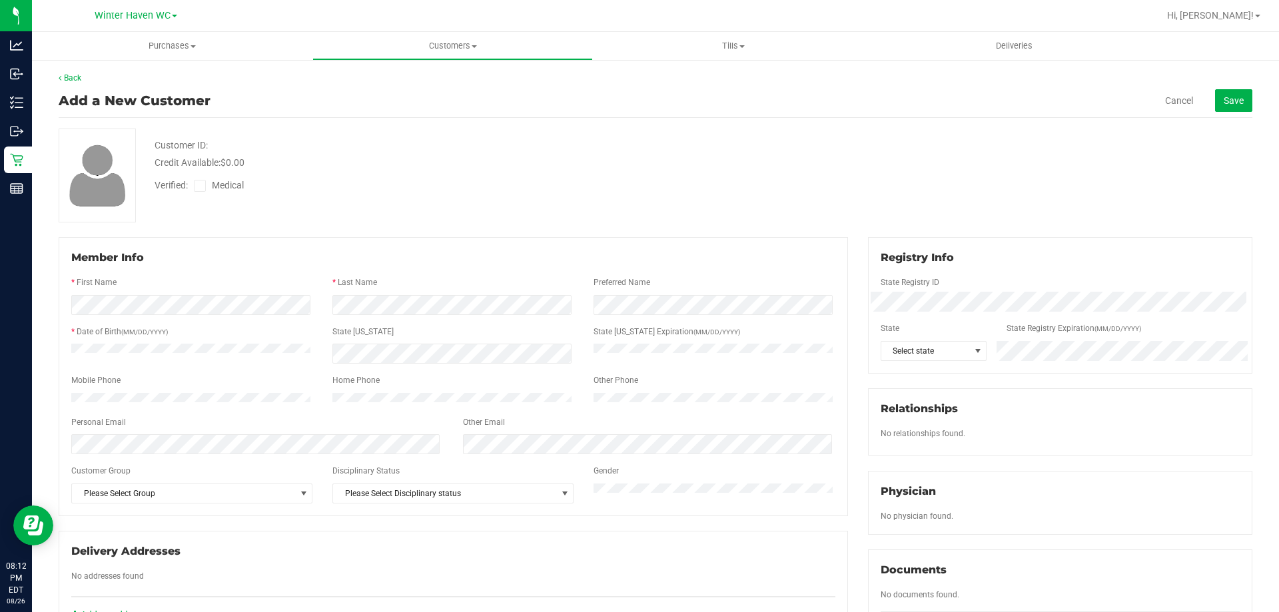
click at [429, 262] on div "Member Info" at bounding box center [453, 258] width 764 height 16
click at [940, 345] on span "Select state" at bounding box center [925, 351] width 89 height 19
click at [781, 214] on div "Customer ID: Credit Available: $0.00 Verified: Medical" at bounding box center [655, 176] width 1213 height 94
click at [201, 180] on span at bounding box center [200, 186] width 12 height 12
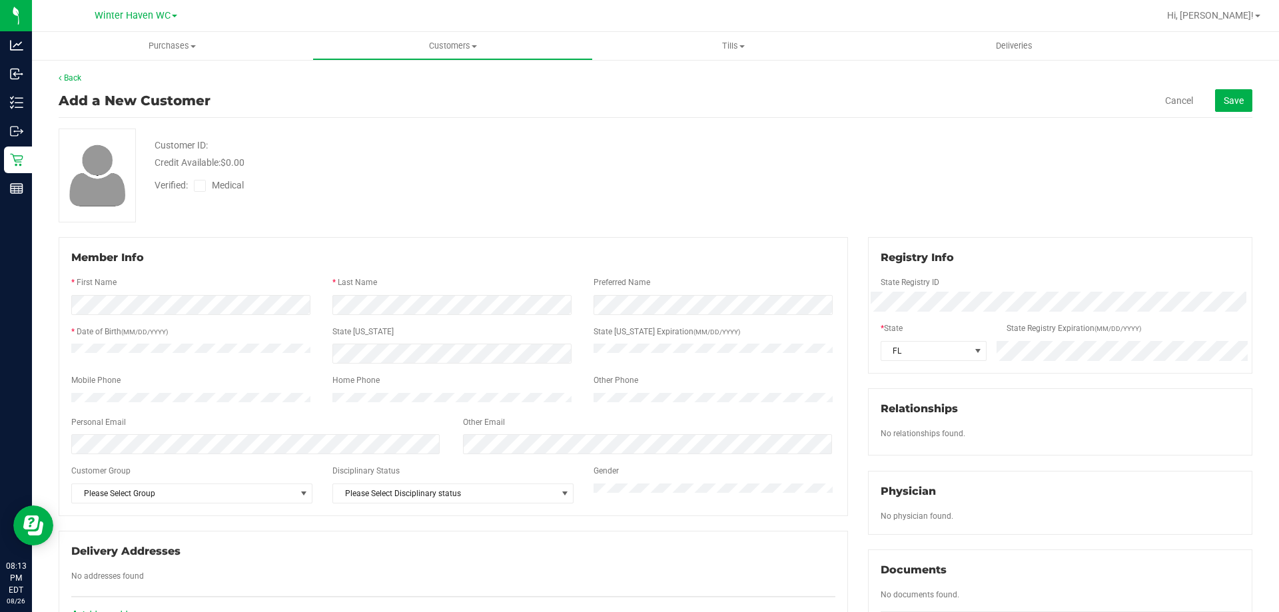
click at [0, 0] on input "Medical" at bounding box center [0, 0] width 0 height 0
click at [239, 242] on div "Member Info * First Name * Last Name Preferred Name * Date of Birth (MM/DD/YYYY…" at bounding box center [453, 376] width 789 height 279
click at [177, 322] on div at bounding box center [453, 320] width 764 height 11
click at [386, 228] on div "Back Add a New Customer Cancel Save Customer ID: Credit Available: $0.00 Verifi…" at bounding box center [655, 491] width 1193 height 838
click at [1237, 115] on div "Add a New Customer Cancel Save" at bounding box center [655, 101] width 1193 height 34
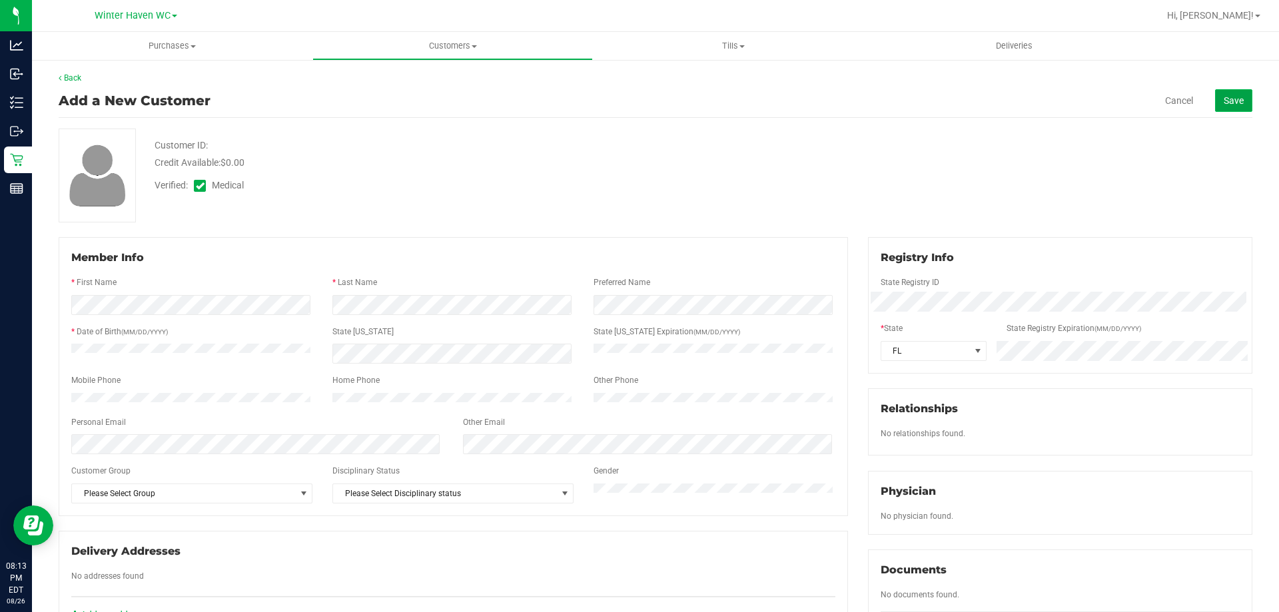
click at [1226, 107] on button "Save" at bounding box center [1233, 100] width 37 height 23
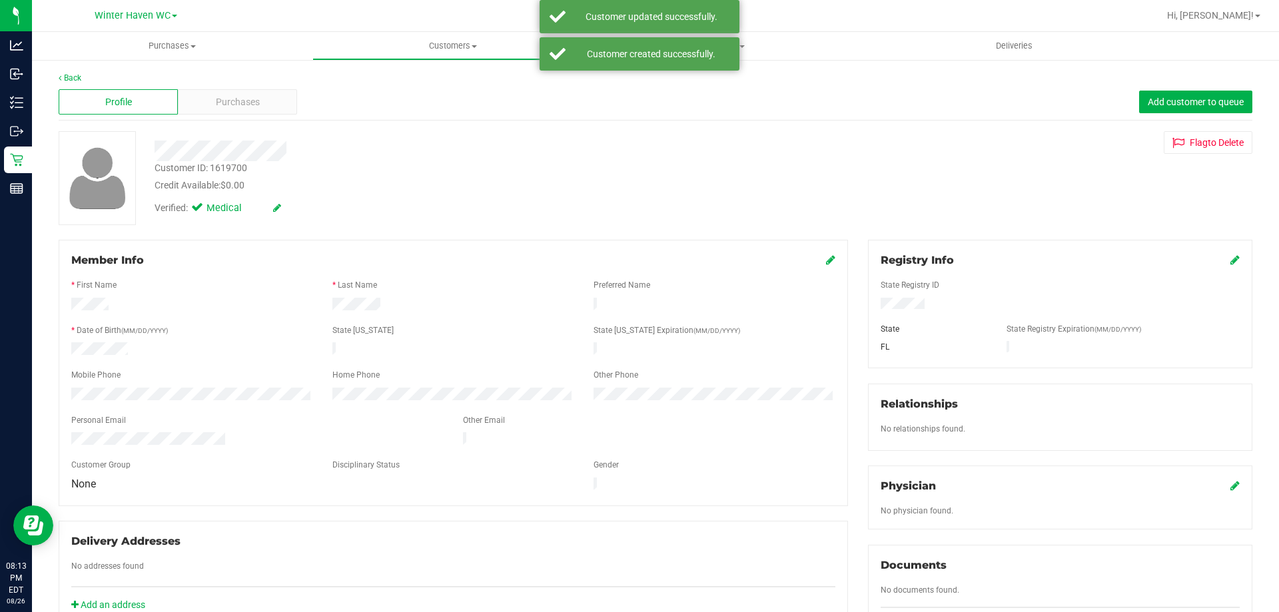
click at [1116, 158] on div "Customer ID: 1619700 Credit Available: $0.00 Verified: Medical Flag to [GEOGRAP…" at bounding box center [655, 178] width 1213 height 94
click at [1147, 107] on span "Add customer to queue" at bounding box center [1195, 102] width 96 height 11
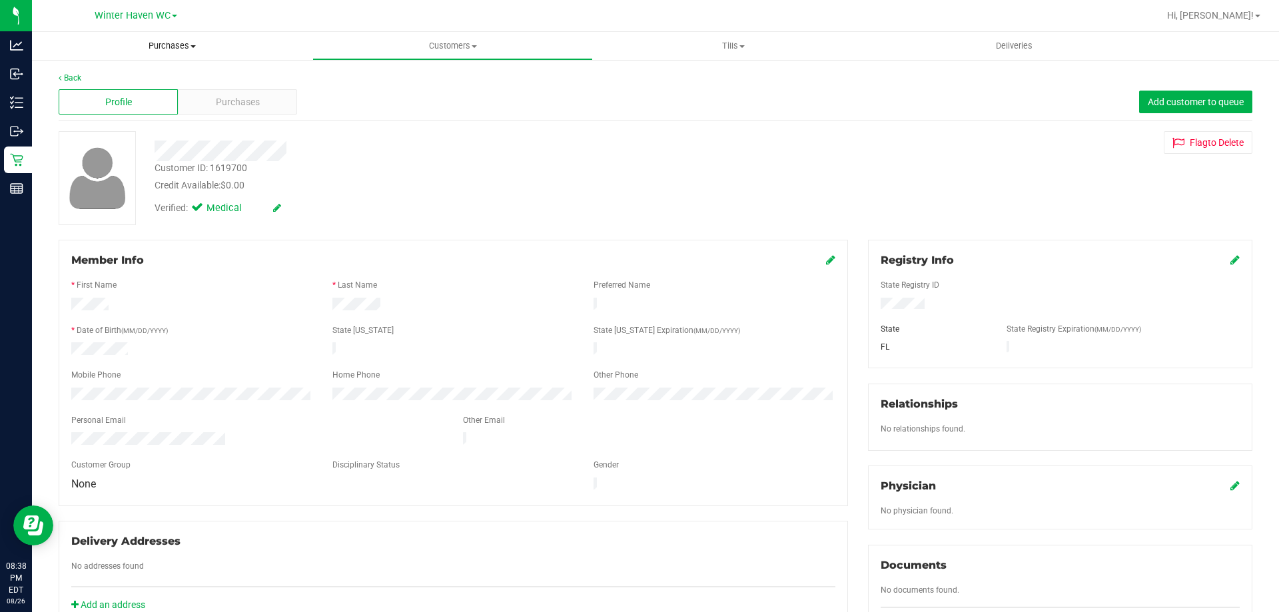
click at [162, 40] on span "Purchases" at bounding box center [172, 46] width 280 height 12
click at [133, 99] on li "Fulfillment" at bounding box center [172, 97] width 280 height 16
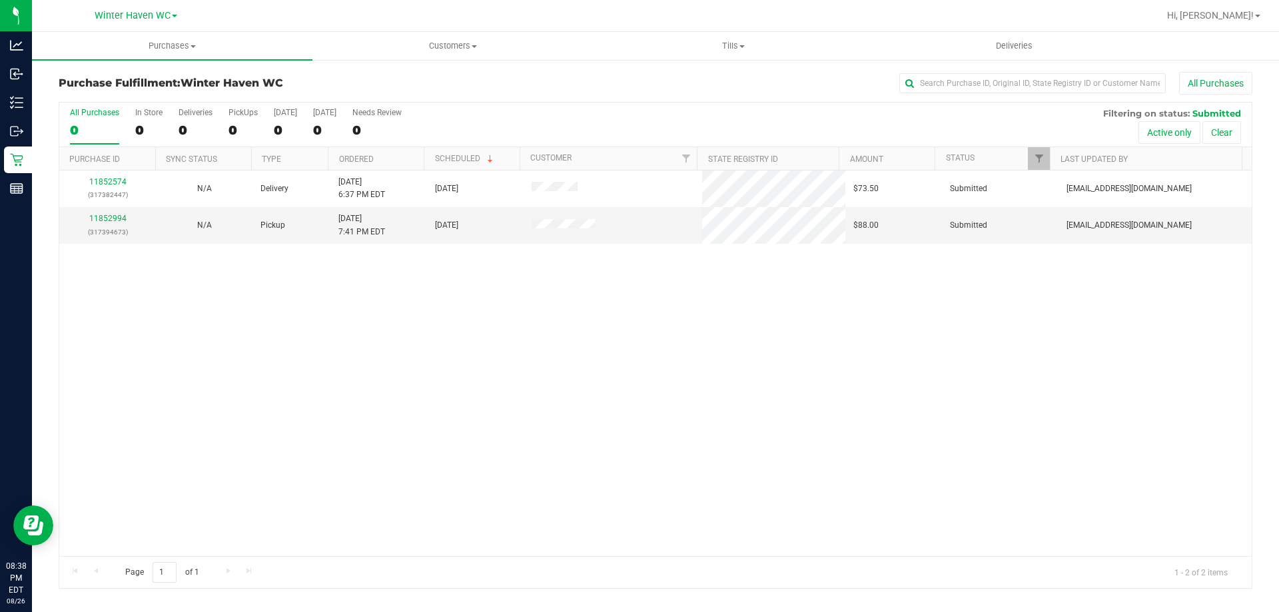
click at [322, 430] on div "11852574 (317382447) N/A Delivery [DATE] 6:37 PM EDT 8/28/2025 $73.50 Submitted…" at bounding box center [655, 363] width 1192 height 386
click at [181, 50] on span "Purchases" at bounding box center [172, 46] width 280 height 12
click at [118, 77] on span "Summary of purchases" at bounding box center [100, 80] width 137 height 11
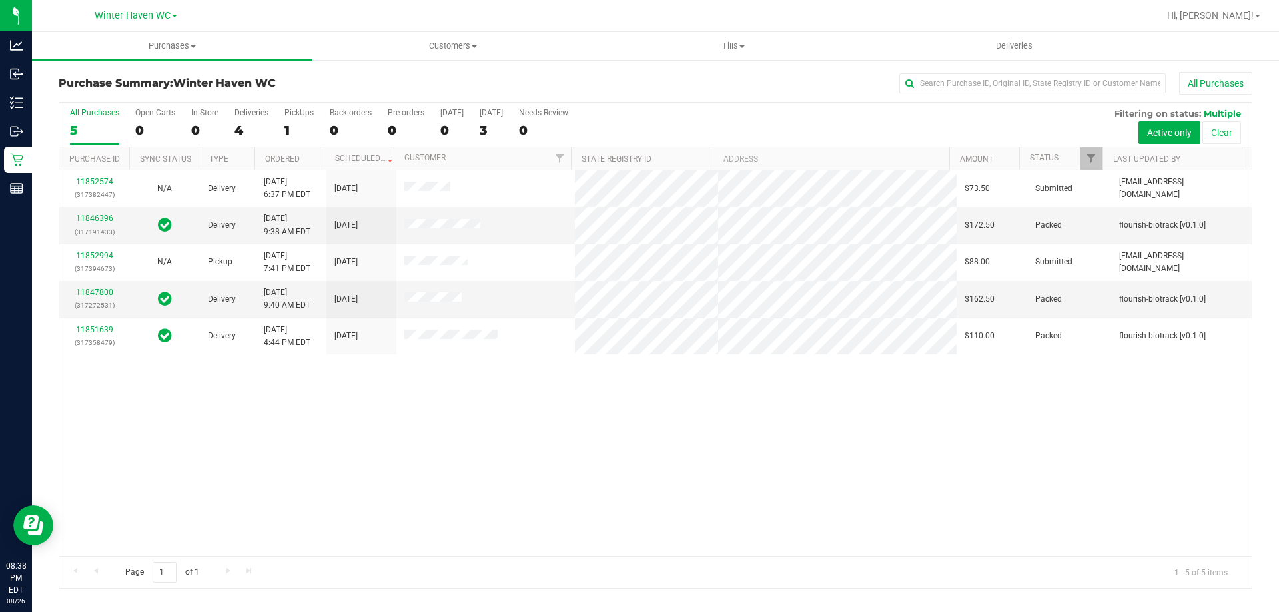
click at [349, 405] on div "11852574 (317382447) N/A Delivery [DATE] 6:37 PM EDT 8/28/2025 $73.50 Submitted…" at bounding box center [655, 363] width 1192 height 386
click at [1247, 19] on span "Hi, [PERSON_NAME]!" at bounding box center [1210, 15] width 87 height 11
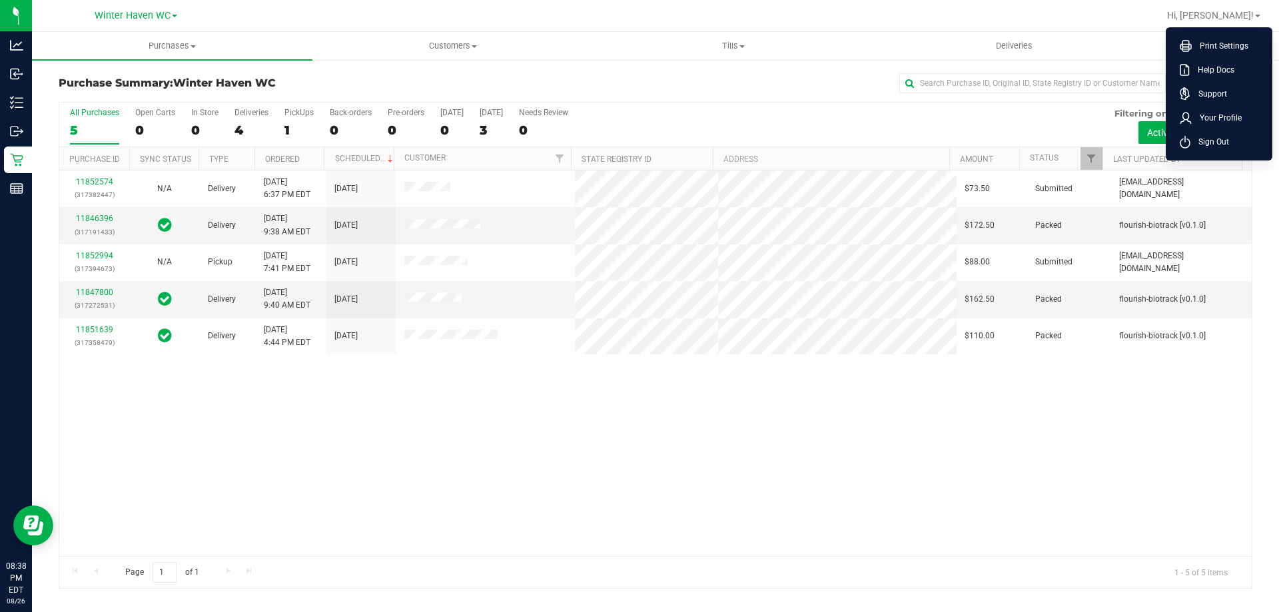
click at [1212, 155] on ul "Print Settings Help Docs Support Your Profile Sign Out" at bounding box center [1218, 93] width 107 height 133
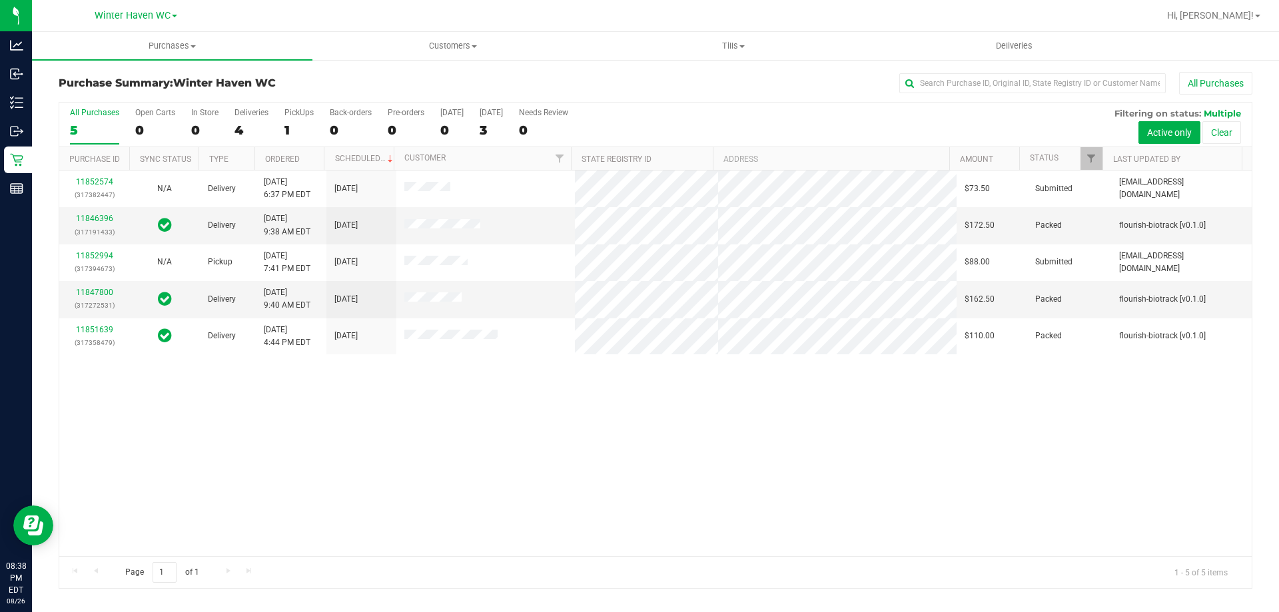
click at [1233, 25] on div "Hi, [PERSON_NAME]! Print Settings Help Docs Support Your Profile Sign Out" at bounding box center [1213, 15] width 104 height 23
click at [1231, 15] on span "Hi, [PERSON_NAME]!" at bounding box center [1210, 15] width 87 height 11
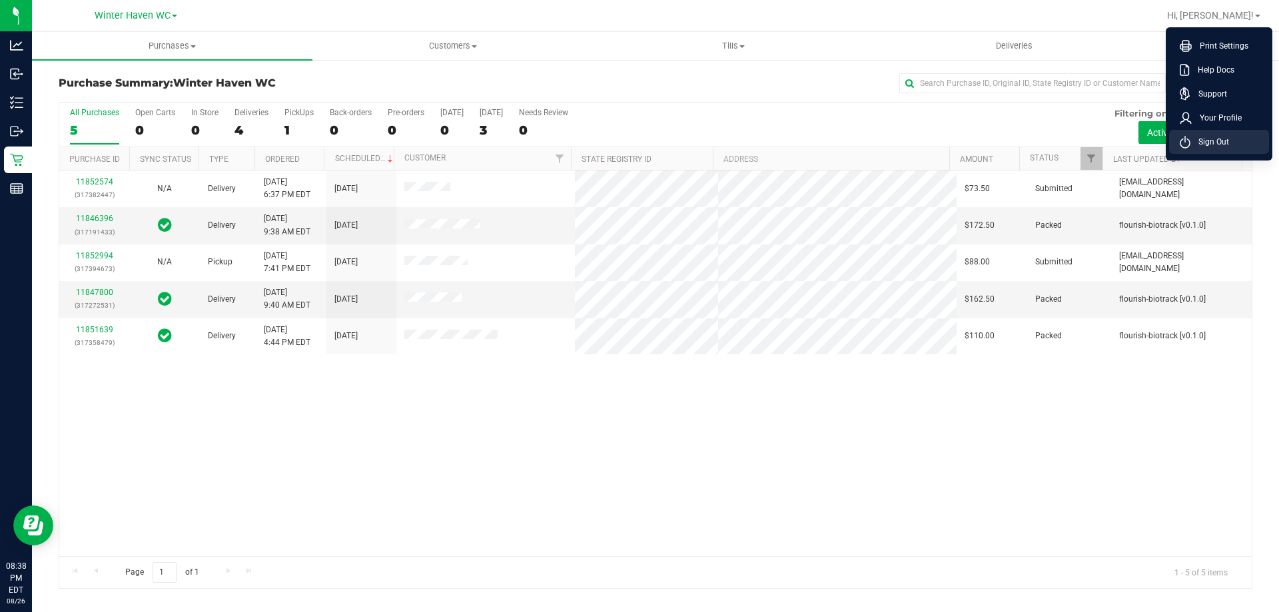
click at [1225, 142] on span "Sign Out" at bounding box center [1209, 141] width 39 height 13
